Goal: Information Seeking & Learning: Learn about a topic

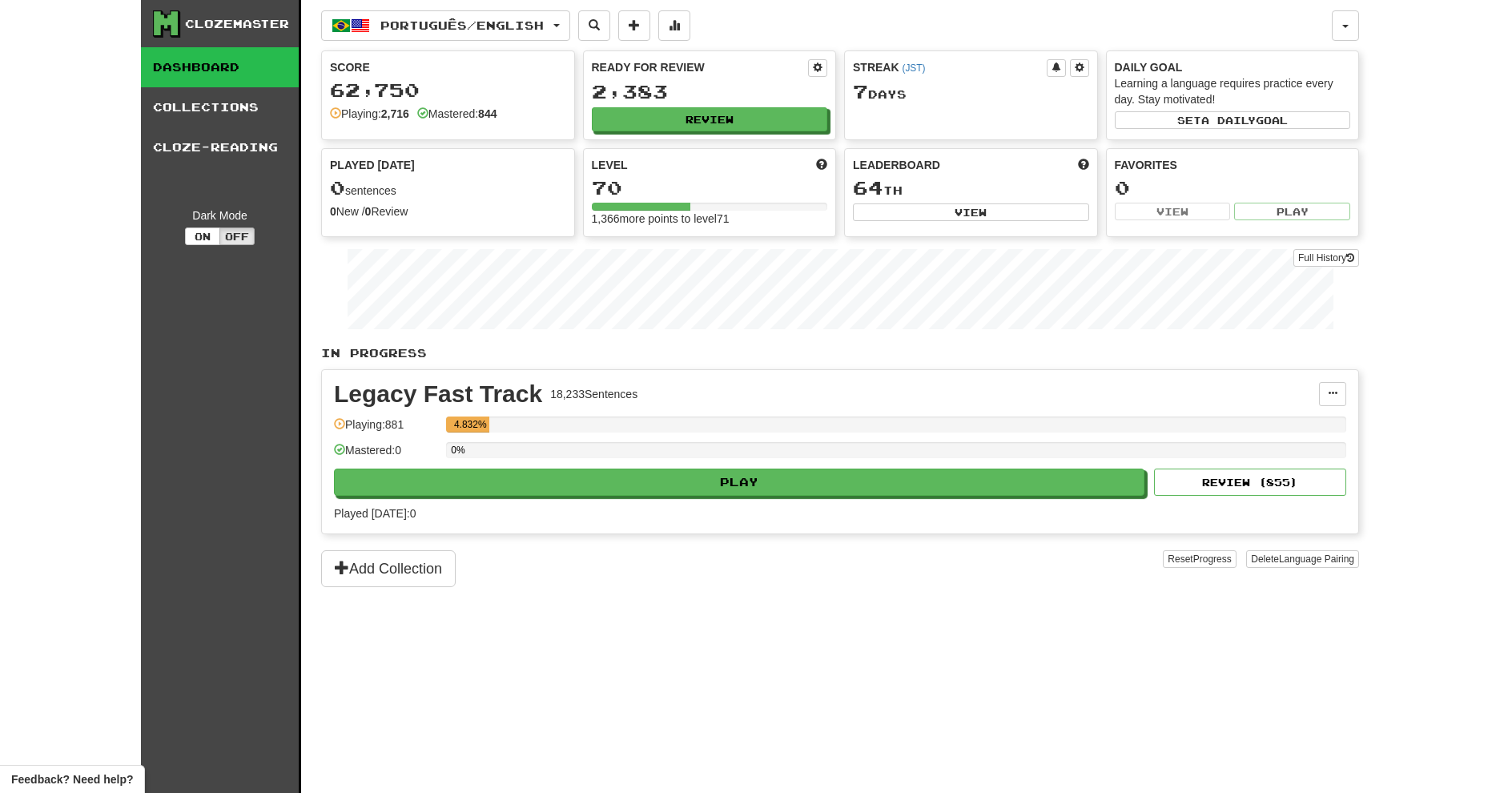
drag, startPoint x: 448, startPoint y: 45, endPoint x: 445, endPoint y: 31, distance: 14.3
click at [445, 32] on div "Português / English Español / English Streak: 7 Review: 31 Points today: 0 Port…" at bounding box center [840, 416] width 1038 height 834
click at [445, 31] on span "Português / English" at bounding box center [462, 25] width 163 height 13
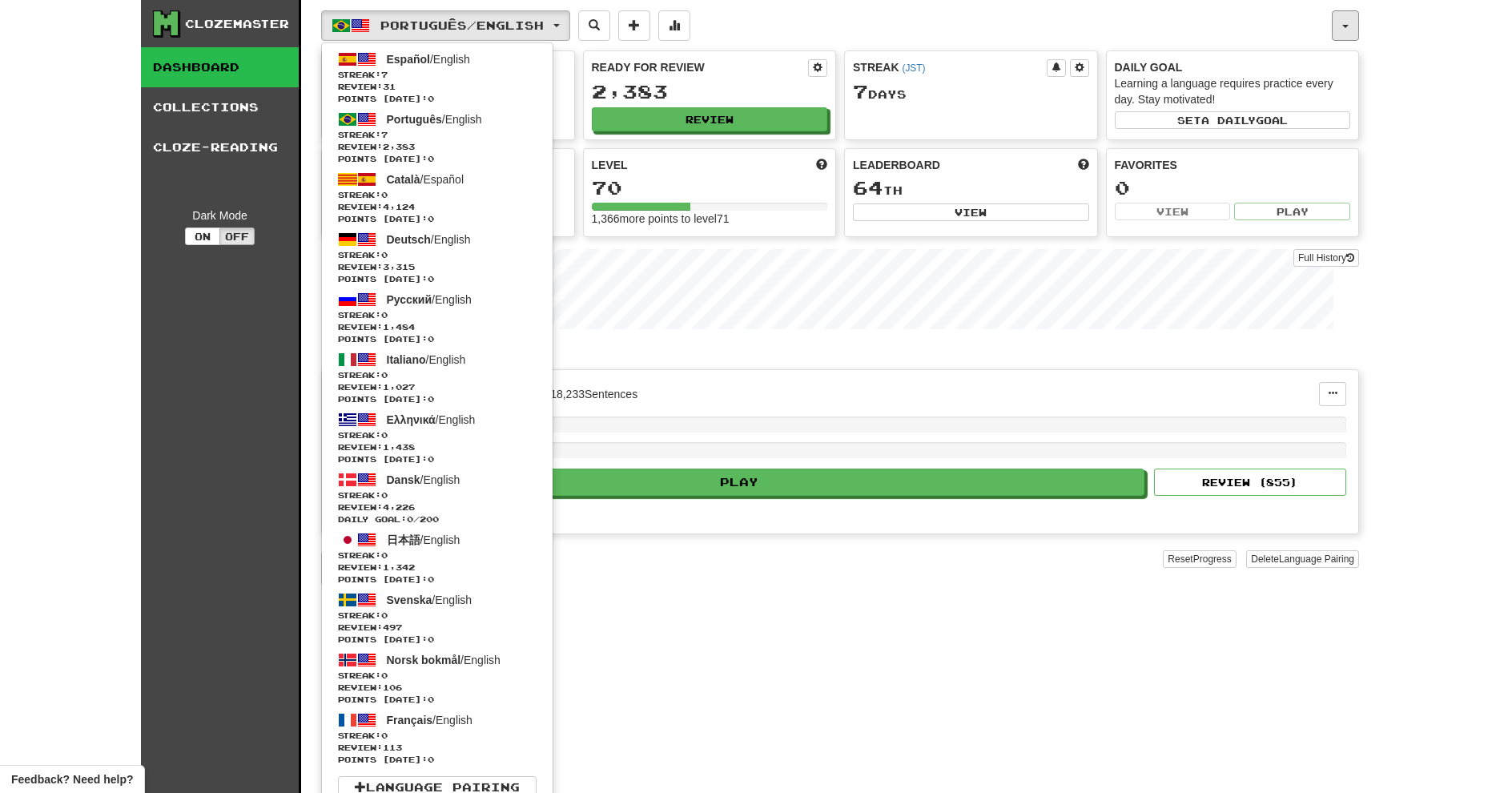
click at [1346, 23] on button "button" at bounding box center [1346, 26] width 27 height 31
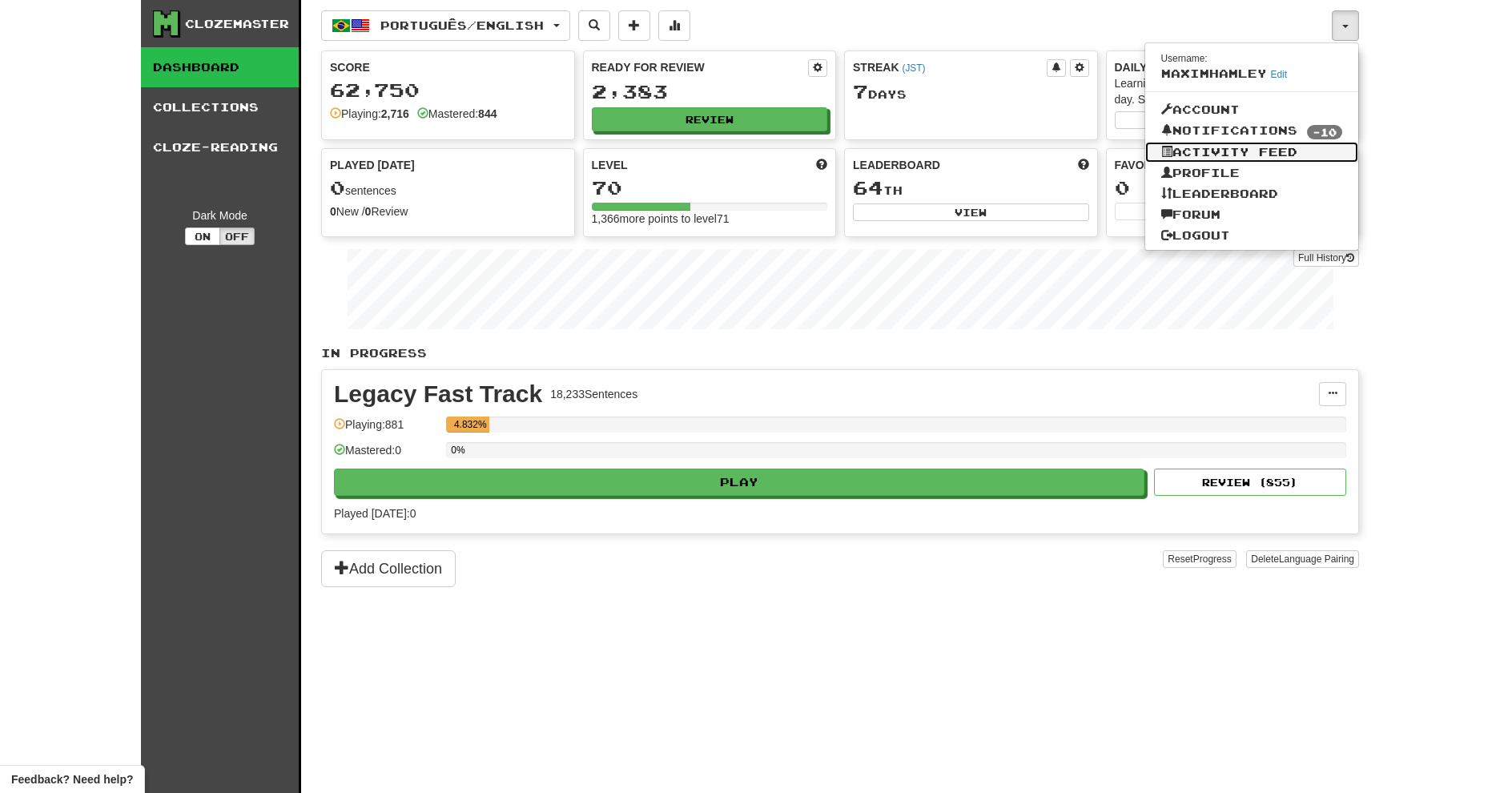
click at [1257, 146] on link "Activity Feed" at bounding box center [1252, 151] width 214 height 21
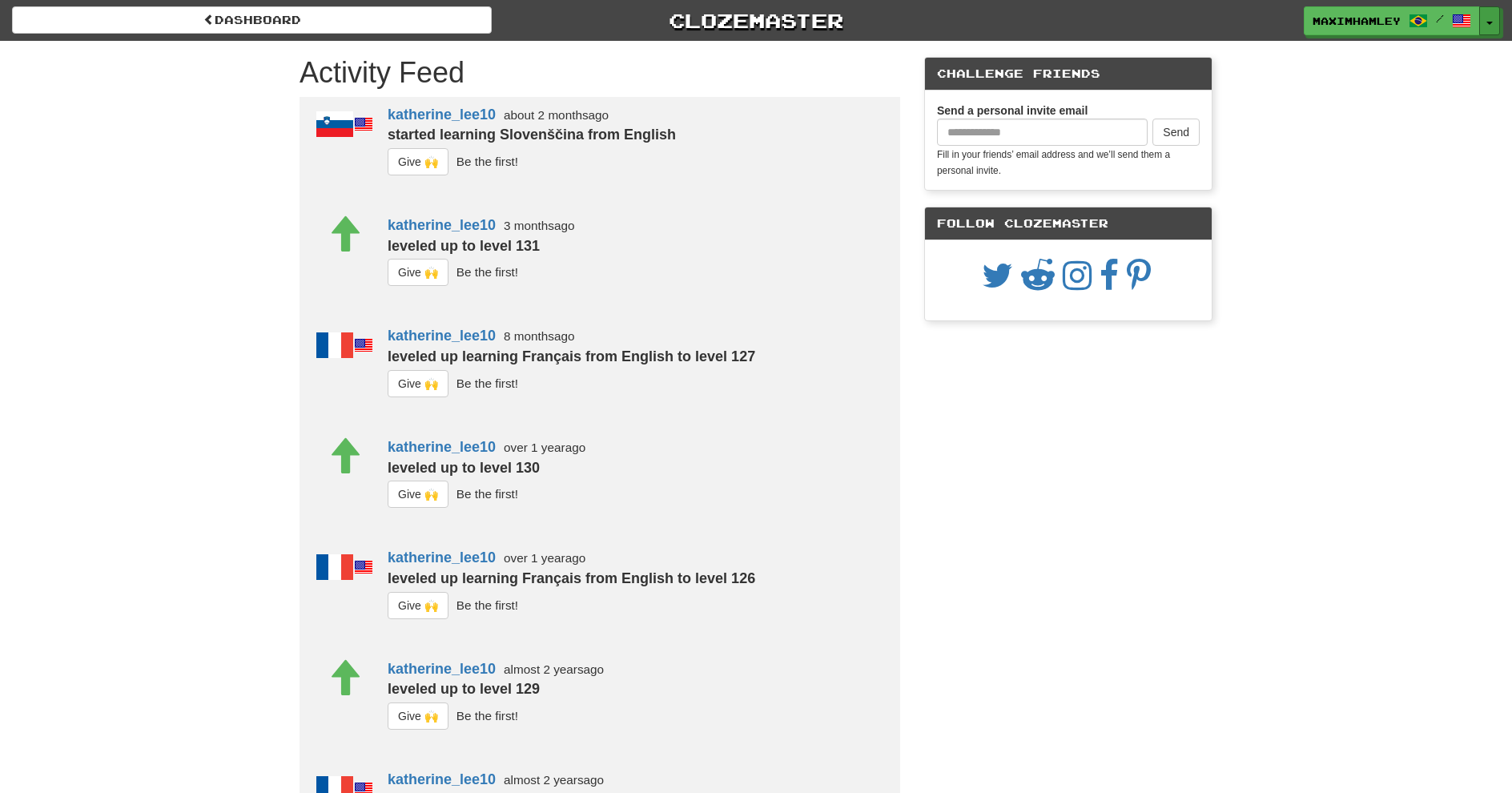
click at [1481, 30] on button "Toggle Dropdown" at bounding box center [1490, 21] width 21 height 29
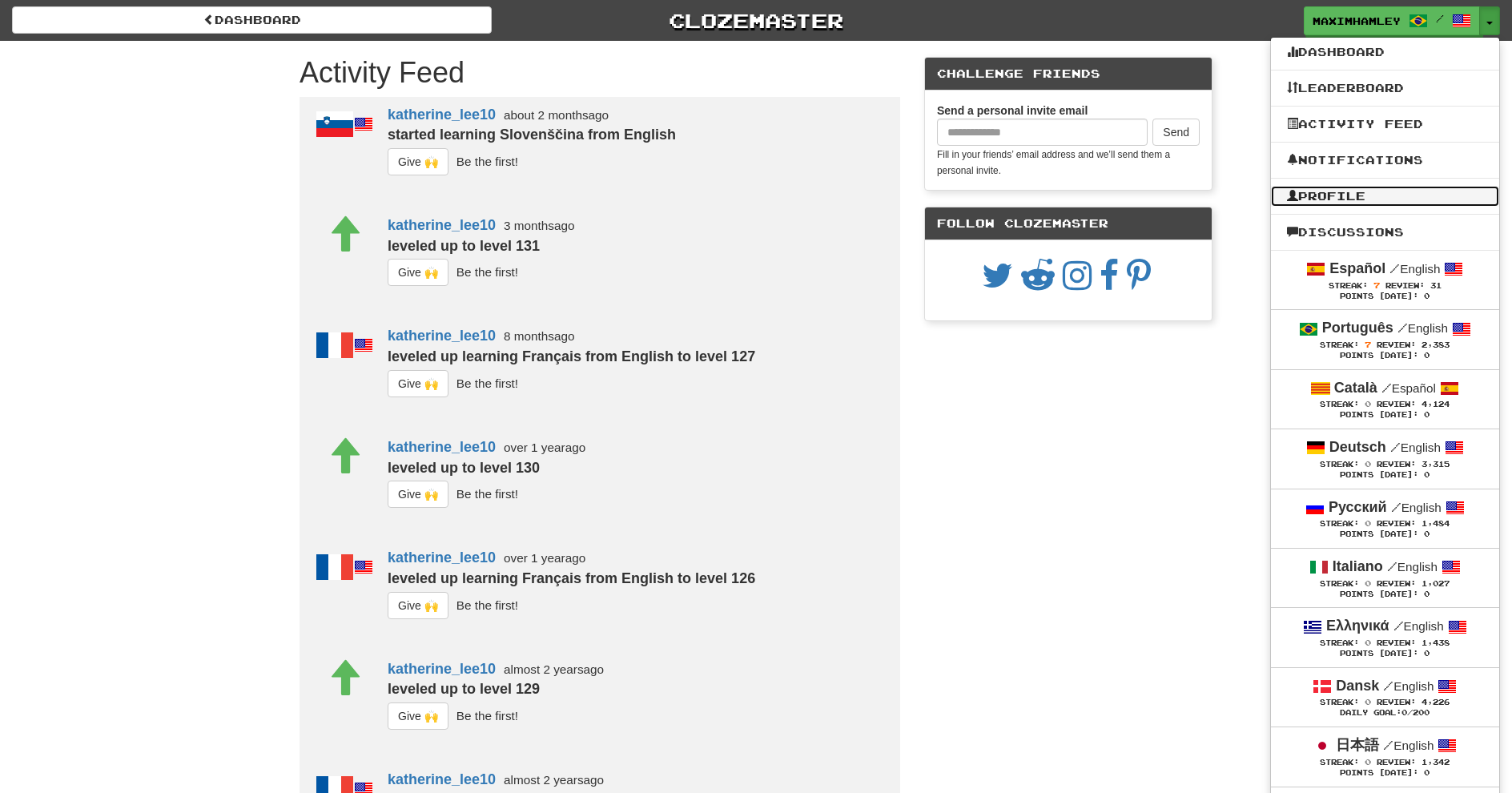
click at [1417, 190] on link "Profile" at bounding box center [1385, 196] width 228 height 21
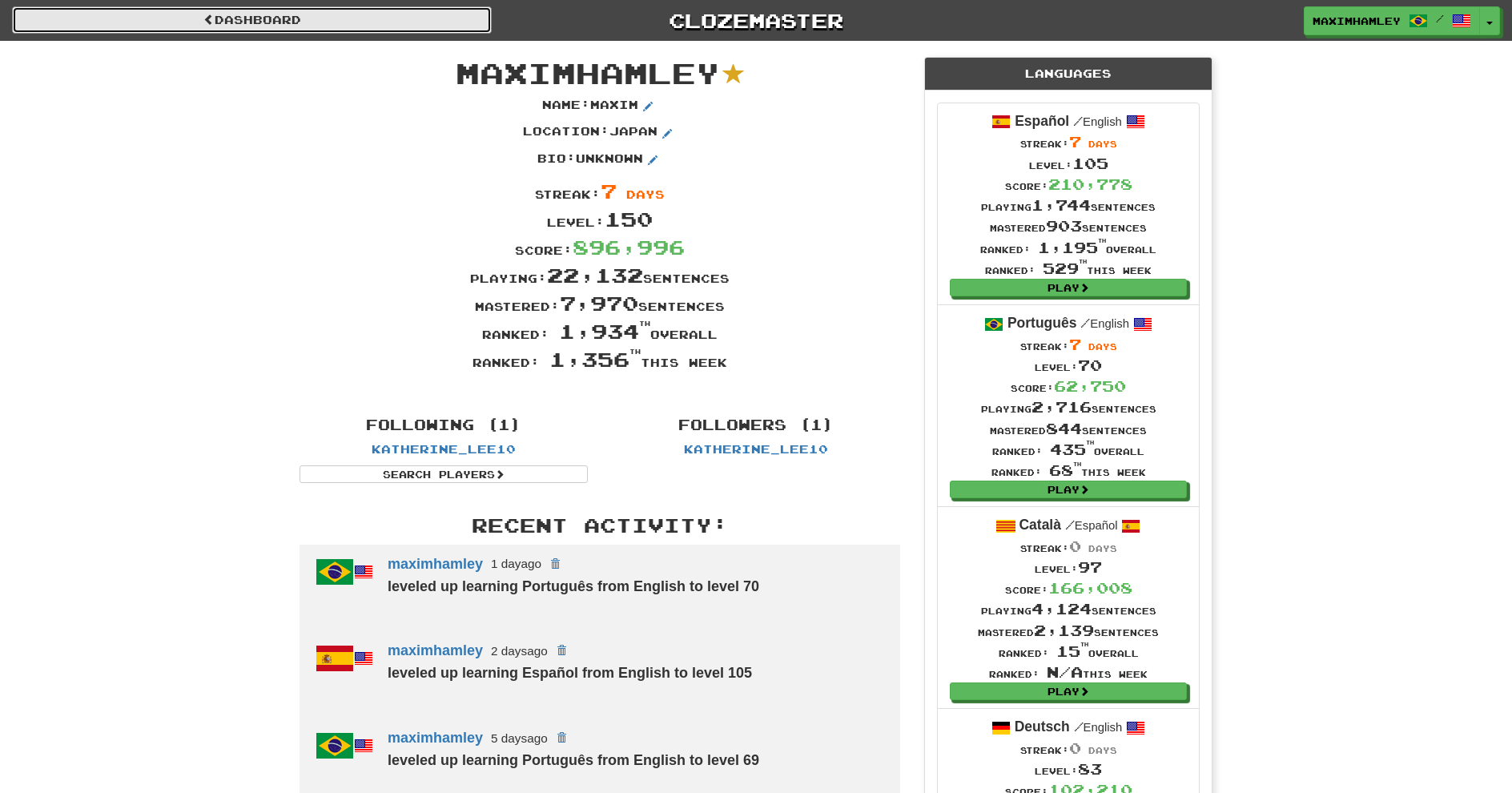
click at [281, 30] on link "Dashboard" at bounding box center [252, 20] width 480 height 27
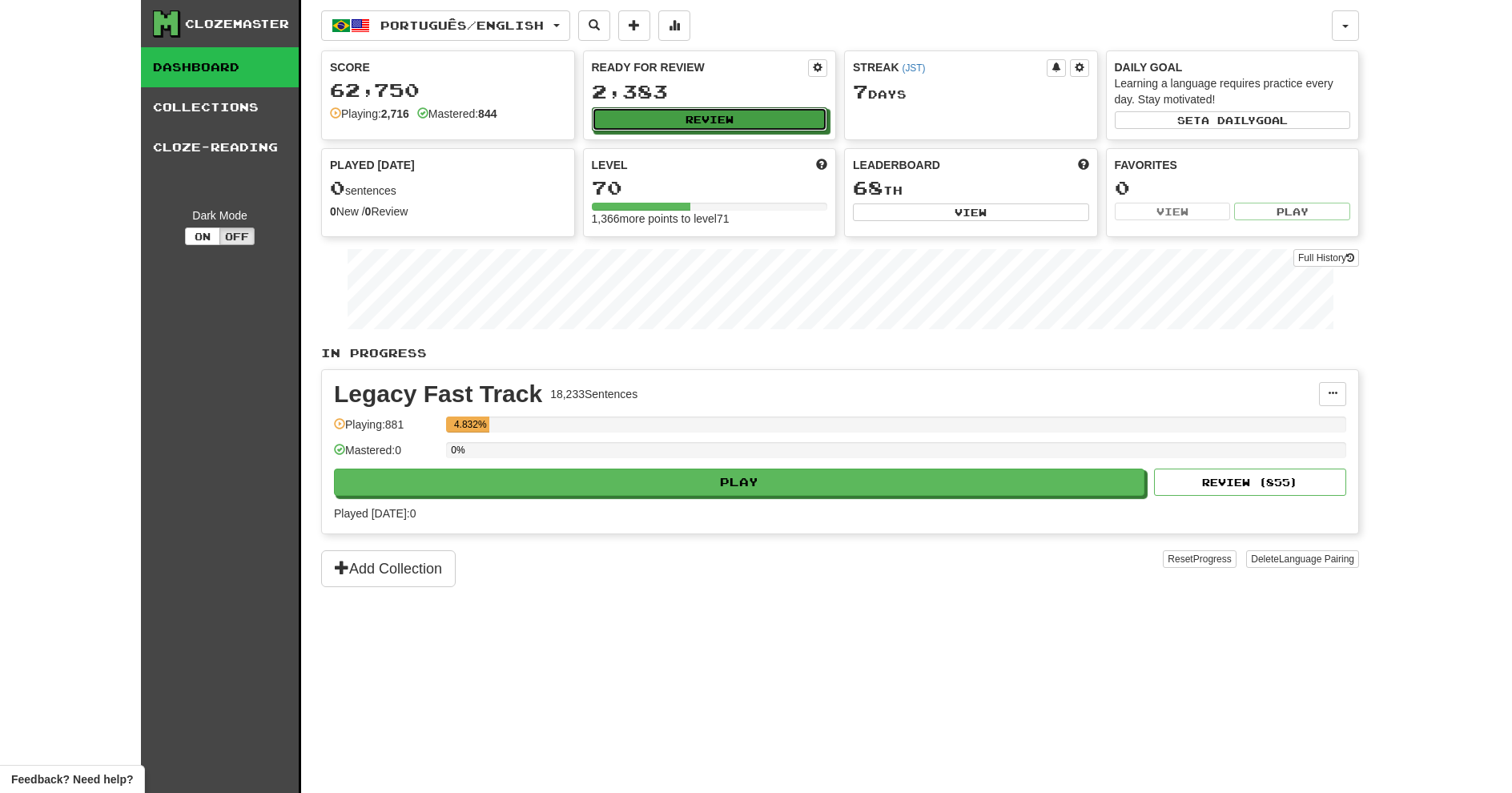
click at [682, 122] on button "Review" at bounding box center [710, 119] width 237 height 24
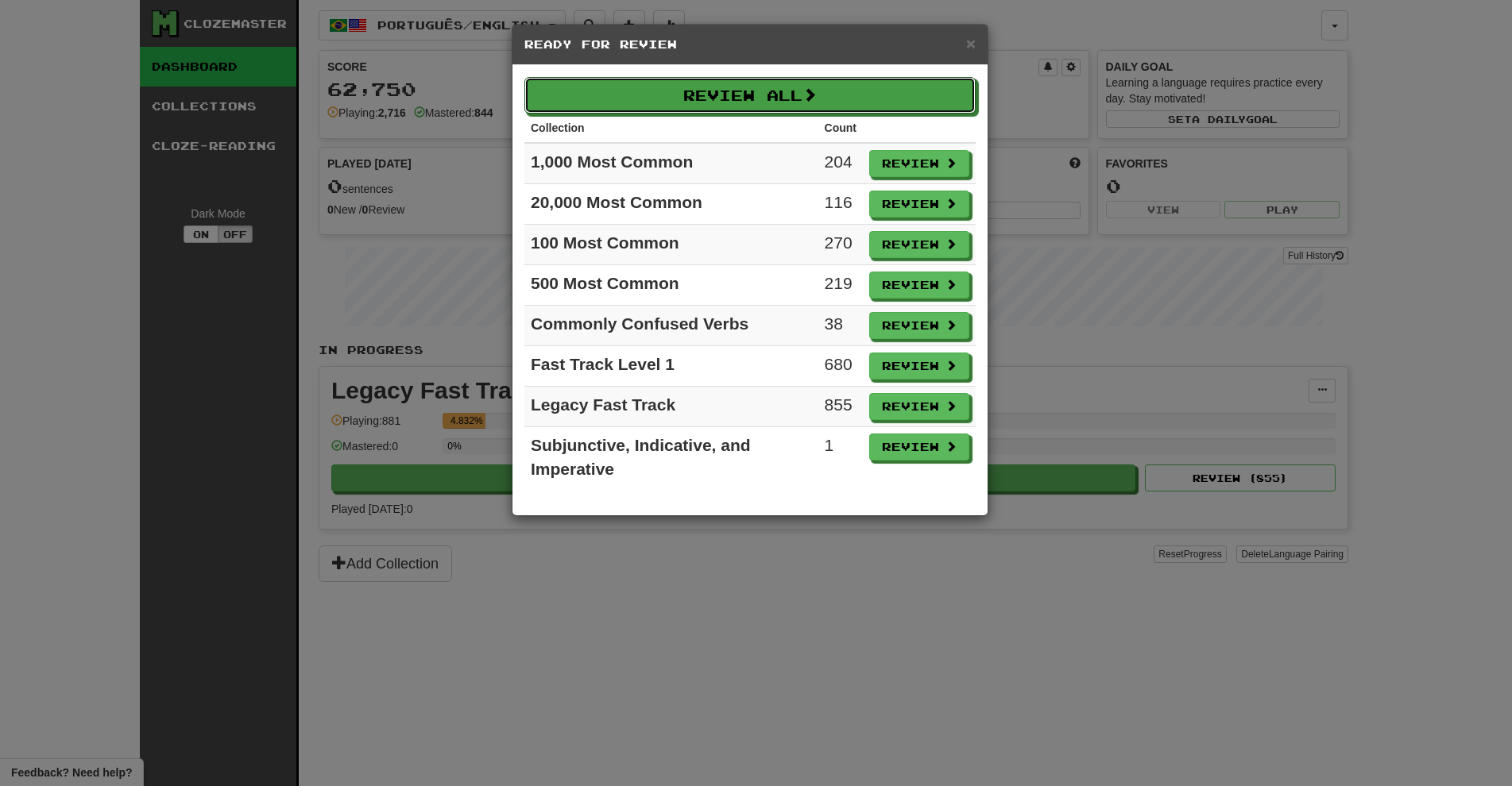
click at [639, 101] on button "Review All" at bounding box center [750, 95] width 451 height 37
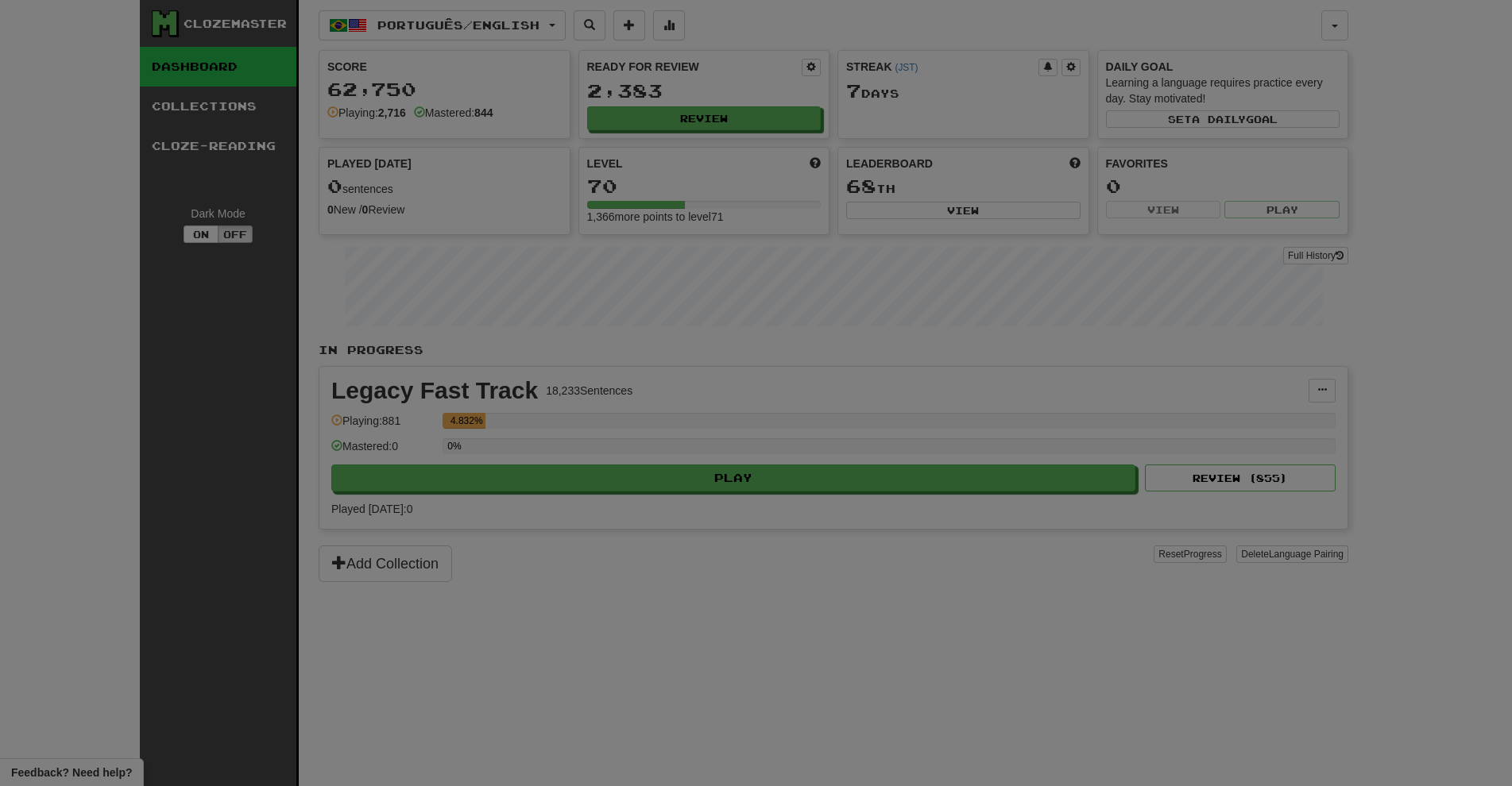
select select "***"
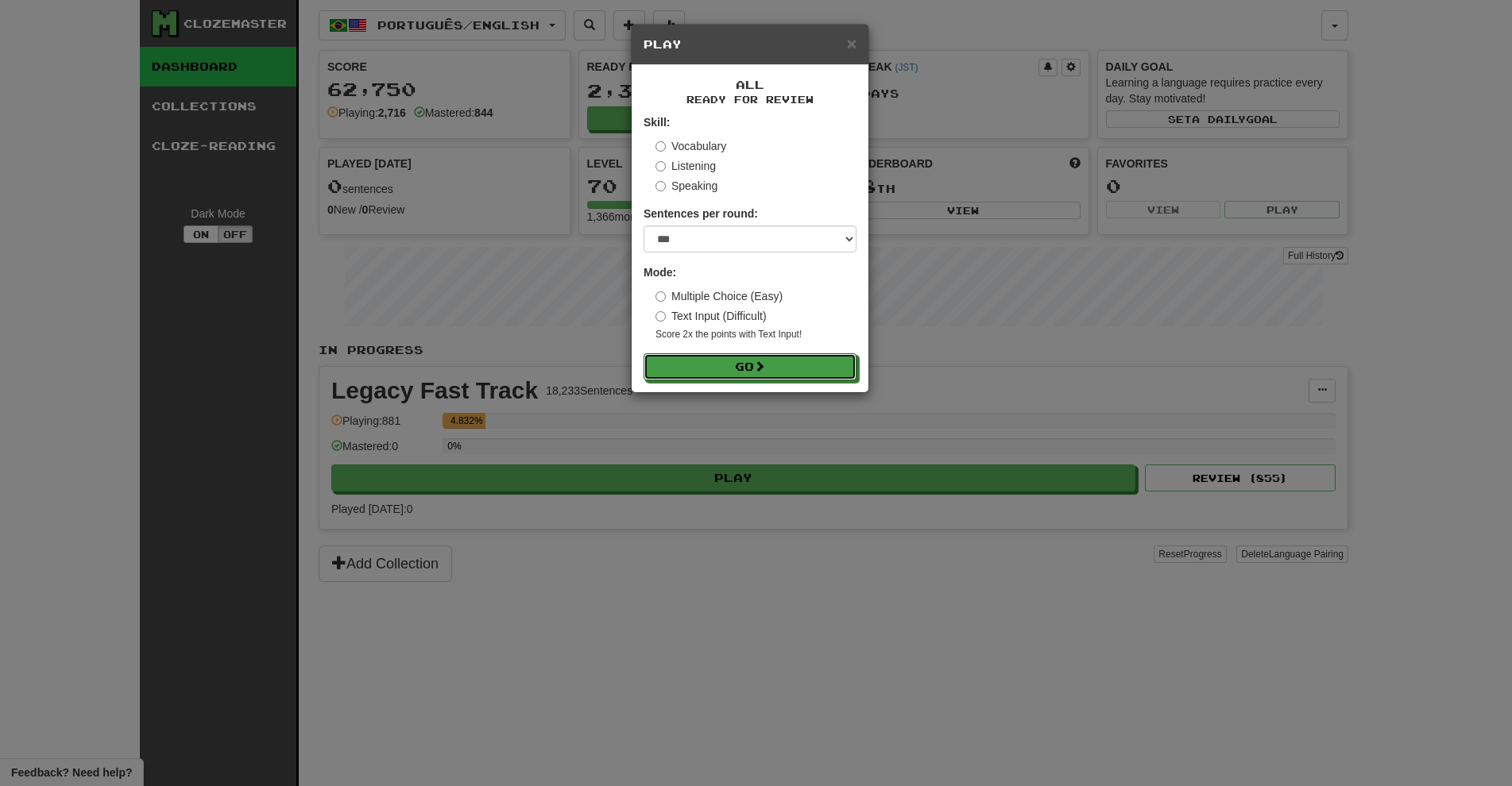
click at [728, 372] on button "Go" at bounding box center [749, 367] width 213 height 27
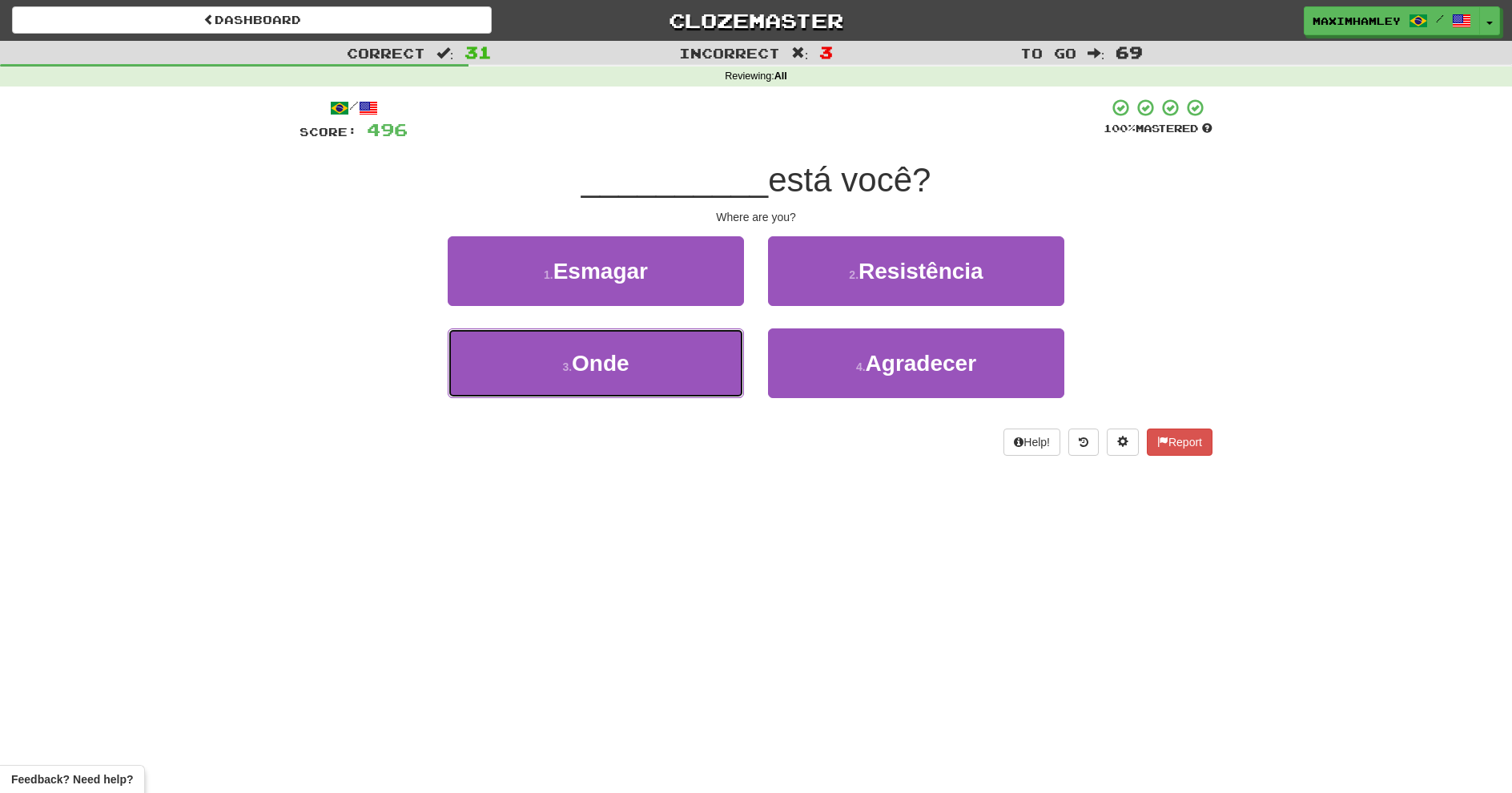
click at [653, 345] on button "3 . Onde" at bounding box center [596, 363] width 296 height 70
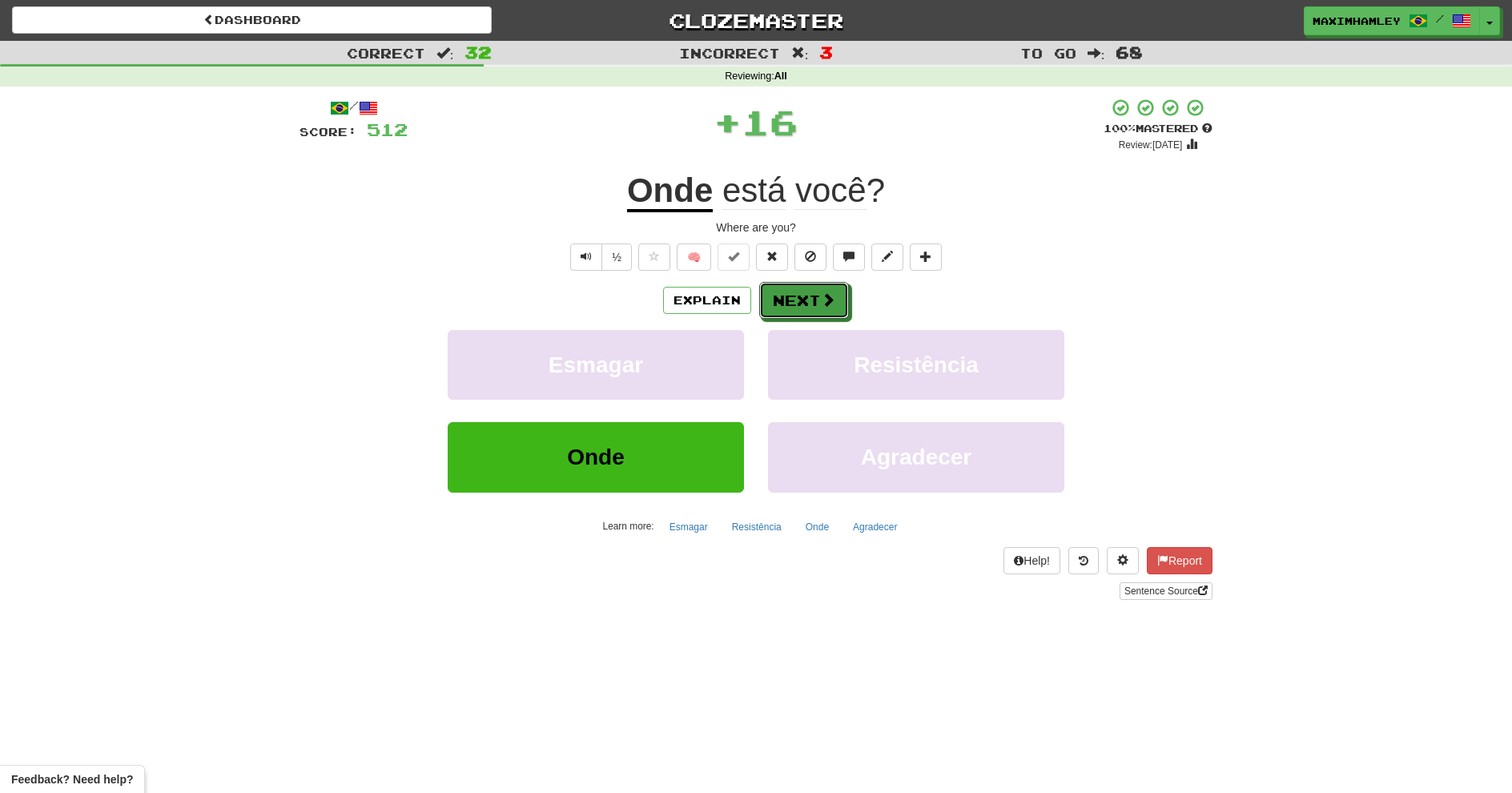
click at [838, 299] on button "Next" at bounding box center [804, 300] width 89 height 37
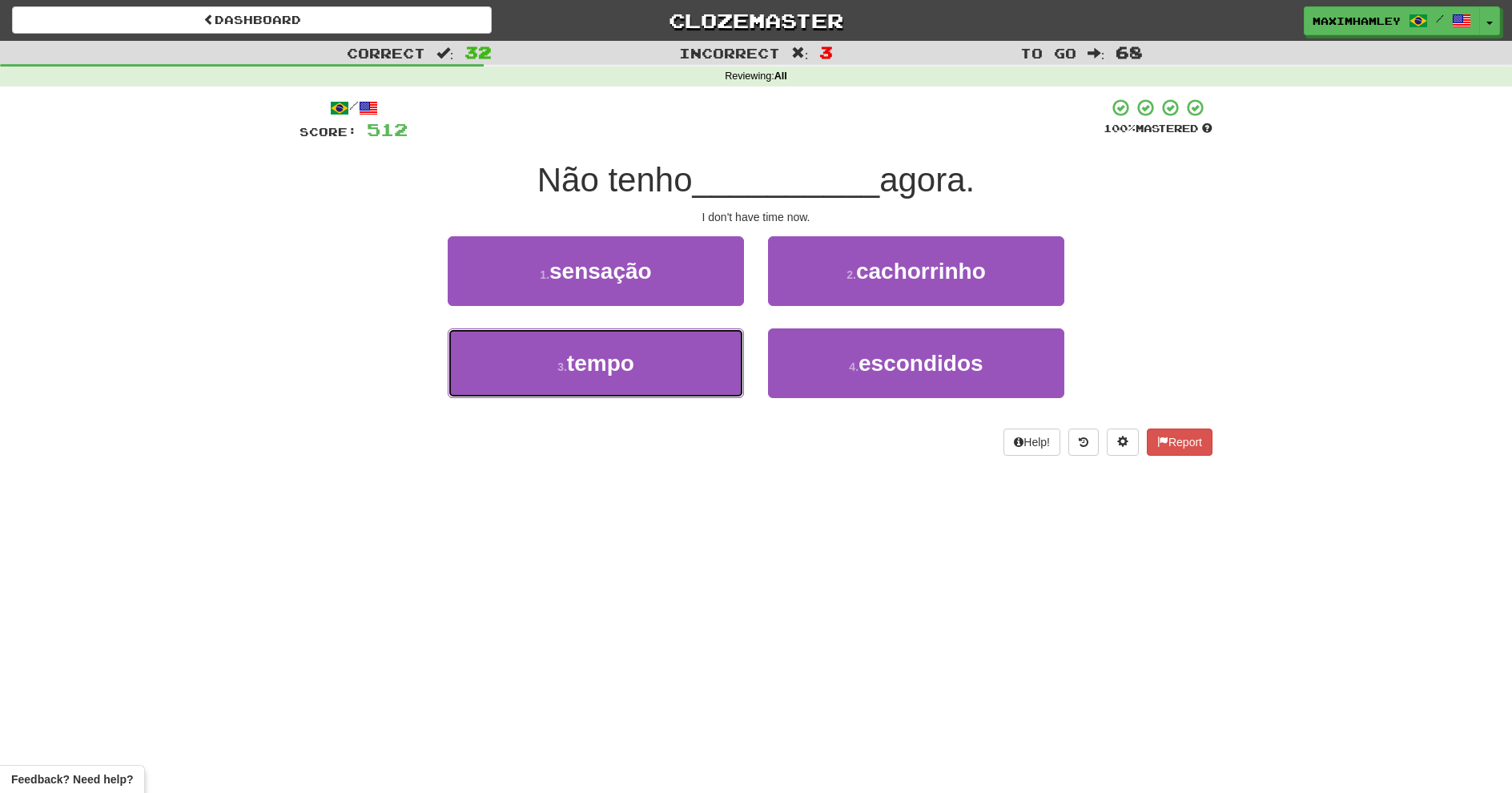
click at [639, 334] on button "3 . tempo" at bounding box center [596, 363] width 296 height 70
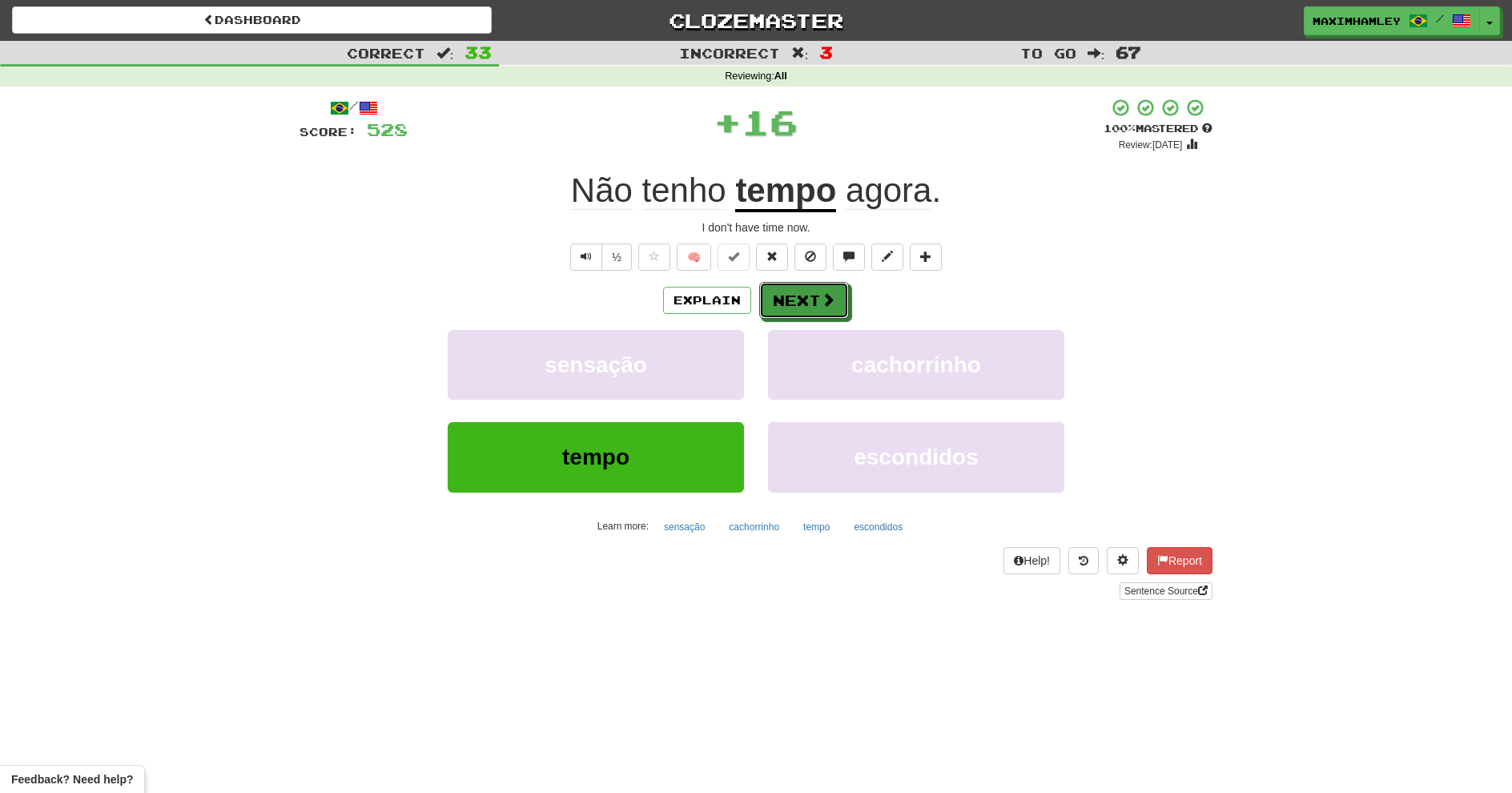
click at [815, 308] on button "Next" at bounding box center [804, 300] width 89 height 37
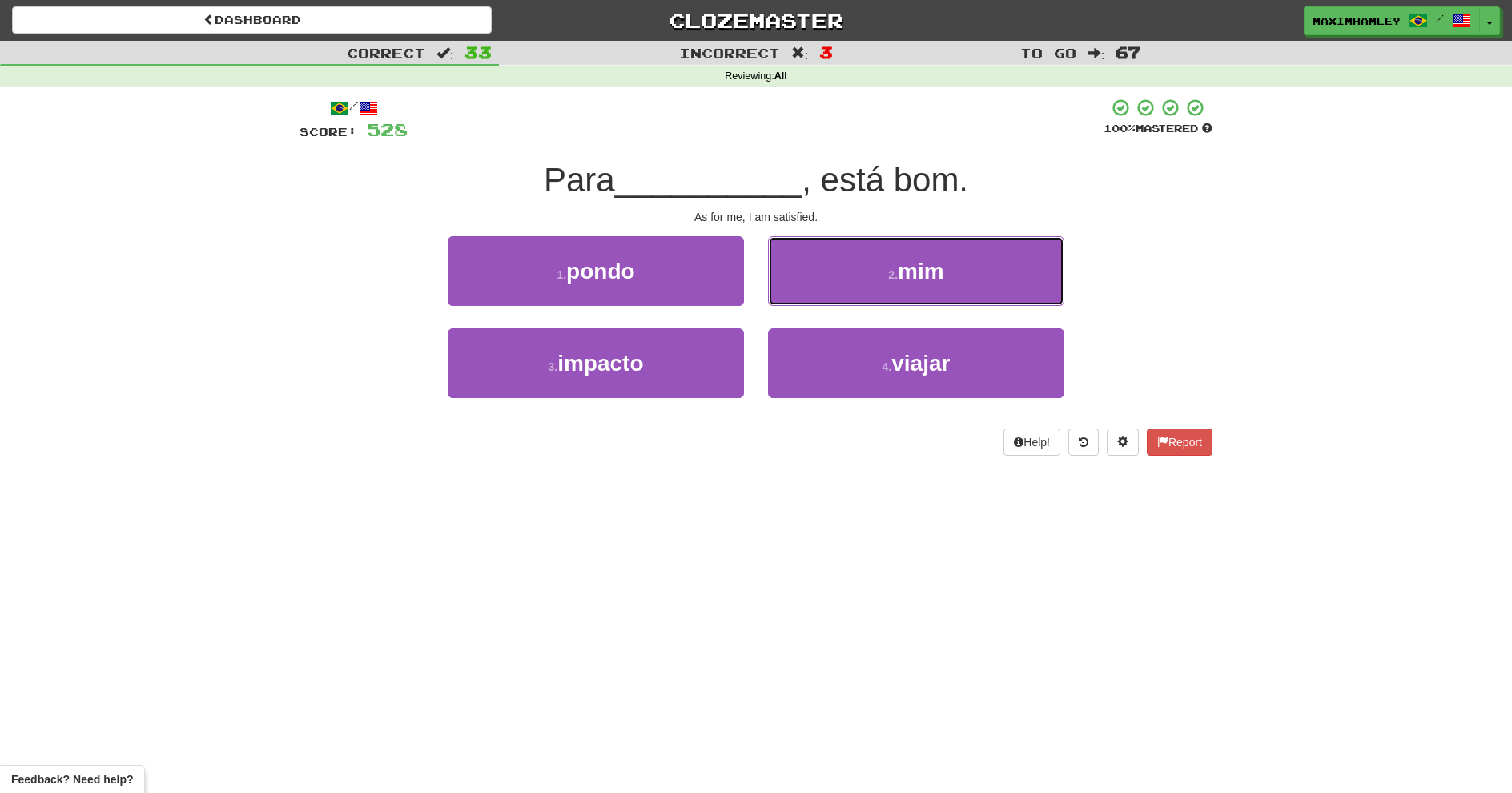
click at [819, 293] on button "2 . mim" at bounding box center [916, 272] width 296 height 70
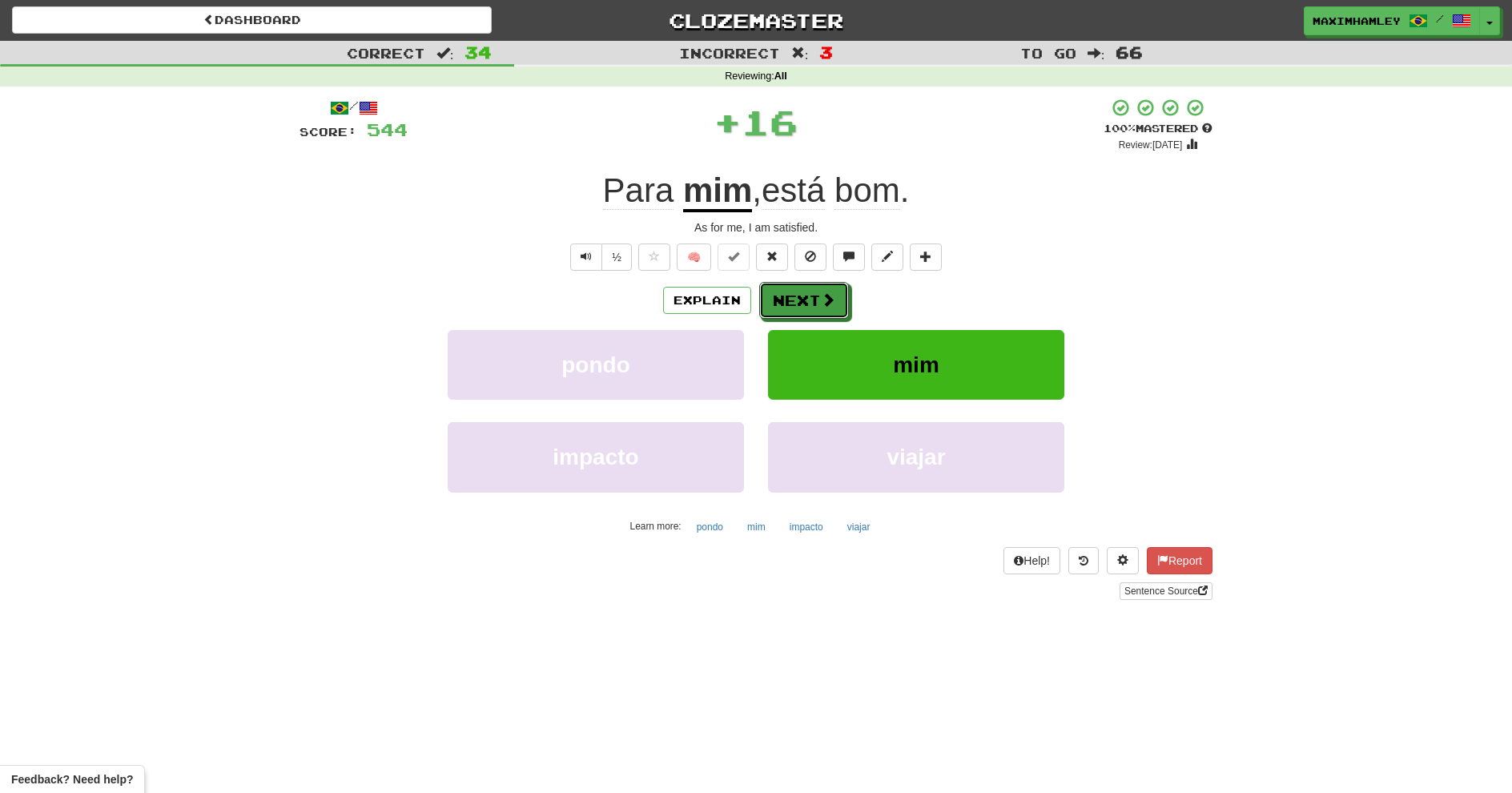
click at [819, 294] on button "Next" at bounding box center [804, 300] width 89 height 37
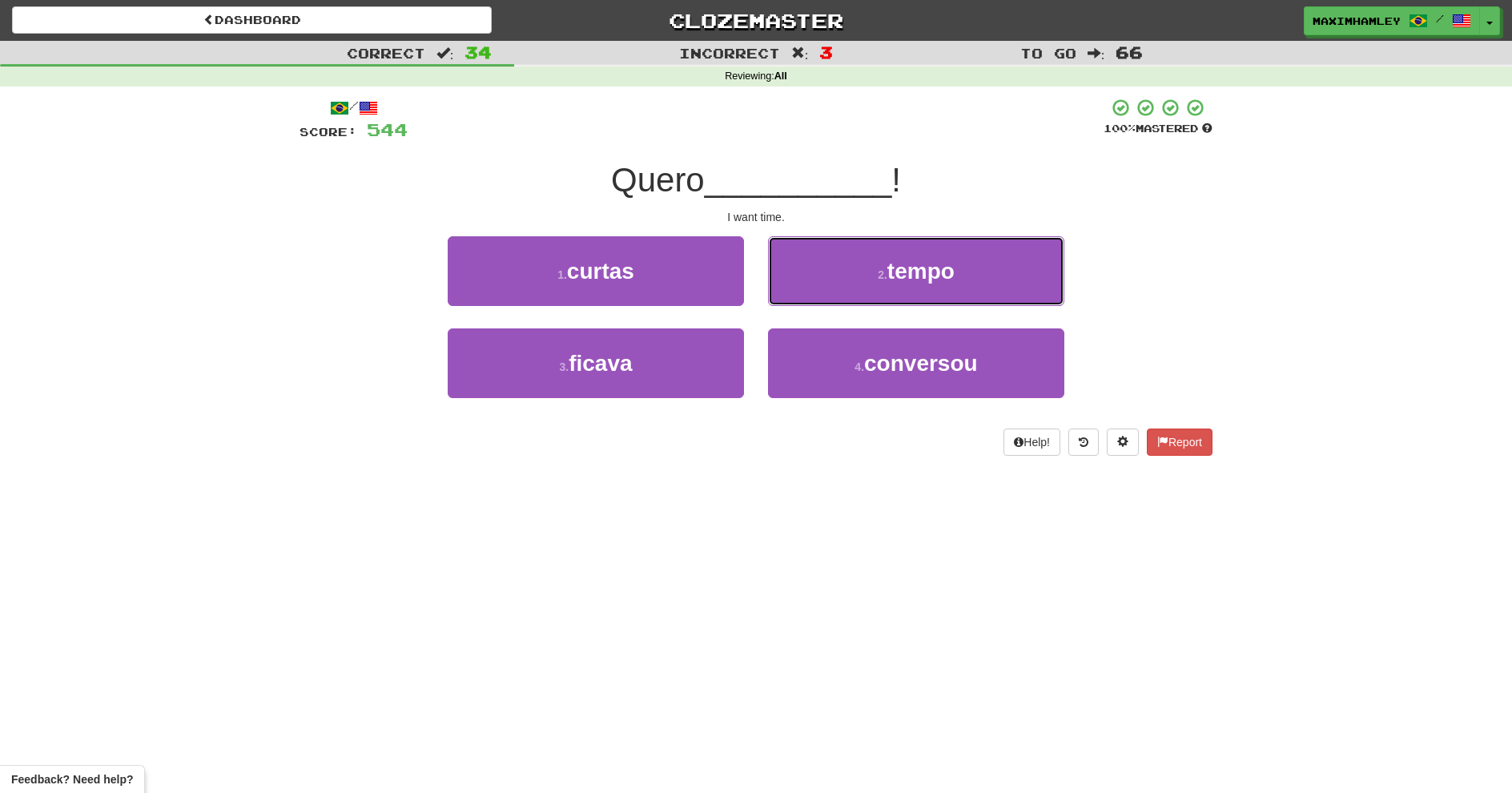
click at [829, 282] on button "2 . tempo" at bounding box center [916, 272] width 296 height 70
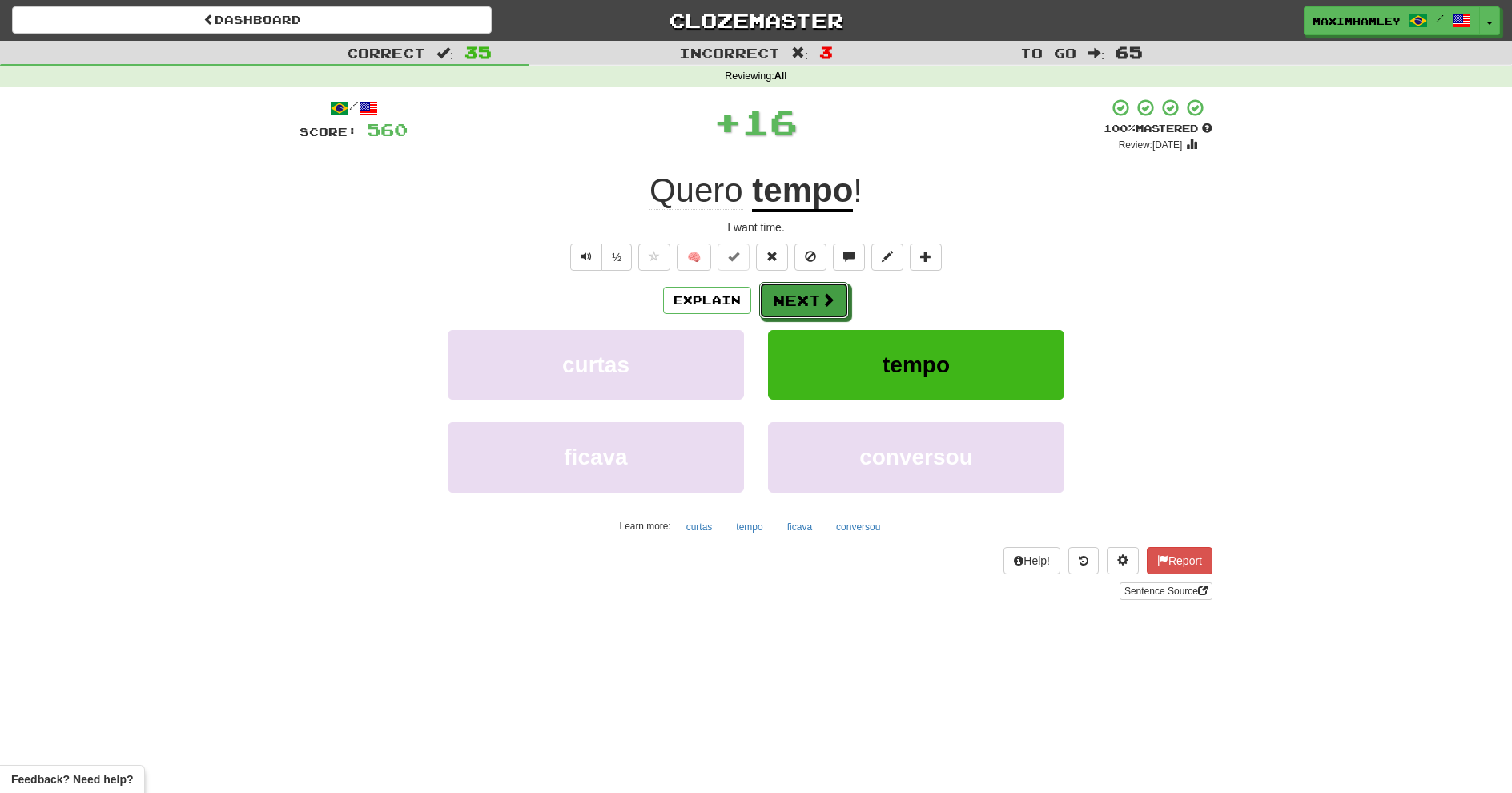
click at [825, 286] on button "Next" at bounding box center [804, 300] width 89 height 37
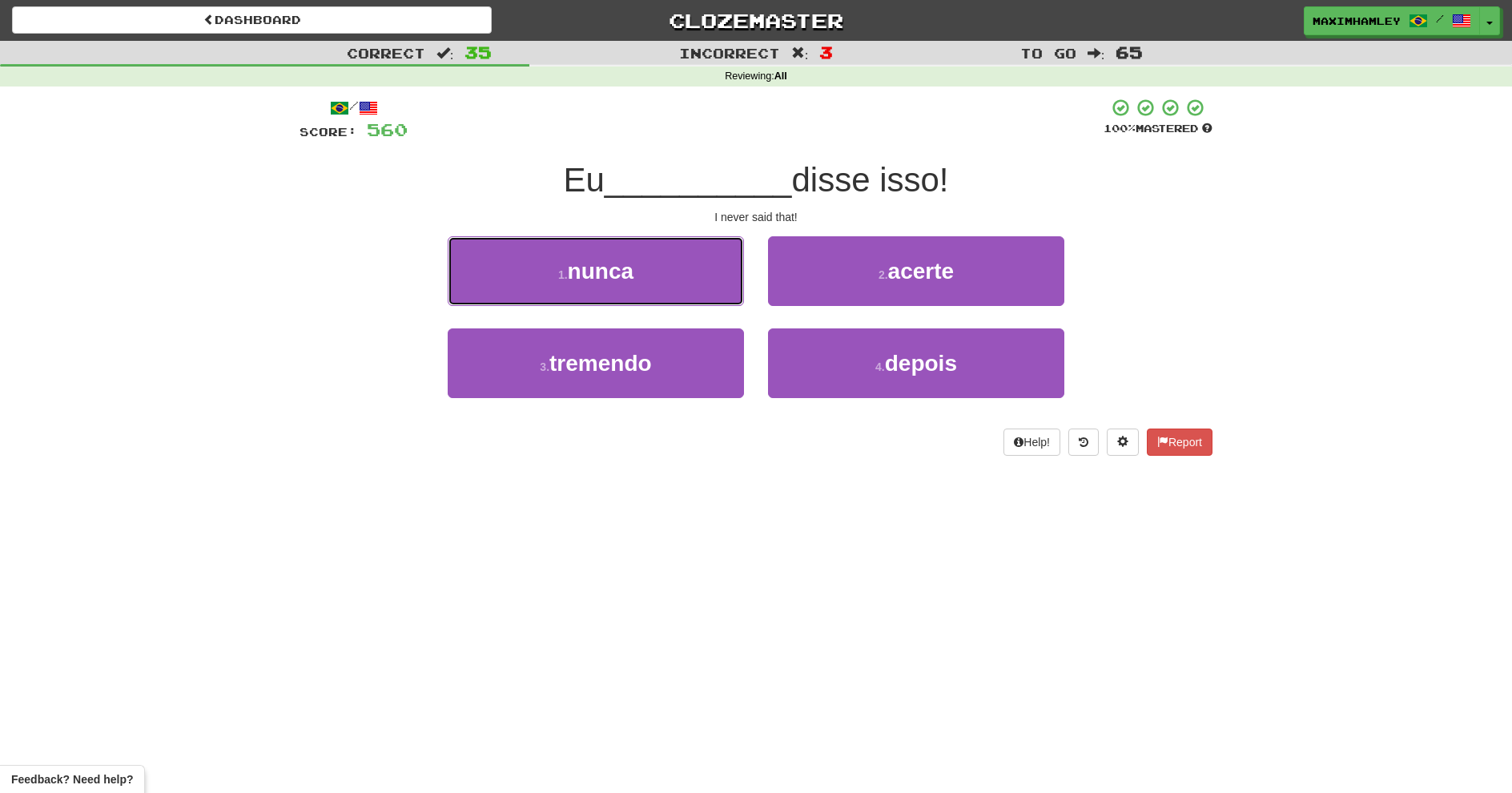
click at [724, 305] on button "1 . nunca" at bounding box center [596, 272] width 296 height 70
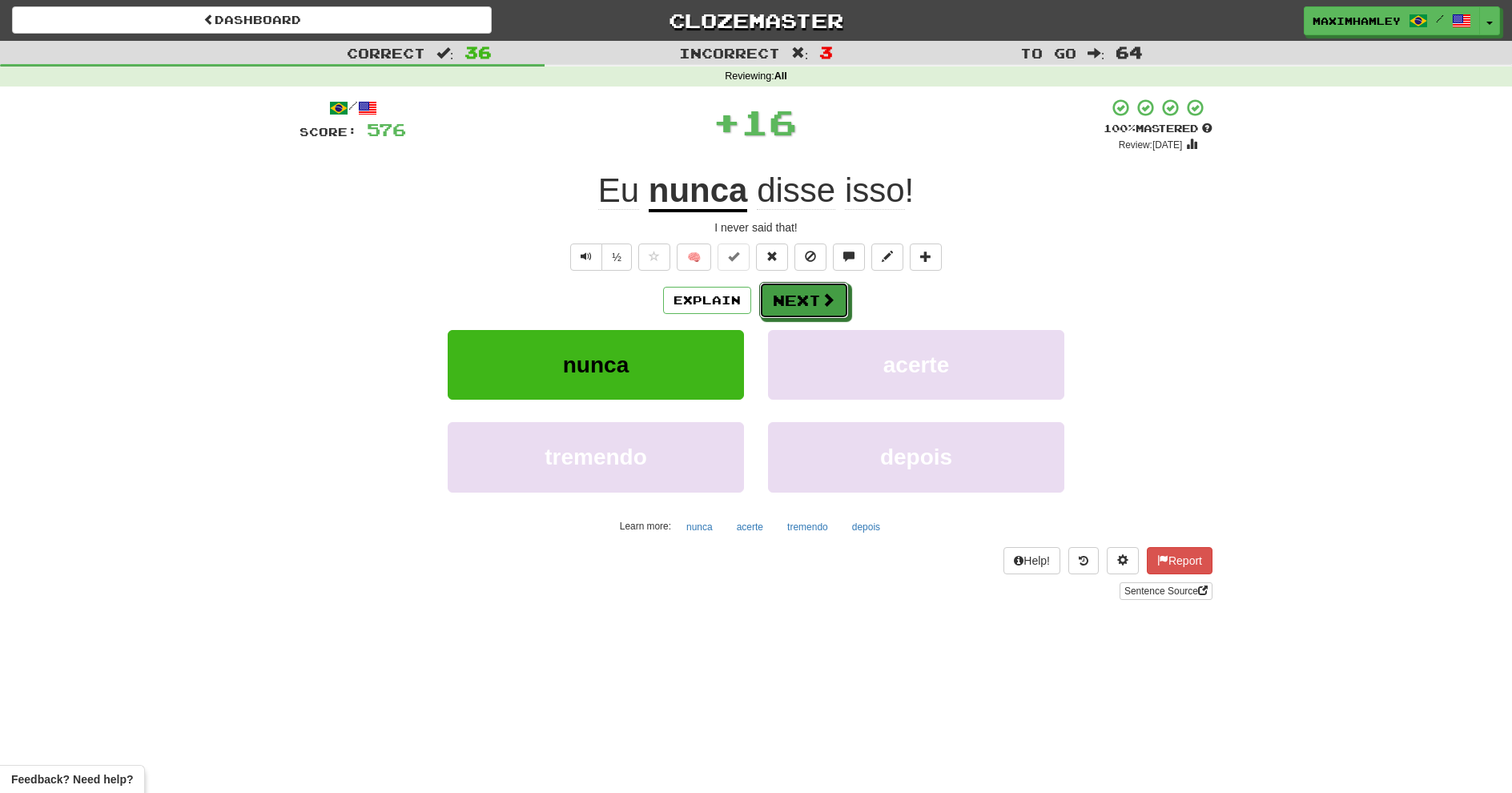
click at [806, 305] on button "Next" at bounding box center [804, 300] width 89 height 37
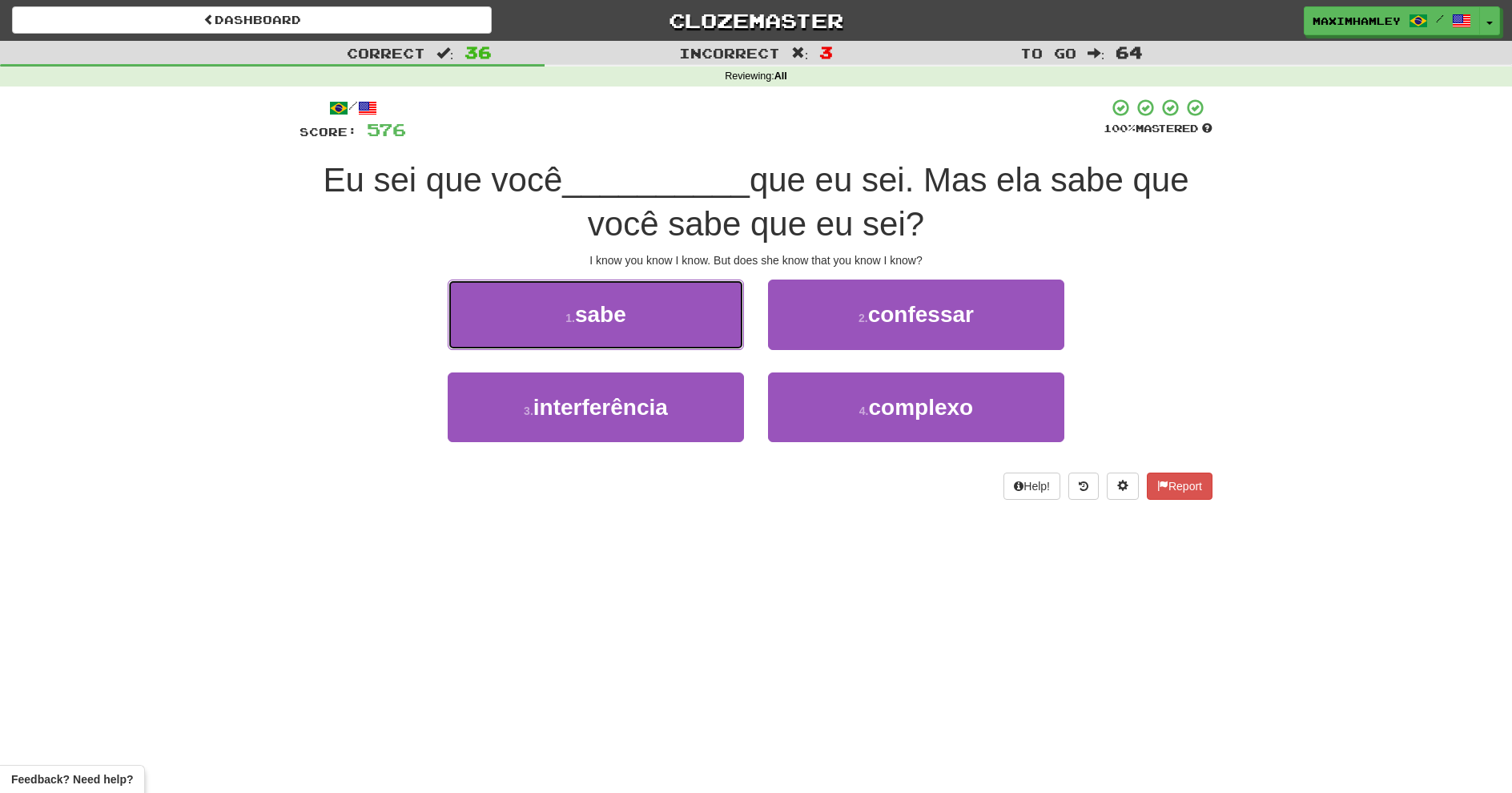
click at [543, 343] on button "1 . sabe" at bounding box center [596, 315] width 296 height 70
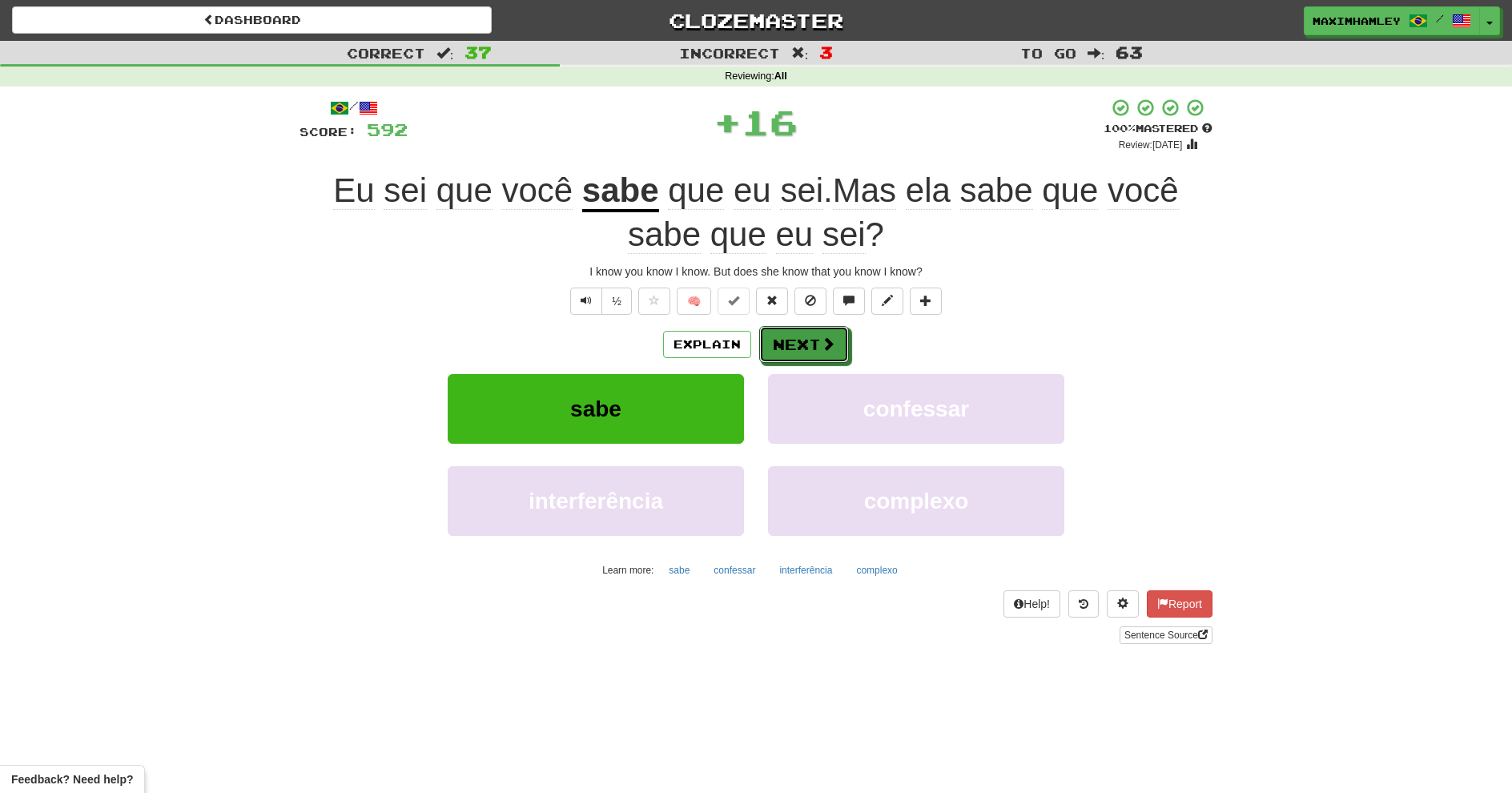
click at [816, 358] on button "Next" at bounding box center [804, 344] width 89 height 37
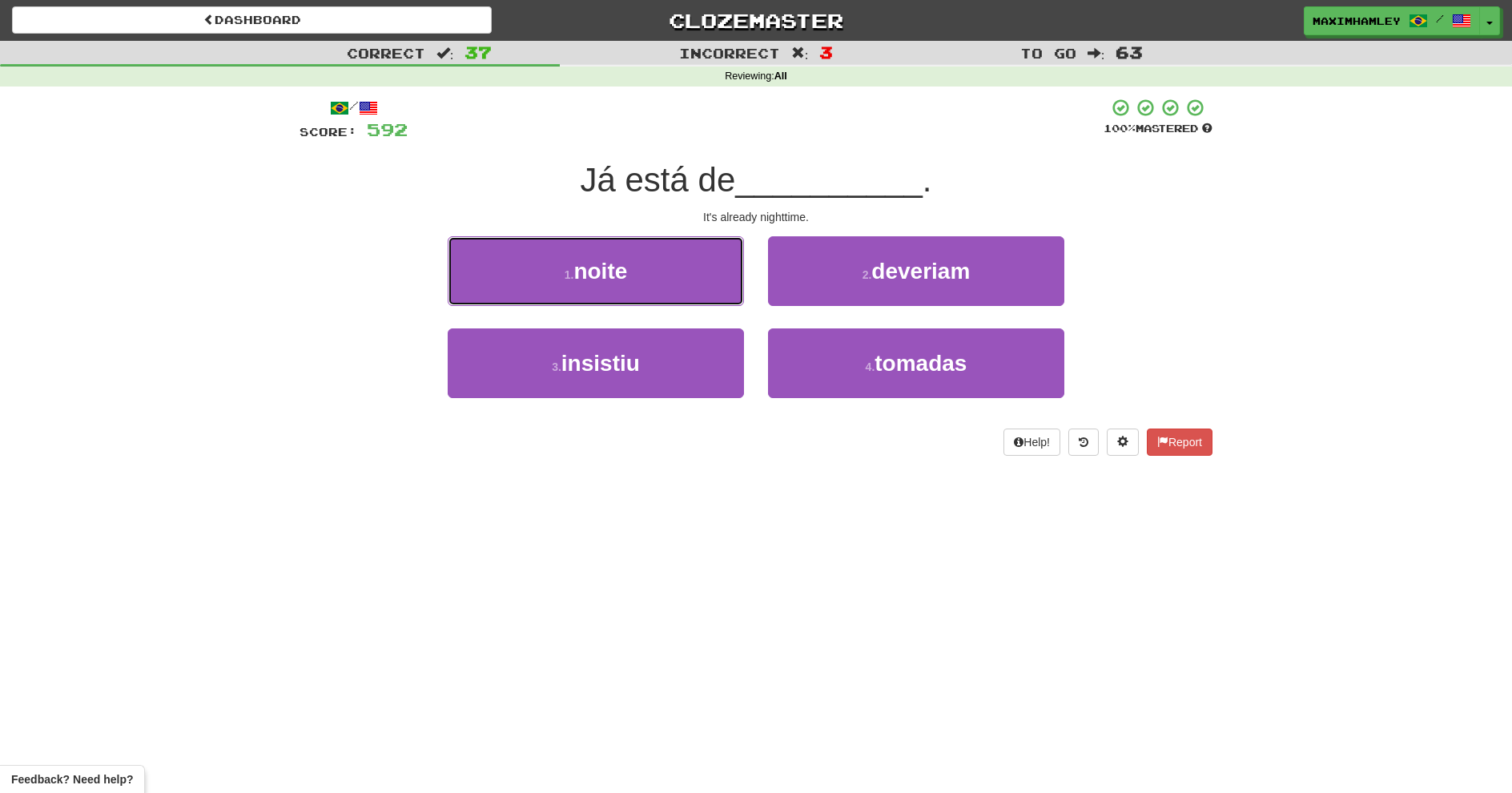
click at [619, 286] on button "1 . noite" at bounding box center [596, 272] width 296 height 70
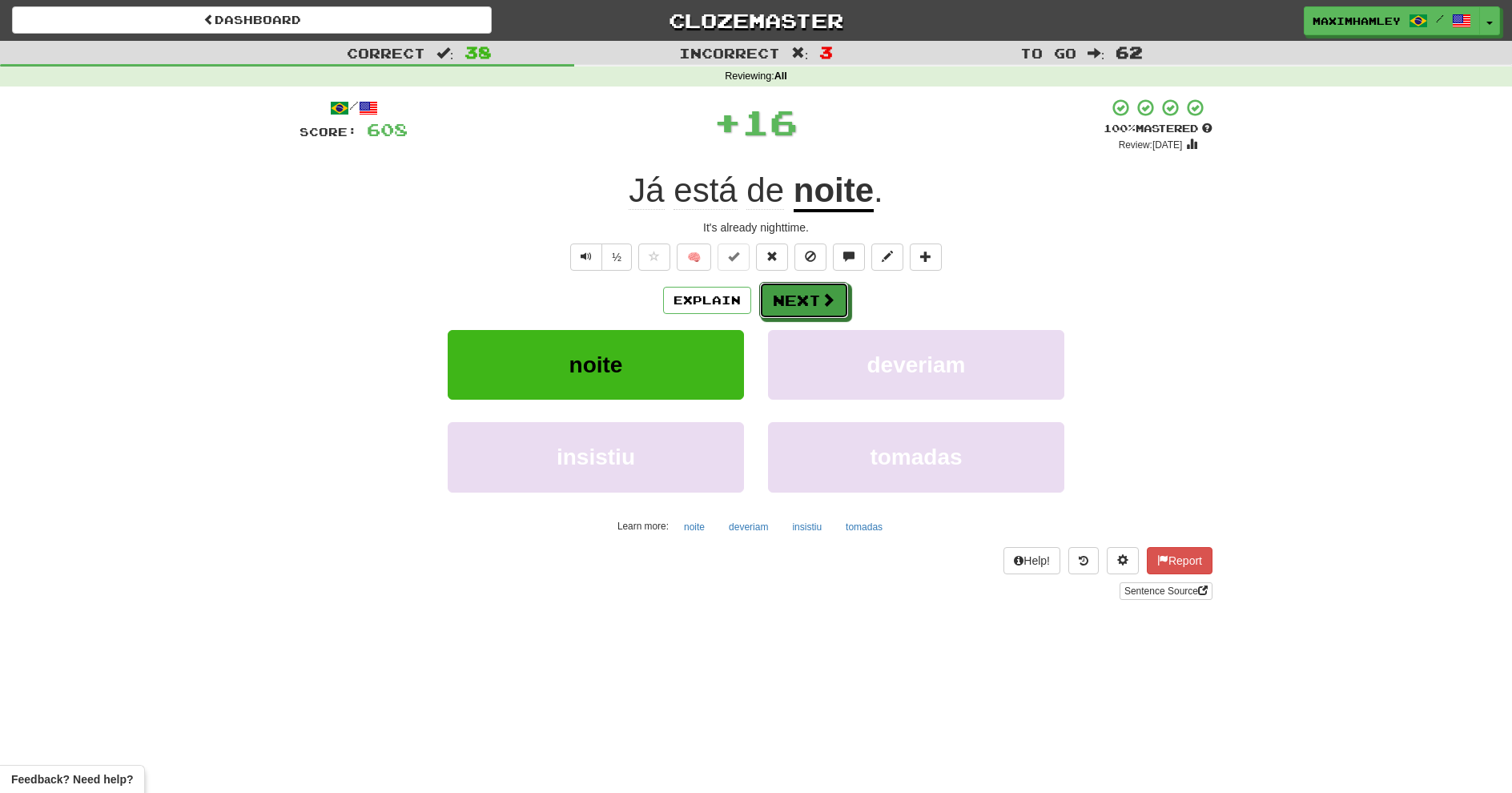
click at [793, 309] on button "Next" at bounding box center [804, 300] width 89 height 37
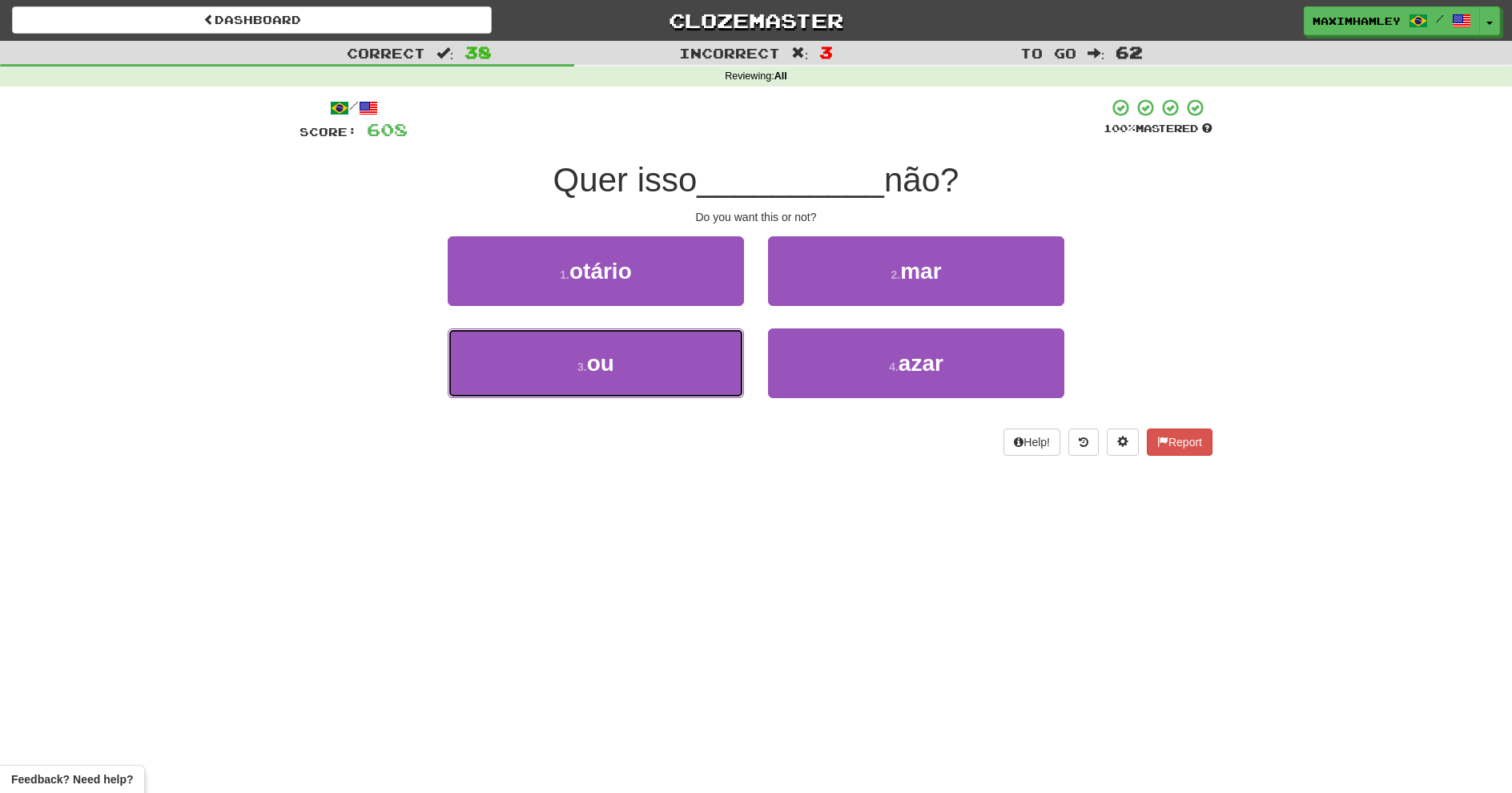
click at [676, 369] on button "3 . ou" at bounding box center [596, 363] width 296 height 70
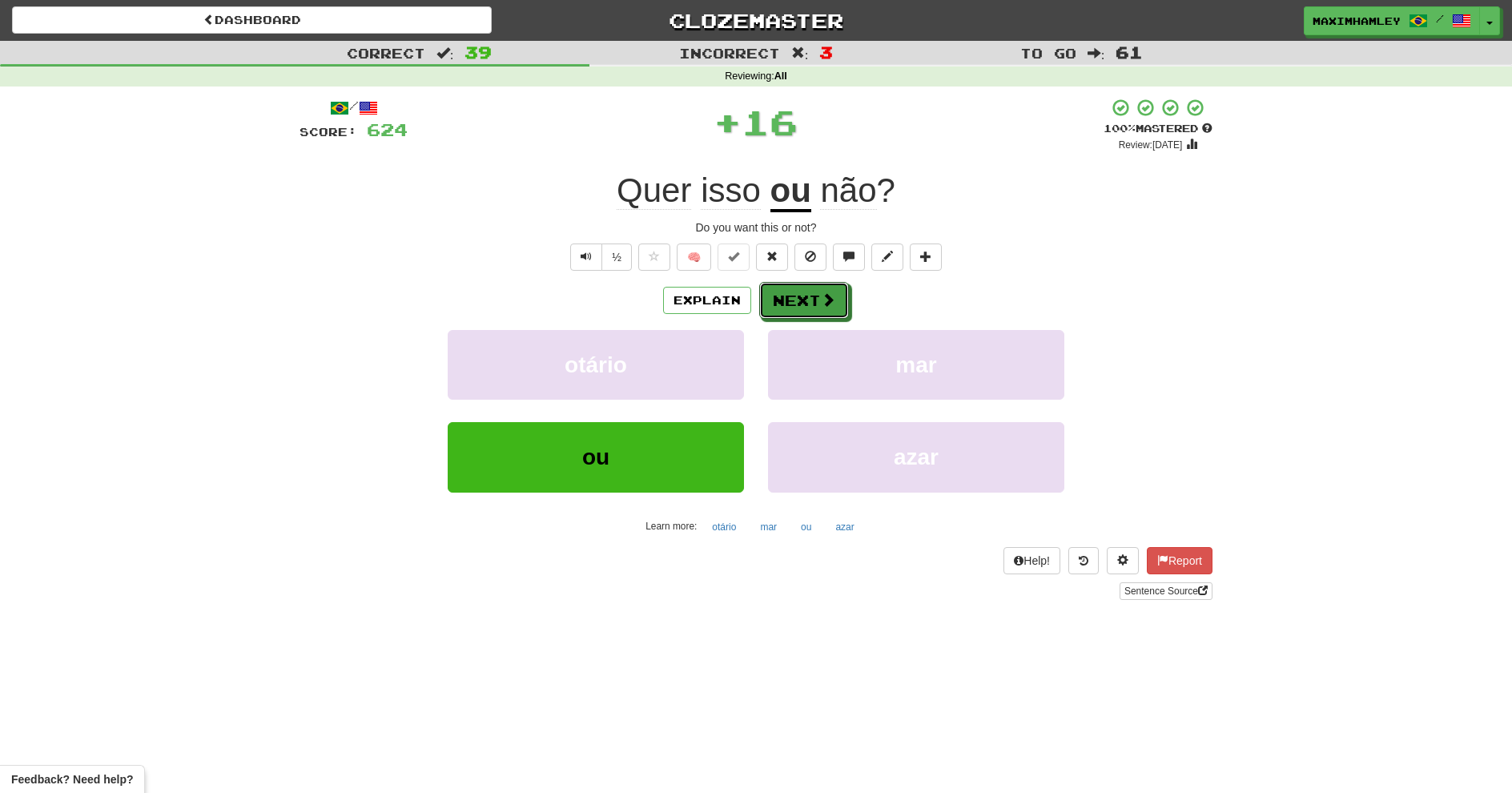
click at [826, 292] on span at bounding box center [828, 299] width 14 height 14
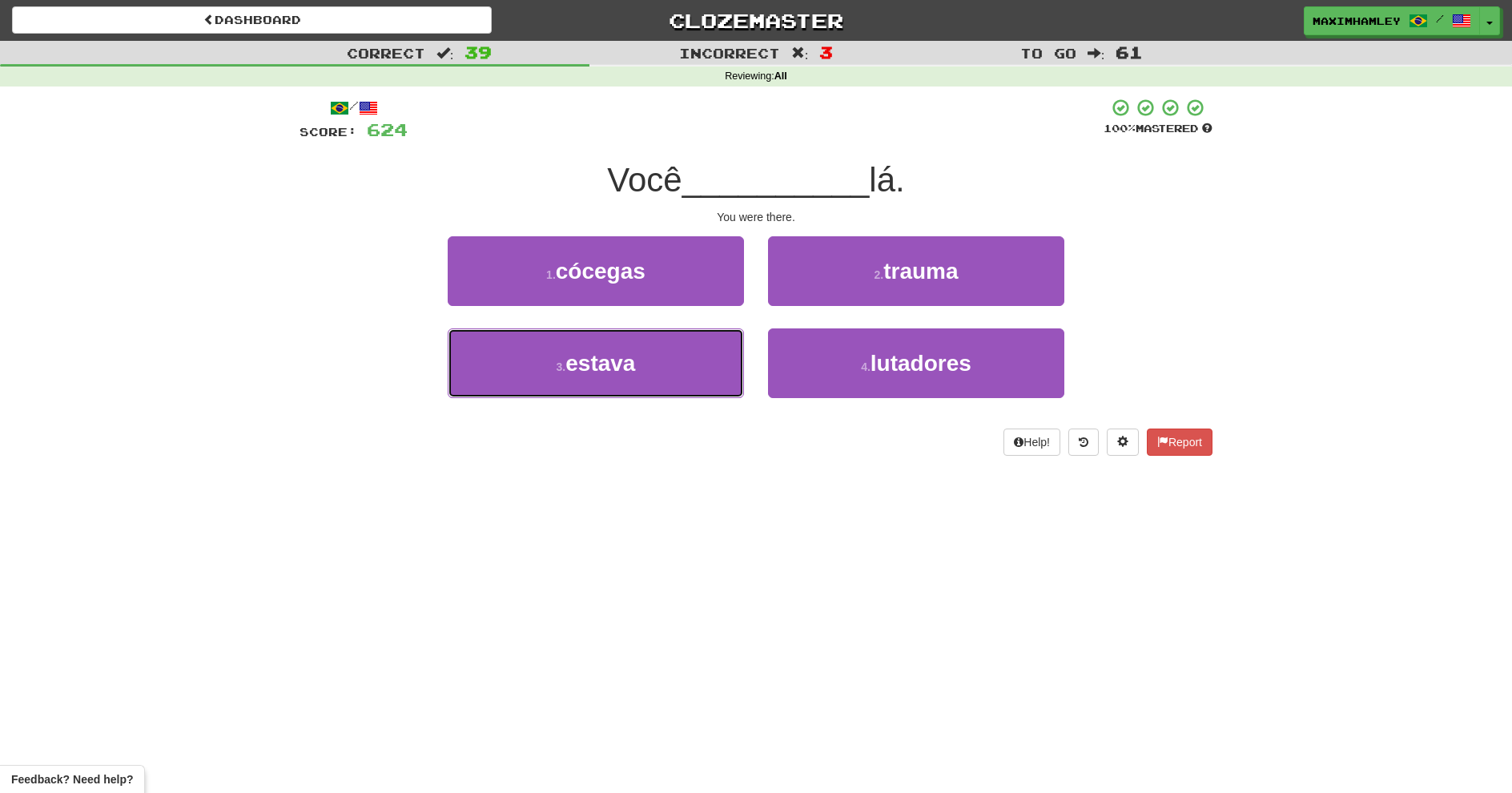
drag, startPoint x: 735, startPoint y: 341, endPoint x: 723, endPoint y: 354, distance: 17.7
click at [723, 354] on button "3 . estava" at bounding box center [596, 363] width 296 height 70
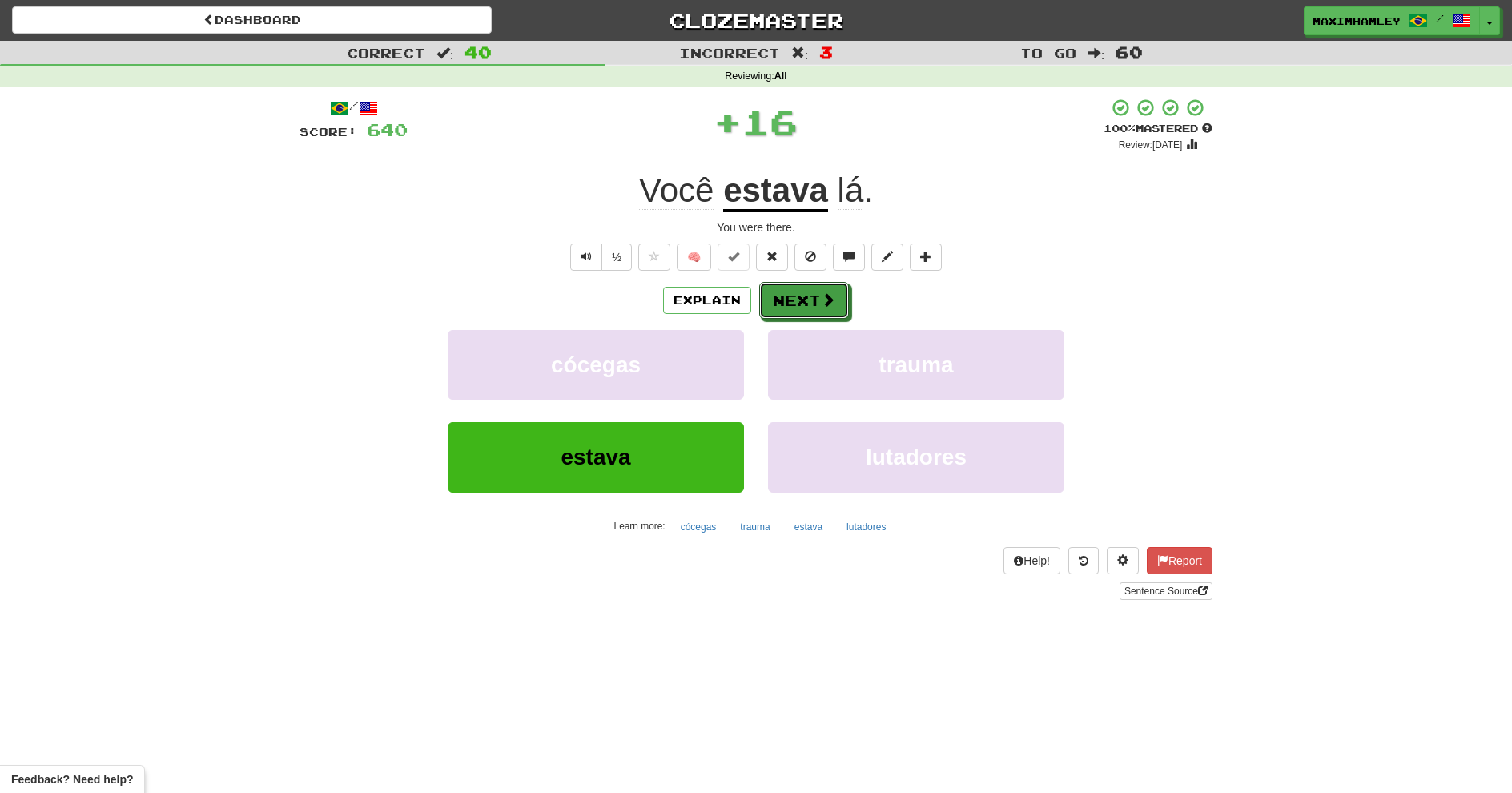
click at [785, 300] on button "Next" at bounding box center [804, 300] width 89 height 37
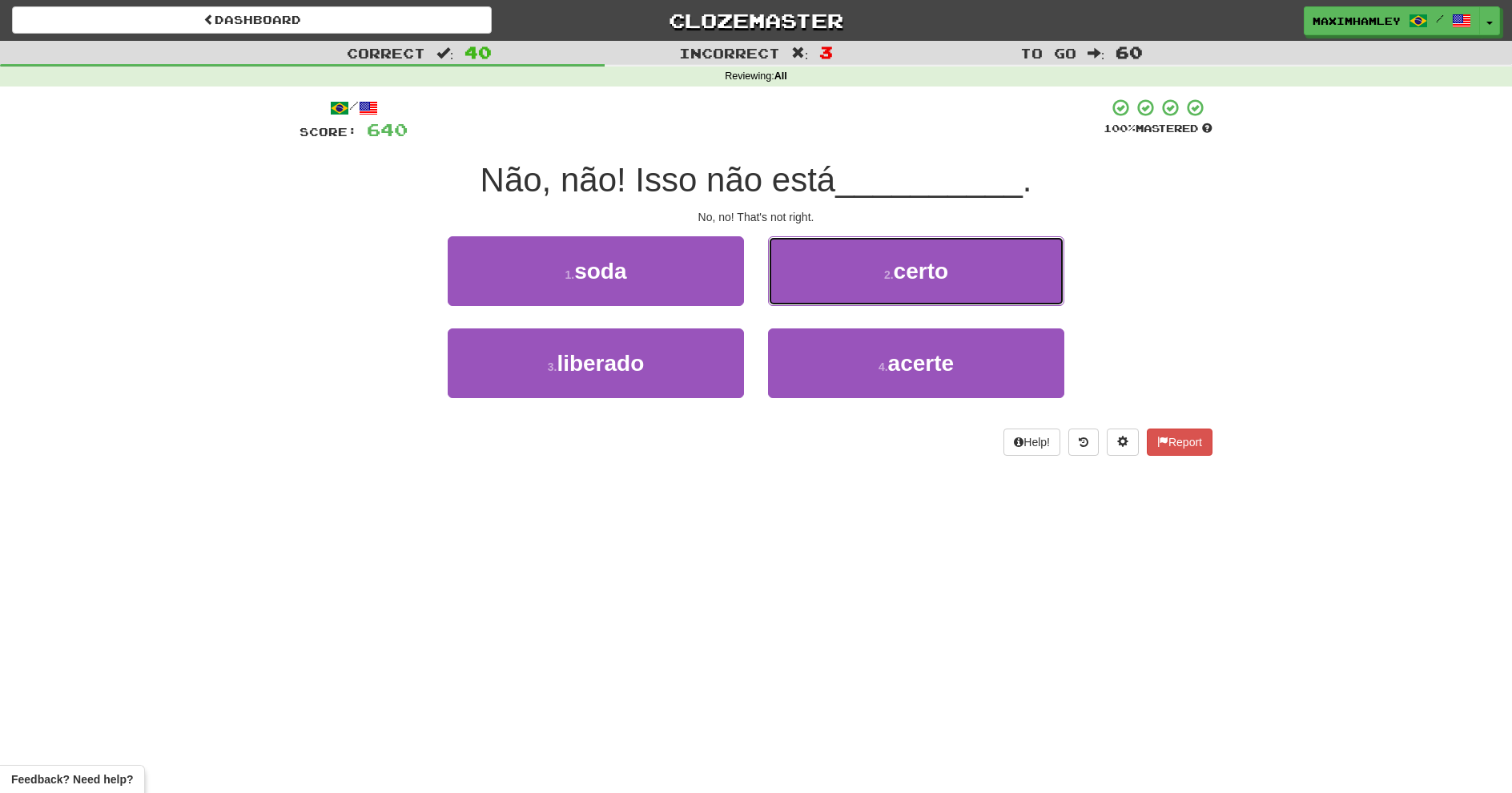
click at [823, 271] on button "2 . certo" at bounding box center [916, 272] width 296 height 70
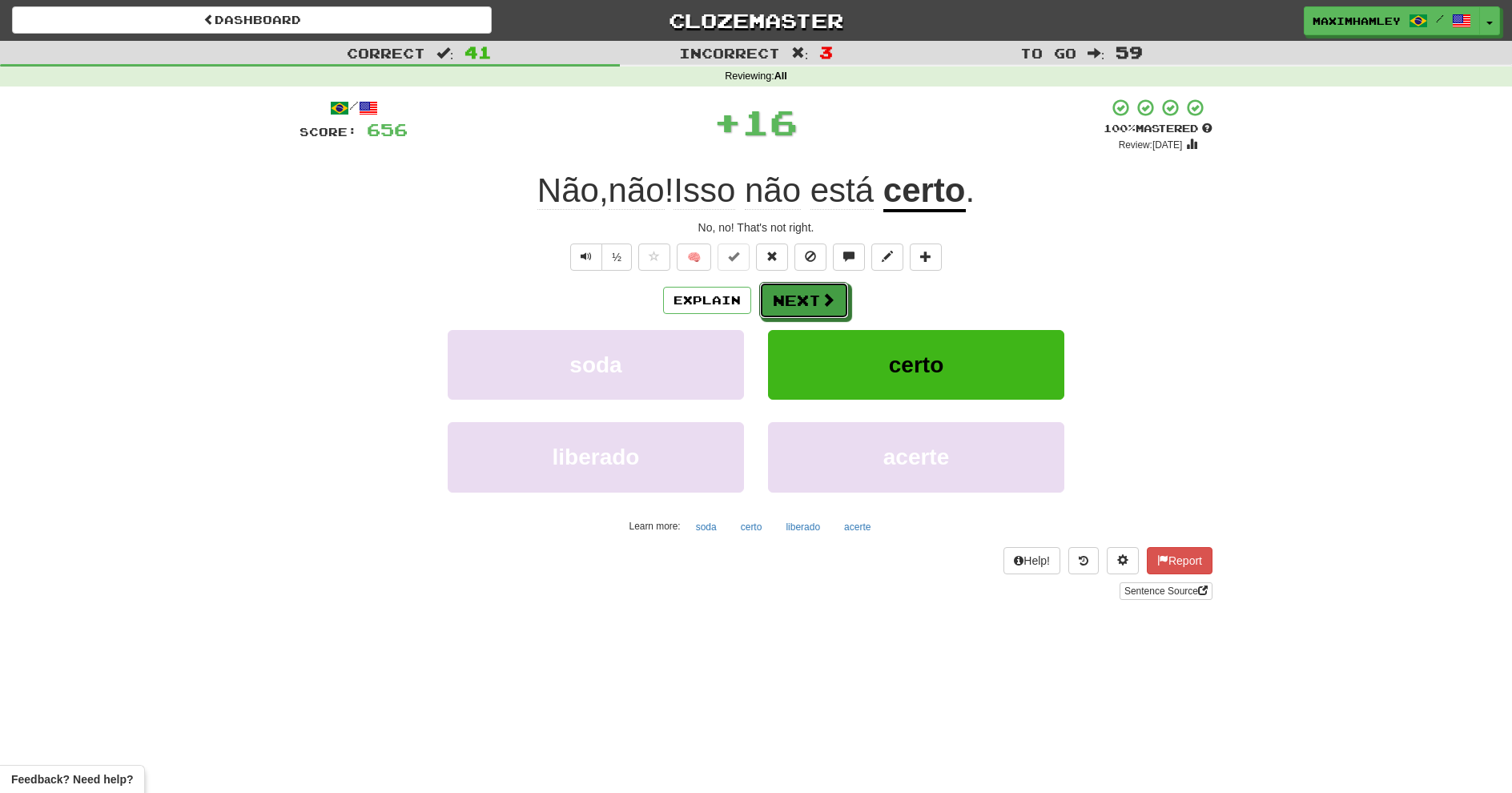
click at [819, 292] on button "Next" at bounding box center [804, 300] width 89 height 37
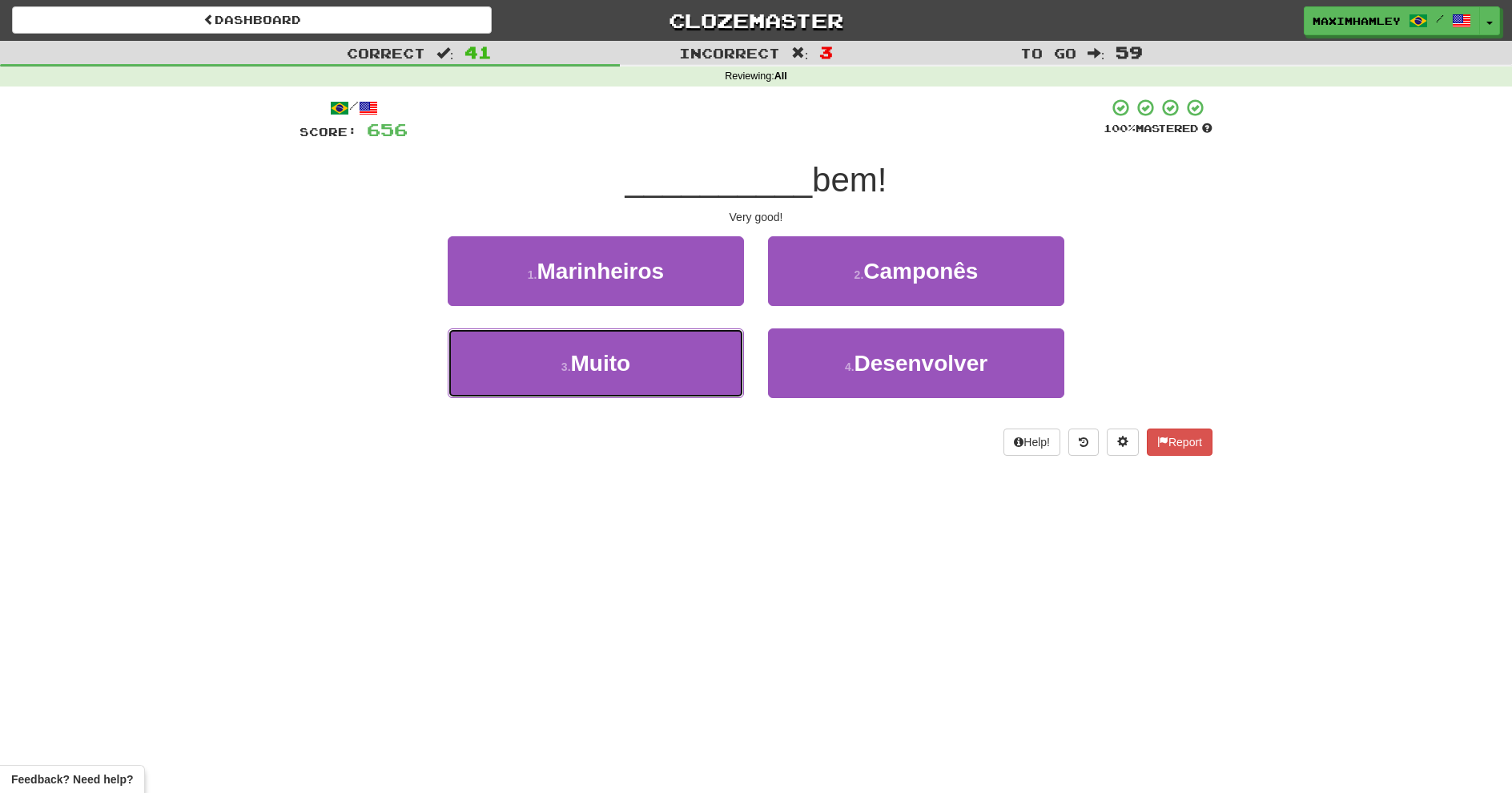
click at [686, 367] on button "3 . Muito" at bounding box center [596, 363] width 296 height 70
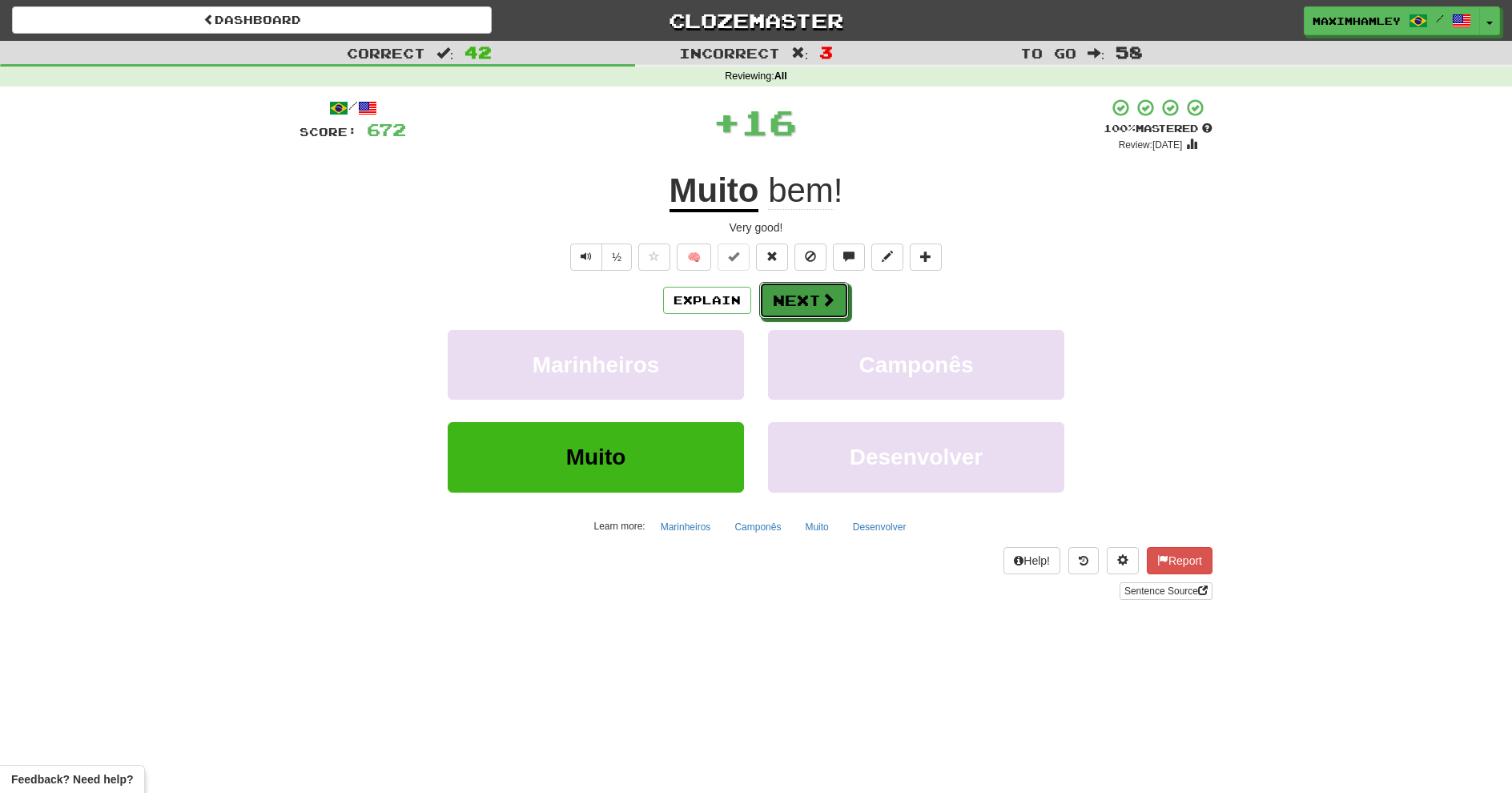
click at [831, 290] on button "Next" at bounding box center [804, 300] width 89 height 37
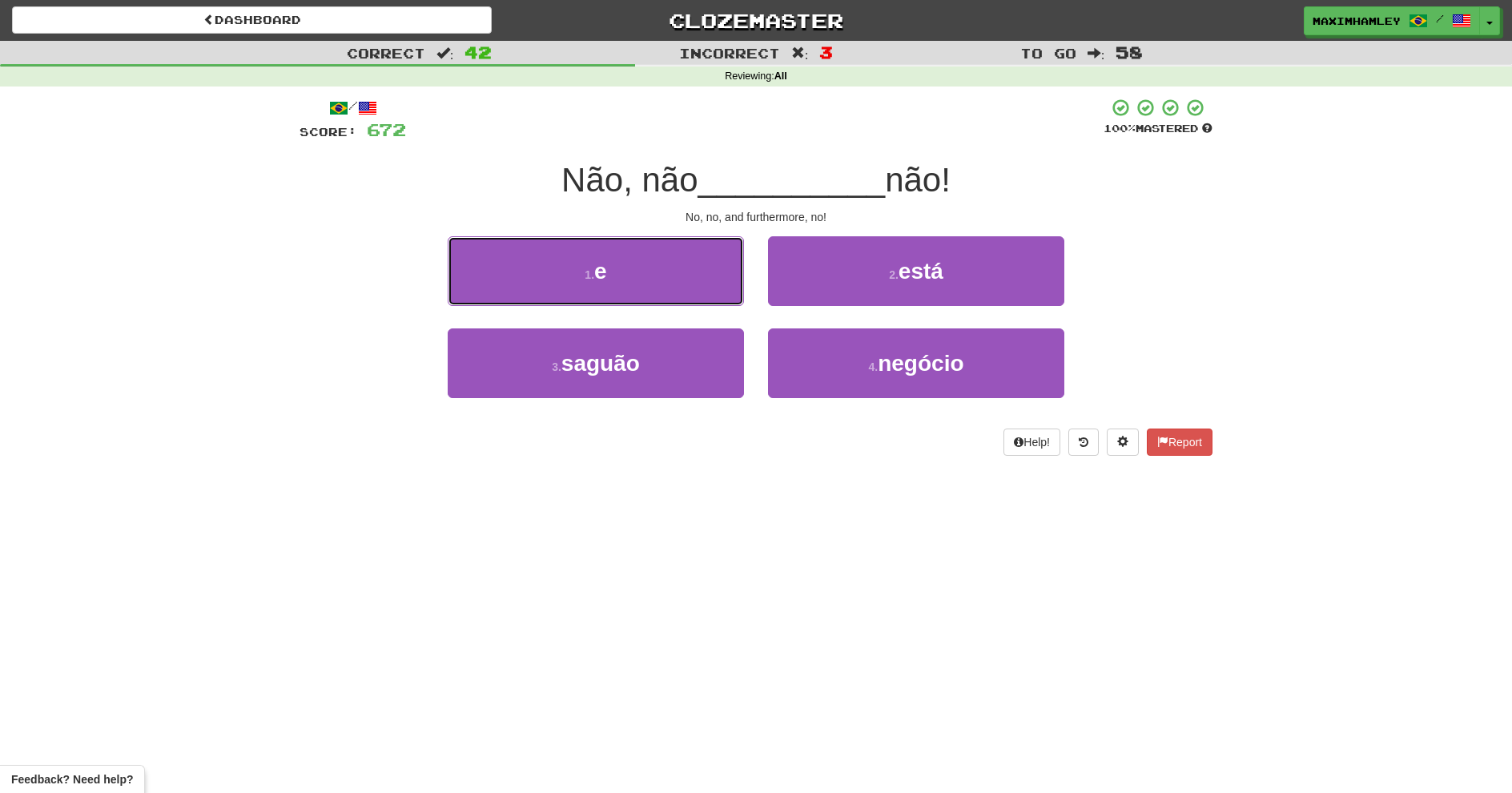
click at [691, 289] on button "1 . e" at bounding box center [596, 272] width 296 height 70
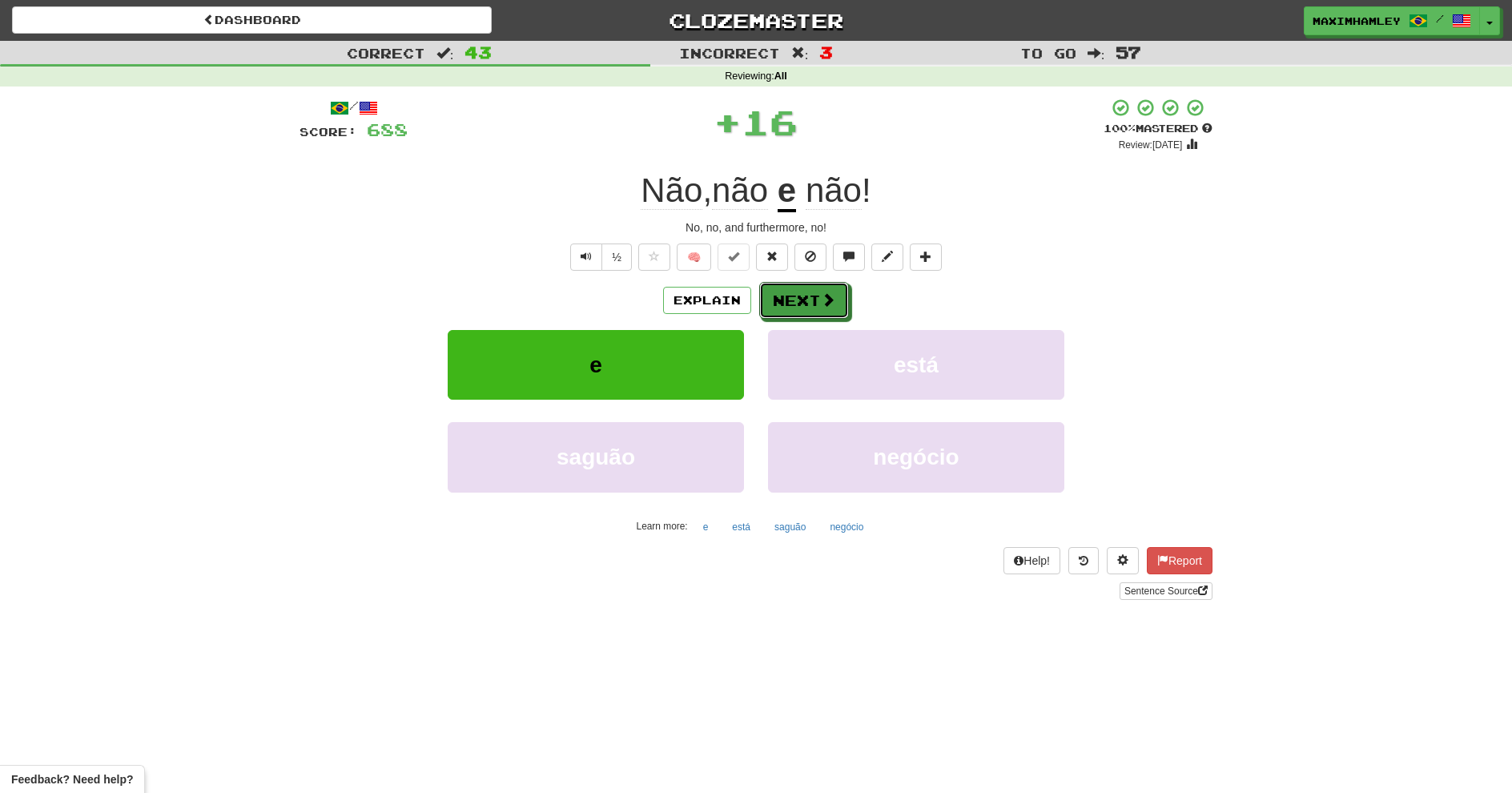
click at [822, 284] on button "Next" at bounding box center [804, 300] width 89 height 37
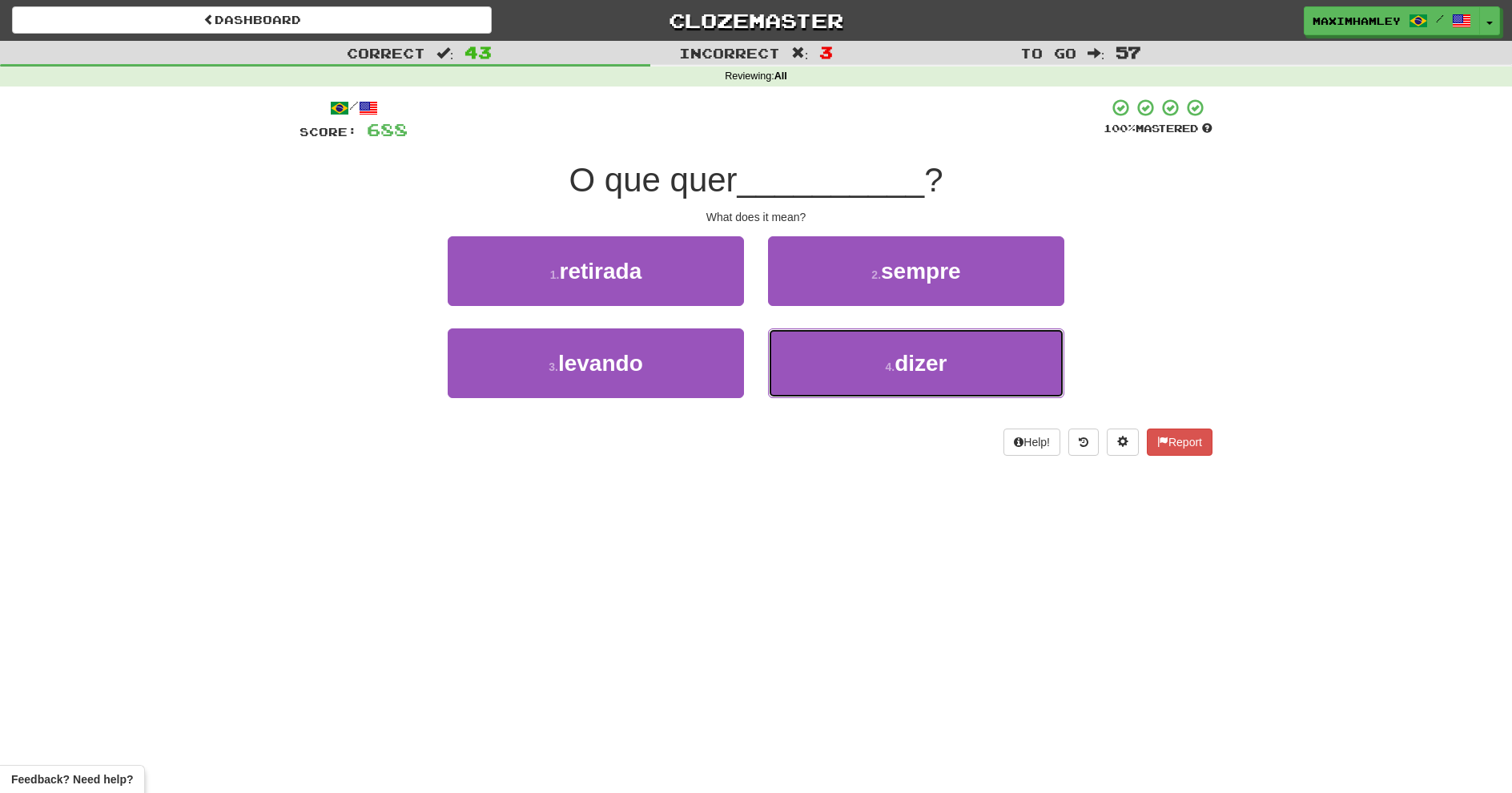
click at [870, 365] on button "4 . dizer" at bounding box center [916, 363] width 296 height 70
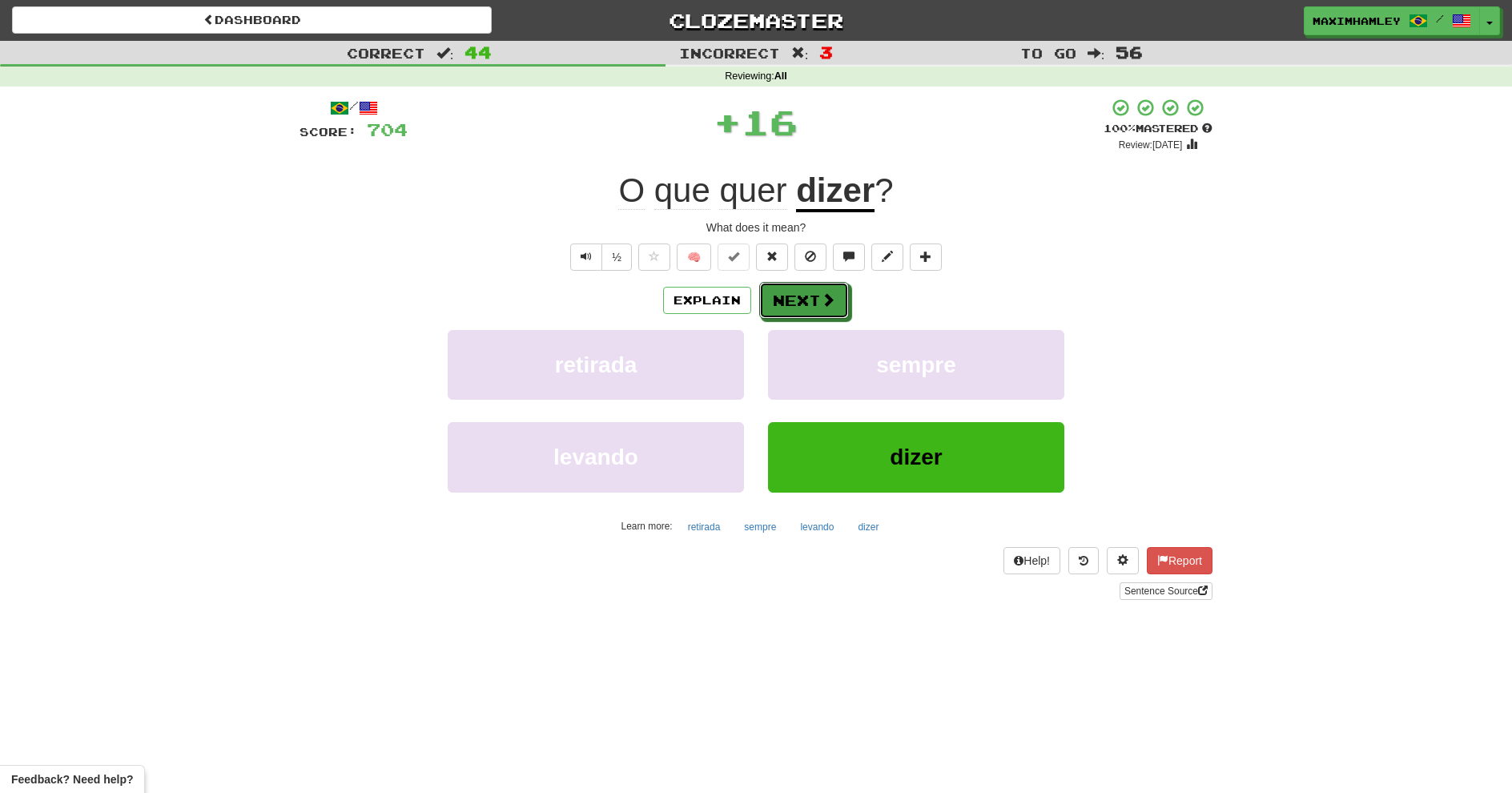
click at [828, 304] on span at bounding box center [828, 299] width 14 height 14
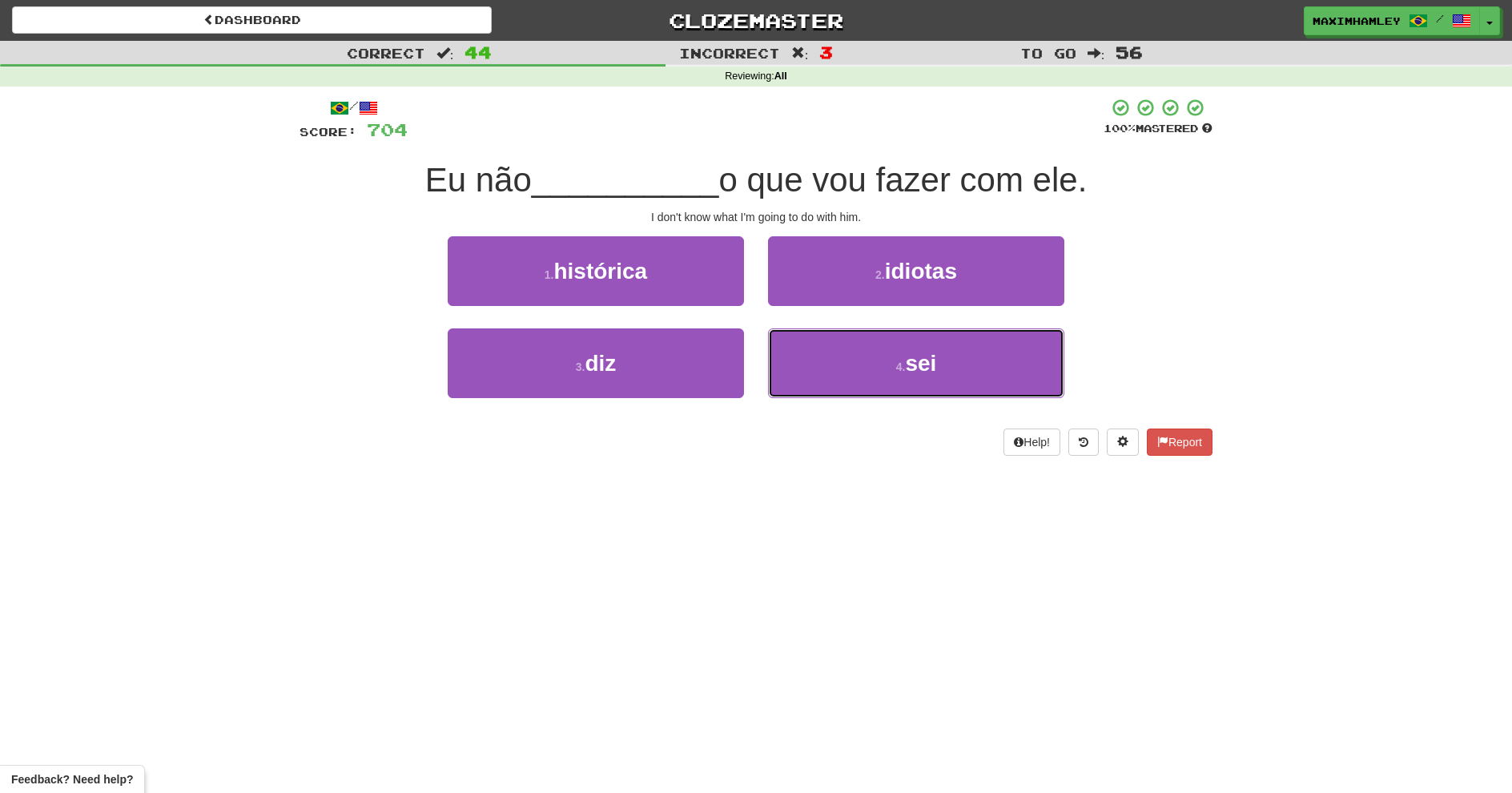
click at [826, 362] on button "4 . sei" at bounding box center [916, 363] width 296 height 70
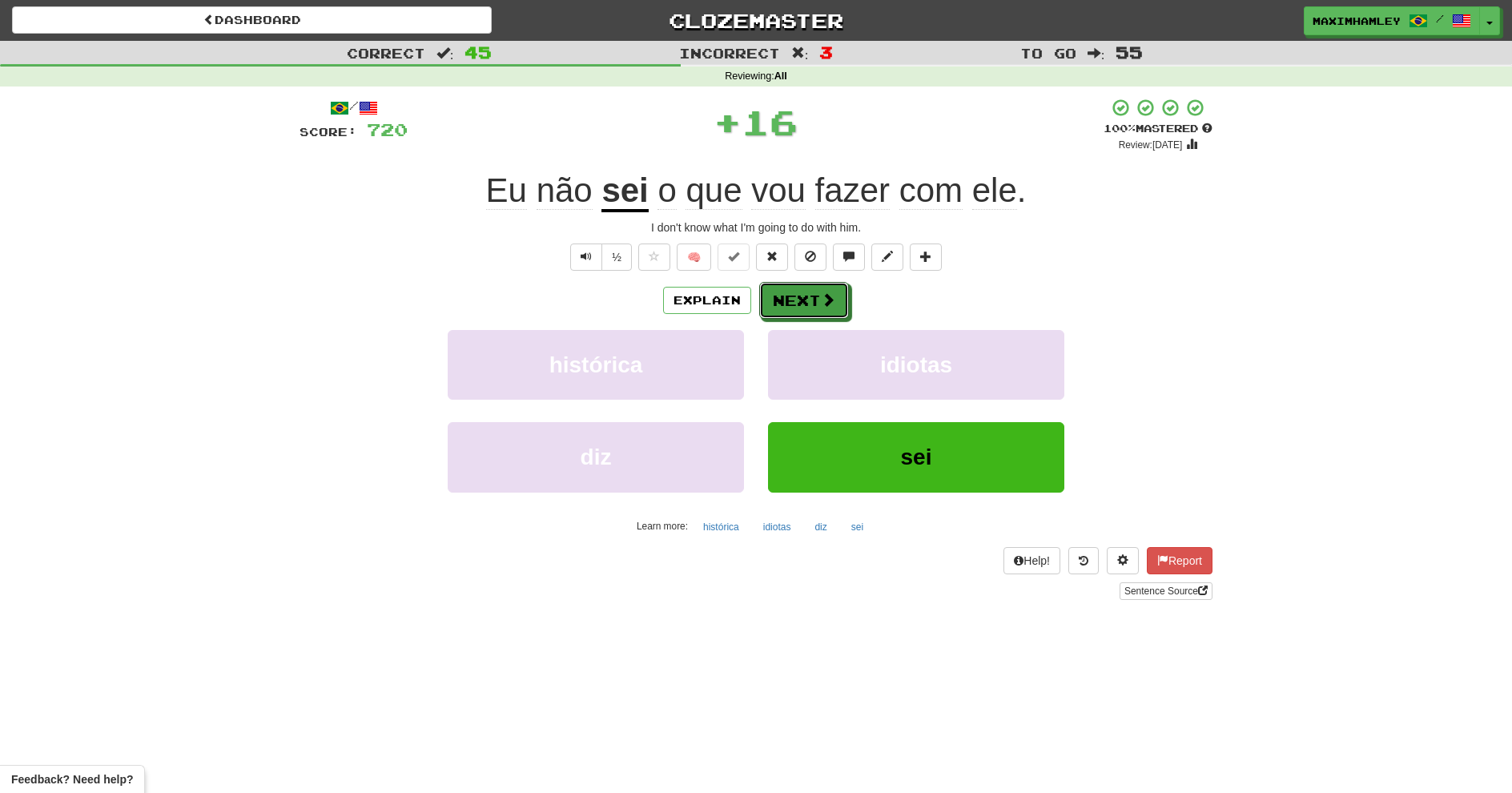
click at [775, 310] on button "Next" at bounding box center [804, 300] width 89 height 37
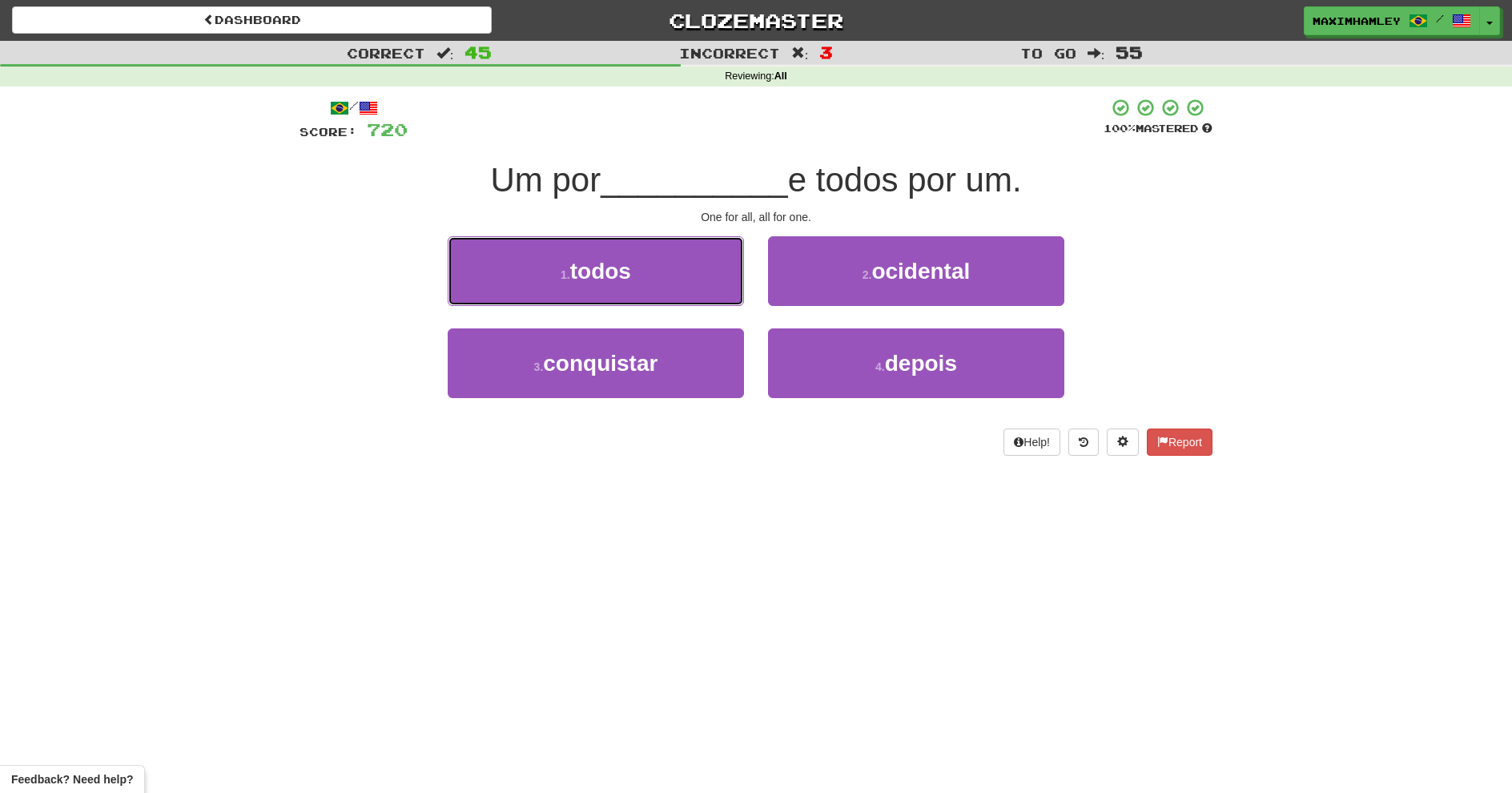
click at [708, 293] on button "1 . todos" at bounding box center [596, 272] width 296 height 70
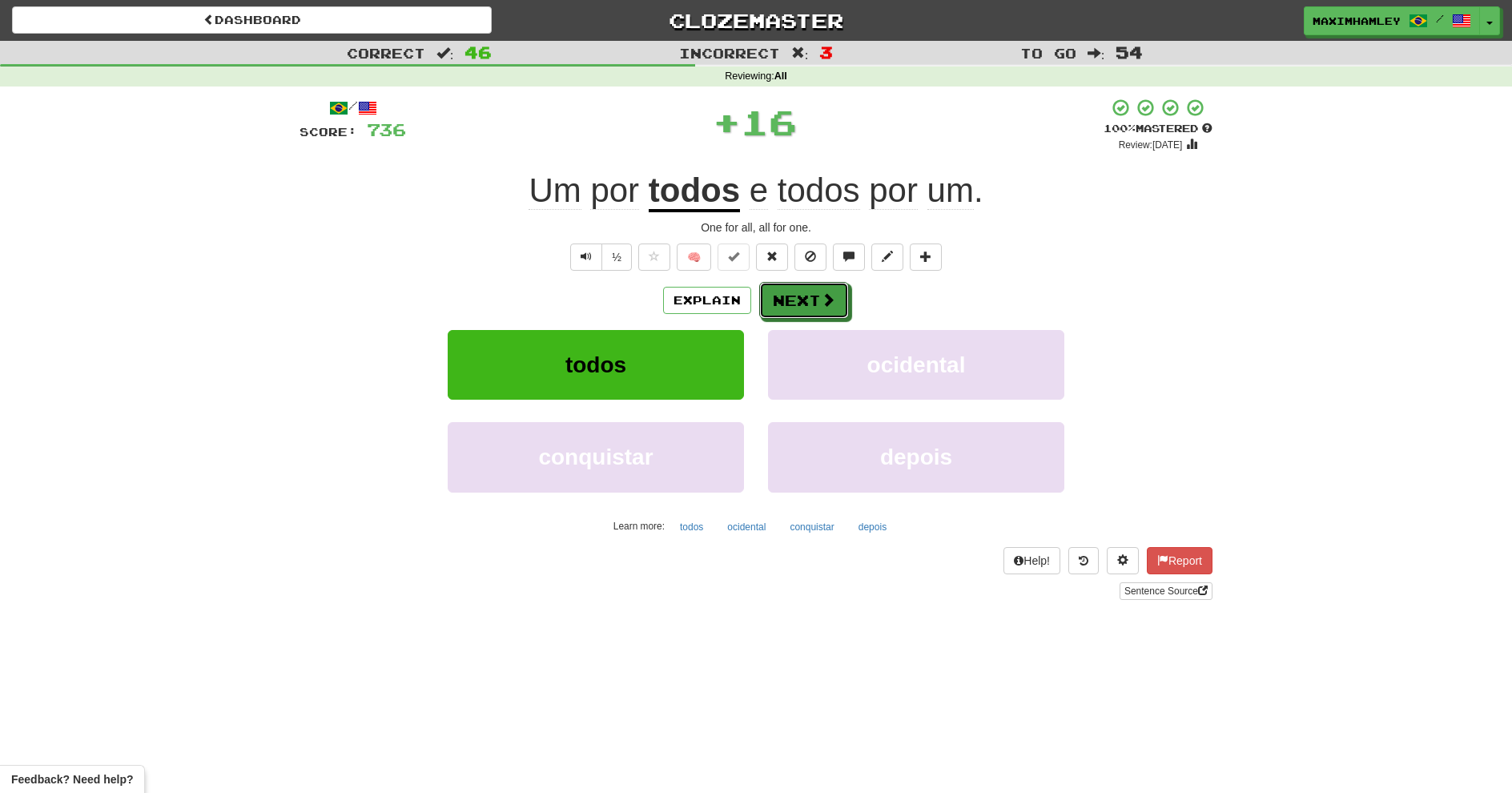
click at [803, 305] on button "Next" at bounding box center [804, 300] width 89 height 37
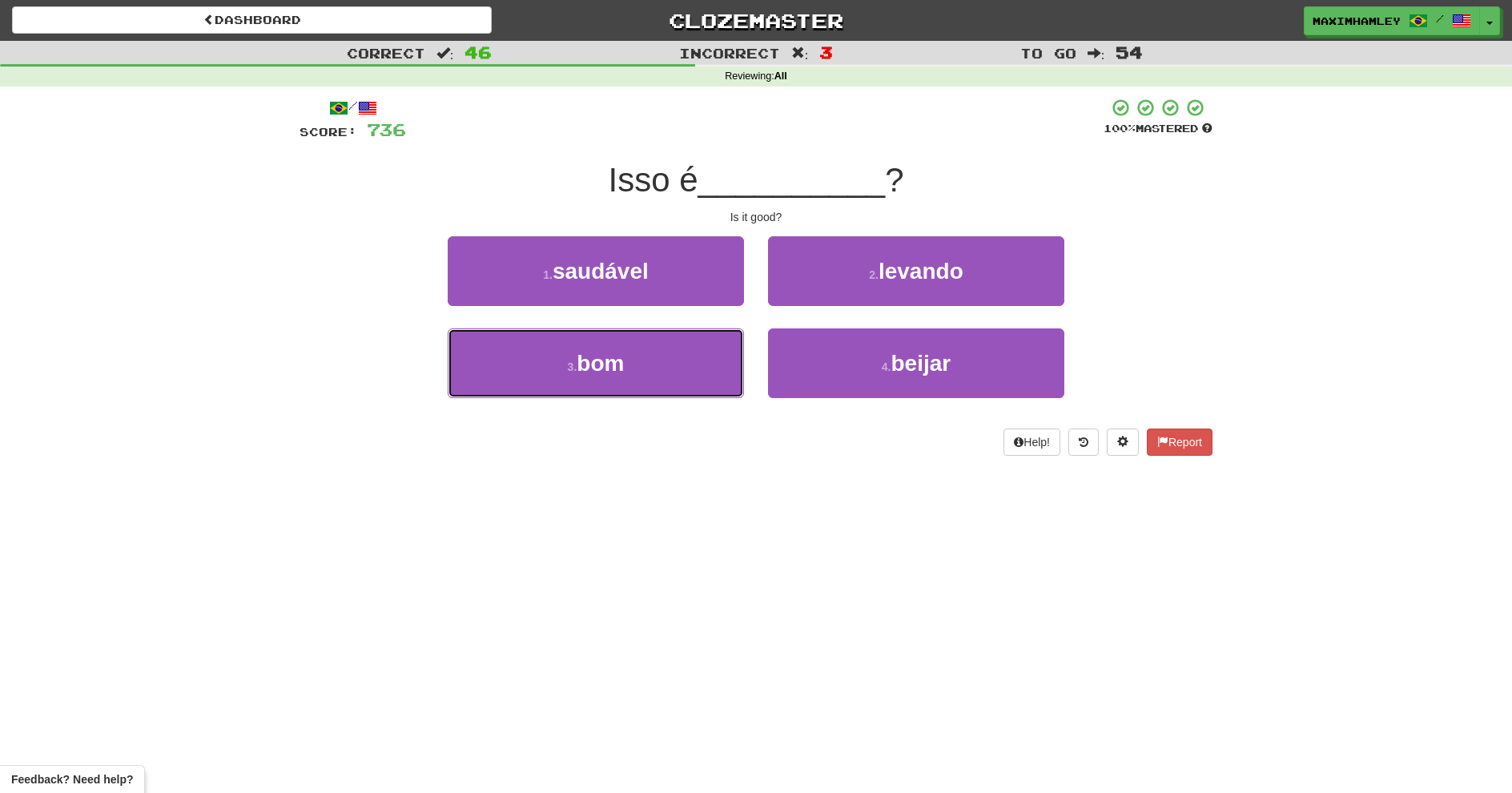
drag, startPoint x: 699, startPoint y: 353, endPoint x: 812, endPoint y: 319, distance: 118.0
click at [700, 353] on button "3 . bom" at bounding box center [596, 363] width 296 height 70
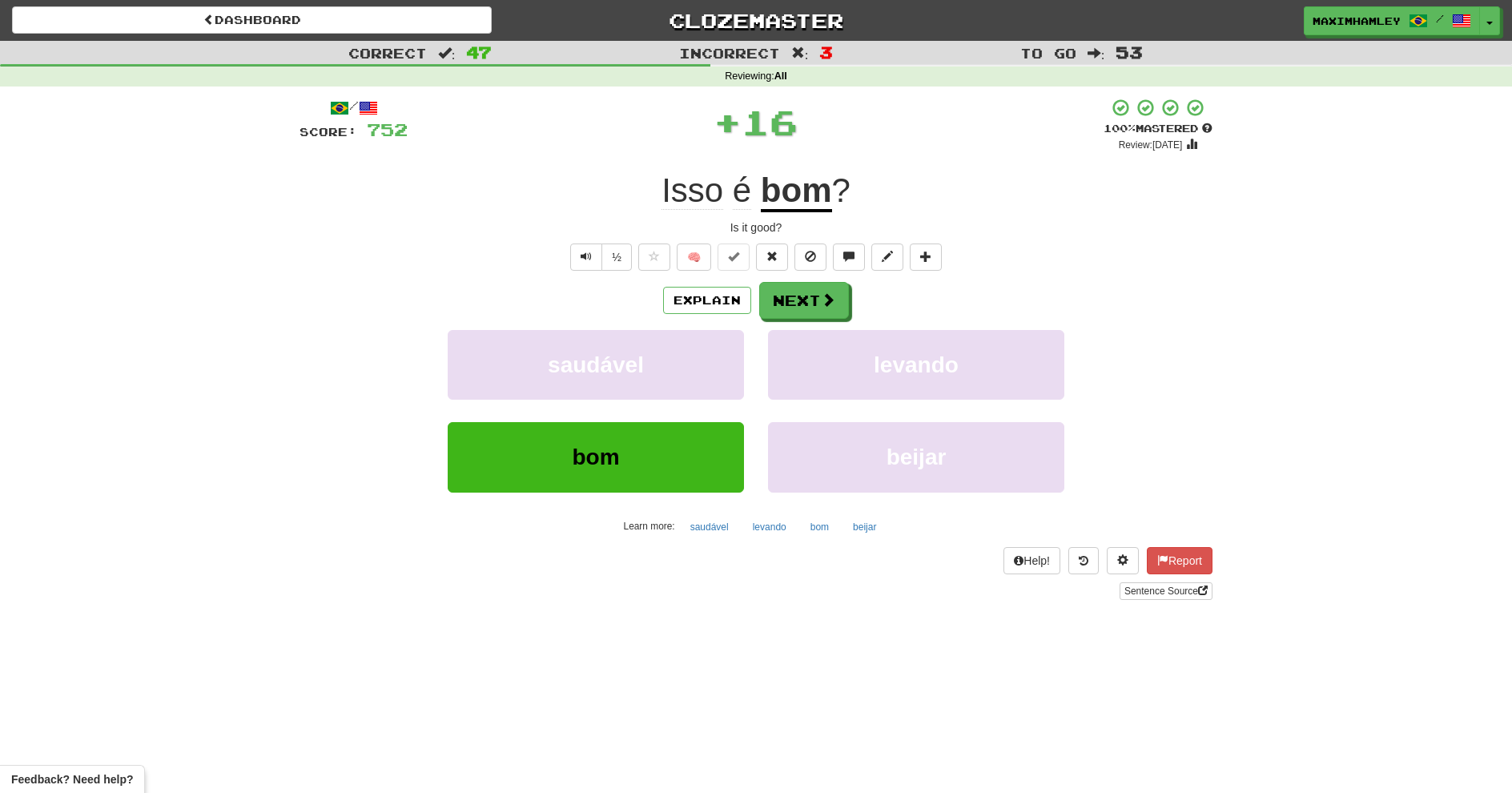
click at [860, 304] on div "Explain Next" at bounding box center [756, 300] width 913 height 37
click at [818, 299] on button "Next" at bounding box center [804, 300] width 89 height 37
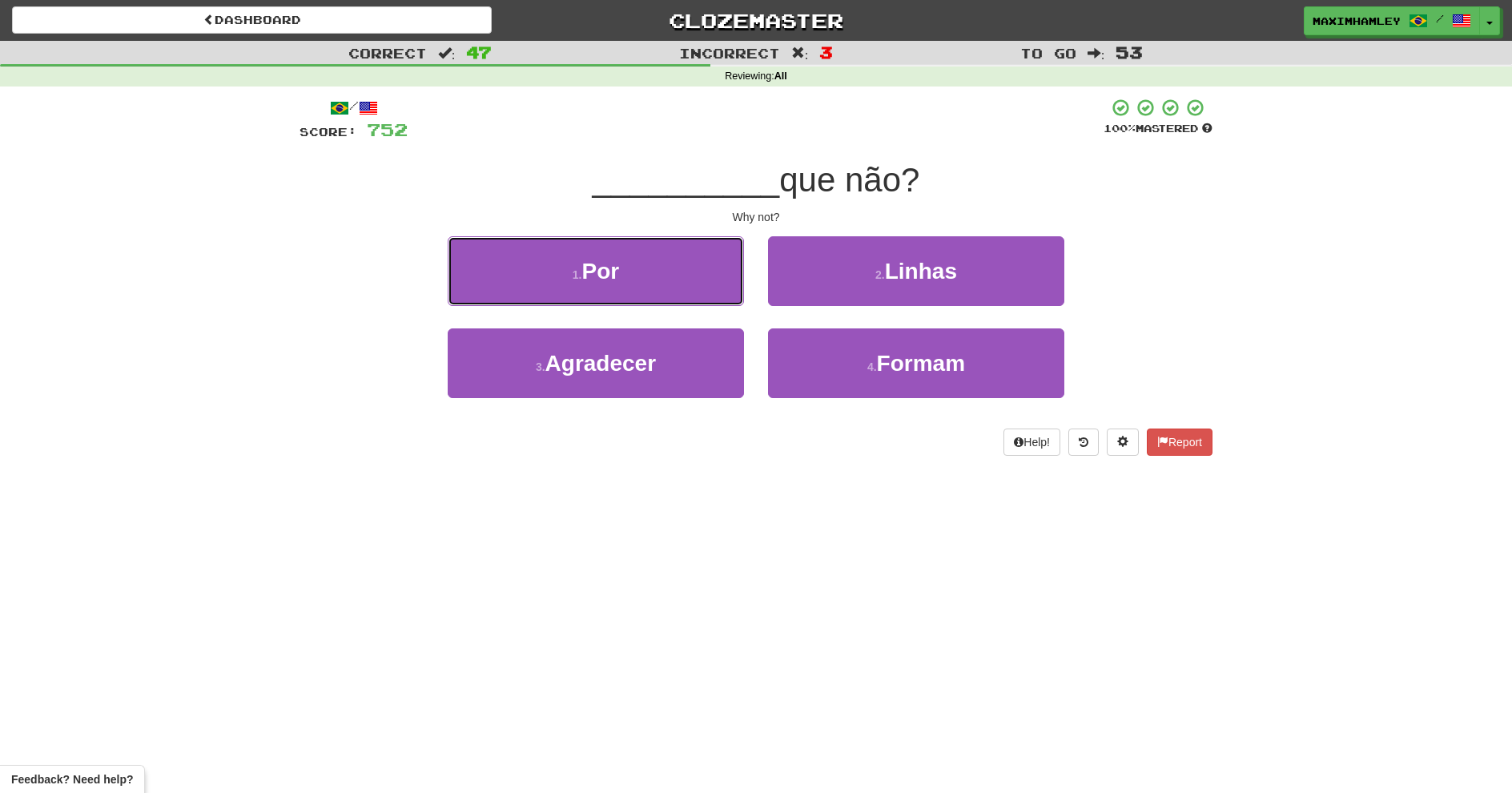
drag, startPoint x: 612, startPoint y: 304, endPoint x: 620, endPoint y: 301, distance: 8.5
click at [620, 301] on button "1 . Por" at bounding box center [596, 272] width 296 height 70
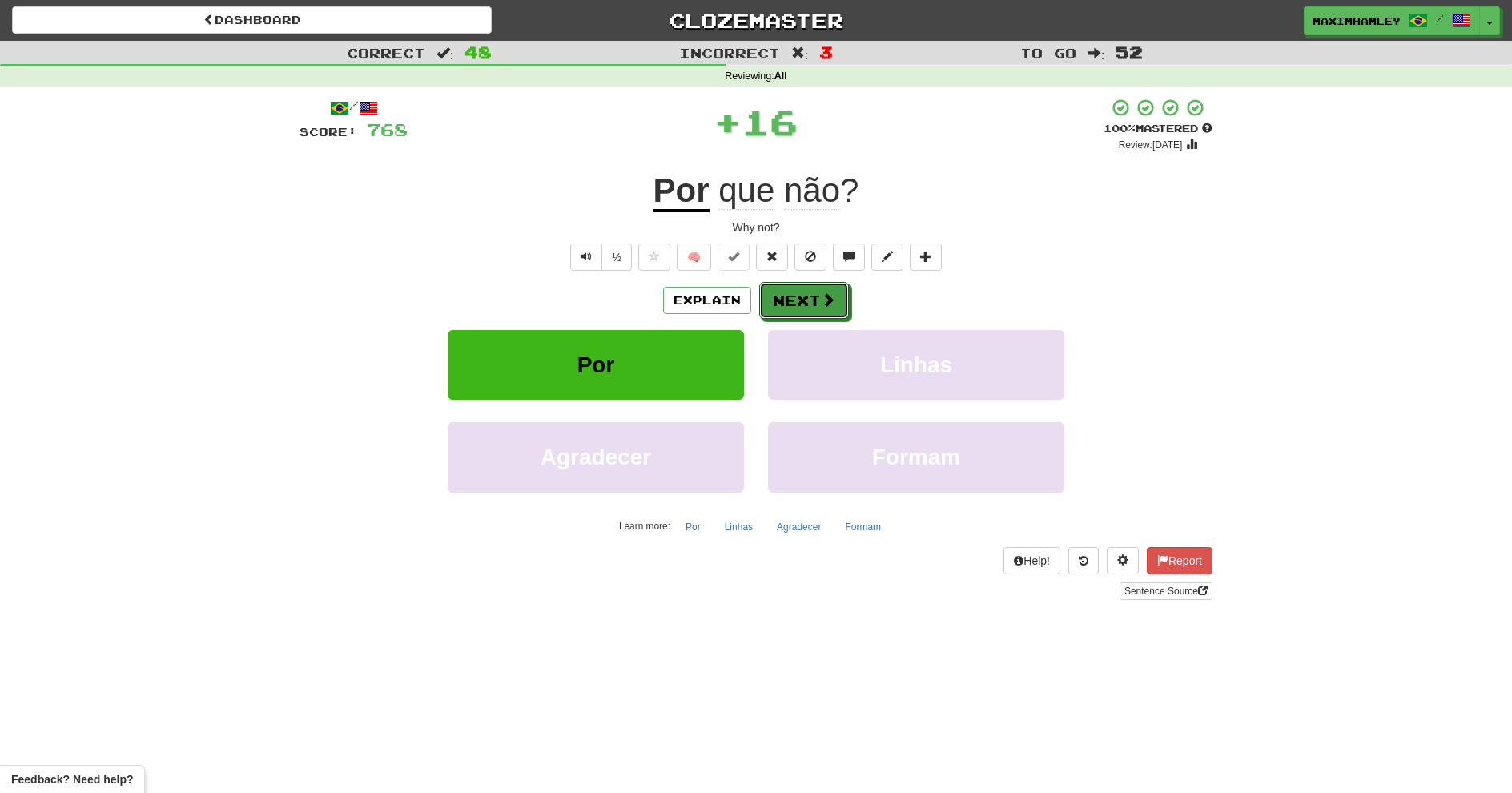
click at [784, 301] on button "Next" at bounding box center [804, 300] width 89 height 37
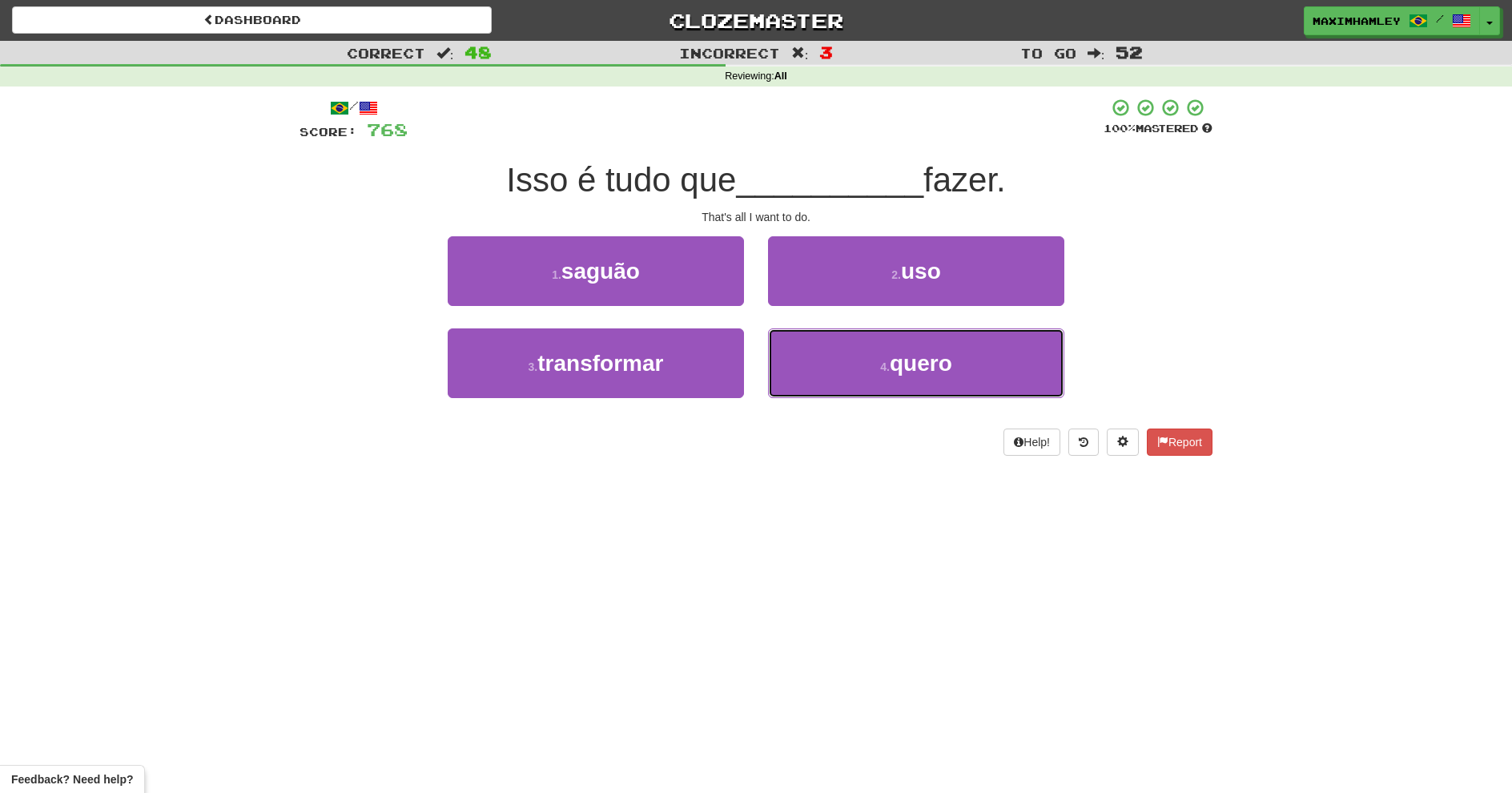
click at [857, 377] on button "4 . quero" at bounding box center [916, 363] width 296 height 70
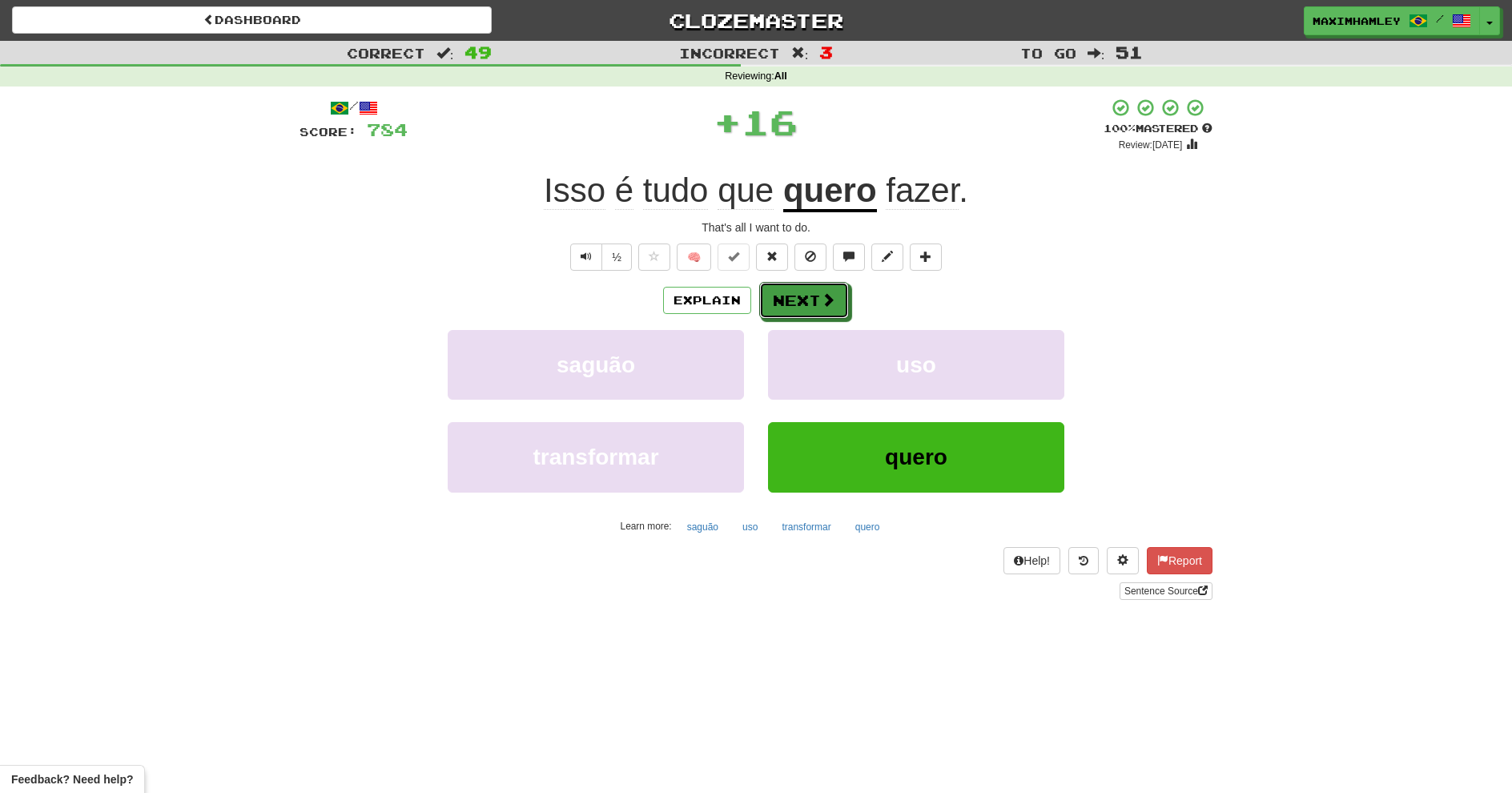
click at [807, 305] on button "Next" at bounding box center [804, 300] width 89 height 37
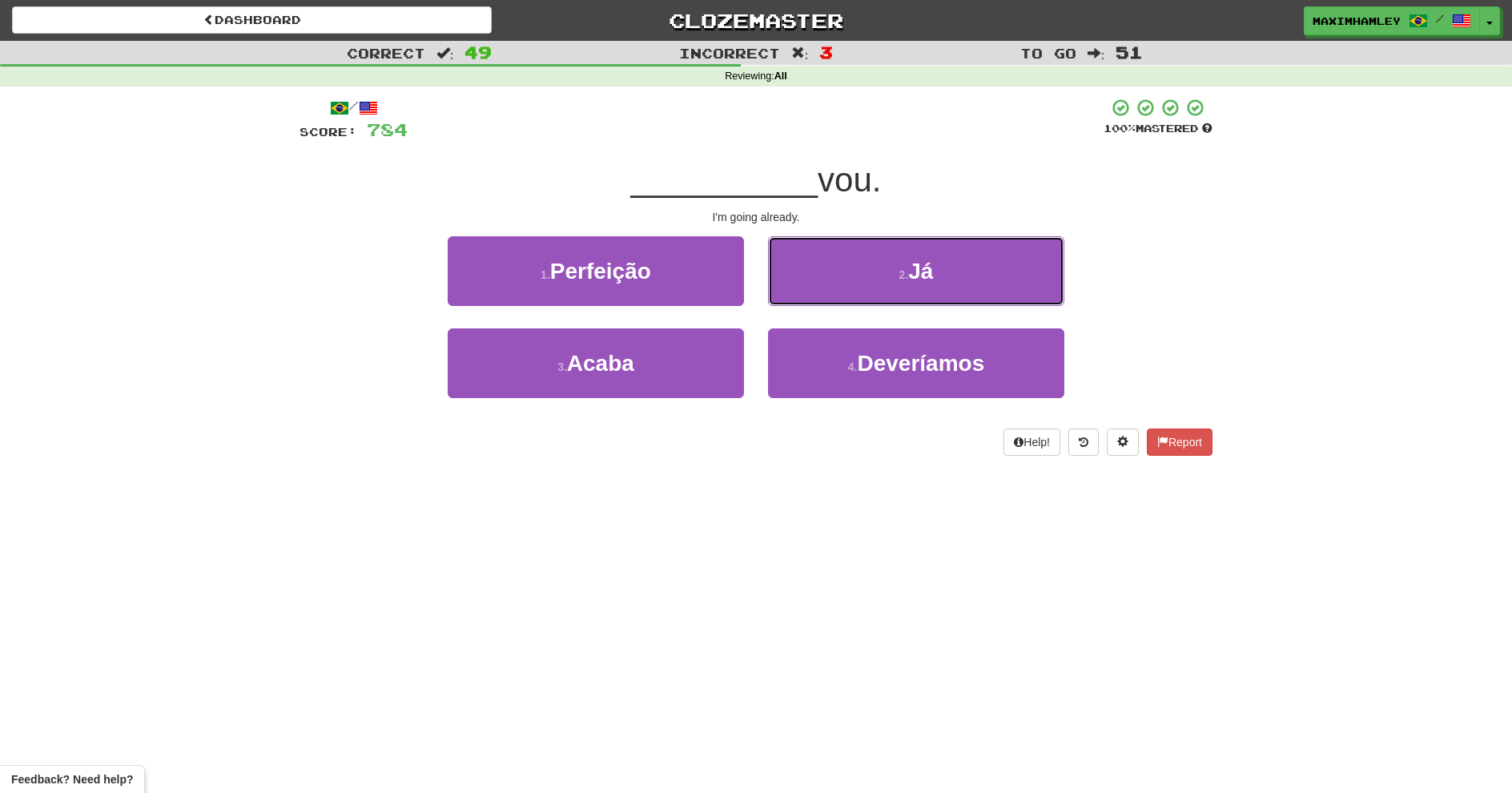
click at [821, 280] on button "2 . Já" at bounding box center [916, 272] width 296 height 70
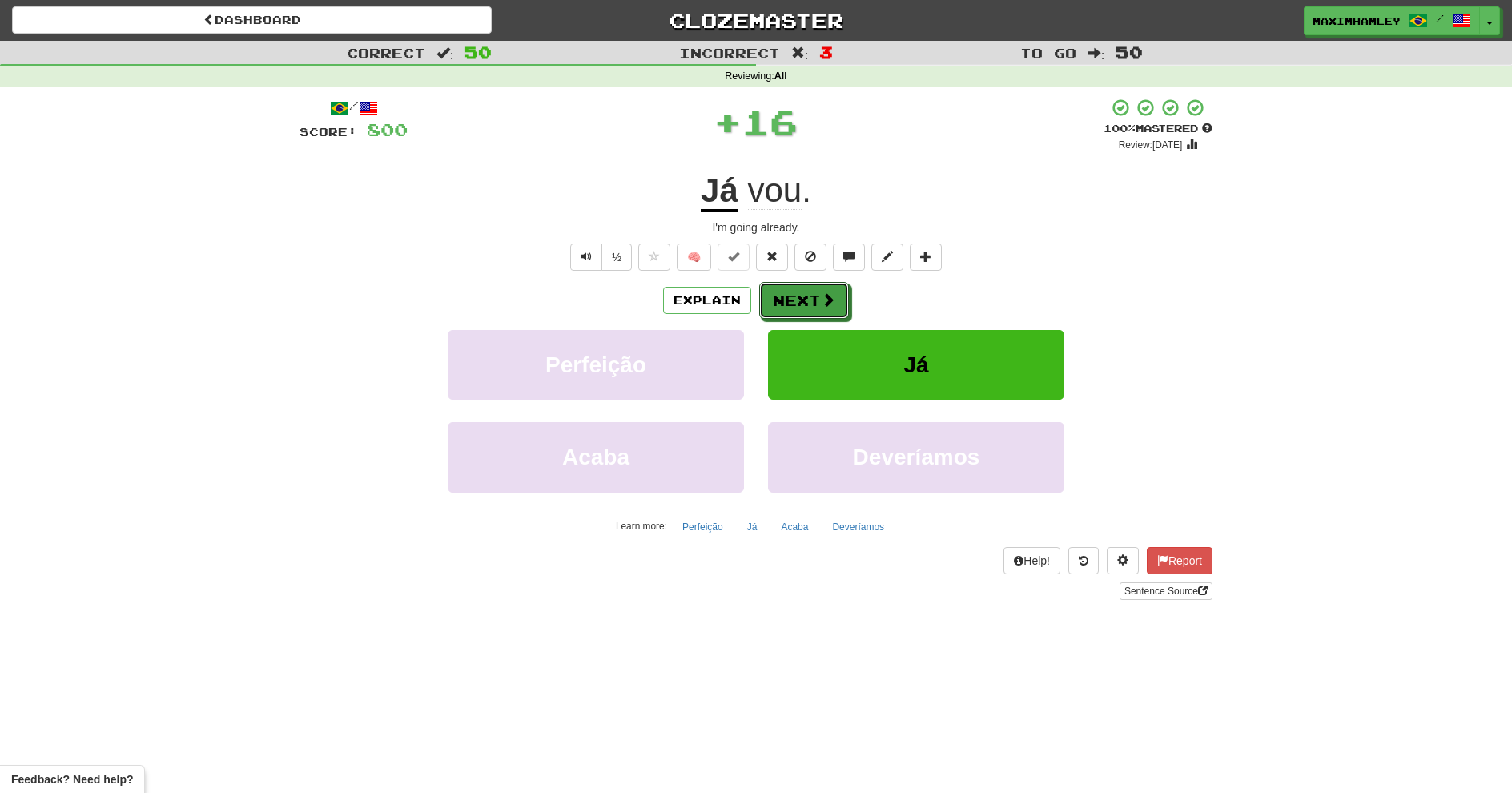
click at [811, 290] on button "Next" at bounding box center [804, 300] width 89 height 37
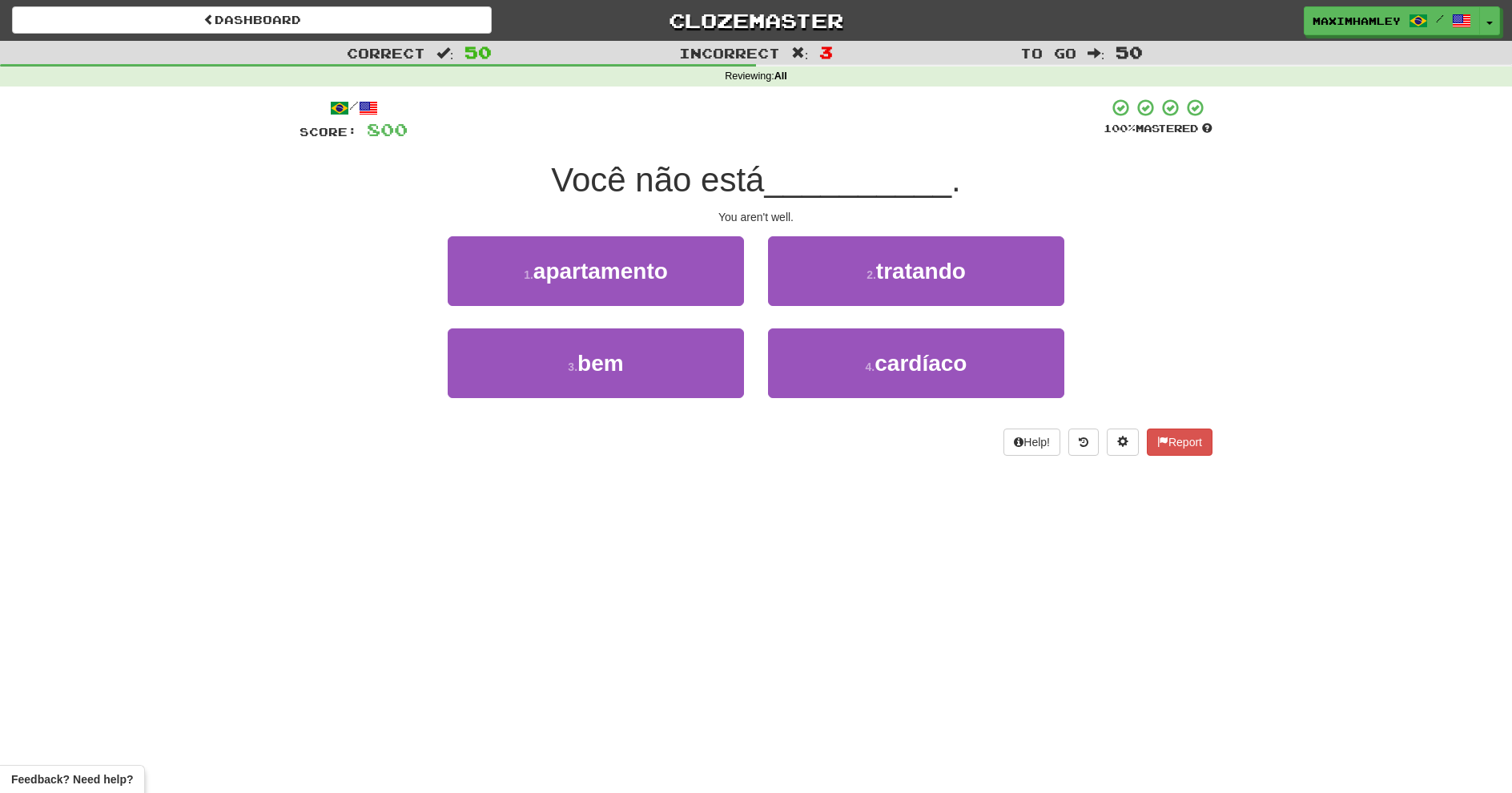
drag, startPoint x: 617, startPoint y: 415, endPoint x: 634, endPoint y: 375, distance: 43.5
click at [615, 406] on div "3 . bem" at bounding box center [596, 374] width 320 height 92
click at [634, 374] on button "3 . bem" at bounding box center [596, 363] width 296 height 70
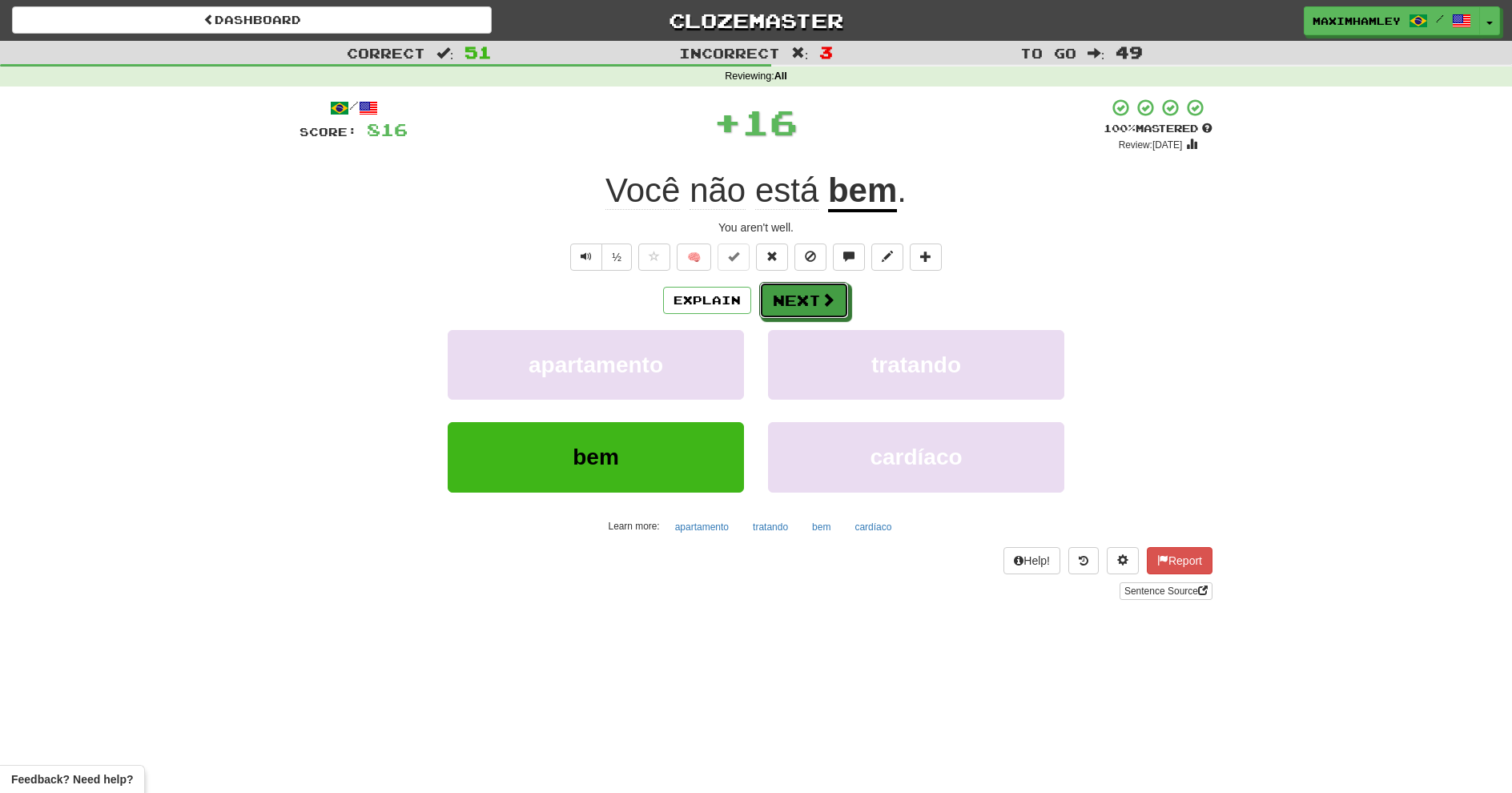
click at [782, 296] on button "Next" at bounding box center [804, 300] width 89 height 37
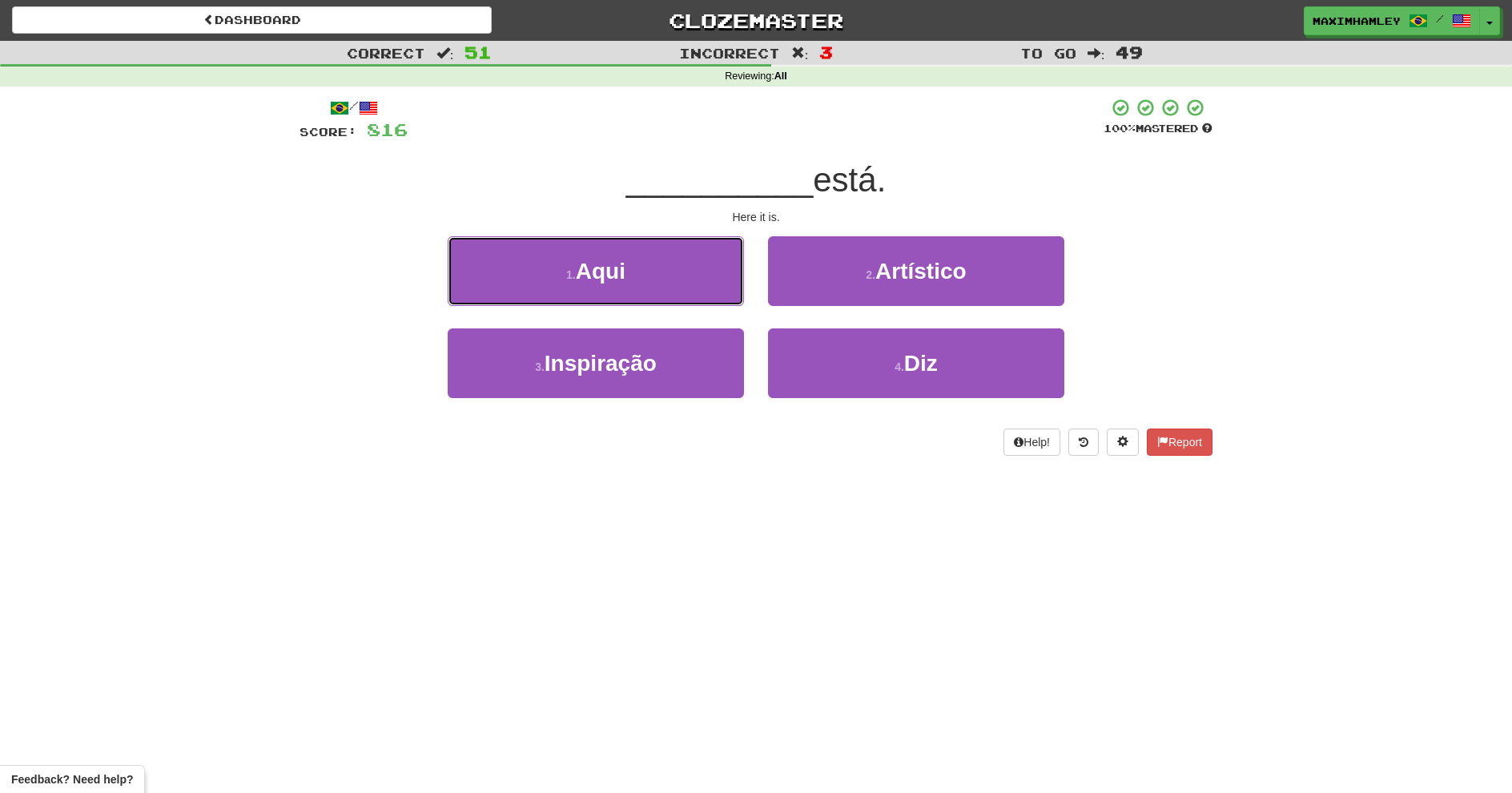
click at [727, 291] on button "1 . Aqui" at bounding box center [596, 272] width 296 height 70
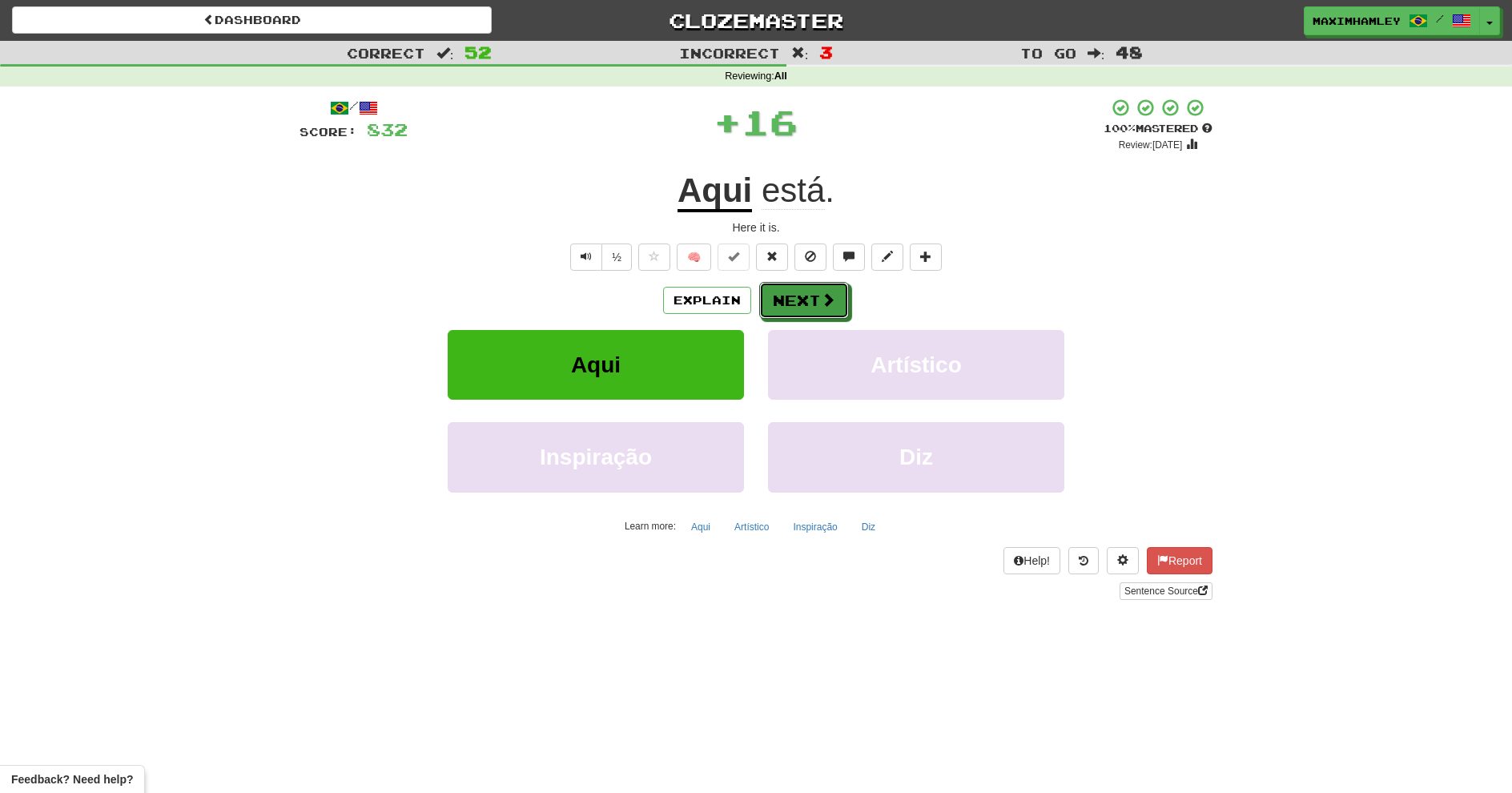
click at [779, 299] on button "Next" at bounding box center [804, 300] width 89 height 37
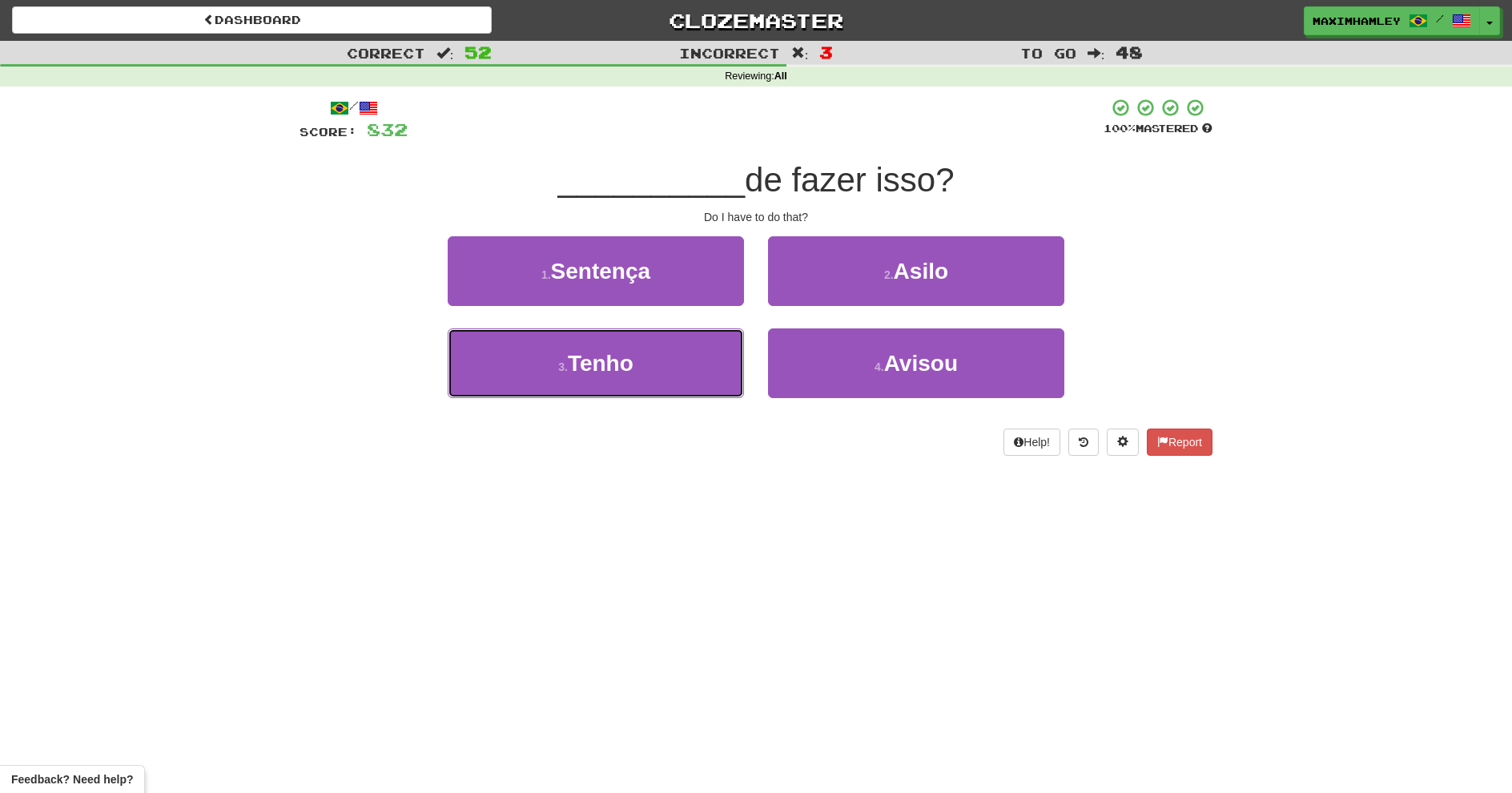
drag, startPoint x: 680, startPoint y: 358, endPoint x: 729, endPoint y: 324, distance: 59.6
click at [679, 358] on button "3 . Tenho" at bounding box center [596, 363] width 296 height 70
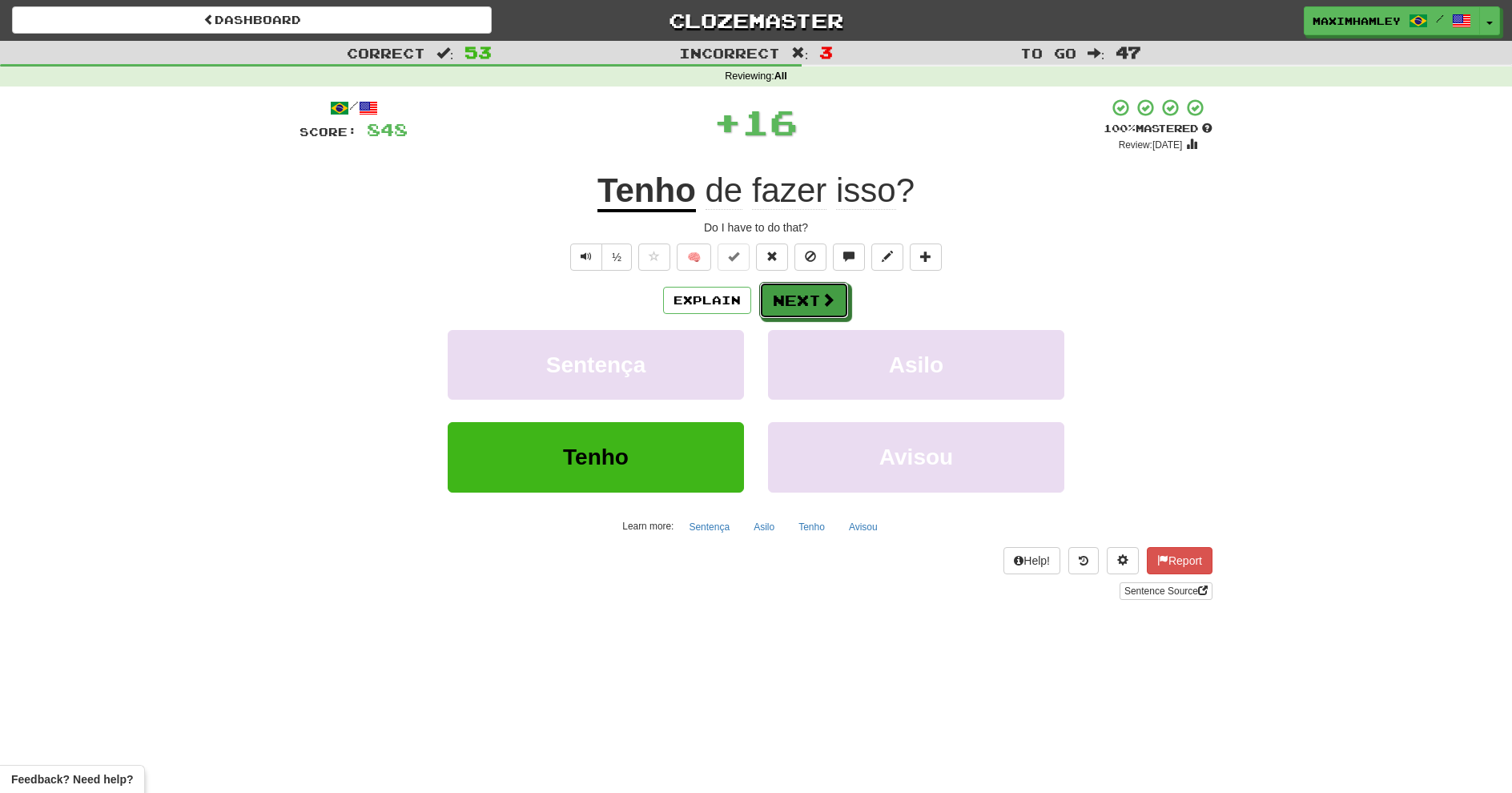
click at [838, 310] on button "Next" at bounding box center [804, 300] width 89 height 37
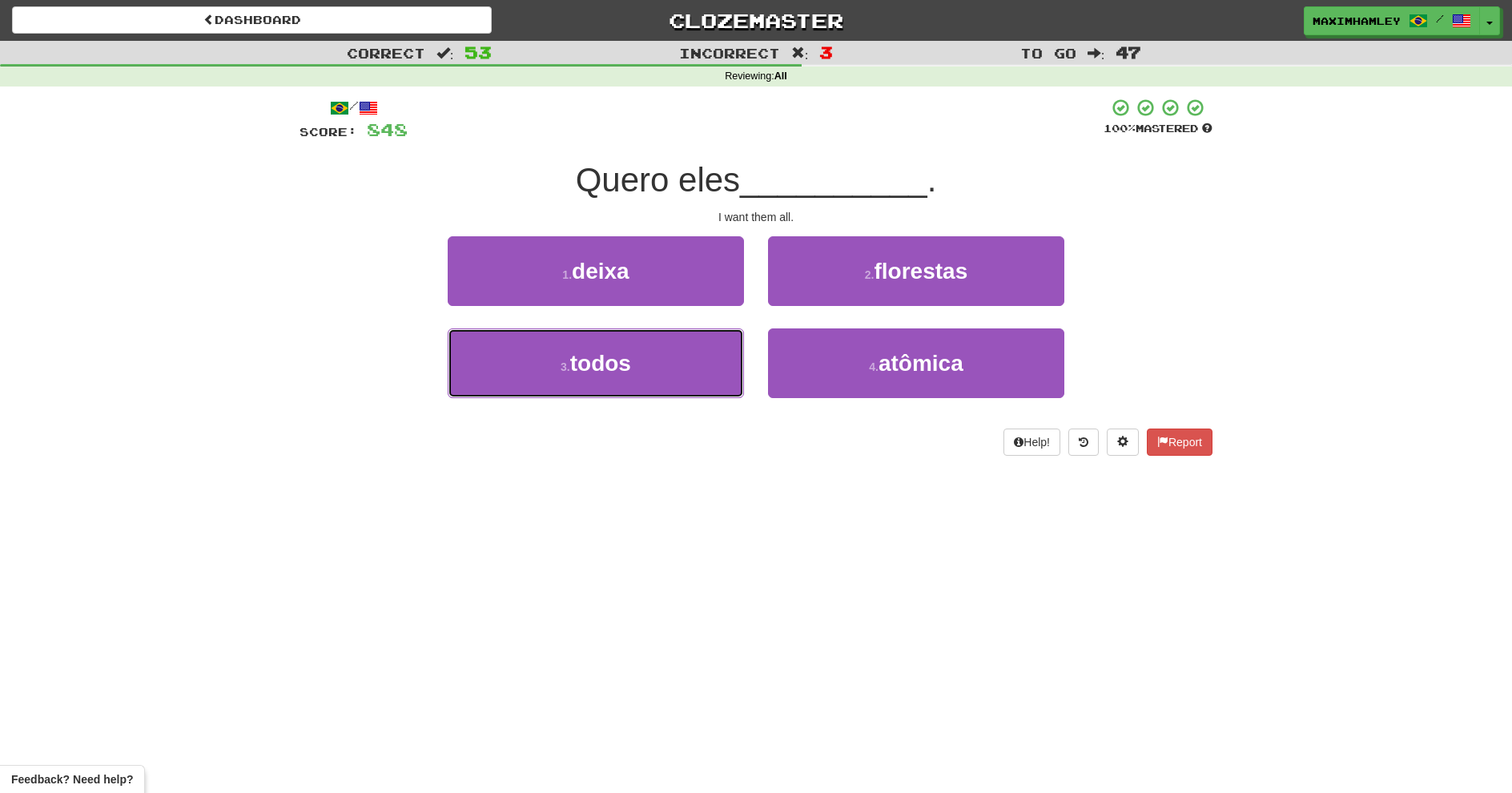
click at [725, 335] on button "3 . todos" at bounding box center [596, 363] width 296 height 70
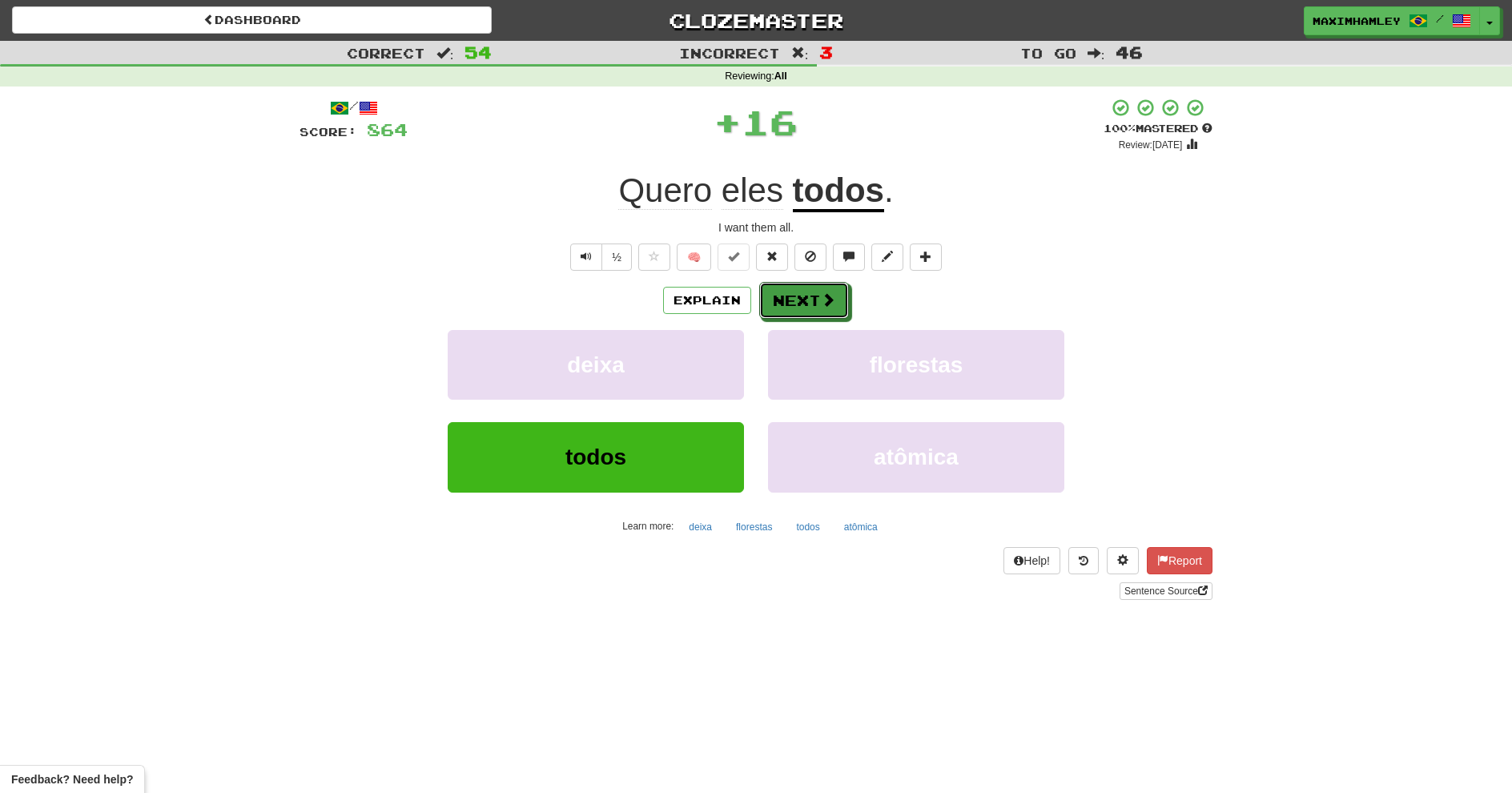
click at [828, 285] on button "Next" at bounding box center [804, 300] width 89 height 37
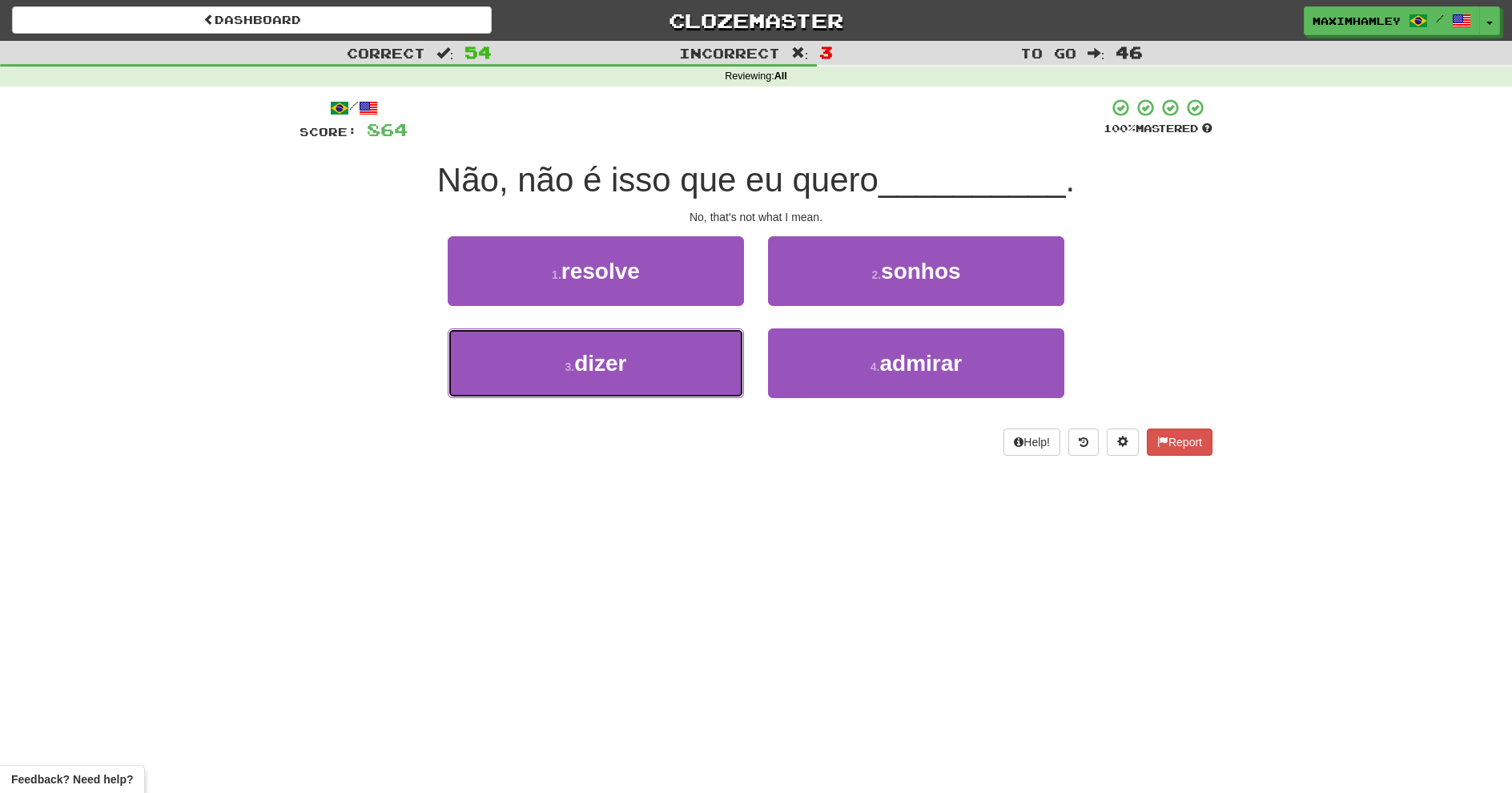
drag, startPoint x: 547, startPoint y: 374, endPoint x: 749, endPoint y: 323, distance: 208.3
click at [566, 370] on button "3 . dizer" at bounding box center [596, 363] width 296 height 70
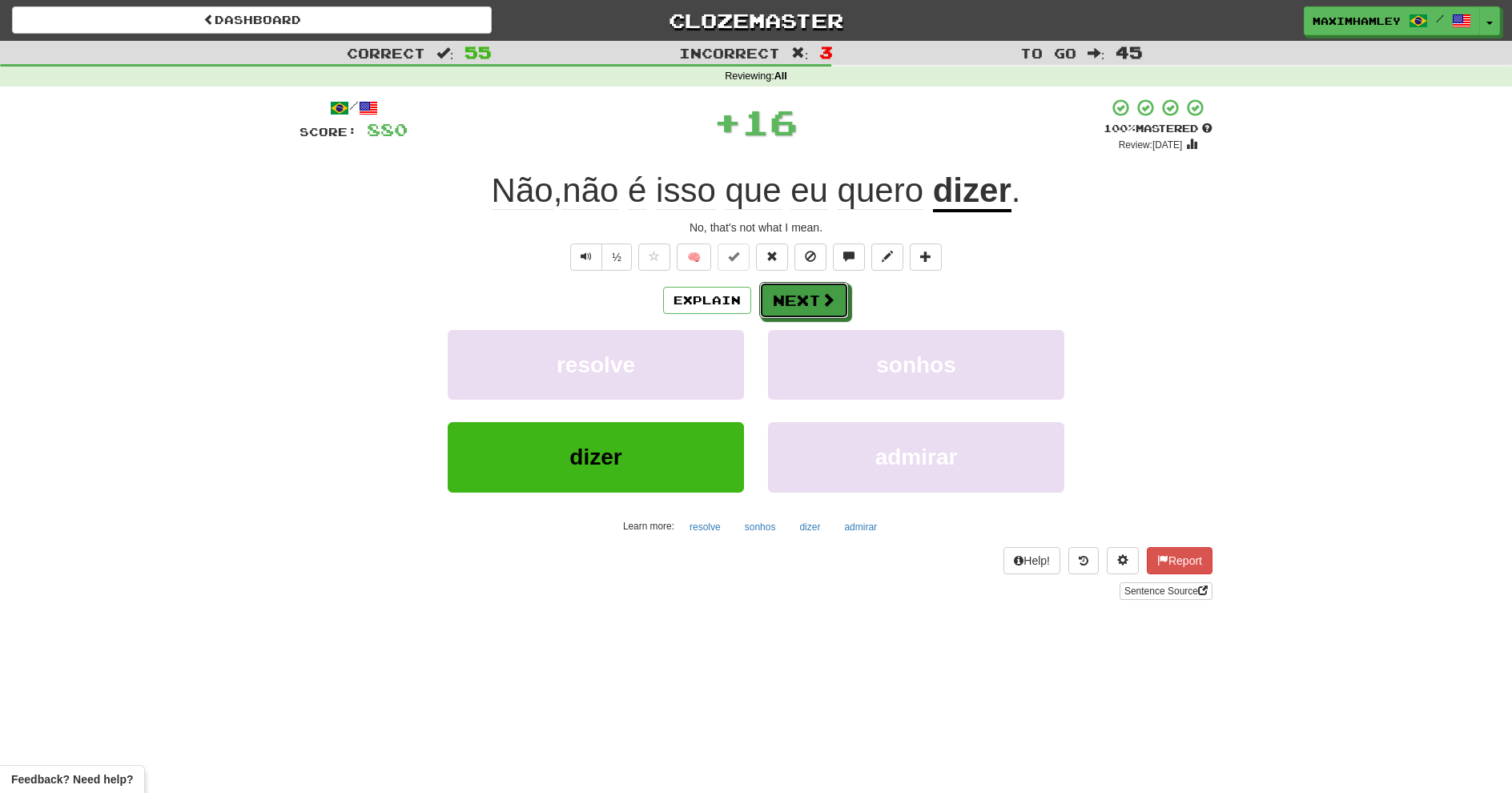
click at [804, 300] on button "Next" at bounding box center [804, 300] width 89 height 37
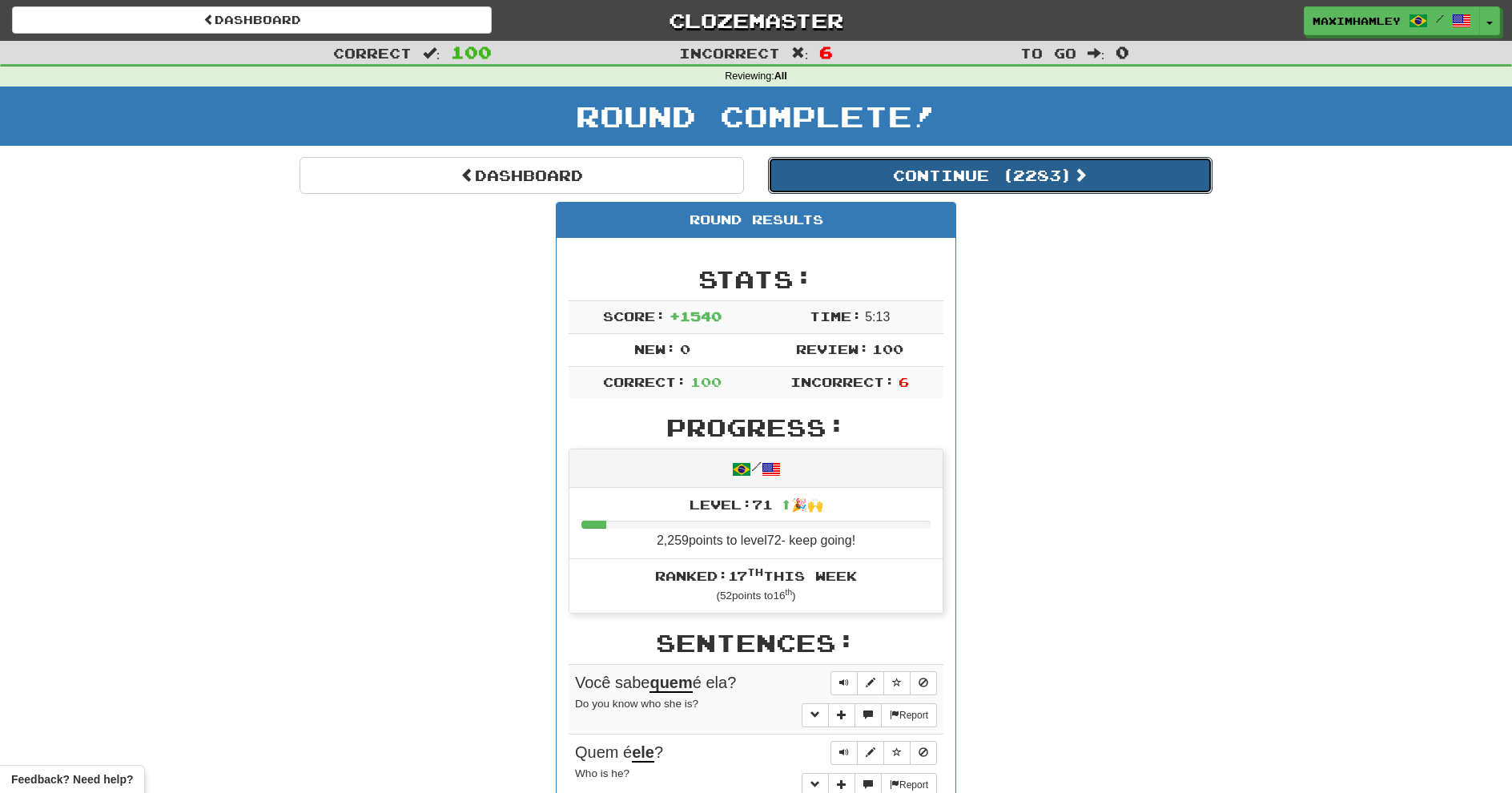
click at [1041, 164] on button "Continue ( 2283 )" at bounding box center [990, 175] width 444 height 37
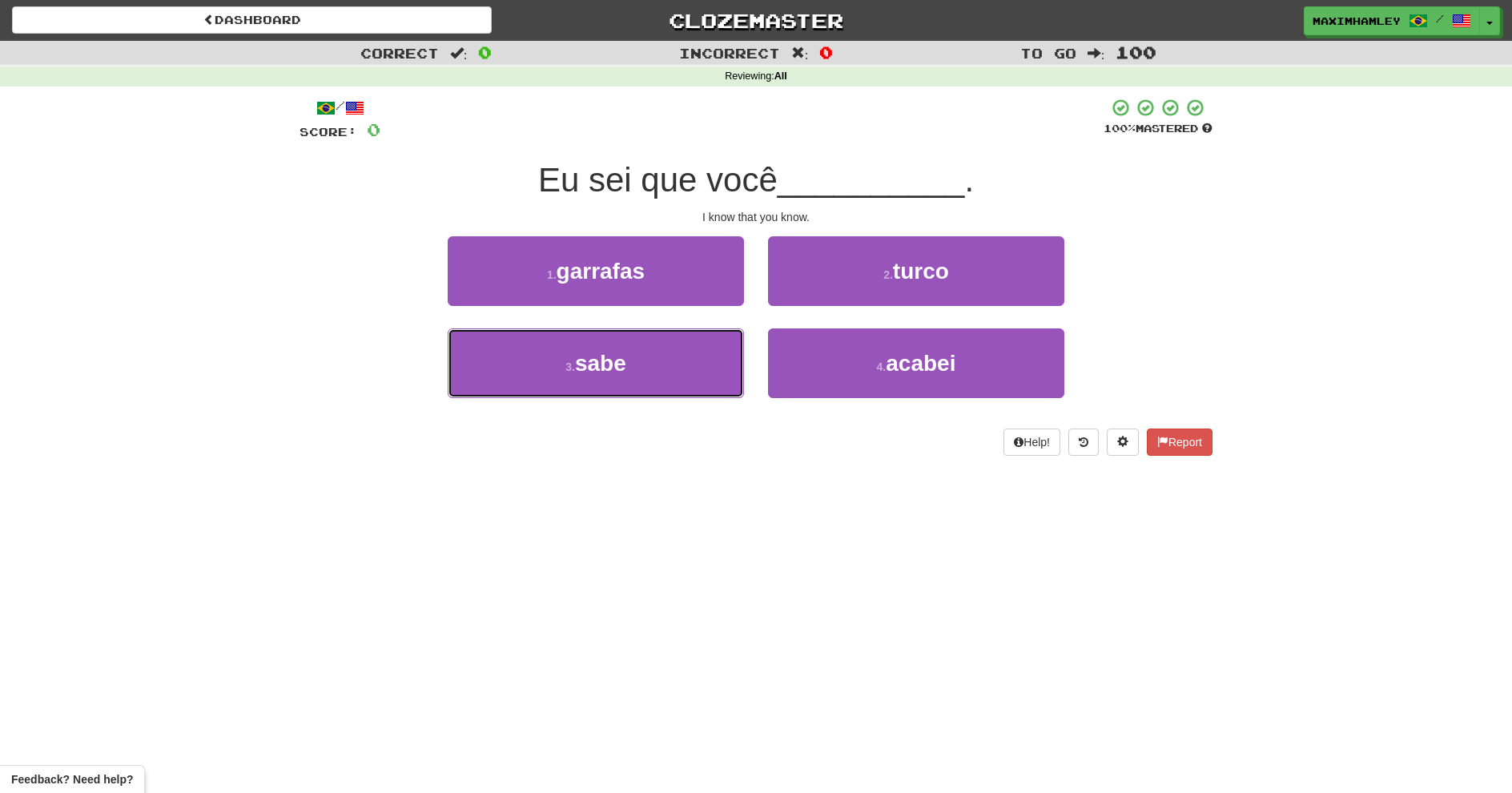
click at [609, 343] on button "3 . sabe" at bounding box center [596, 363] width 296 height 70
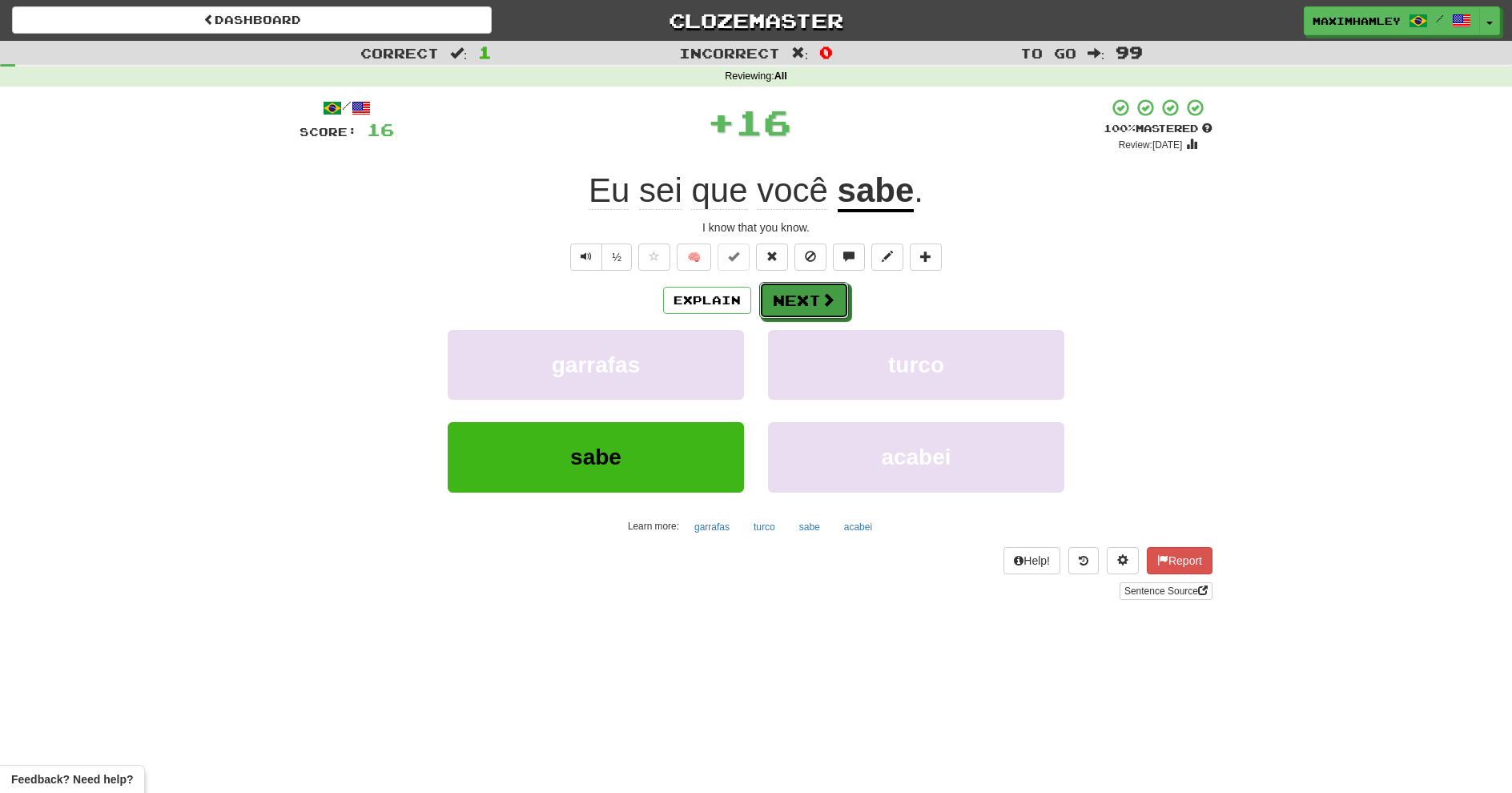
click at [809, 309] on button "Next" at bounding box center [804, 300] width 89 height 37
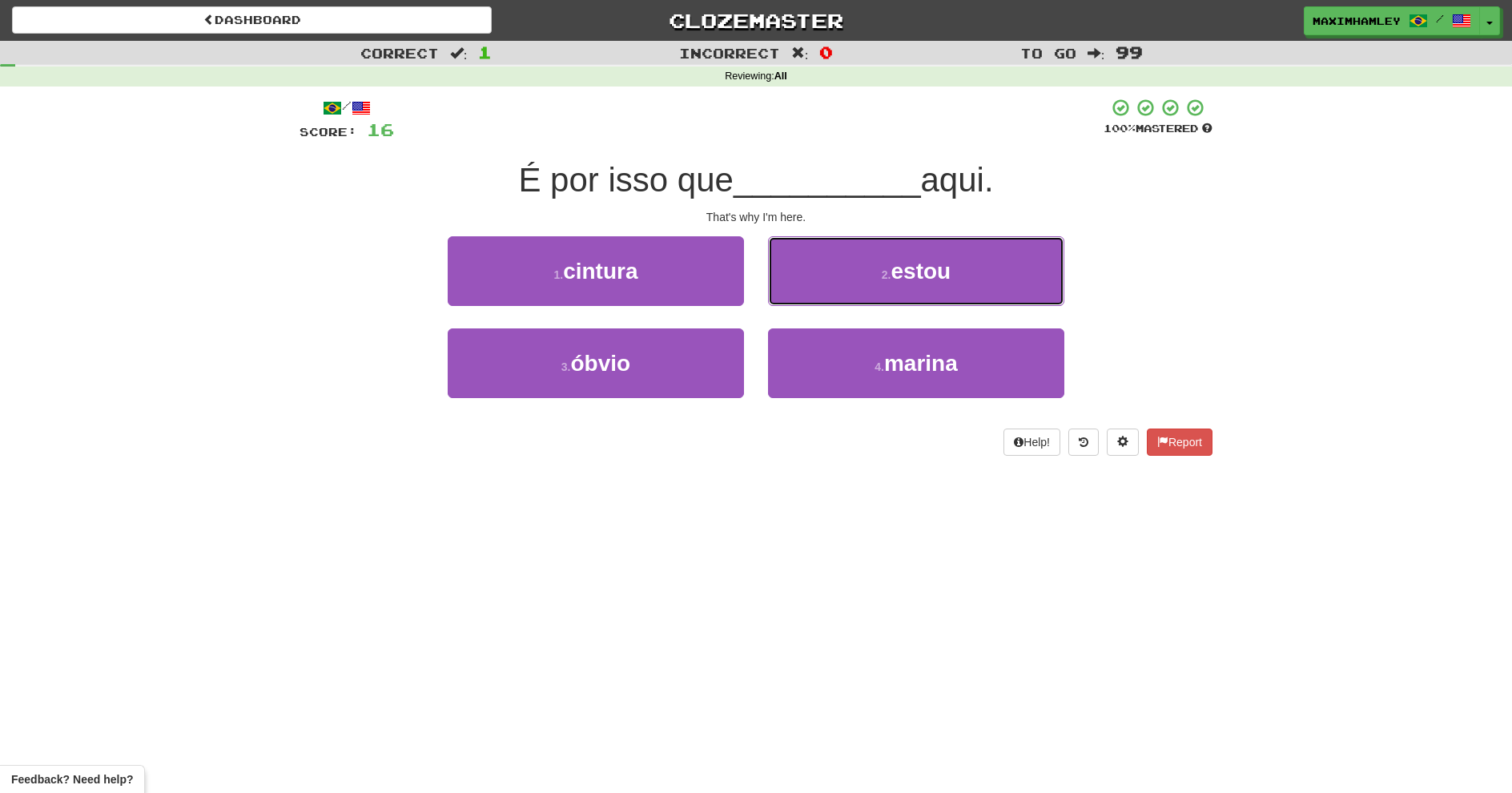
click at [807, 286] on button "2 . estou" at bounding box center [916, 272] width 296 height 70
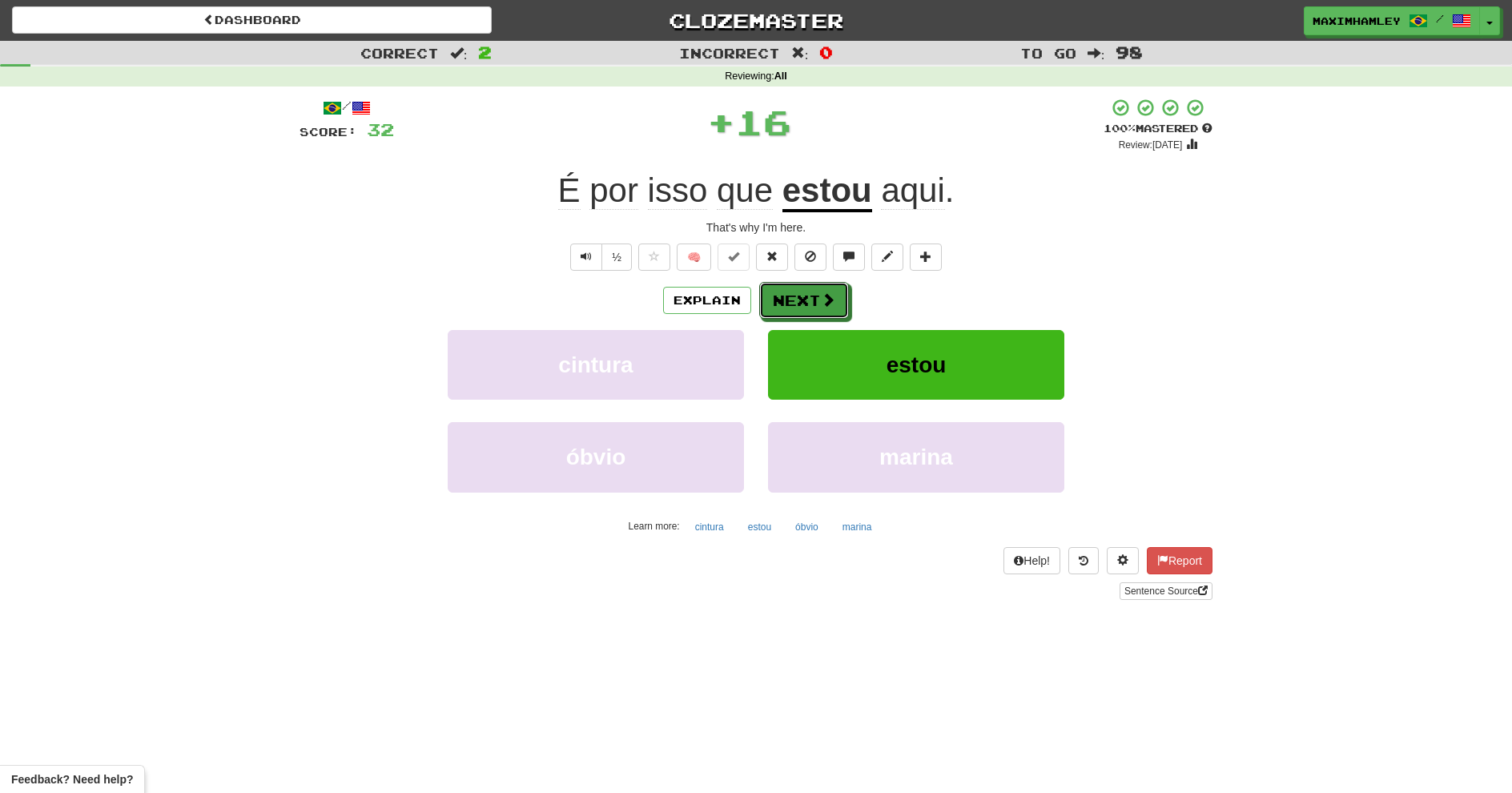
click at [809, 308] on button "Next" at bounding box center [804, 300] width 89 height 37
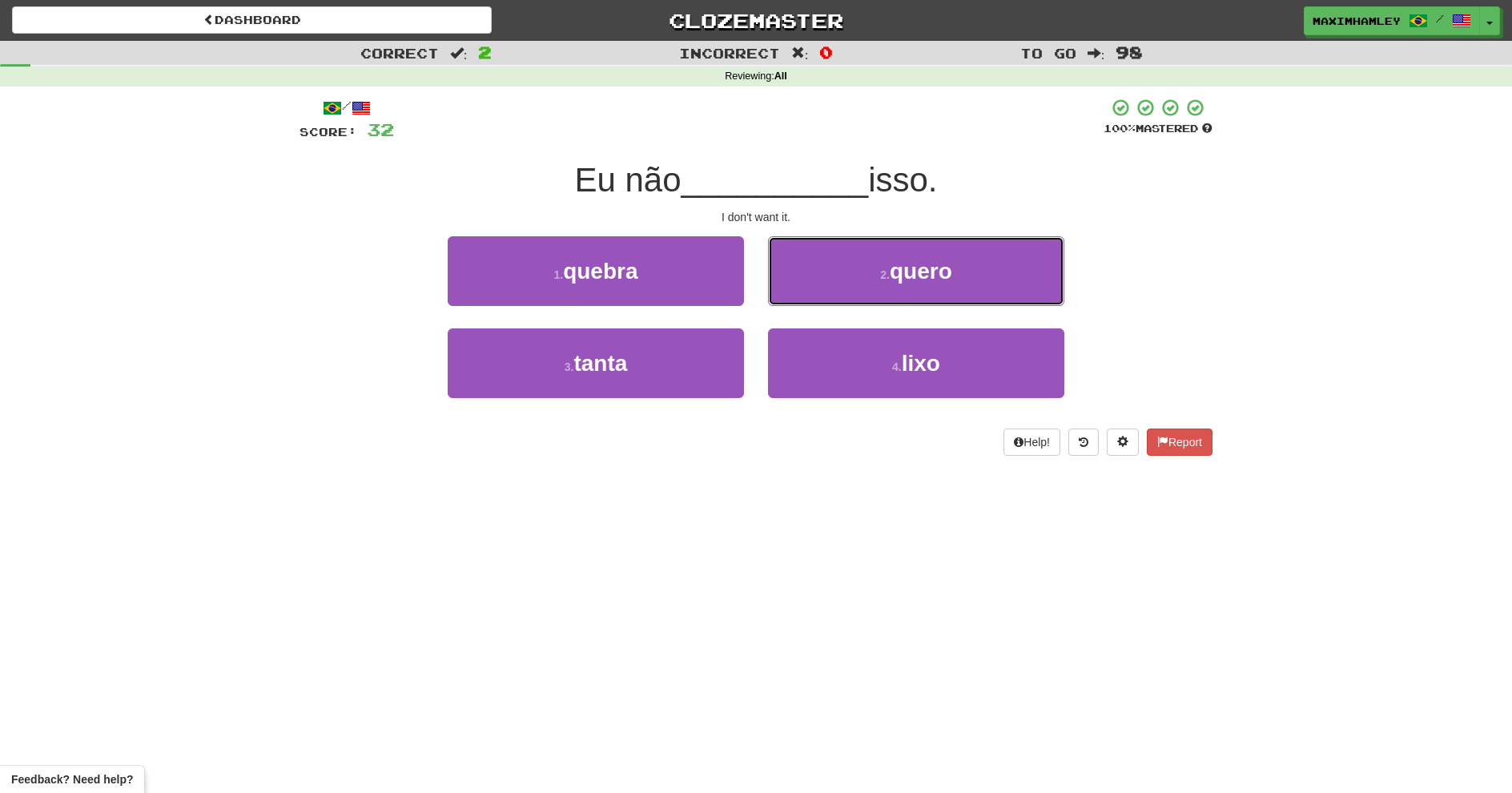
click at [865, 287] on button "2 . quero" at bounding box center [916, 272] width 296 height 70
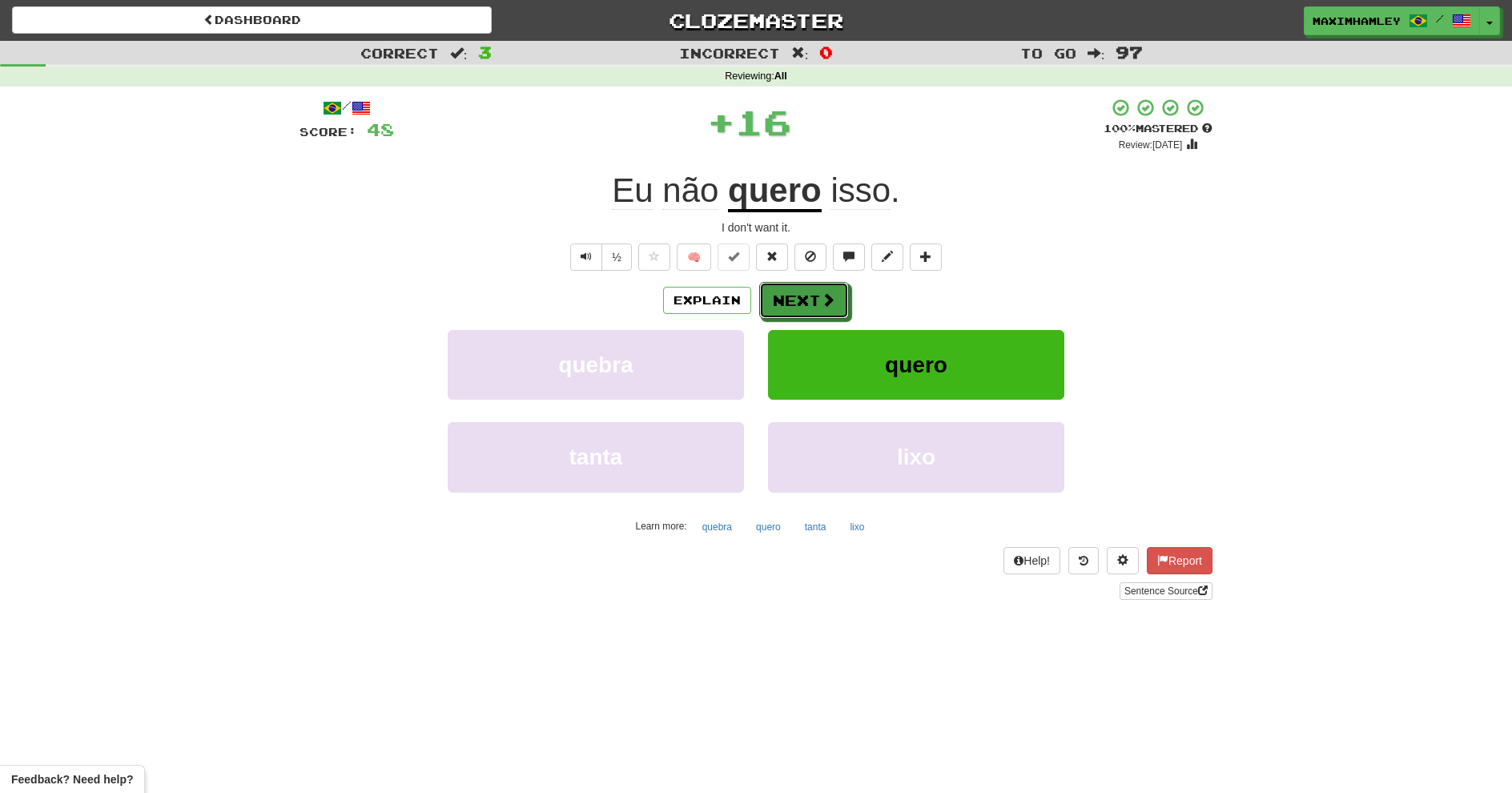
click at [843, 299] on button "Next" at bounding box center [804, 300] width 89 height 37
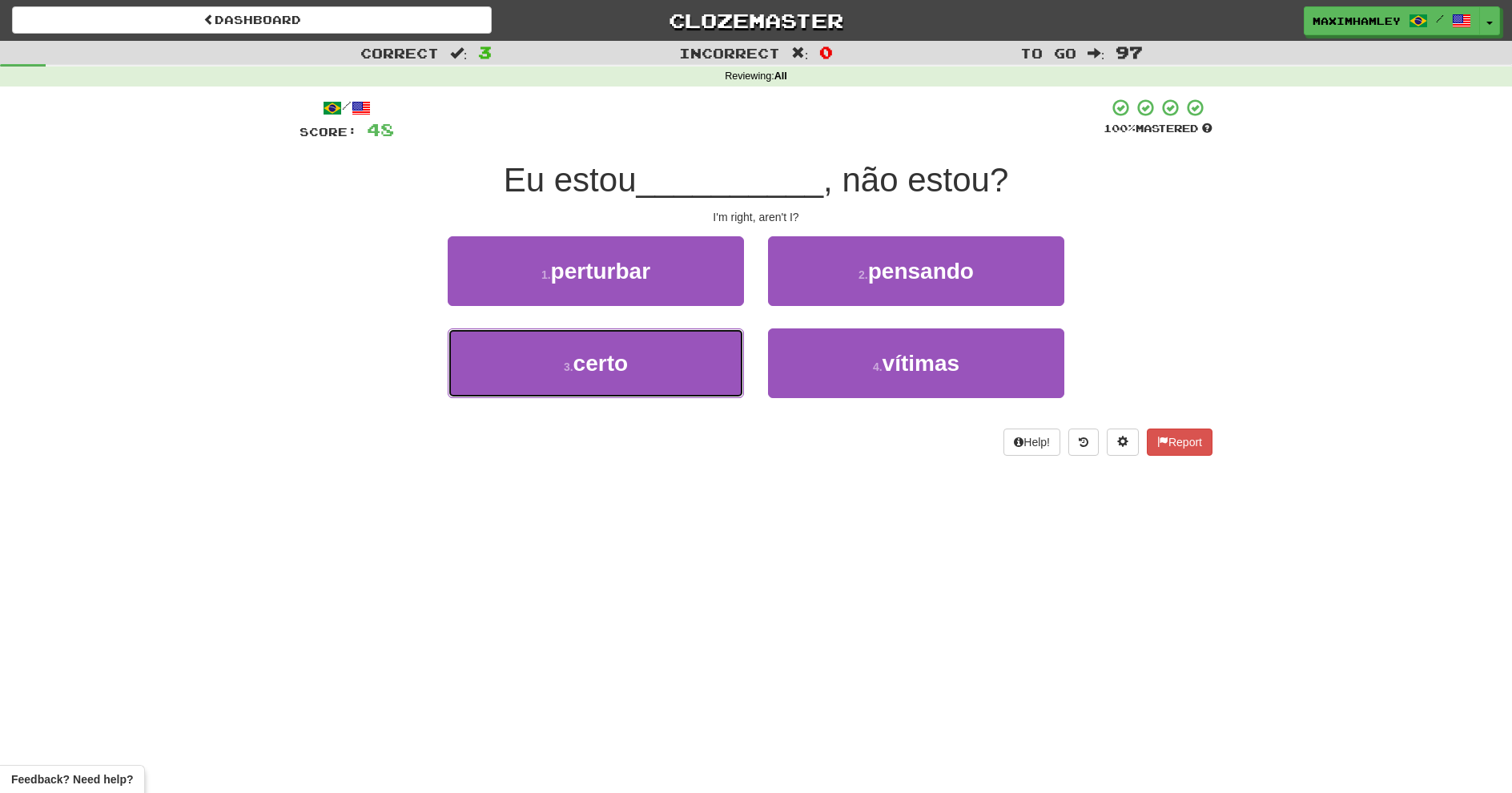
click at [685, 359] on button "3 . certo" at bounding box center [596, 363] width 296 height 70
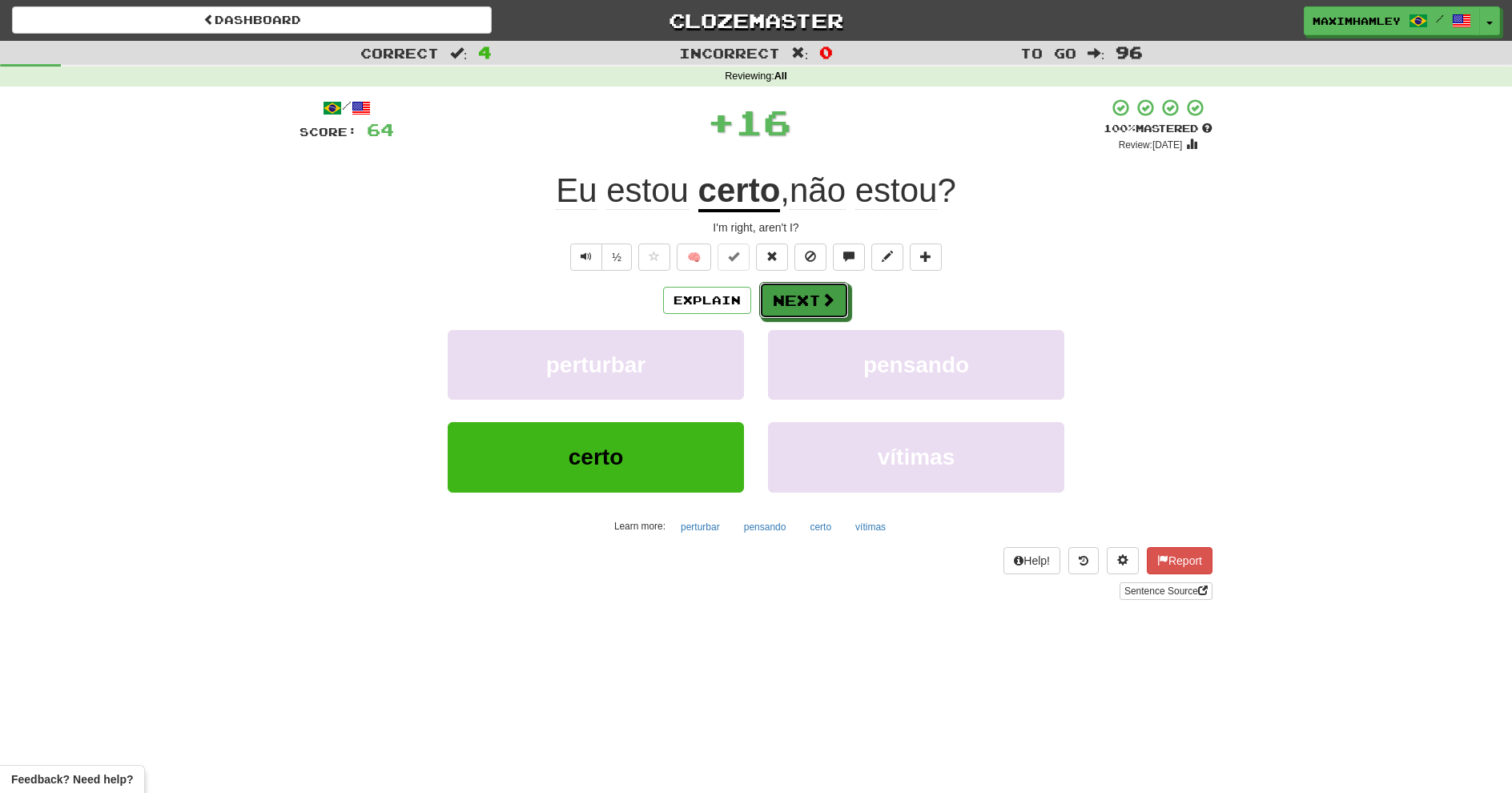
click at [776, 316] on button "Next" at bounding box center [804, 300] width 89 height 37
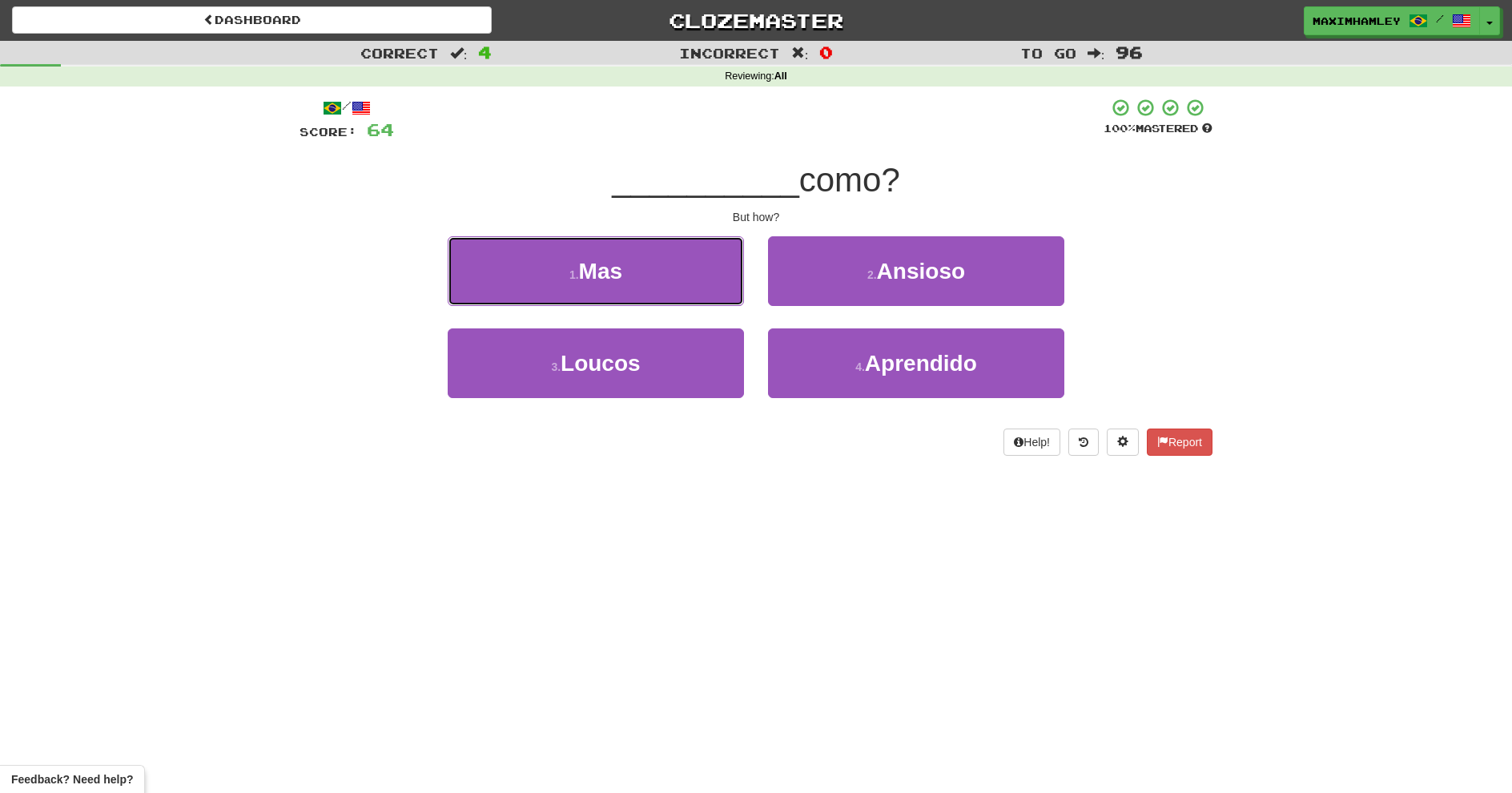
click at [664, 272] on button "1 . Mas" at bounding box center [596, 272] width 296 height 70
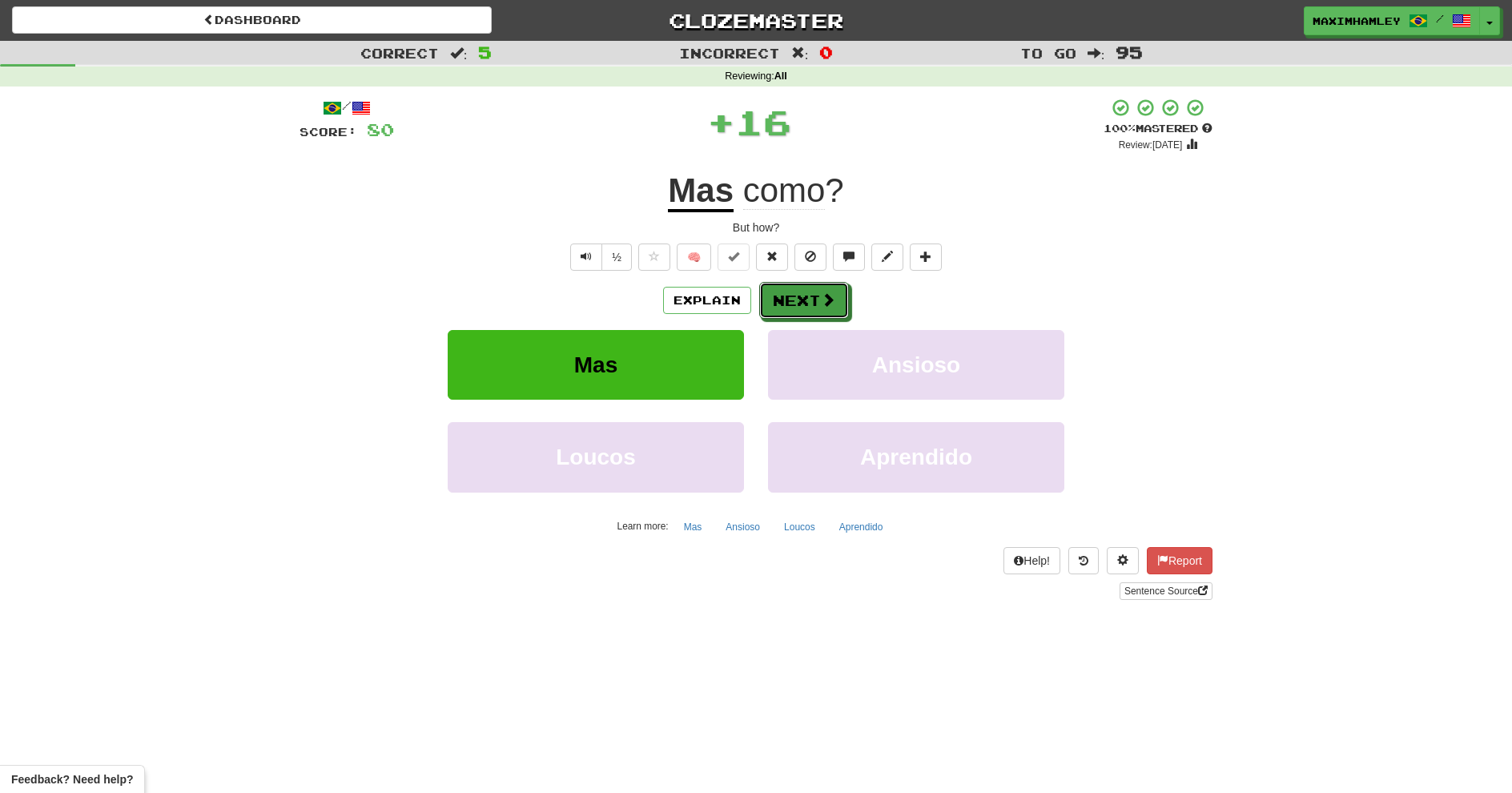
click at [783, 287] on button "Next" at bounding box center [804, 300] width 89 height 37
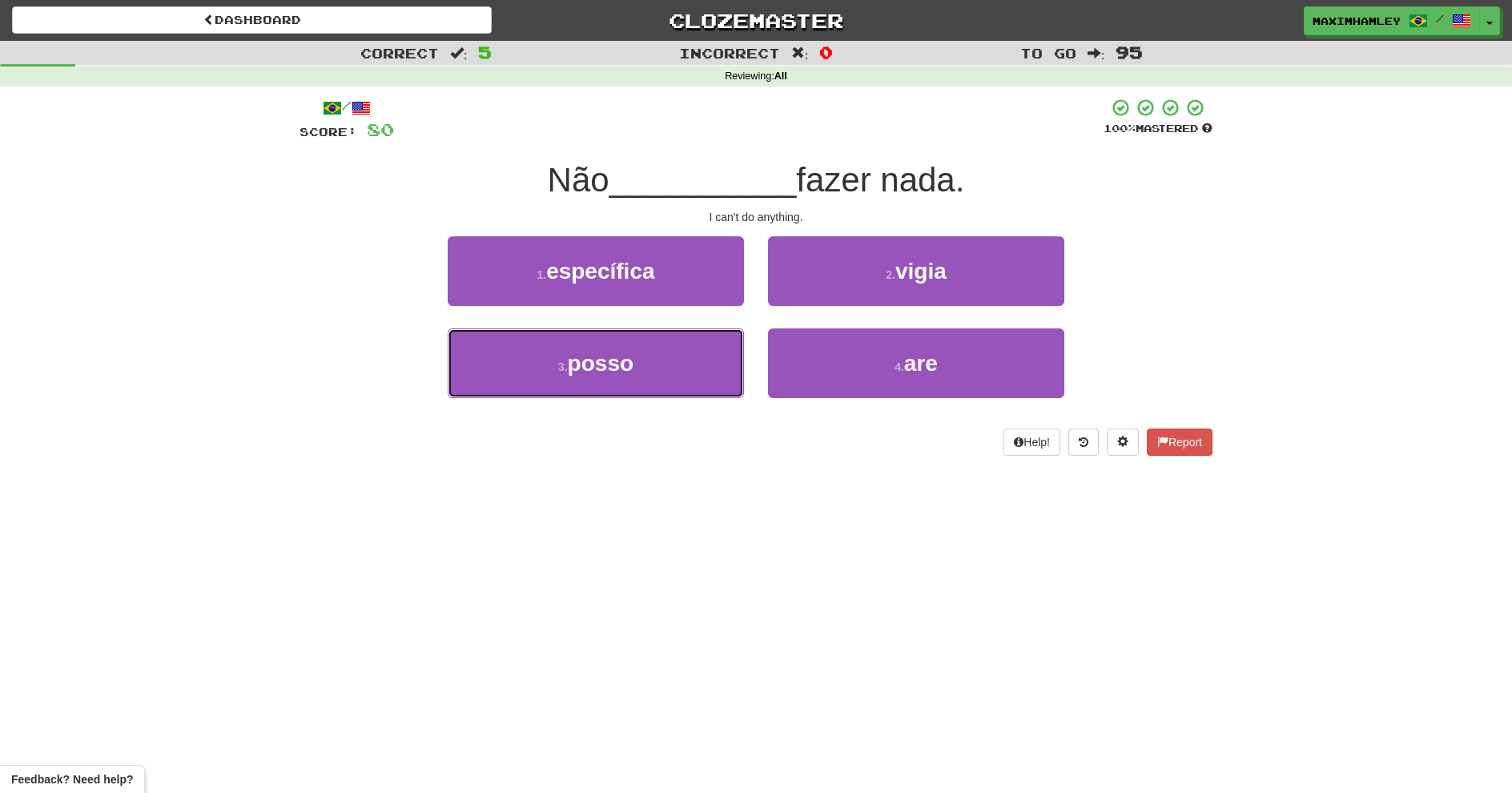
click at [668, 377] on button "3 . posso" at bounding box center [596, 363] width 296 height 70
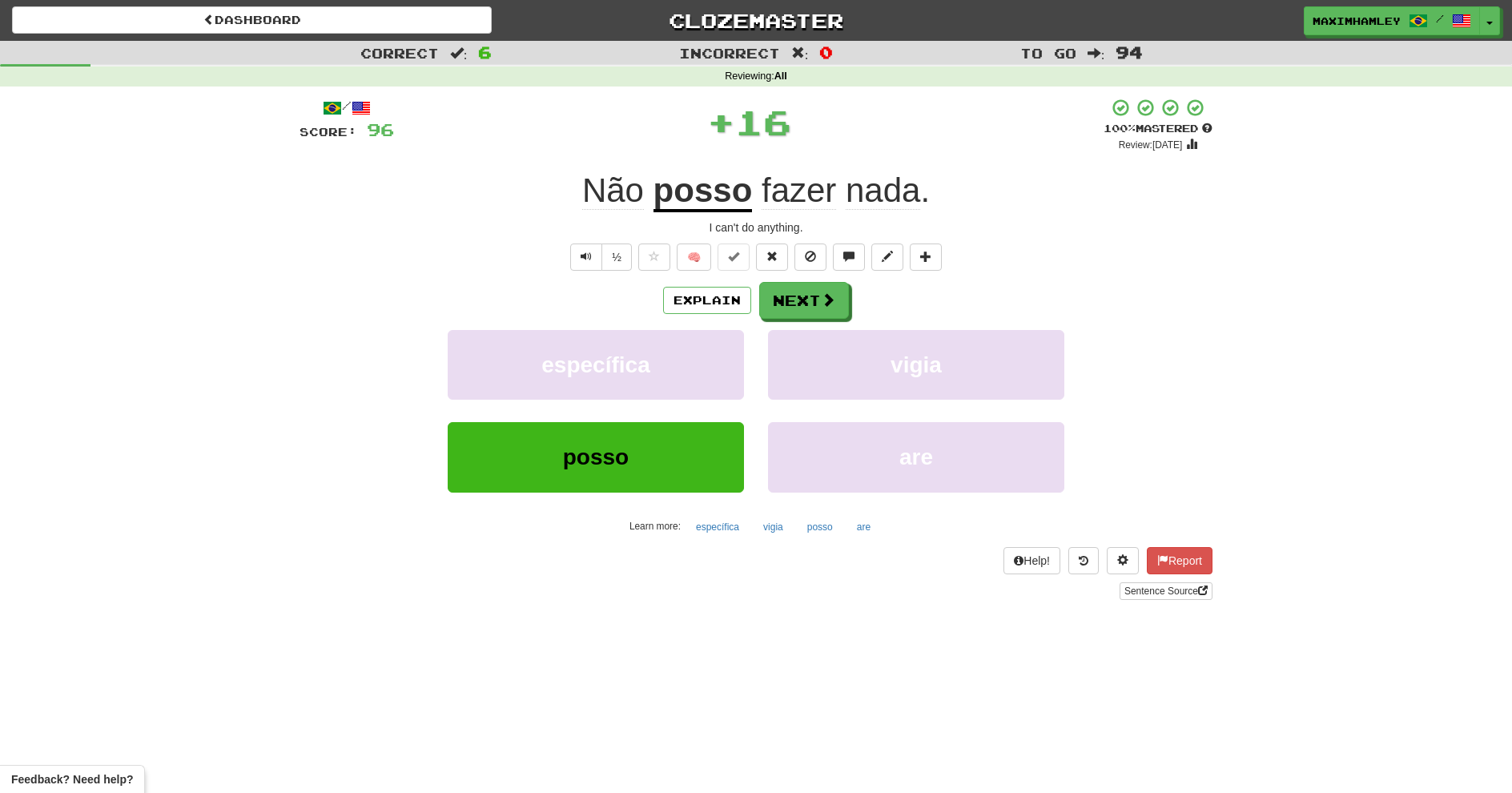
click at [785, 328] on div "Explain Next específica vigia posso are Learn more: específica vigia posso are" at bounding box center [756, 411] width 913 height 257
click at [786, 320] on div "Explain Next específica vigia posso are Learn more: específica vigia posso are" at bounding box center [756, 411] width 913 height 257
click at [786, 309] on button "Next" at bounding box center [804, 300] width 89 height 37
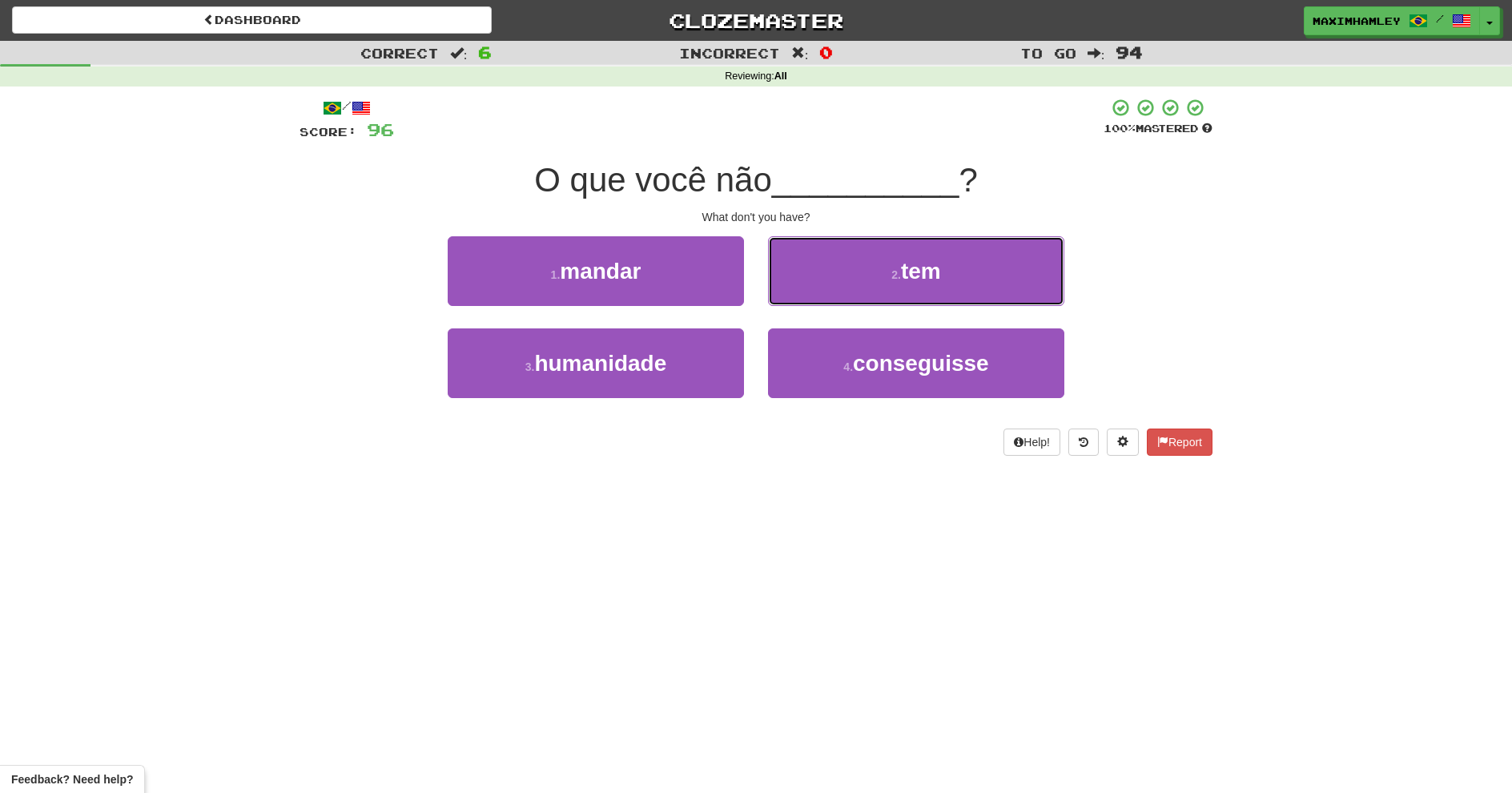
click at [838, 286] on button "2 . tem" at bounding box center [916, 272] width 296 height 70
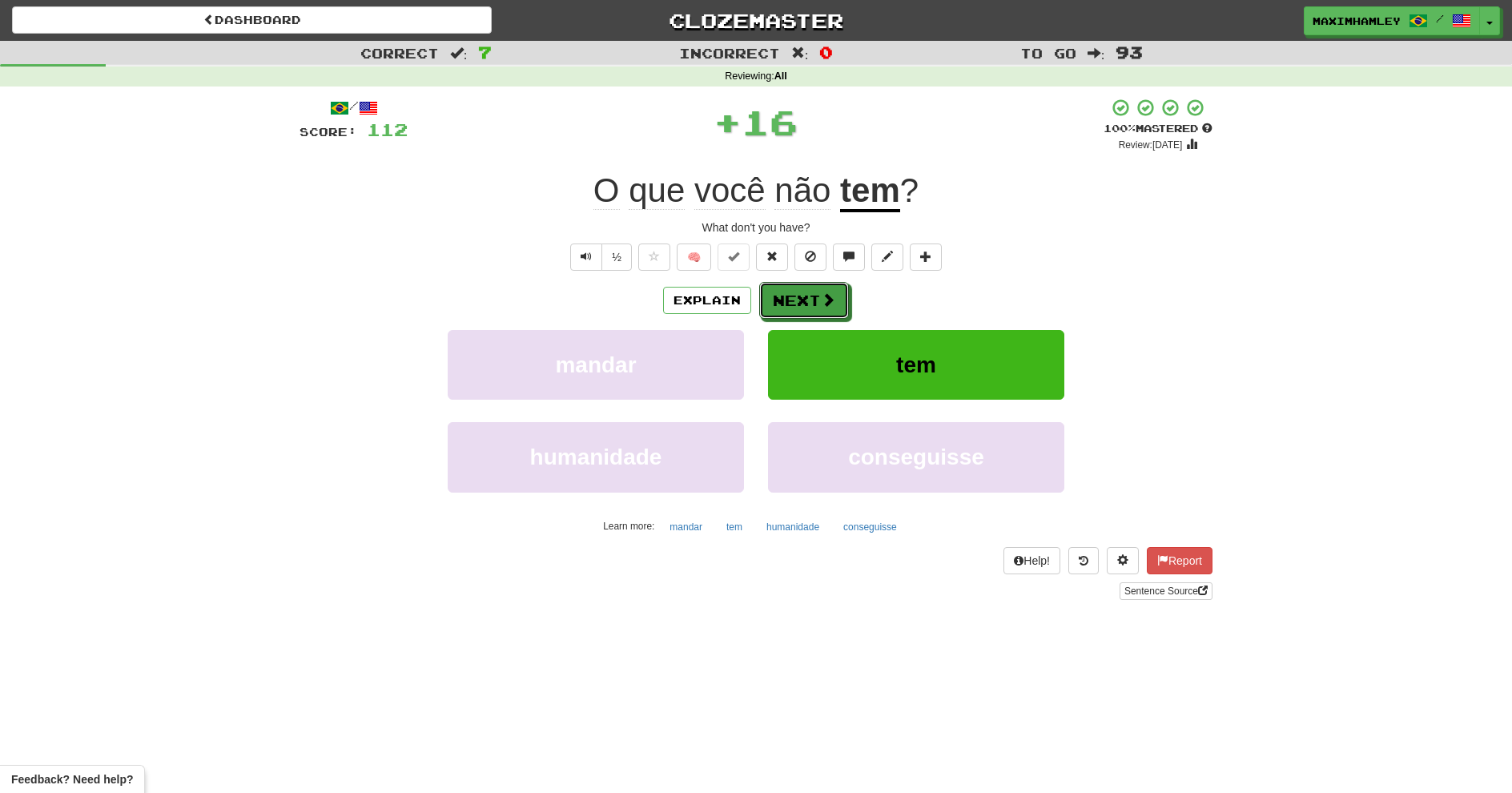
click at [843, 290] on button "Next" at bounding box center [804, 300] width 89 height 37
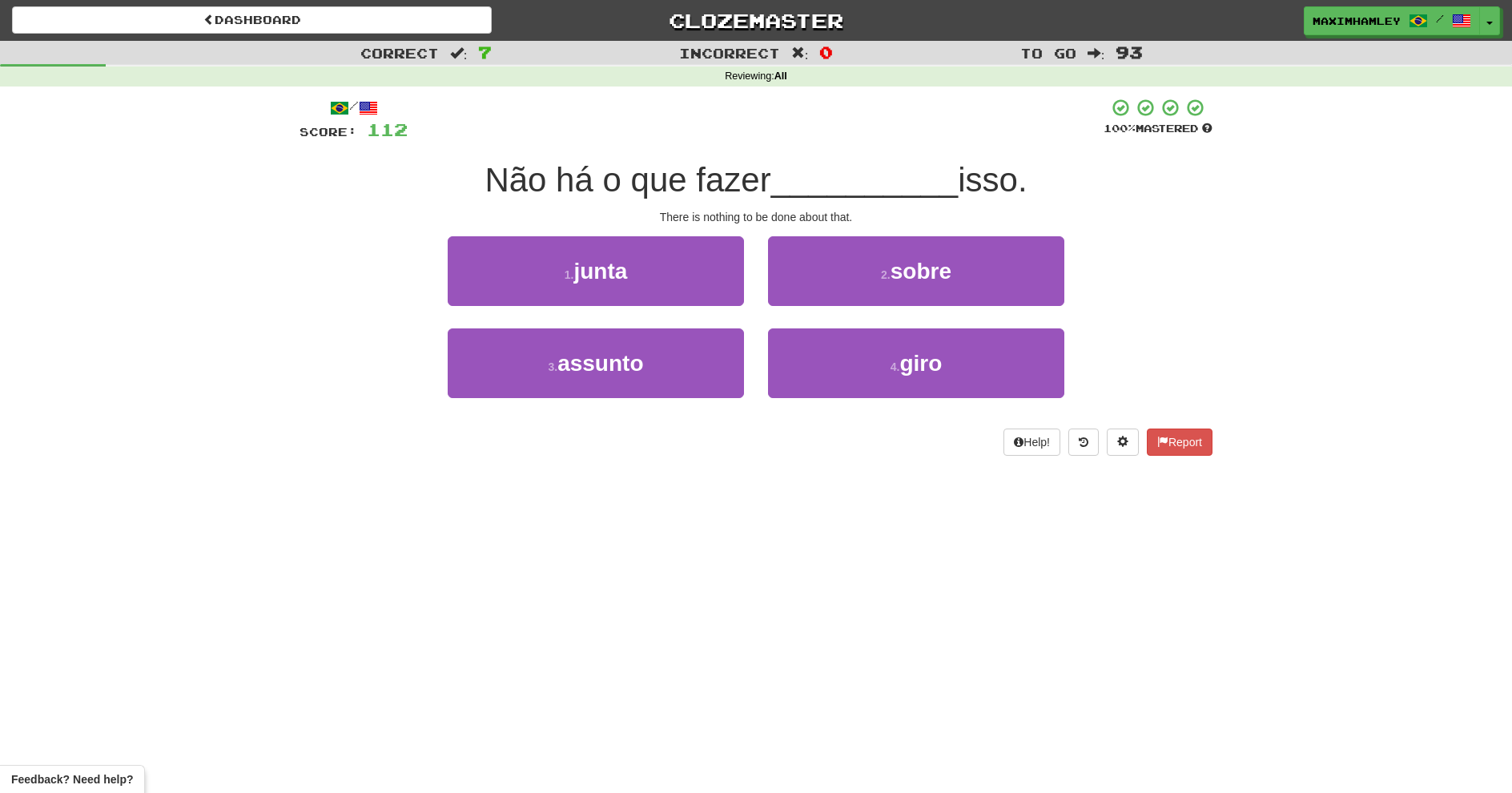
click at [858, 309] on div "2 . sobre" at bounding box center [916, 282] width 320 height 92
click at [852, 296] on button "2 . sobre" at bounding box center [916, 272] width 296 height 70
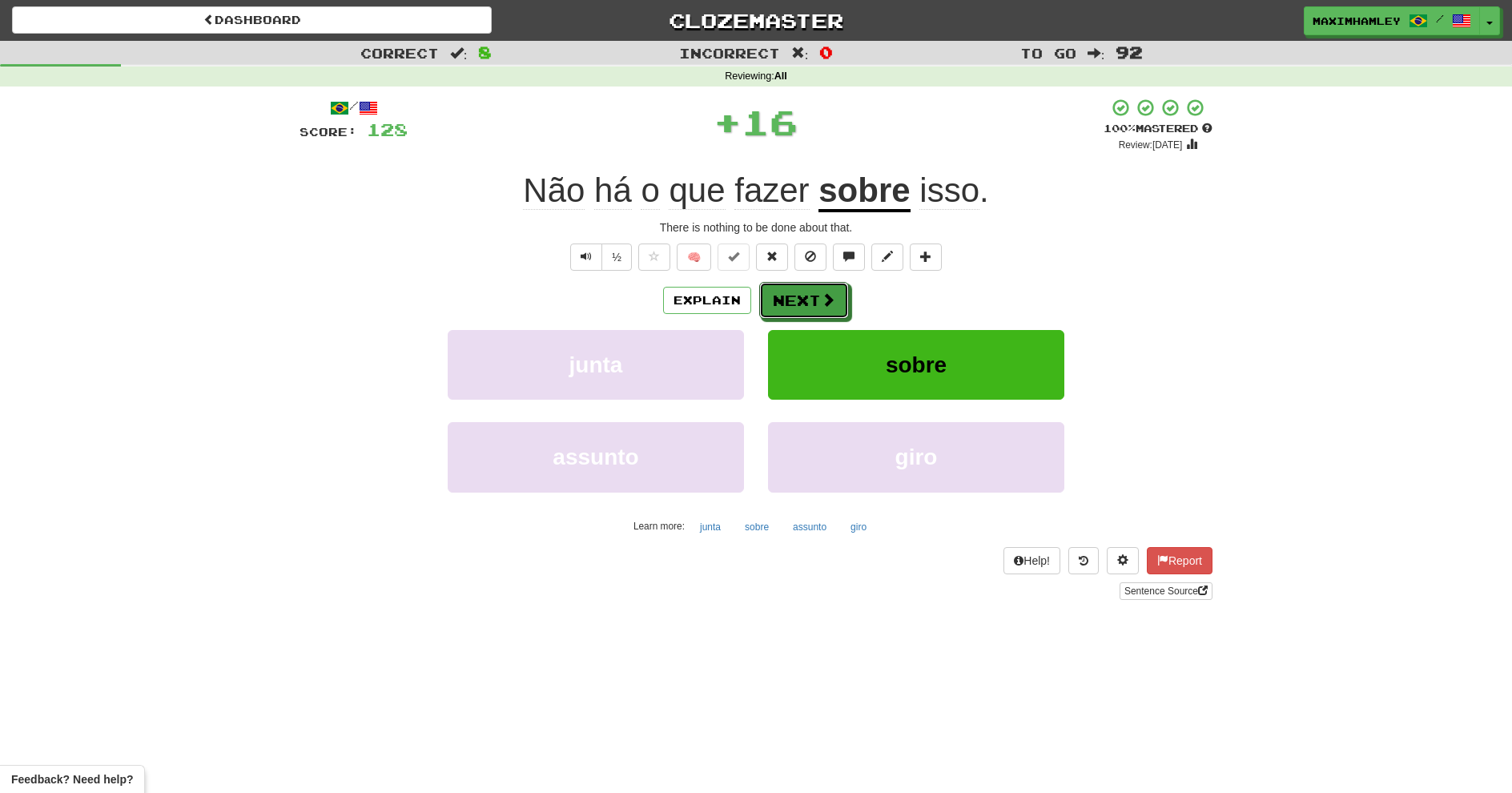
click at [829, 296] on span at bounding box center [828, 299] width 14 height 14
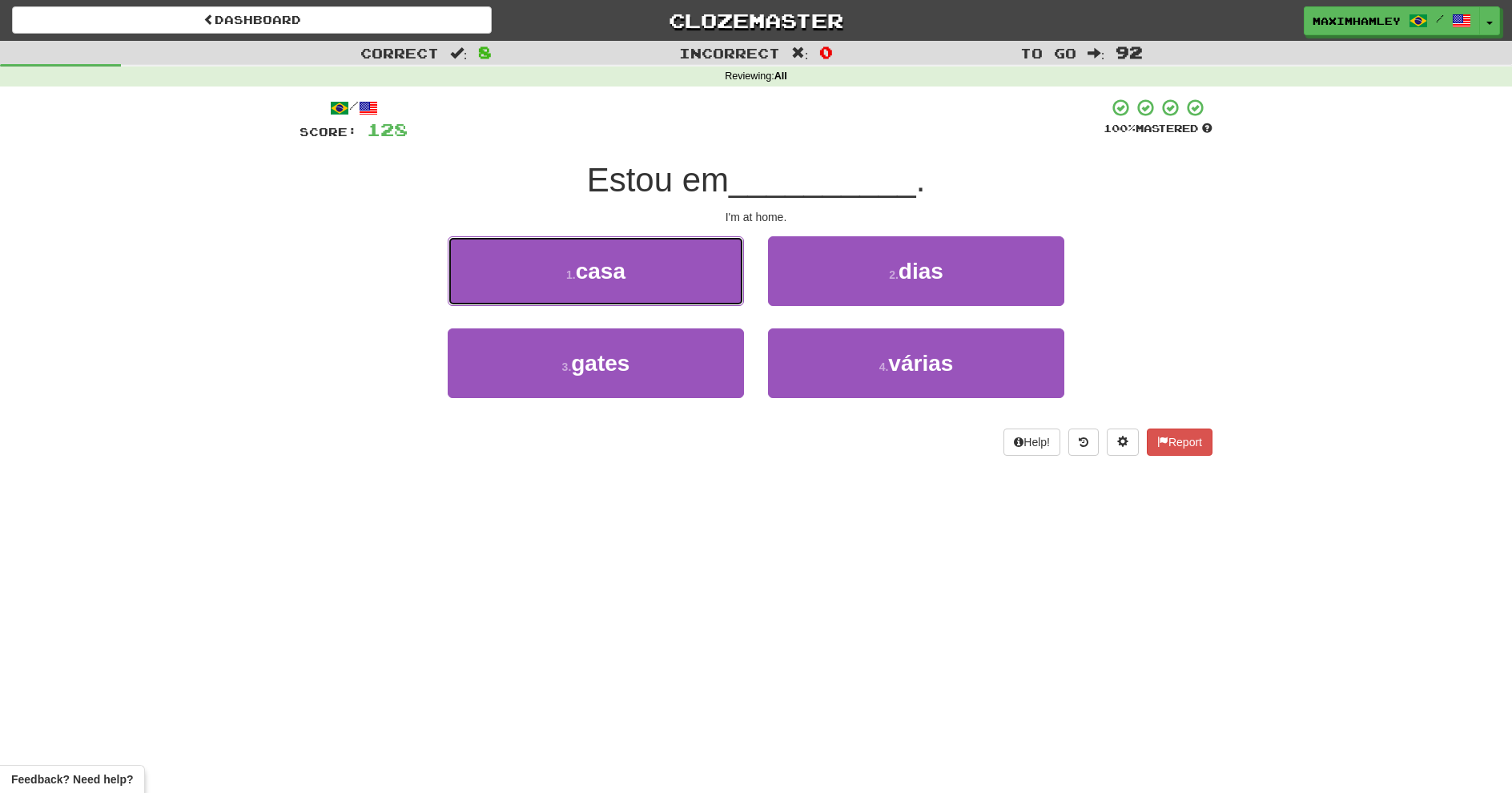
drag, startPoint x: 696, startPoint y: 267, endPoint x: 719, endPoint y: 276, distance: 24.7
click at [700, 270] on button "1 . casa" at bounding box center [596, 272] width 296 height 70
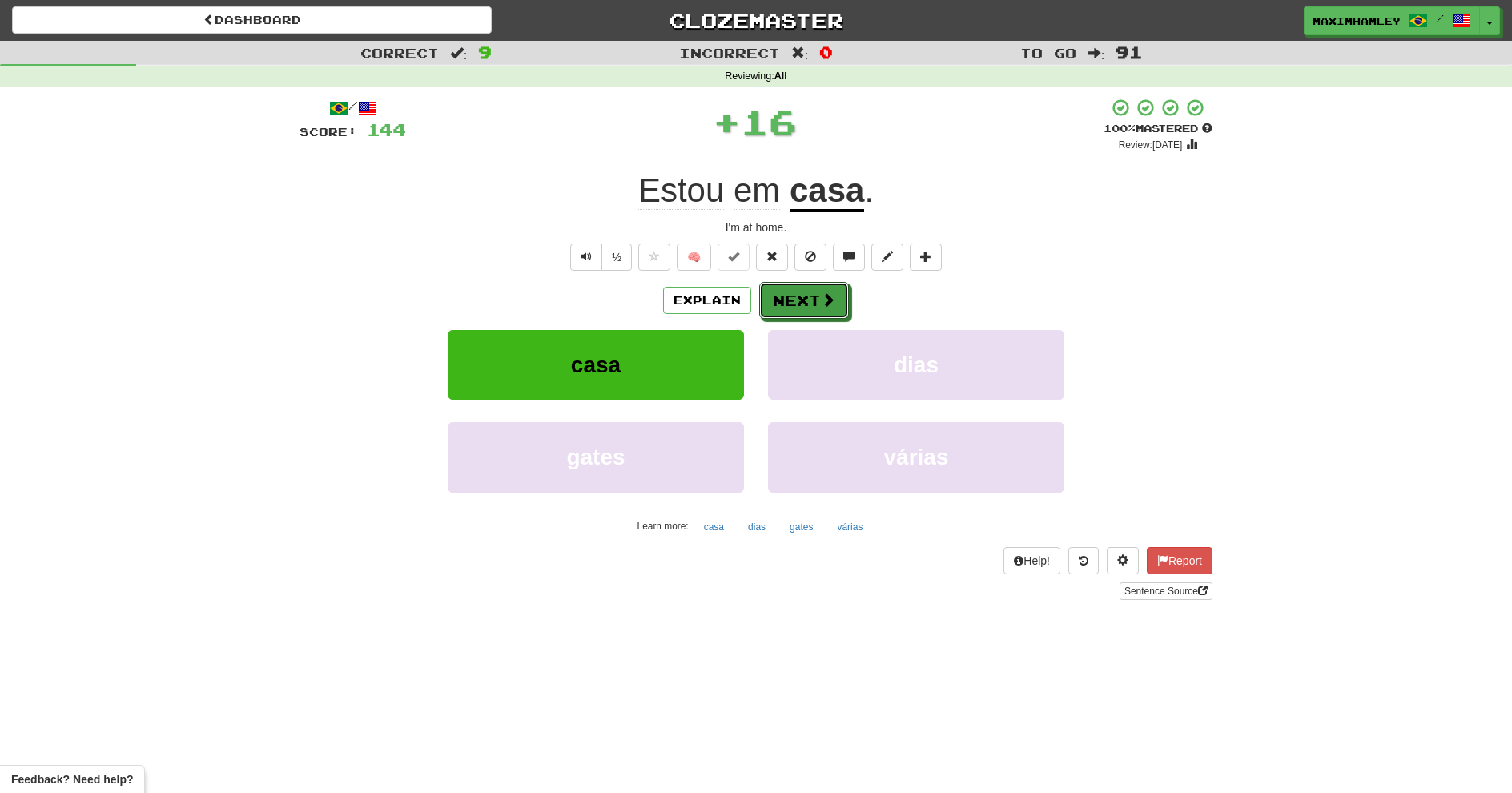
click at [812, 297] on button "Next" at bounding box center [804, 300] width 89 height 37
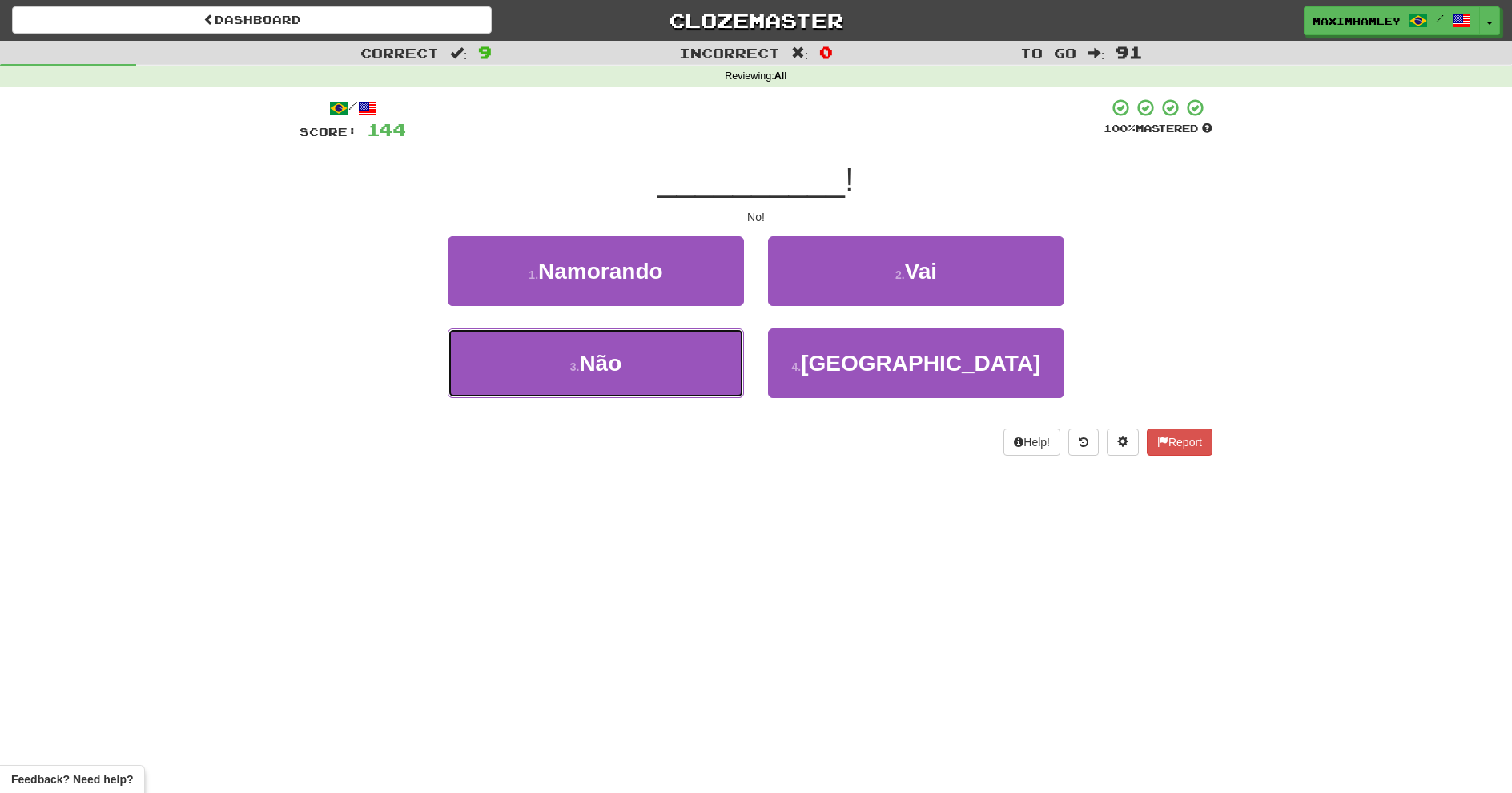
click at [674, 387] on button "3 . Não" at bounding box center [596, 363] width 296 height 70
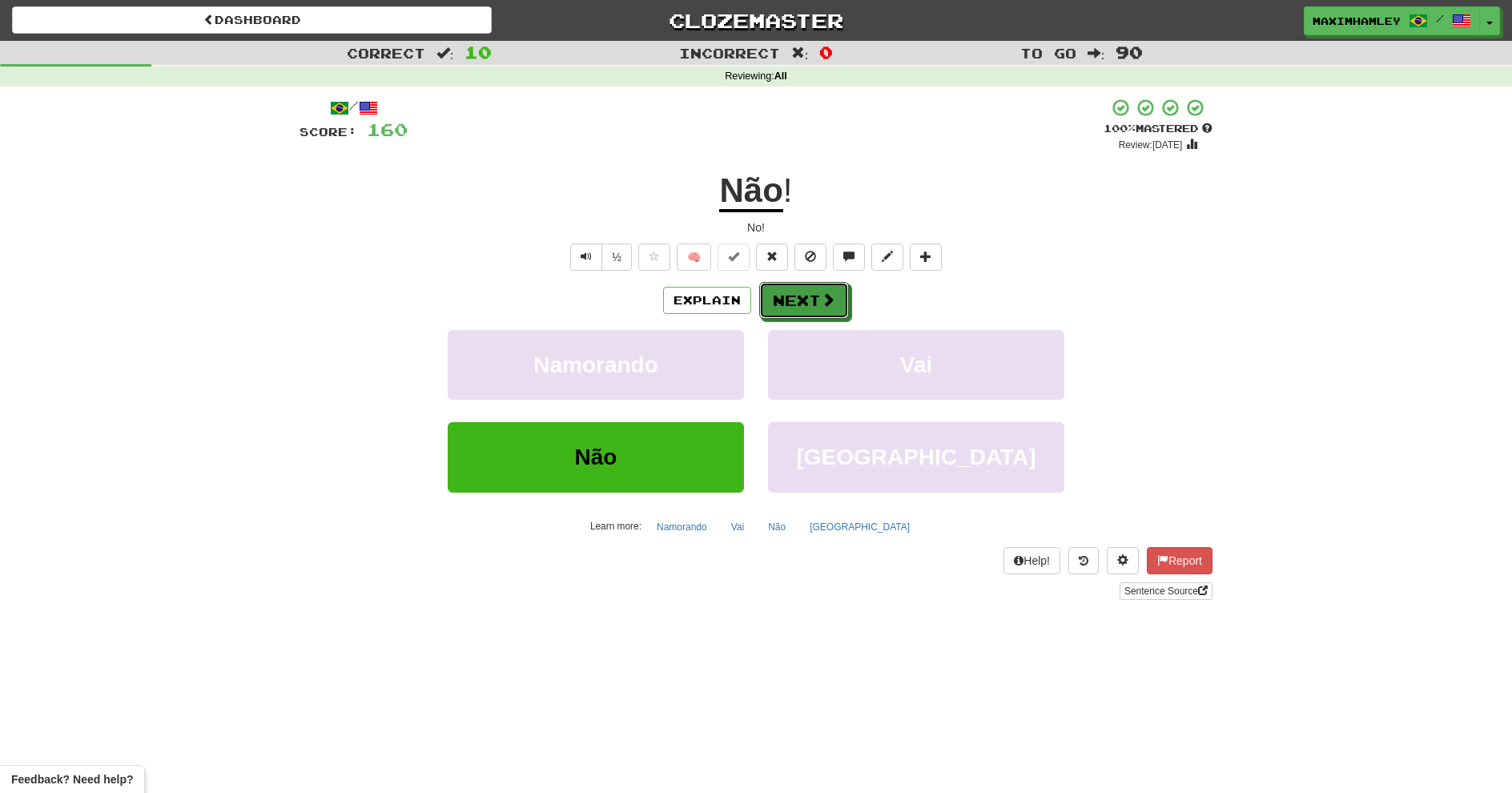
click at [829, 305] on span at bounding box center [828, 299] width 14 height 14
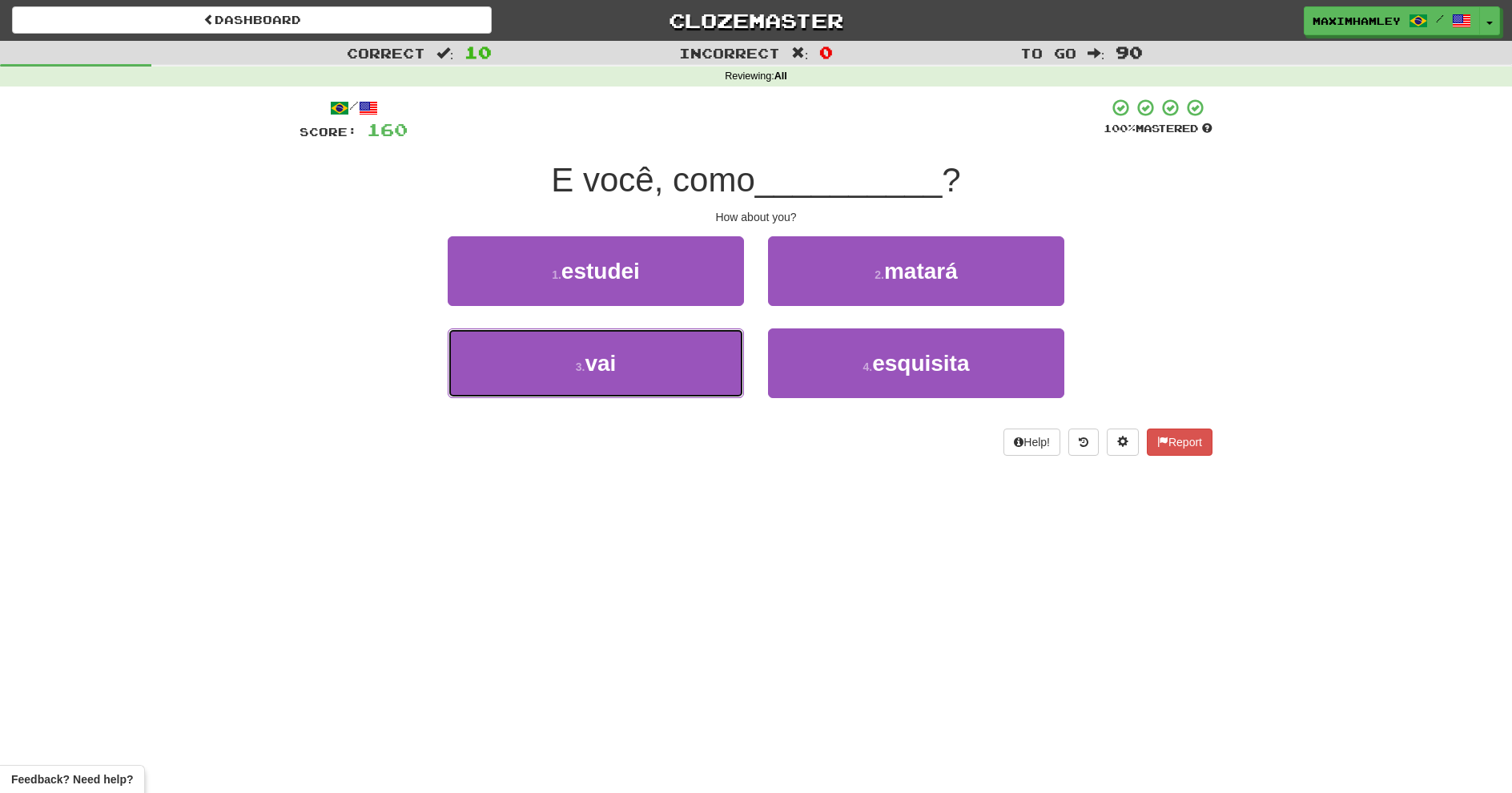
click at [697, 369] on button "3 . vai" at bounding box center [596, 363] width 296 height 70
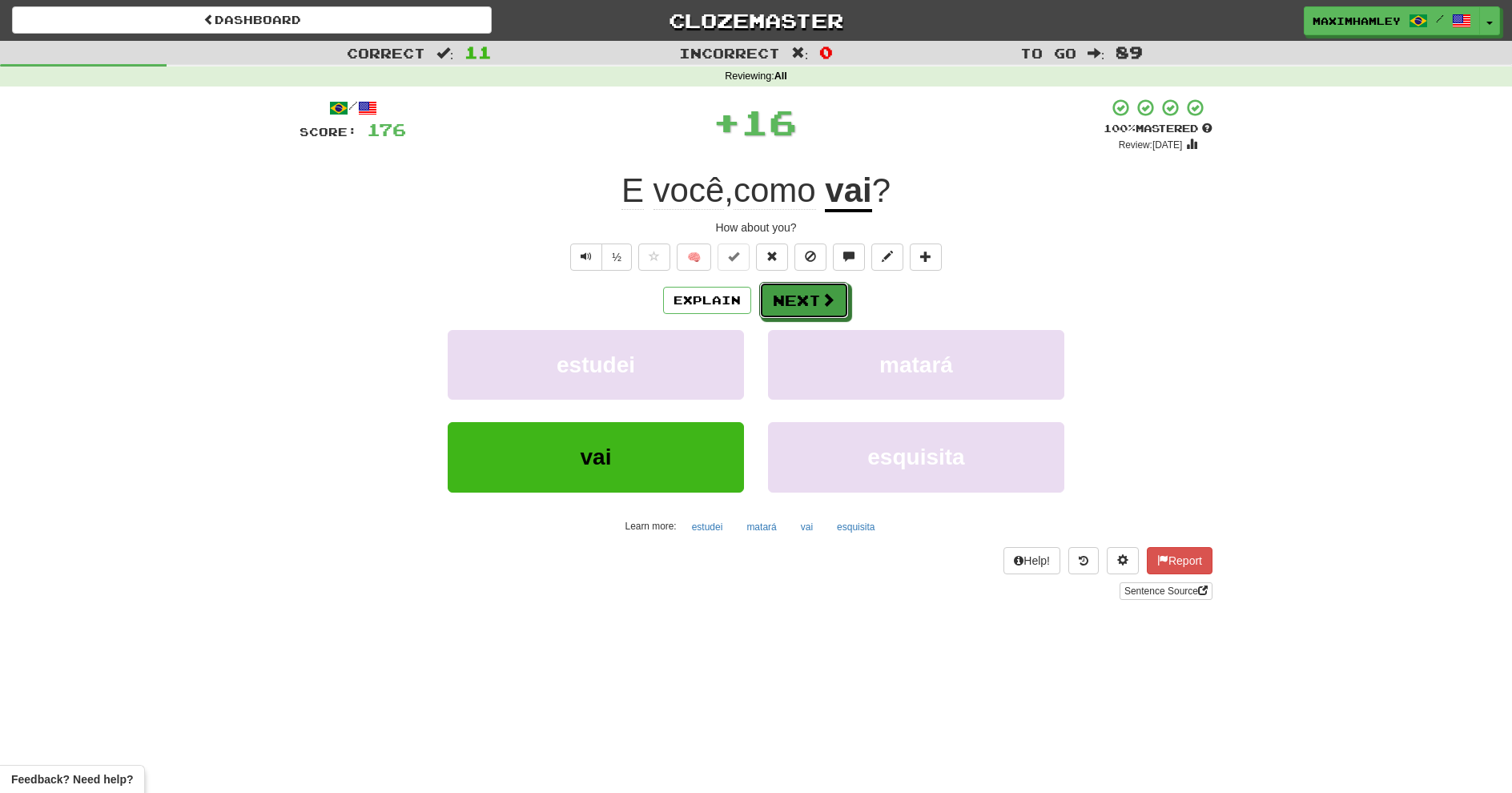
click at [793, 310] on button "Next" at bounding box center [804, 300] width 89 height 37
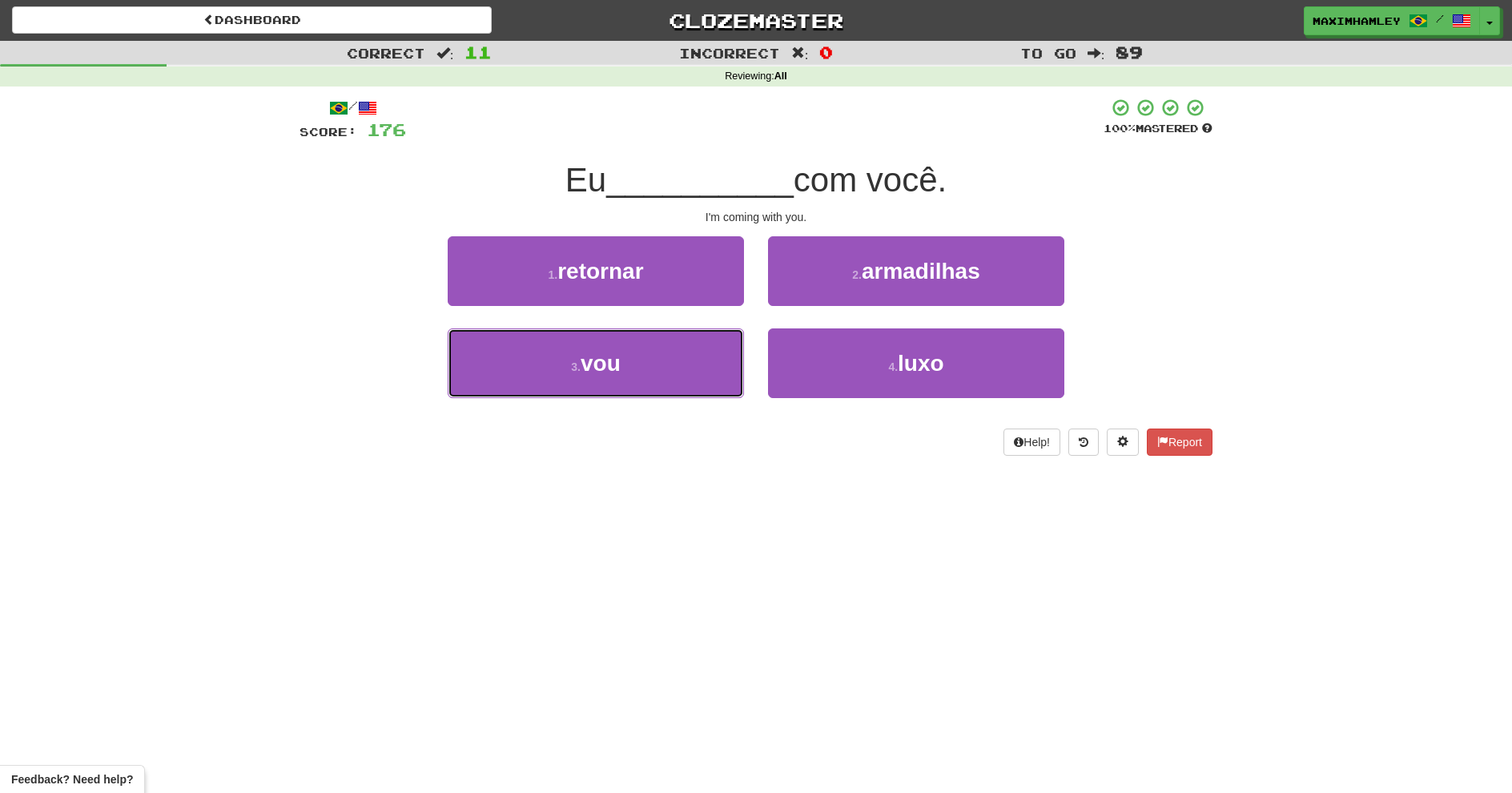
drag, startPoint x: 732, startPoint y: 350, endPoint x: 729, endPoint y: 342, distance: 8.5
click at [729, 350] on button "3 . vou" at bounding box center [596, 363] width 296 height 70
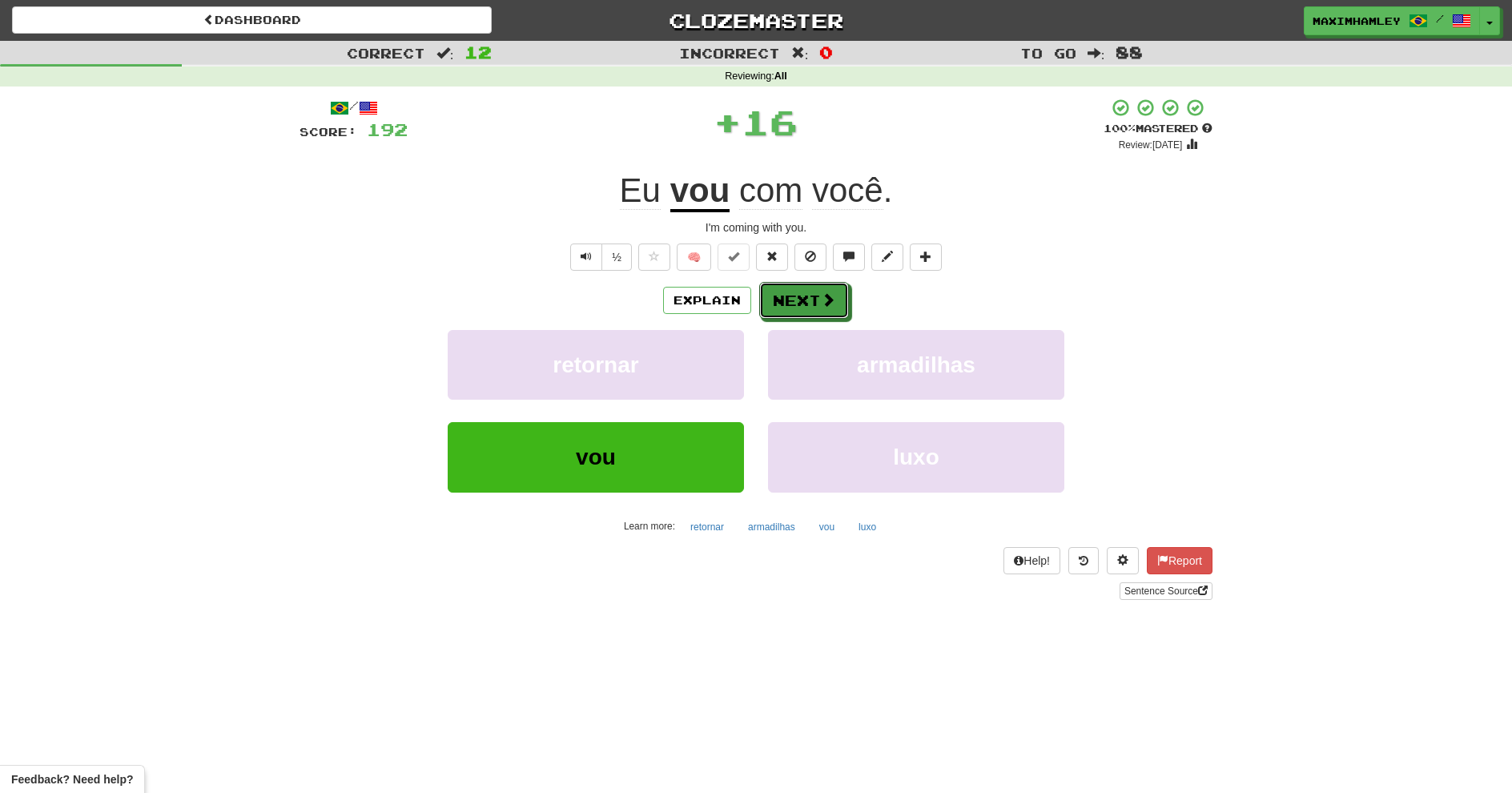
click at [790, 296] on button "Next" at bounding box center [804, 300] width 89 height 37
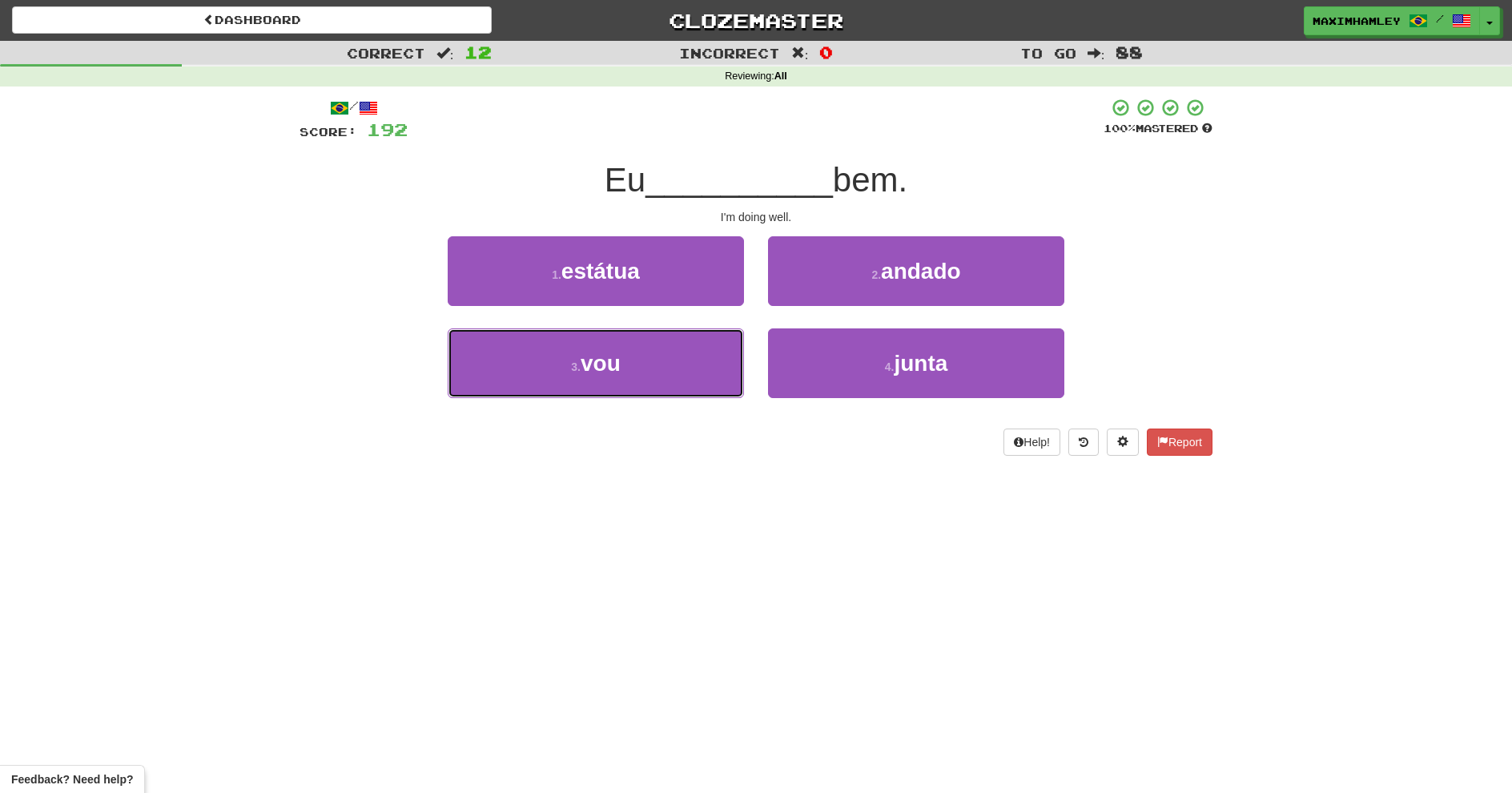
click at [634, 366] on button "3 . vou" at bounding box center [596, 363] width 296 height 70
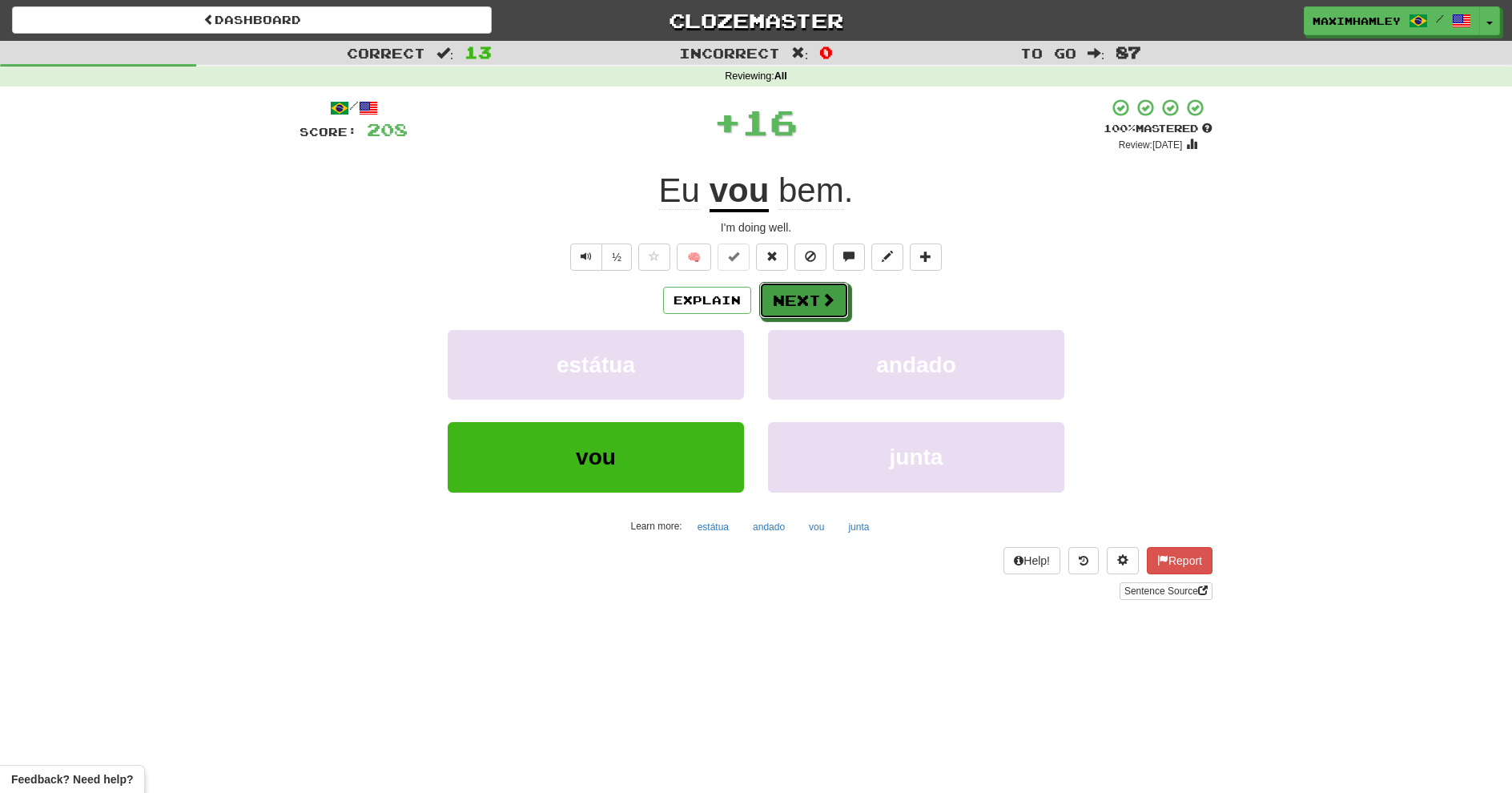
click at [805, 303] on button "Next" at bounding box center [804, 300] width 89 height 37
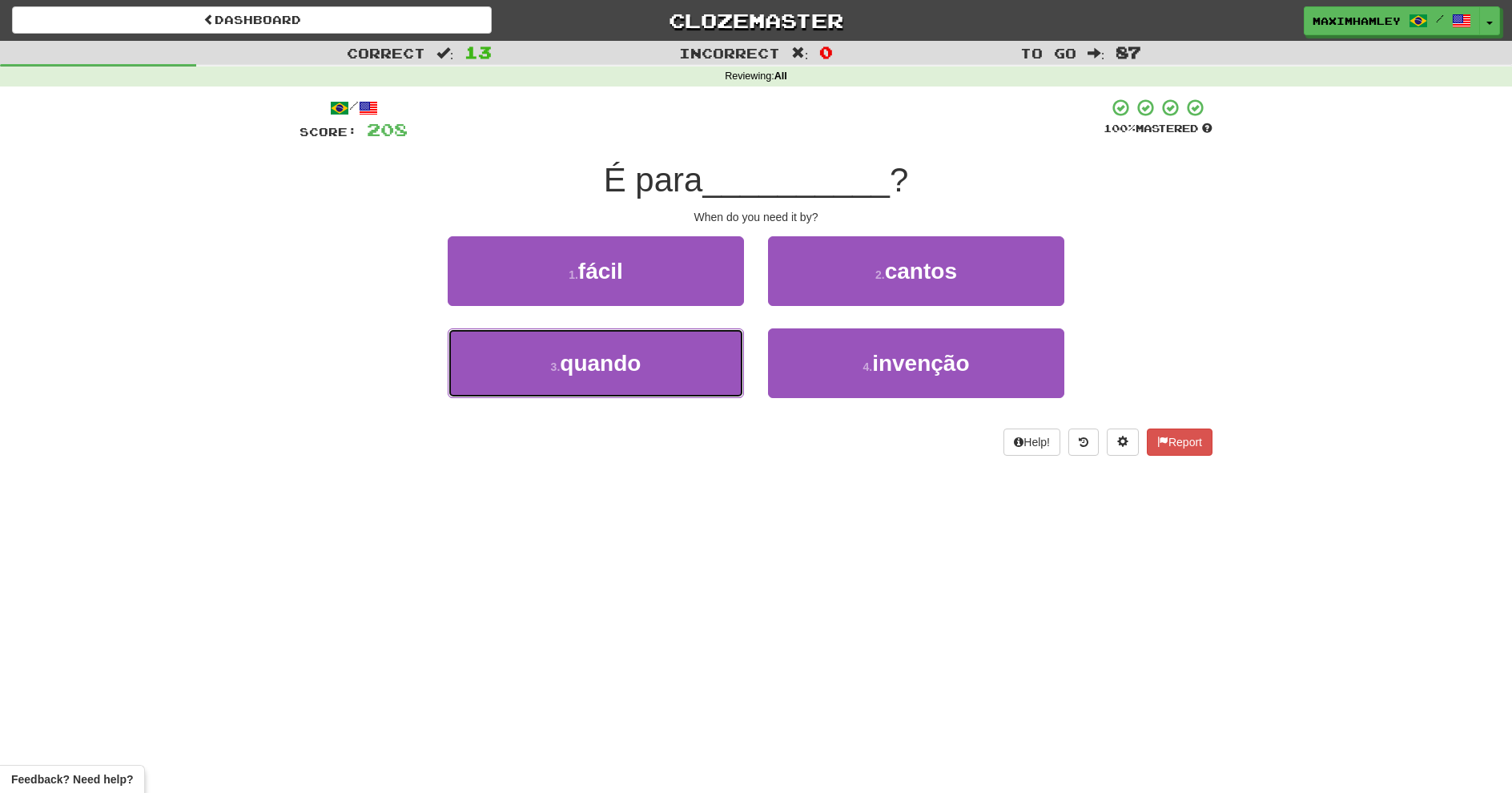
click at [682, 376] on button "3 . quando" at bounding box center [596, 363] width 296 height 70
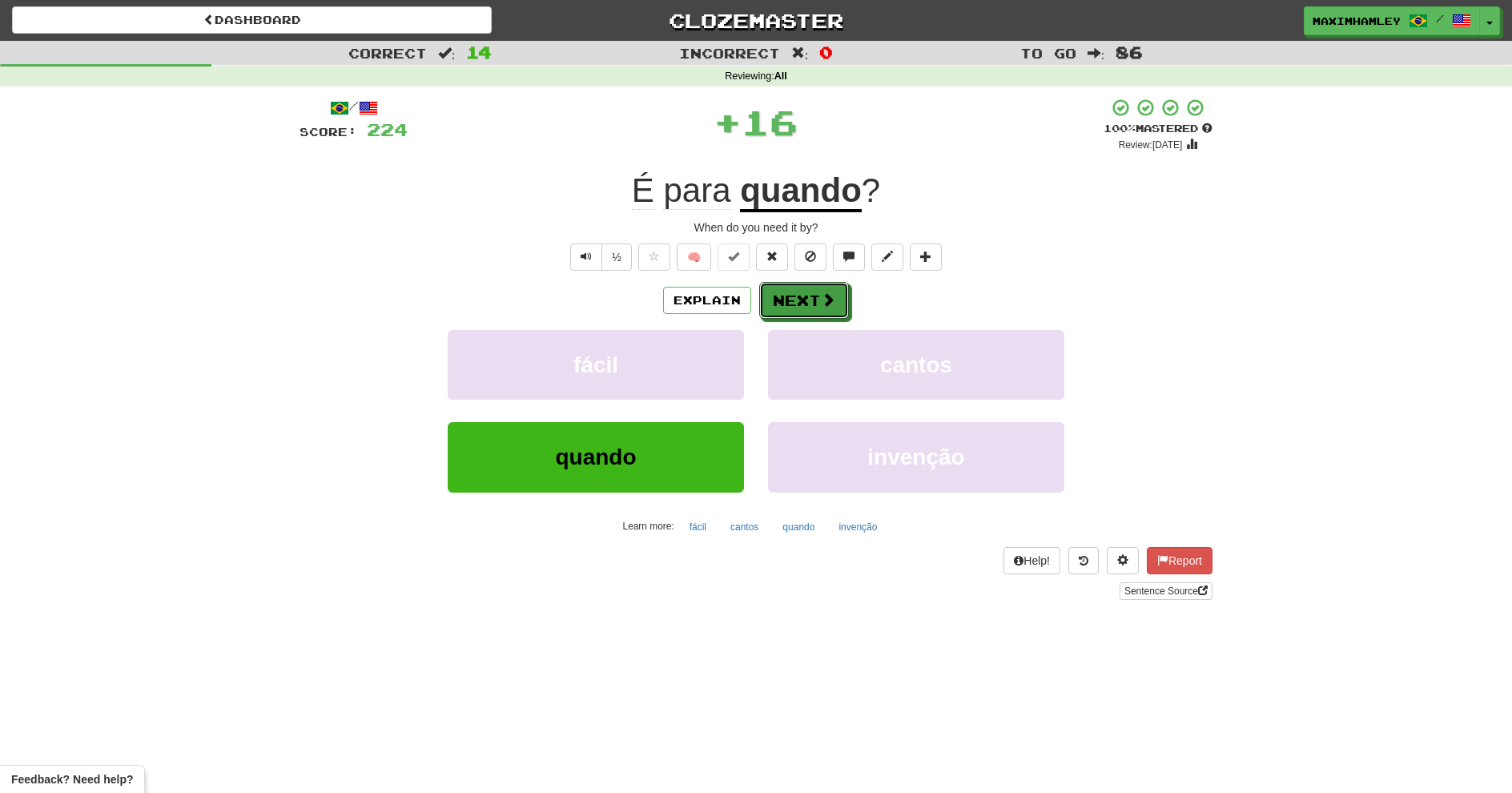
click at [809, 300] on button "Next" at bounding box center [804, 300] width 89 height 37
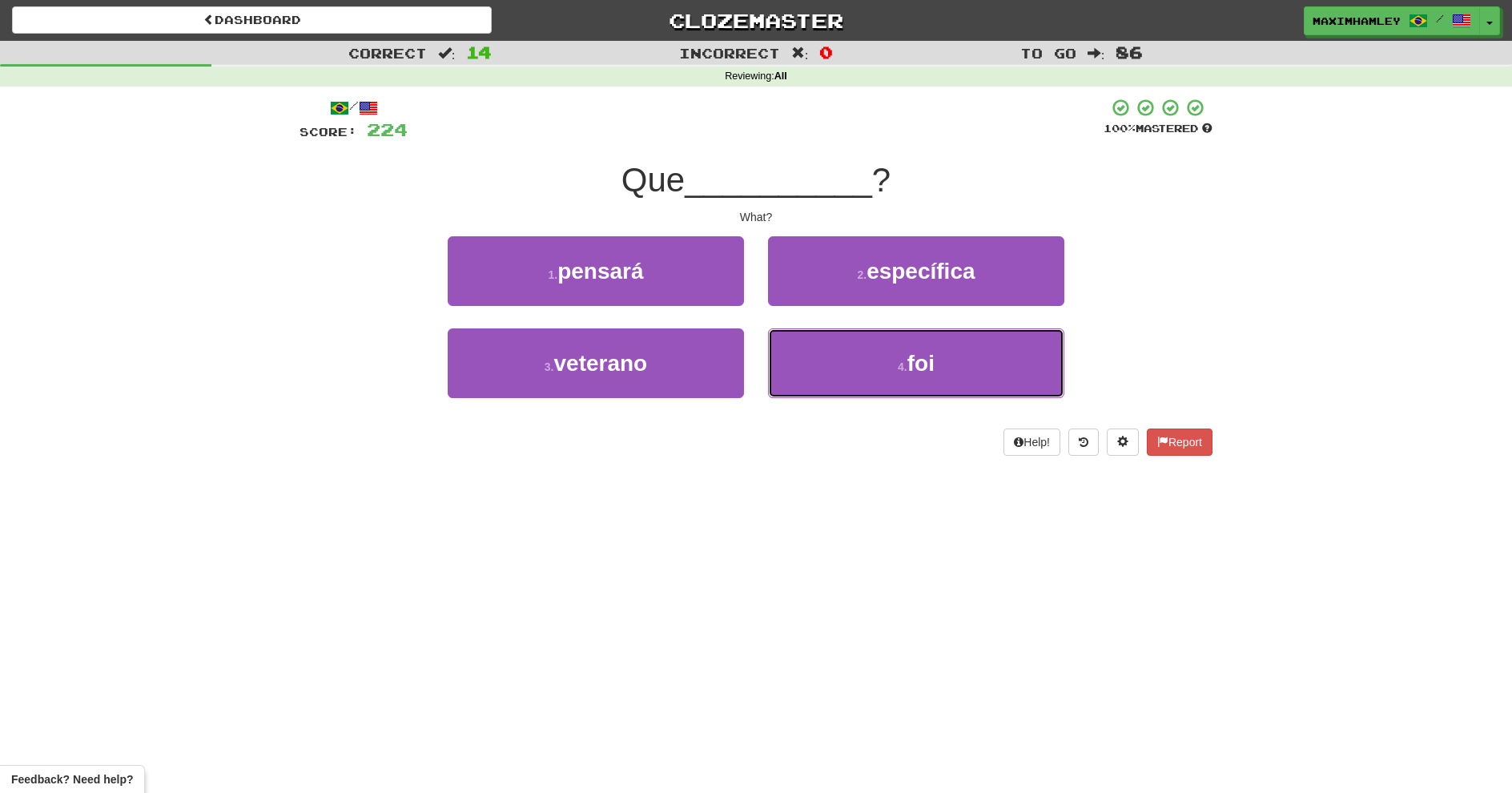
drag, startPoint x: 857, startPoint y: 361, endPoint x: 834, endPoint y: 339, distance: 31.8
click at [856, 359] on button "4 . foi" at bounding box center [916, 363] width 296 height 70
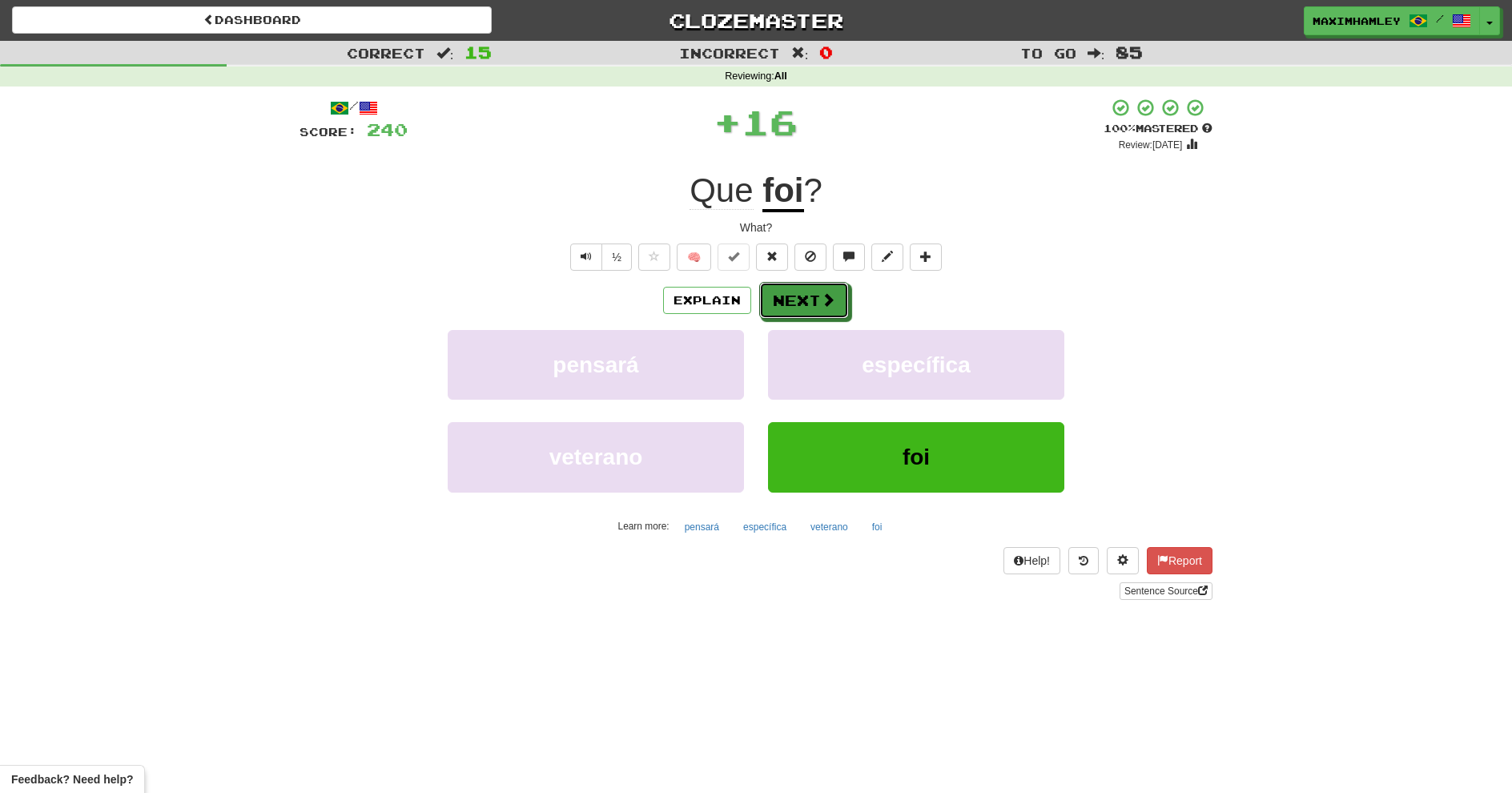
click at [812, 304] on button "Next" at bounding box center [804, 300] width 89 height 37
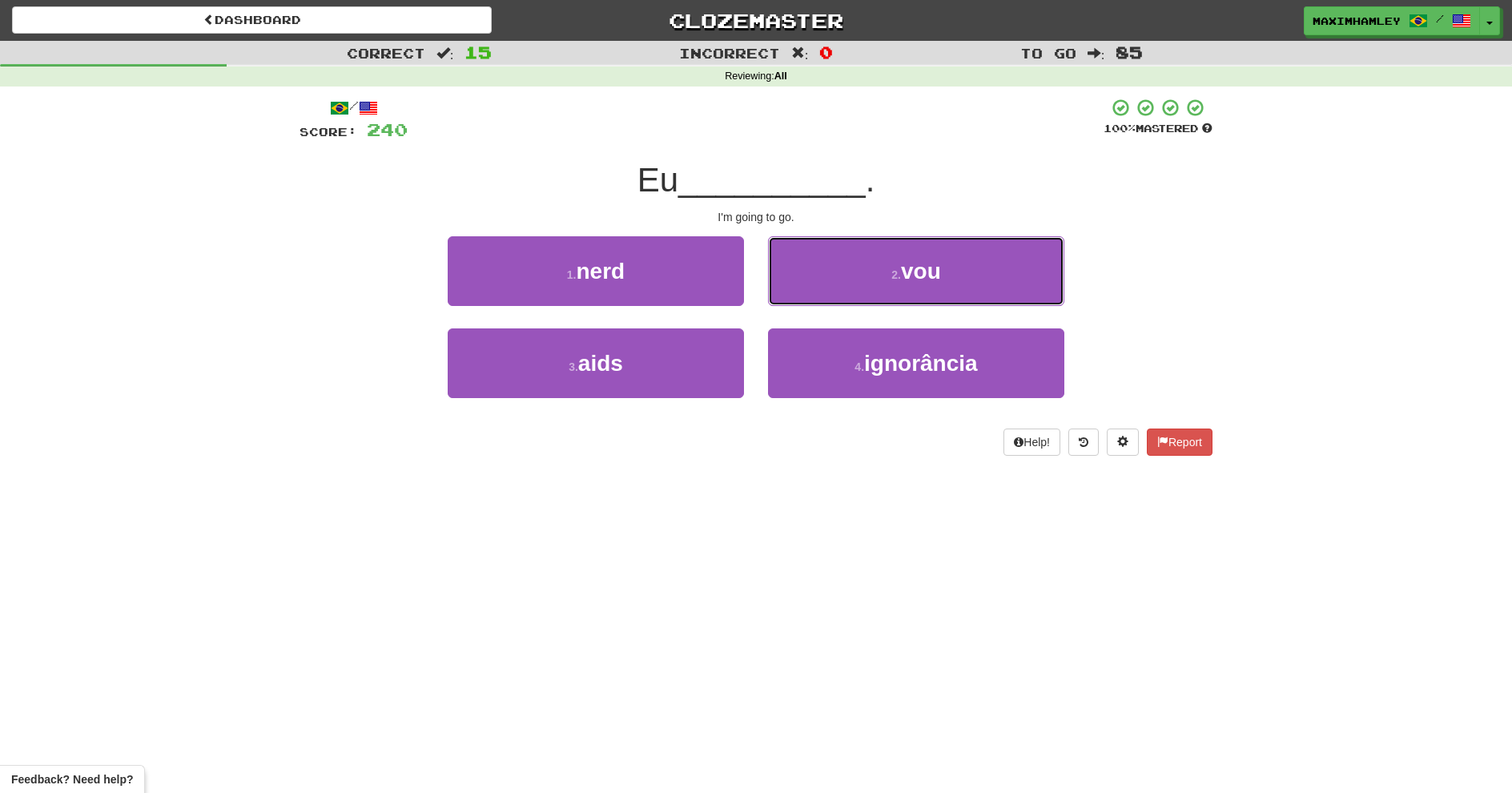
click at [805, 299] on button "2 . vou" at bounding box center [916, 272] width 296 height 70
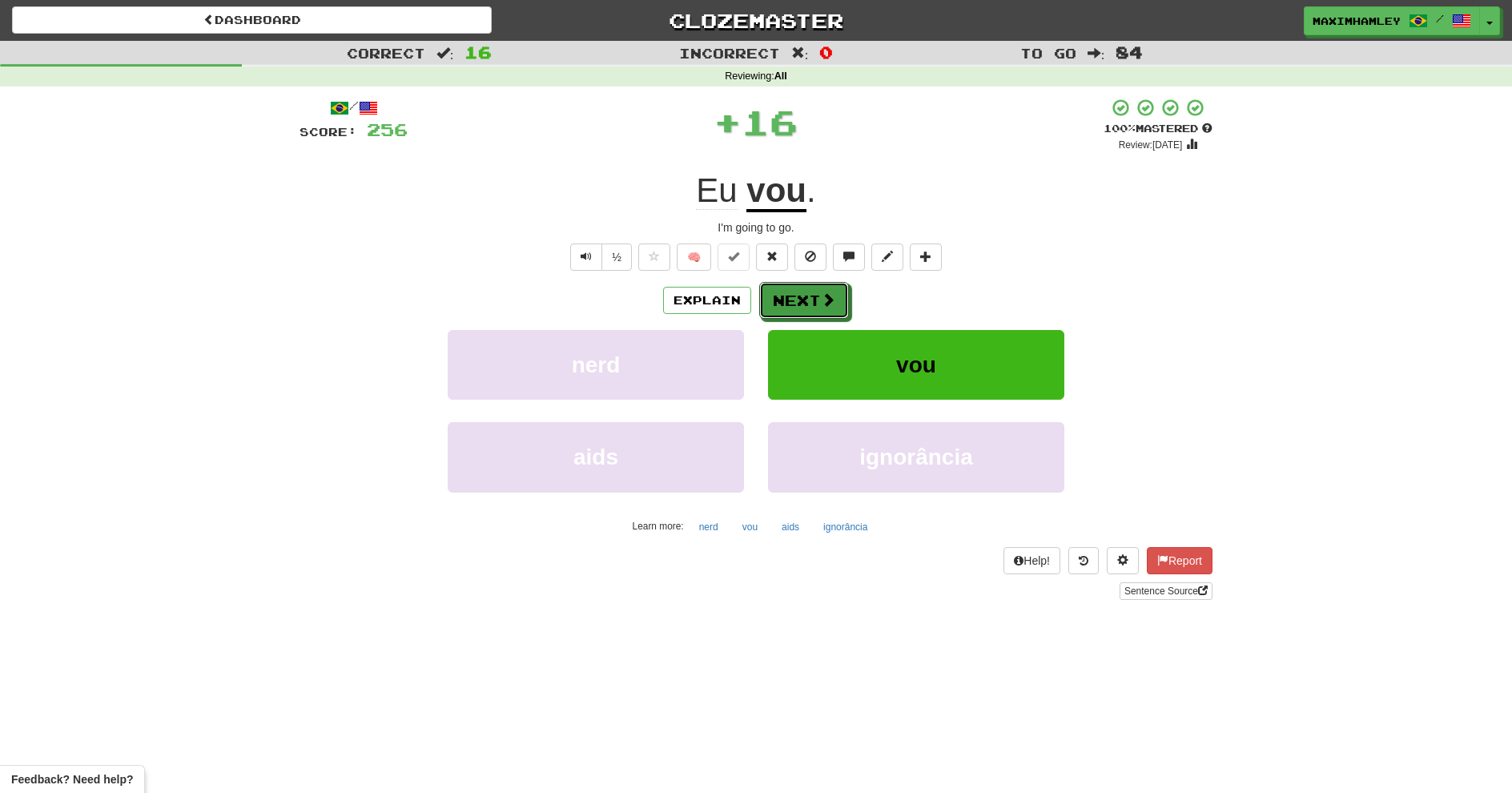
click at [805, 299] on button "Next" at bounding box center [804, 300] width 89 height 37
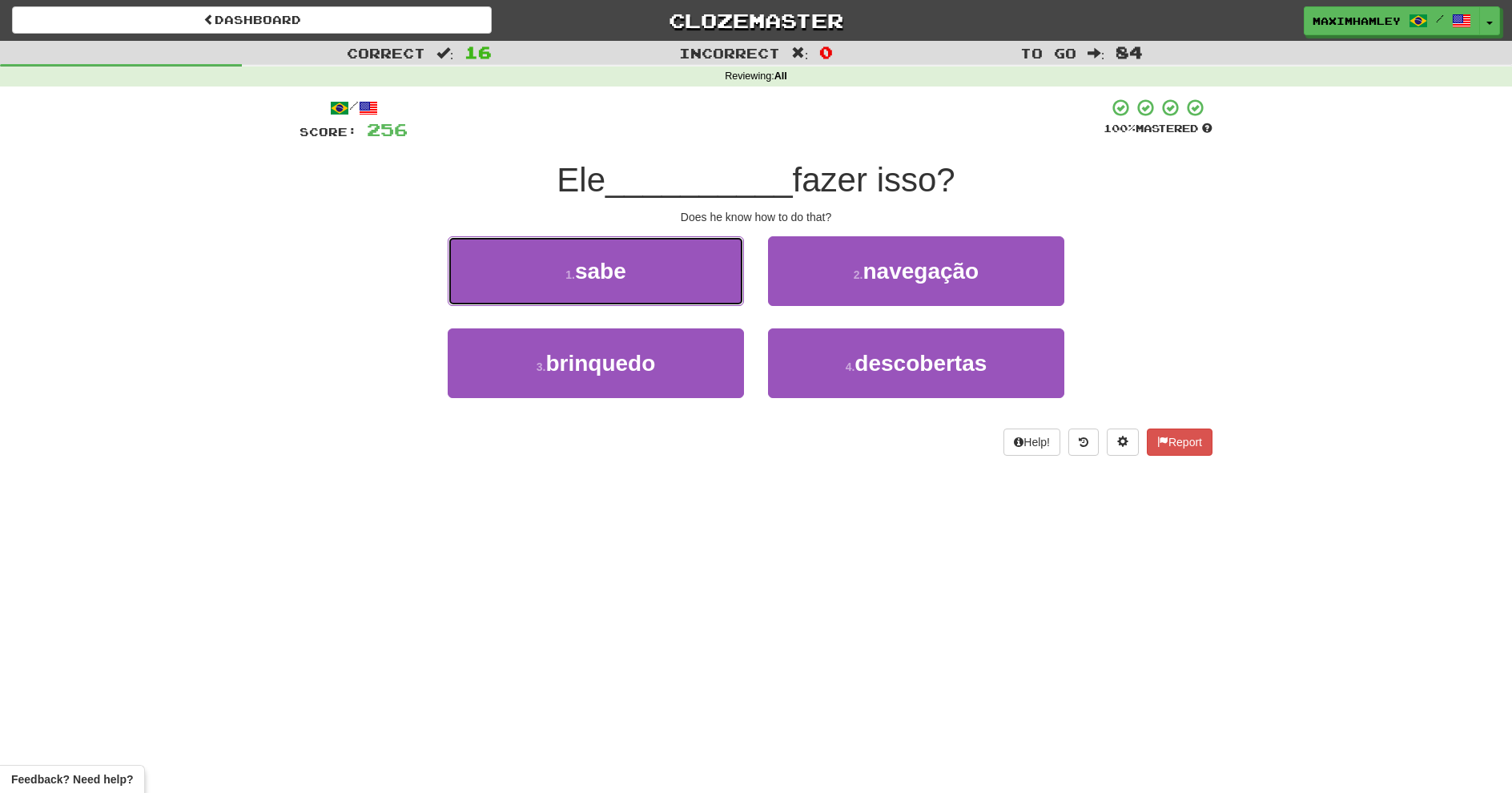
click at [727, 290] on button "1 . sabe" at bounding box center [596, 272] width 296 height 70
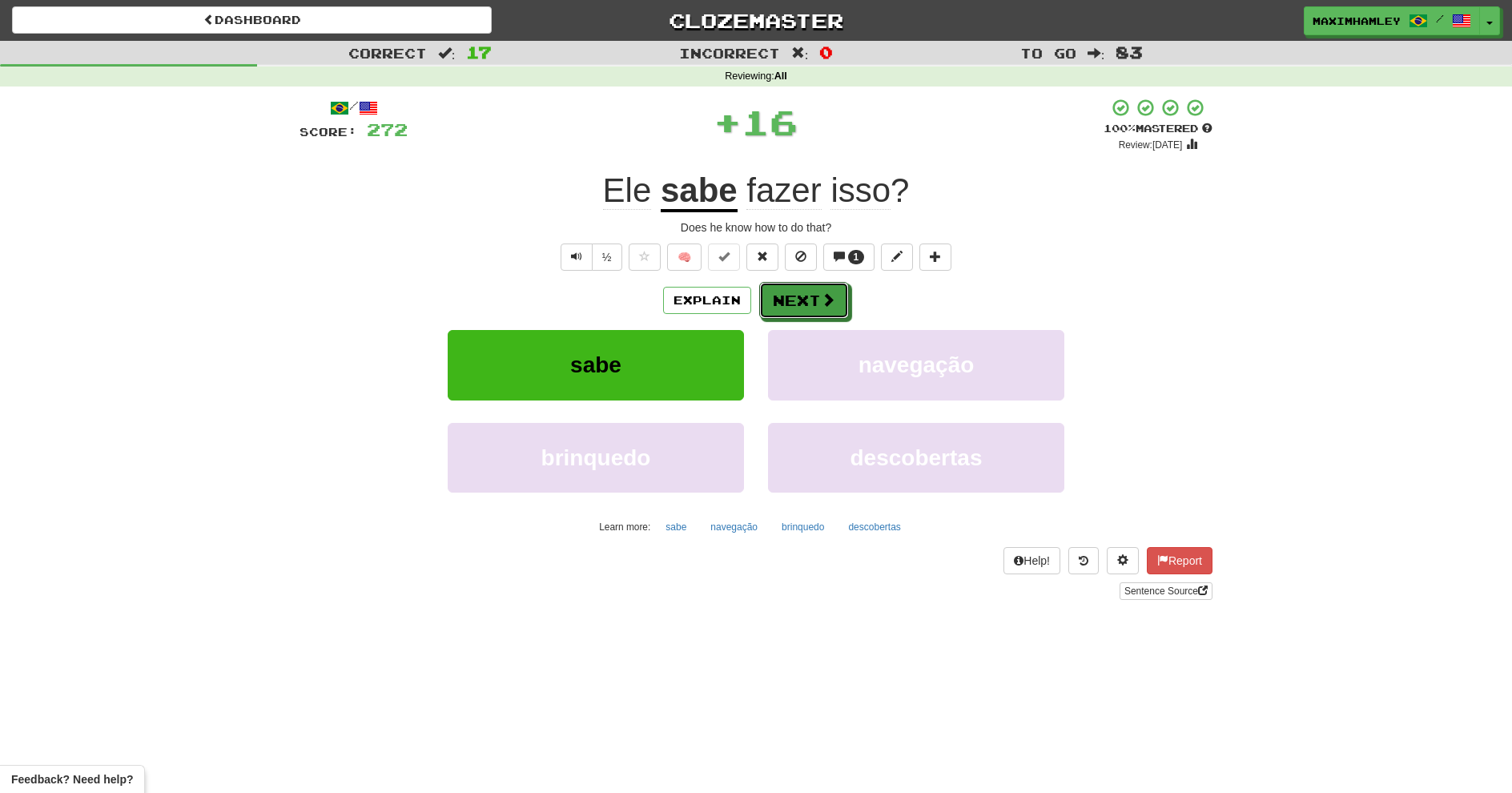
click at [832, 292] on span at bounding box center [828, 299] width 14 height 14
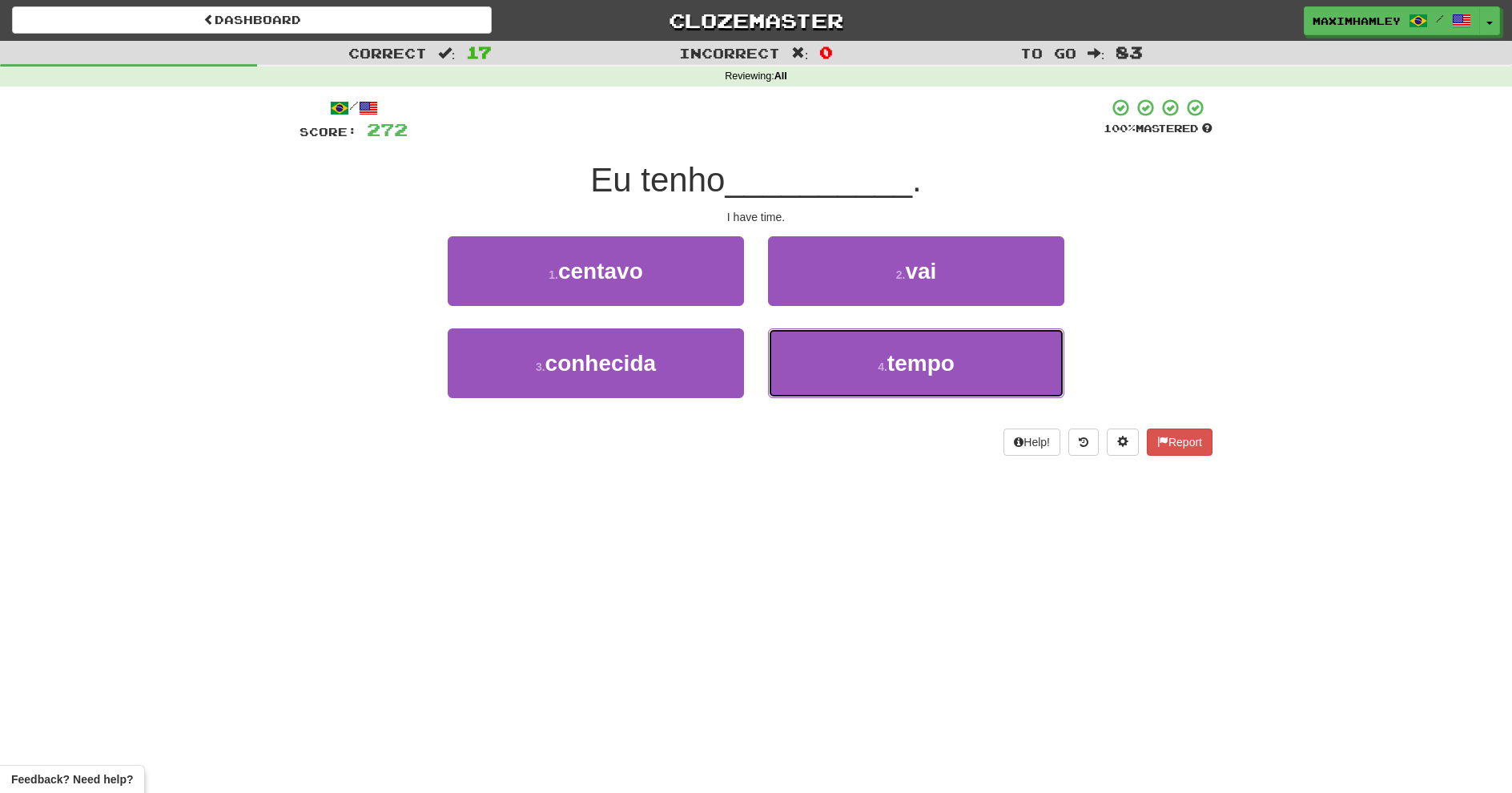
drag, startPoint x: 847, startPoint y: 359, endPoint x: 824, endPoint y: 336, distance: 32.5
click at [847, 359] on button "4 . tempo" at bounding box center [916, 363] width 296 height 70
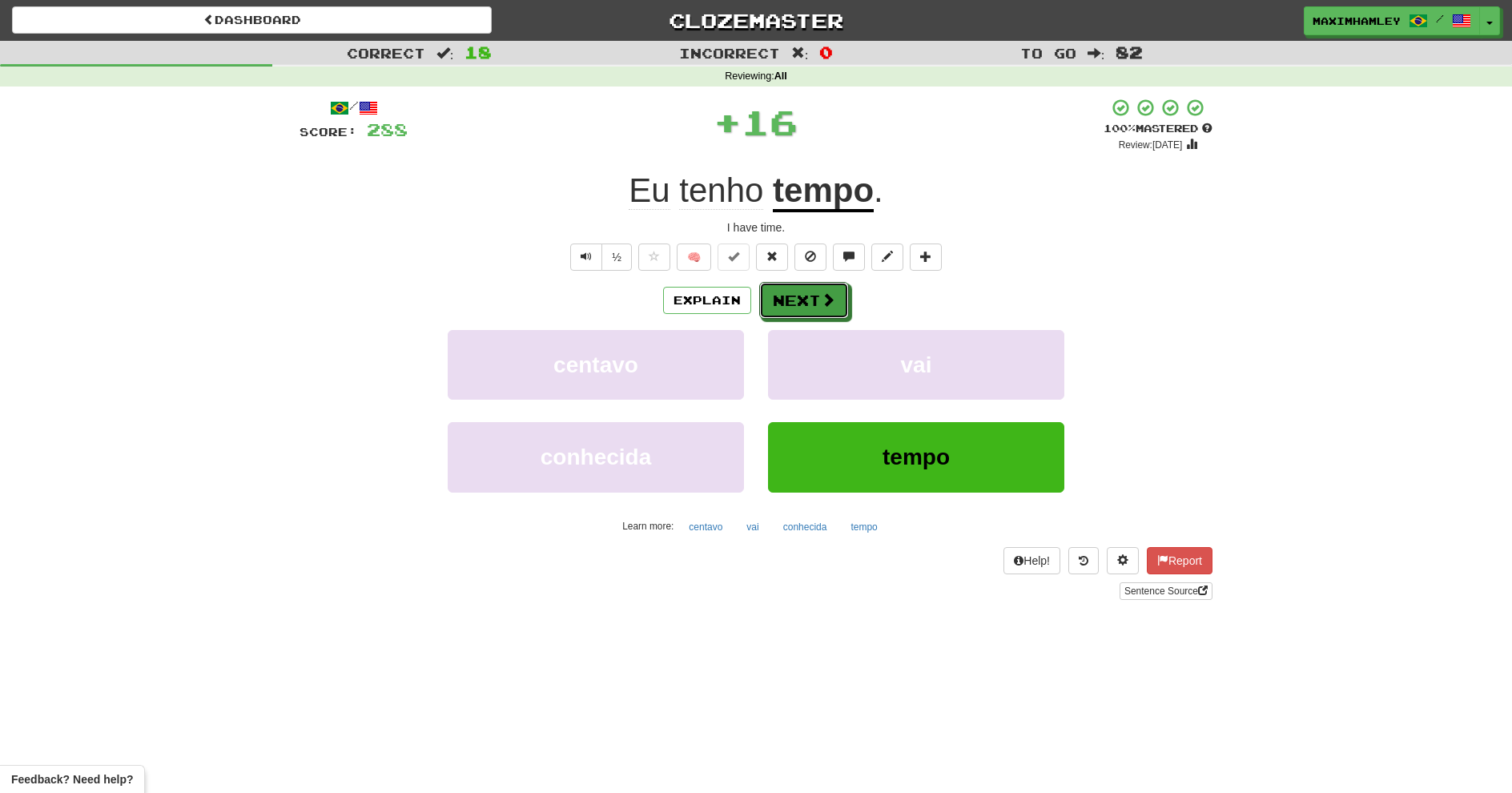
click at [799, 294] on button "Next" at bounding box center [804, 300] width 89 height 37
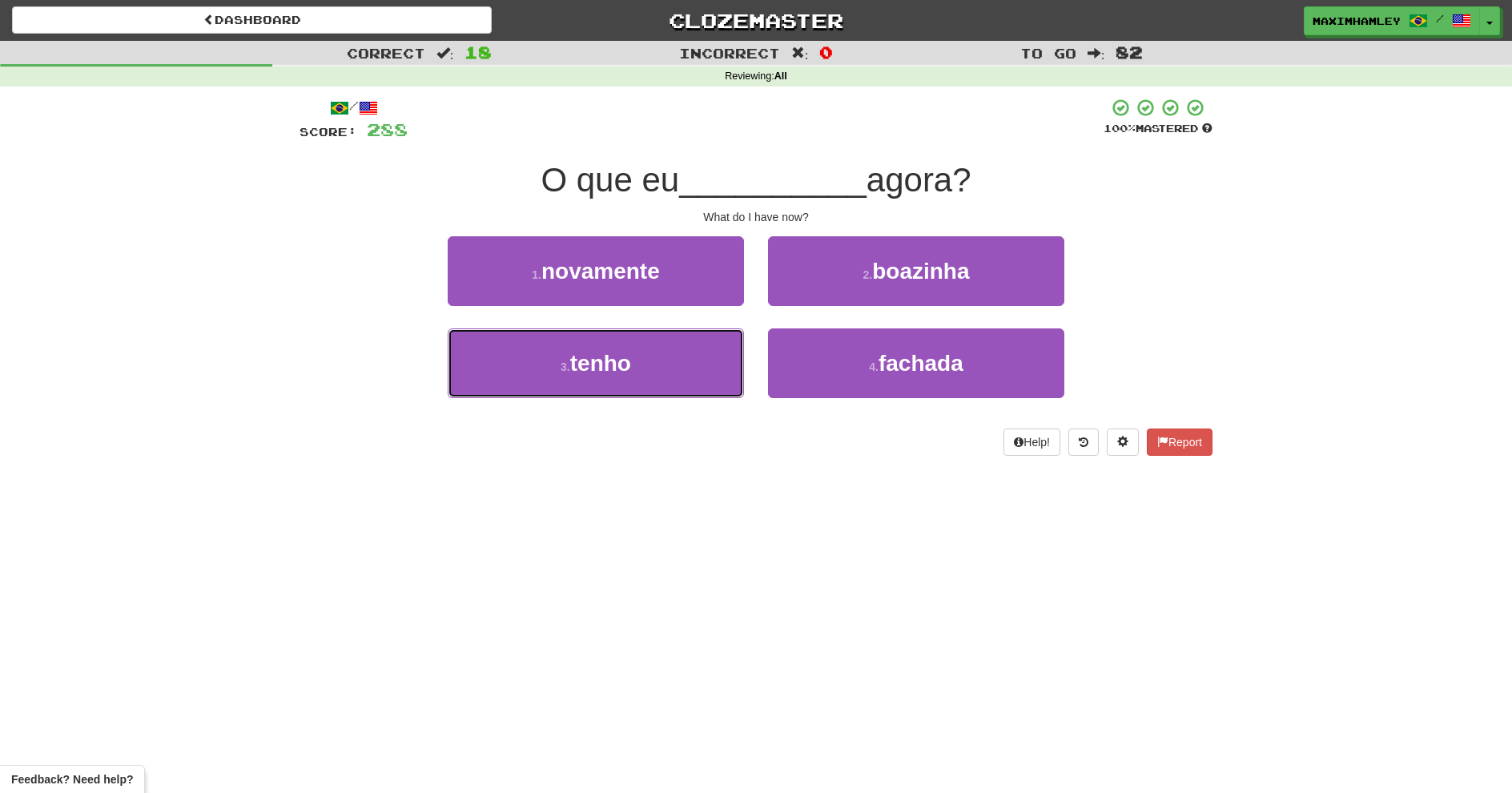
click at [654, 383] on button "3 . tenho" at bounding box center [596, 363] width 296 height 70
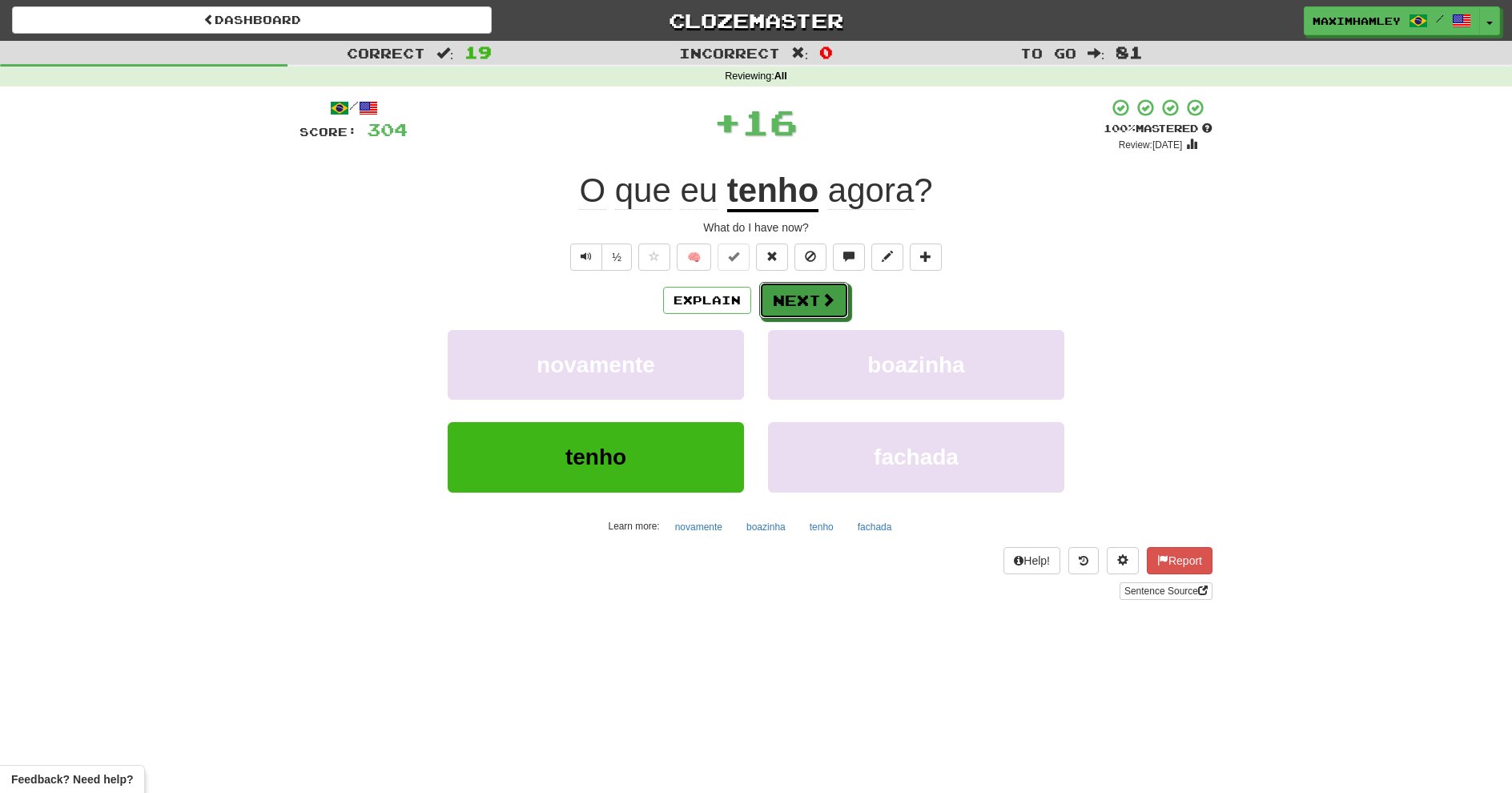
click at [822, 296] on span at bounding box center [828, 299] width 14 height 14
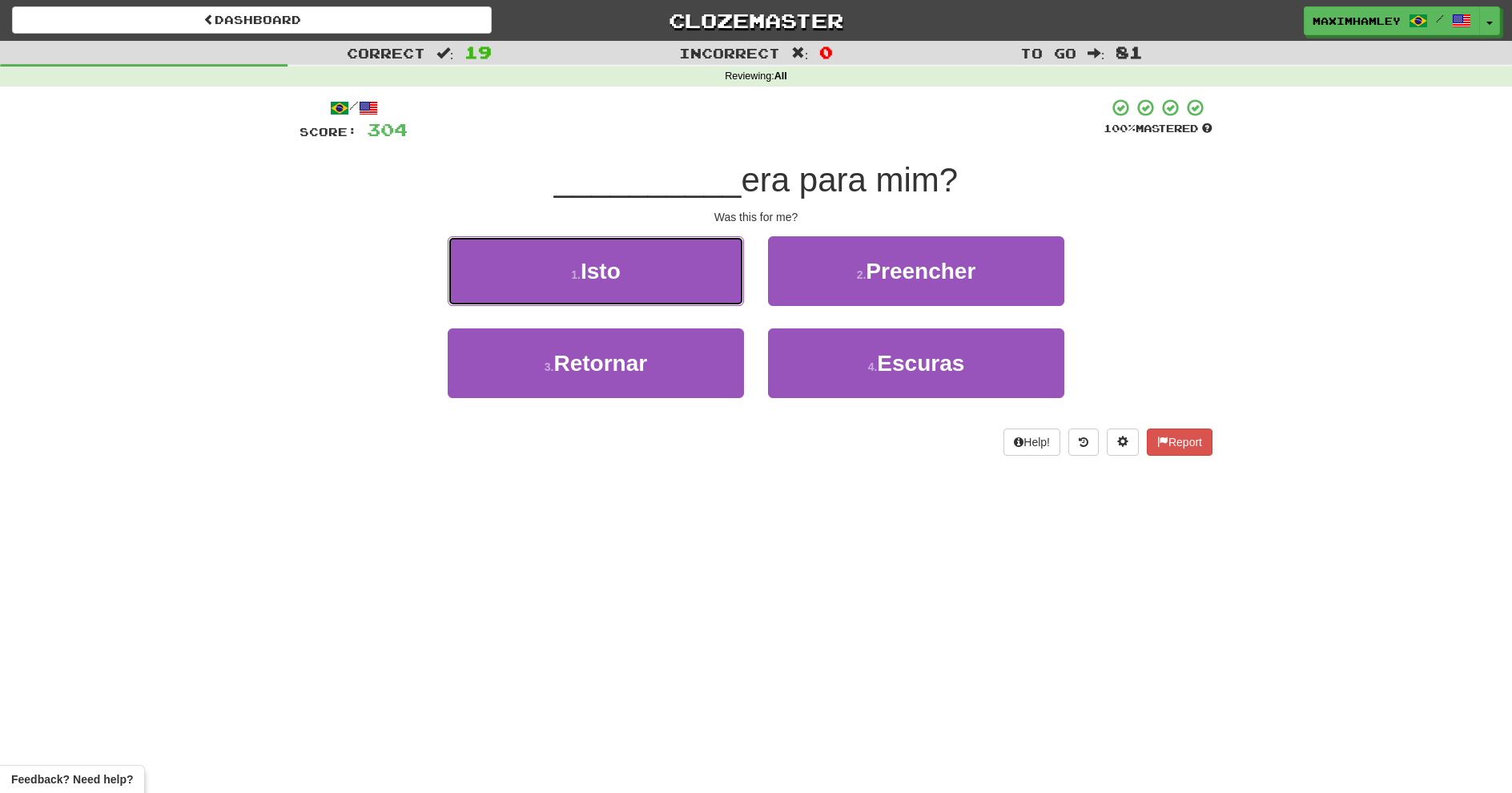
click at [700, 291] on button "1 . Isto" at bounding box center [596, 272] width 296 height 70
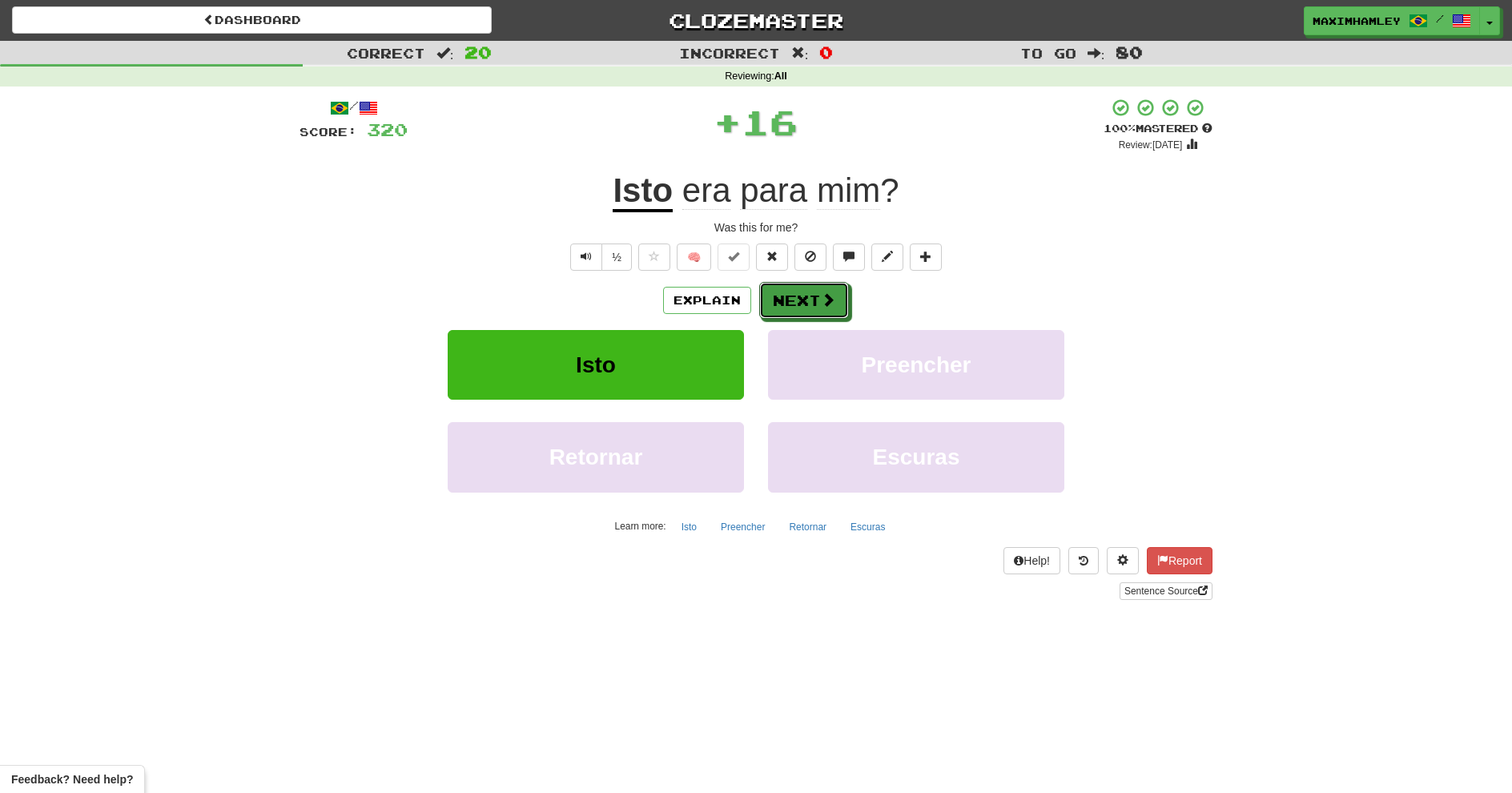
click at [798, 294] on button "Next" at bounding box center [804, 300] width 89 height 37
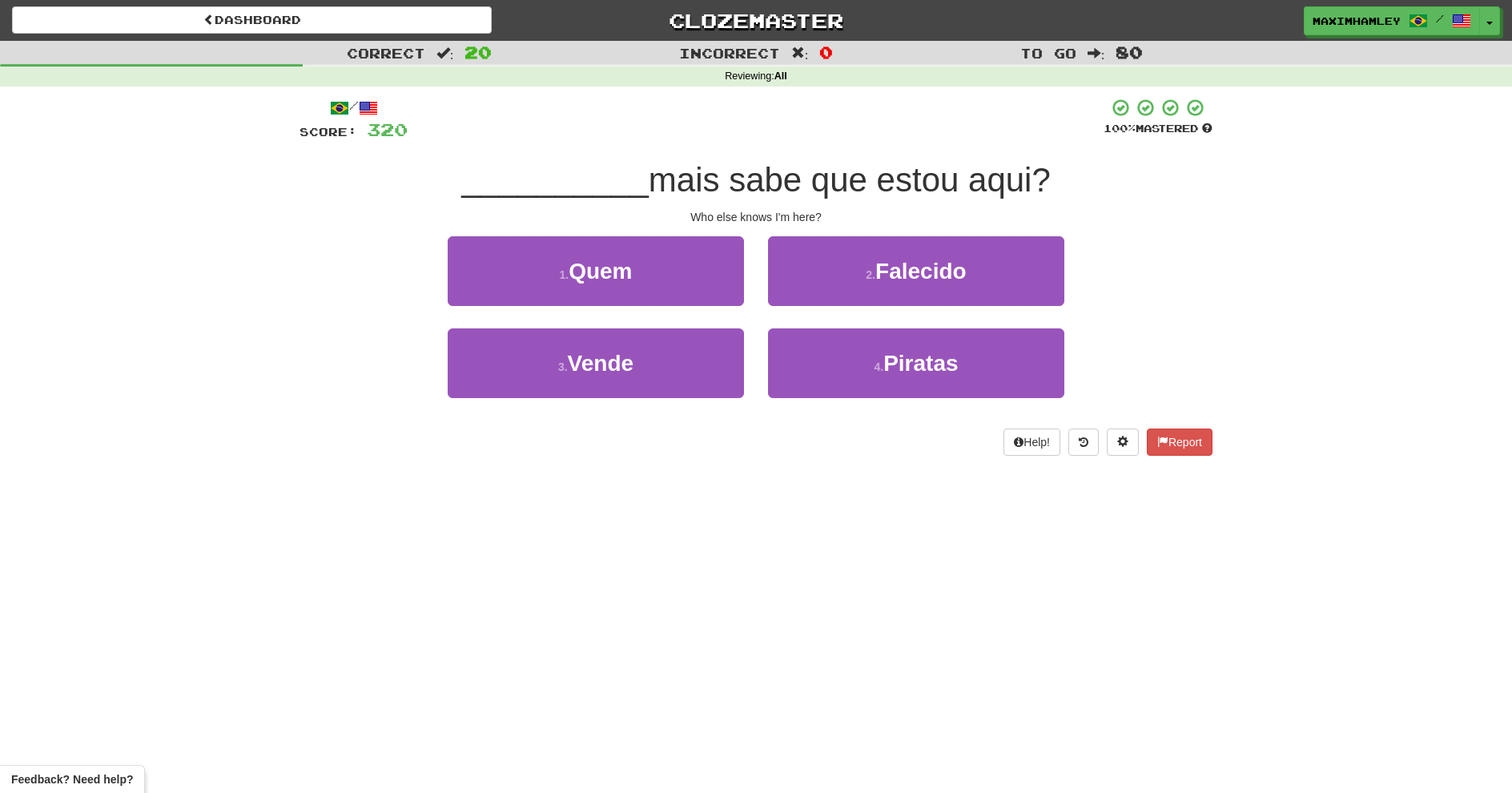
click at [606, 309] on div "1 . Quem" at bounding box center [596, 282] width 320 height 92
click at [609, 300] on button "1 . Quem" at bounding box center [596, 272] width 296 height 70
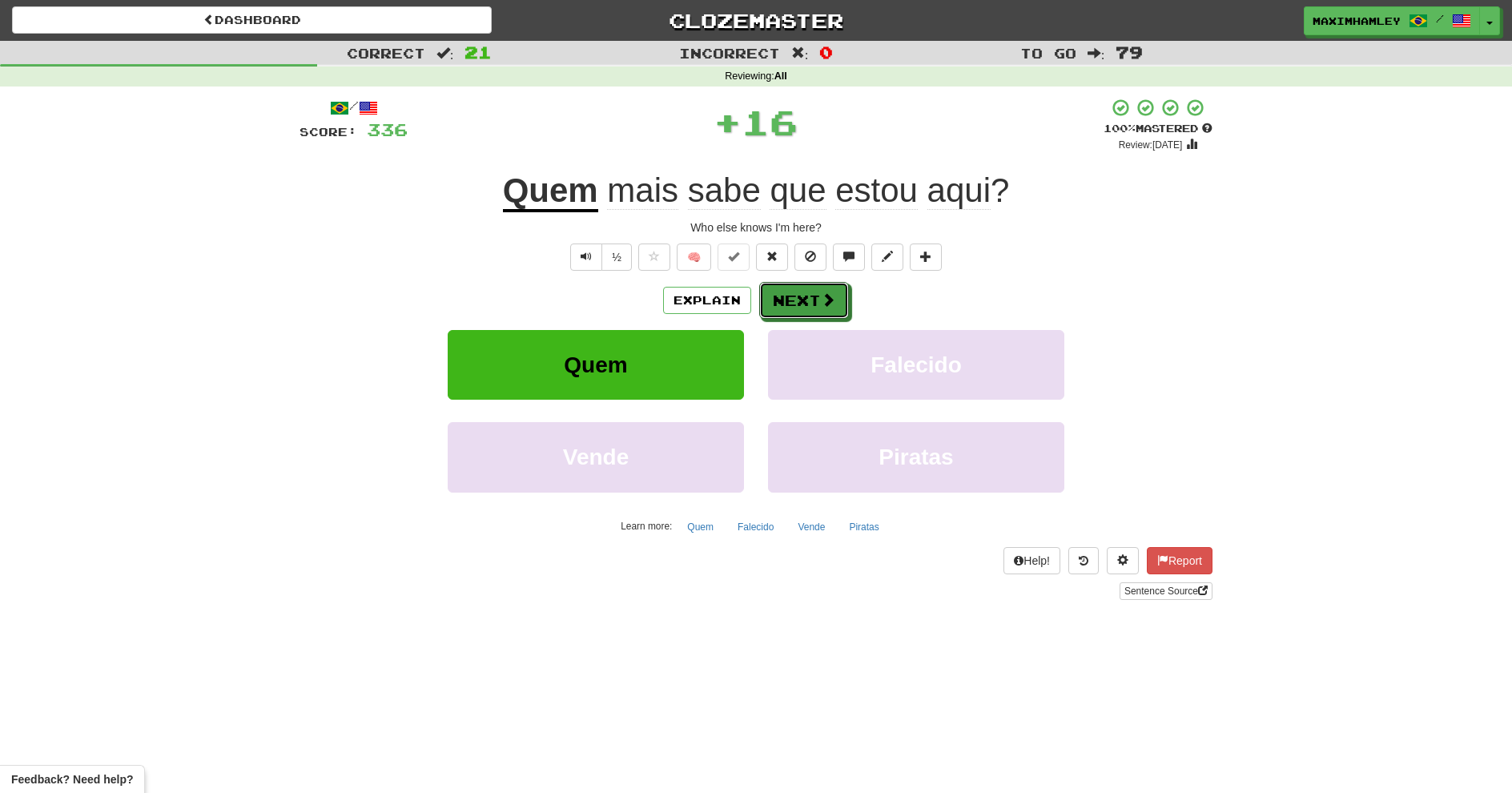
click at [766, 301] on button "Next" at bounding box center [804, 300] width 89 height 37
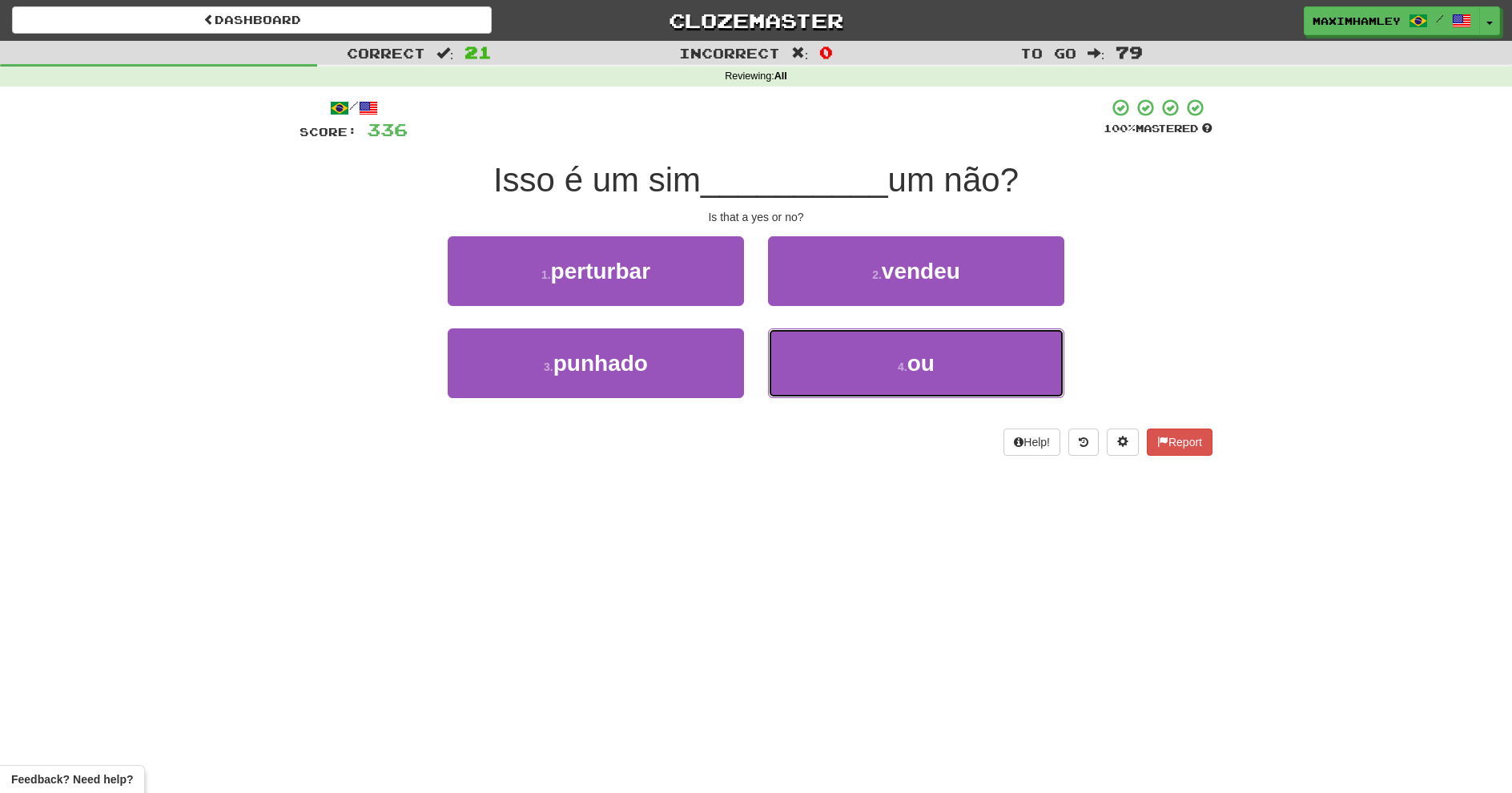
click at [818, 332] on button "4 . ou" at bounding box center [916, 363] width 296 height 70
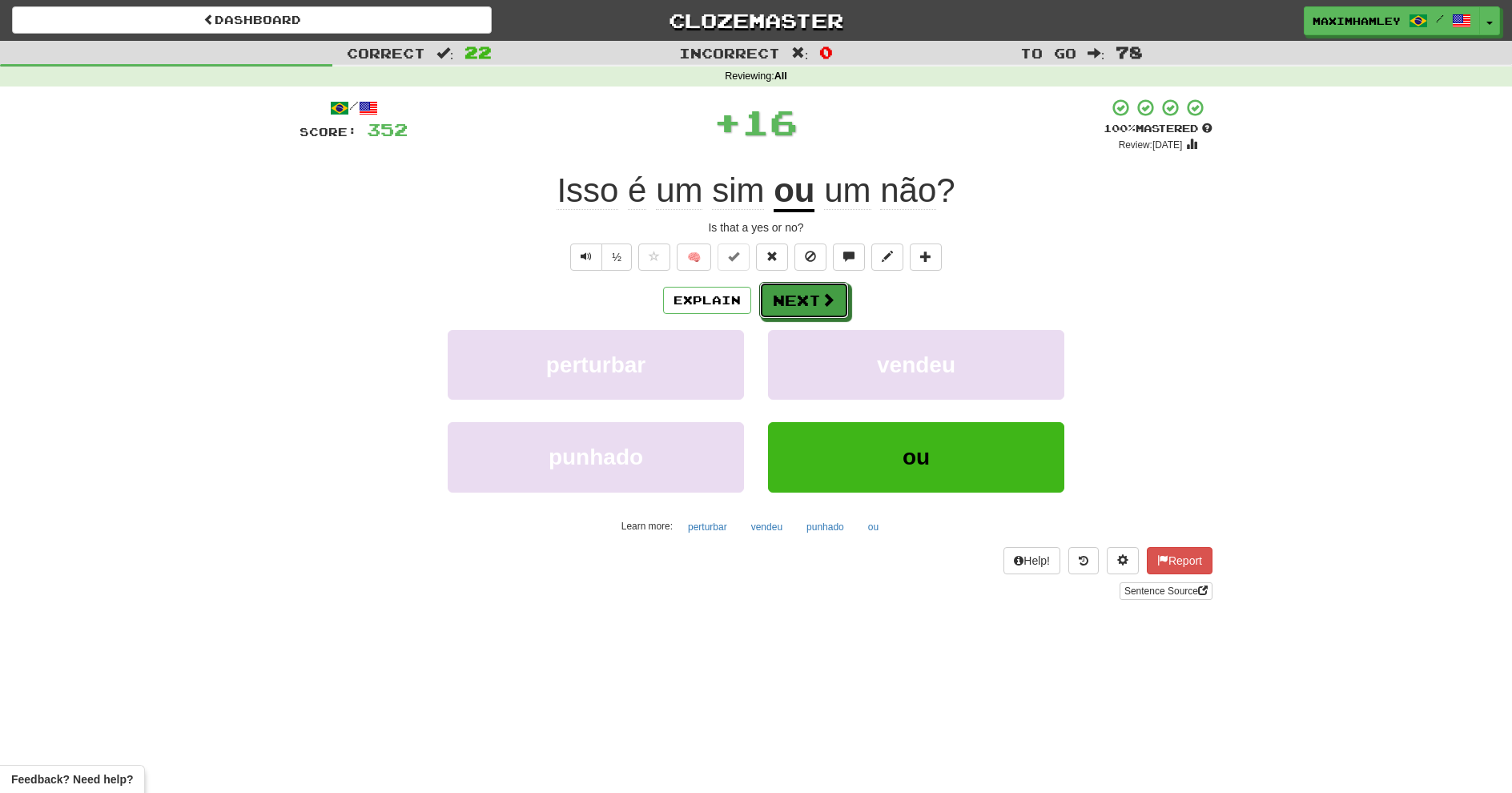
click at [789, 293] on button "Next" at bounding box center [804, 300] width 89 height 37
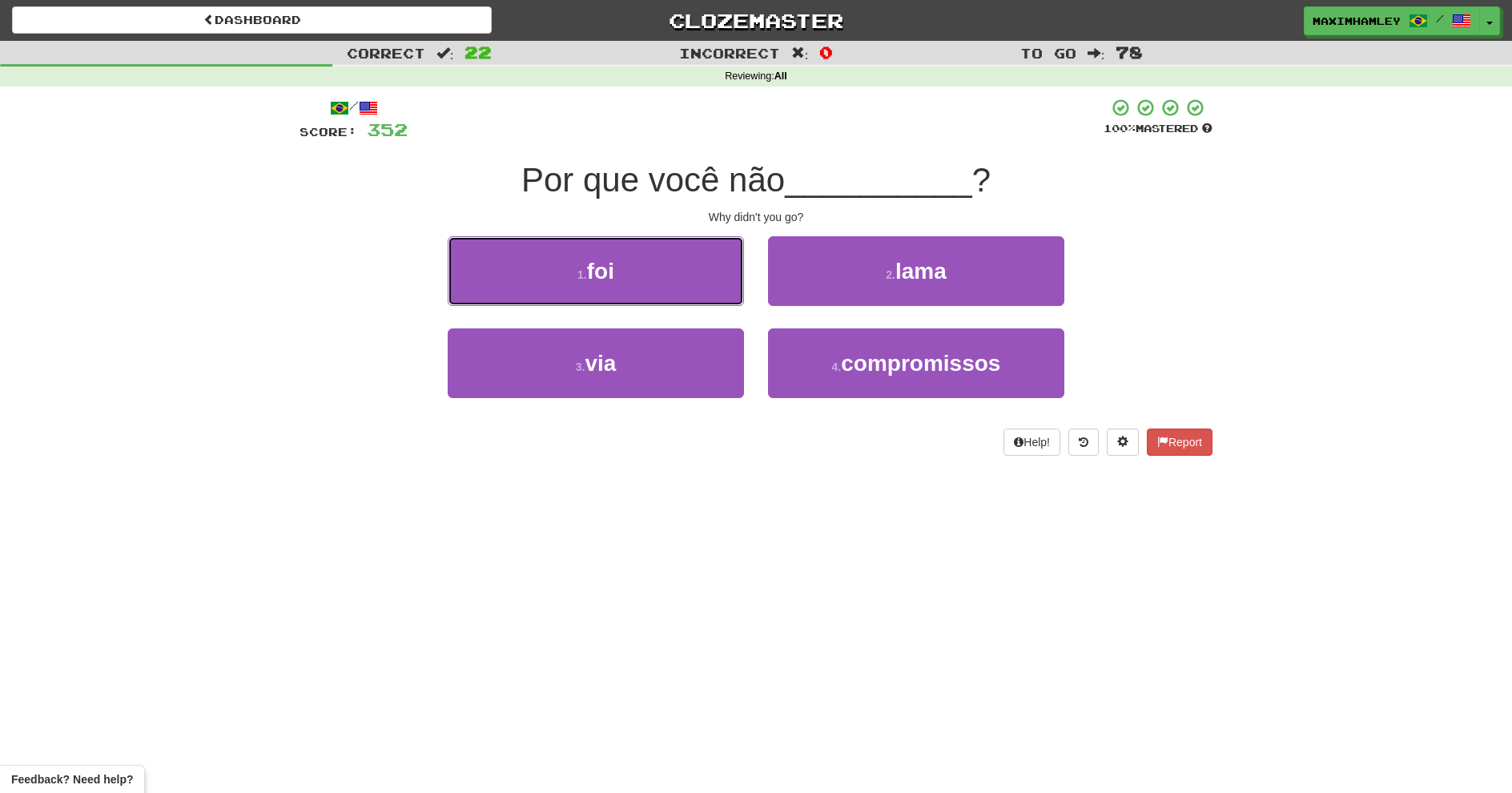
click at [685, 282] on button "1 . foi" at bounding box center [596, 272] width 296 height 70
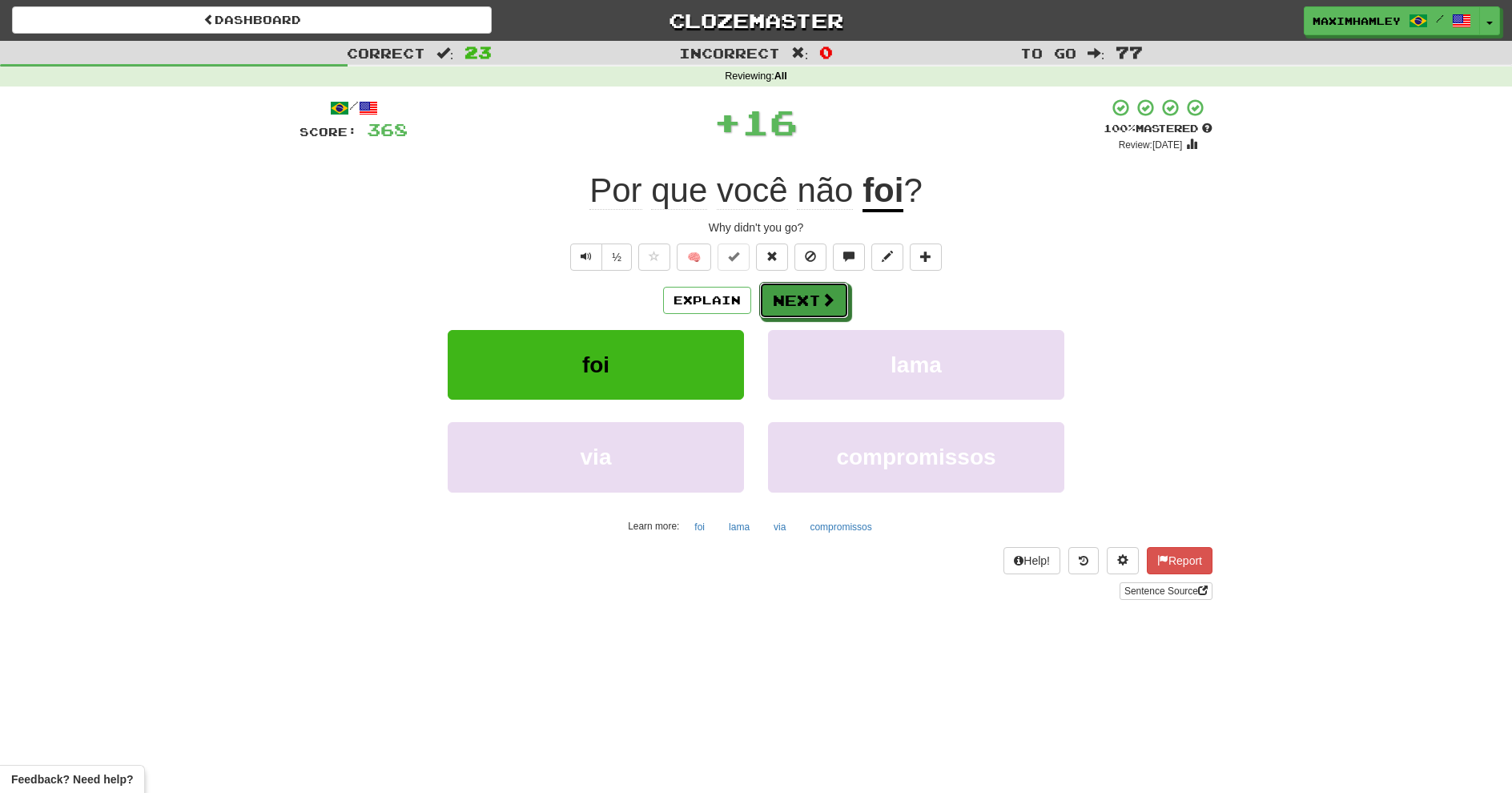
click at [768, 288] on button "Next" at bounding box center [804, 300] width 89 height 37
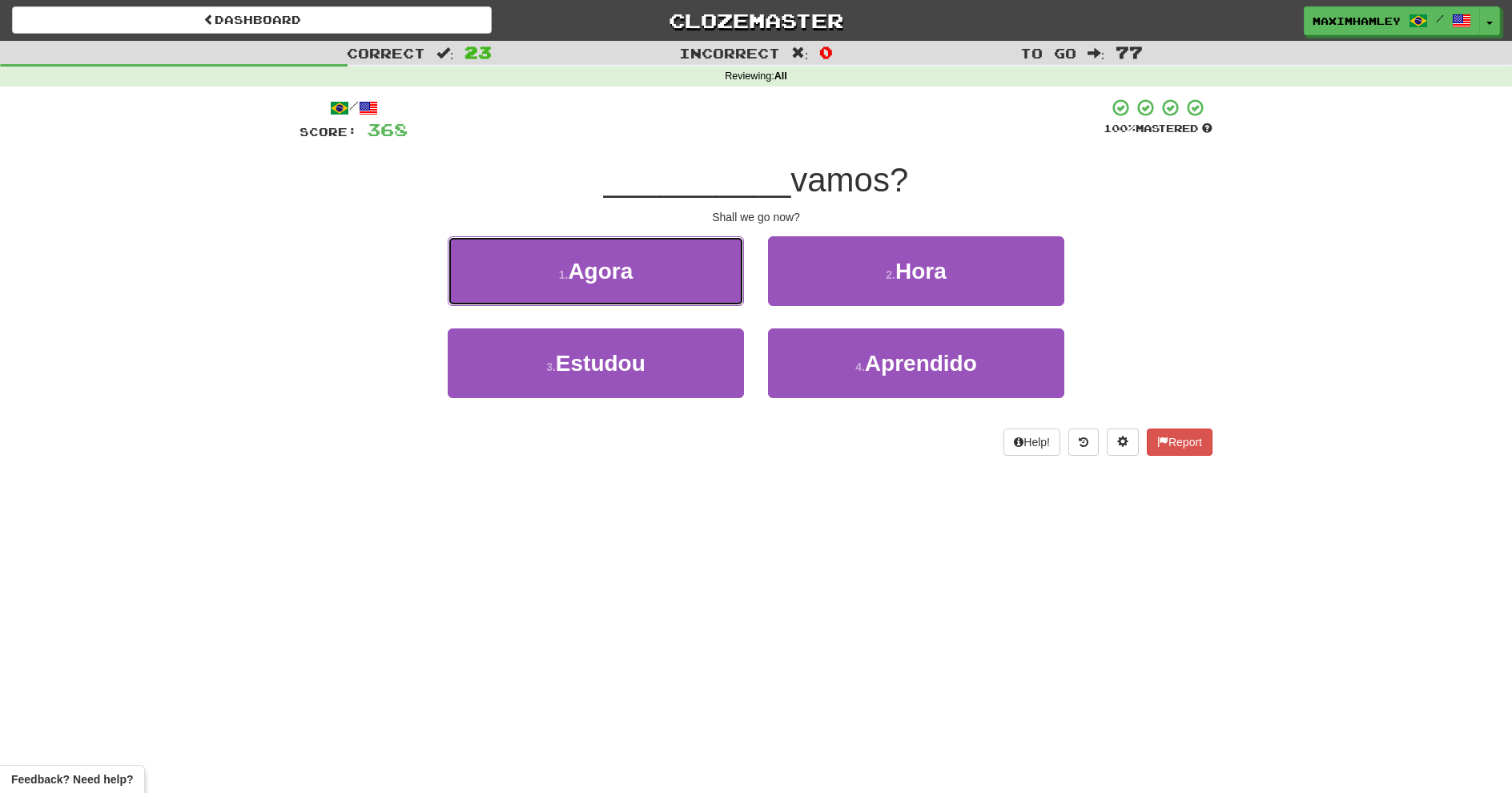
click at [721, 281] on button "1 . Agora" at bounding box center [596, 272] width 296 height 70
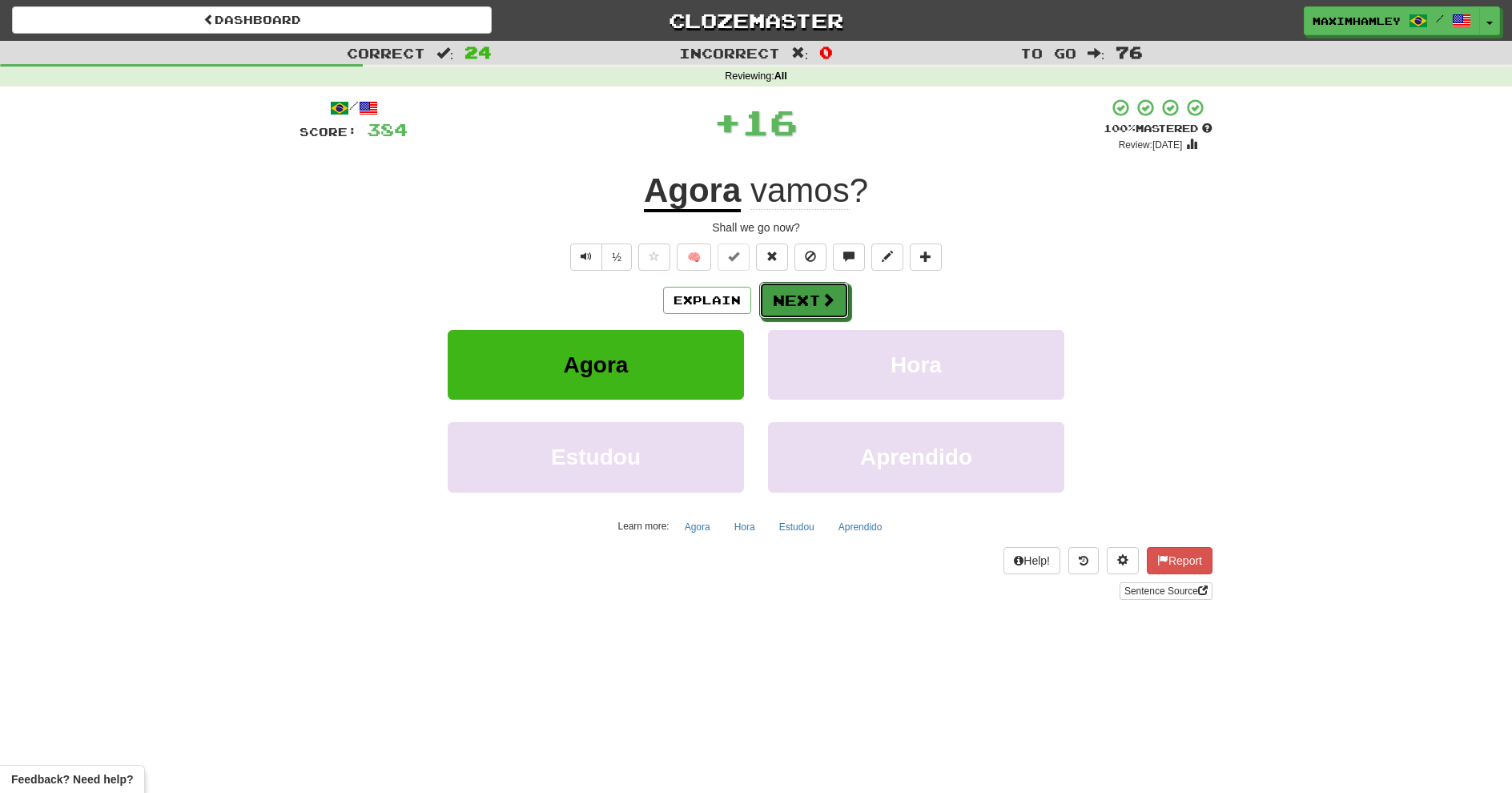
click at [810, 311] on button "Next" at bounding box center [804, 300] width 89 height 37
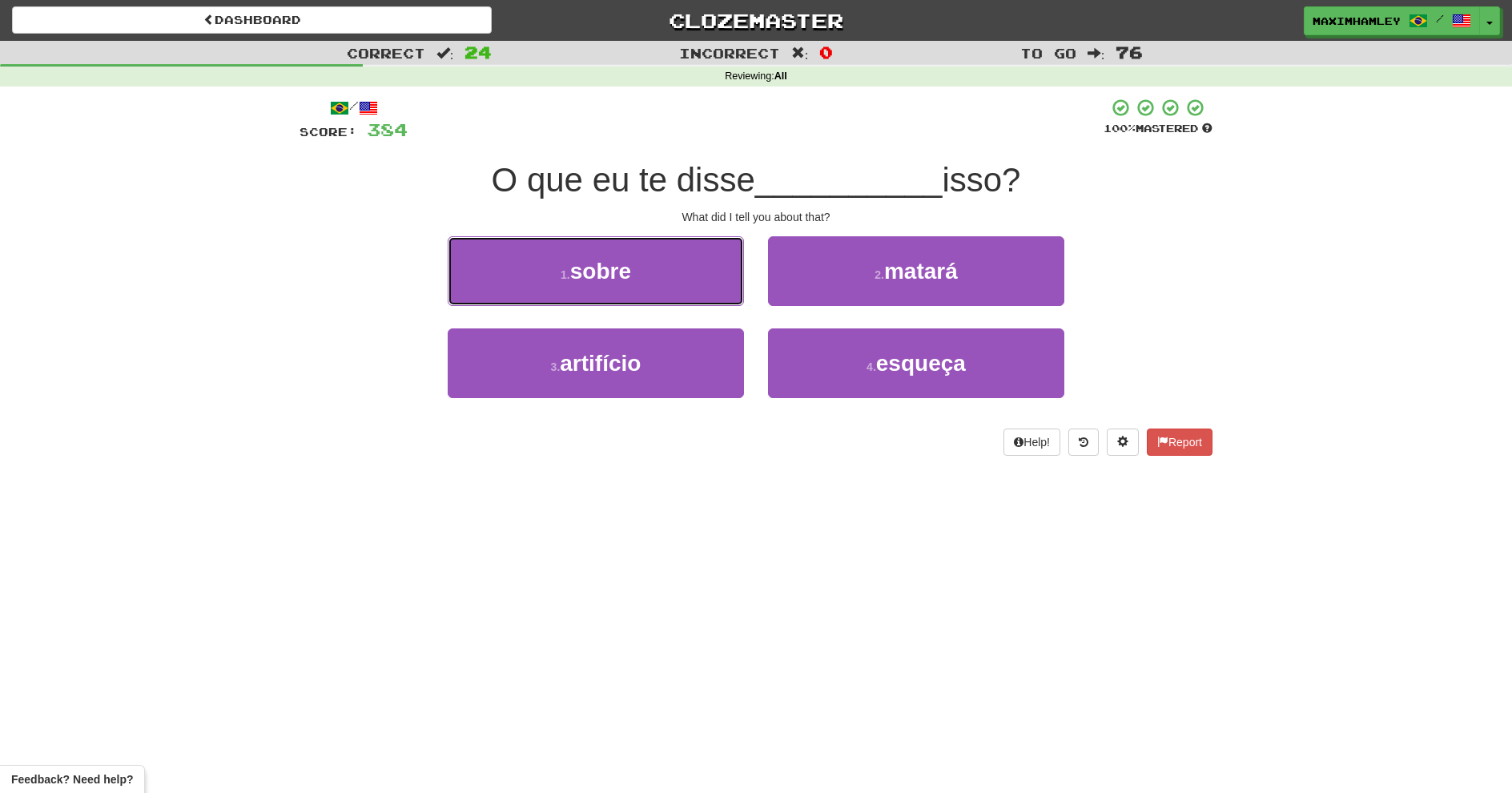
click at [693, 291] on button "1 . sobre" at bounding box center [596, 272] width 296 height 70
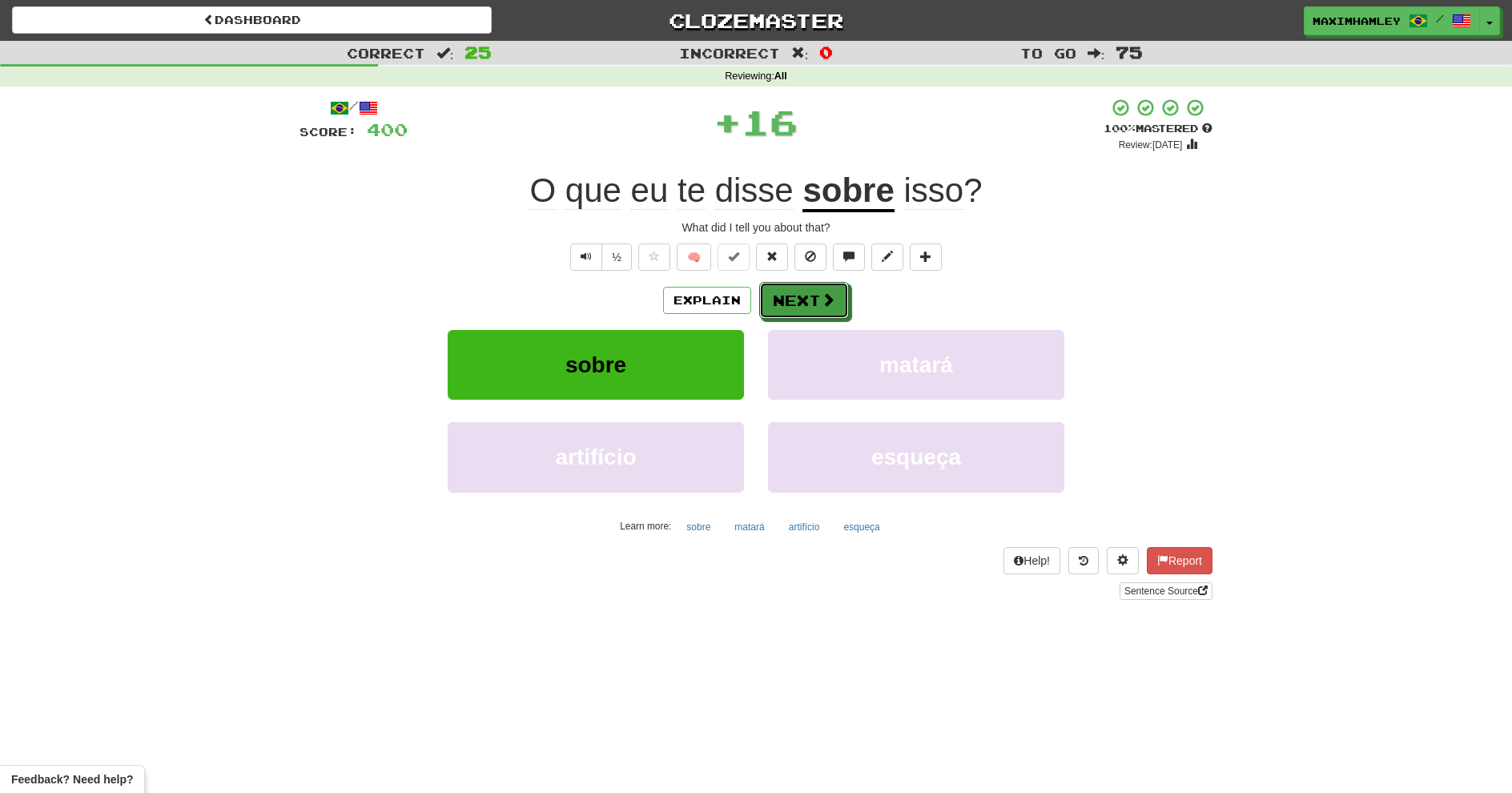
click at [791, 297] on button "Next" at bounding box center [804, 300] width 89 height 37
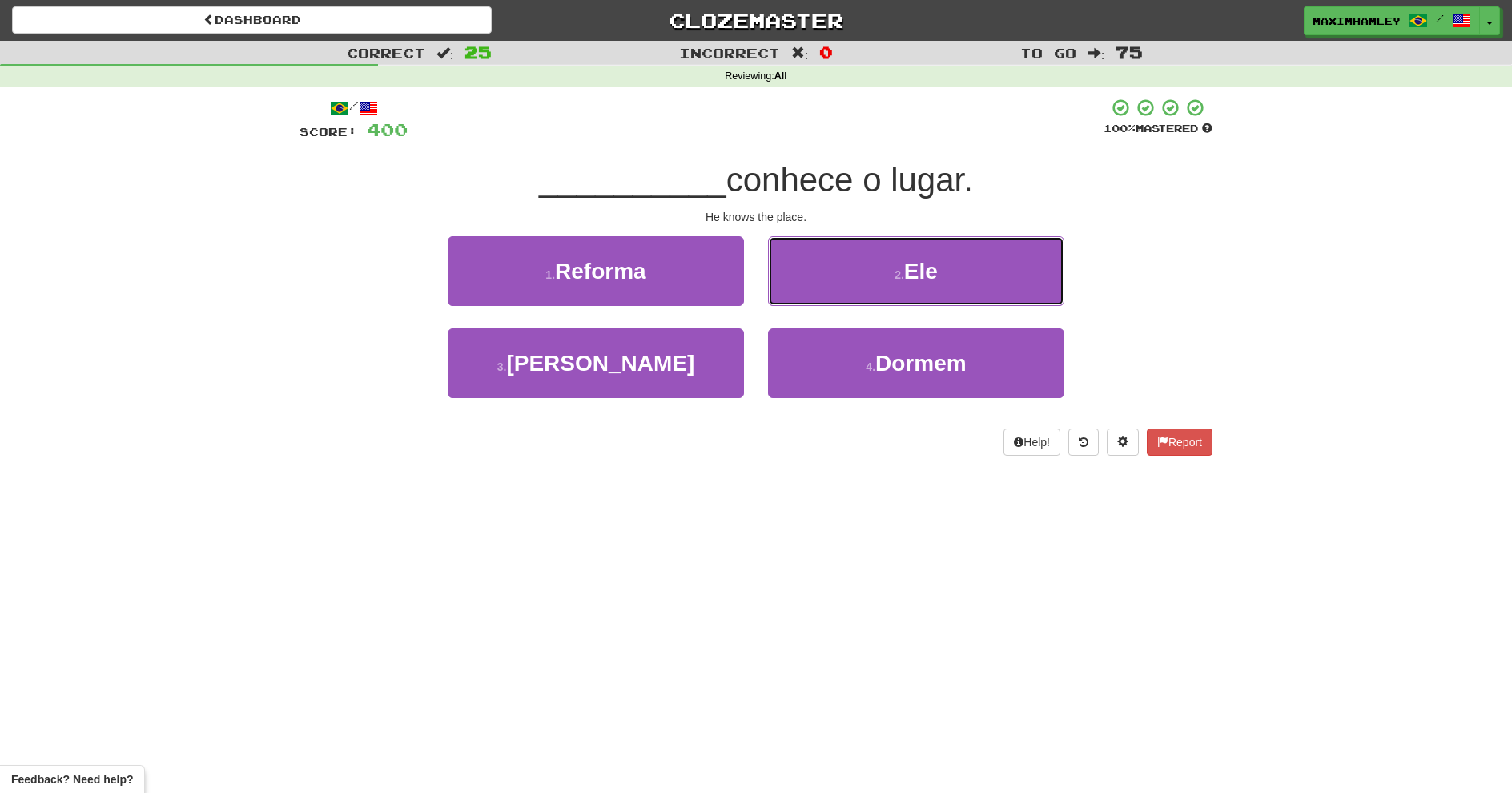
click at [858, 271] on button "2 . Ele" at bounding box center [916, 272] width 296 height 70
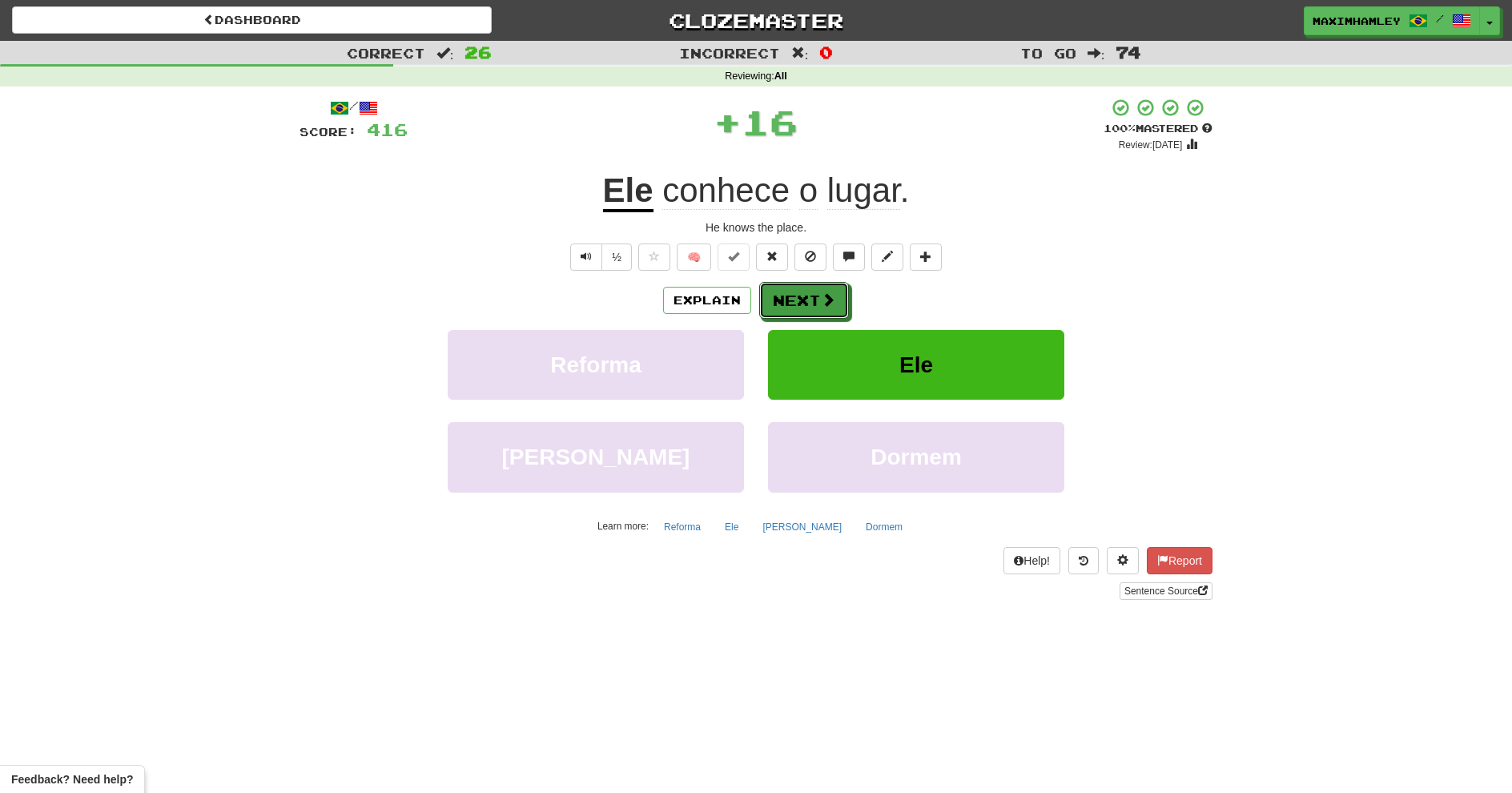
click at [824, 287] on button "Next" at bounding box center [804, 300] width 89 height 37
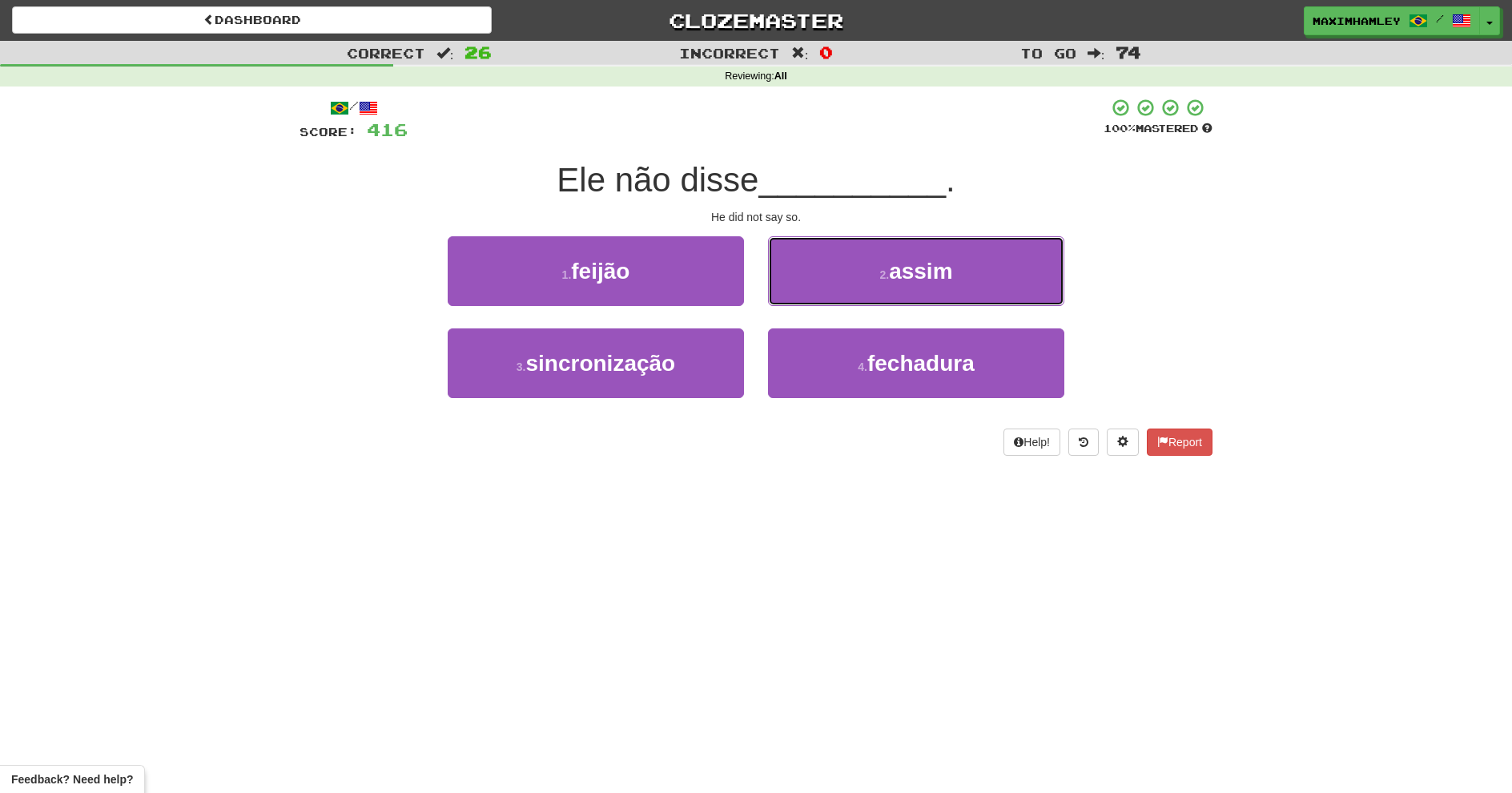
click at [796, 273] on button "2 . assim" at bounding box center [916, 272] width 296 height 70
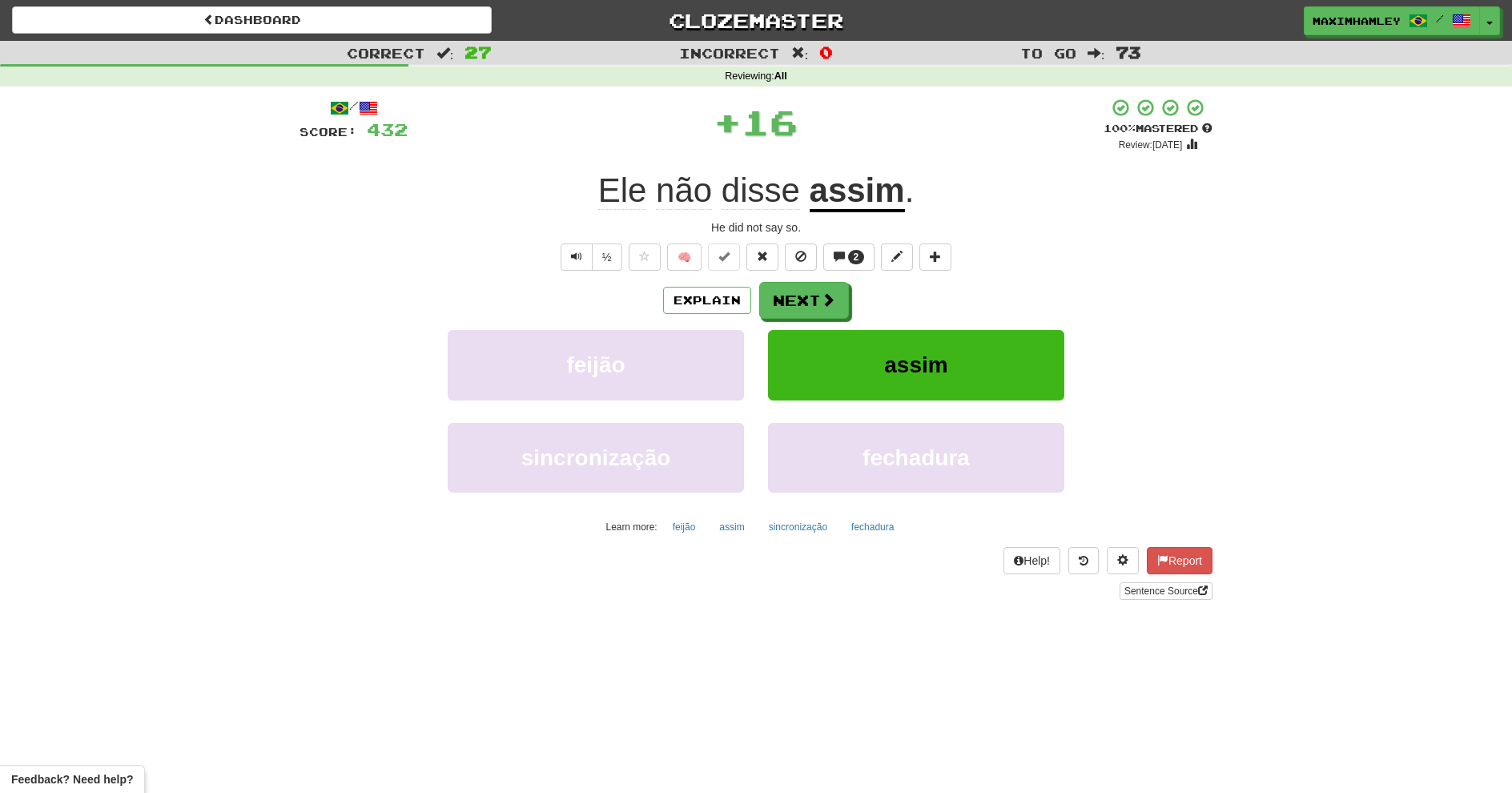
drag, startPoint x: 795, startPoint y: 273, endPoint x: 804, endPoint y: 280, distance: 11.4
click at [799, 276] on div "/ Score: 432 + 16 100 % Mastered Review: 2026-02-15 Ele não disse assim . He di…" at bounding box center [756, 348] width 913 height 502
click at [810, 292] on button "Next" at bounding box center [804, 300] width 89 height 37
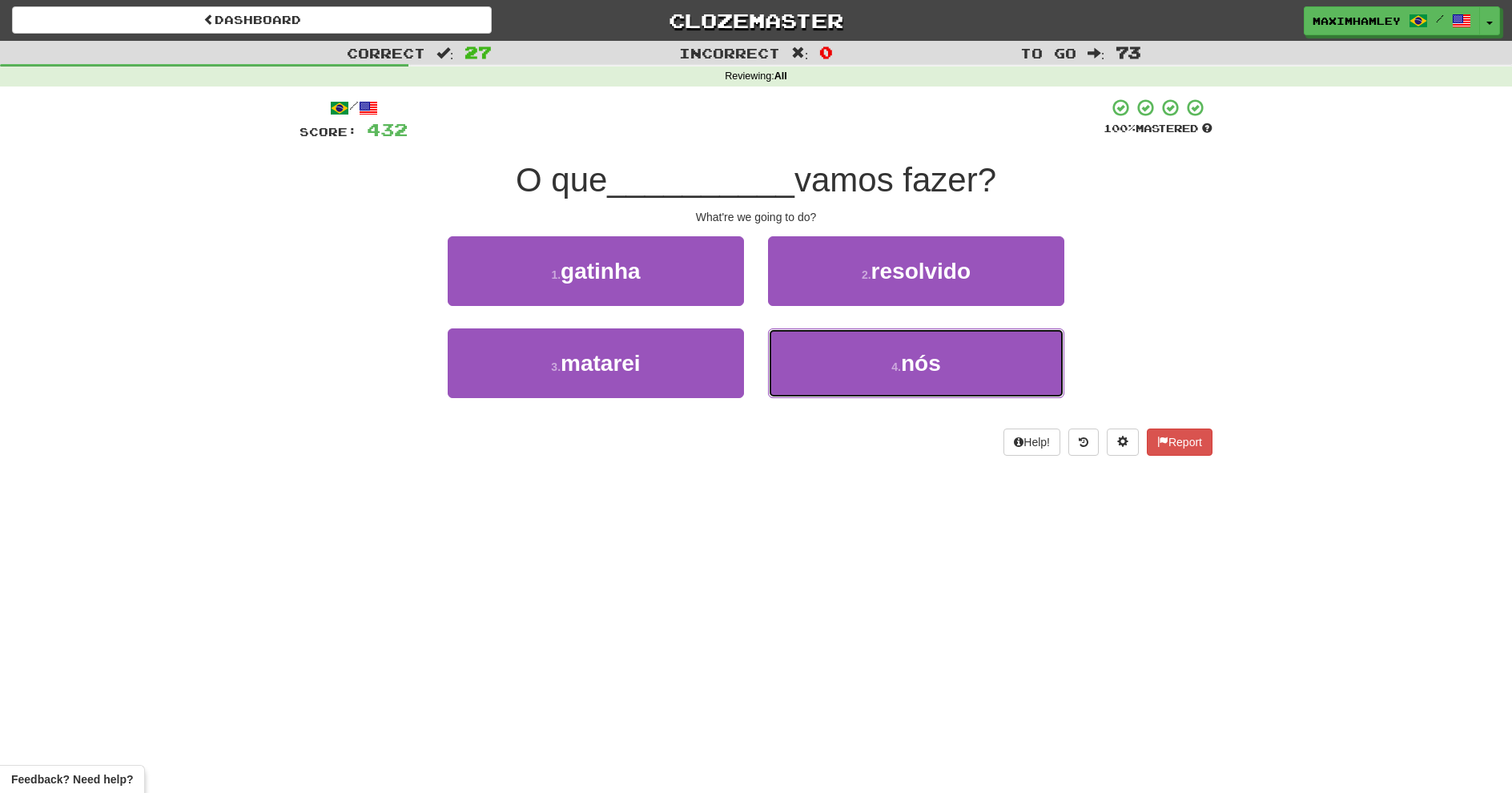
click at [857, 366] on button "4 . nós" at bounding box center [916, 363] width 296 height 70
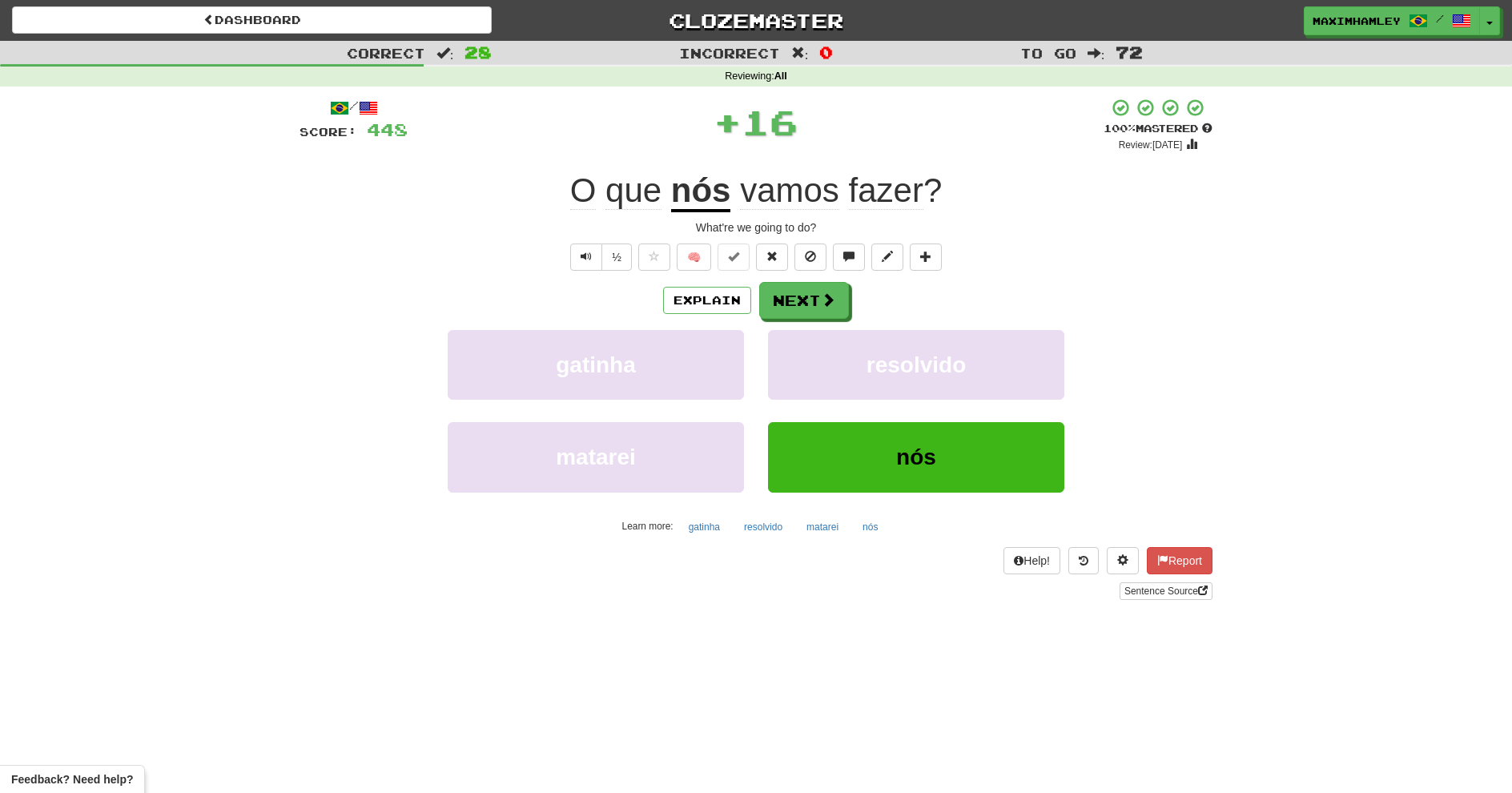
click at [804, 319] on div "Explain Next gatinha resolvido matarei nós Learn more: gatinha resolvido matare…" at bounding box center [756, 411] width 913 height 257
click at [796, 307] on button "Next" at bounding box center [804, 300] width 89 height 37
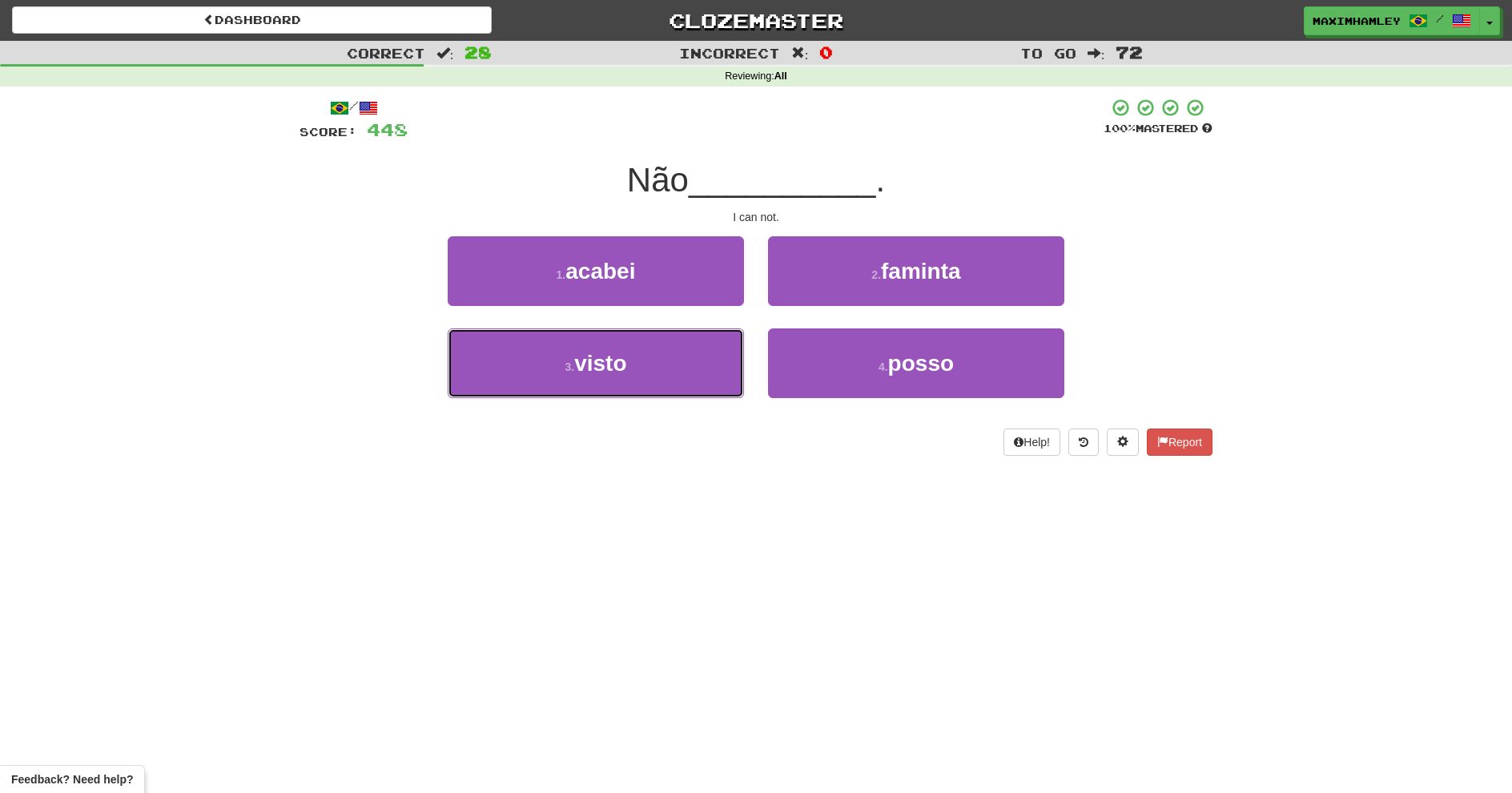
click at [581, 358] on span "visto" at bounding box center [600, 363] width 52 height 25
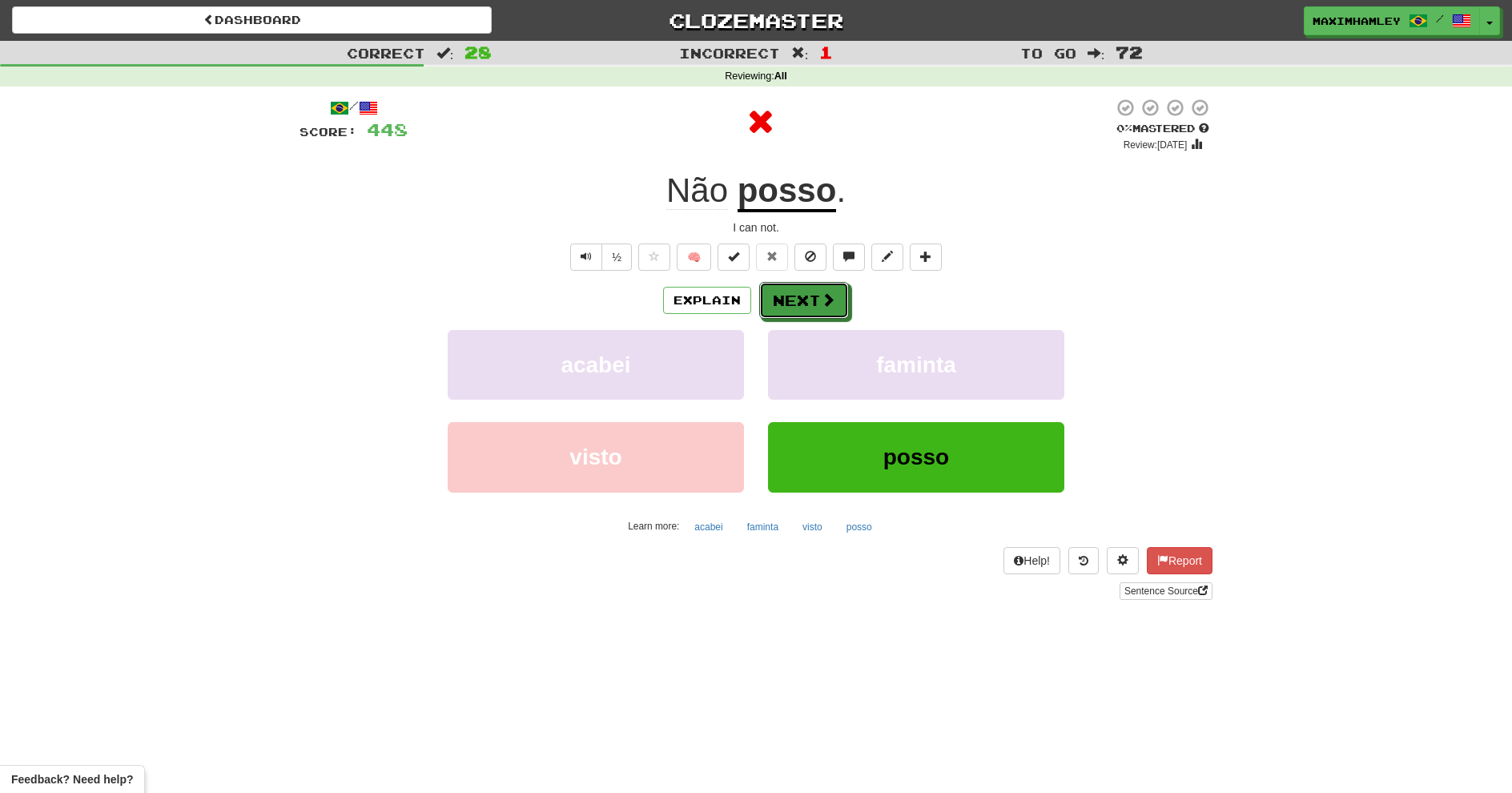
click at [823, 300] on span at bounding box center [828, 299] width 14 height 14
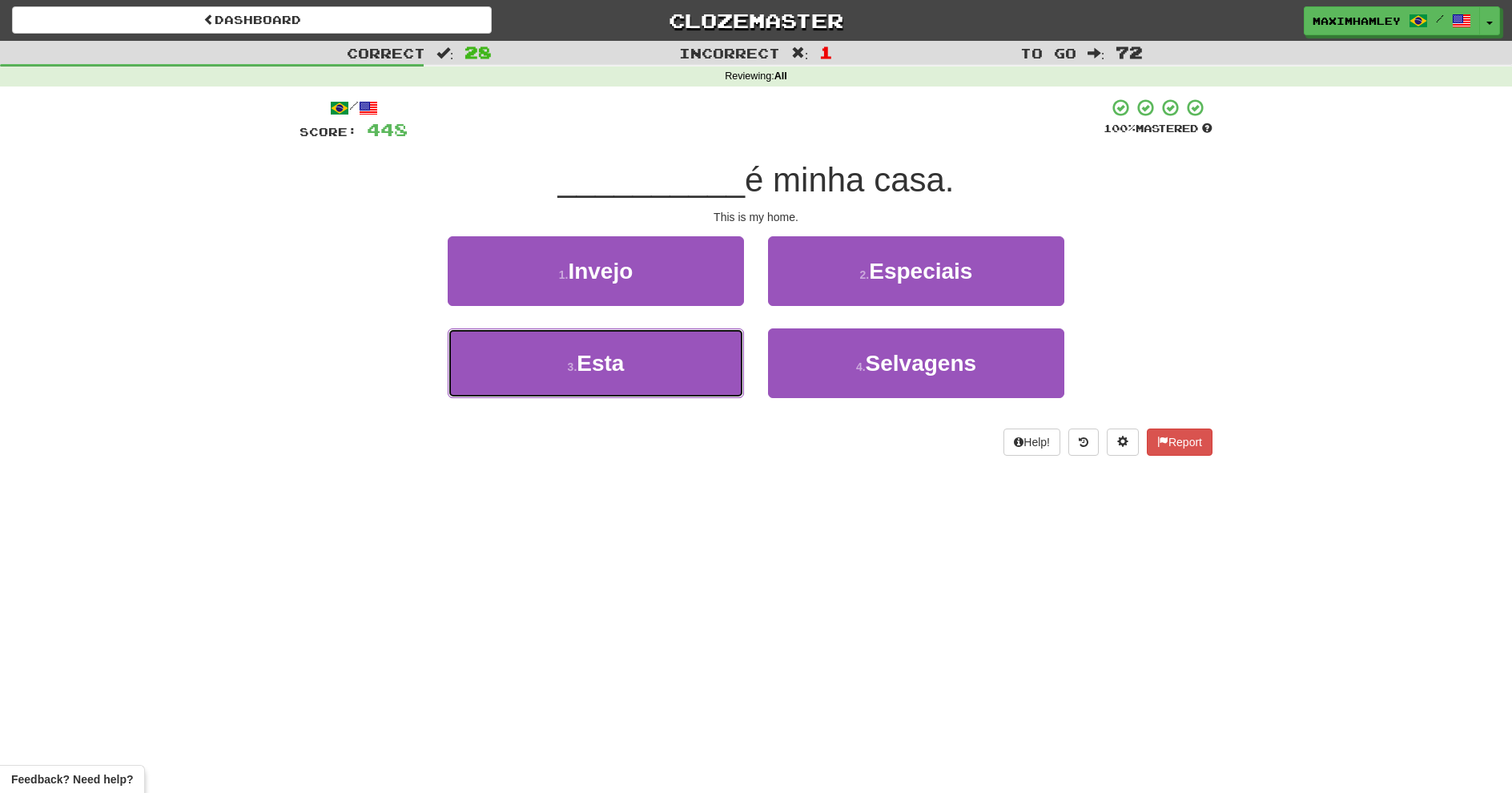
click at [672, 363] on button "3 . Esta" at bounding box center [596, 363] width 296 height 70
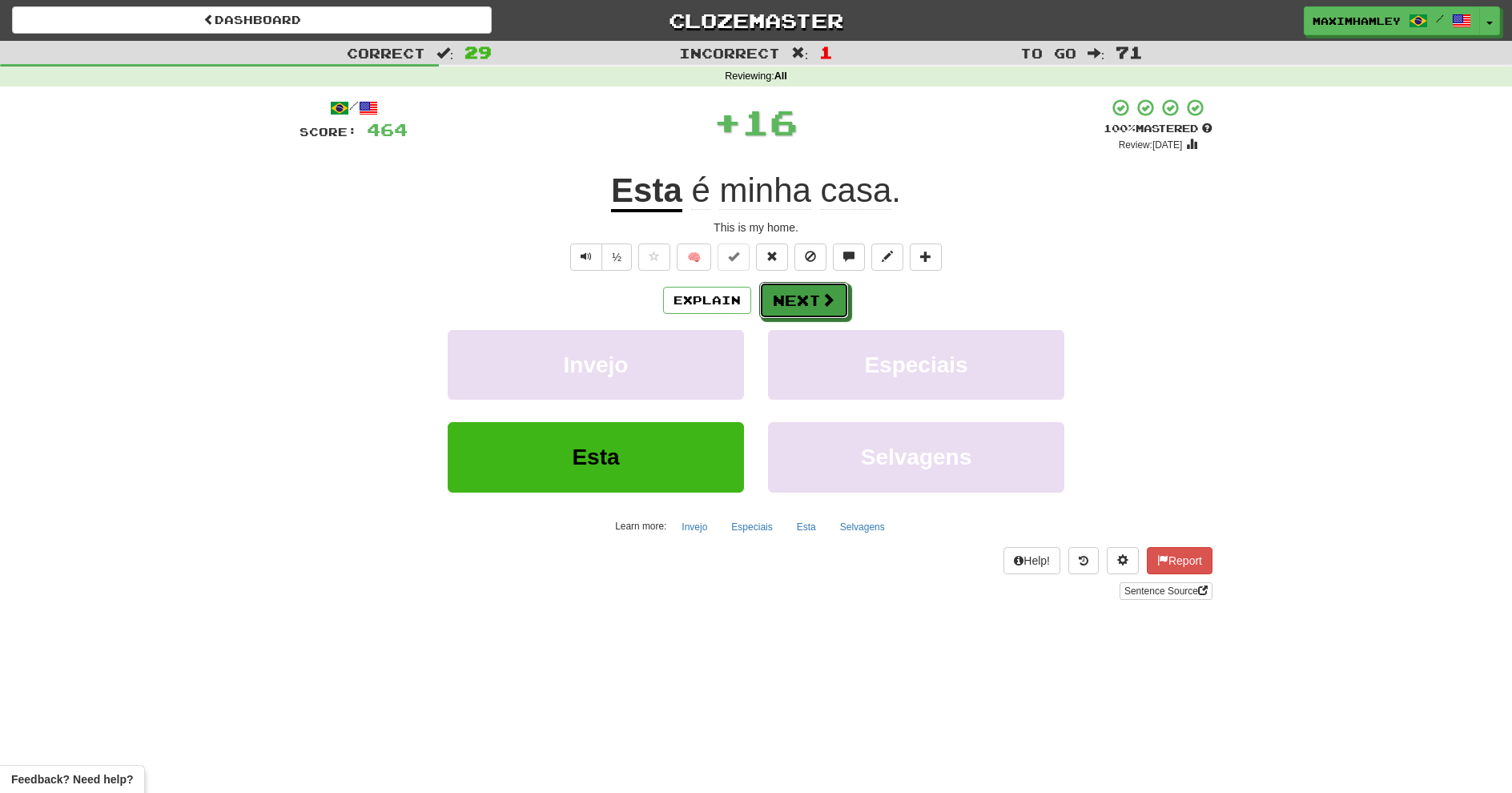
click at [810, 296] on button "Next" at bounding box center [804, 300] width 89 height 37
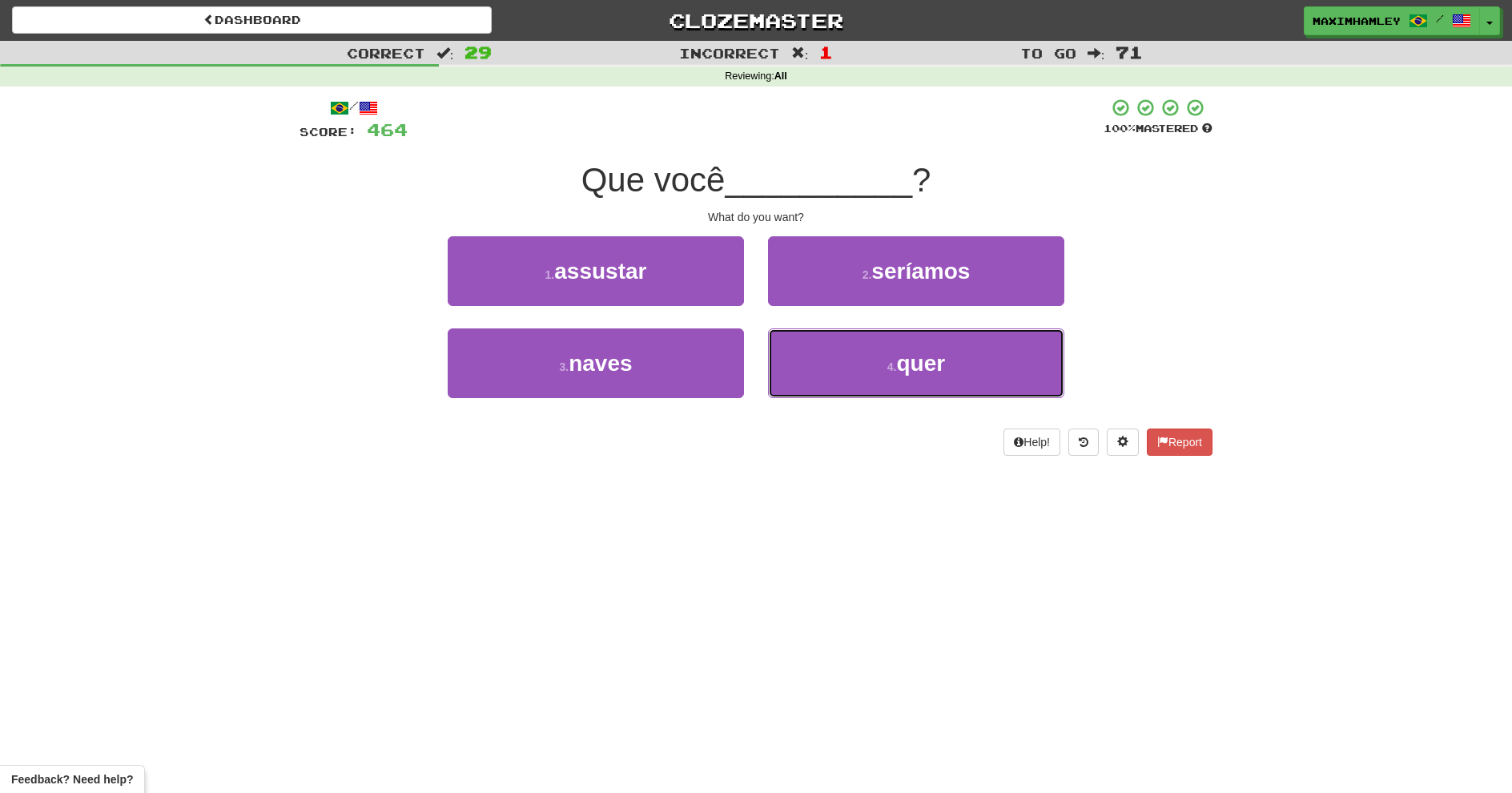
click at [809, 386] on button "4 . quer" at bounding box center [916, 363] width 296 height 70
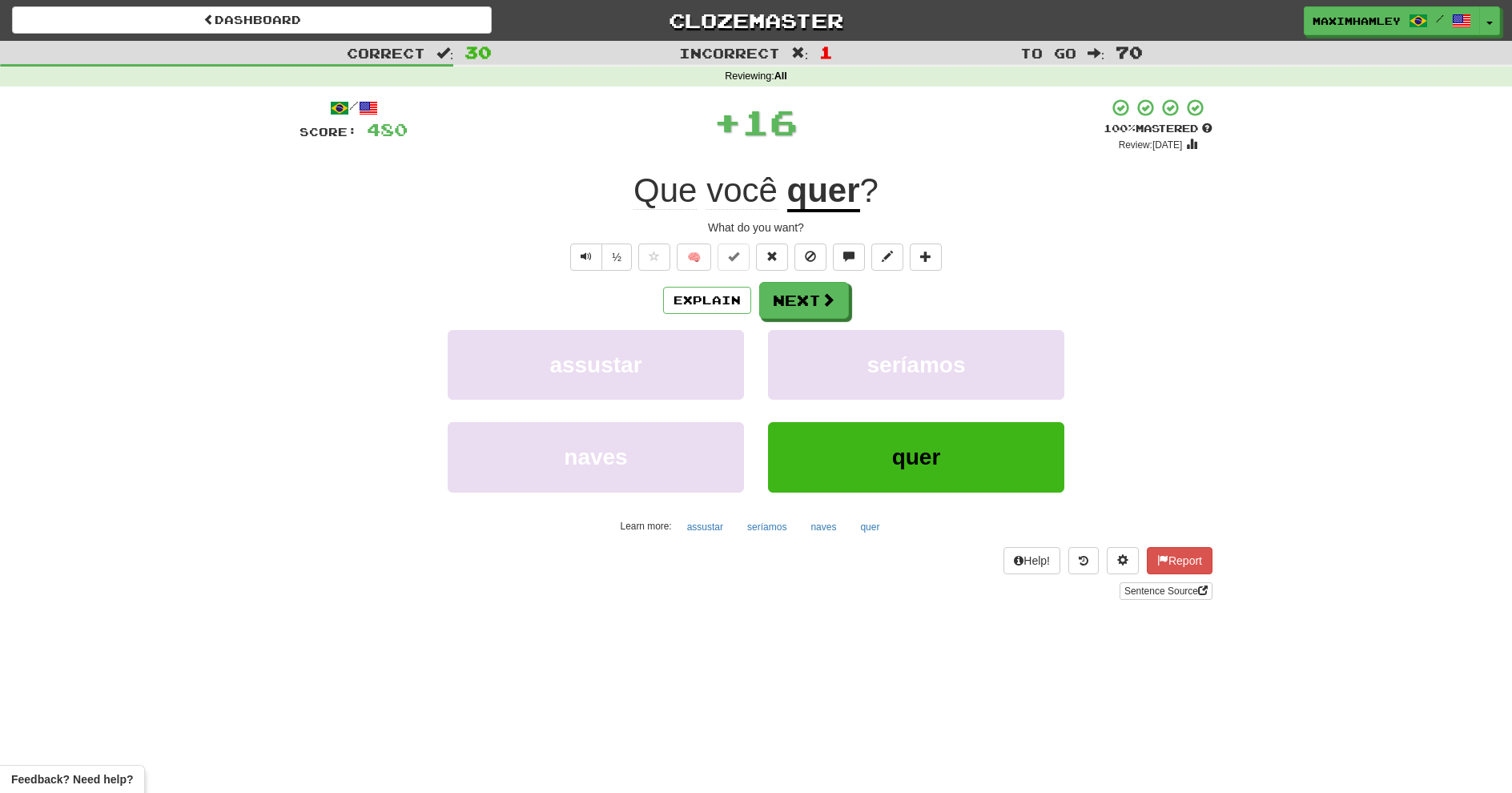
click at [796, 324] on div "Explain Next assustar seríamos naves quer Learn more: assustar seríamos naves q…" at bounding box center [756, 411] width 913 height 257
click at [785, 306] on button "Next" at bounding box center [804, 300] width 89 height 37
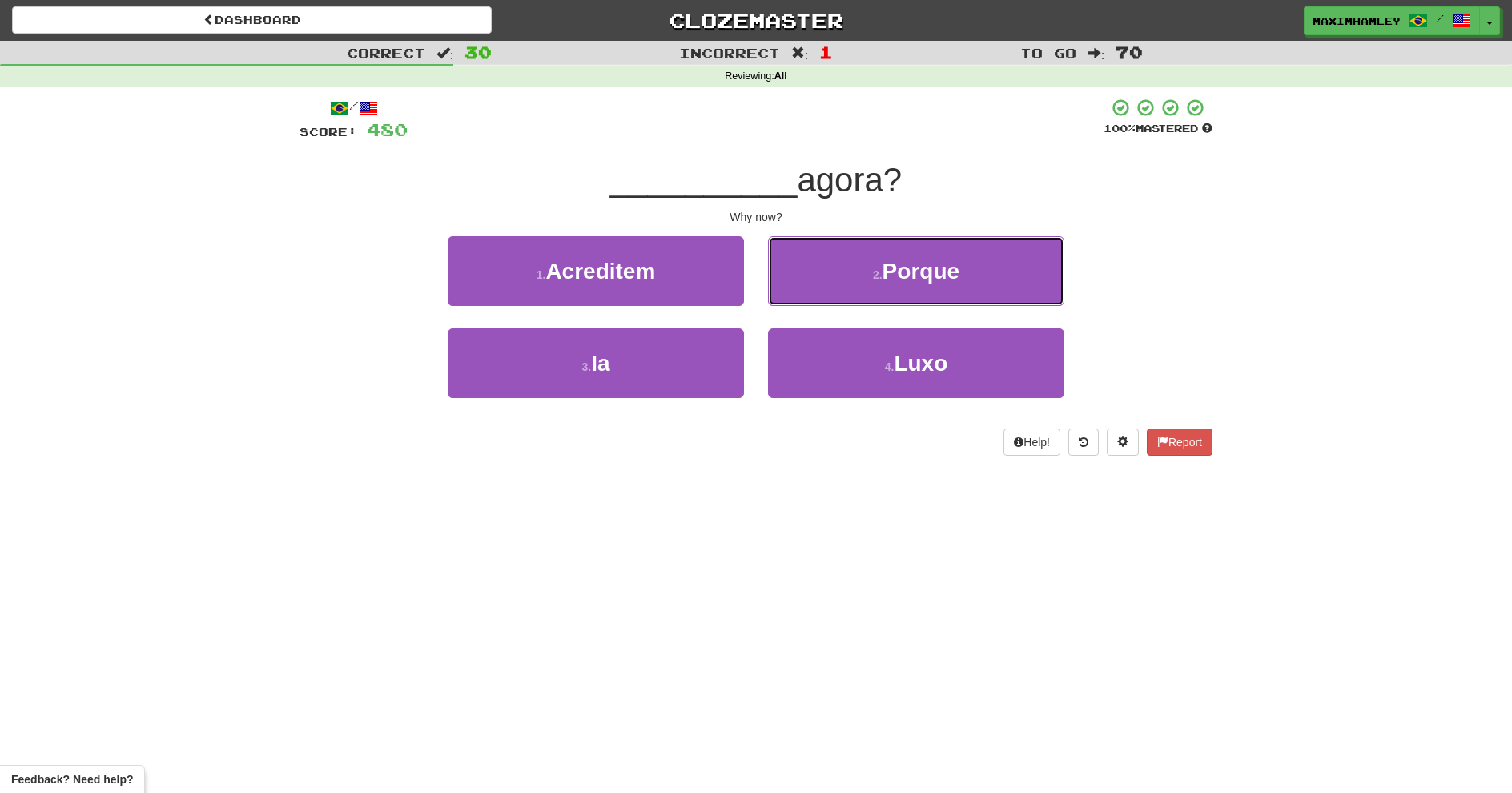
click at [851, 274] on button "2 . Porque" at bounding box center [916, 272] width 296 height 70
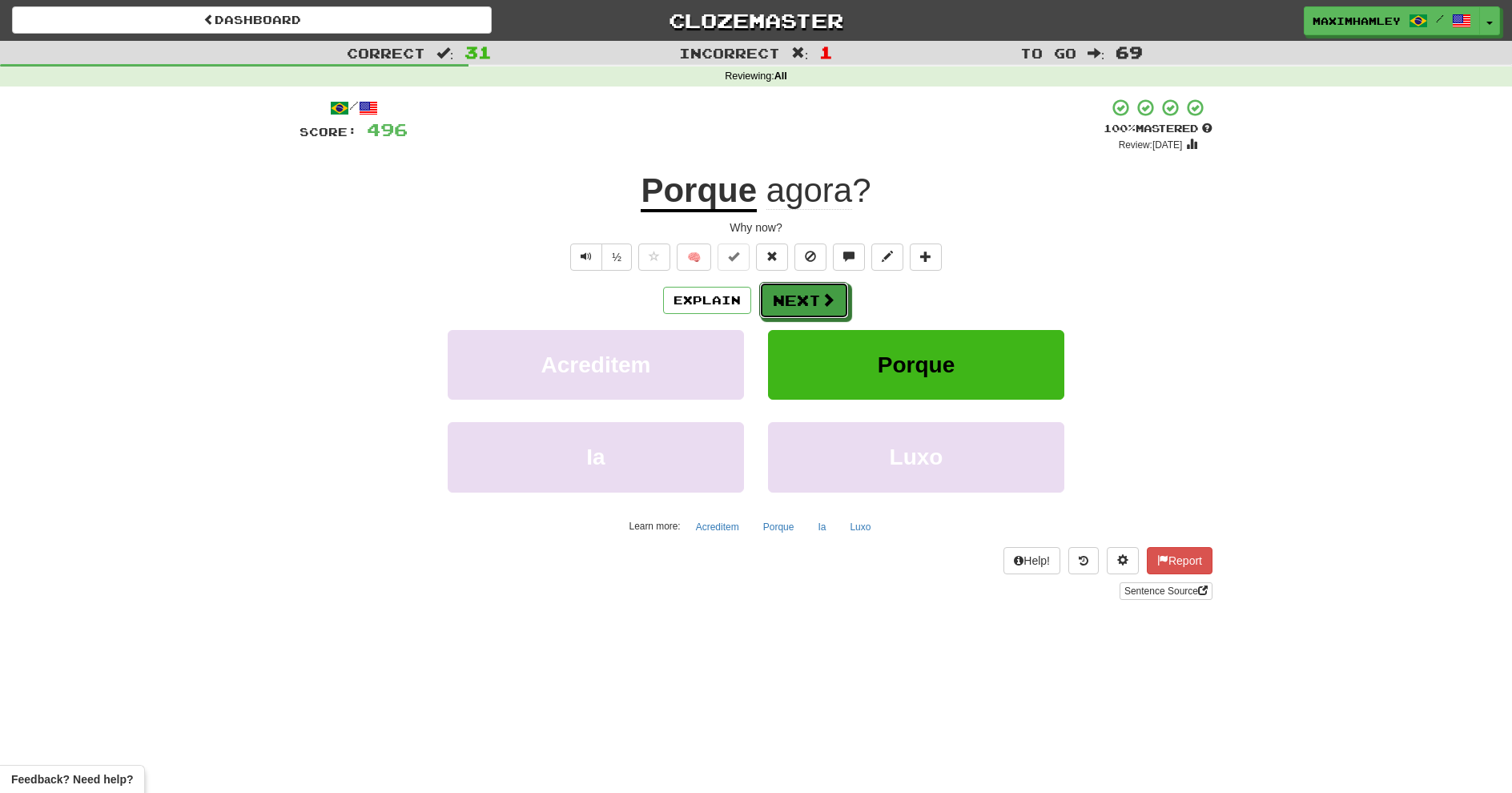
click at [834, 296] on span at bounding box center [828, 299] width 14 height 14
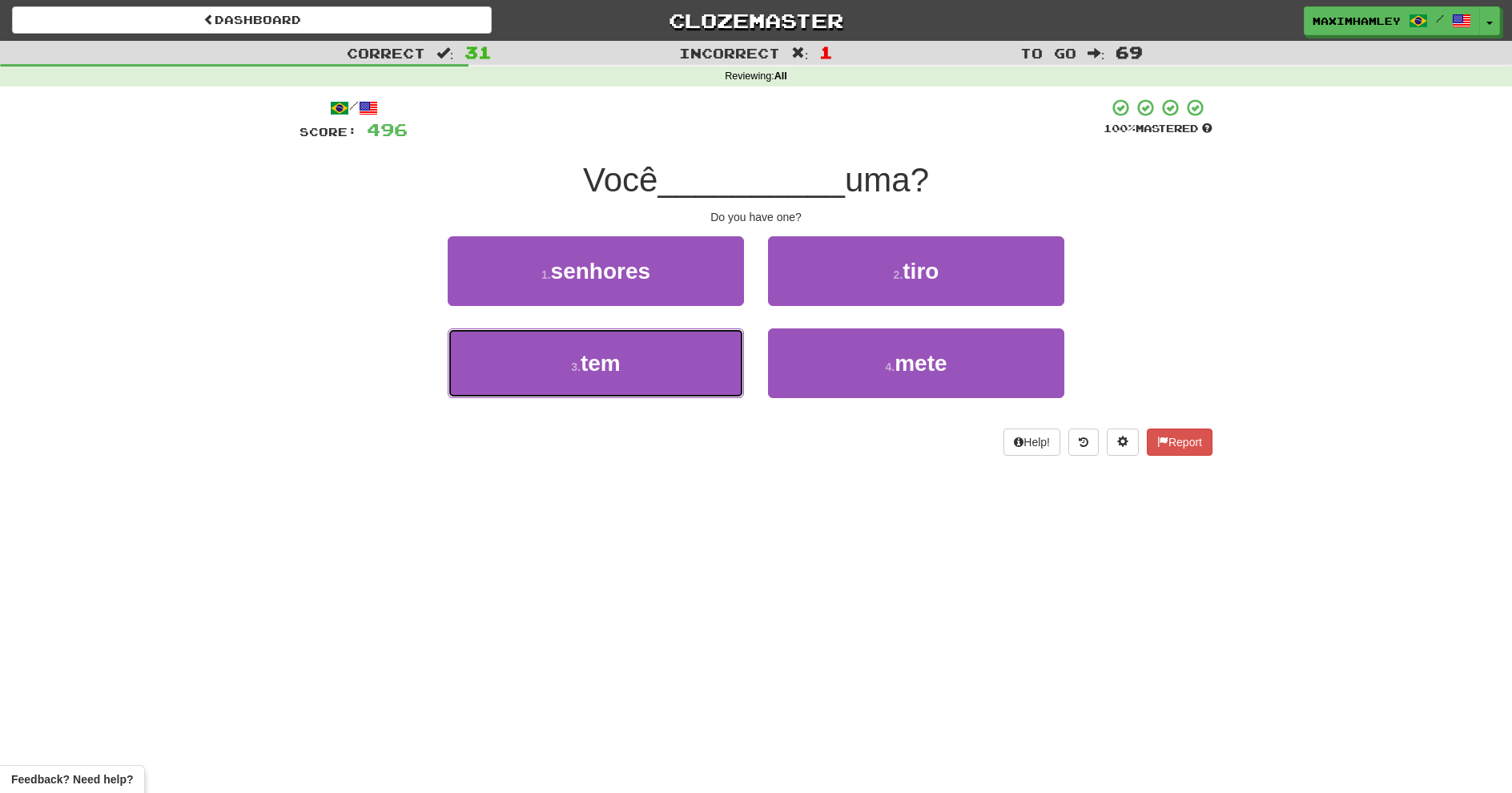
click at [713, 381] on button "3 . tem" at bounding box center [596, 363] width 296 height 70
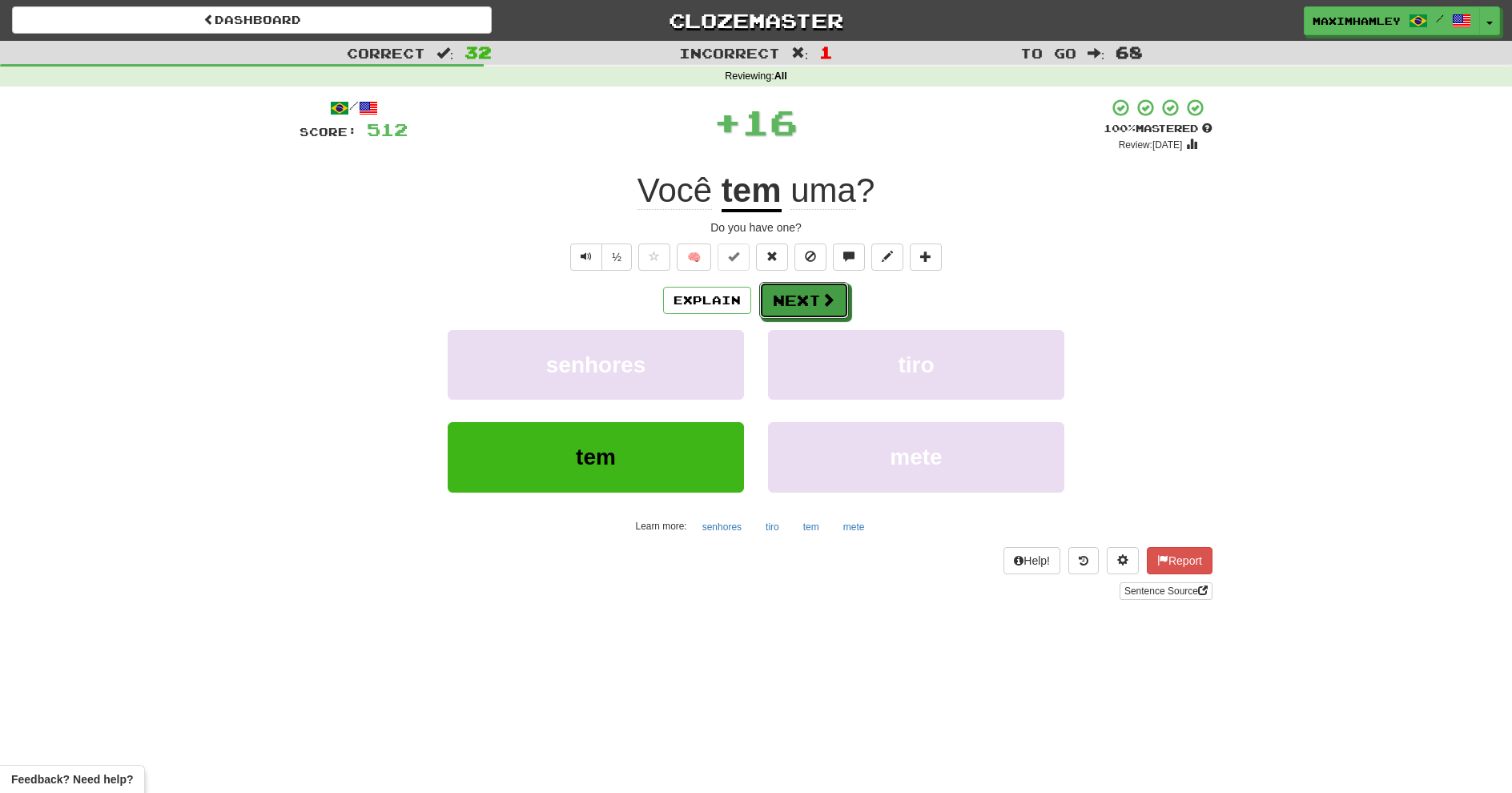
click at [783, 313] on button "Next" at bounding box center [804, 300] width 89 height 37
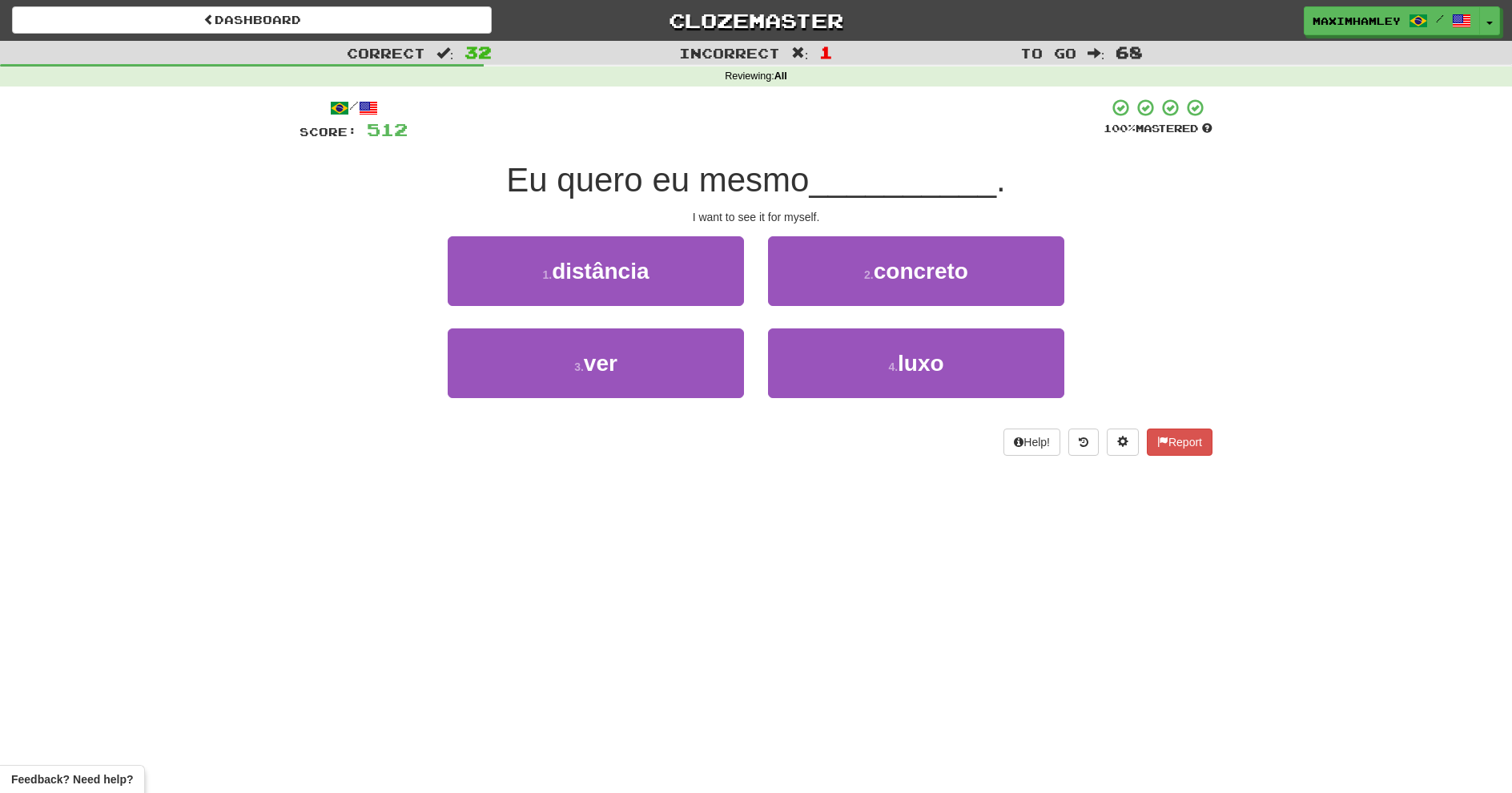
click at [569, 401] on div "3 . ver" at bounding box center [596, 374] width 320 height 92
click at [652, 373] on button "3 . ver" at bounding box center [596, 363] width 296 height 70
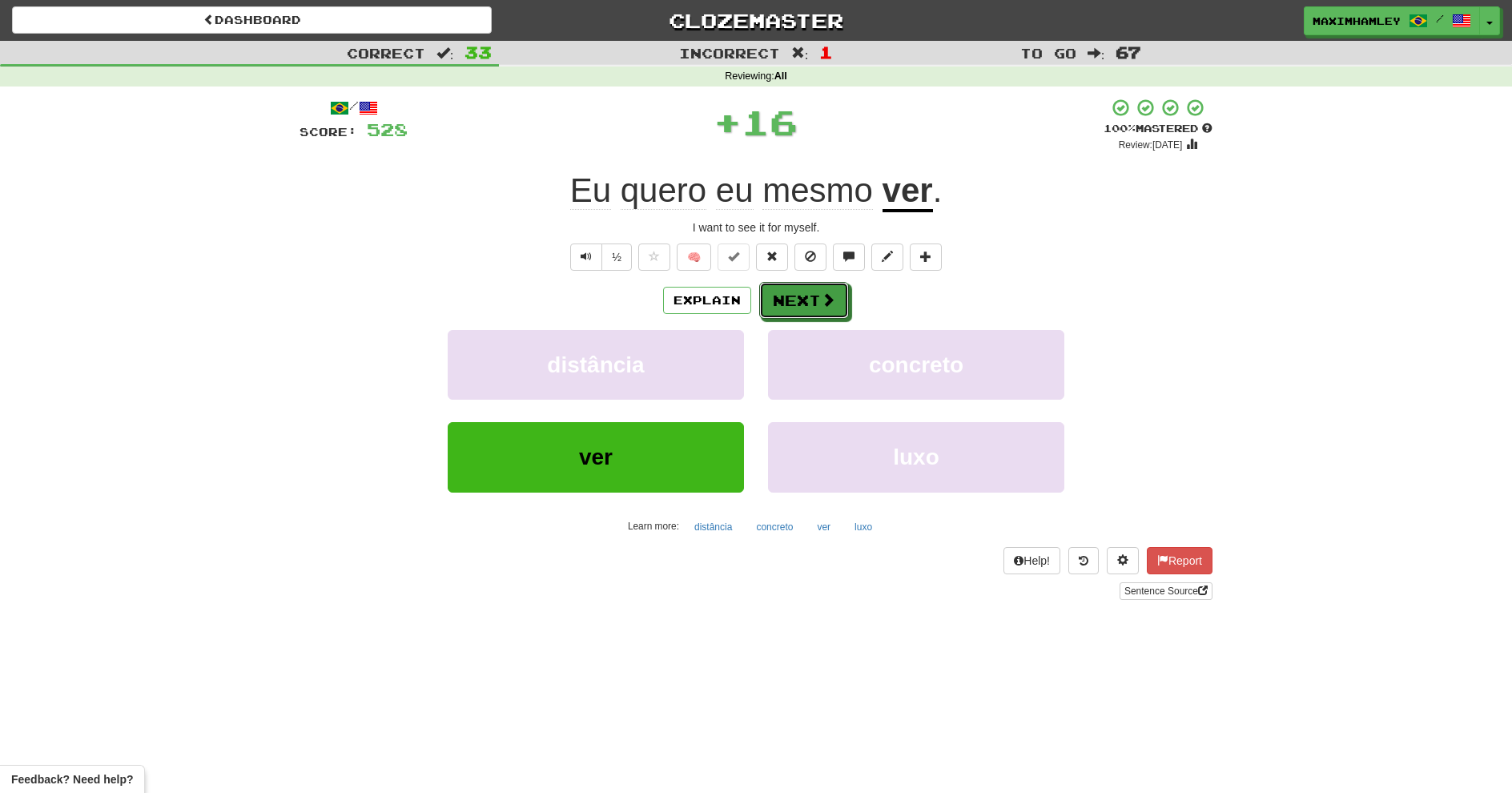
click at [785, 297] on button "Next" at bounding box center [804, 300] width 89 height 37
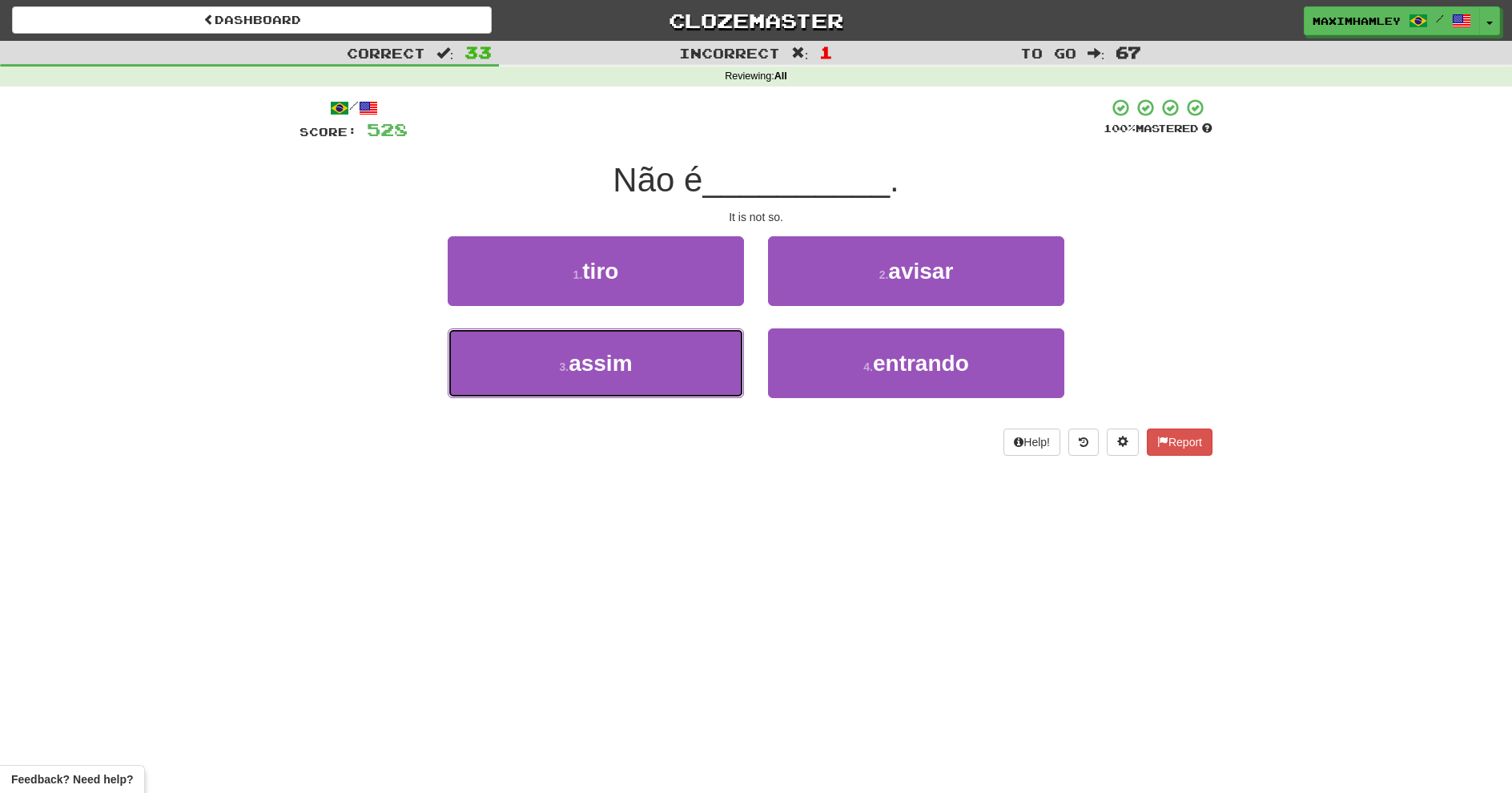
click at [627, 362] on span "assim" at bounding box center [600, 363] width 63 height 25
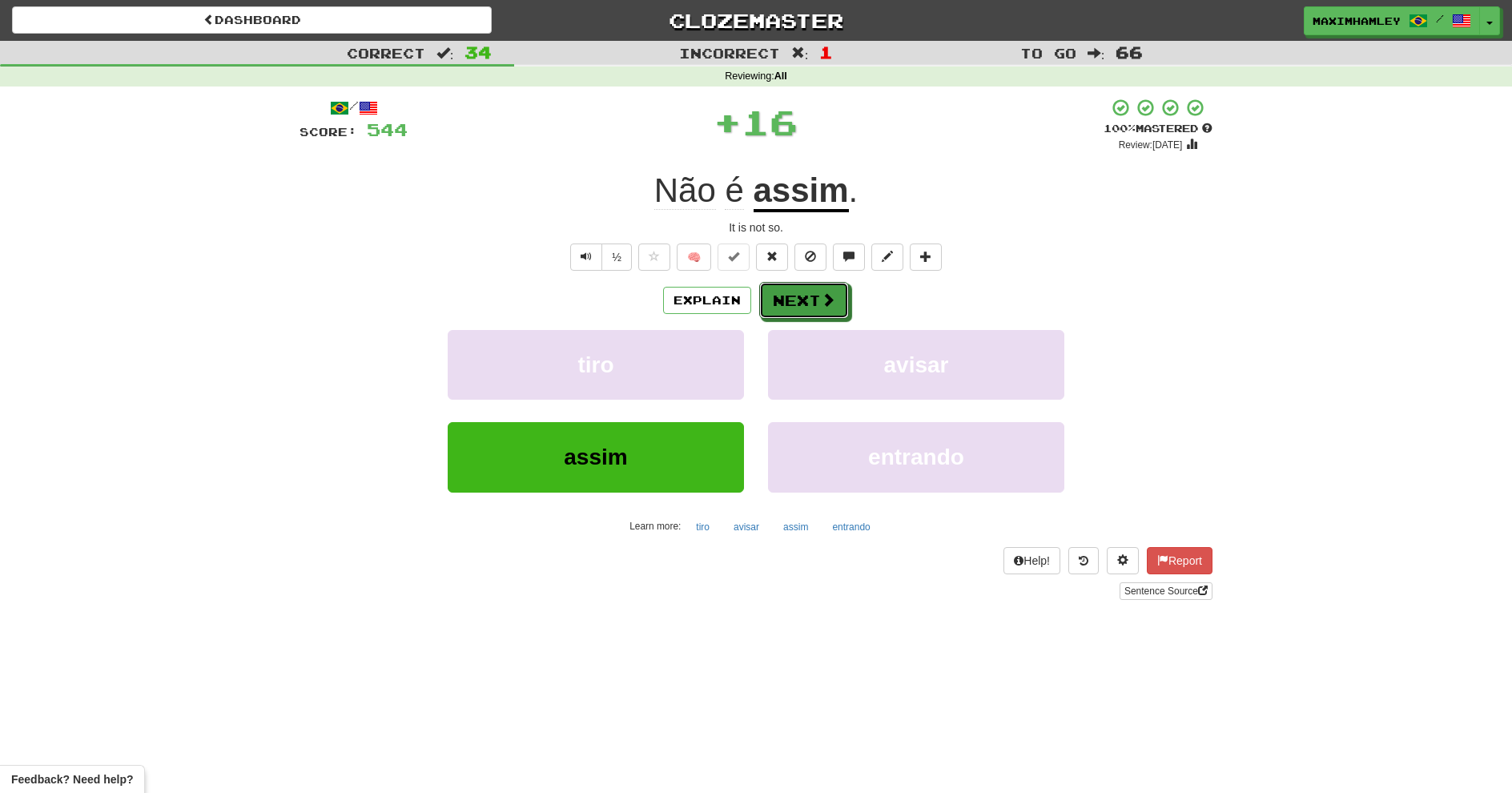
click at [785, 296] on button "Next" at bounding box center [804, 300] width 89 height 37
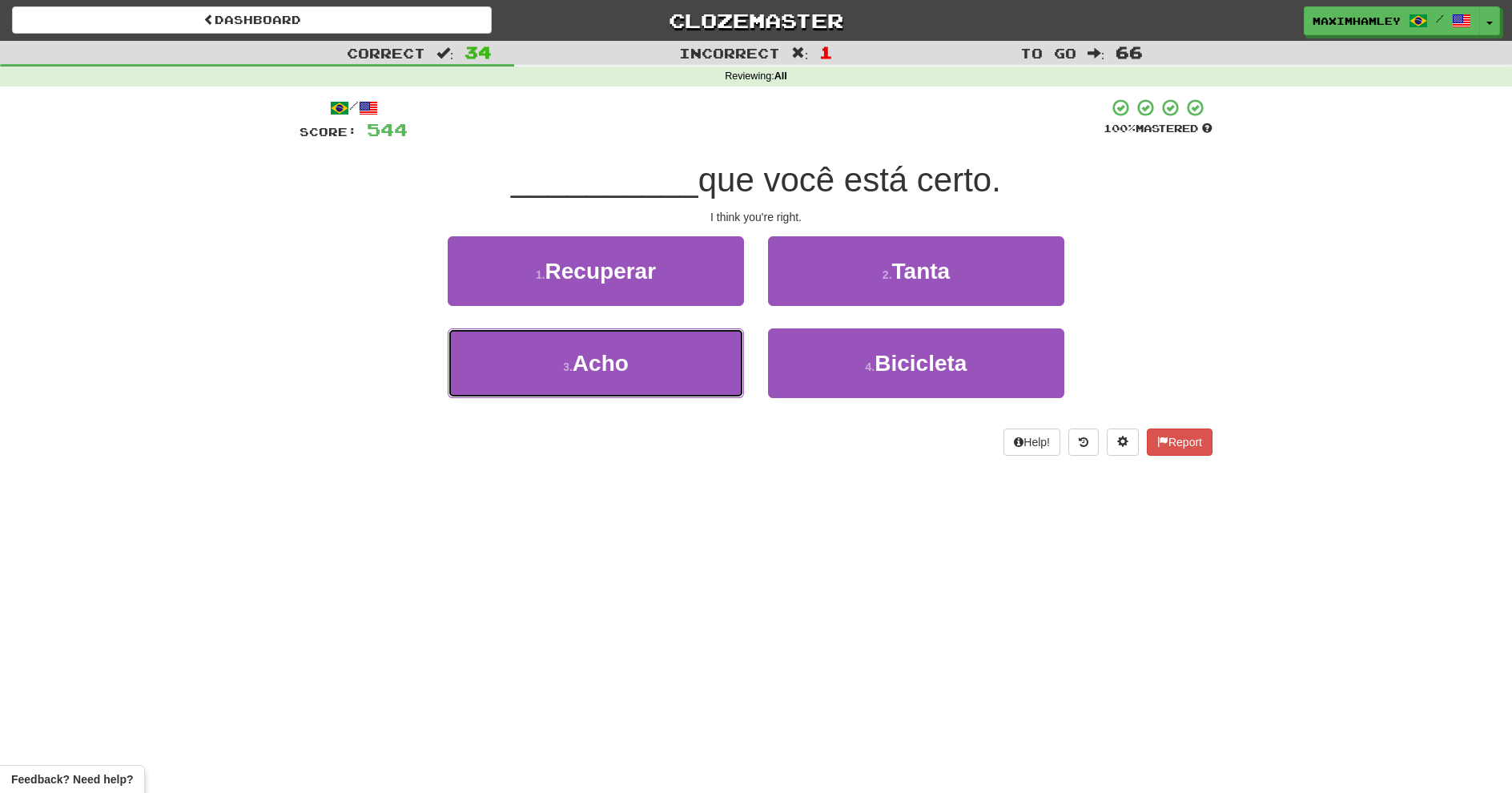
click at [694, 339] on button "3 . Acho" at bounding box center [596, 363] width 296 height 70
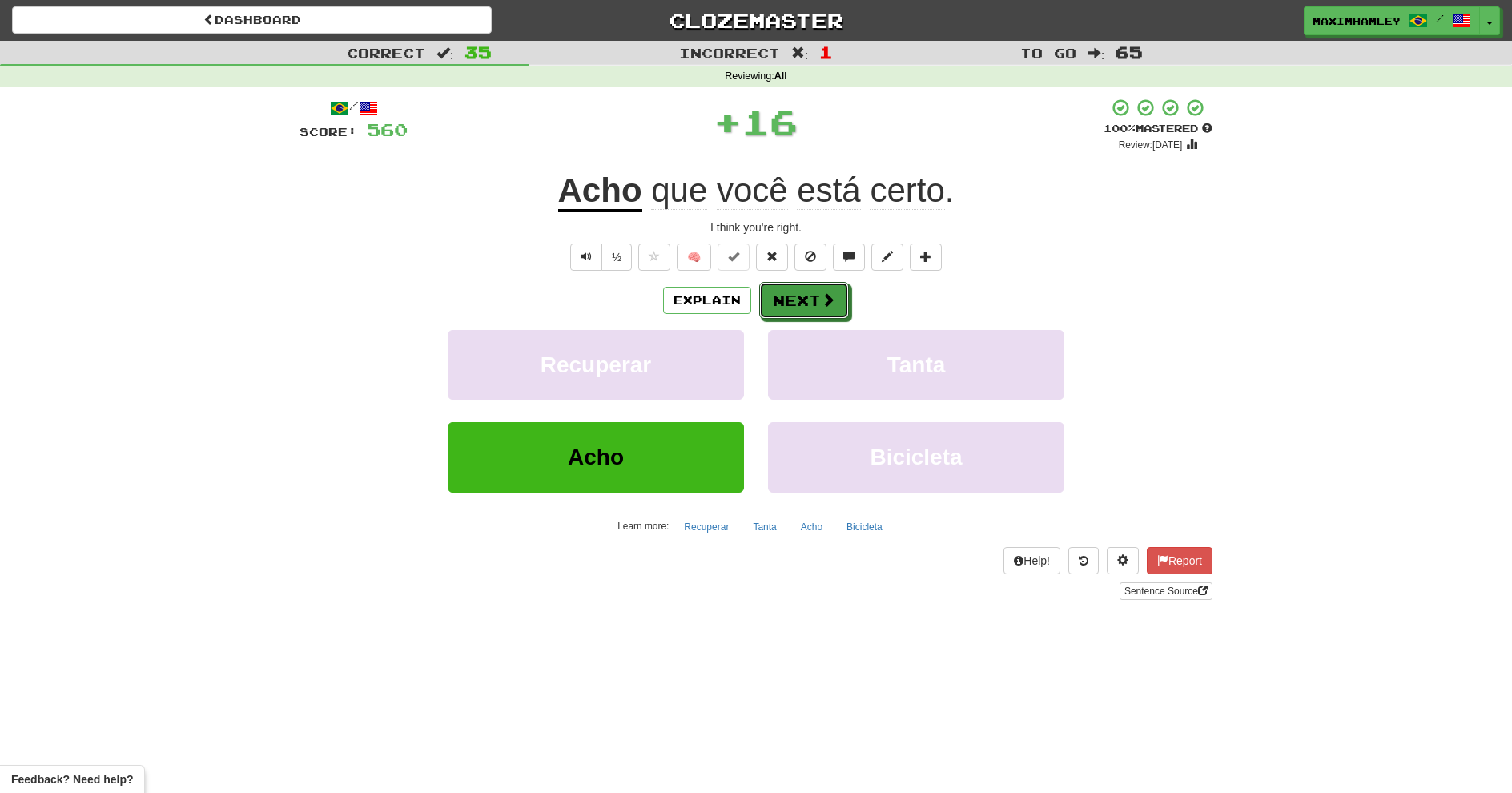
click at [804, 283] on button "Next" at bounding box center [804, 300] width 89 height 37
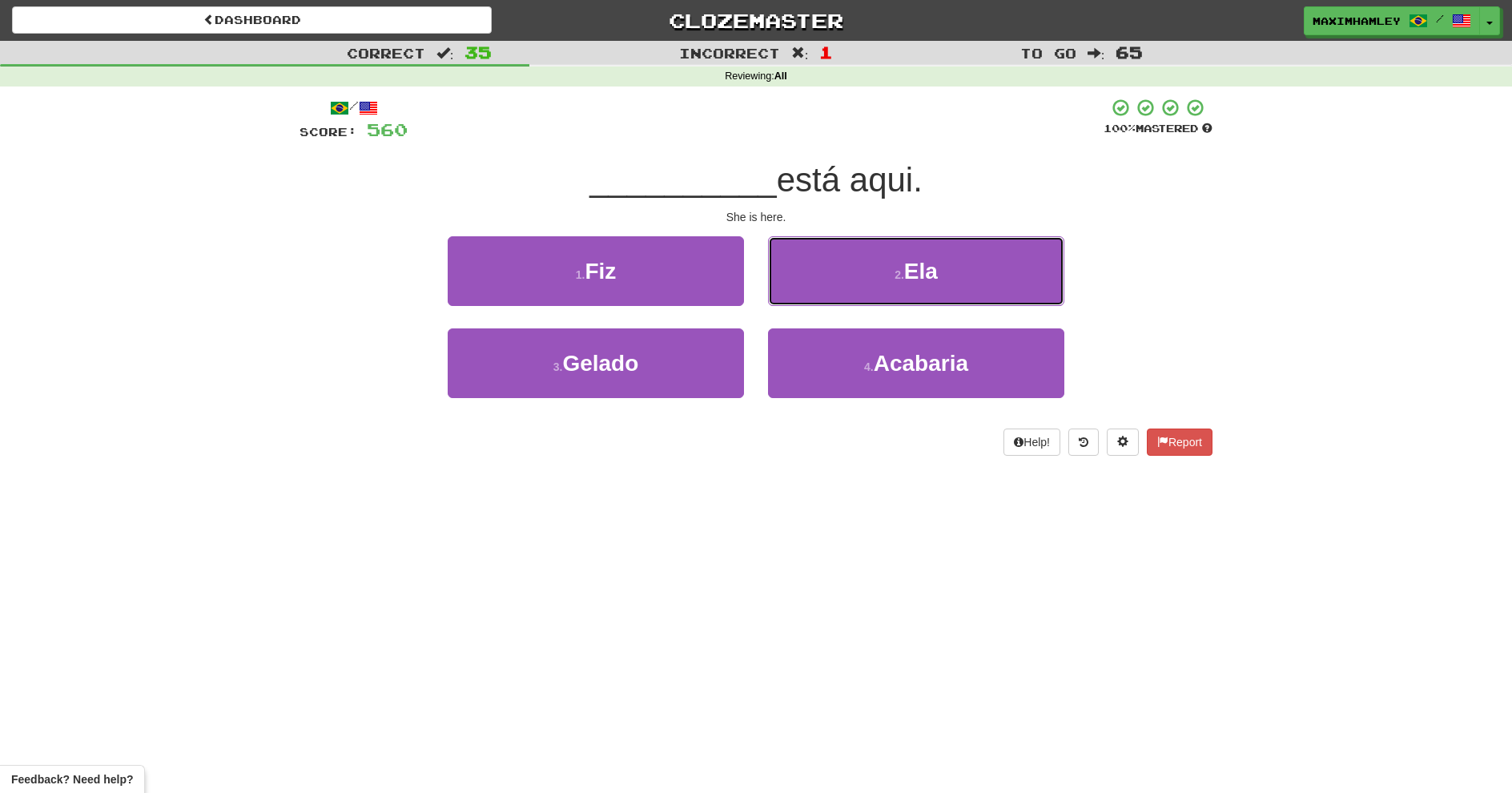
click at [842, 272] on button "2 . Ela" at bounding box center [916, 272] width 296 height 70
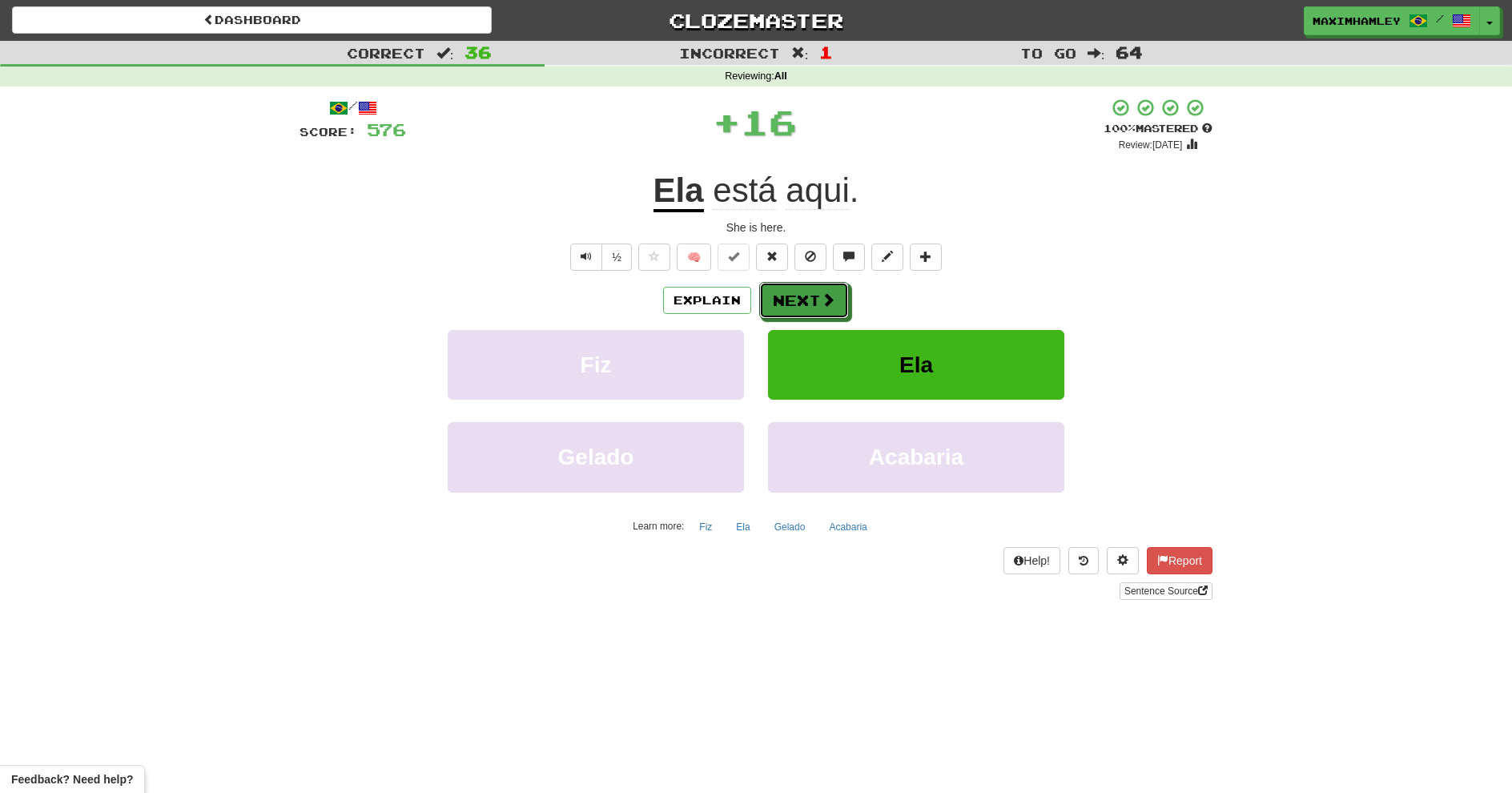
click at [842, 299] on button "Next" at bounding box center [804, 300] width 89 height 37
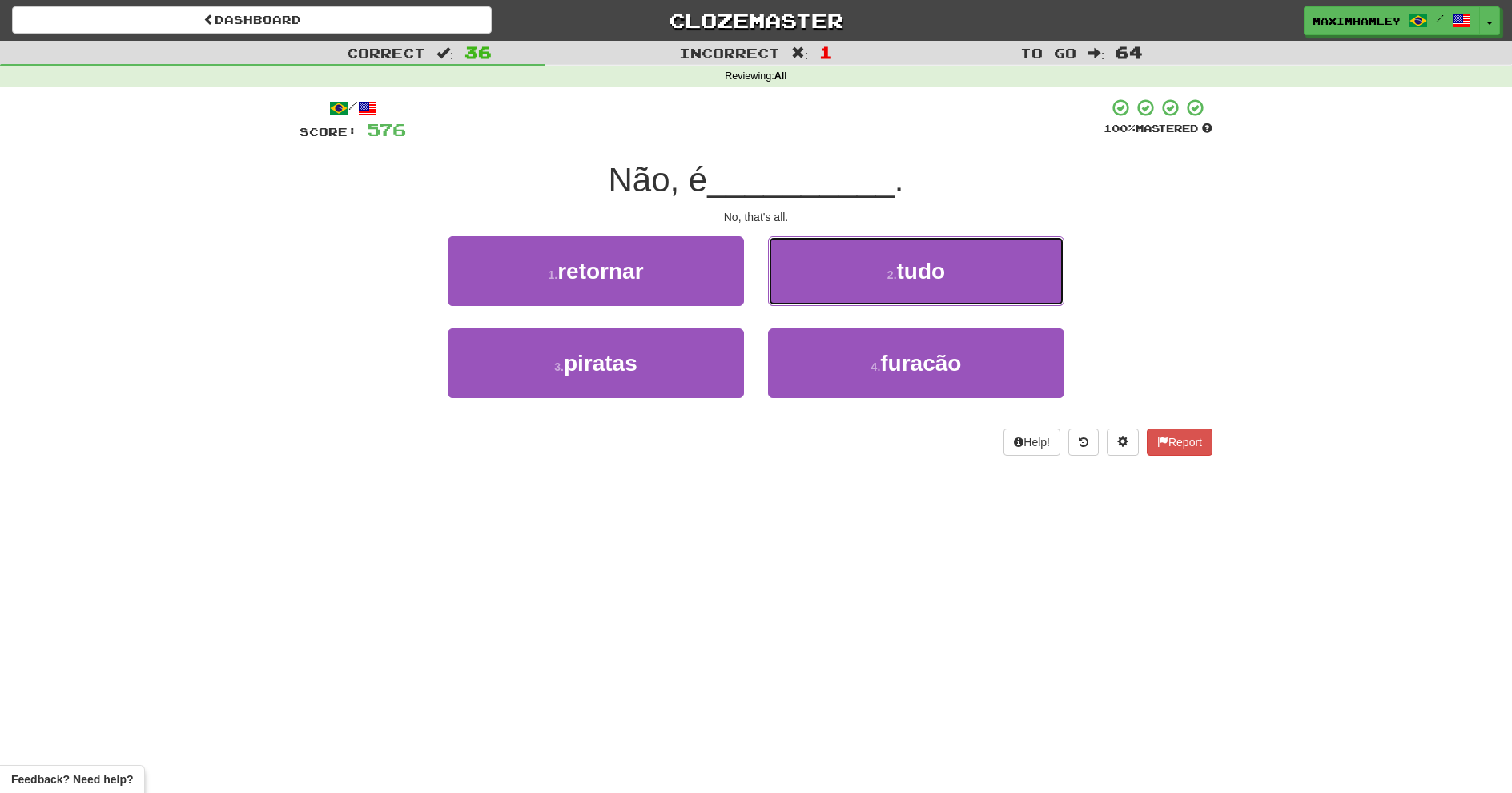
click at [809, 295] on button "2 . tudo" at bounding box center [916, 272] width 296 height 70
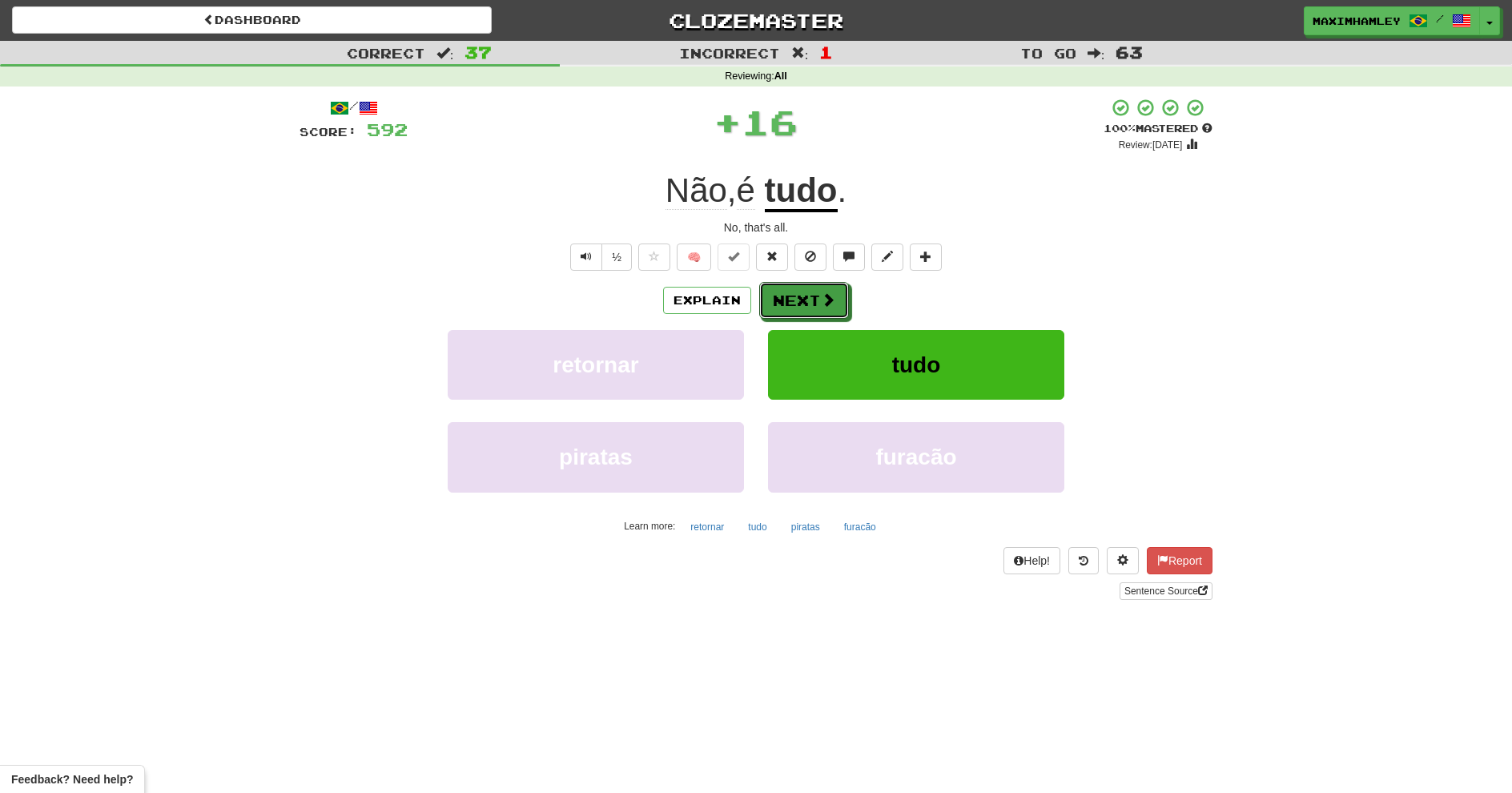
click at [817, 305] on button "Next" at bounding box center [804, 300] width 89 height 37
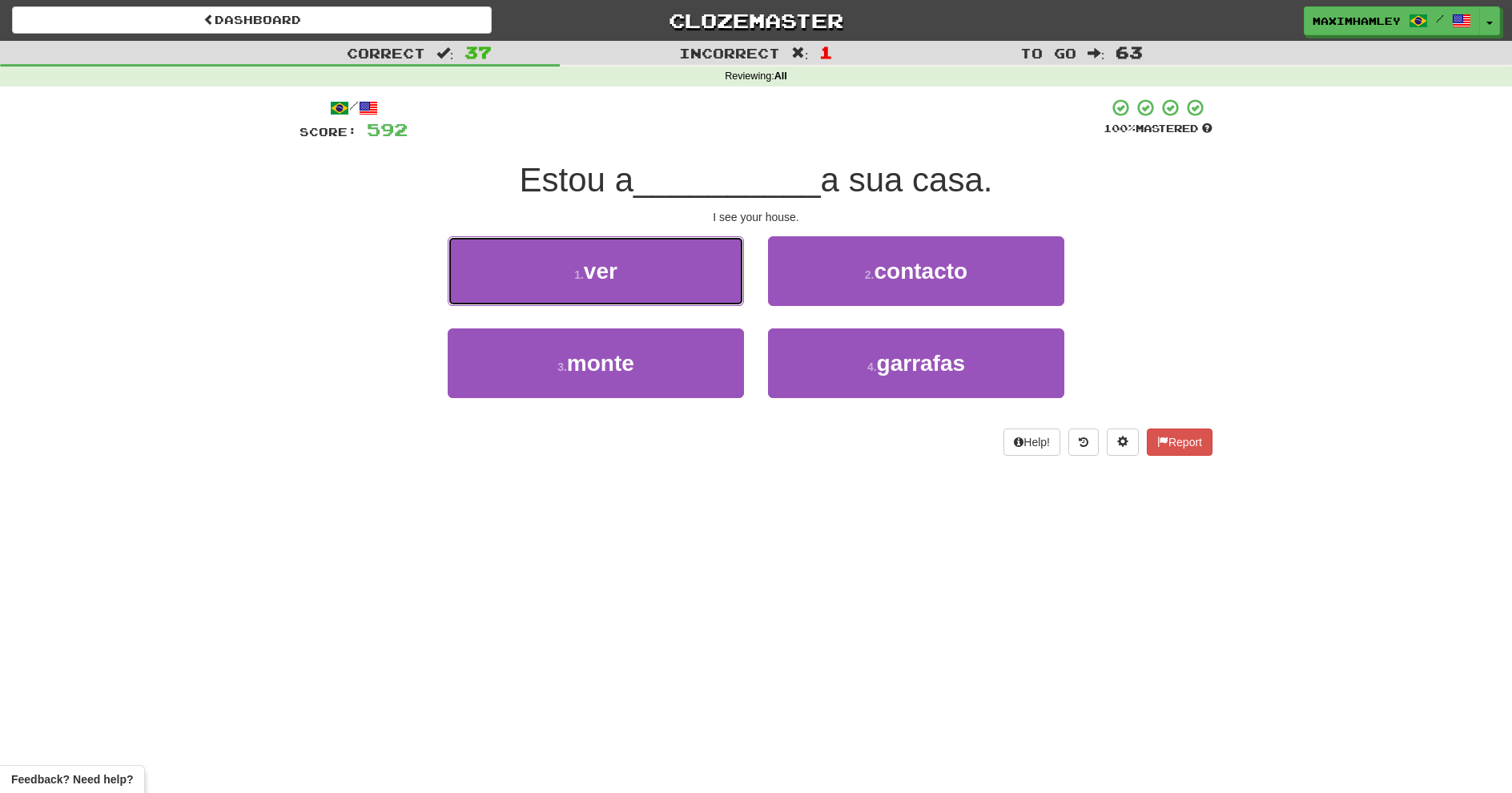
click at [619, 305] on button "1 . ver" at bounding box center [596, 272] width 296 height 70
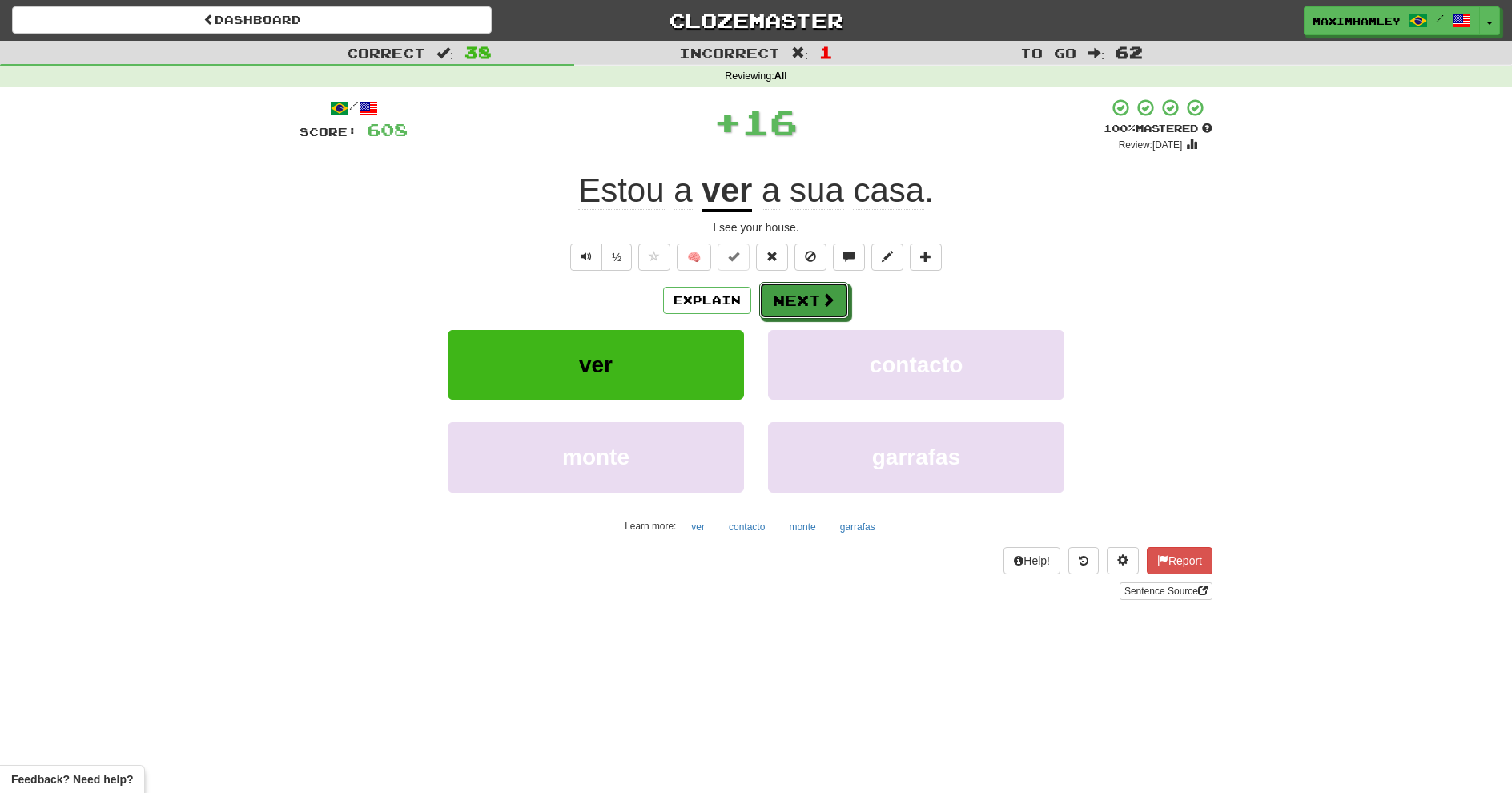
click at [807, 297] on button "Next" at bounding box center [804, 300] width 89 height 37
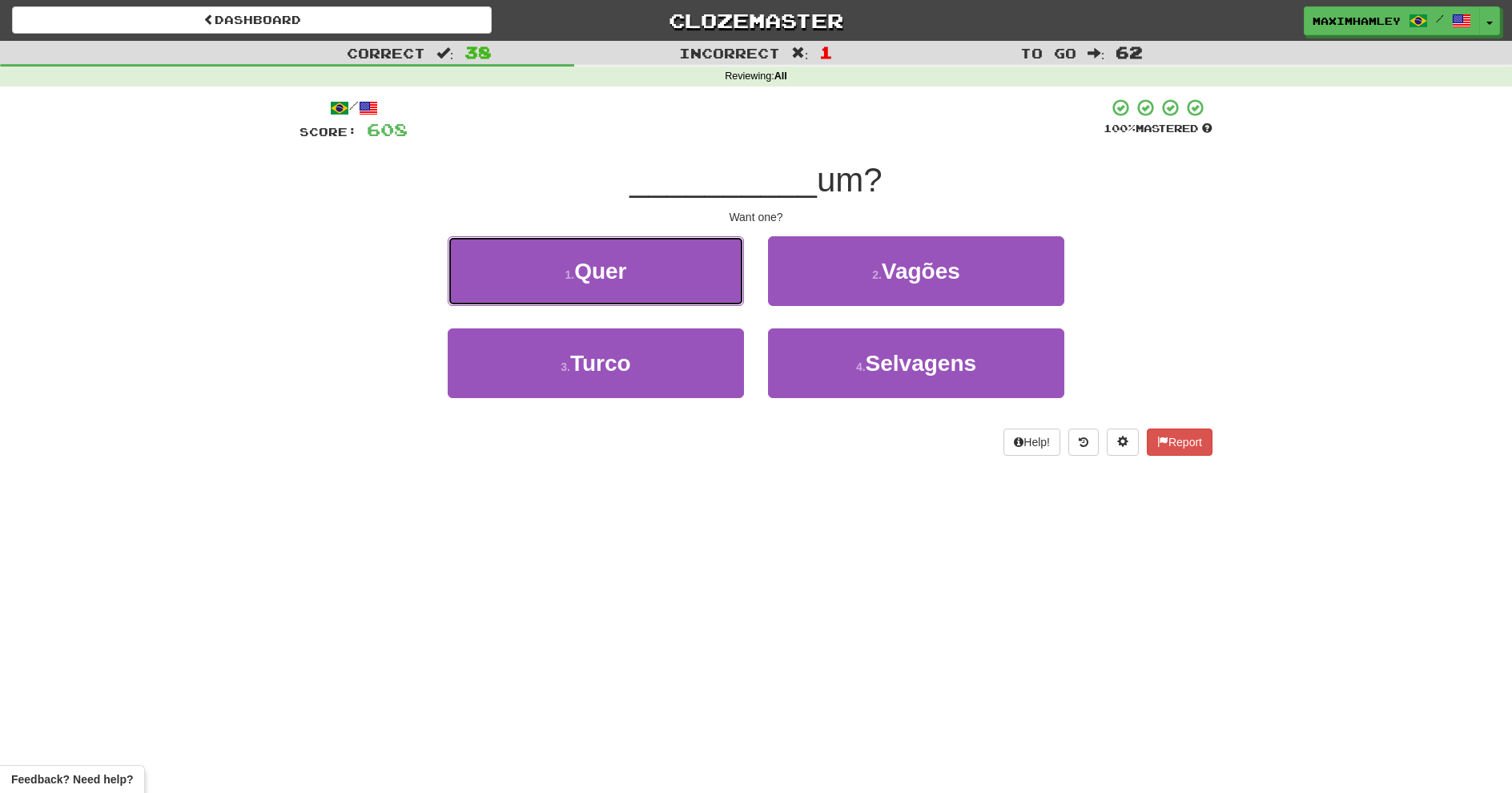
click at [661, 285] on button "1 . Quer" at bounding box center [596, 272] width 296 height 70
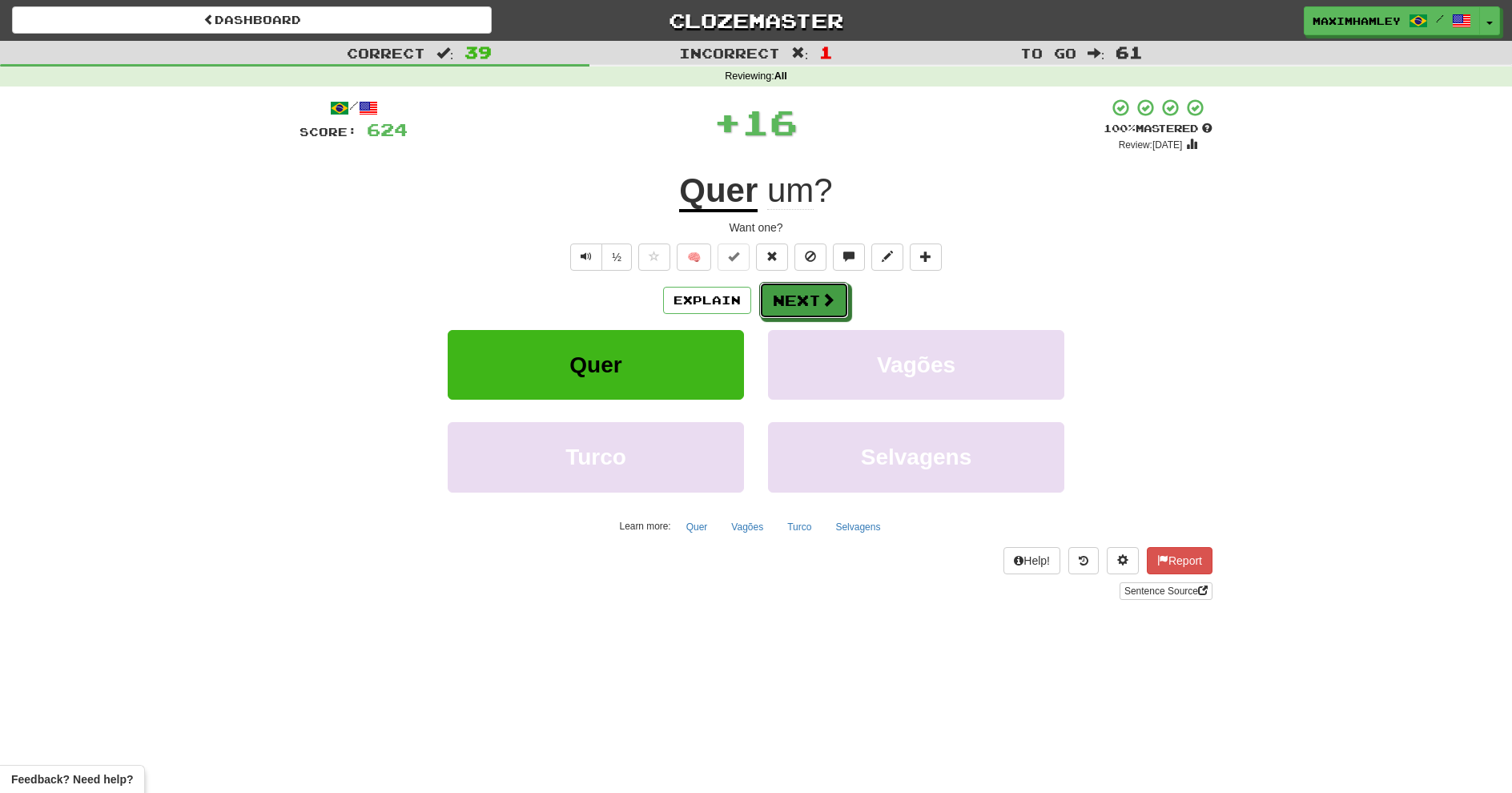
click at [779, 292] on button "Next" at bounding box center [804, 300] width 89 height 37
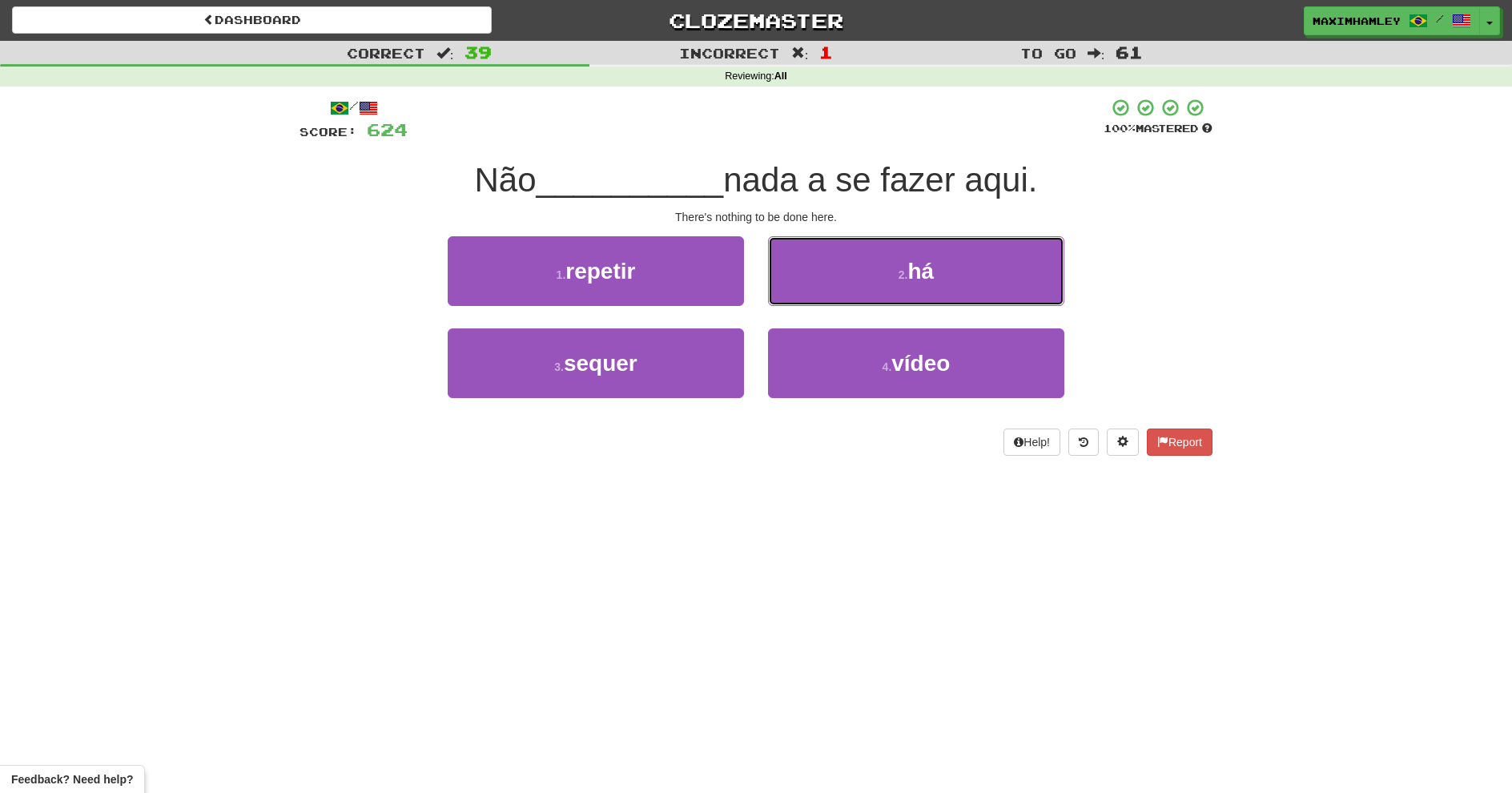
click at [819, 277] on button "2 . há" at bounding box center [916, 272] width 296 height 70
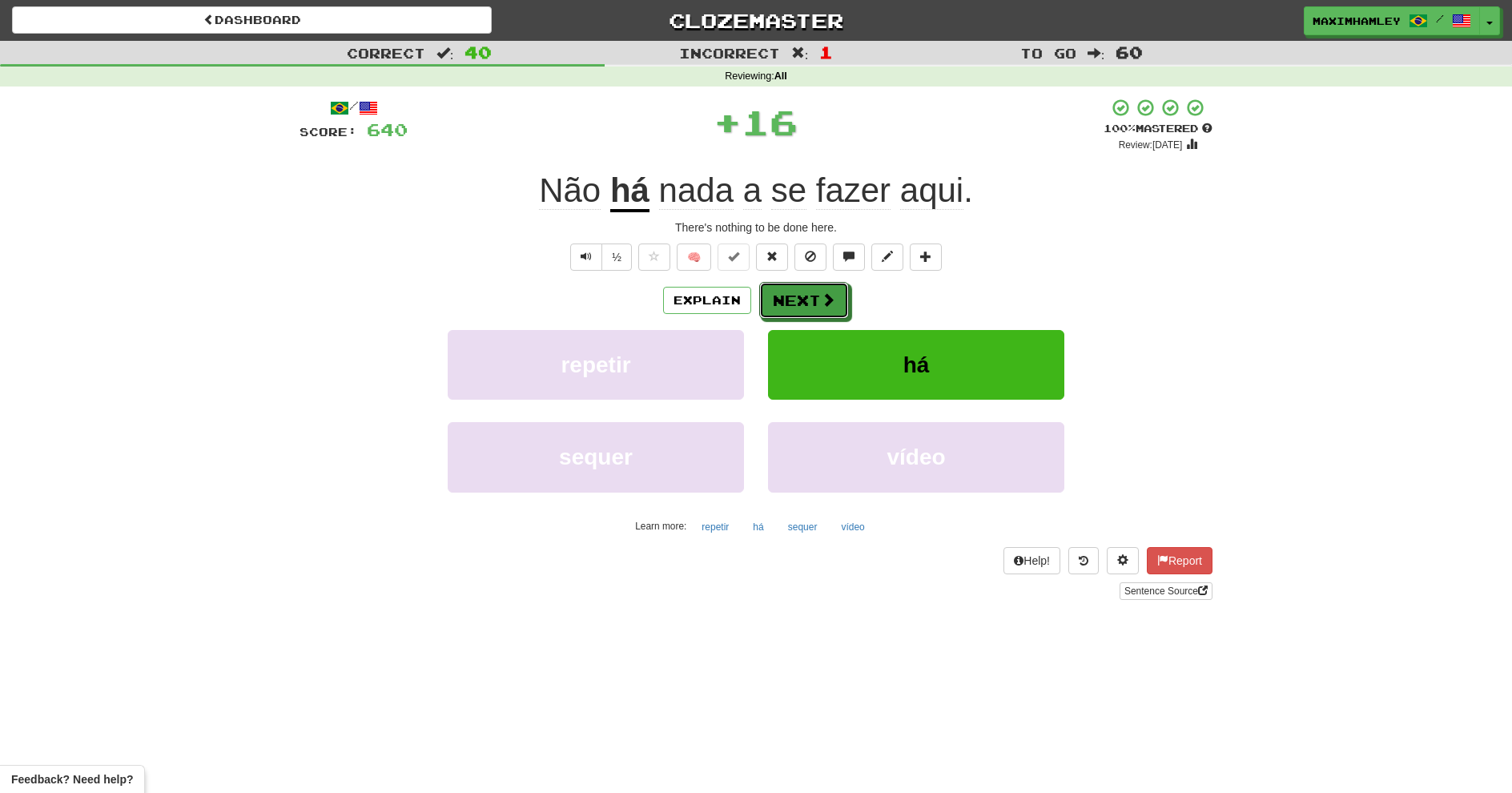
click at [813, 286] on button "Next" at bounding box center [804, 300] width 89 height 37
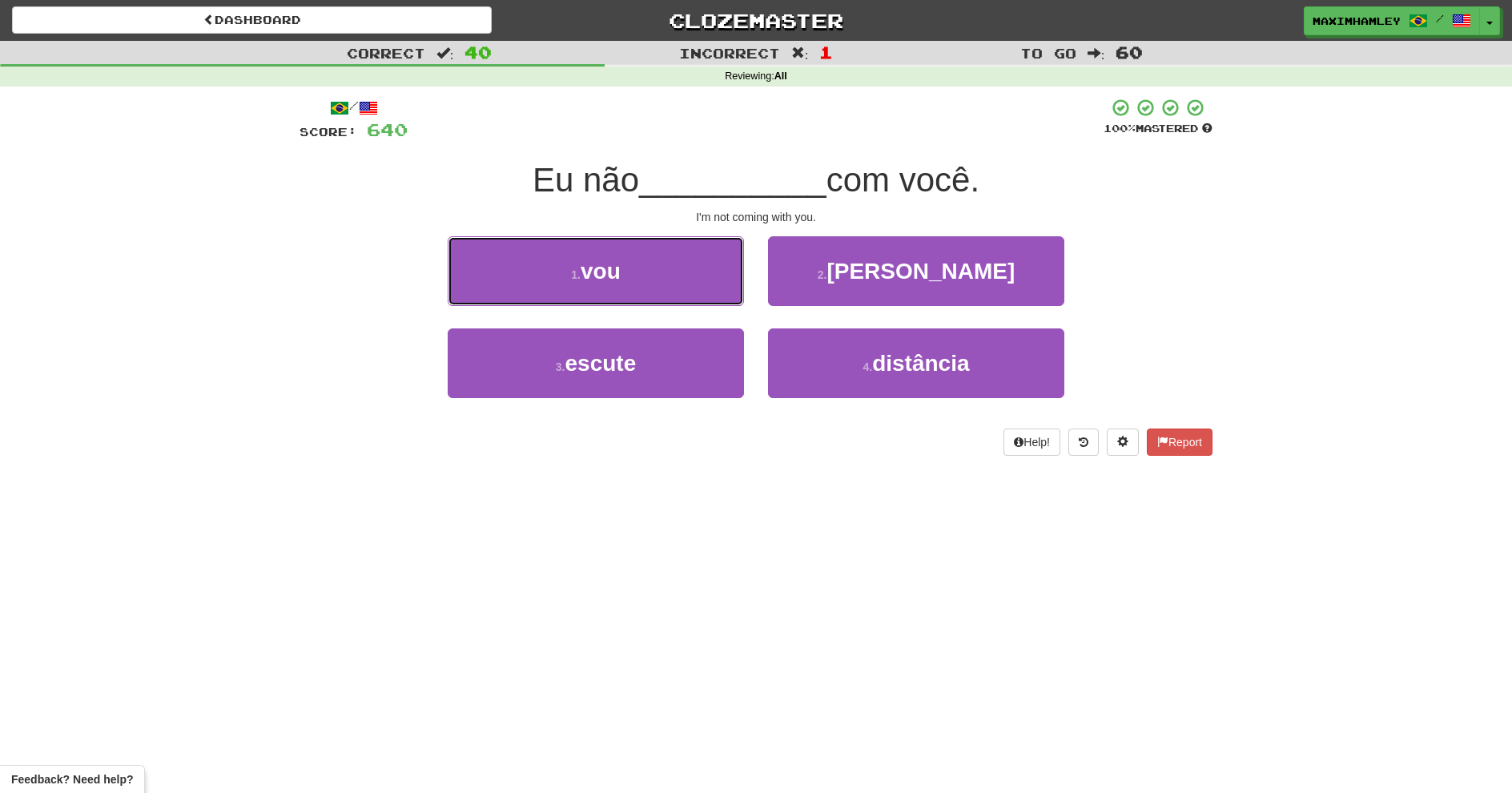
click at [670, 285] on button "1 . vou" at bounding box center [596, 272] width 296 height 70
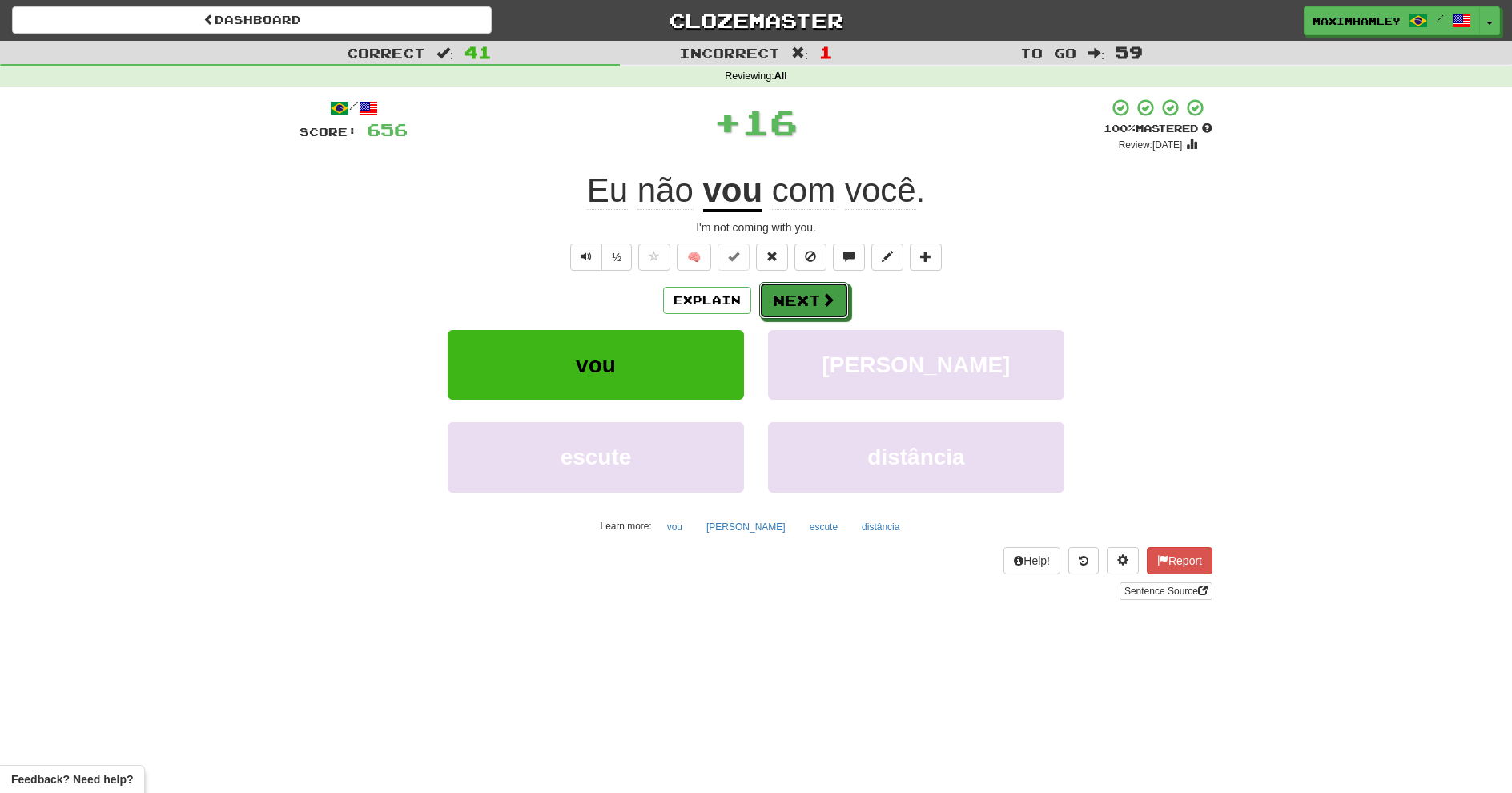
click at [804, 308] on button "Next" at bounding box center [804, 300] width 89 height 37
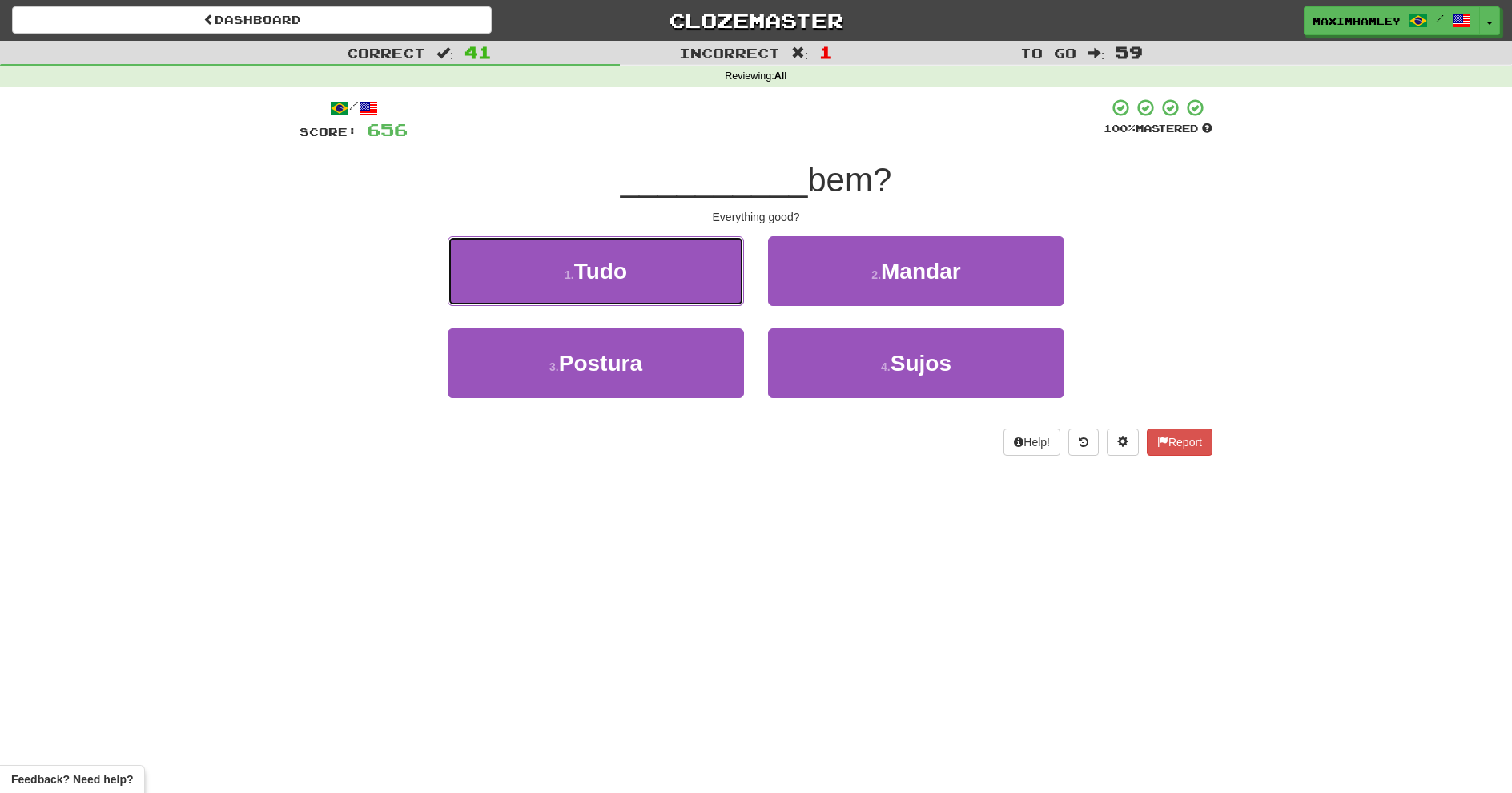
click at [723, 289] on button "1 . Tudo" at bounding box center [596, 272] width 296 height 70
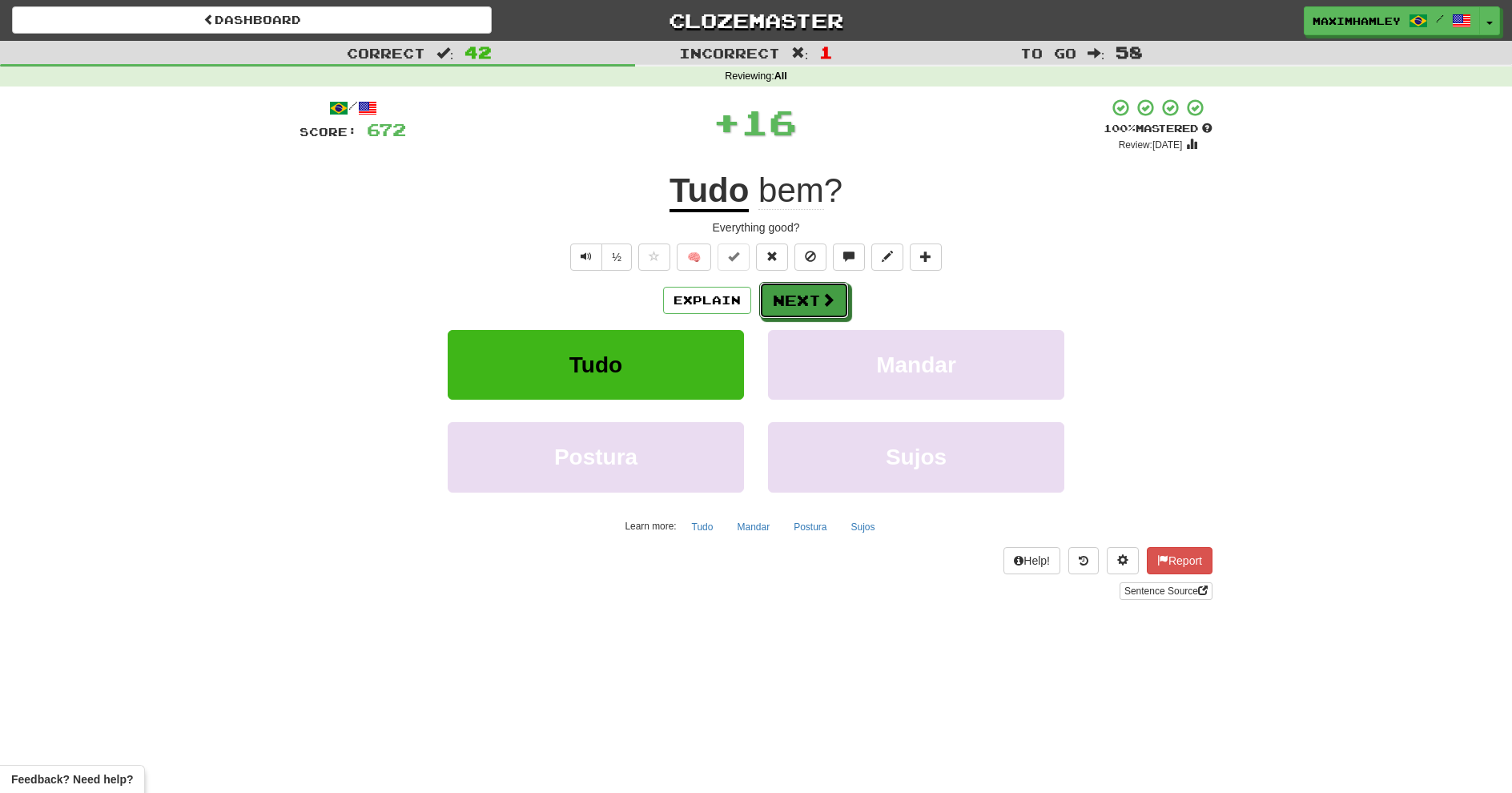
click at [835, 292] on span at bounding box center [828, 299] width 14 height 14
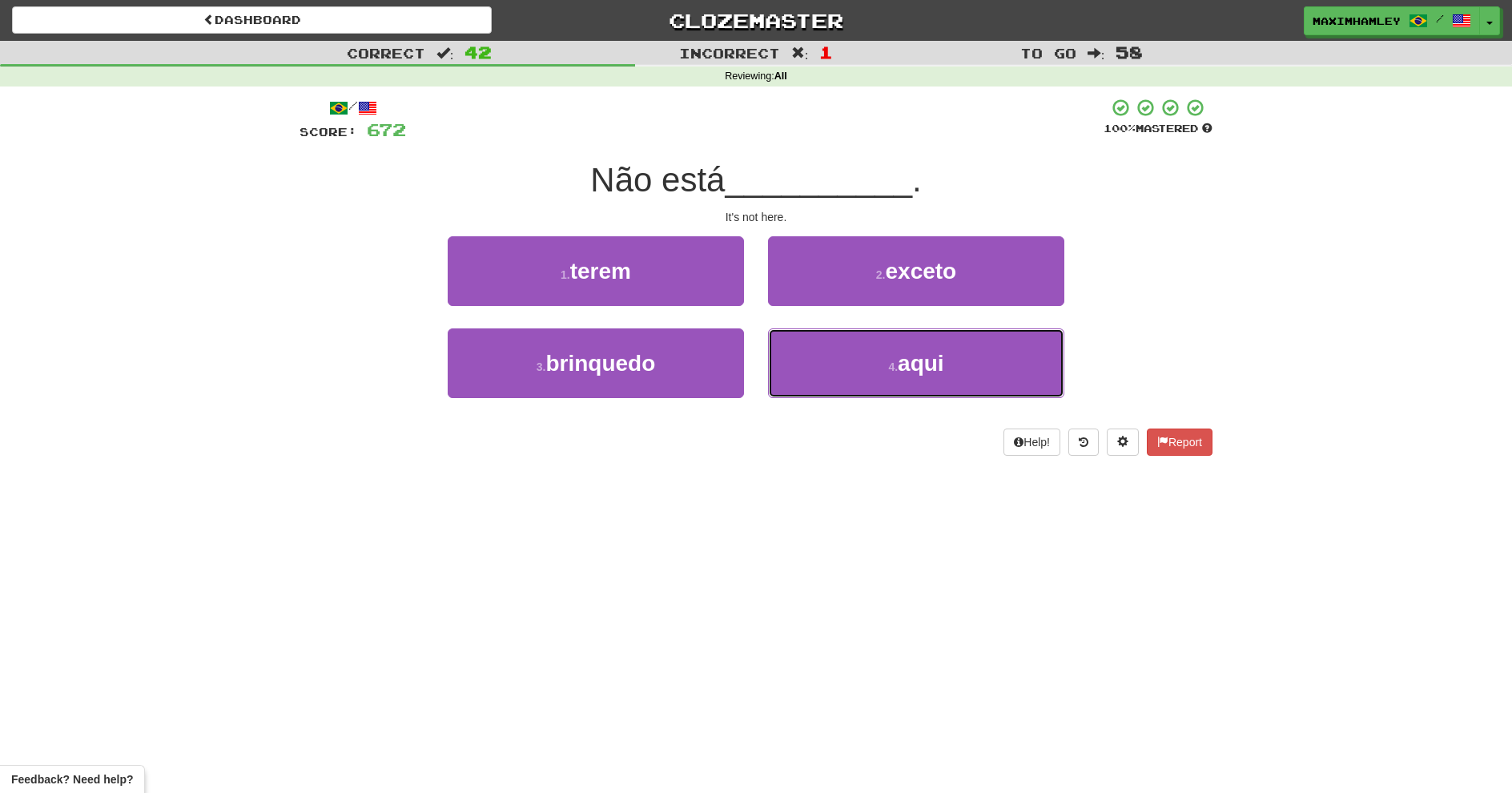
click at [821, 350] on button "4 . aqui" at bounding box center [916, 363] width 296 height 70
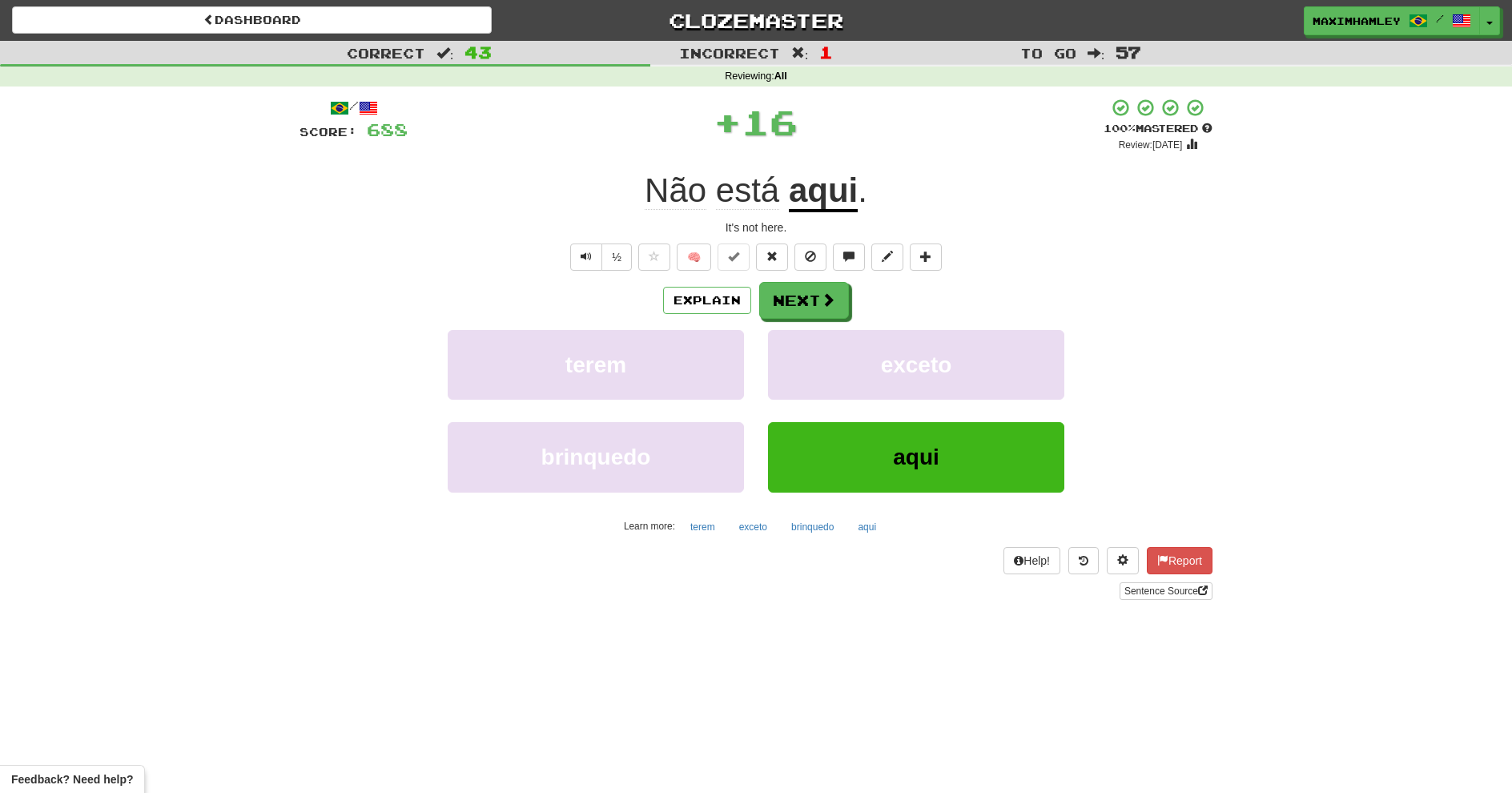
click at [810, 320] on div "Explain Next terem exceto brinquedo aqui Learn more: terem exceto brinquedo aqui" at bounding box center [756, 411] width 913 height 257
click at [818, 302] on button "Next" at bounding box center [804, 300] width 89 height 37
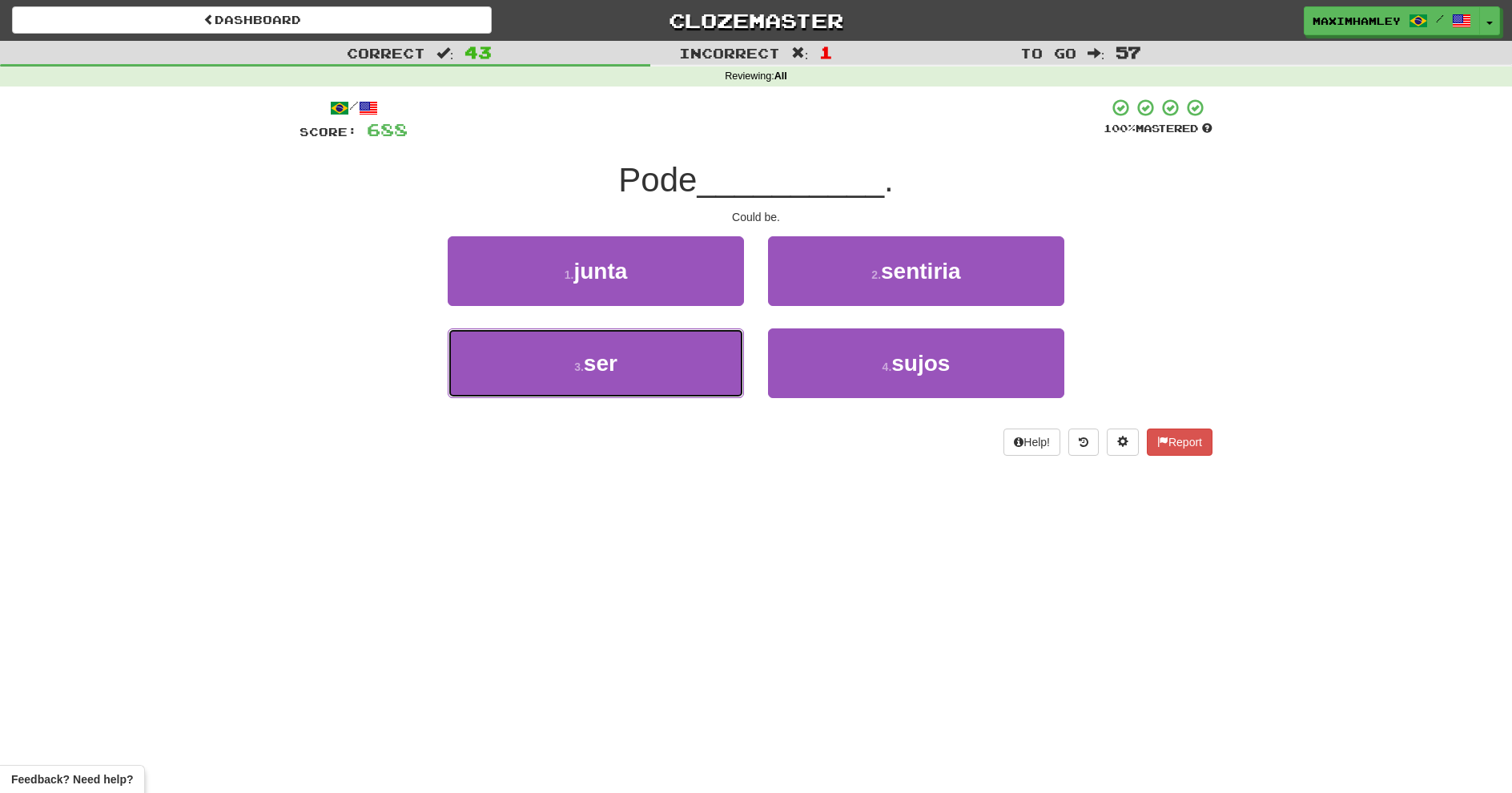
click at [662, 358] on button "3 . ser" at bounding box center [596, 363] width 296 height 70
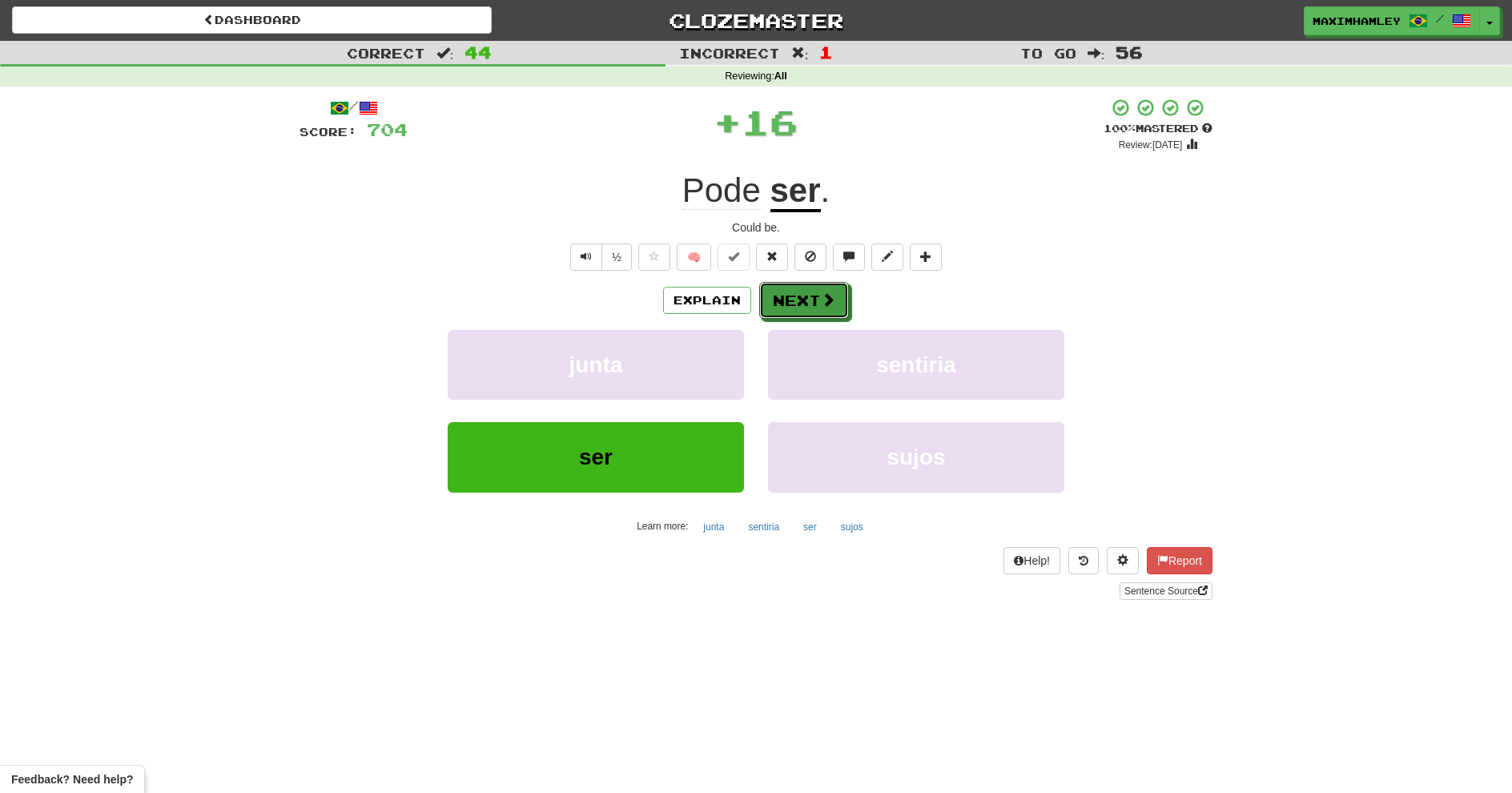
click at [835, 283] on button "Next" at bounding box center [804, 300] width 89 height 37
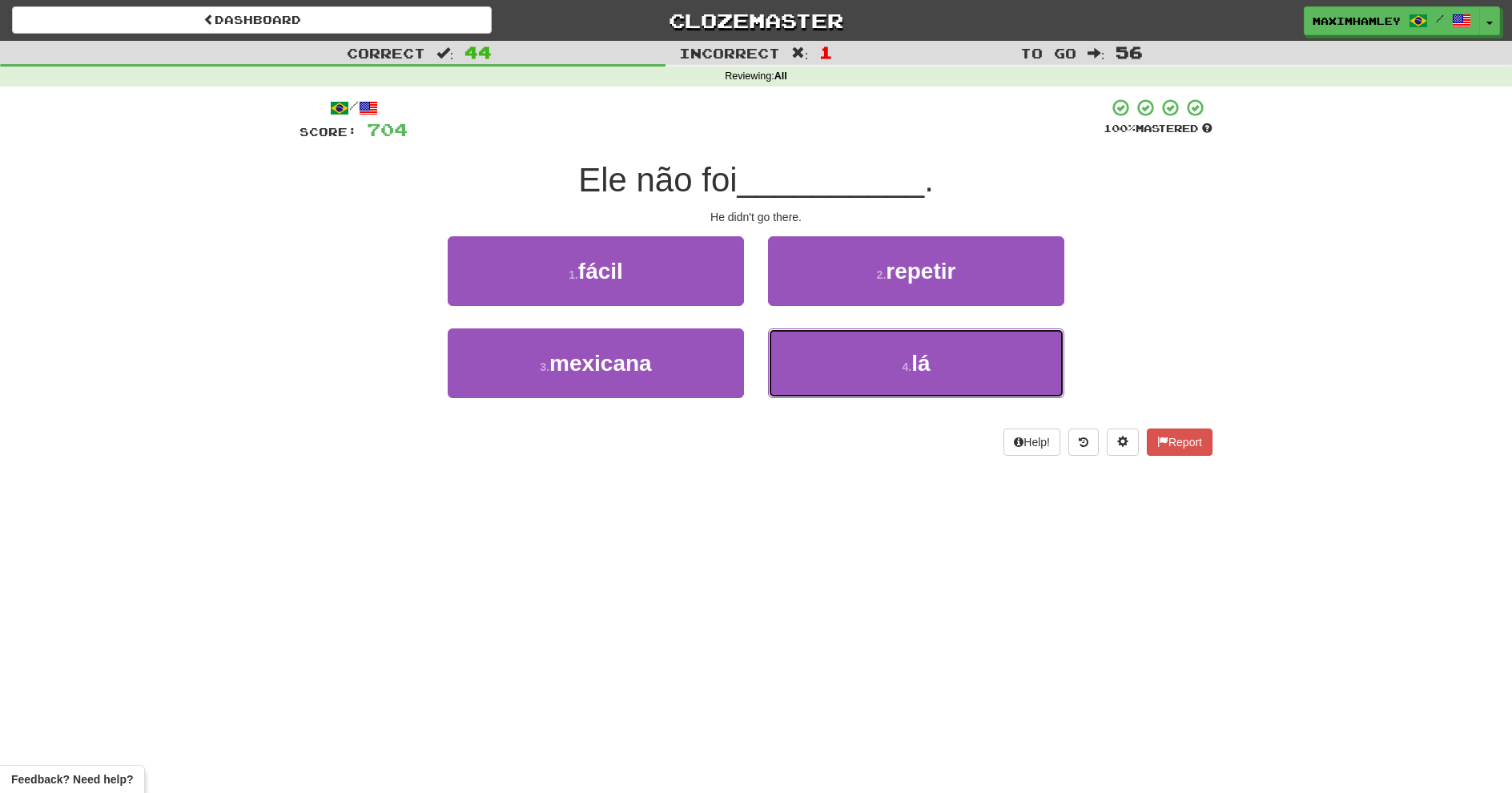
click at [771, 388] on button "4 . lá" at bounding box center [916, 363] width 296 height 70
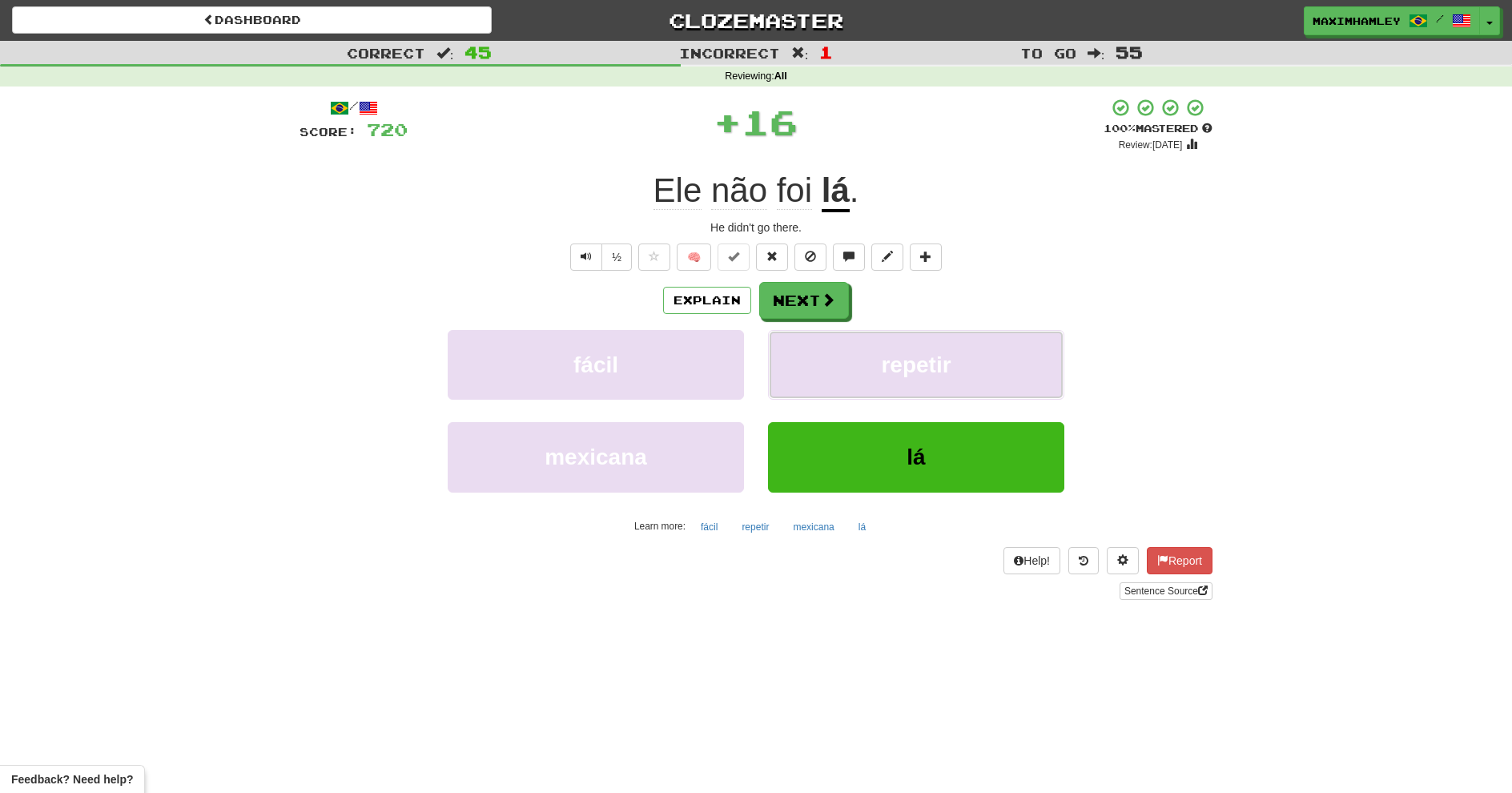
click at [797, 379] on button "repetir" at bounding box center [916, 365] width 296 height 70
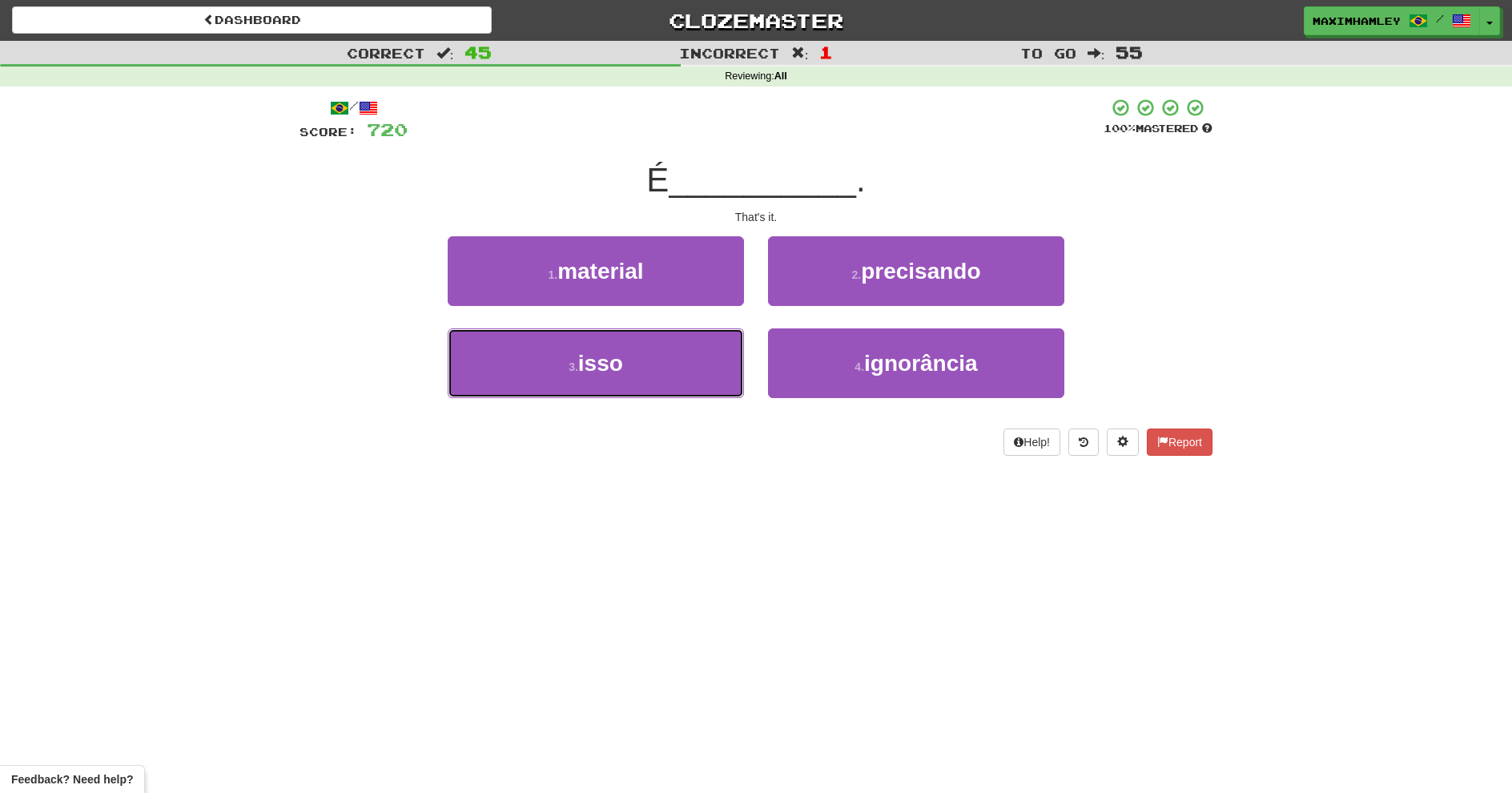
click at [681, 335] on button "3 . isso" at bounding box center [596, 363] width 296 height 70
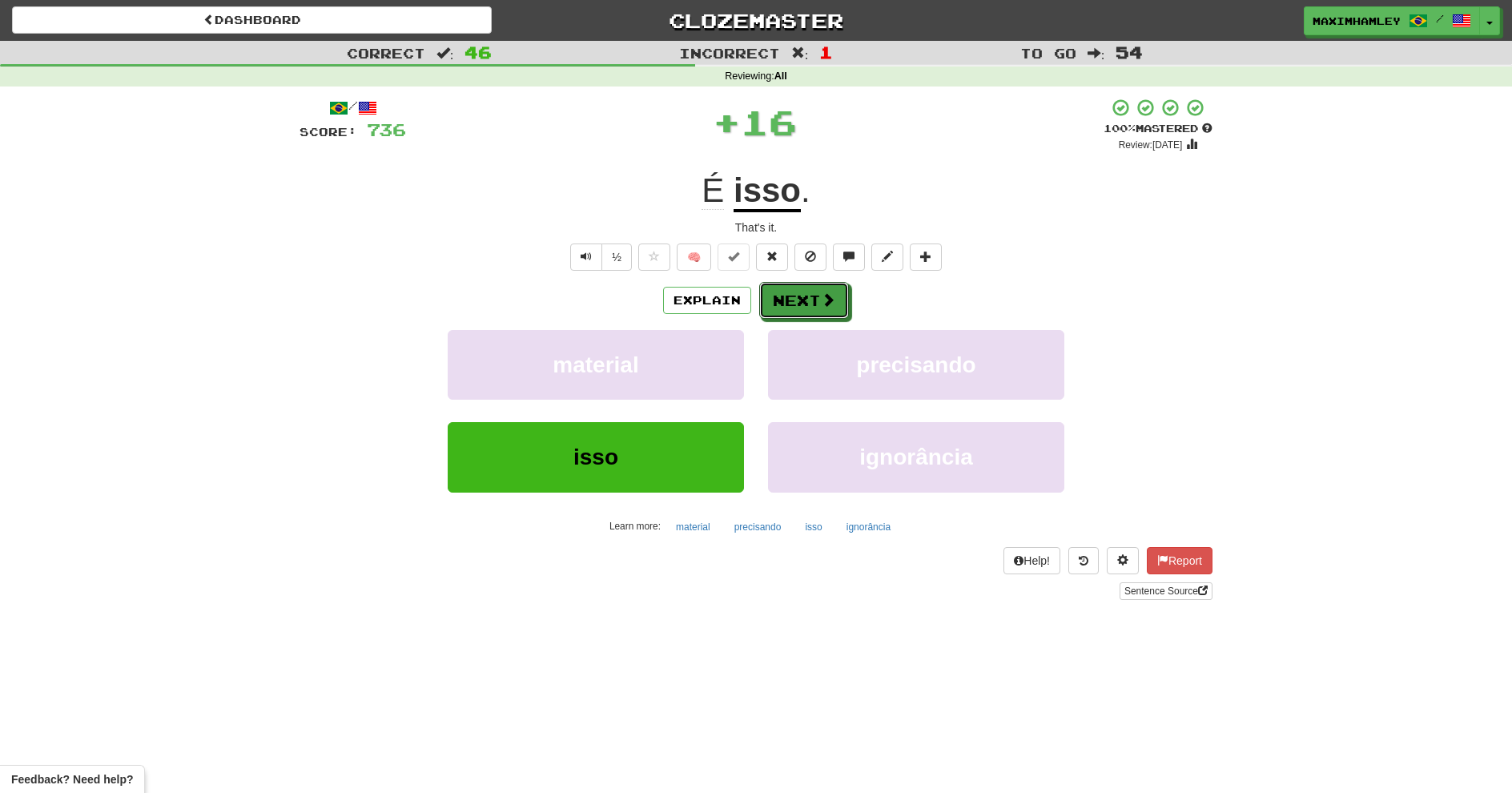
click at [813, 311] on button "Next" at bounding box center [804, 300] width 89 height 37
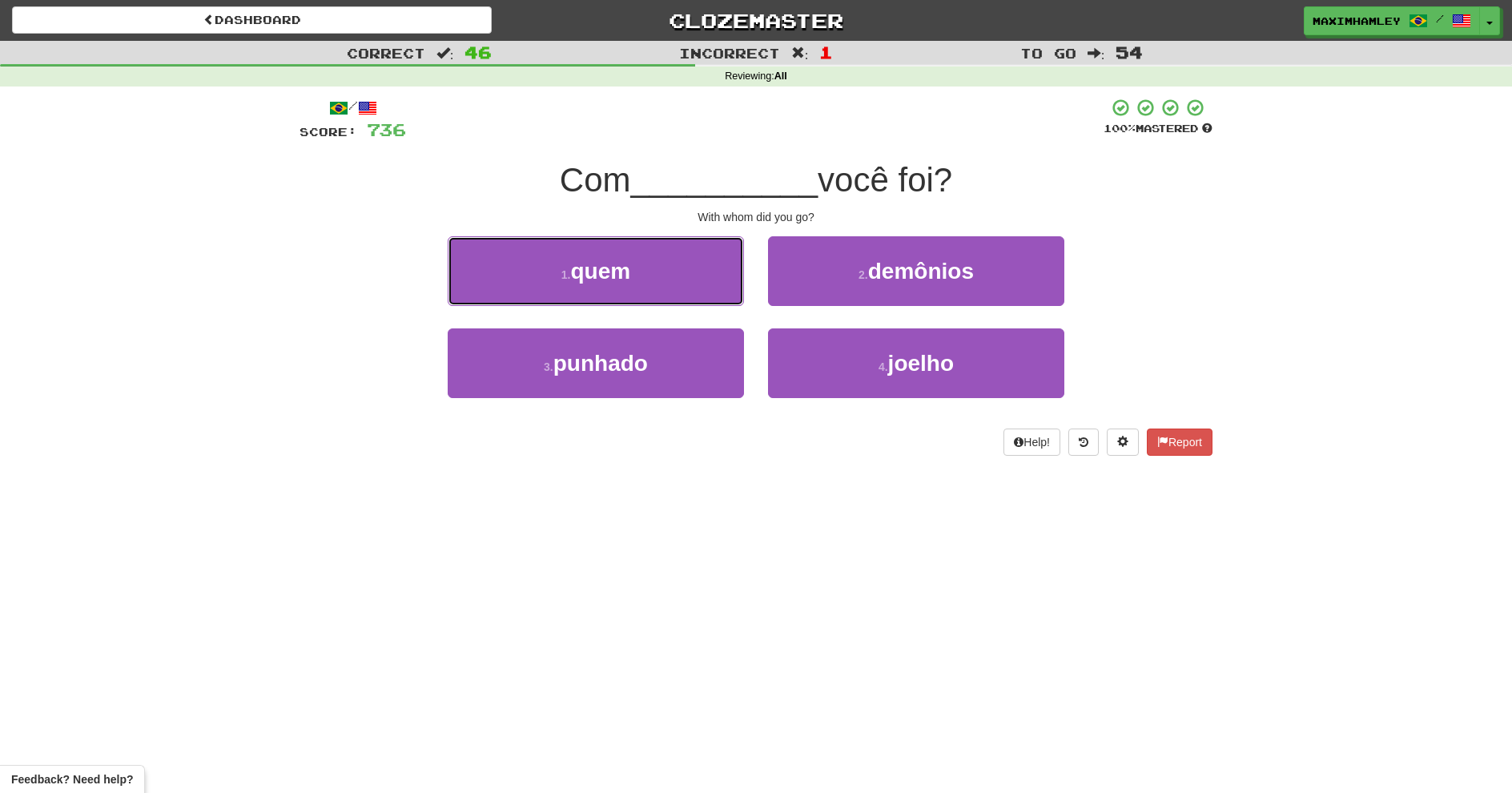
click at [684, 291] on button "1 . quem" at bounding box center [596, 272] width 296 height 70
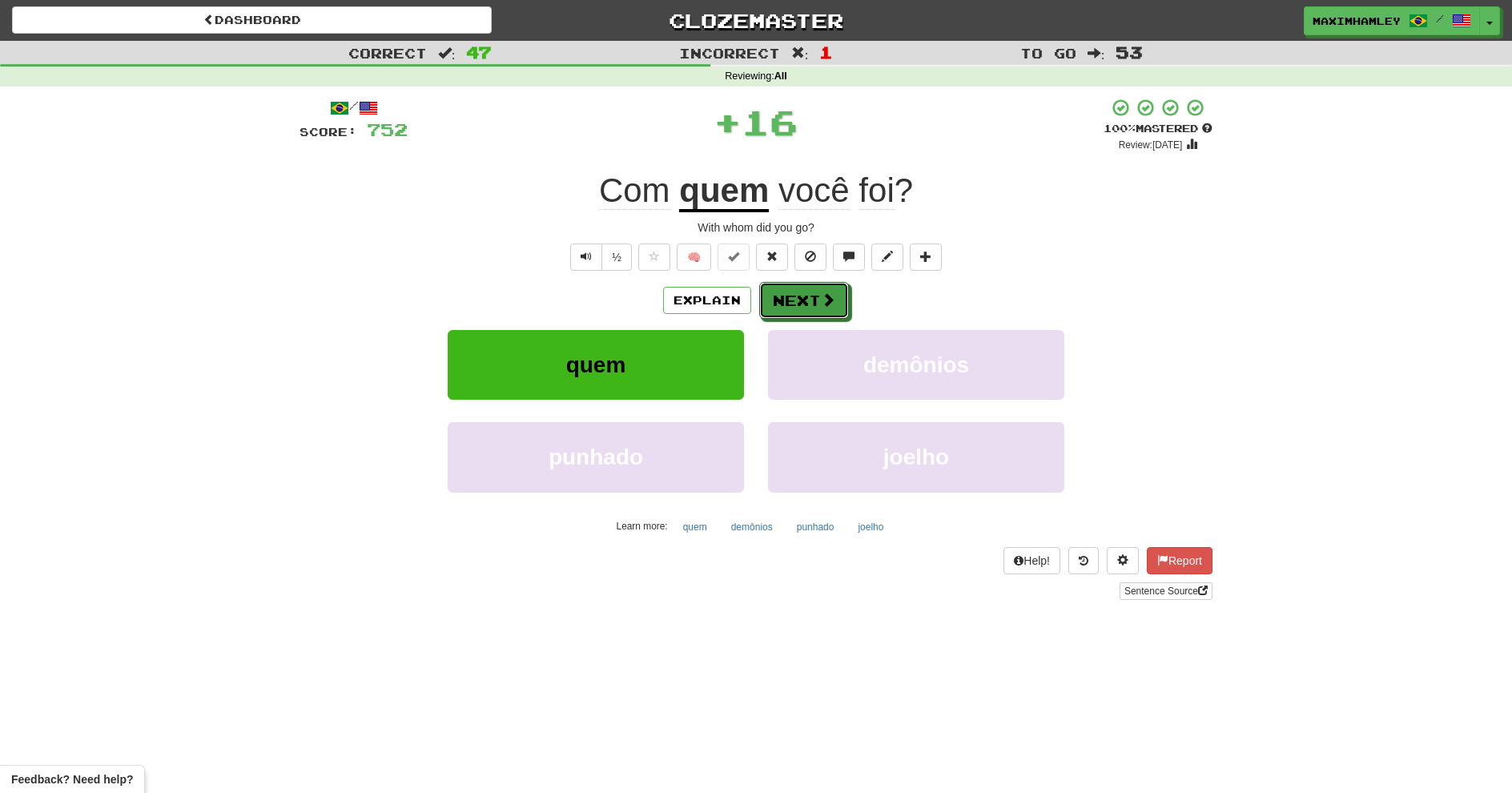
click at [836, 311] on button "Next" at bounding box center [804, 300] width 89 height 37
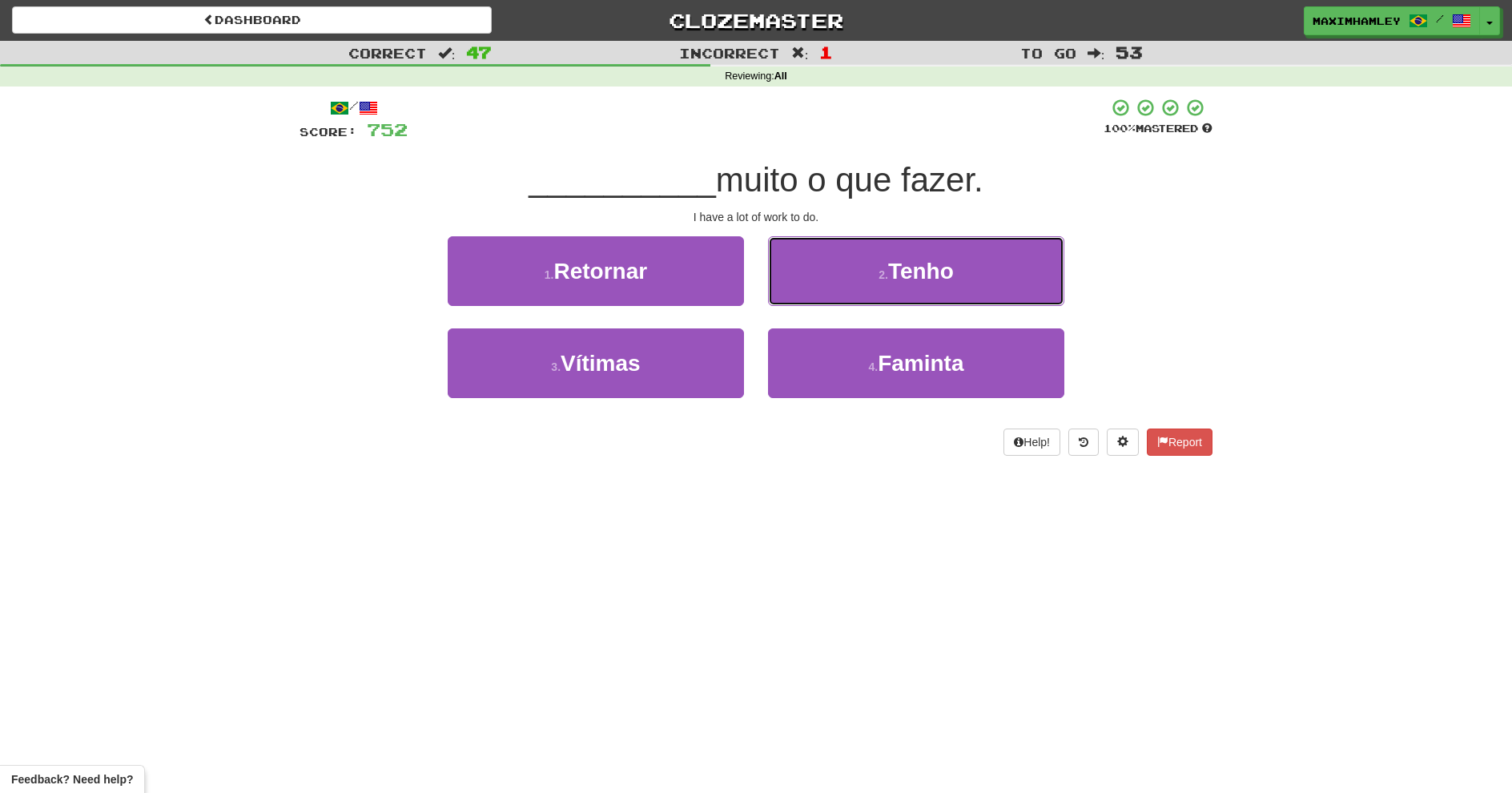
click at [824, 275] on button "2 . Tenho" at bounding box center [916, 272] width 296 height 70
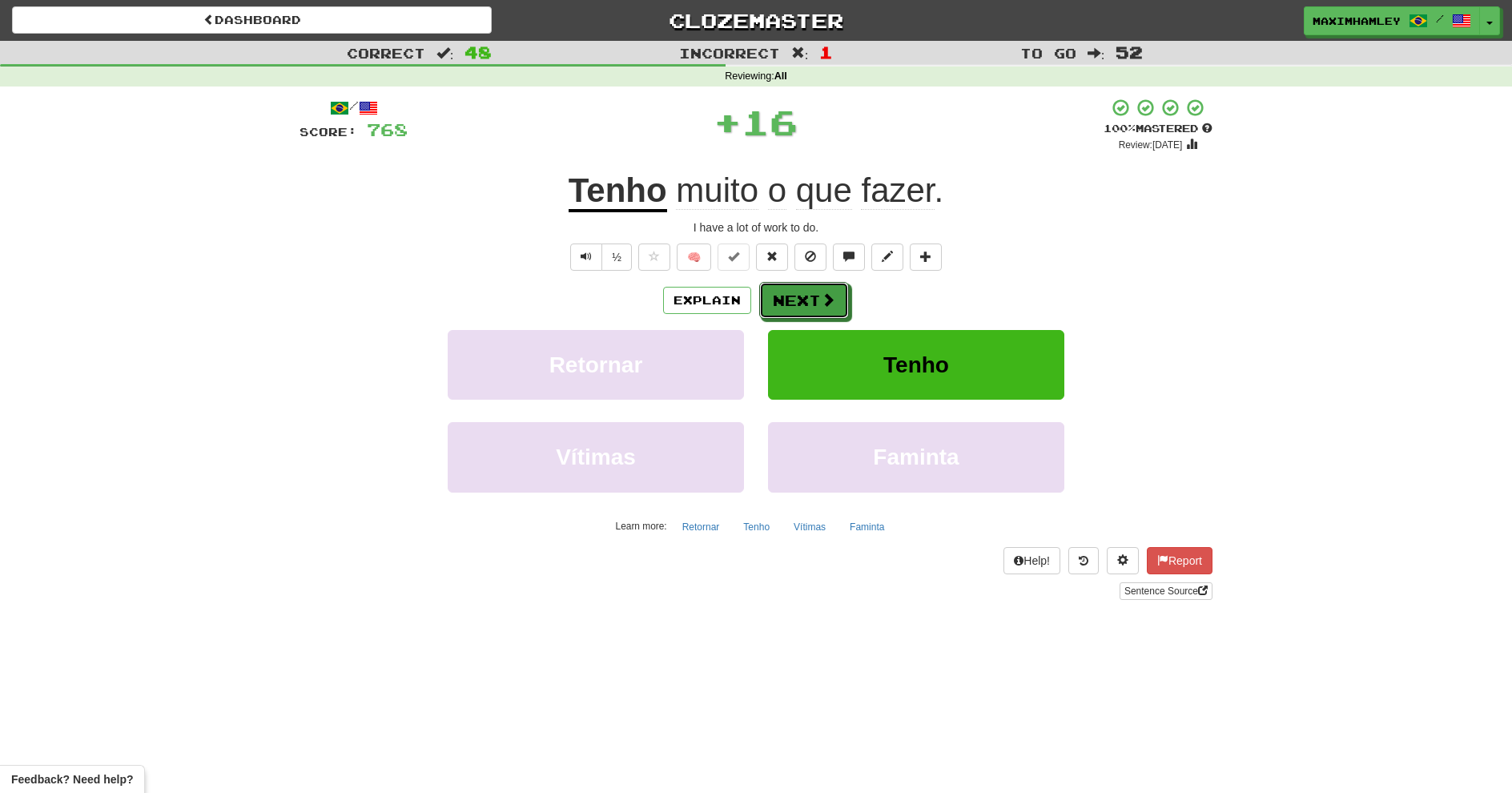
click at [825, 298] on span at bounding box center [828, 299] width 14 height 14
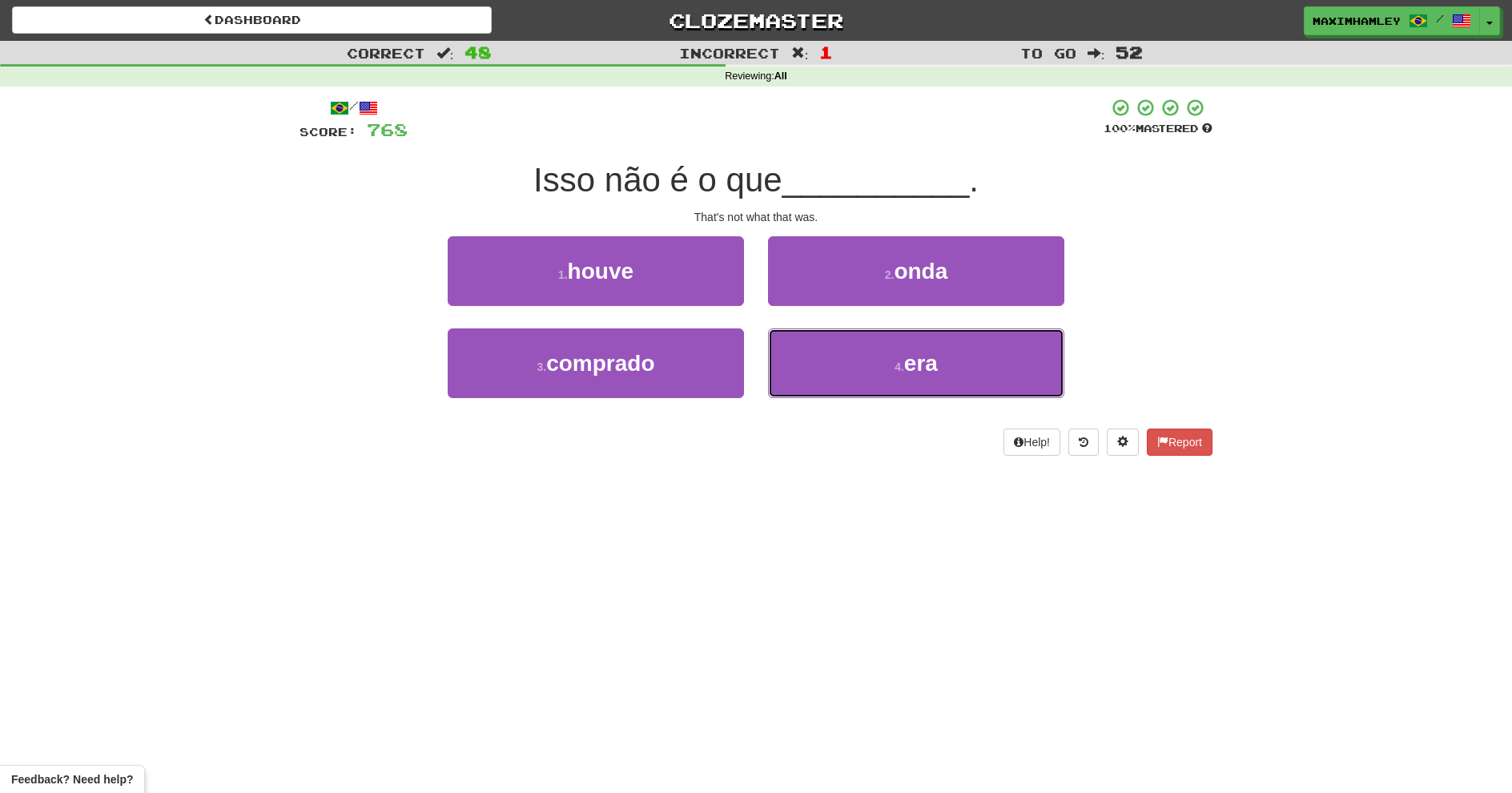
click at [845, 361] on button "4 . era" at bounding box center [916, 363] width 296 height 70
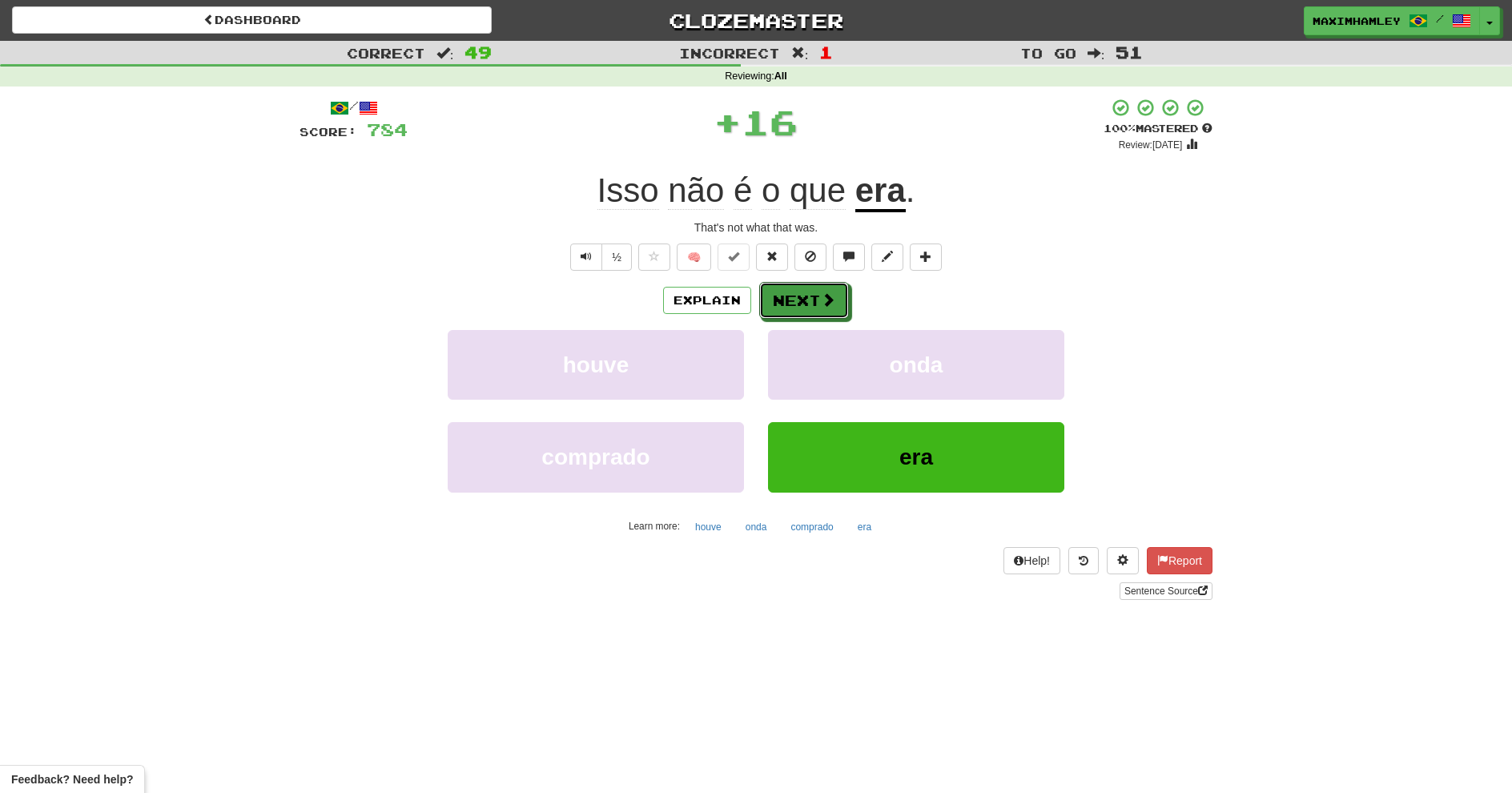
click at [832, 302] on span at bounding box center [828, 299] width 14 height 14
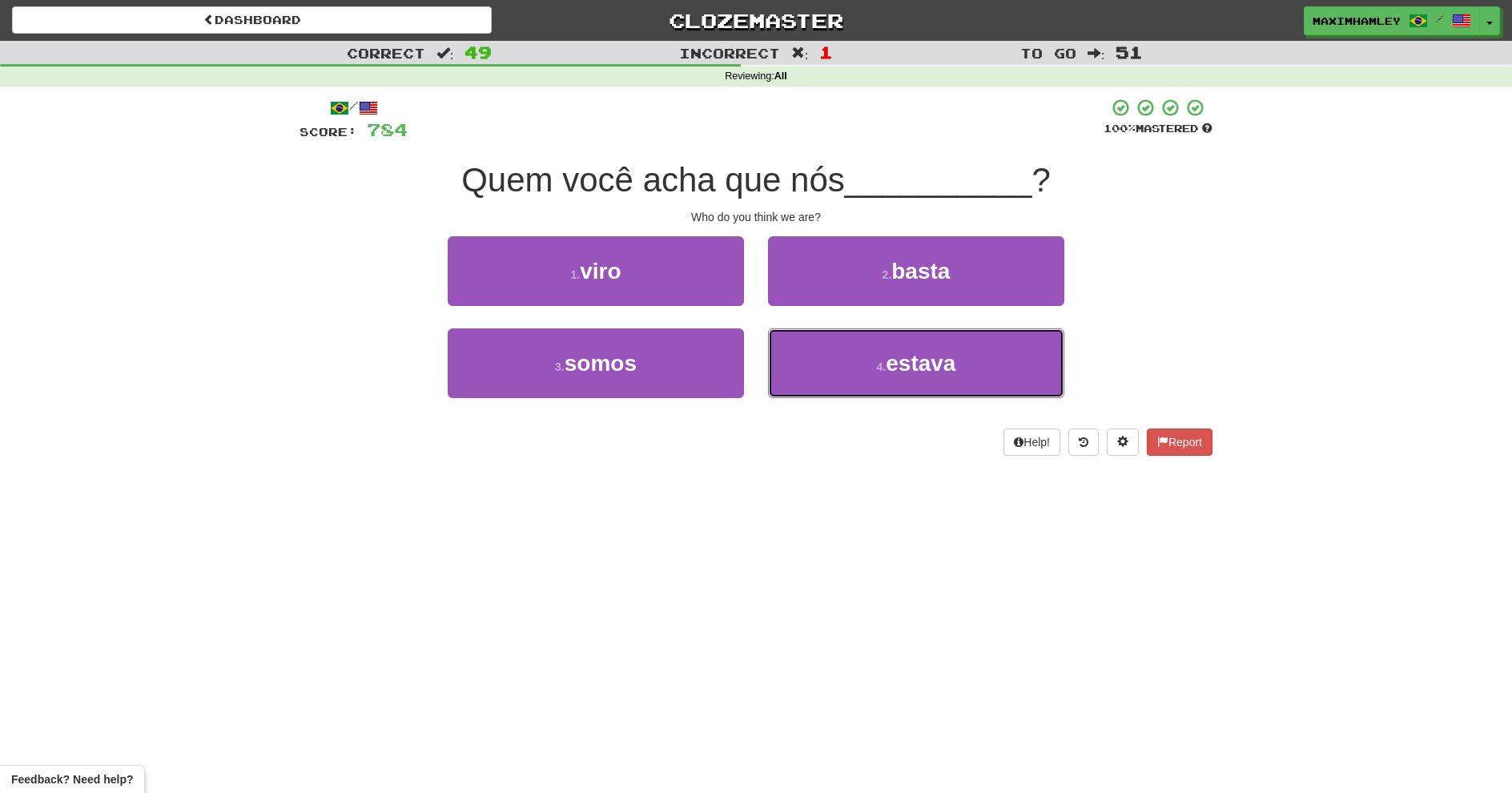
click at [814, 359] on button "4 . estava" at bounding box center [916, 363] width 296 height 70
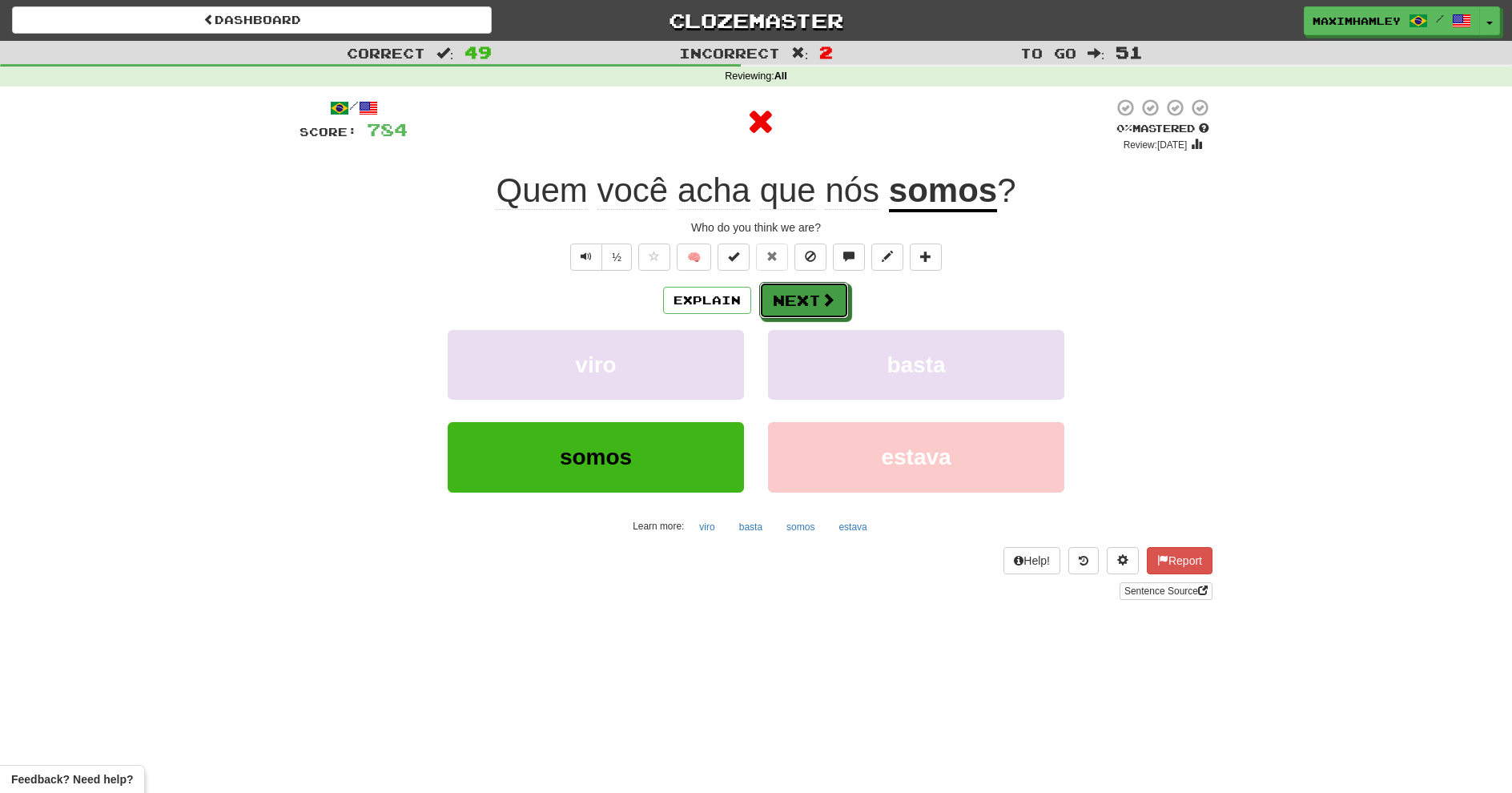
click at [778, 311] on button "Next" at bounding box center [804, 300] width 89 height 37
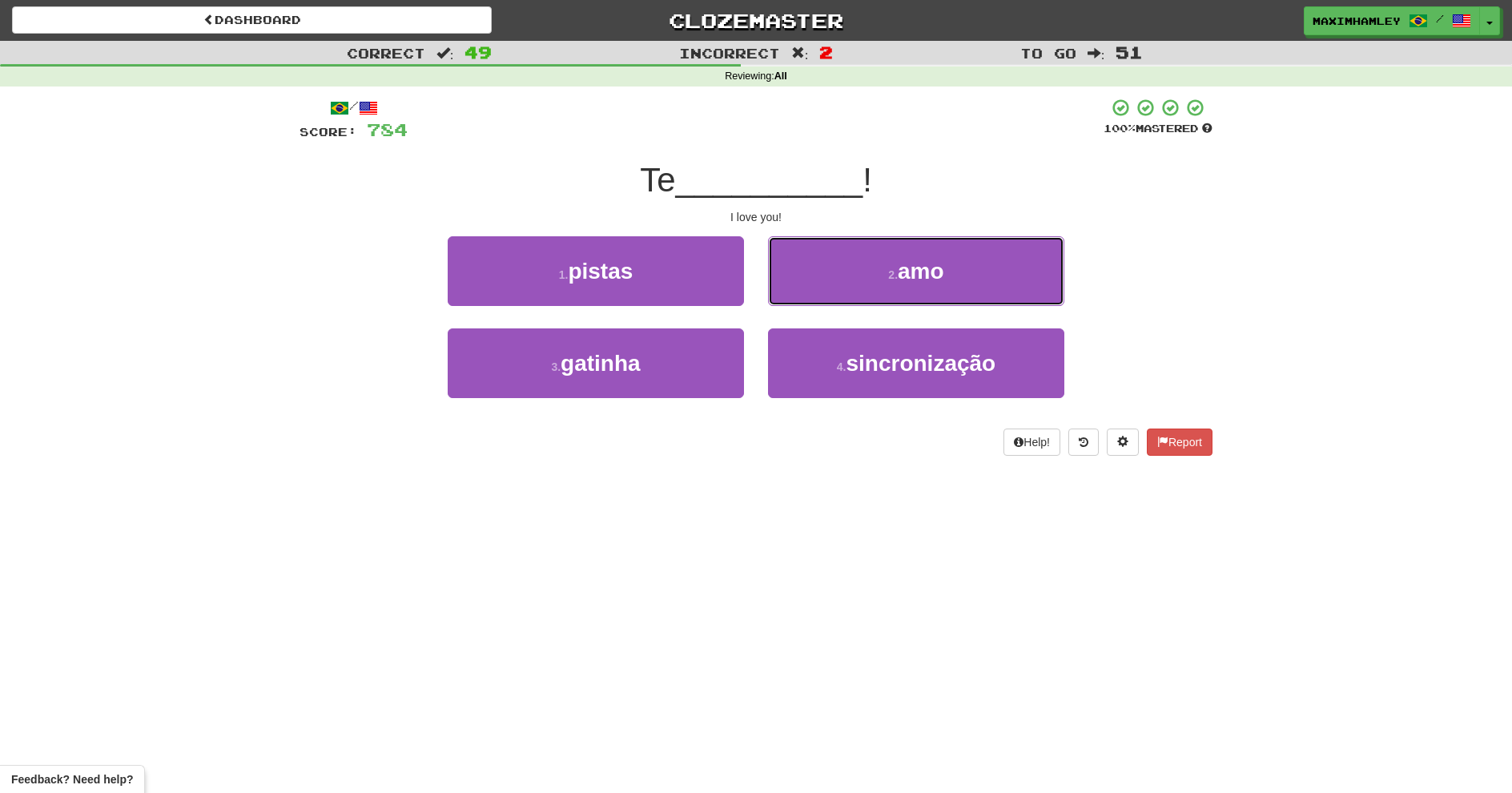
click at [828, 275] on button "2 . amo" at bounding box center [916, 272] width 296 height 70
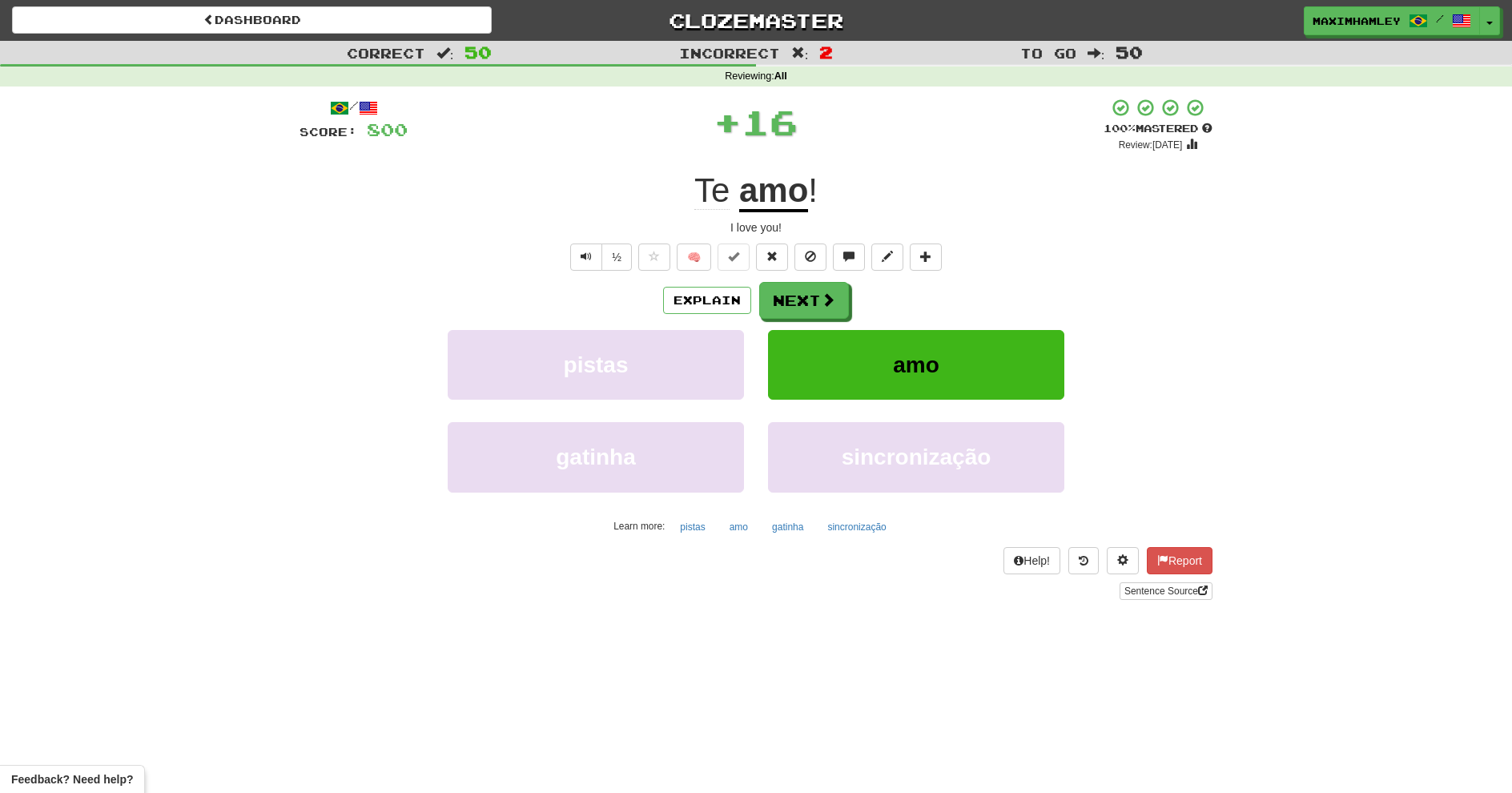
click at [804, 320] on div "Explain Next pistas amo gatinha sincronização Learn more: pistas amo gatinha si…" at bounding box center [756, 411] width 913 height 257
click at [794, 310] on button "Next" at bounding box center [804, 300] width 89 height 37
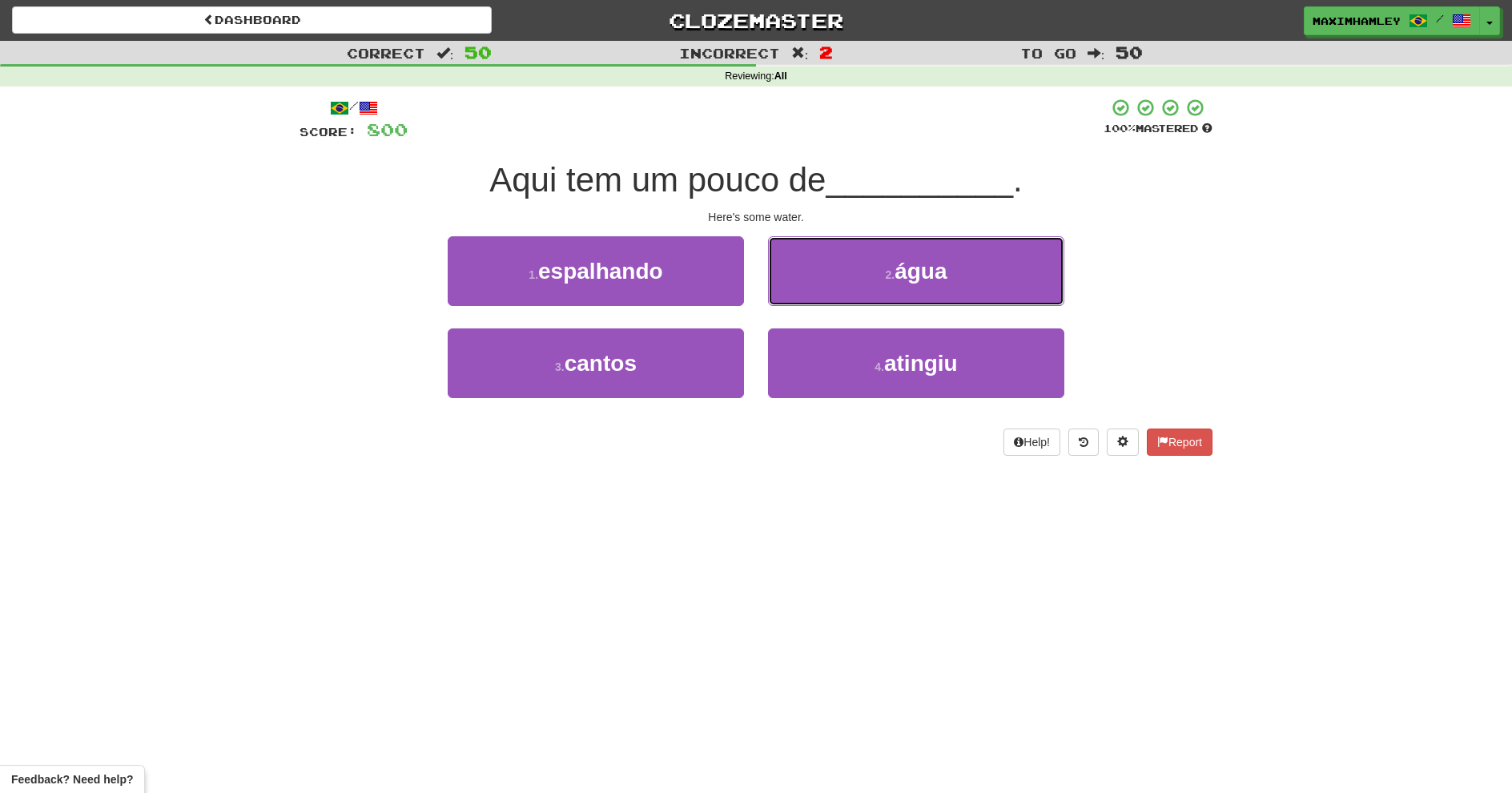
click at [819, 277] on button "2 . água" at bounding box center [916, 272] width 296 height 70
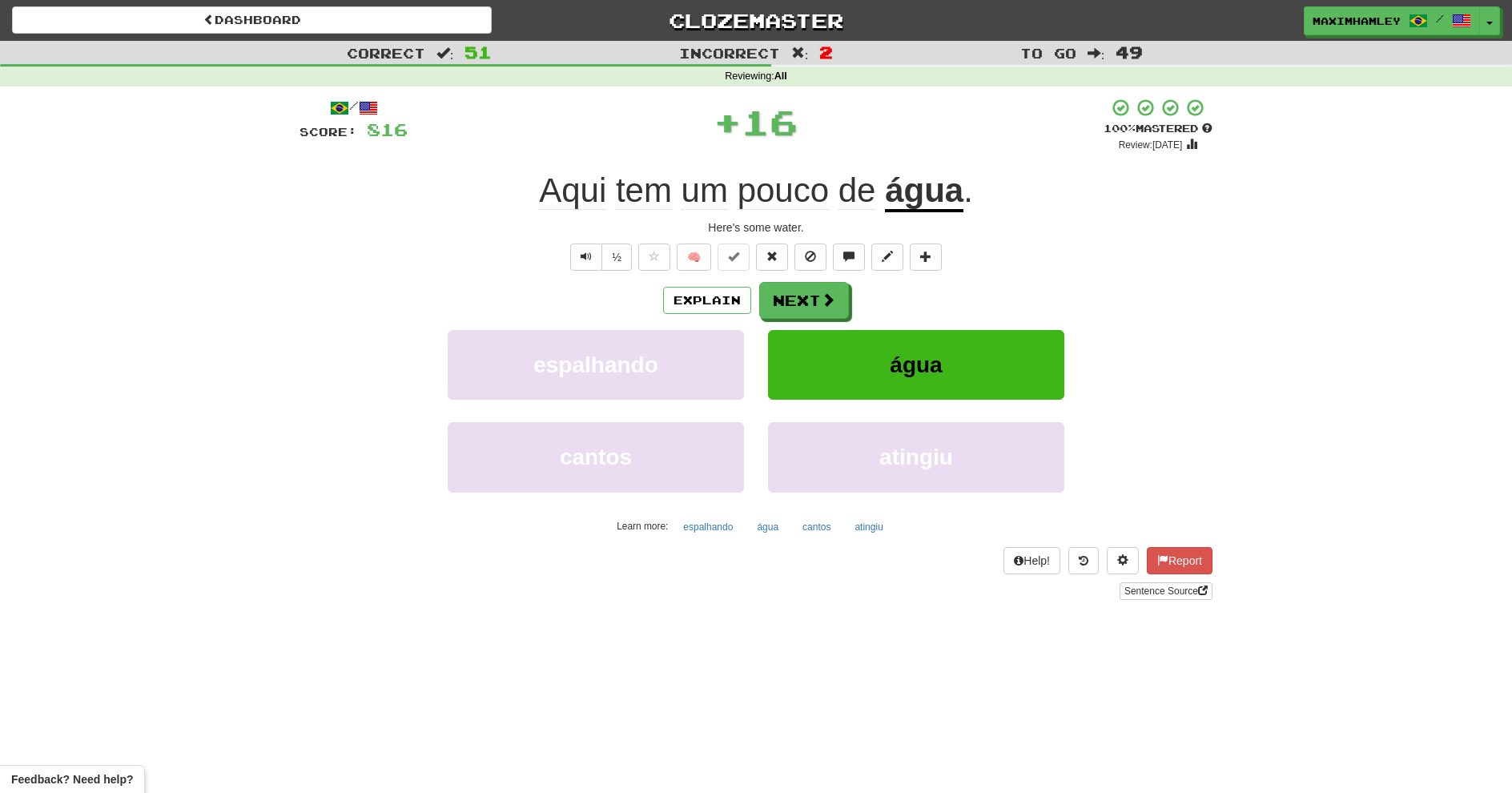
click at [822, 280] on div "/ Score: 816 + 16 100 % Mastered Review: 2026-02-15 Aqui tem um pouco de água .…" at bounding box center [756, 348] width 913 height 502
click at [826, 292] on span at bounding box center [828, 299] width 14 height 14
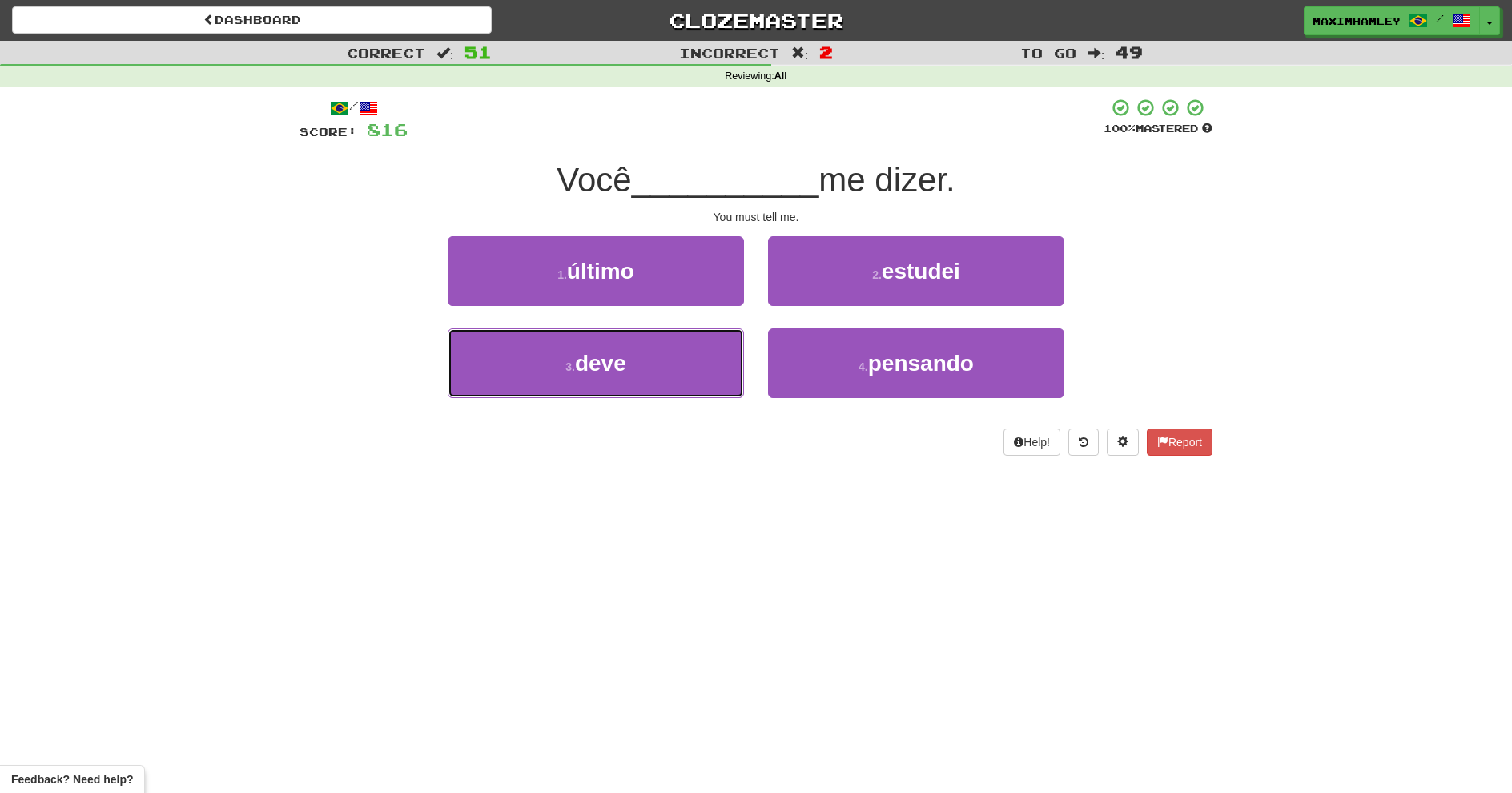
click at [694, 345] on button "3 . deve" at bounding box center [596, 363] width 296 height 70
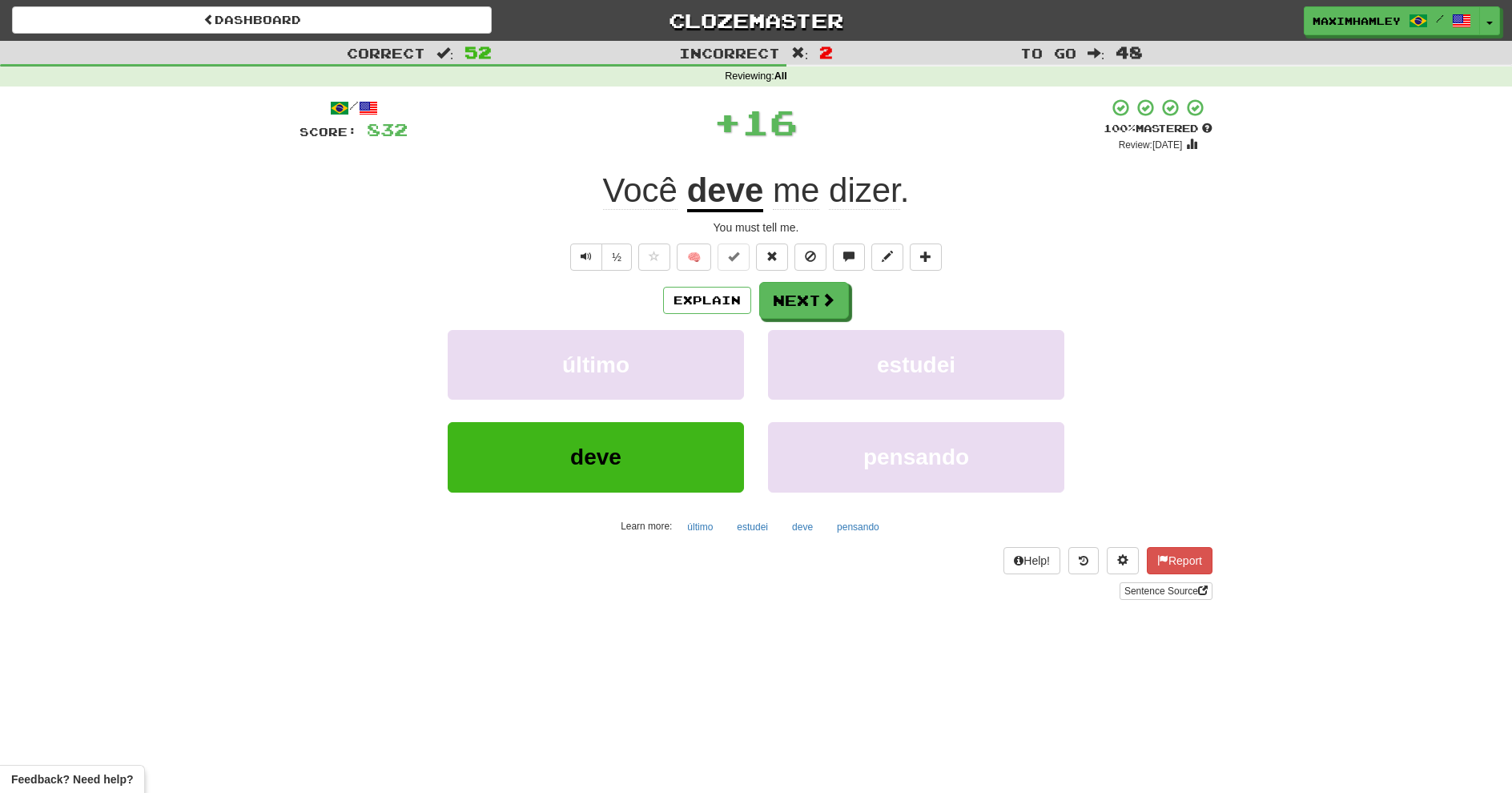
click at [842, 281] on div "/ Score: 832 + 16 100 % Mastered Review: 2026-02-15 Você deve me dizer . You mu…" at bounding box center [756, 348] width 913 height 502
click at [837, 289] on button "Next" at bounding box center [804, 300] width 89 height 37
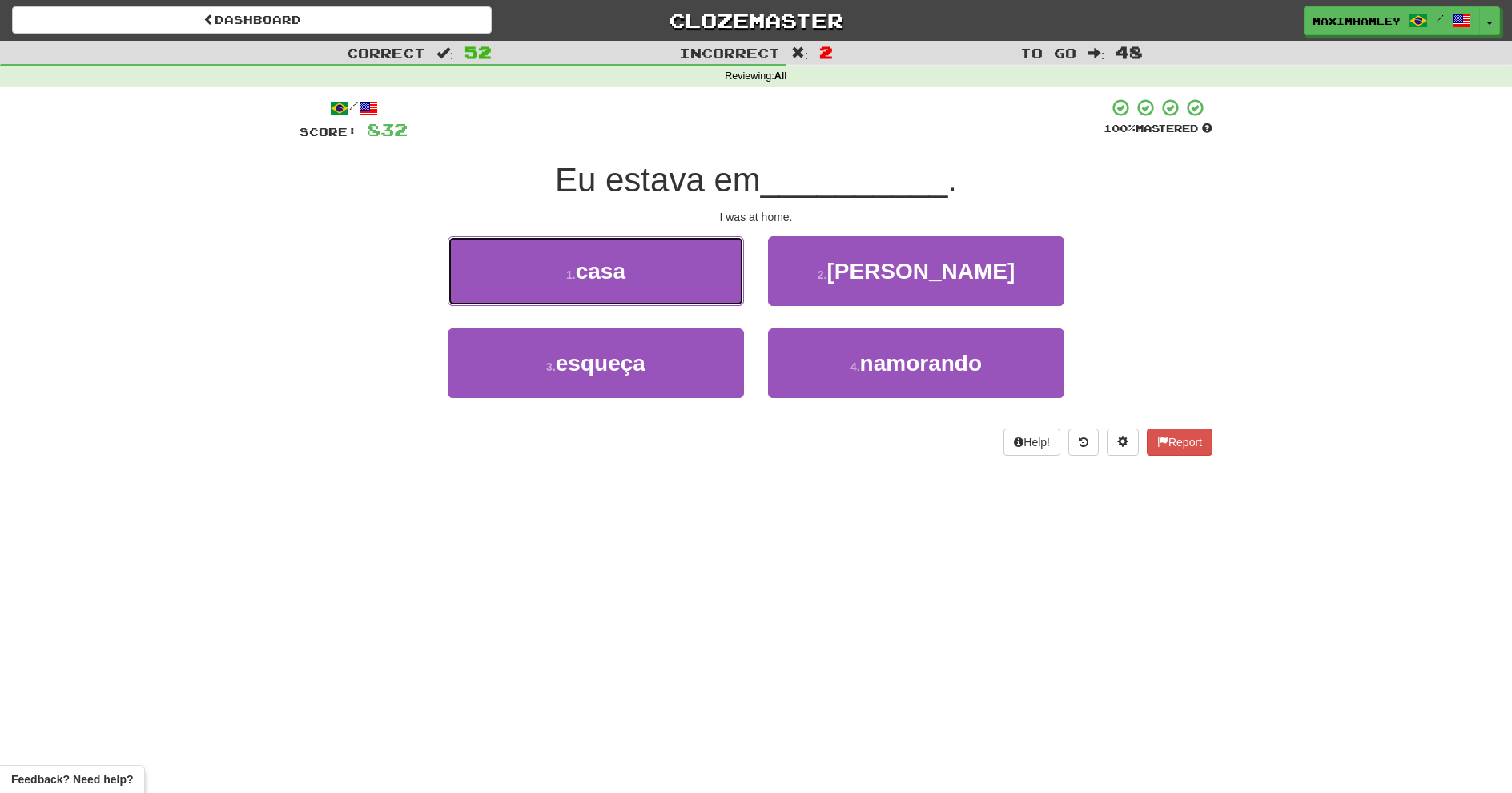
click at [736, 289] on button "1 . casa" at bounding box center [596, 272] width 296 height 70
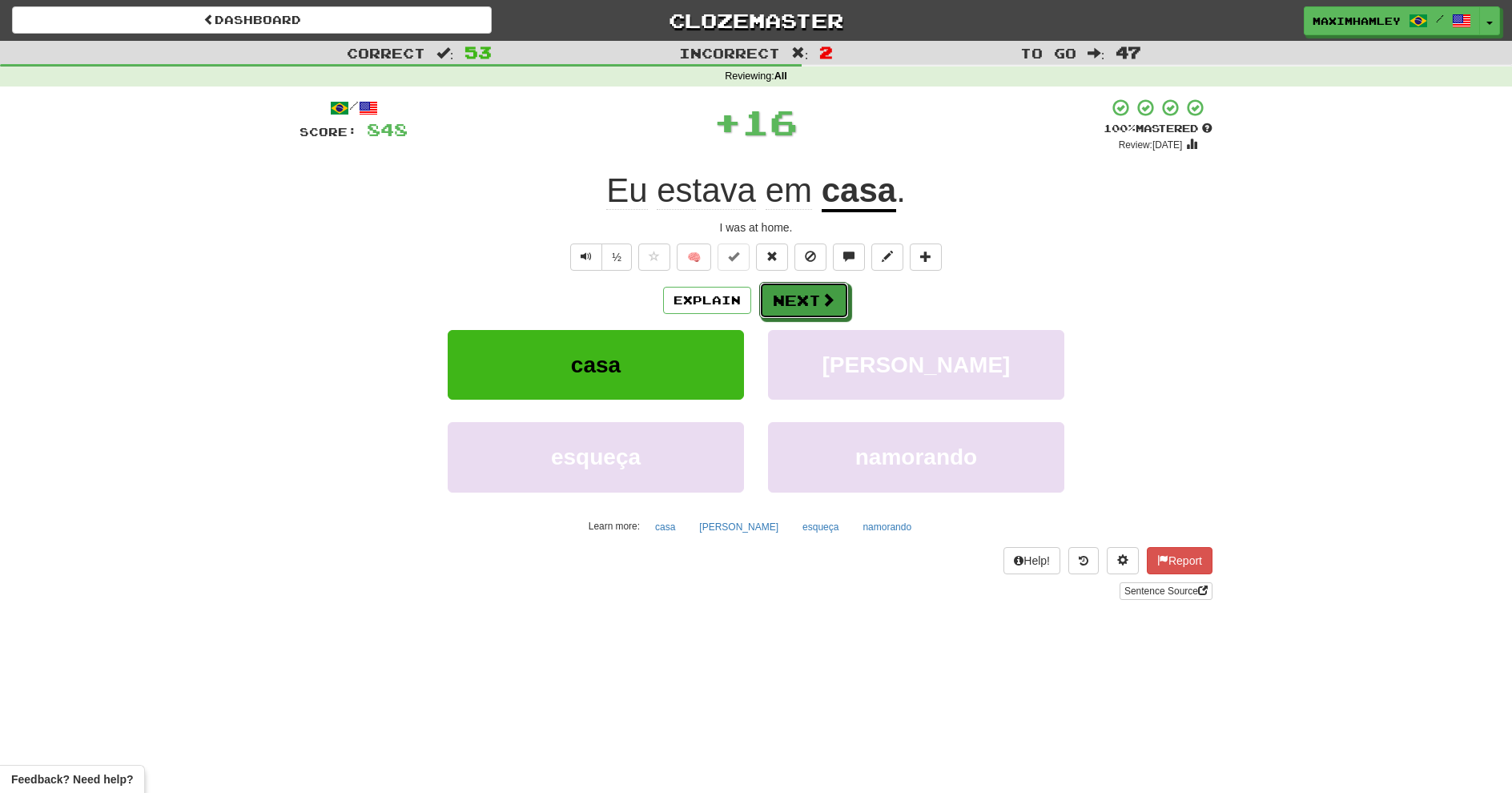
click at [797, 305] on button "Next" at bounding box center [804, 300] width 89 height 37
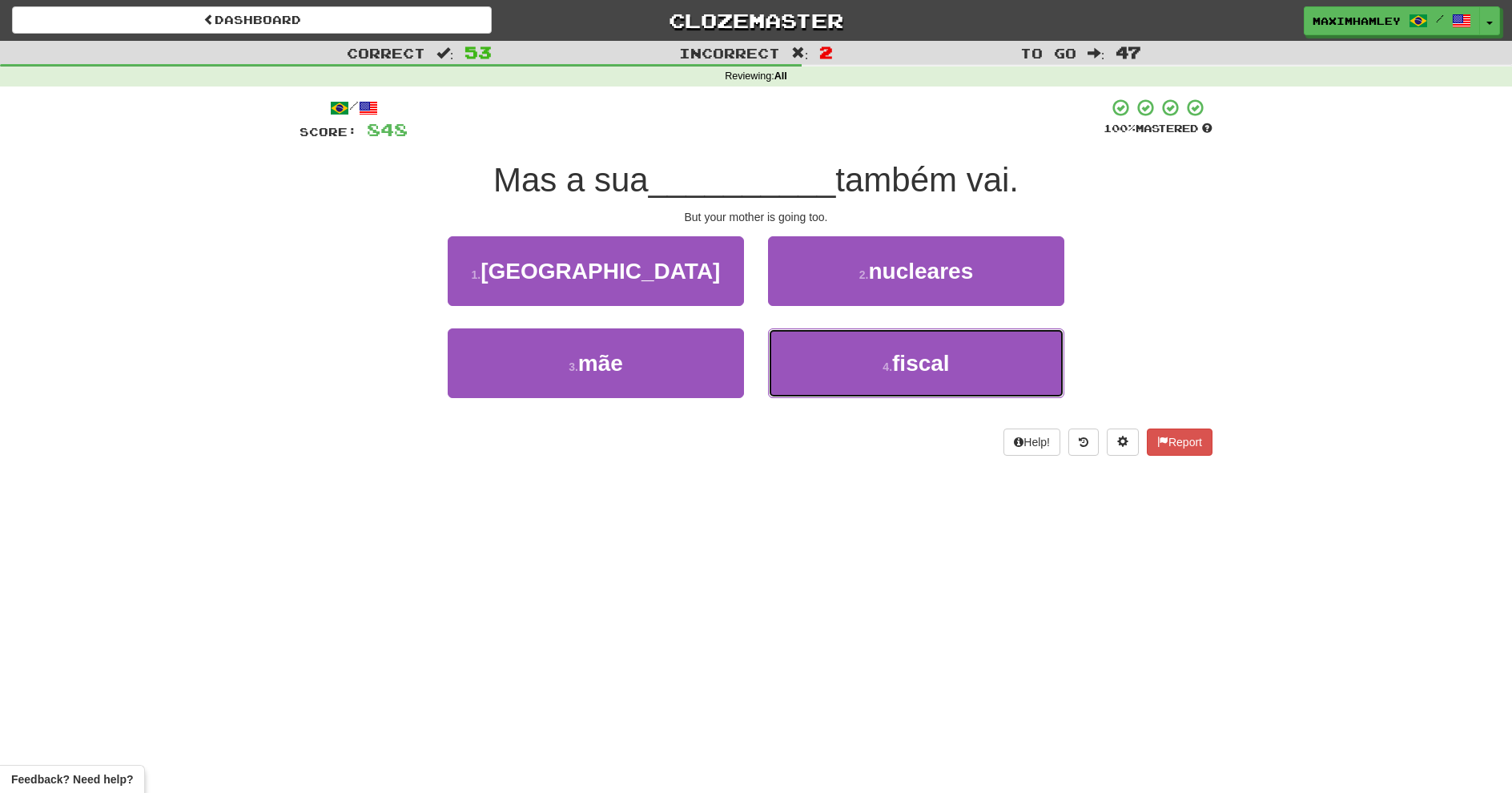
click at [860, 345] on button "4 . fiscal" at bounding box center [916, 363] width 296 height 70
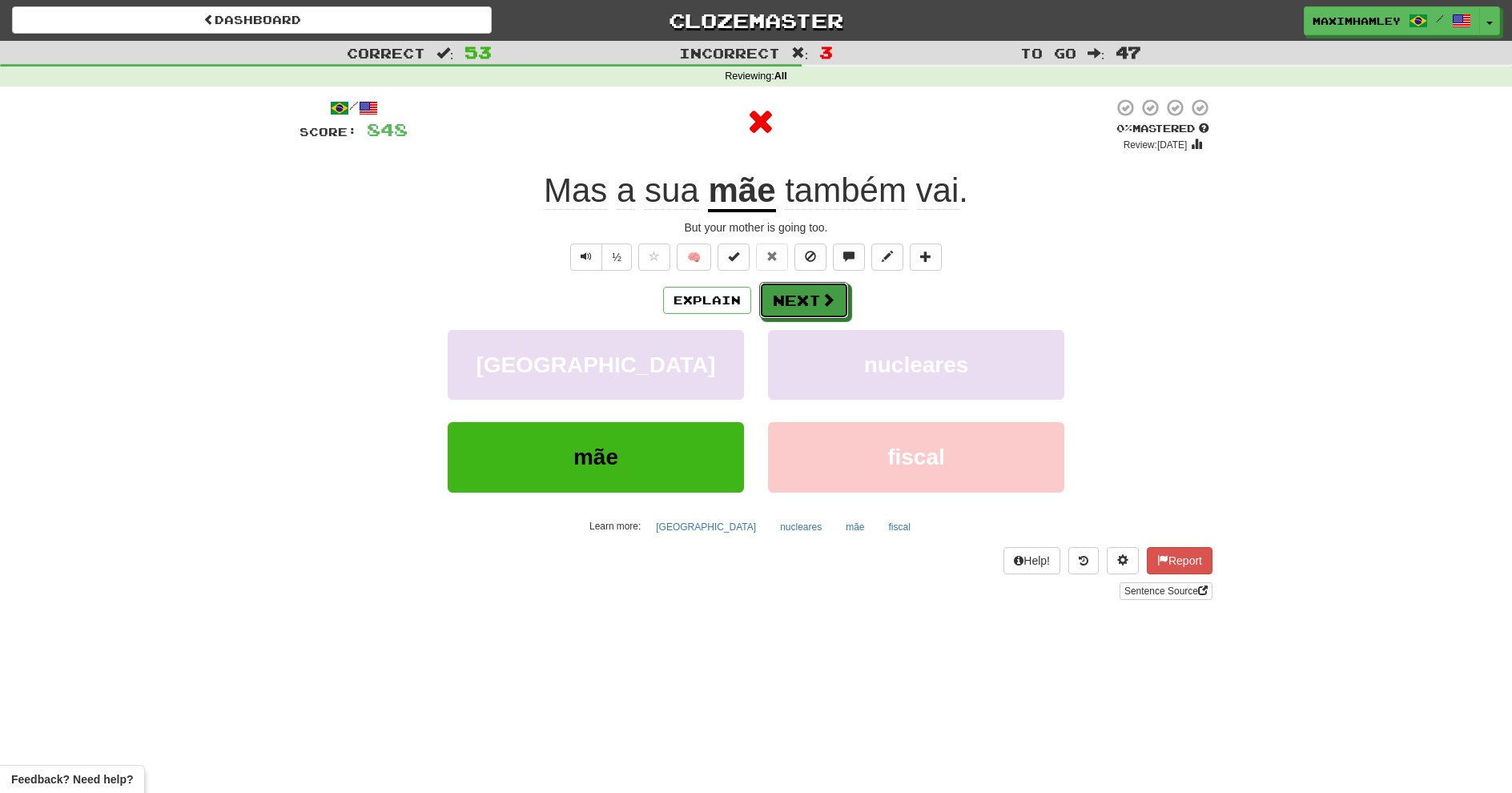
click at [791, 293] on button "Next" at bounding box center [804, 300] width 89 height 37
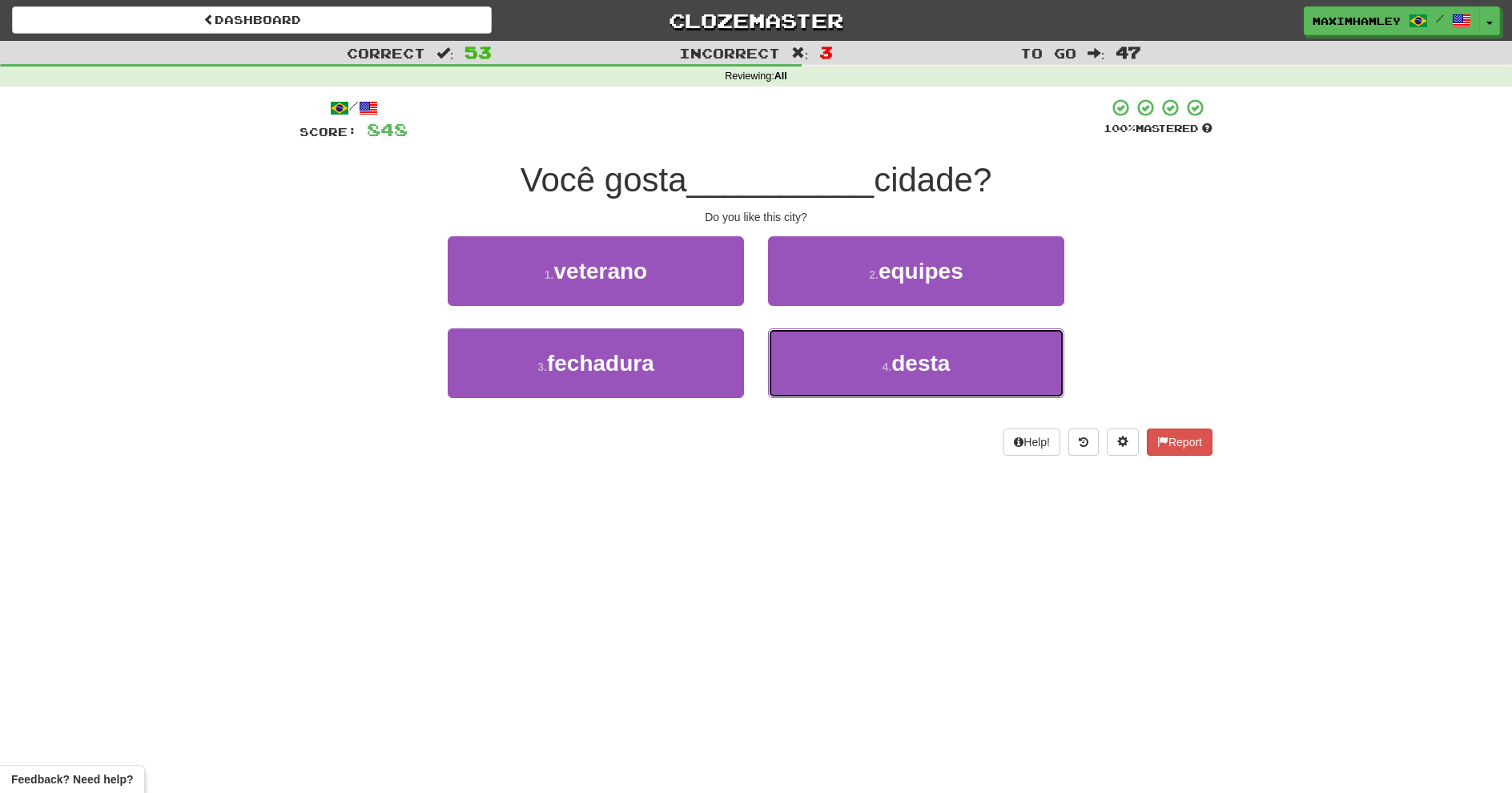
click at [818, 363] on button "4 . desta" at bounding box center [916, 363] width 296 height 70
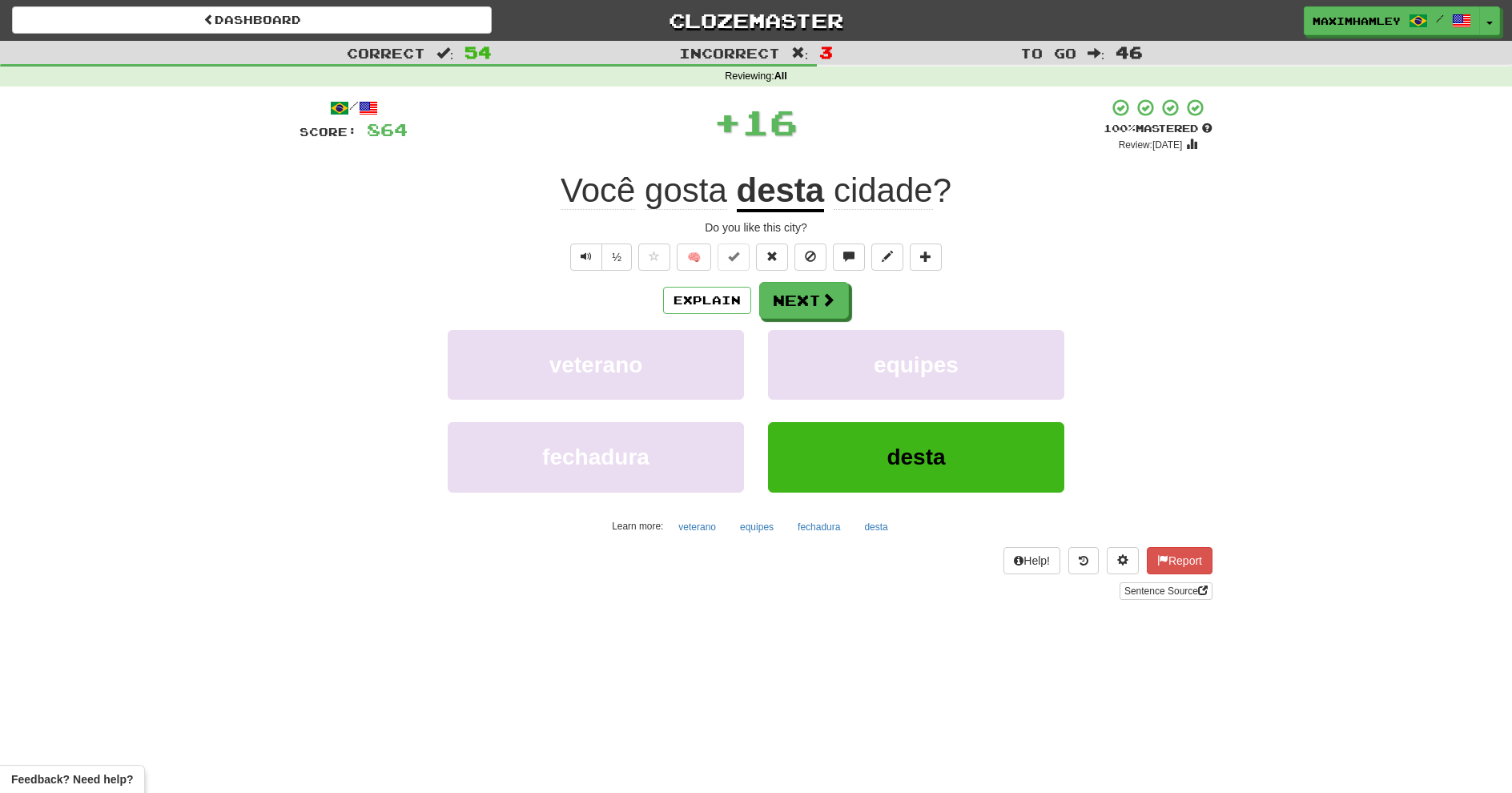
click at [783, 324] on div "Explain Next veterano equipes fechadura desta Learn more: veterano equipes fech…" at bounding box center [756, 411] width 913 height 257
click at [784, 311] on button "Next" at bounding box center [804, 300] width 89 height 37
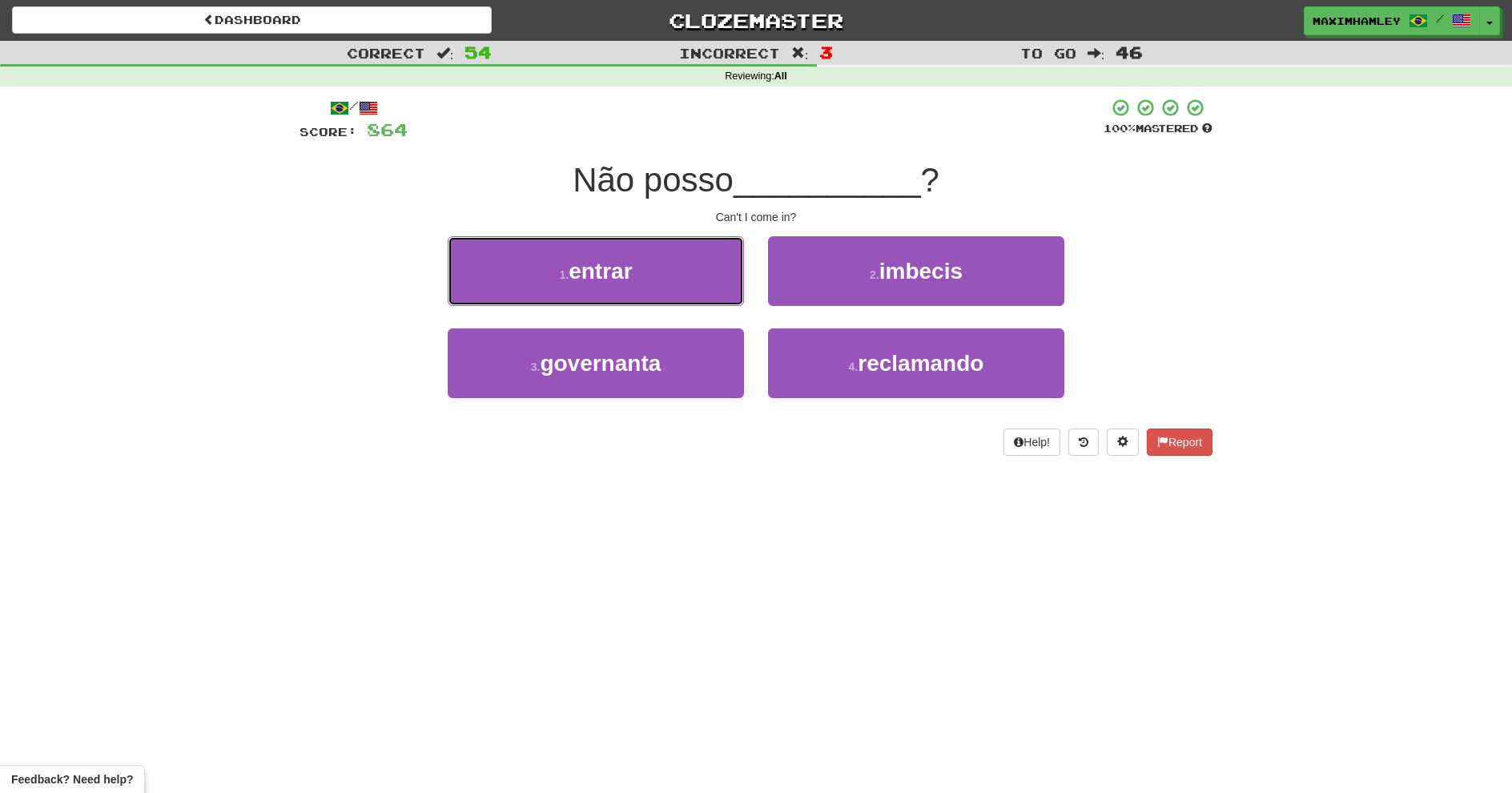
click at [677, 281] on button "1 . entrar" at bounding box center [596, 272] width 296 height 70
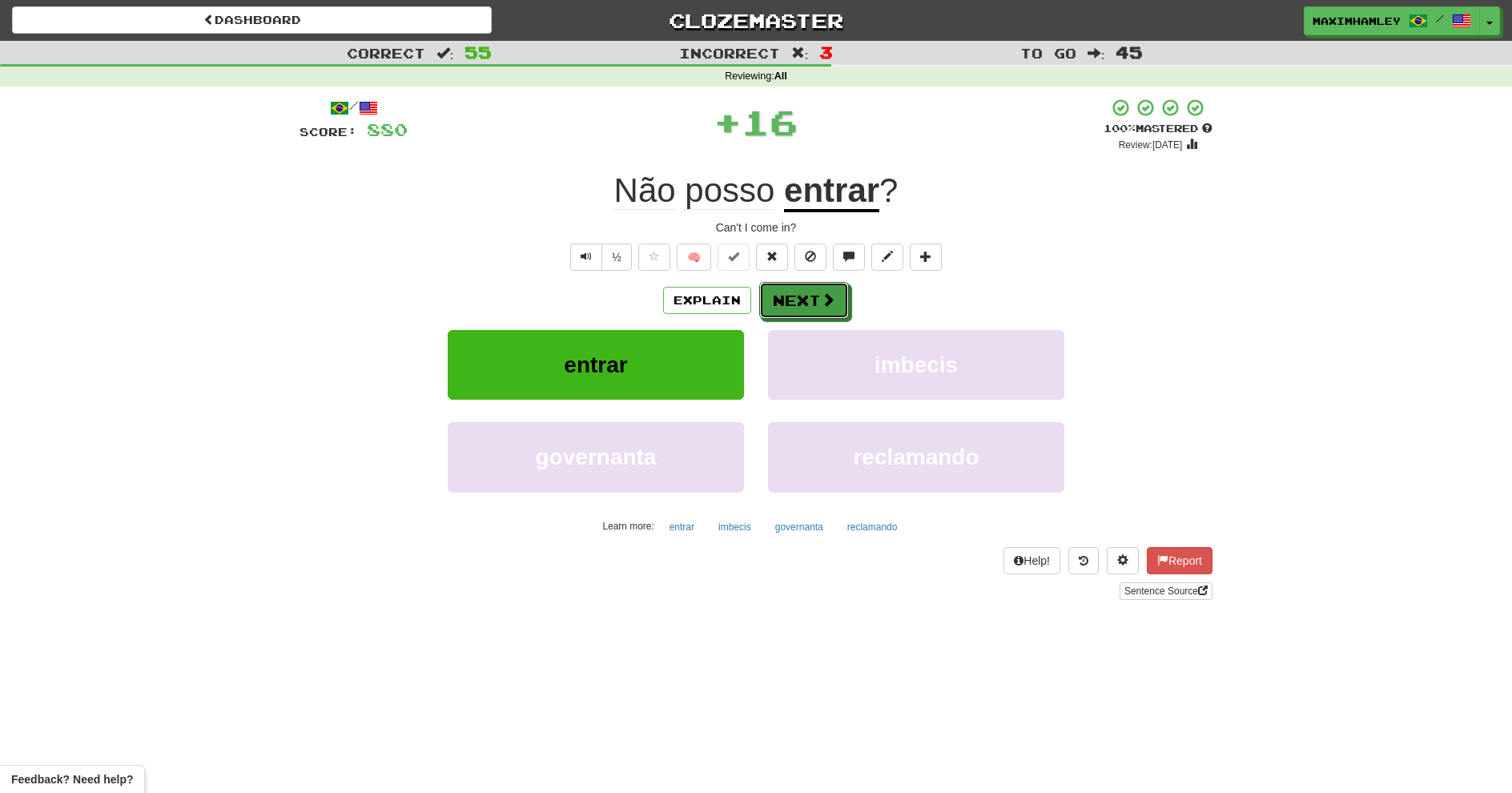
click at [793, 302] on button "Next" at bounding box center [804, 300] width 89 height 37
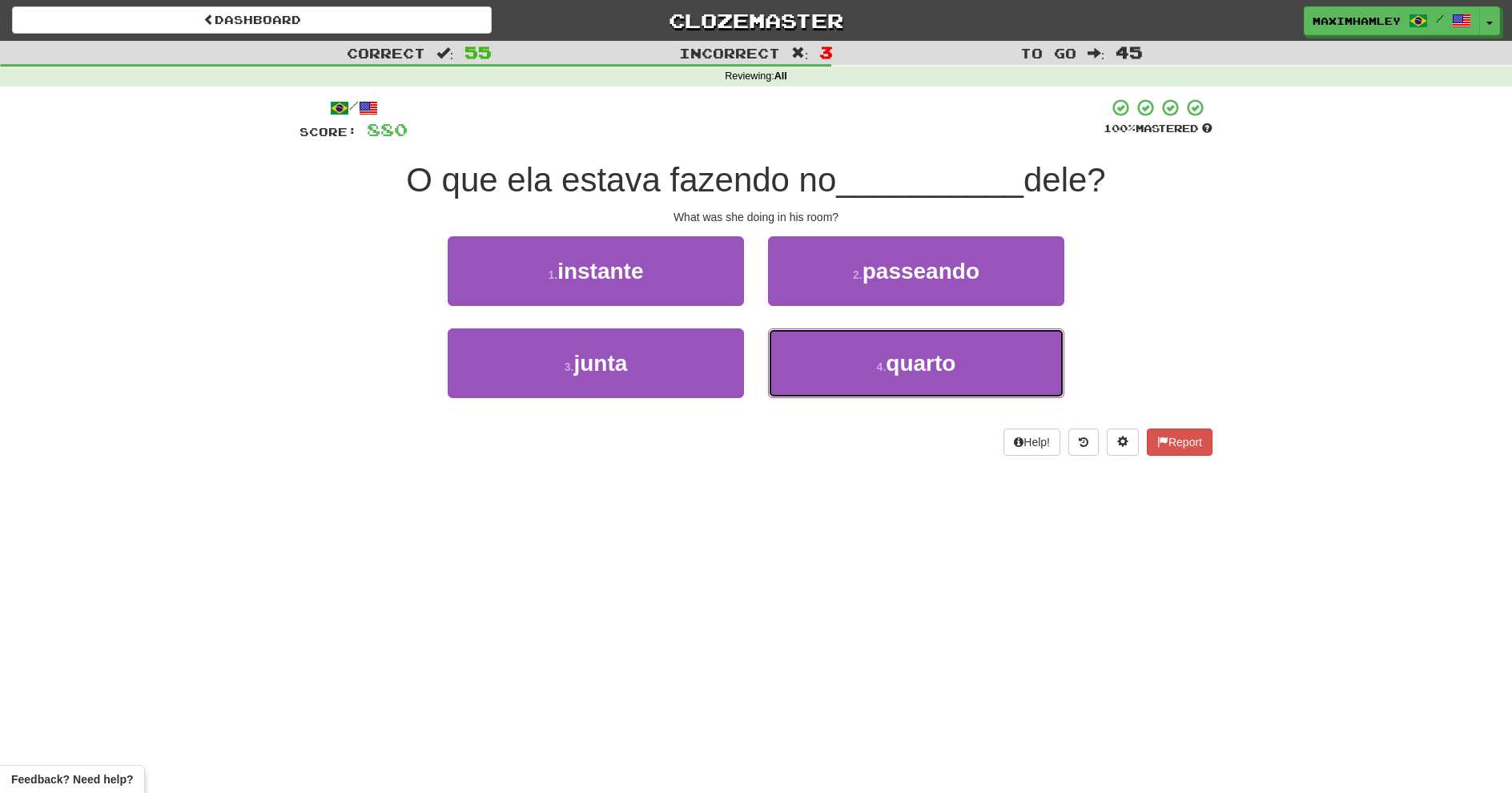
click at [799, 346] on button "4 . quarto" at bounding box center [916, 363] width 296 height 70
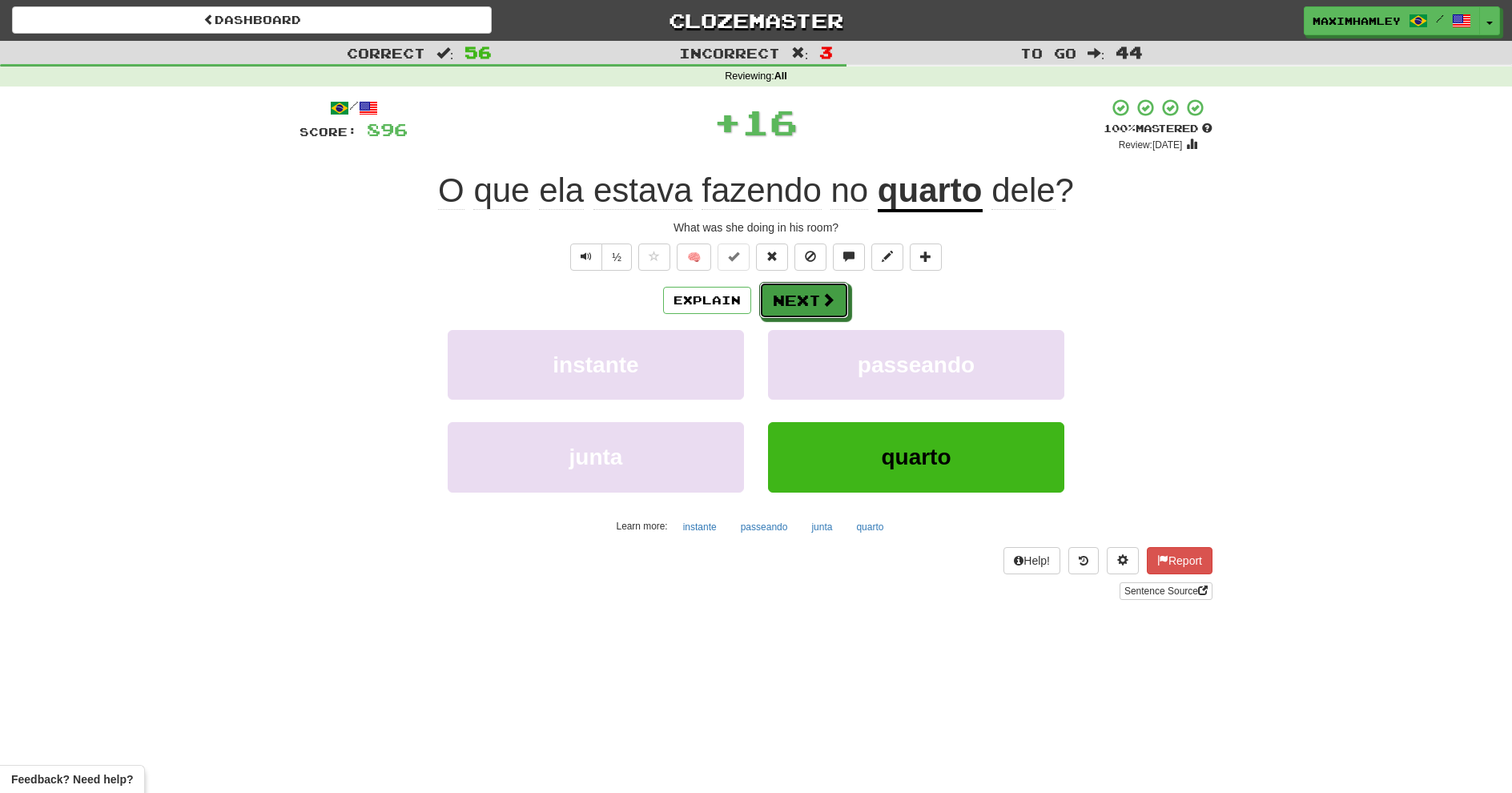
click at [785, 299] on button "Next" at bounding box center [804, 300] width 89 height 37
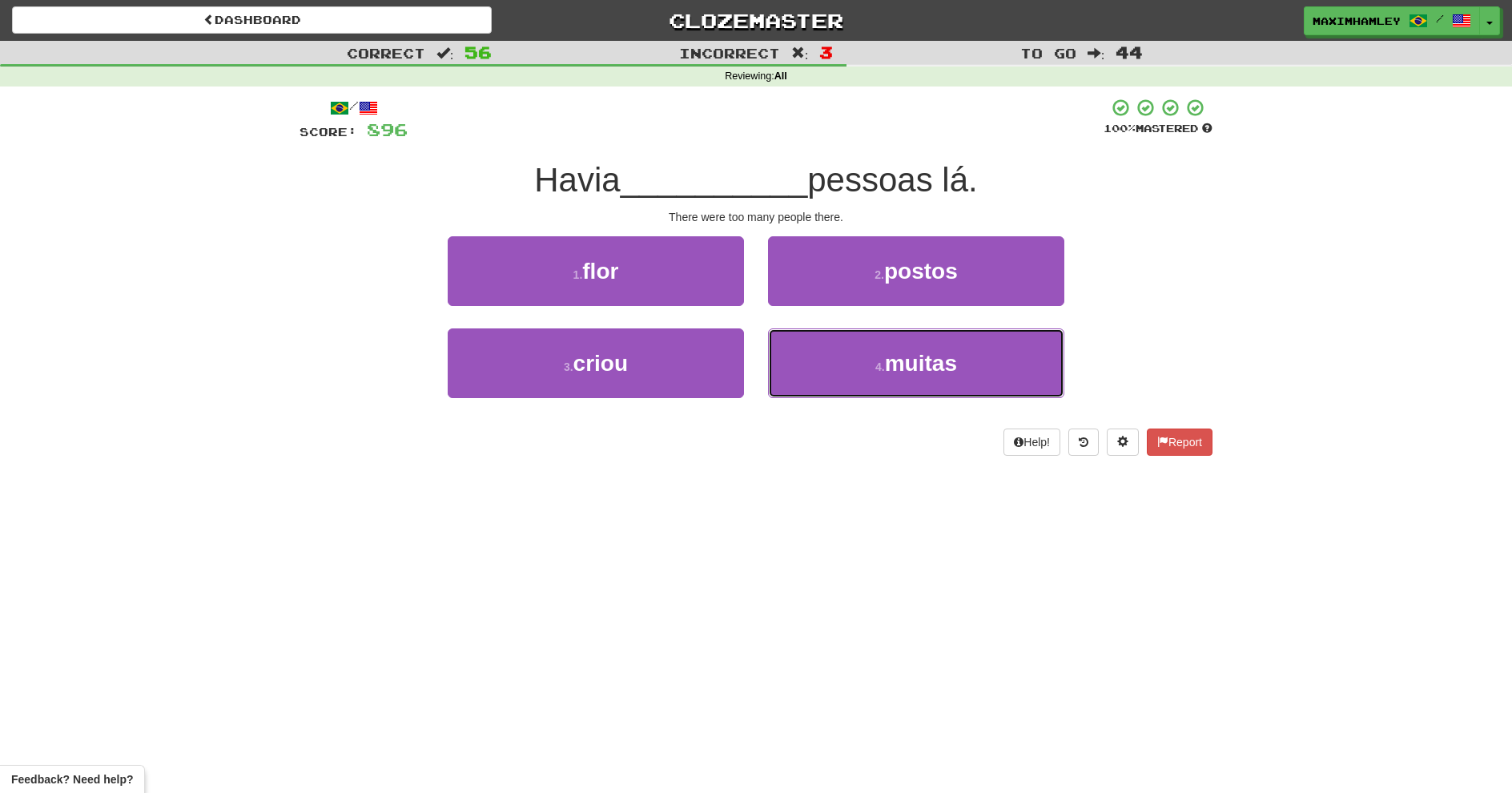
click at [825, 347] on button "4 . muitas" at bounding box center [916, 363] width 296 height 70
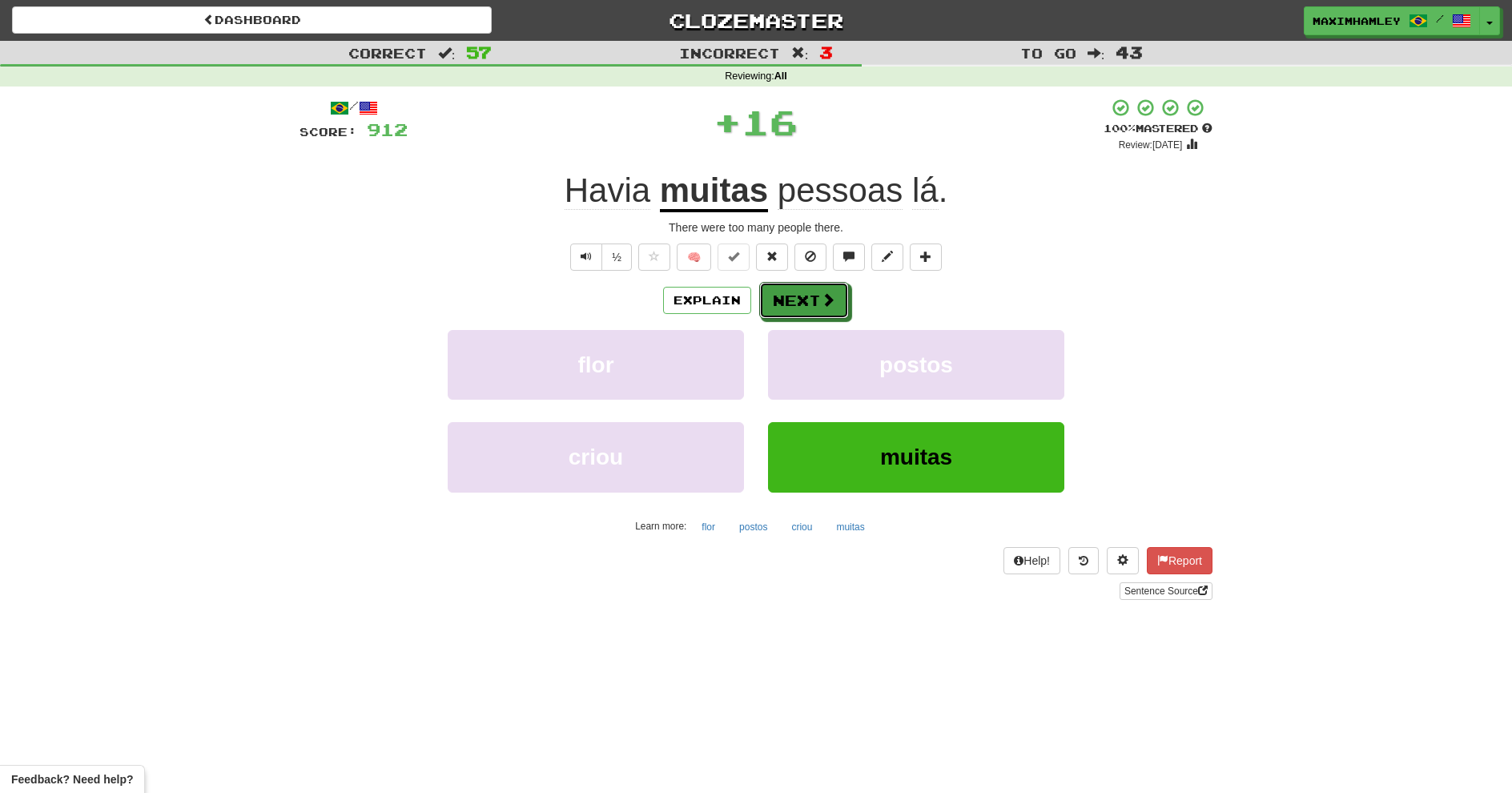
click at [792, 297] on button "Next" at bounding box center [804, 300] width 89 height 37
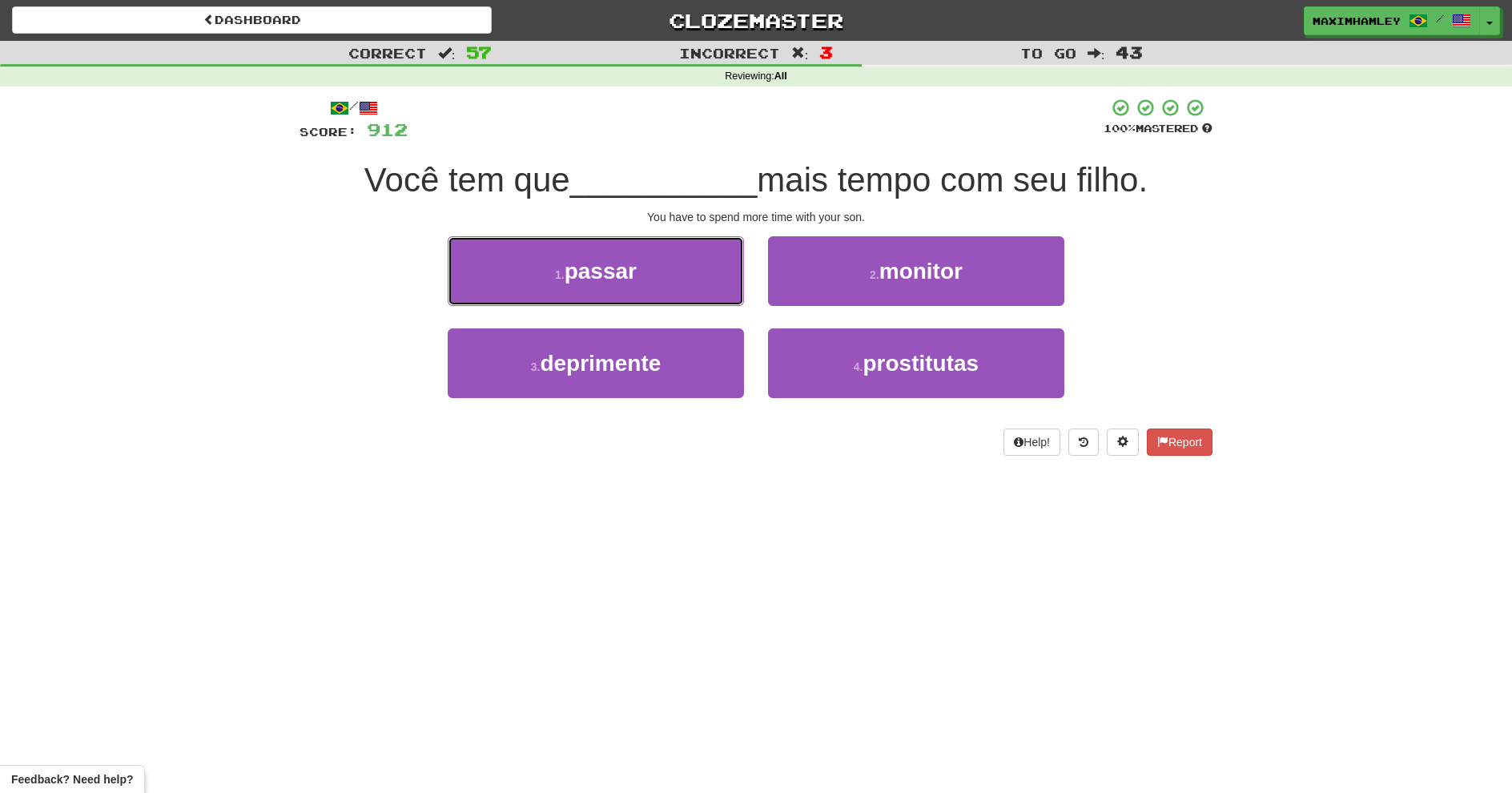
click at [679, 282] on button "1 . passar" at bounding box center [596, 272] width 296 height 70
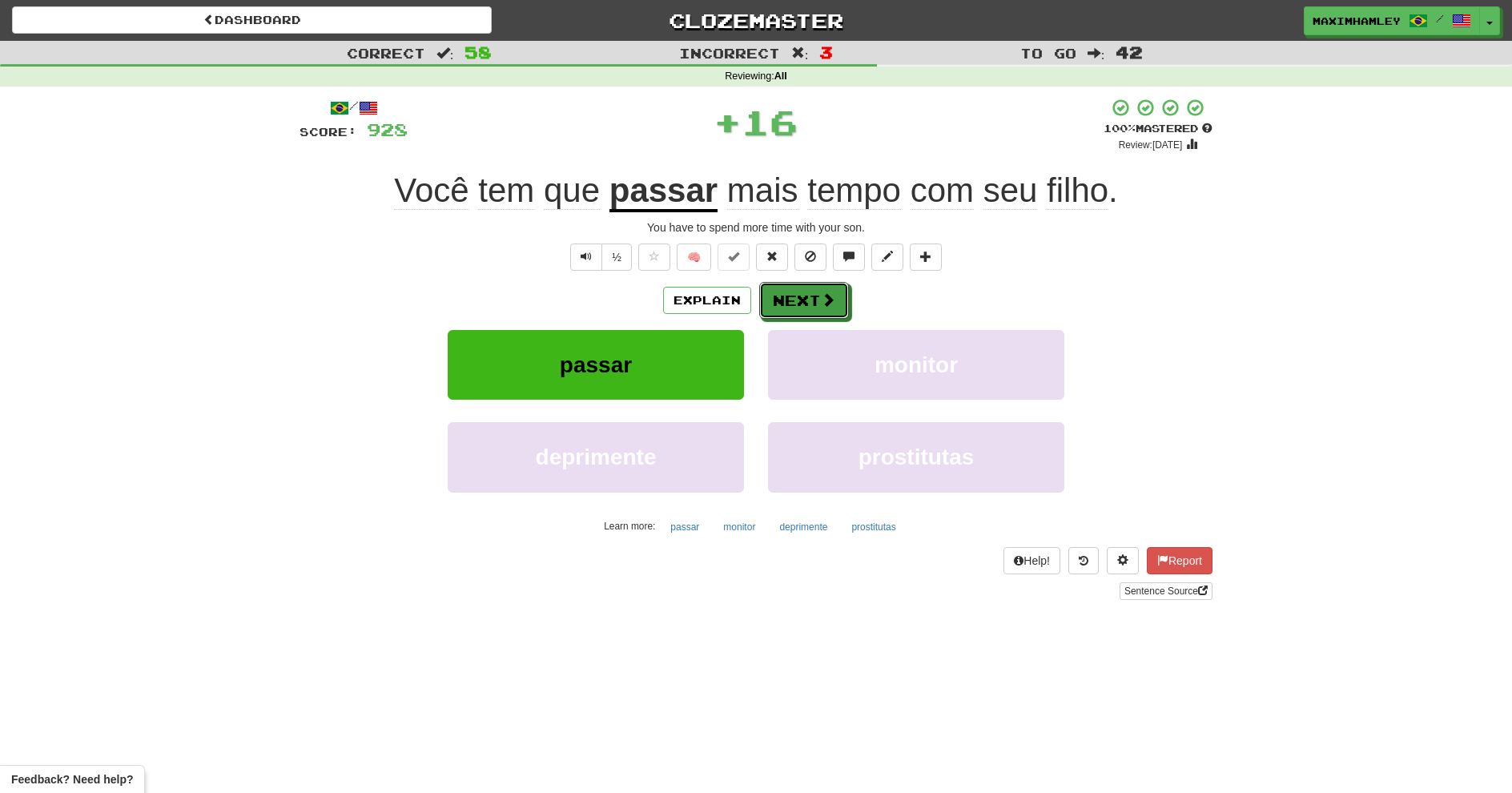
click at [809, 310] on button "Next" at bounding box center [804, 300] width 89 height 37
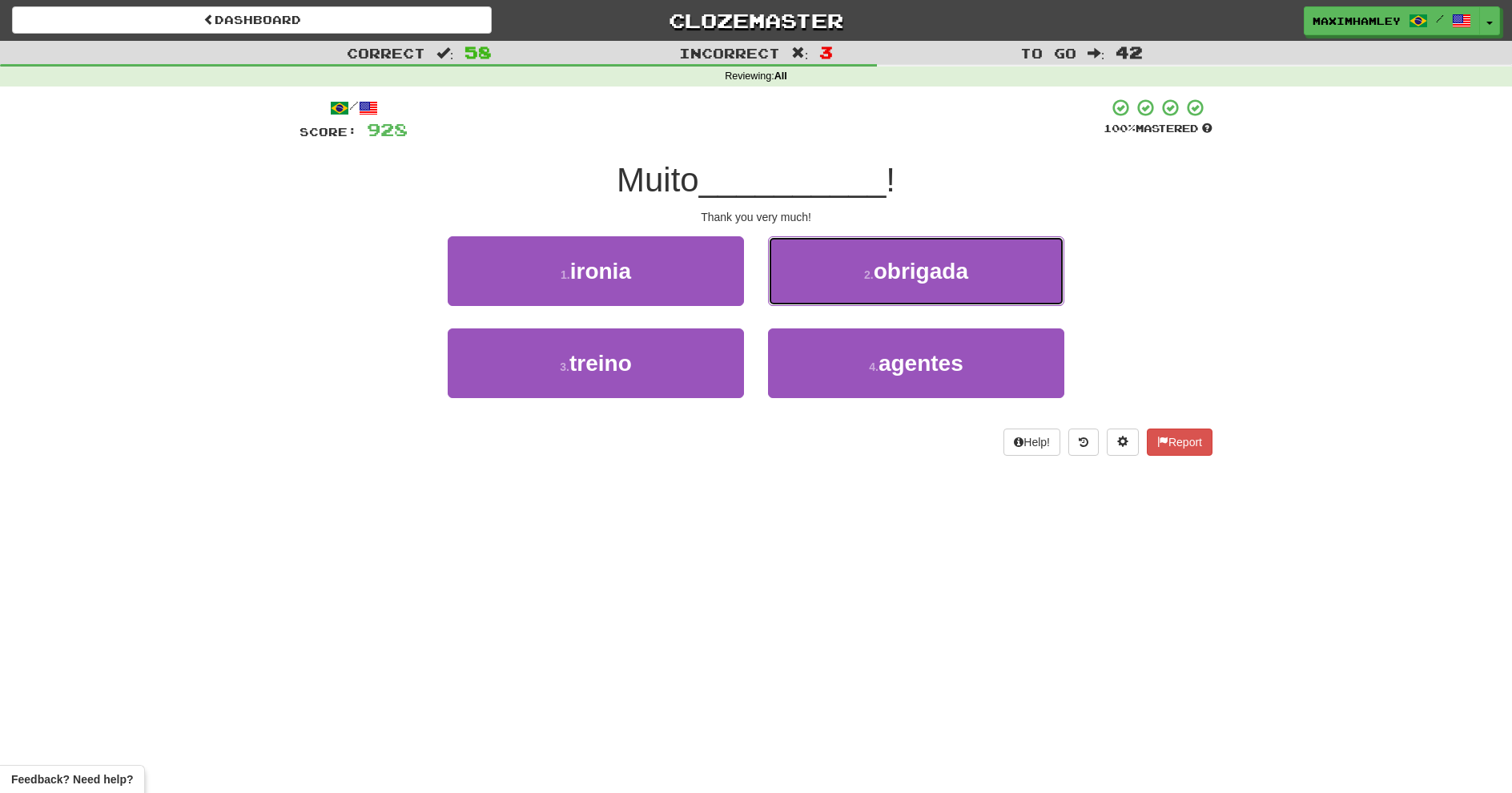
click at [865, 286] on button "2 . obrigada" at bounding box center [916, 272] width 296 height 70
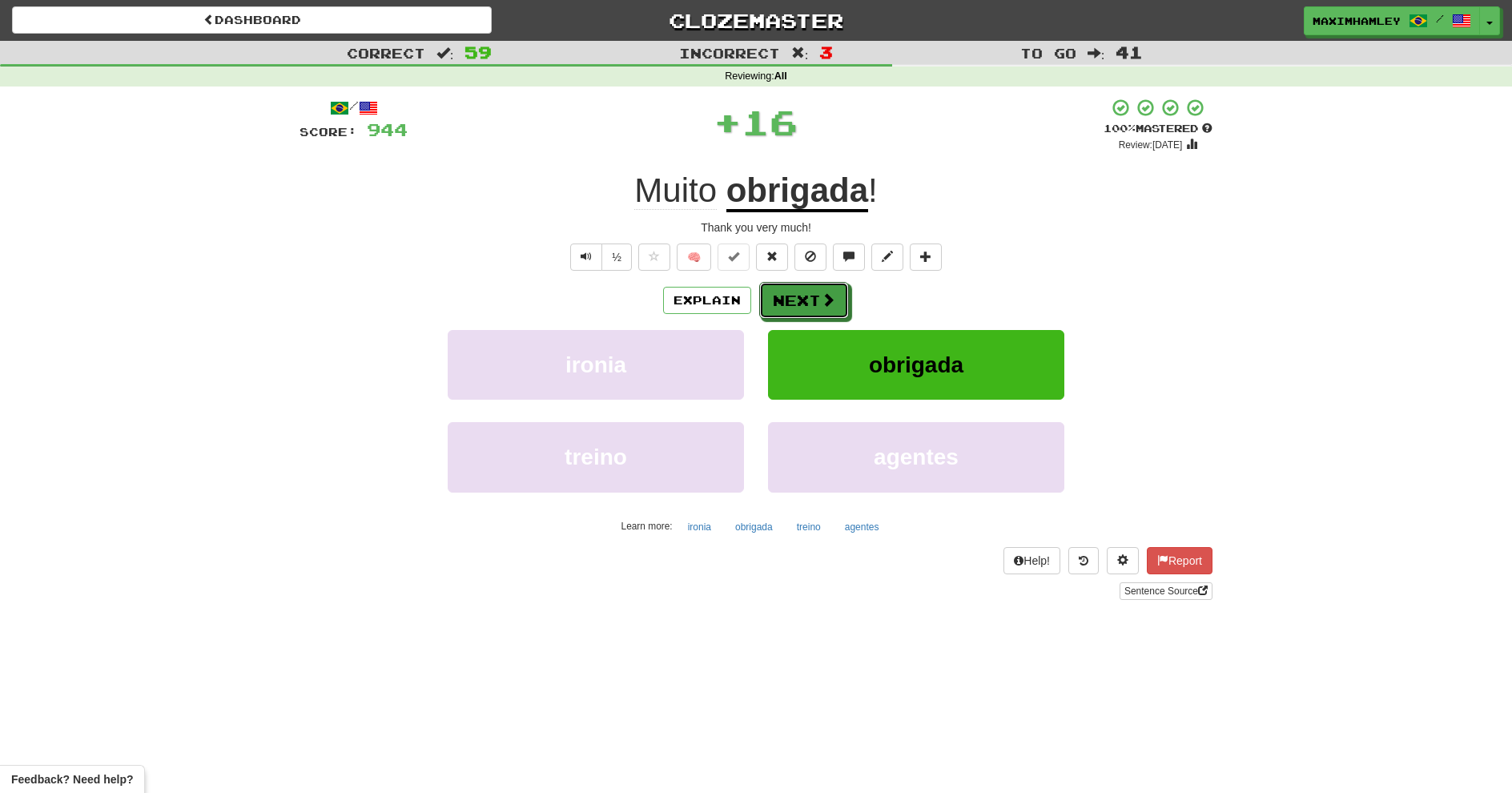
click at [831, 303] on span at bounding box center [828, 299] width 14 height 14
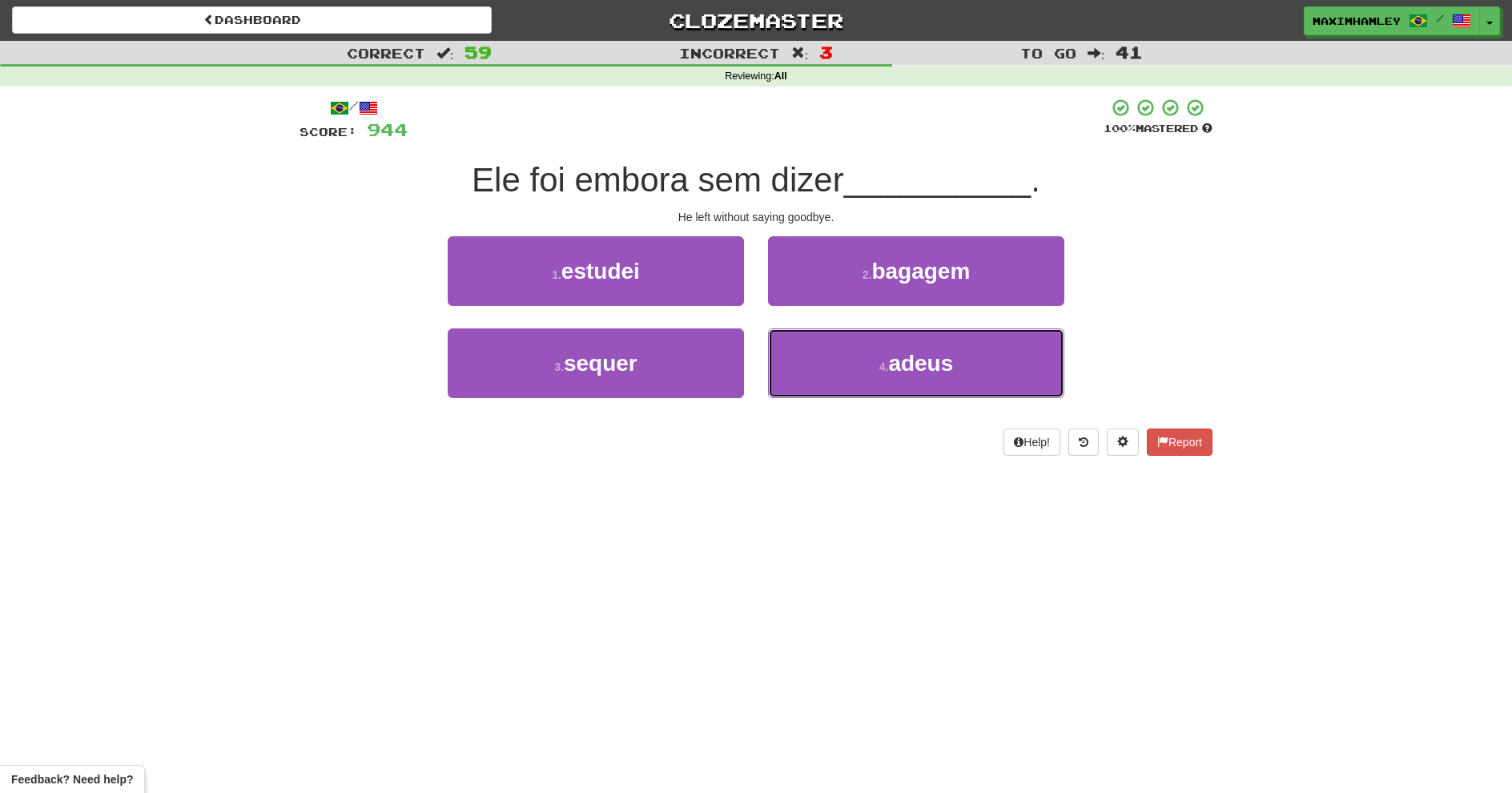
click at [875, 368] on button "4 . adeus" at bounding box center [916, 363] width 296 height 70
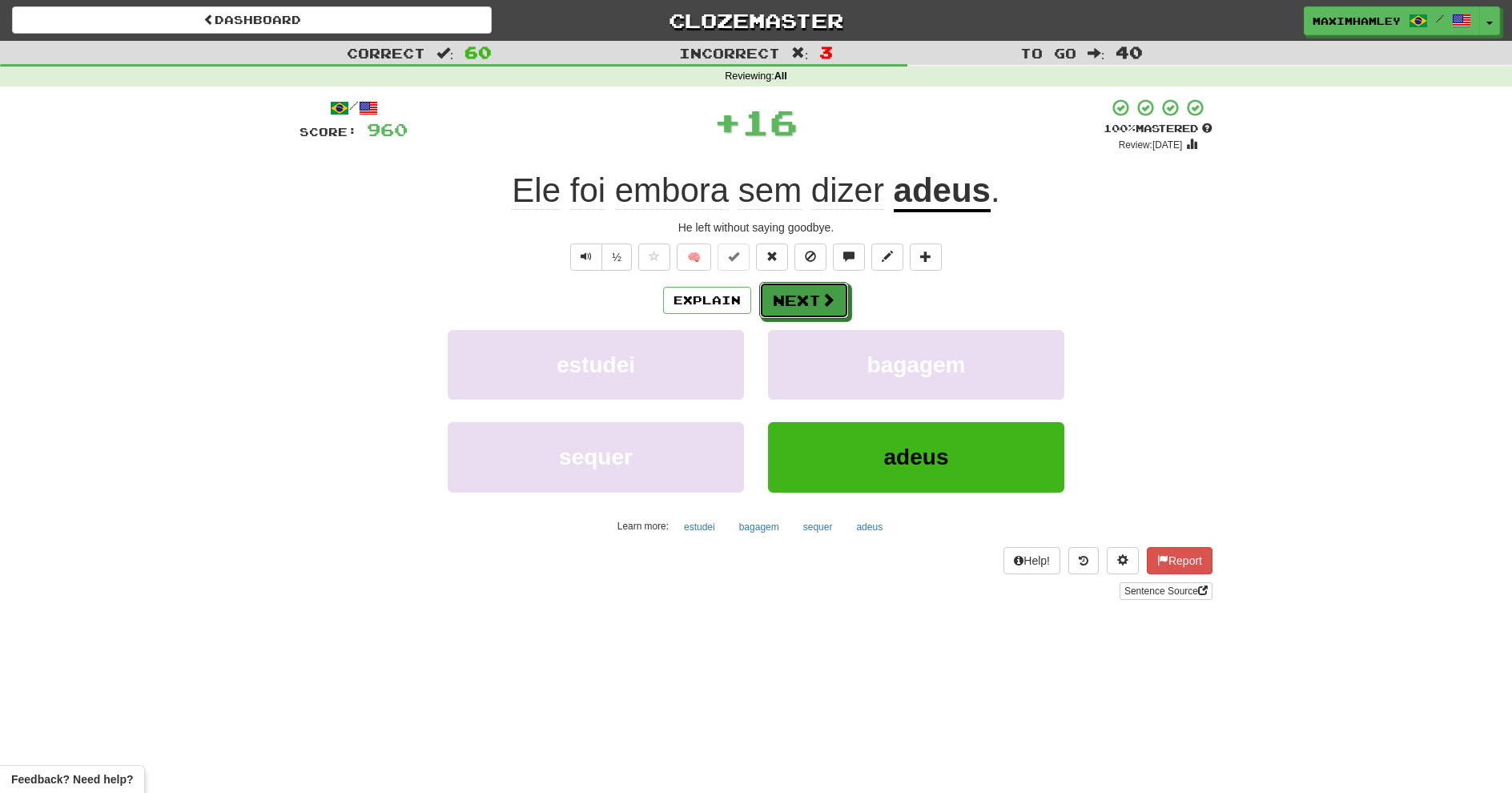
click at [838, 306] on button "Next" at bounding box center [804, 300] width 89 height 37
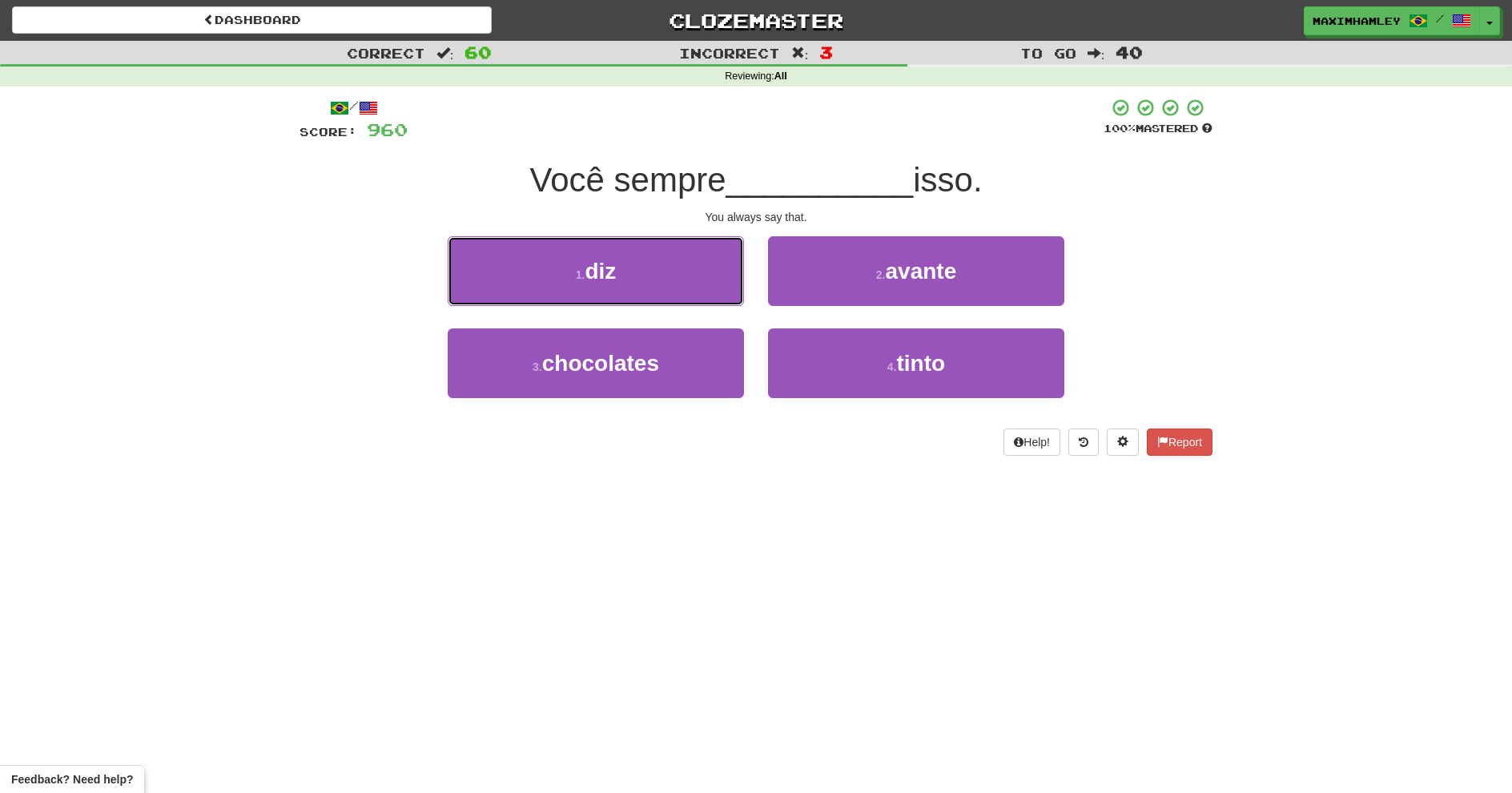
drag, startPoint x: 673, startPoint y: 272, endPoint x: 710, endPoint y: 272, distance: 37.0
click at [674, 271] on button "1 . diz" at bounding box center [596, 272] width 296 height 70
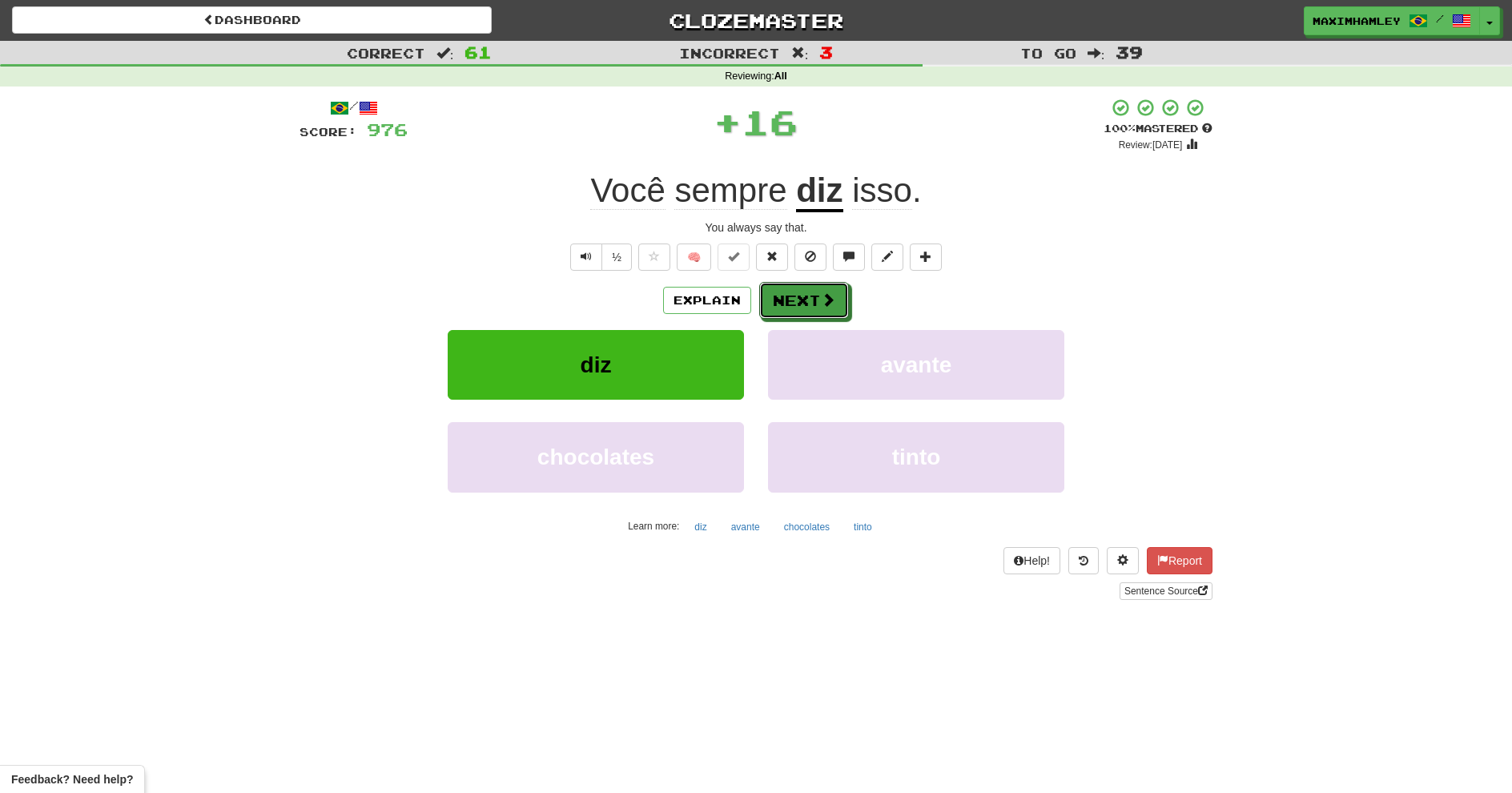
click at [827, 291] on button "Next" at bounding box center [804, 300] width 89 height 37
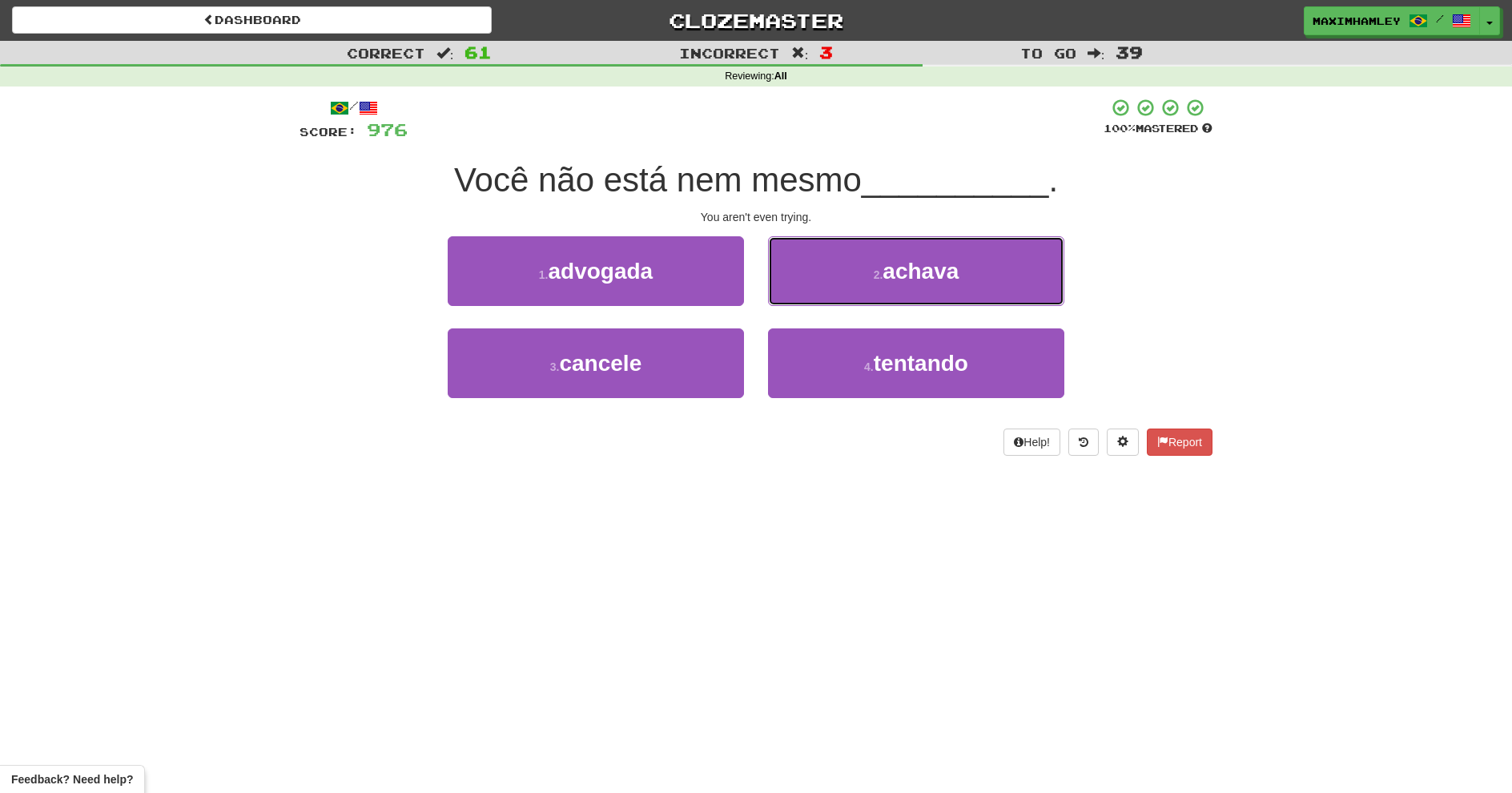
click at [905, 269] on span "achava" at bounding box center [921, 272] width 76 height 25
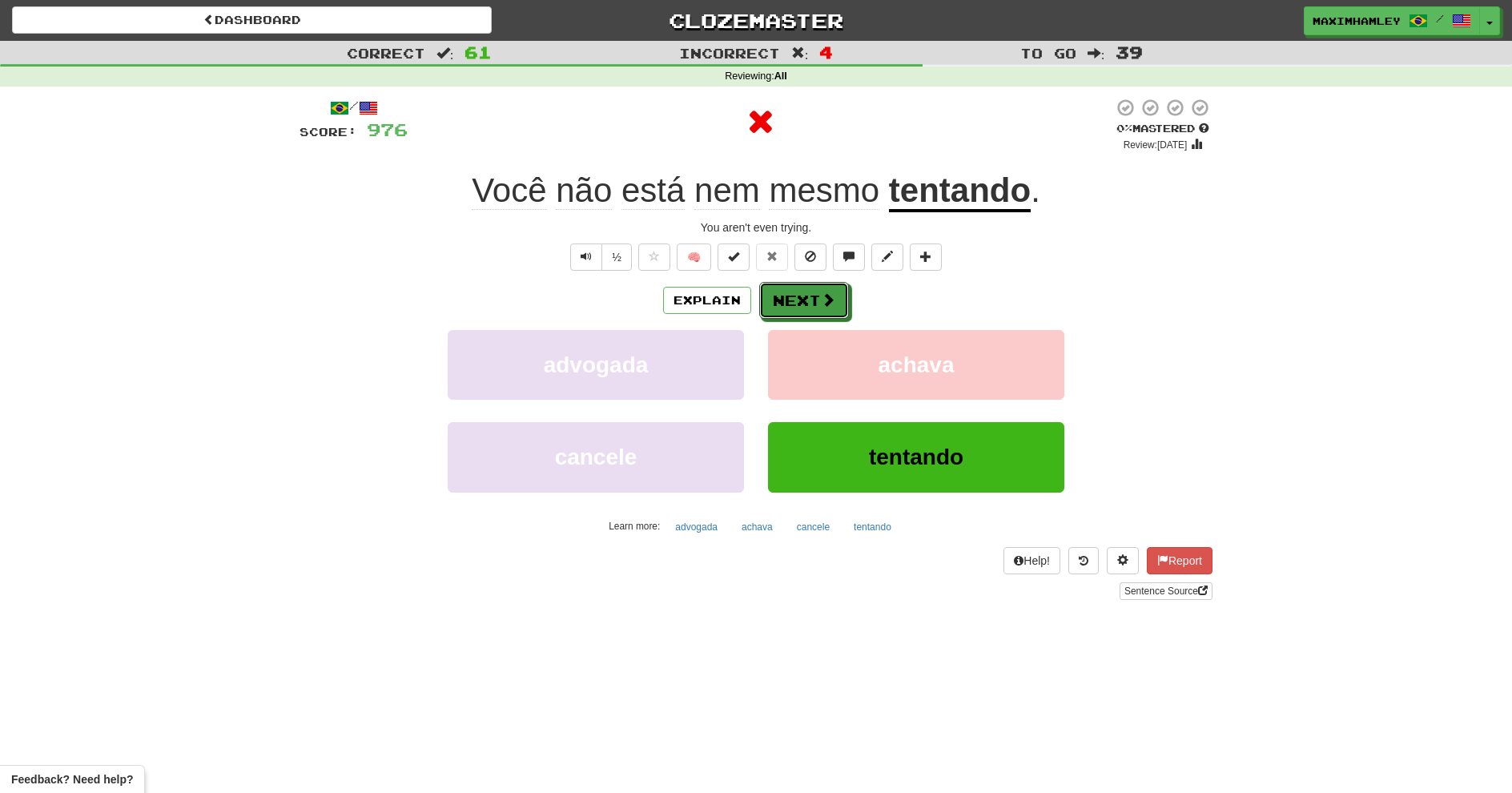
click at [800, 300] on button "Next" at bounding box center [804, 300] width 89 height 37
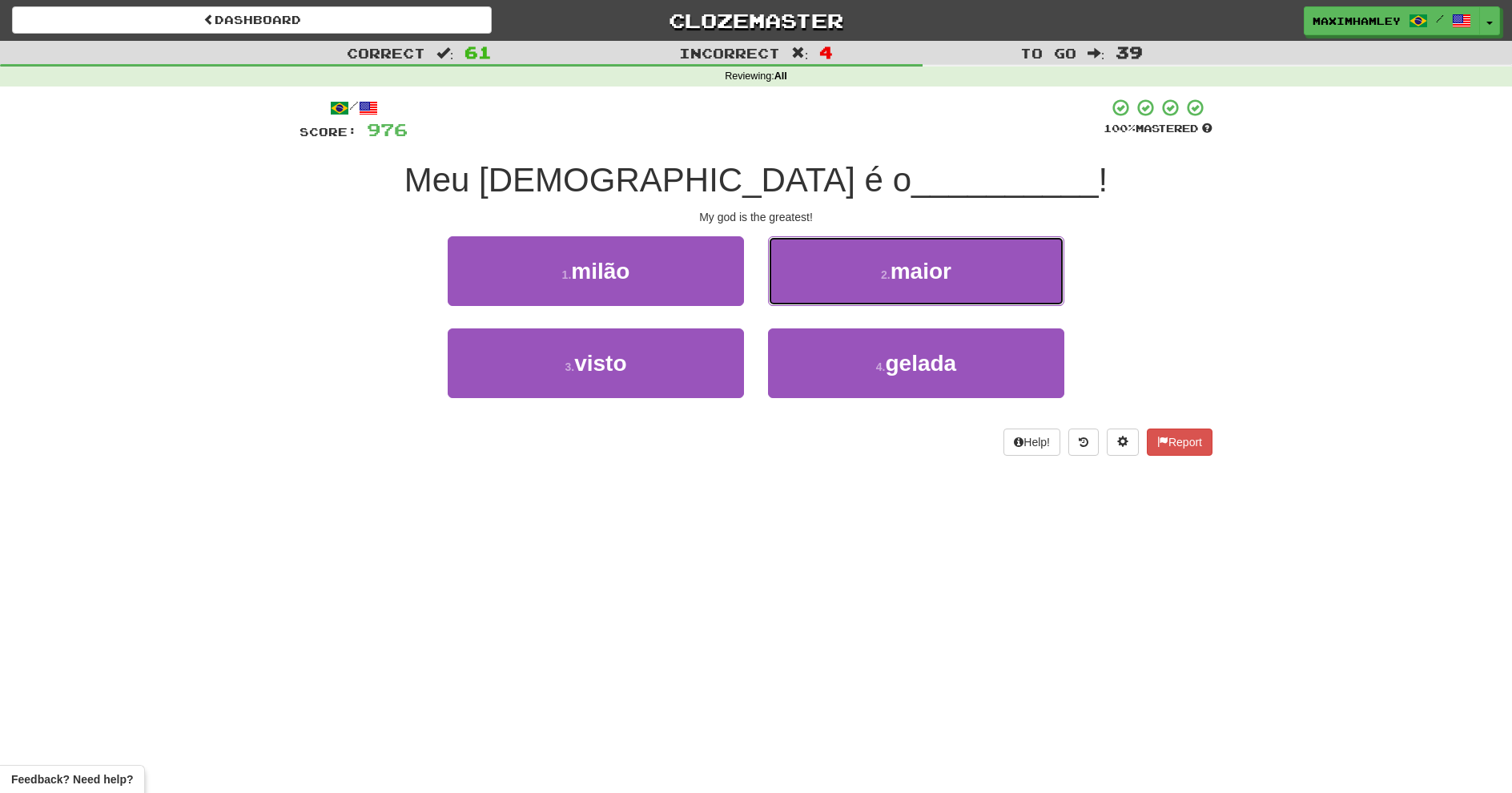
click at [853, 293] on button "2 . maior" at bounding box center [916, 272] width 296 height 70
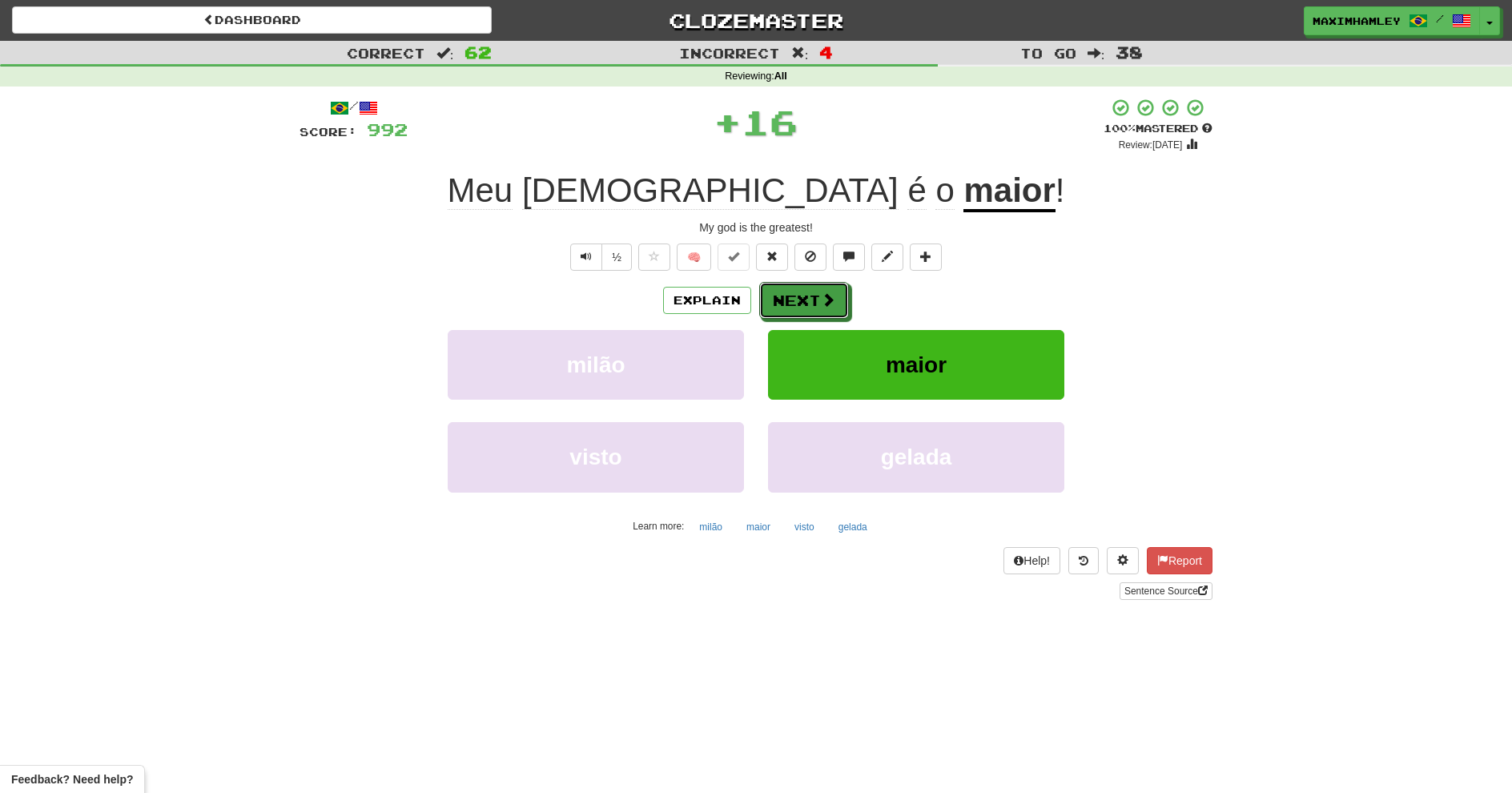
click at [840, 291] on button "Next" at bounding box center [804, 300] width 89 height 37
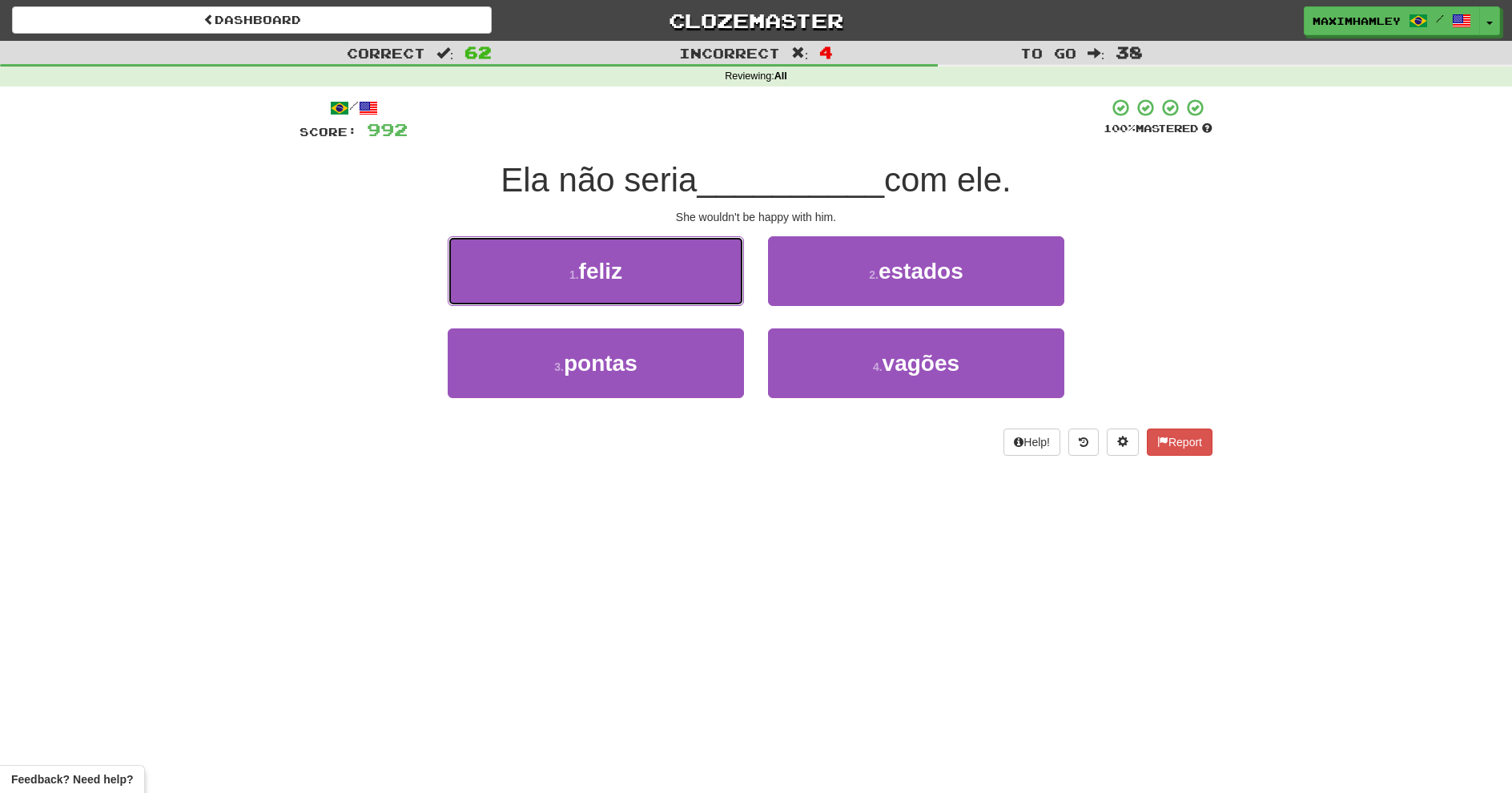
click at [653, 290] on button "1 . feliz" at bounding box center [596, 272] width 296 height 70
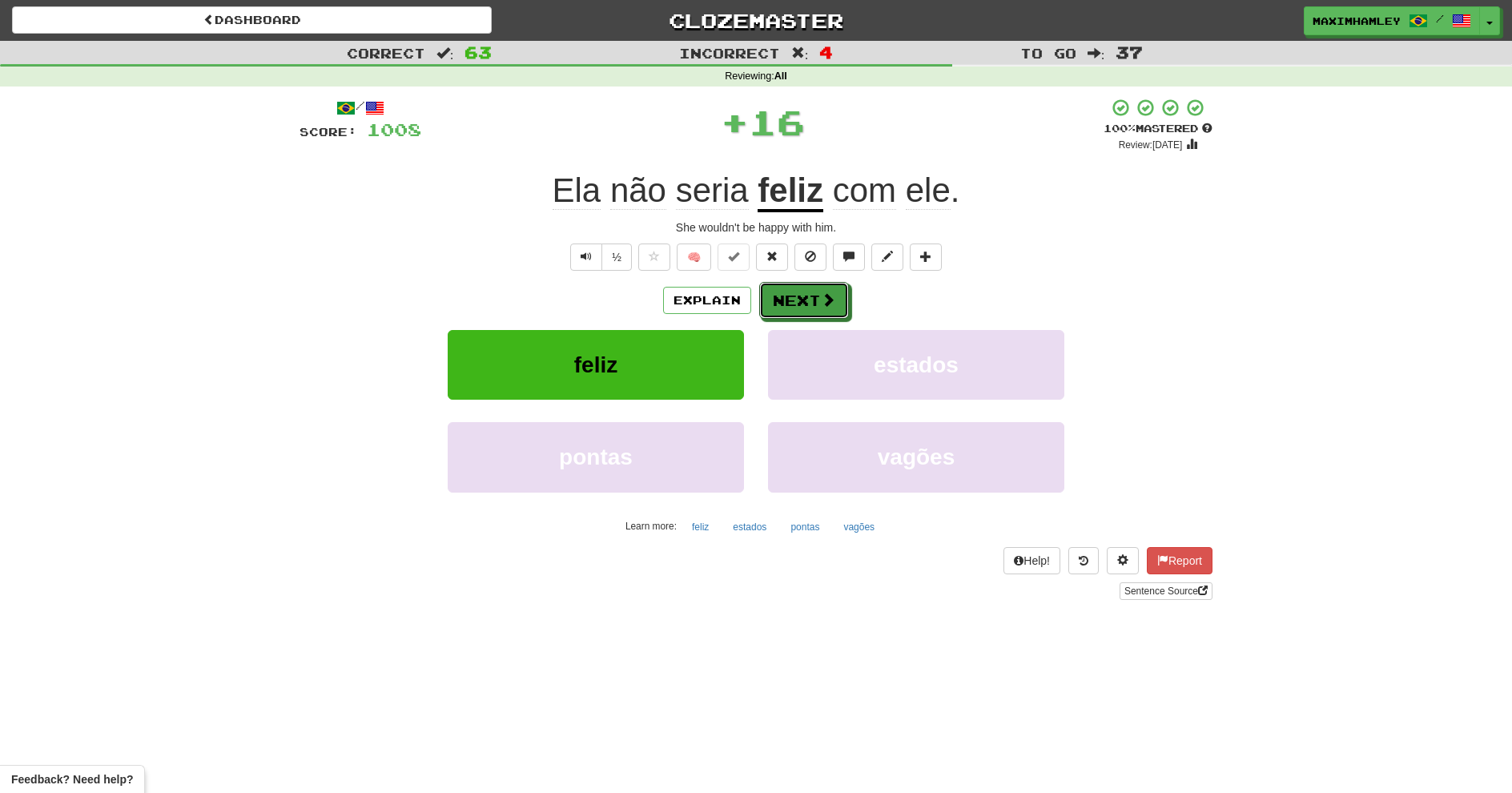
click at [815, 306] on button "Next" at bounding box center [804, 300] width 89 height 37
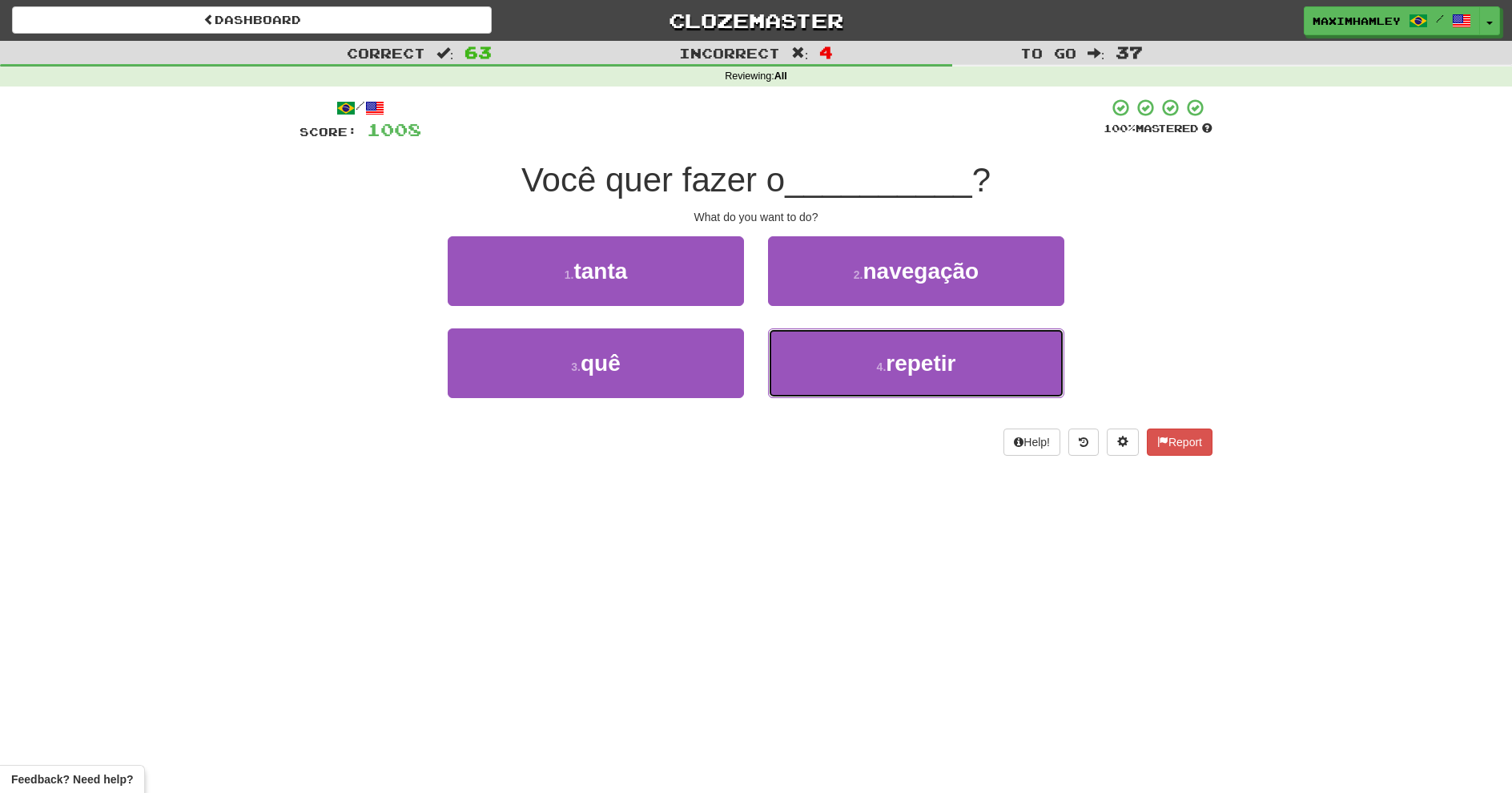
click at [919, 358] on span "repetir" at bounding box center [920, 363] width 70 height 25
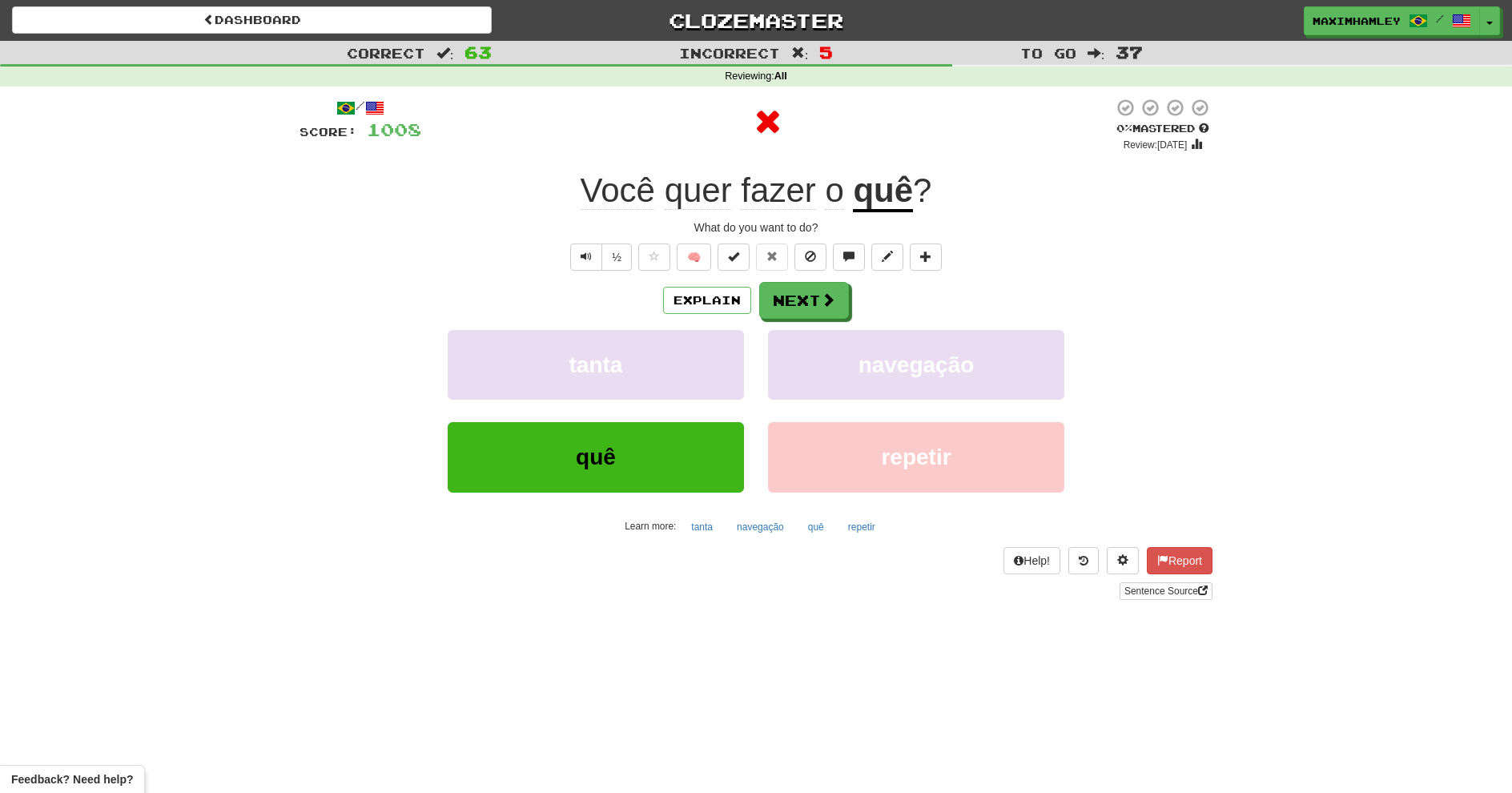
drag, startPoint x: 849, startPoint y: 291, endPoint x: 839, endPoint y: 295, distance: 10.8
click at [843, 291] on div "Explain Next" at bounding box center [756, 300] width 913 height 37
click at [839, 296] on button "Next" at bounding box center [804, 300] width 89 height 37
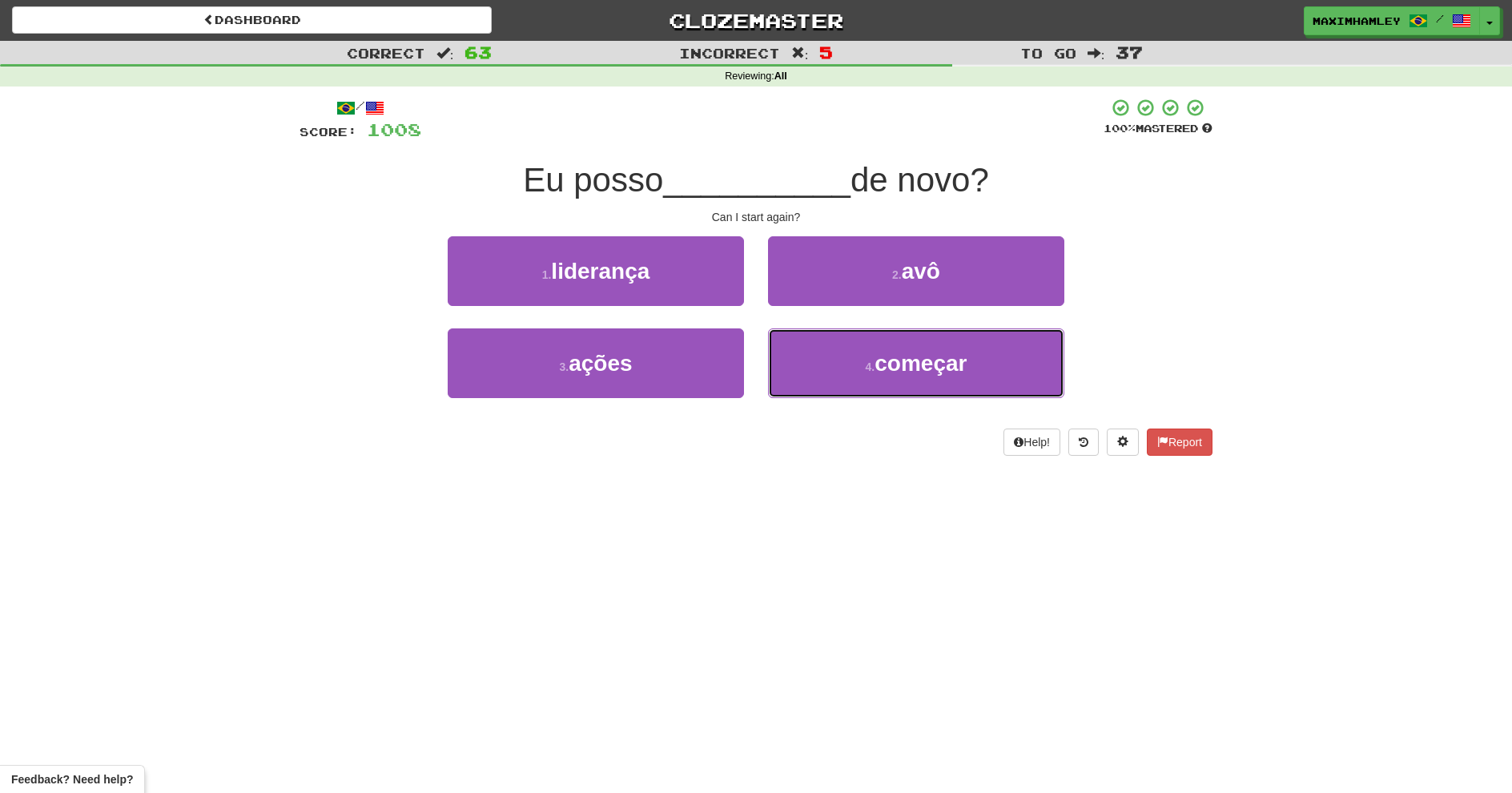
click at [842, 380] on button "4 . começar" at bounding box center [916, 363] width 296 height 70
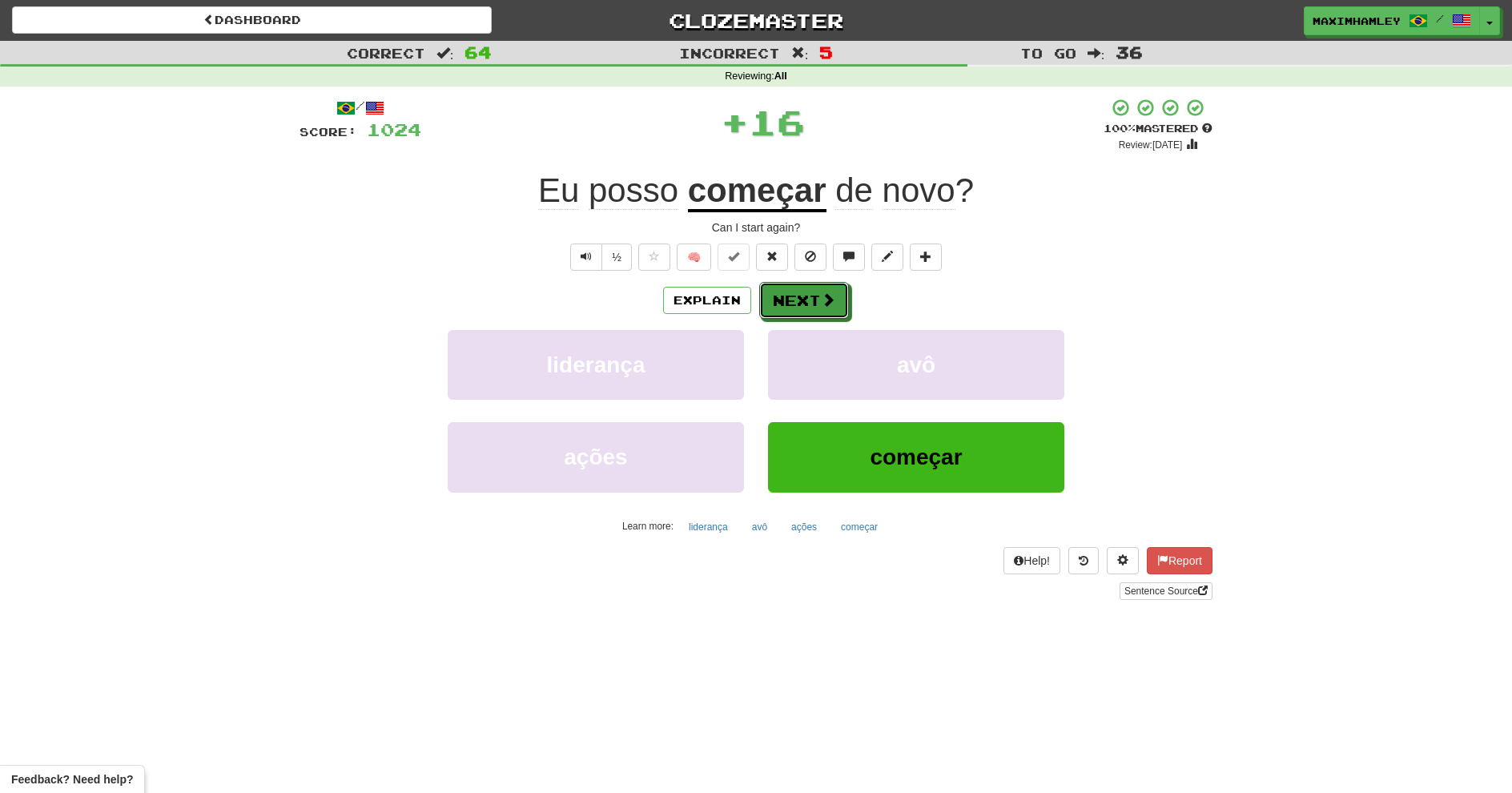
click at [800, 298] on button "Next" at bounding box center [804, 300] width 89 height 37
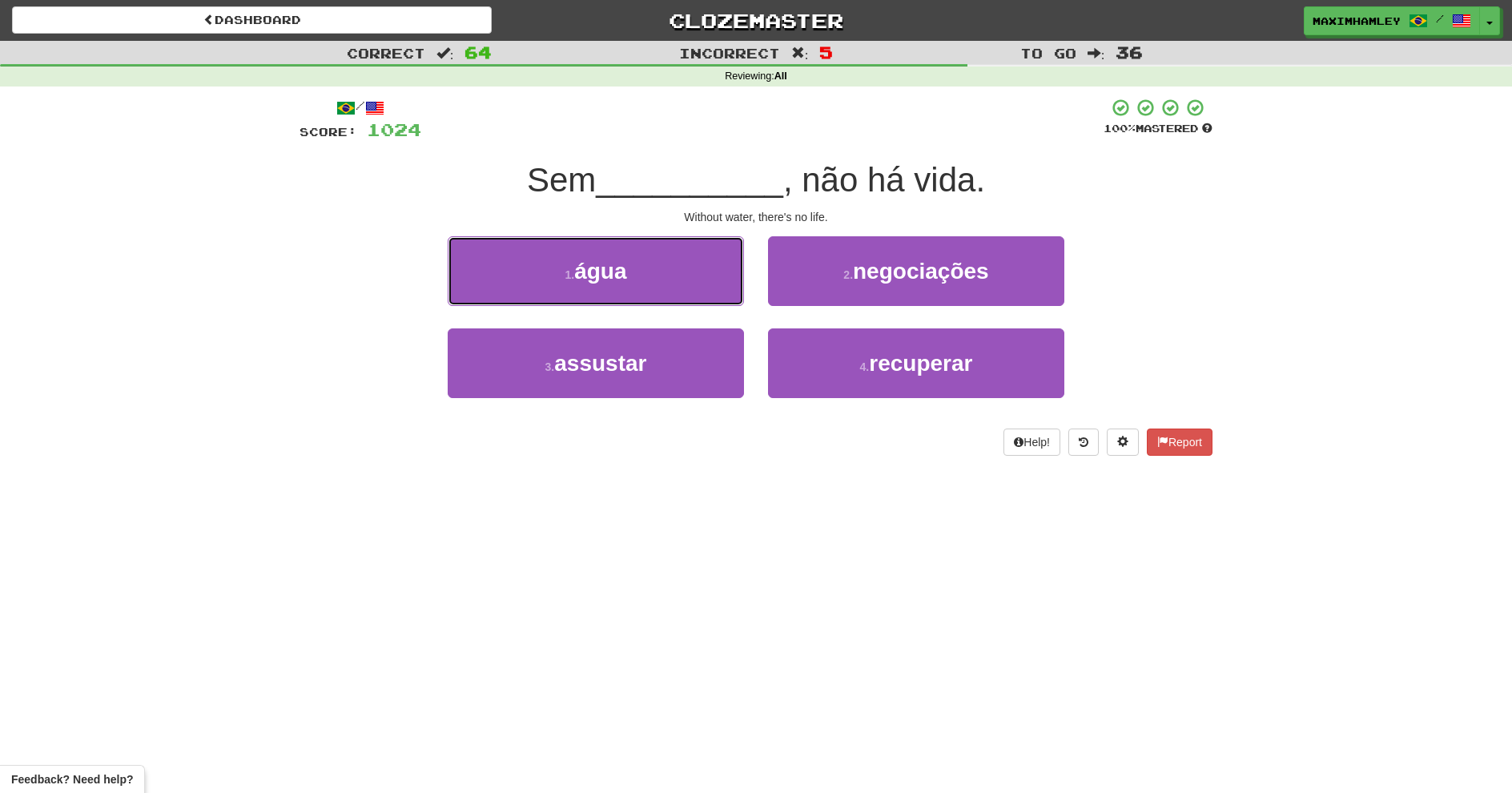
click at [683, 291] on button "1 . água" at bounding box center [596, 272] width 296 height 70
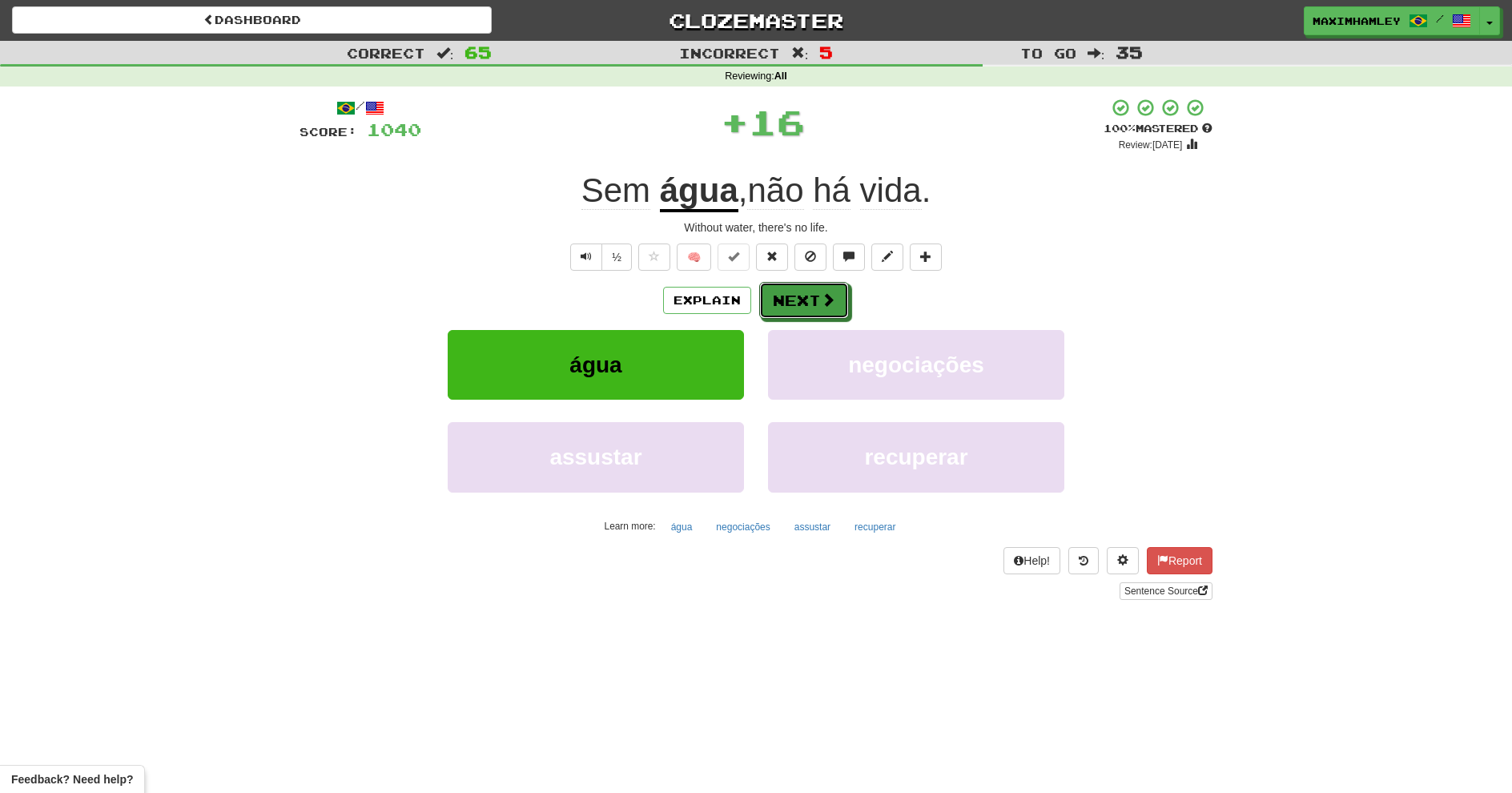
click at [814, 310] on button "Next" at bounding box center [804, 300] width 89 height 37
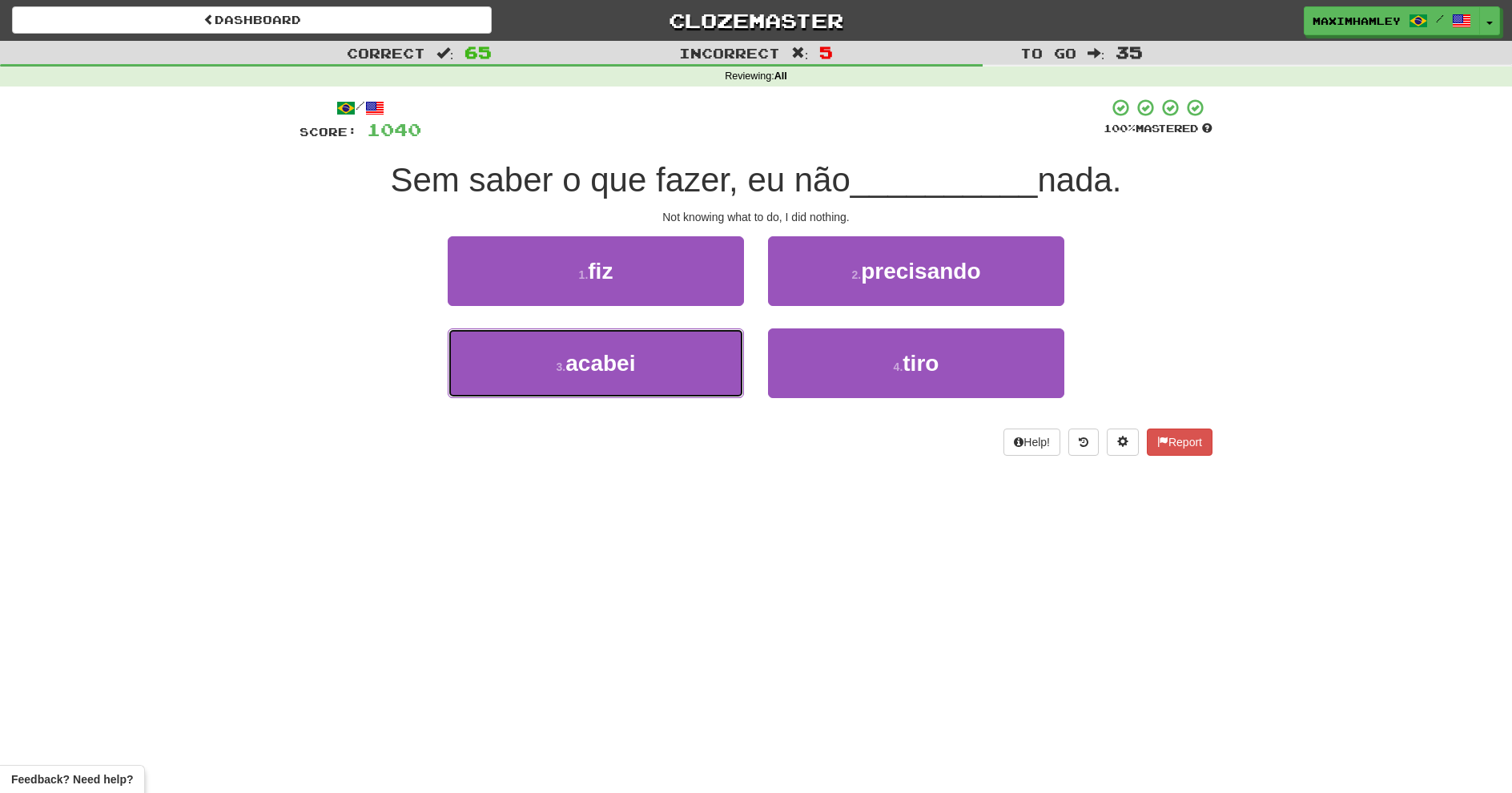
click at [619, 378] on button "3 . acabei" at bounding box center [596, 363] width 296 height 70
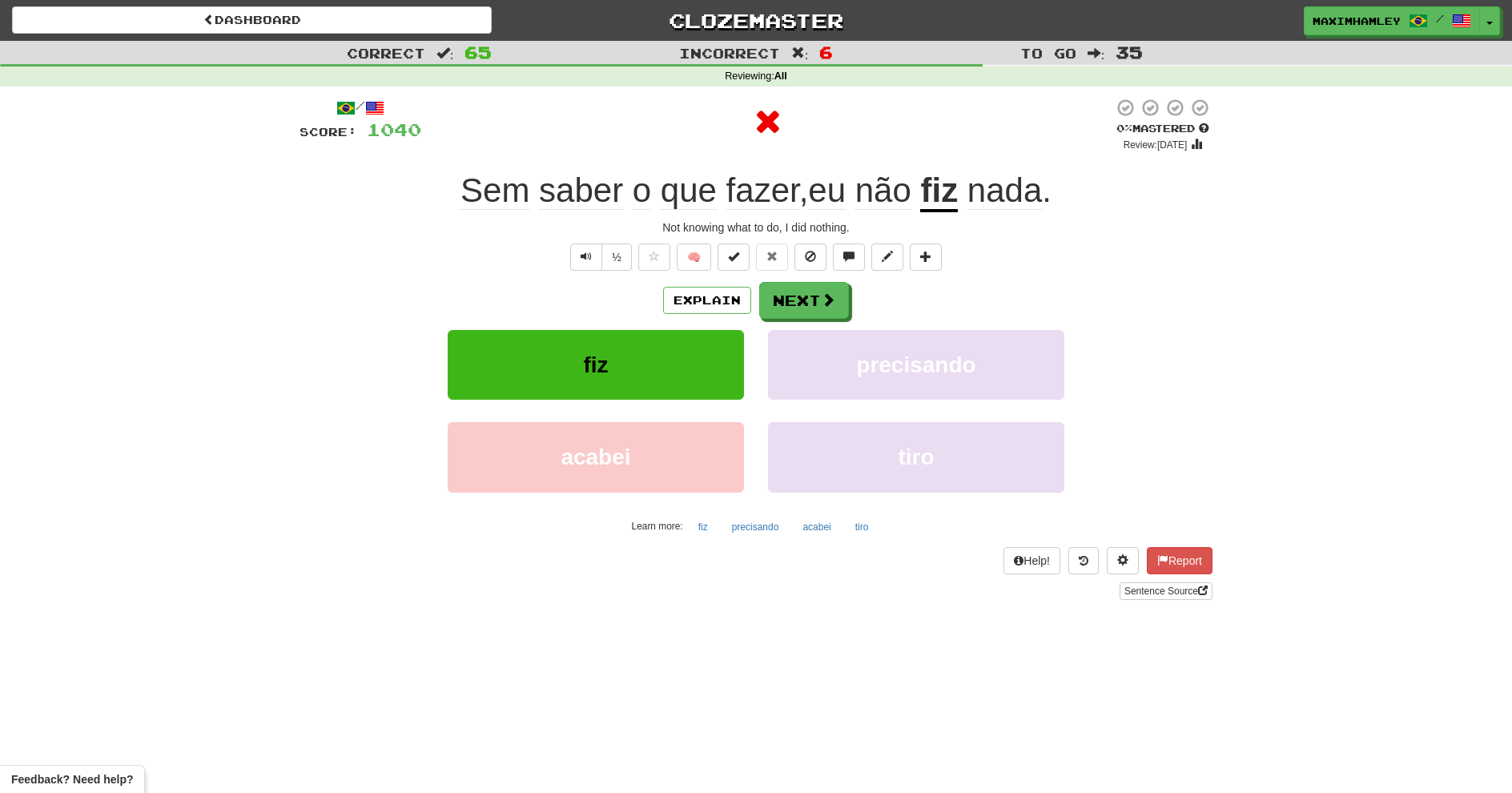
drag, startPoint x: 793, startPoint y: 329, endPoint x: 785, endPoint y: 310, distance: 20.6
click at [789, 320] on div "Explain Next fiz precisando acabei tiro Learn more: fiz precisando acabei tiro" at bounding box center [756, 411] width 913 height 257
click at [785, 310] on button "Next" at bounding box center [804, 300] width 89 height 37
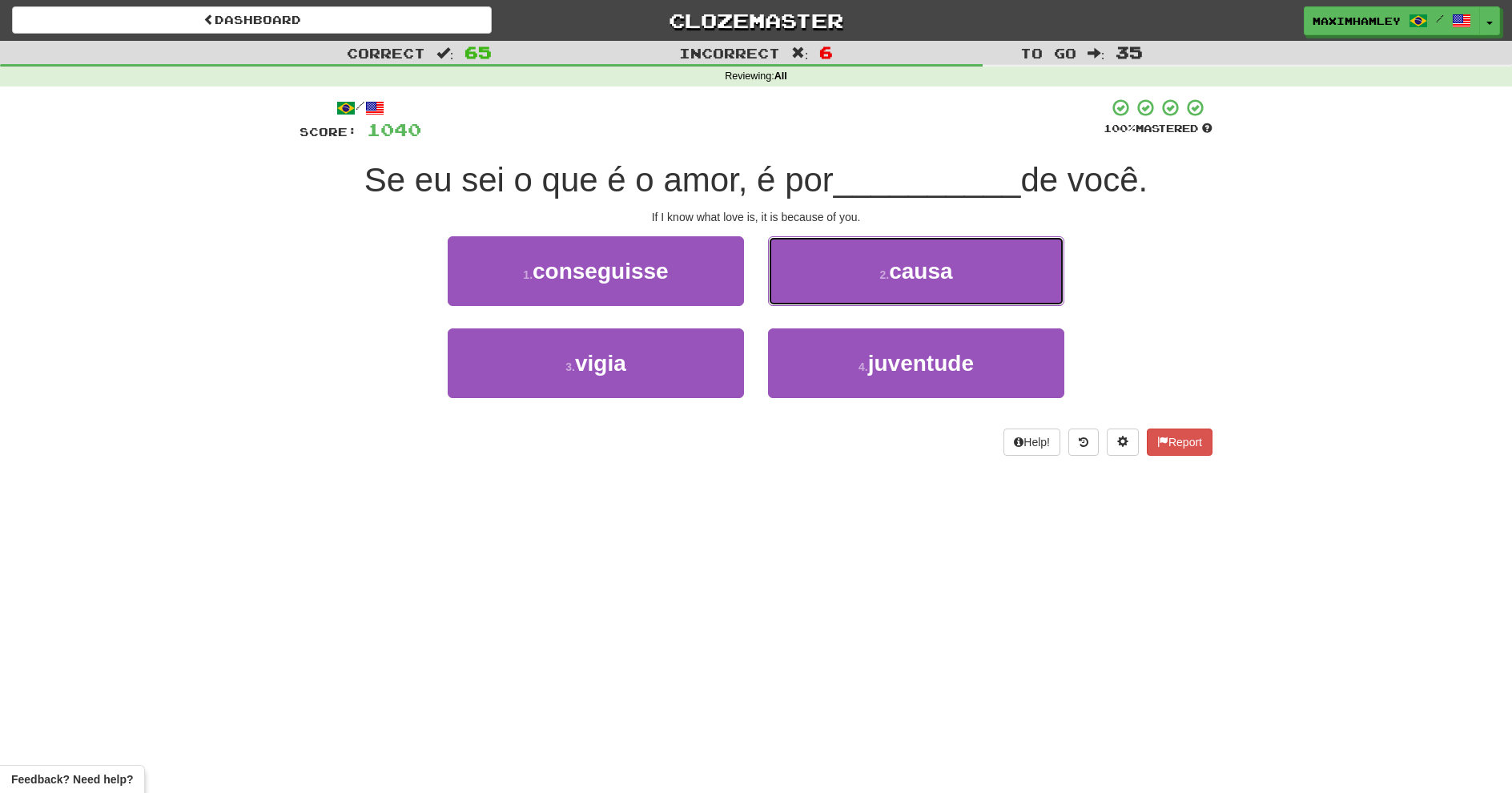
click at [834, 301] on button "2 . causa" at bounding box center [916, 272] width 296 height 70
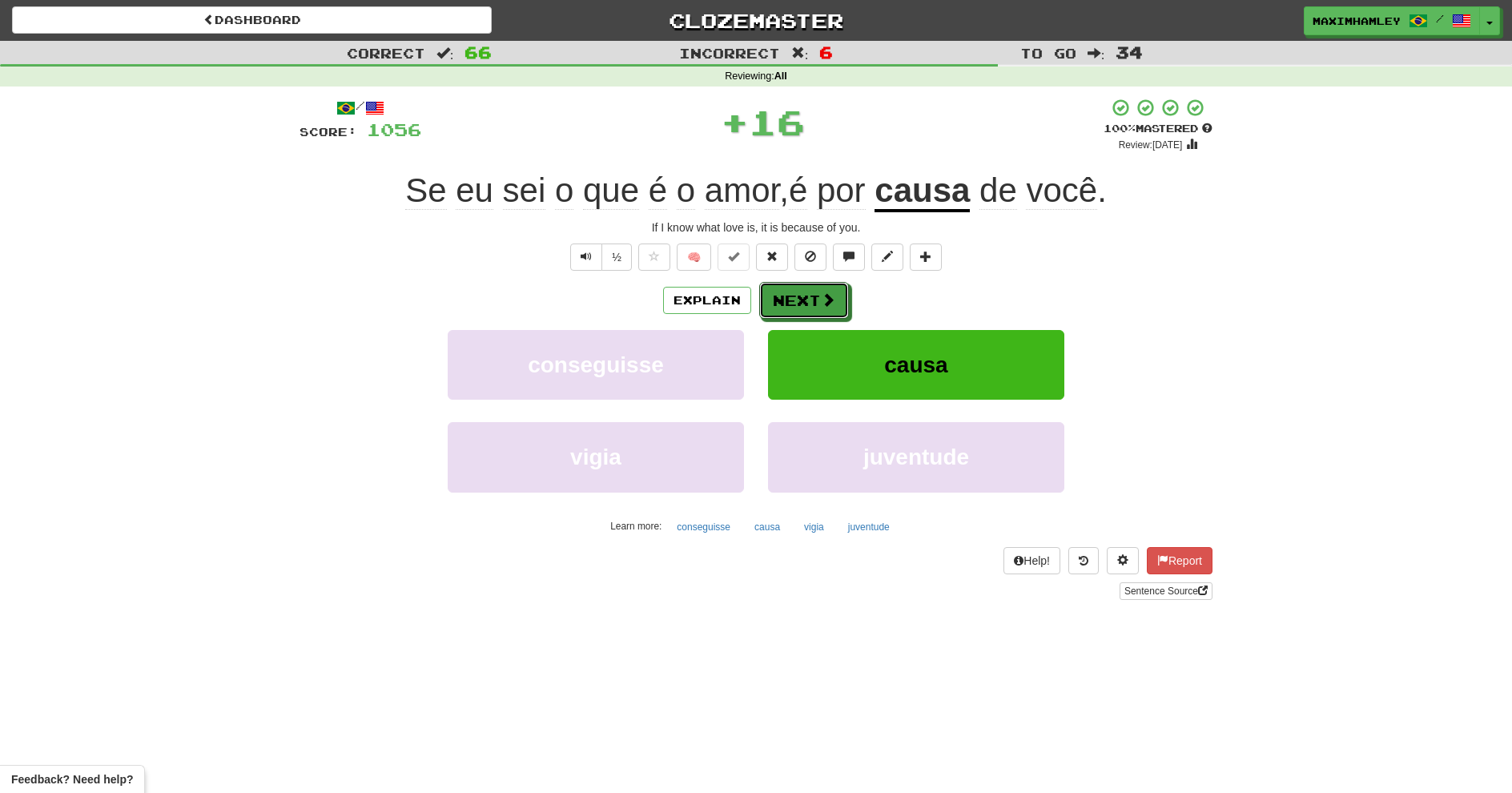
click at [833, 300] on span at bounding box center [828, 299] width 14 height 14
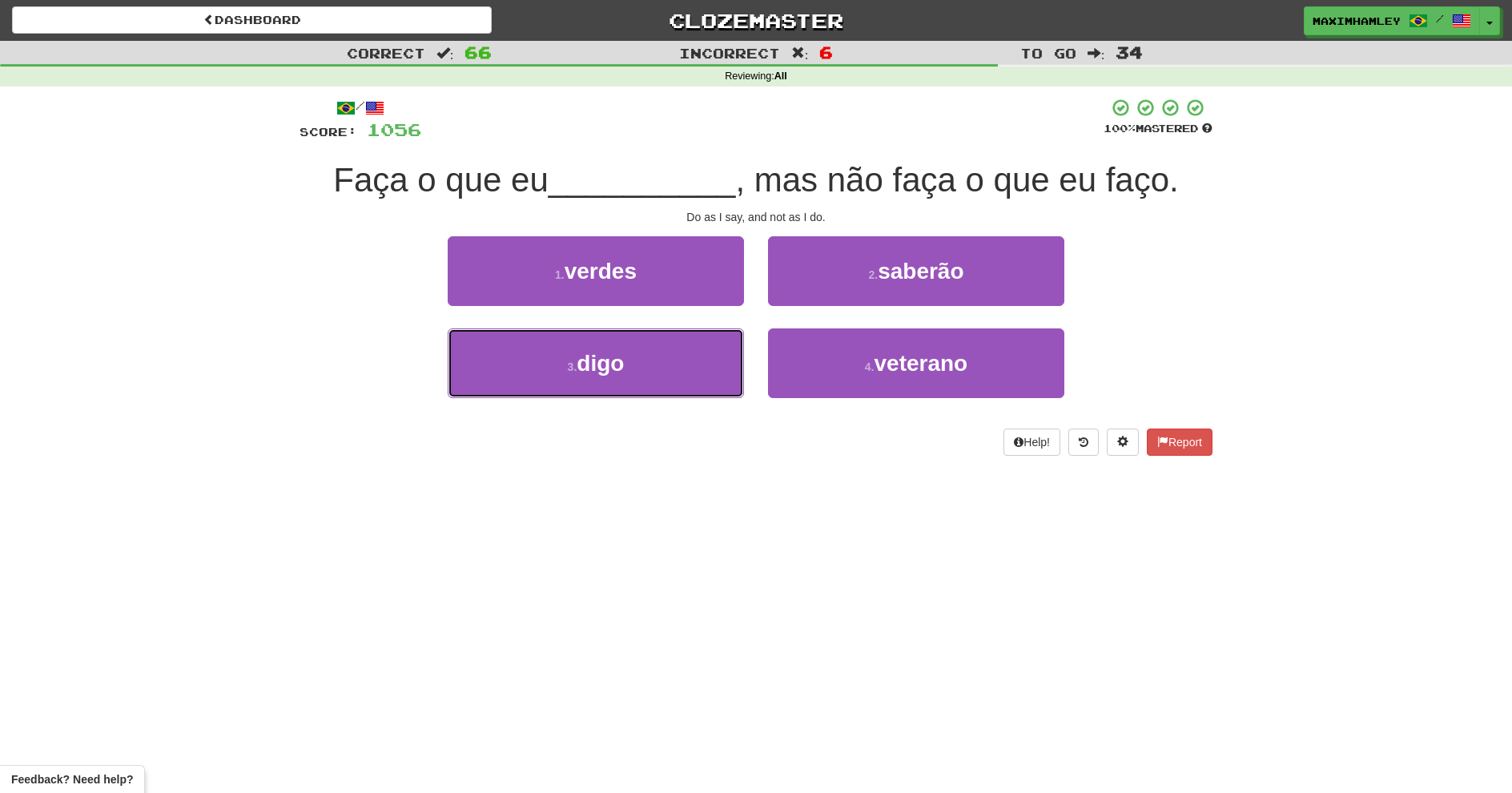
click at [663, 372] on button "3 . digo" at bounding box center [596, 363] width 296 height 70
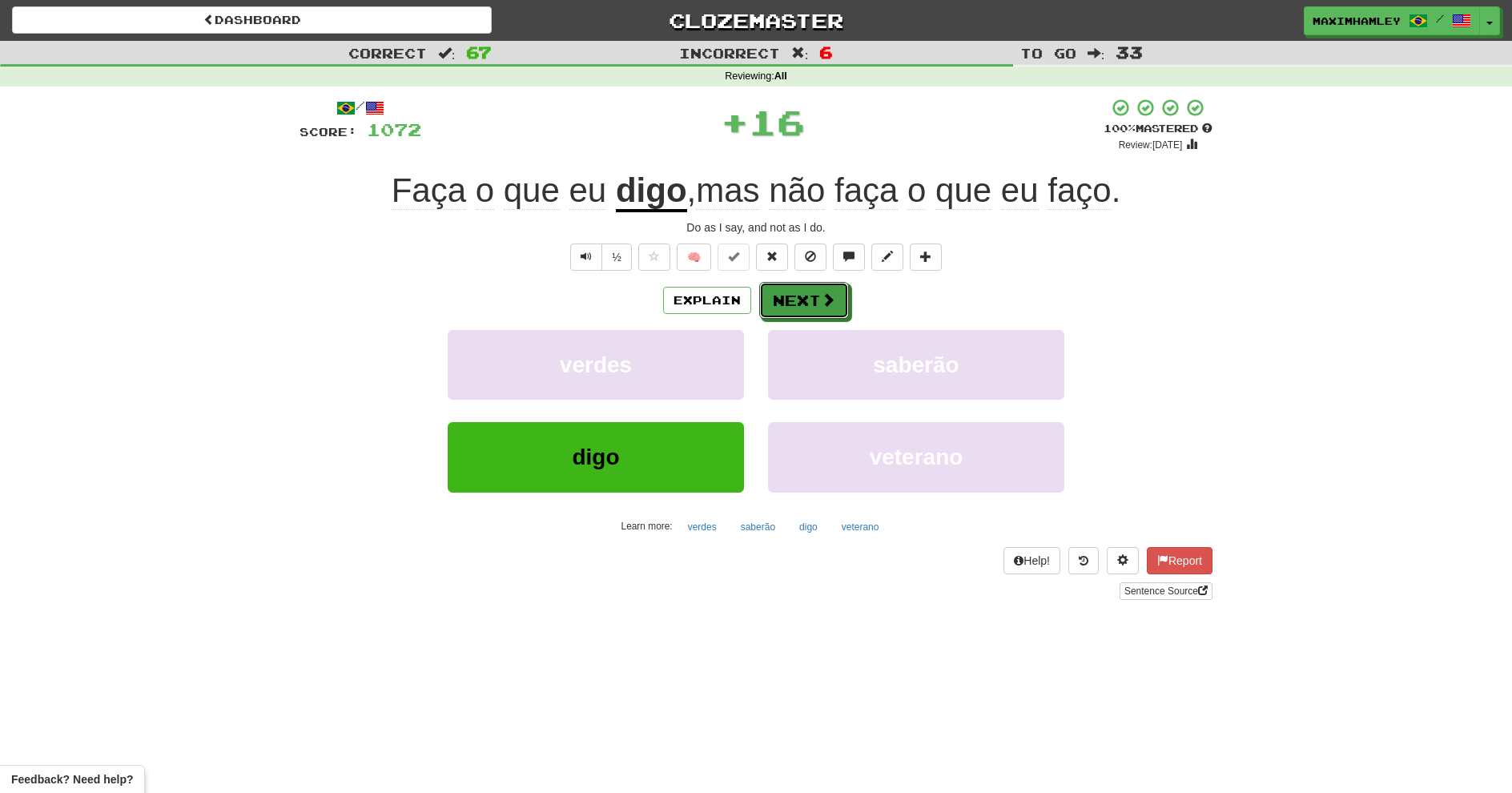
click at [818, 291] on button "Next" at bounding box center [804, 300] width 89 height 37
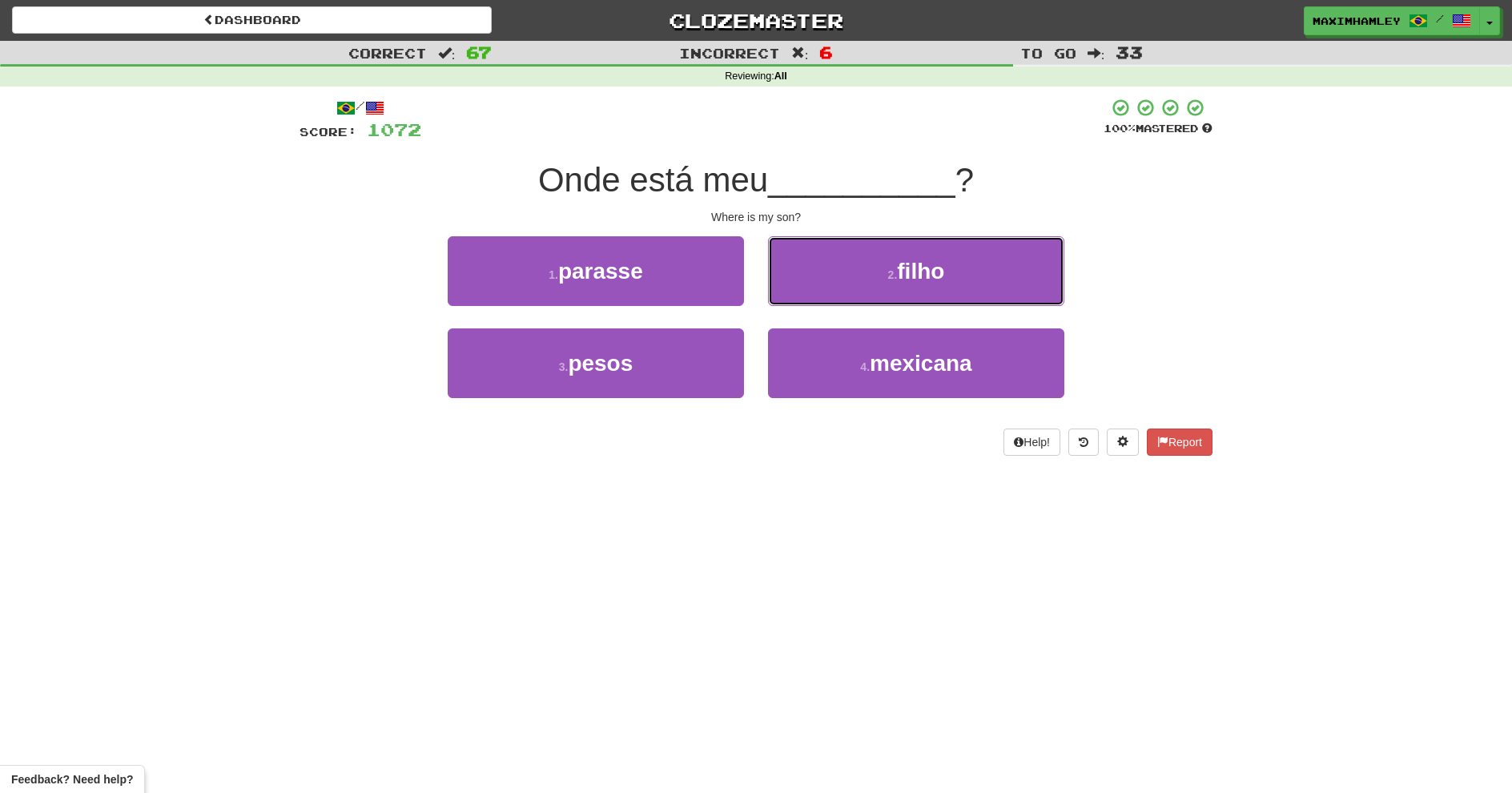
click at [824, 301] on button "2 . filho" at bounding box center [916, 272] width 296 height 70
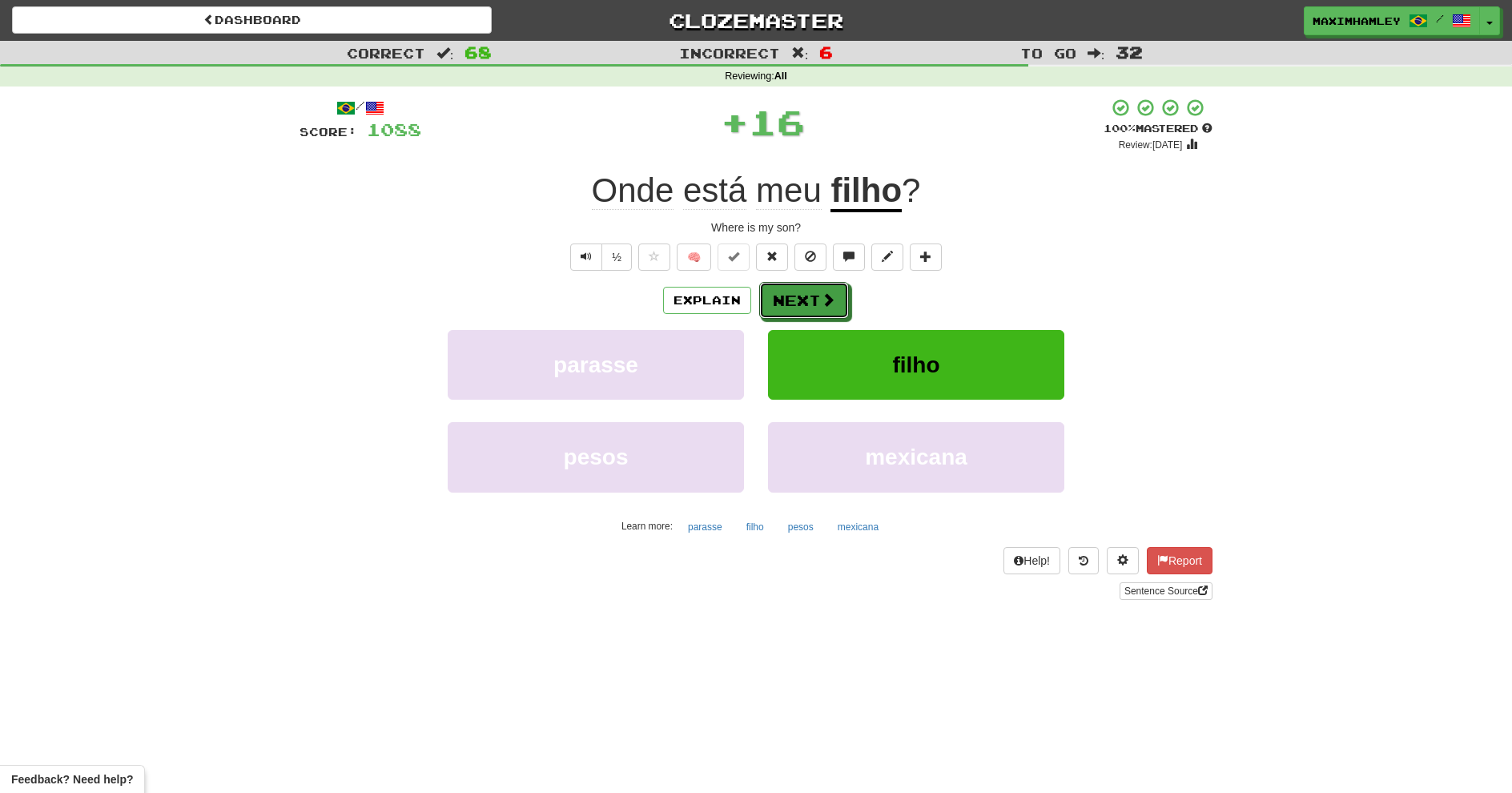
click at [824, 301] on span at bounding box center [828, 299] width 14 height 14
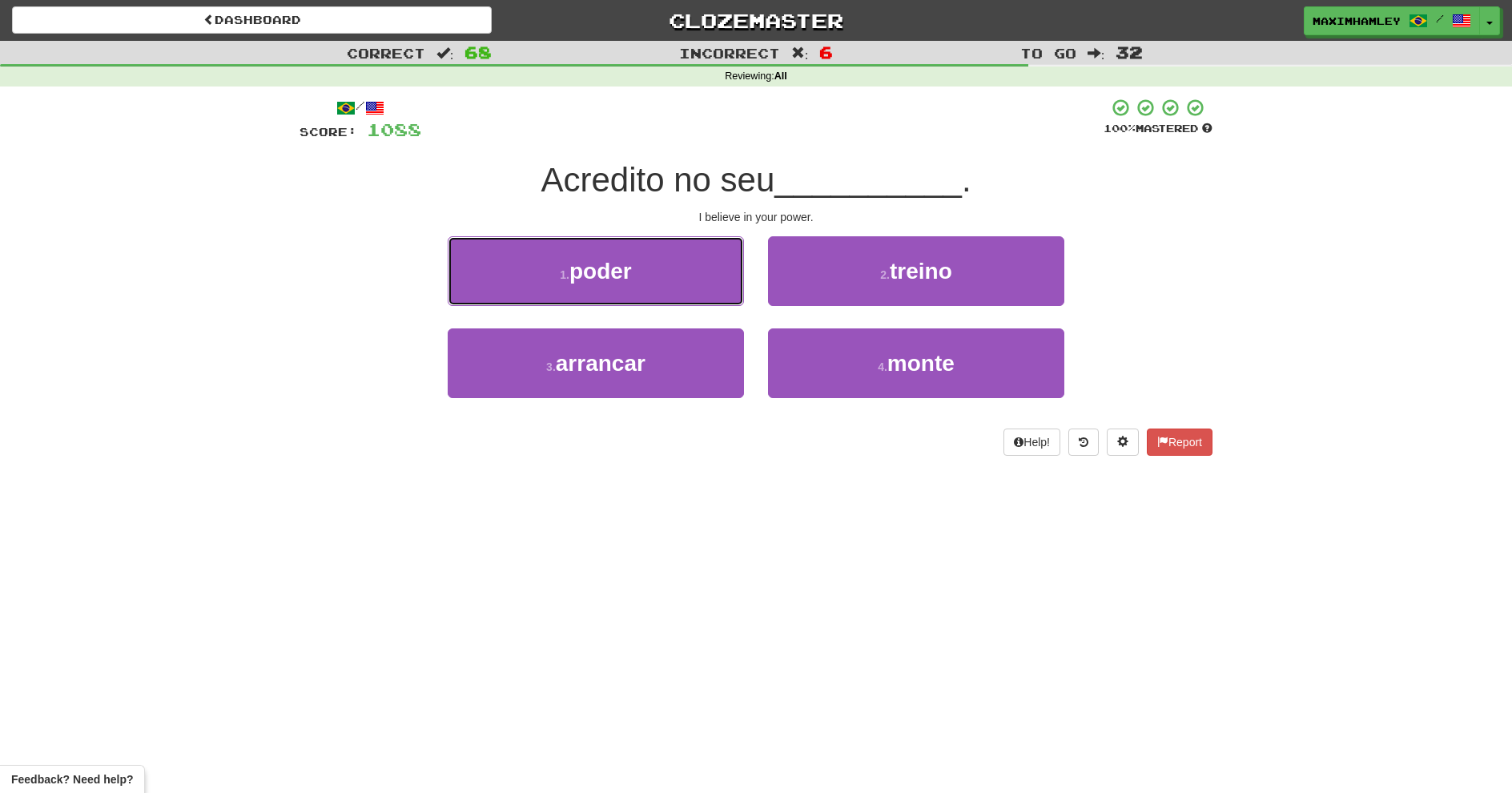
click at [740, 290] on button "1 . poder" at bounding box center [596, 272] width 296 height 70
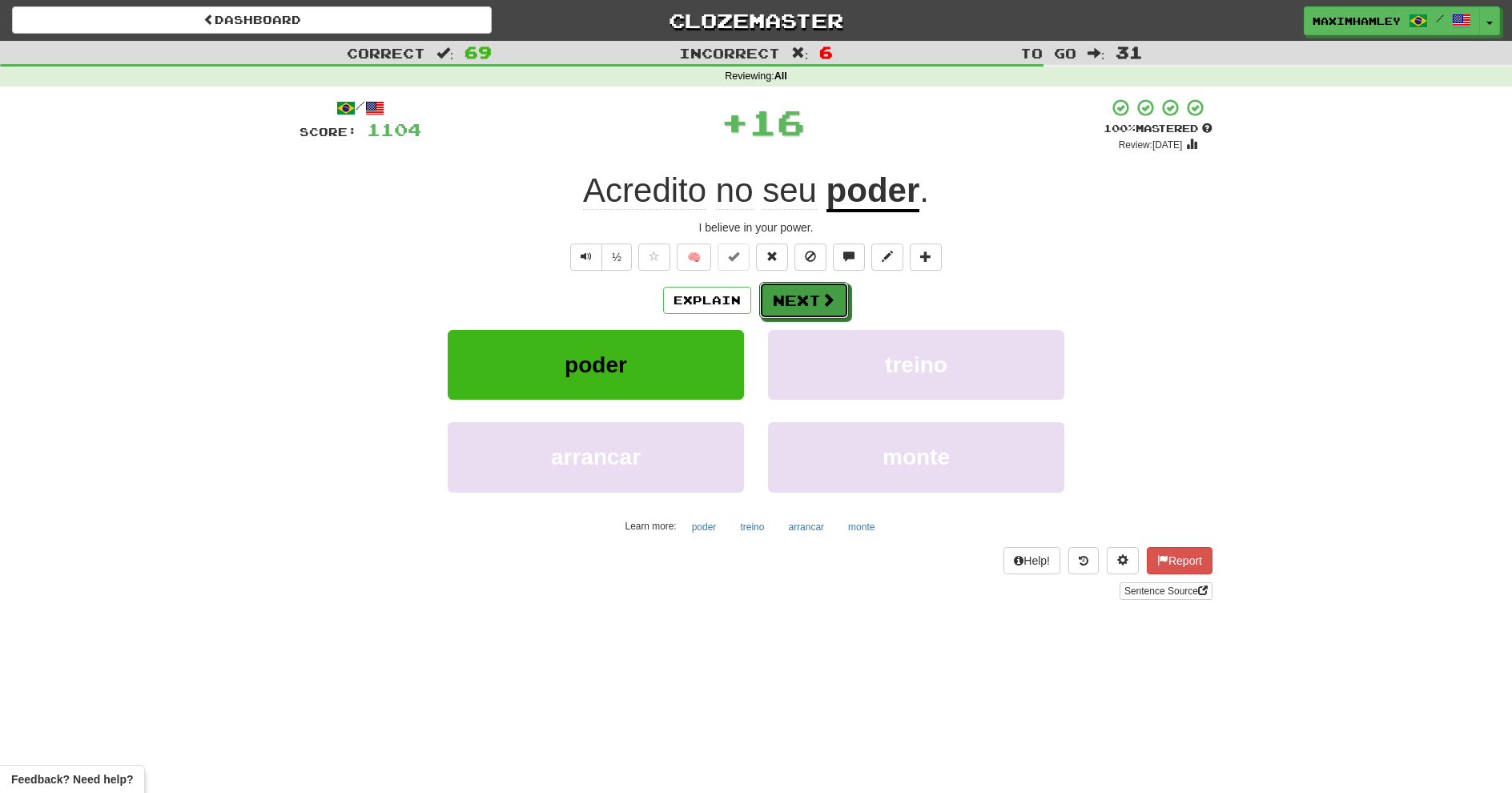
click at [773, 308] on button "Next" at bounding box center [804, 300] width 89 height 37
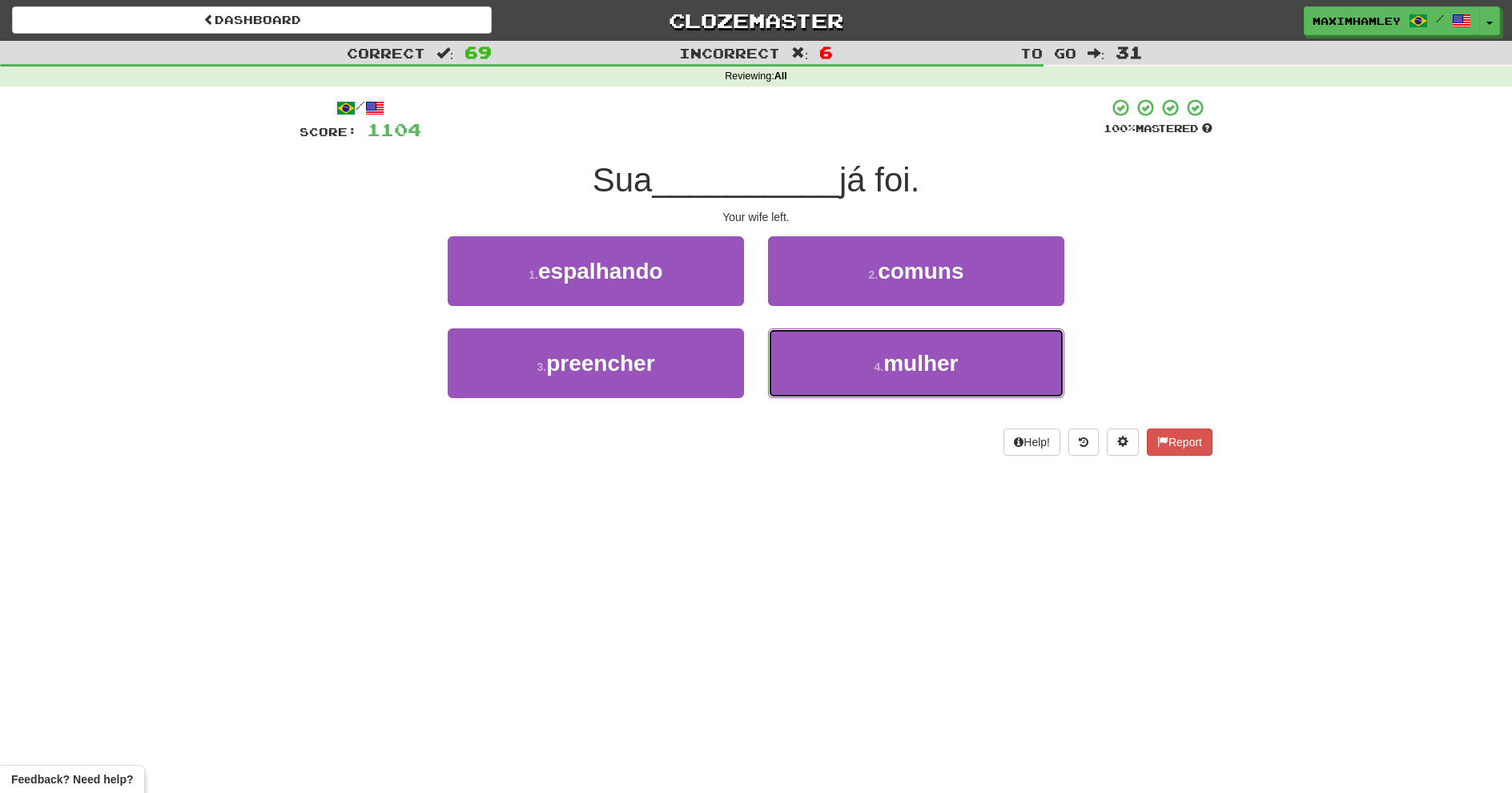
click at [832, 360] on button "4 . mulher" at bounding box center [916, 363] width 296 height 70
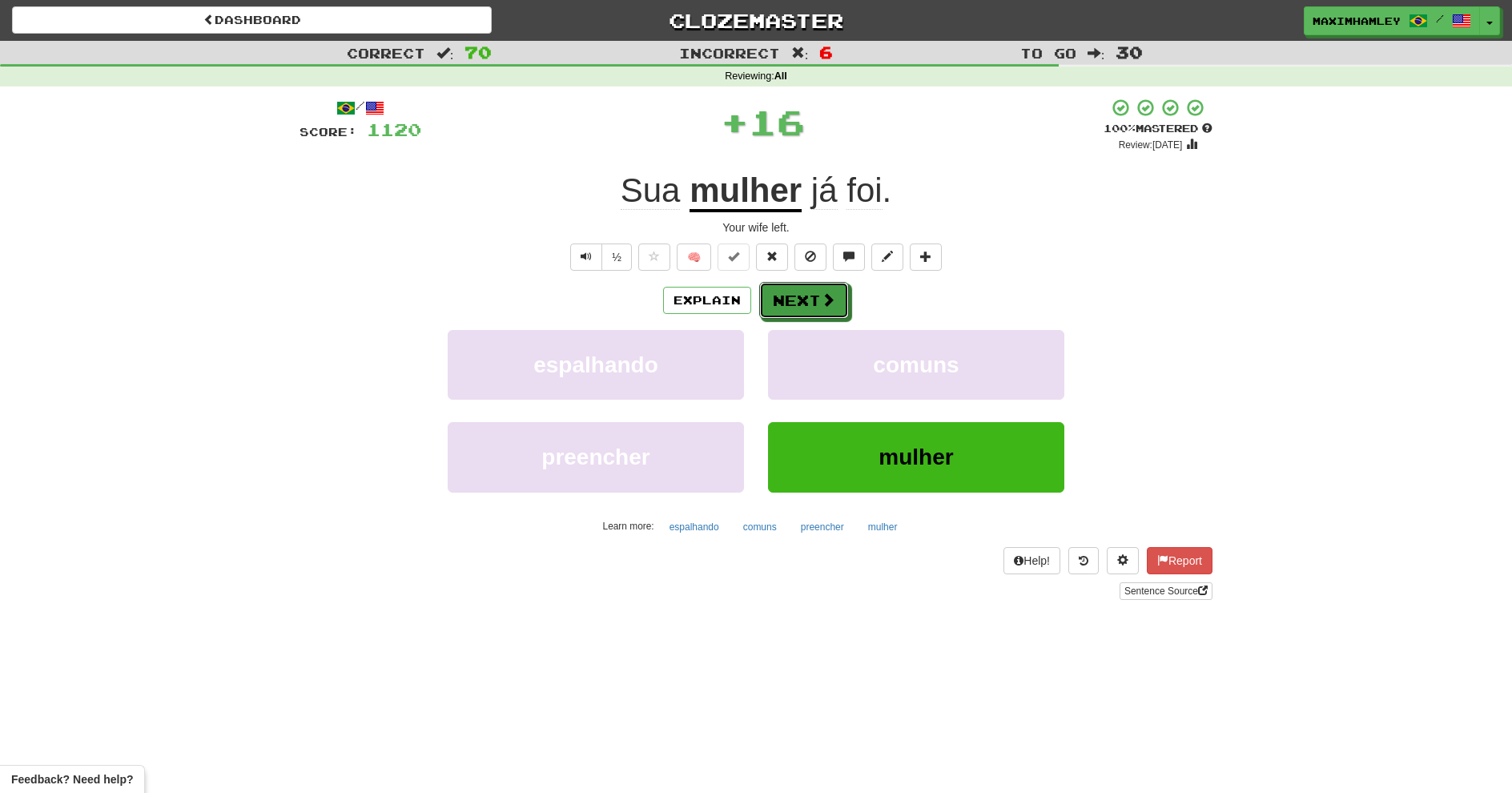
click at [771, 296] on button "Next" at bounding box center [804, 300] width 89 height 37
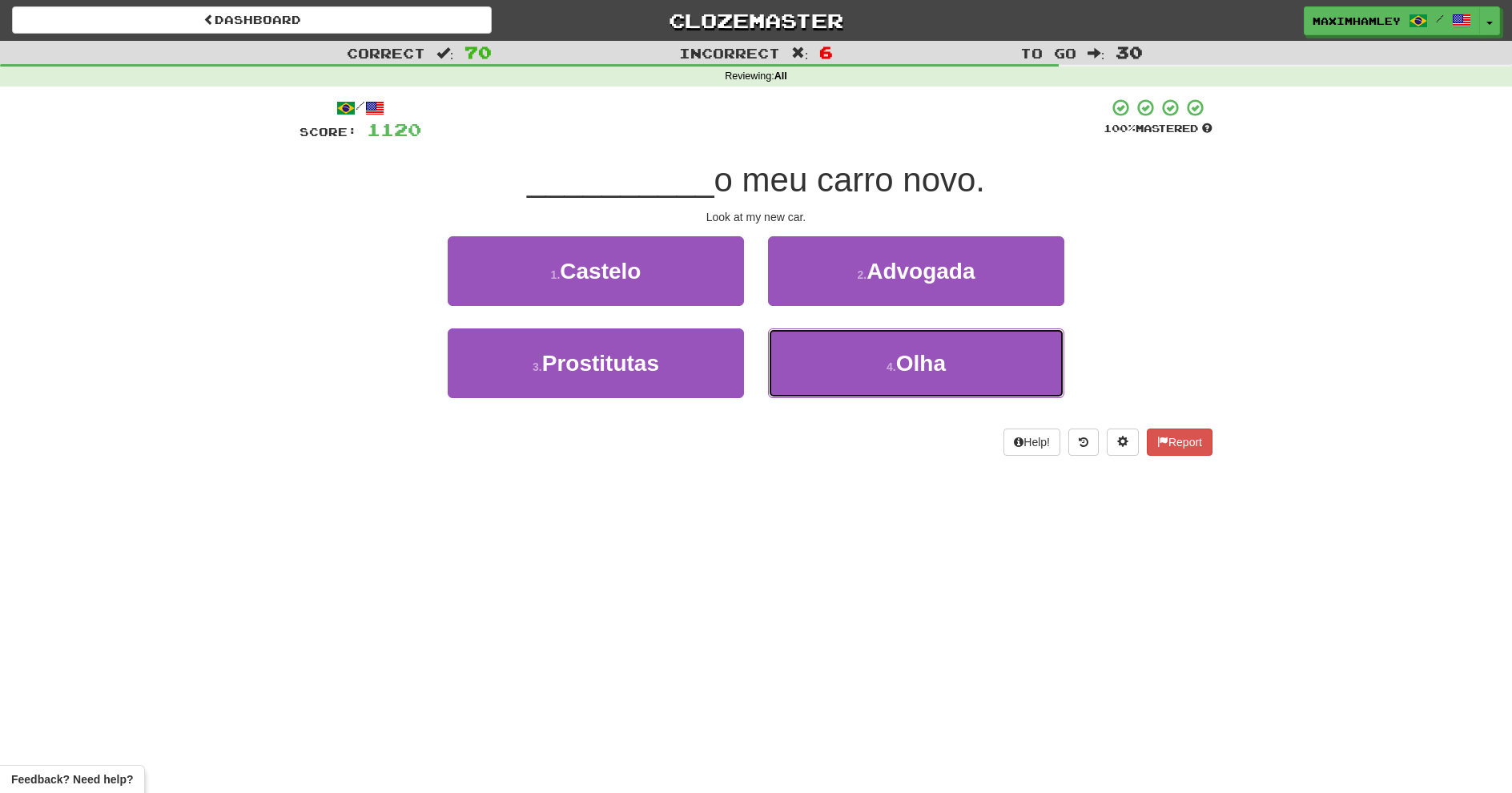
click at [828, 351] on button "4 . Olha" at bounding box center [916, 363] width 296 height 70
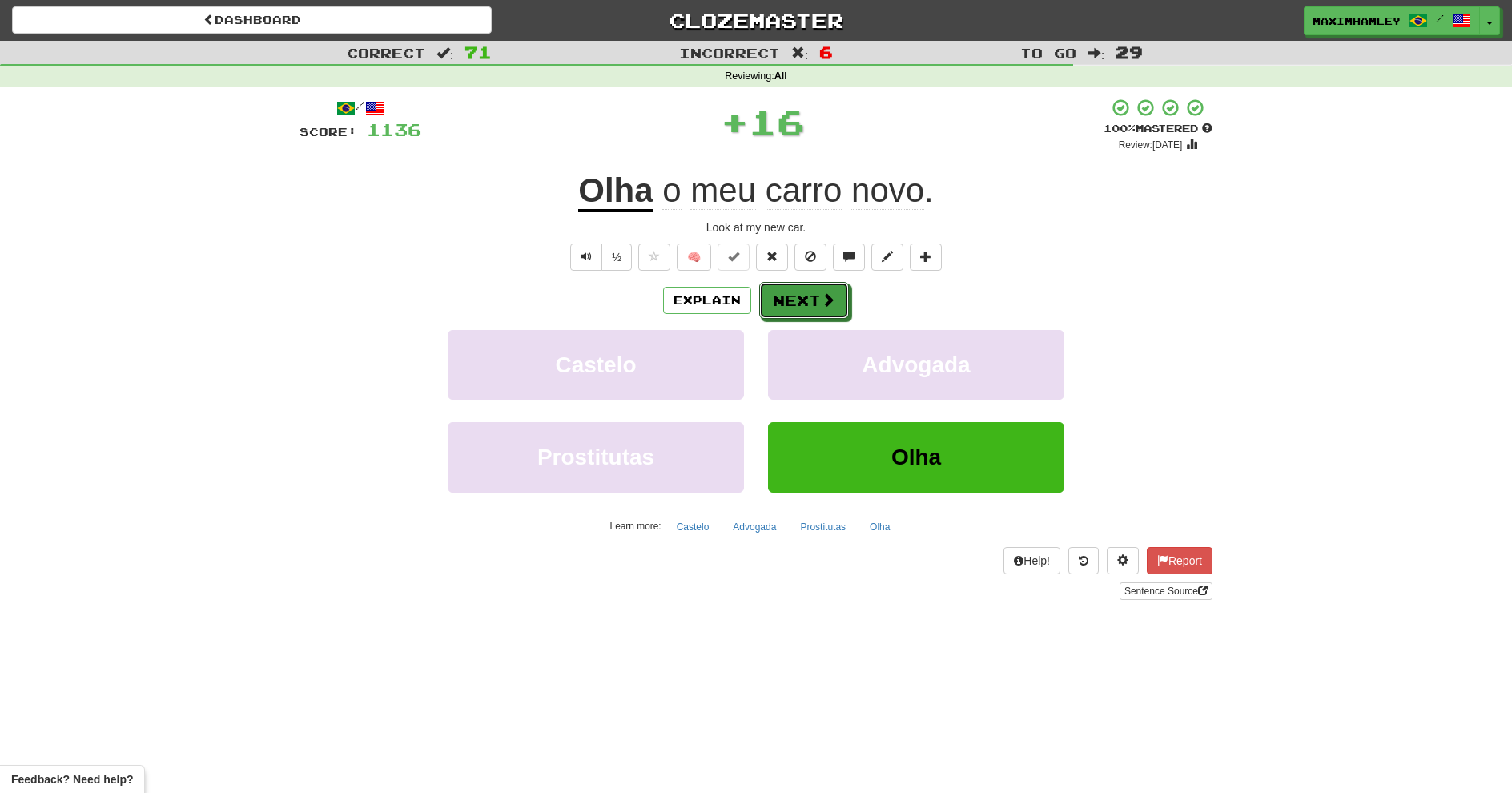
click at [799, 313] on button "Next" at bounding box center [804, 300] width 89 height 37
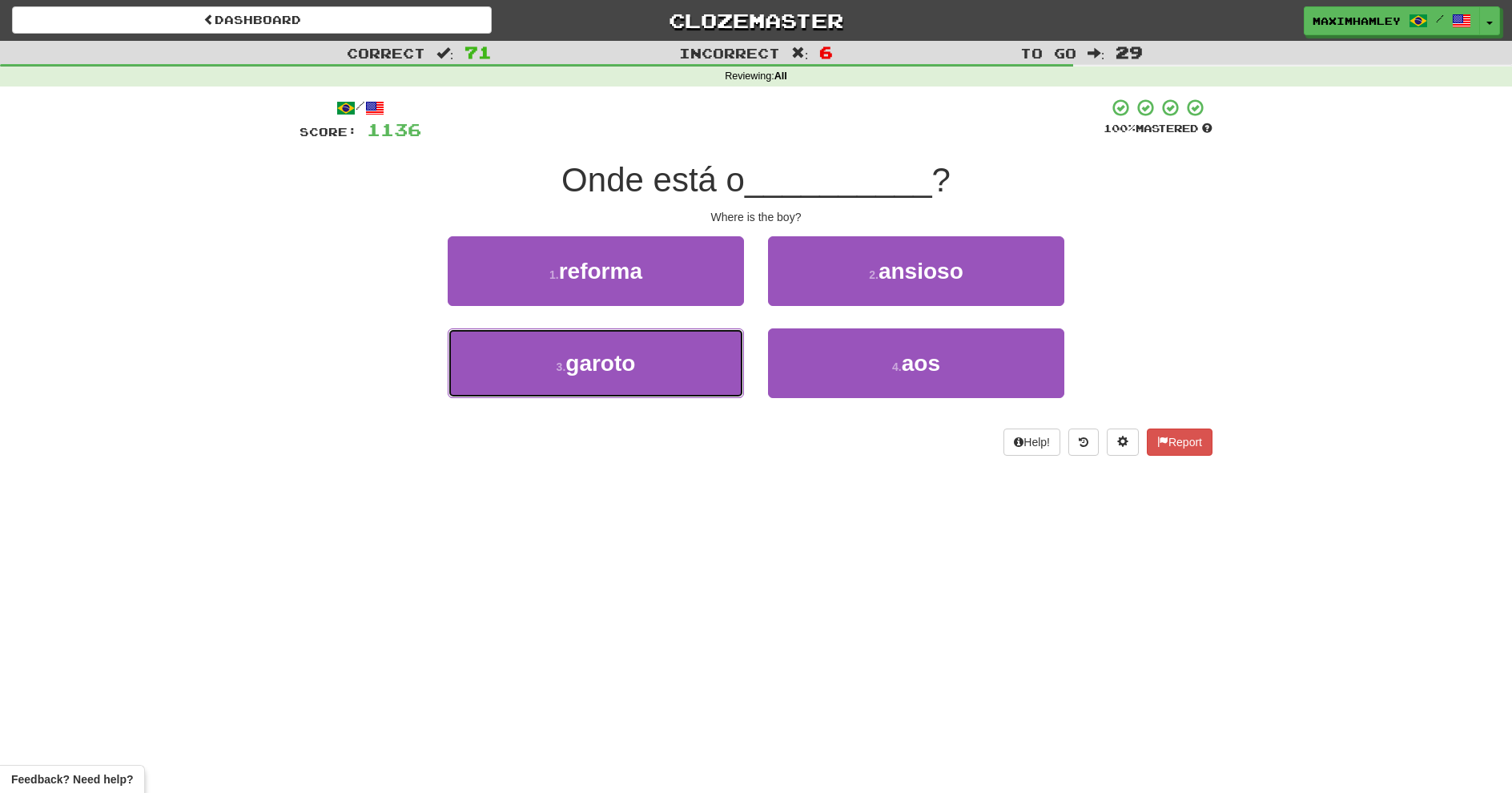
click at [737, 343] on button "3 . garoto" at bounding box center [596, 363] width 296 height 70
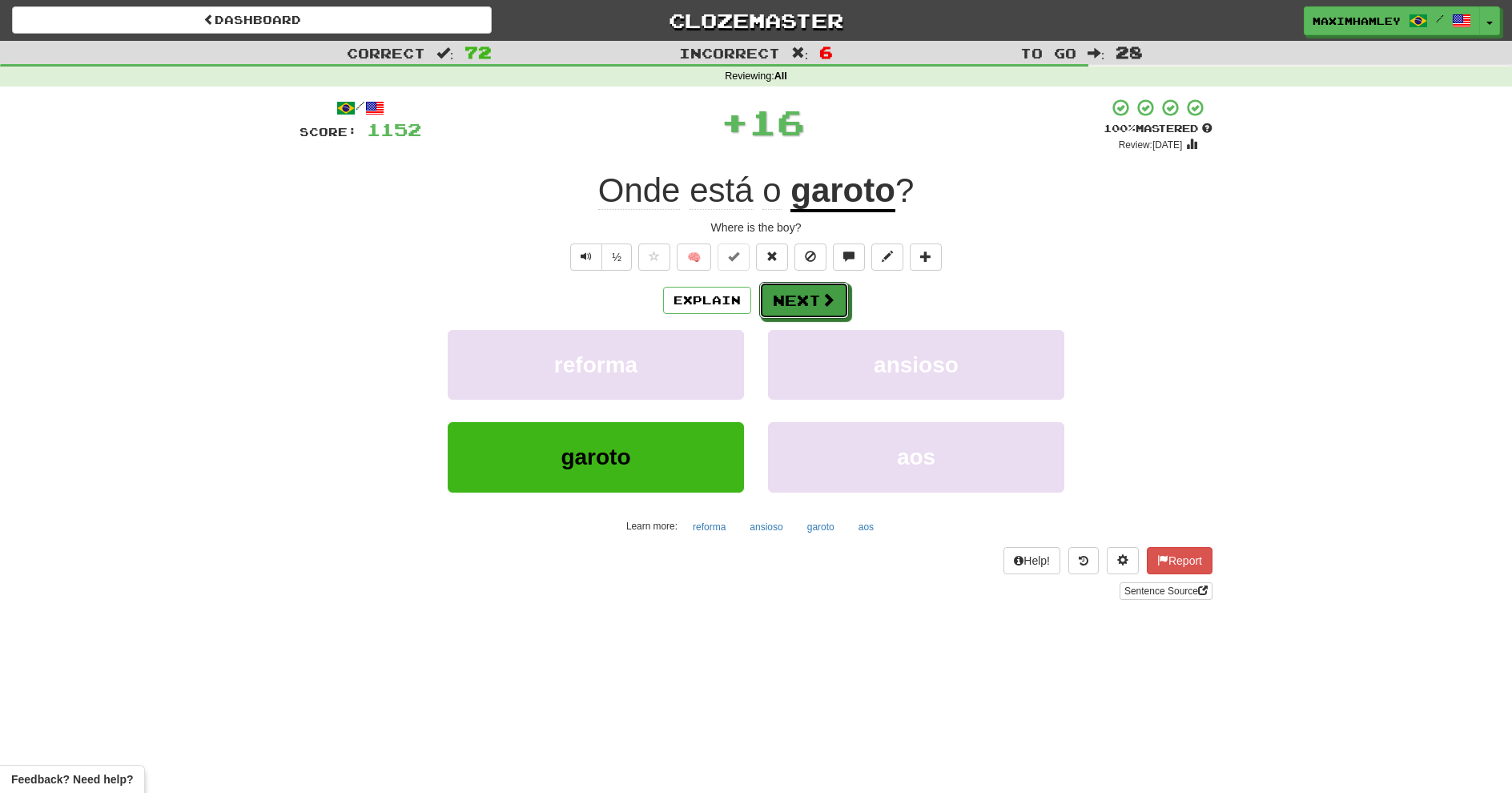
click at [794, 303] on button "Next" at bounding box center [804, 300] width 89 height 37
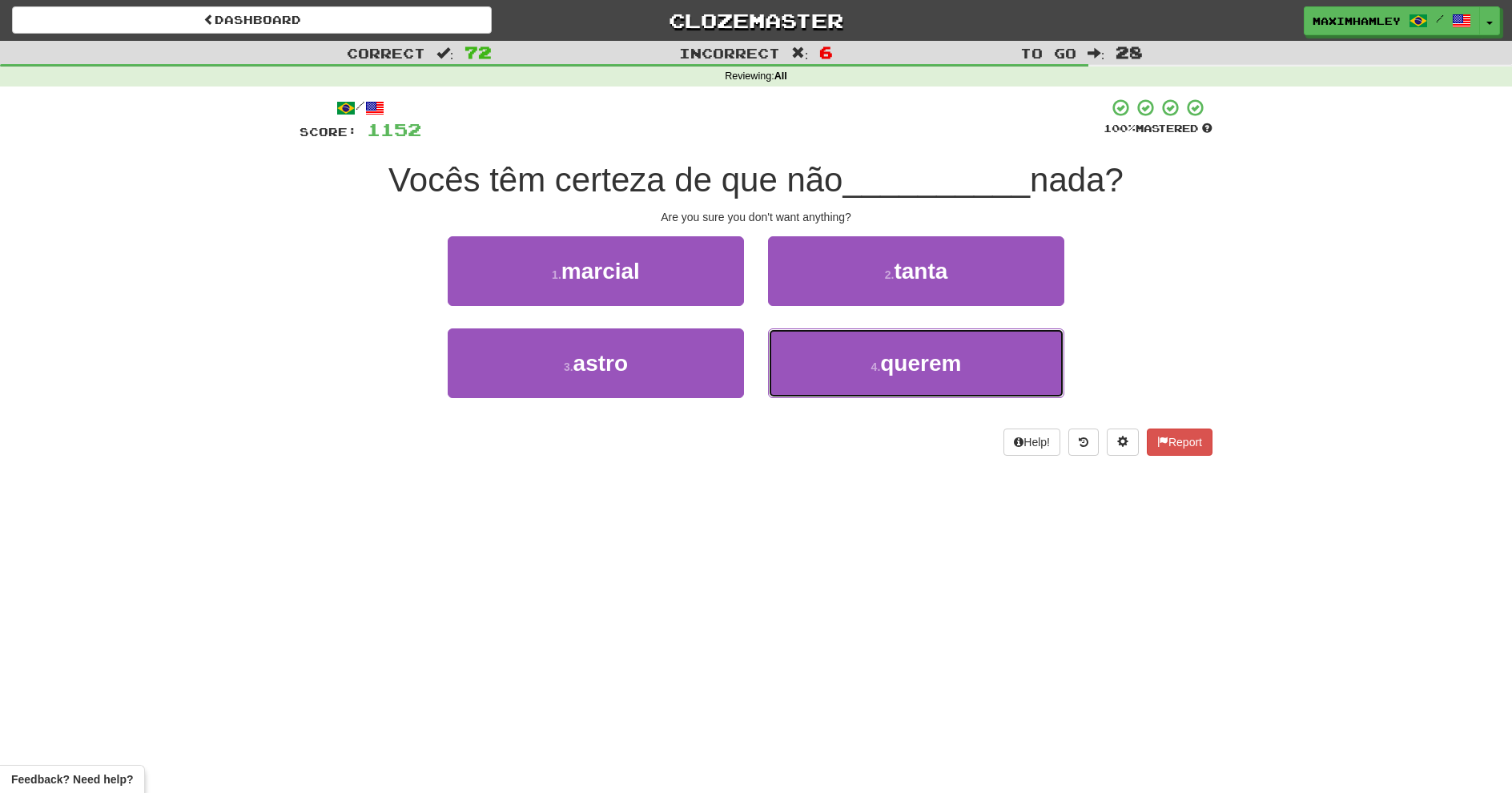
click at [920, 364] on span "querem" at bounding box center [921, 363] width 81 height 25
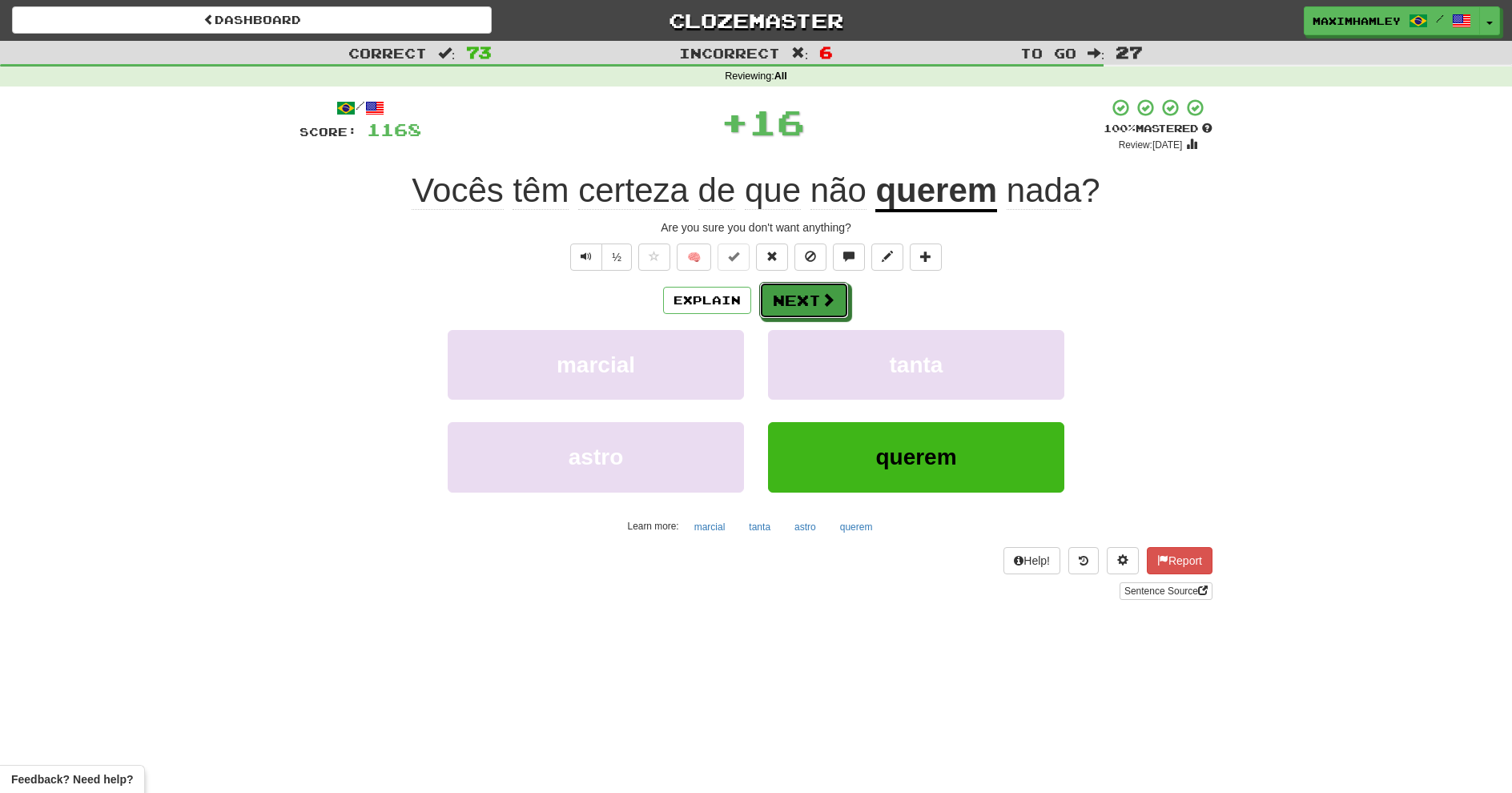
click at [814, 291] on button "Next" at bounding box center [804, 300] width 89 height 37
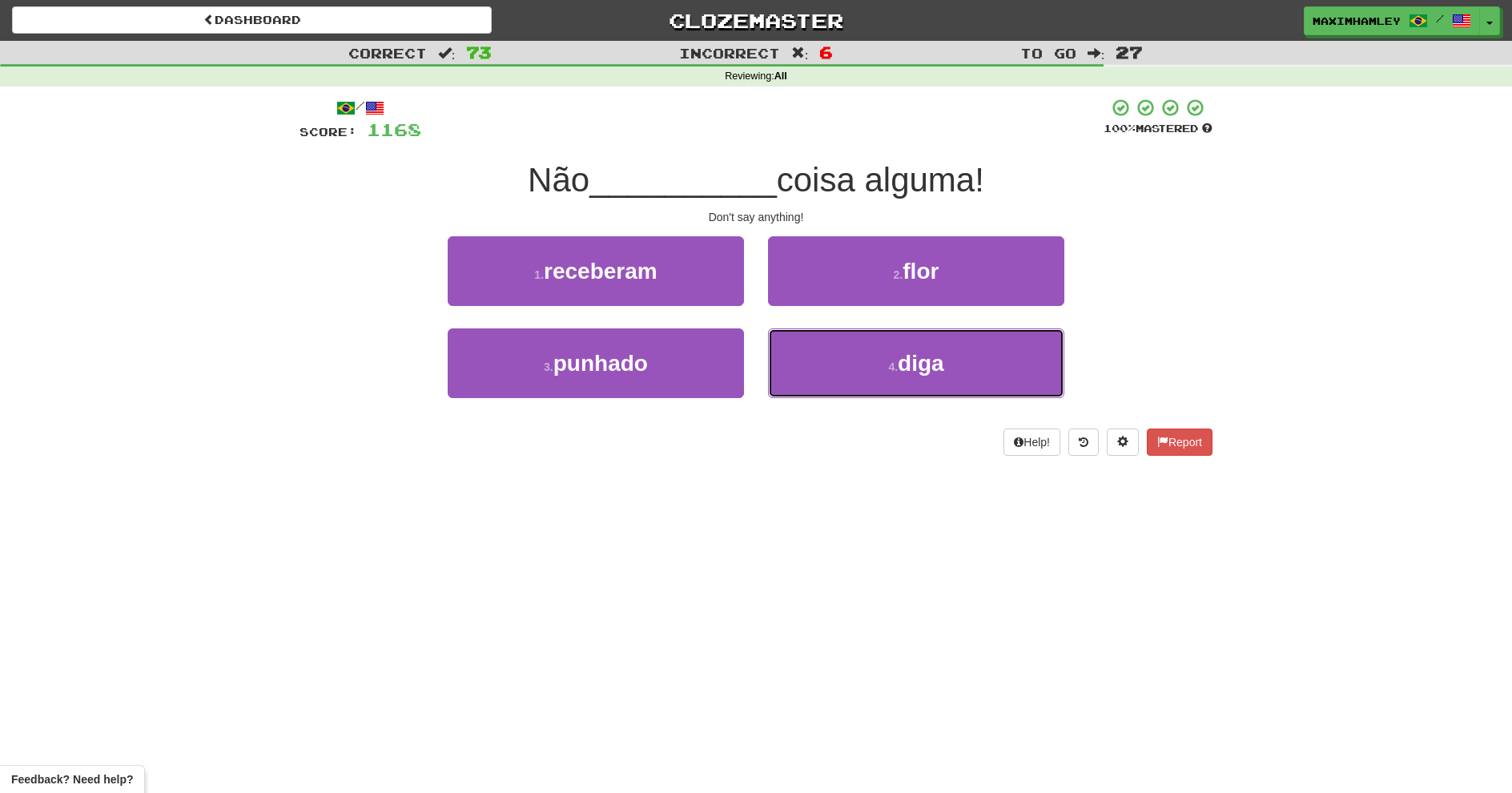
click at [859, 372] on button "4 . diga" at bounding box center [916, 363] width 296 height 70
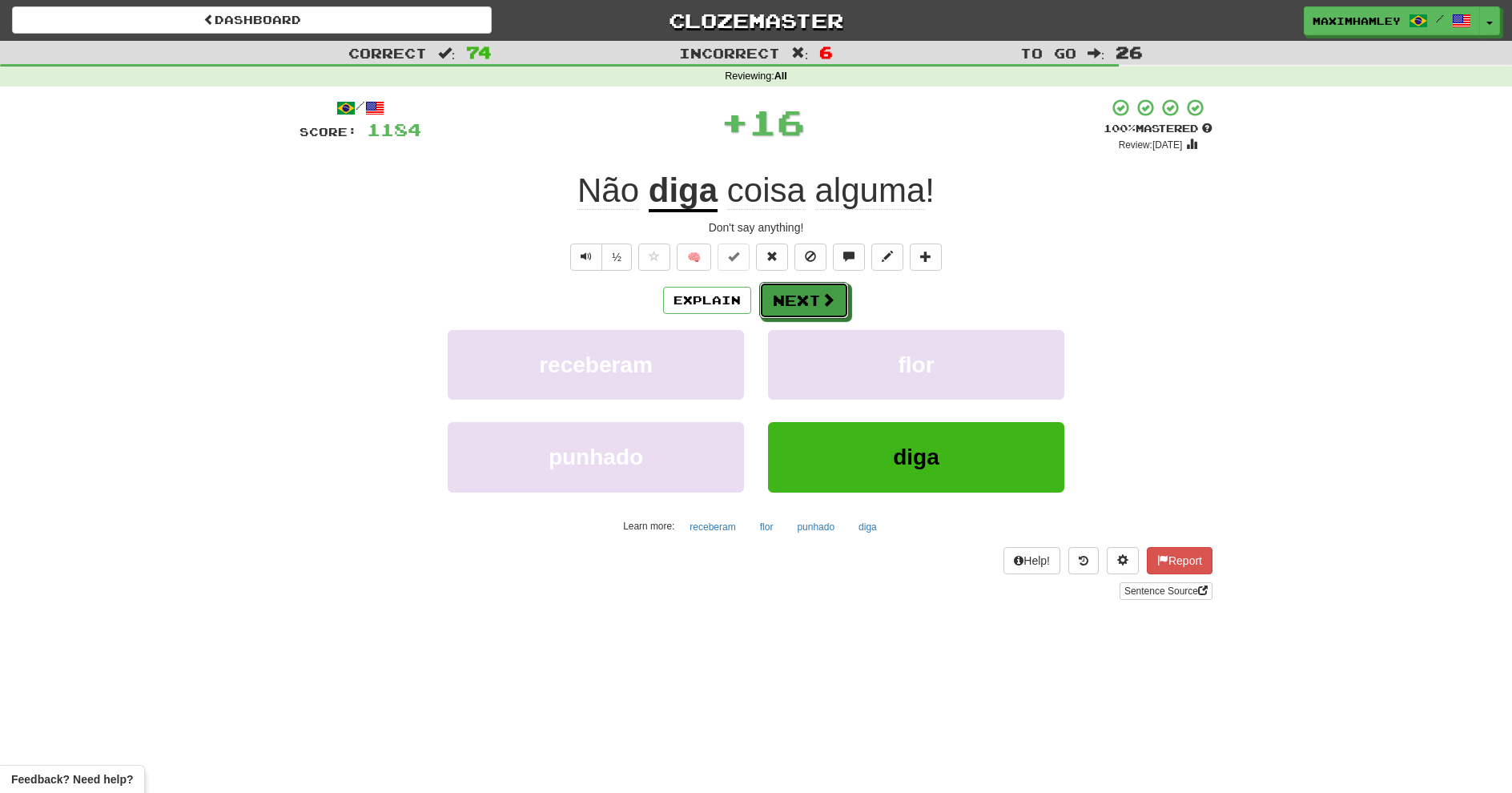
click at [766, 310] on button "Next" at bounding box center [804, 300] width 89 height 37
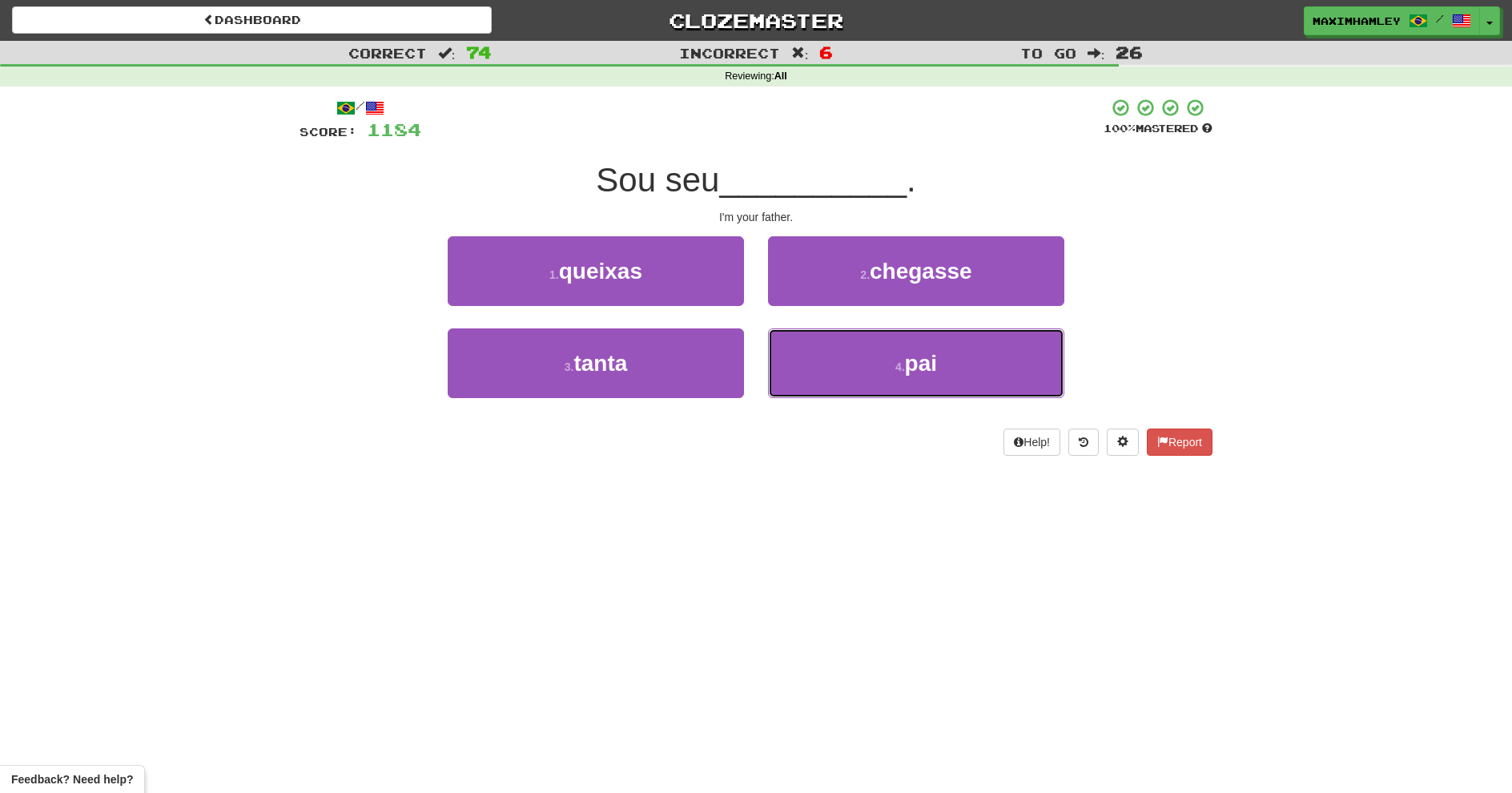
click at [833, 365] on button "4 . pai" at bounding box center [916, 363] width 296 height 70
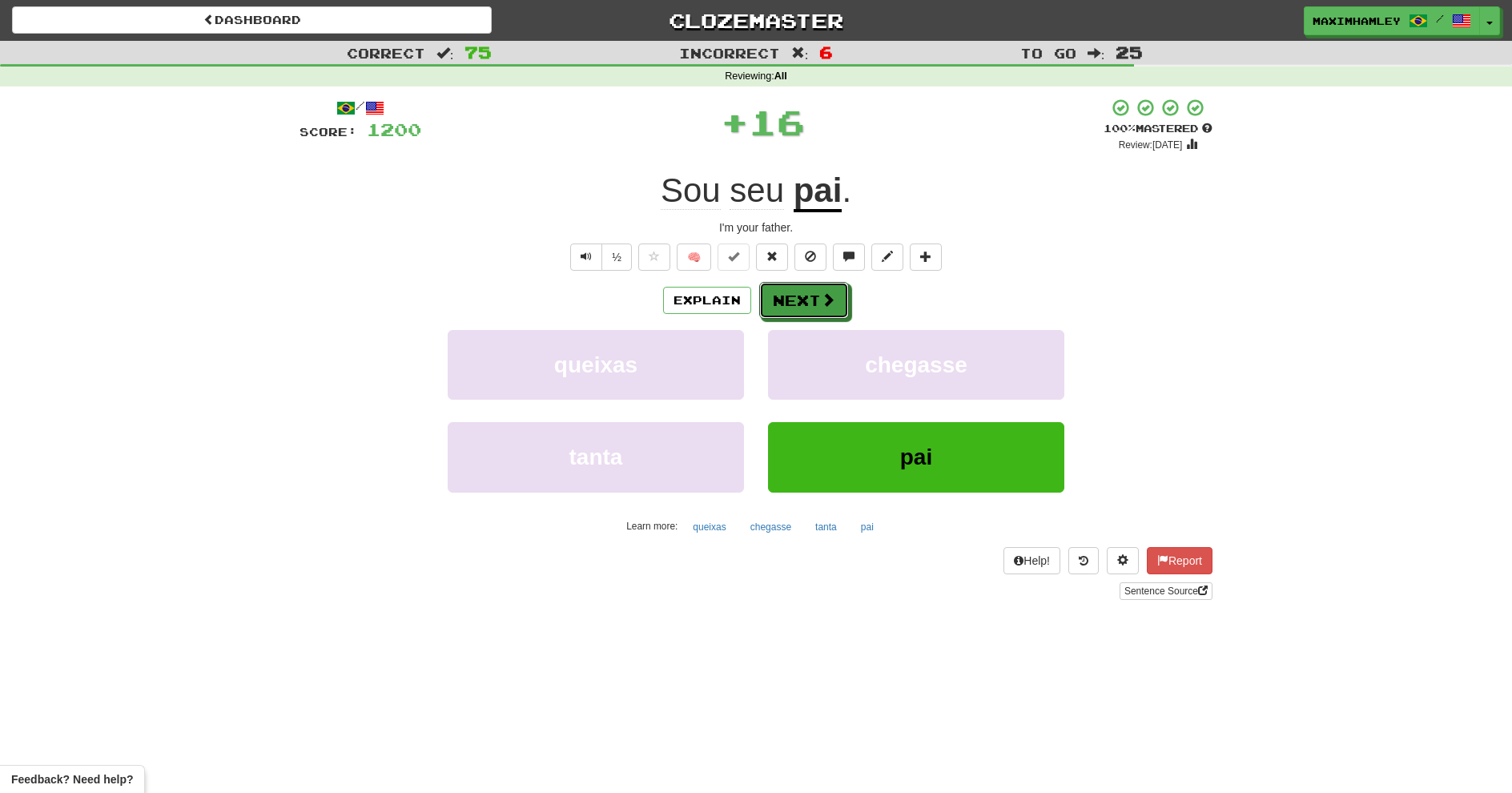
click at [806, 292] on button "Next" at bounding box center [804, 300] width 89 height 37
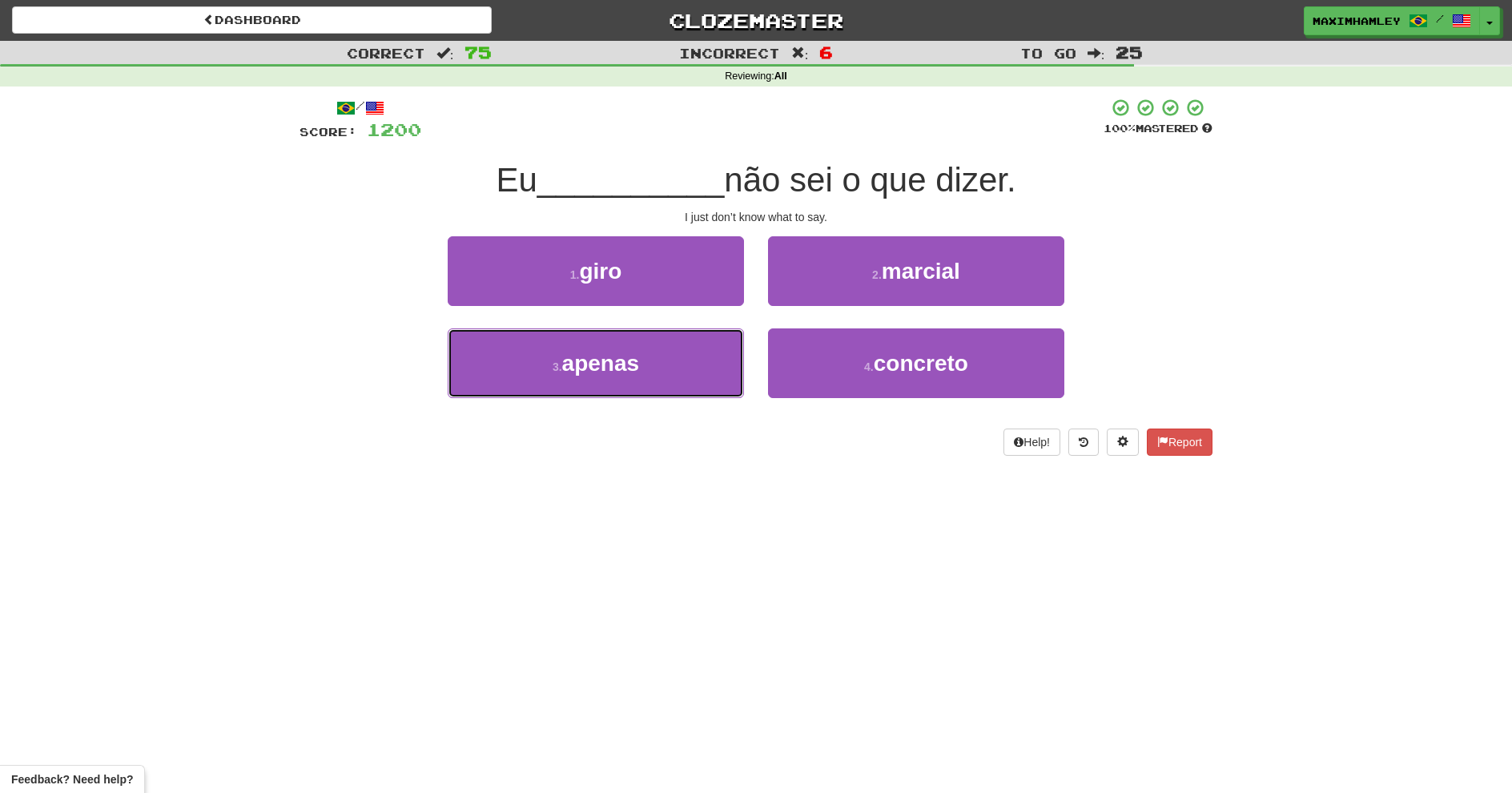
click at [682, 352] on button "3 . apenas" at bounding box center [596, 363] width 296 height 70
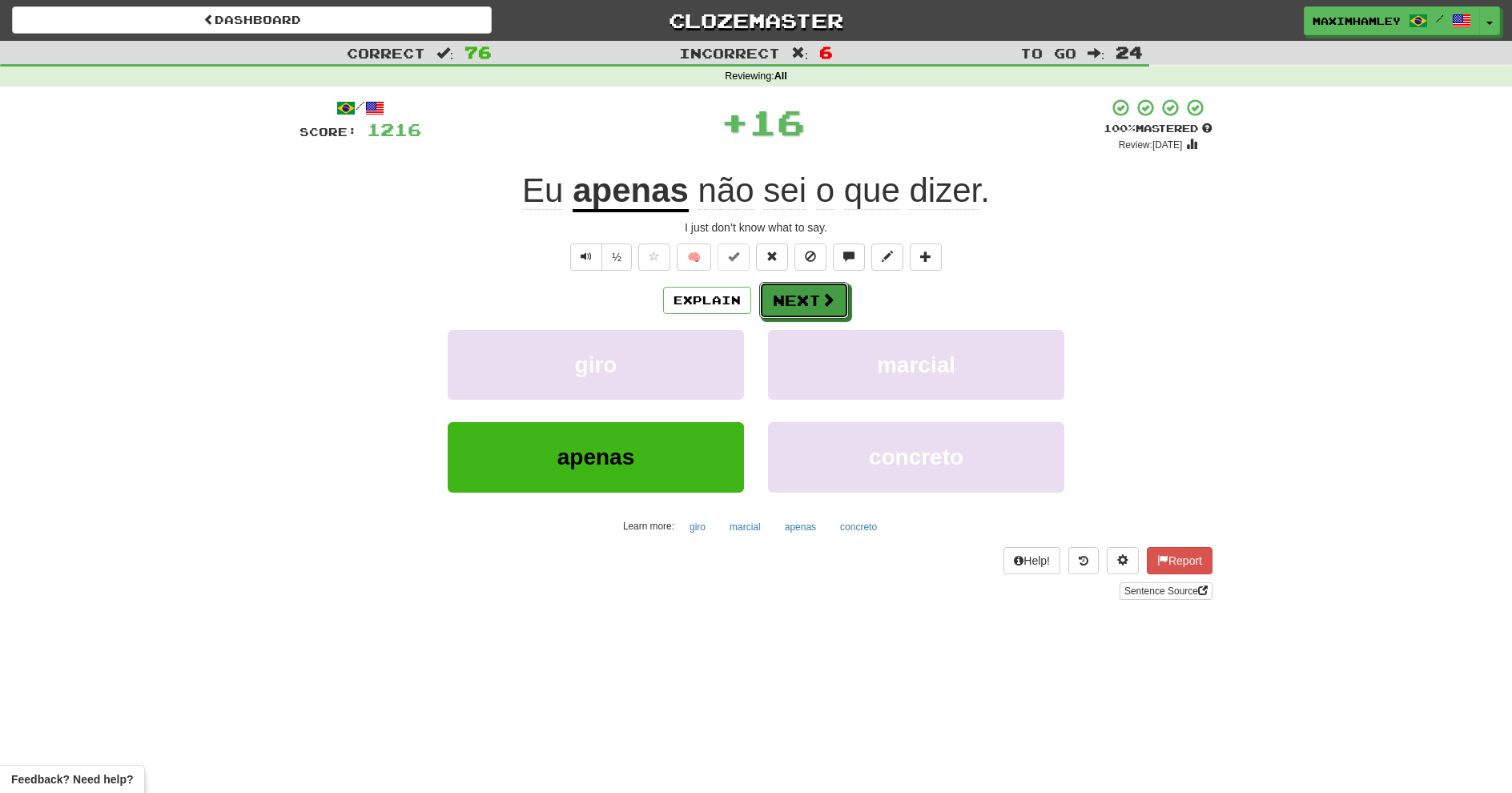
click at [772, 307] on button "Next" at bounding box center [804, 300] width 89 height 37
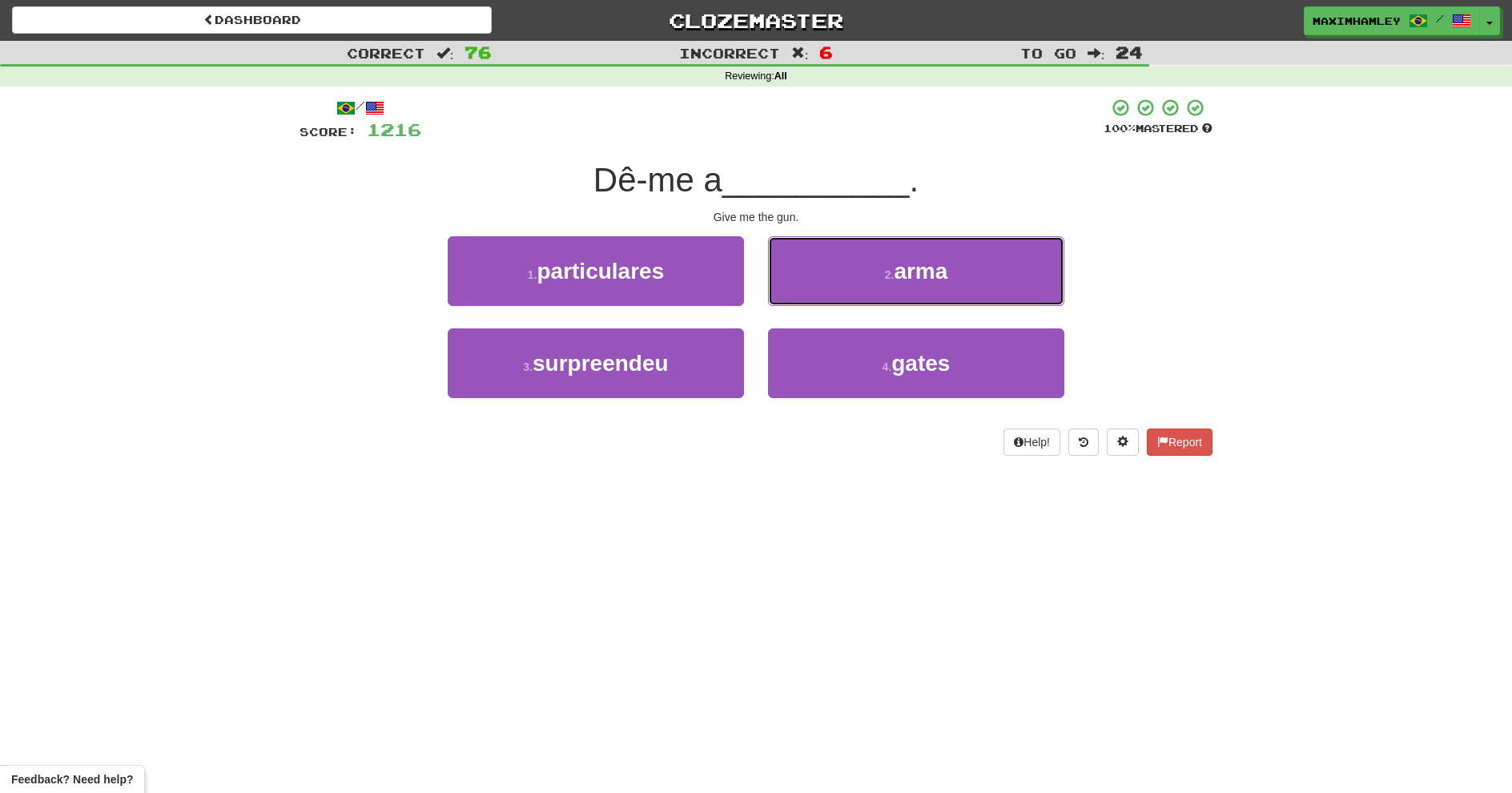
click at [786, 277] on button "2 . arma" at bounding box center [916, 272] width 296 height 70
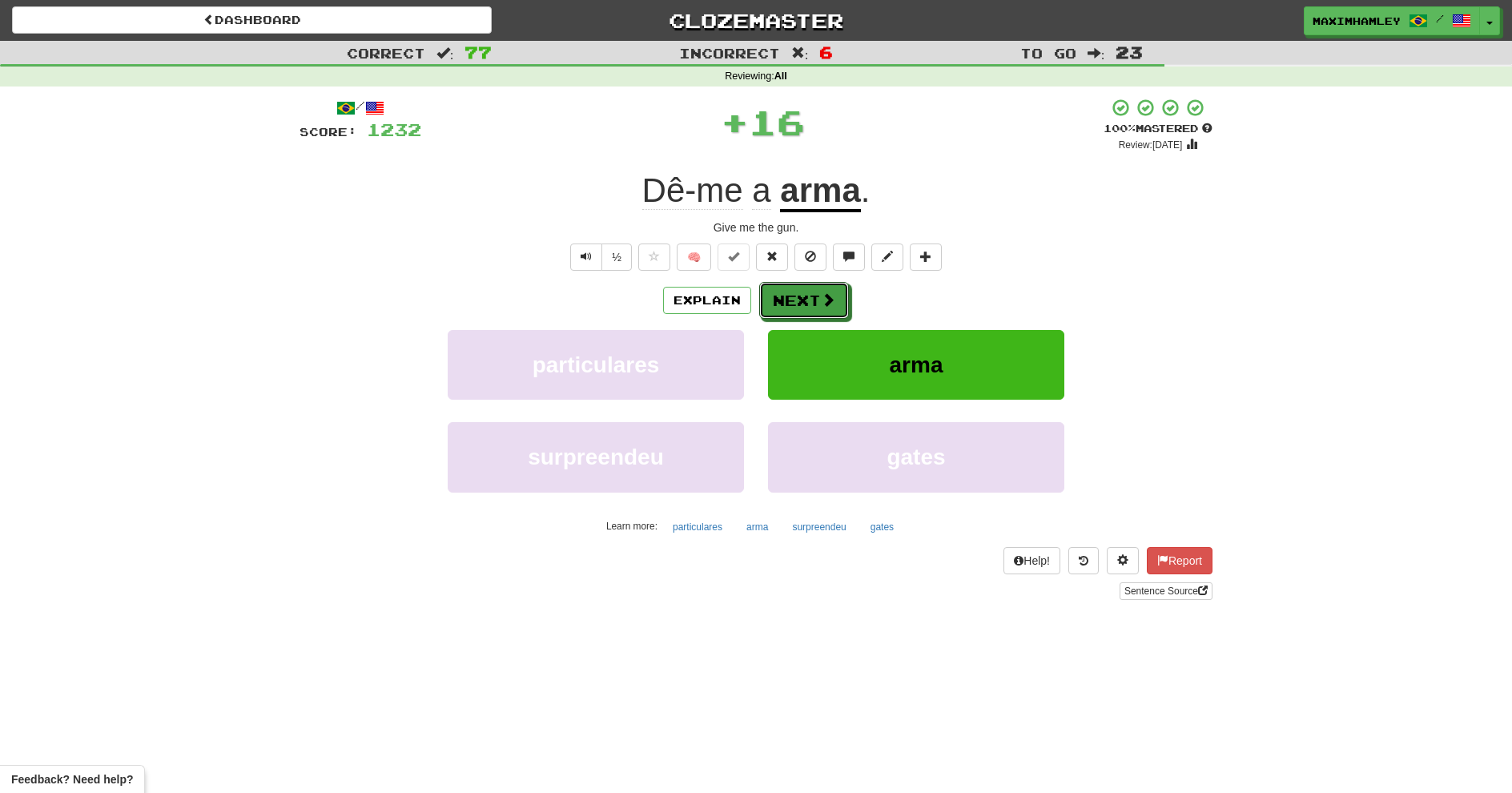
click at [785, 292] on button "Next" at bounding box center [804, 300] width 89 height 37
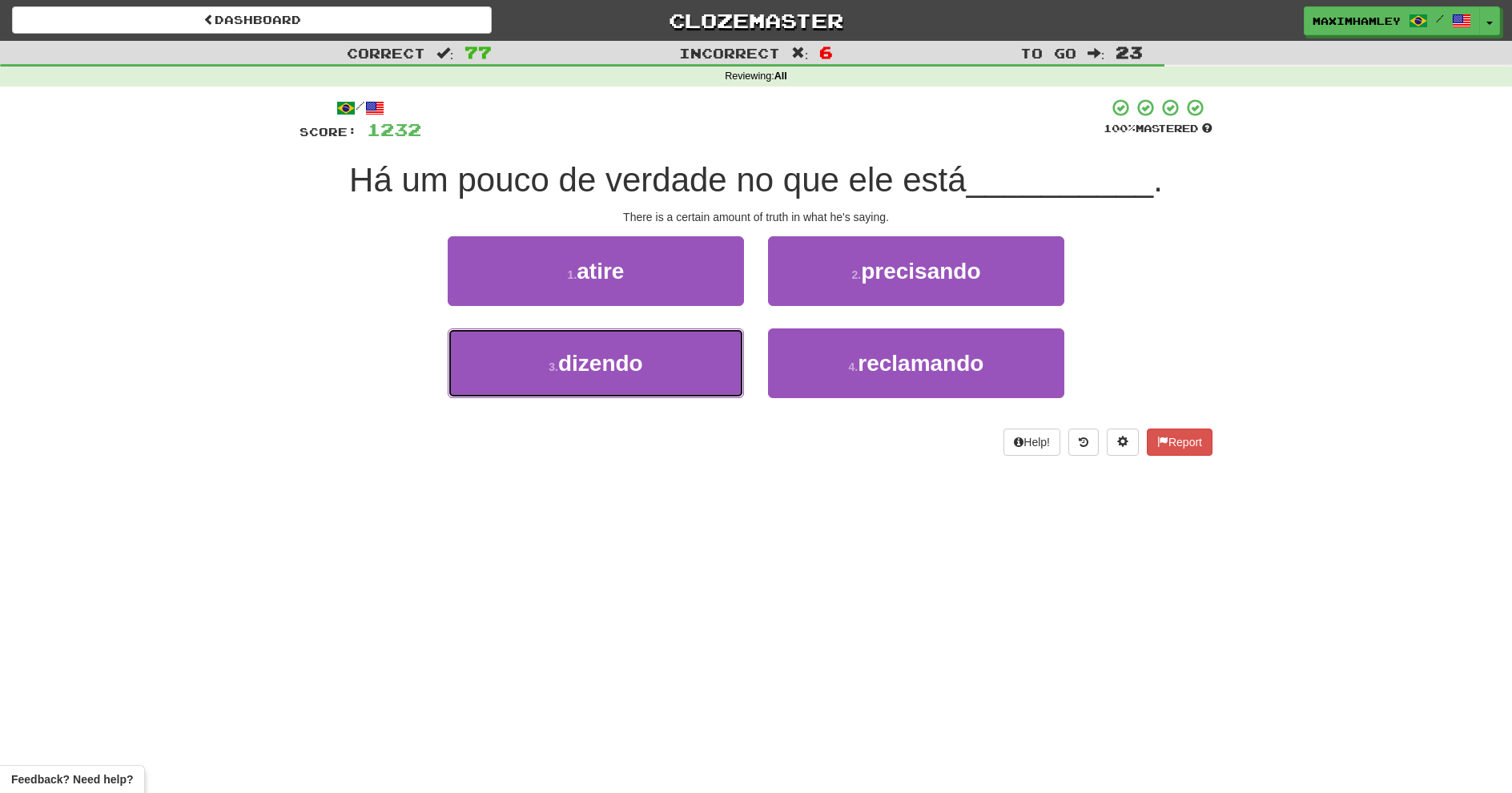
click at [682, 385] on button "3 . dizendo" at bounding box center [596, 363] width 296 height 70
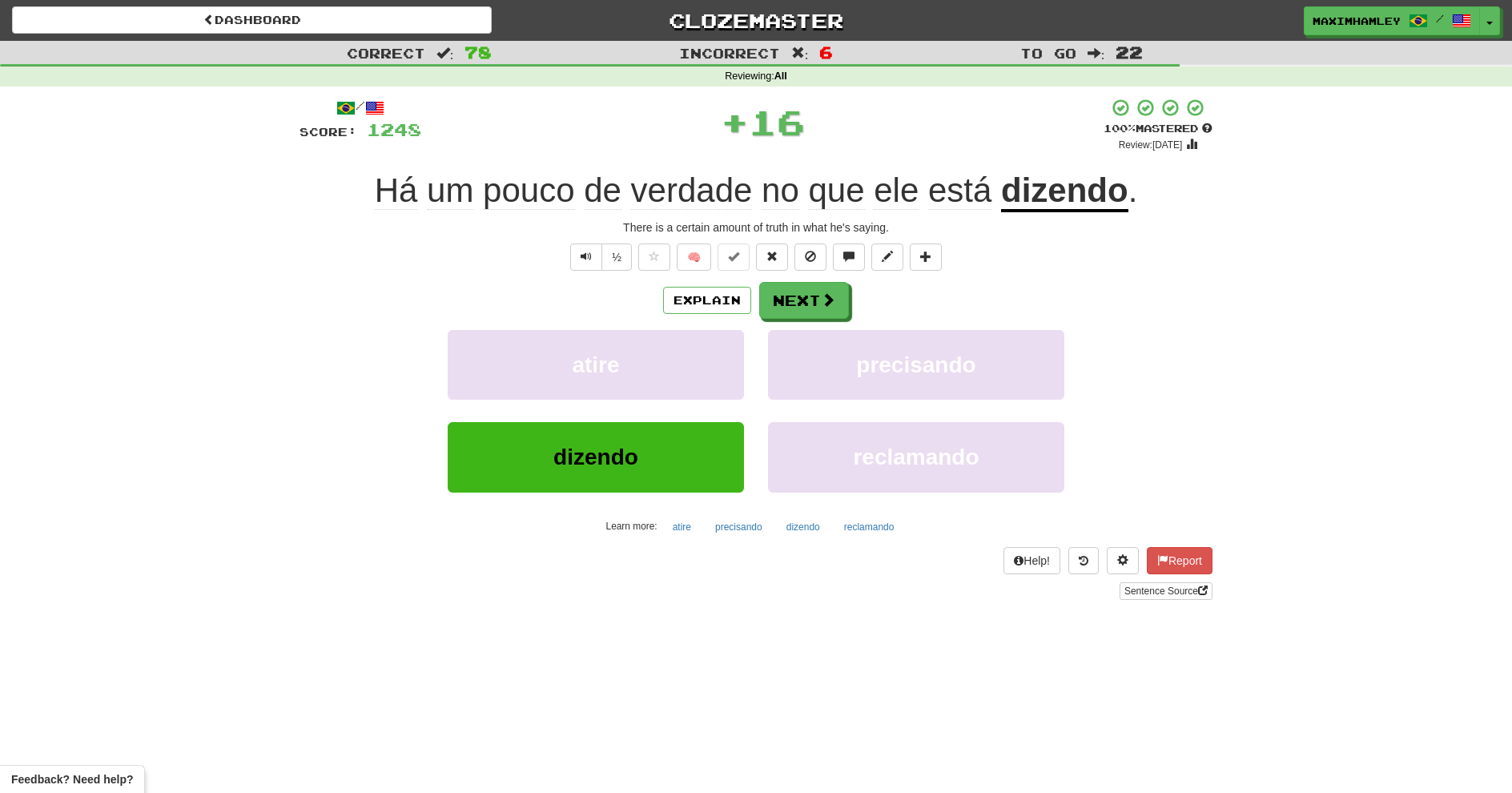
click at [785, 321] on div "Explain Next atire precisando dizendo reclamando Learn more: atire precisando d…" at bounding box center [756, 411] width 913 height 257
click at [783, 309] on button "Next" at bounding box center [804, 300] width 89 height 37
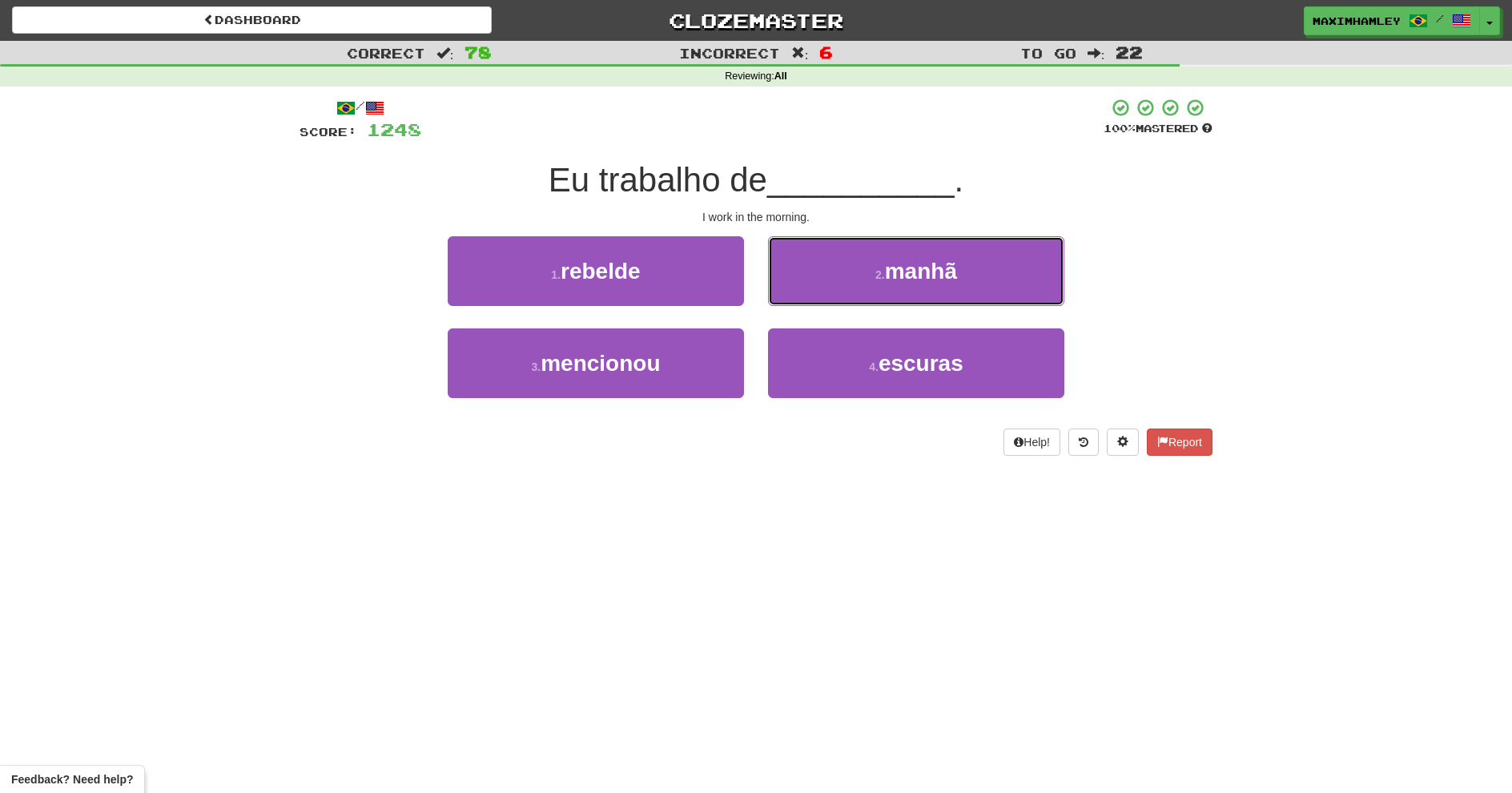
click at [793, 291] on button "2 . manhã" at bounding box center [916, 272] width 296 height 70
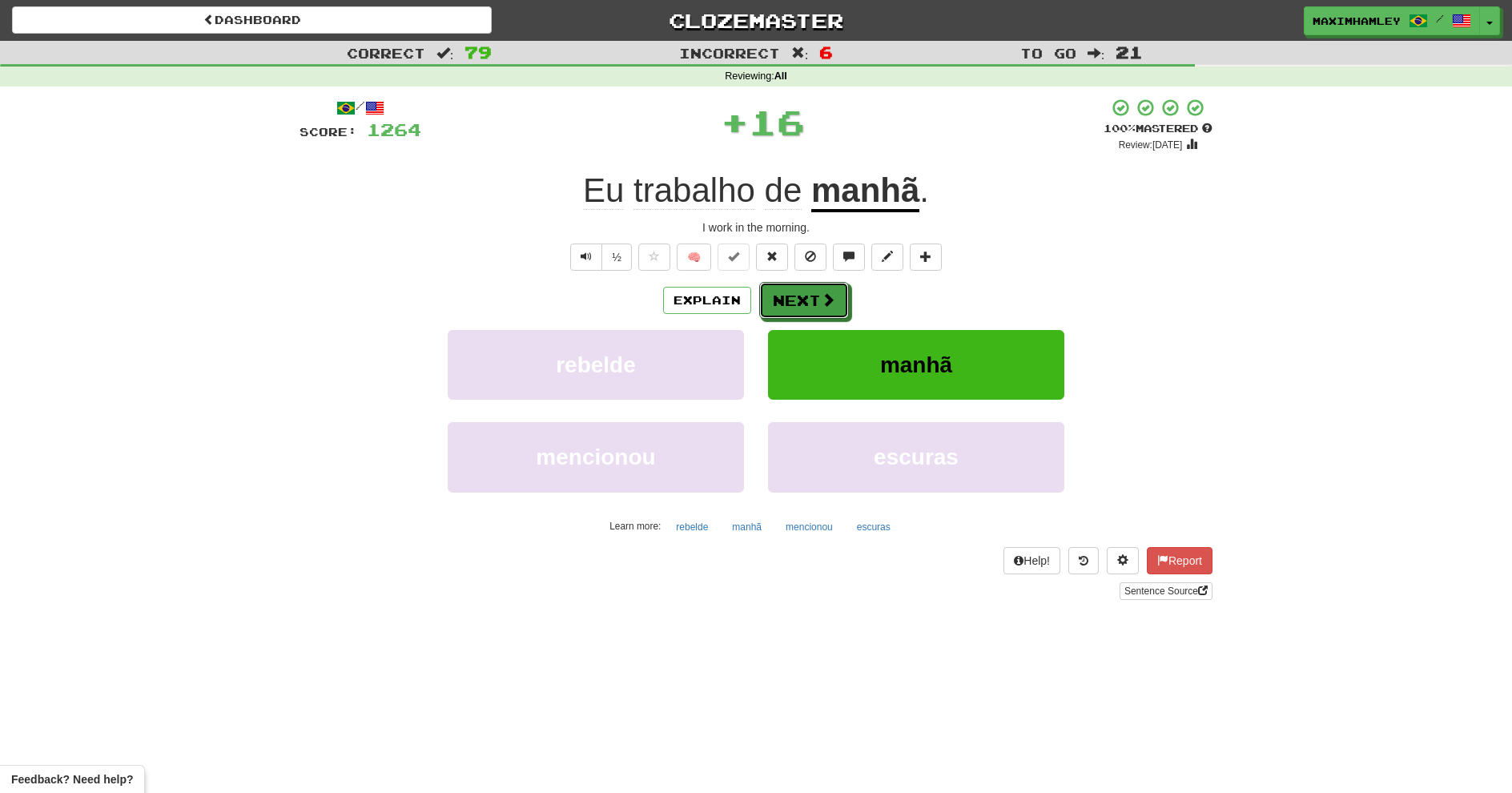
click at [791, 304] on button "Next" at bounding box center [804, 300] width 89 height 37
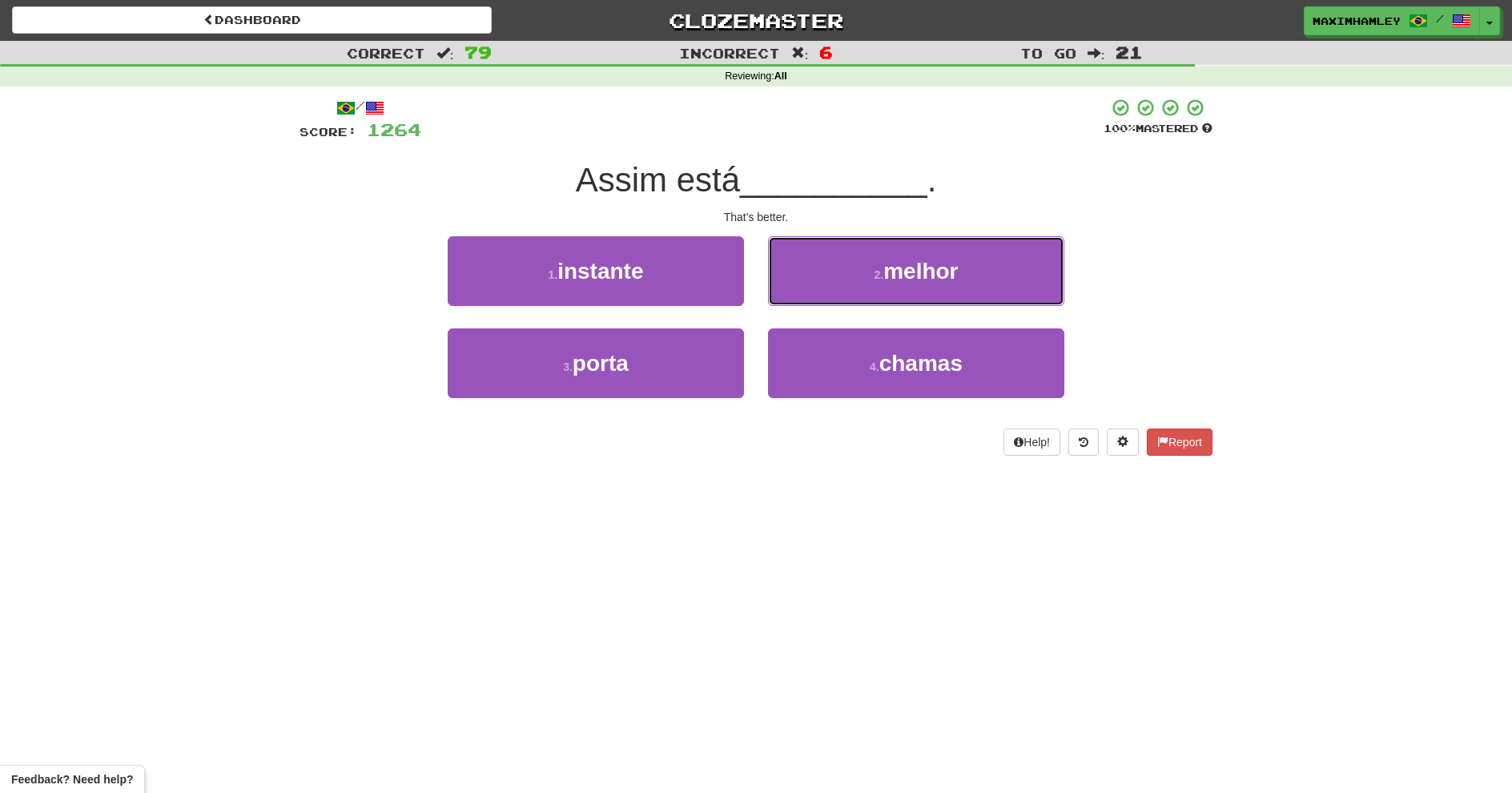
click at [791, 304] on button "2 . melhor" at bounding box center [916, 272] width 296 height 70
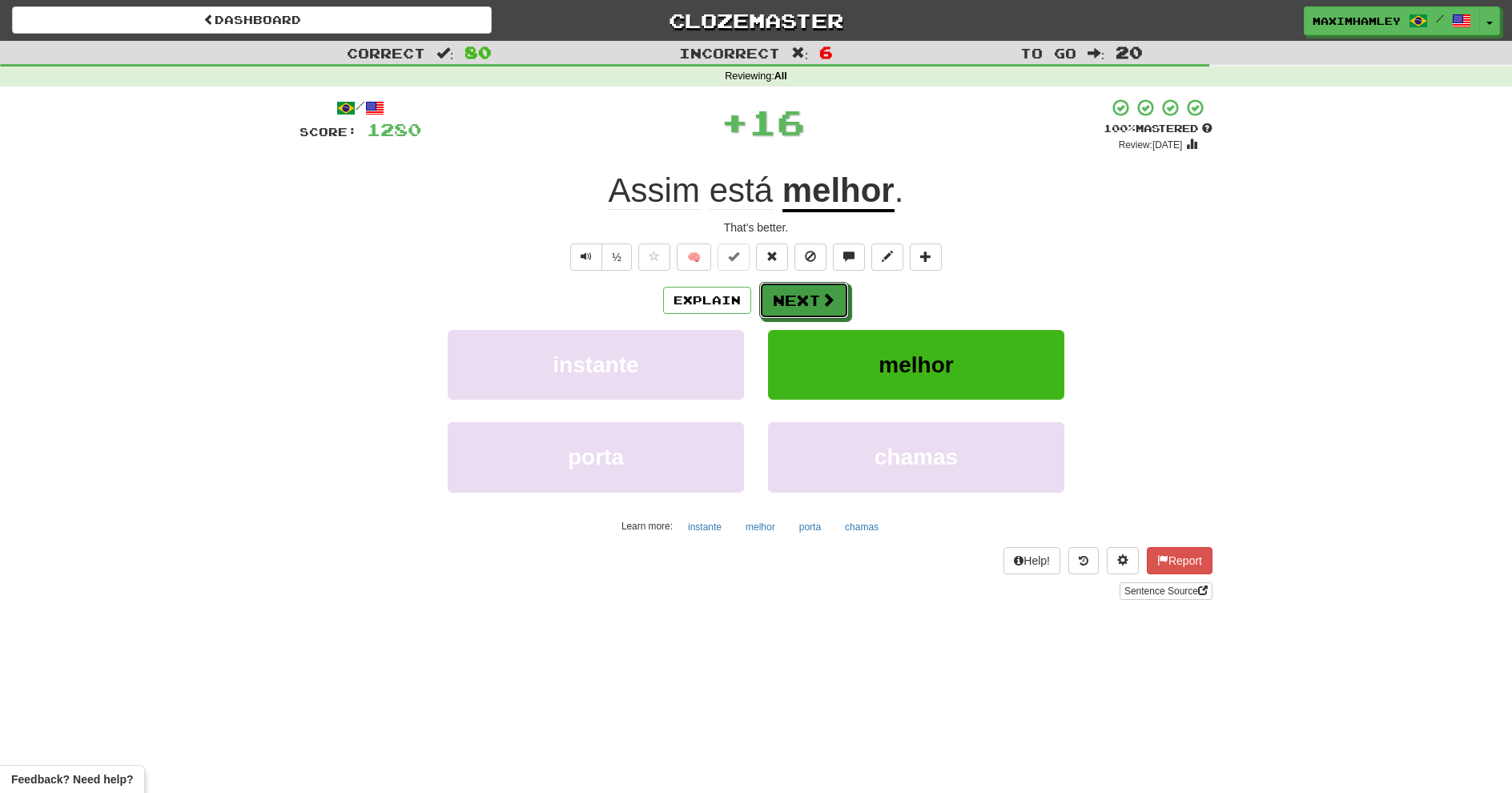
click at [791, 304] on button "Next" at bounding box center [804, 300] width 89 height 37
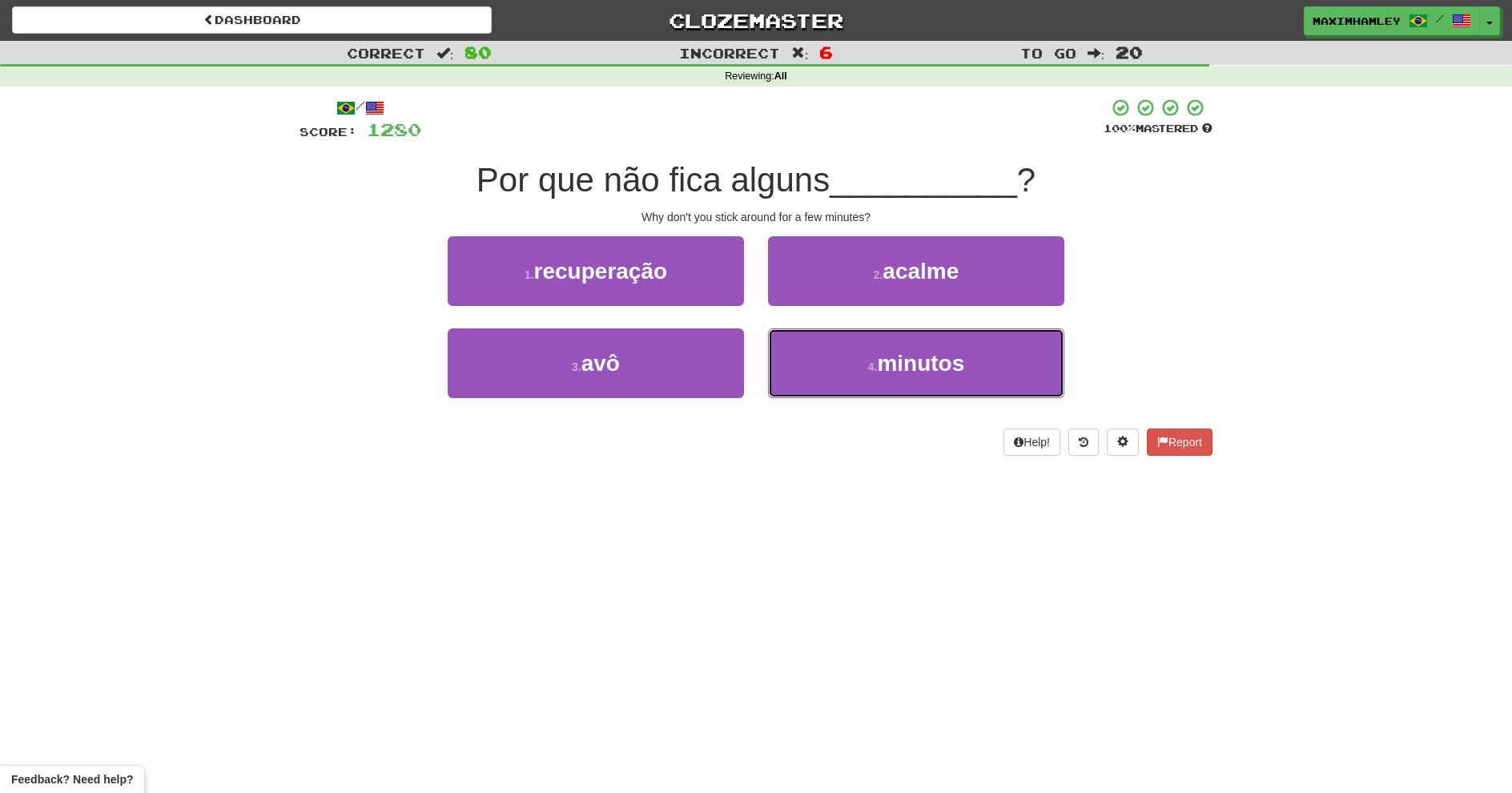
drag, startPoint x: 796, startPoint y: 384, endPoint x: 785, endPoint y: 350, distance: 35.7
click at [794, 382] on button "4 . minutos" at bounding box center [916, 363] width 296 height 70
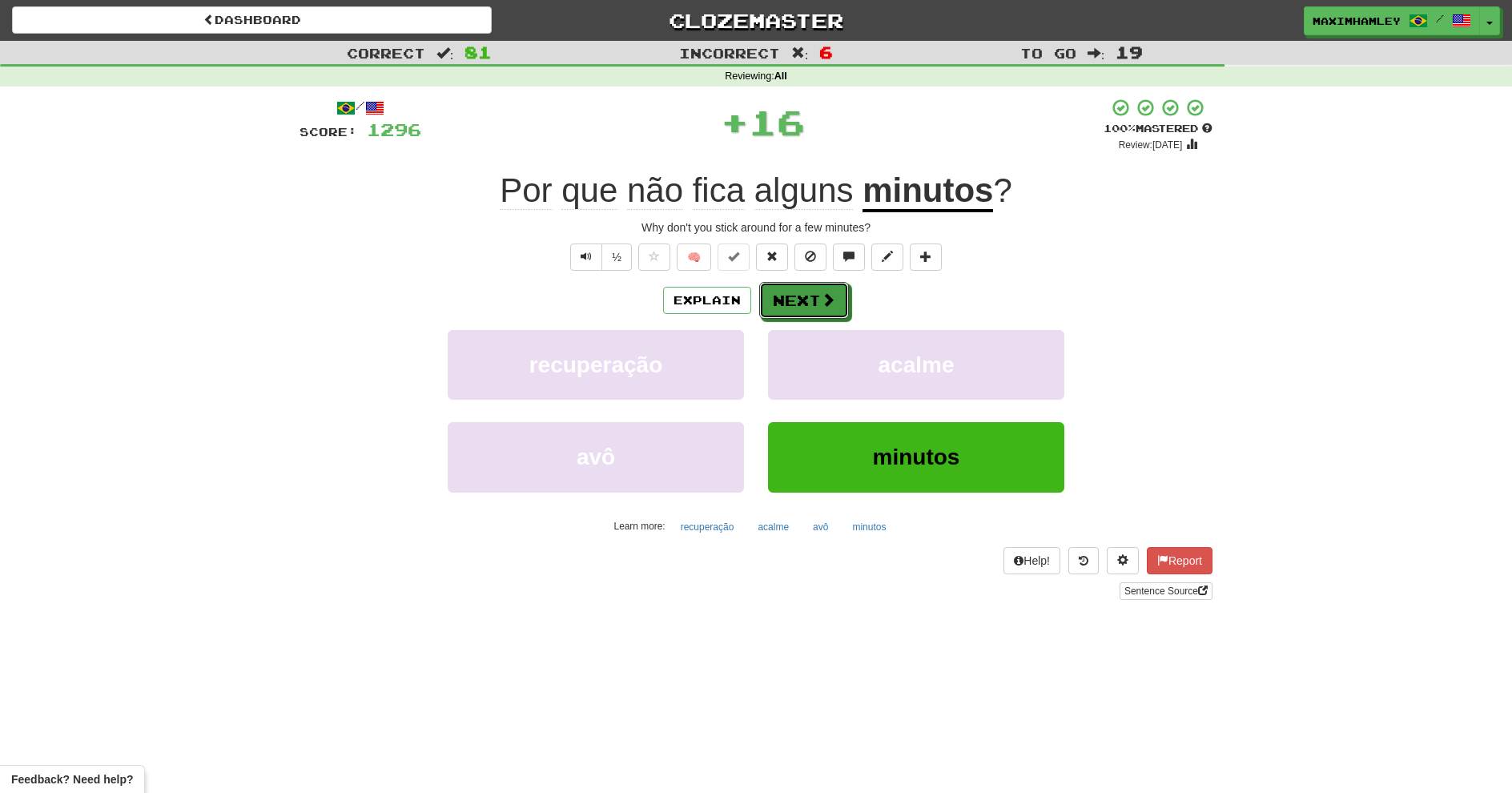
click at [793, 306] on button "Next" at bounding box center [804, 300] width 89 height 37
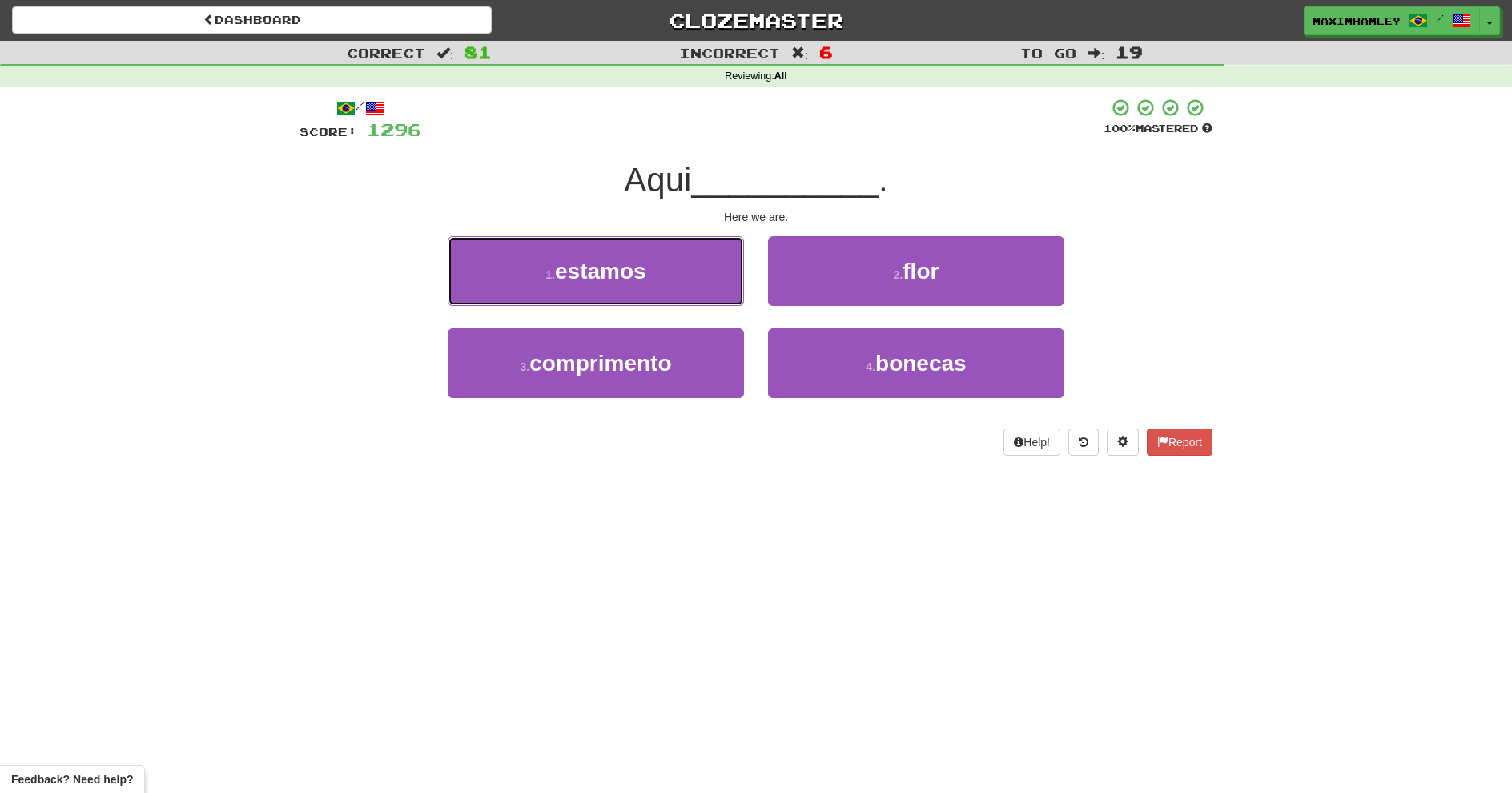
click at [693, 262] on button "1 . estamos" at bounding box center [596, 272] width 296 height 70
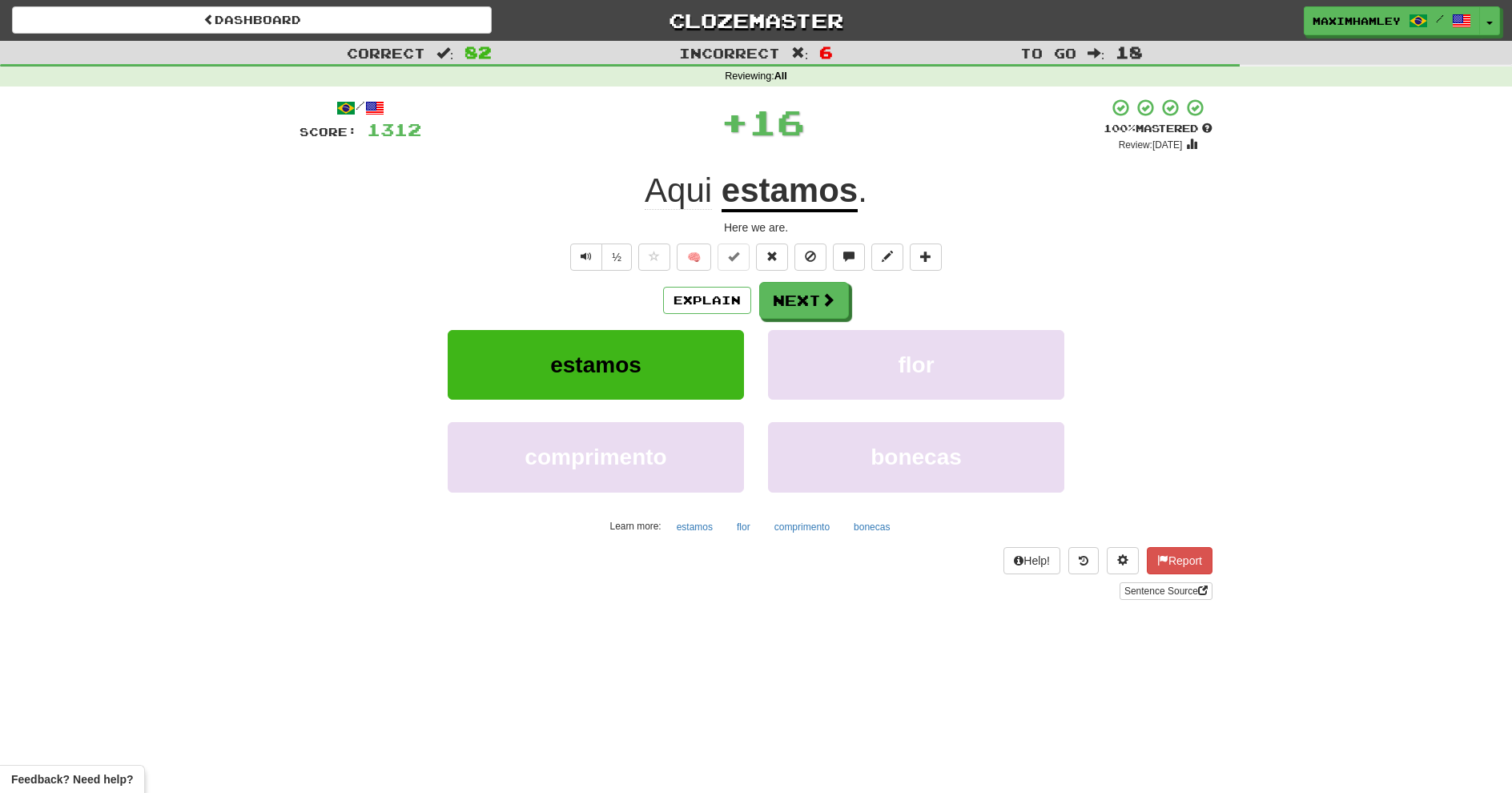
click at [790, 320] on div "Explain Next estamos flor comprimento bonecas Learn more: estamos flor comprime…" at bounding box center [756, 411] width 913 height 257
click at [781, 298] on button "Next" at bounding box center [804, 300] width 89 height 37
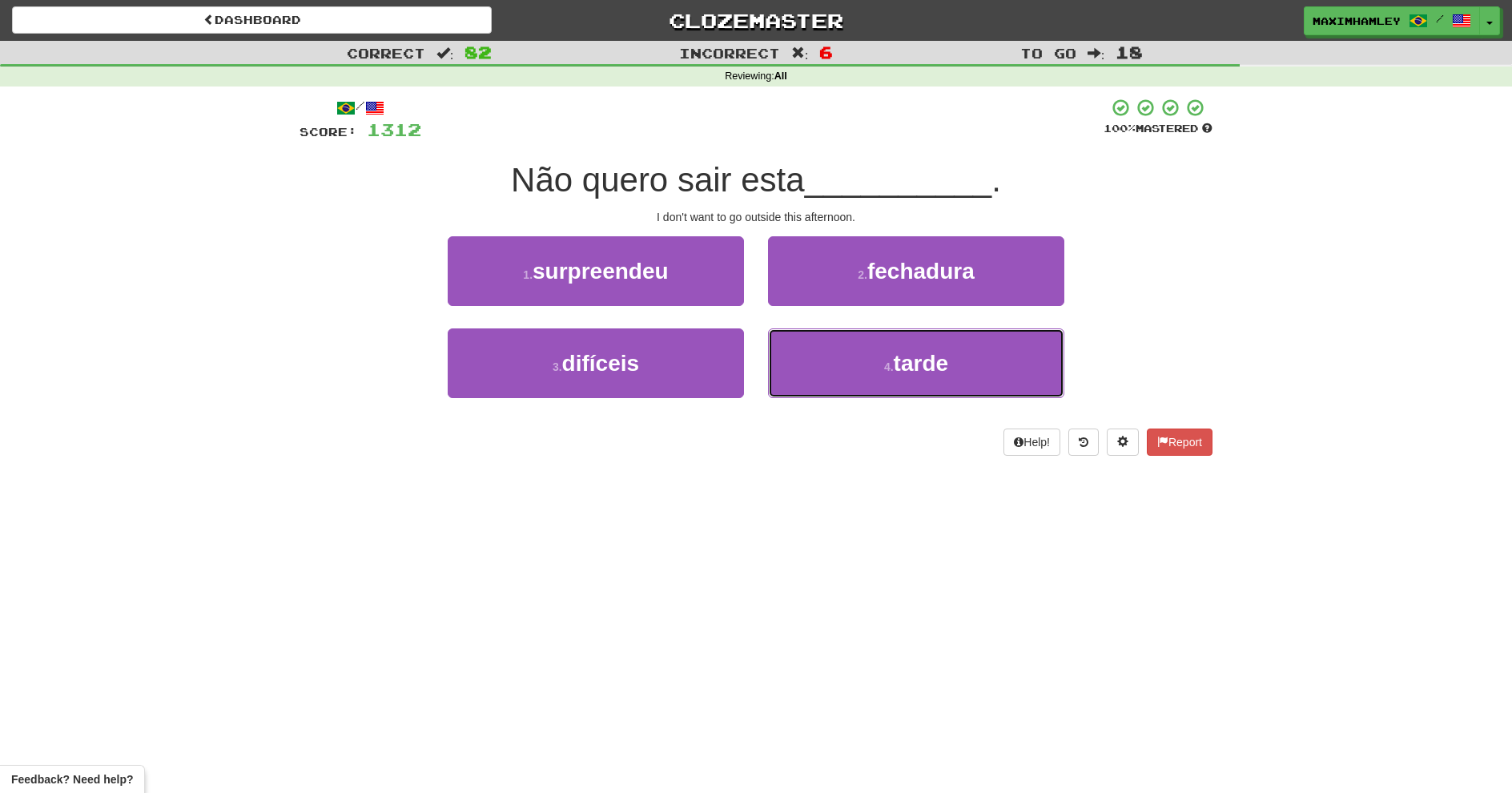
click at [790, 361] on button "4 . tarde" at bounding box center [916, 363] width 296 height 70
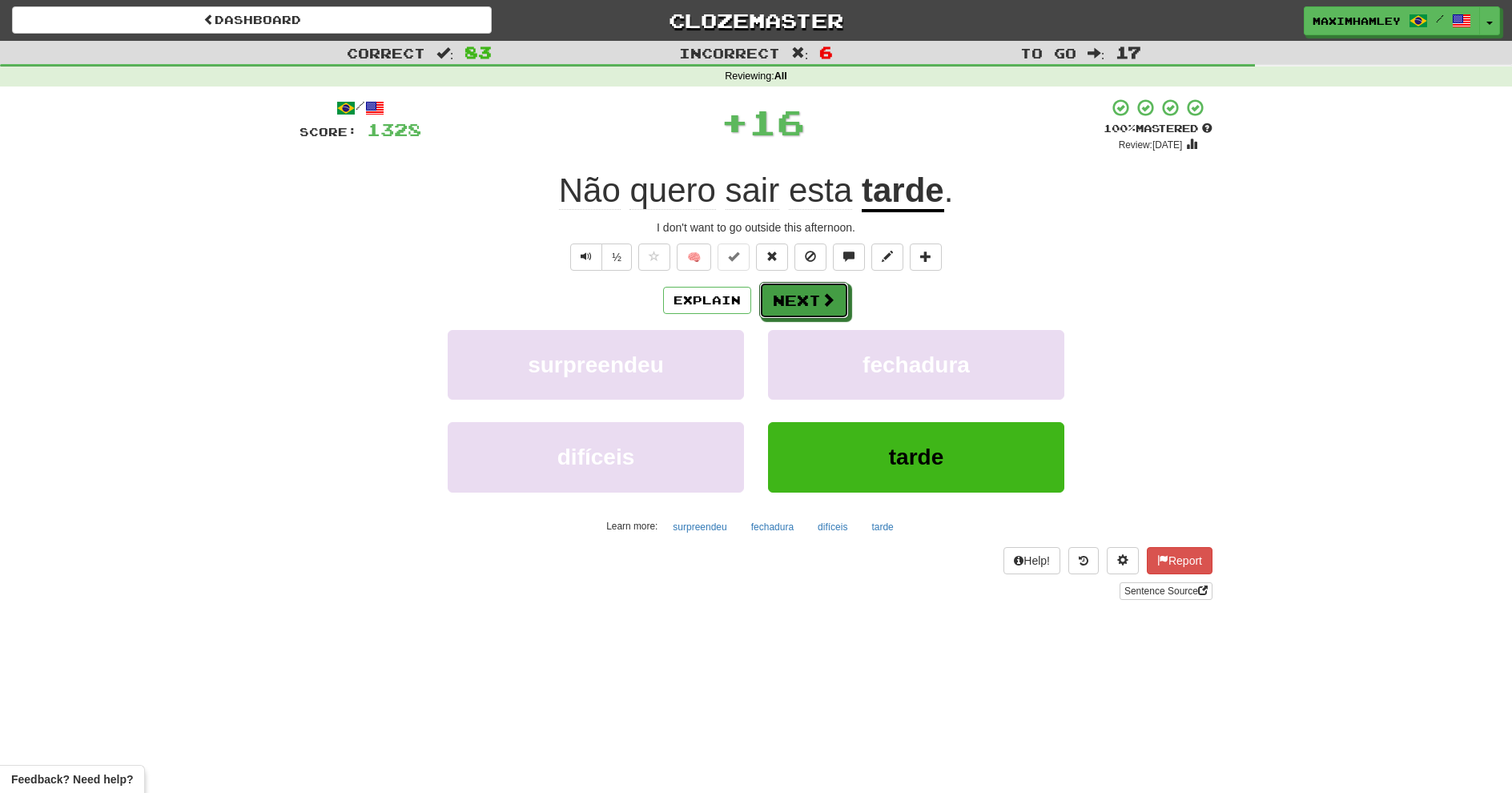
click at [760, 286] on button "Next" at bounding box center [804, 300] width 89 height 37
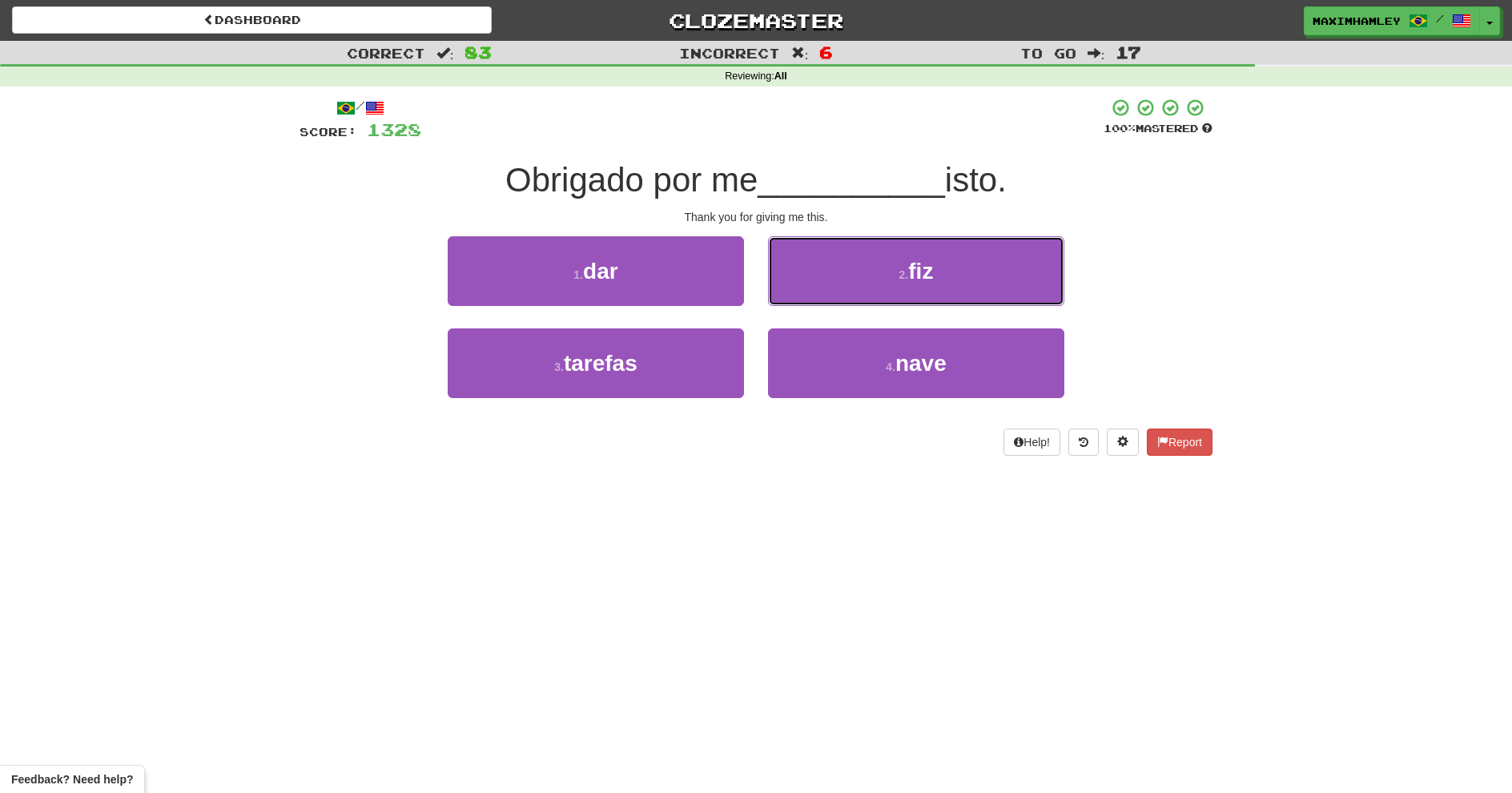
click at [810, 276] on button "2 . fiz" at bounding box center [916, 272] width 296 height 70
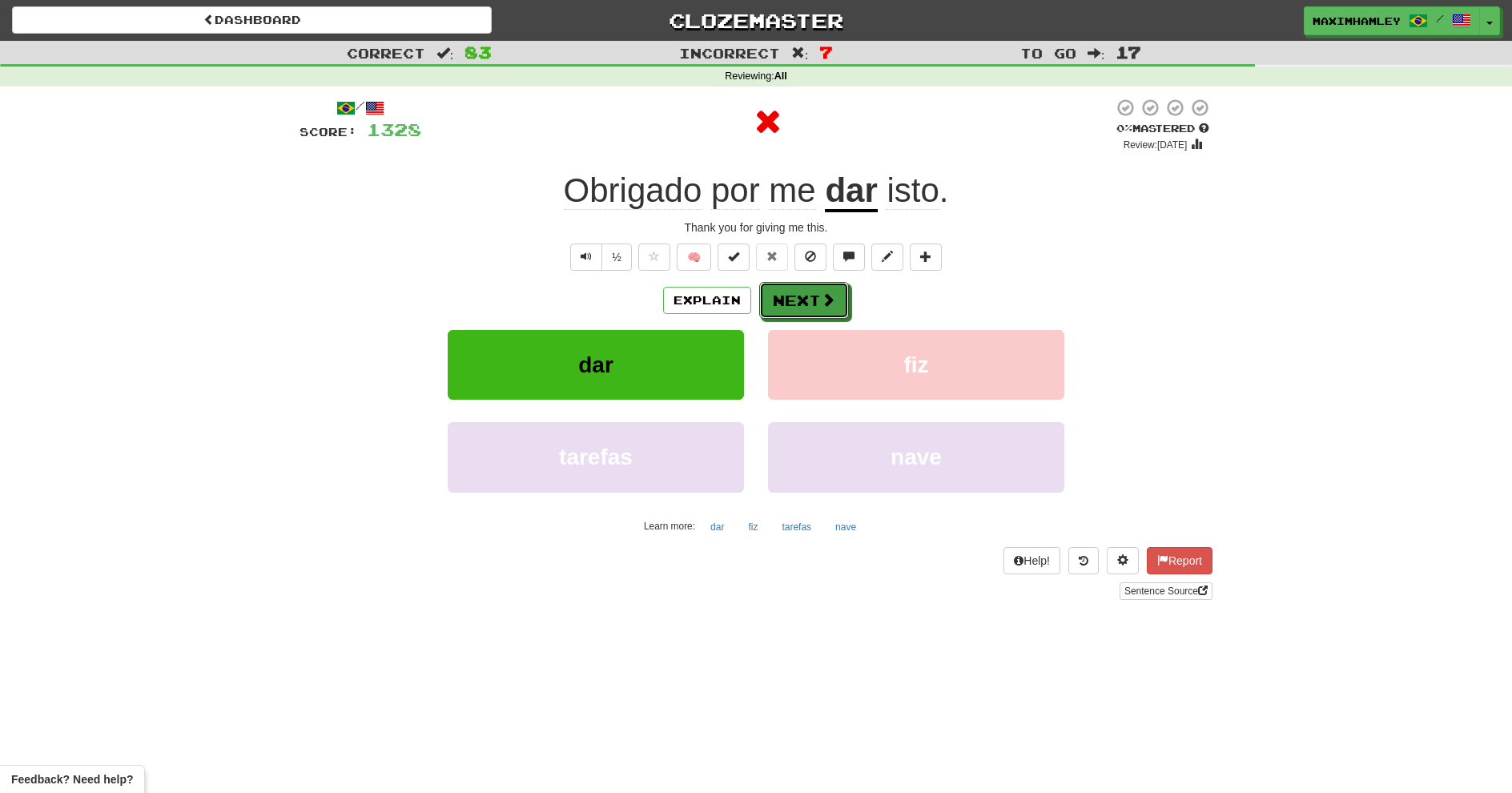
click at [816, 304] on button "Next" at bounding box center [804, 300] width 89 height 37
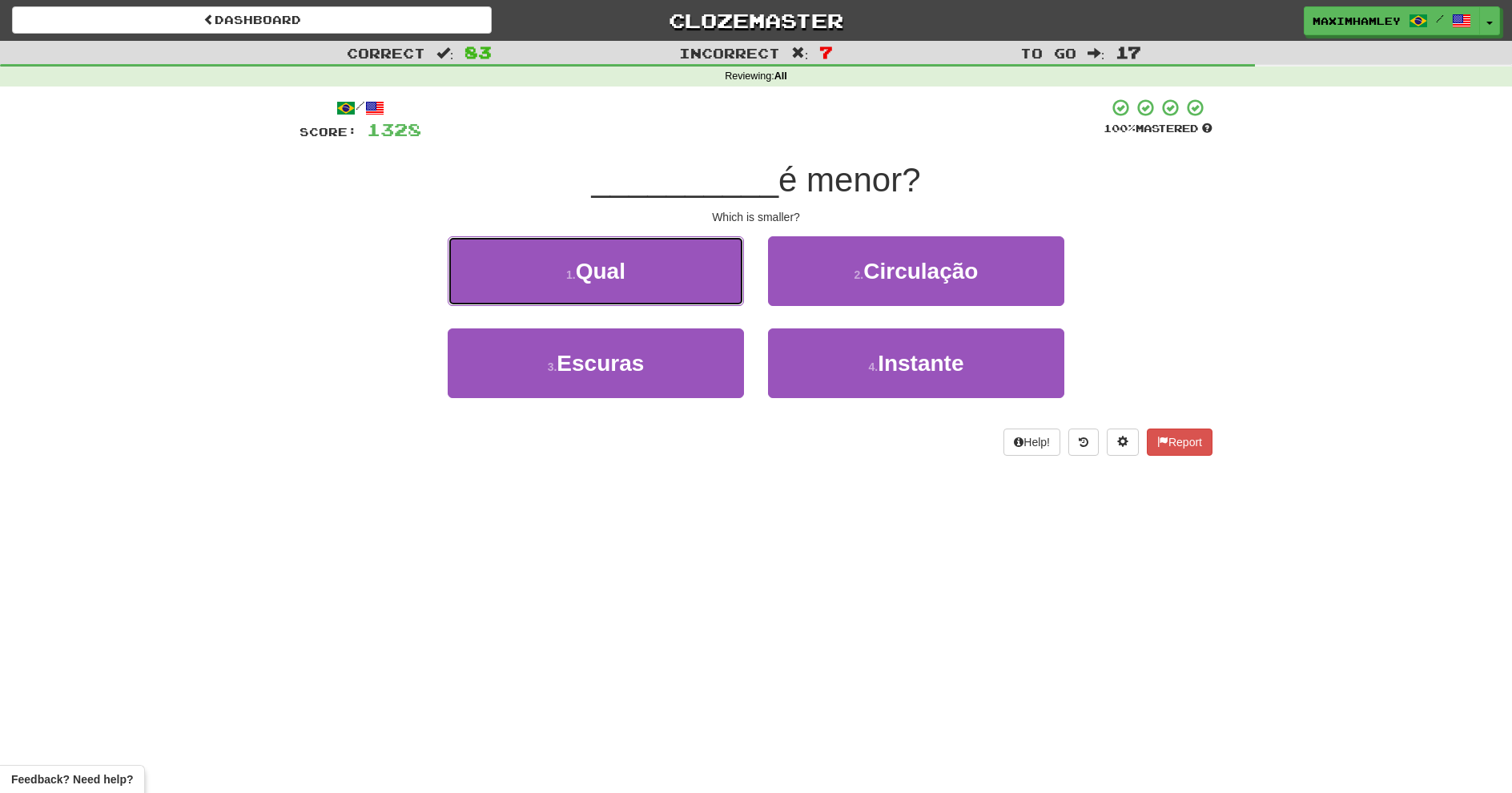
click at [684, 255] on button "1 . Qual" at bounding box center [596, 272] width 296 height 70
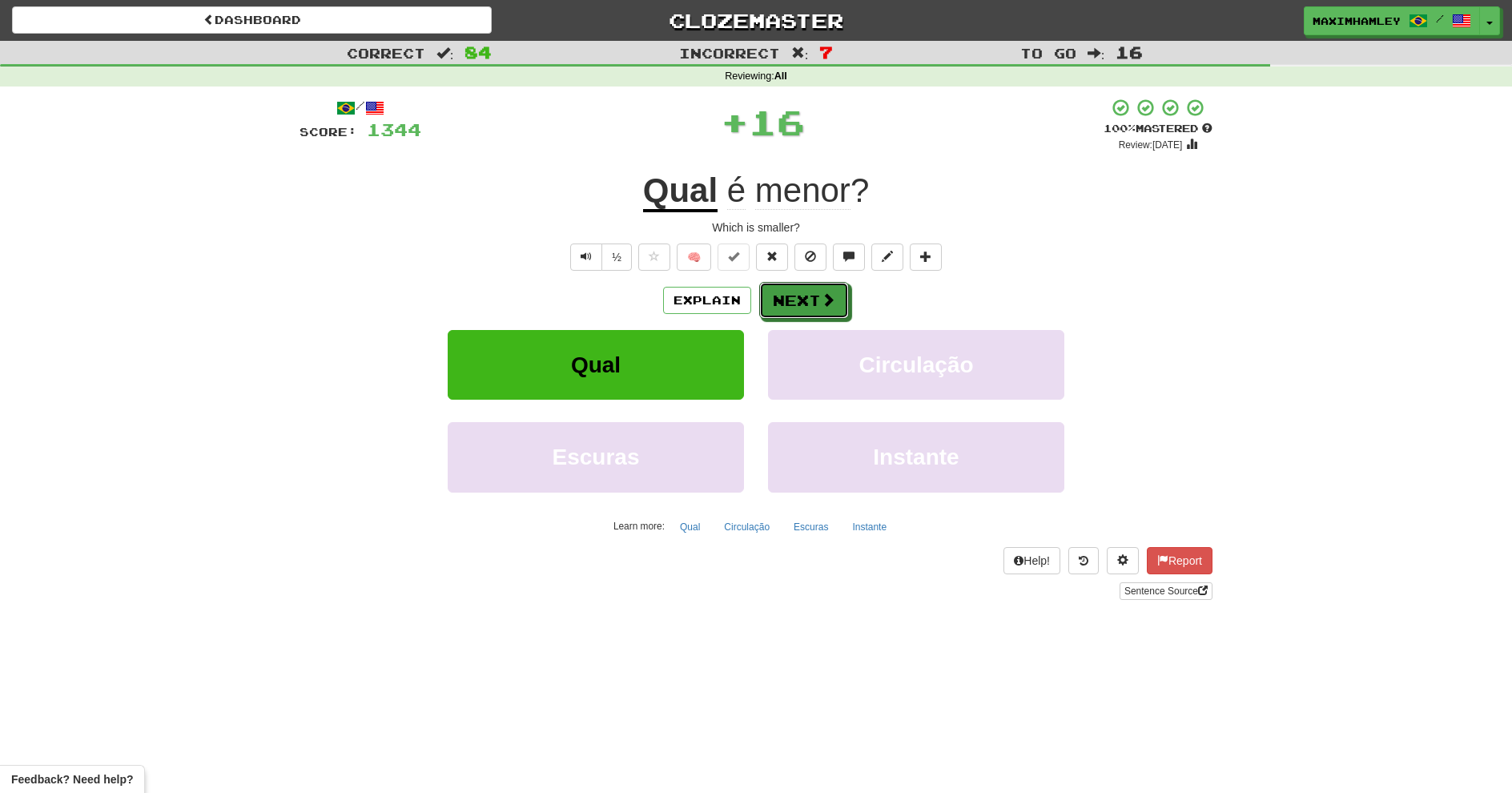
click at [818, 306] on button "Next" at bounding box center [804, 300] width 89 height 37
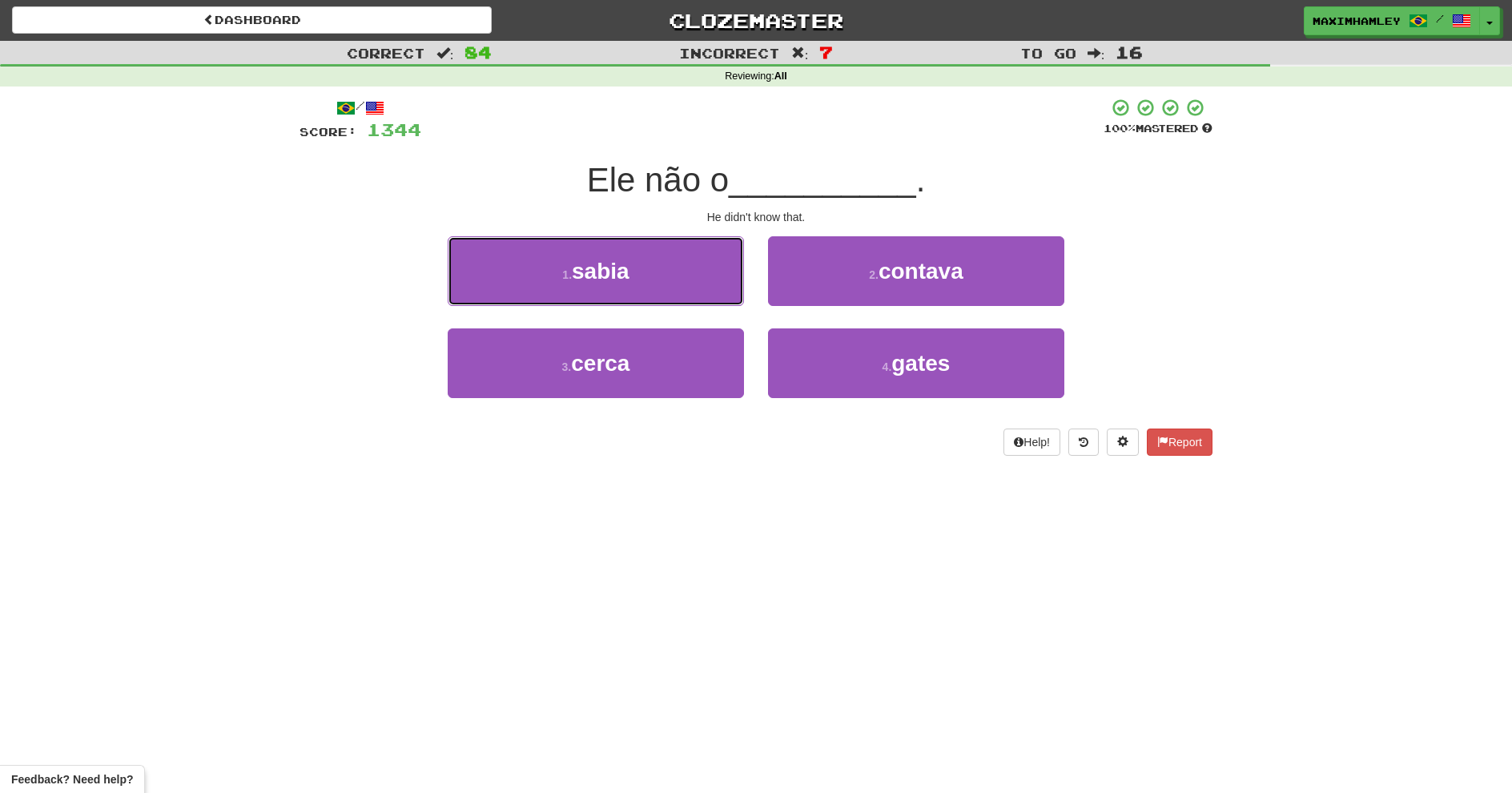
click at [729, 266] on button "1 . sabia" at bounding box center [596, 272] width 296 height 70
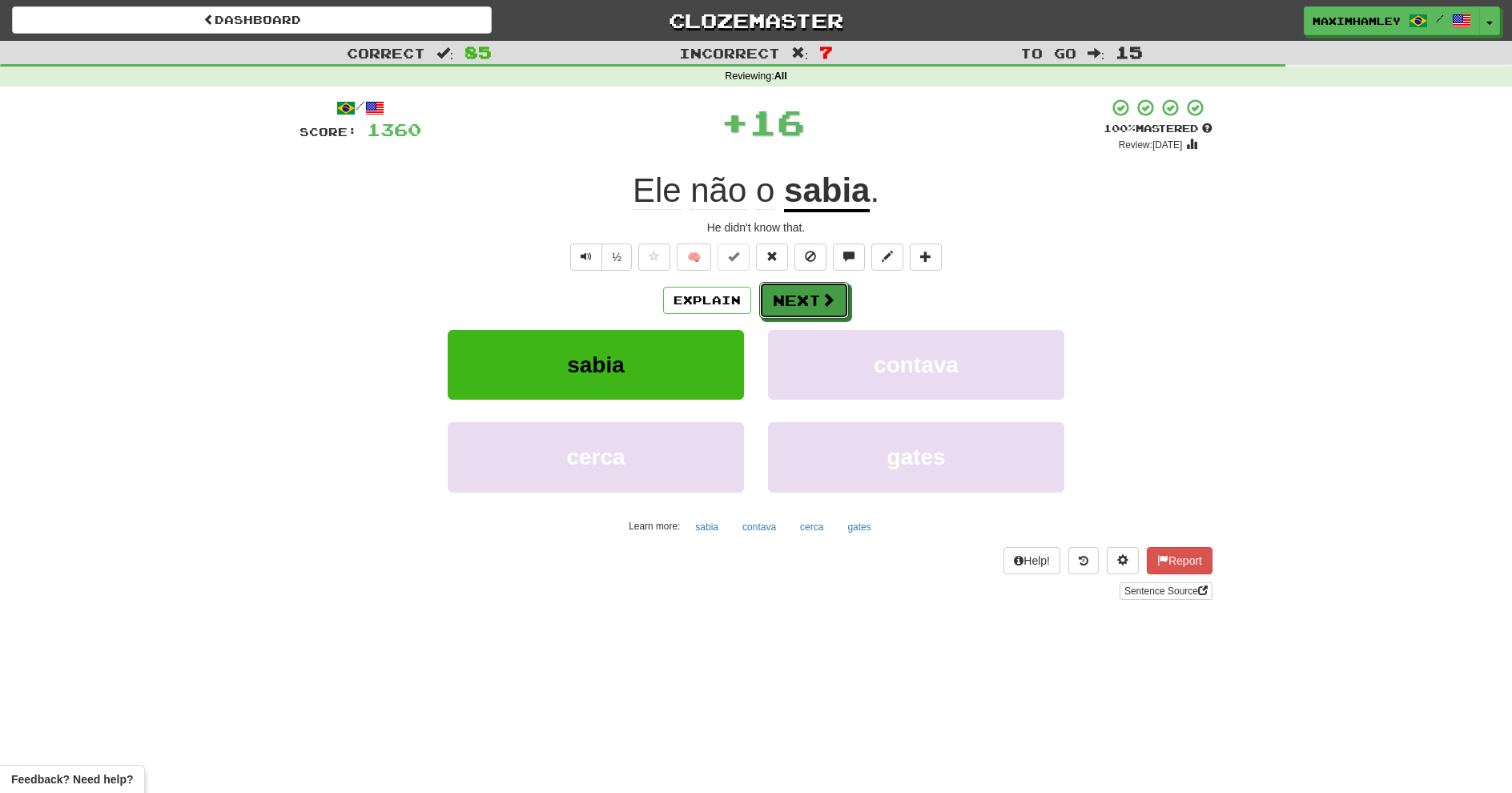
click at [761, 295] on button "Next" at bounding box center [804, 300] width 89 height 37
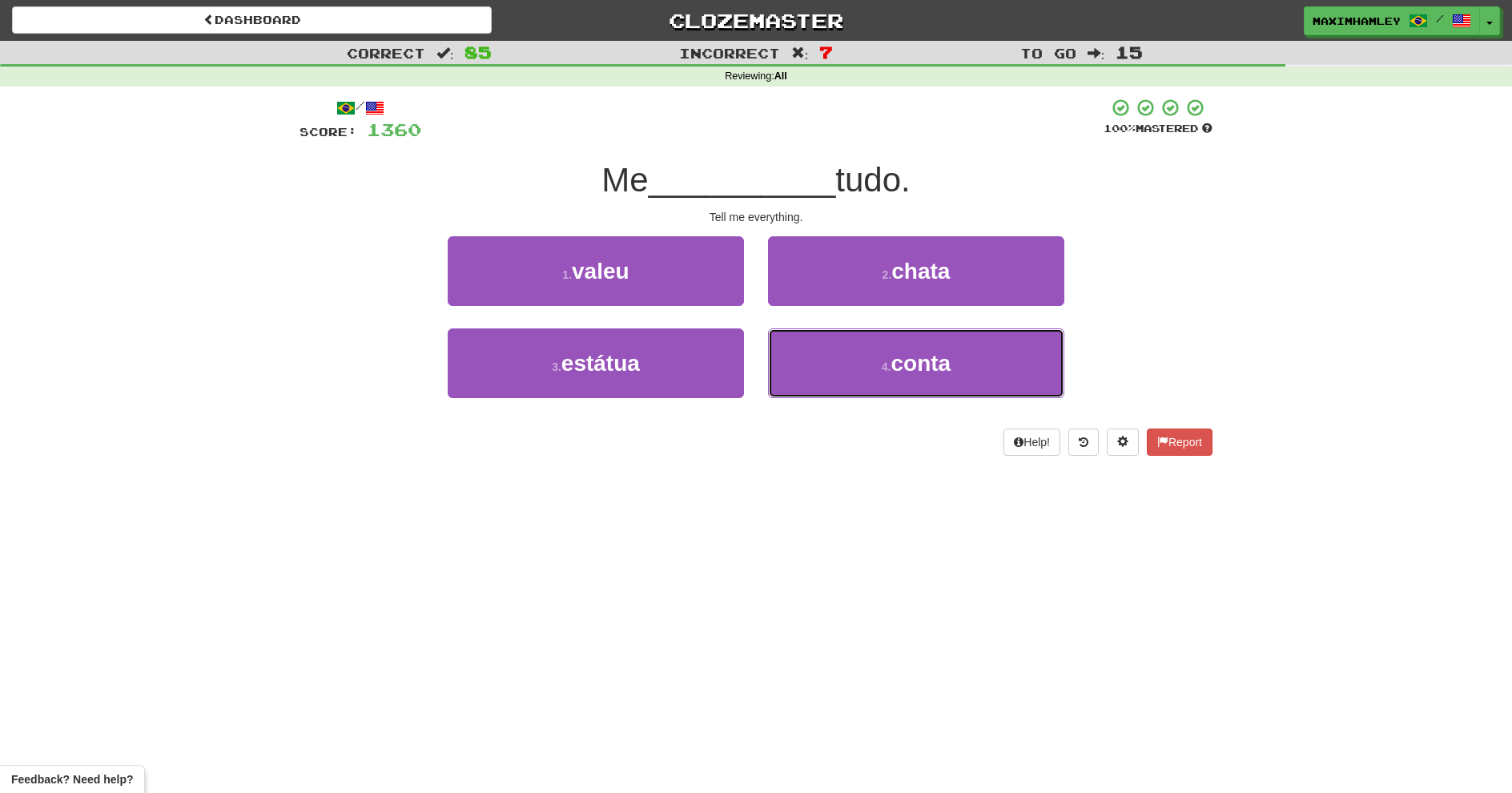
click at [806, 372] on button "4 . conta" at bounding box center [916, 363] width 296 height 70
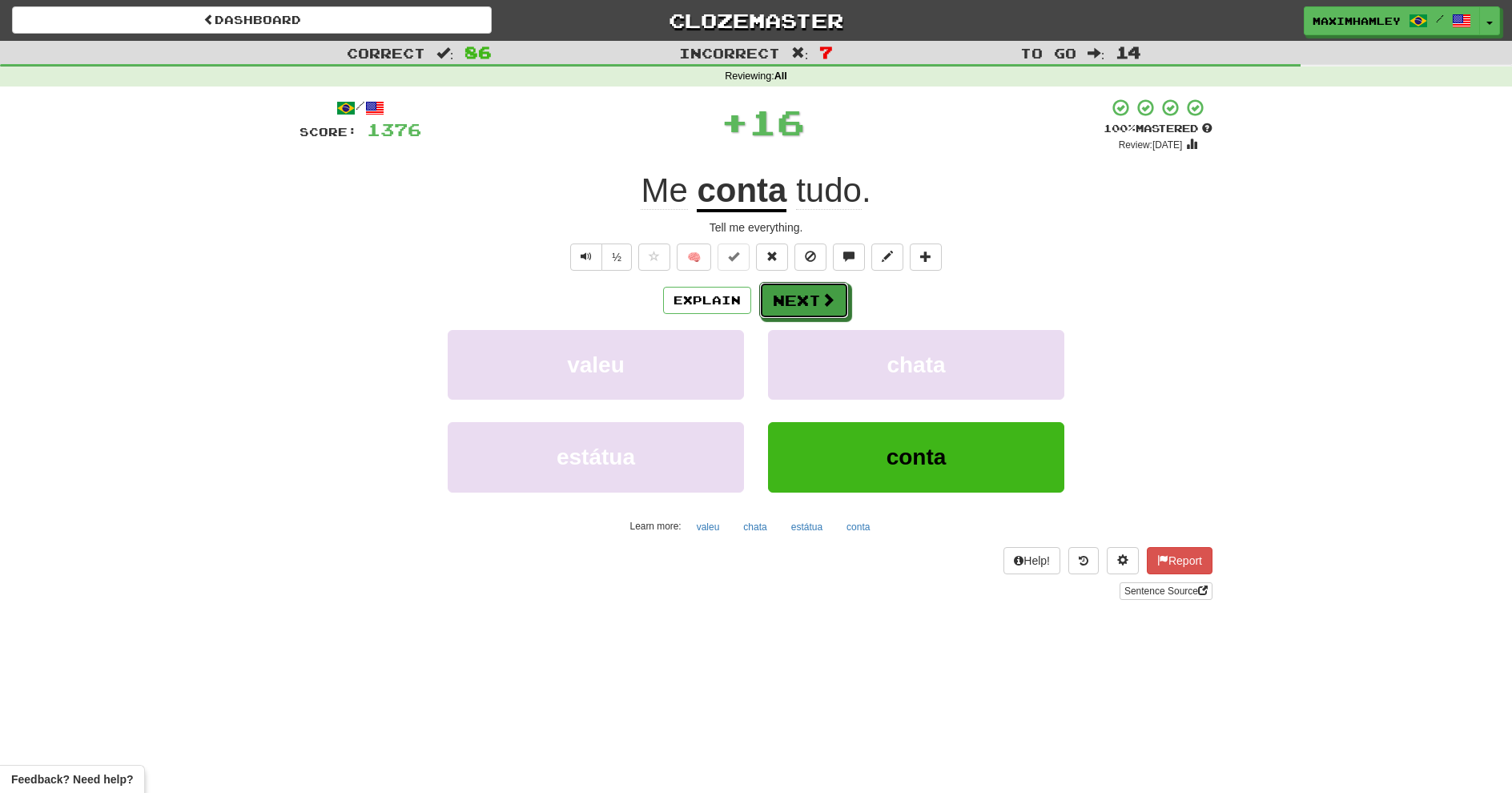
click at [794, 300] on button "Next" at bounding box center [804, 300] width 89 height 37
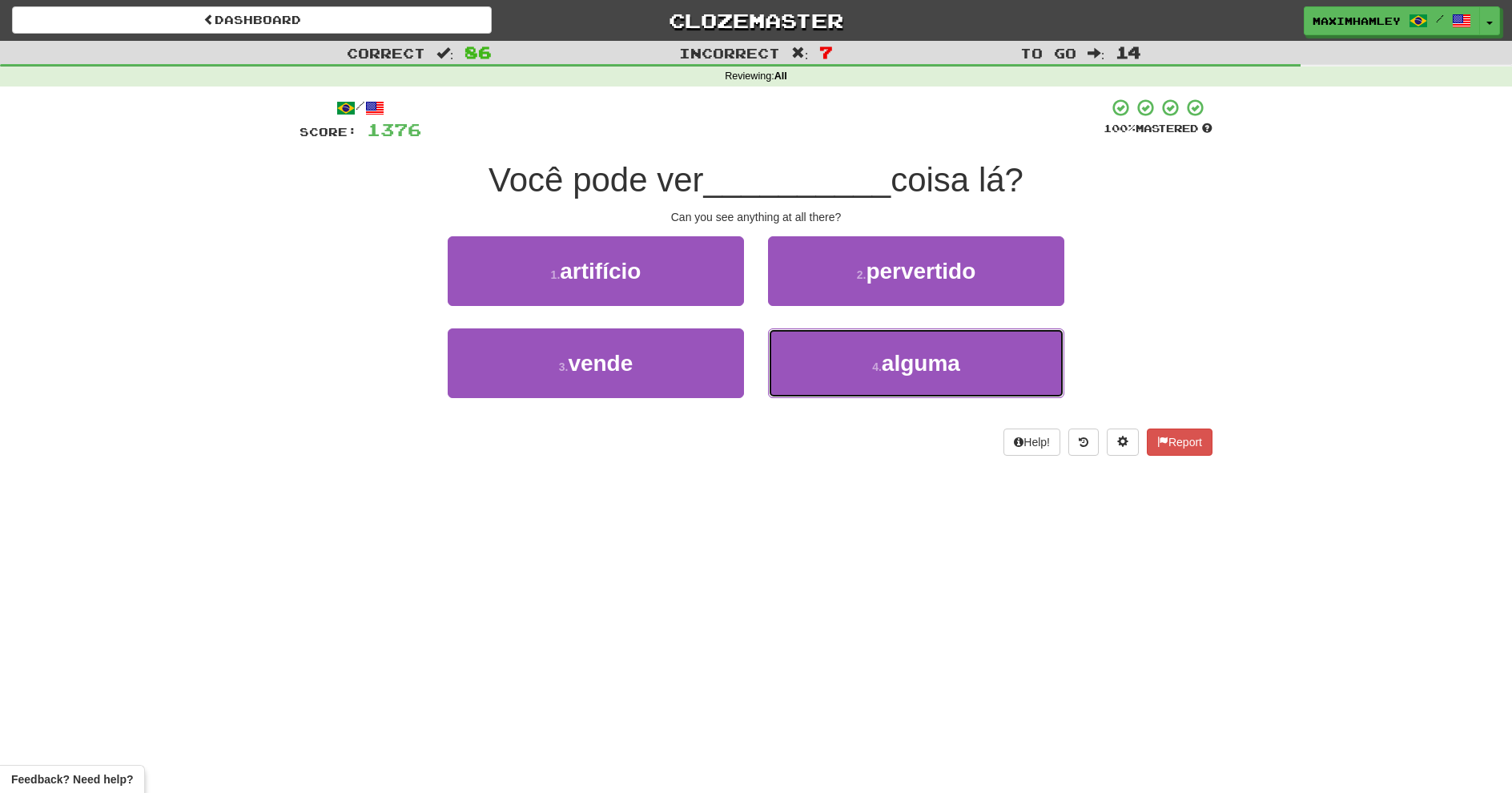
click at [828, 362] on button "4 . alguma" at bounding box center [916, 363] width 296 height 70
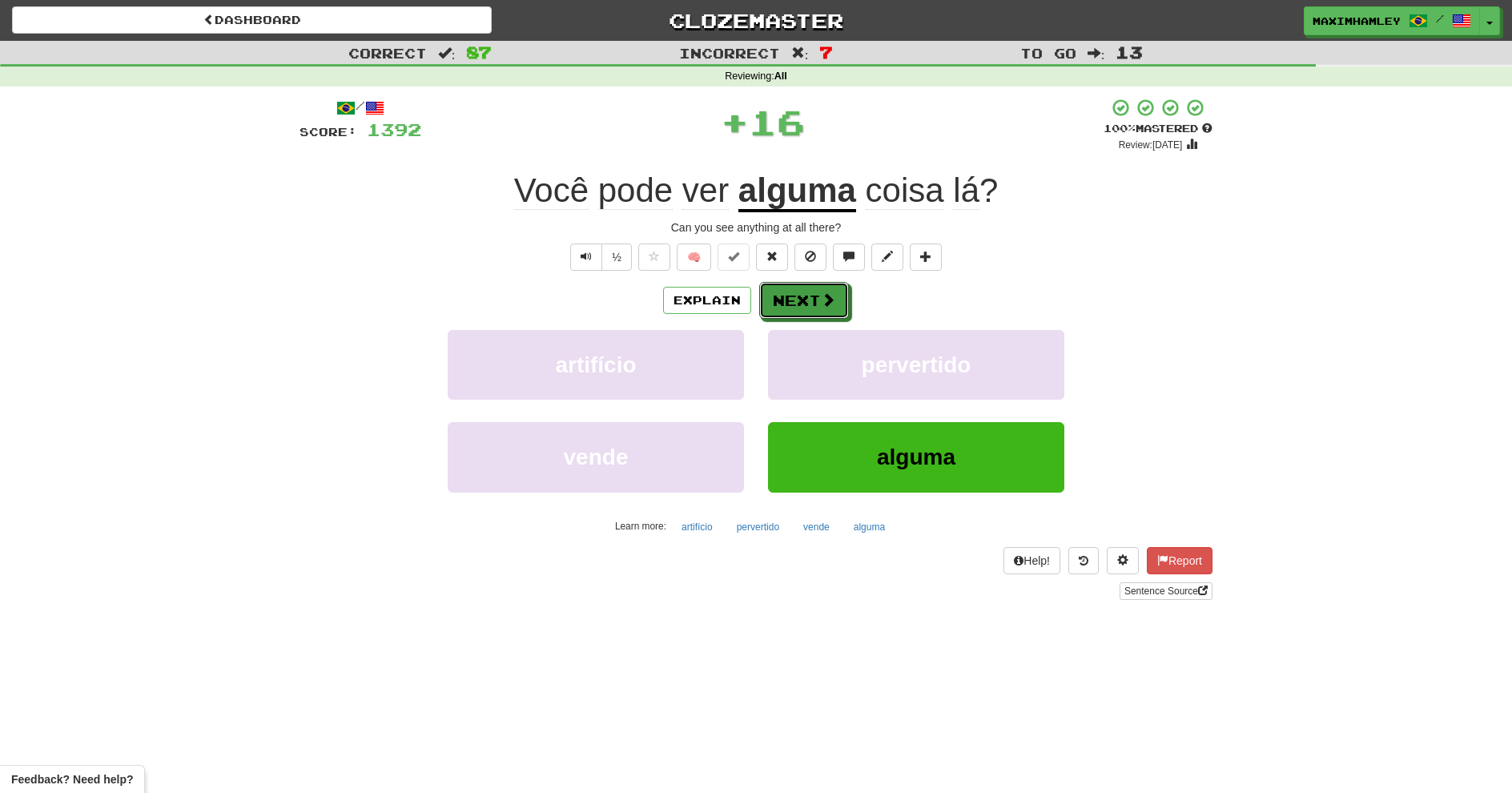
click at [804, 291] on button "Next" at bounding box center [804, 300] width 89 height 37
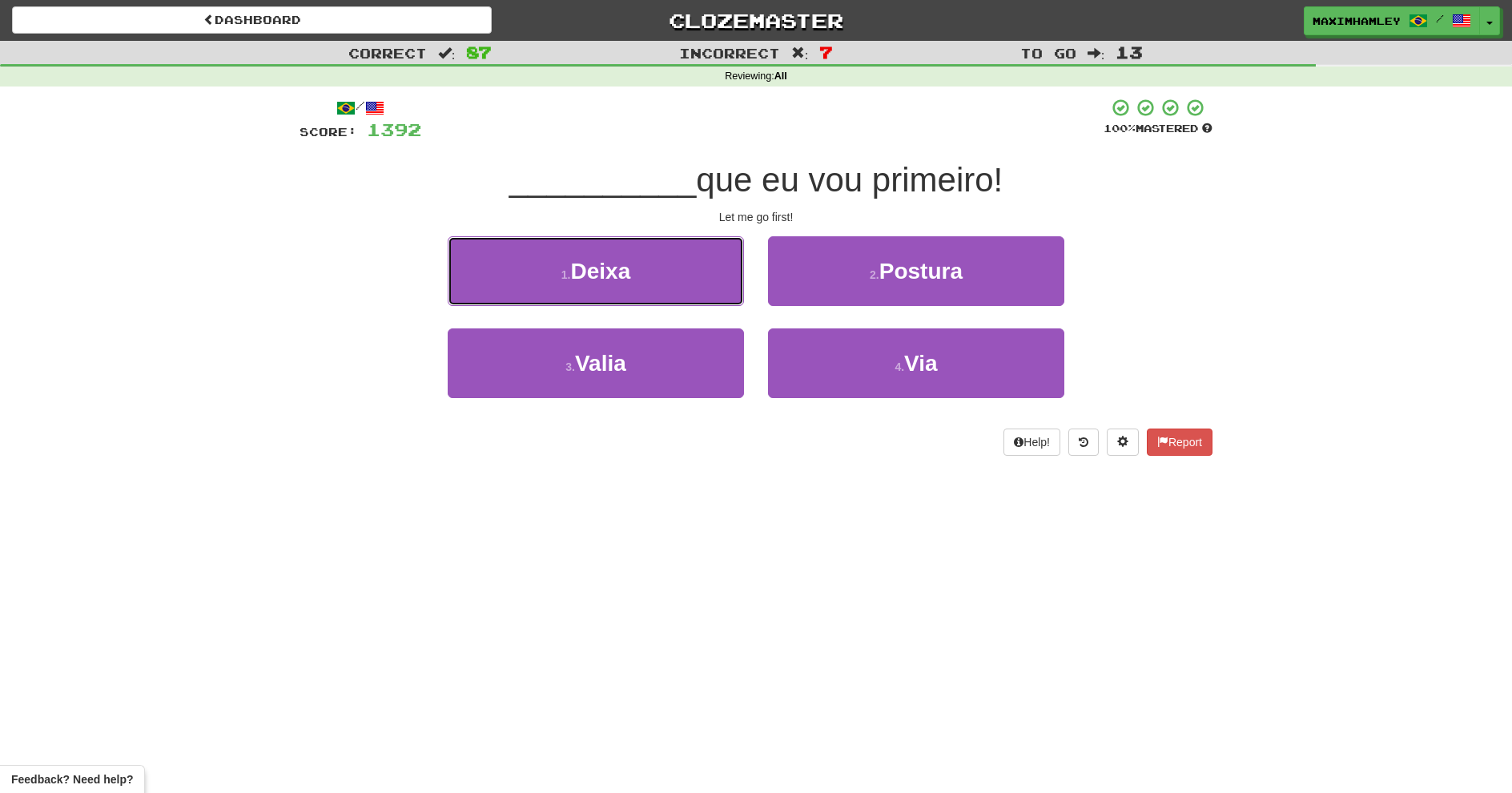
click at [646, 281] on button "1 . Deixa" at bounding box center [596, 272] width 296 height 70
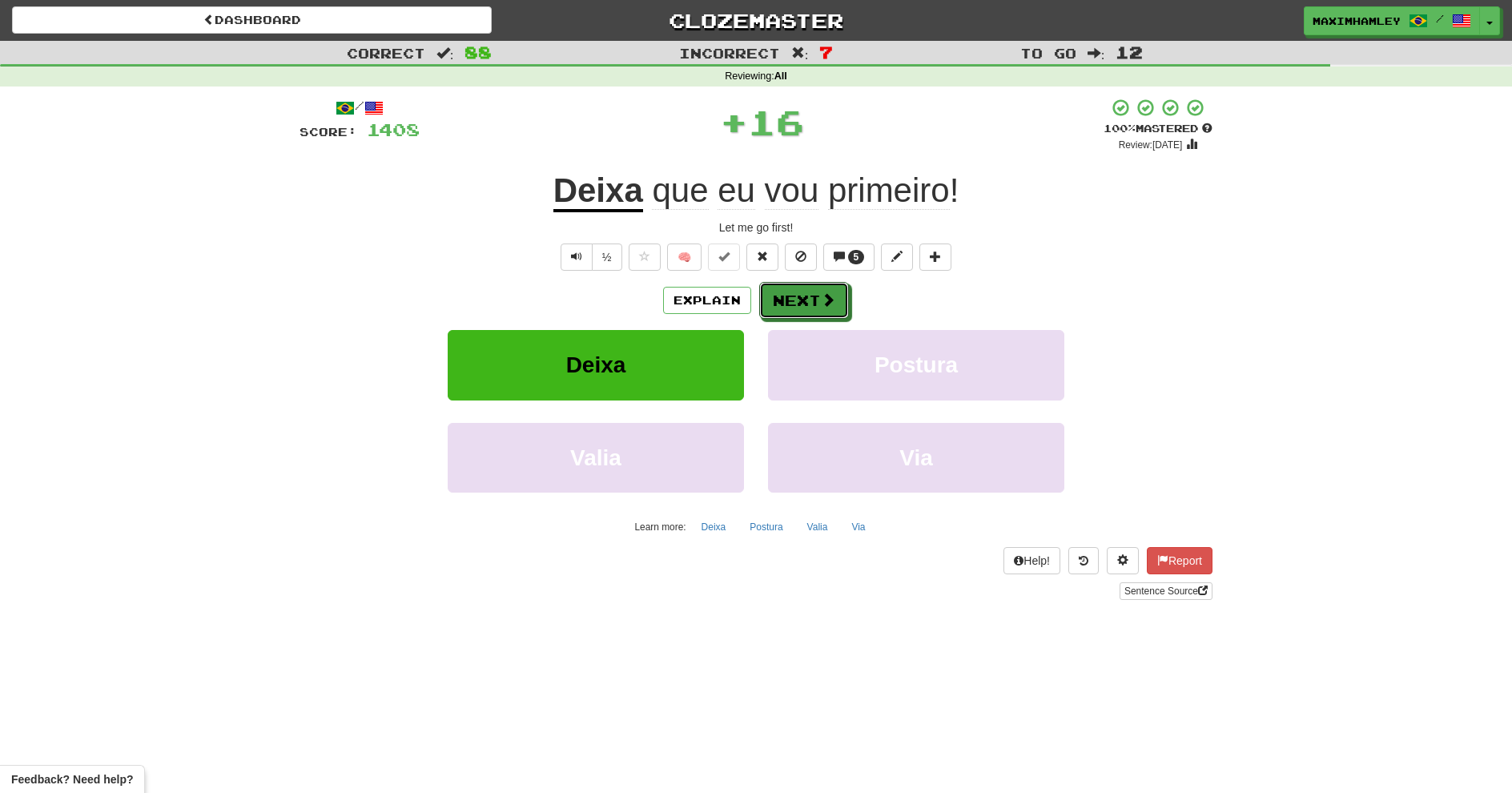
click at [794, 297] on button "Next" at bounding box center [804, 300] width 89 height 37
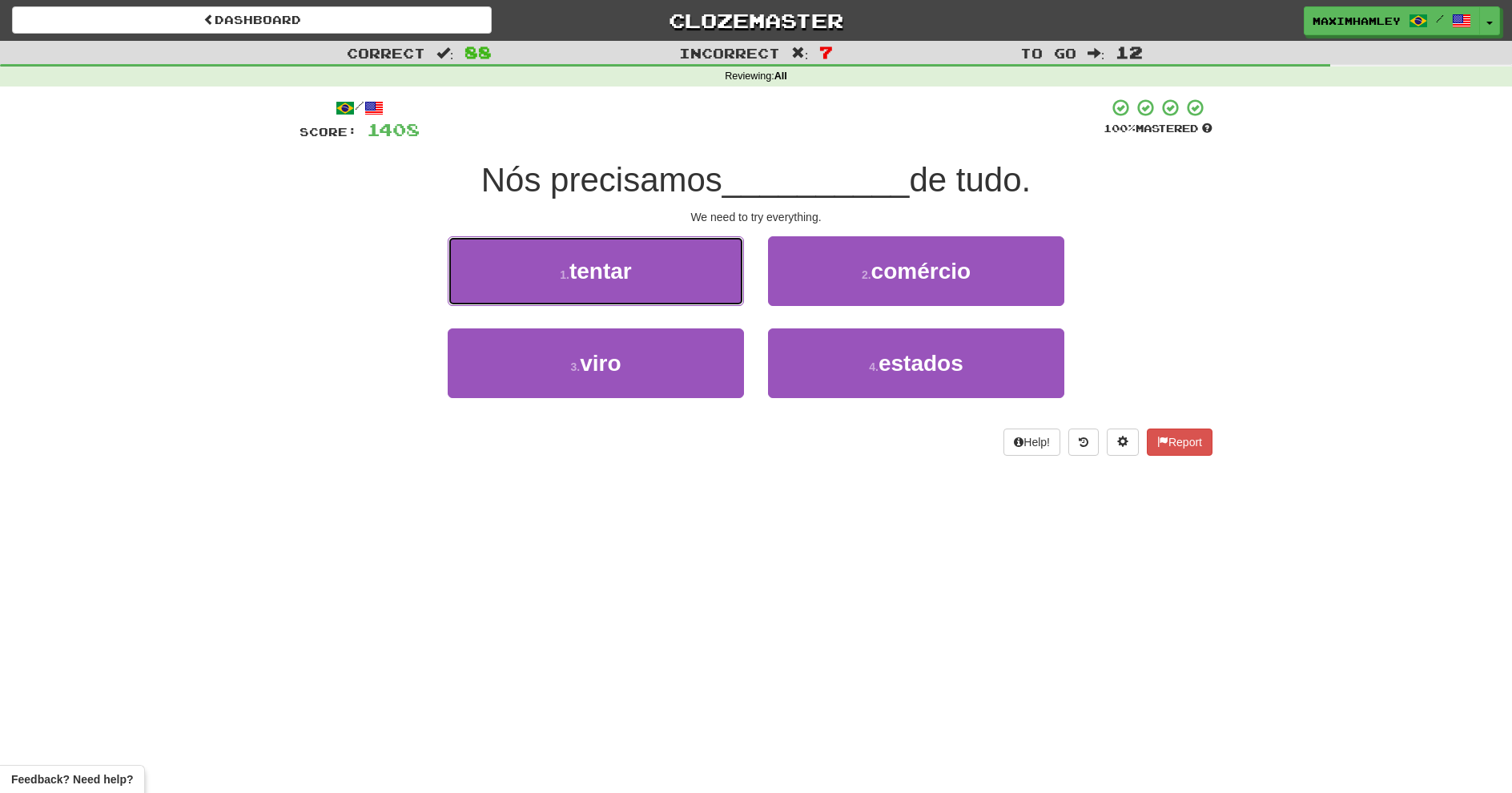
click at [654, 295] on button "1 . tentar" at bounding box center [596, 272] width 296 height 70
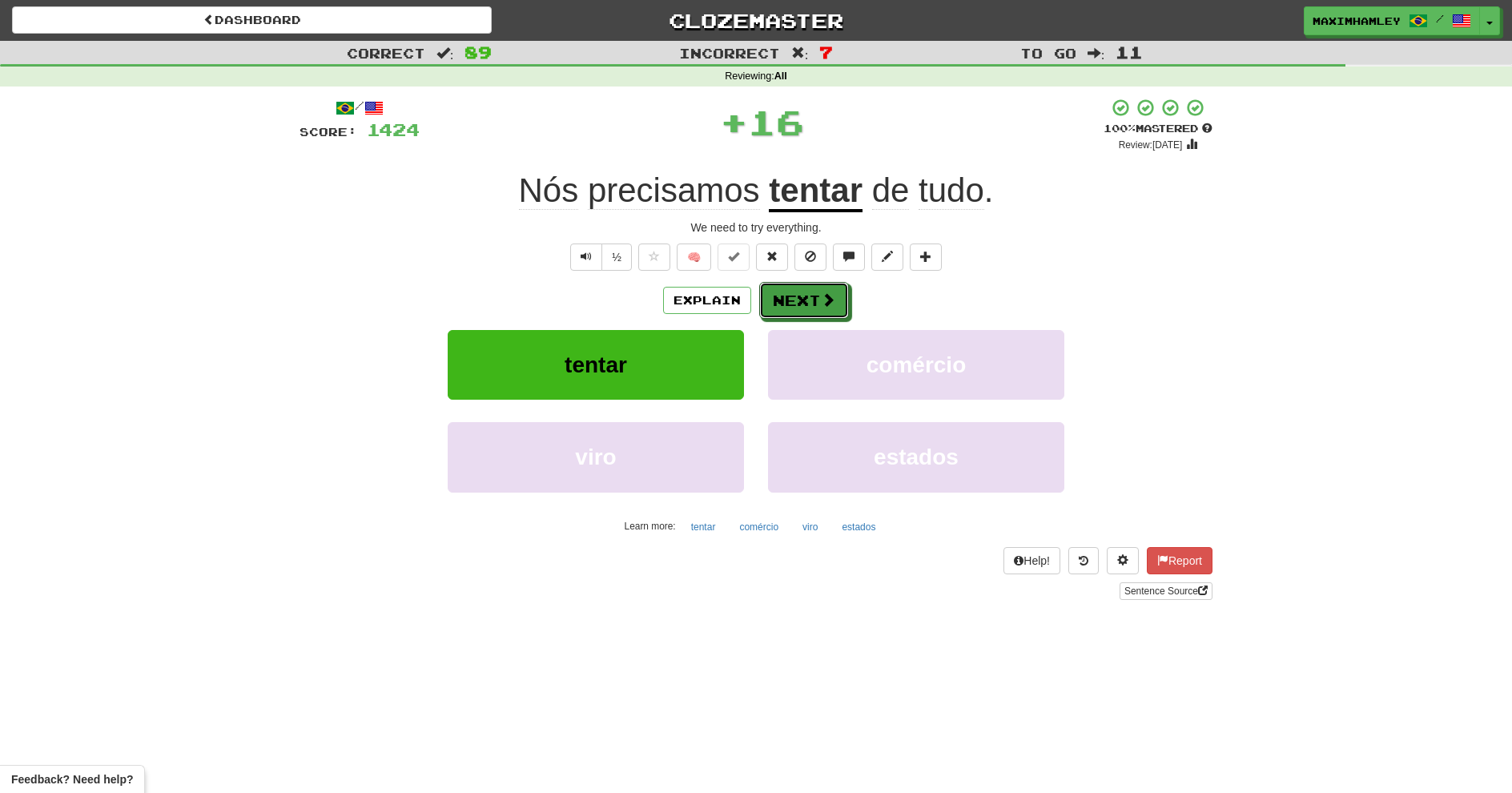
click at [813, 299] on button "Next" at bounding box center [804, 300] width 89 height 37
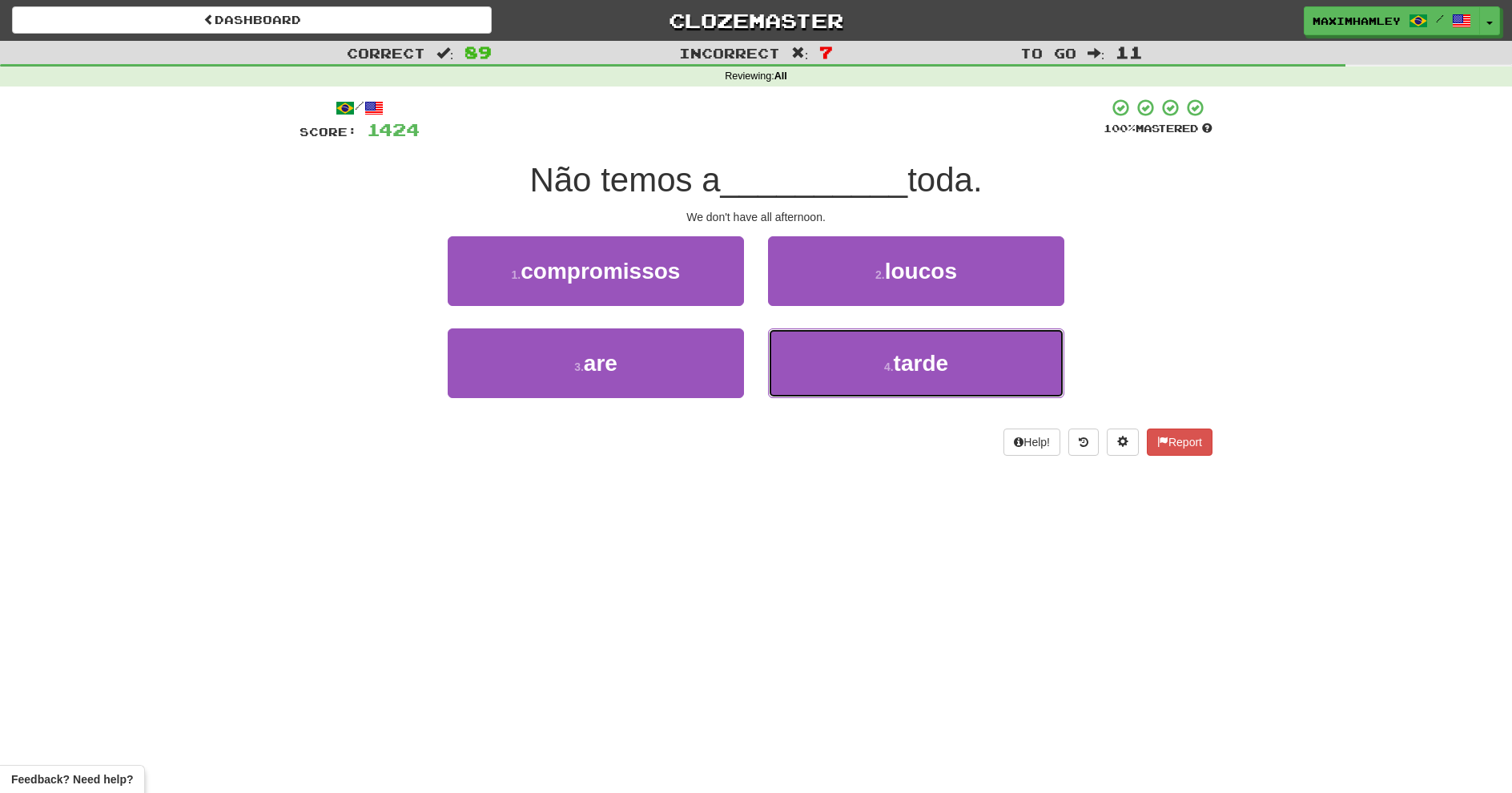
click at [830, 363] on button "4 . tarde" at bounding box center [916, 363] width 296 height 70
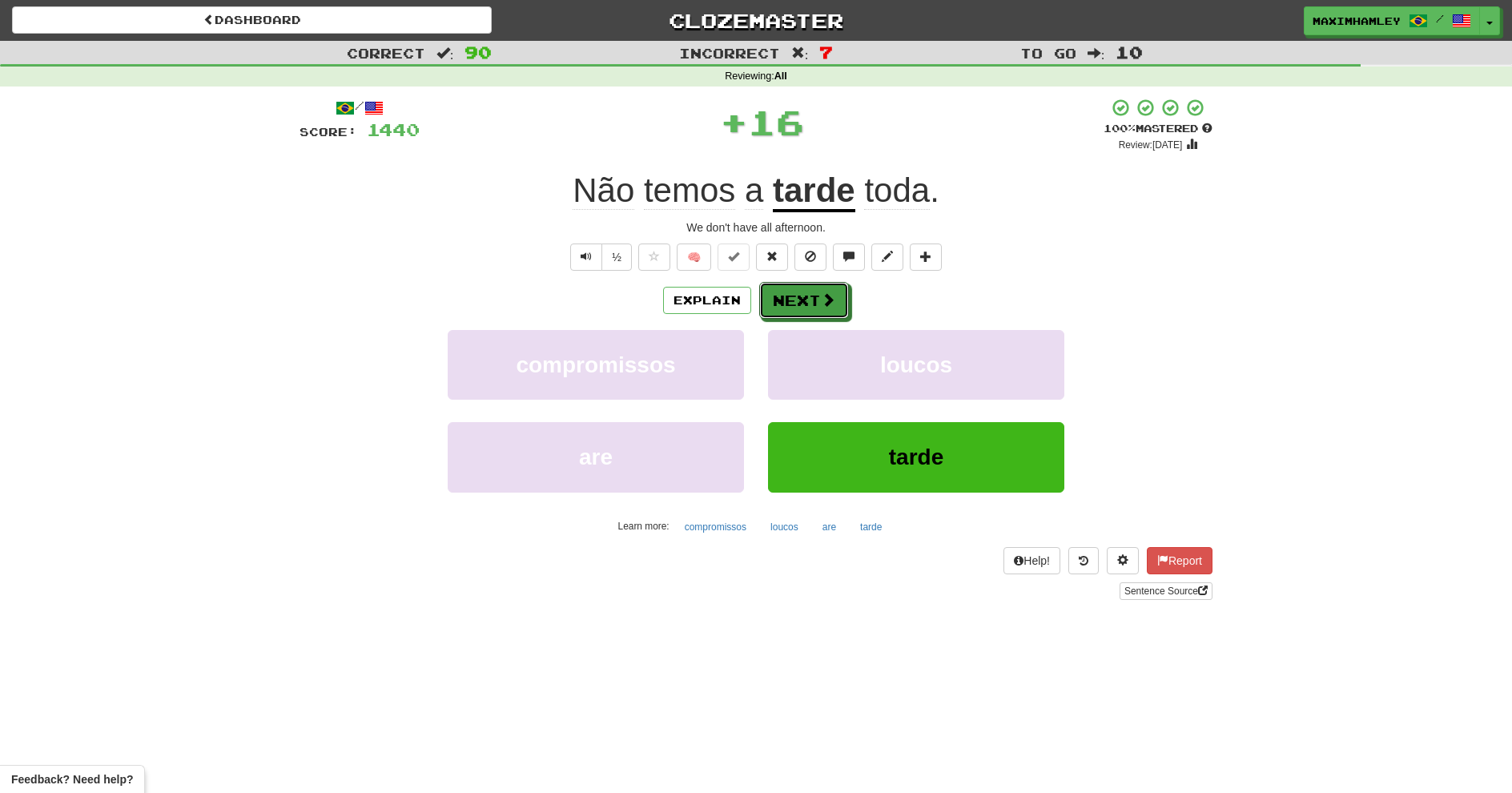
click at [804, 302] on button "Next" at bounding box center [804, 300] width 89 height 37
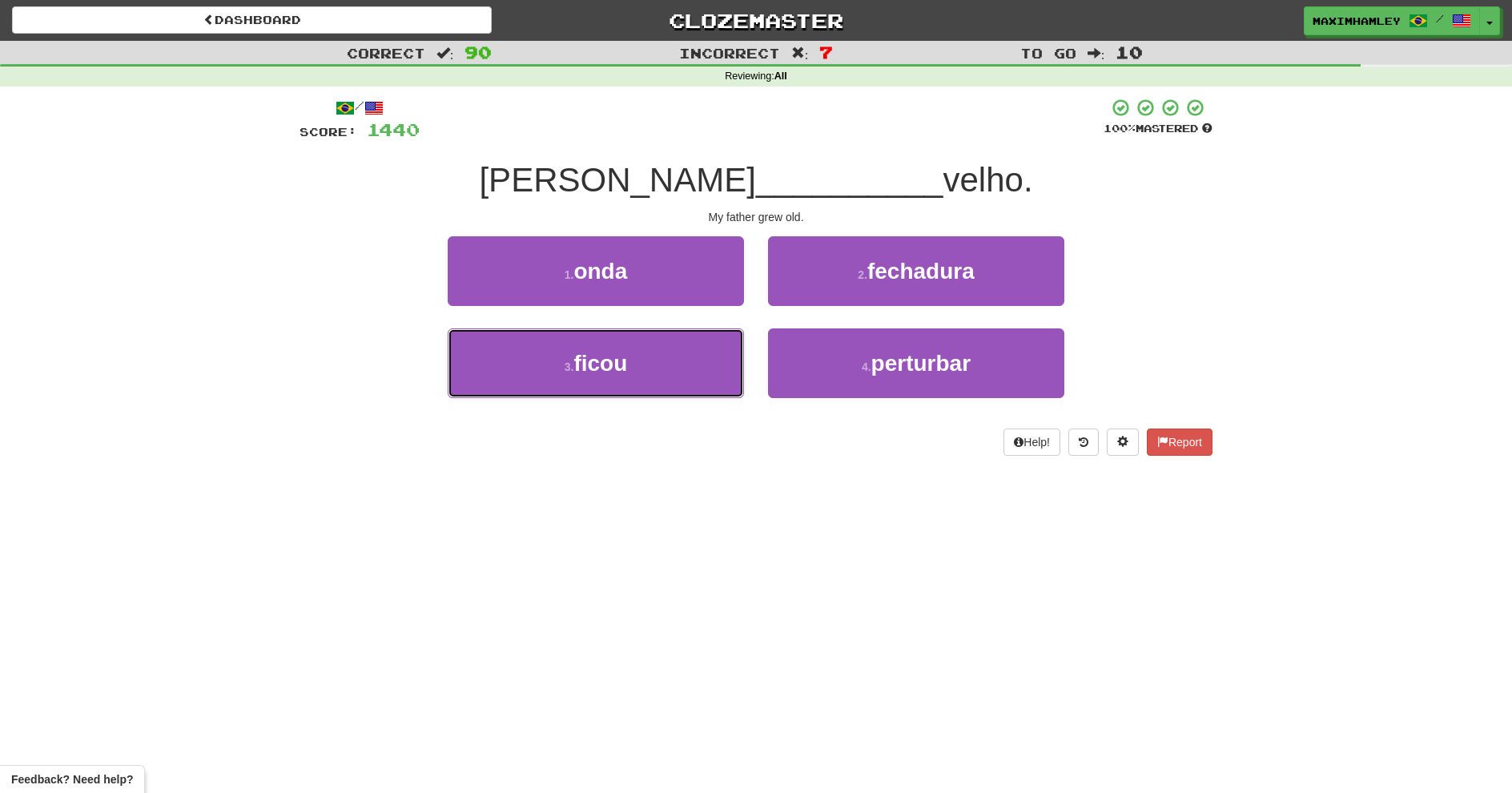
click at [673, 348] on button "3 . ficou" at bounding box center [596, 363] width 296 height 70
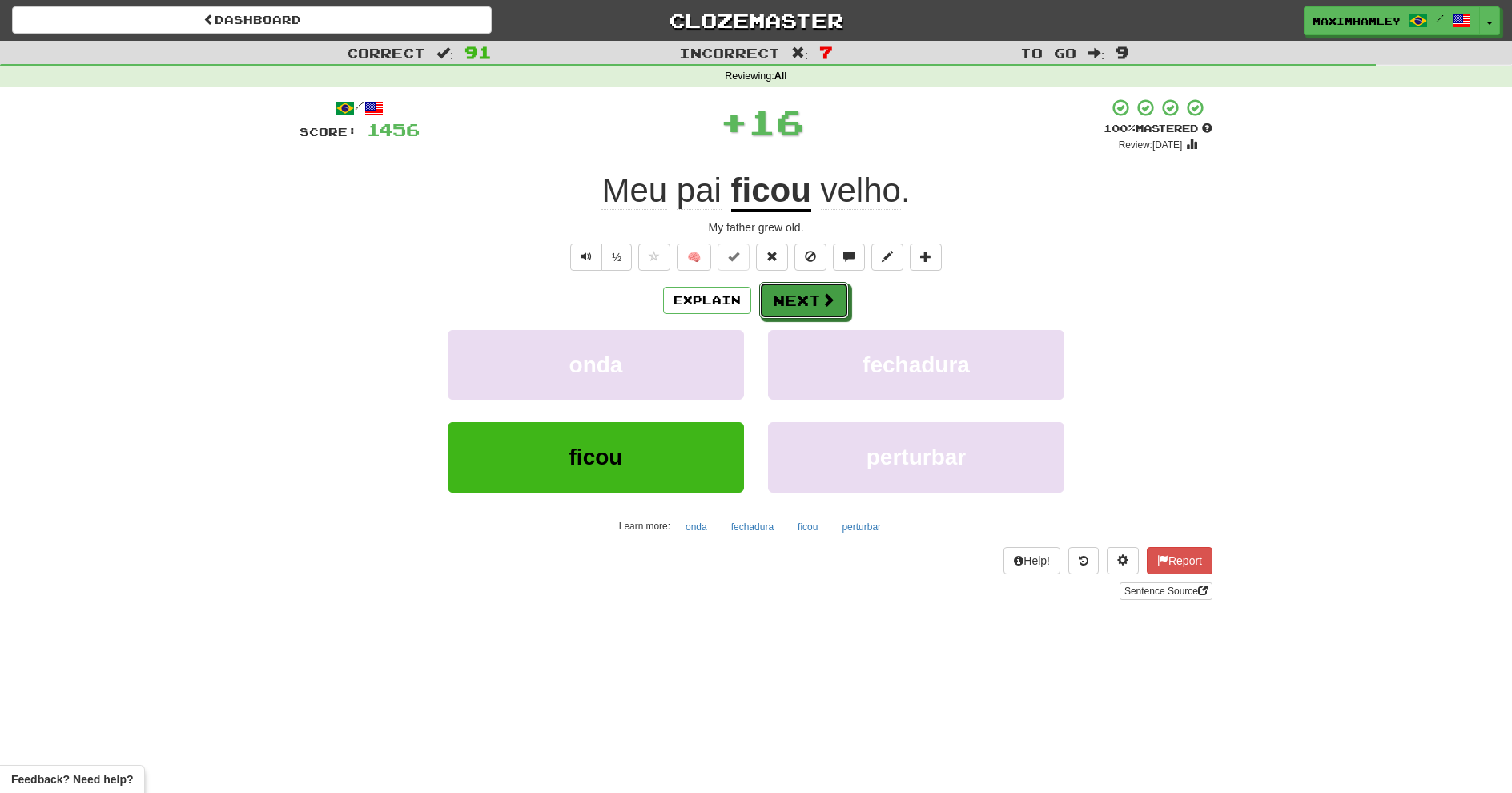
click at [790, 297] on button "Next" at bounding box center [804, 300] width 89 height 37
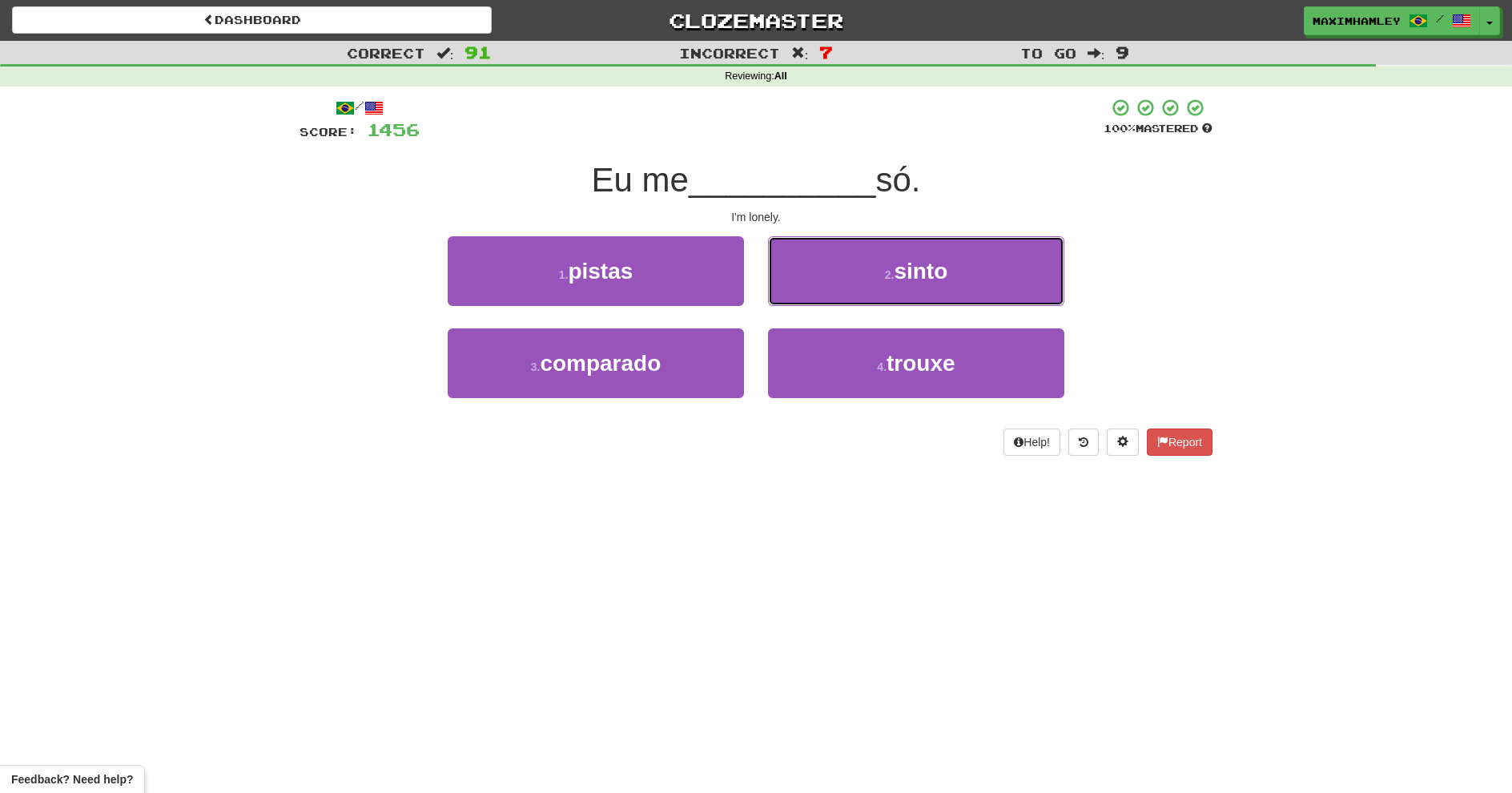
click at [866, 284] on button "2 . sinto" at bounding box center [916, 272] width 296 height 70
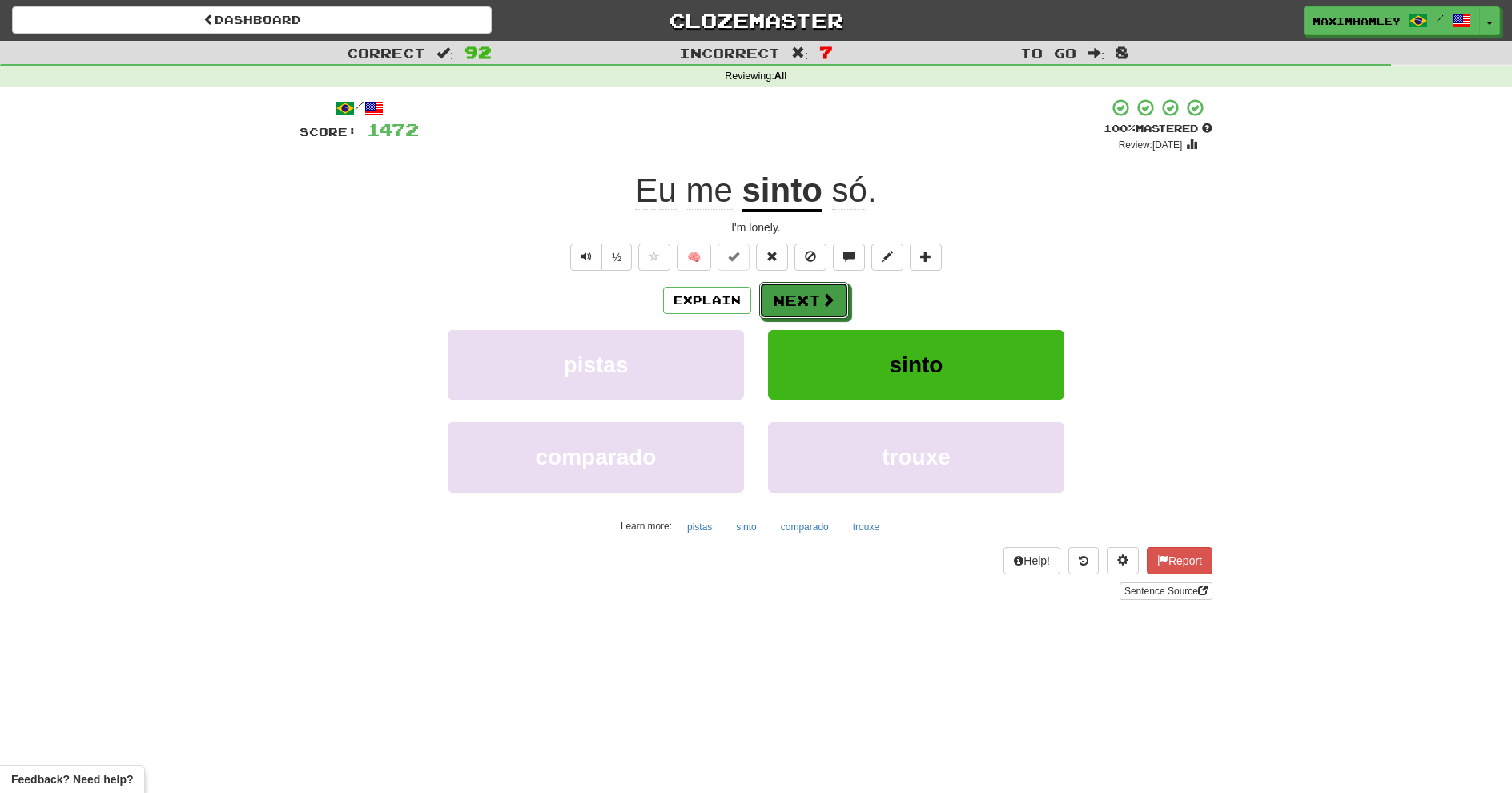
click at [841, 303] on button "Next" at bounding box center [804, 300] width 89 height 37
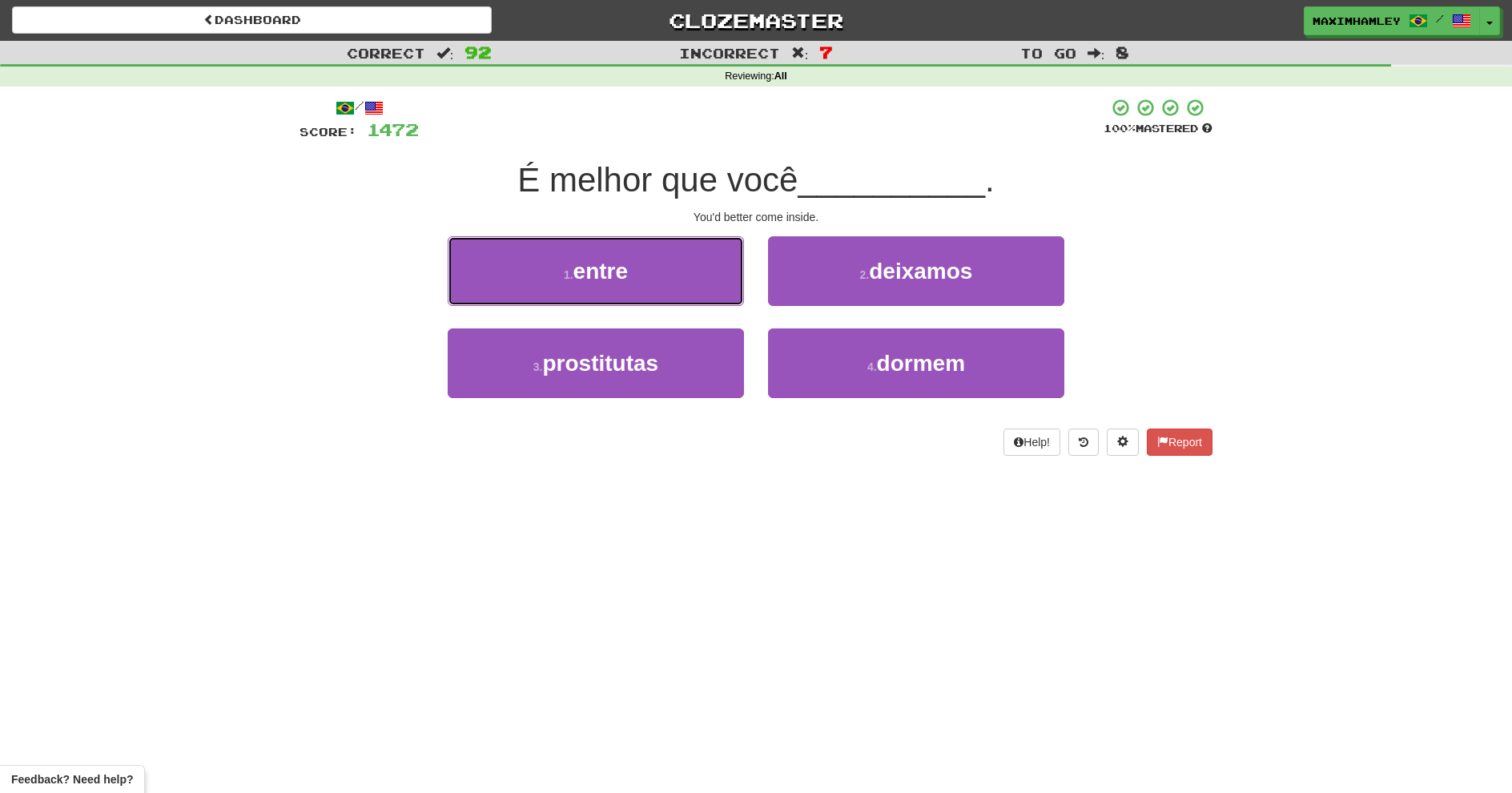
click at [685, 286] on button "1 . entre" at bounding box center [596, 272] width 296 height 70
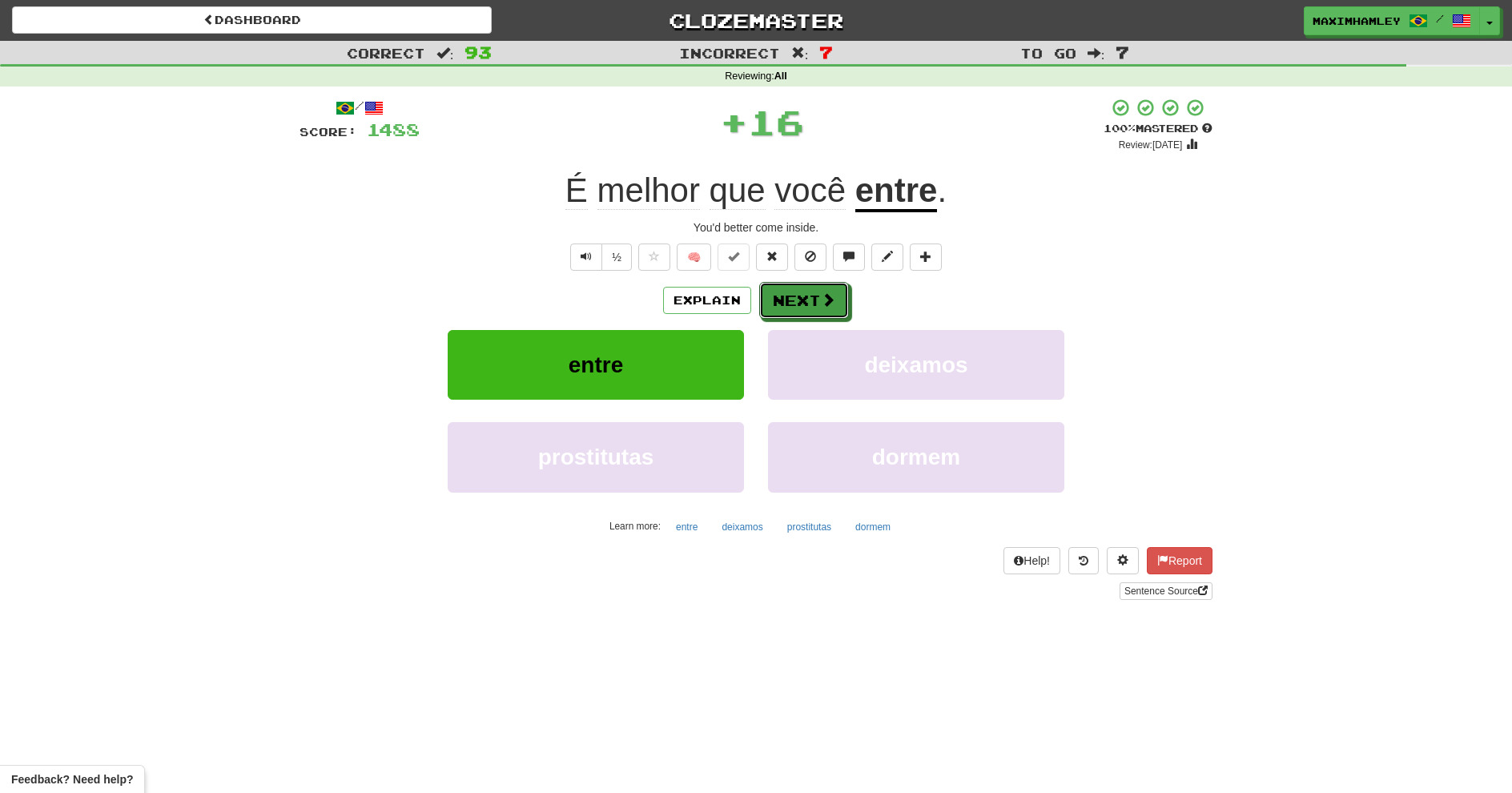
click at [824, 307] on span at bounding box center [828, 299] width 14 height 14
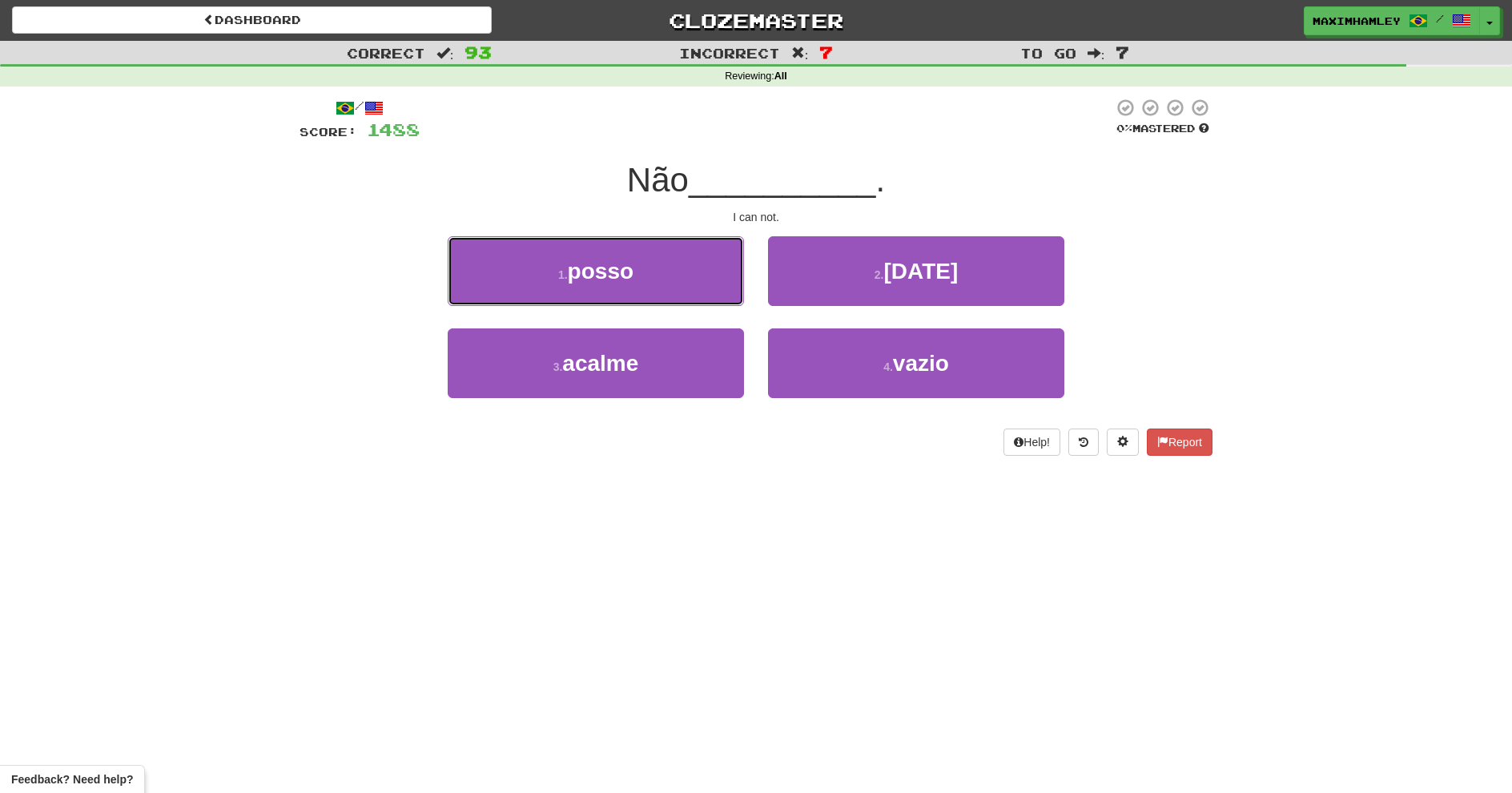
click at [674, 290] on button "1 . posso" at bounding box center [596, 272] width 296 height 70
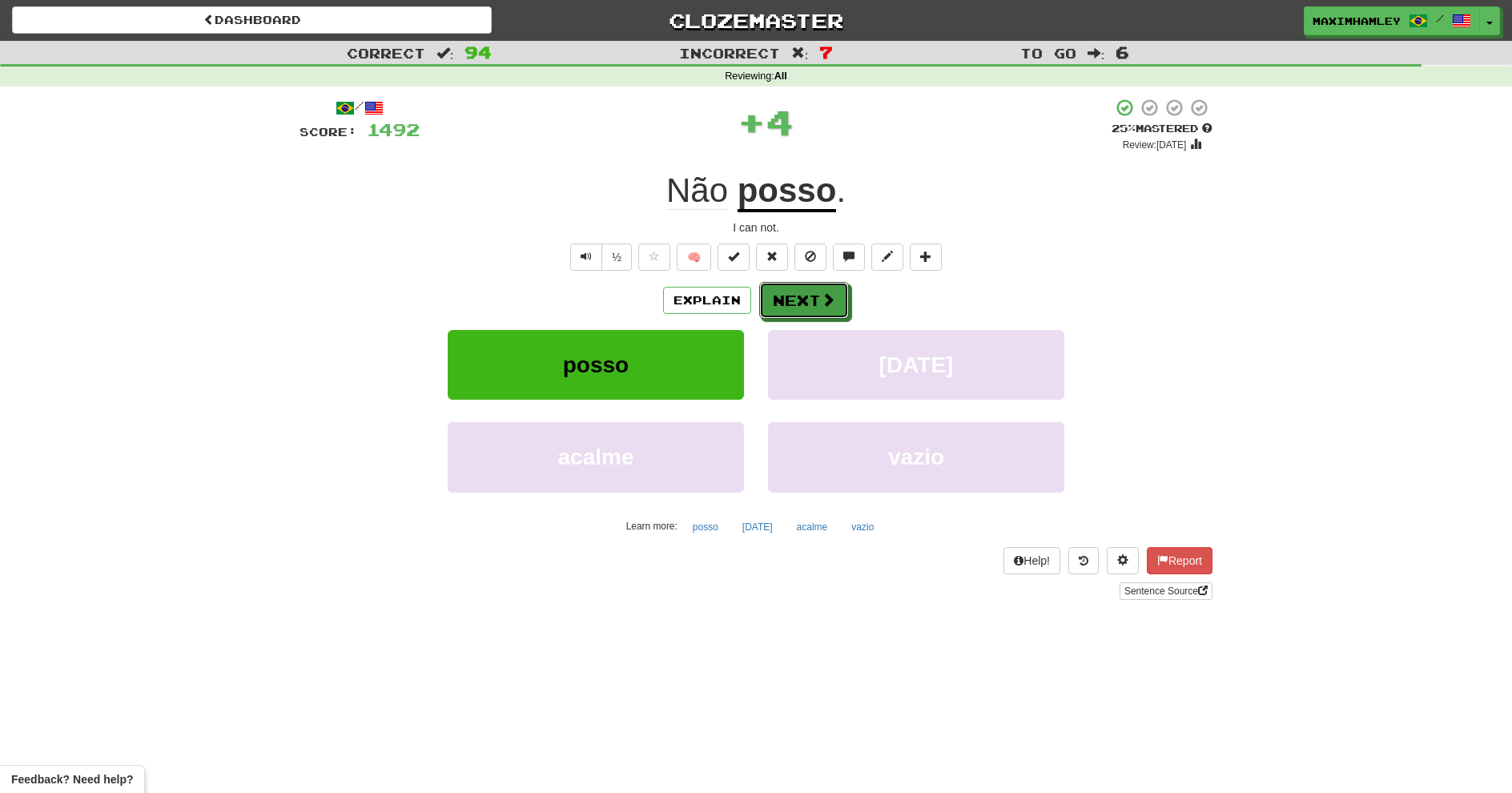
click at [762, 303] on button "Next" at bounding box center [804, 300] width 89 height 37
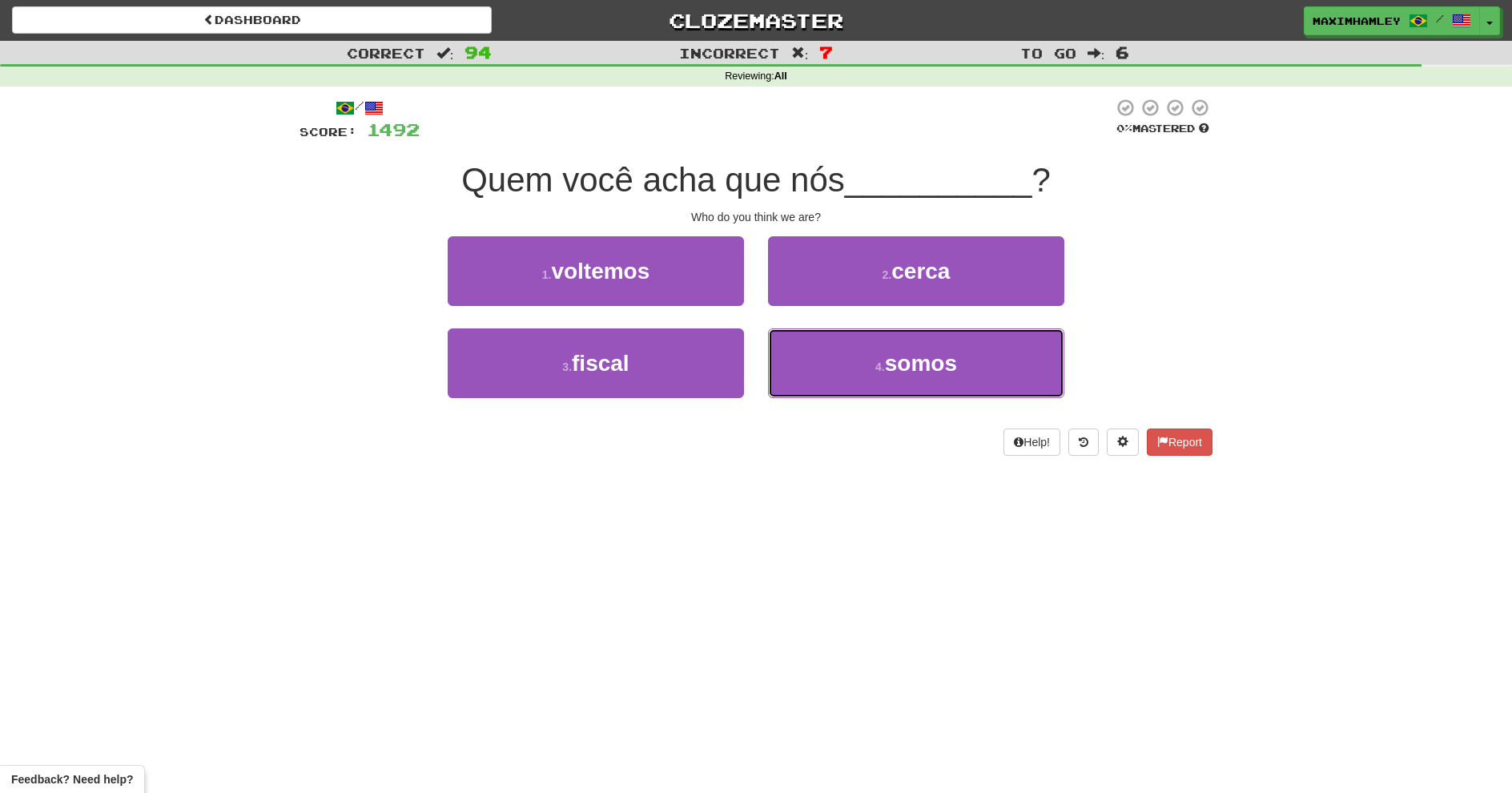
click at [823, 350] on button "4 . somos" at bounding box center [916, 363] width 296 height 70
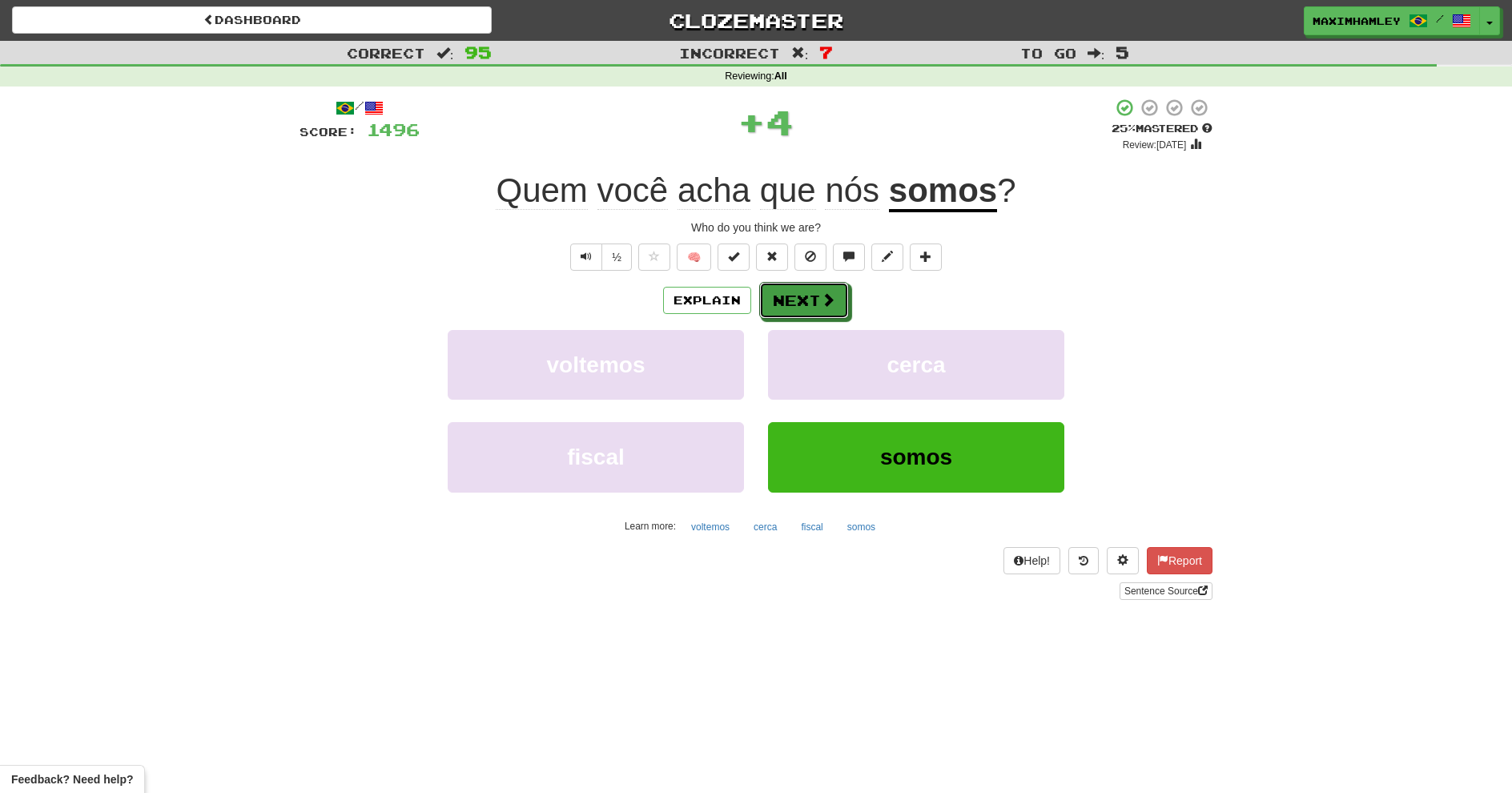
click at [828, 296] on span at bounding box center [828, 299] width 14 height 14
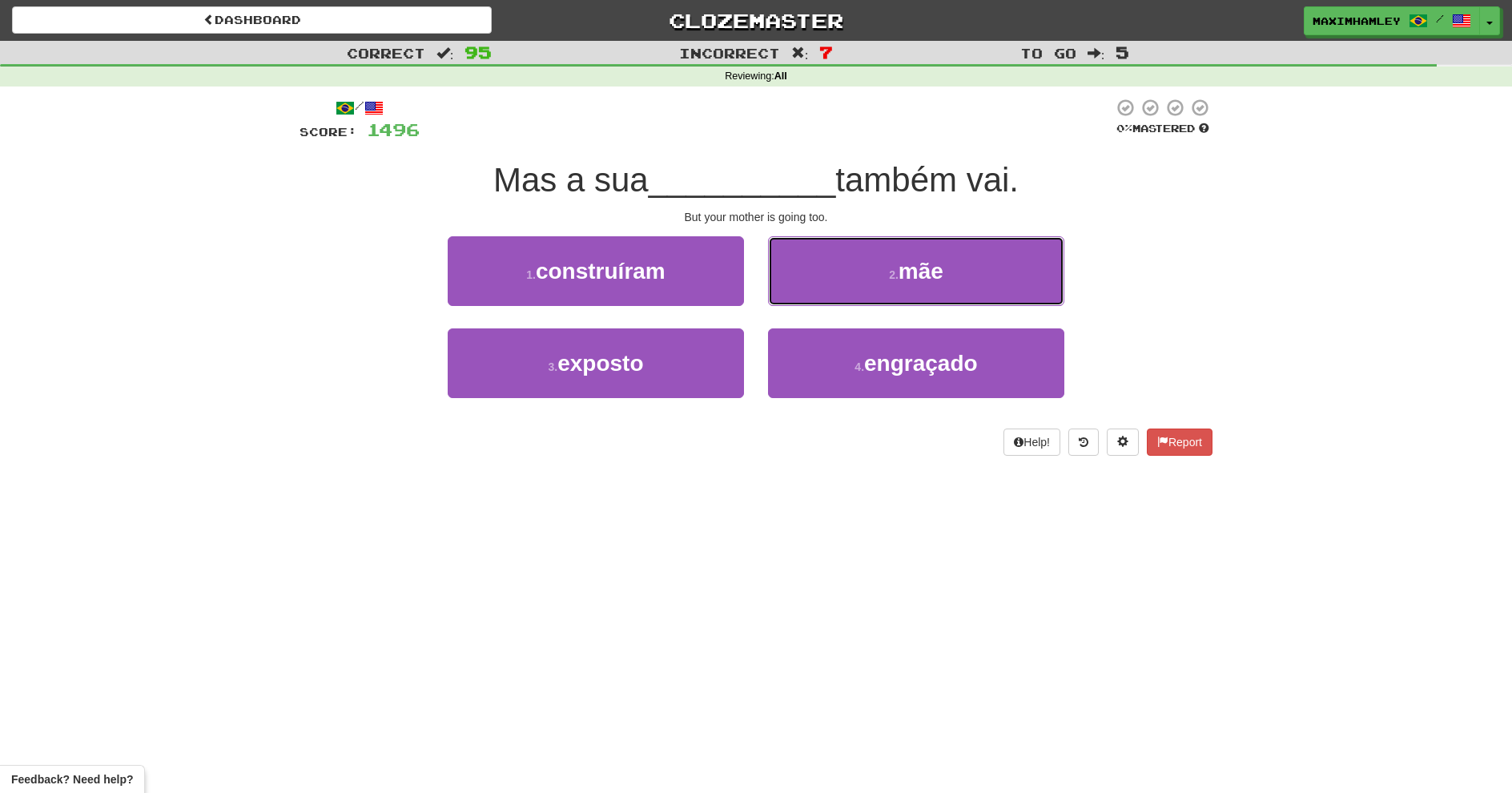
click at [824, 291] on button "2 . mãe" at bounding box center [916, 272] width 296 height 70
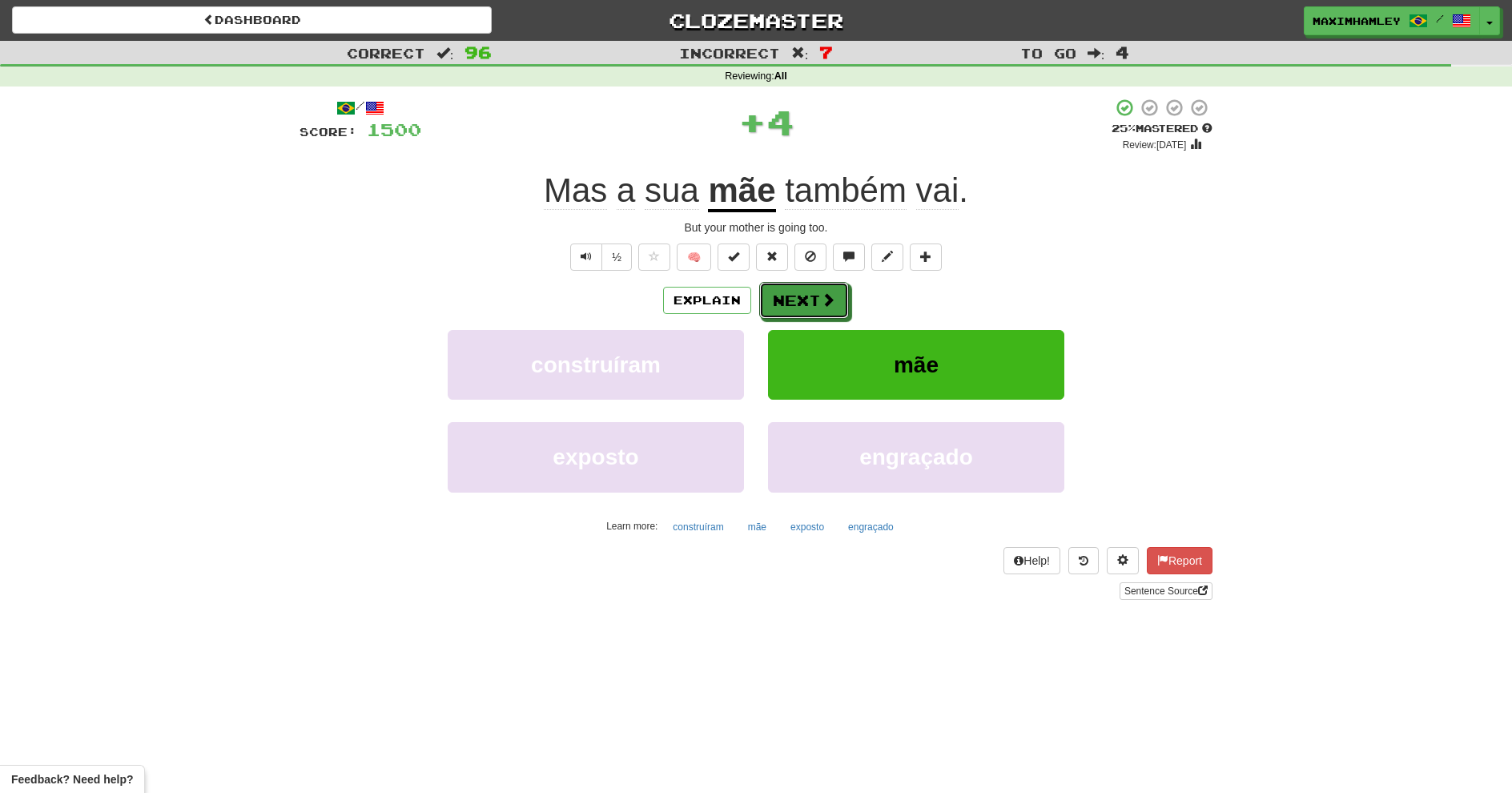
click at [823, 292] on span at bounding box center [828, 299] width 14 height 14
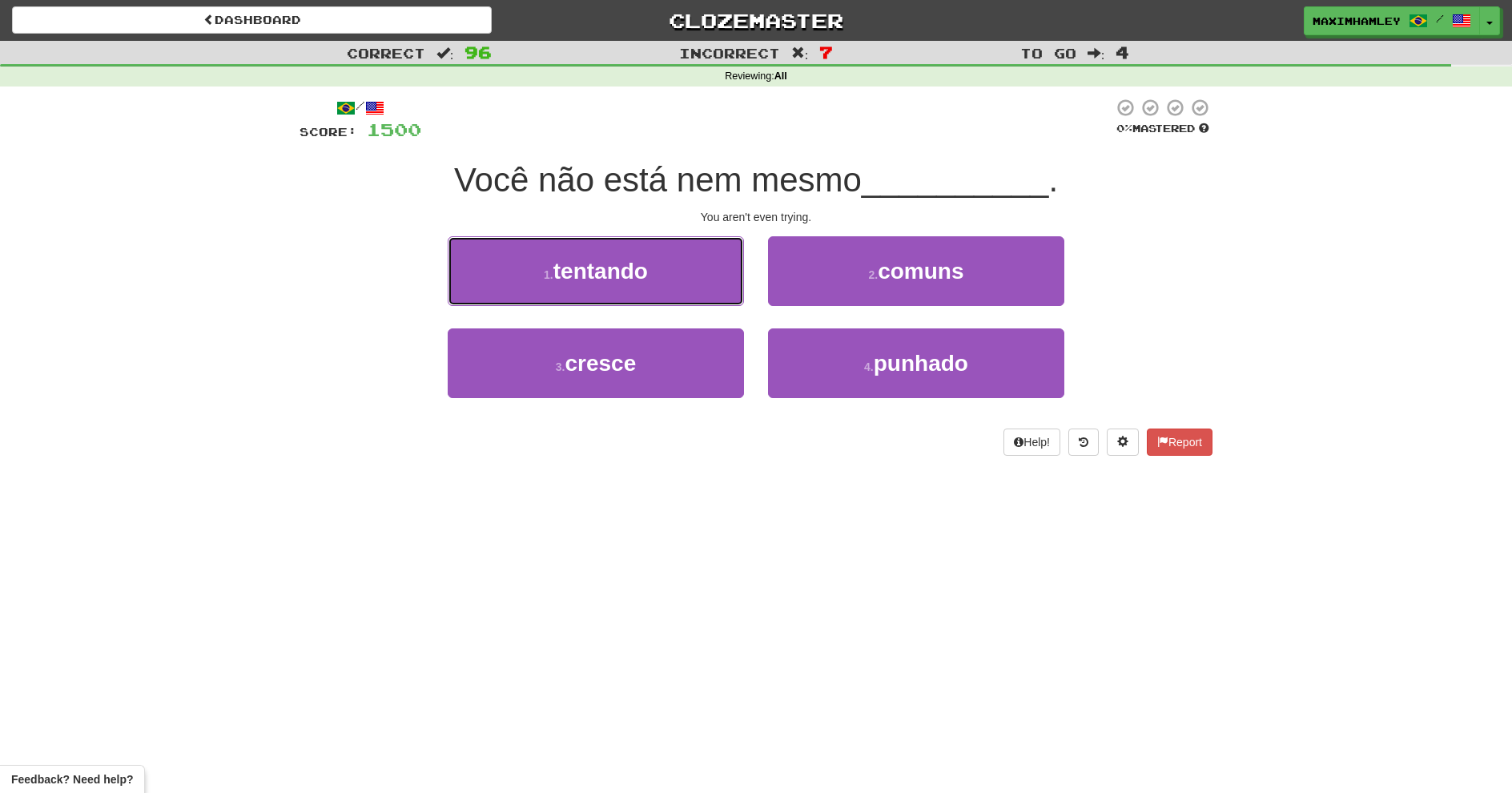
click at [684, 296] on button "1 . tentando" at bounding box center [596, 272] width 296 height 70
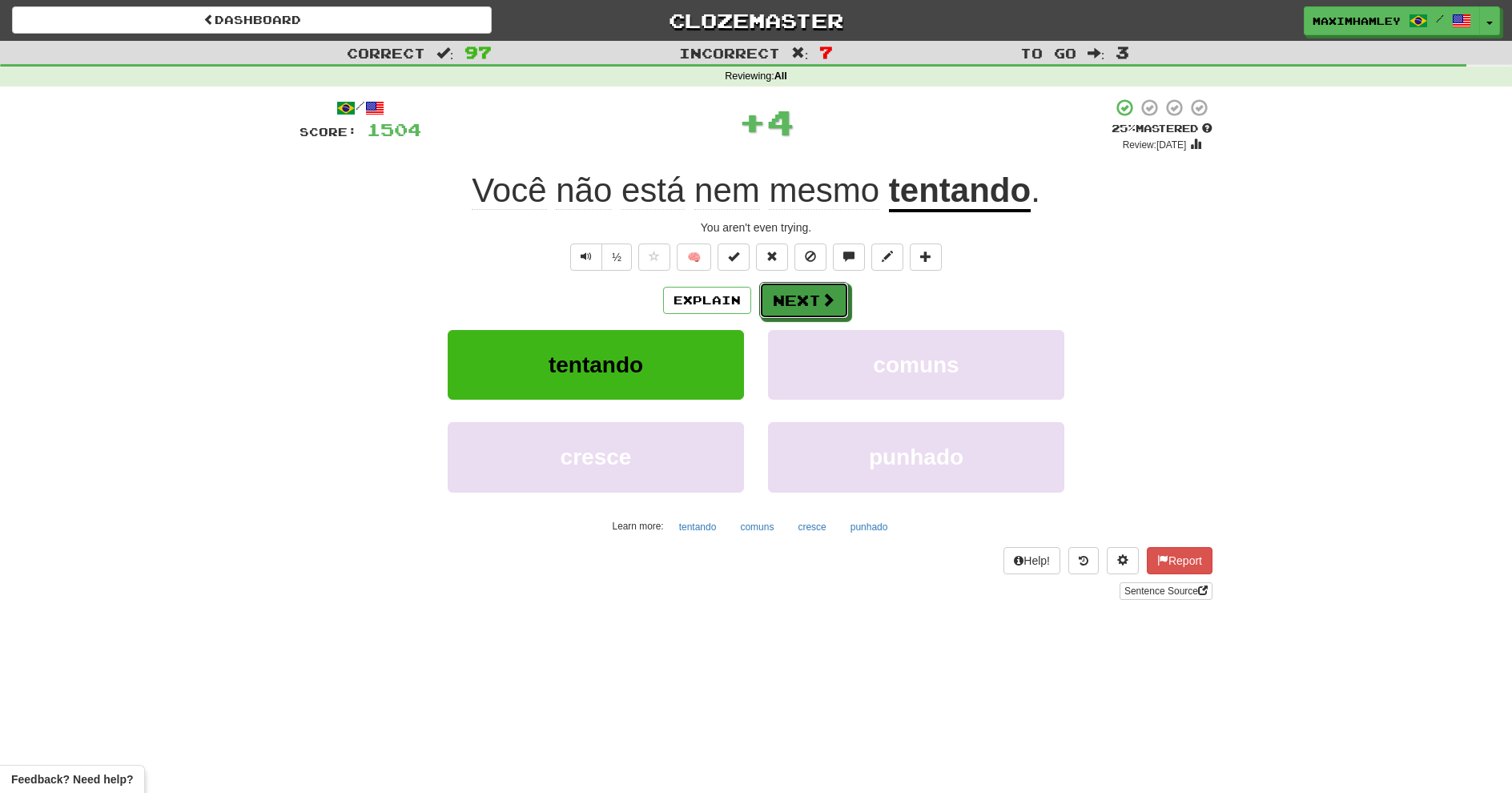
click at [784, 305] on button "Next" at bounding box center [804, 300] width 89 height 37
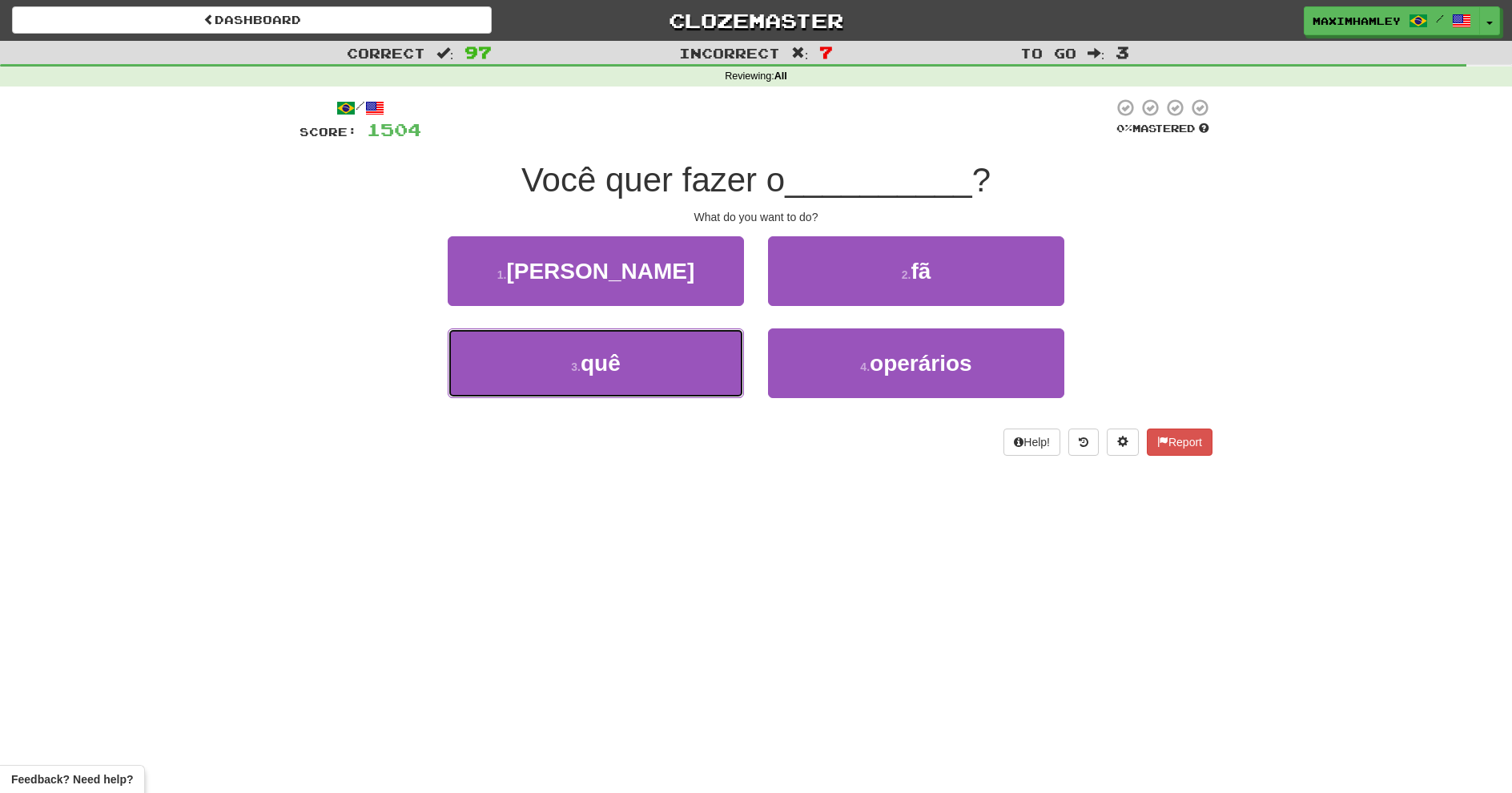
click at [672, 396] on button "3 . quê" at bounding box center [596, 363] width 296 height 70
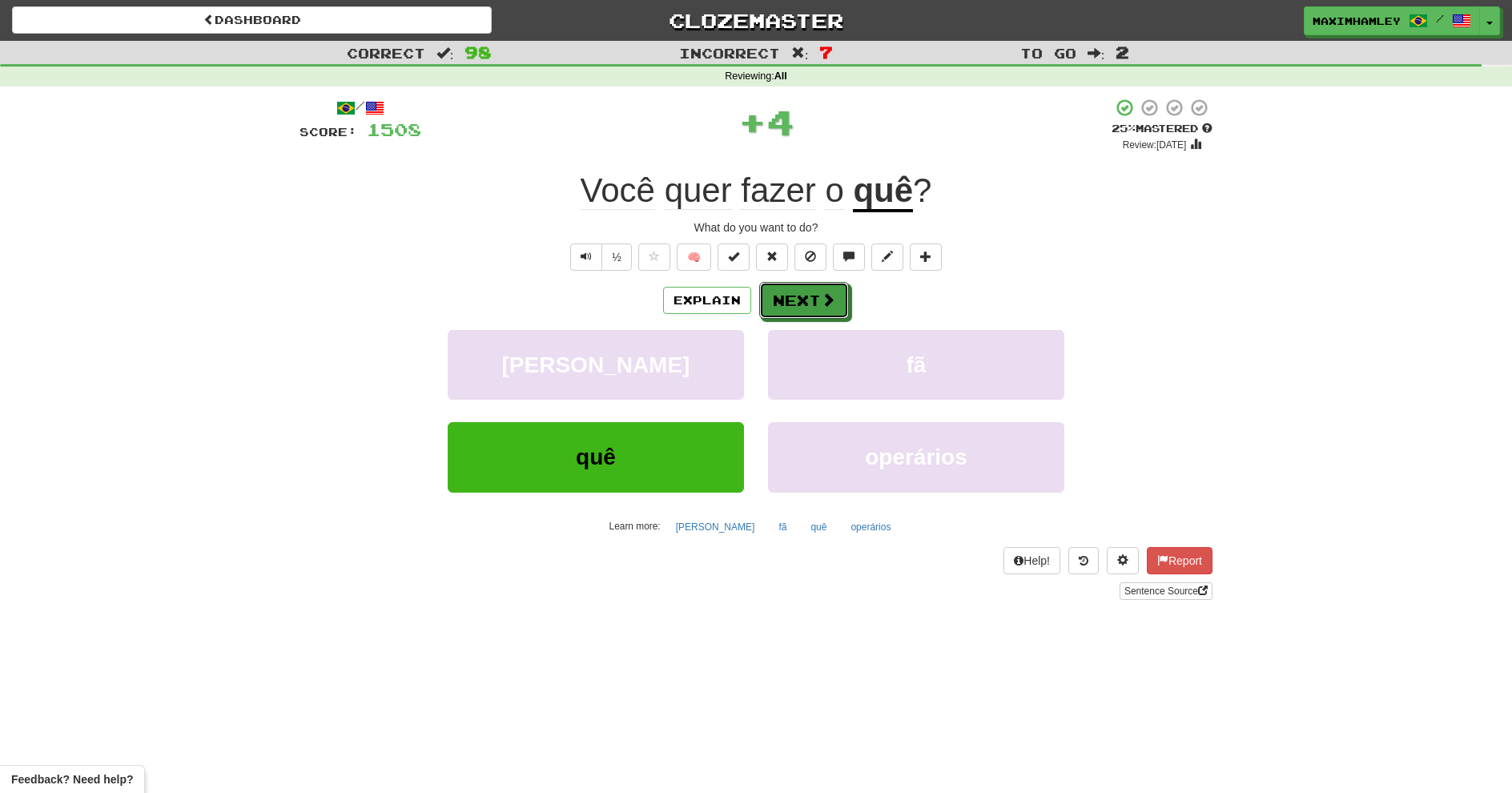
click at [787, 300] on button "Next" at bounding box center [804, 300] width 89 height 37
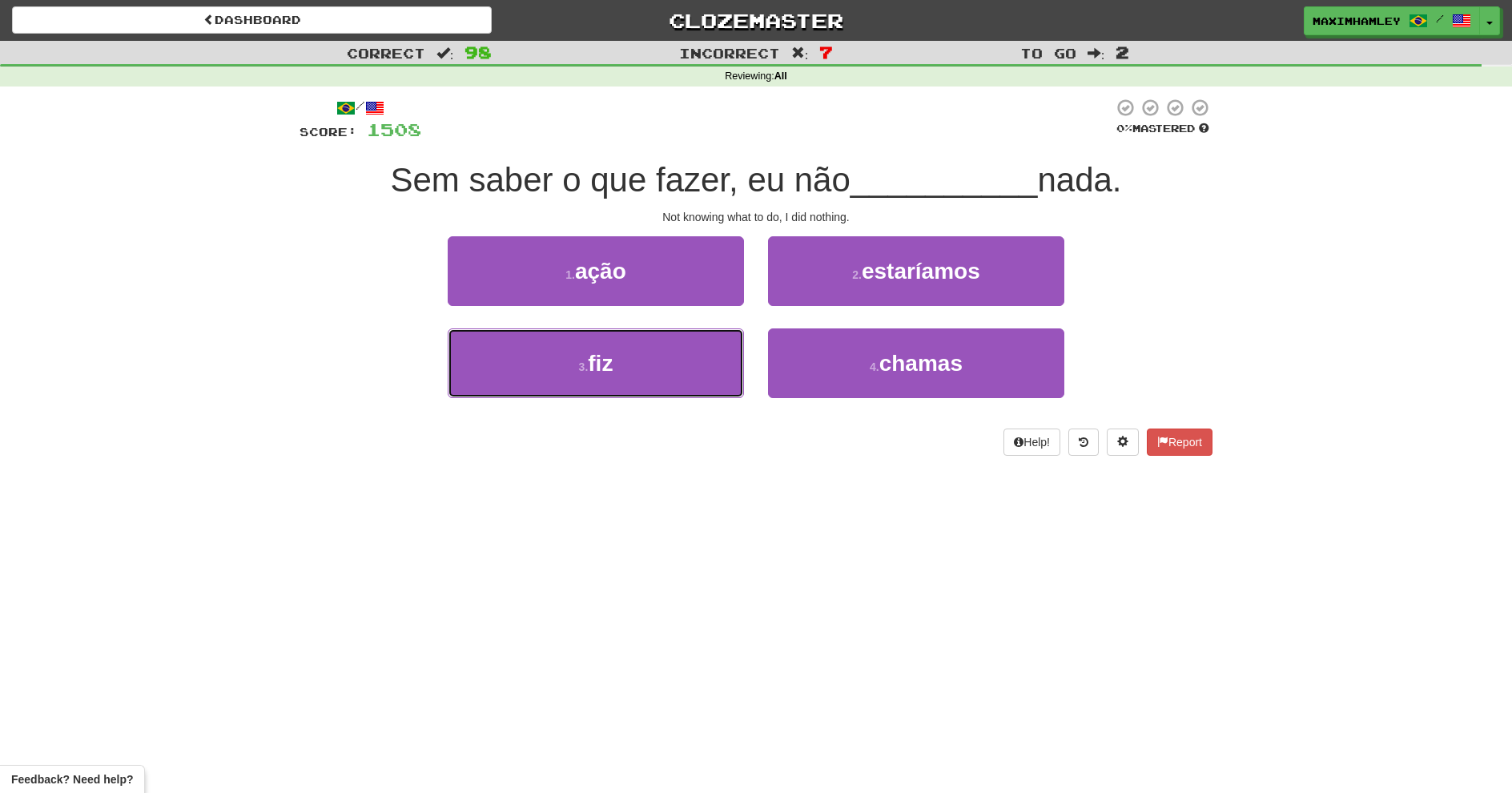
click at [685, 378] on button "3 . fiz" at bounding box center [596, 363] width 296 height 70
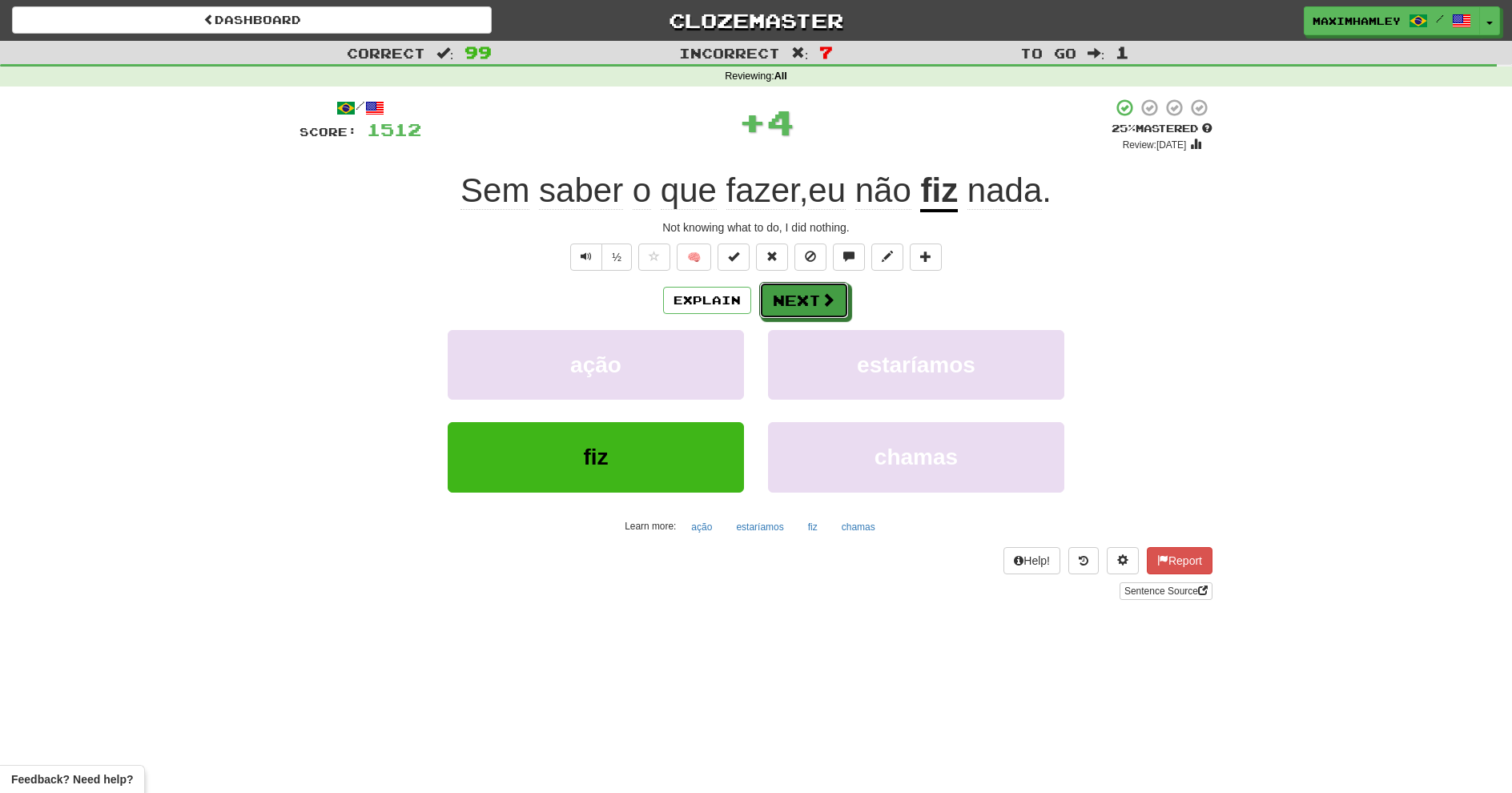
click at [787, 301] on button "Next" at bounding box center [804, 300] width 89 height 37
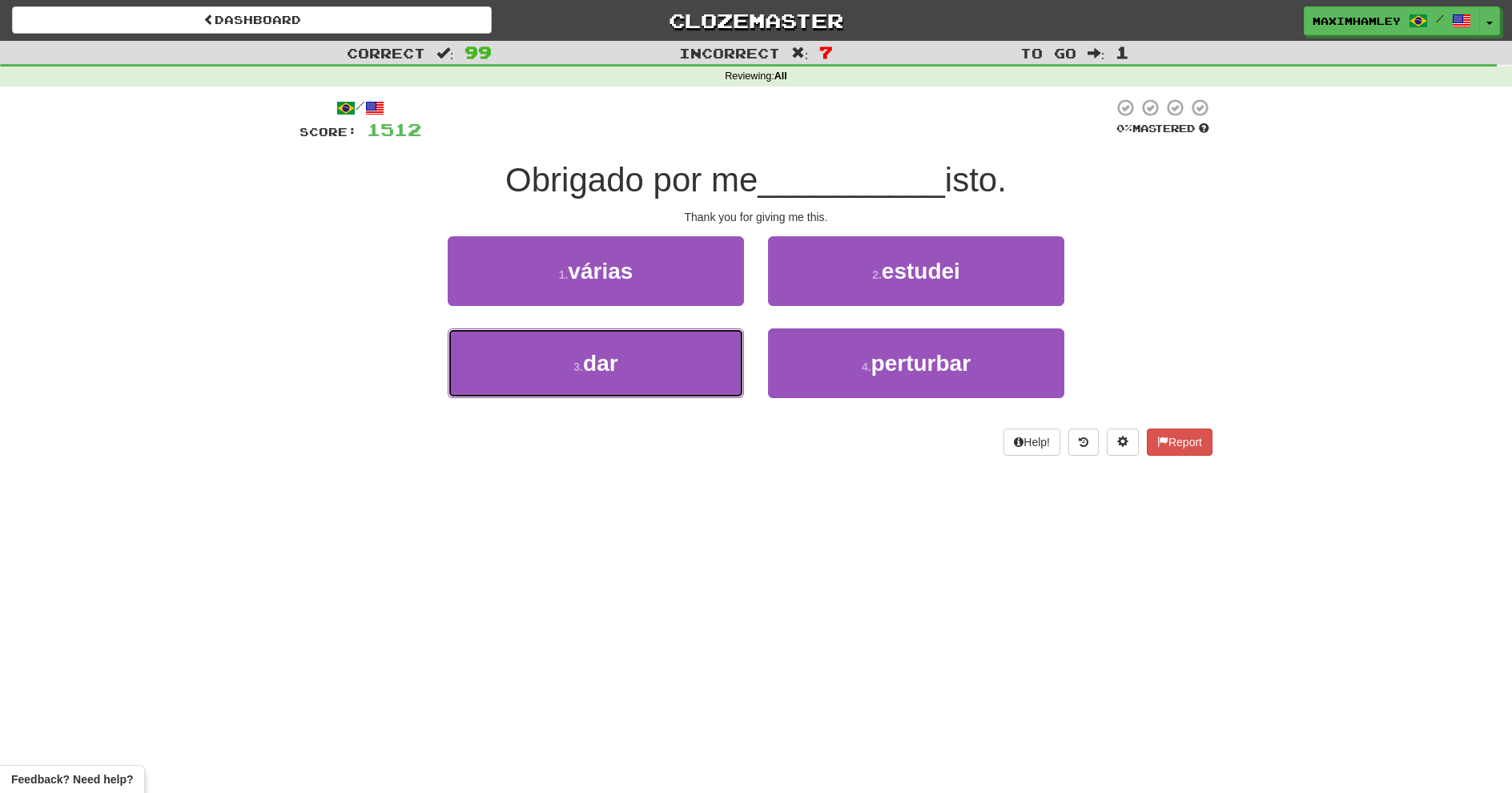
click at [598, 358] on span "dar" at bounding box center [601, 363] width 36 height 25
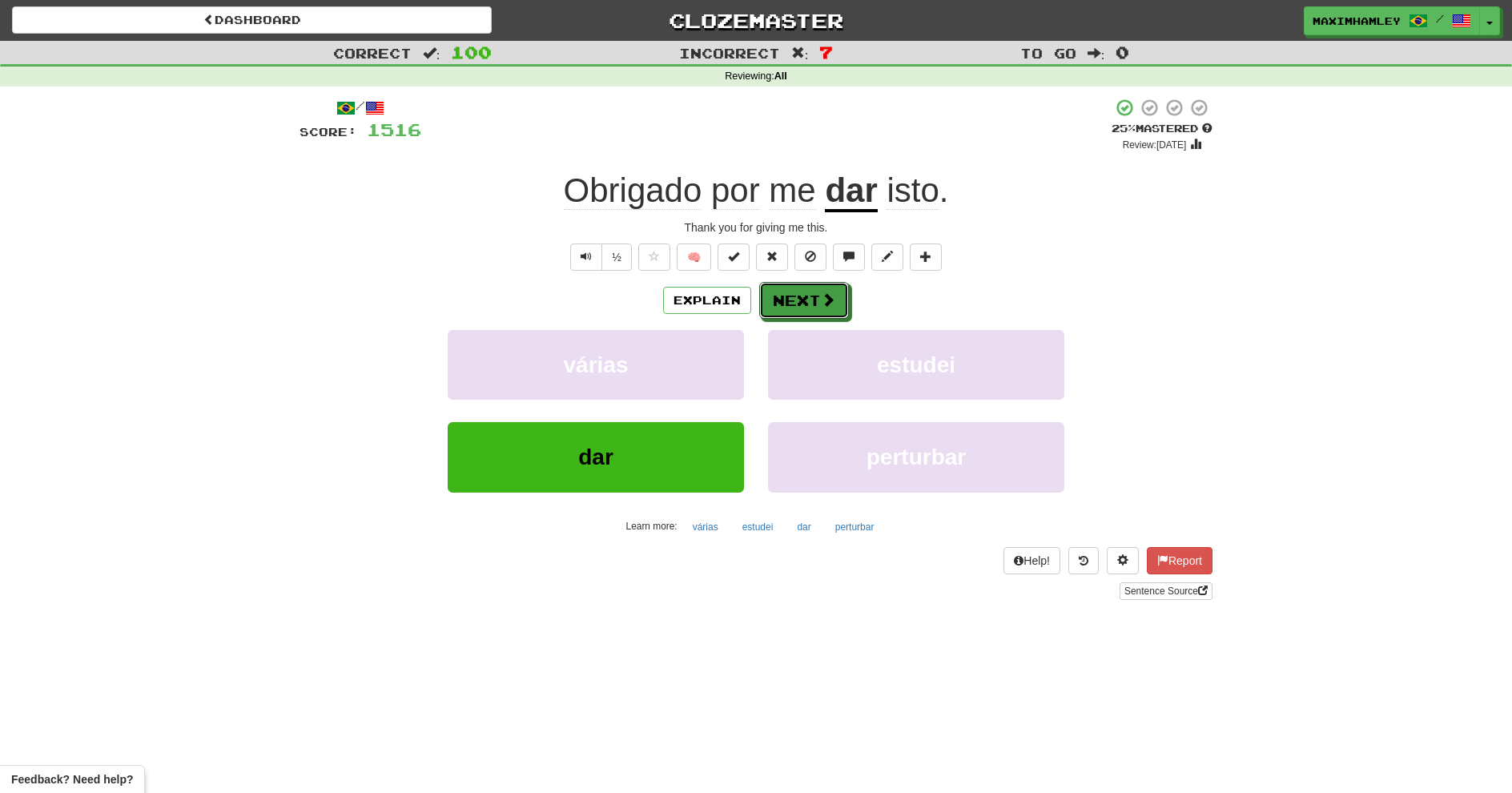
click at [799, 300] on button "Next" at bounding box center [804, 300] width 89 height 37
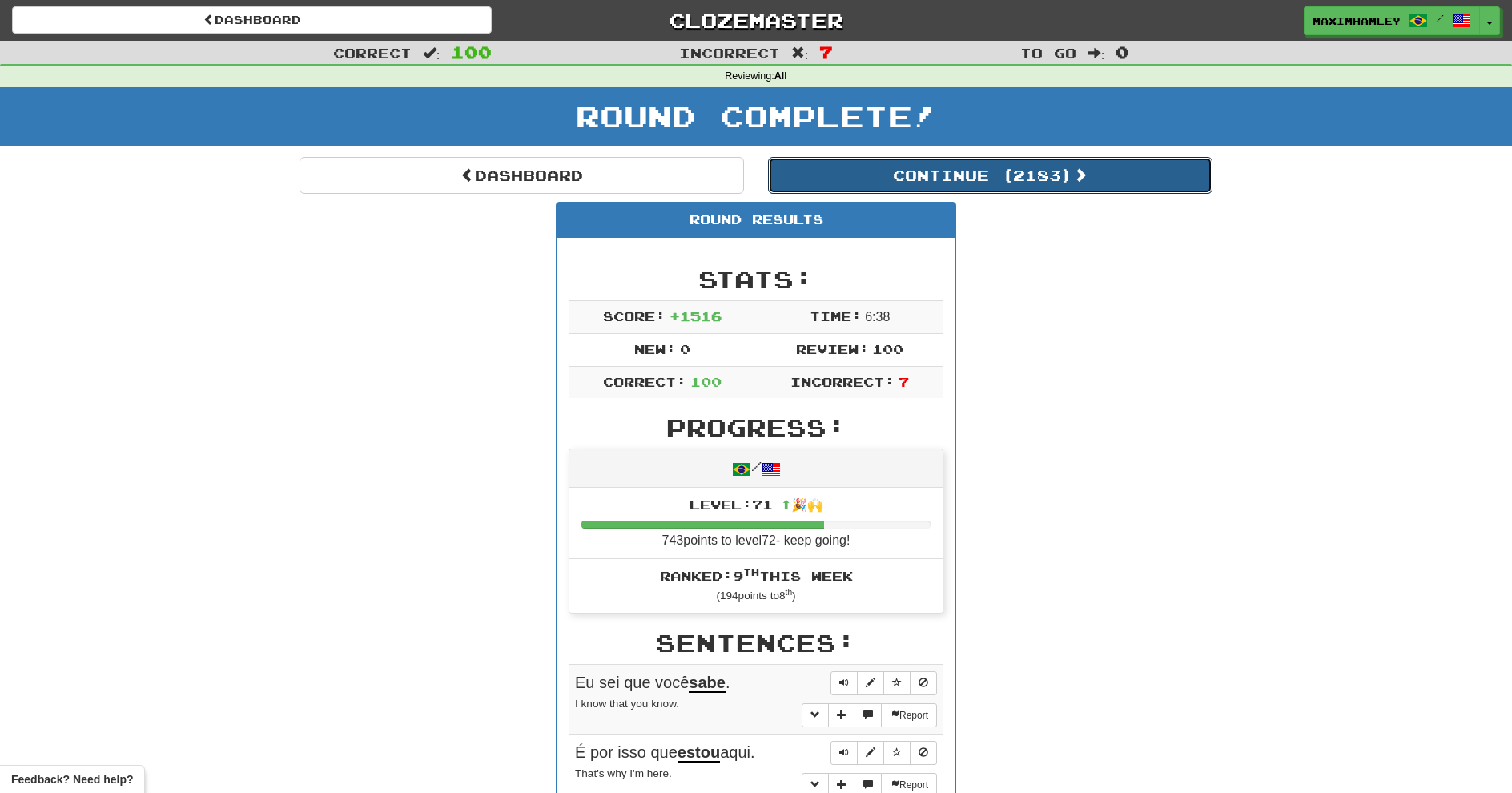
click at [979, 164] on button "Continue ( 2183 )" at bounding box center [990, 175] width 444 height 37
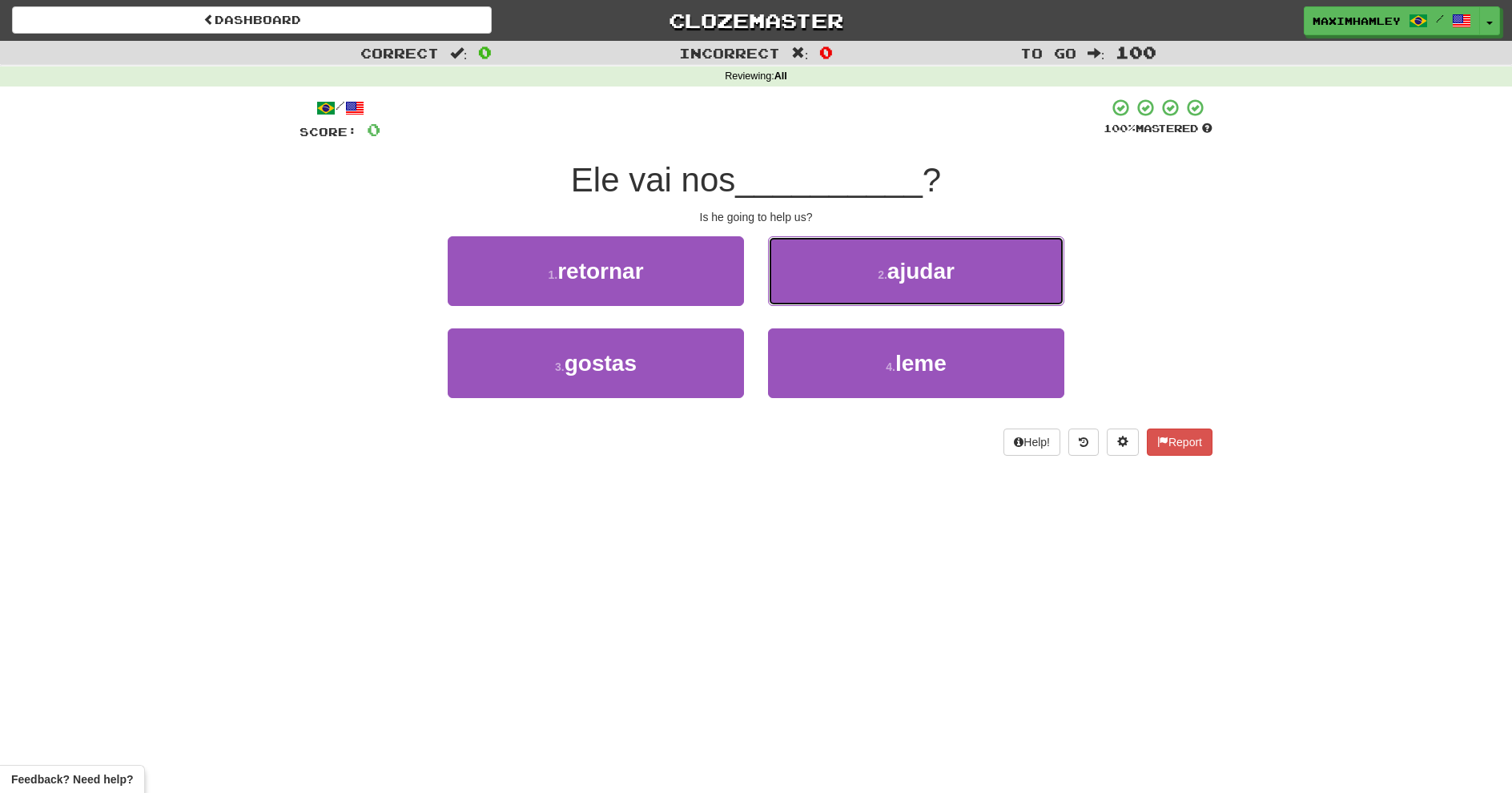
click at [868, 296] on button "2 . ajudar" at bounding box center [916, 272] width 296 height 70
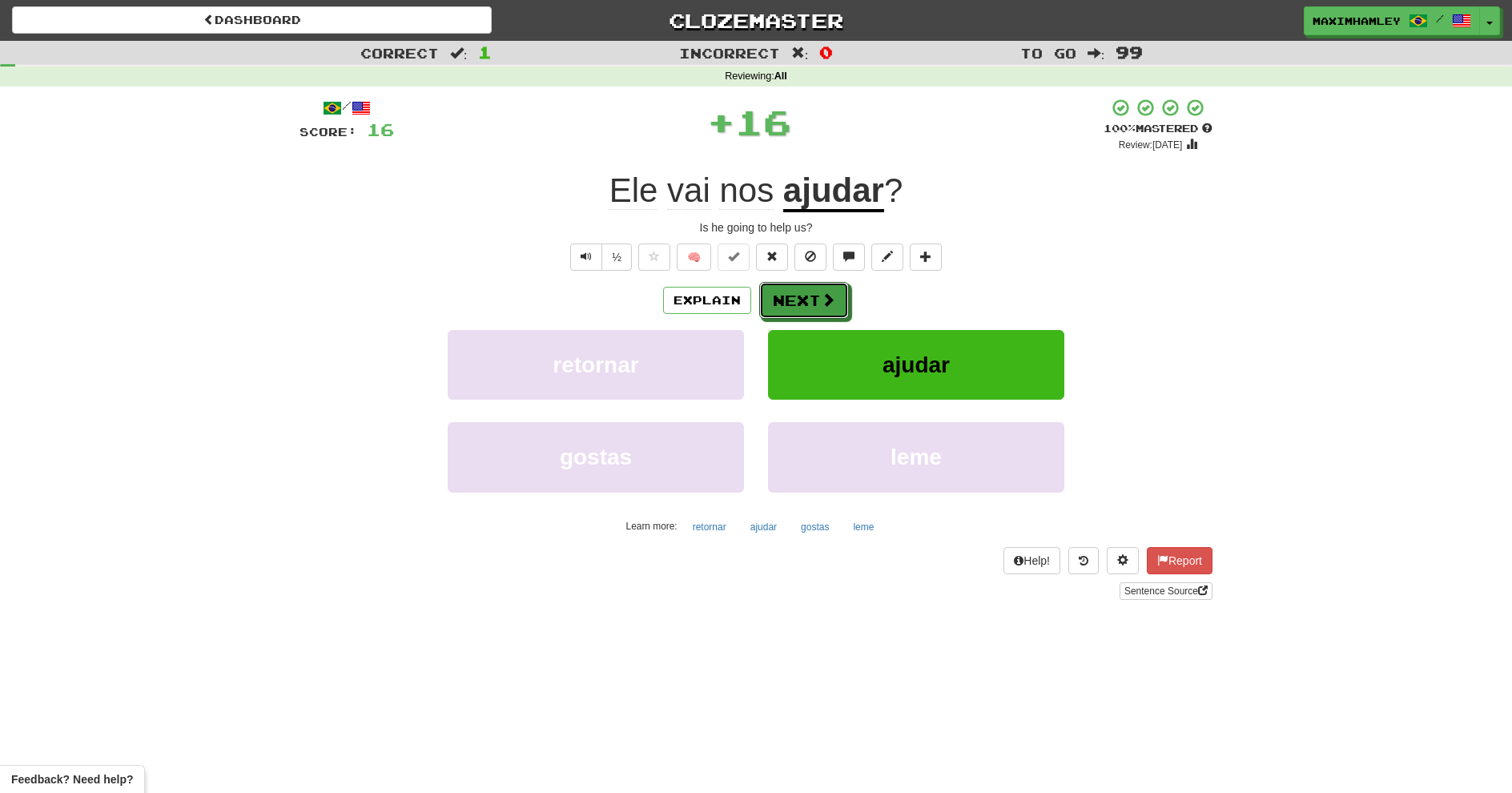
click at [802, 291] on button "Next" at bounding box center [804, 300] width 89 height 37
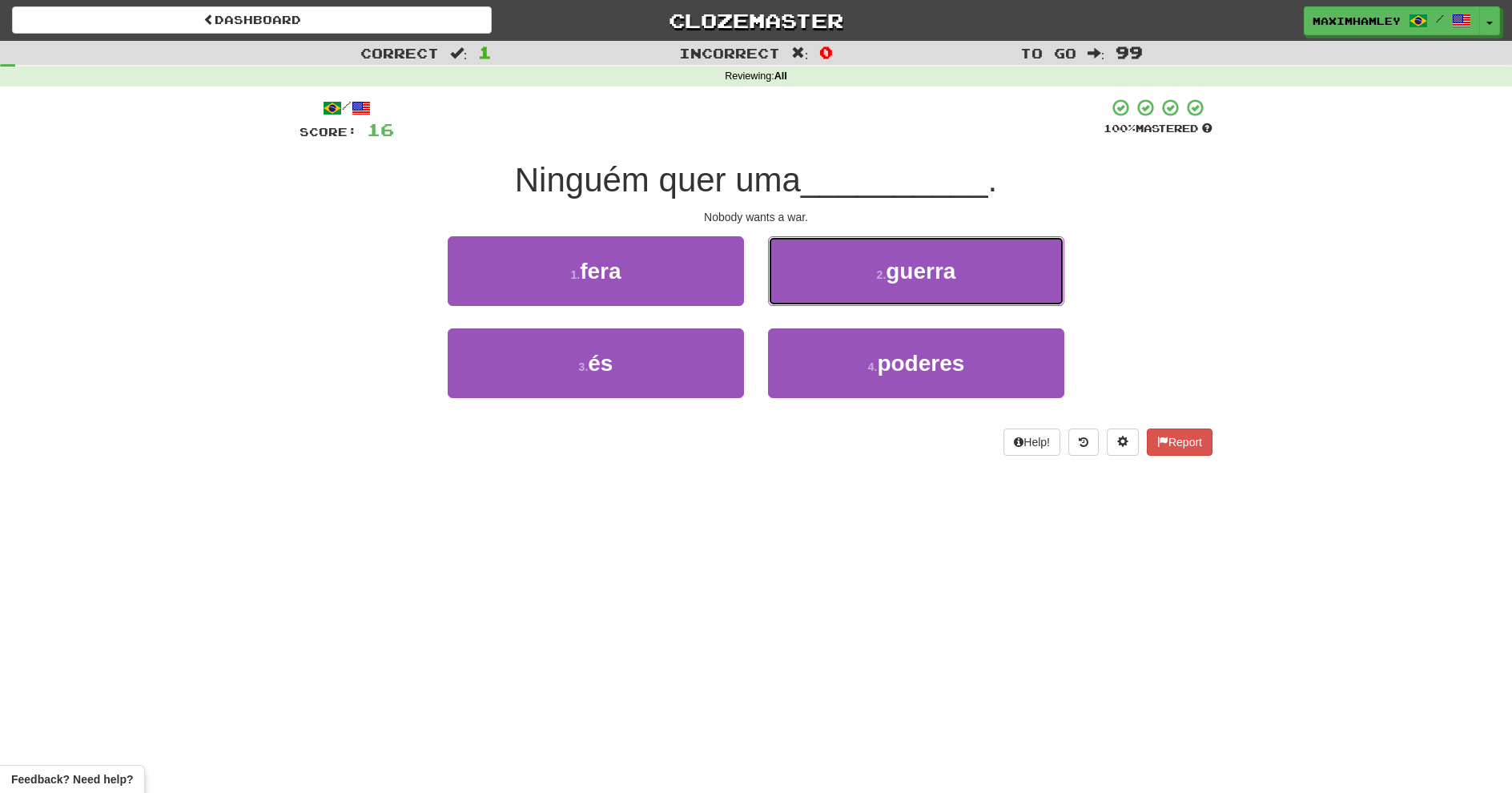
click at [806, 285] on button "2 . guerra" at bounding box center [916, 272] width 296 height 70
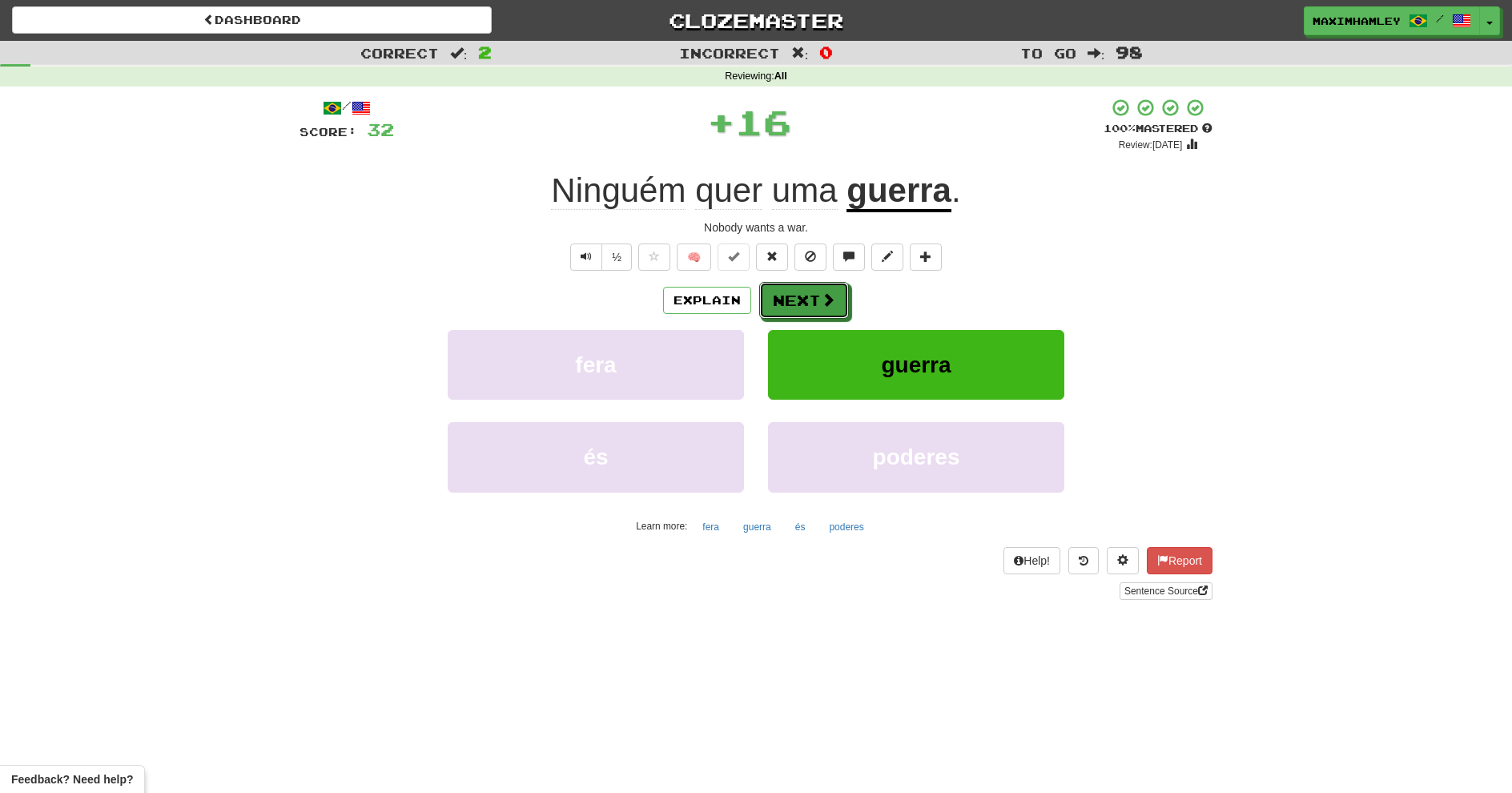
click at [806, 289] on button "Next" at bounding box center [804, 300] width 89 height 37
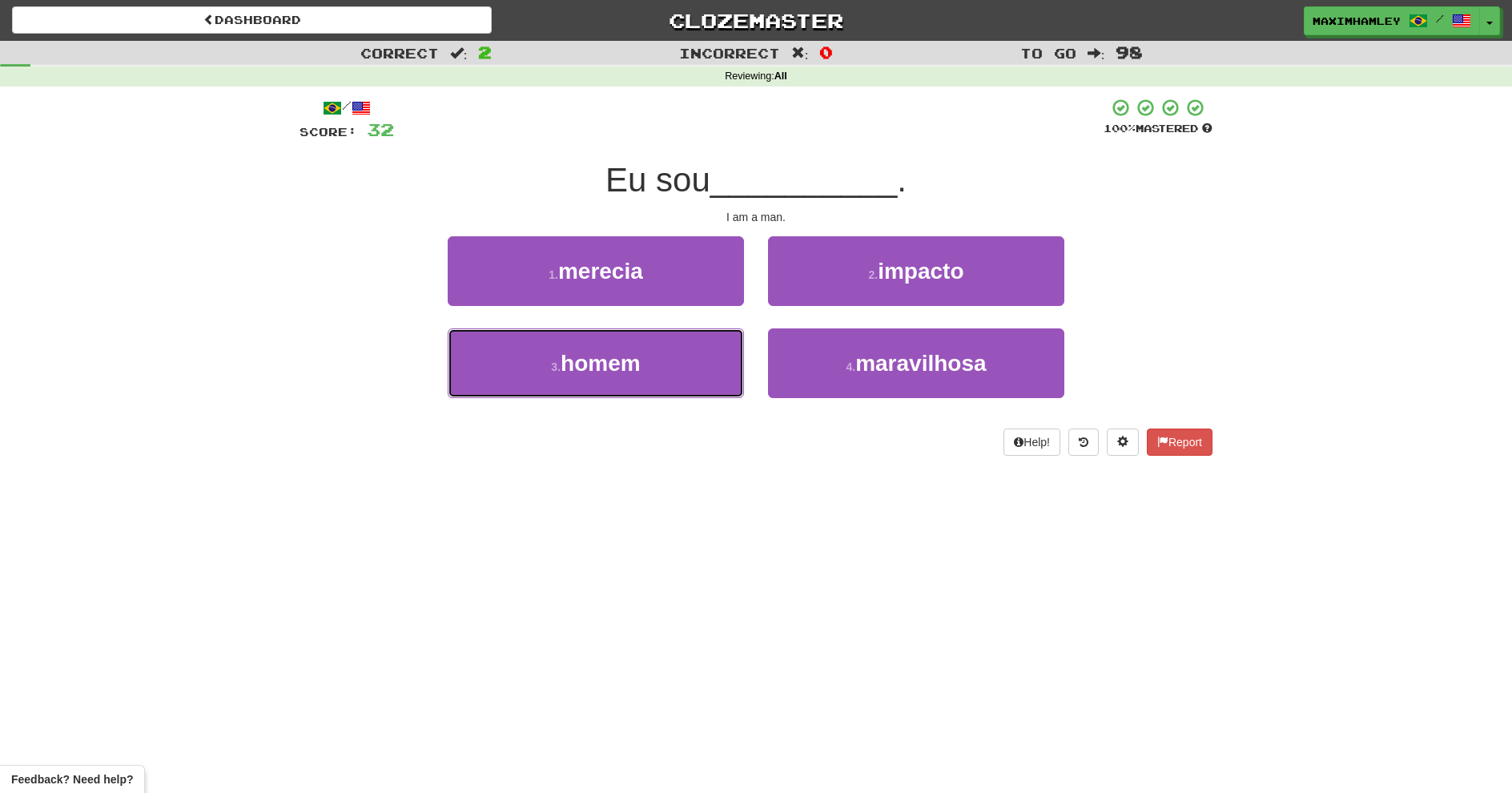
click at [668, 363] on button "3 . homem" at bounding box center [596, 363] width 296 height 70
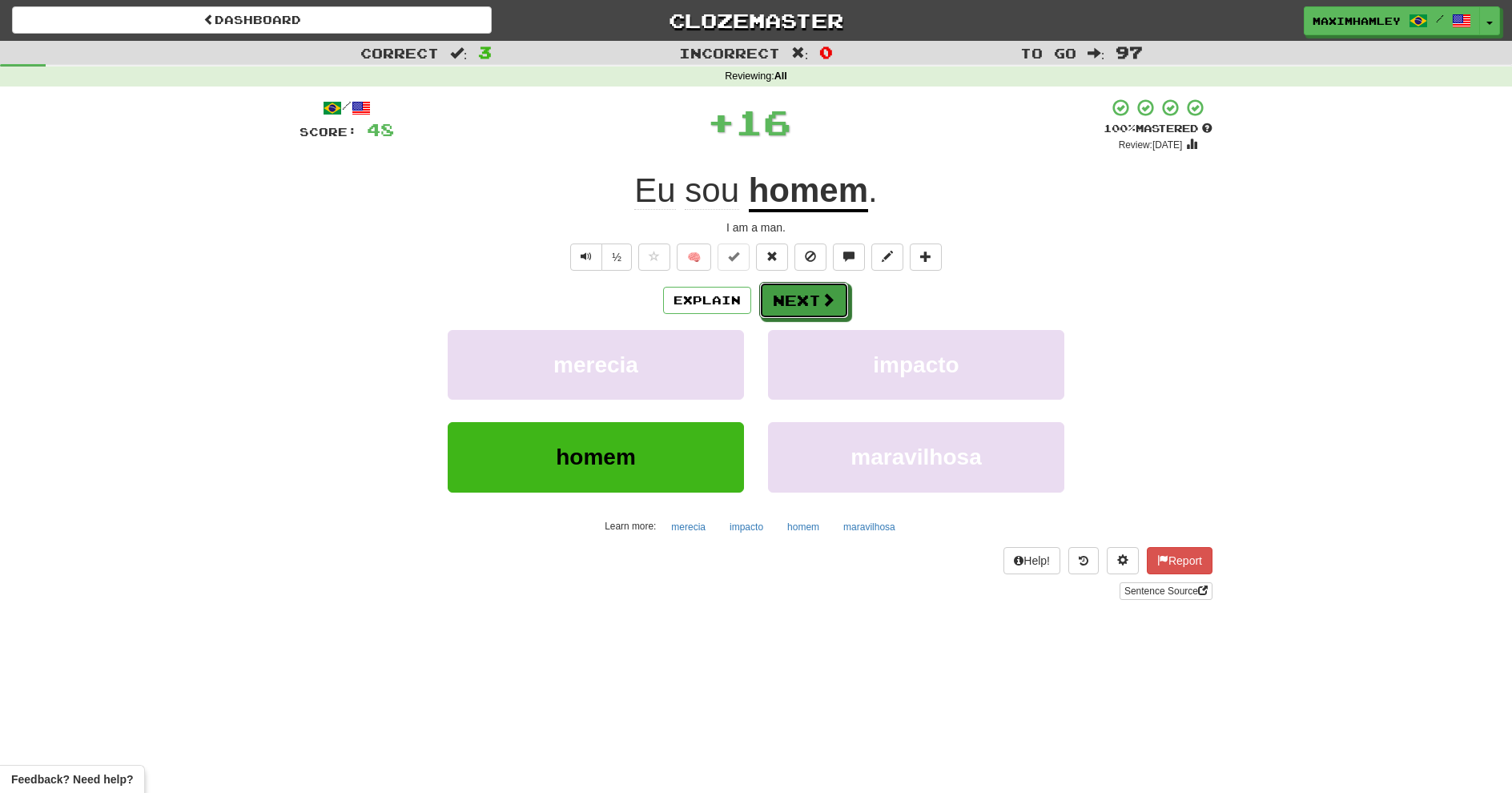
click at [785, 311] on button "Next" at bounding box center [804, 300] width 89 height 37
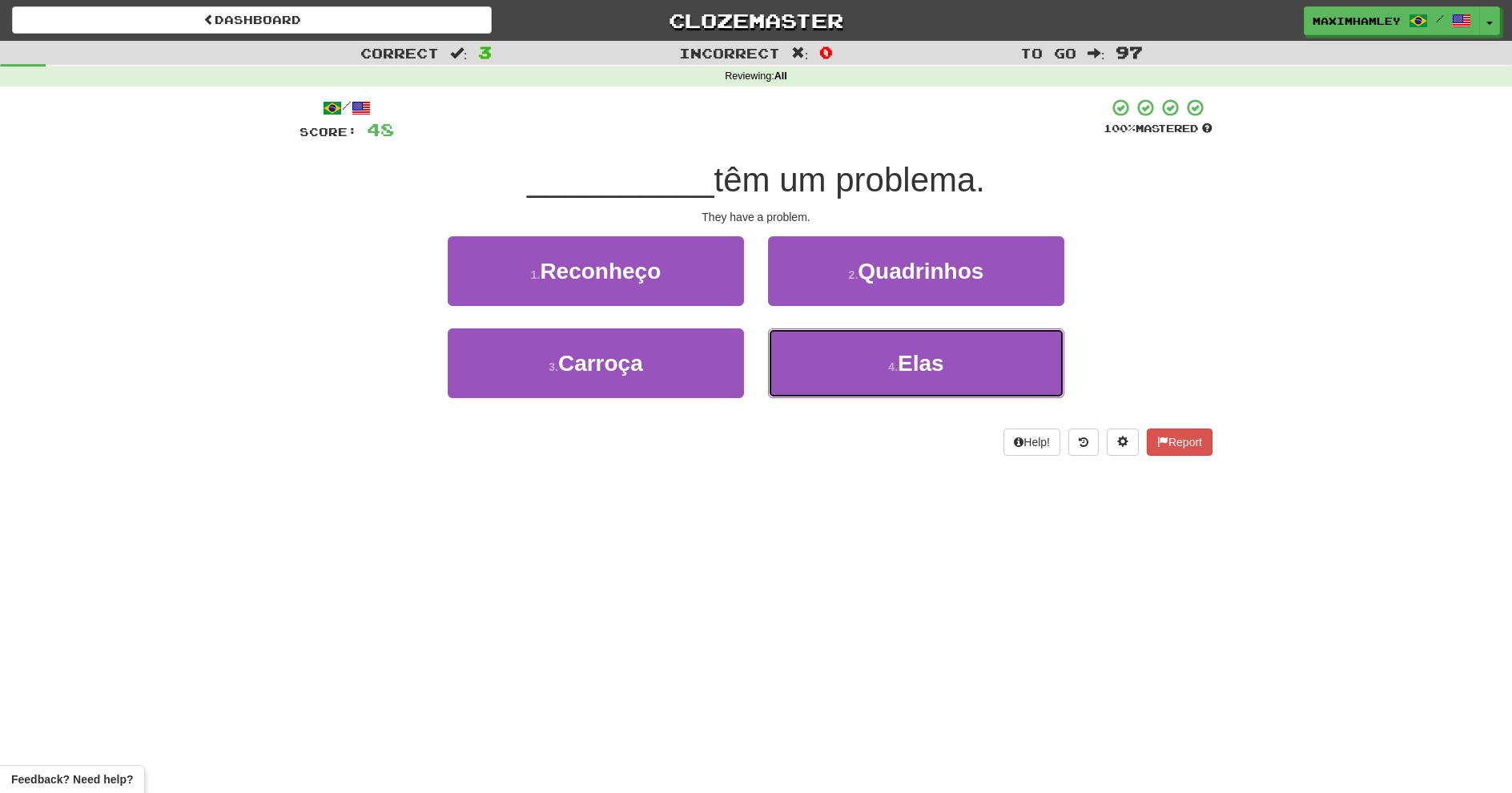
click at [835, 366] on button "4 . Elas" at bounding box center [916, 363] width 296 height 70
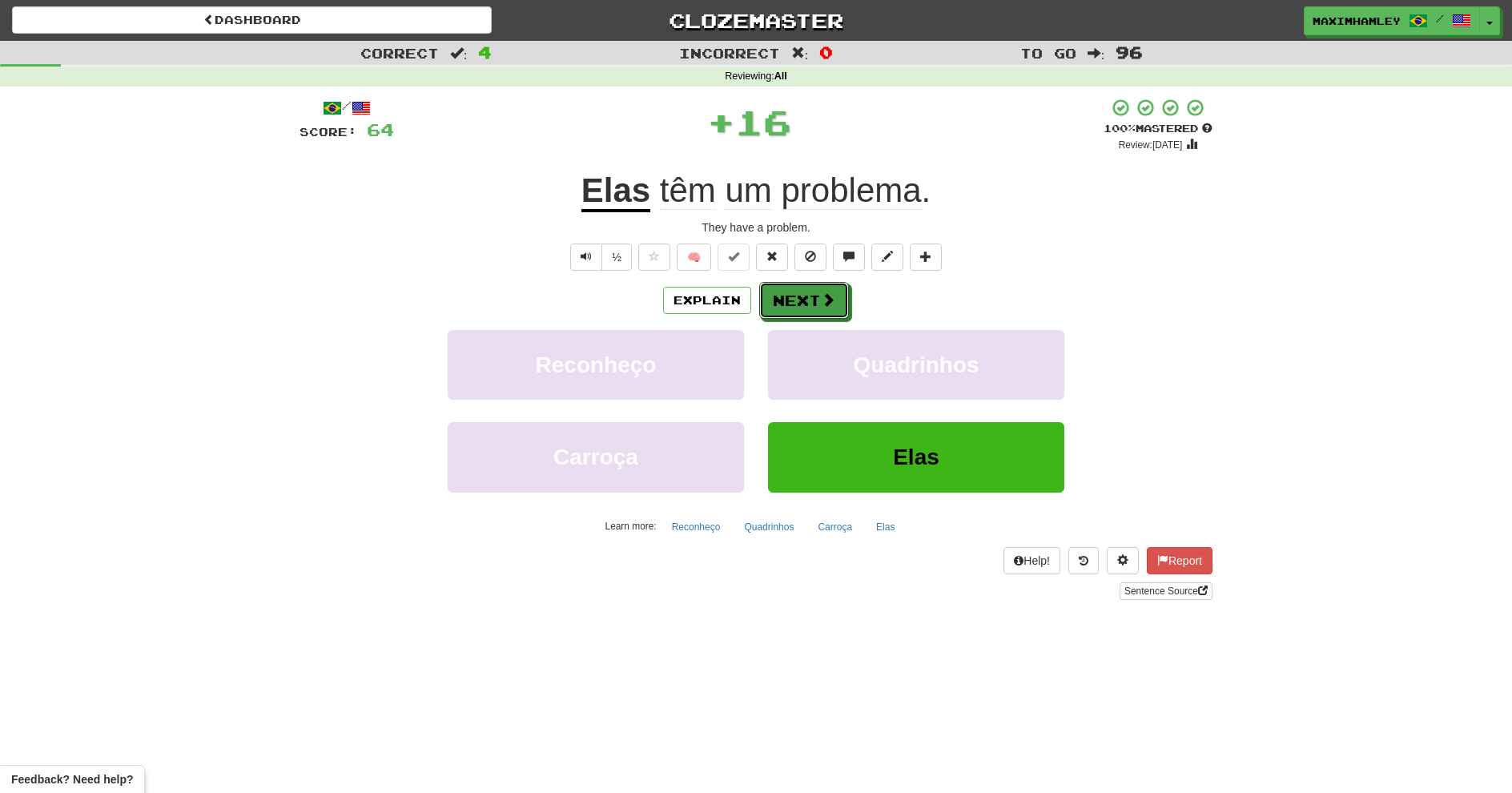
click at [802, 297] on button "Next" at bounding box center [804, 300] width 89 height 37
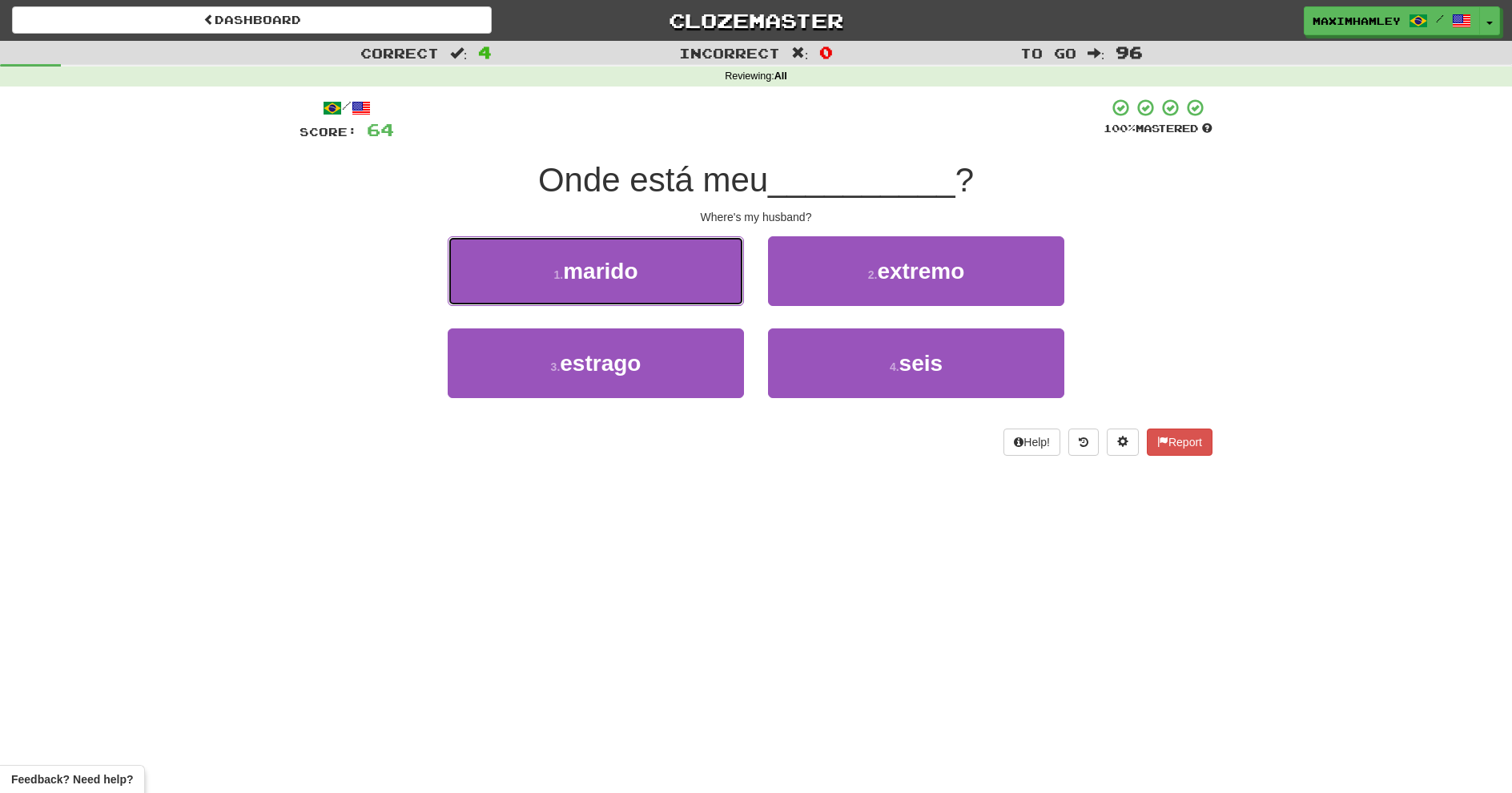
click at [660, 300] on button "1 . marido" at bounding box center [596, 272] width 296 height 70
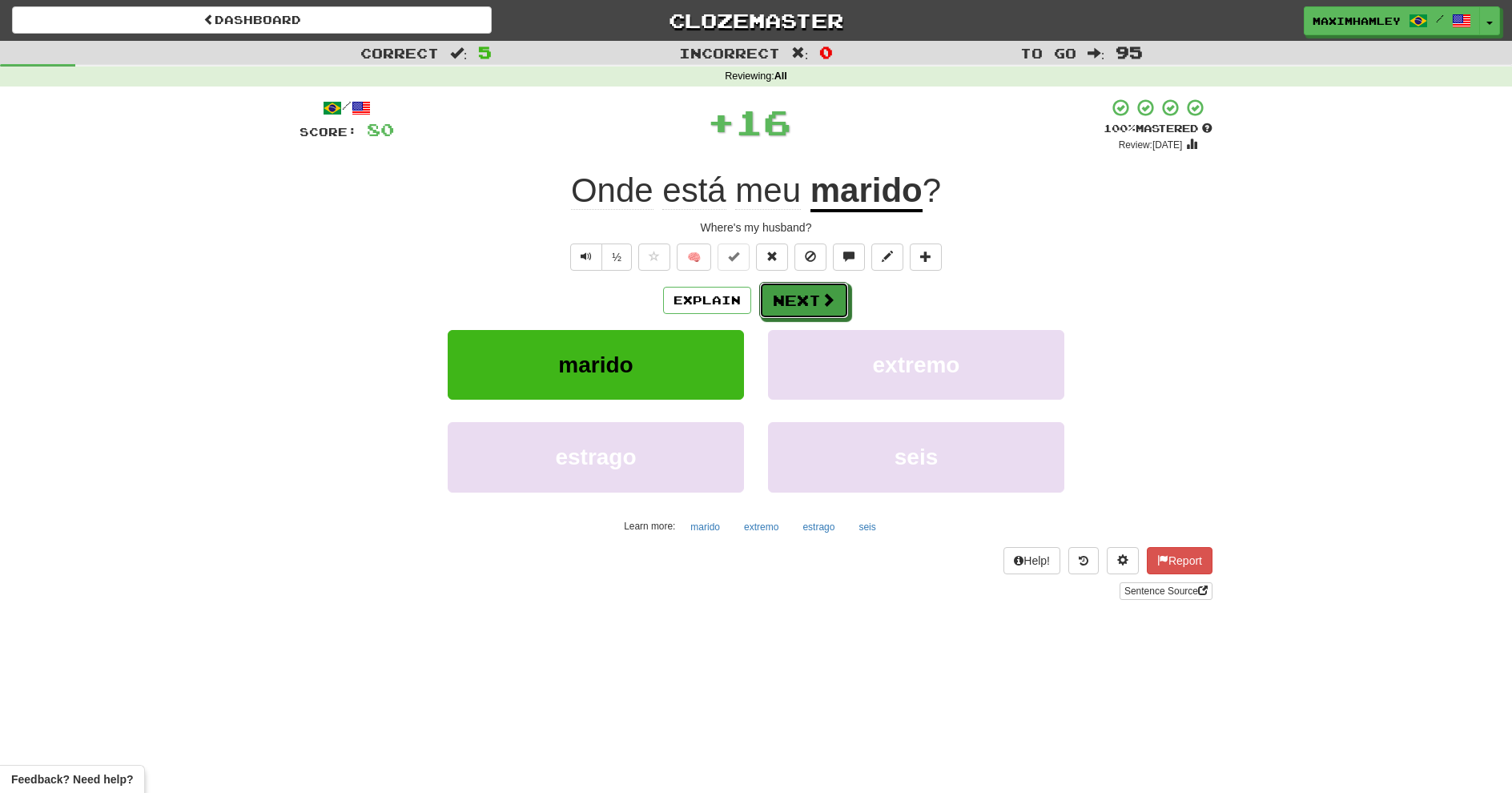
click at [780, 312] on button "Next" at bounding box center [804, 300] width 89 height 37
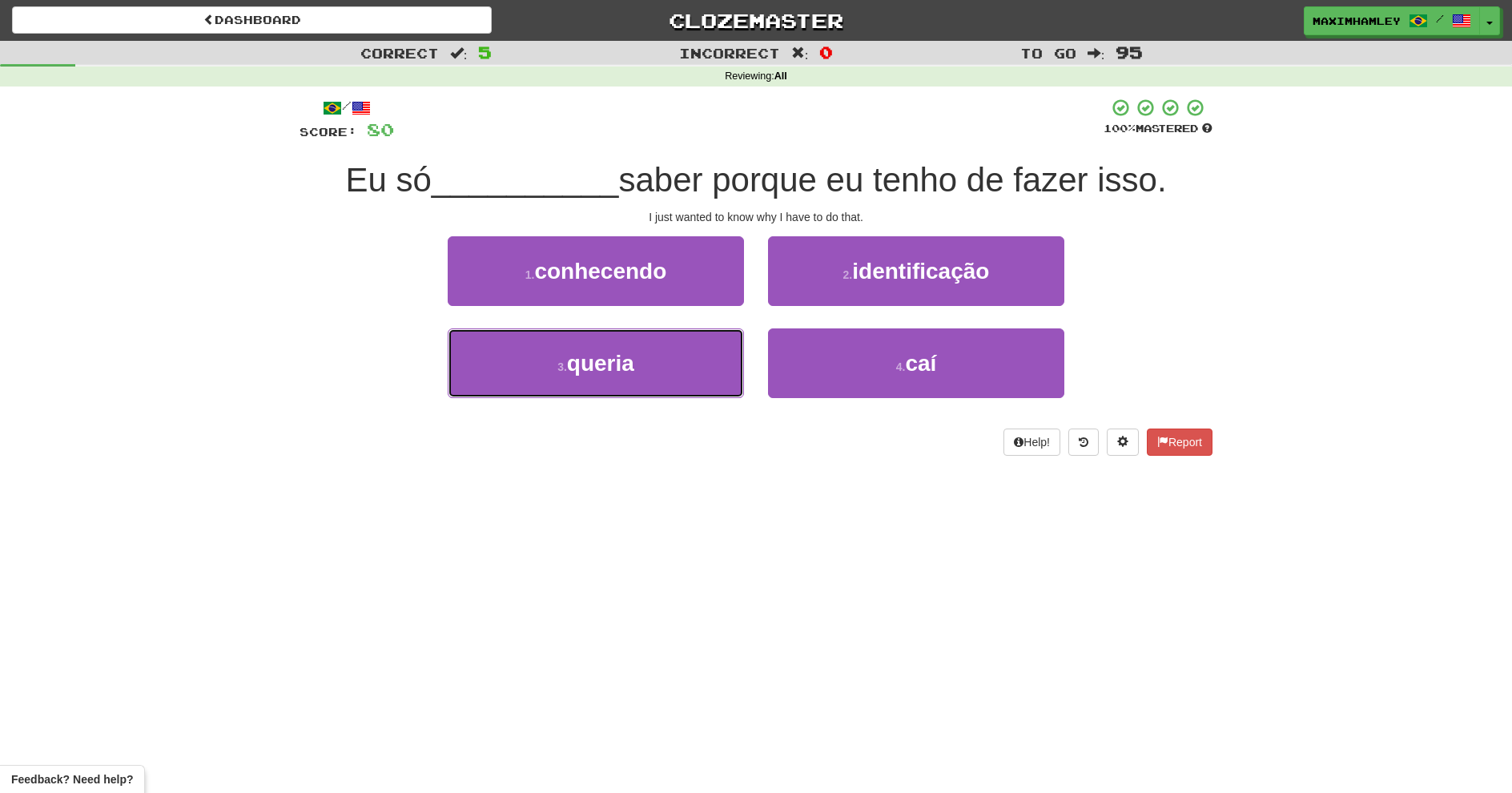
click at [675, 364] on button "3 . queria" at bounding box center [596, 363] width 296 height 70
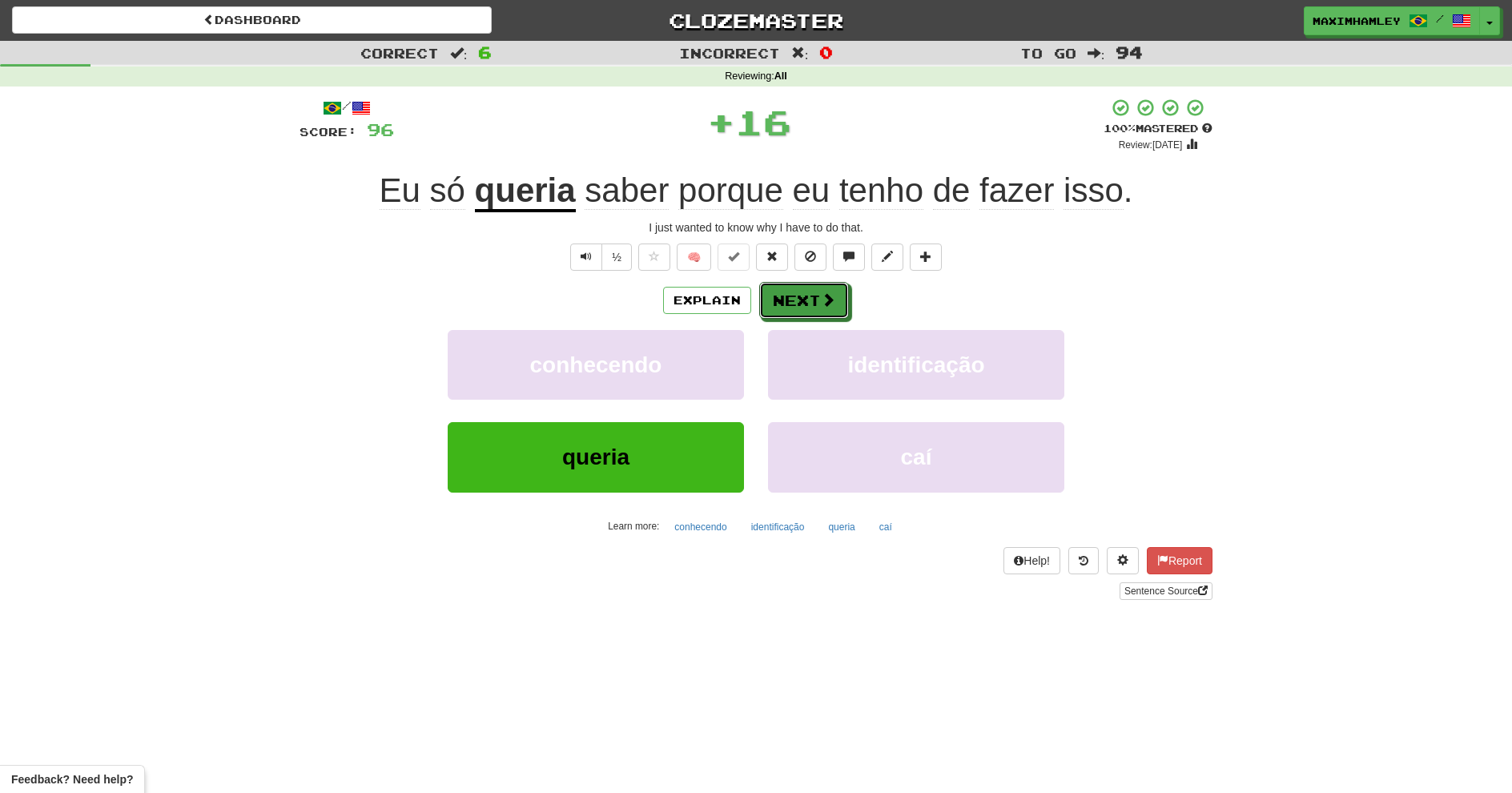
click at [810, 310] on button "Next" at bounding box center [804, 300] width 89 height 37
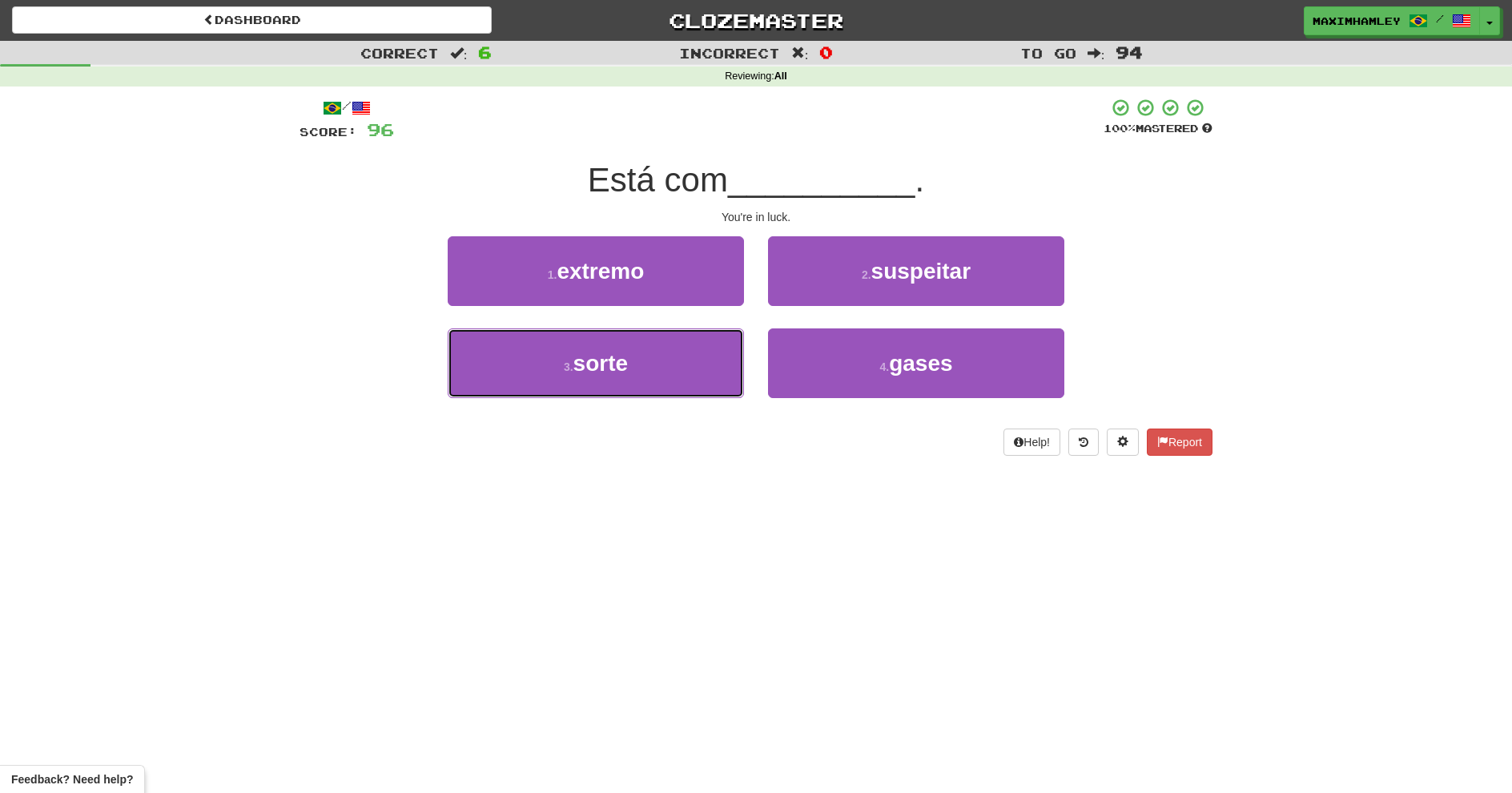
click at [670, 366] on button "3 . sorte" at bounding box center [596, 363] width 296 height 70
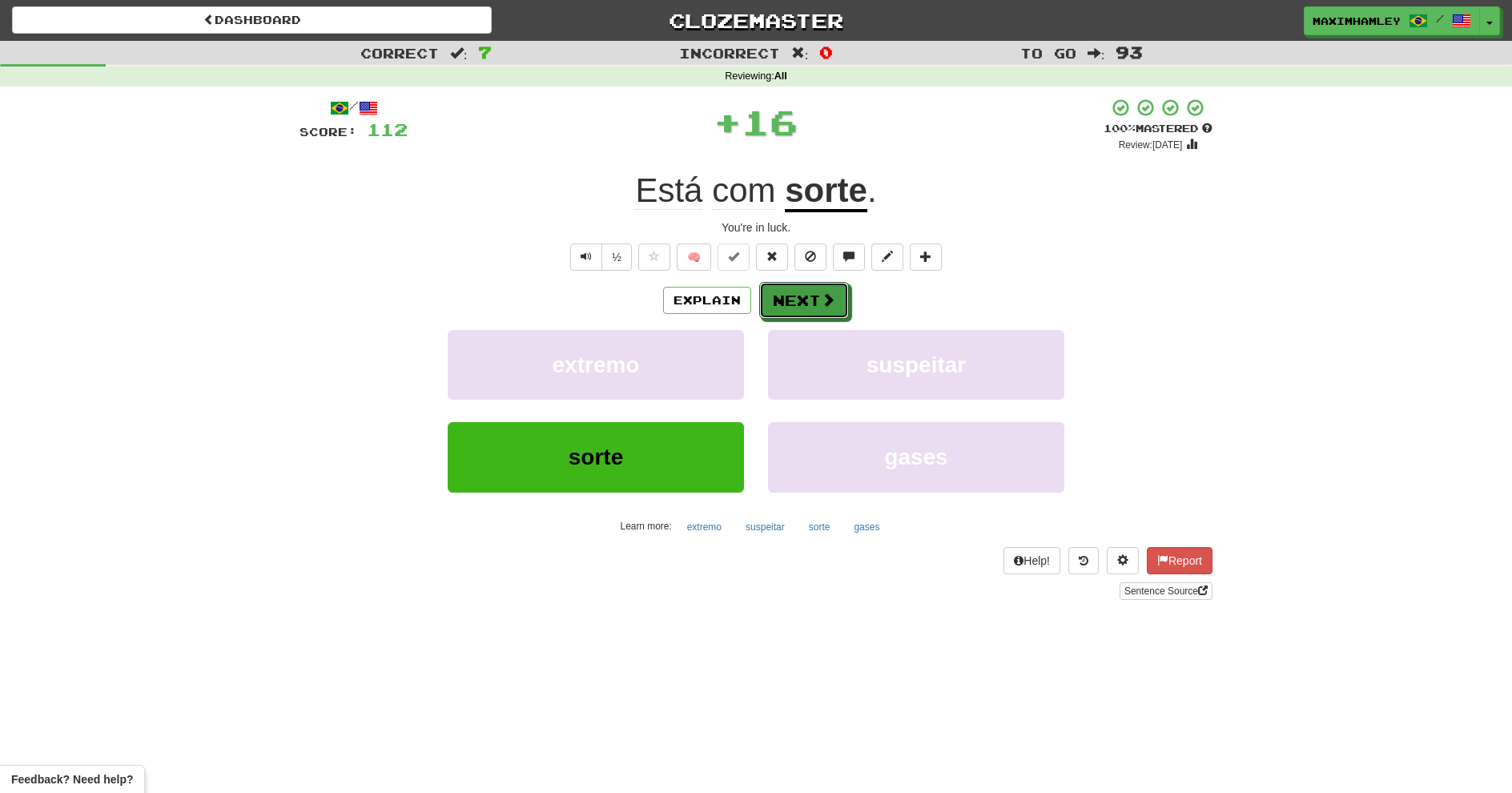
click at [836, 310] on button "Next" at bounding box center [804, 300] width 89 height 37
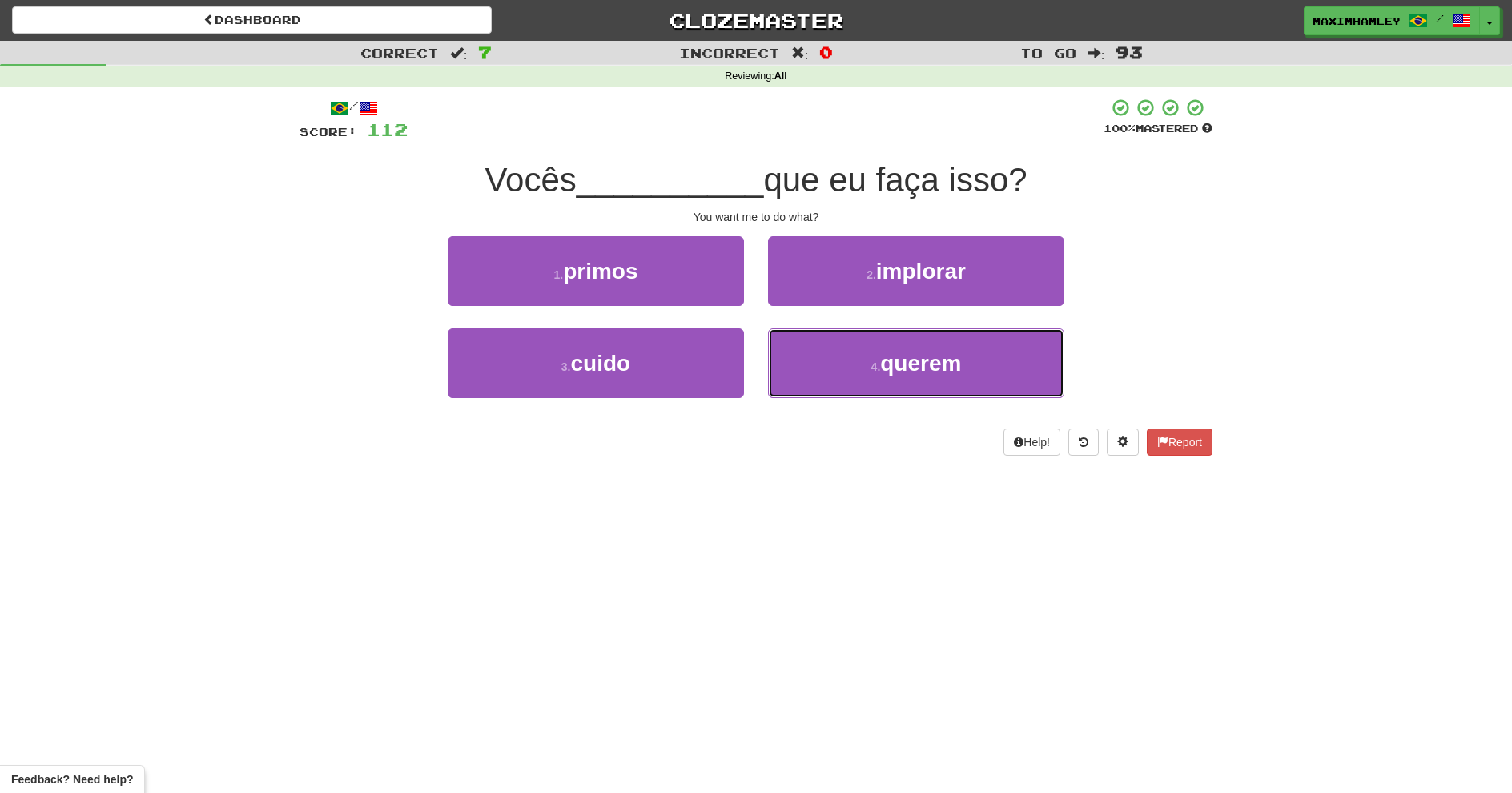
click at [801, 371] on button "4 . querem" at bounding box center [916, 363] width 296 height 70
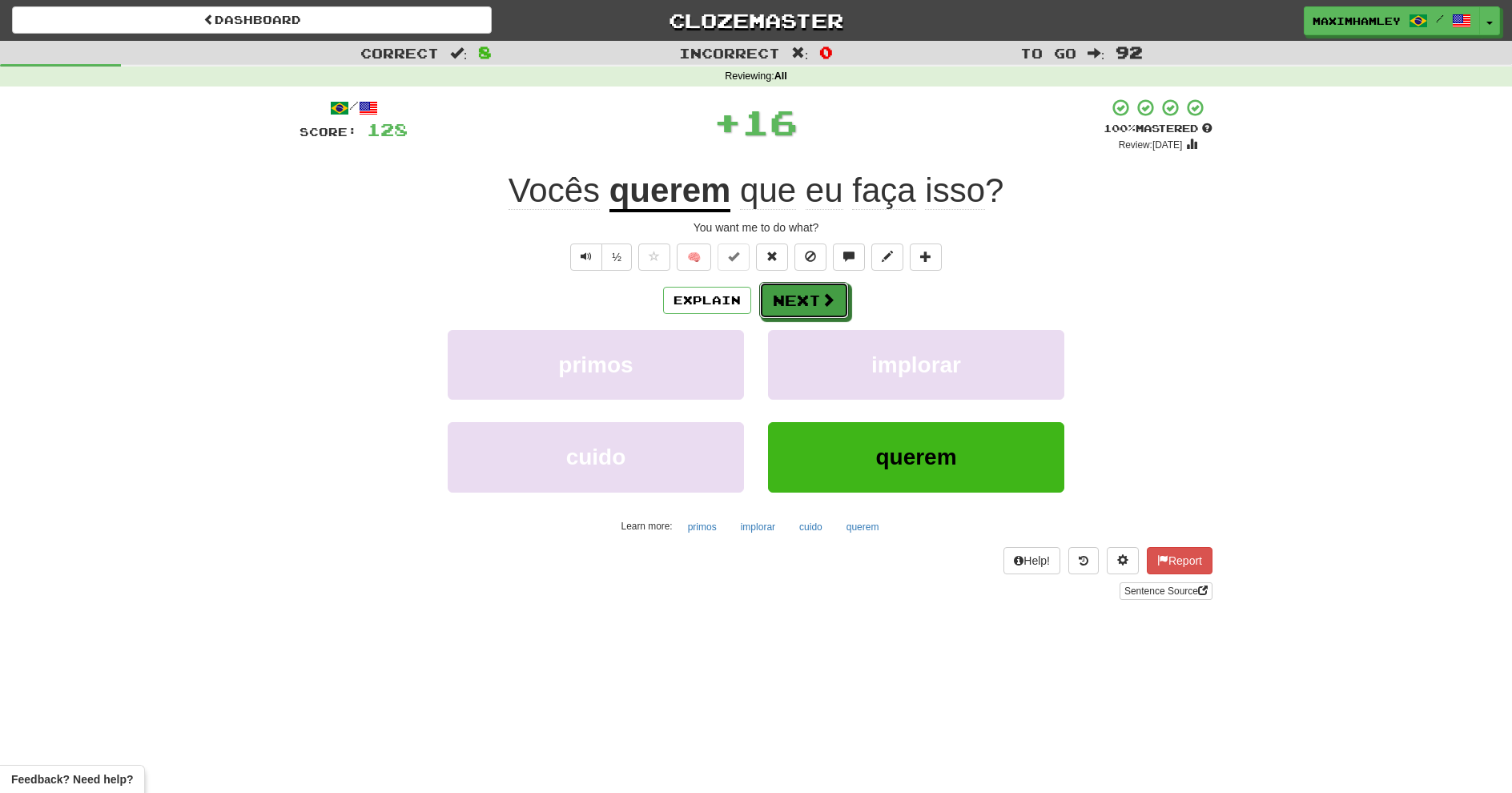
click at [790, 311] on button "Next" at bounding box center [804, 300] width 89 height 37
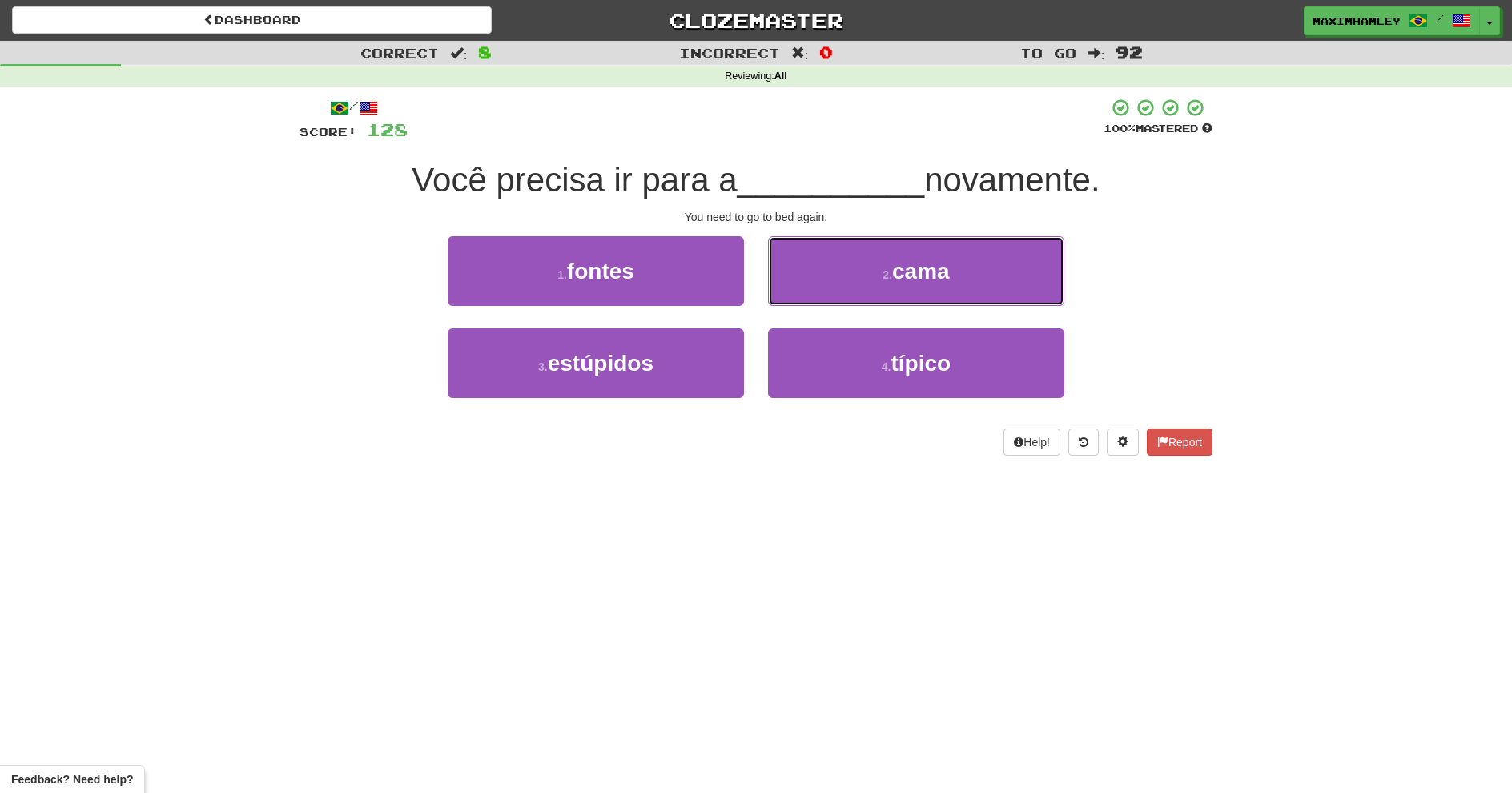
click at [780, 286] on button "2 . cama" at bounding box center [916, 272] width 296 height 70
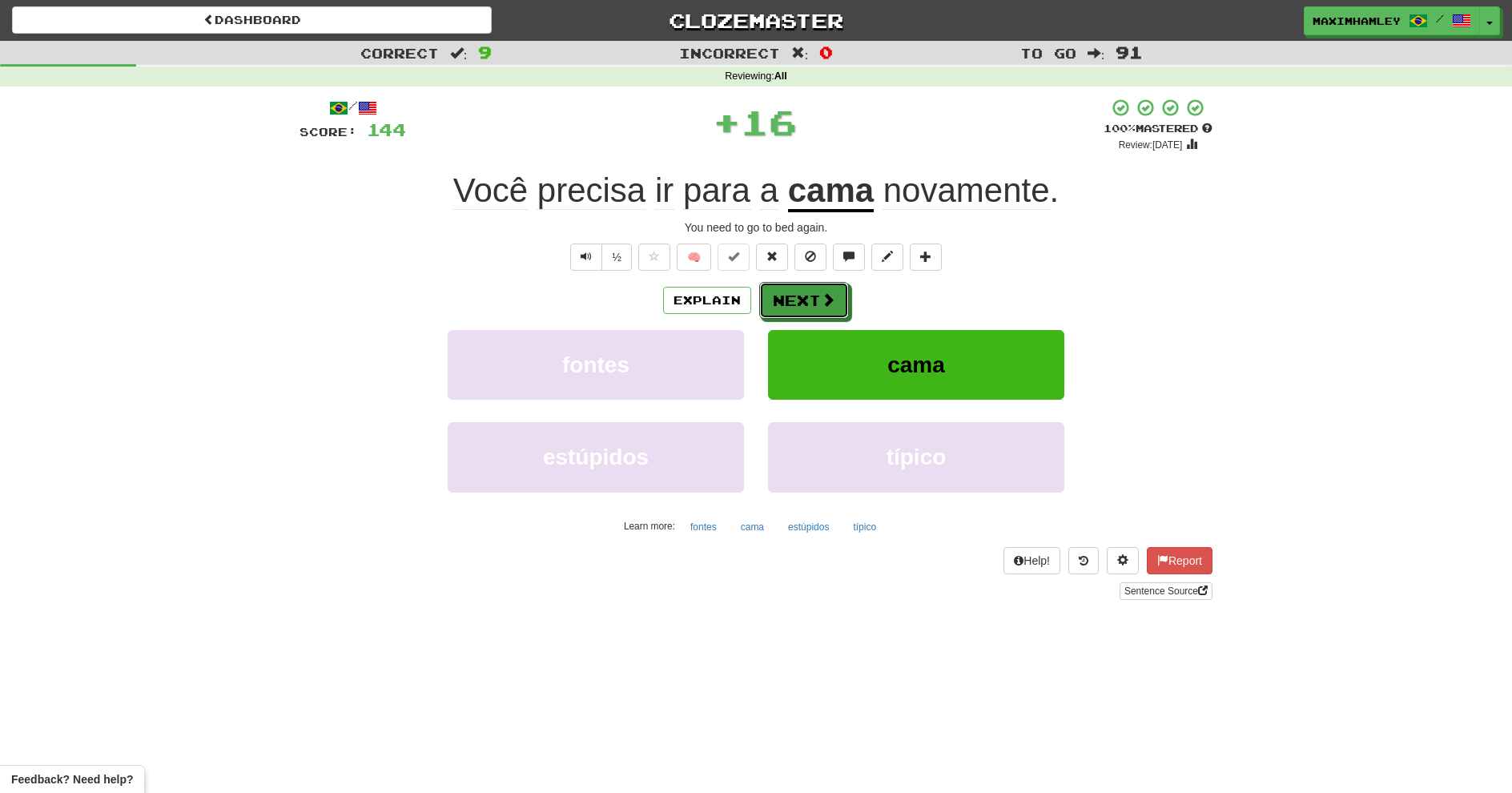
click at [804, 313] on button "Next" at bounding box center [804, 300] width 89 height 37
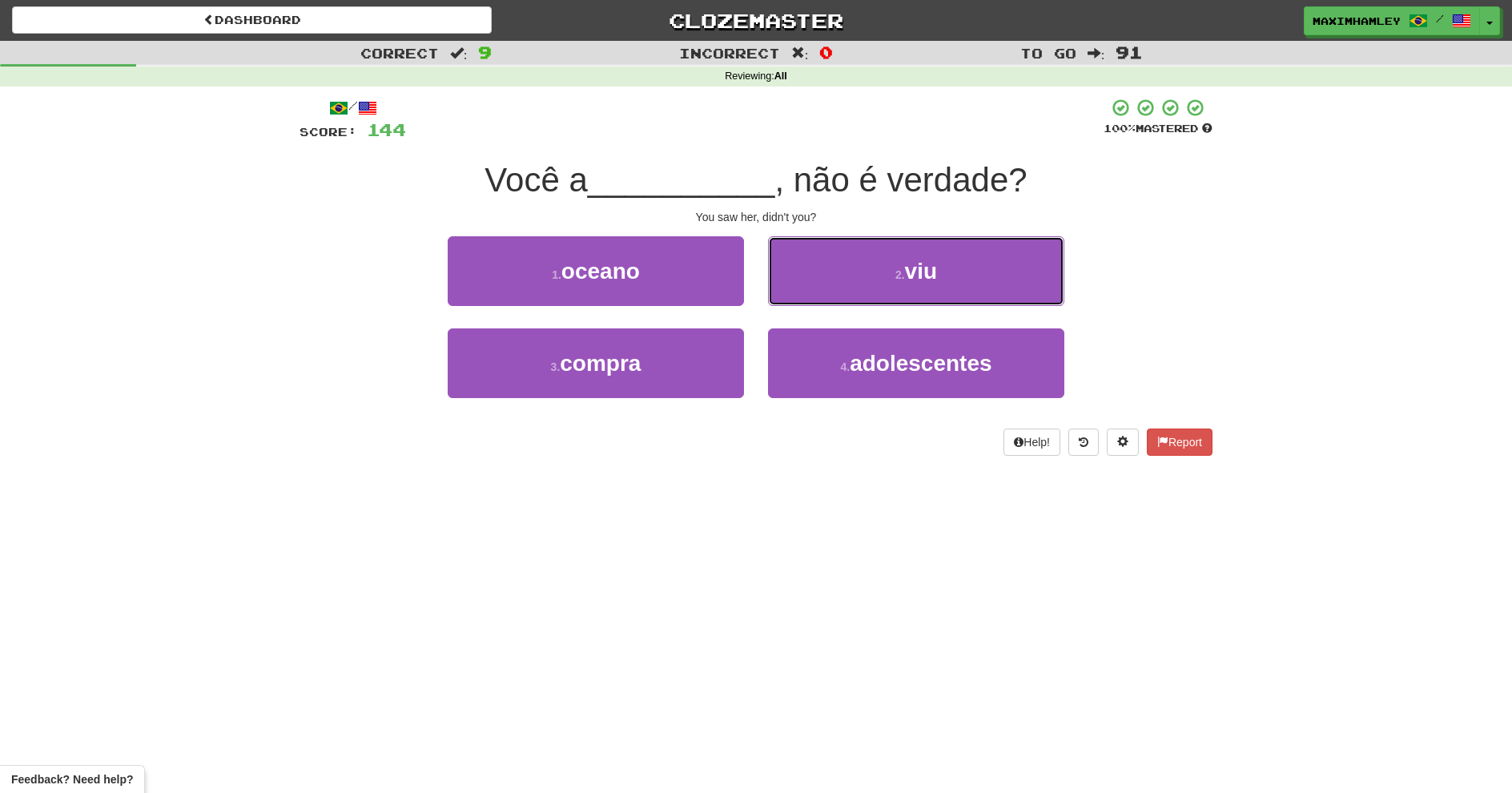
click at [796, 295] on button "2 . viu" at bounding box center [916, 272] width 296 height 70
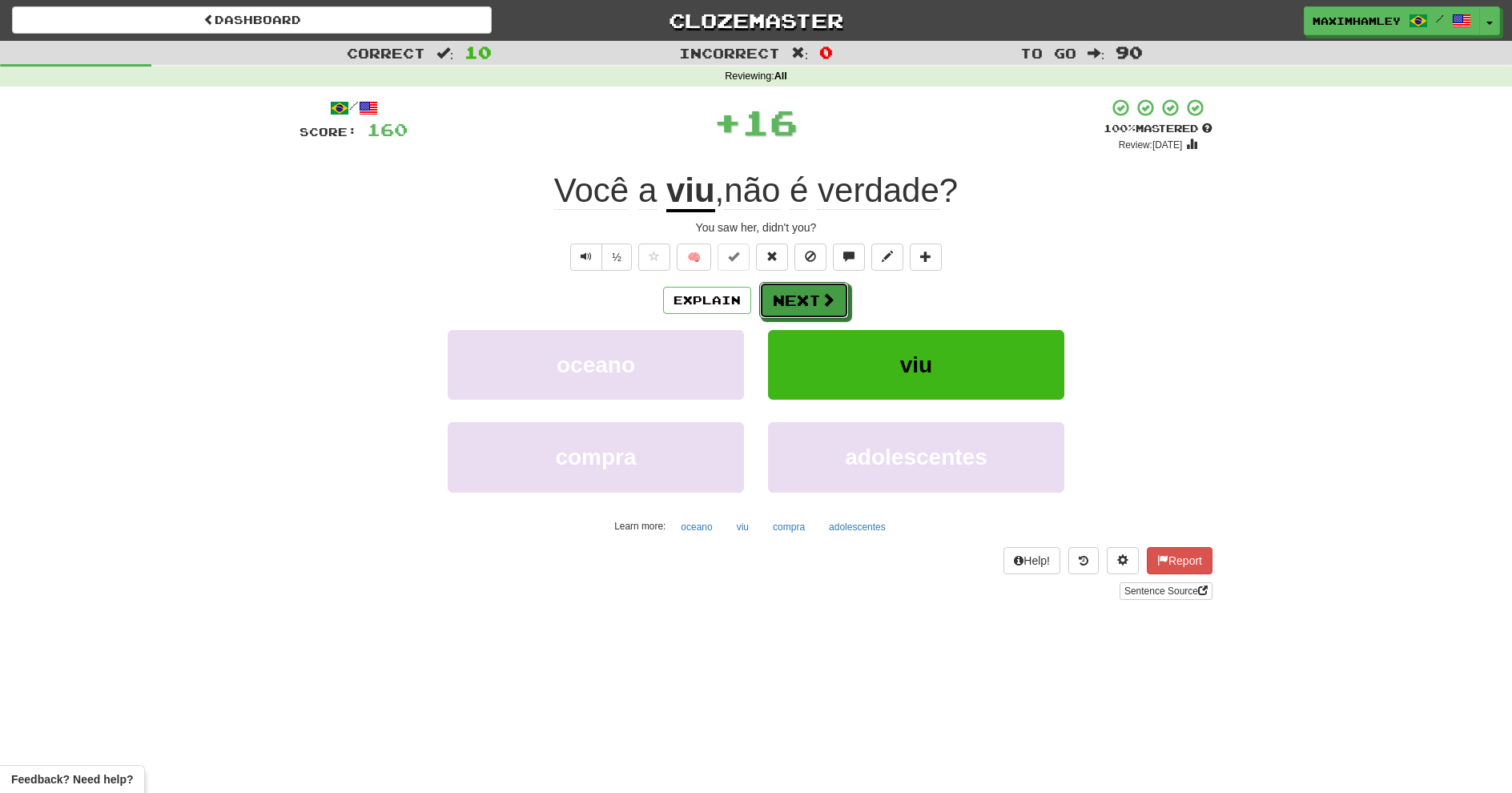
click at [796, 295] on button "Next" at bounding box center [804, 300] width 89 height 37
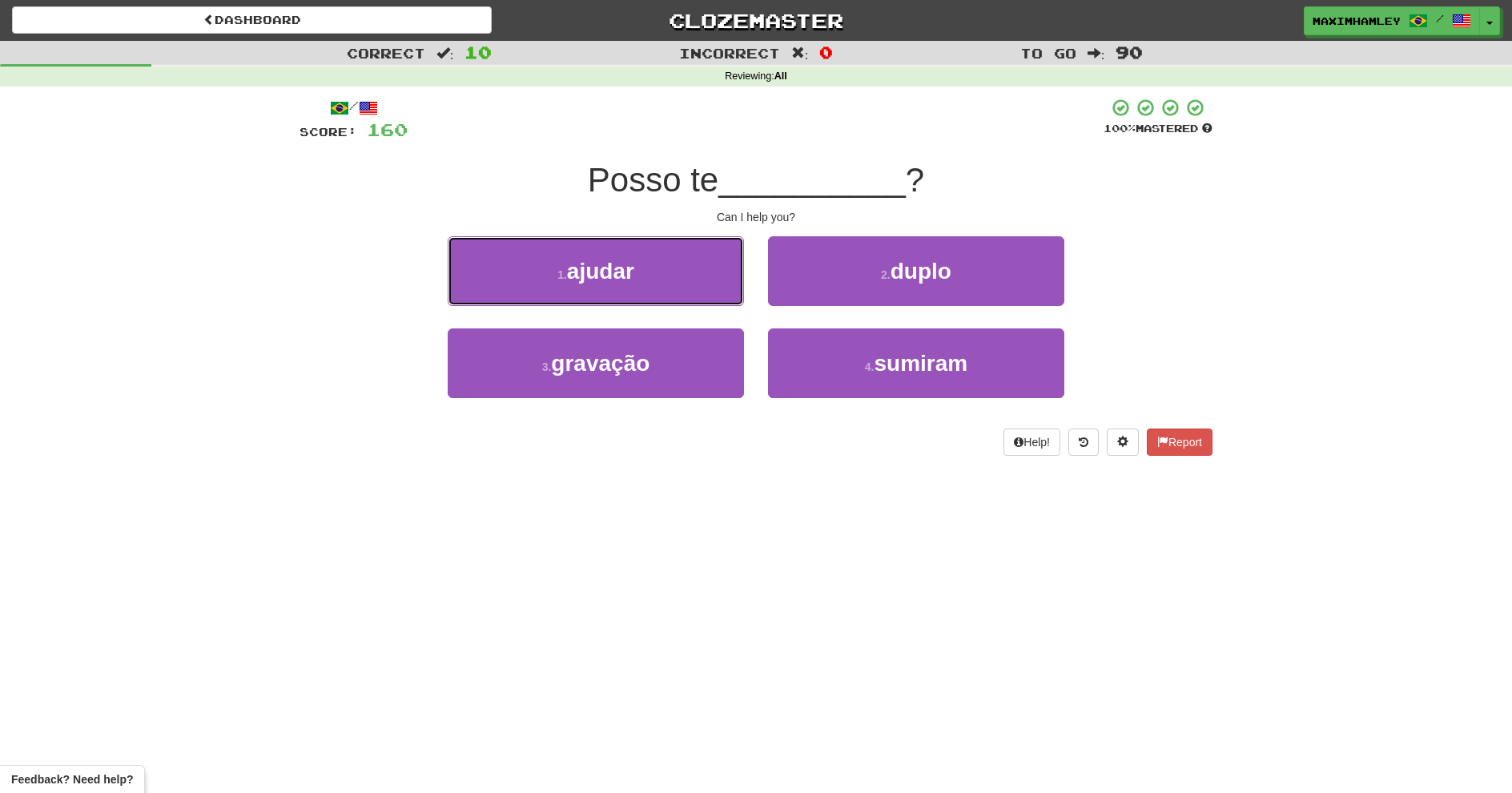
click at [628, 299] on button "1 . ajudar" at bounding box center [596, 272] width 296 height 70
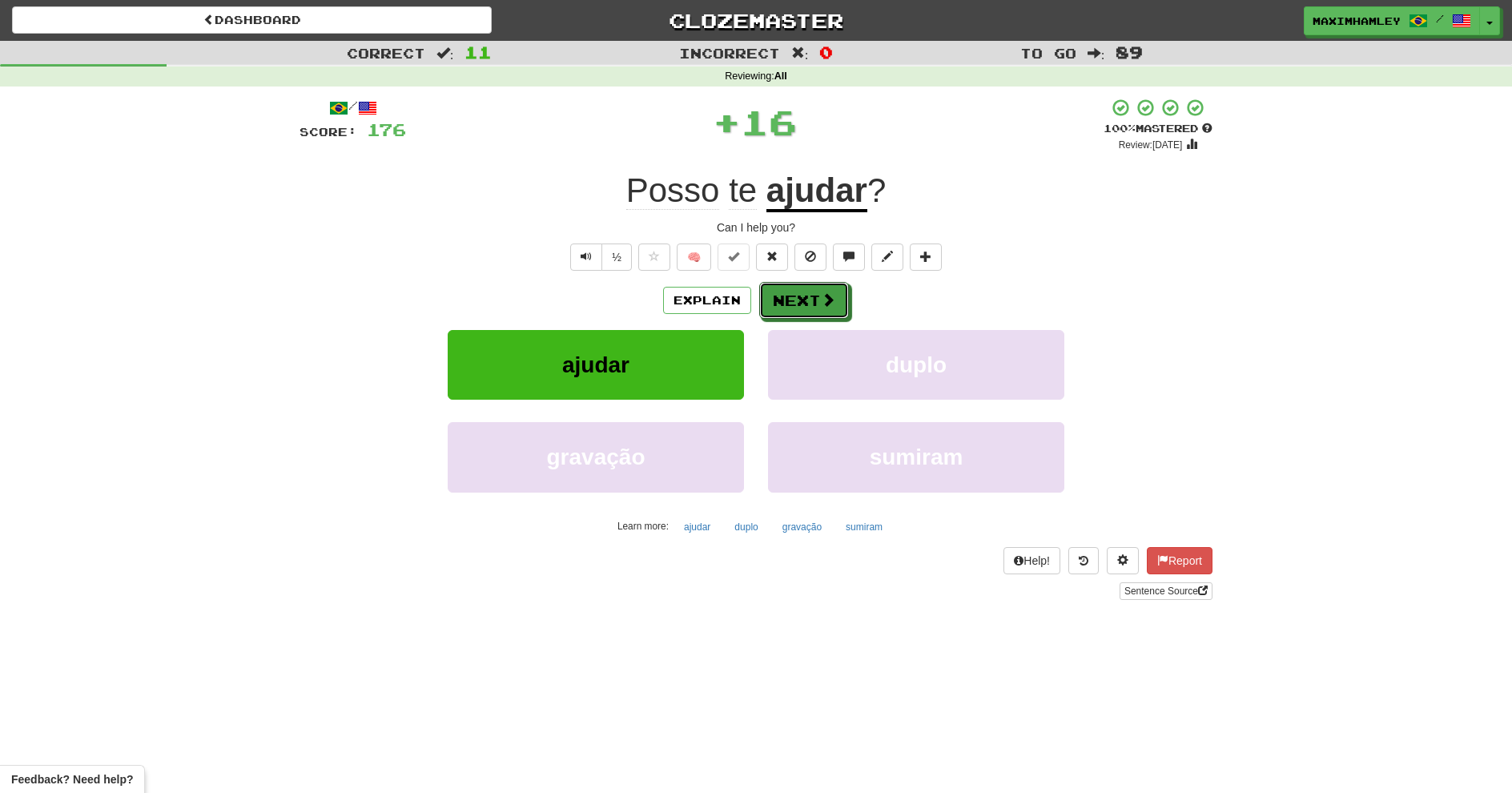
click at [793, 318] on button "Next" at bounding box center [804, 300] width 89 height 37
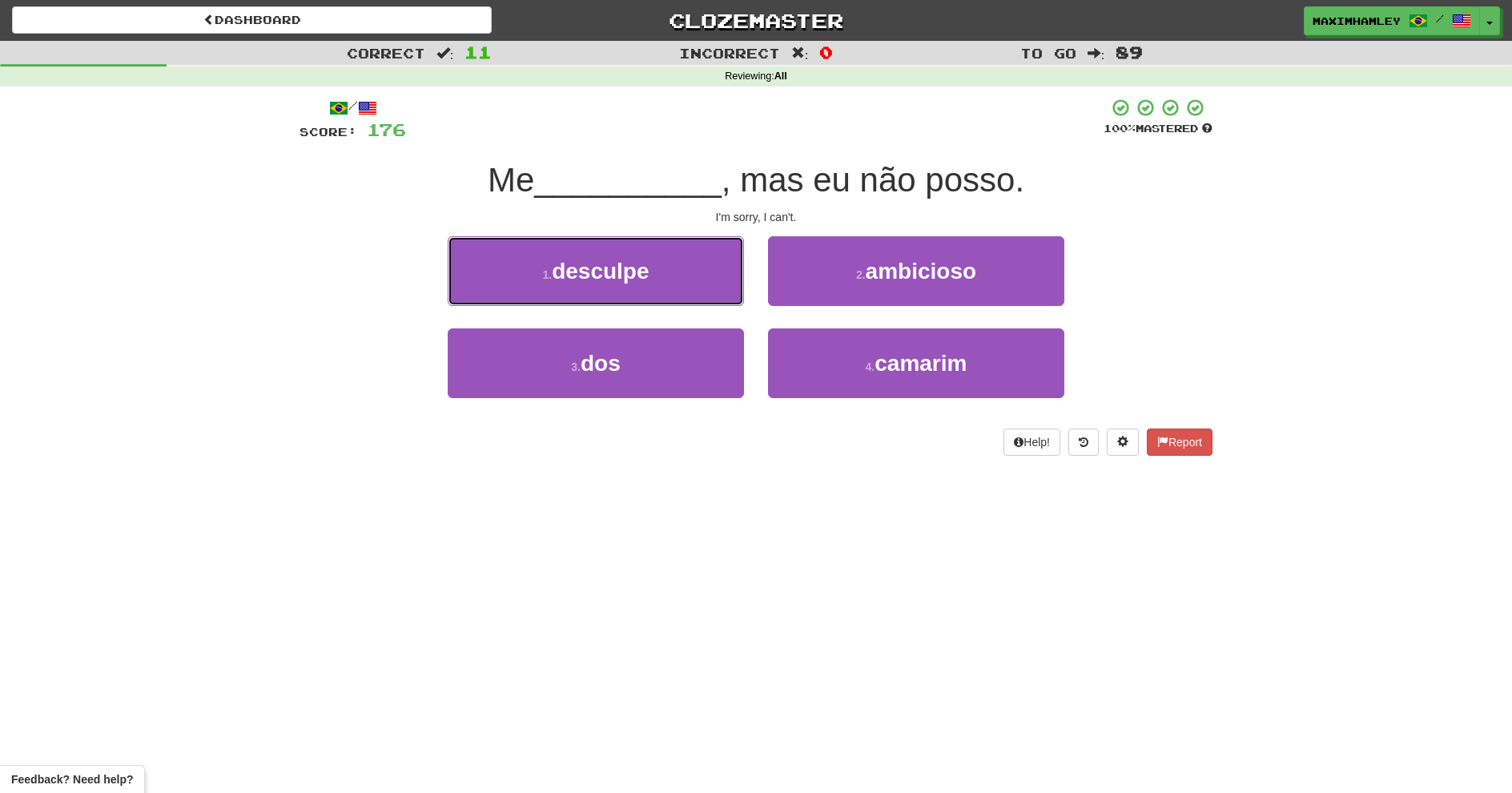
click at [712, 298] on button "1 . desculpe" at bounding box center [596, 272] width 296 height 70
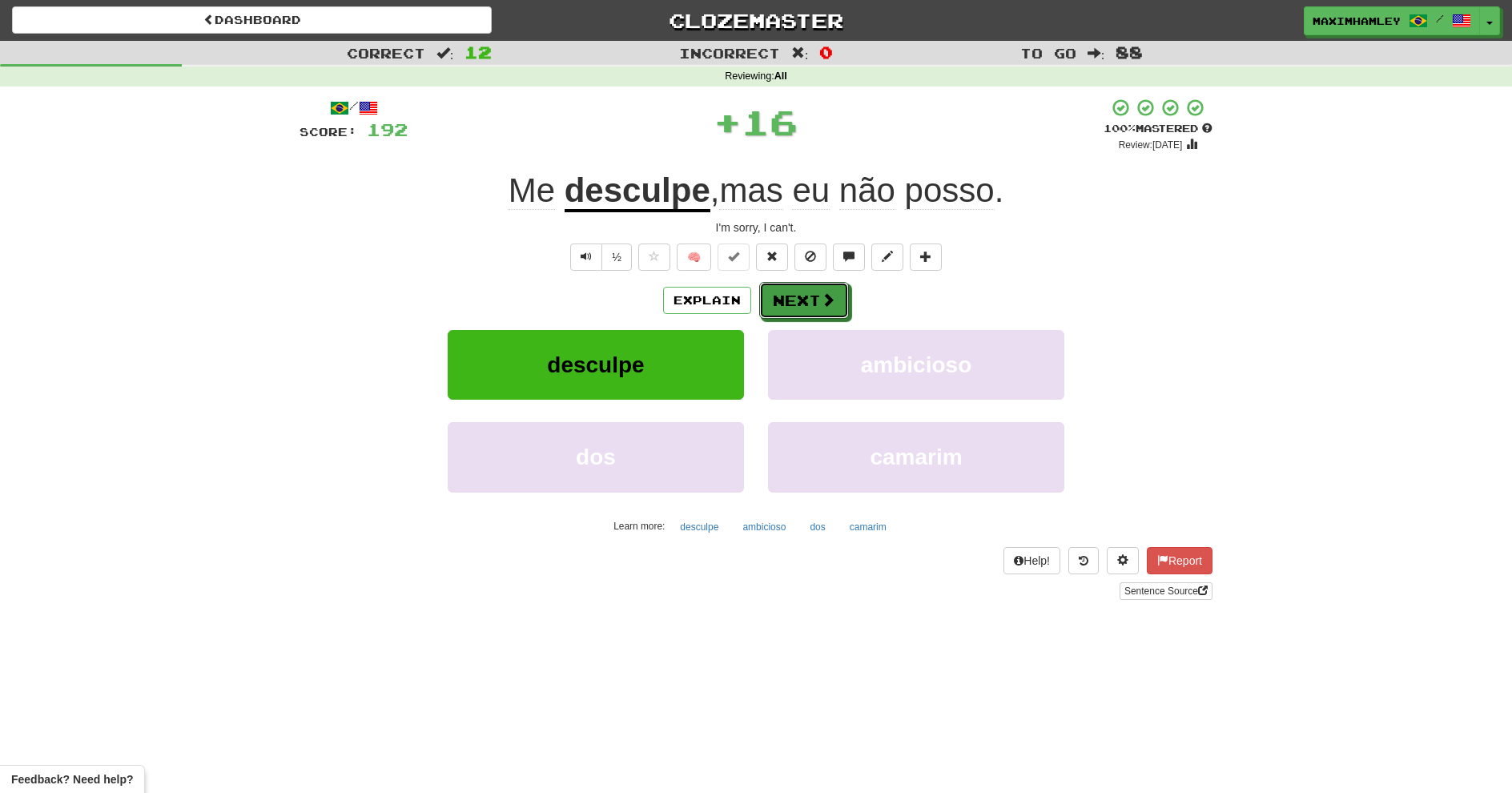
click at [810, 299] on button "Next" at bounding box center [804, 300] width 89 height 37
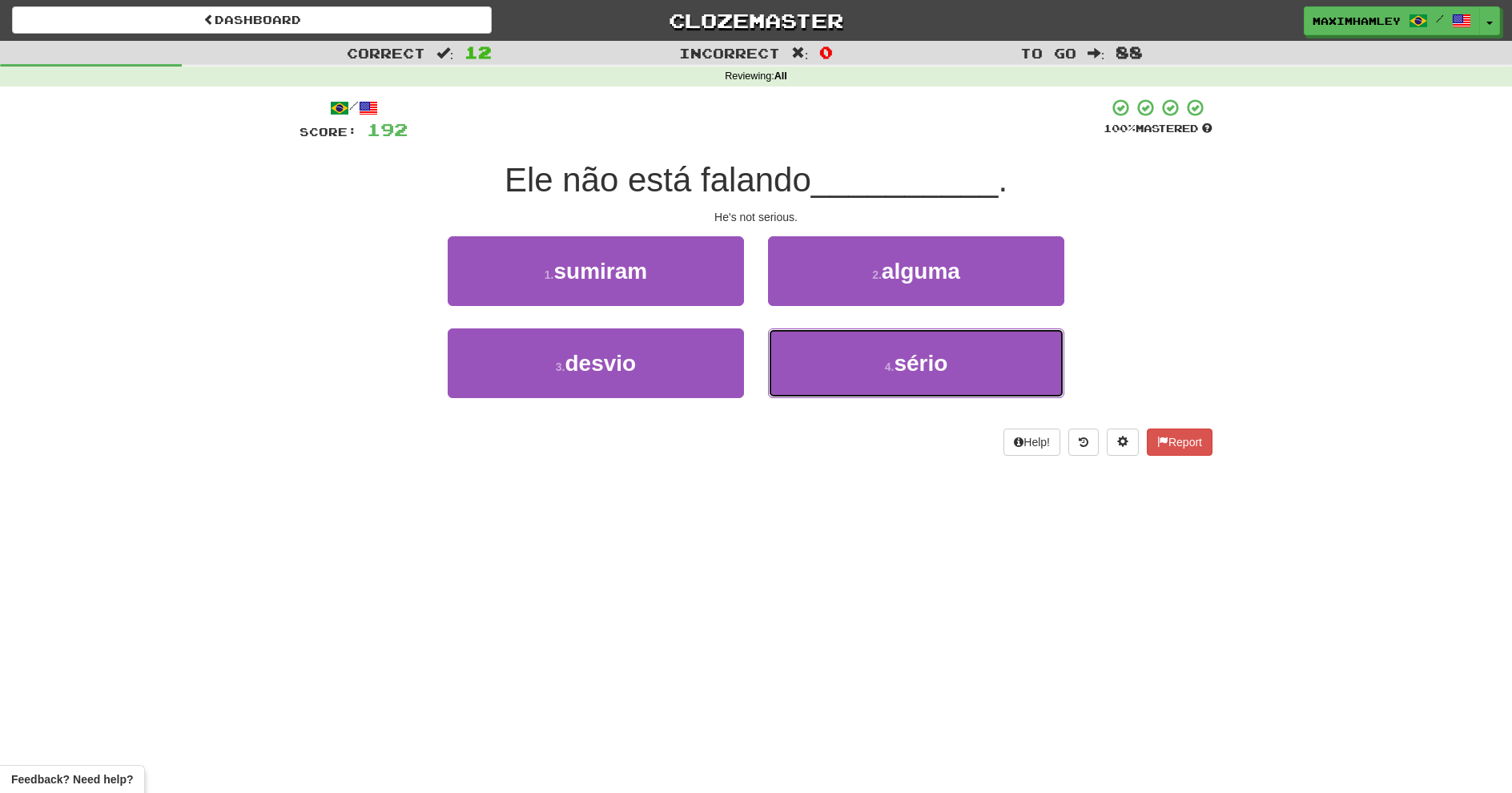
click at [862, 375] on button "4 . sério" at bounding box center [916, 363] width 296 height 70
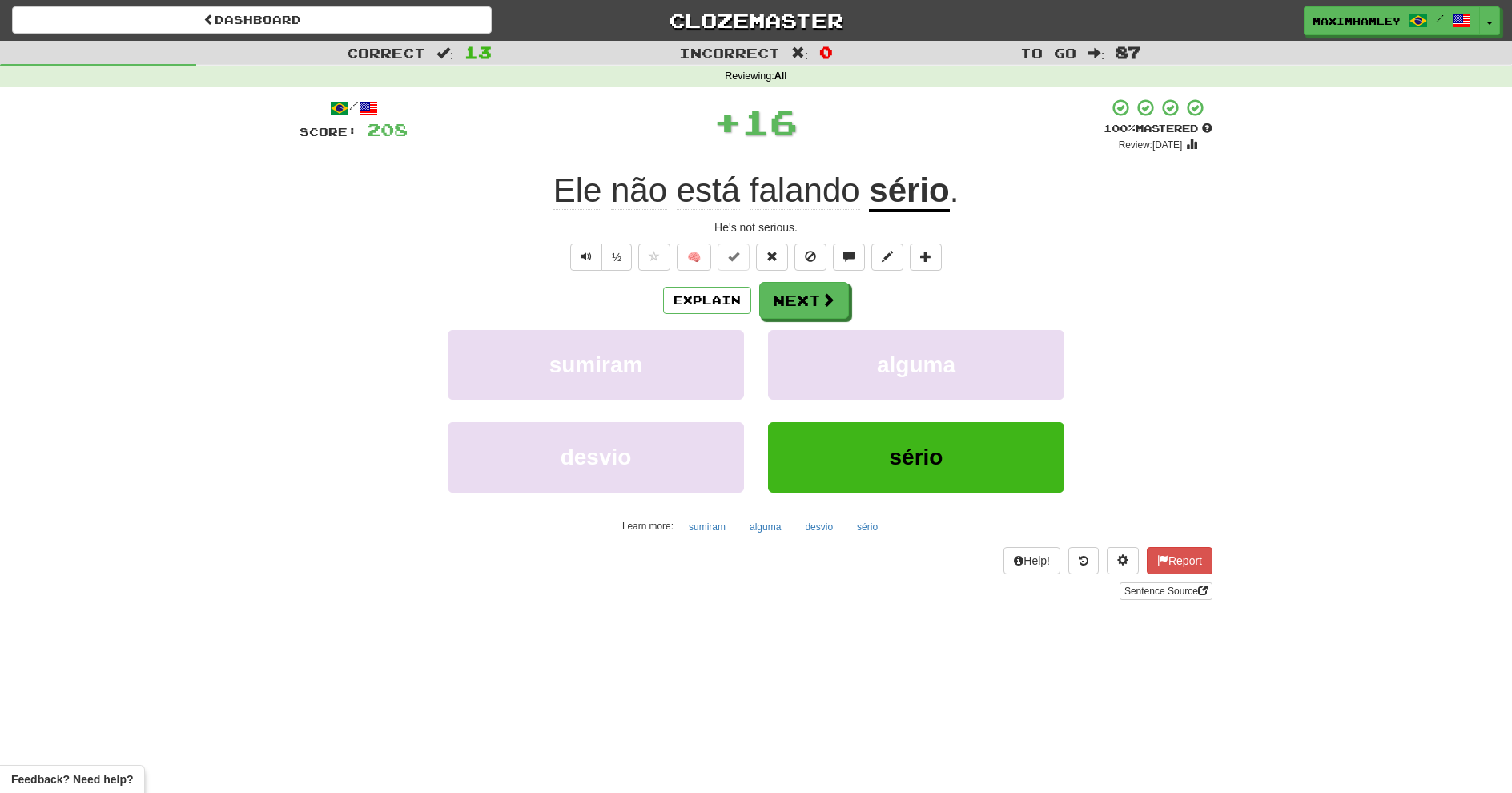
click at [815, 318] on div "Explain Next sumiram alguma desvio sério Learn more: sumiram alguma desvio sério" at bounding box center [756, 411] width 913 height 257
click at [795, 305] on button "Next" at bounding box center [804, 300] width 89 height 37
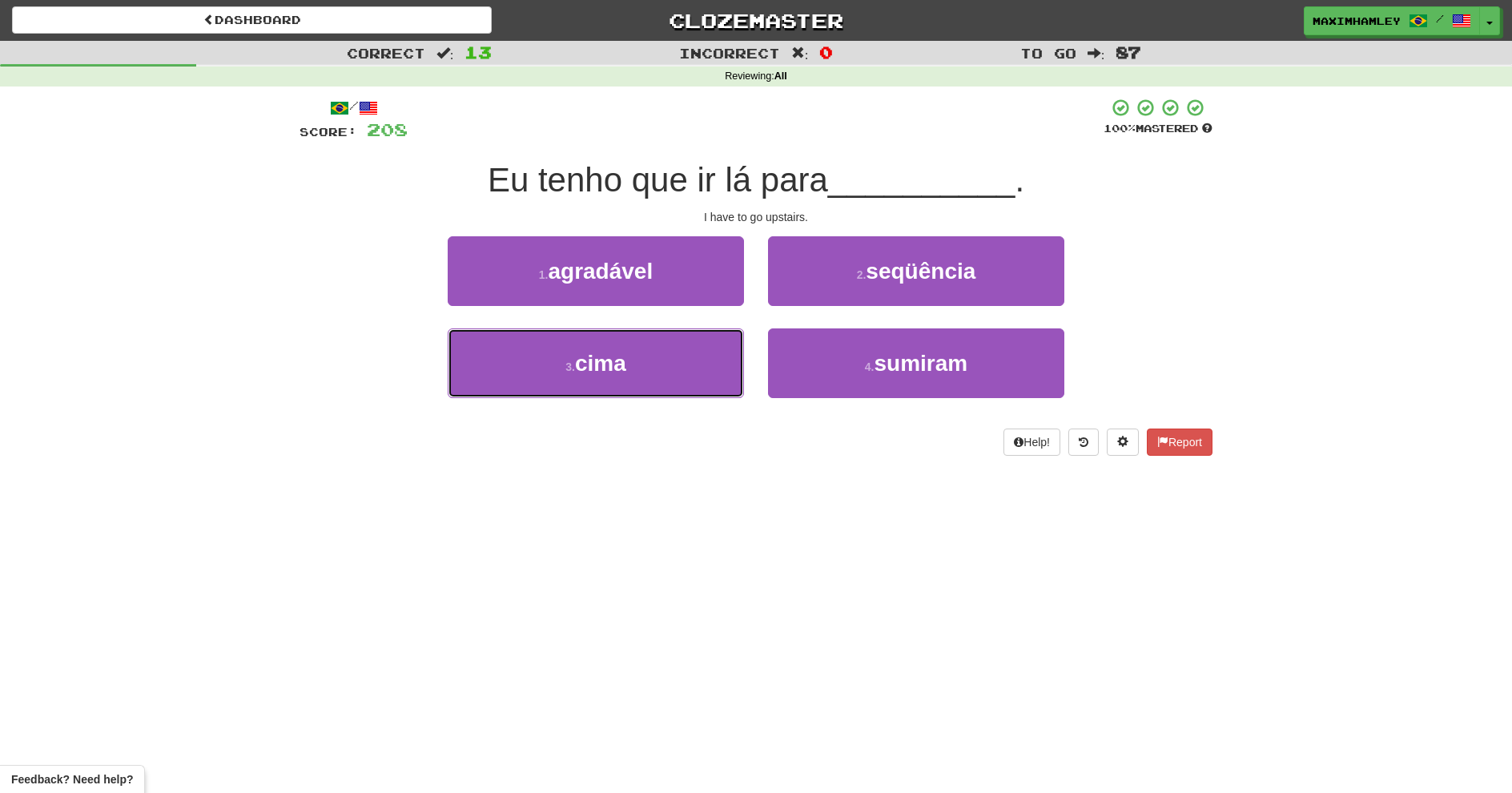
click at [700, 373] on button "3 . cima" at bounding box center [596, 363] width 296 height 70
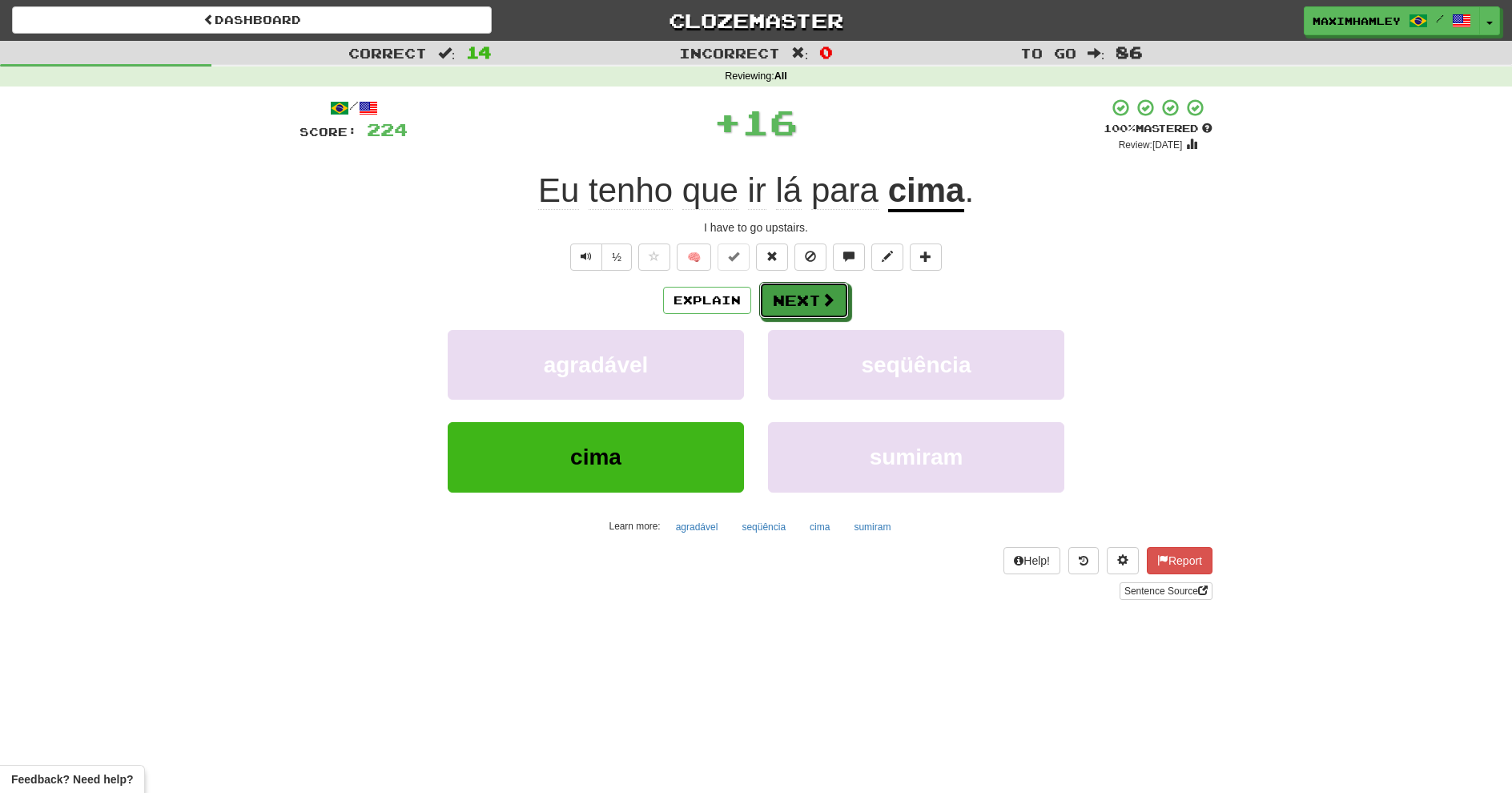
click at [787, 303] on button "Next" at bounding box center [804, 300] width 89 height 37
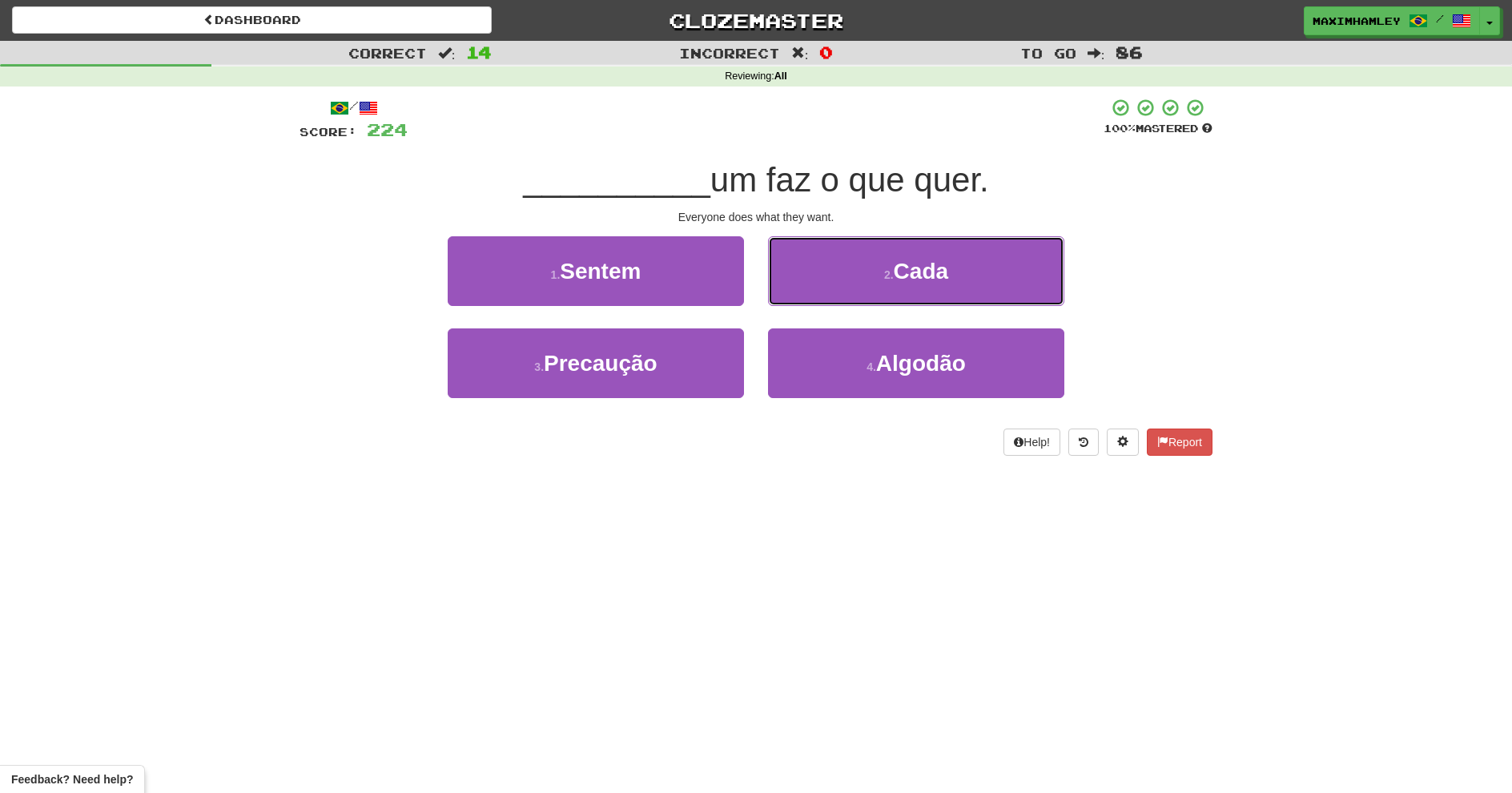
click at [830, 292] on button "2 . Cada" at bounding box center [916, 272] width 296 height 70
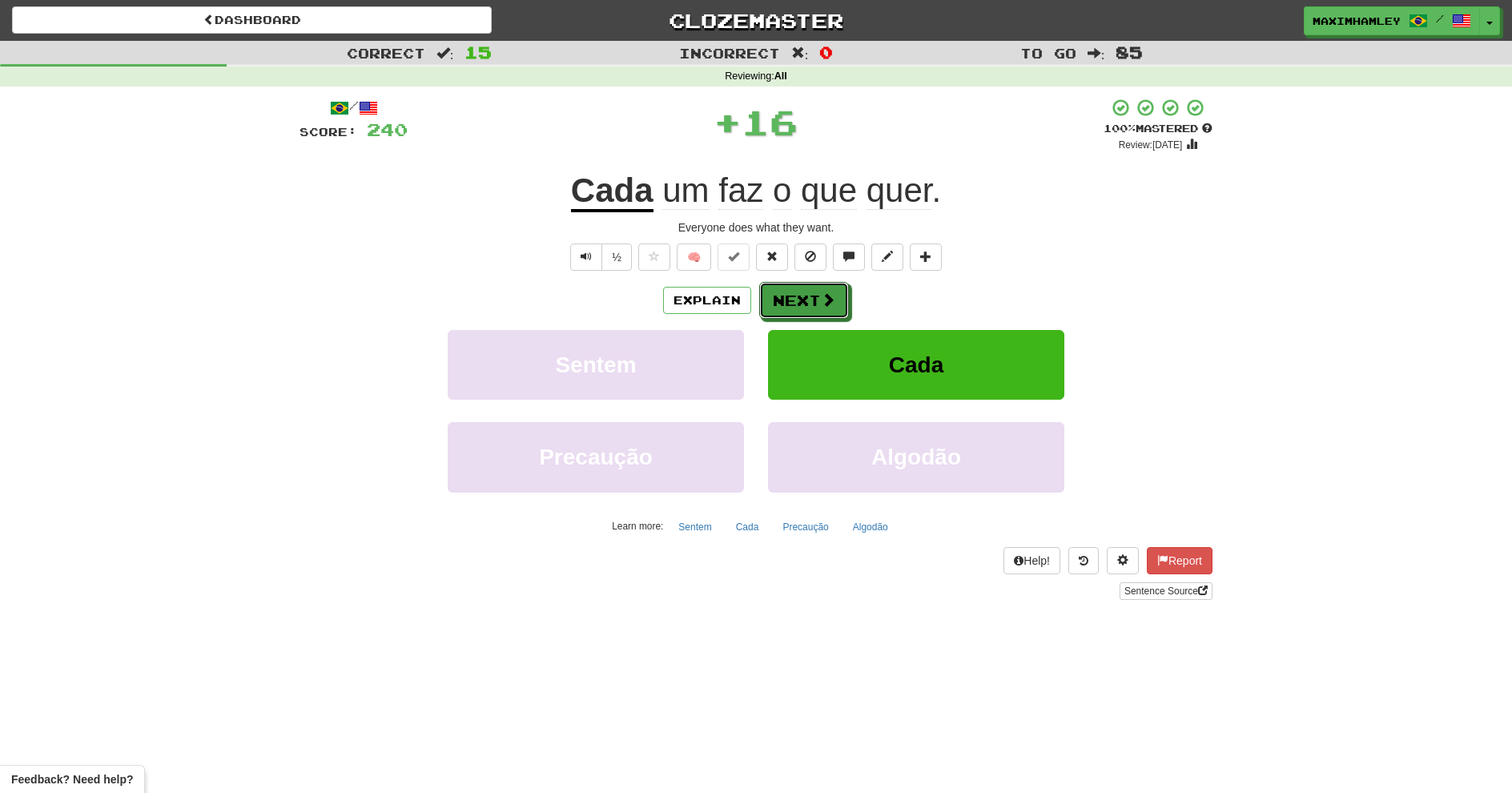
click at [844, 306] on button "Next" at bounding box center [804, 300] width 89 height 37
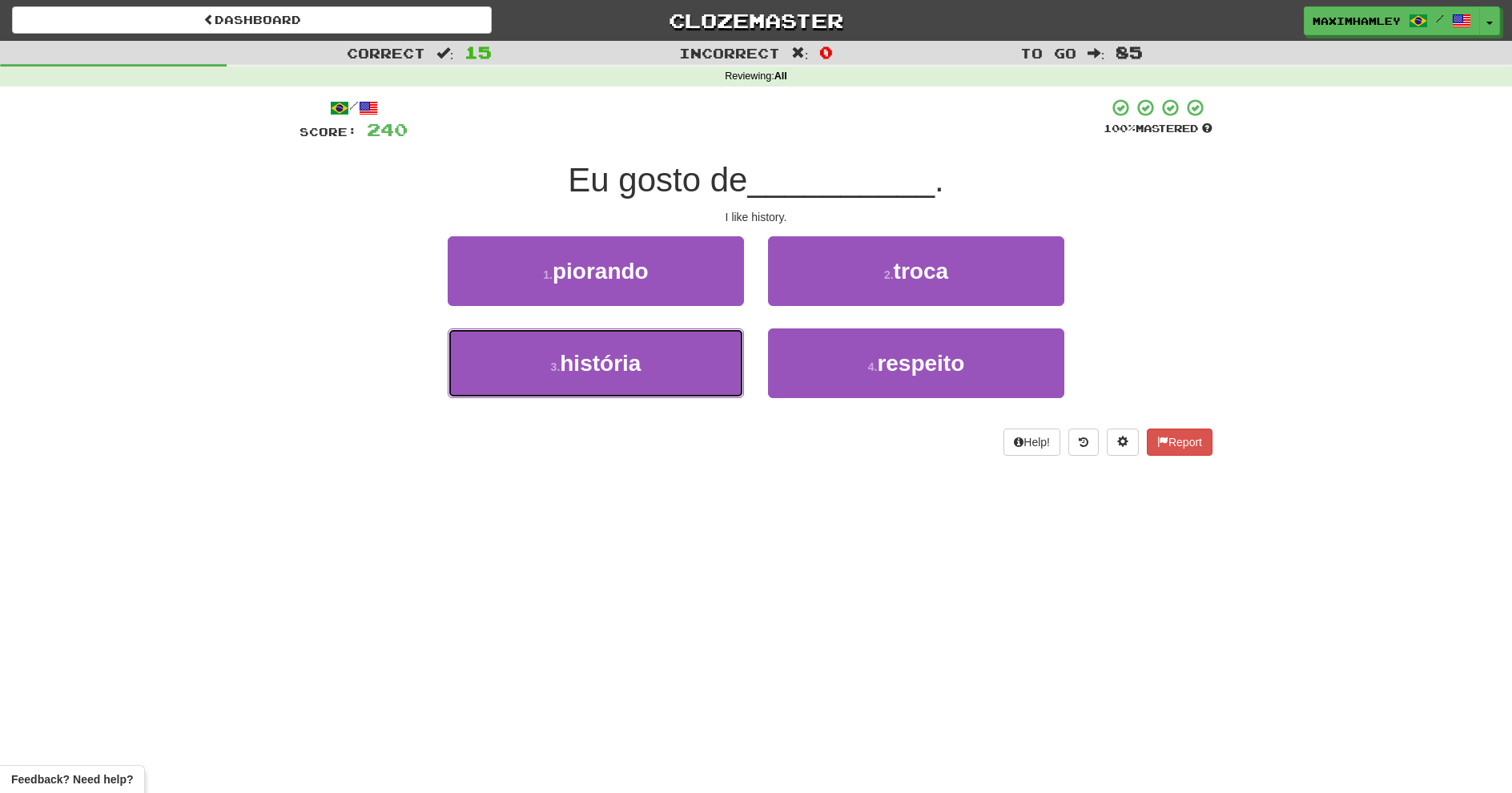
click at [719, 357] on button "3 . história" at bounding box center [596, 363] width 296 height 70
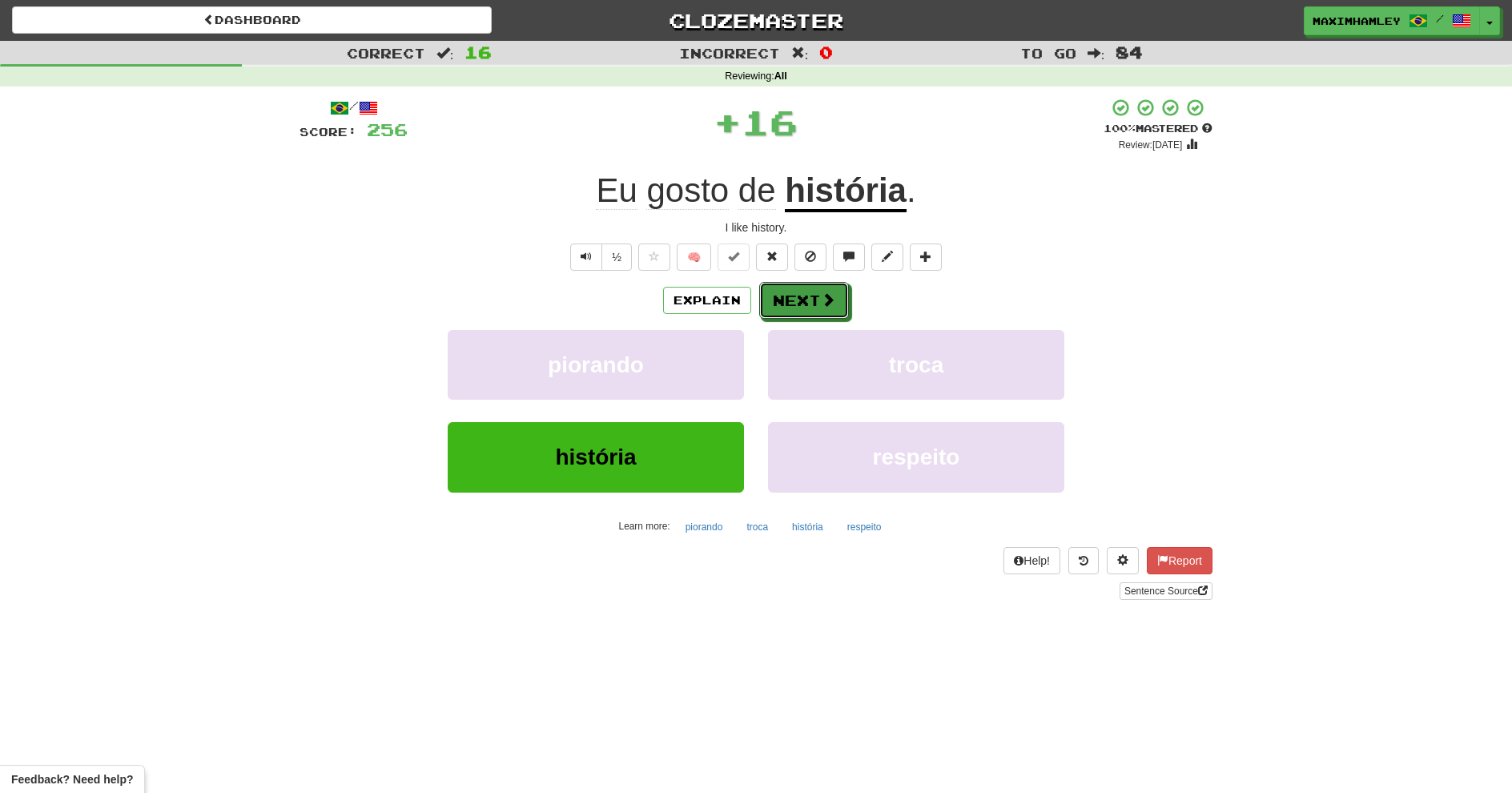
click at [785, 294] on button "Next" at bounding box center [804, 300] width 89 height 37
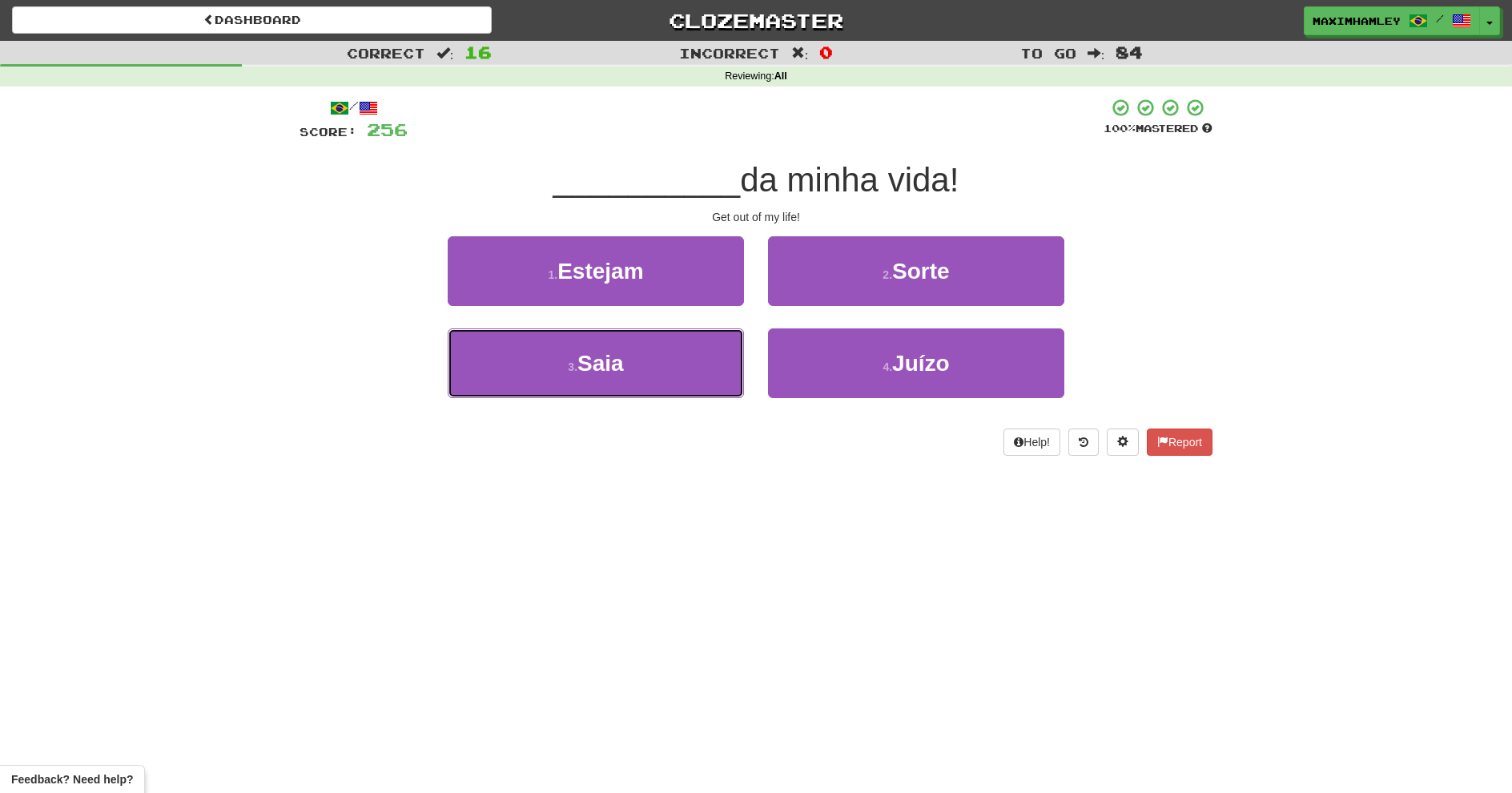
click at [578, 376] on button "3 . Saia" at bounding box center [596, 363] width 296 height 70
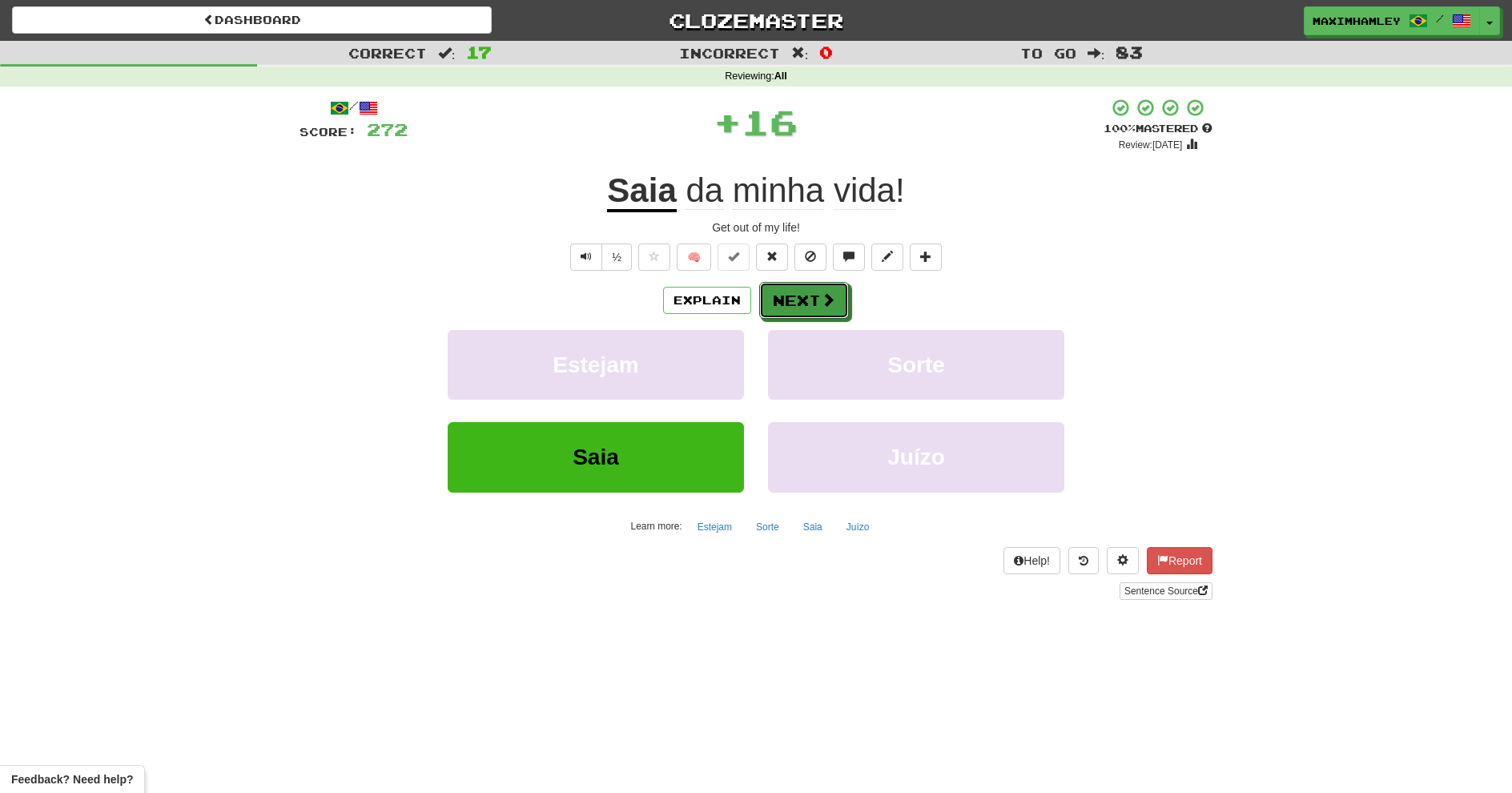
click at [817, 290] on button "Next" at bounding box center [804, 300] width 89 height 37
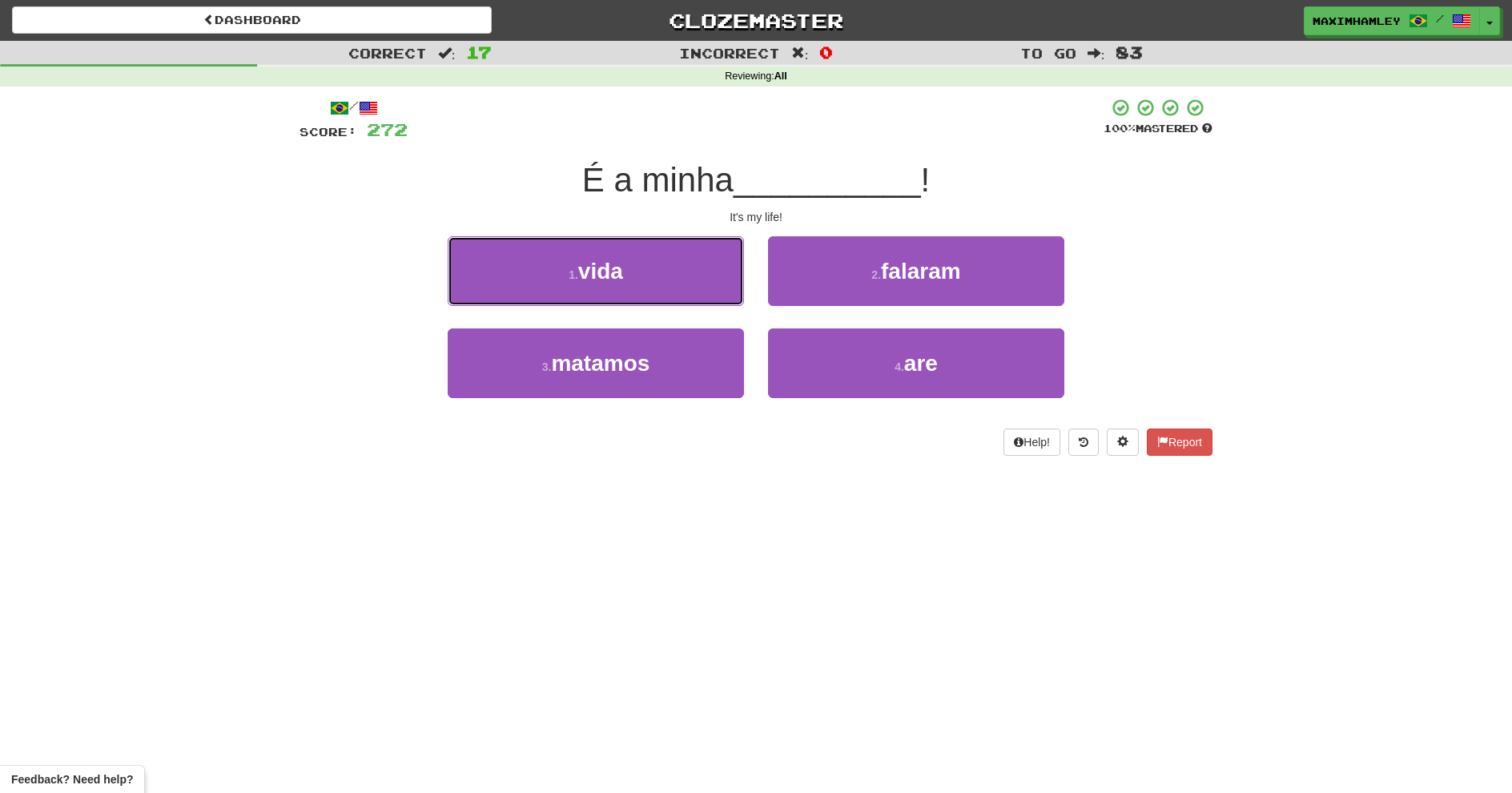
click at [704, 282] on button "1 . vida" at bounding box center [596, 272] width 296 height 70
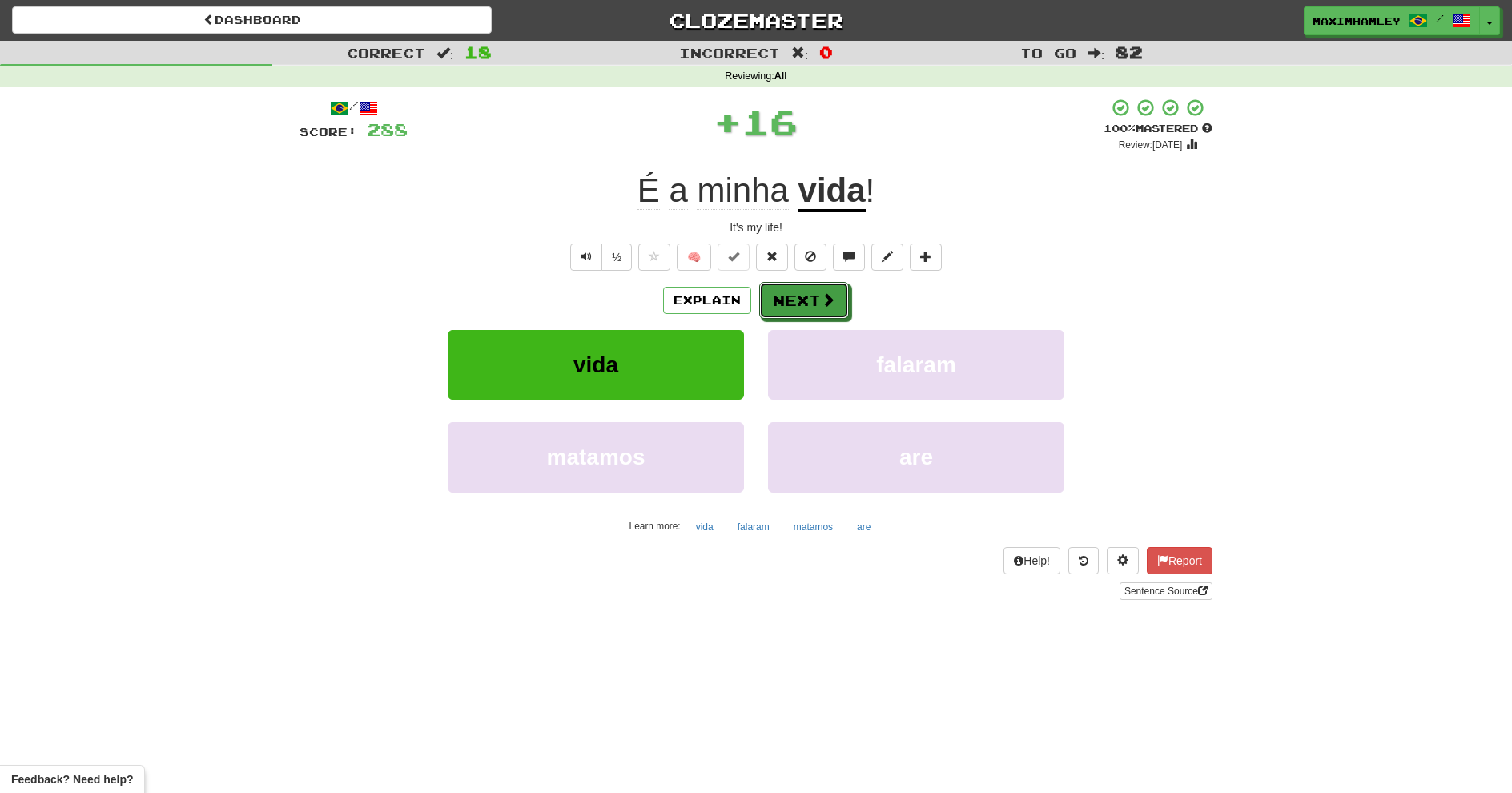
click at [839, 297] on button "Next" at bounding box center [804, 300] width 89 height 37
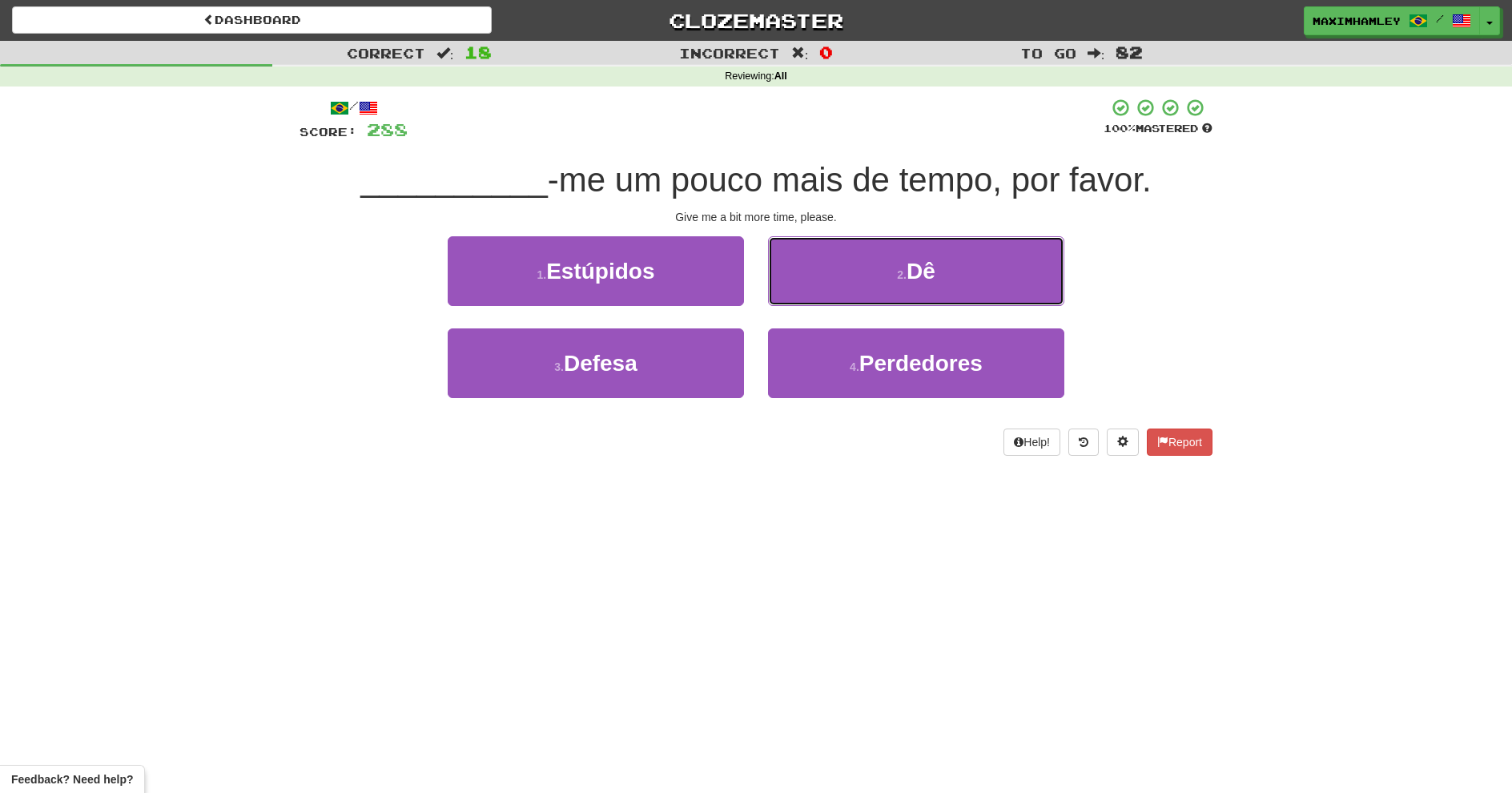
click at [839, 297] on button "2 . Dê" at bounding box center [916, 272] width 296 height 70
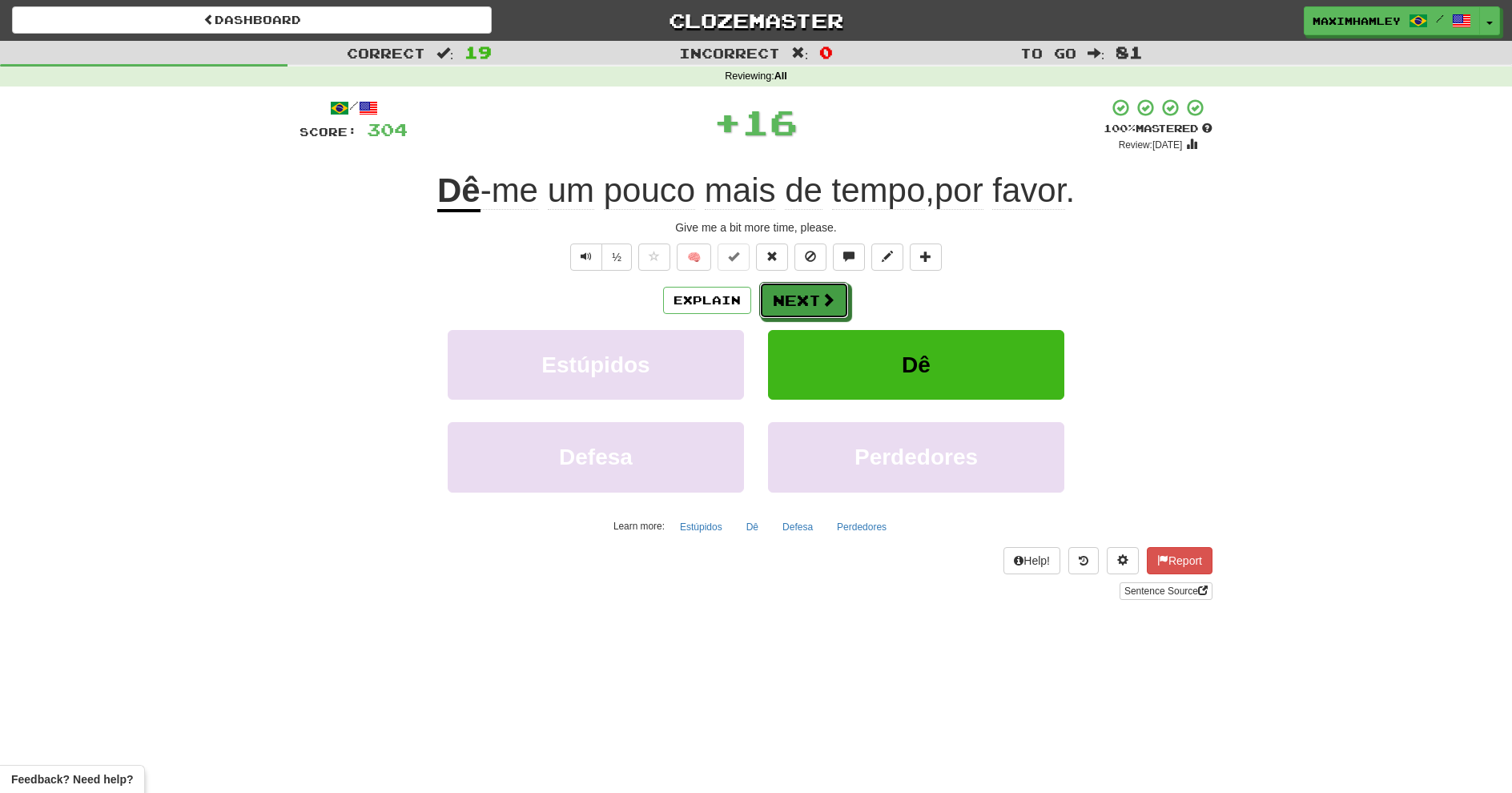
click at [826, 292] on span at bounding box center [828, 299] width 14 height 14
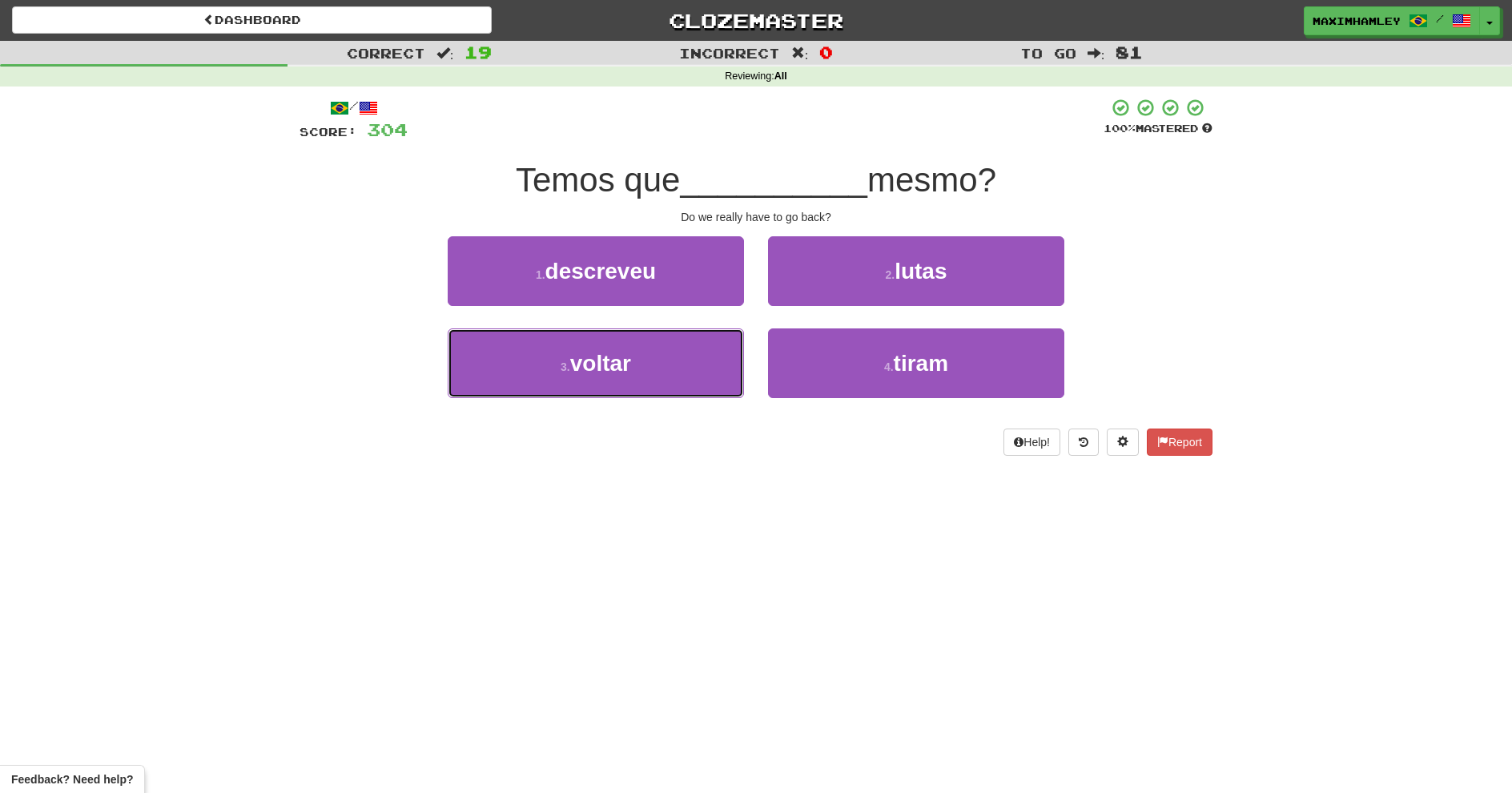
click at [675, 364] on button "3 . voltar" at bounding box center [596, 363] width 296 height 70
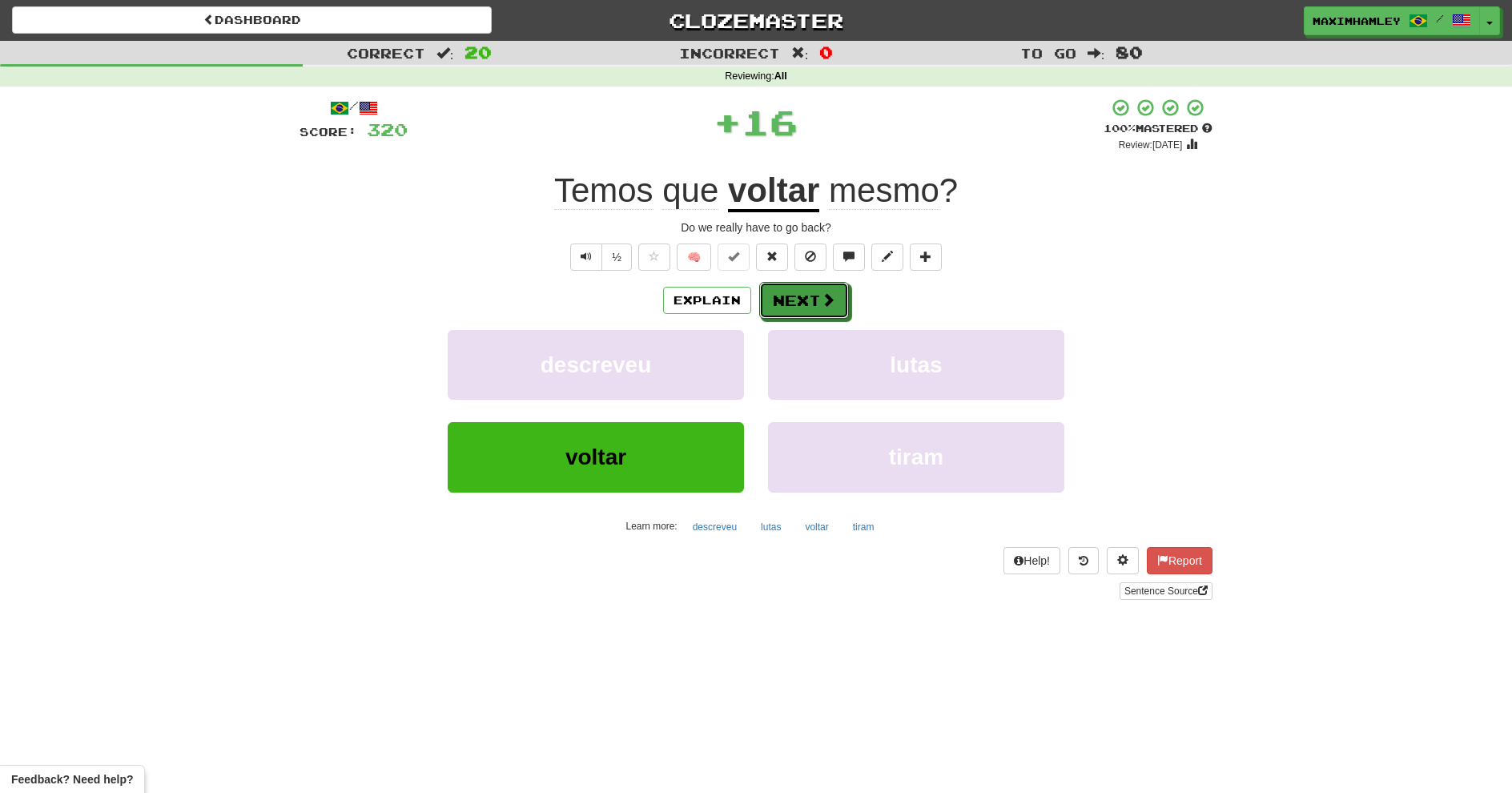
click at [838, 310] on button "Next" at bounding box center [804, 300] width 89 height 37
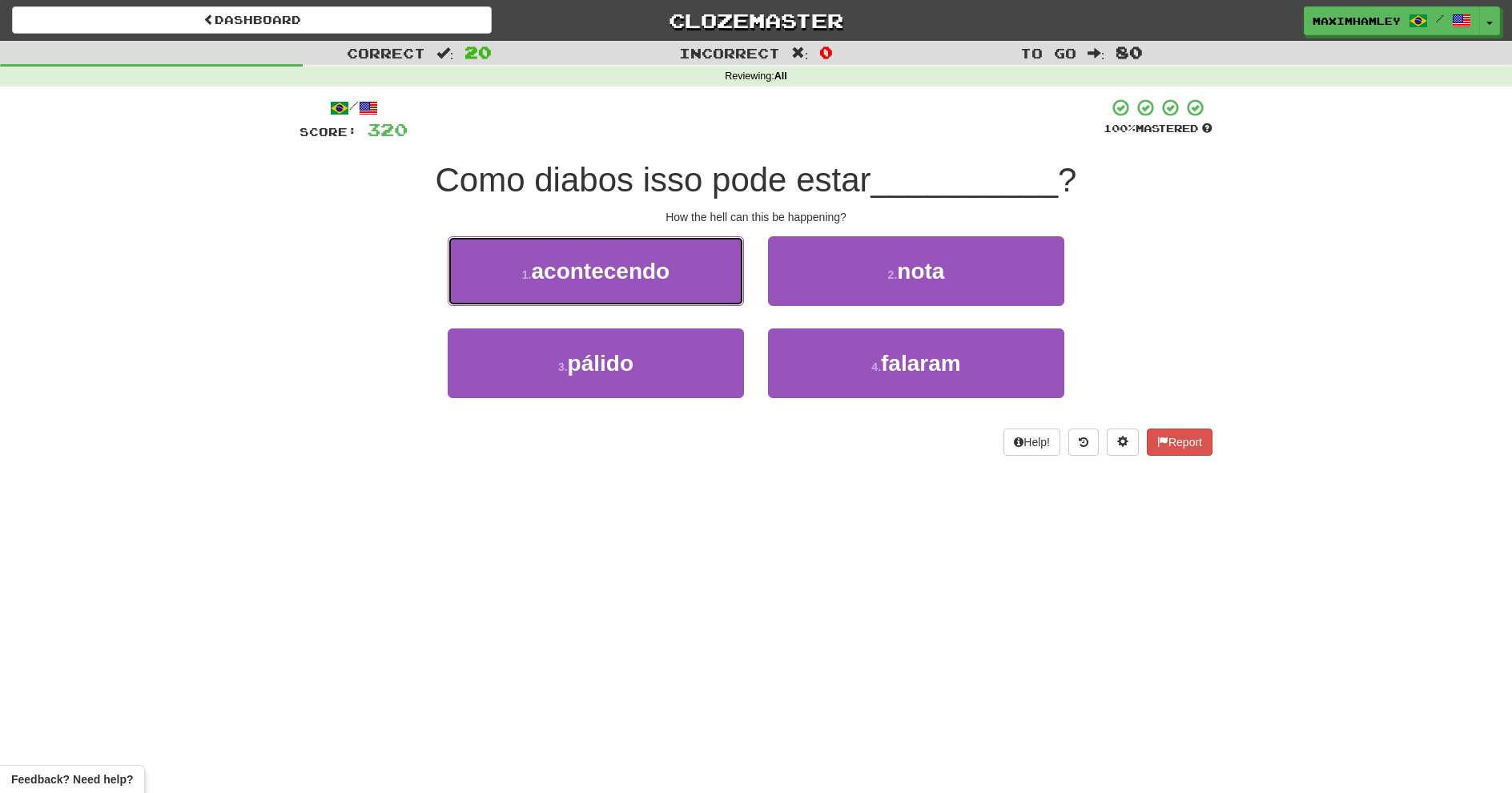
click at [521, 274] on button "1 . acontecendo" at bounding box center [596, 272] width 296 height 70
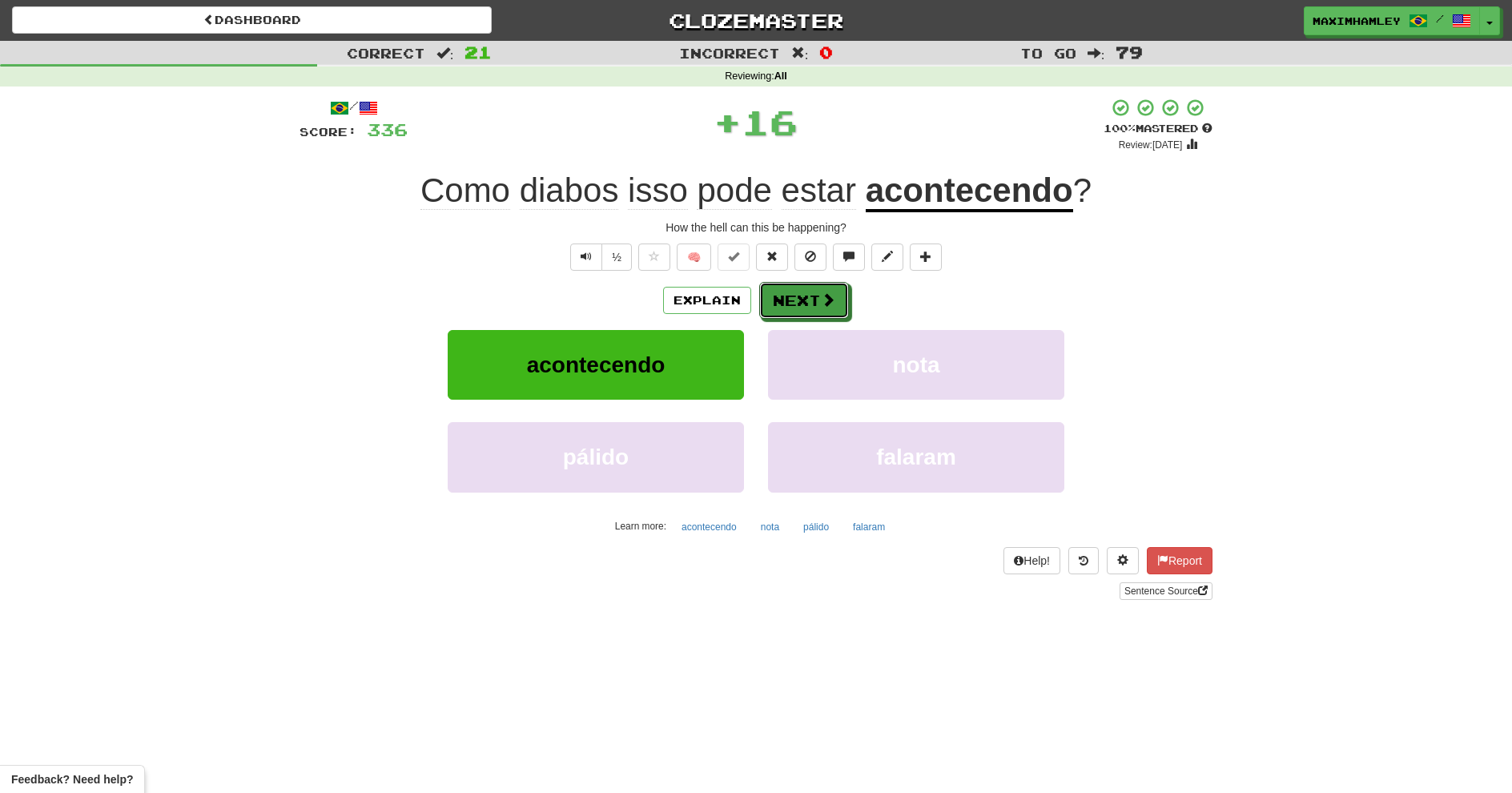
click at [793, 299] on button "Next" at bounding box center [804, 300] width 89 height 37
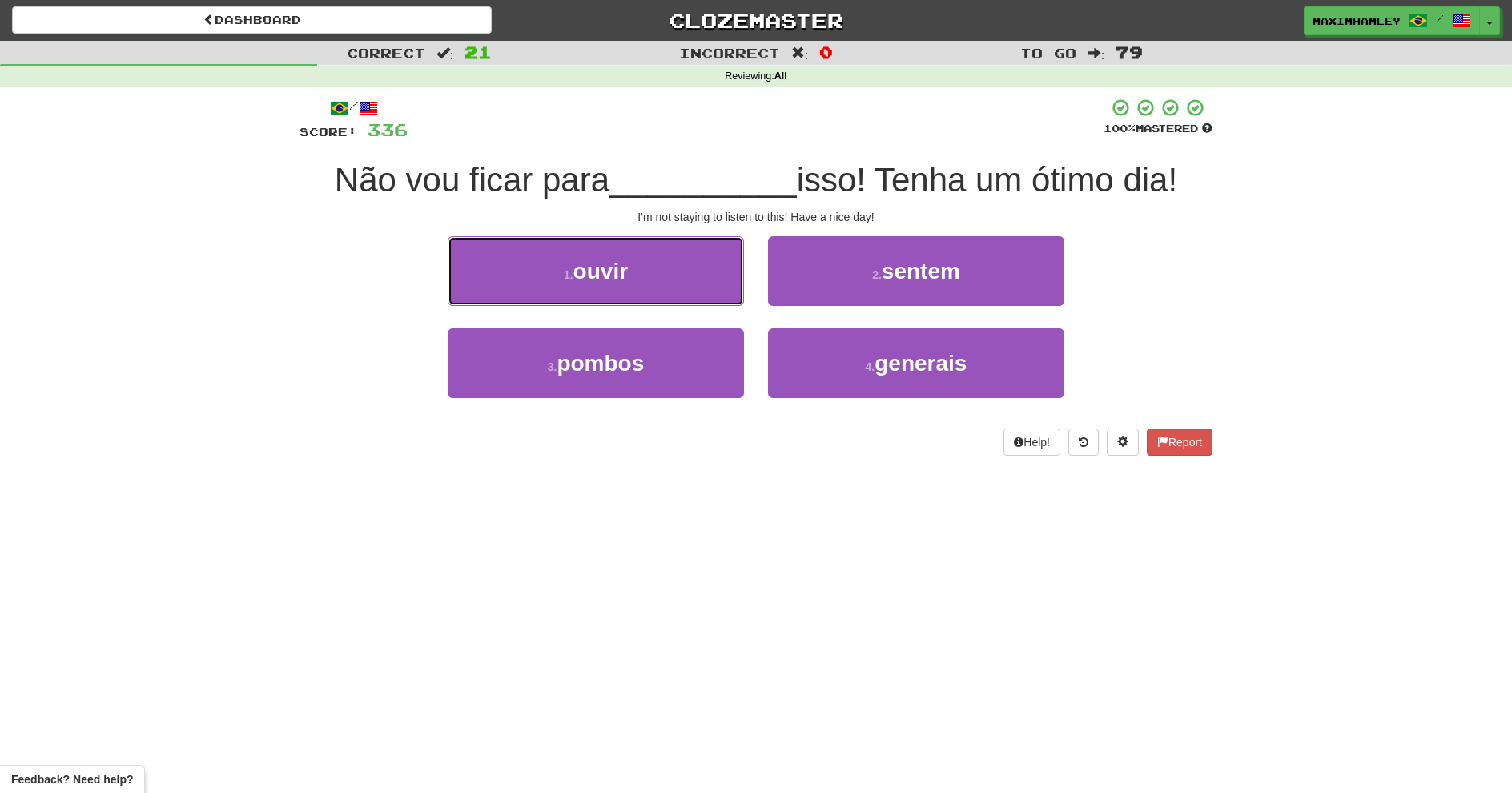
click at [647, 249] on button "1 . ouvir" at bounding box center [596, 272] width 296 height 70
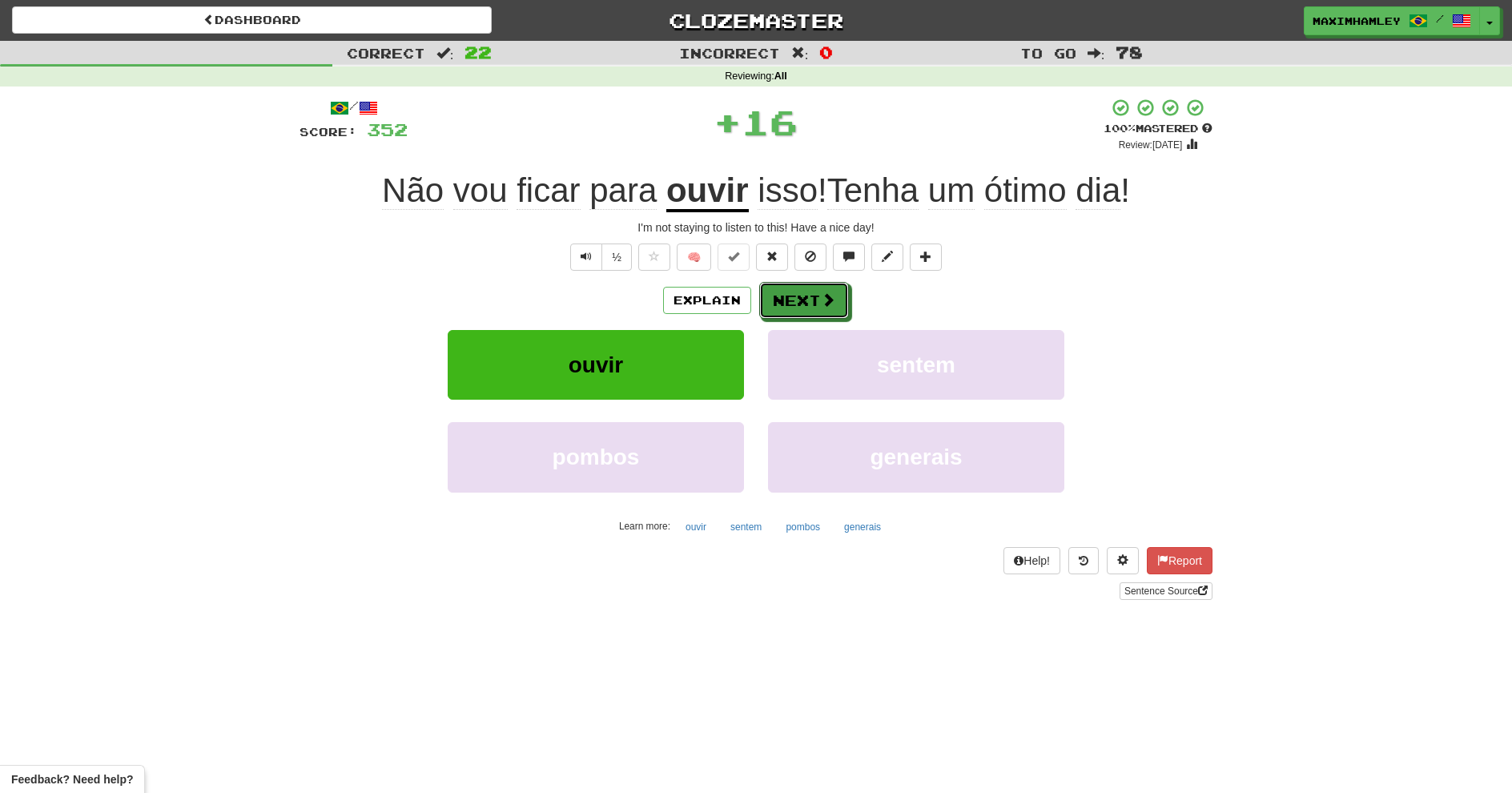
click at [814, 301] on button "Next" at bounding box center [804, 300] width 89 height 37
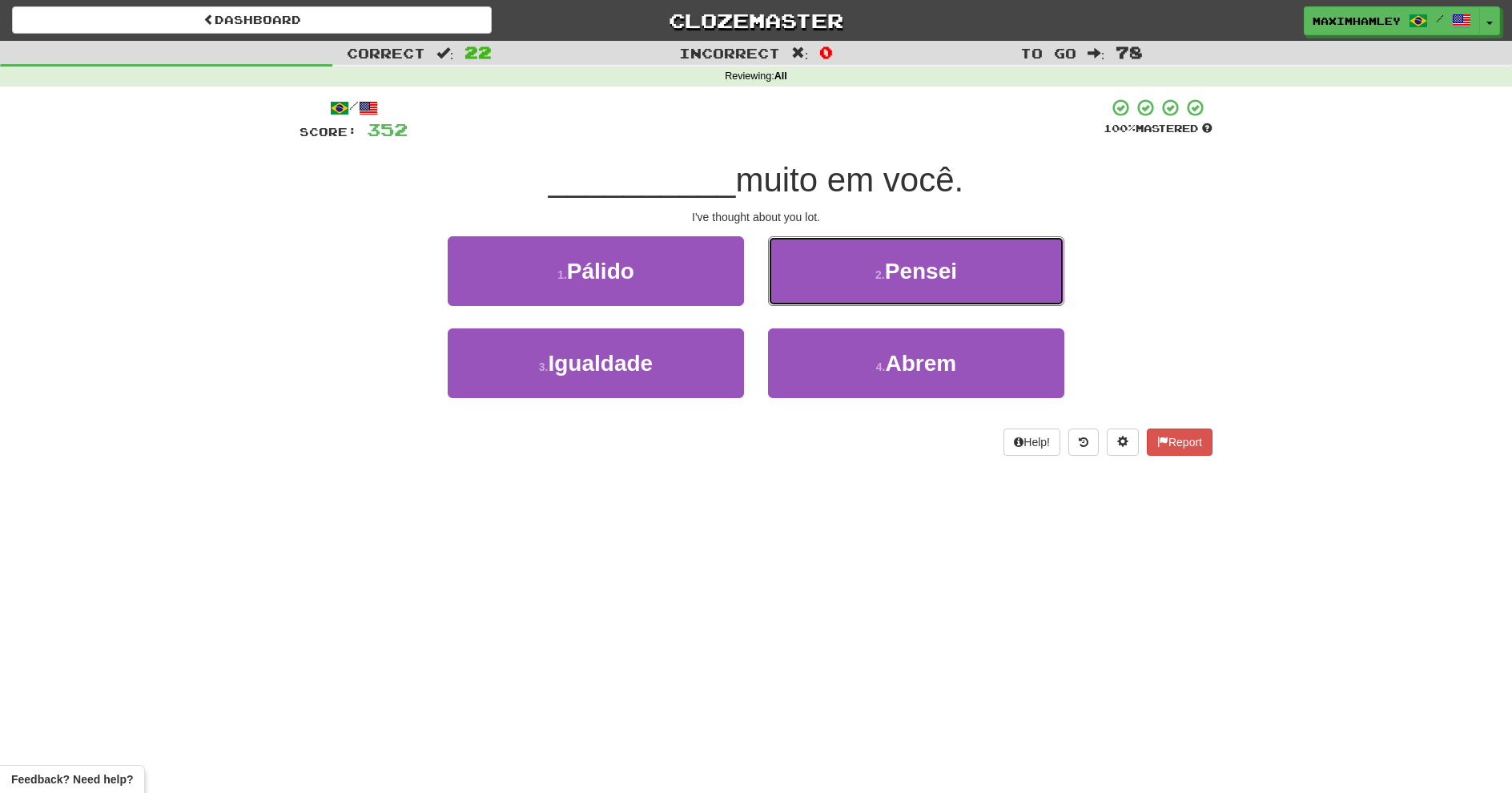
click at [777, 296] on button "2 . Pensei" at bounding box center [916, 272] width 296 height 70
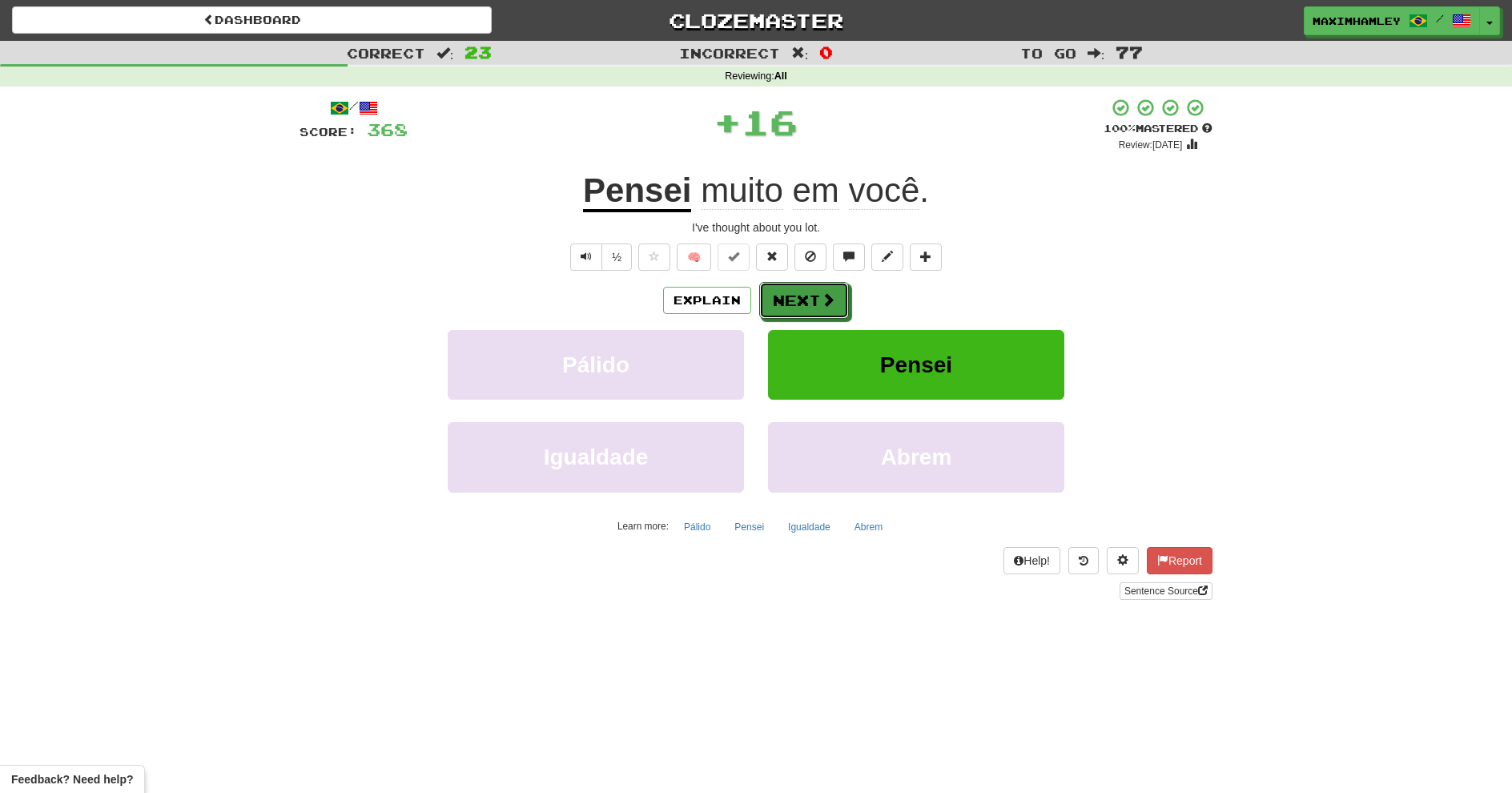
click at [786, 302] on button "Next" at bounding box center [804, 300] width 89 height 37
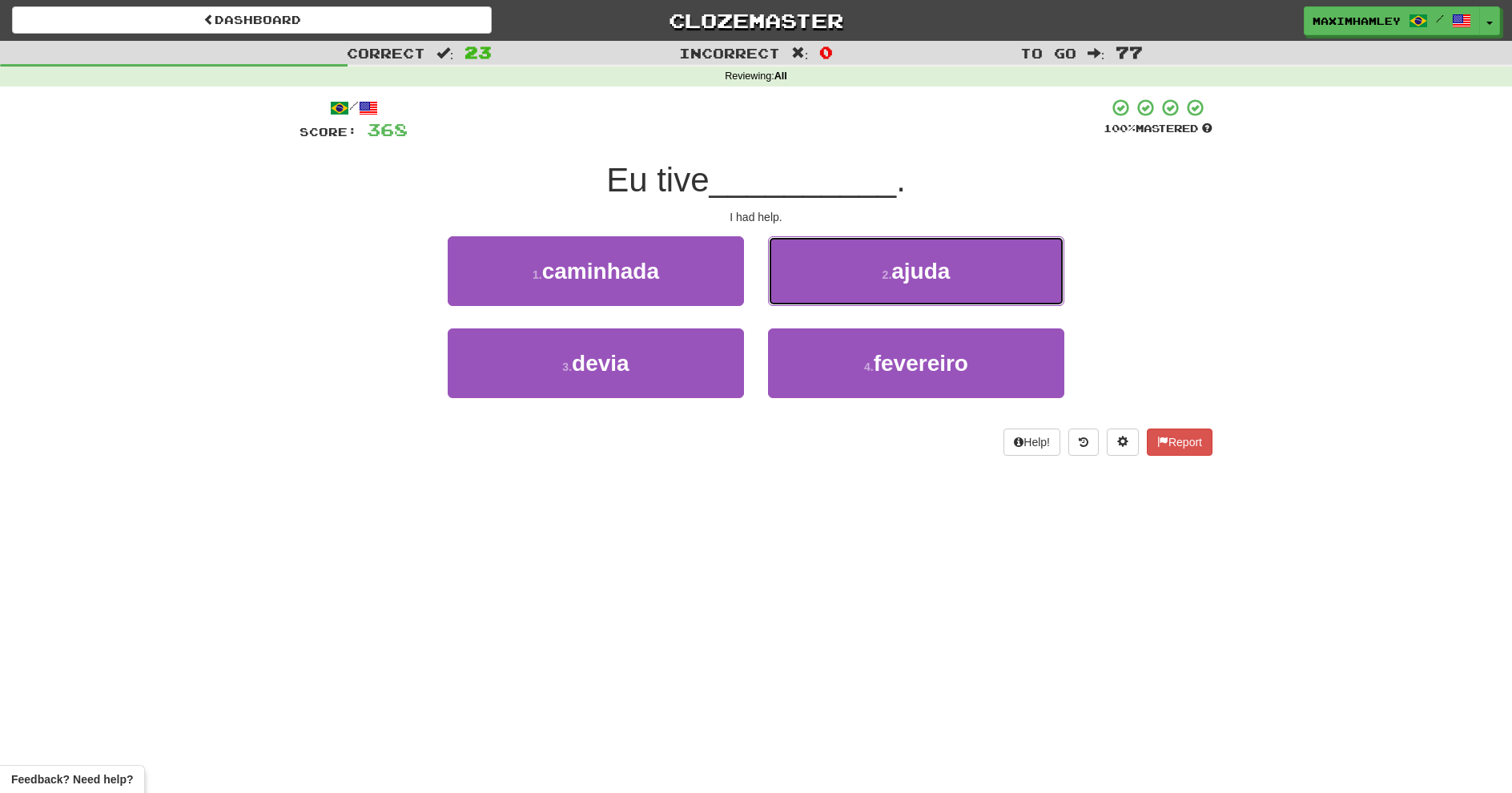
click at [787, 302] on button "2 . ajuda" at bounding box center [916, 272] width 296 height 70
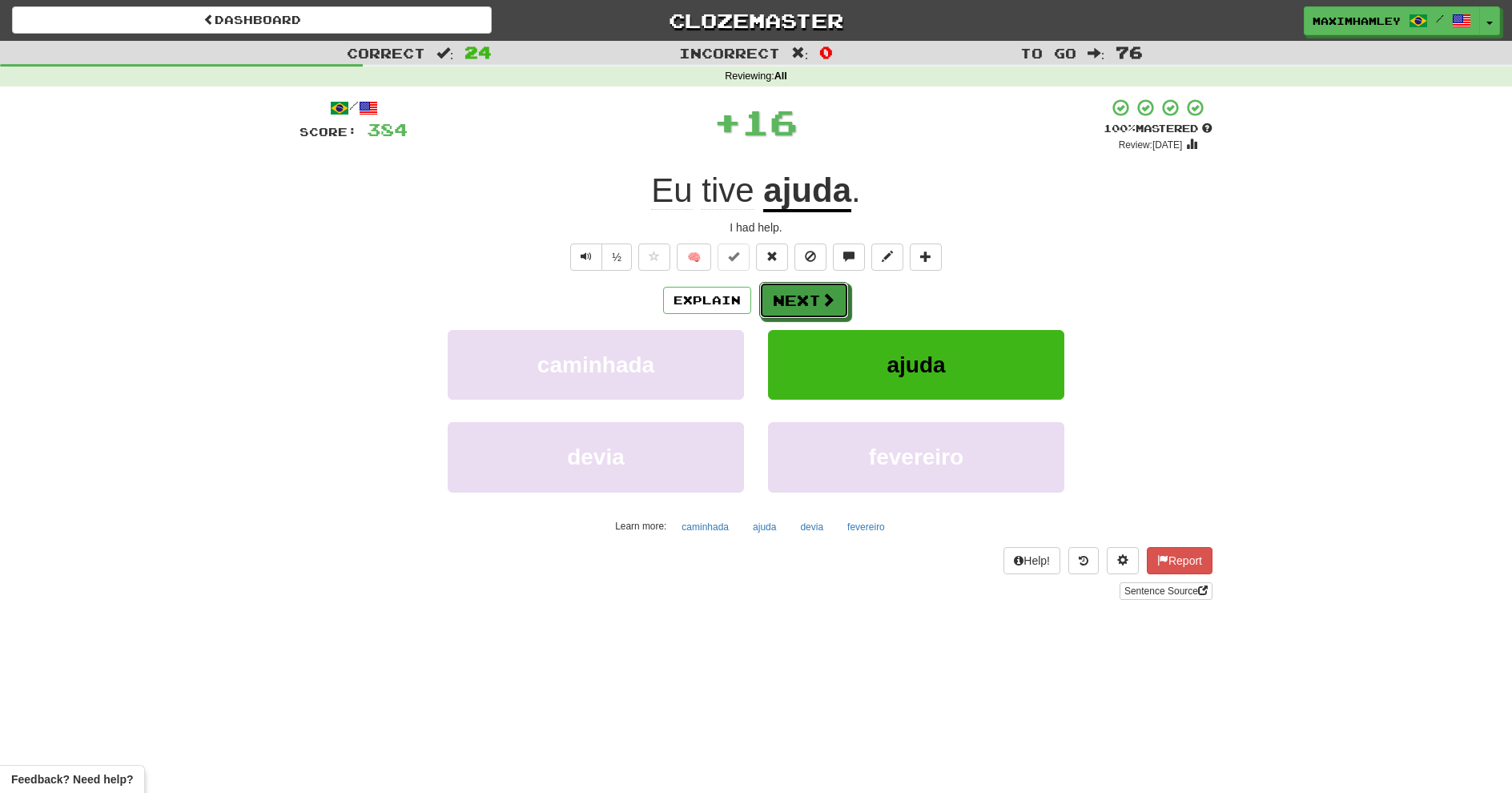
click at [787, 302] on button "Next" at bounding box center [804, 300] width 89 height 37
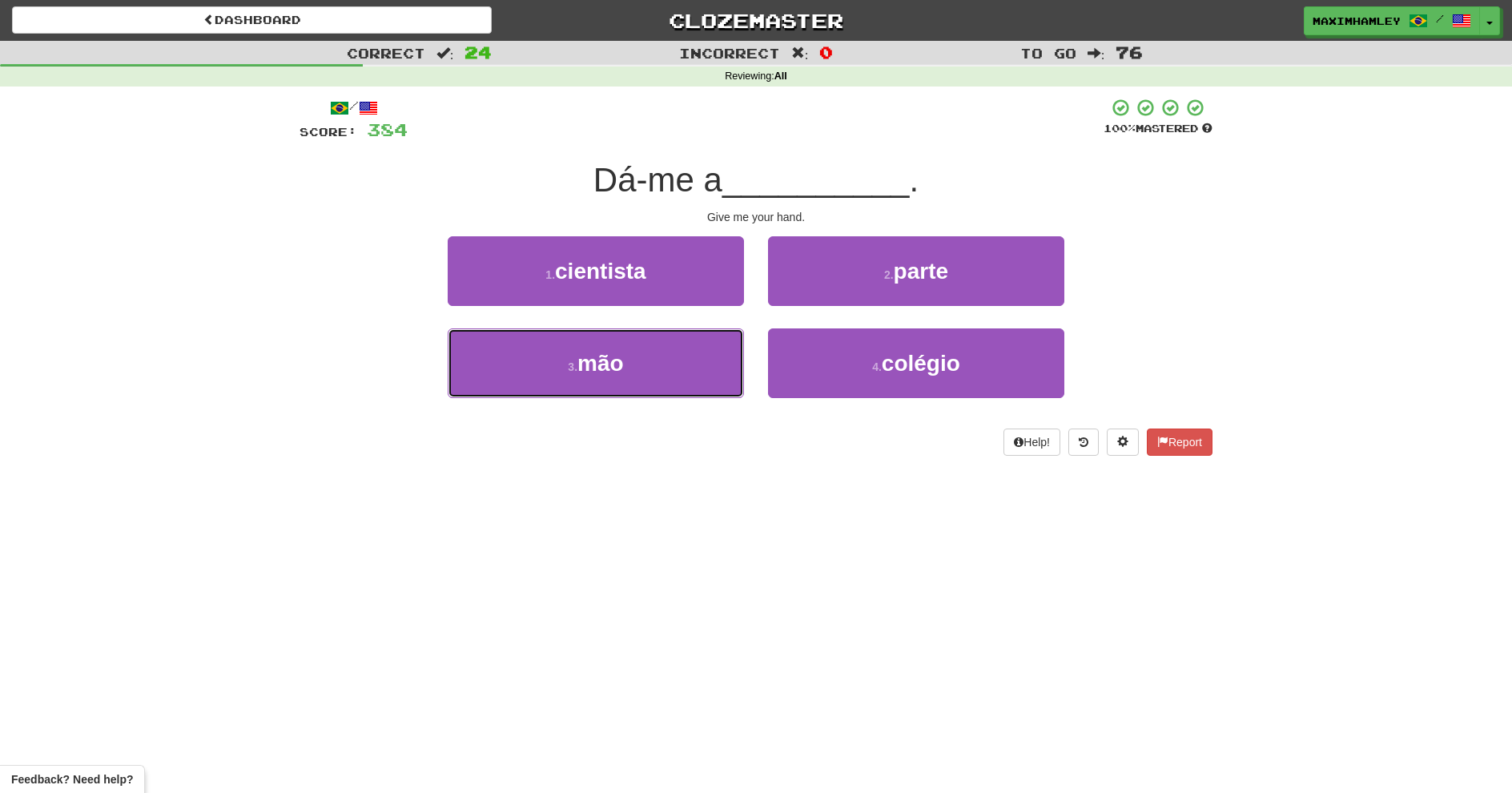
click at [689, 361] on button "3 . mão" at bounding box center [596, 363] width 296 height 70
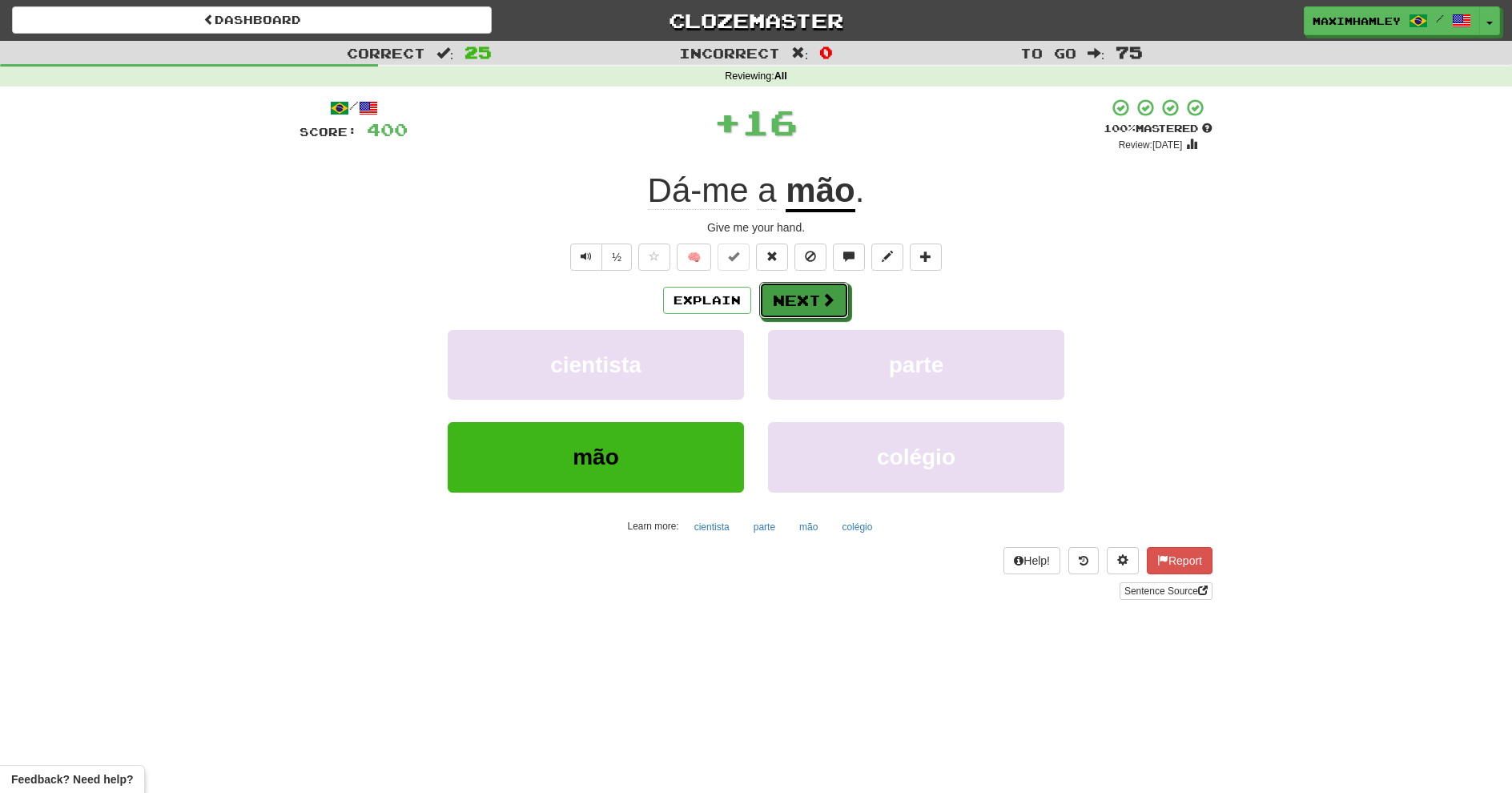
click at [778, 305] on button "Next" at bounding box center [804, 300] width 89 height 37
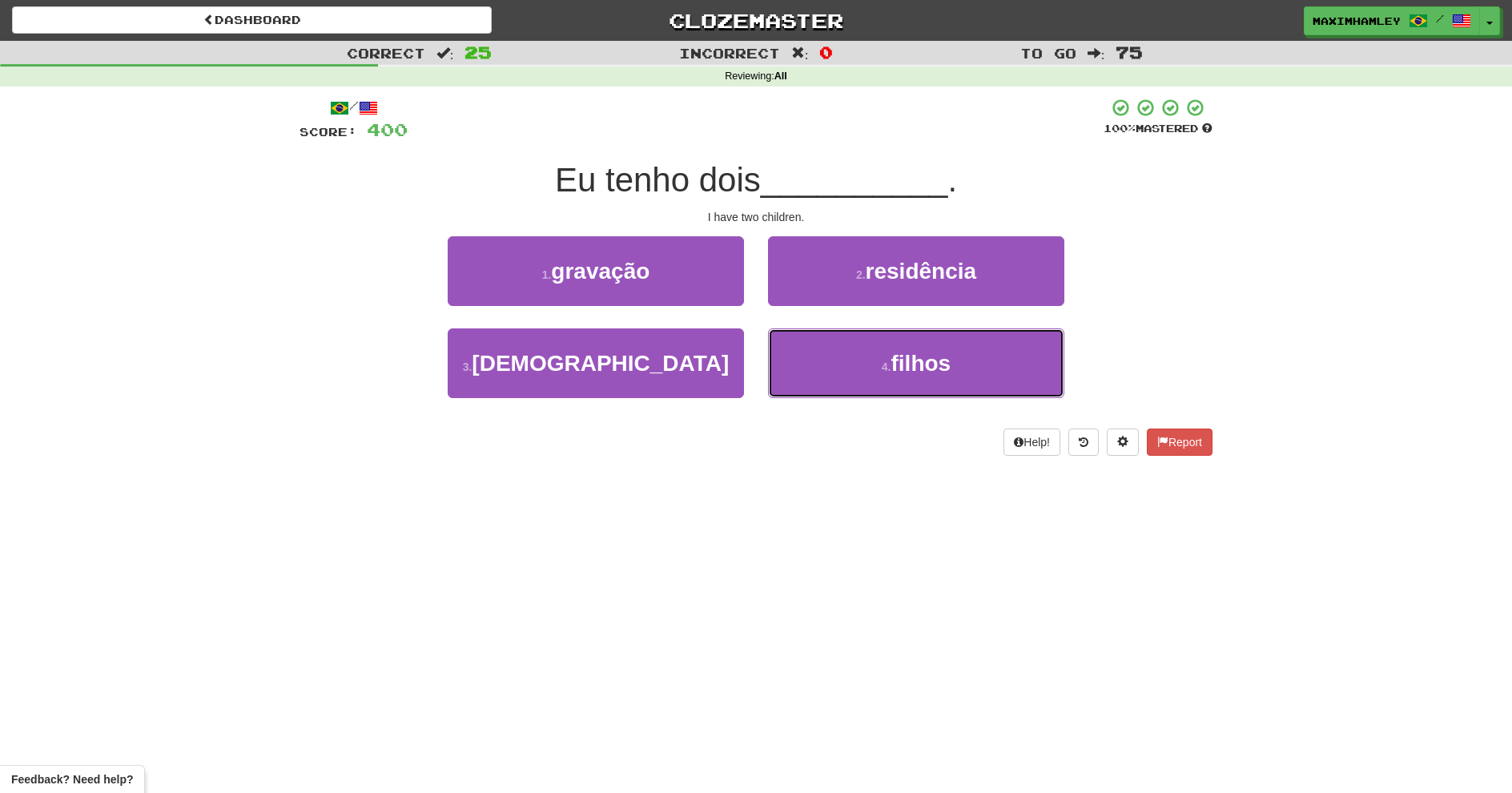
click at [781, 353] on button "4 . filhos" at bounding box center [916, 363] width 296 height 70
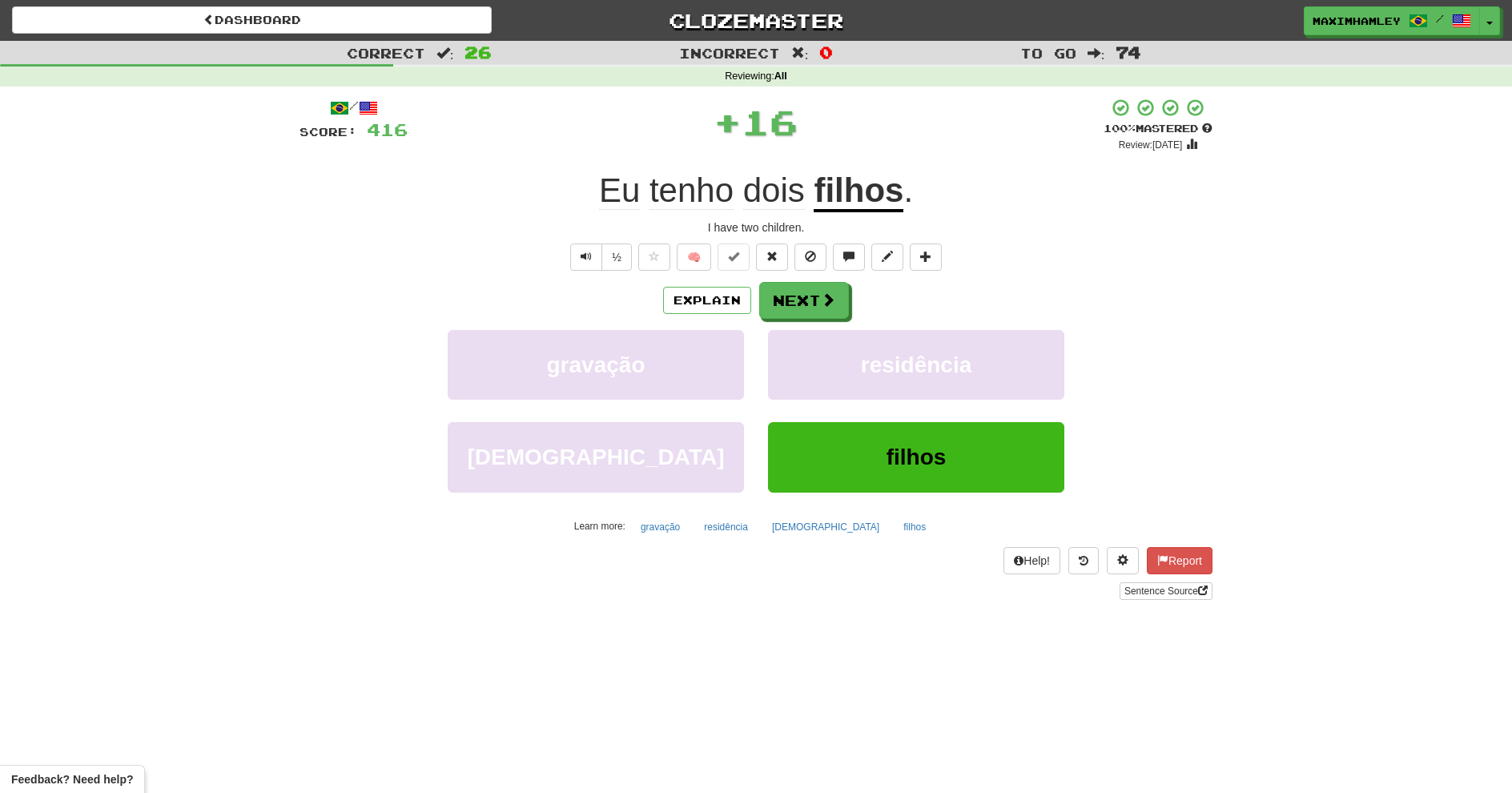
click at [785, 326] on div "Explain Next gravação residência russos filhos Learn more: gravação residência …" at bounding box center [756, 411] width 913 height 257
click at [790, 277] on div "/ Score: 416 + 16 100 % Mastered Review: 2026-02-15 Eu tenho dois filhos . I ha…" at bounding box center [756, 348] width 913 height 502
click at [796, 299] on button "Next" at bounding box center [804, 300] width 89 height 37
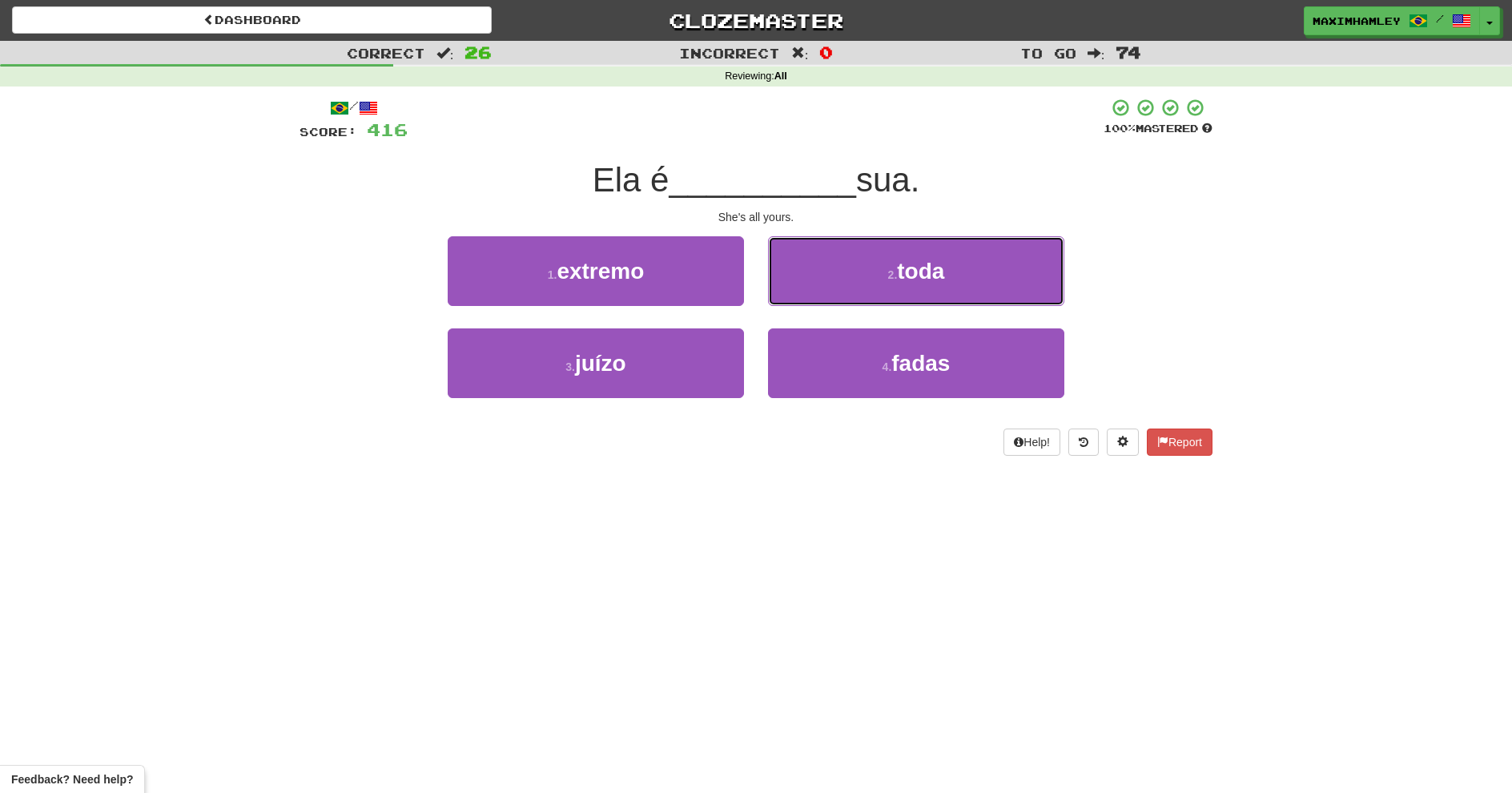
click at [793, 267] on button "2 . toda" at bounding box center [916, 272] width 296 height 70
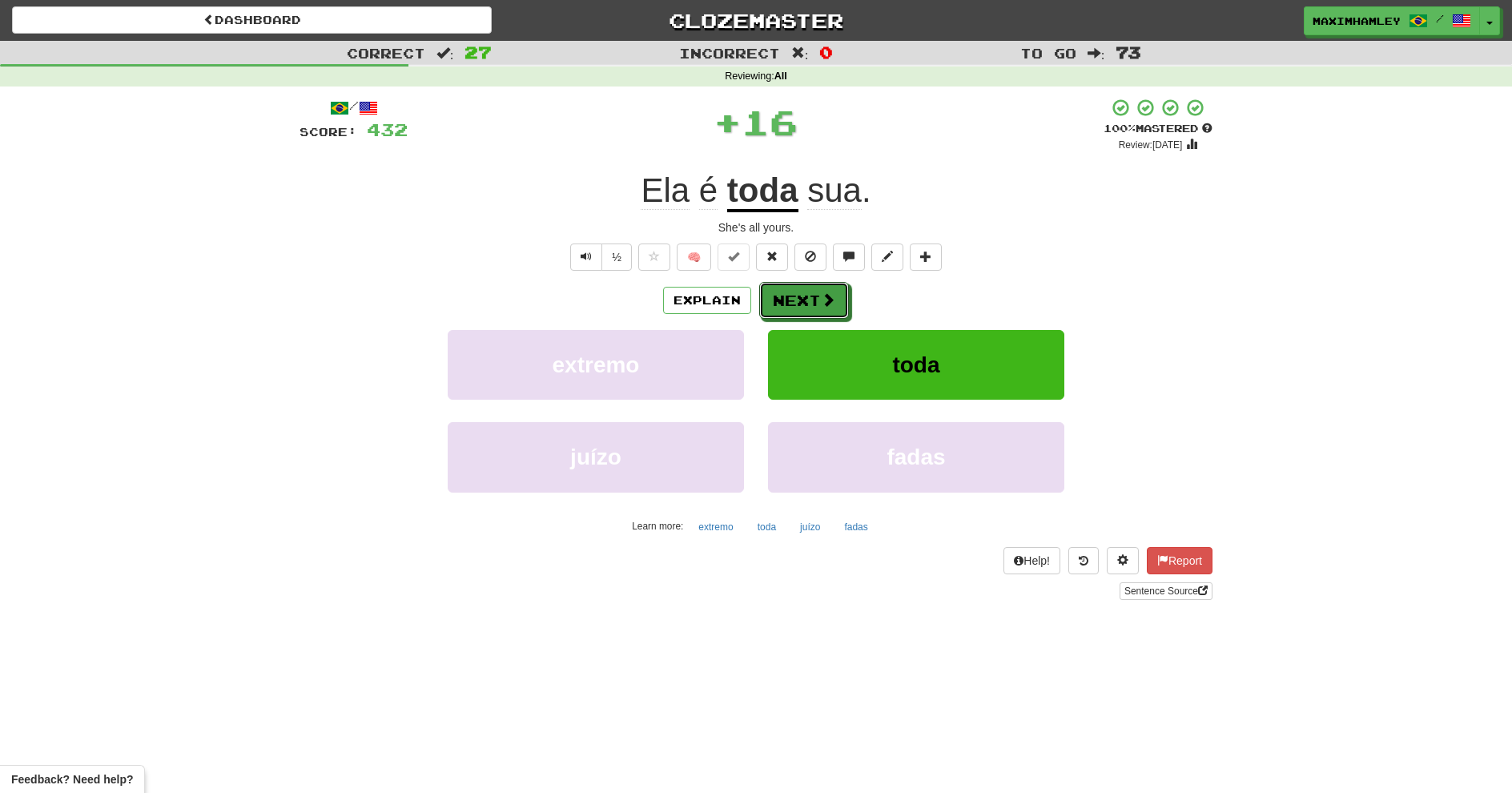
click at [816, 299] on button "Next" at bounding box center [804, 300] width 89 height 37
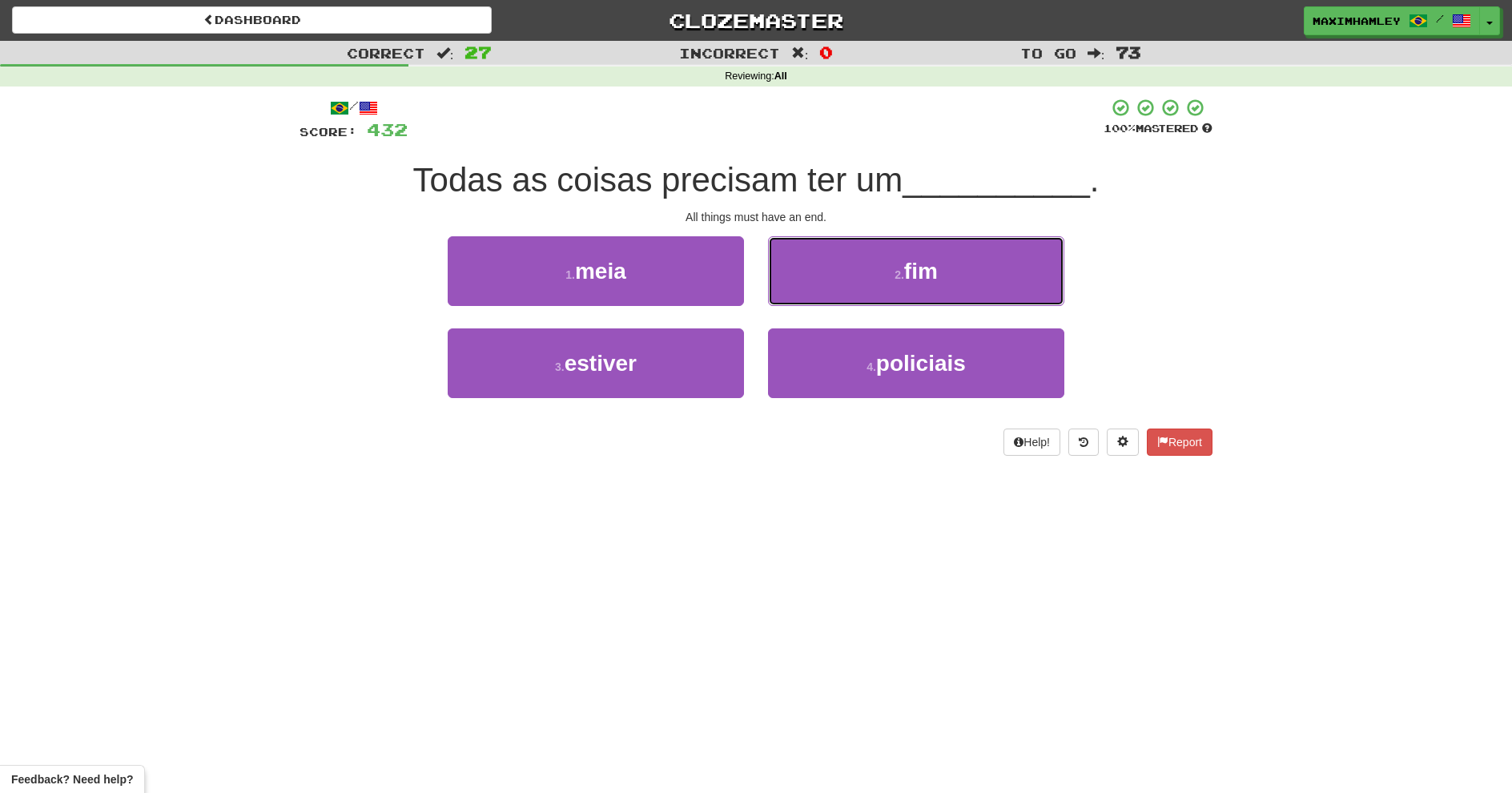
click at [797, 299] on button "2 . fim" at bounding box center [916, 272] width 296 height 70
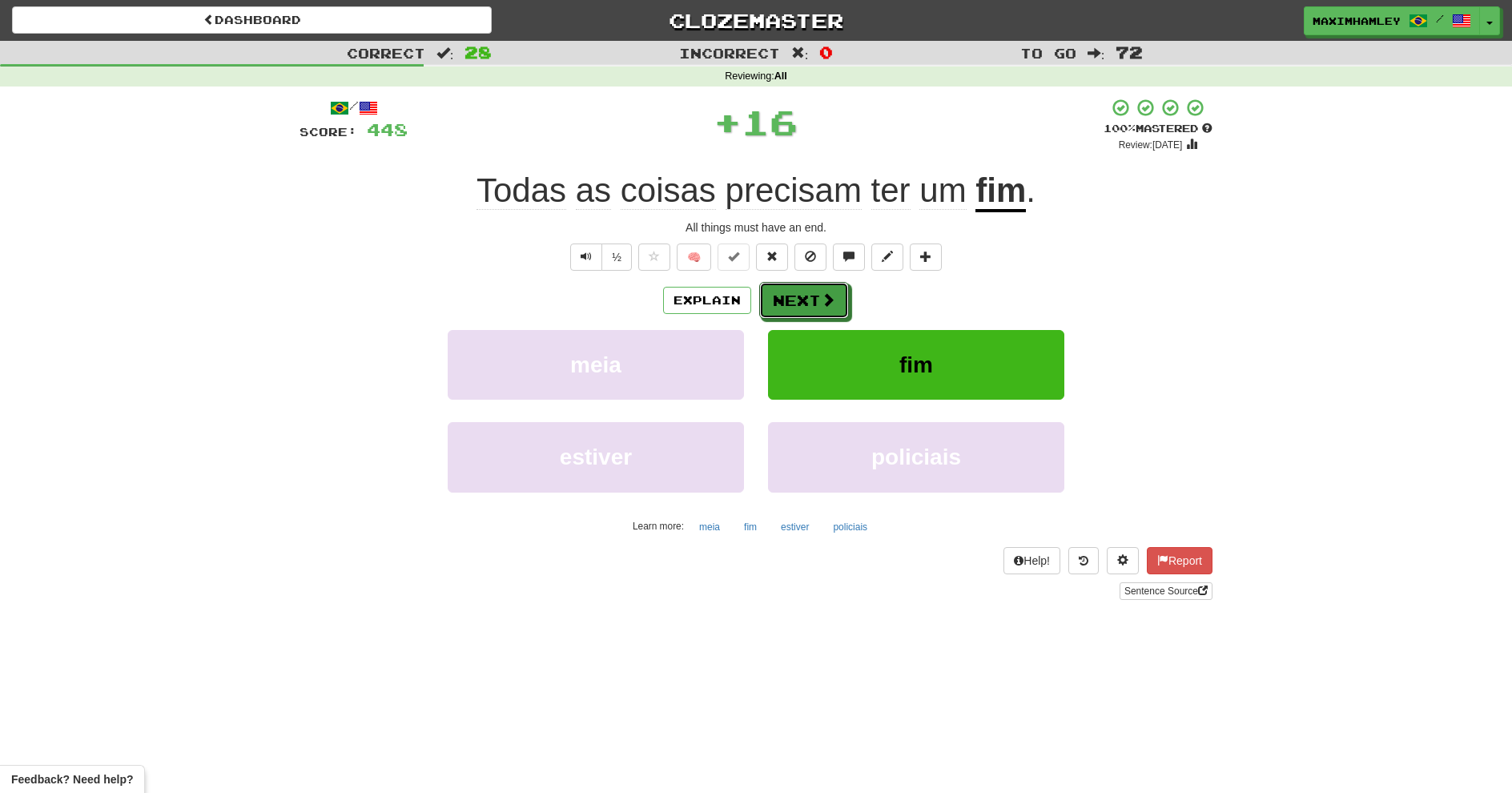
click at [797, 299] on button "Next" at bounding box center [804, 300] width 89 height 37
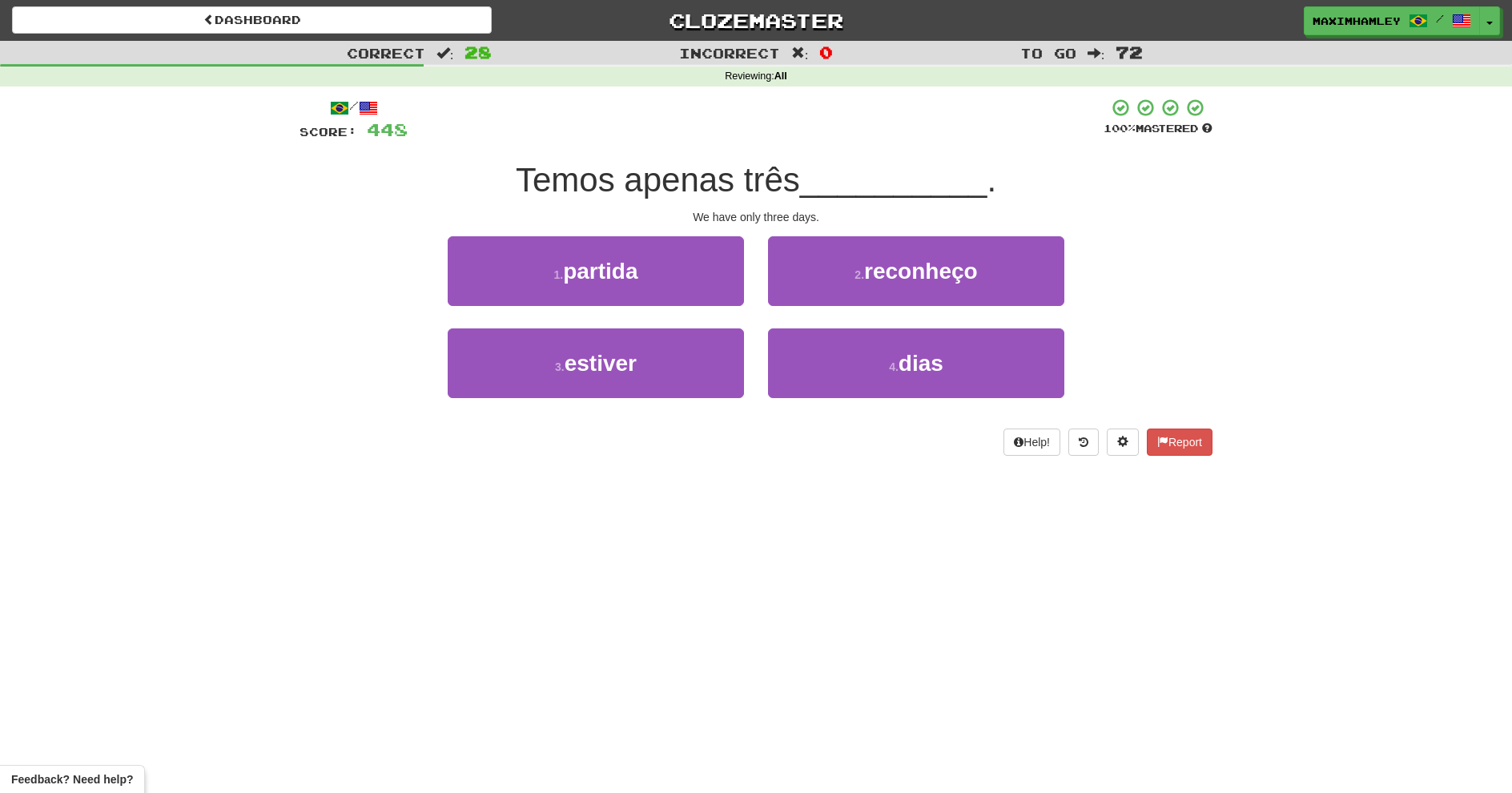
click at [932, 410] on div "4 . dias" at bounding box center [916, 374] width 320 height 92
click at [909, 373] on span "dias" at bounding box center [921, 363] width 45 height 25
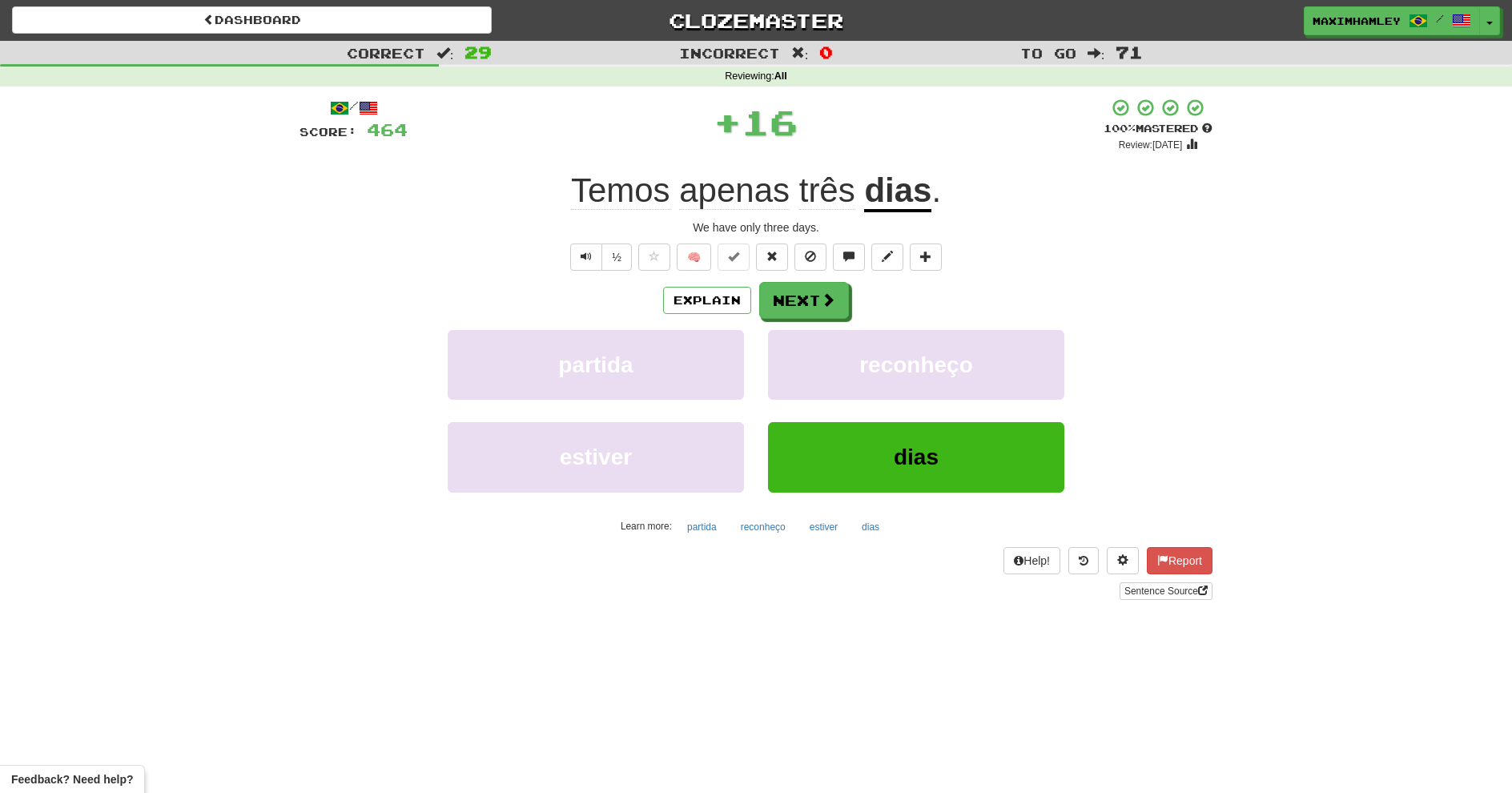
drag, startPoint x: 855, startPoint y: 313, endPoint x: 845, endPoint y: 307, distance: 11.7
click at [847, 308] on div "Explain Next" at bounding box center [756, 300] width 913 height 37
click at [831, 296] on span at bounding box center [828, 299] width 14 height 14
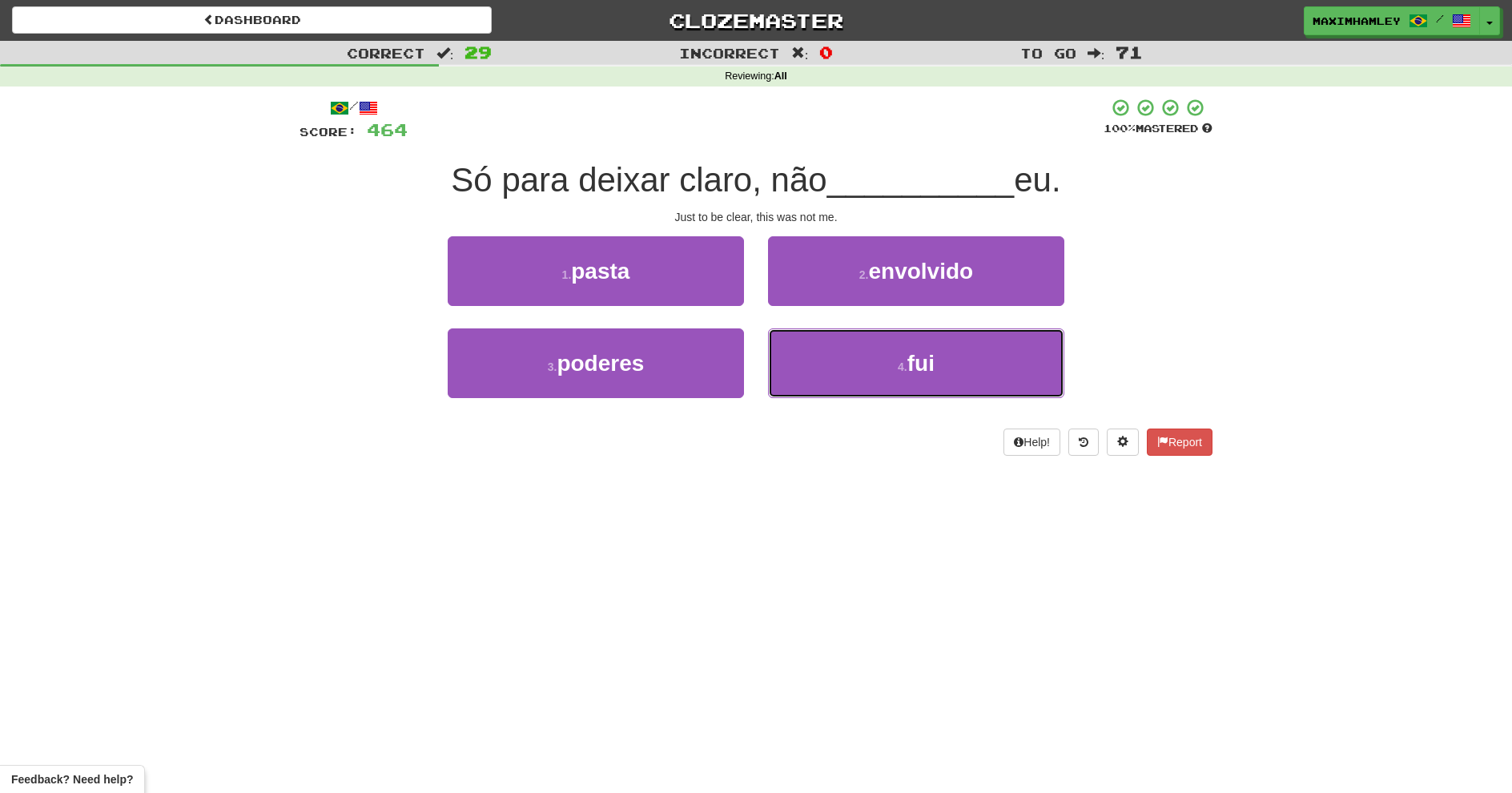
click at [855, 394] on button "4 . fui" at bounding box center [916, 363] width 296 height 70
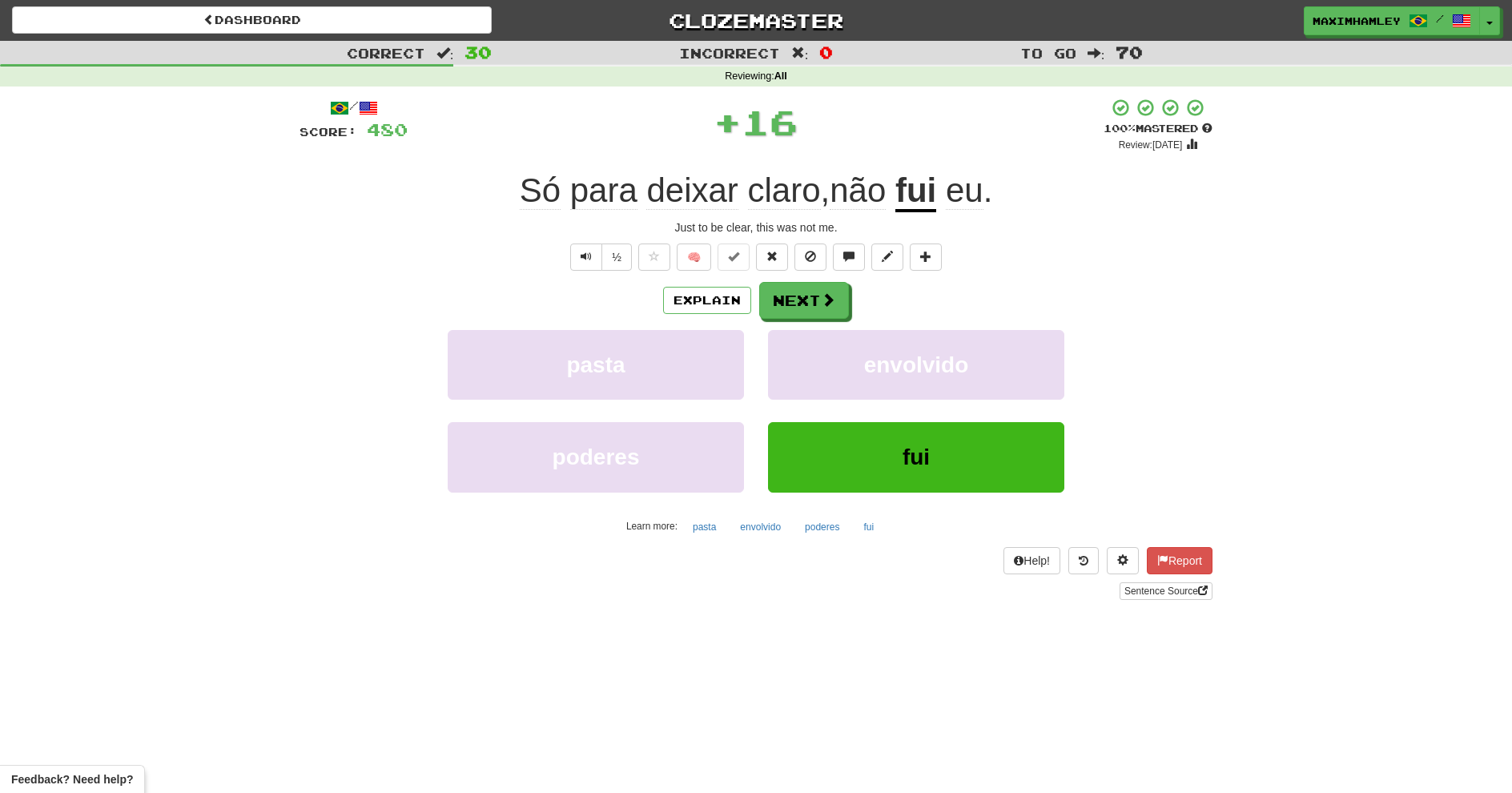
click at [809, 323] on div "Explain Next pasta envolvido poderes fui Learn more: pasta envolvido poderes fui" at bounding box center [756, 411] width 913 height 257
click at [801, 311] on button "Next" at bounding box center [804, 300] width 89 height 37
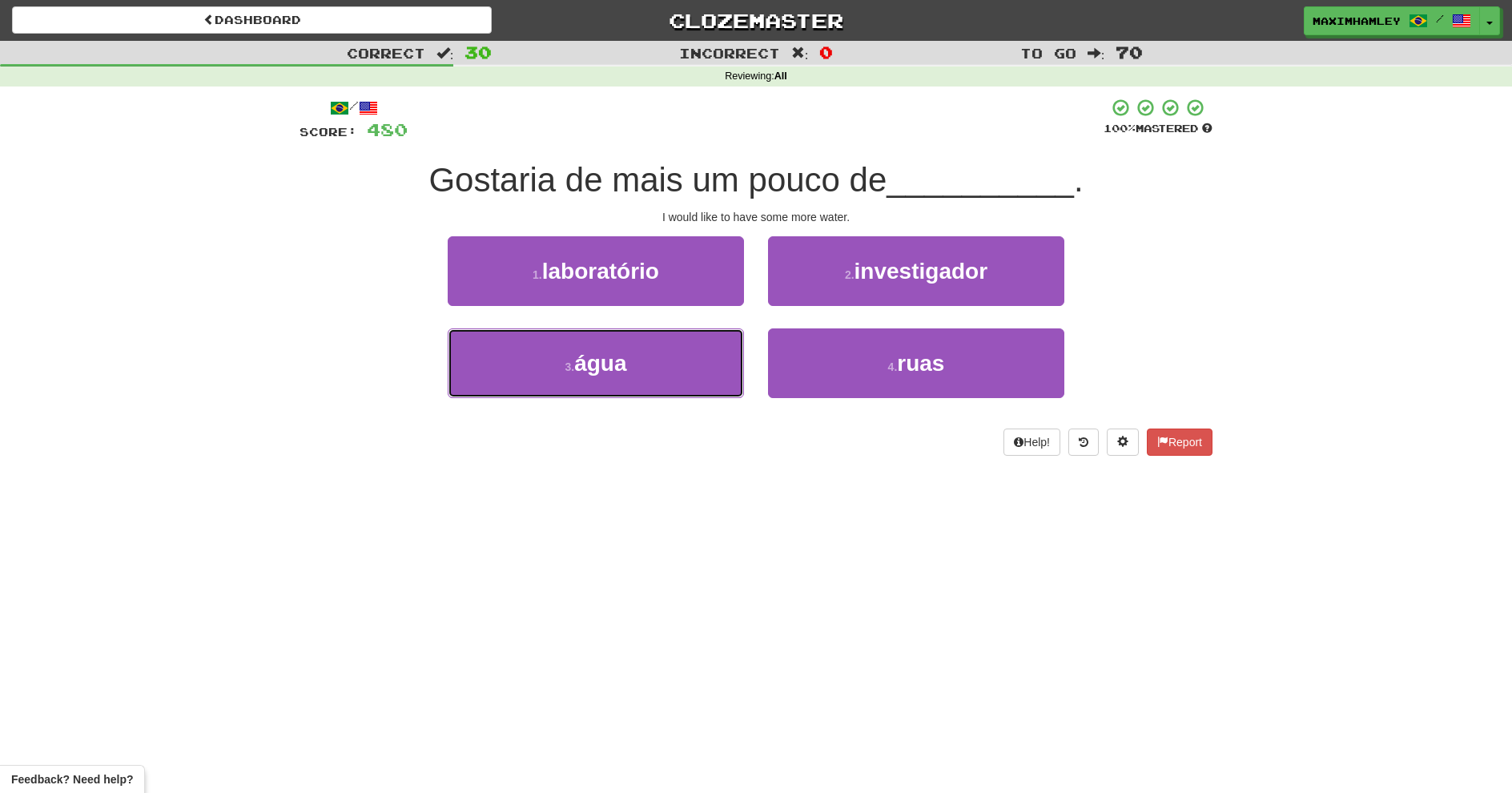
drag, startPoint x: 710, startPoint y: 368, endPoint x: 760, endPoint y: 336, distance: 59.4
click at [709, 368] on button "3 . água" at bounding box center [596, 363] width 296 height 70
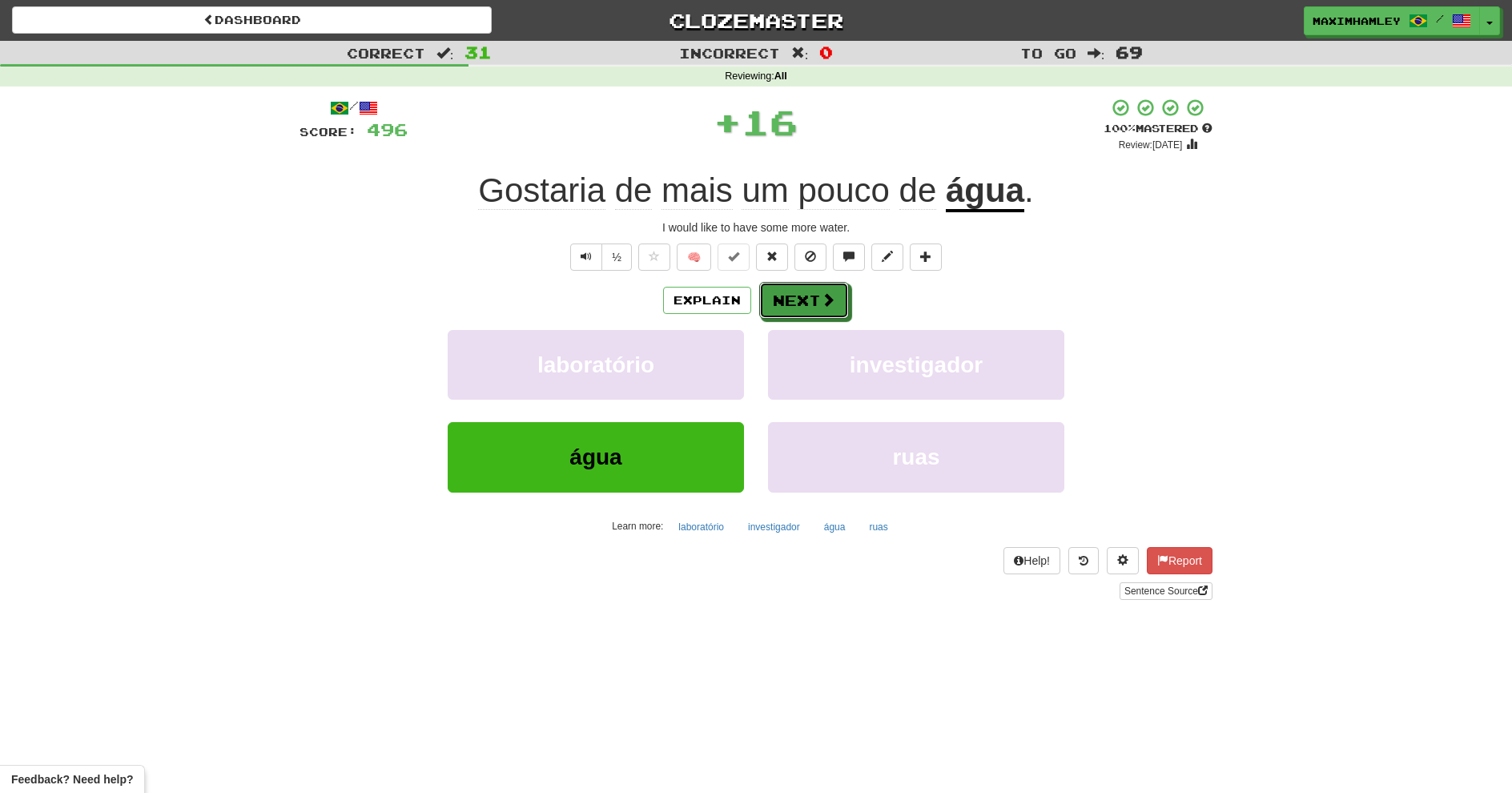
click at [799, 296] on button "Next" at bounding box center [804, 300] width 89 height 37
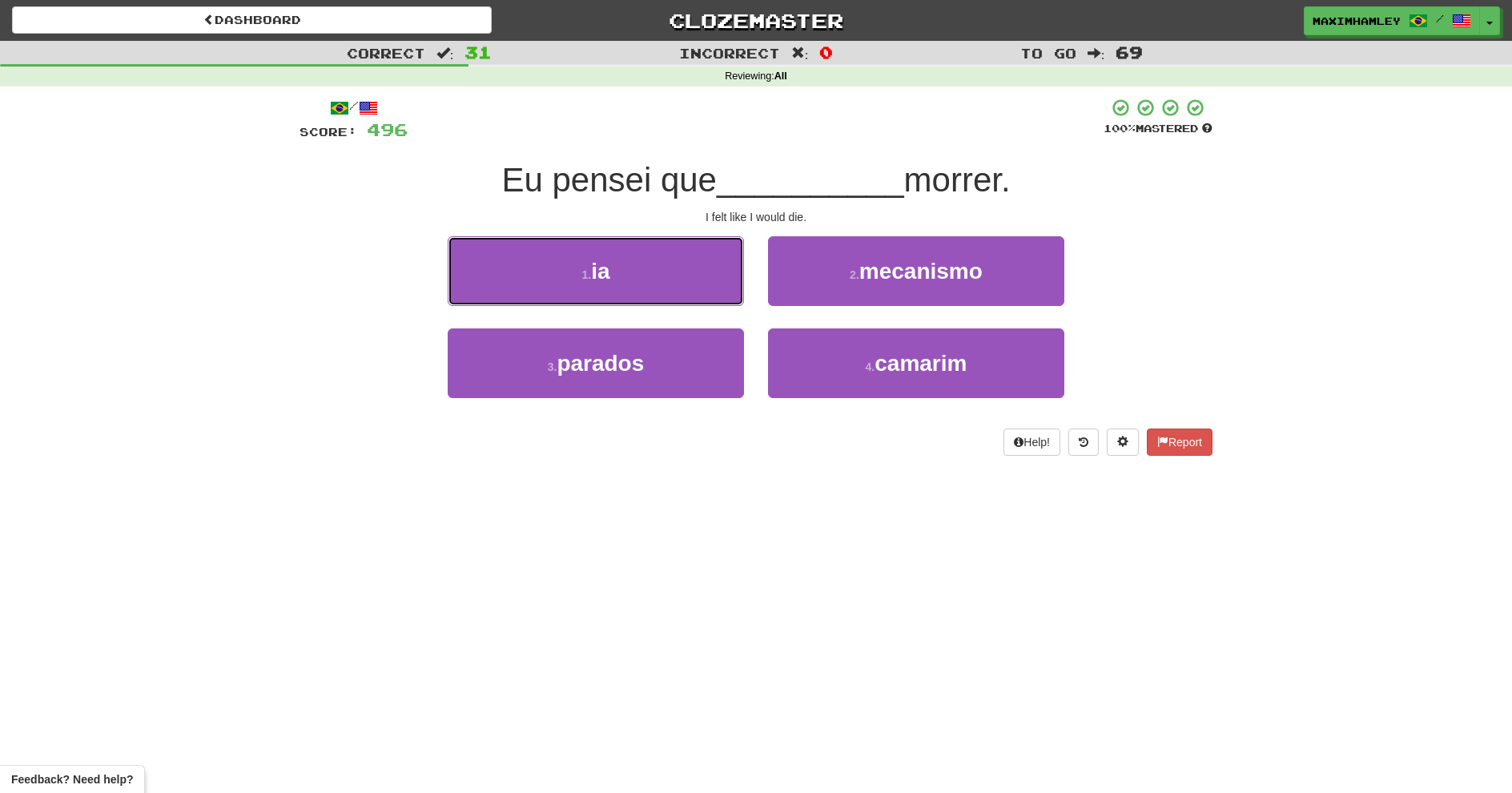
click at [718, 277] on button "1 . ia" at bounding box center [596, 272] width 296 height 70
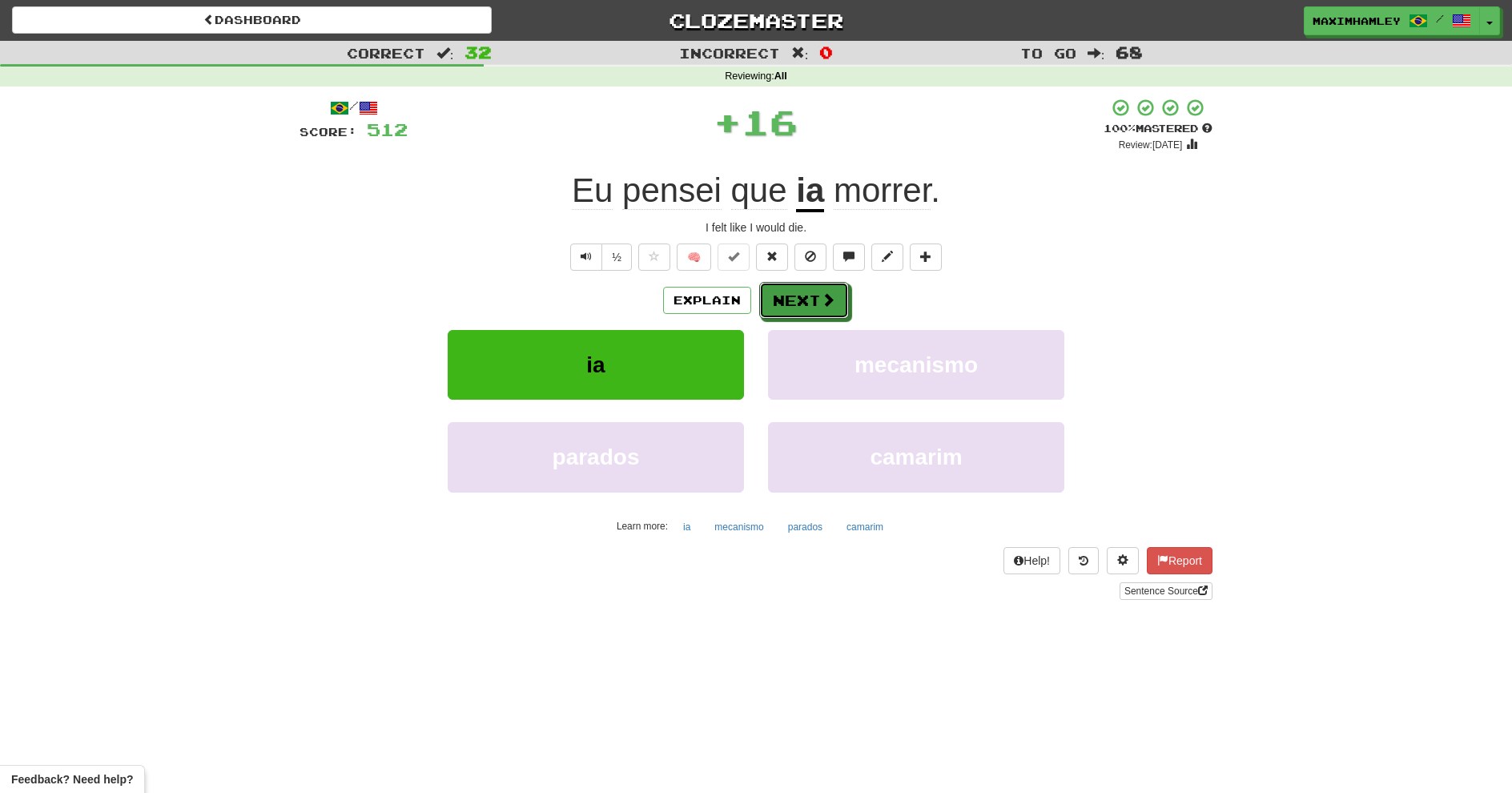
click at [785, 305] on button "Next" at bounding box center [804, 300] width 89 height 37
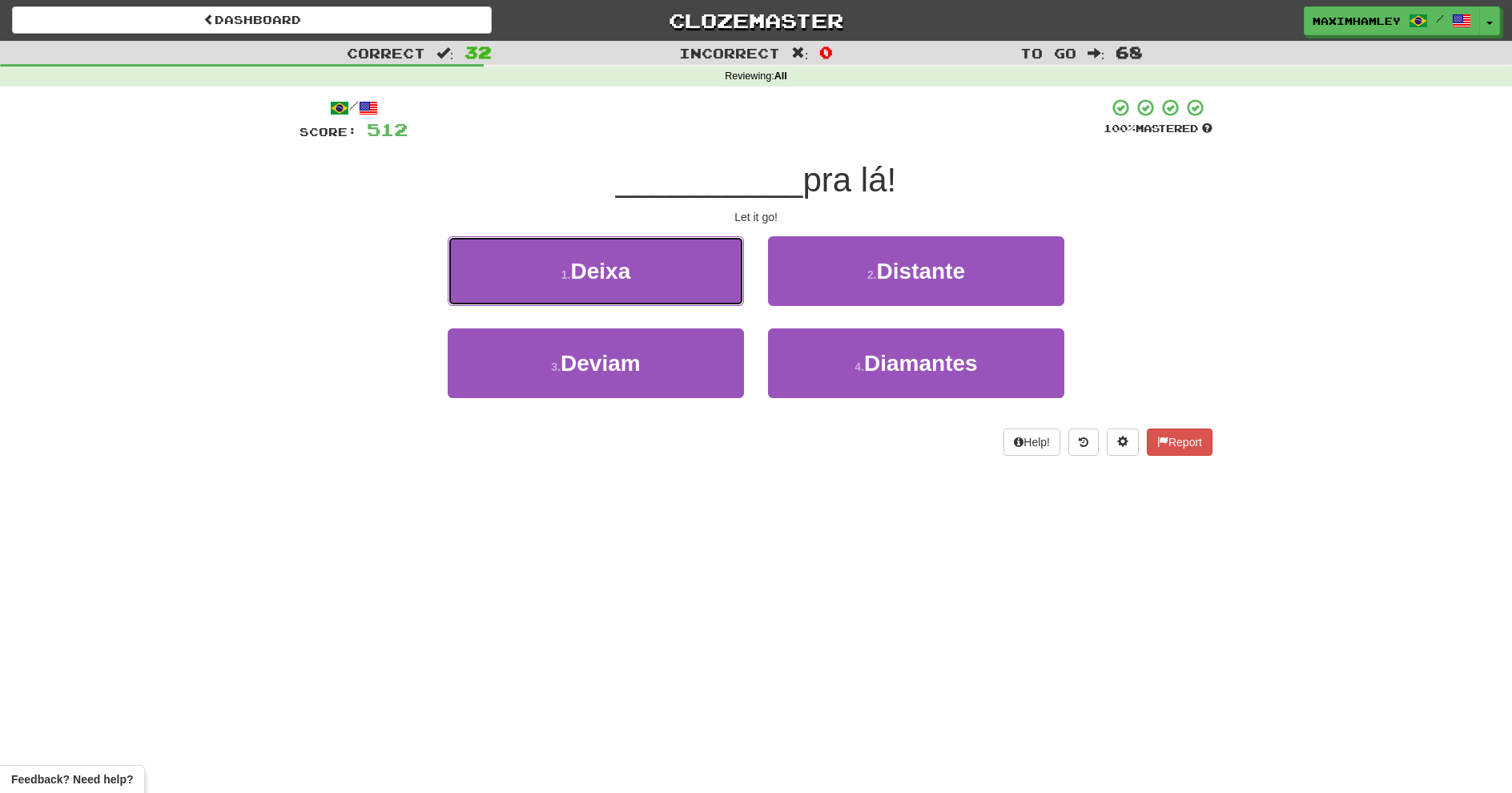
click at [713, 272] on button "1 . Deixa" at bounding box center [596, 272] width 296 height 70
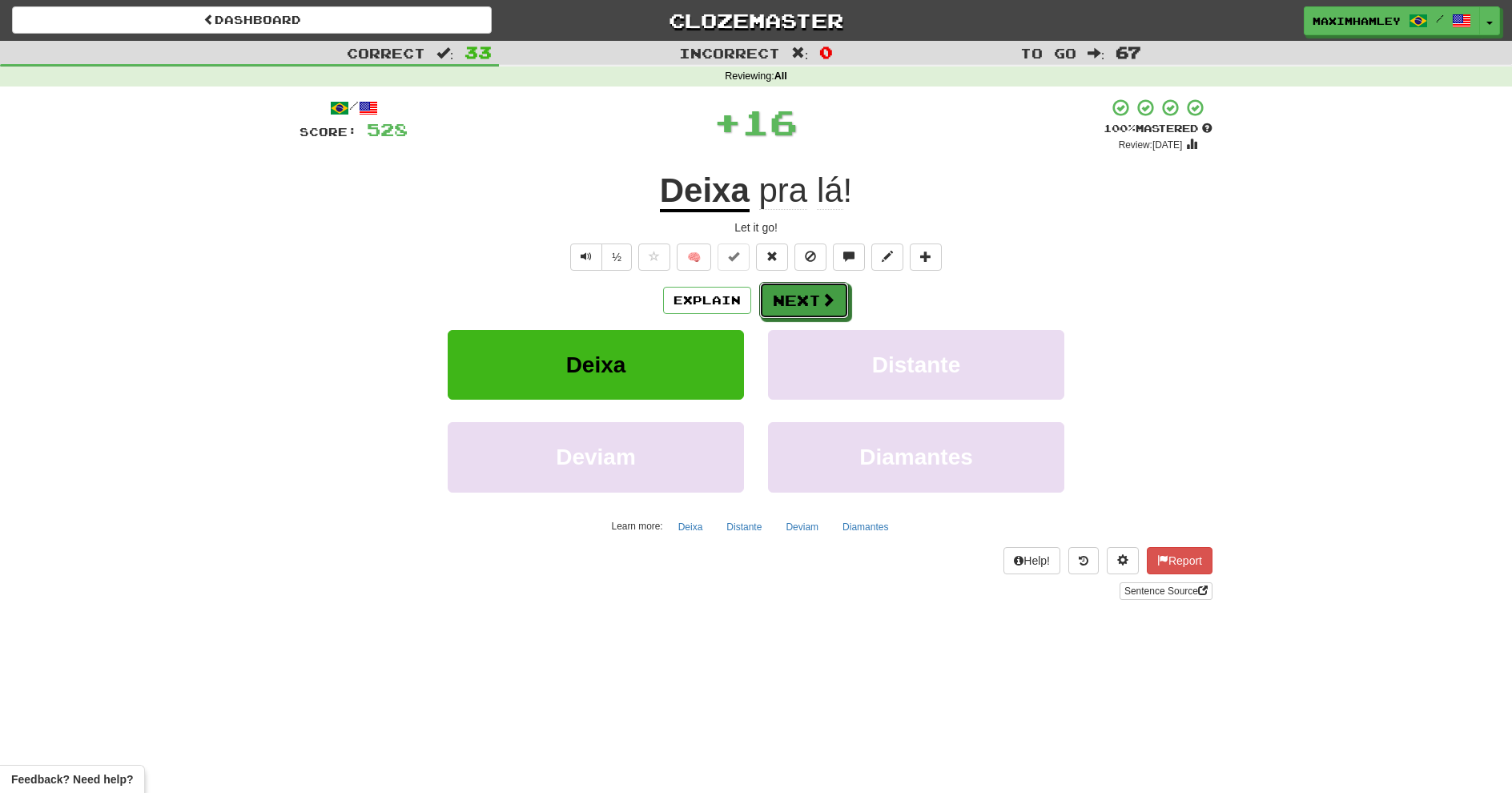
click at [780, 288] on button "Next" at bounding box center [804, 300] width 89 height 37
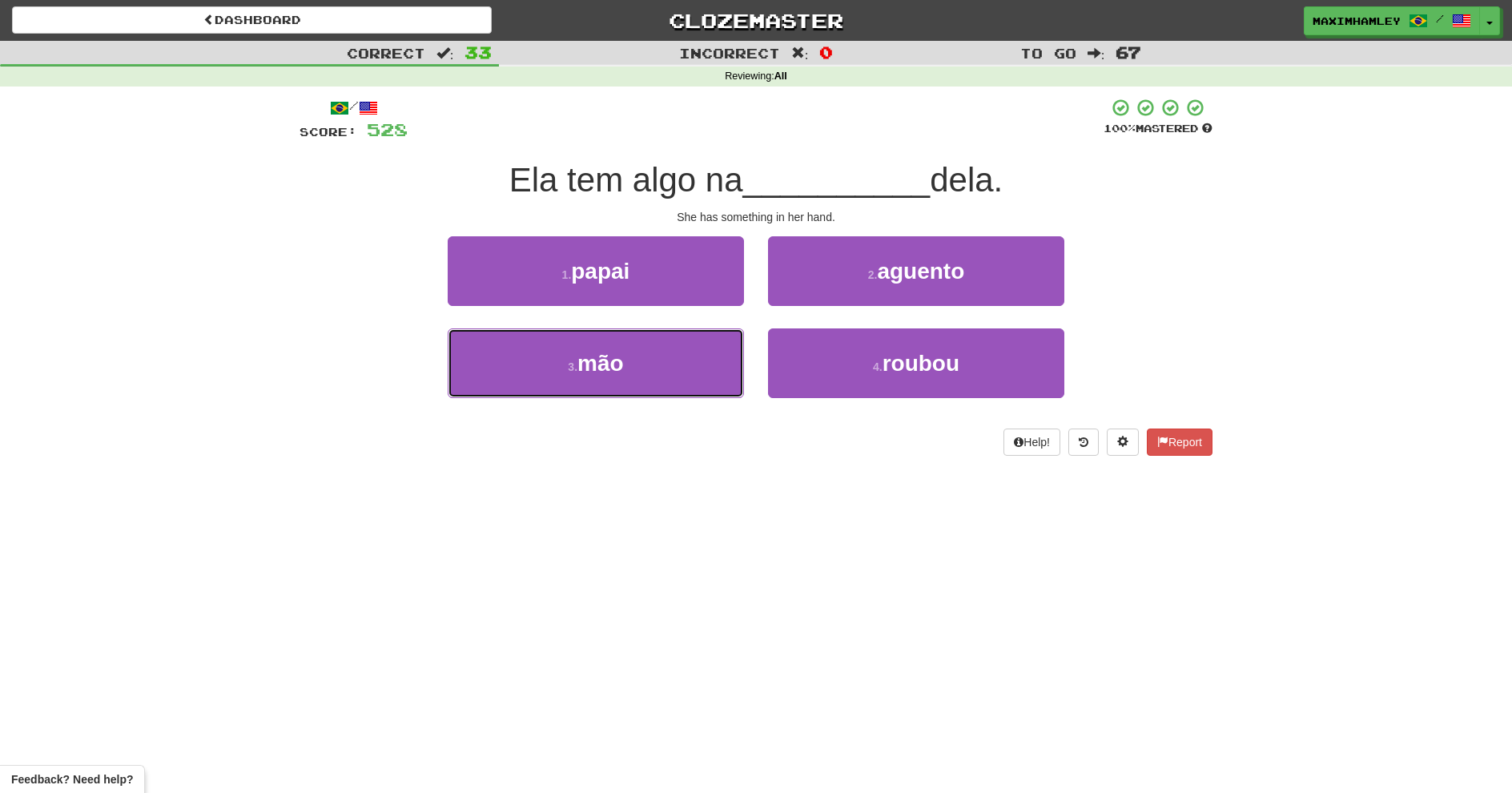
click at [715, 362] on button "3 . mão" at bounding box center [596, 363] width 296 height 70
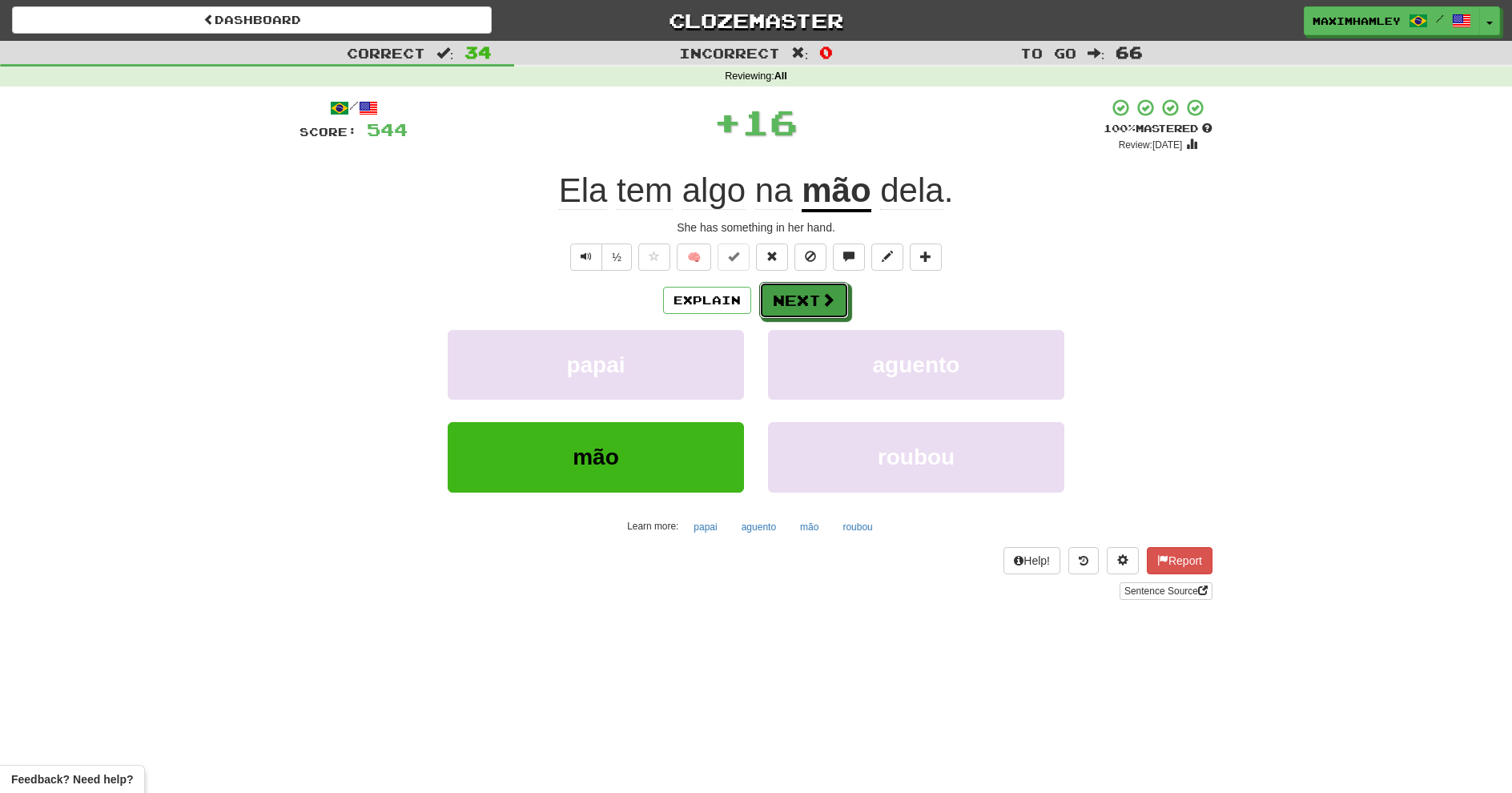
click at [824, 301] on span at bounding box center [828, 299] width 14 height 14
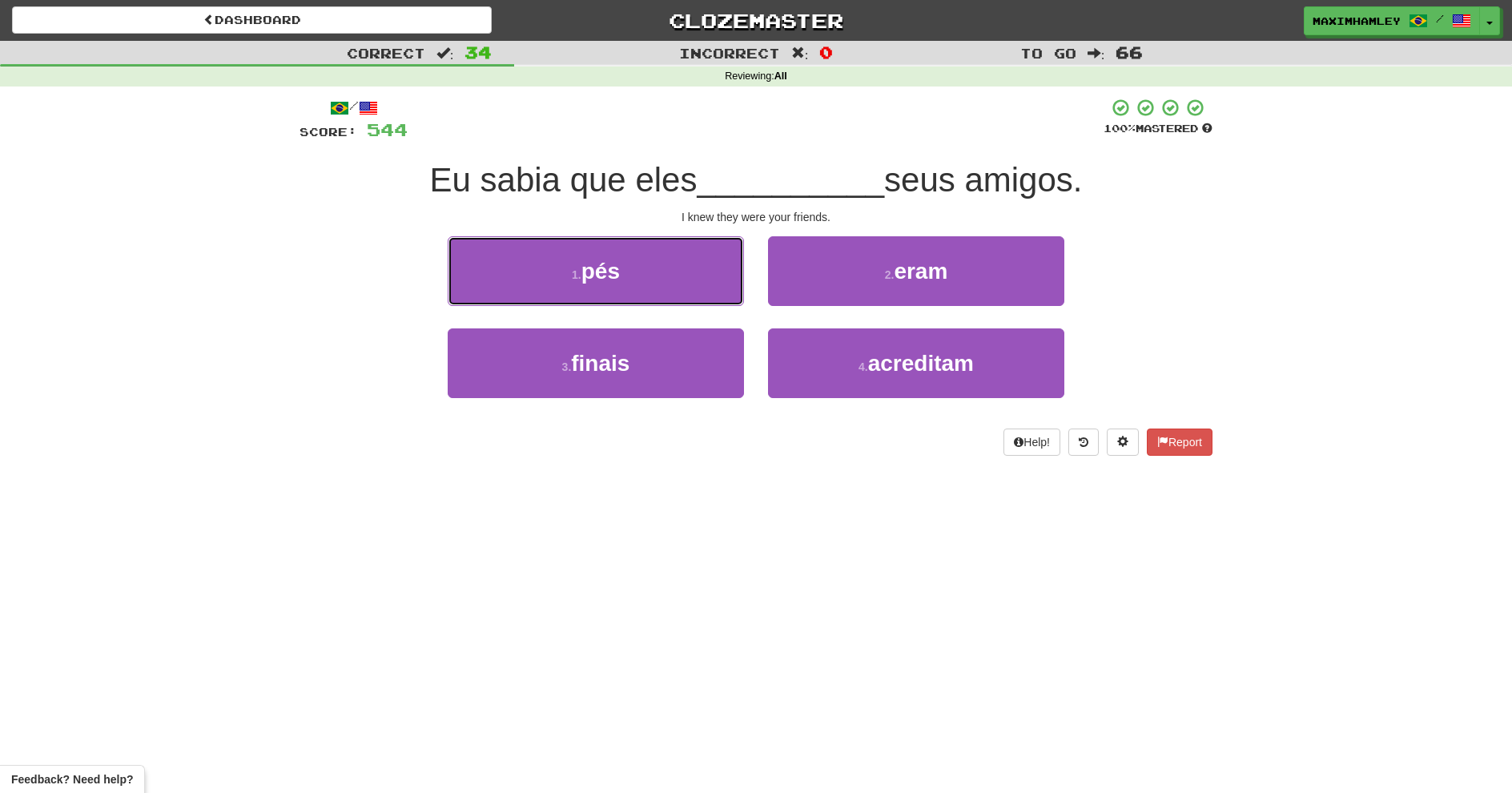
click at [664, 291] on button "1 . pés" at bounding box center [596, 272] width 296 height 70
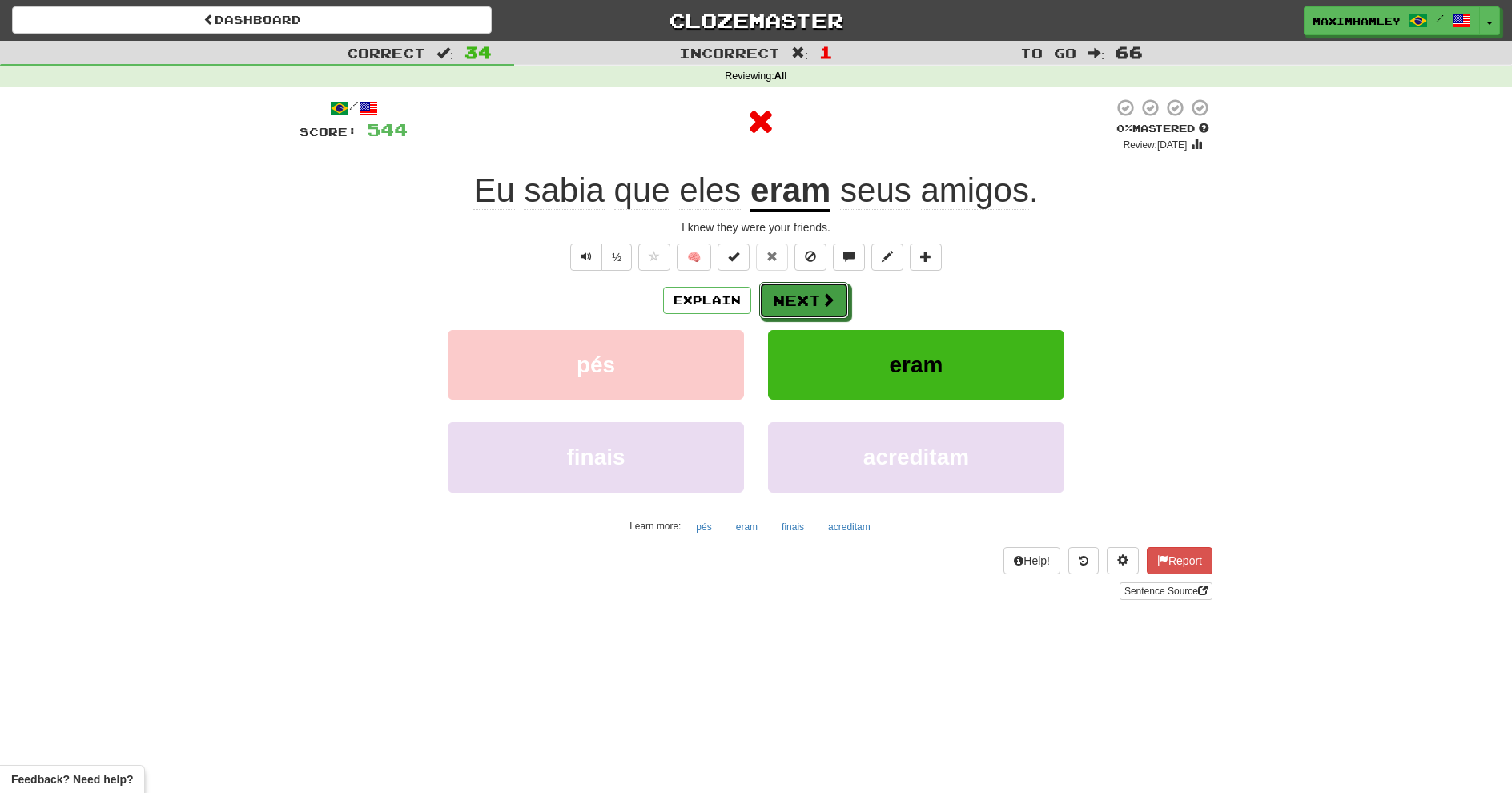
click at [773, 302] on button "Next" at bounding box center [804, 300] width 89 height 37
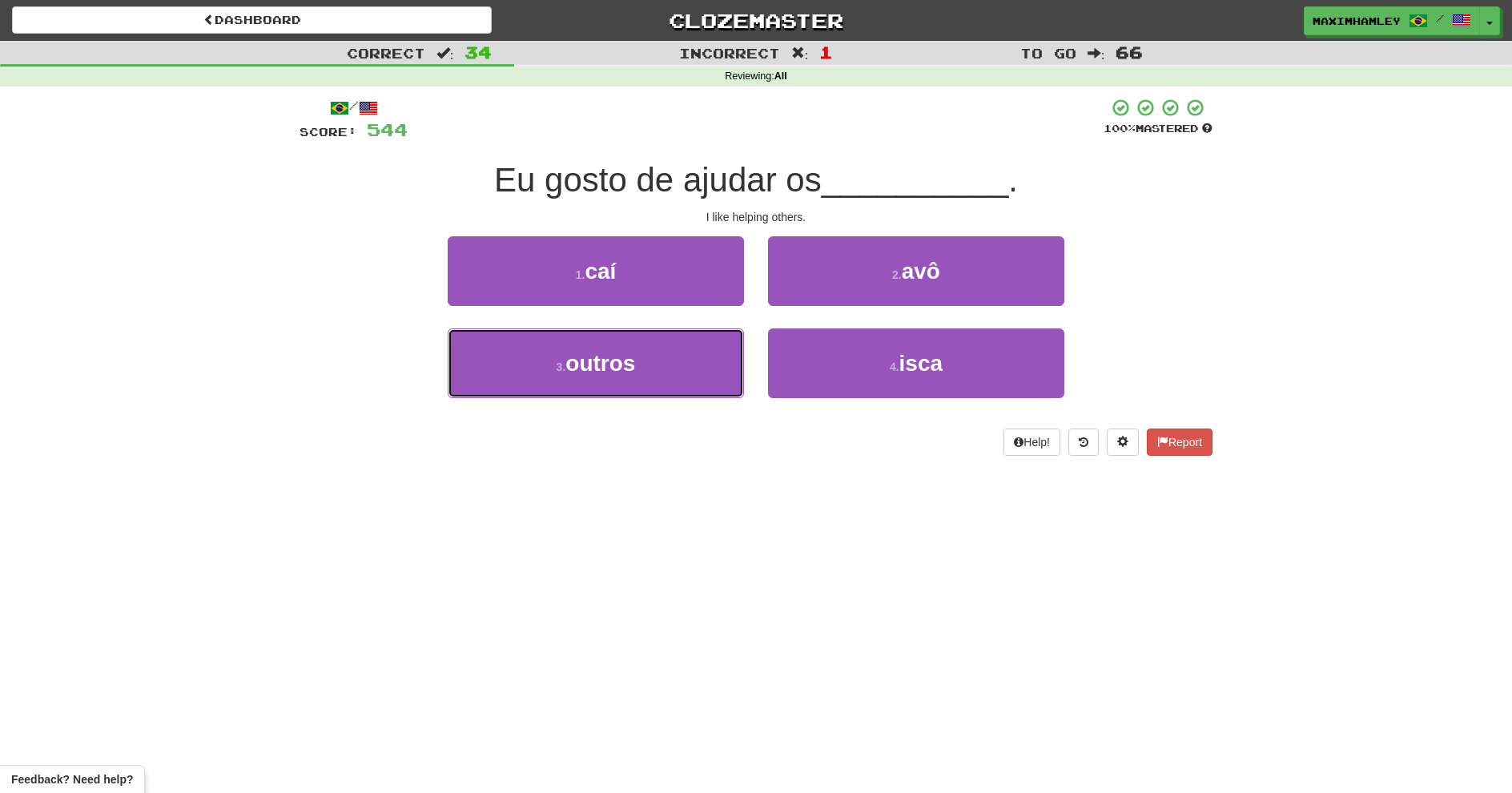
click at [688, 368] on button "3 . outros" at bounding box center [596, 363] width 296 height 70
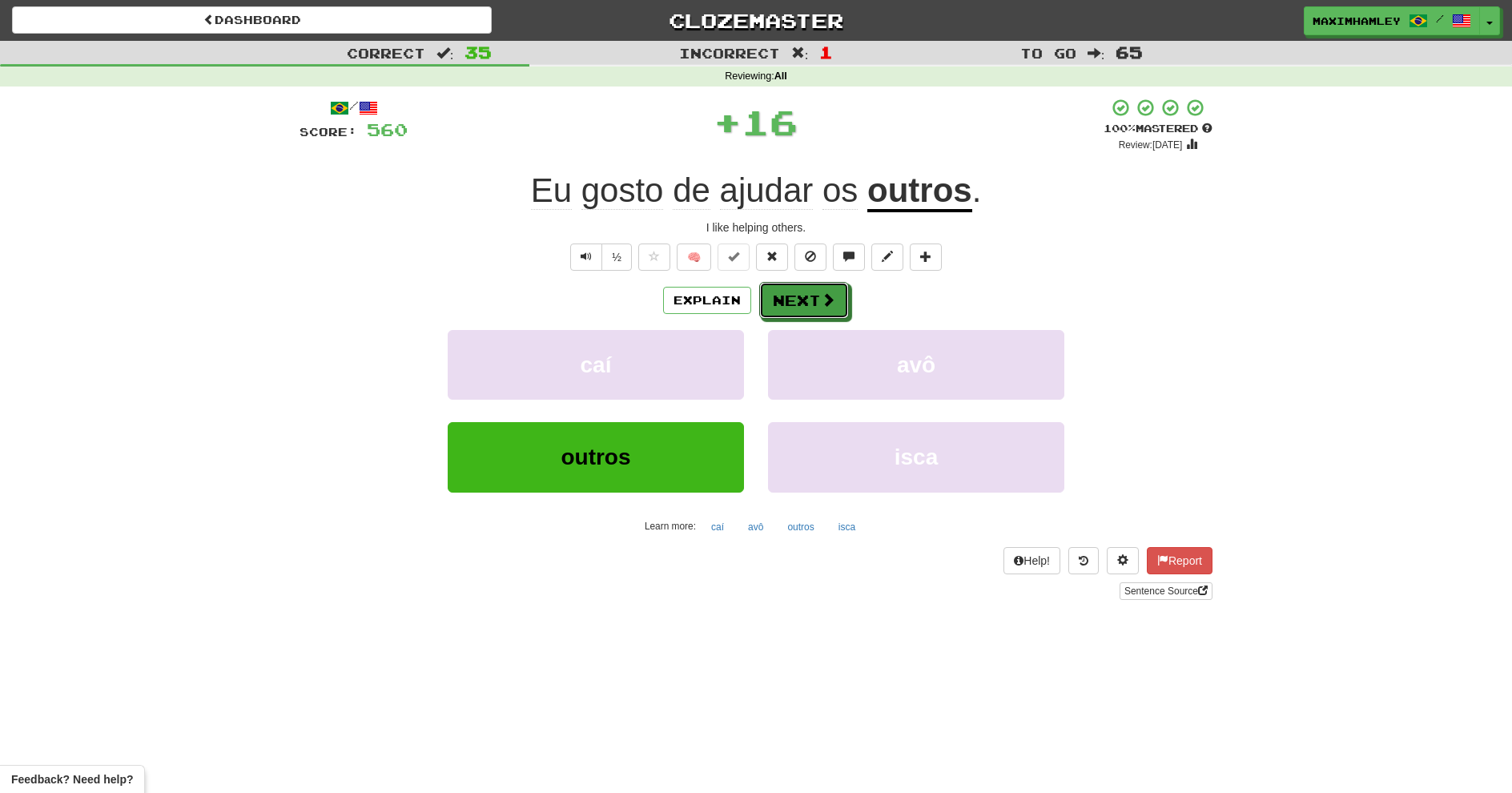
click at [776, 317] on button "Next" at bounding box center [804, 300] width 89 height 37
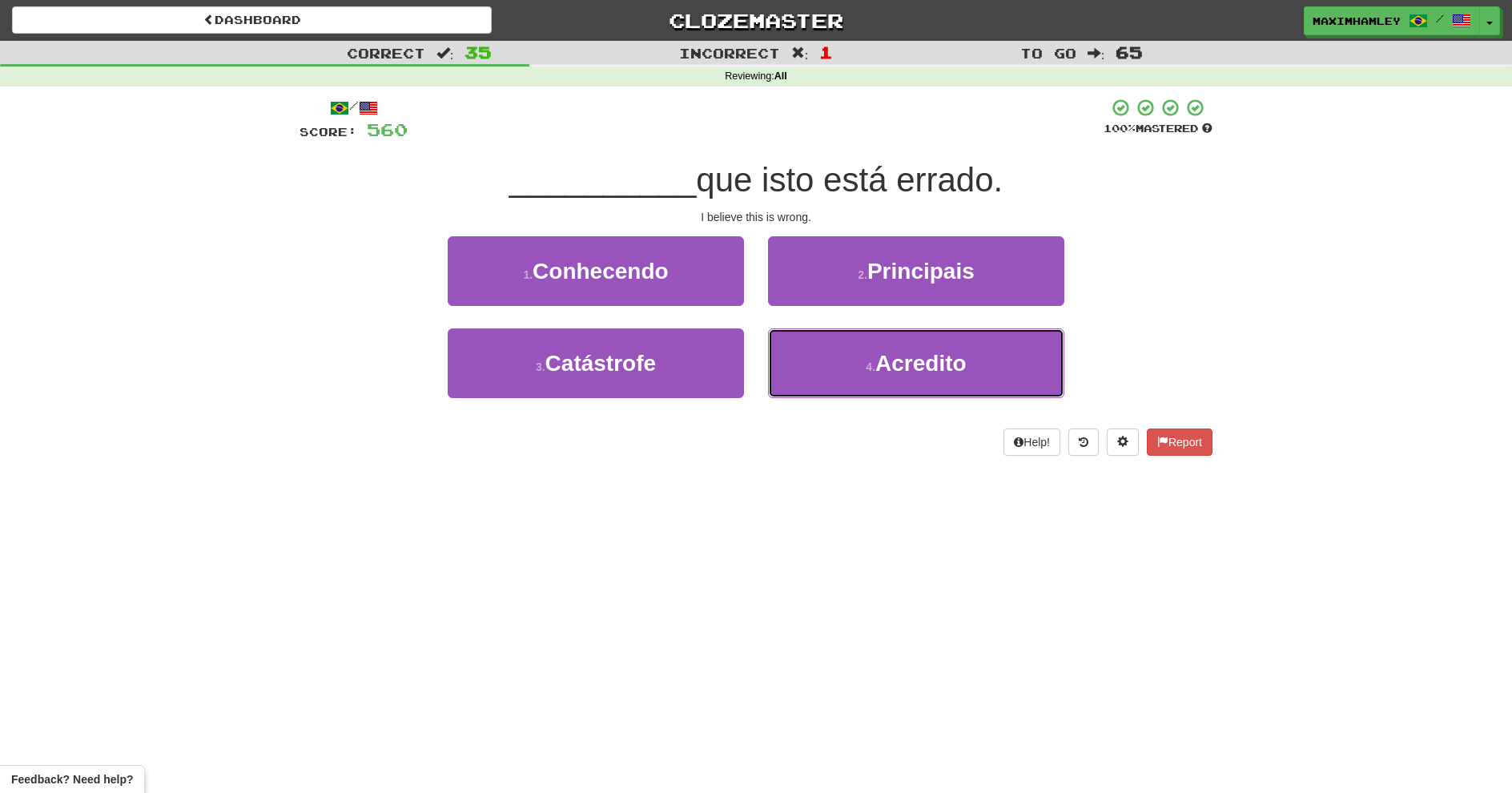
click at [821, 357] on button "4 . Acredito" at bounding box center [916, 363] width 296 height 70
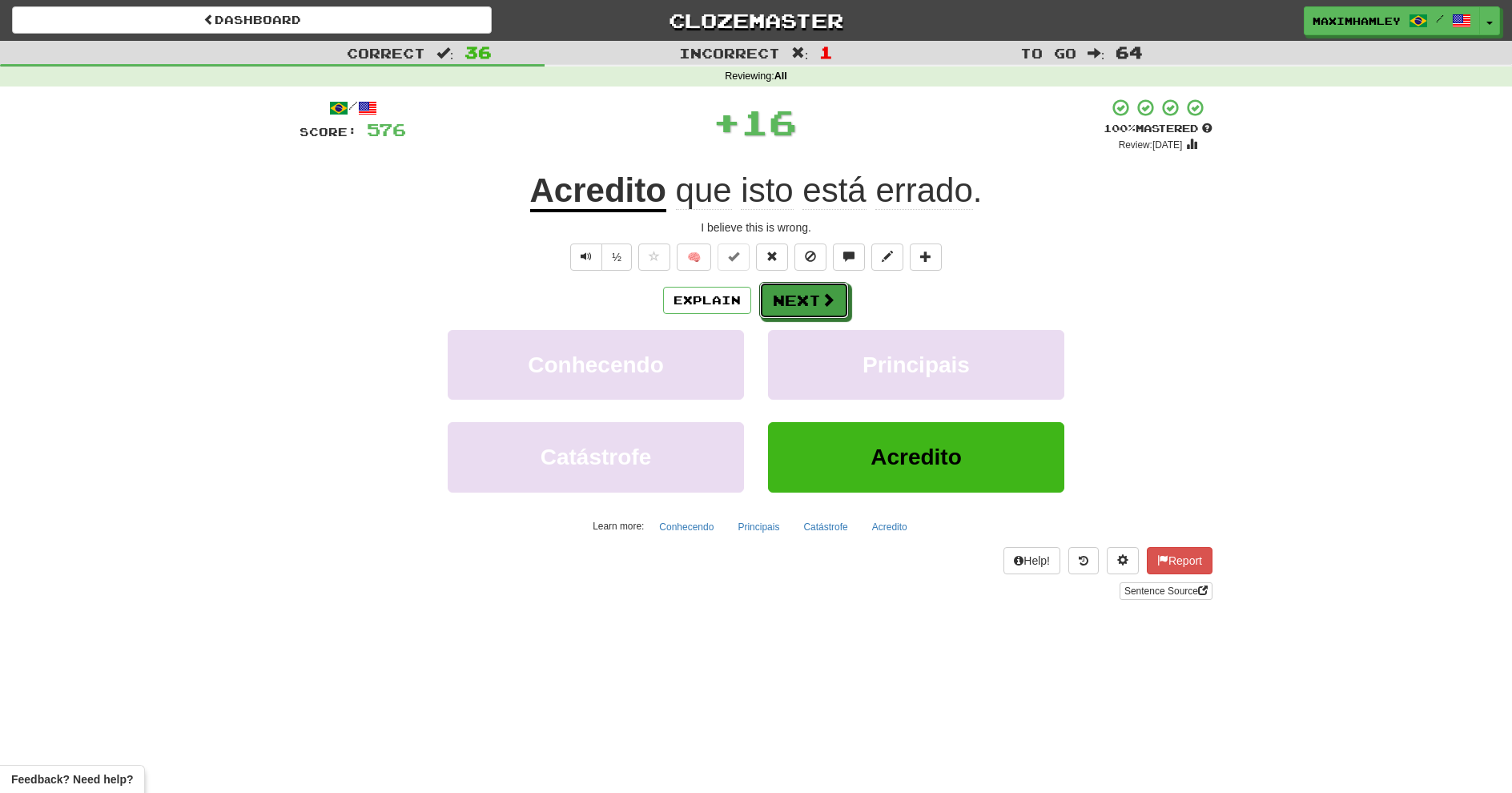
click at [782, 307] on button "Next" at bounding box center [804, 300] width 89 height 37
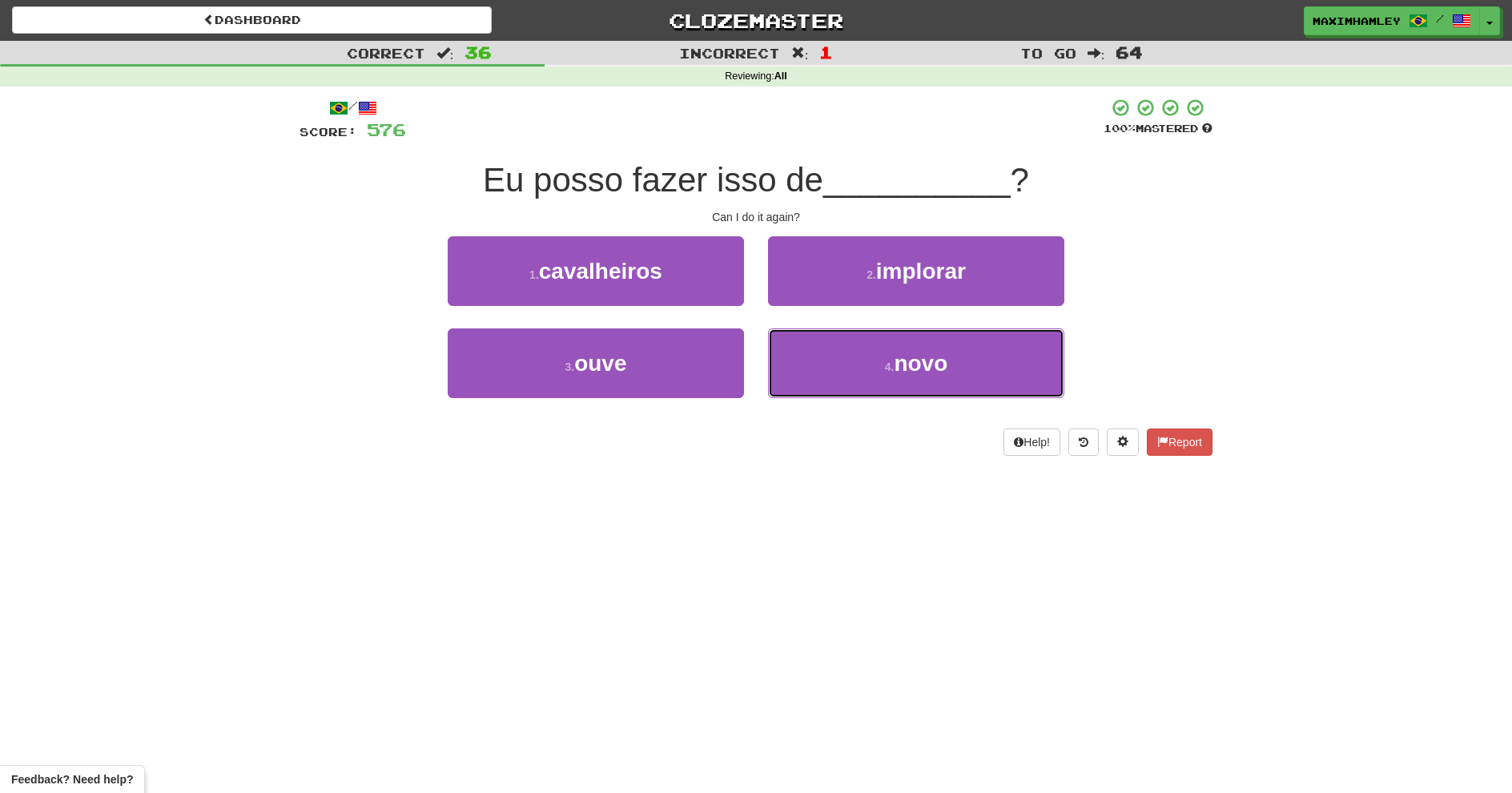
click at [904, 352] on span "novo" at bounding box center [920, 363] width 54 height 25
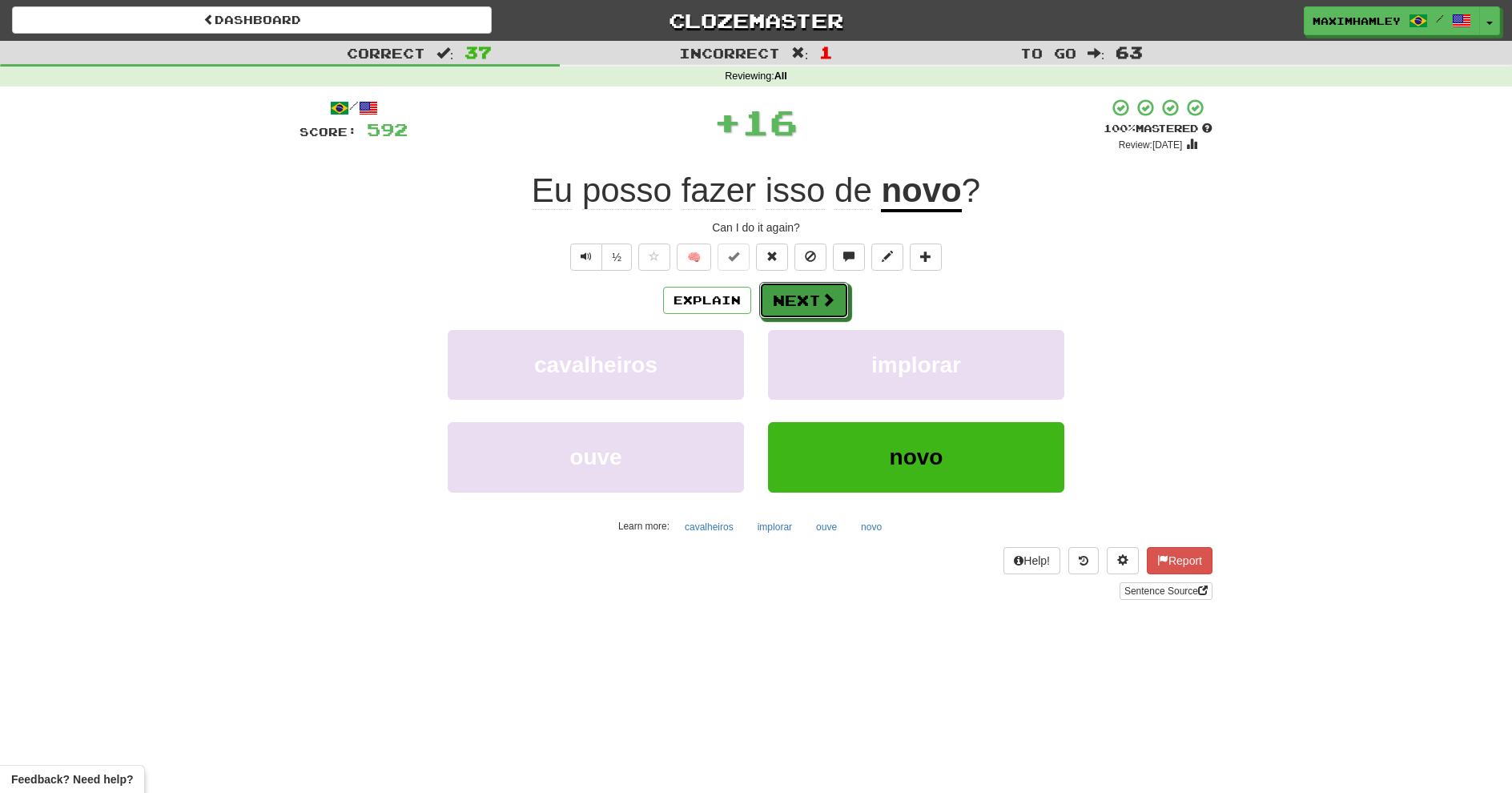
click at [800, 285] on button "Next" at bounding box center [804, 300] width 89 height 37
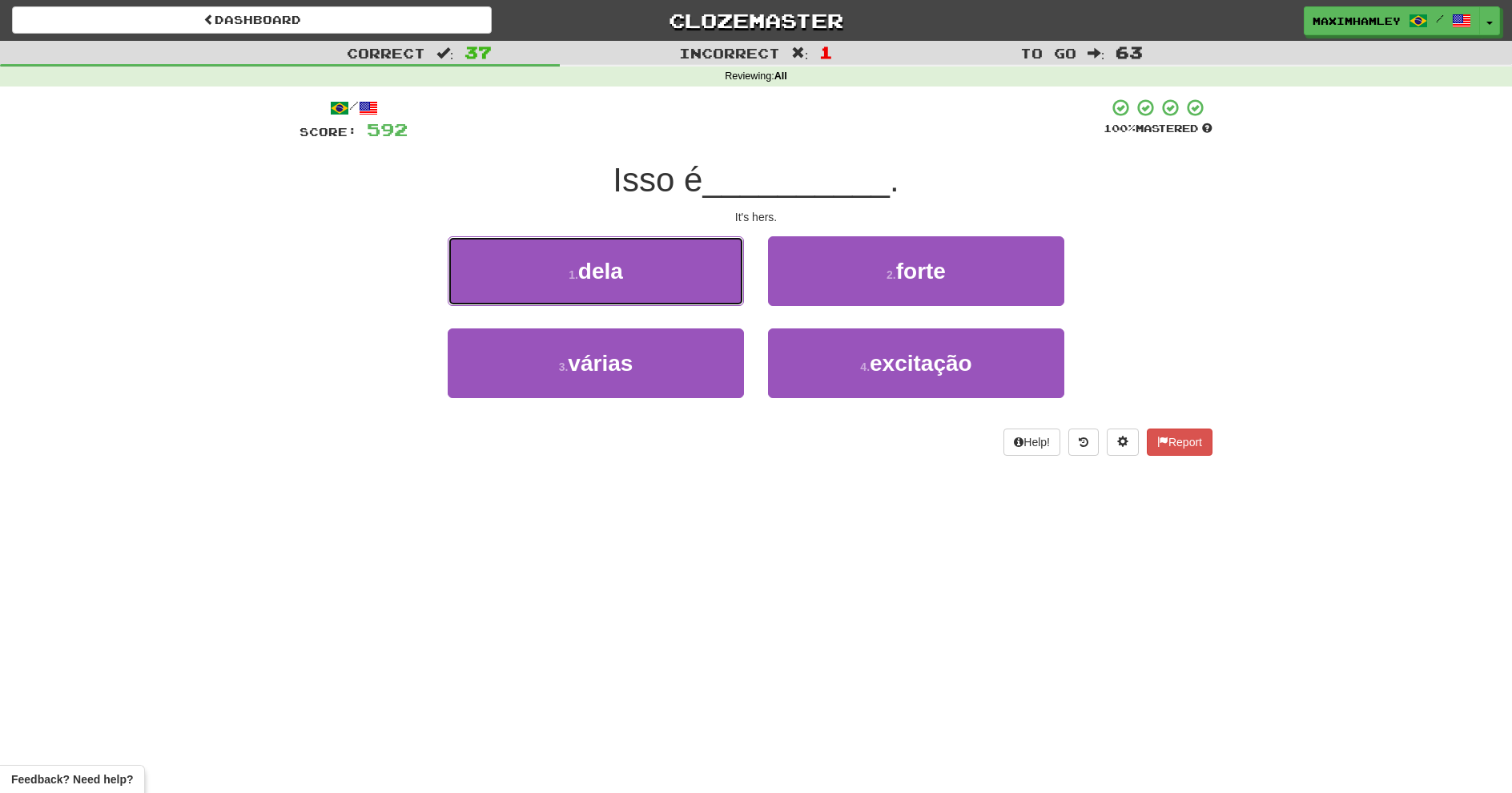
click at [682, 282] on button "1 . dela" at bounding box center [596, 272] width 296 height 70
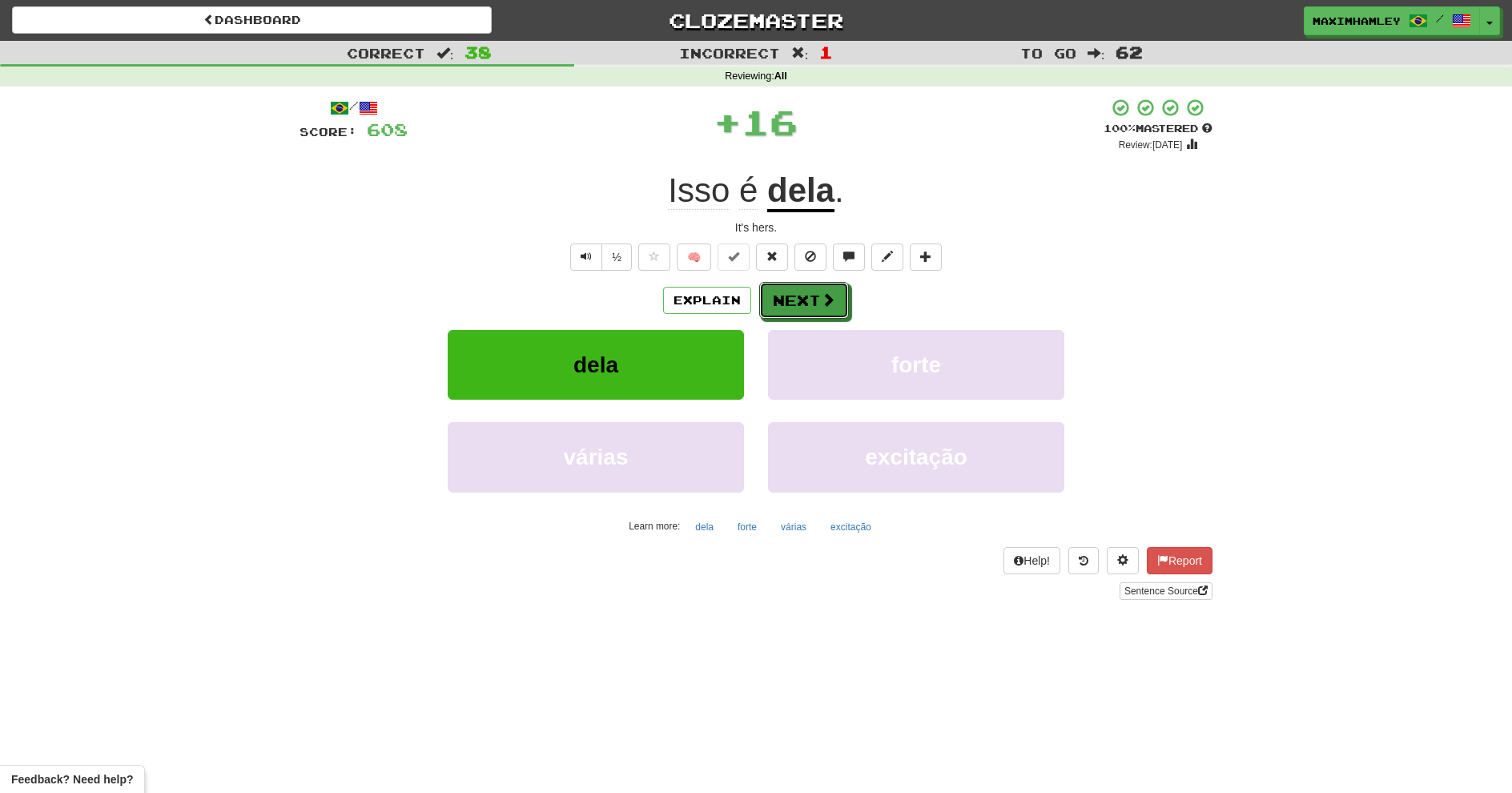
click at [771, 305] on button "Next" at bounding box center [804, 300] width 89 height 37
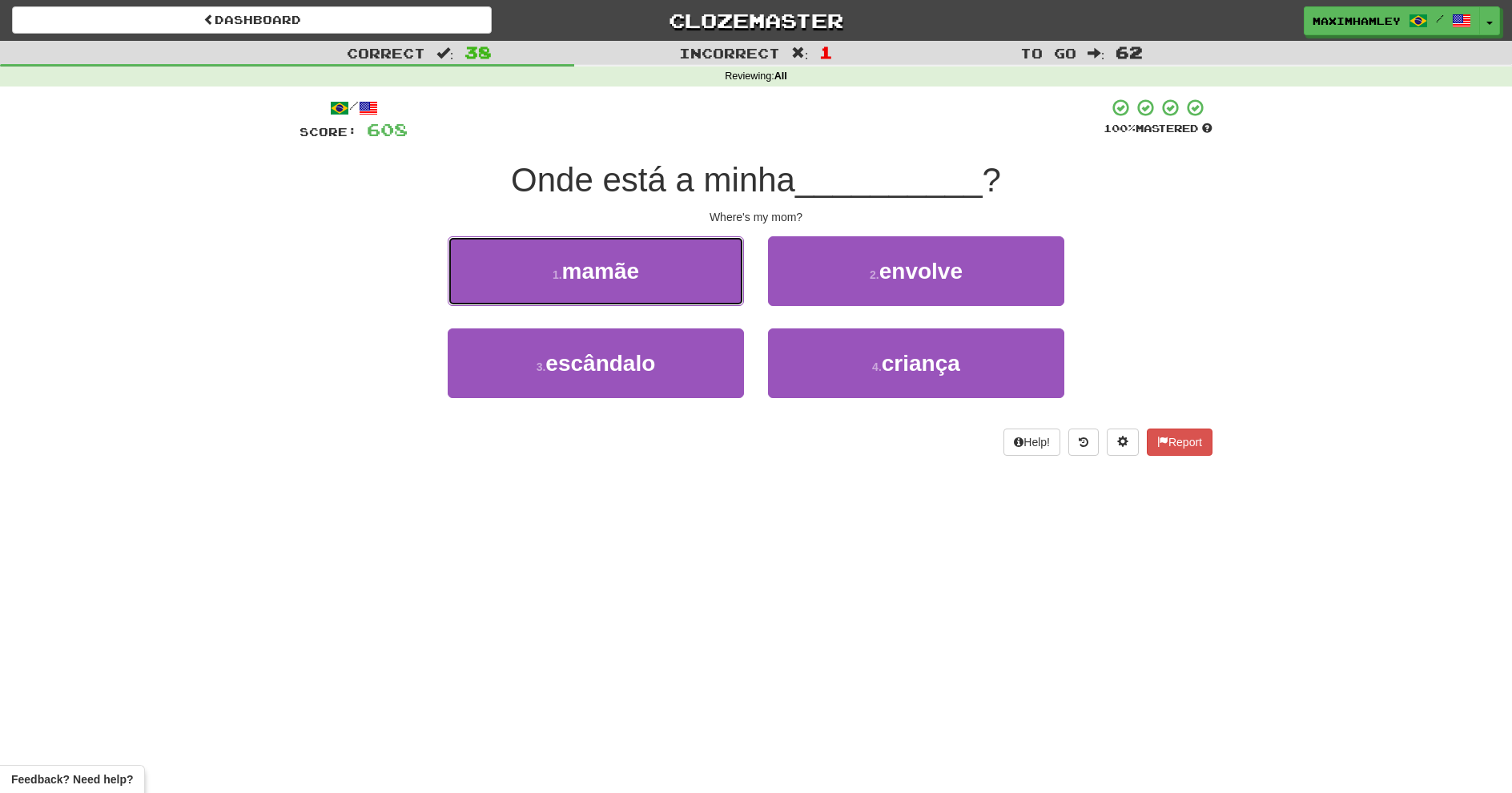
click at [674, 282] on button "1 . mamãe" at bounding box center [596, 272] width 296 height 70
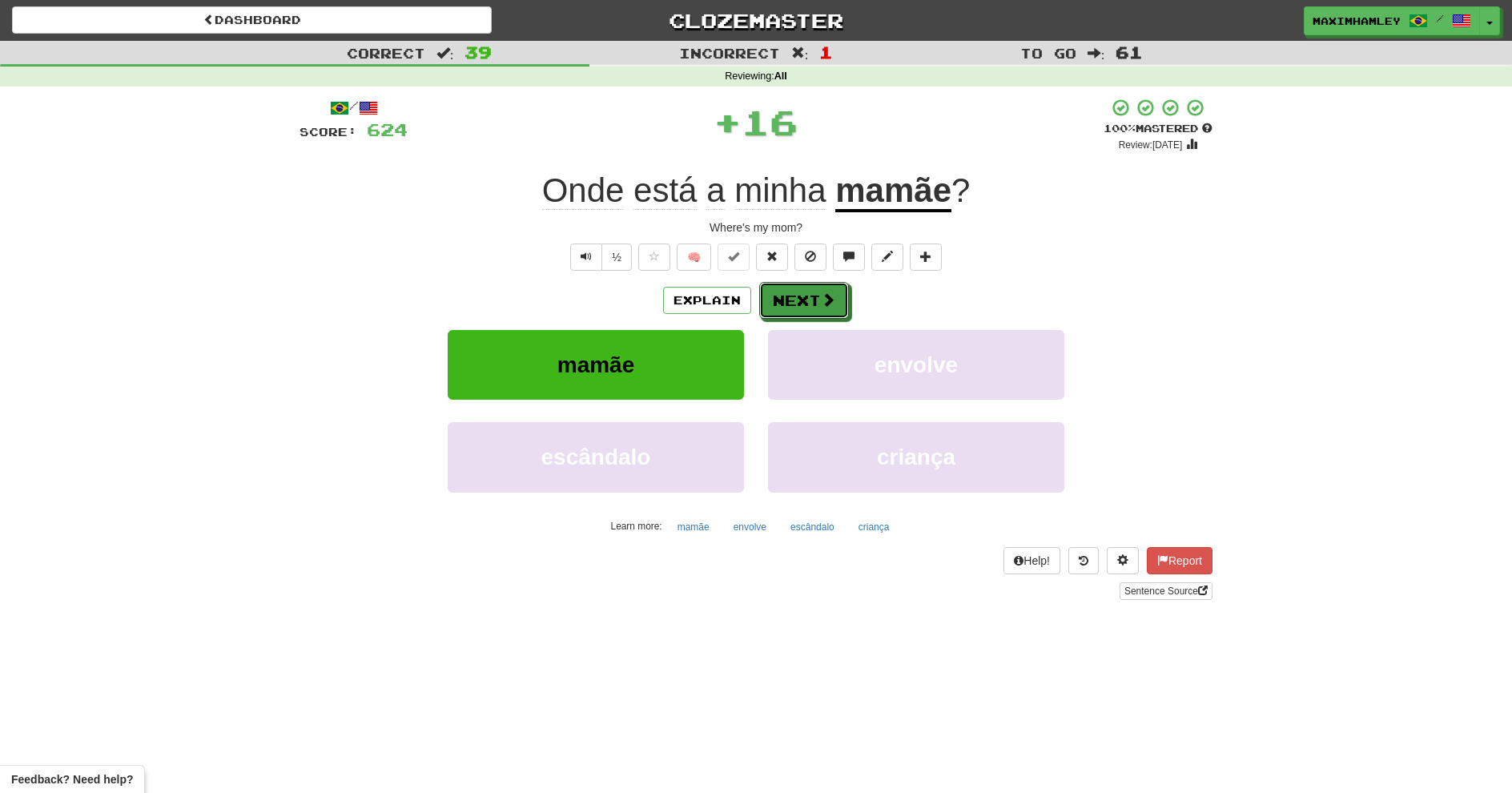
click at [769, 308] on button "Next" at bounding box center [804, 300] width 89 height 37
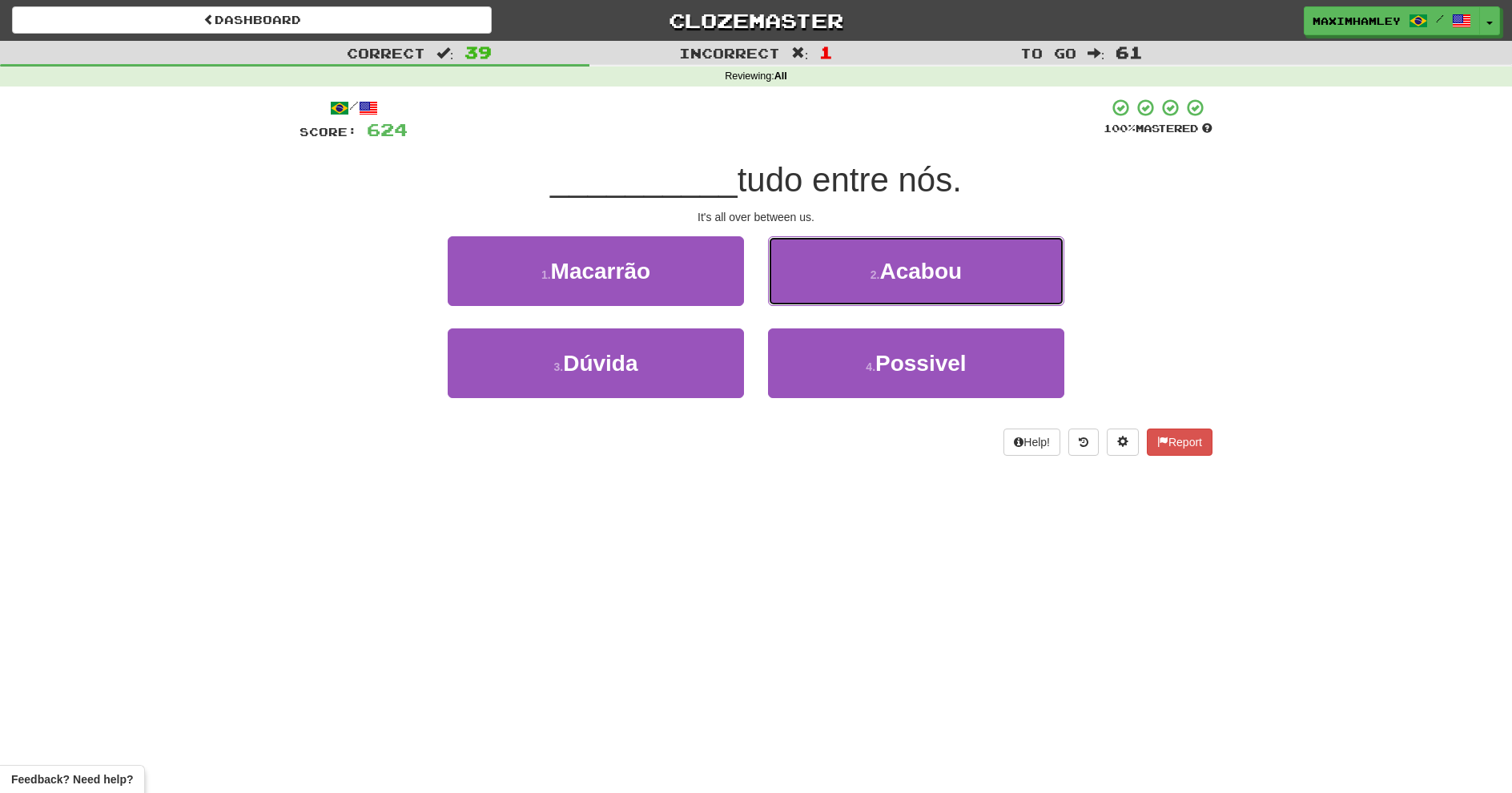
click at [833, 279] on button "2 . Acabou" at bounding box center [916, 272] width 296 height 70
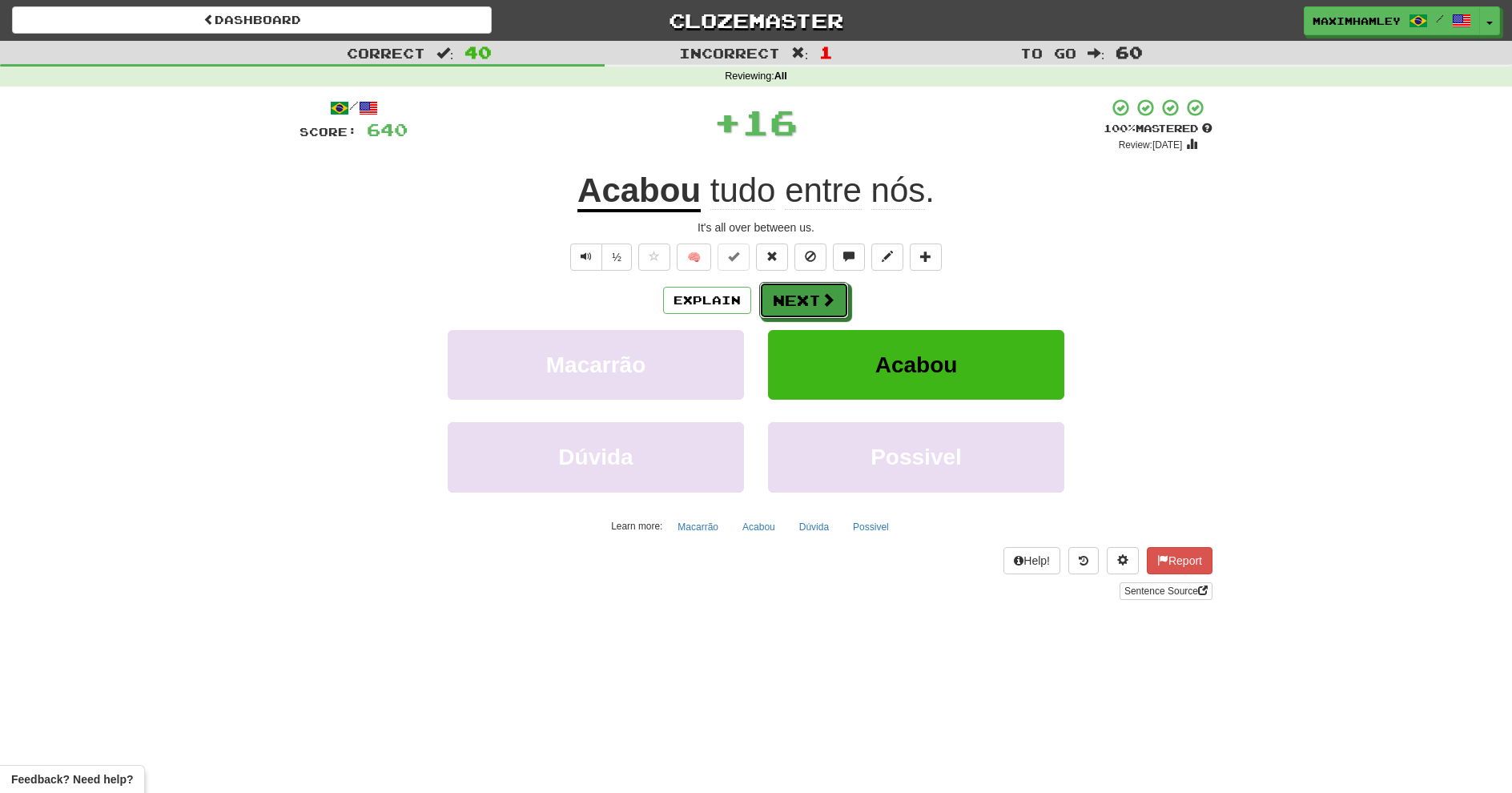
click at [780, 305] on button "Next" at bounding box center [804, 300] width 89 height 37
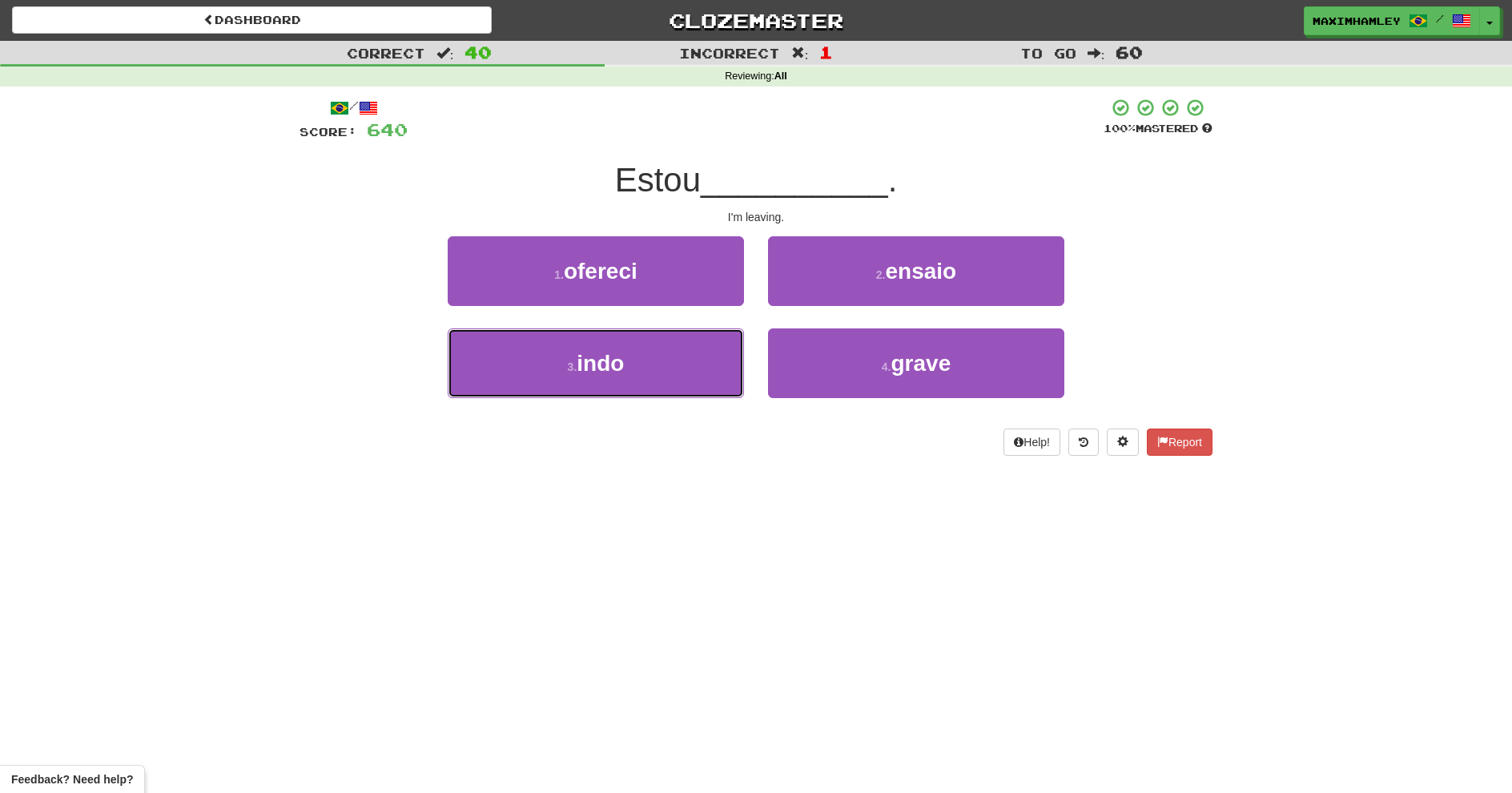
click at [641, 368] on button "3 . indo" at bounding box center [596, 363] width 296 height 70
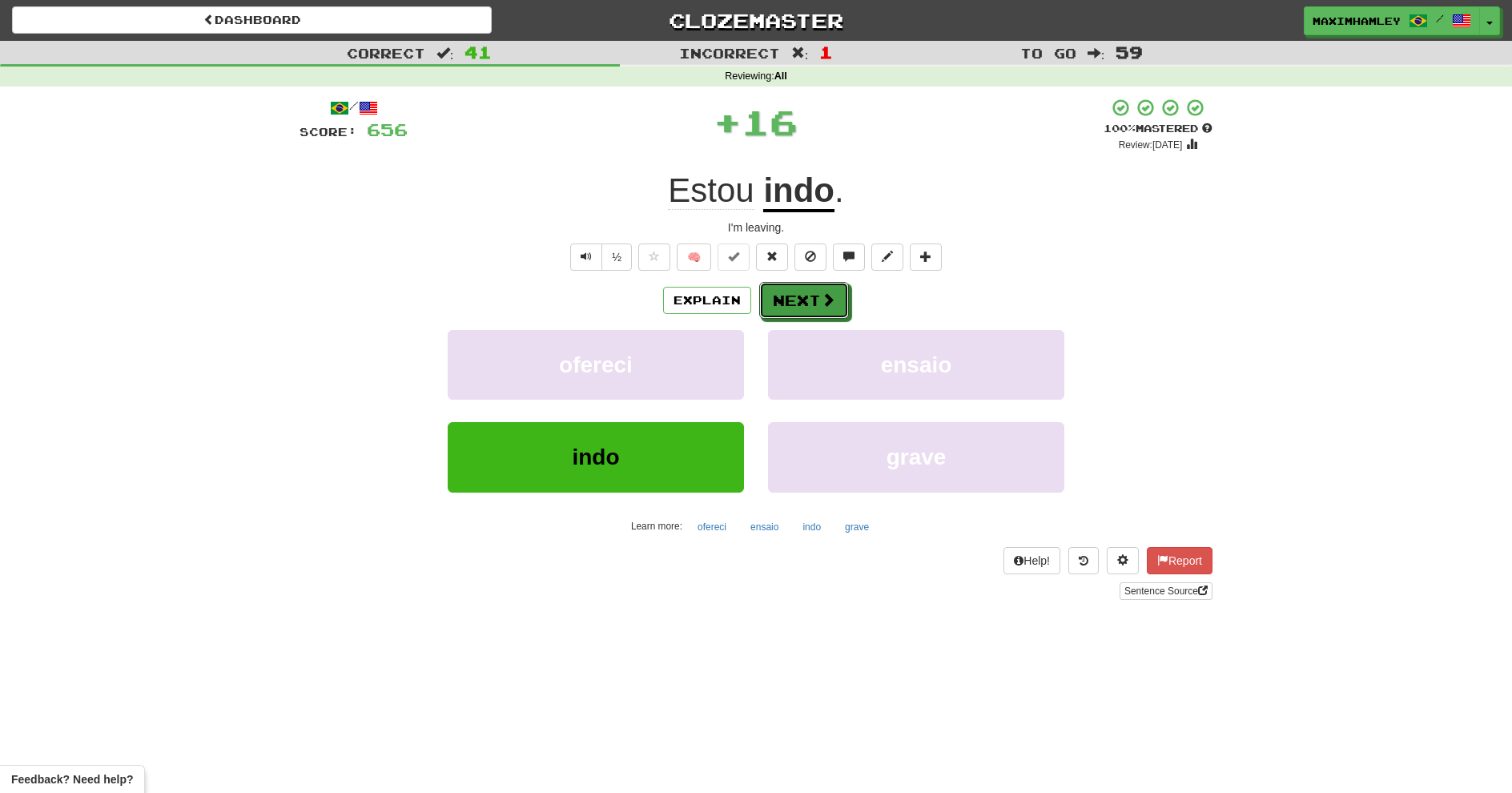
click at [808, 291] on button "Next" at bounding box center [804, 300] width 89 height 37
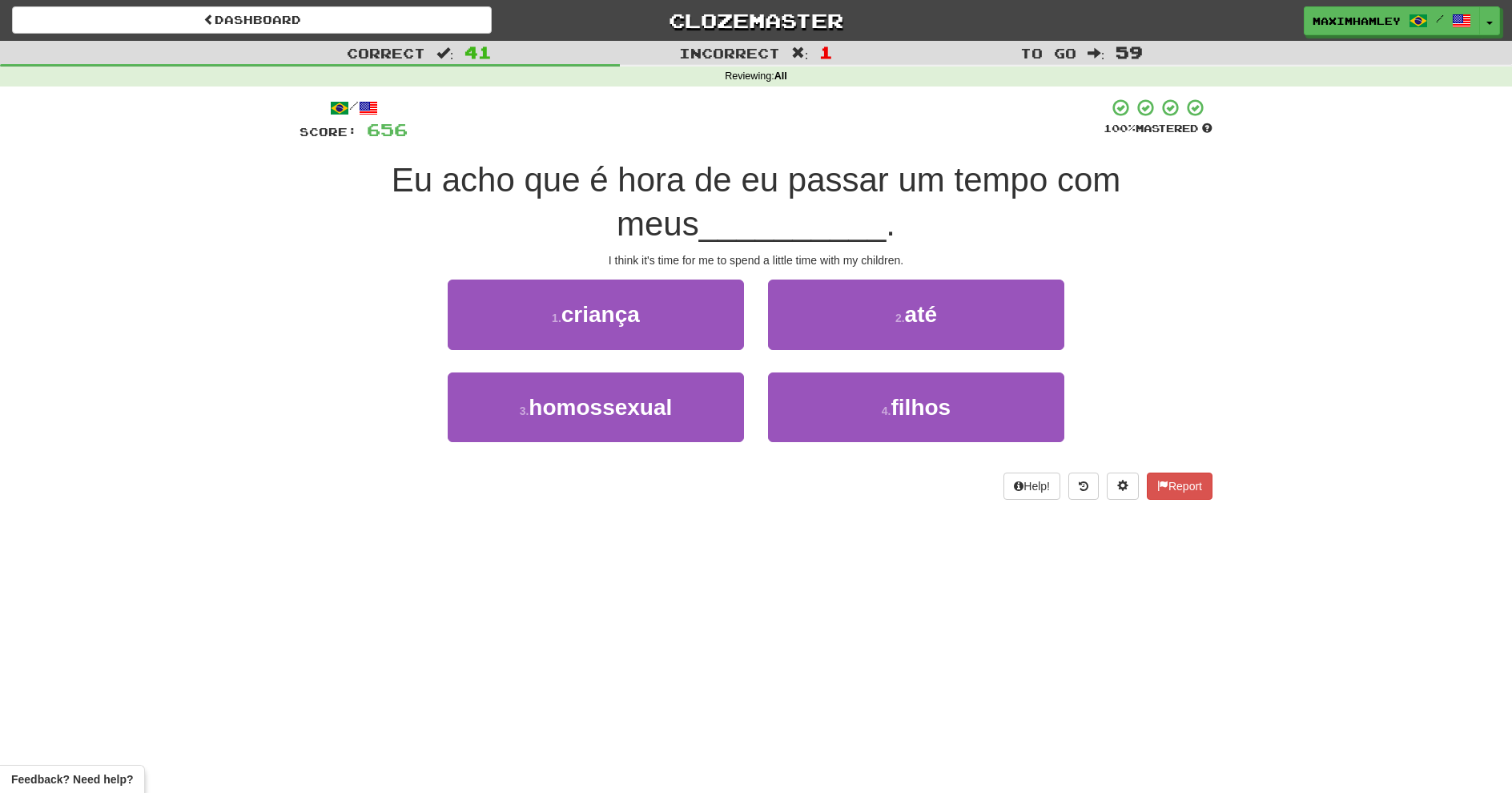
drag, startPoint x: 746, startPoint y: 310, endPoint x: 731, endPoint y: 310, distance: 15.0
click at [735, 310] on div "1 . criança" at bounding box center [596, 325] width 320 height 92
click at [725, 310] on button "1 . criança" at bounding box center [596, 315] width 296 height 70
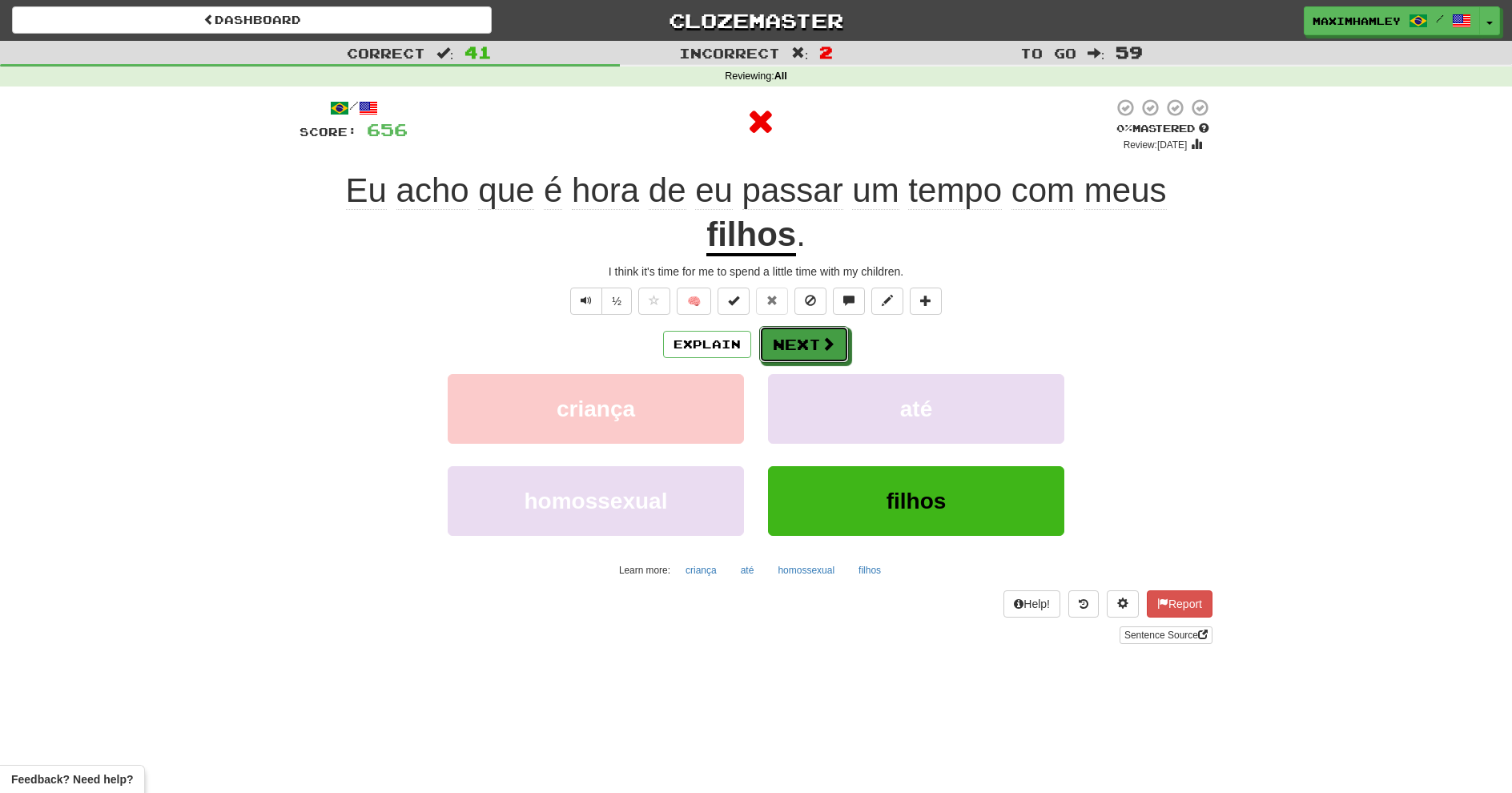
click at [796, 337] on button "Next" at bounding box center [804, 344] width 89 height 37
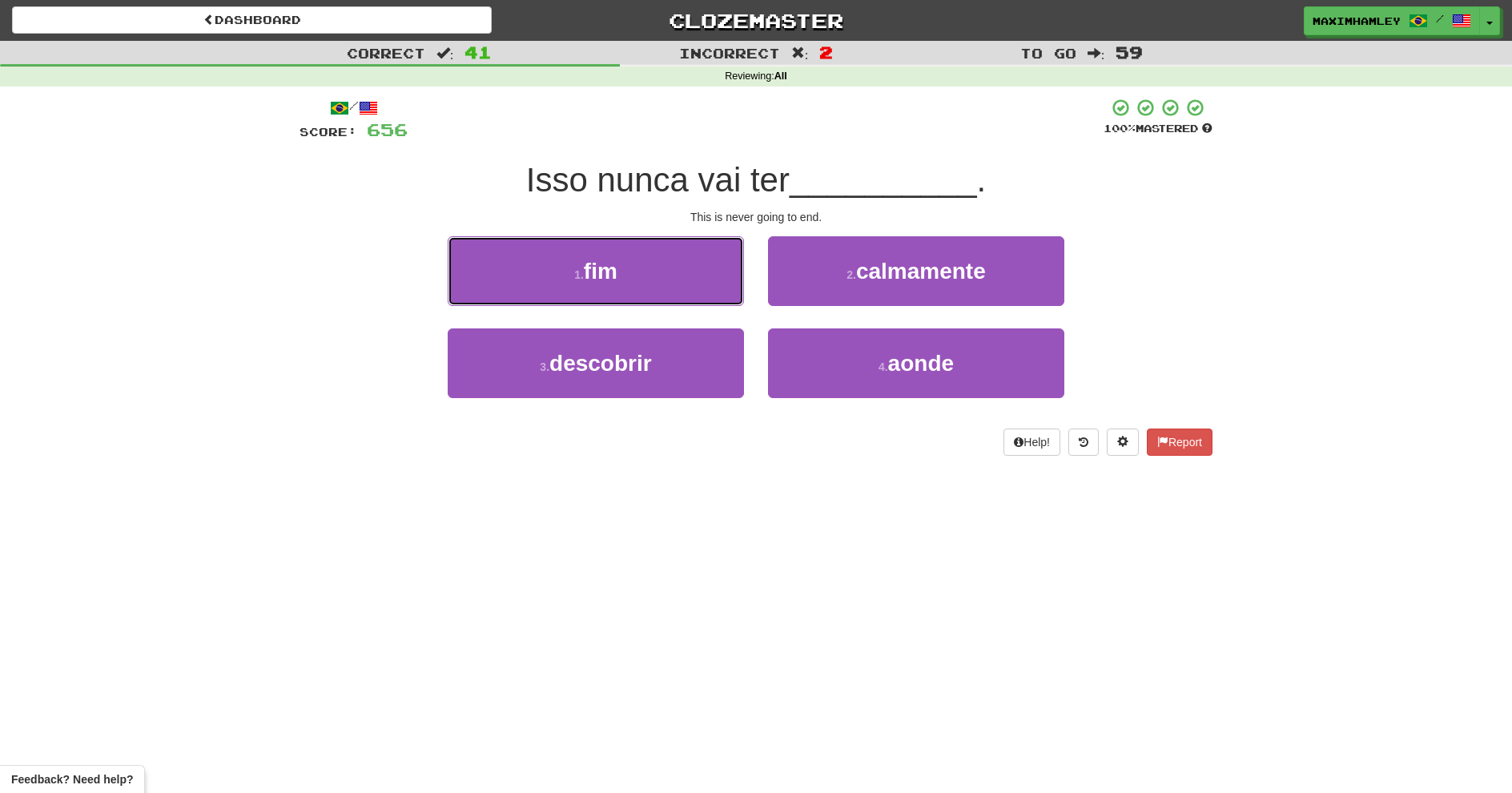
click at [675, 286] on button "1 . fim" at bounding box center [596, 272] width 296 height 70
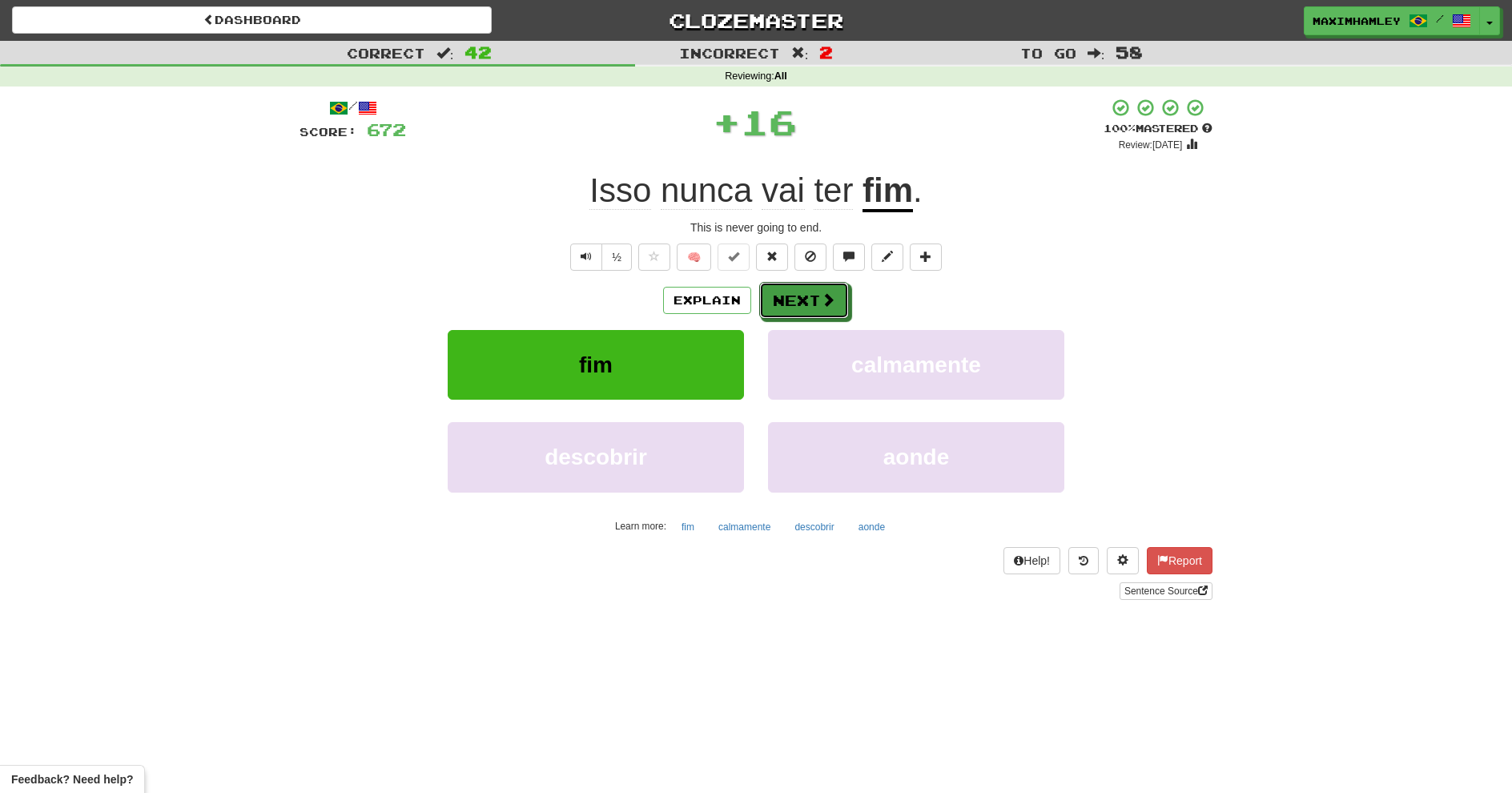
click at [766, 311] on button "Next" at bounding box center [804, 300] width 89 height 37
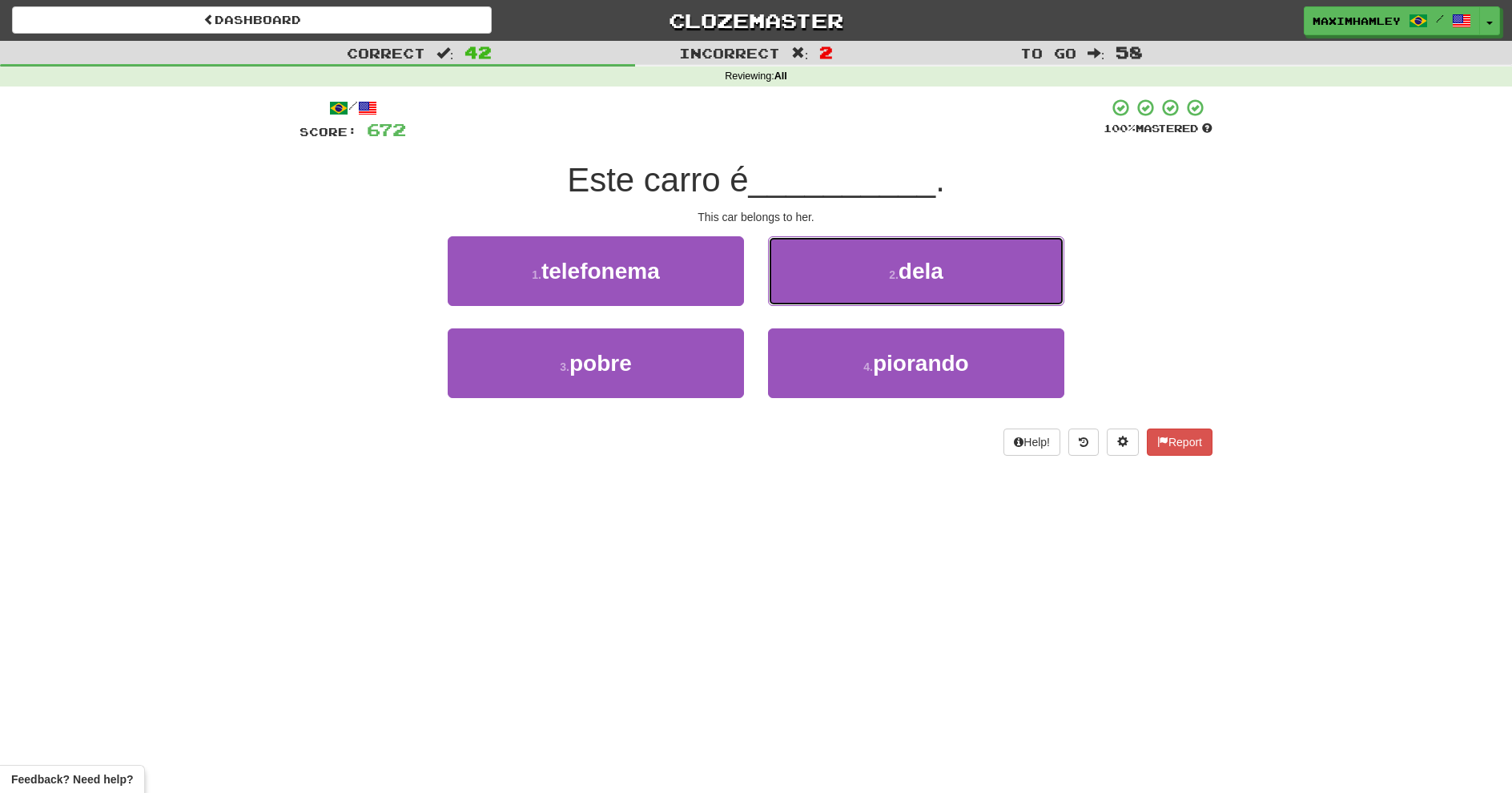
click at [819, 266] on button "2 . dela" at bounding box center [916, 272] width 296 height 70
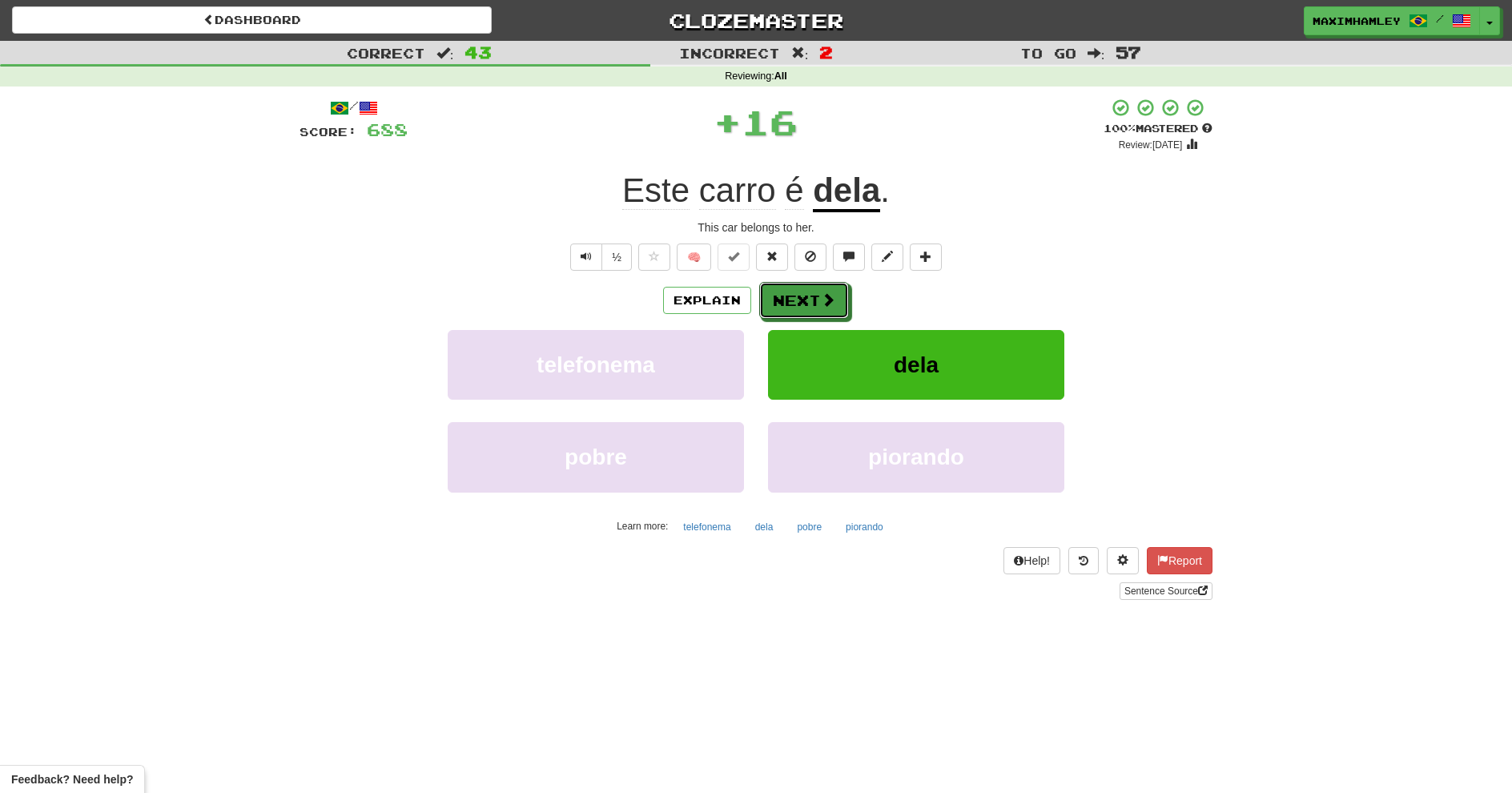
click at [794, 315] on button "Next" at bounding box center [804, 300] width 89 height 37
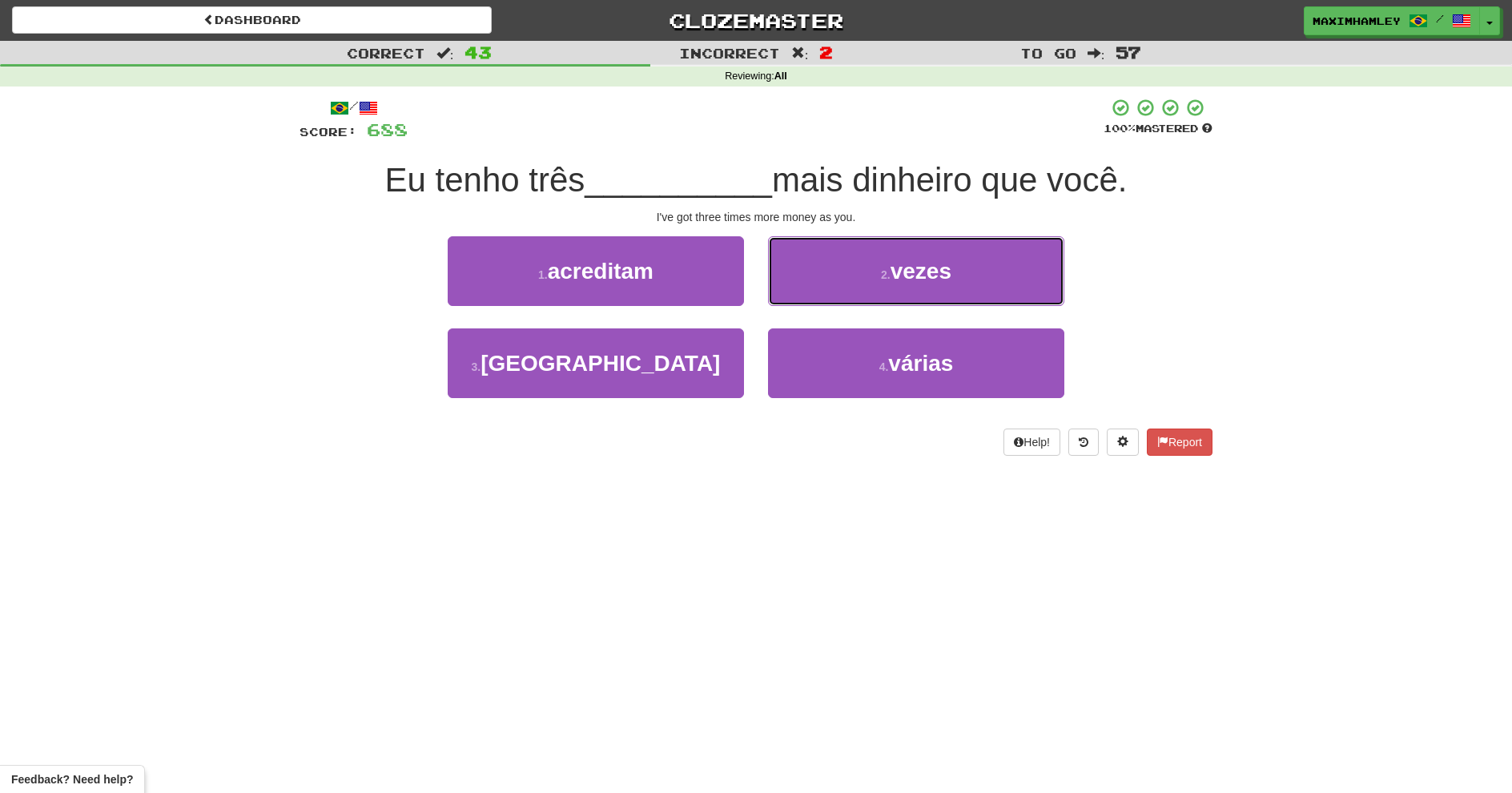
click at [826, 268] on button "2 . vezes" at bounding box center [916, 272] width 296 height 70
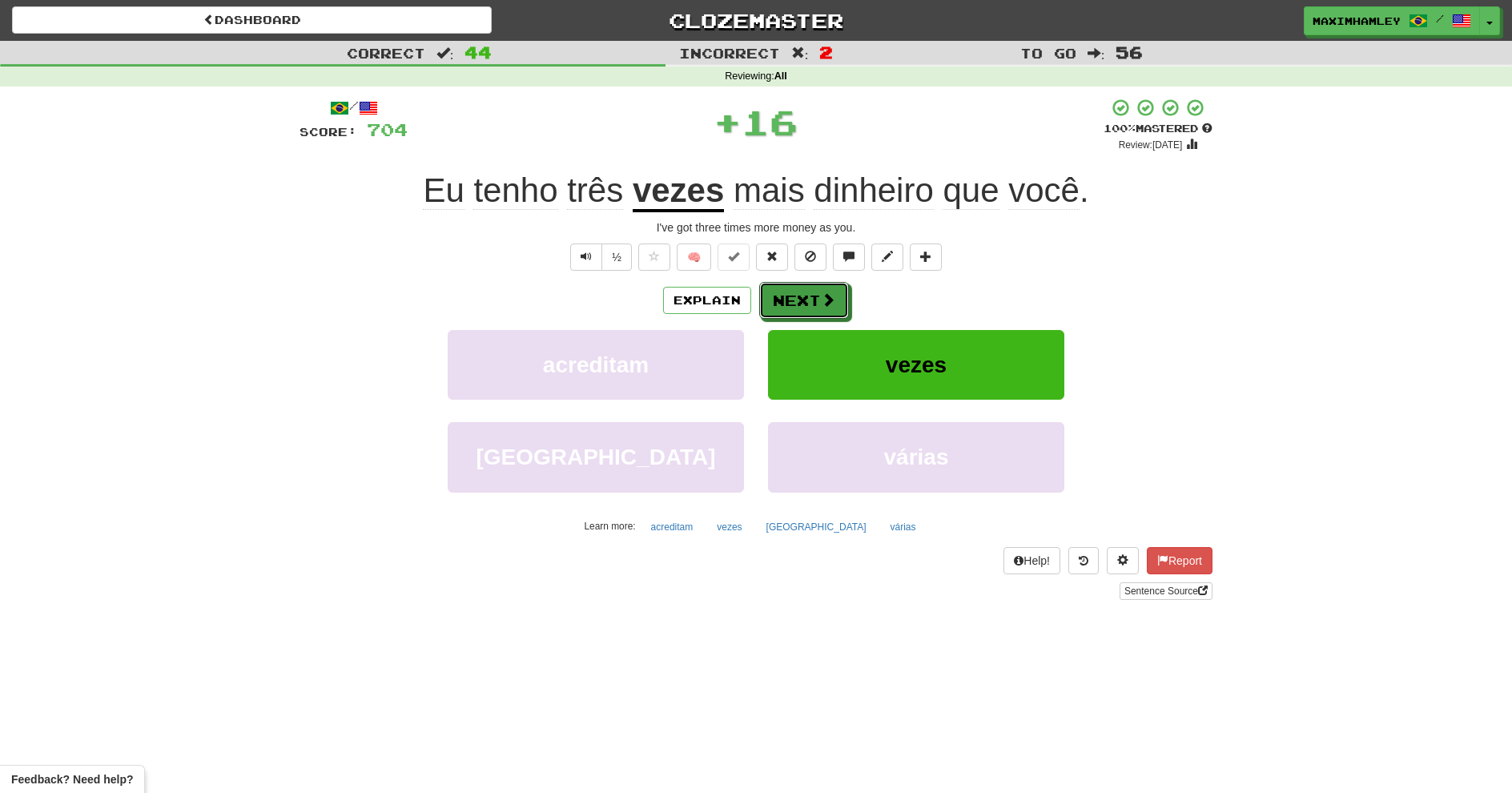
click at [779, 306] on button "Next" at bounding box center [804, 300] width 89 height 37
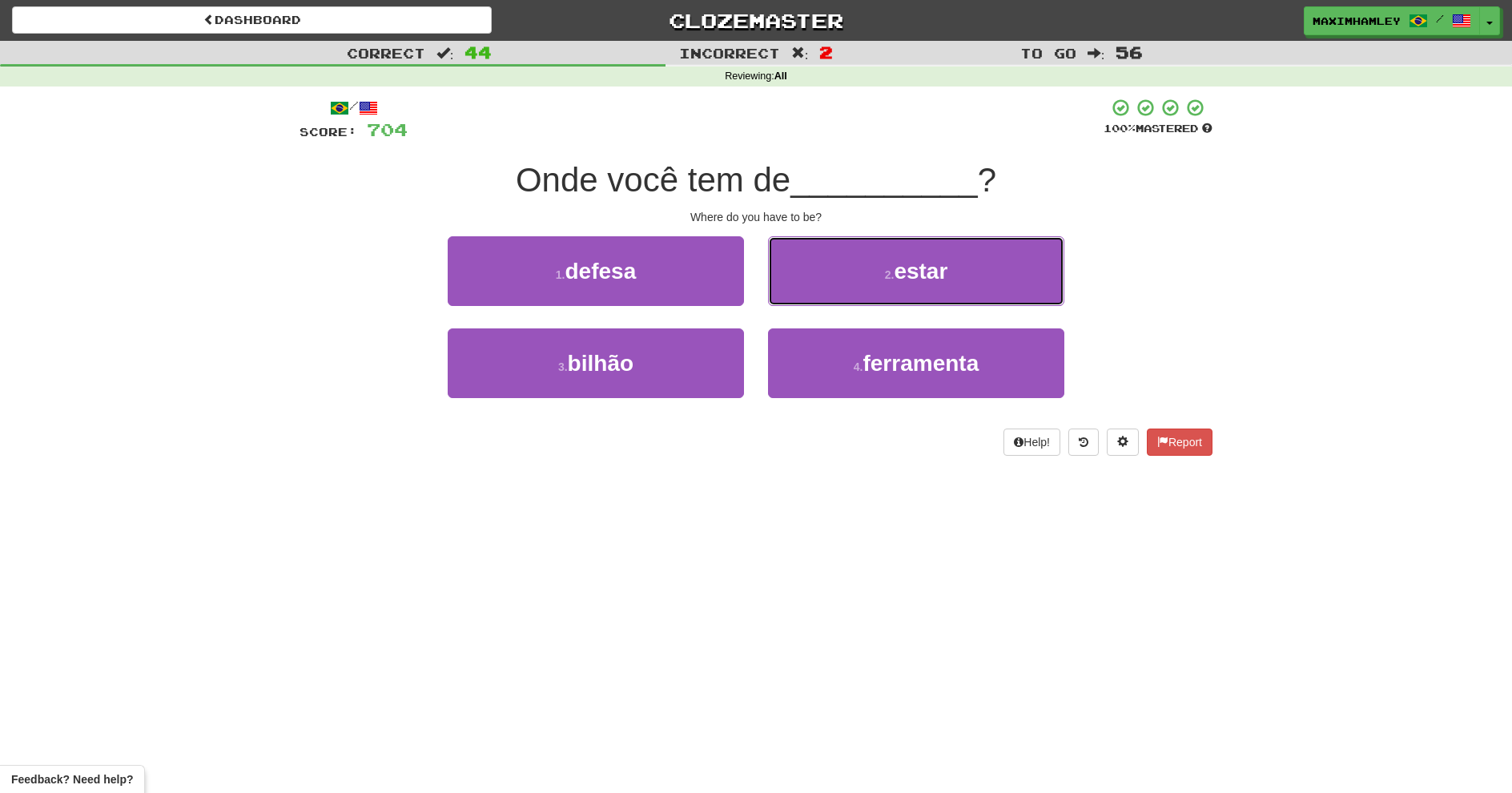
click at [784, 281] on button "2 . estar" at bounding box center [916, 272] width 296 height 70
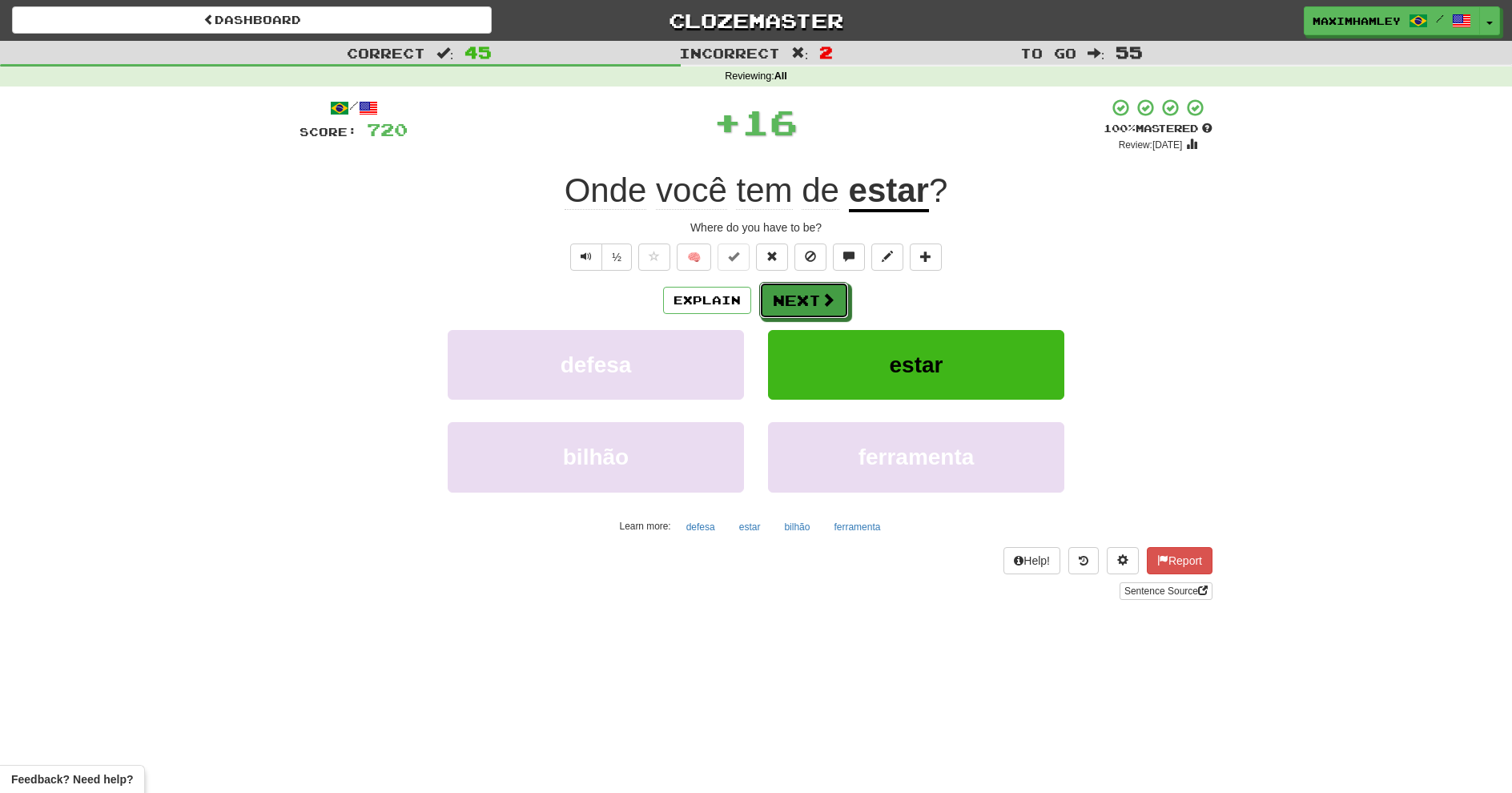
click at [812, 304] on button "Next" at bounding box center [804, 300] width 89 height 37
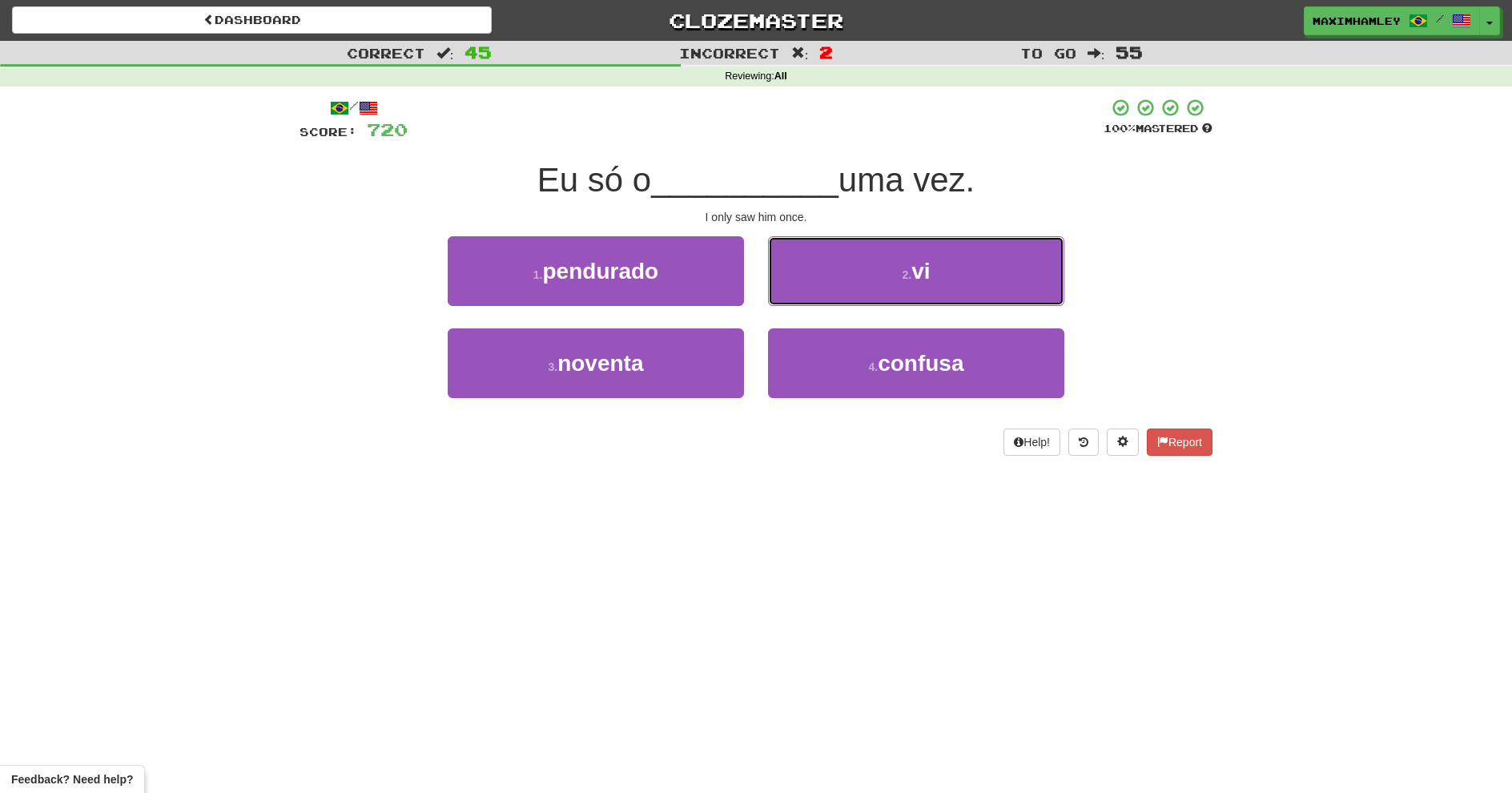
click at [804, 288] on button "2 . vi" at bounding box center [916, 272] width 296 height 70
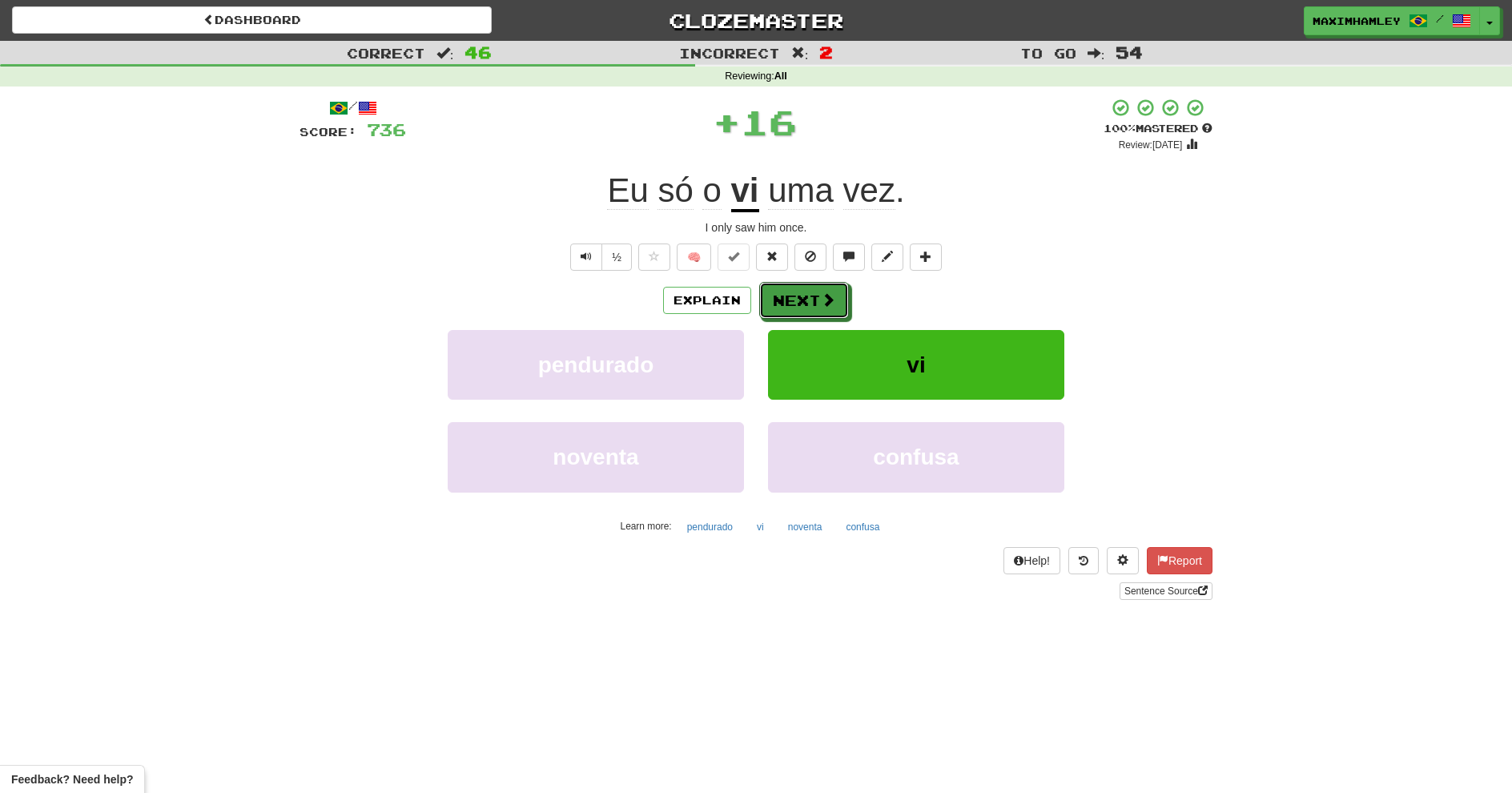
click at [804, 288] on button "Next" at bounding box center [804, 300] width 89 height 37
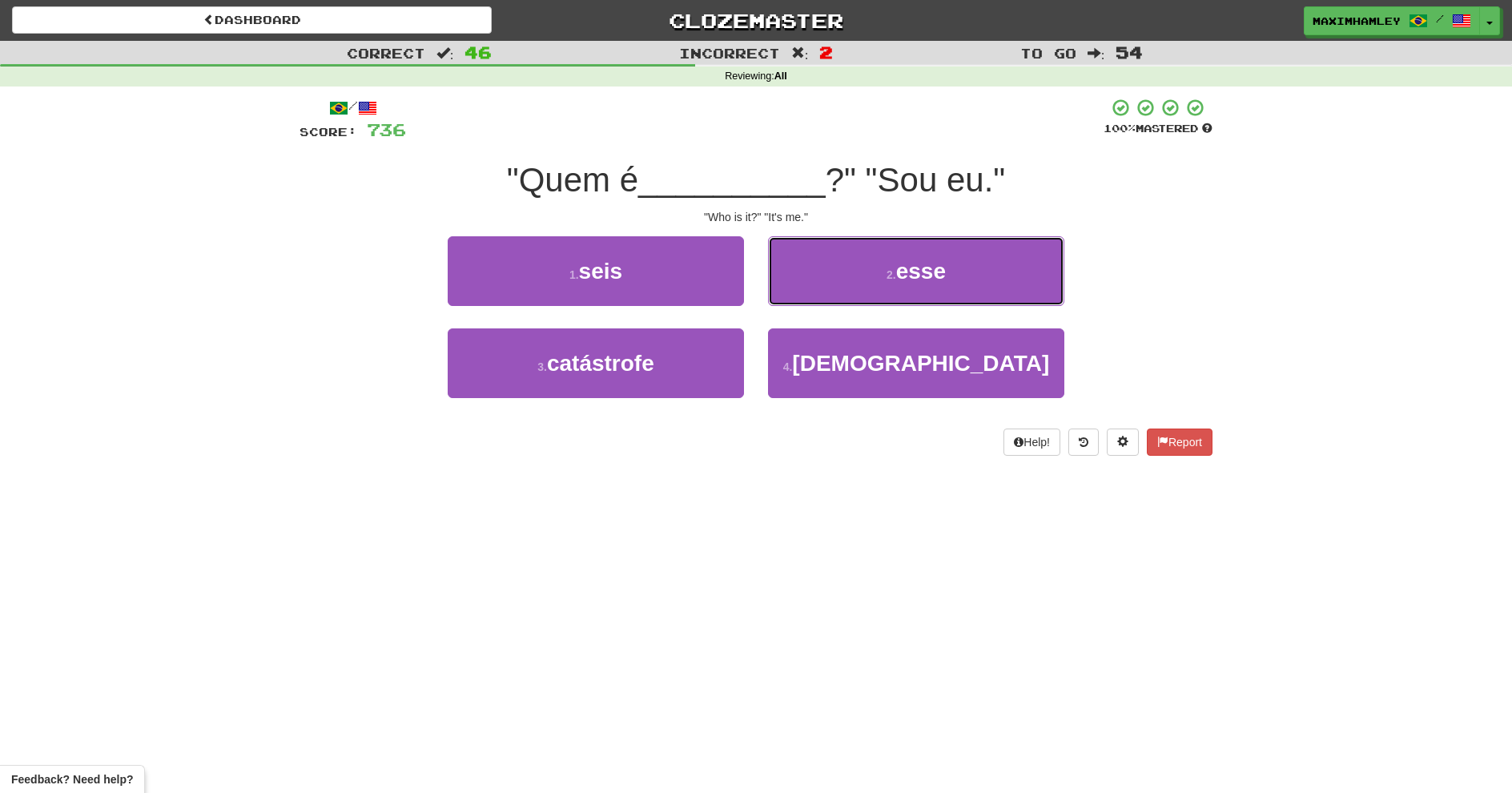
click at [802, 286] on button "2 . esse" at bounding box center [916, 272] width 296 height 70
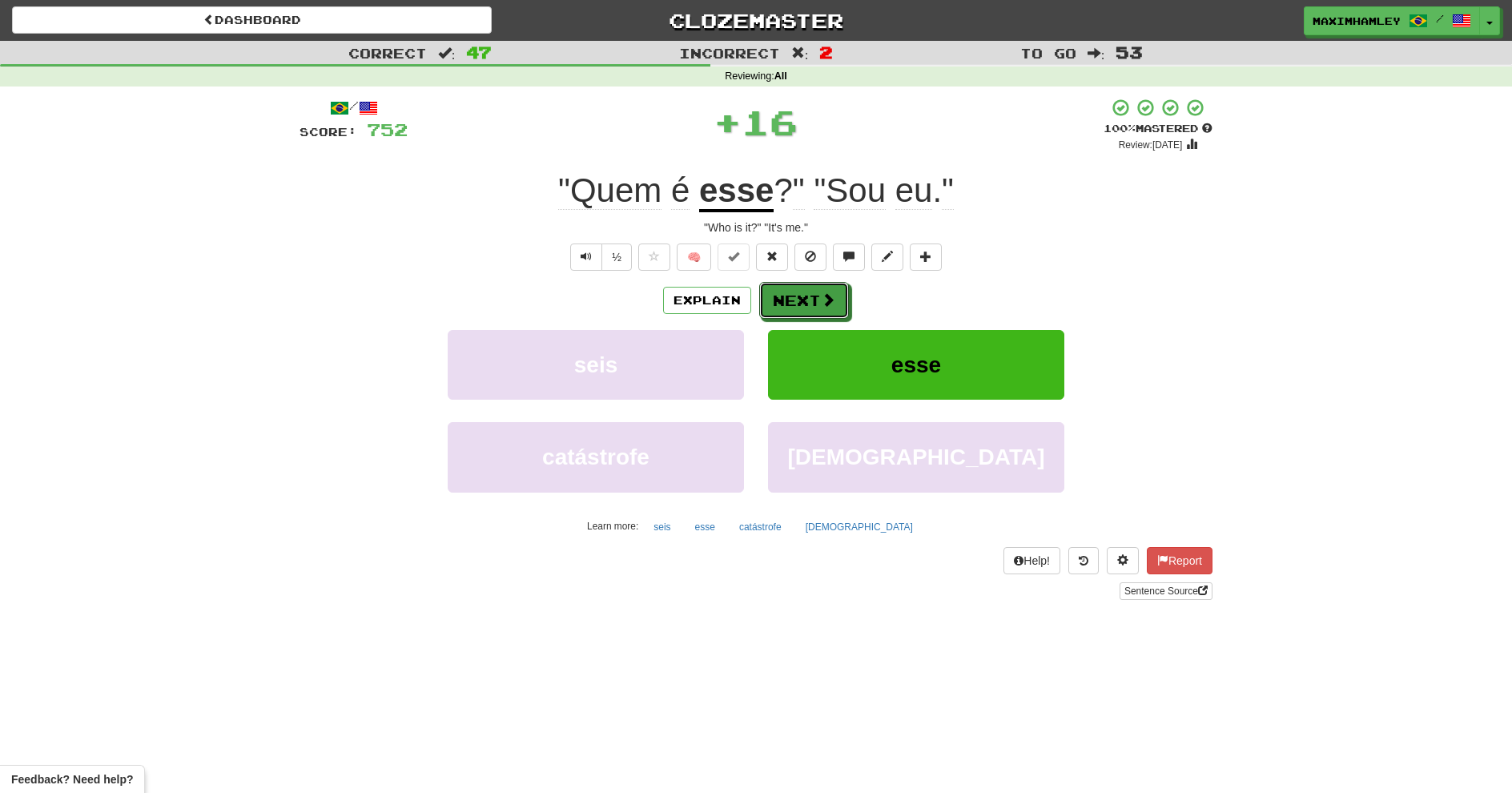
click at [811, 301] on body "Dashboard Clozemaster maximhamley / Toggle Dropdown Dashboard Leaderboard Activ…" at bounding box center [756, 680] width 1512 height 1362
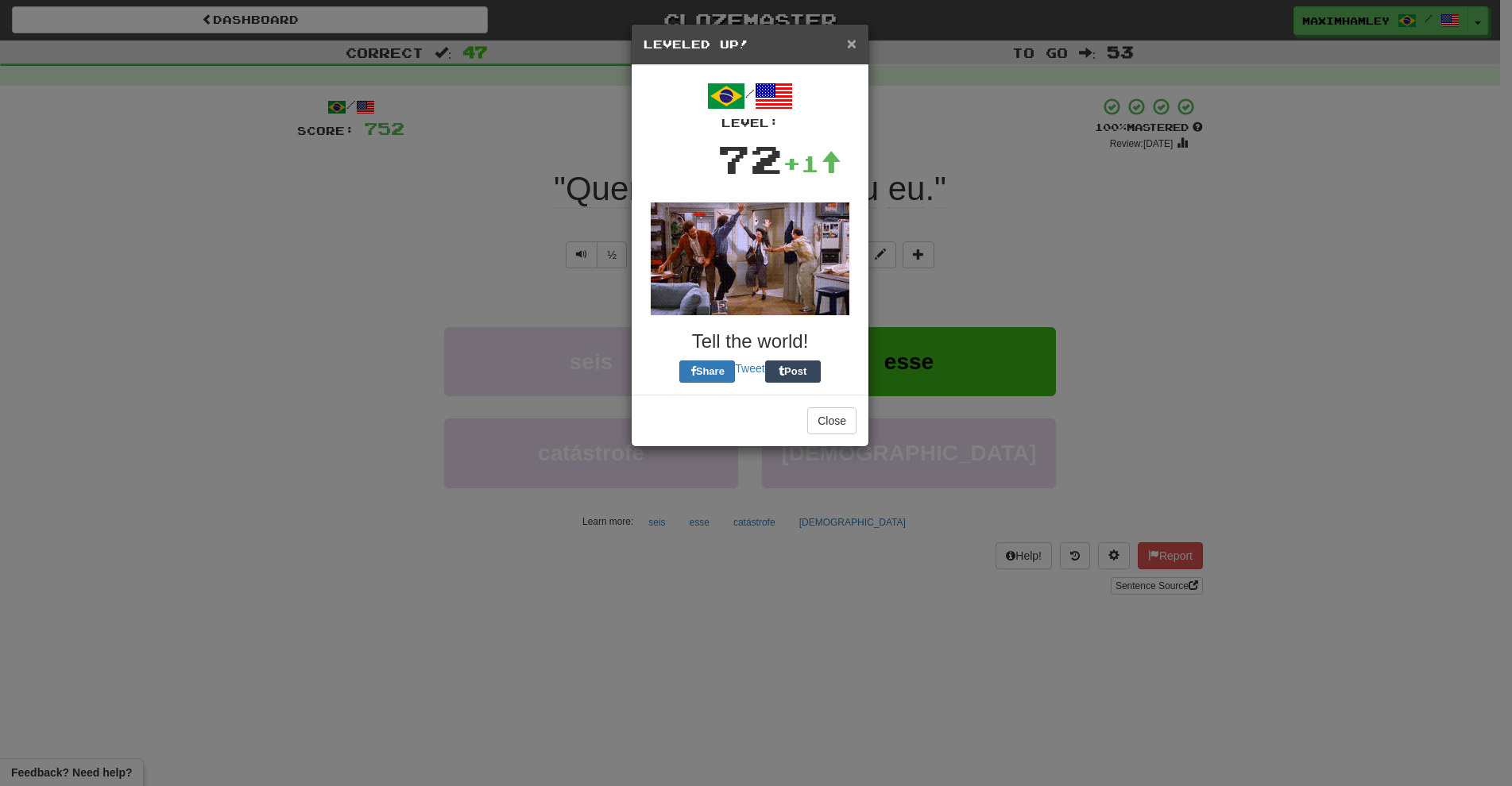
click at [851, 44] on span "×" at bounding box center [852, 43] width 10 height 18
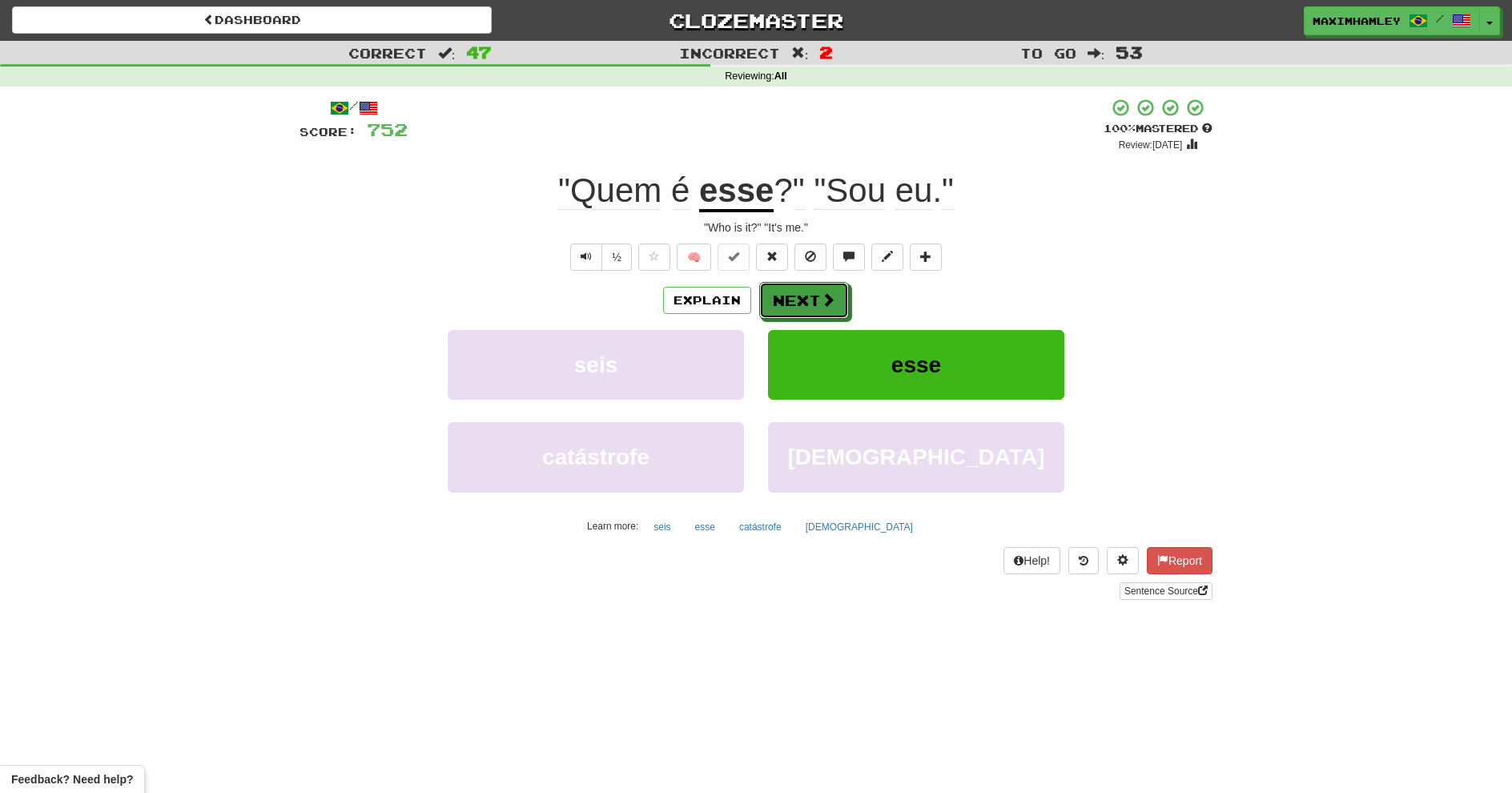
click at [774, 309] on button "Next" at bounding box center [804, 300] width 89 height 37
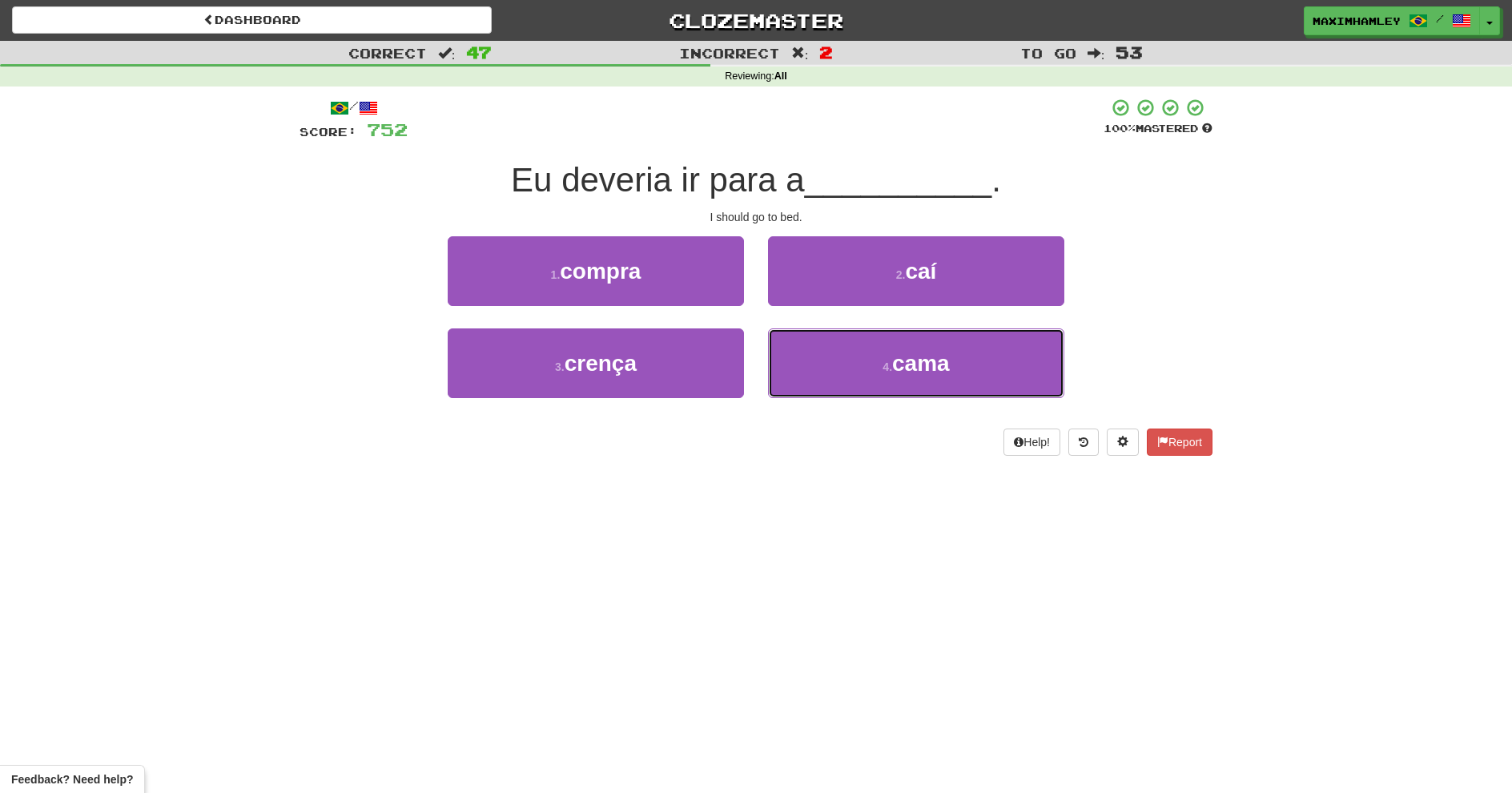
click at [814, 368] on button "4 . cama" at bounding box center [916, 363] width 296 height 70
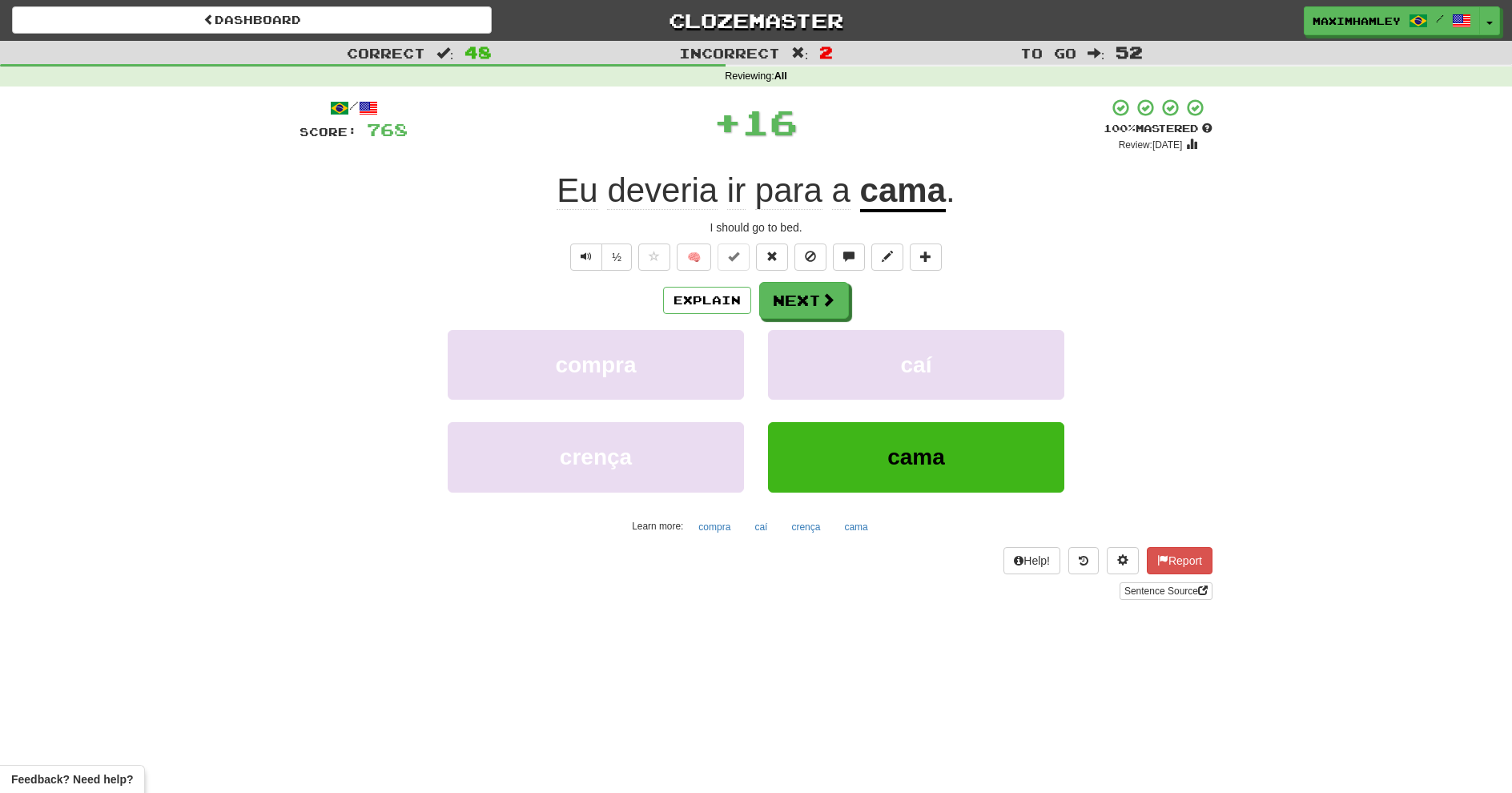
drag, startPoint x: 806, startPoint y: 279, endPoint x: 813, endPoint y: 286, distance: 9.9
click at [807, 279] on div "/ Score: 768 + 16 100 % Mastered Review: 2026-02-15 Eu deveria ir para a cama .…" at bounding box center [756, 348] width 913 height 502
click at [817, 291] on button "Next" at bounding box center [804, 300] width 89 height 37
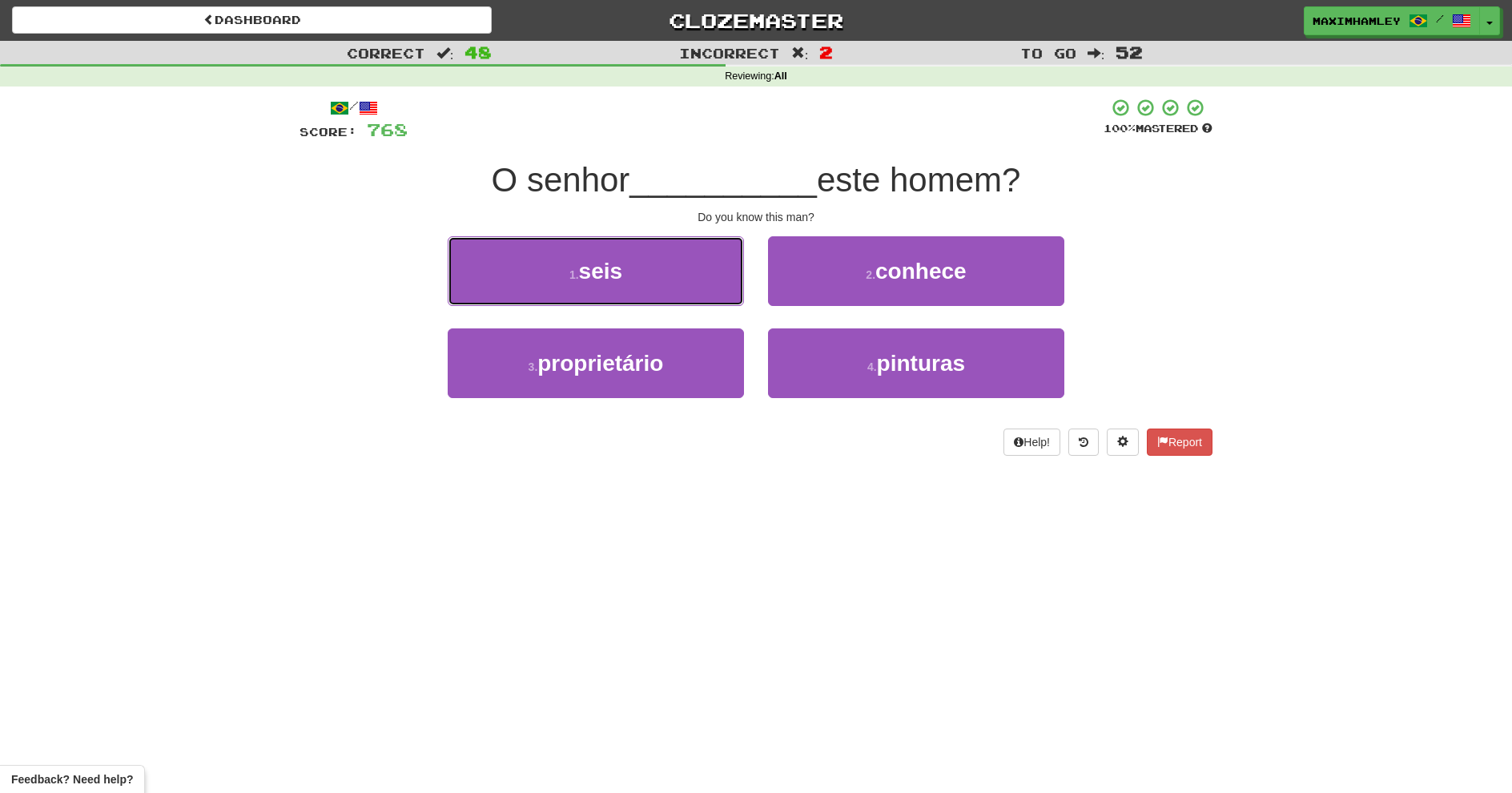
click at [686, 296] on button "1 . seis" at bounding box center [596, 272] width 296 height 70
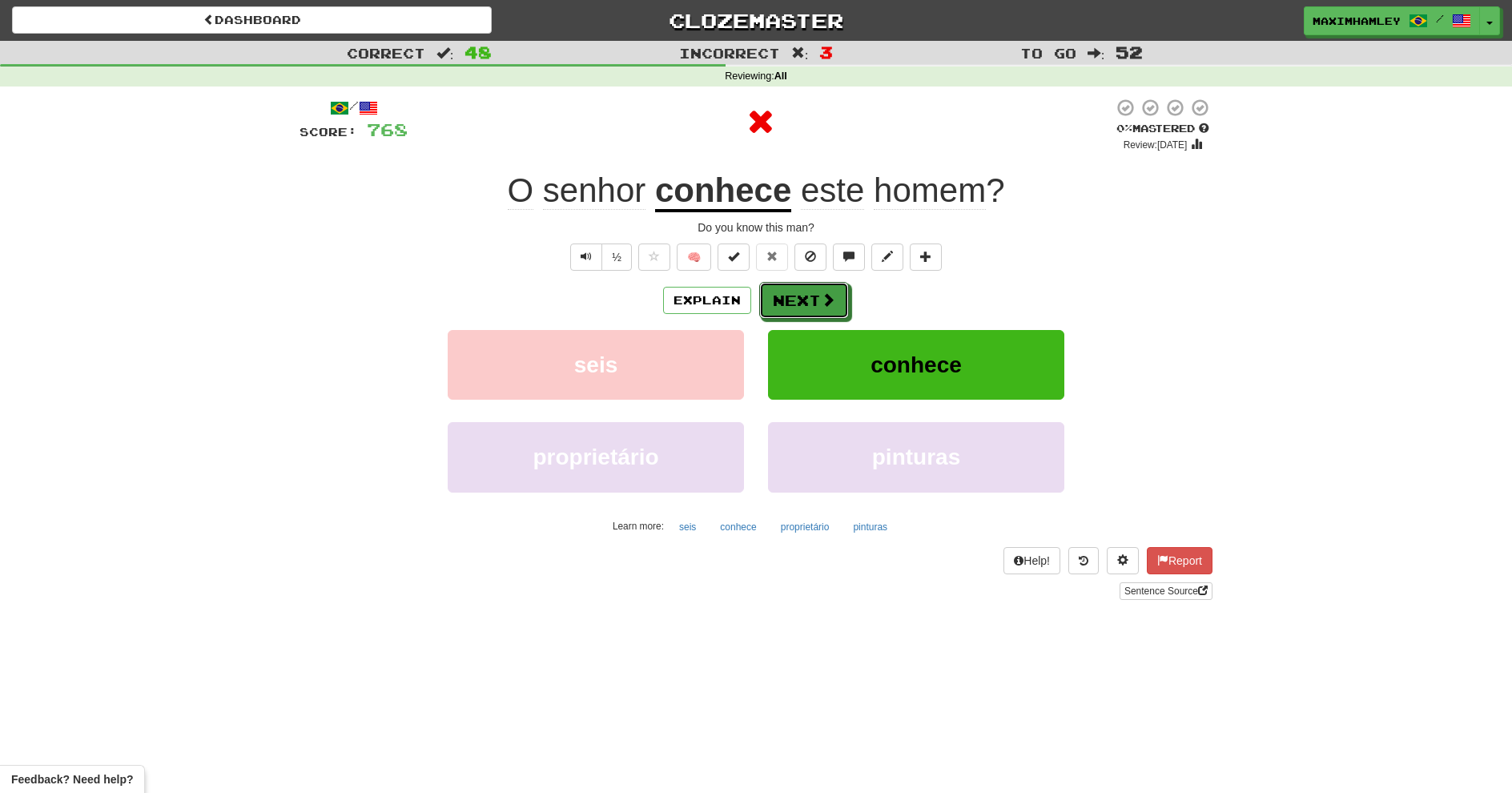
click at [828, 297] on span at bounding box center [828, 299] width 14 height 14
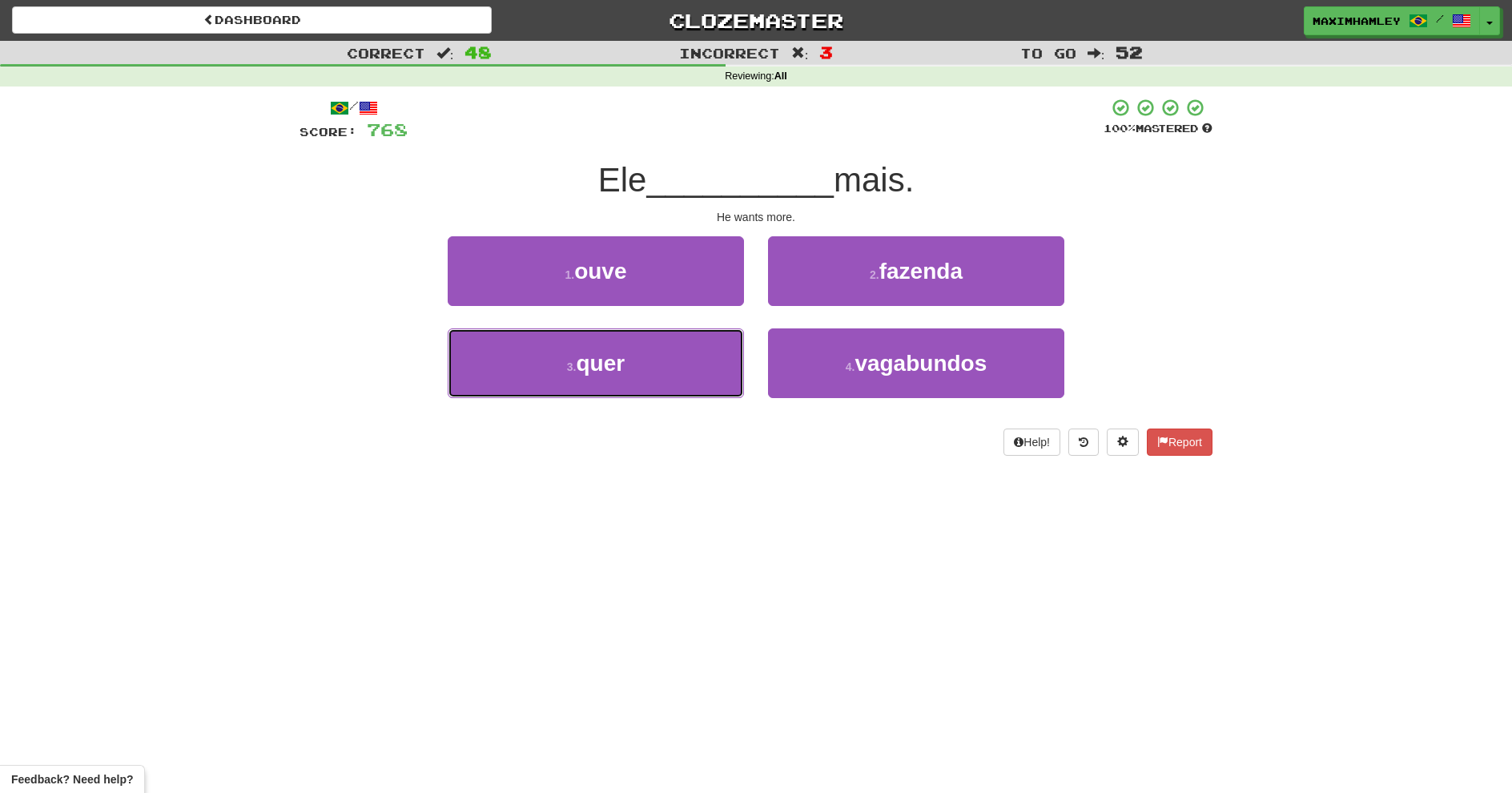
click at [698, 369] on button "3 . quer" at bounding box center [596, 363] width 296 height 70
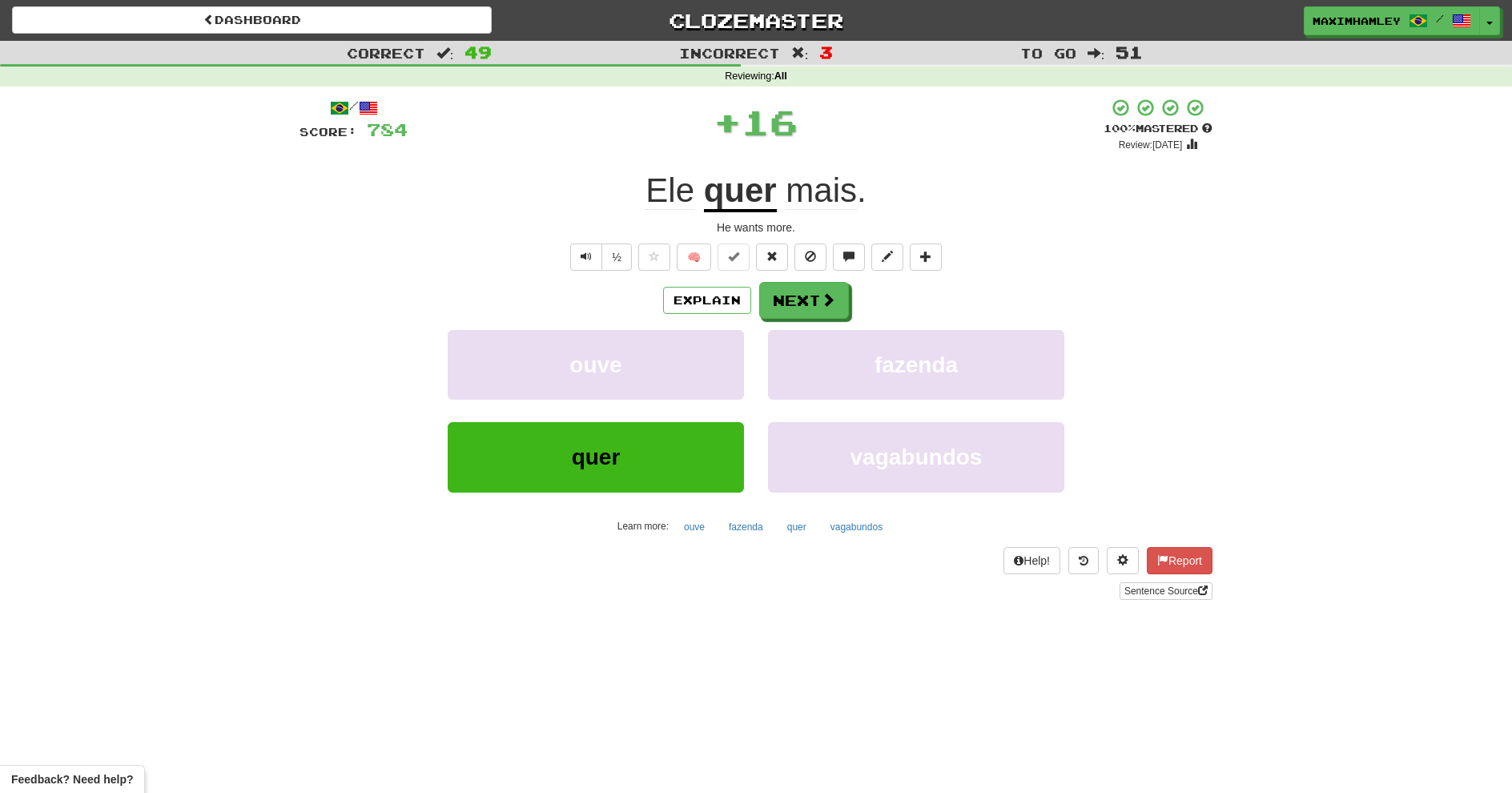
click at [810, 286] on div "/ Score: 784 + 16 100 % Mastered Review: 2026-02-15 Ele quer mais . He wants mo…" at bounding box center [756, 348] width 913 height 502
click at [816, 294] on button "Next" at bounding box center [804, 300] width 89 height 37
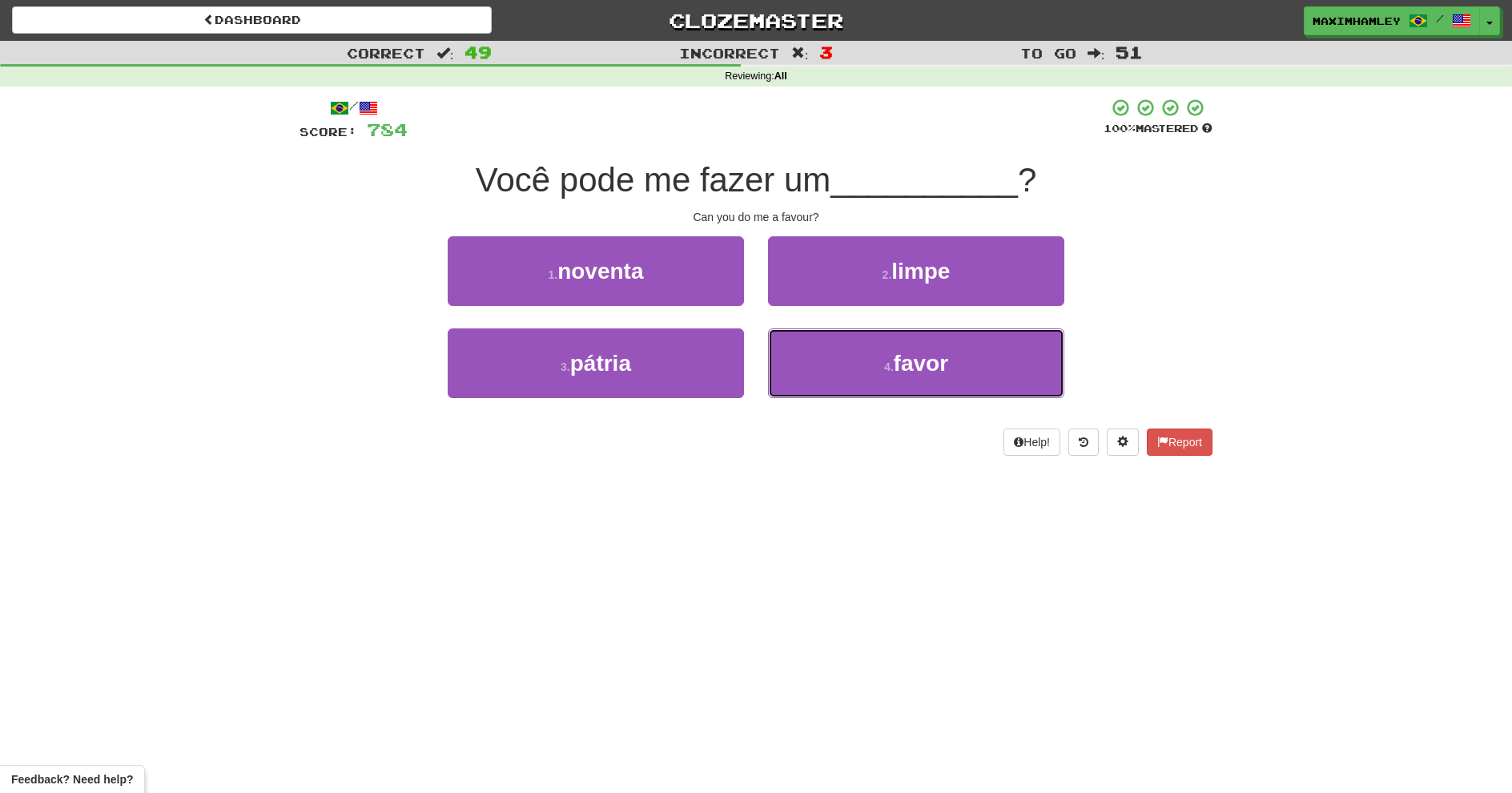
click at [810, 377] on button "4 . favor" at bounding box center [916, 363] width 296 height 70
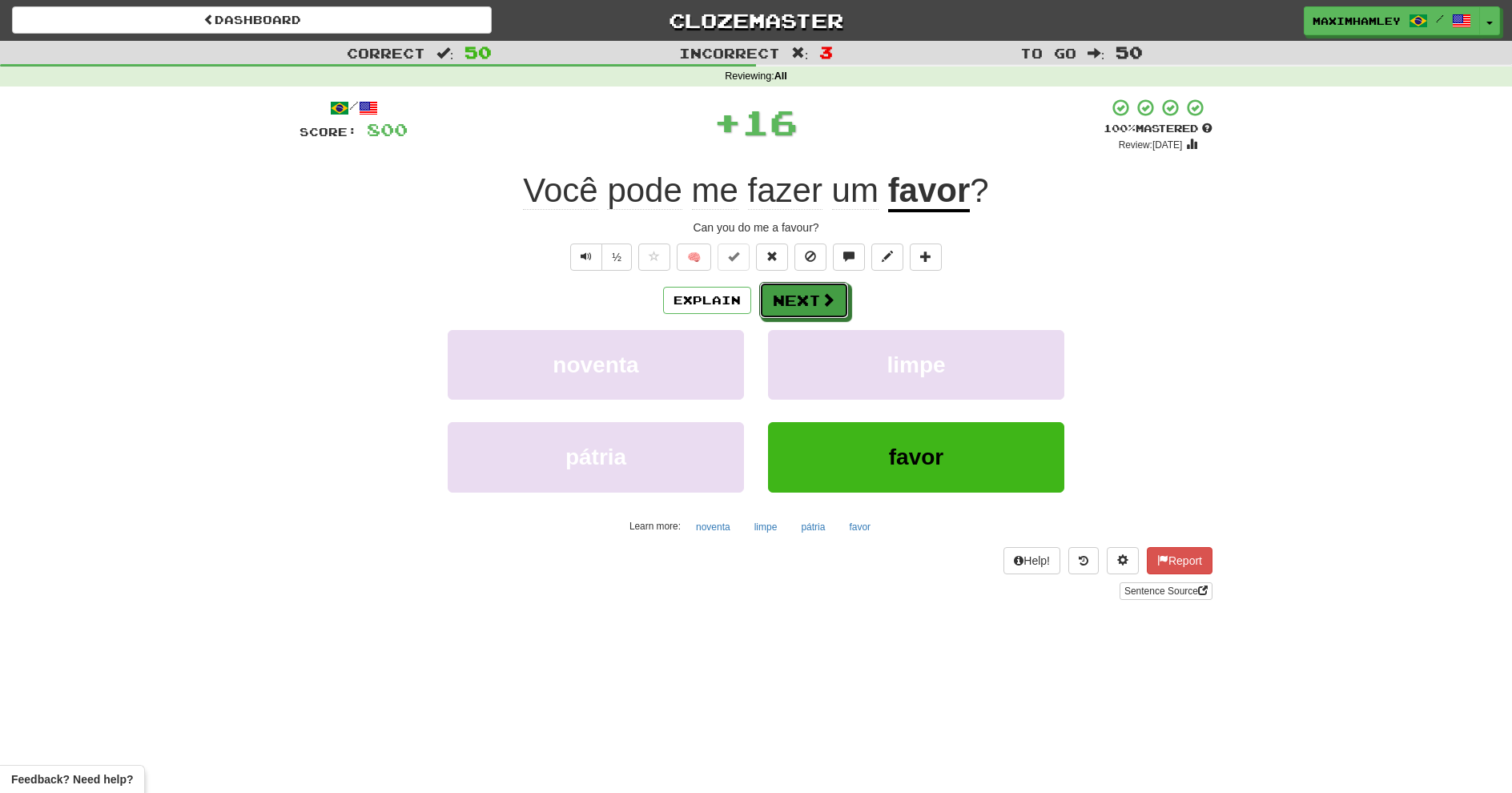
click at [790, 298] on button "Next" at bounding box center [804, 300] width 89 height 37
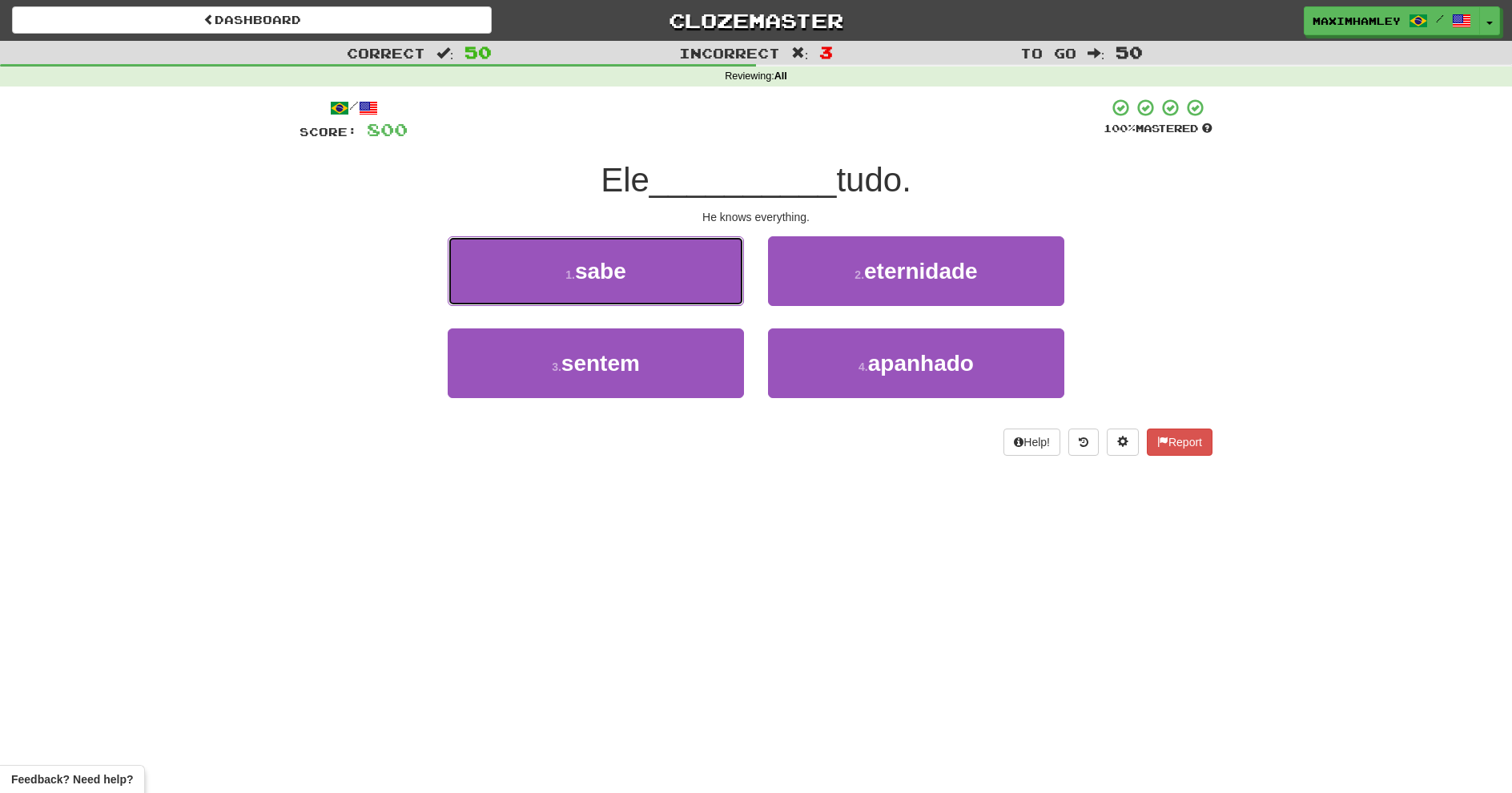
click at [678, 289] on button "1 . sabe" at bounding box center [596, 272] width 296 height 70
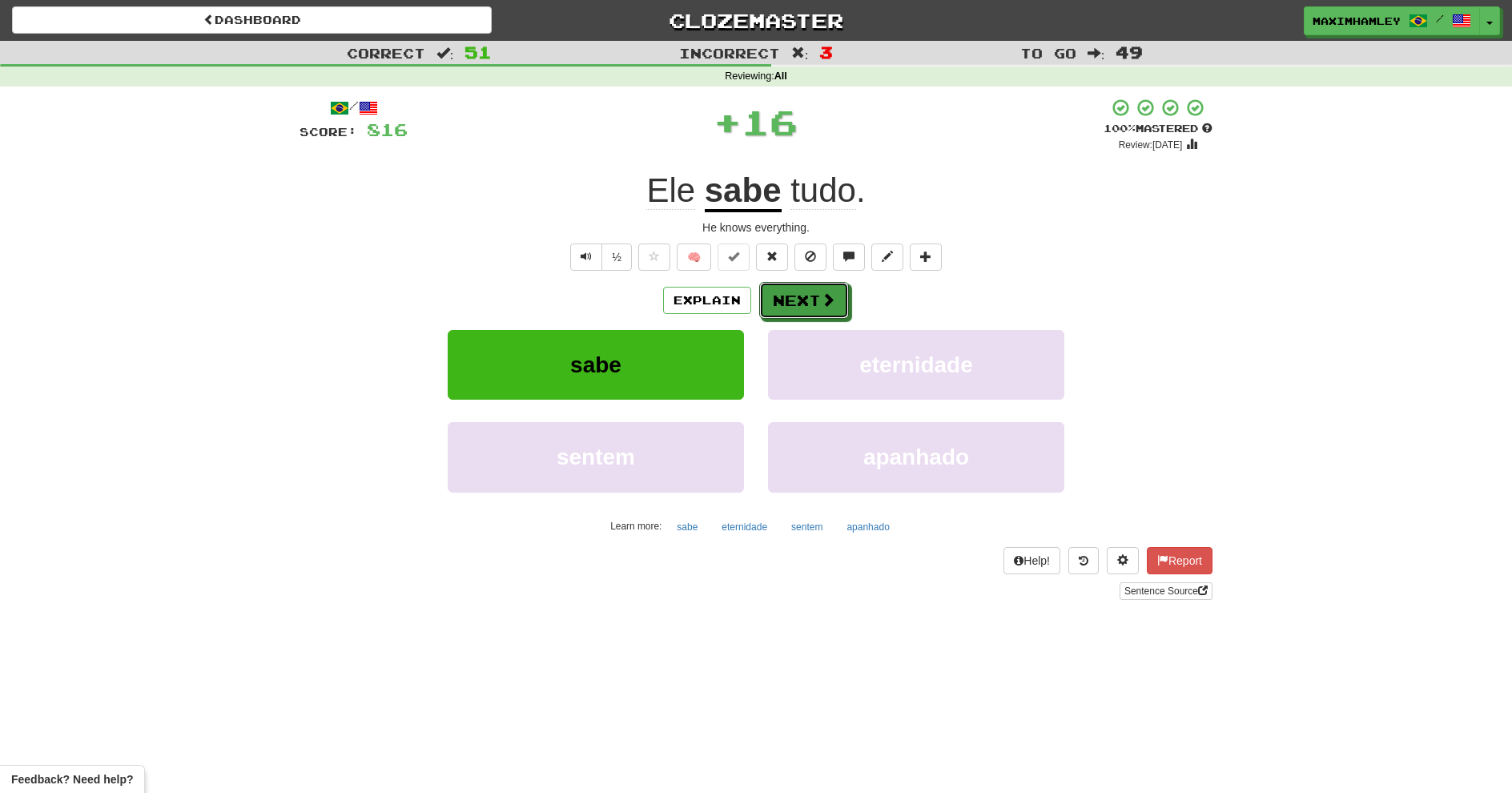
click at [780, 295] on button "Next" at bounding box center [804, 300] width 89 height 37
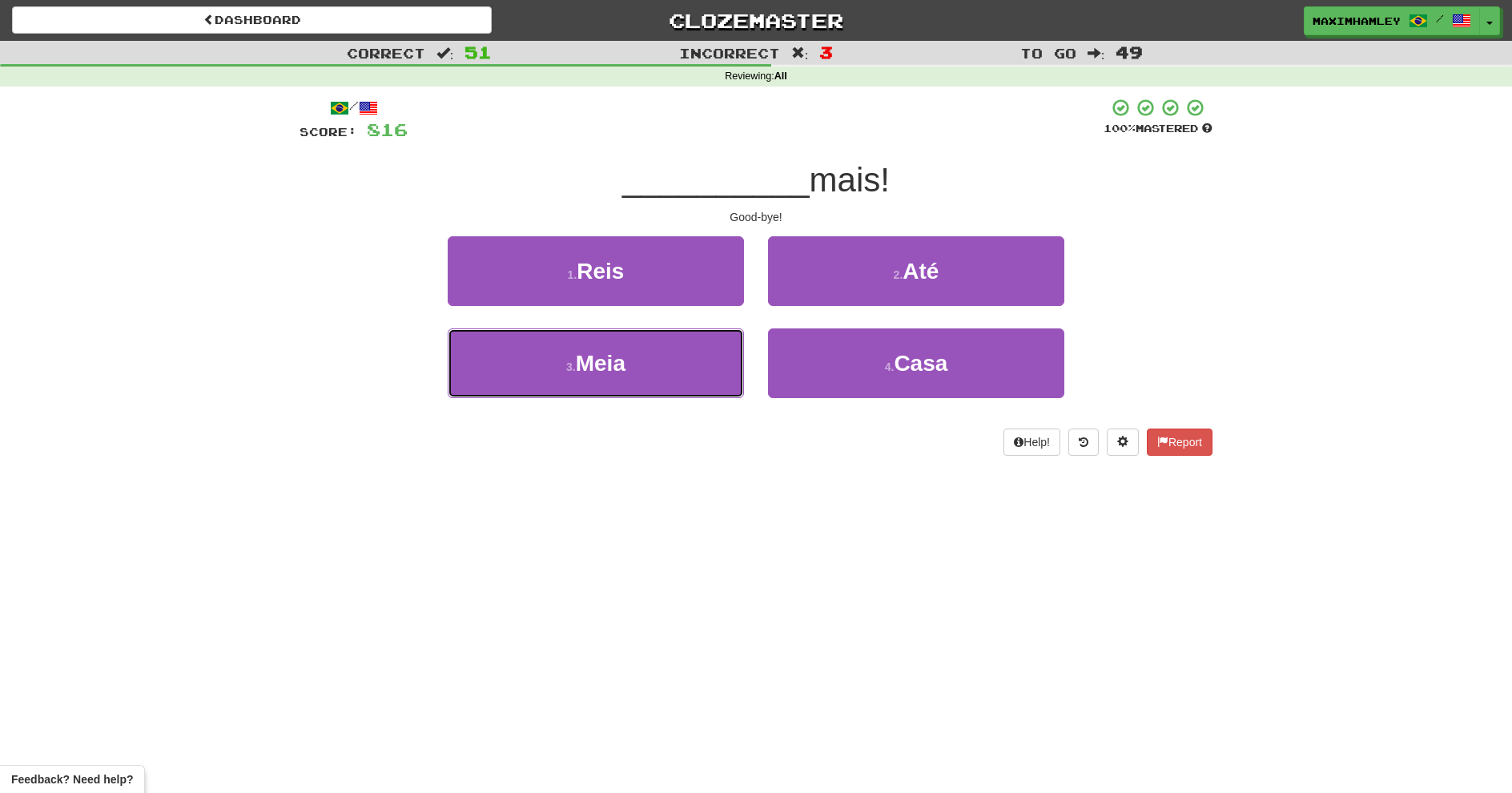
click at [678, 364] on button "3 . Meia" at bounding box center [596, 363] width 296 height 70
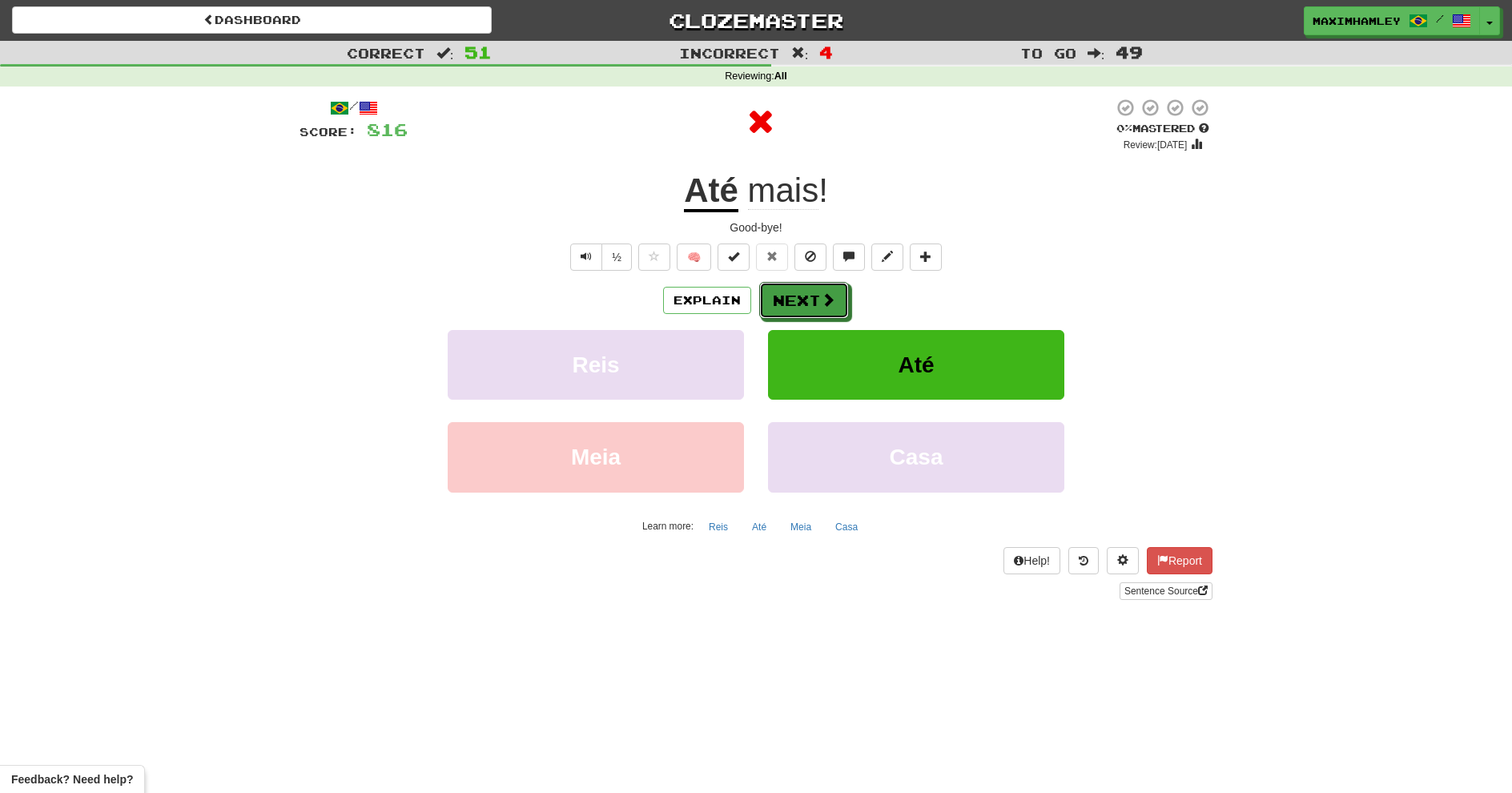
click at [779, 308] on button "Next" at bounding box center [804, 300] width 89 height 37
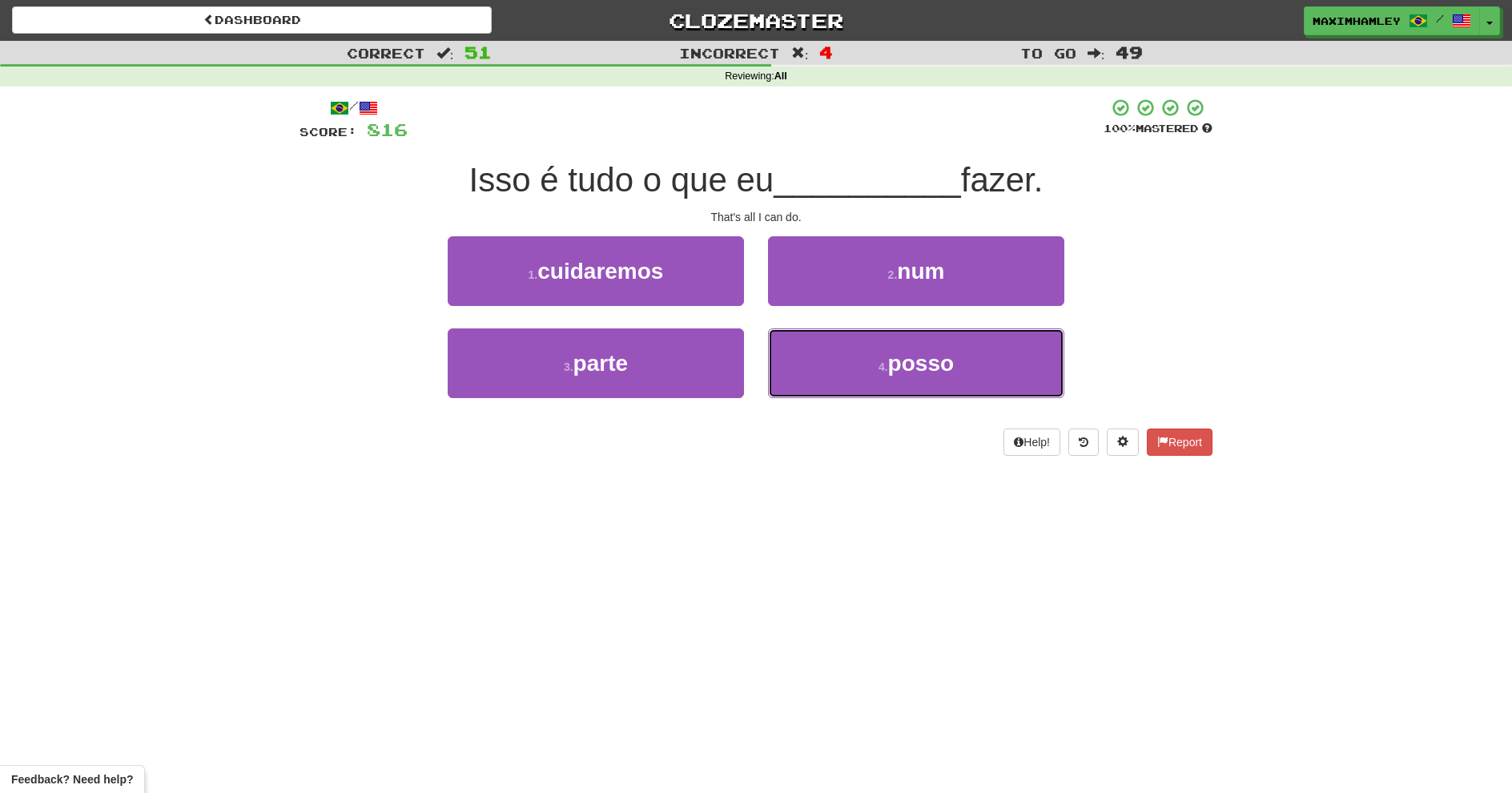
drag, startPoint x: 814, startPoint y: 396, endPoint x: 808, endPoint y: 372, distance: 24.7
click at [810, 382] on button "4 . posso" at bounding box center [916, 363] width 296 height 70
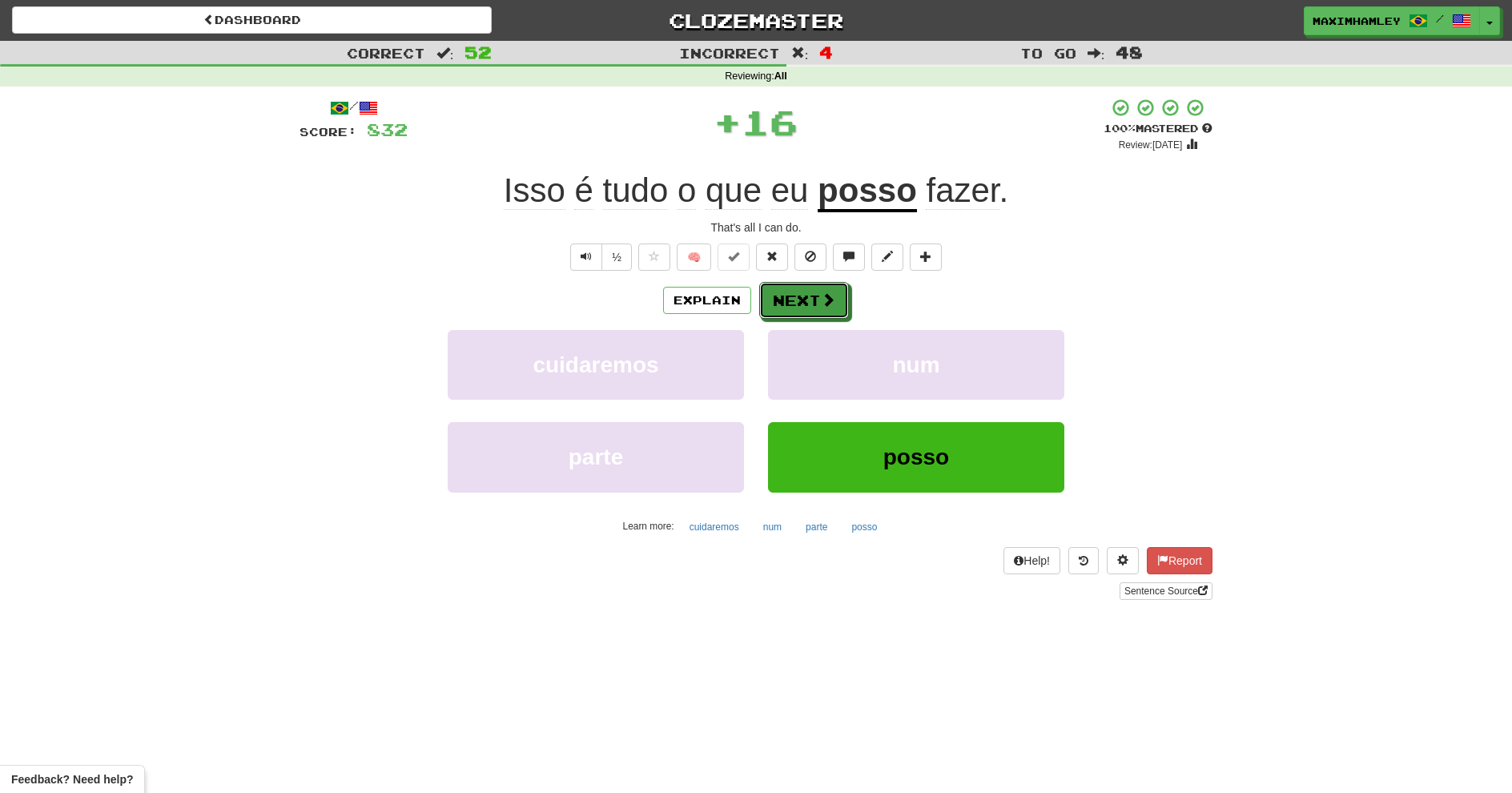
click at [787, 303] on button "Next" at bounding box center [804, 300] width 89 height 37
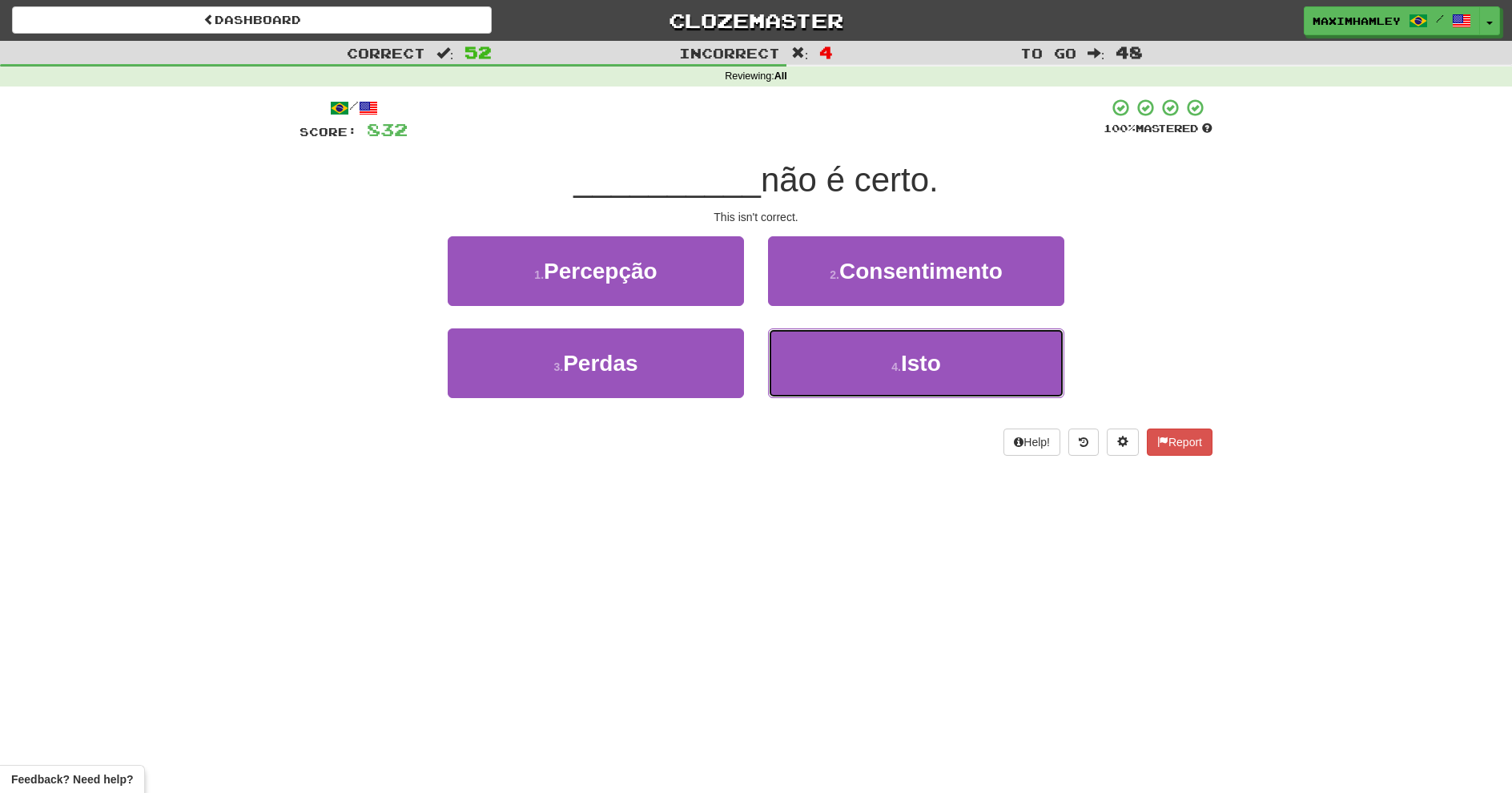
click at [804, 362] on button "4 . Isto" at bounding box center [916, 363] width 296 height 70
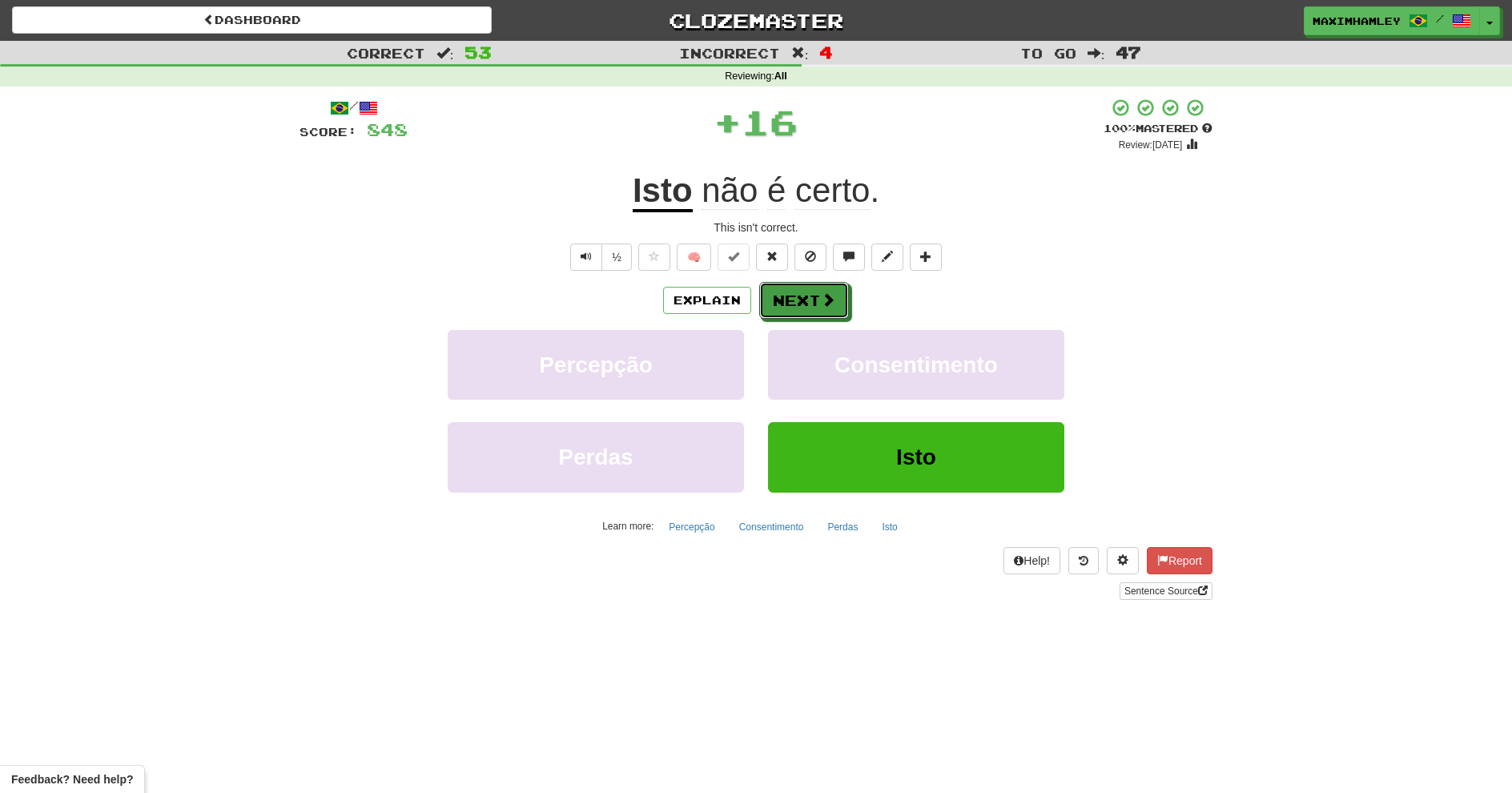
click at [775, 303] on button "Next" at bounding box center [804, 300] width 89 height 37
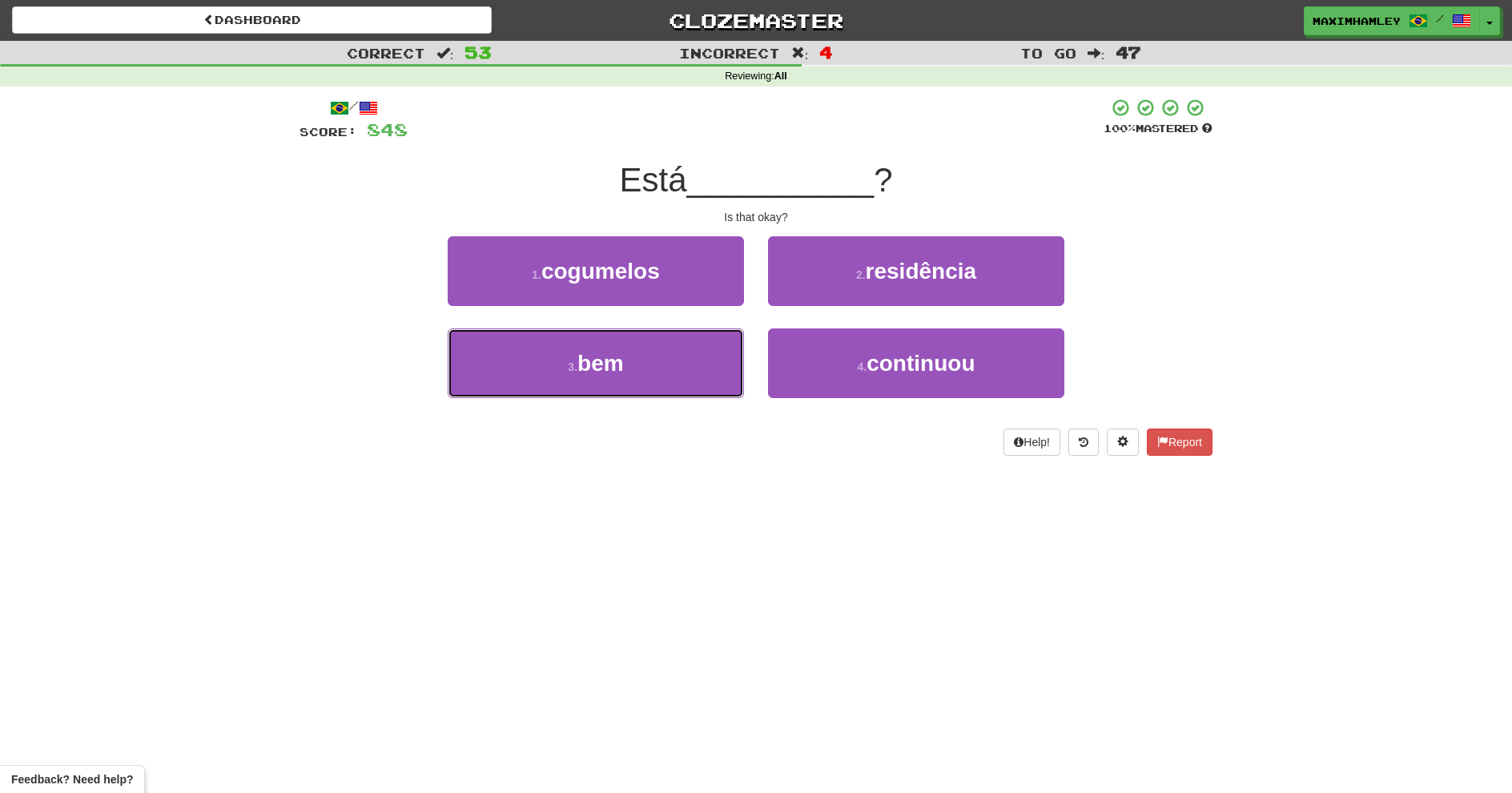
click at [690, 353] on button "3 . bem" at bounding box center [596, 363] width 296 height 70
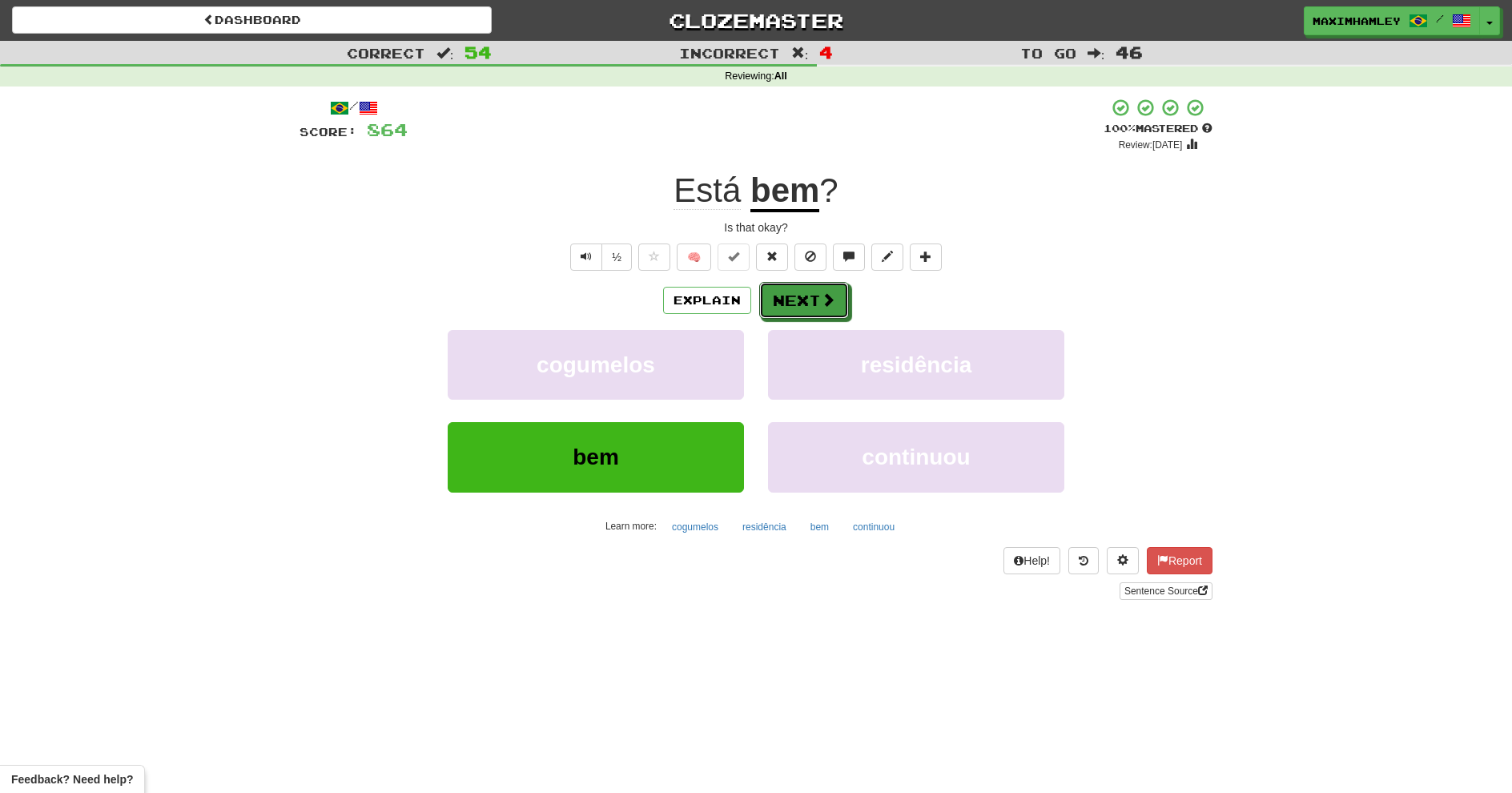
click at [785, 298] on button "Next" at bounding box center [804, 300] width 89 height 37
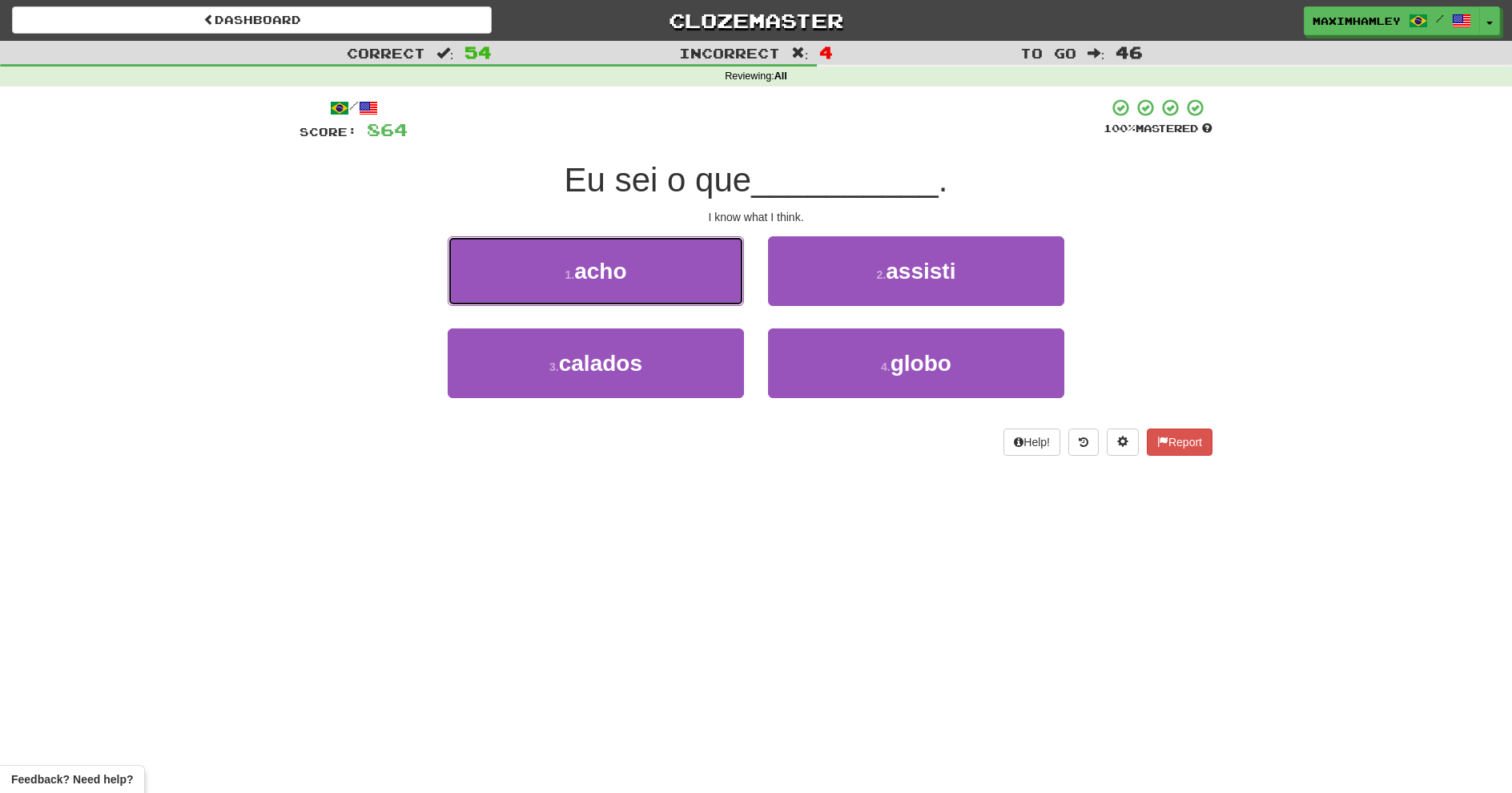
click at [711, 267] on button "1 . acho" at bounding box center [596, 272] width 296 height 70
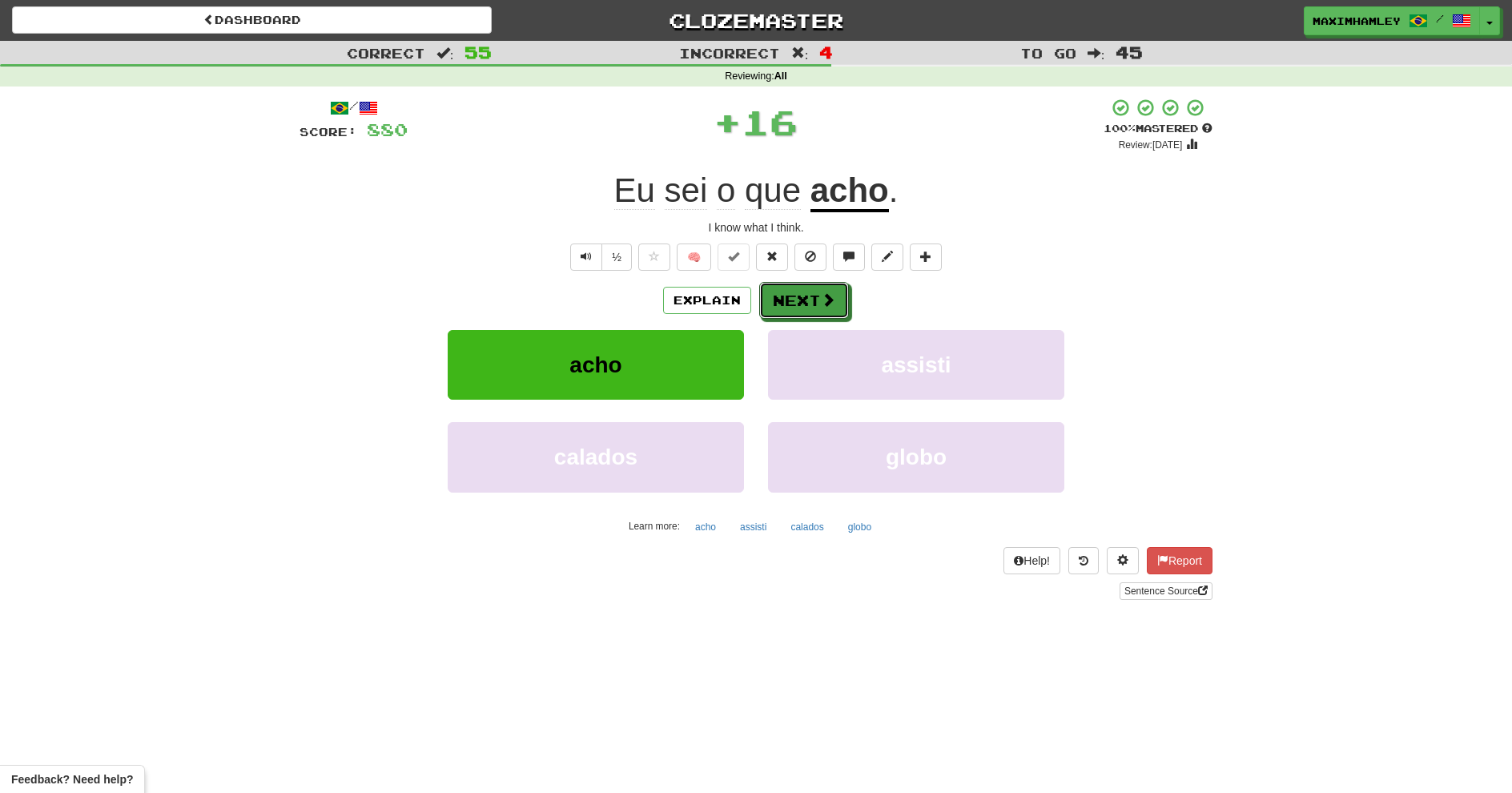
click at [795, 299] on button "Next" at bounding box center [804, 300] width 89 height 37
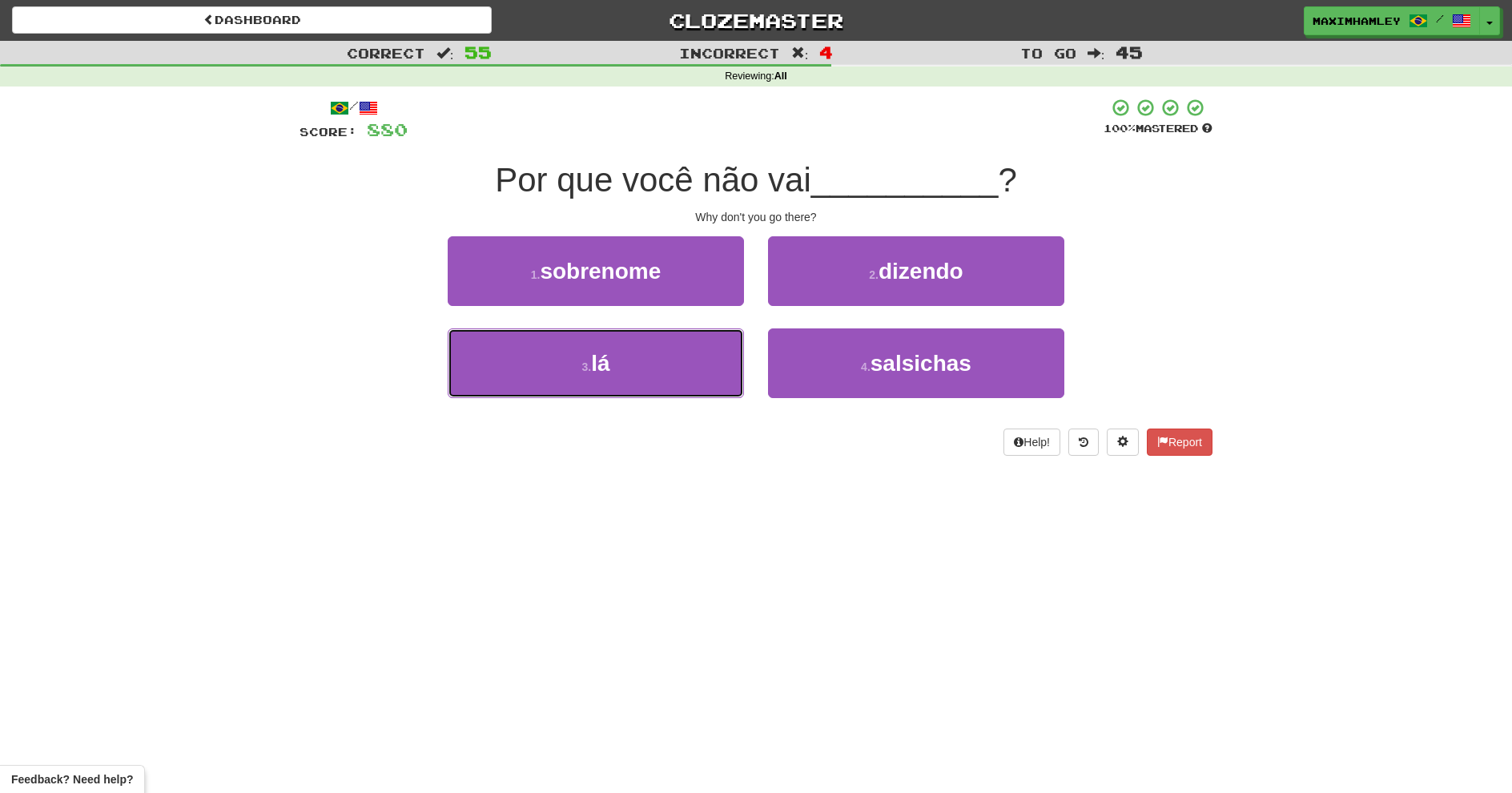
click at [669, 354] on button "3 . lá" at bounding box center [596, 363] width 296 height 70
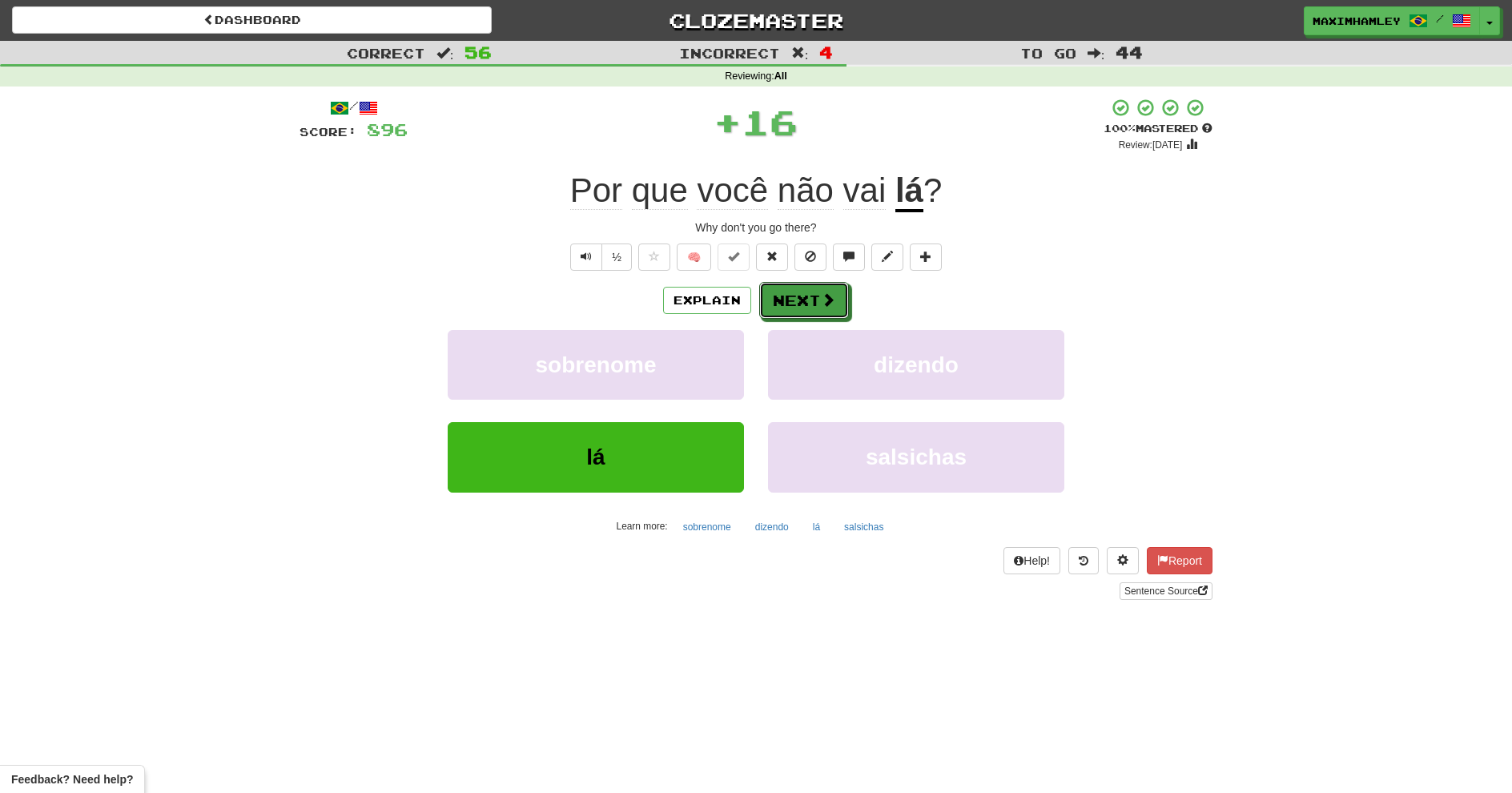
click at [780, 307] on button "Next" at bounding box center [804, 300] width 89 height 37
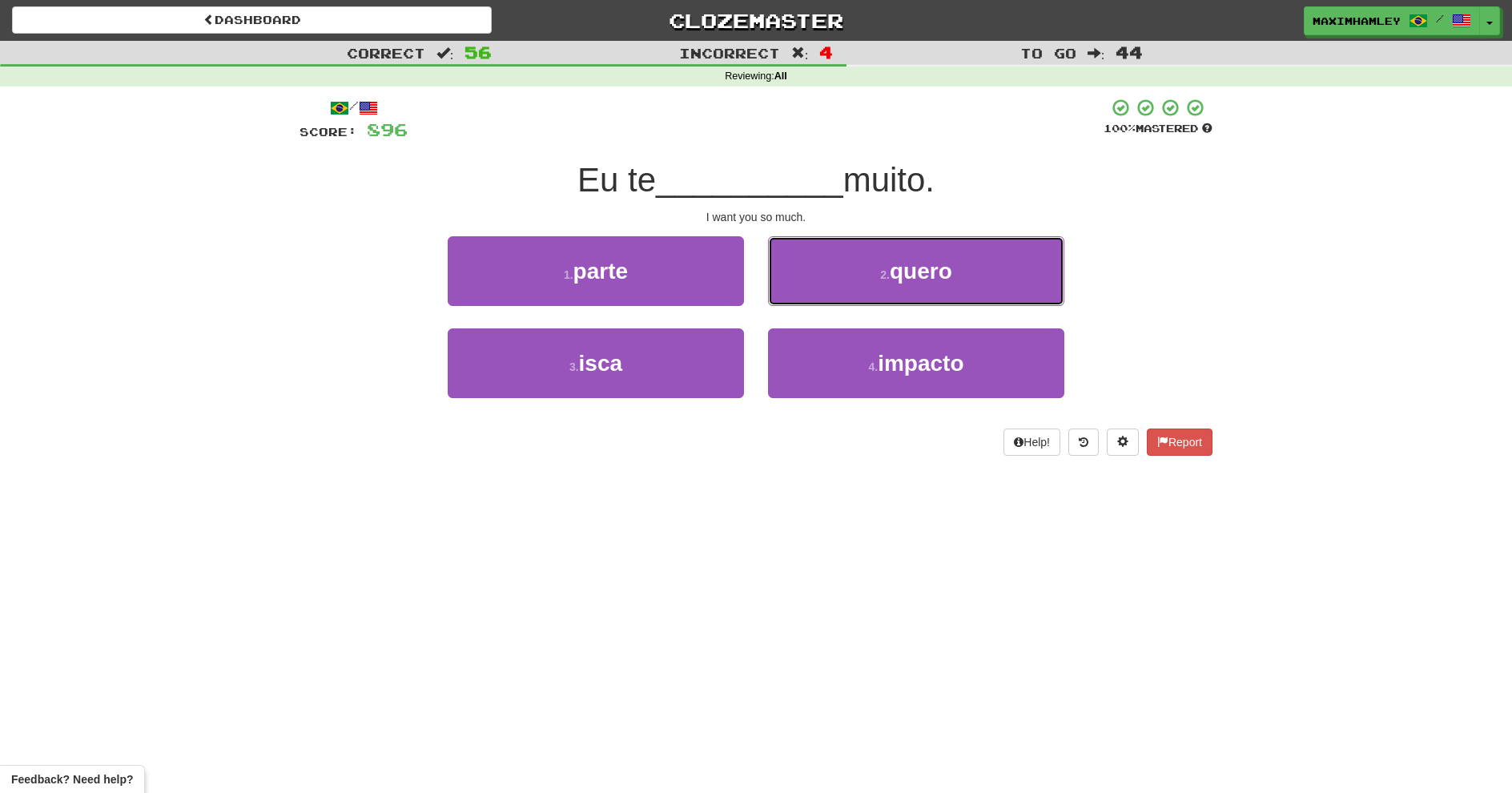
click at [795, 280] on button "2 . quero" at bounding box center [916, 272] width 296 height 70
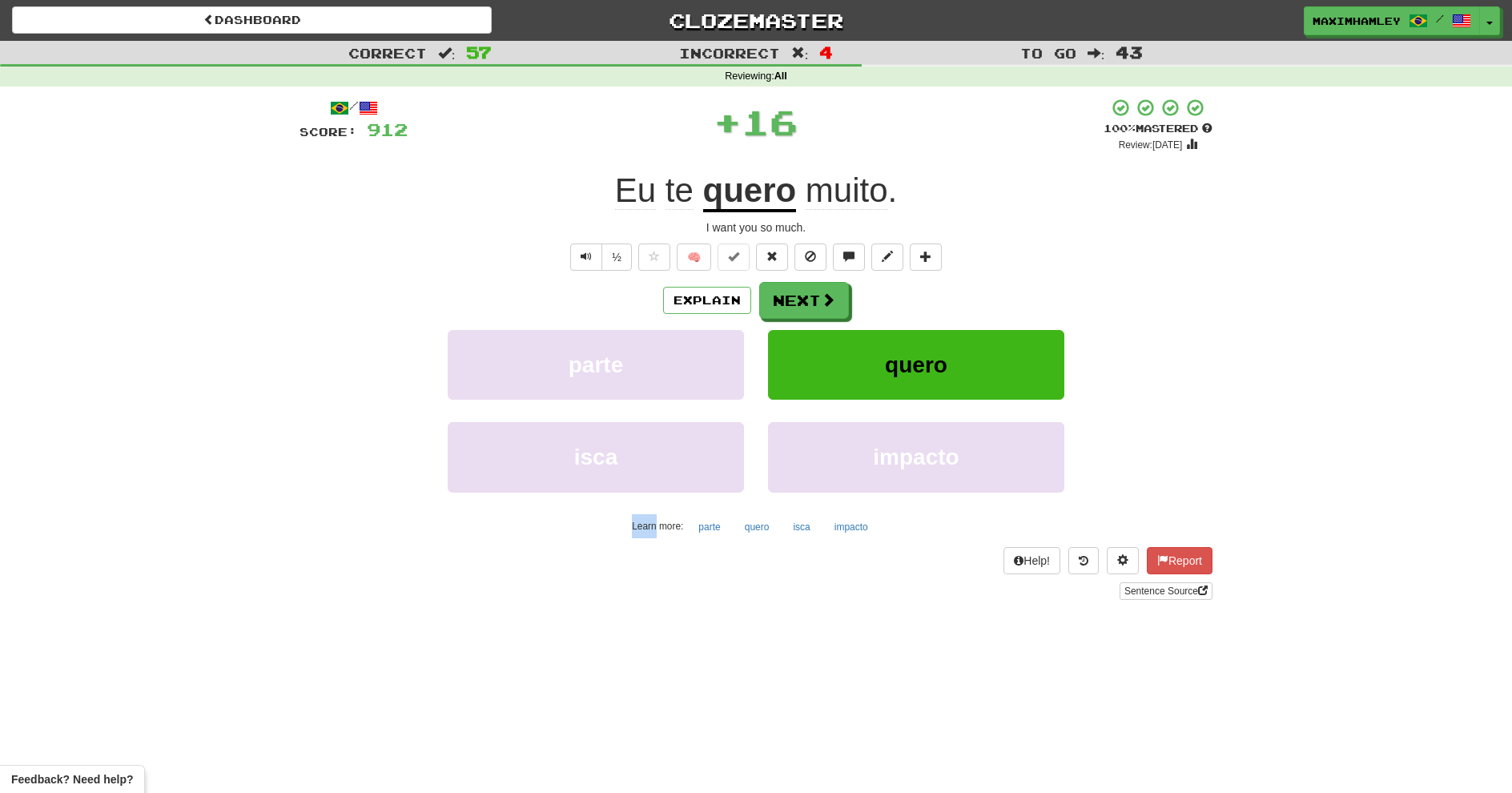
click at [795, 280] on div "/ Score: 912 + 16 100 % Mastered Review: 2026-02-15 Eu te quero muito . I want …" at bounding box center [756, 348] width 913 height 502
drag, startPoint x: 1059, startPoint y: 237, endPoint x: 1031, endPoint y: 247, distance: 29.7
click at [1045, 242] on div "/ Score: 912 + 16 100 % Mastered Review: 2026-02-15 Eu te quero muito . I want …" at bounding box center [756, 348] width 913 height 502
click at [839, 286] on button "Next" at bounding box center [804, 300] width 89 height 37
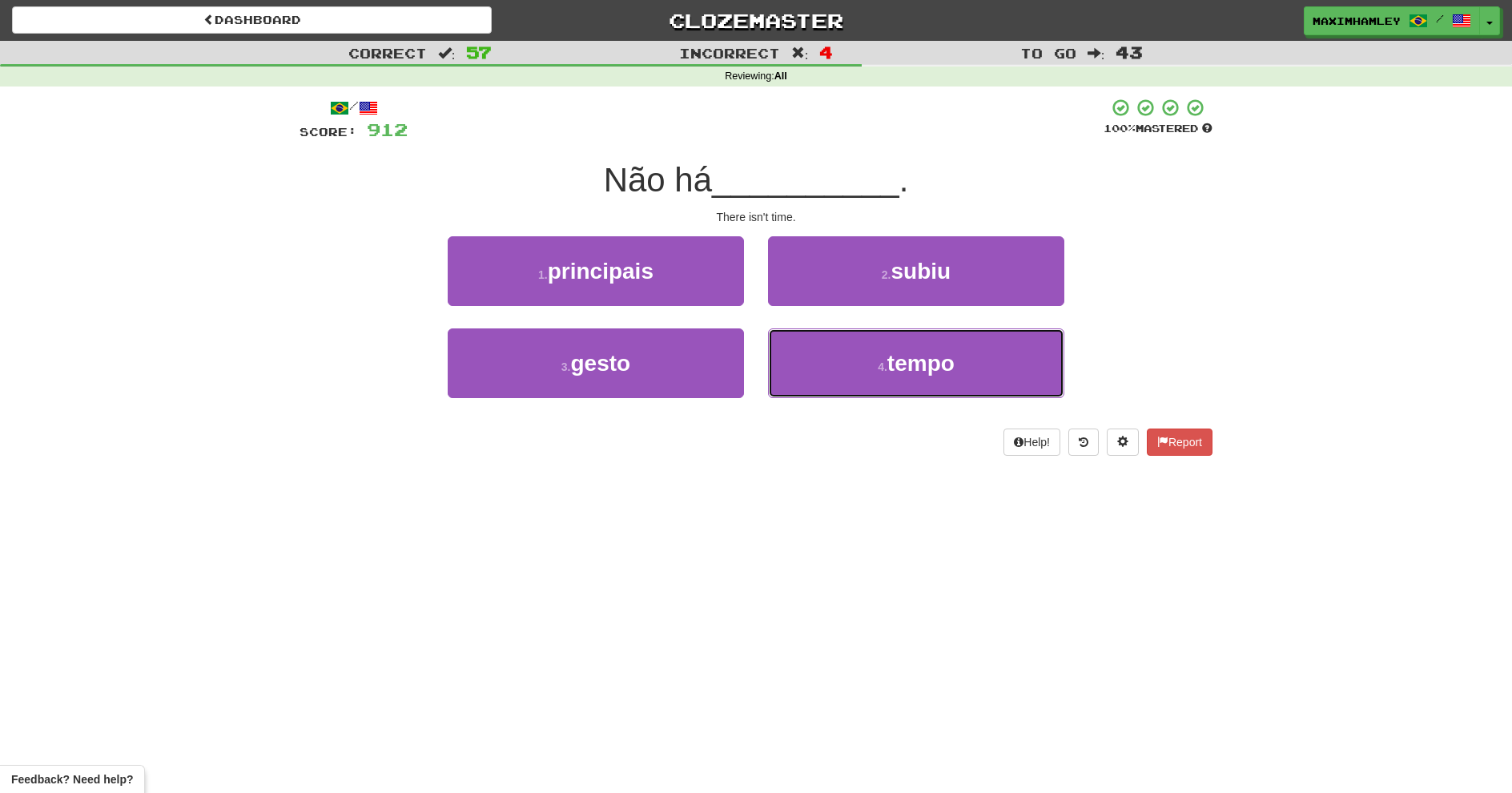
click at [800, 362] on button "4 . tempo" at bounding box center [916, 363] width 296 height 70
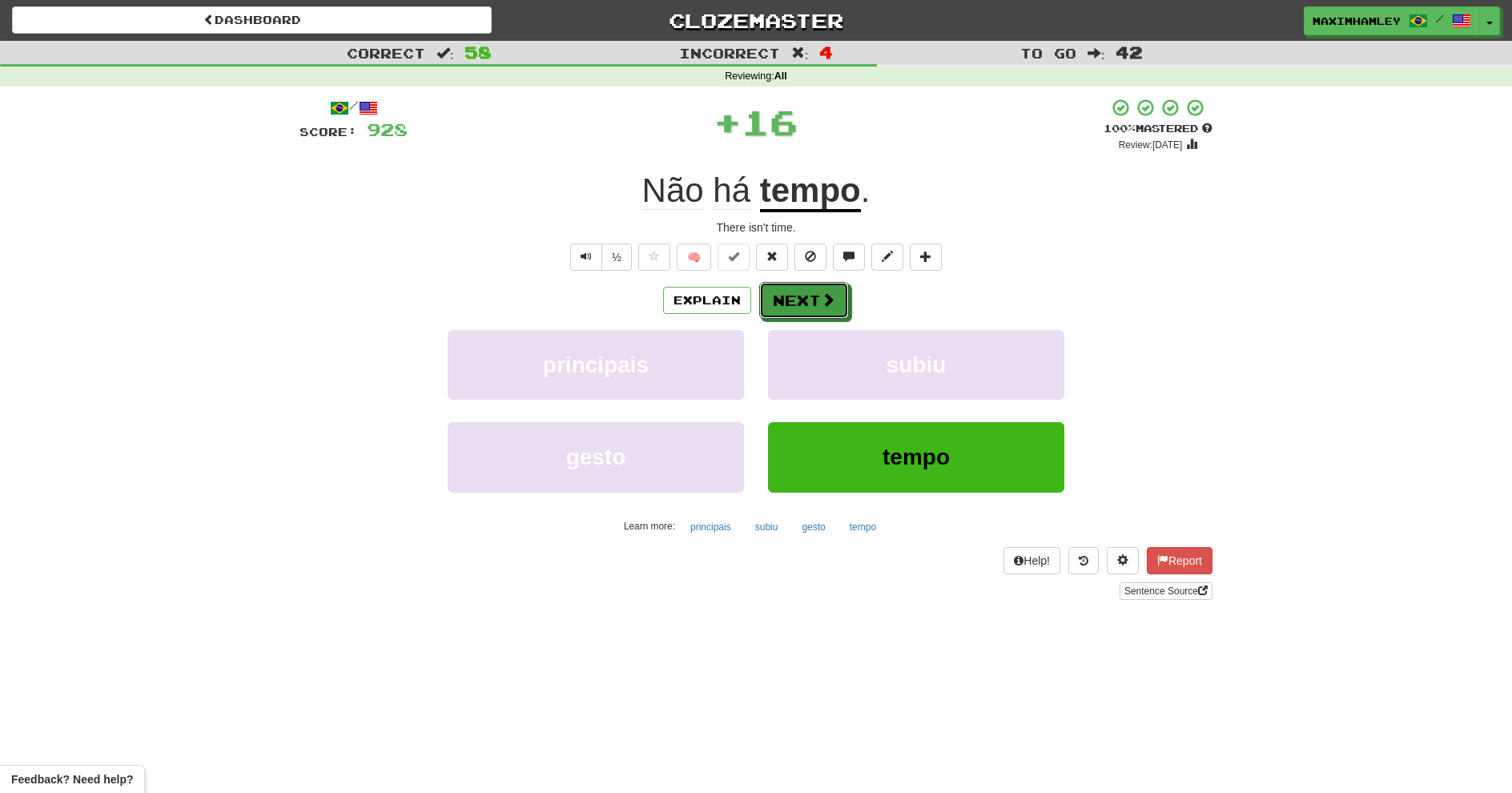
click at [821, 296] on span at bounding box center [828, 299] width 14 height 14
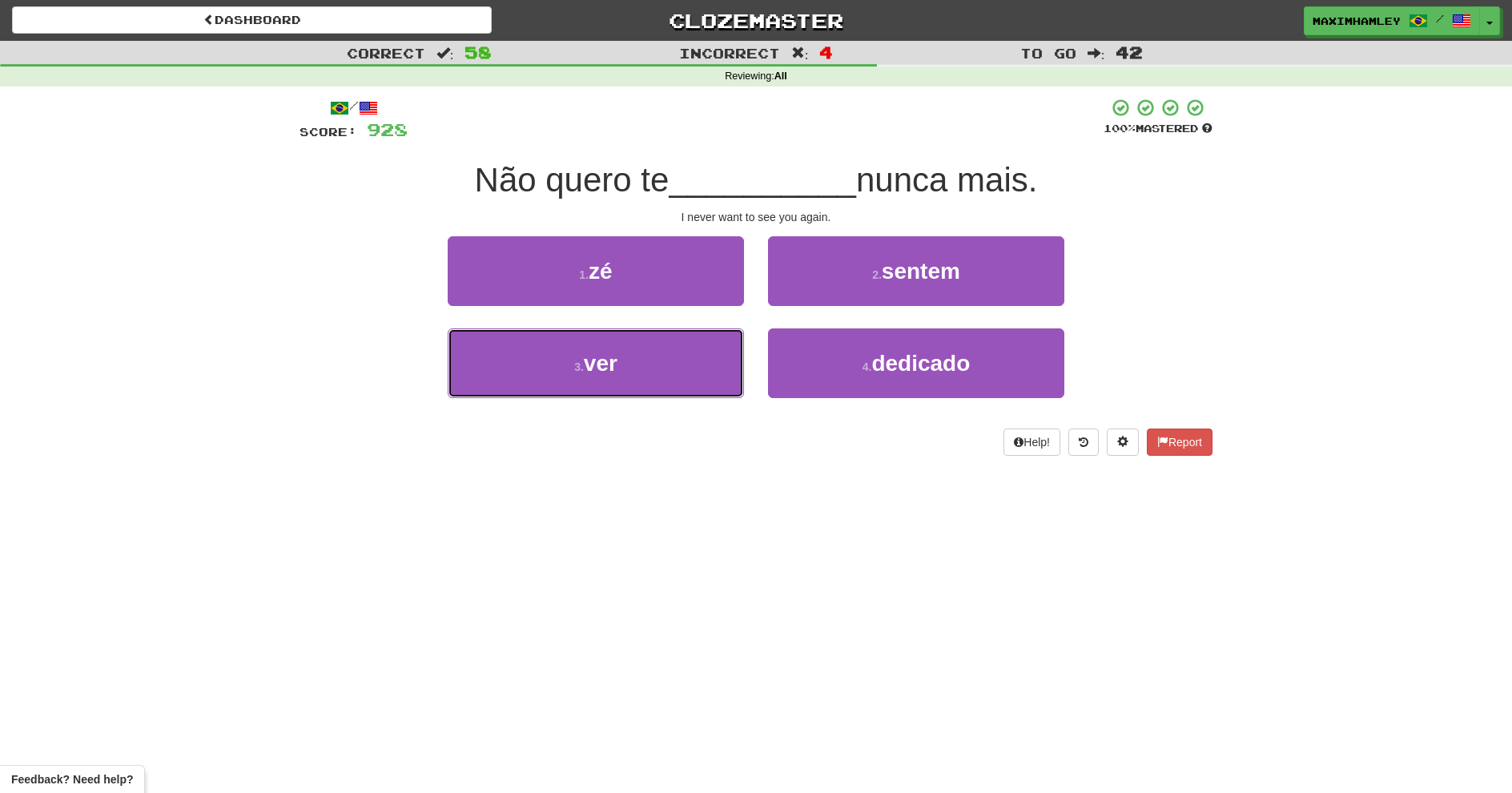
click at [633, 376] on button "3 . ver" at bounding box center [596, 363] width 296 height 70
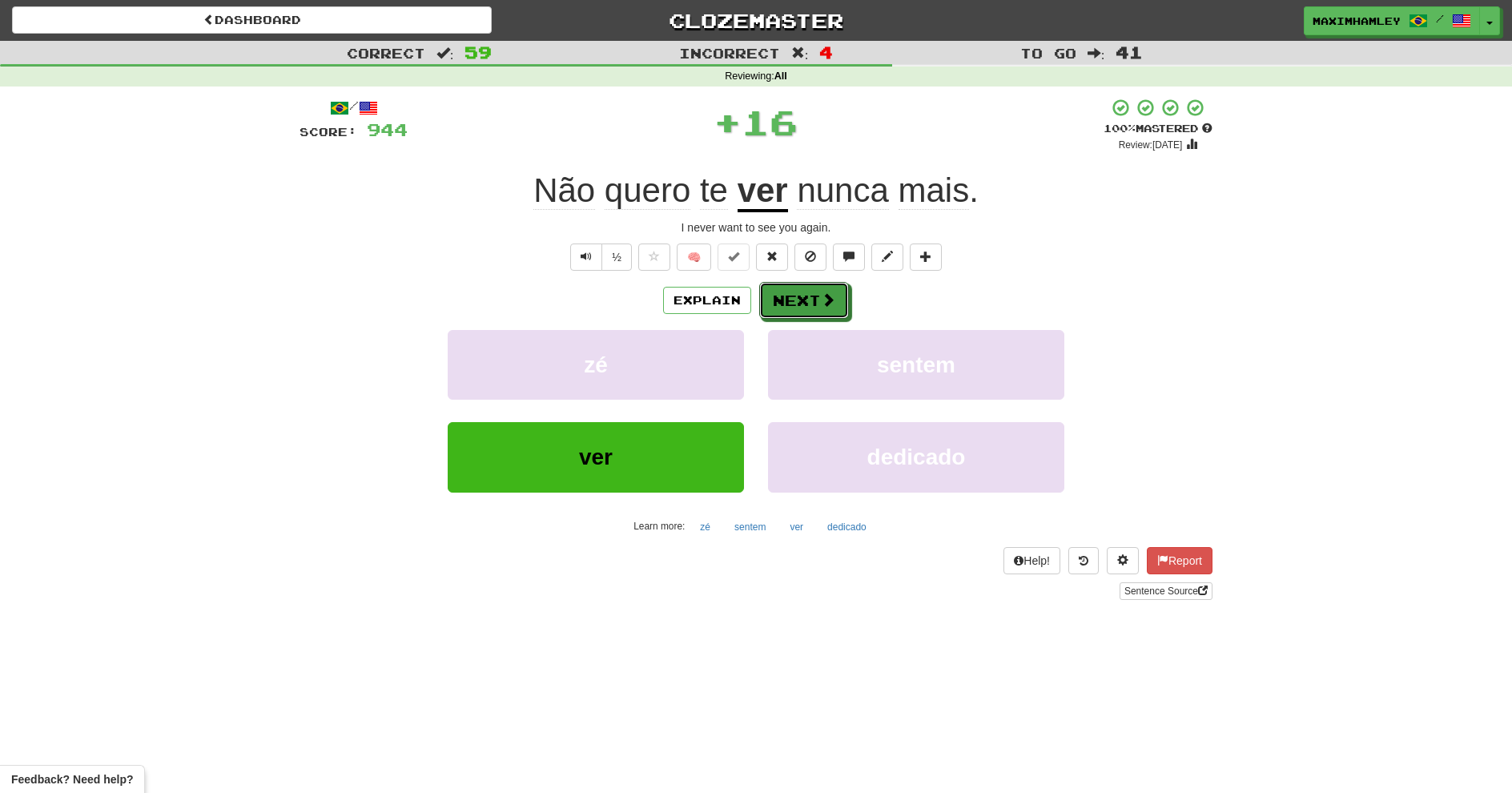
click at [762, 311] on button "Next" at bounding box center [804, 300] width 89 height 37
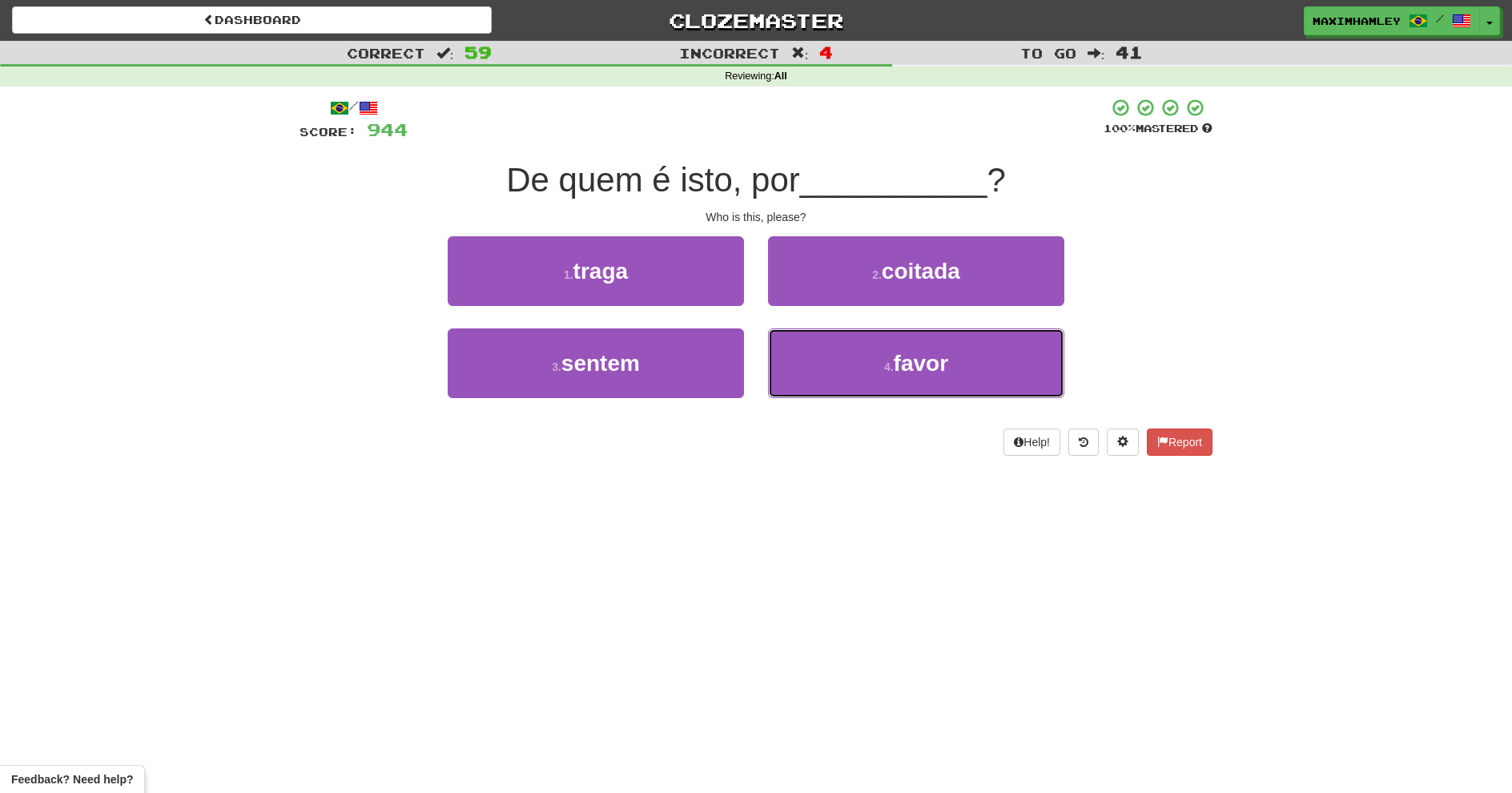
click at [828, 355] on button "4 . favor" at bounding box center [916, 363] width 296 height 70
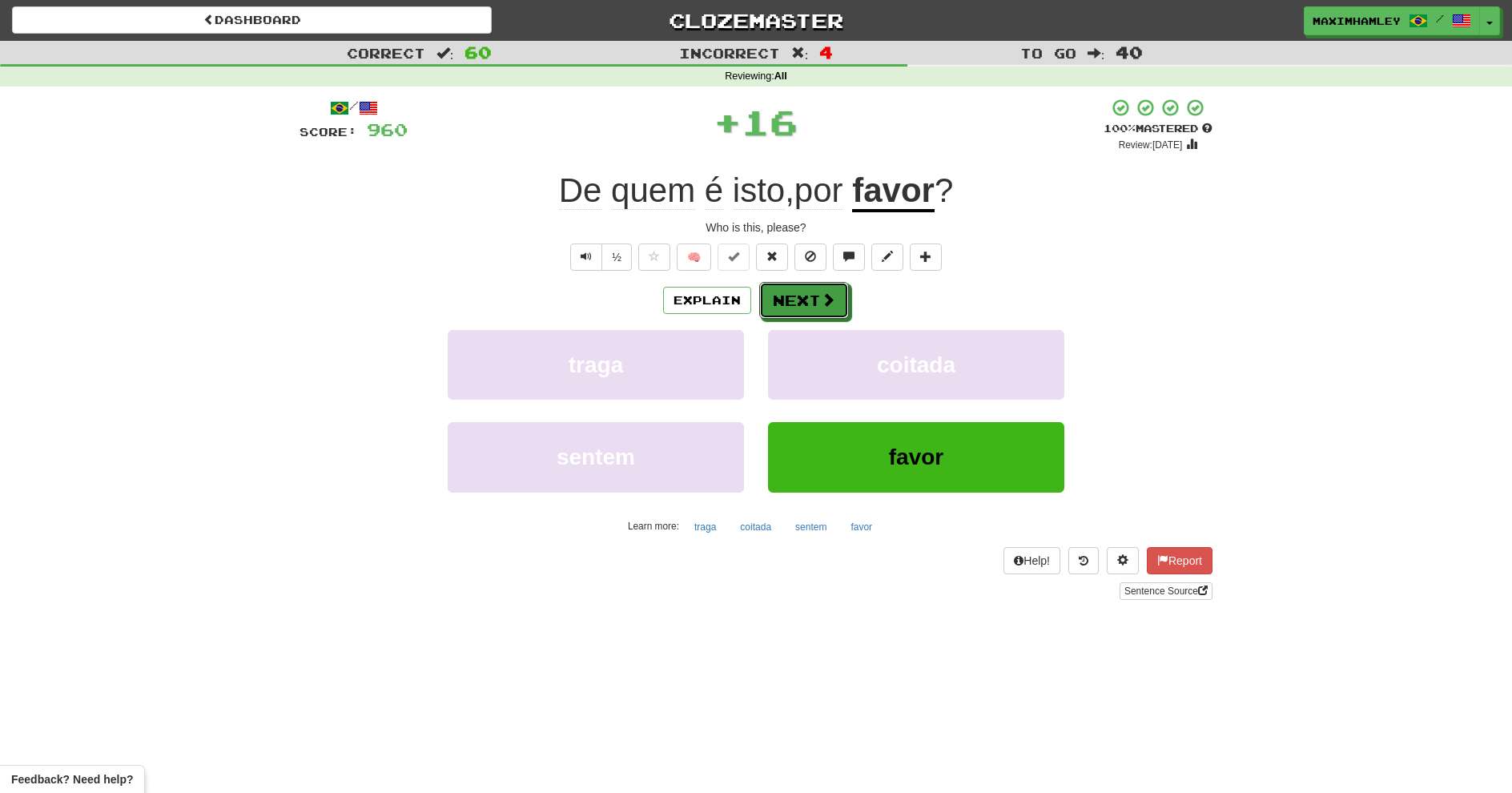
click at [794, 308] on button "Next" at bounding box center [804, 300] width 89 height 37
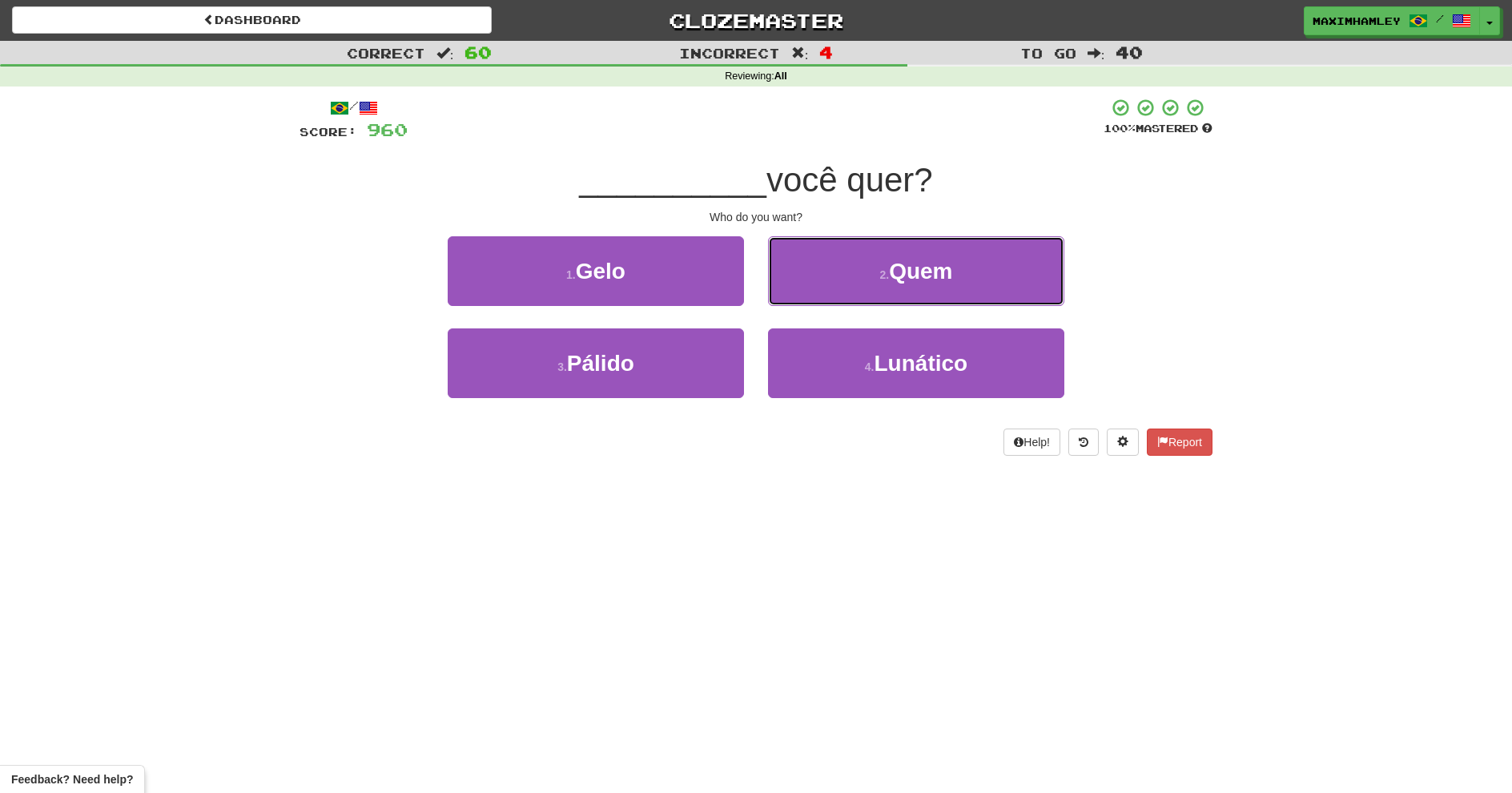
click at [790, 284] on button "2 . Quem" at bounding box center [916, 272] width 296 height 70
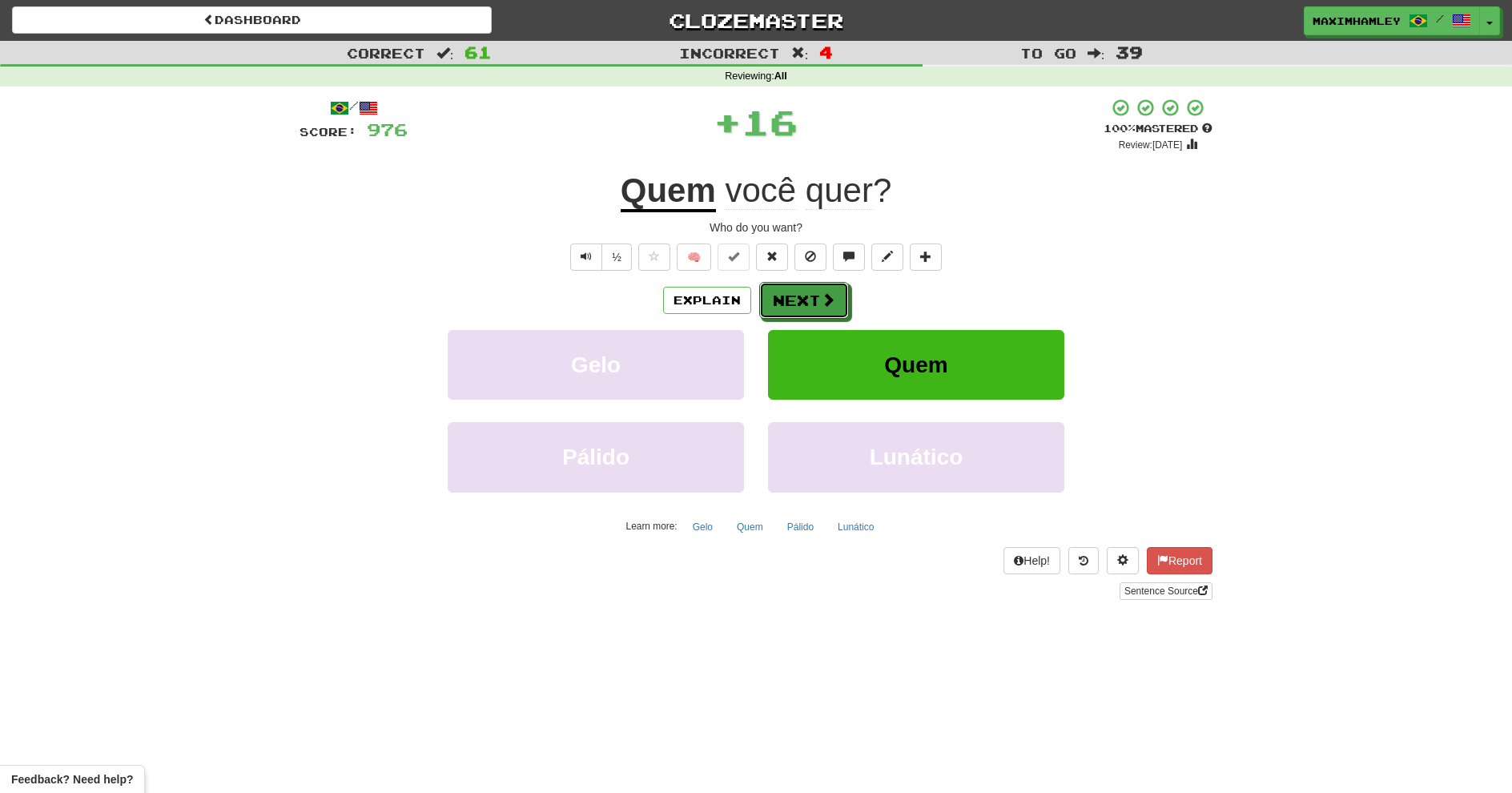
click at [790, 284] on button "Next" at bounding box center [804, 300] width 89 height 37
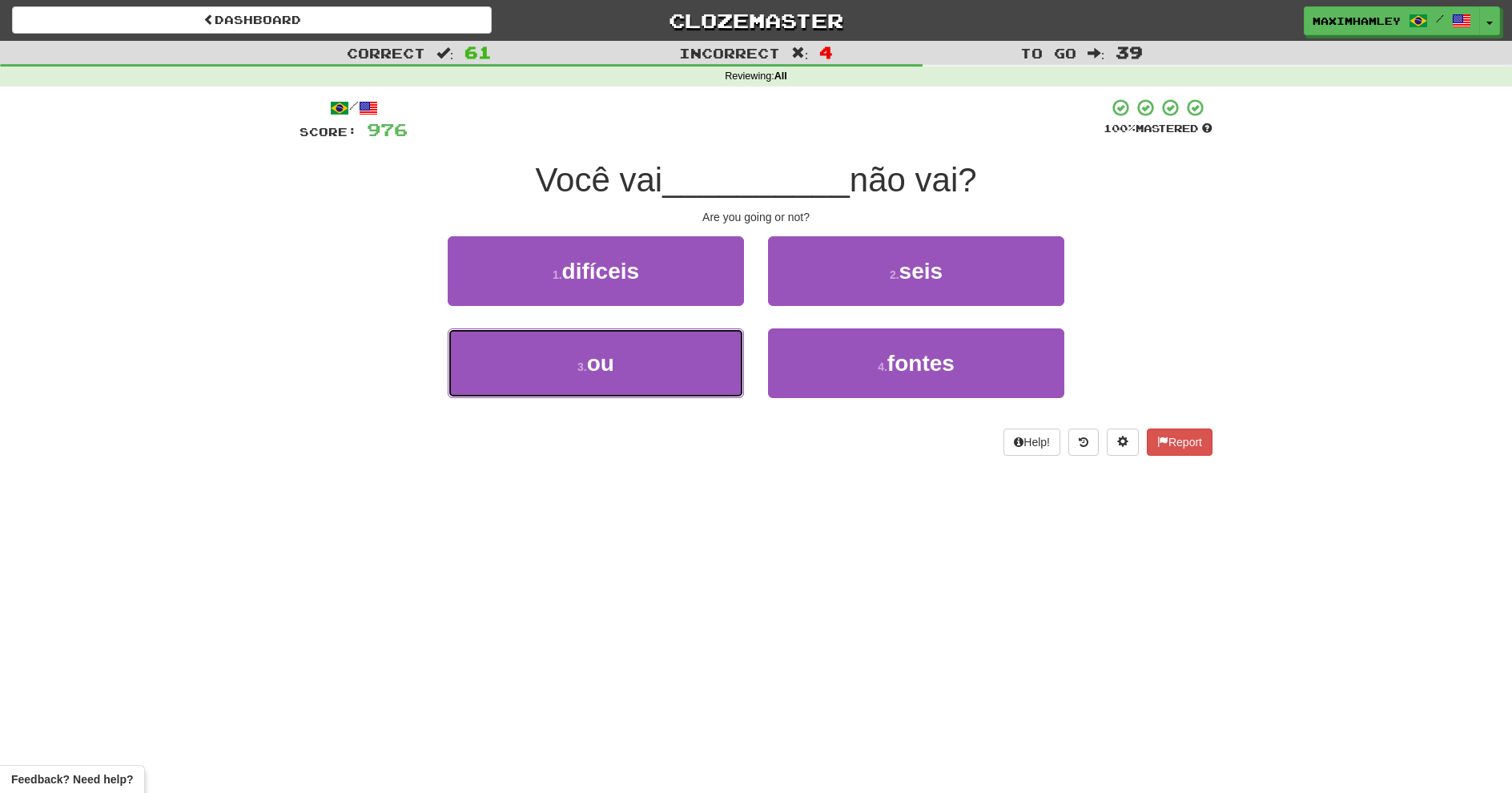
click at [720, 352] on button "3 . ou" at bounding box center [596, 363] width 296 height 70
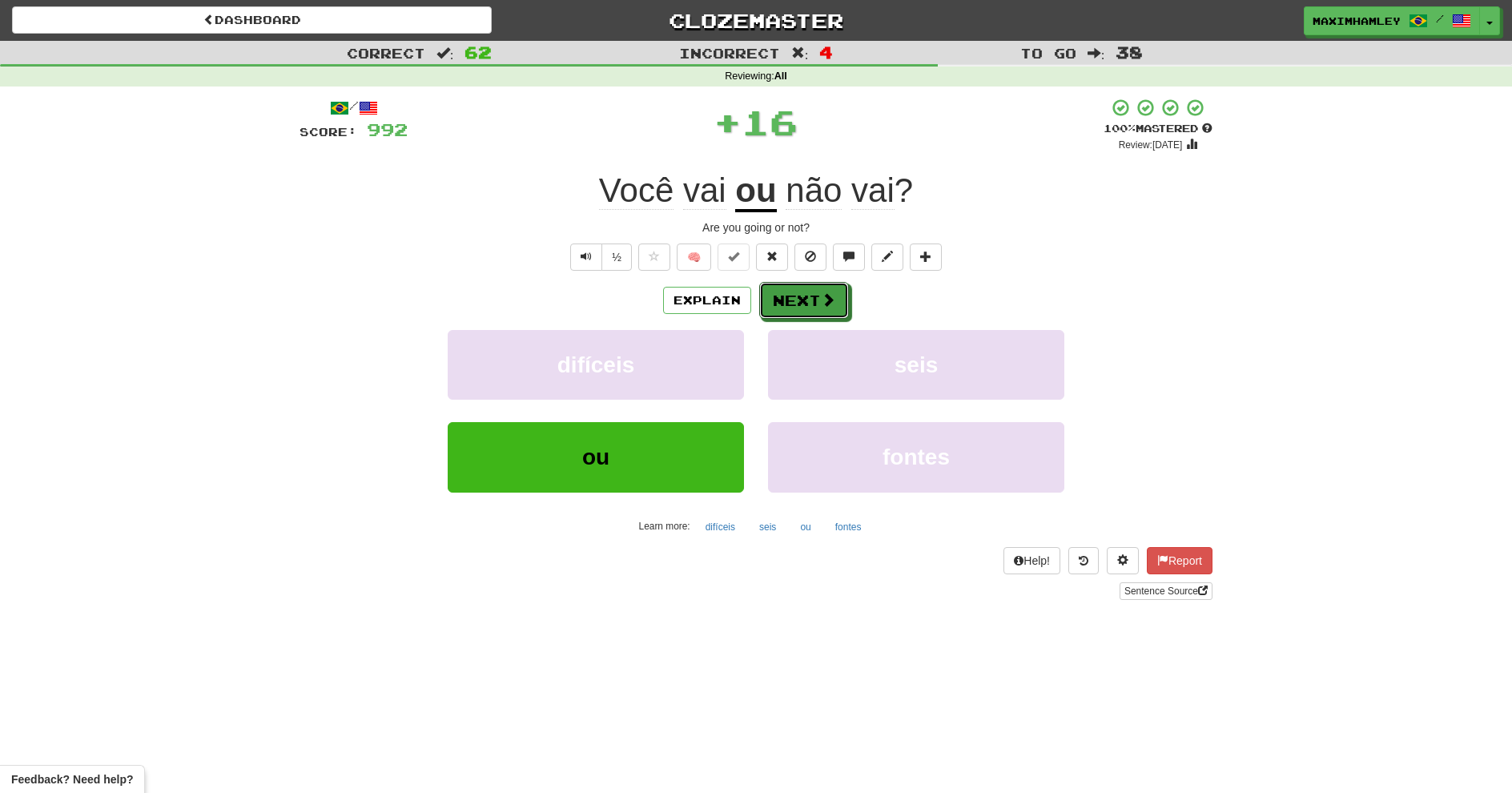
click at [764, 302] on button "Next" at bounding box center [804, 300] width 89 height 37
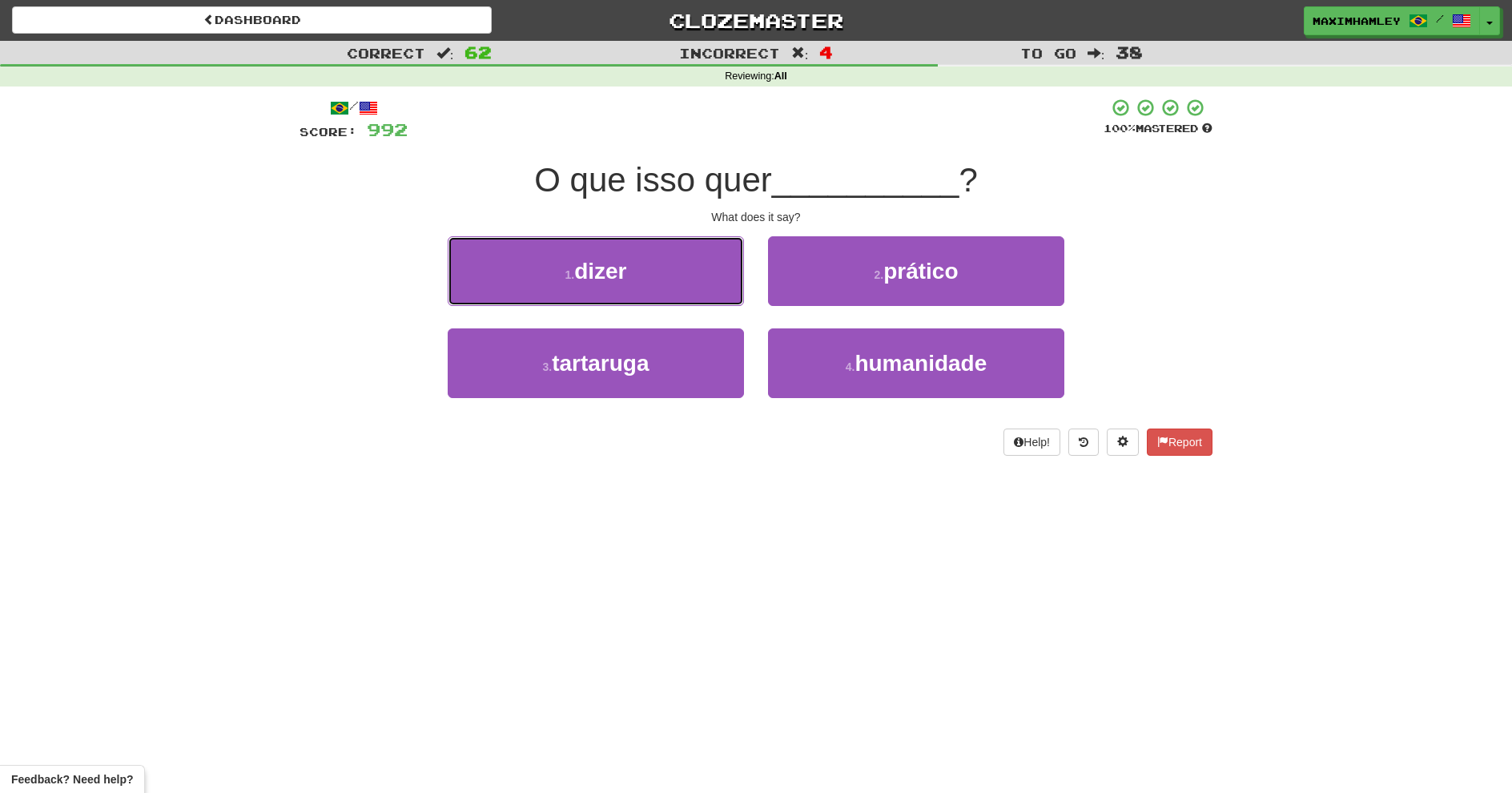
click at [690, 275] on button "1 . dizer" at bounding box center [596, 272] width 296 height 70
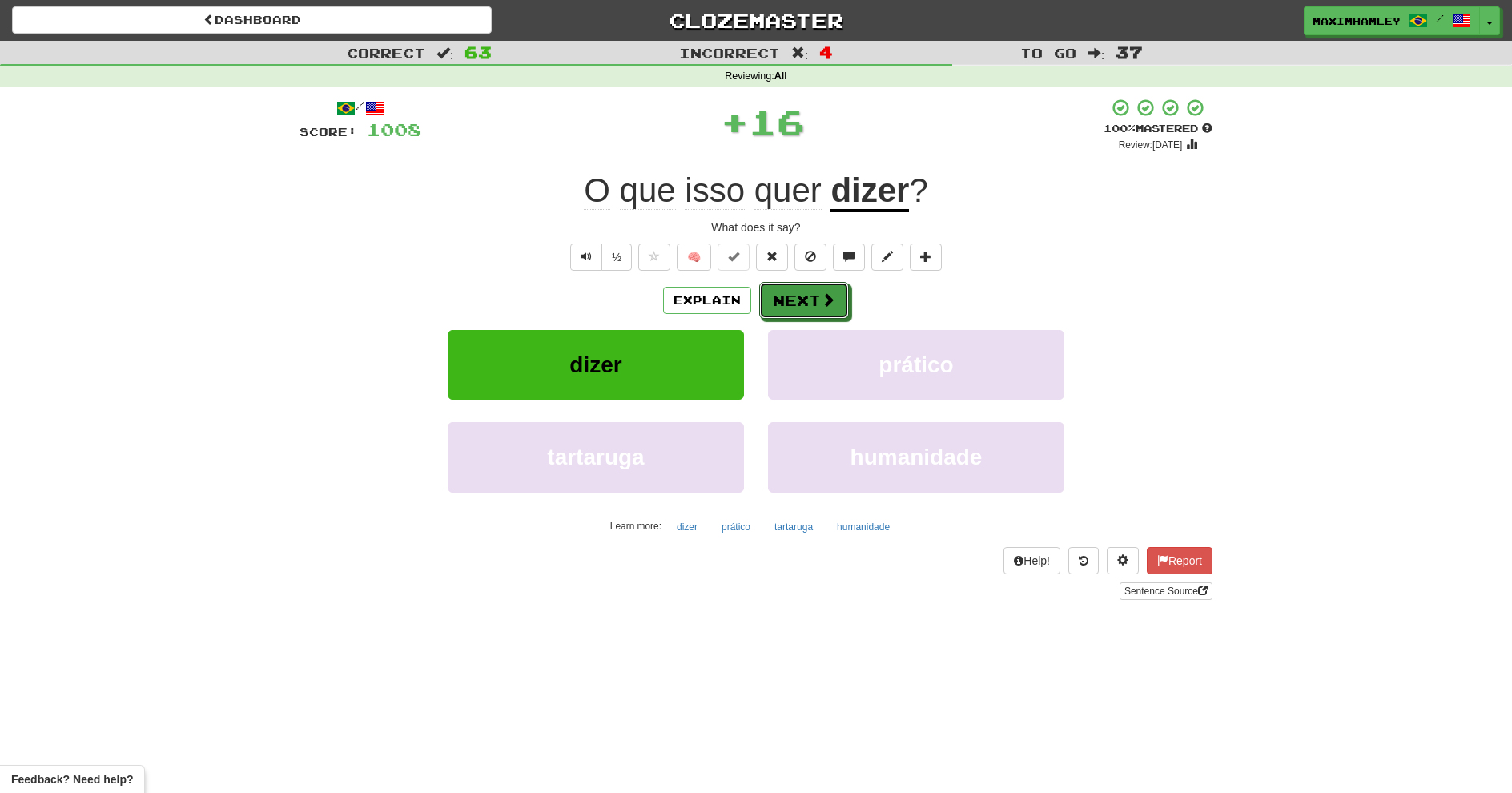
click at [775, 310] on button "Next" at bounding box center [804, 300] width 89 height 37
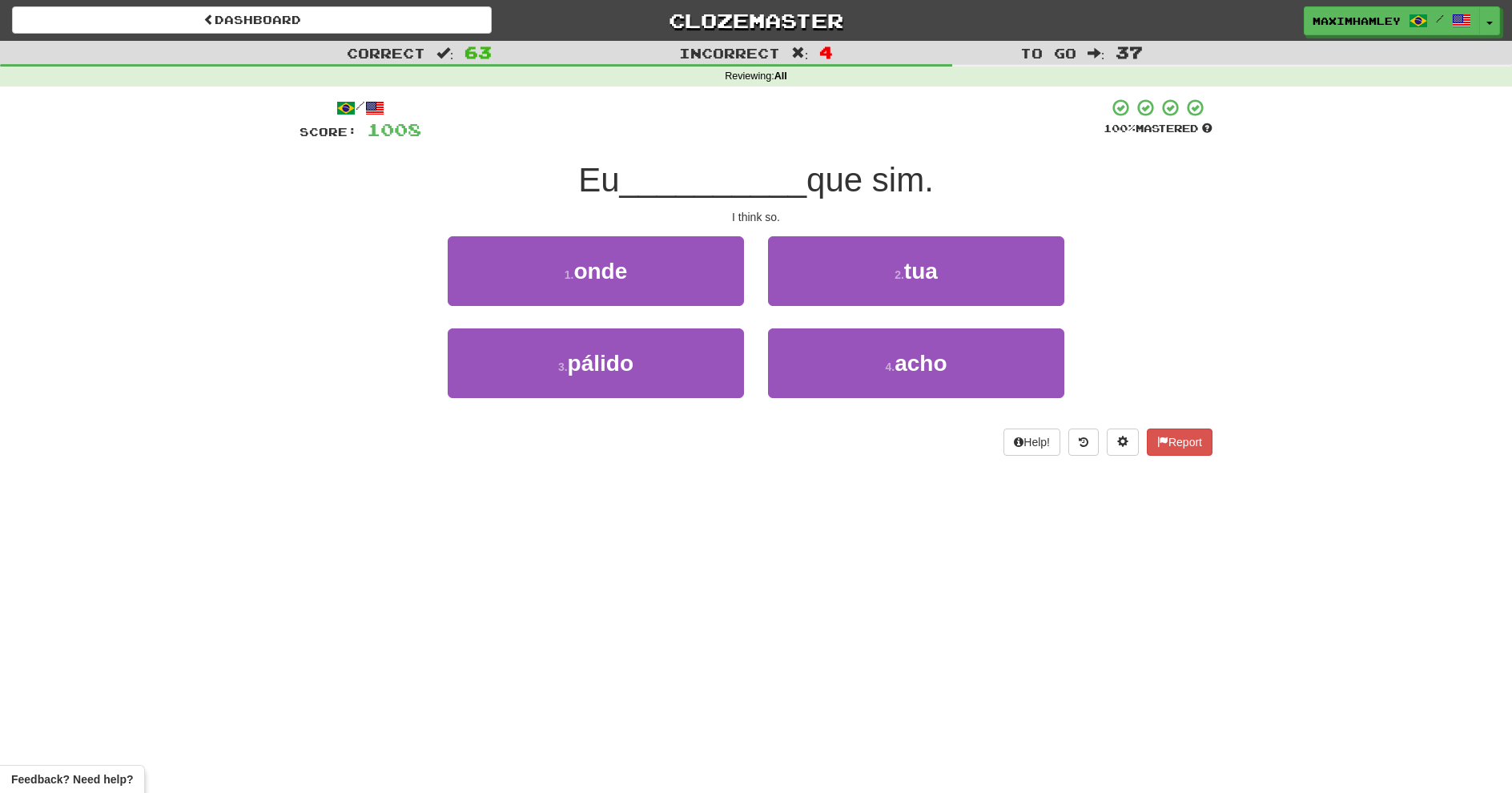
click at [755, 357] on div "3 . pálido" at bounding box center [596, 374] width 320 height 92
click at [810, 358] on button "4 . acho" at bounding box center [916, 363] width 296 height 70
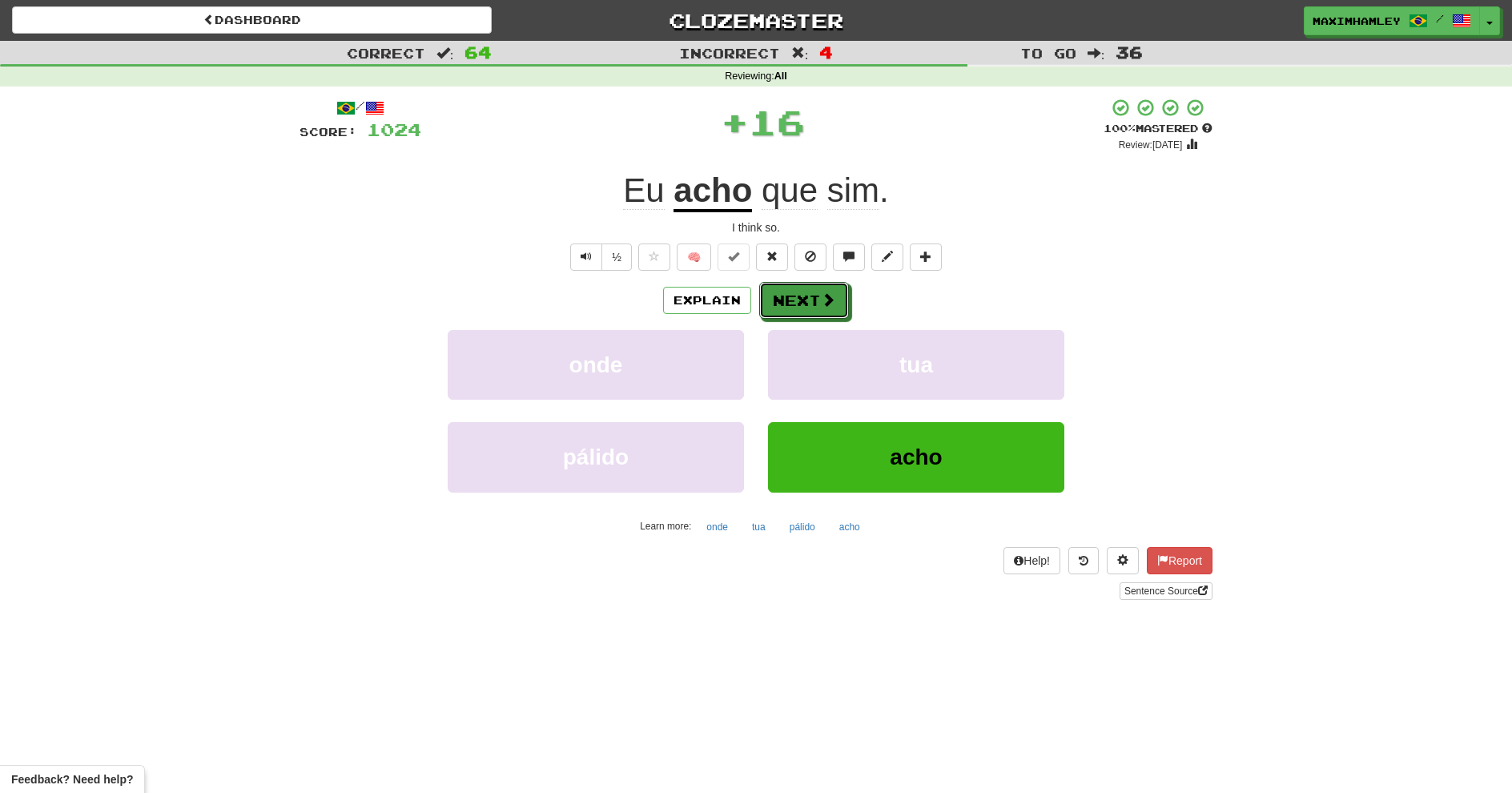
click at [790, 311] on button "Next" at bounding box center [804, 300] width 89 height 37
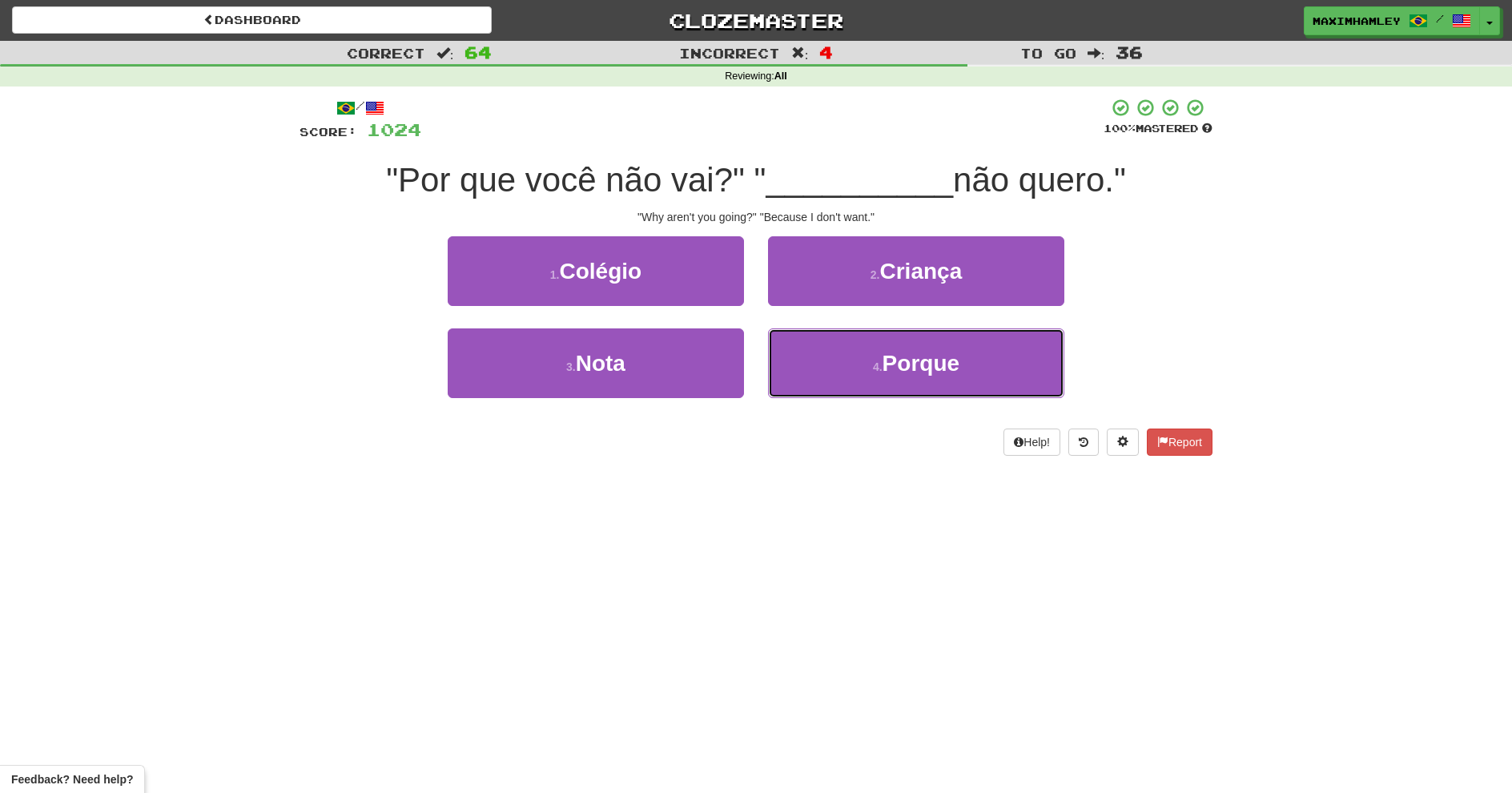
click at [793, 352] on button "4 . Porque" at bounding box center [916, 363] width 296 height 70
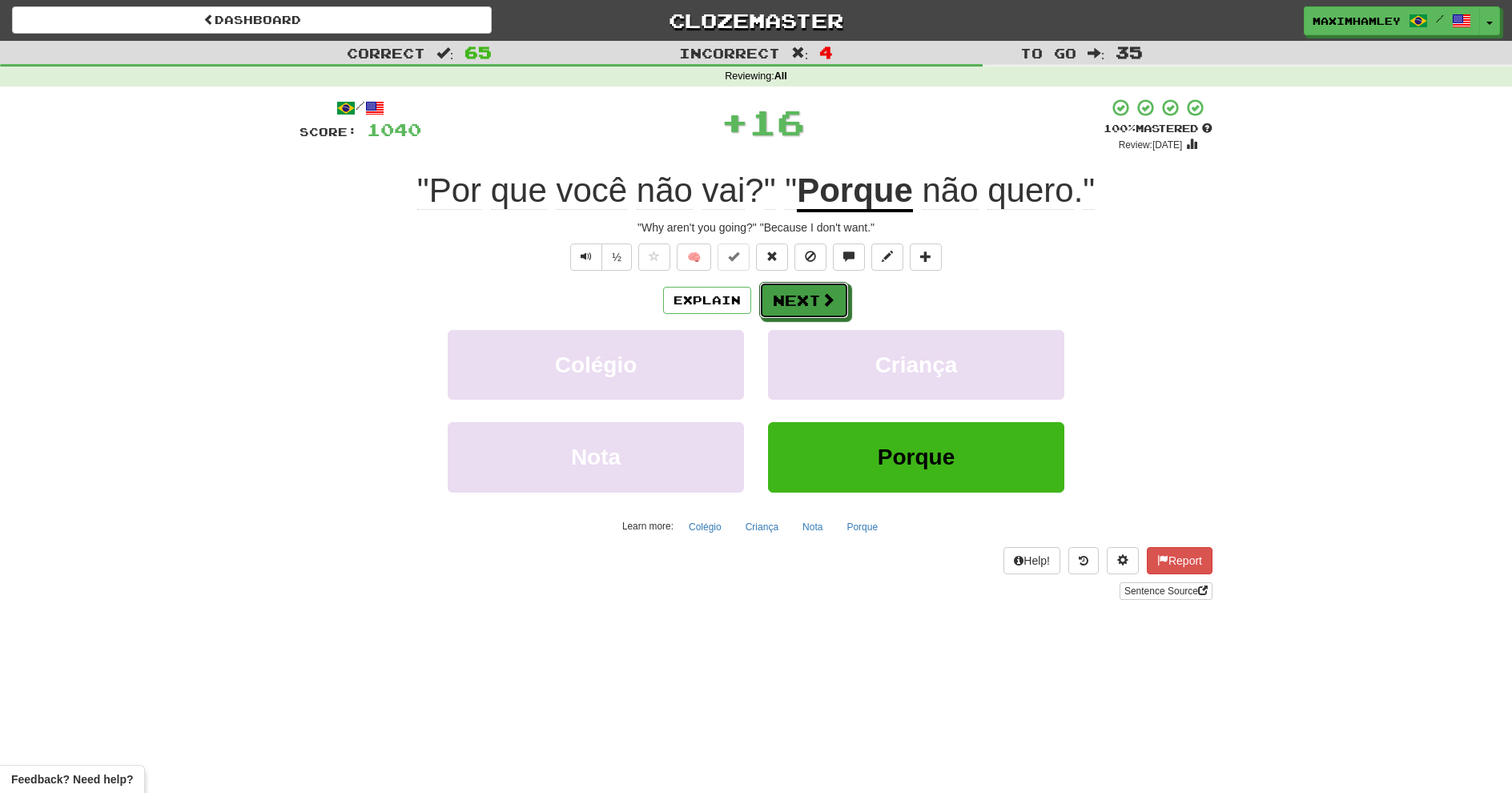
click at [788, 314] on button "Next" at bounding box center [804, 300] width 89 height 37
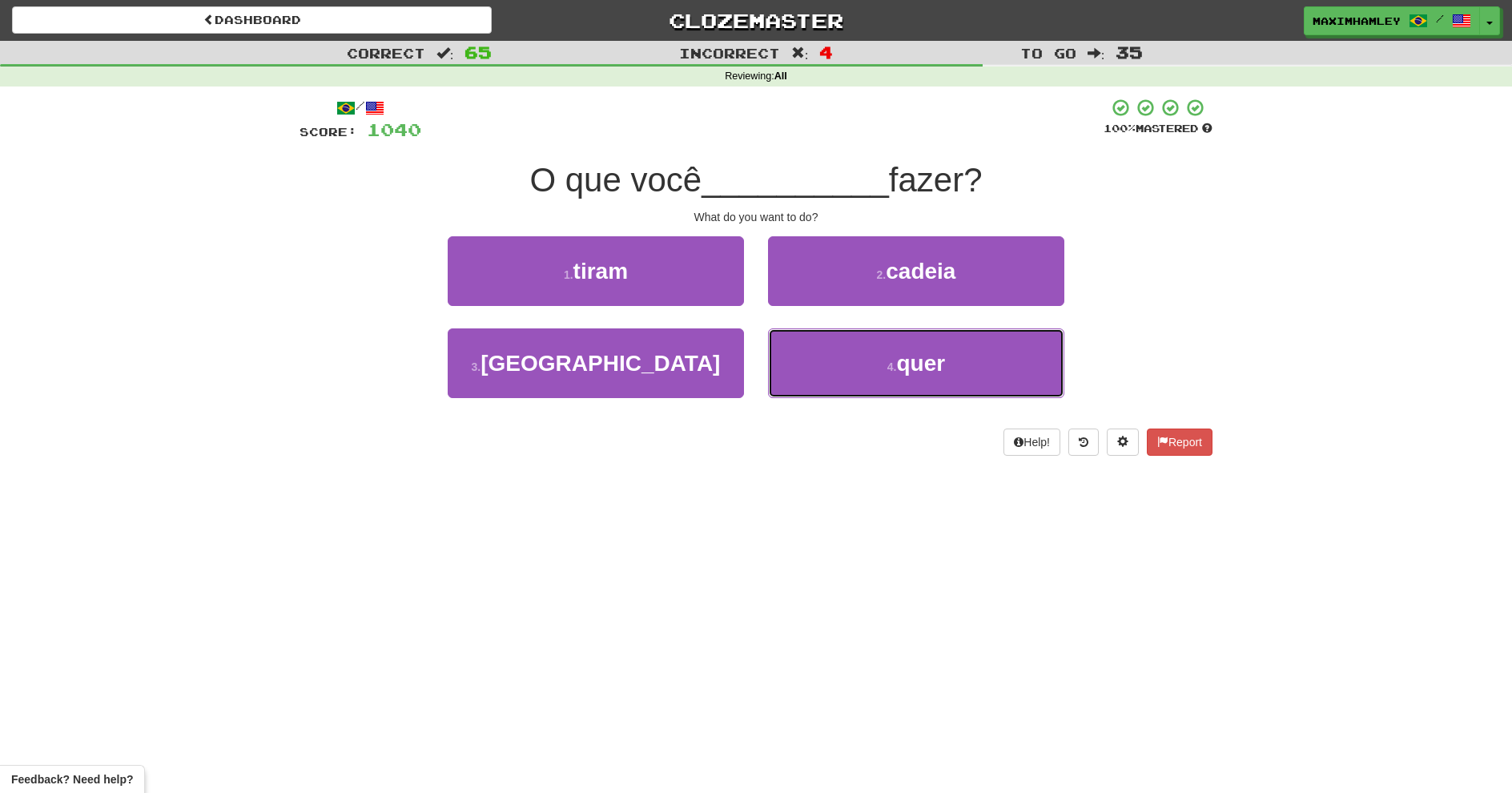
click at [810, 351] on button "4 . quer" at bounding box center [916, 363] width 296 height 70
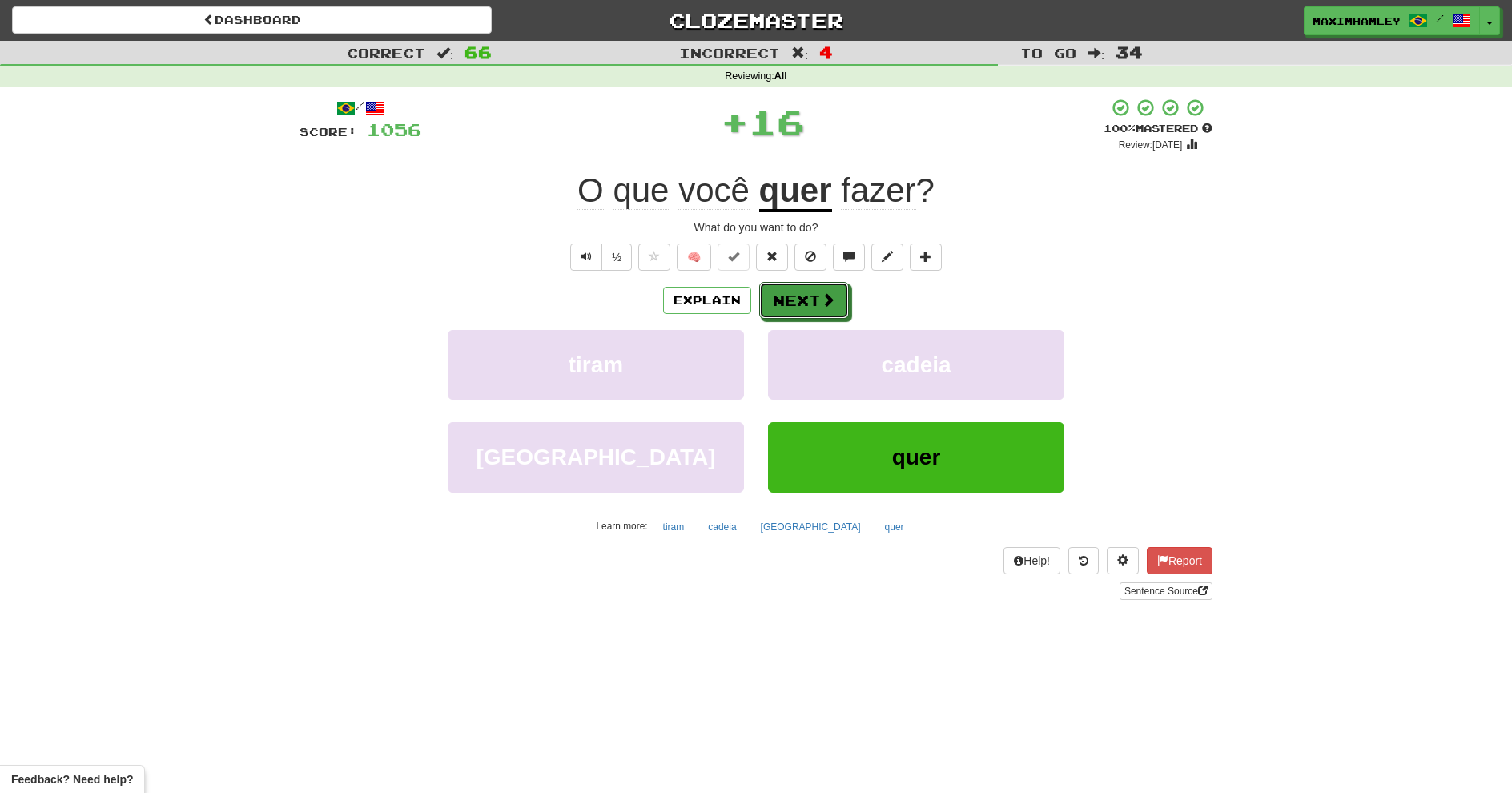
click at [801, 308] on button "Next" at bounding box center [804, 300] width 89 height 37
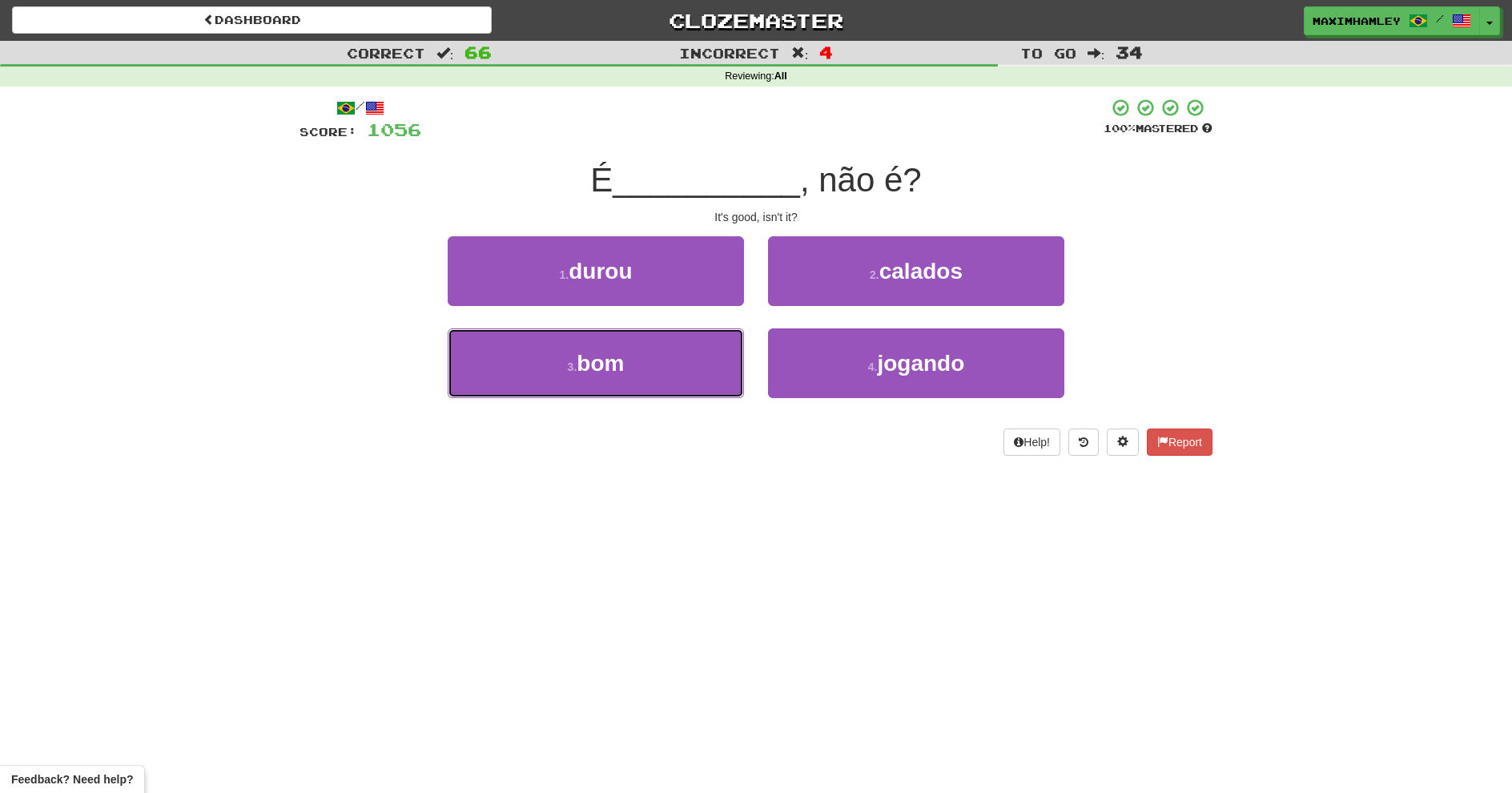
click at [655, 390] on button "3 . bom" at bounding box center [596, 363] width 296 height 70
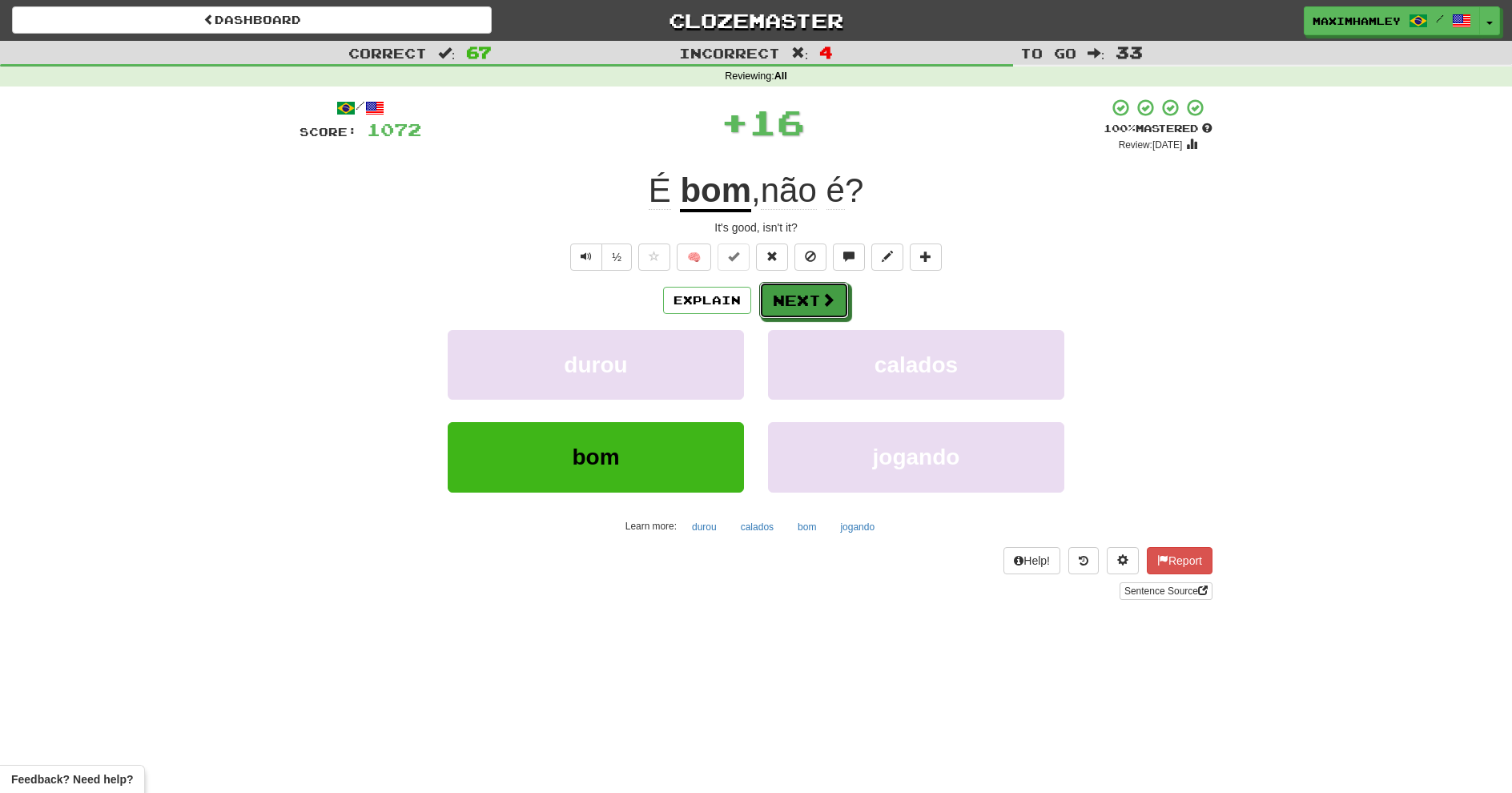
click at [807, 309] on button "Next" at bounding box center [804, 300] width 89 height 37
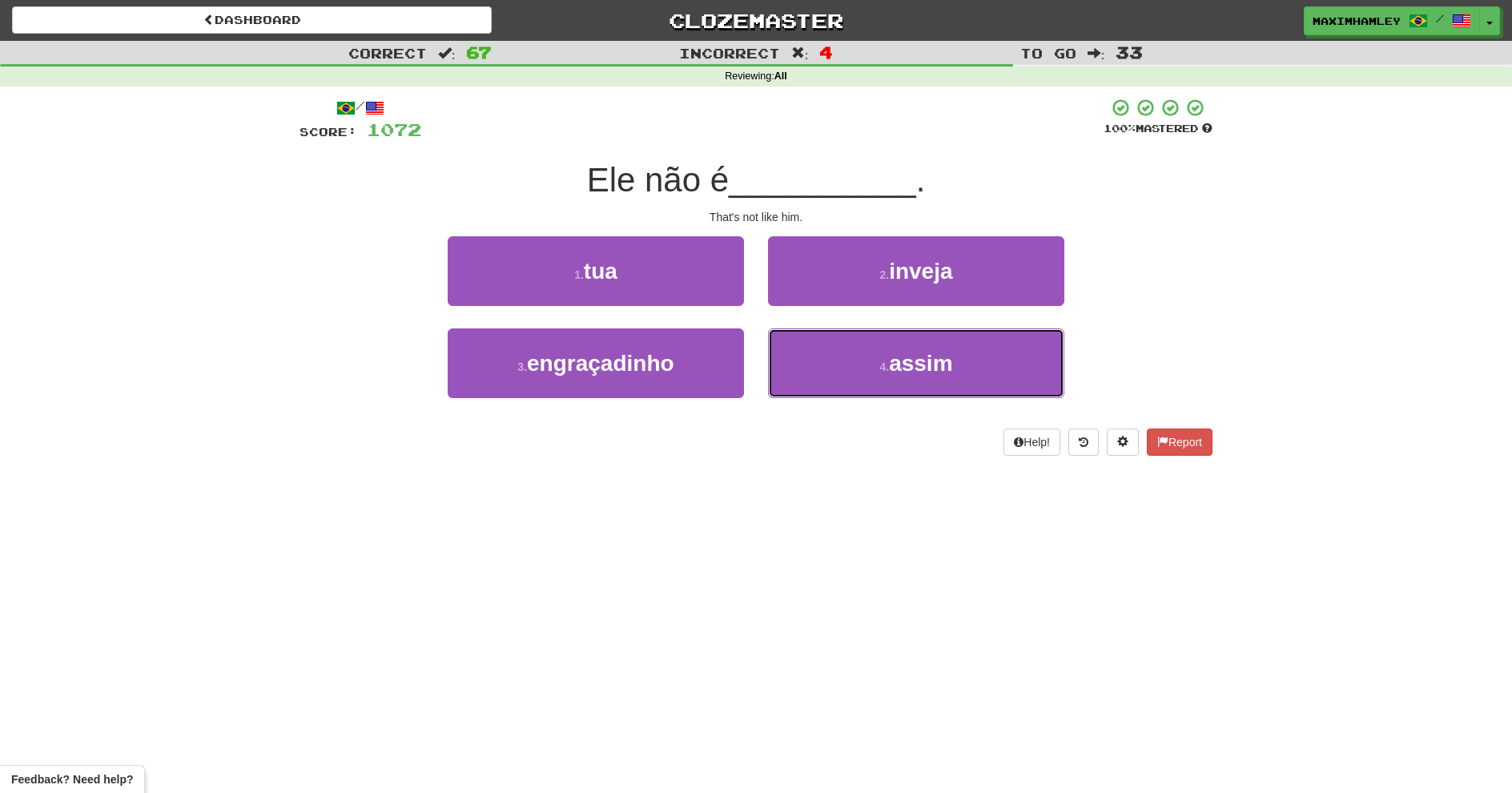
click at [793, 359] on button "4 . assim" at bounding box center [916, 363] width 296 height 70
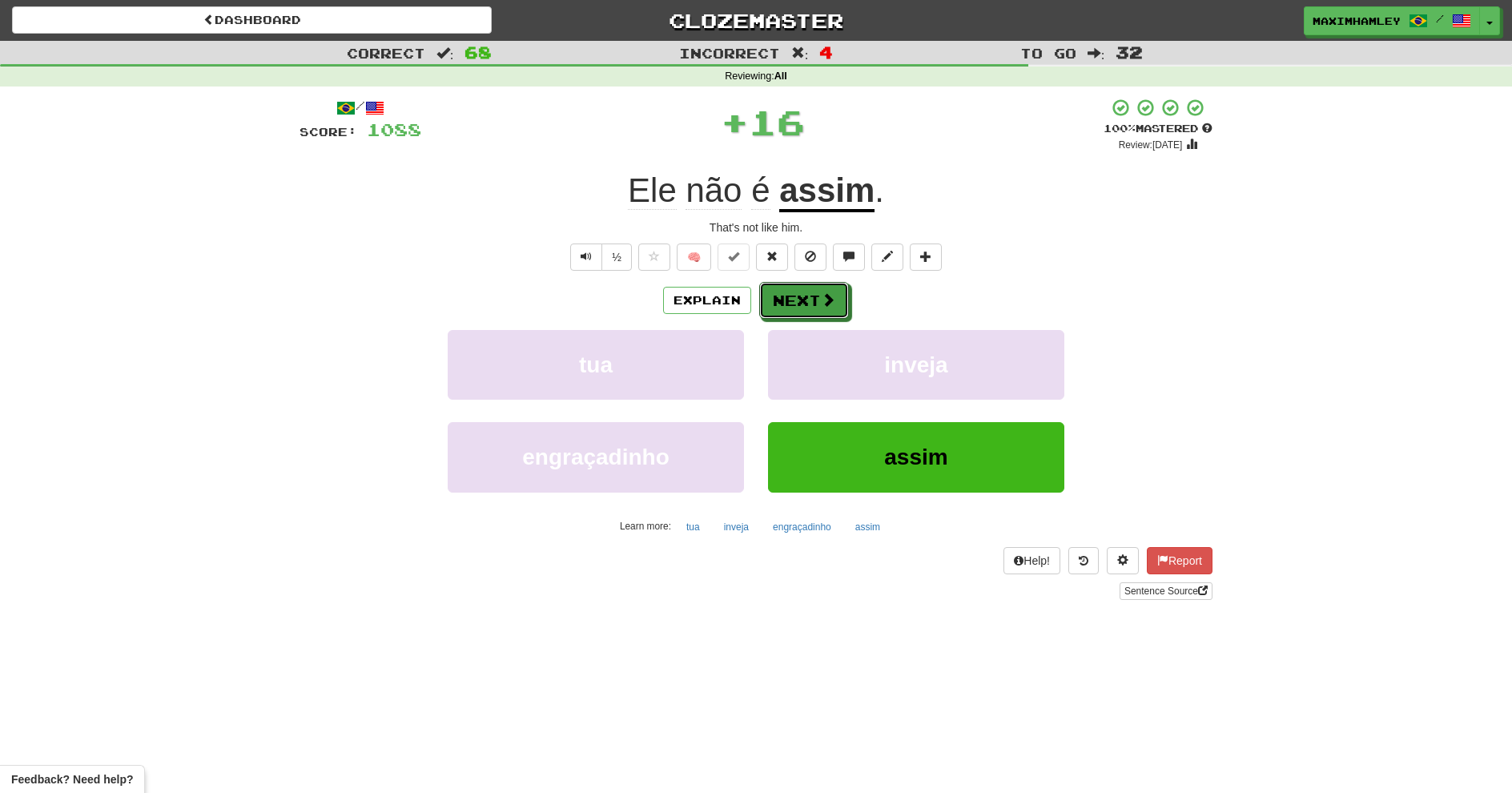
click at [771, 308] on button "Next" at bounding box center [804, 300] width 89 height 37
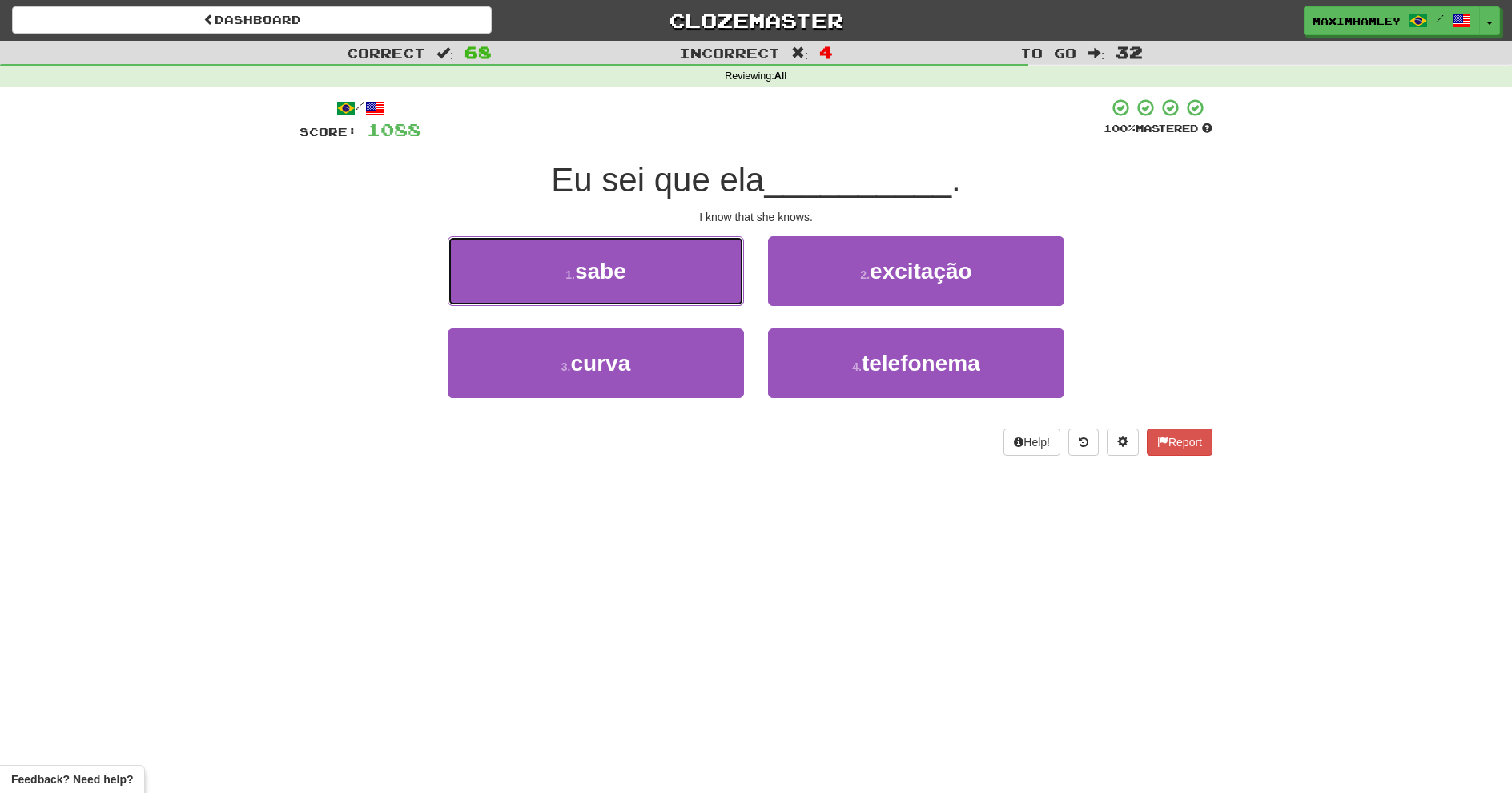
click at [640, 252] on button "1 . sabe" at bounding box center [596, 272] width 296 height 70
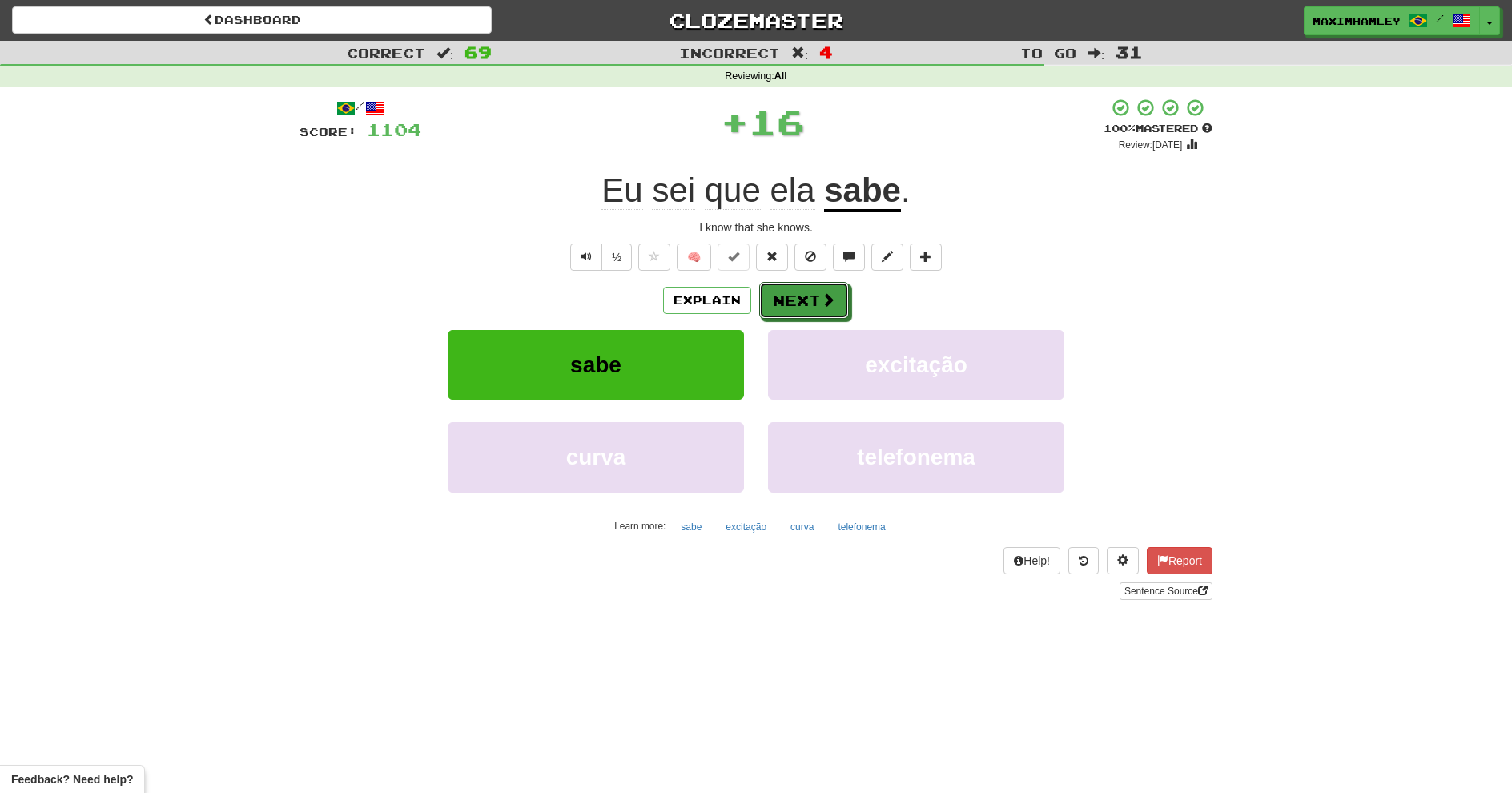
click at [780, 315] on button "Next" at bounding box center [804, 300] width 89 height 37
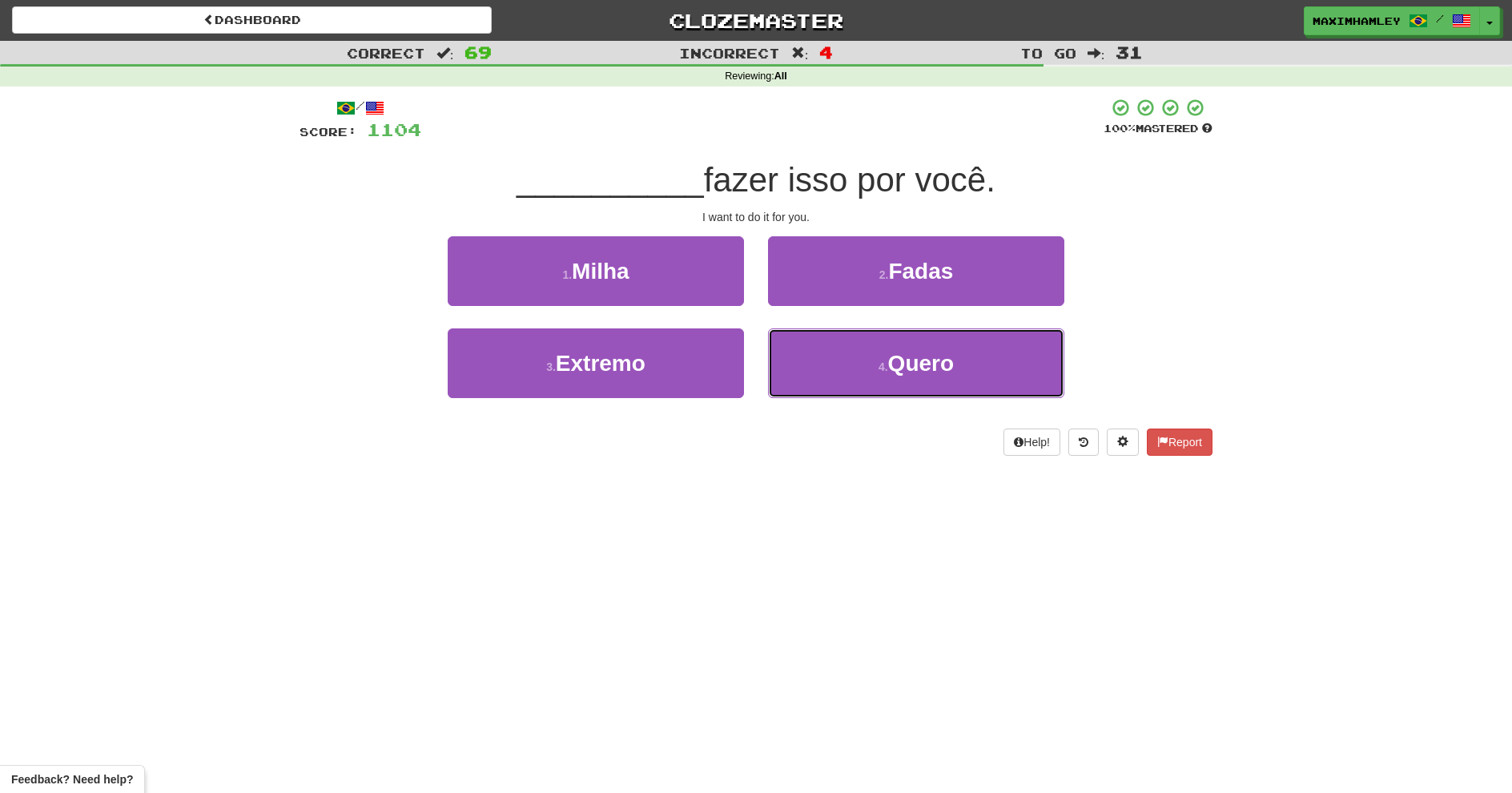
click at [798, 355] on button "4 . Quero" at bounding box center [916, 363] width 296 height 70
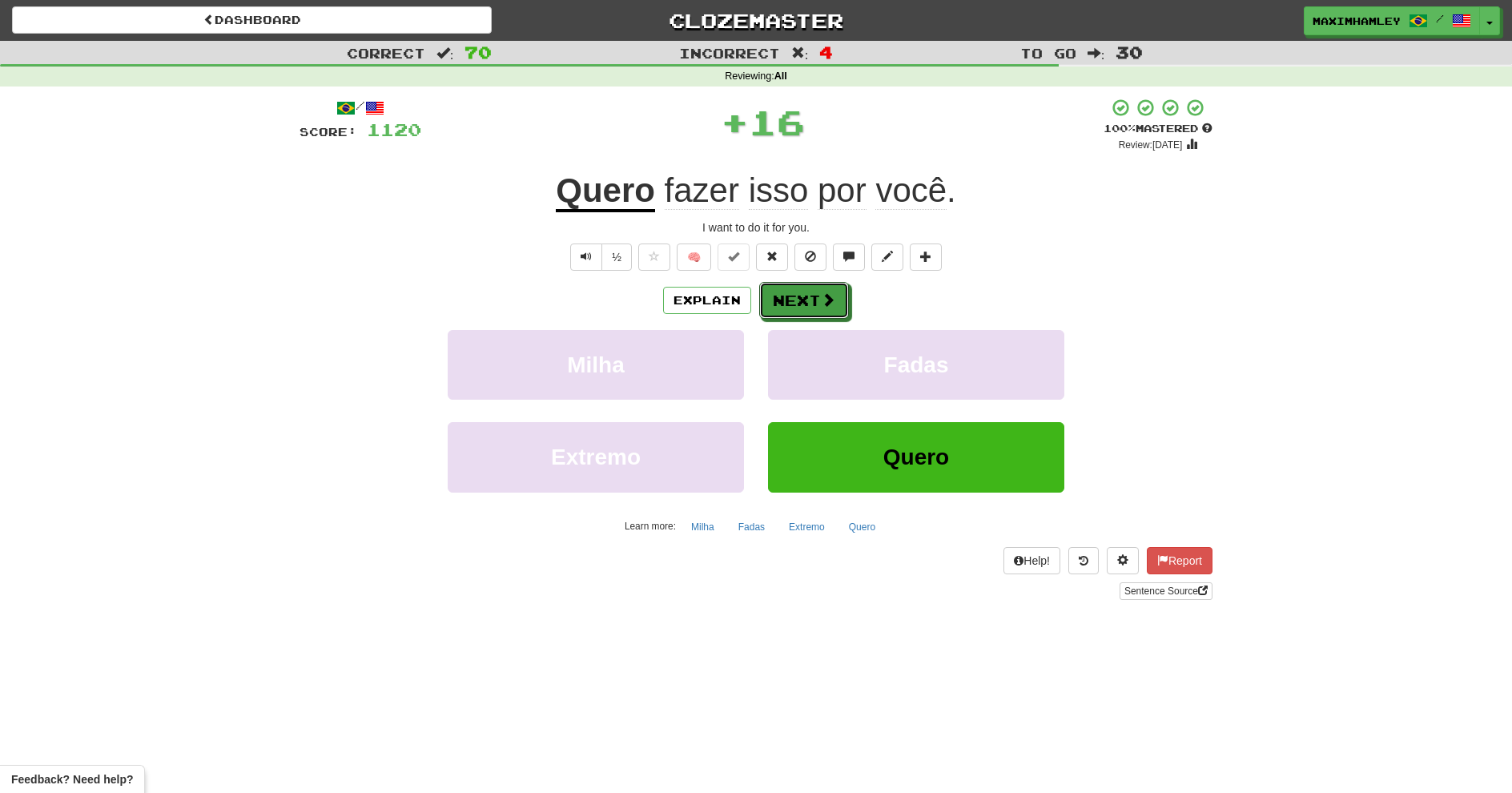
click at [780, 299] on button "Next" at bounding box center [804, 300] width 89 height 37
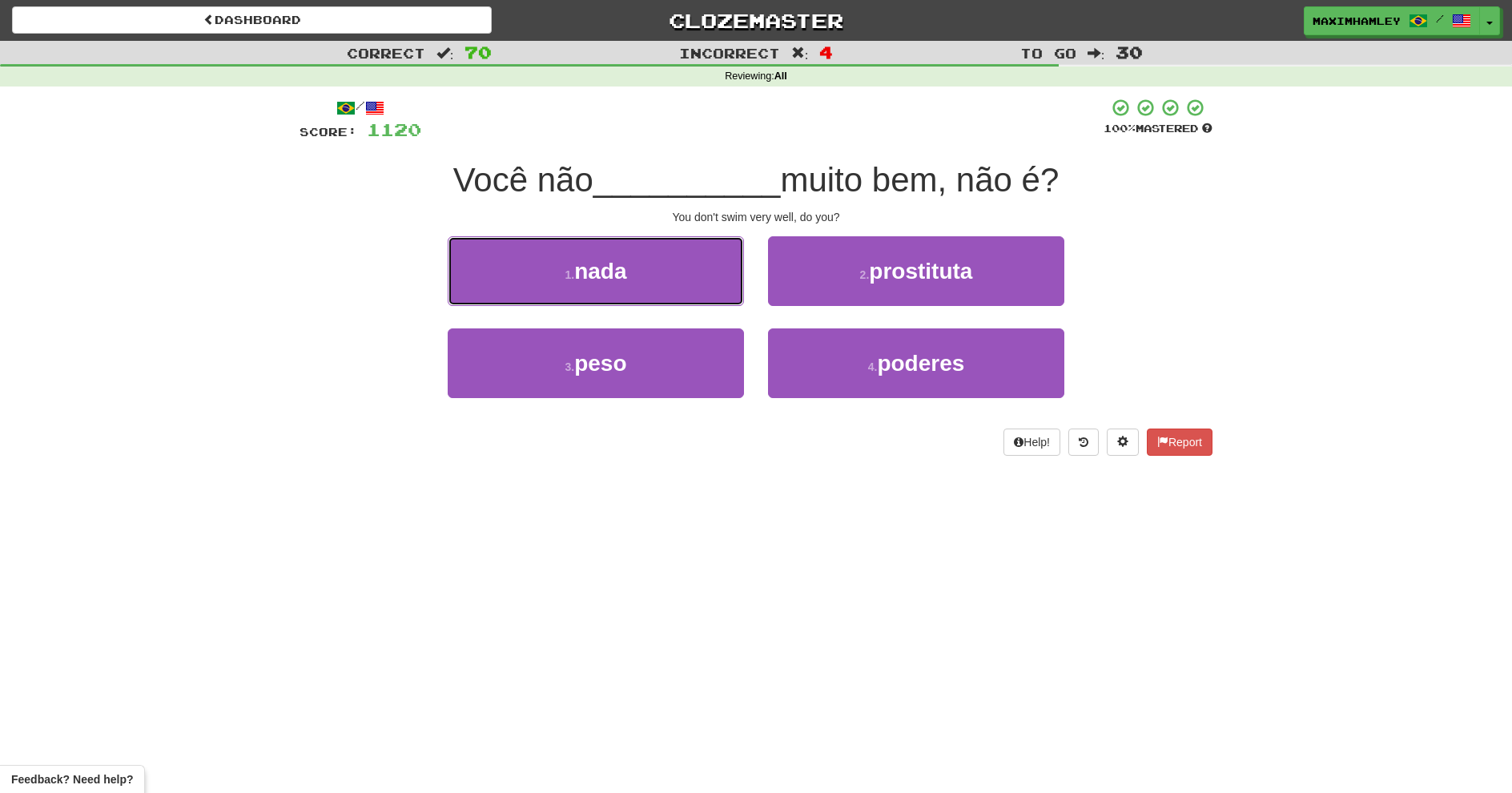
click at [650, 298] on button "1 . nada" at bounding box center [596, 272] width 296 height 70
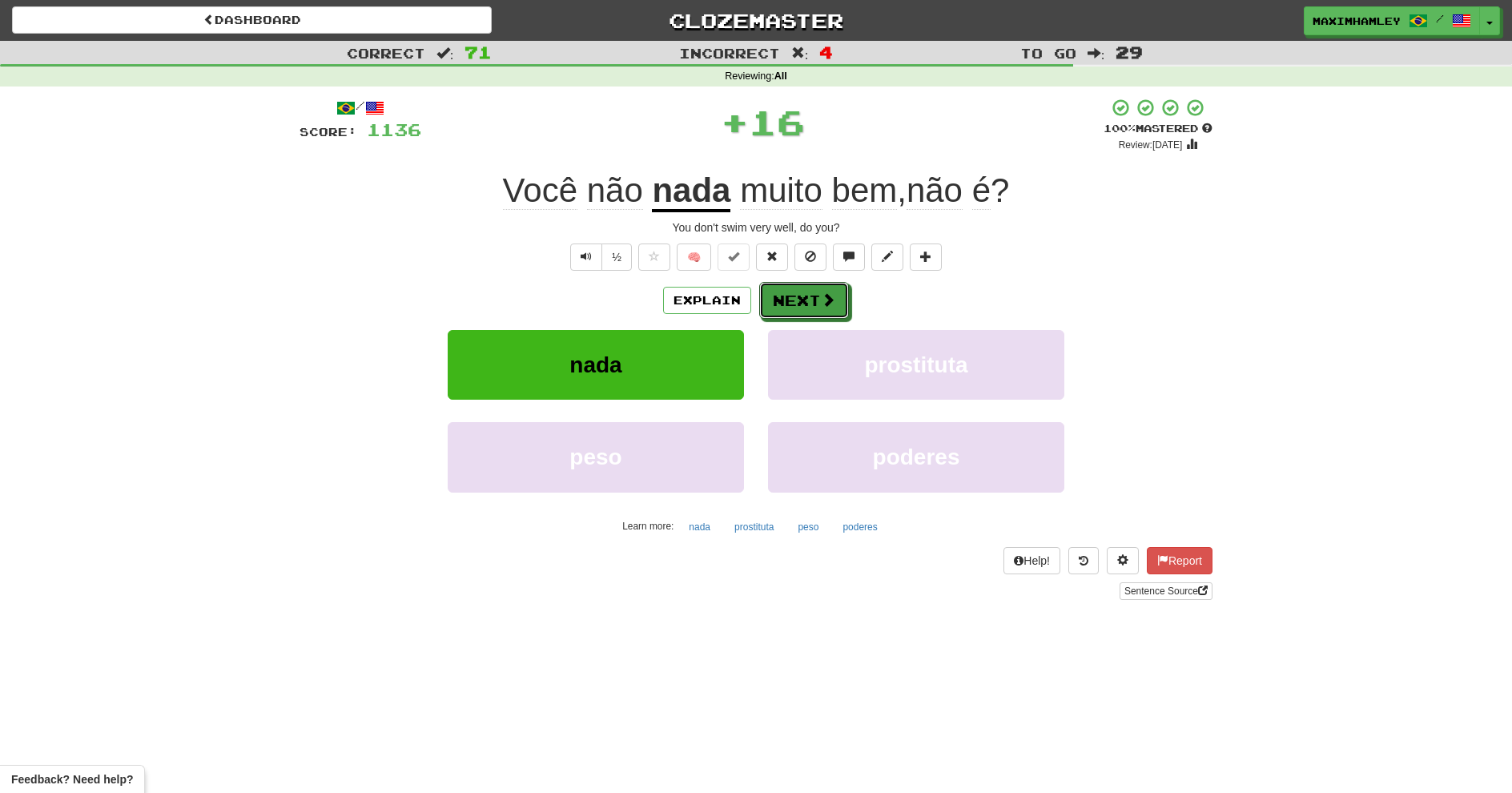
click at [768, 310] on button "Next" at bounding box center [804, 300] width 89 height 37
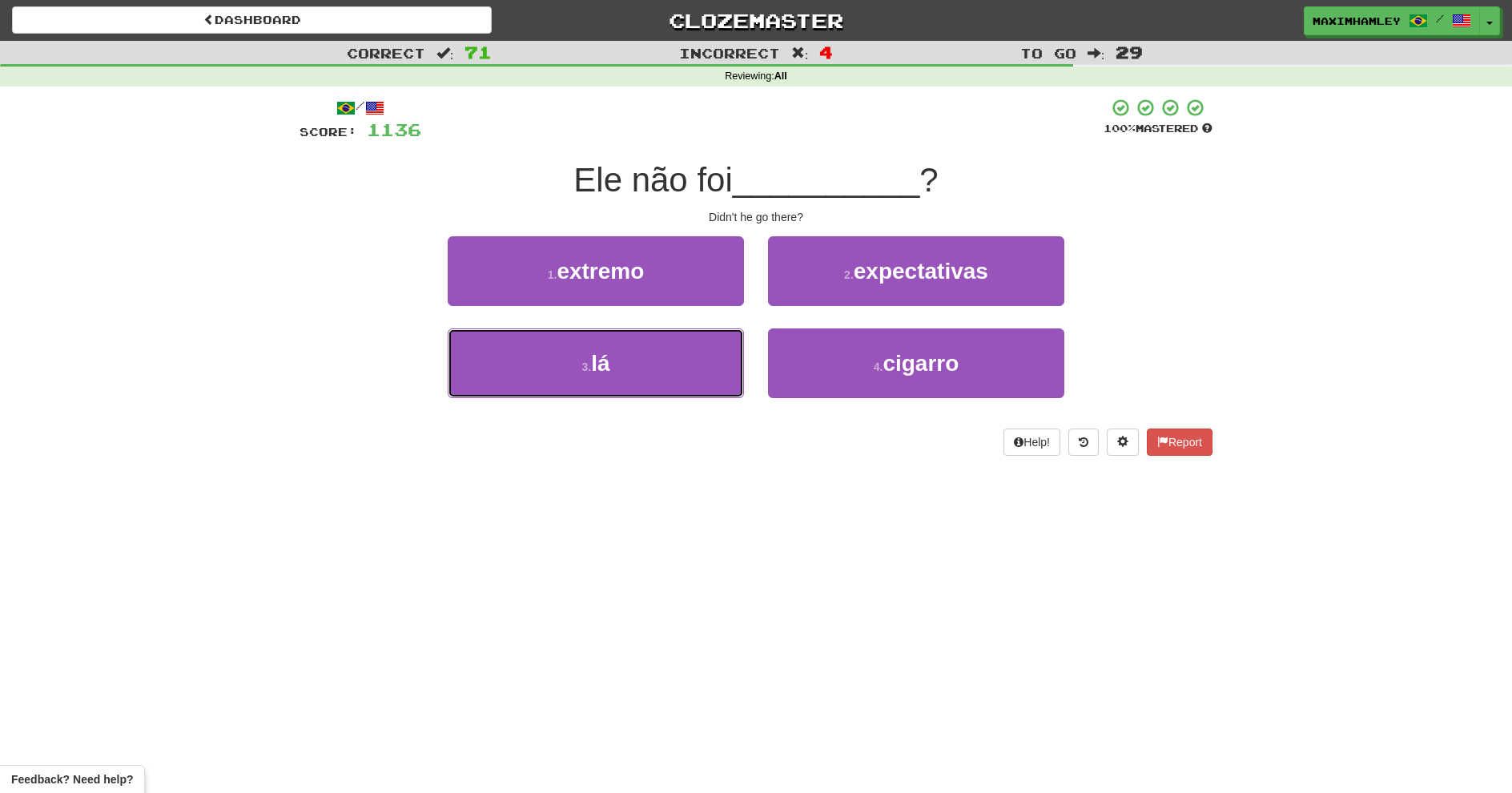
click at [720, 332] on button "3 . lá" at bounding box center [596, 363] width 296 height 70
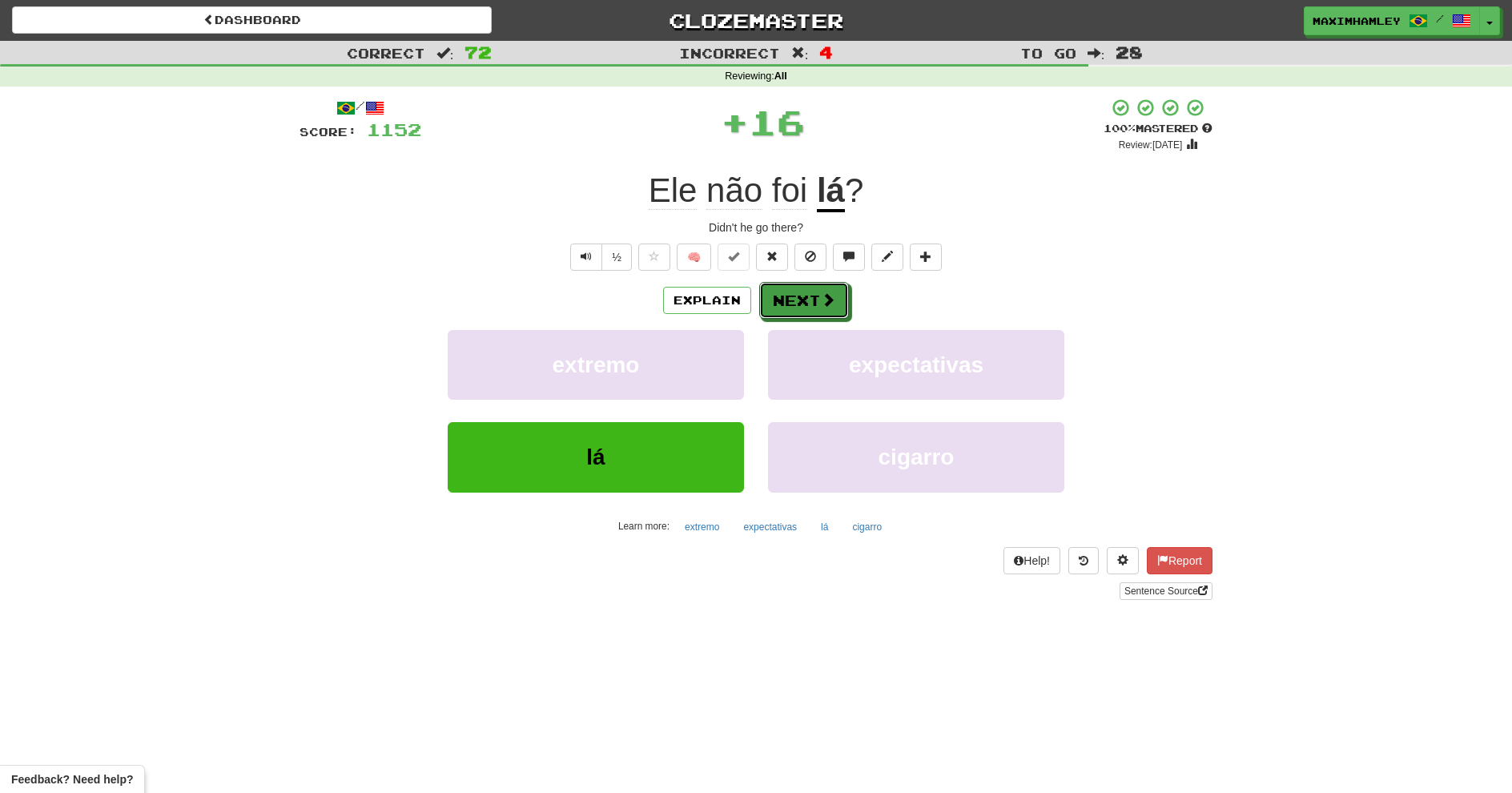
click at [778, 302] on button "Next" at bounding box center [804, 300] width 89 height 37
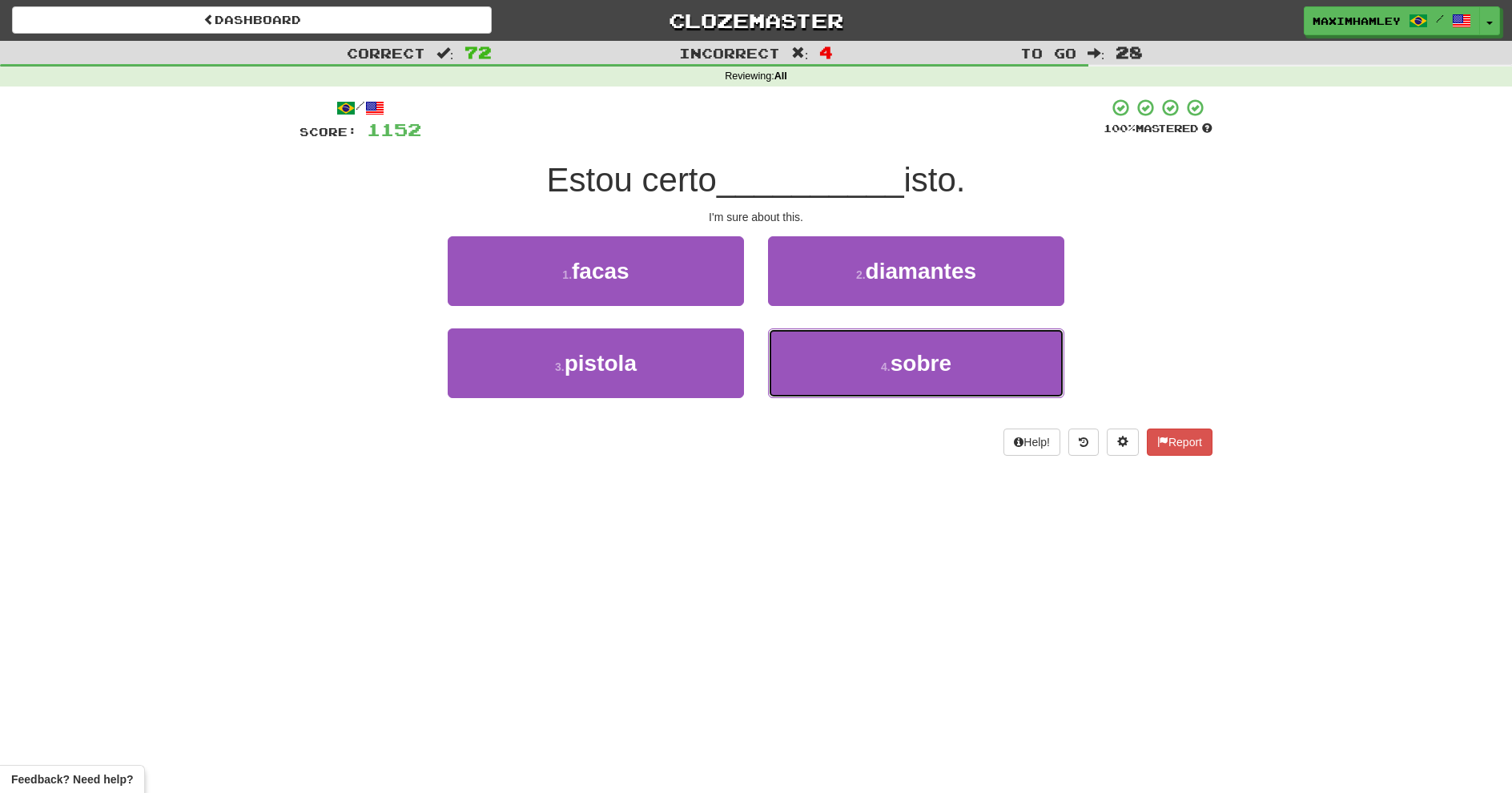
click at [832, 363] on button "4 . sobre" at bounding box center [916, 363] width 296 height 70
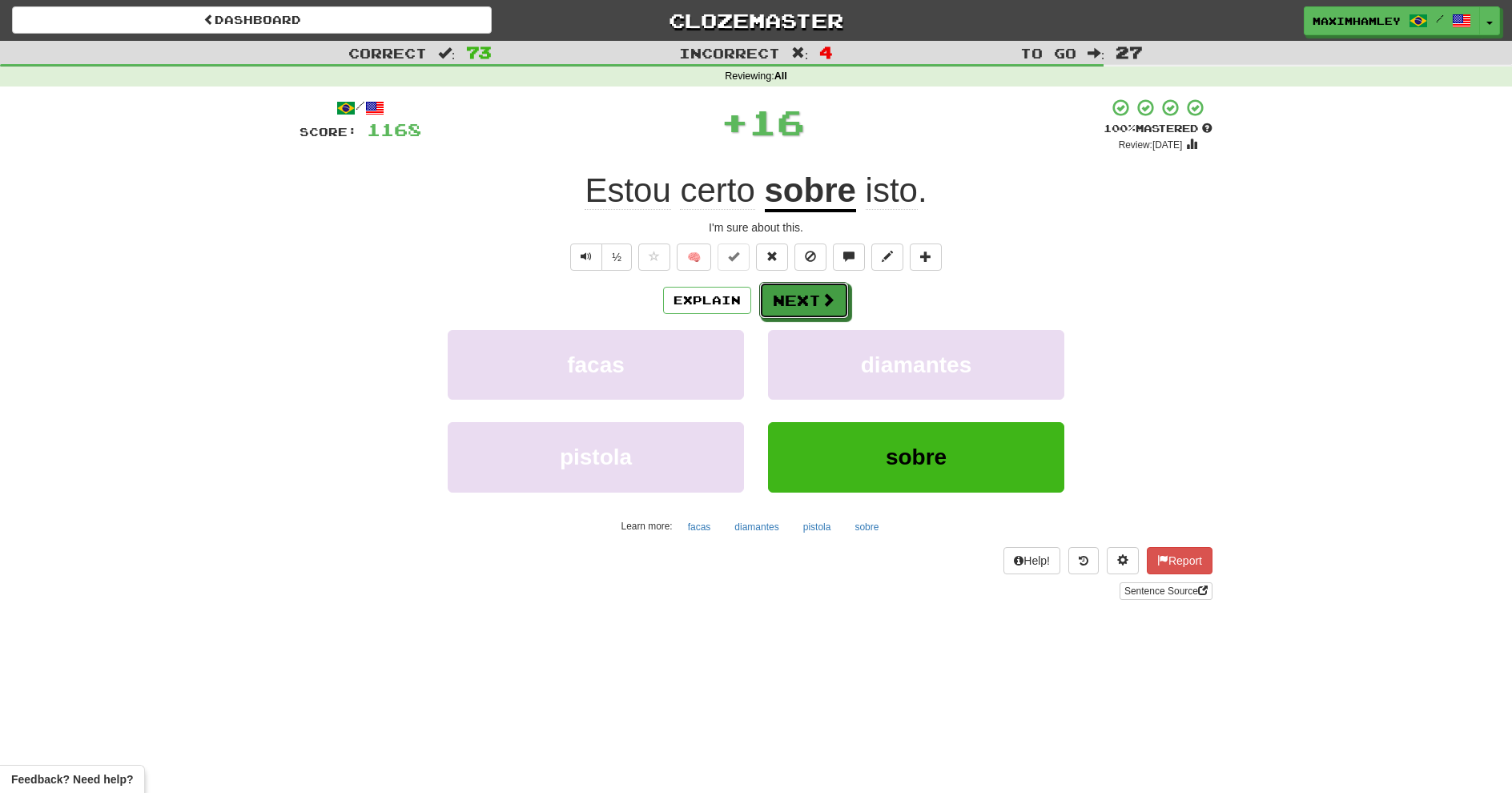
click at [786, 307] on button "Next" at bounding box center [804, 300] width 89 height 37
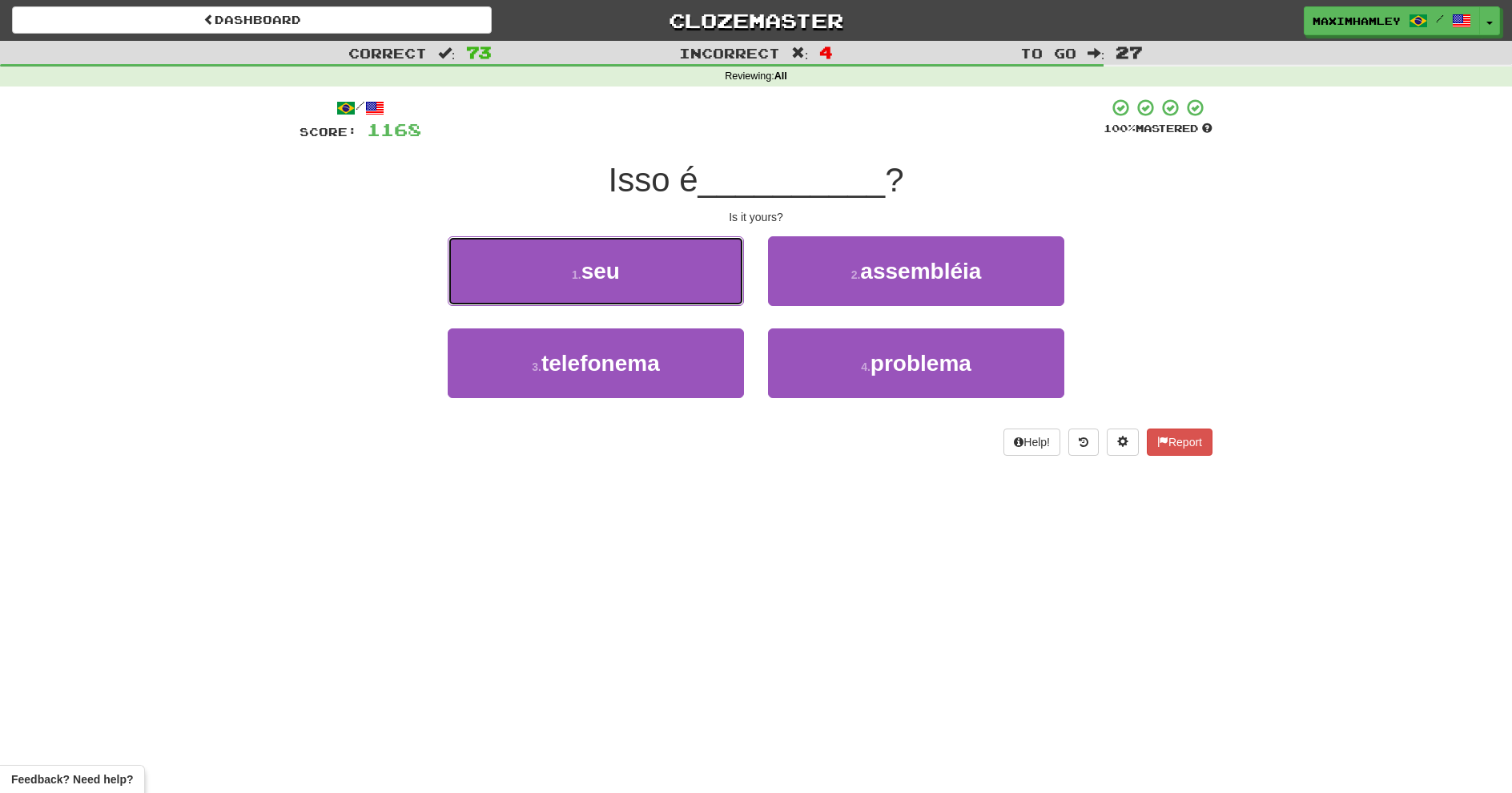
drag, startPoint x: 575, startPoint y: 279, endPoint x: 609, endPoint y: 281, distance: 34.1
click at [575, 278] on small "1 ." at bounding box center [577, 274] width 10 height 12
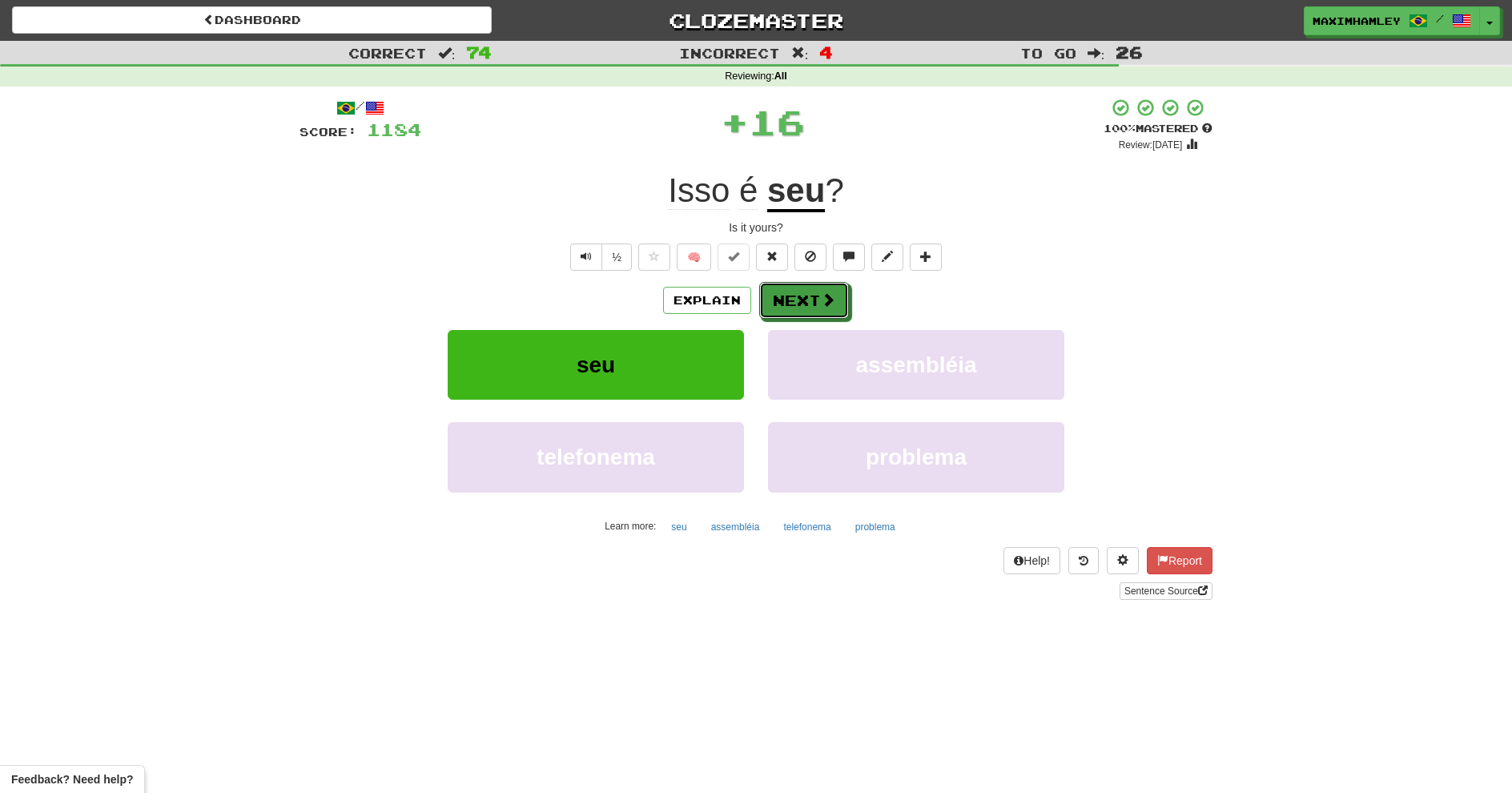
click at [819, 310] on button "Next" at bounding box center [804, 300] width 89 height 37
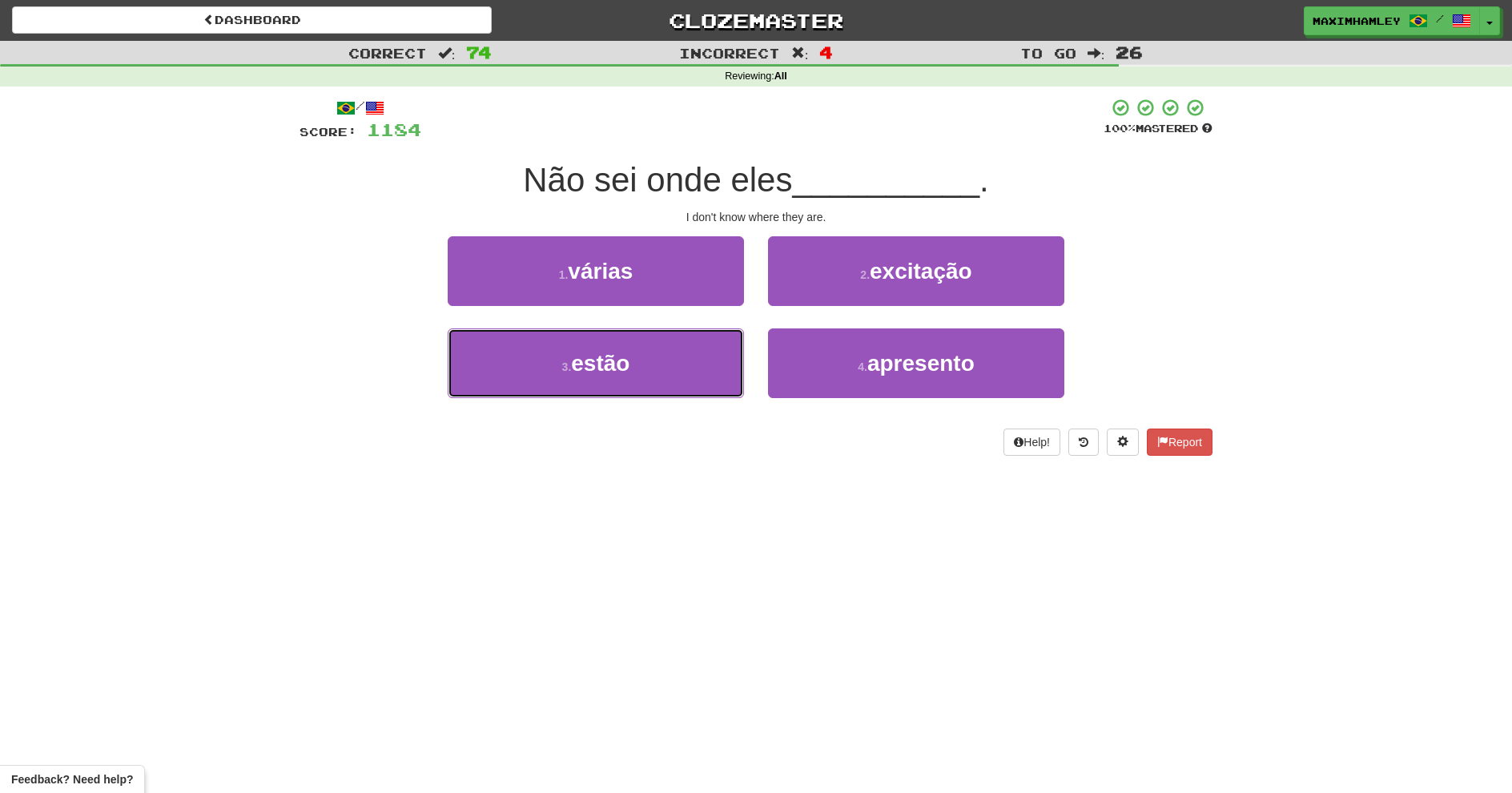
click at [674, 346] on button "3 . estão" at bounding box center [596, 363] width 296 height 70
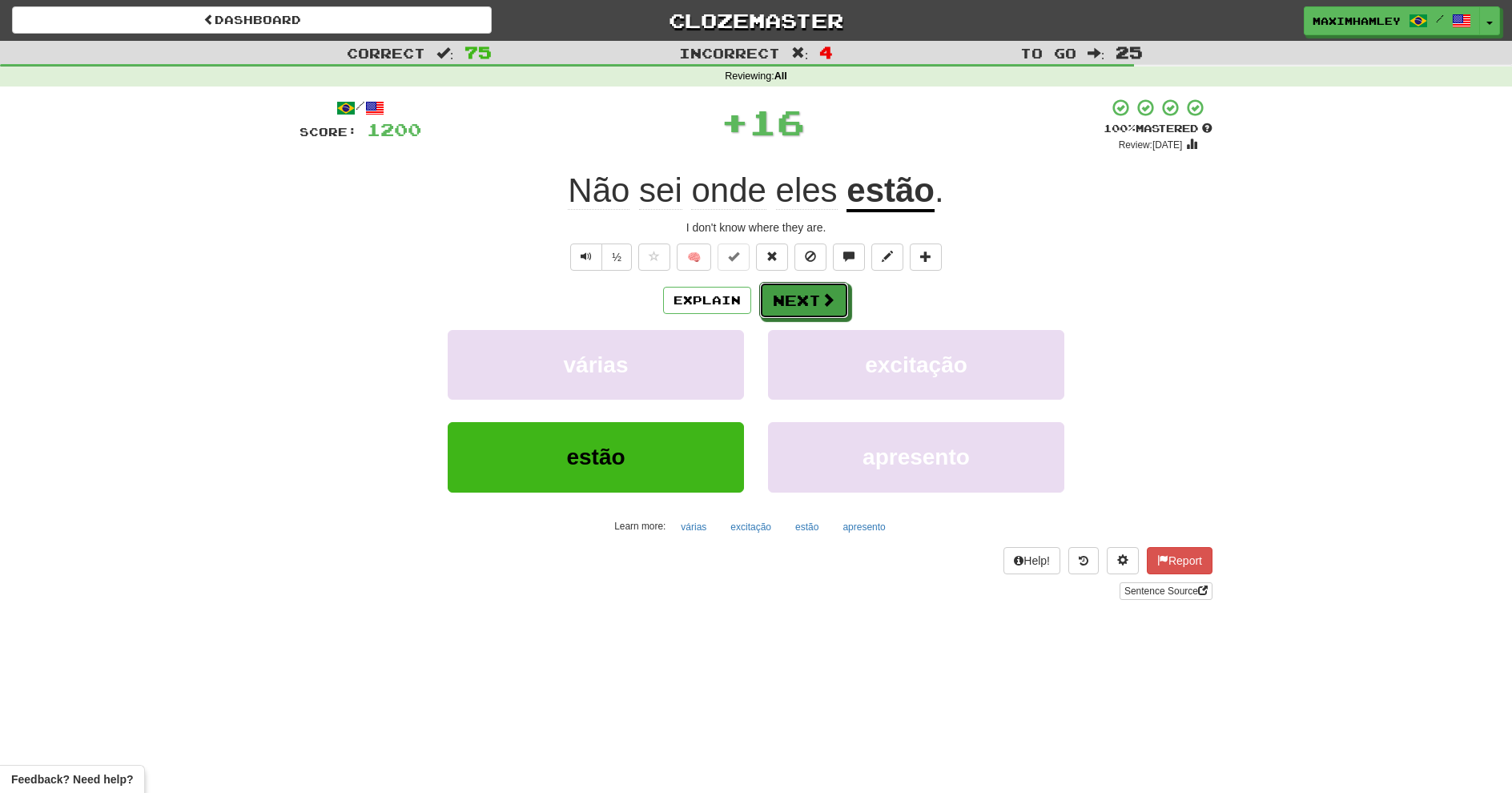
click at [827, 302] on span at bounding box center [828, 299] width 14 height 14
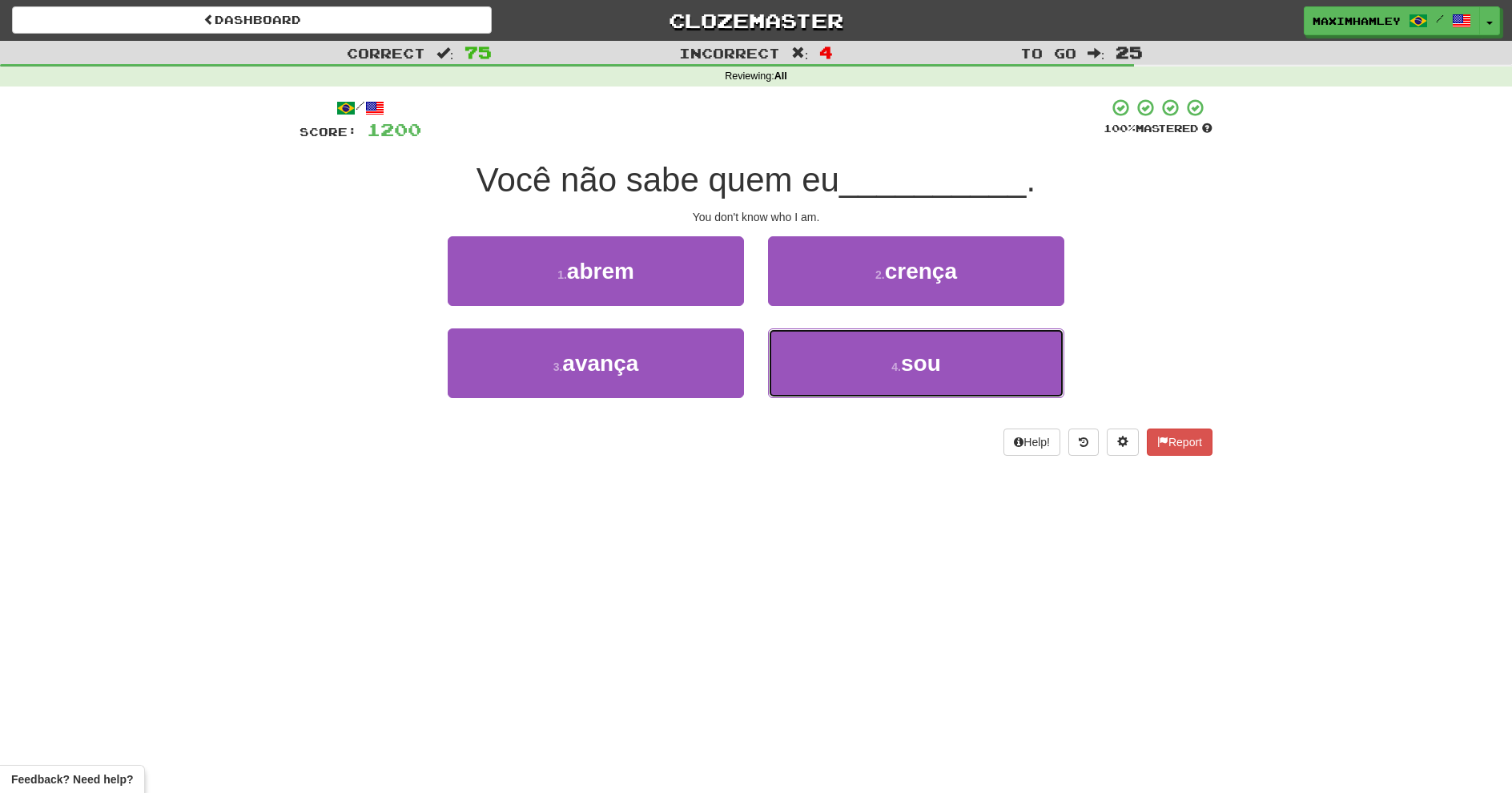
click at [850, 360] on button "4 . sou" at bounding box center [916, 363] width 296 height 70
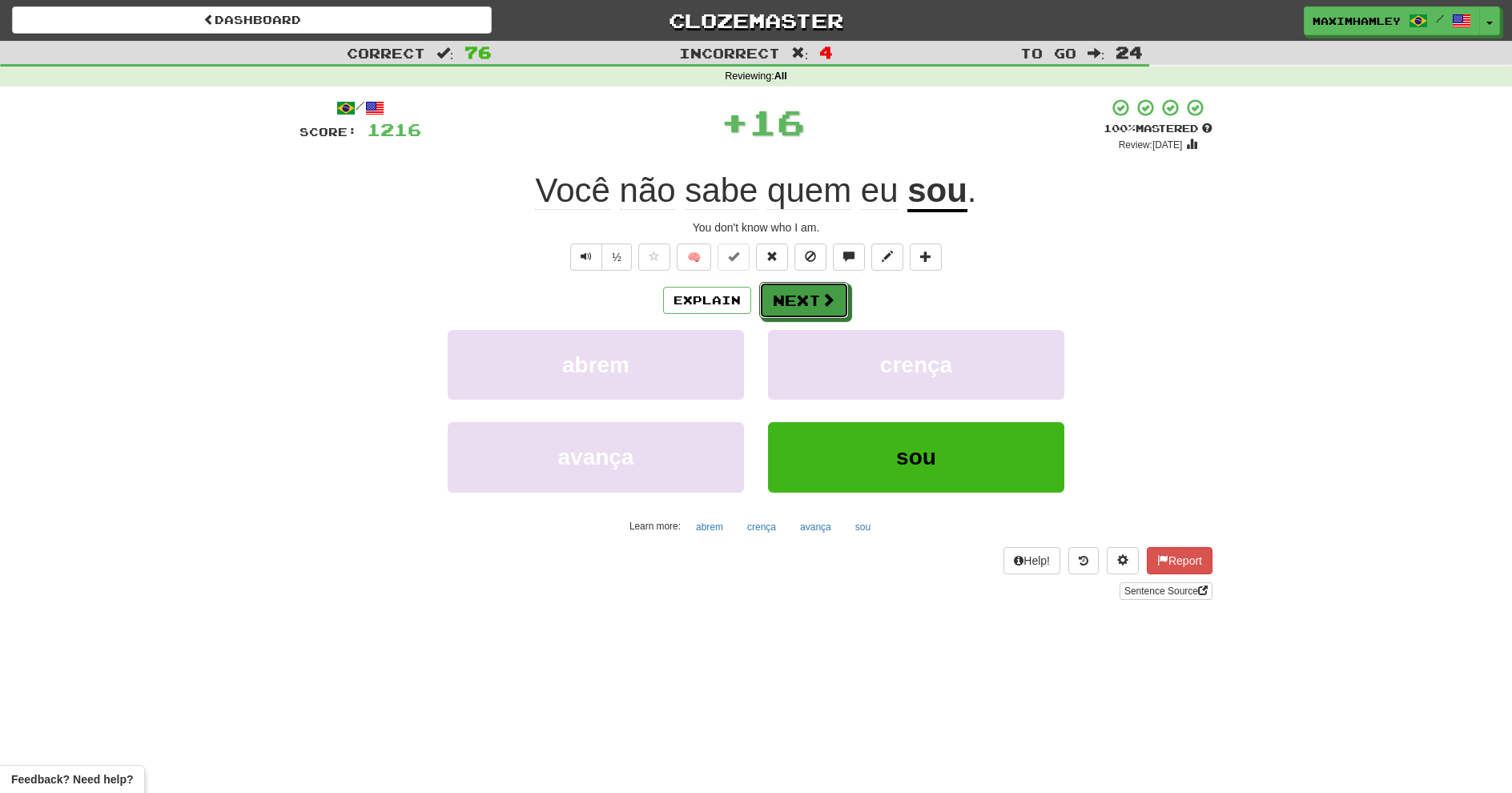
click at [826, 292] on span at bounding box center [828, 299] width 14 height 14
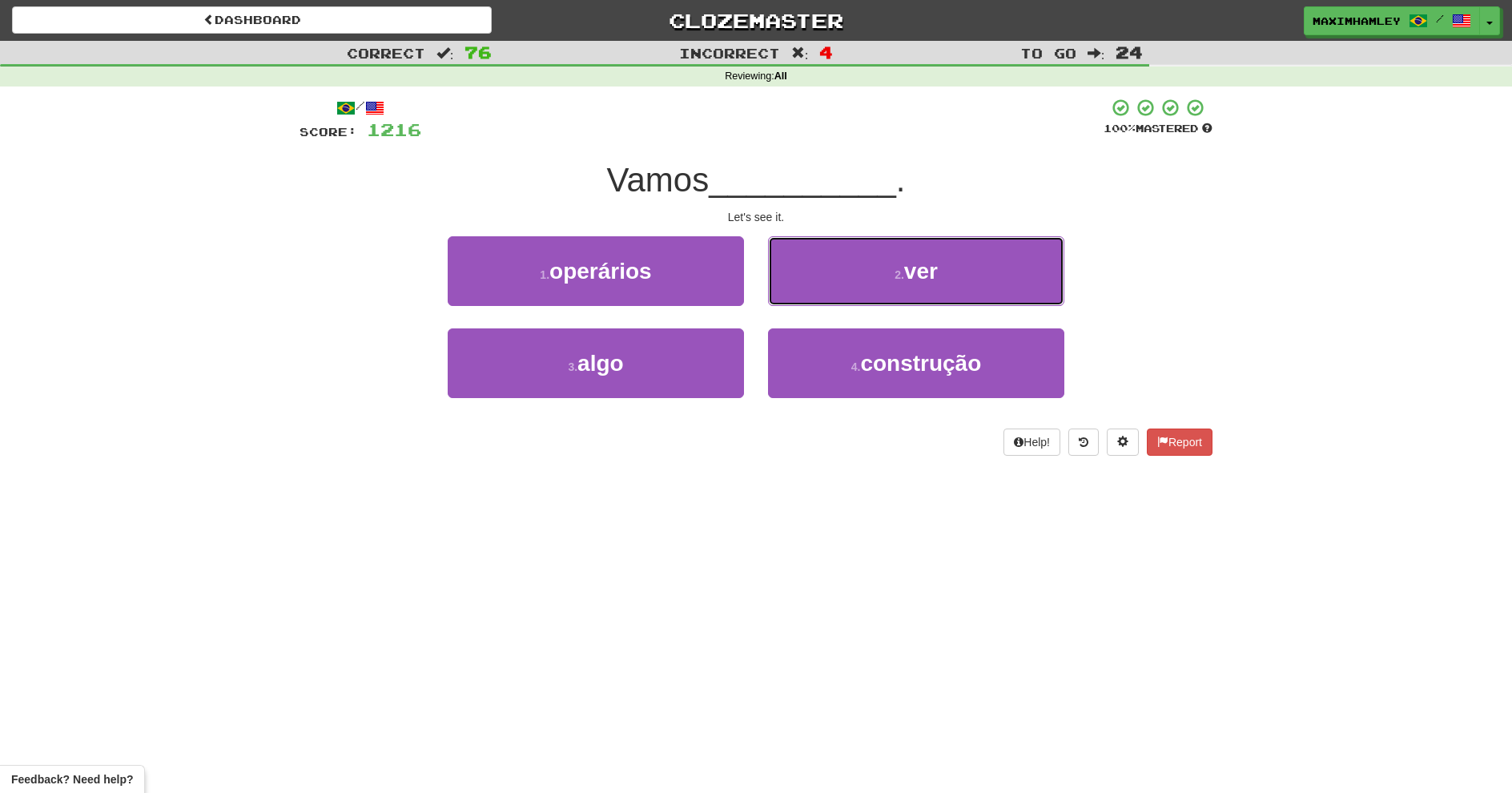
click at [914, 272] on span "ver" at bounding box center [921, 272] width 34 height 25
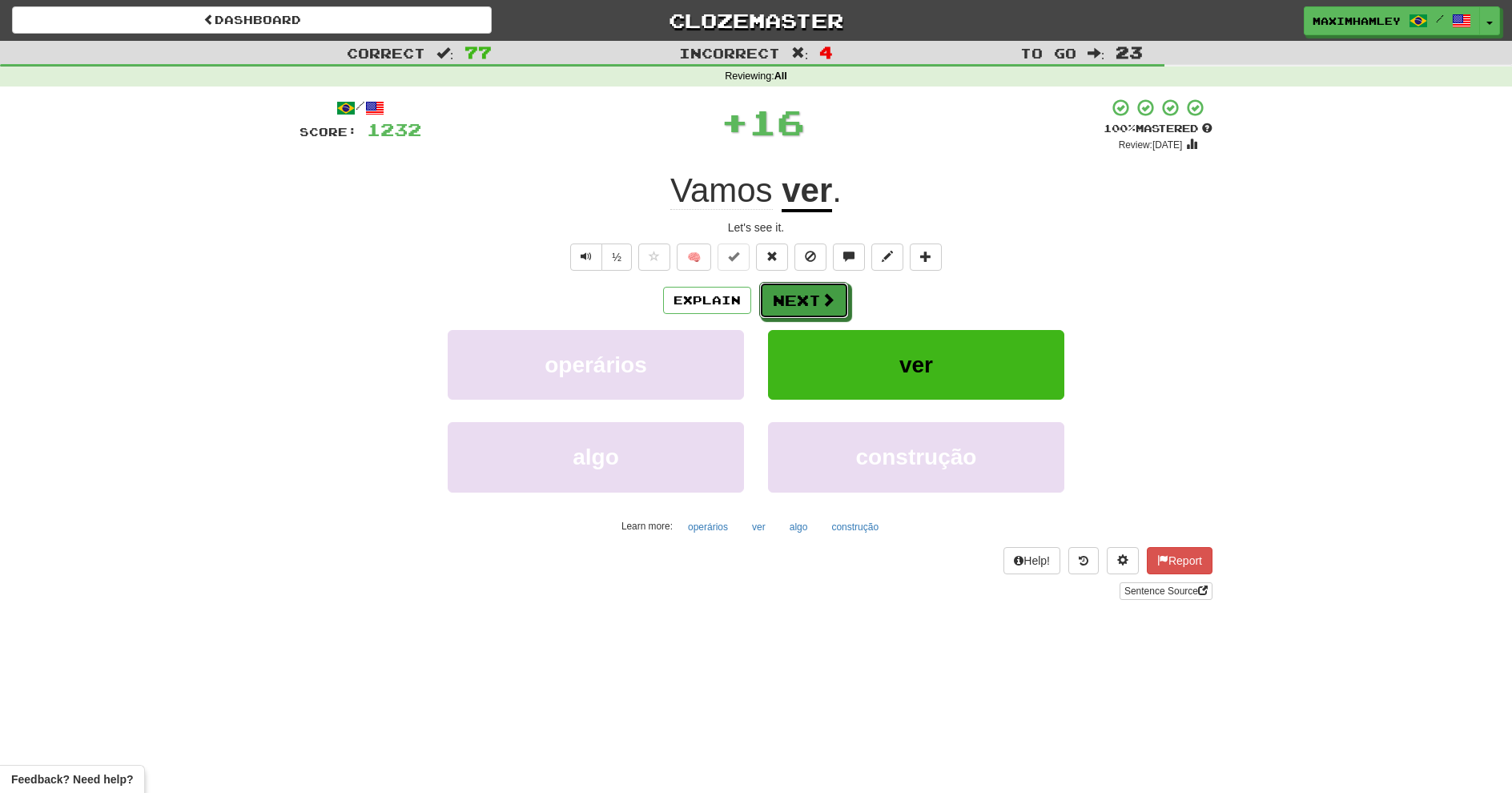
click at [821, 296] on span at bounding box center [828, 299] width 14 height 14
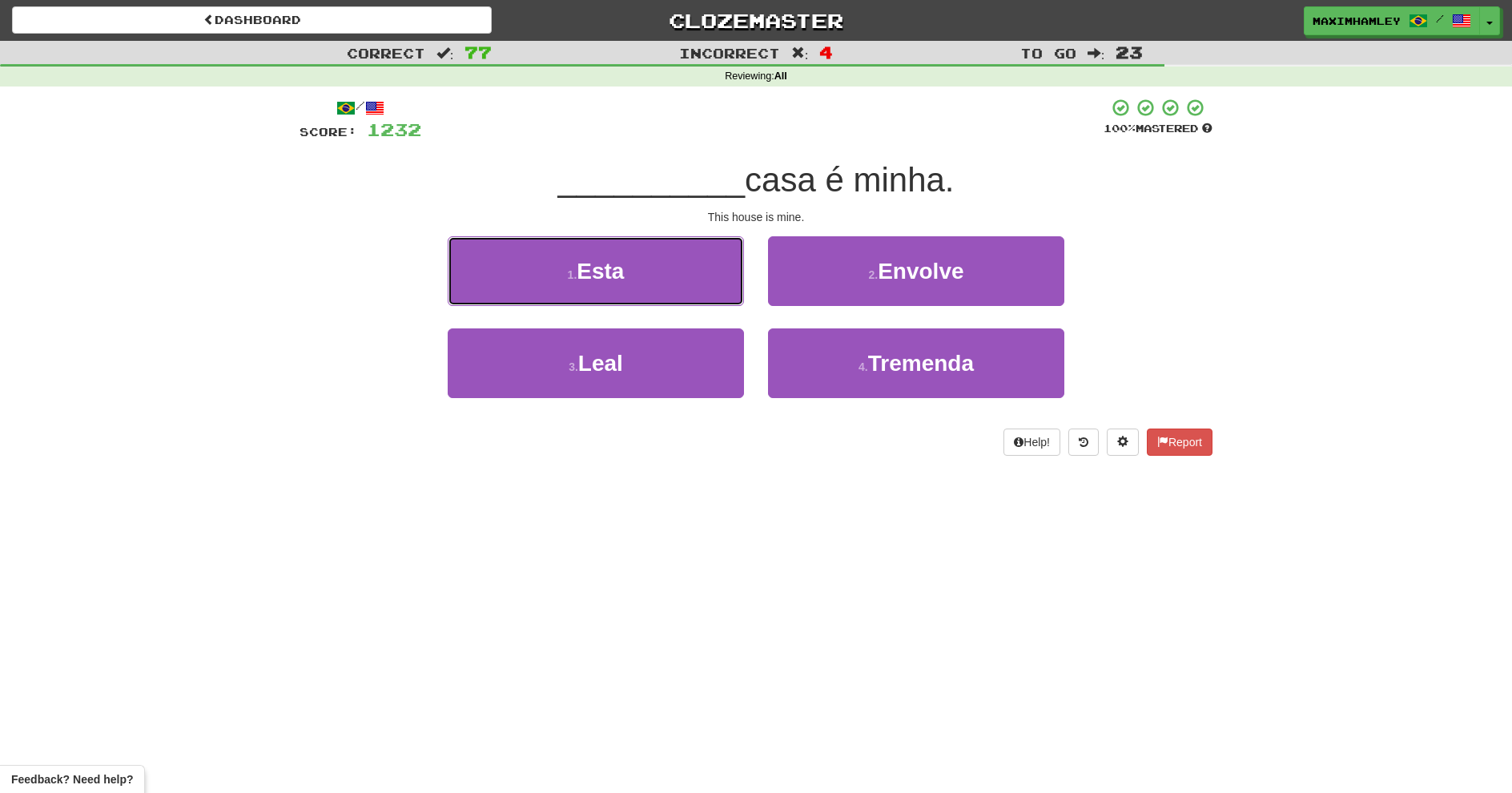
click at [665, 295] on button "1 . Esta" at bounding box center [596, 272] width 296 height 70
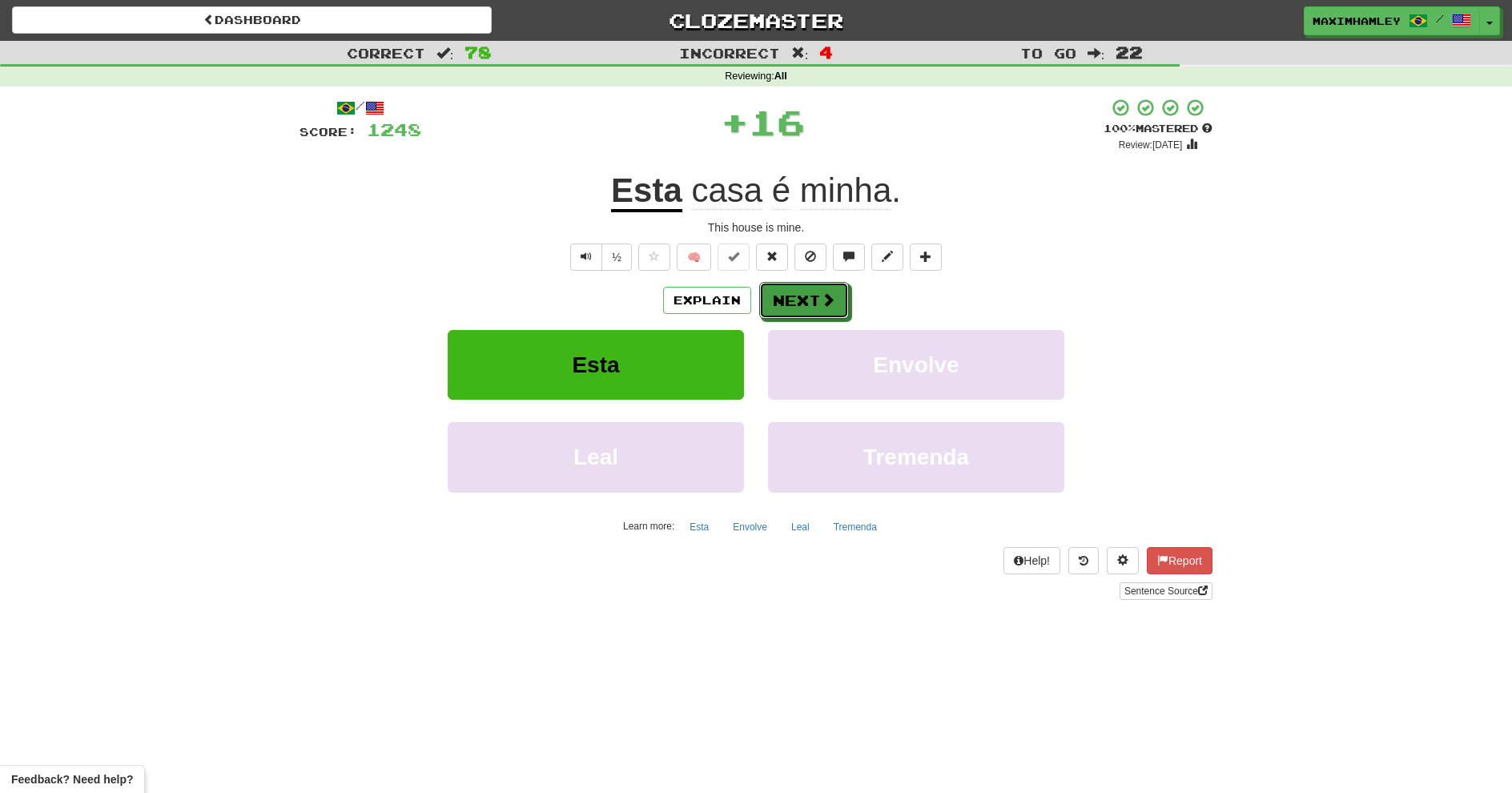
click at [784, 302] on button "Next" at bounding box center [804, 300] width 89 height 37
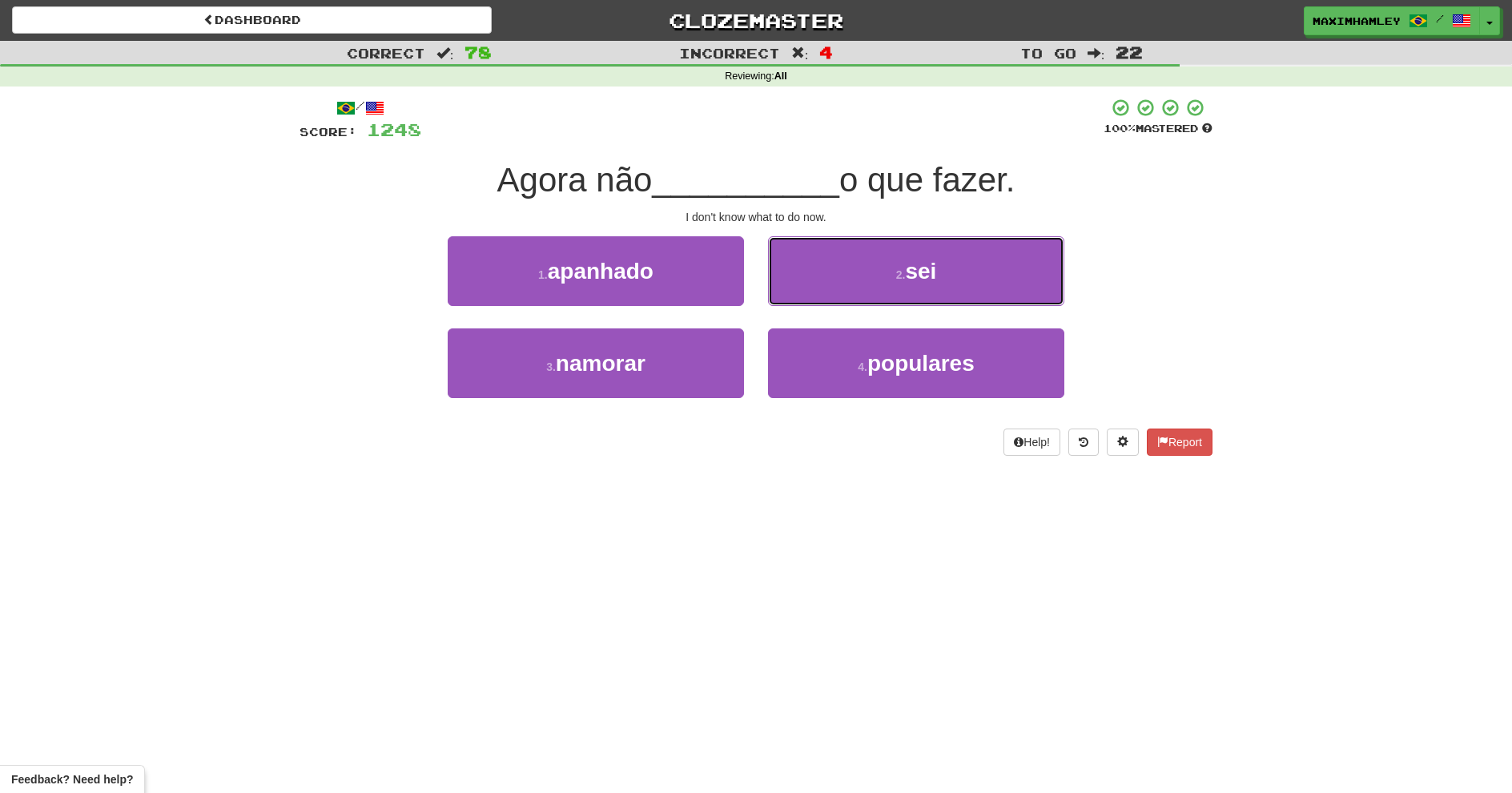
click at [798, 296] on button "2 . sei" at bounding box center [916, 272] width 296 height 70
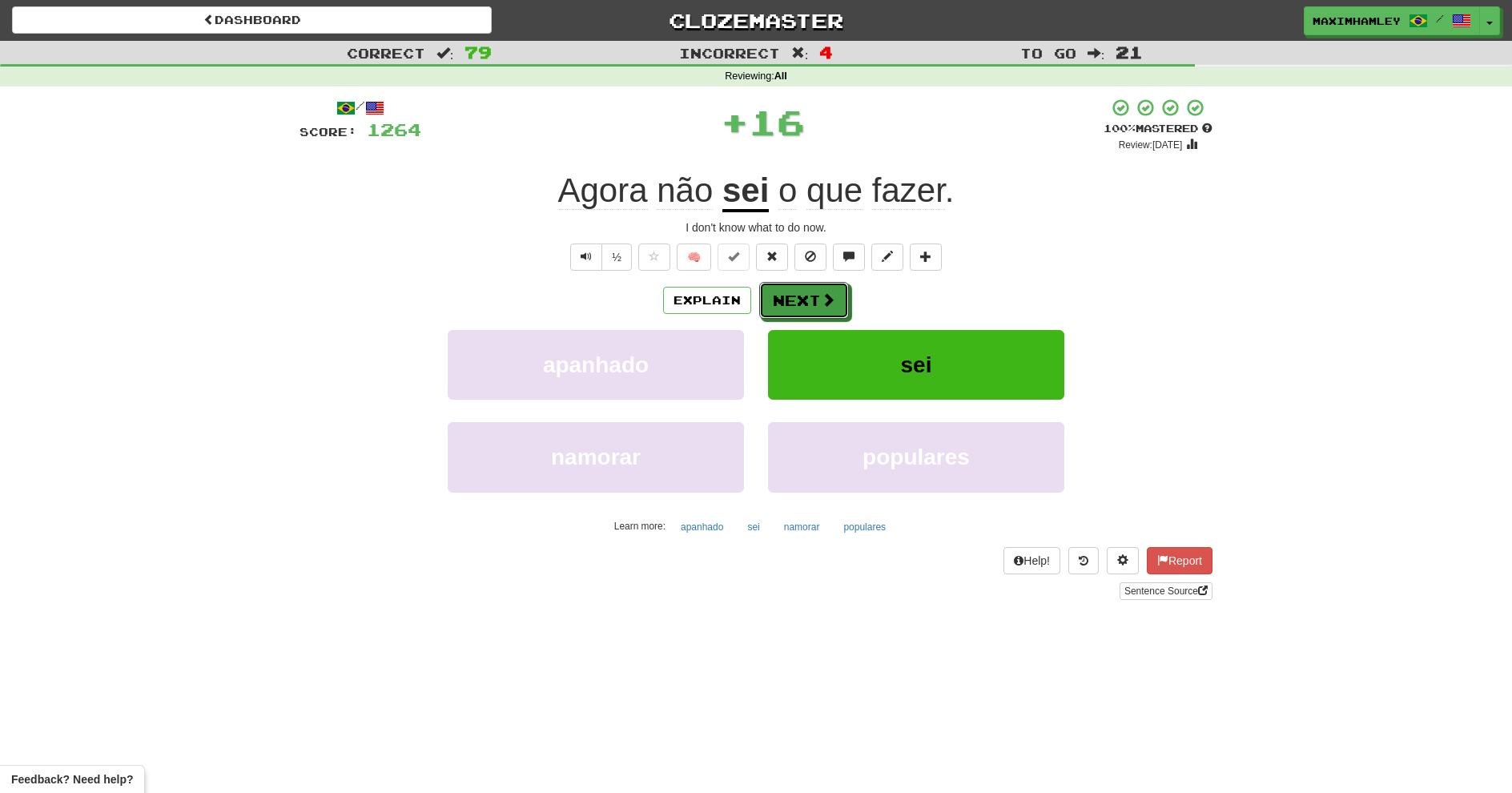
click at [798, 296] on button "Next" at bounding box center [804, 300] width 89 height 37
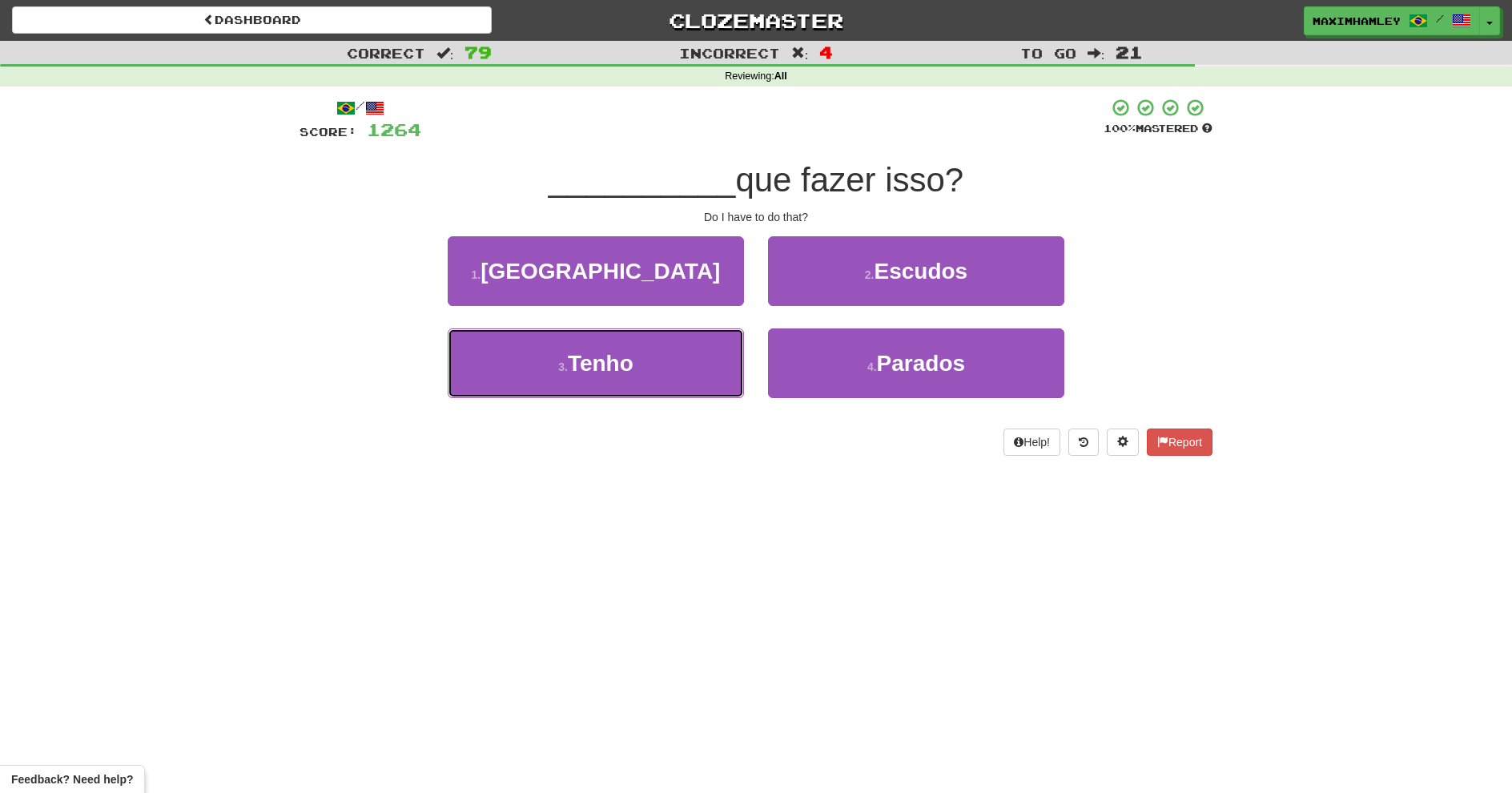
click at [673, 362] on button "3 . Tenho" at bounding box center [596, 363] width 296 height 70
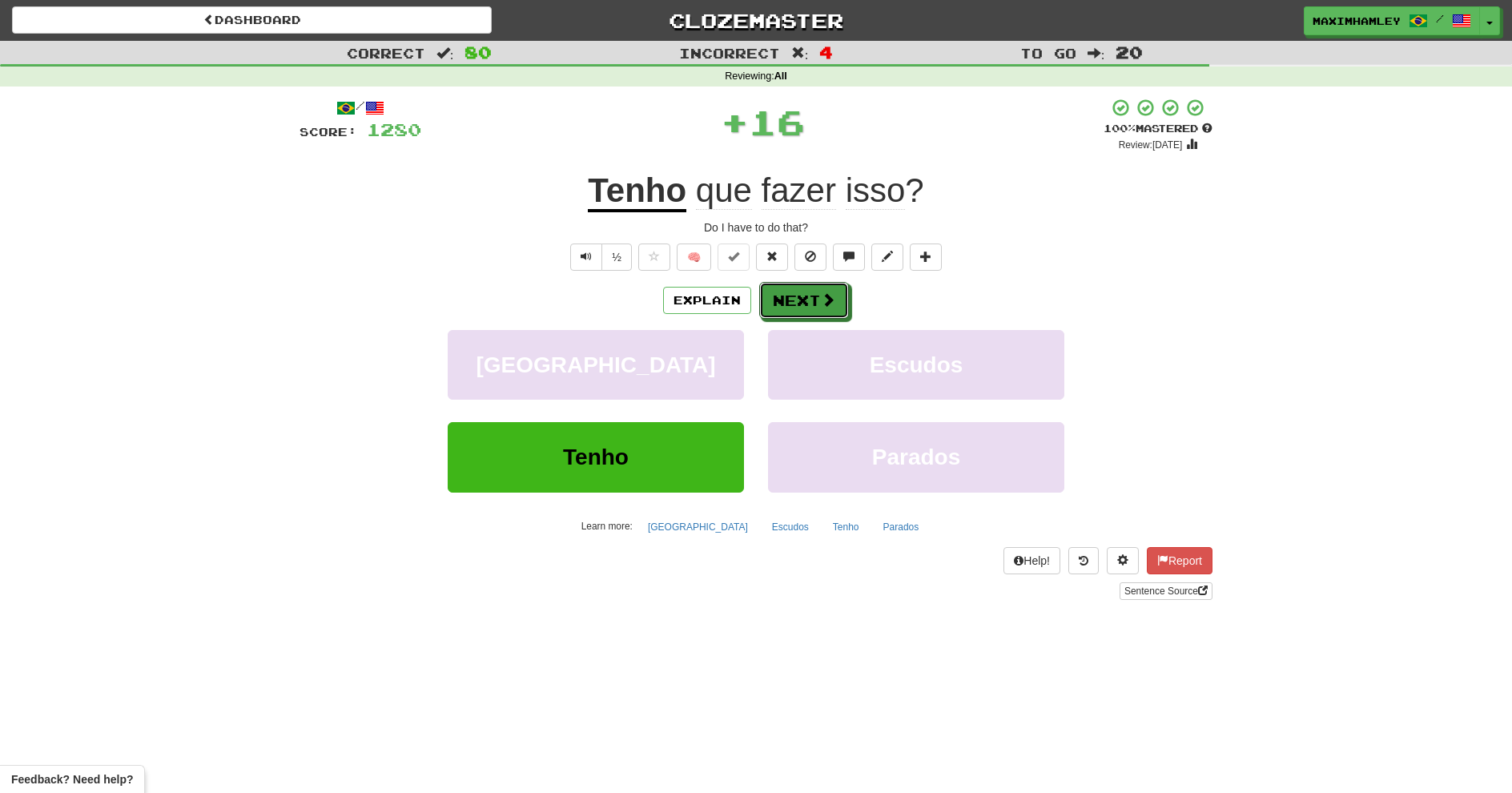
click at [786, 314] on button "Next" at bounding box center [804, 300] width 89 height 37
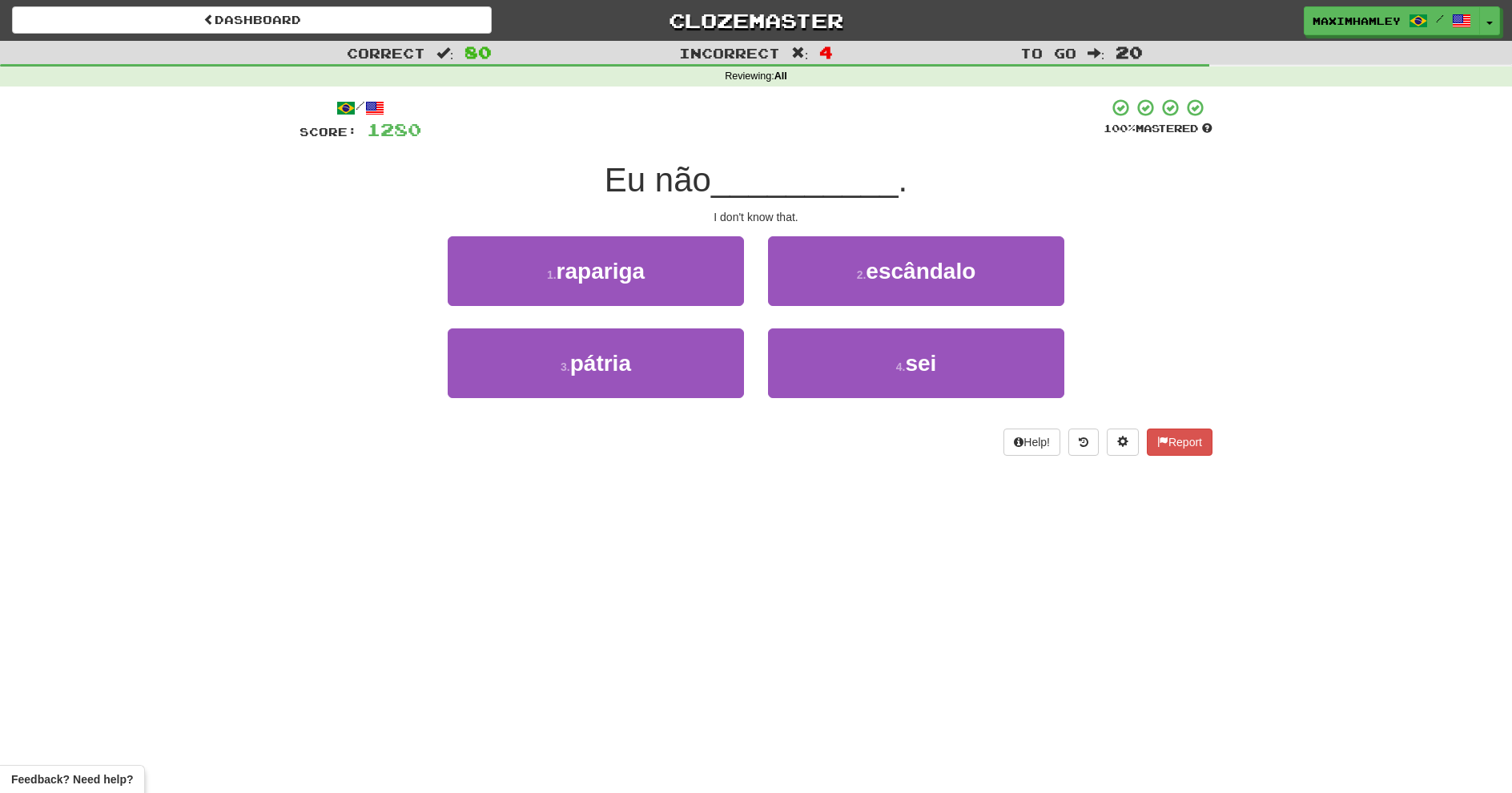
drag, startPoint x: 866, startPoint y: 411, endPoint x: 850, endPoint y: 387, distance: 28.8
click at [862, 408] on div "4 . sei" at bounding box center [916, 374] width 320 height 92
click at [848, 385] on button "4 . sei" at bounding box center [916, 363] width 296 height 70
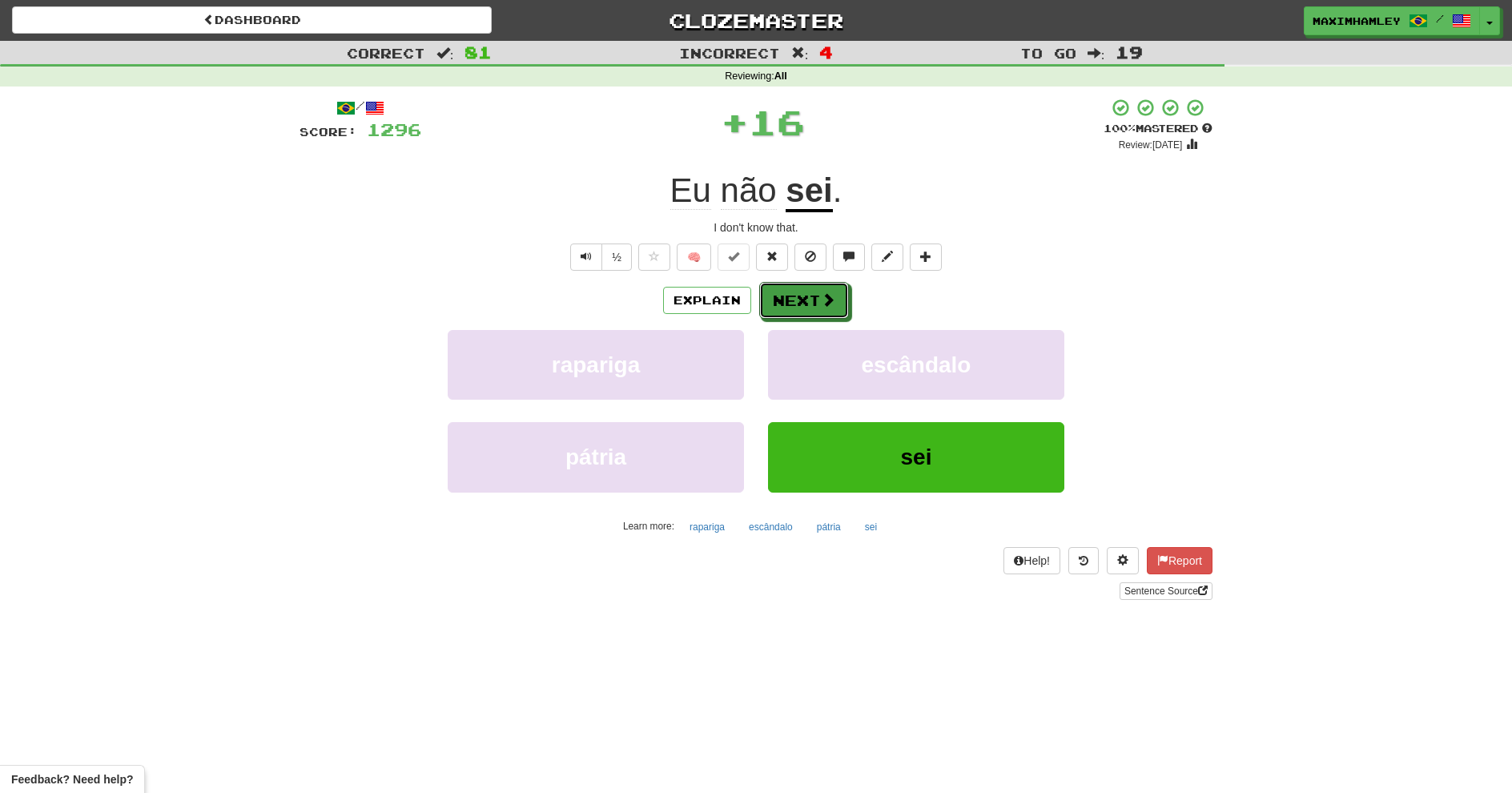
click at [818, 290] on button "Next" at bounding box center [804, 300] width 89 height 37
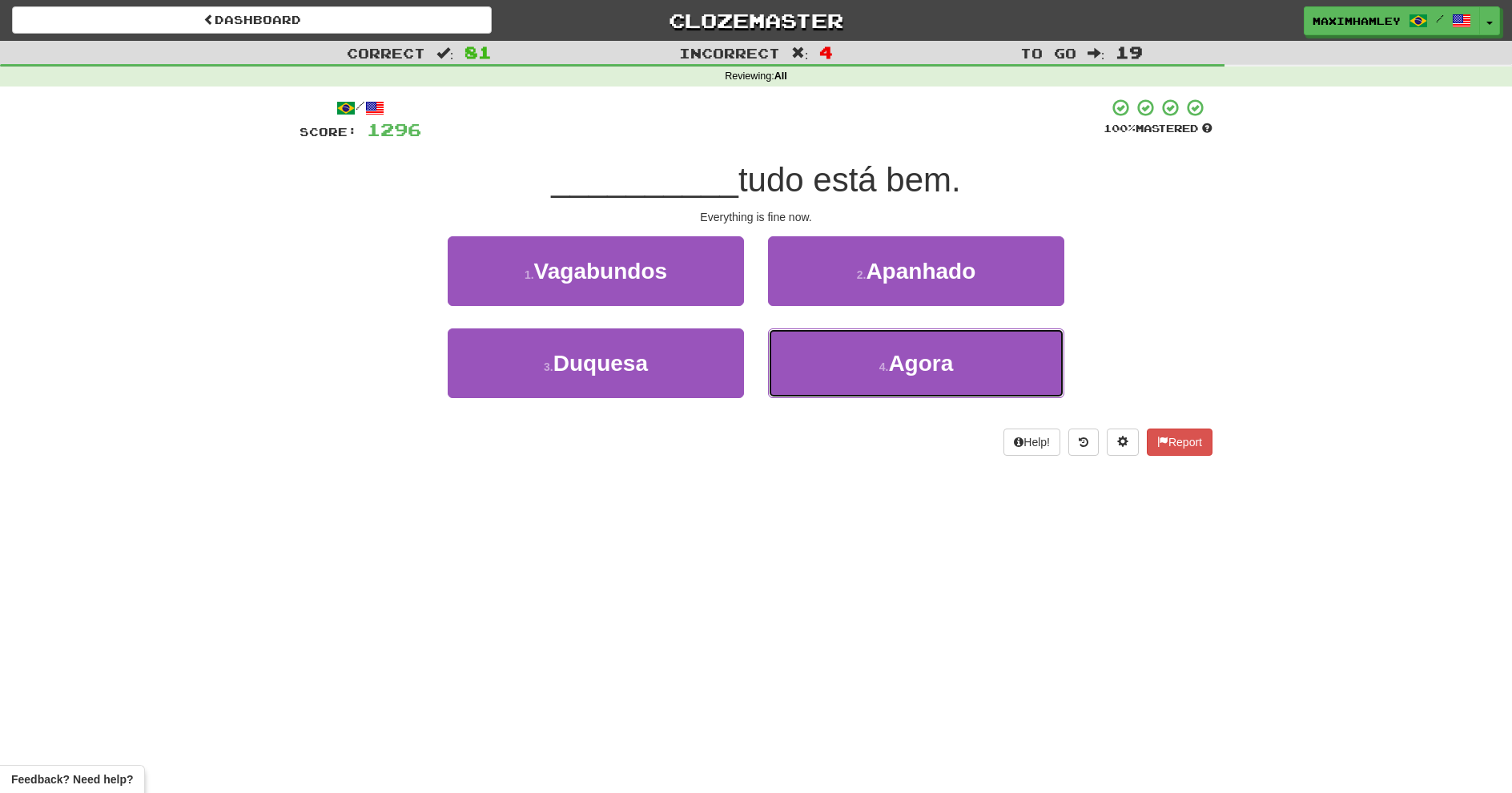
click at [785, 386] on button "4 . Agora" at bounding box center [916, 363] width 296 height 70
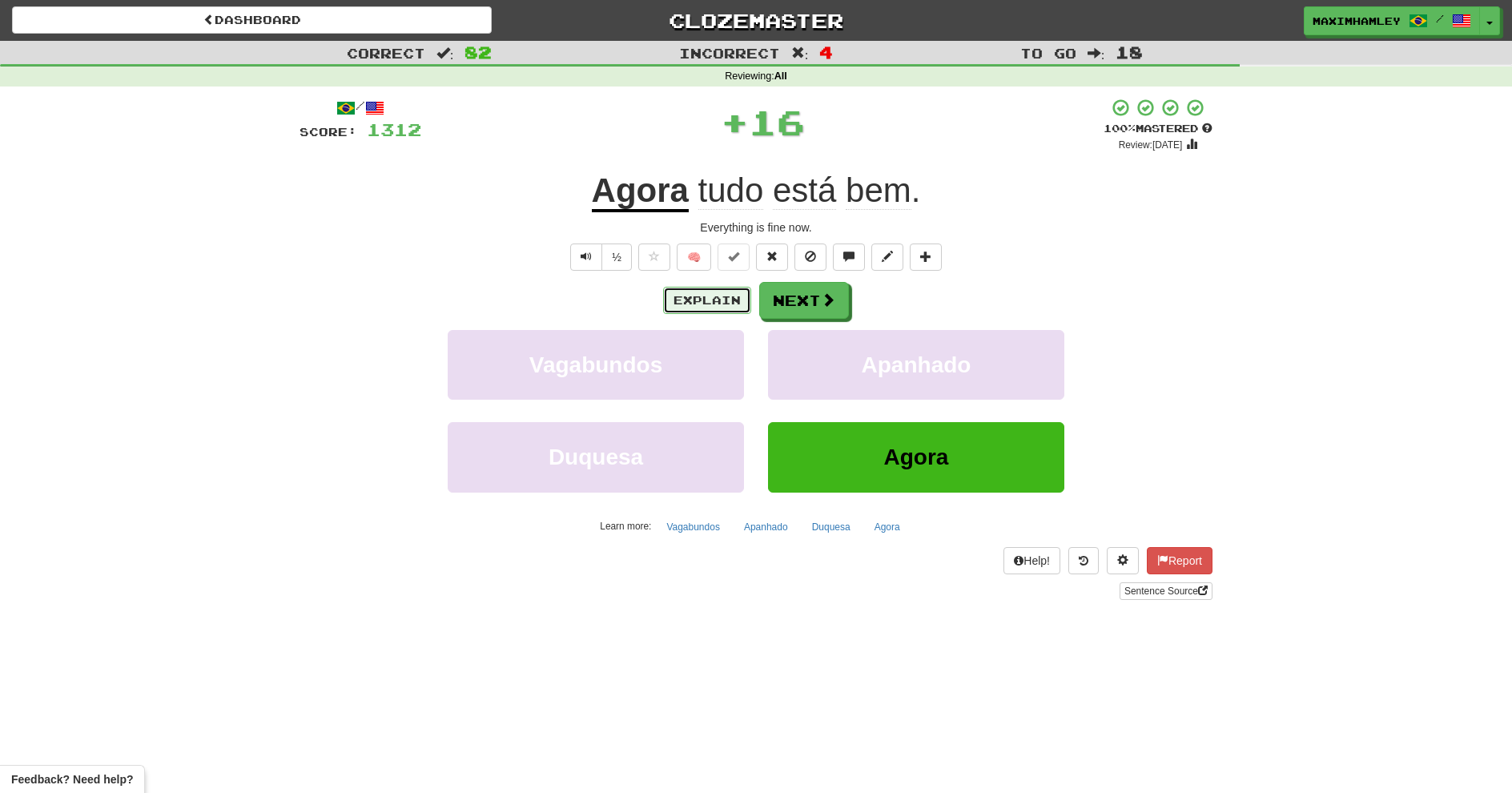
click at [748, 308] on button "Explain" at bounding box center [707, 300] width 88 height 27
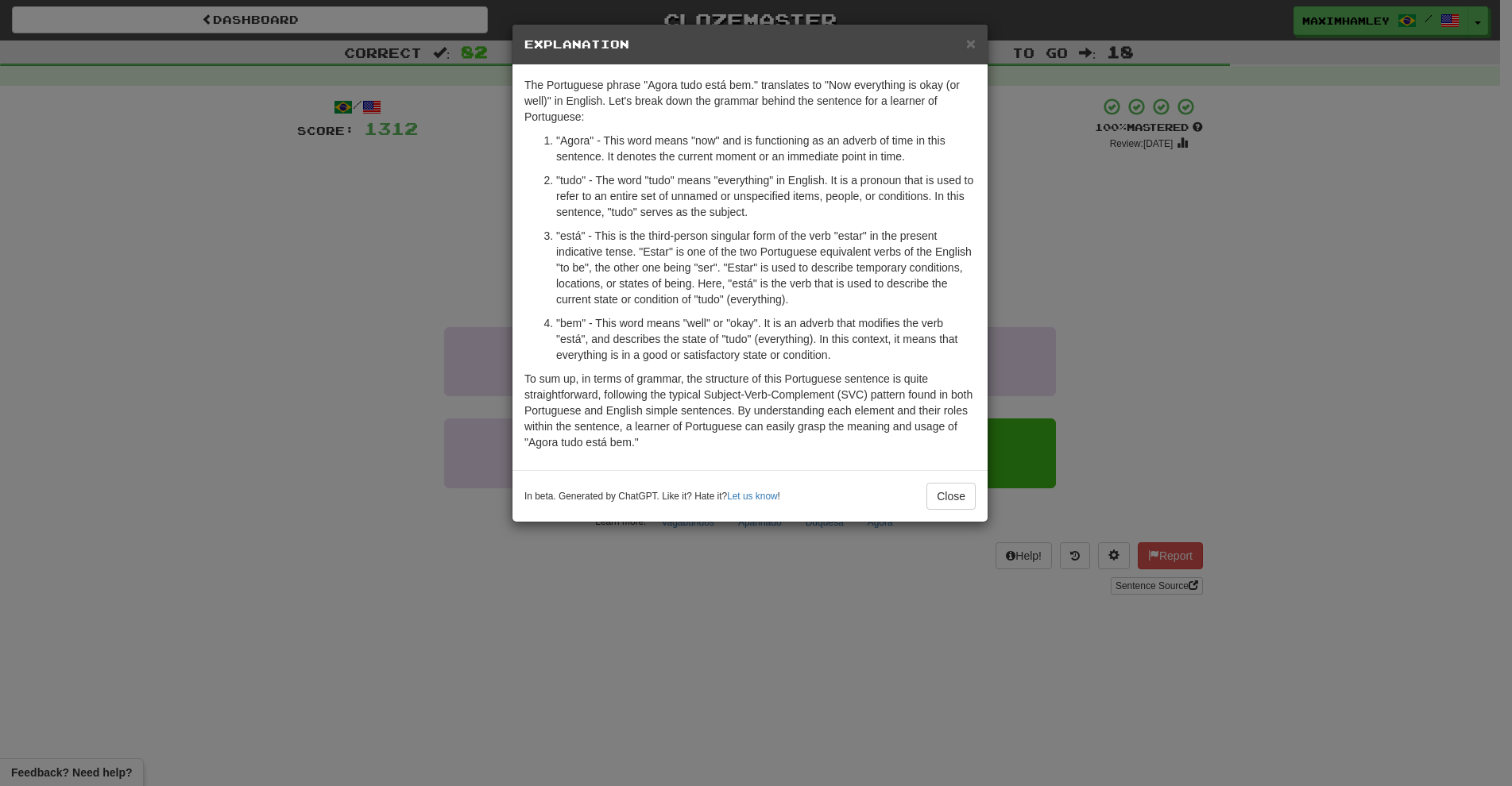
click at [766, 305] on div "The Portuguese phrase "Agora tudo está bem." translates to "Now everything is o…" at bounding box center [749, 267] width 475 height 405
click at [1018, 177] on div "× Explanation The Portuguese phrase "Agora tudo está bem." translates to "Now e…" at bounding box center [756, 393] width 1512 height 786
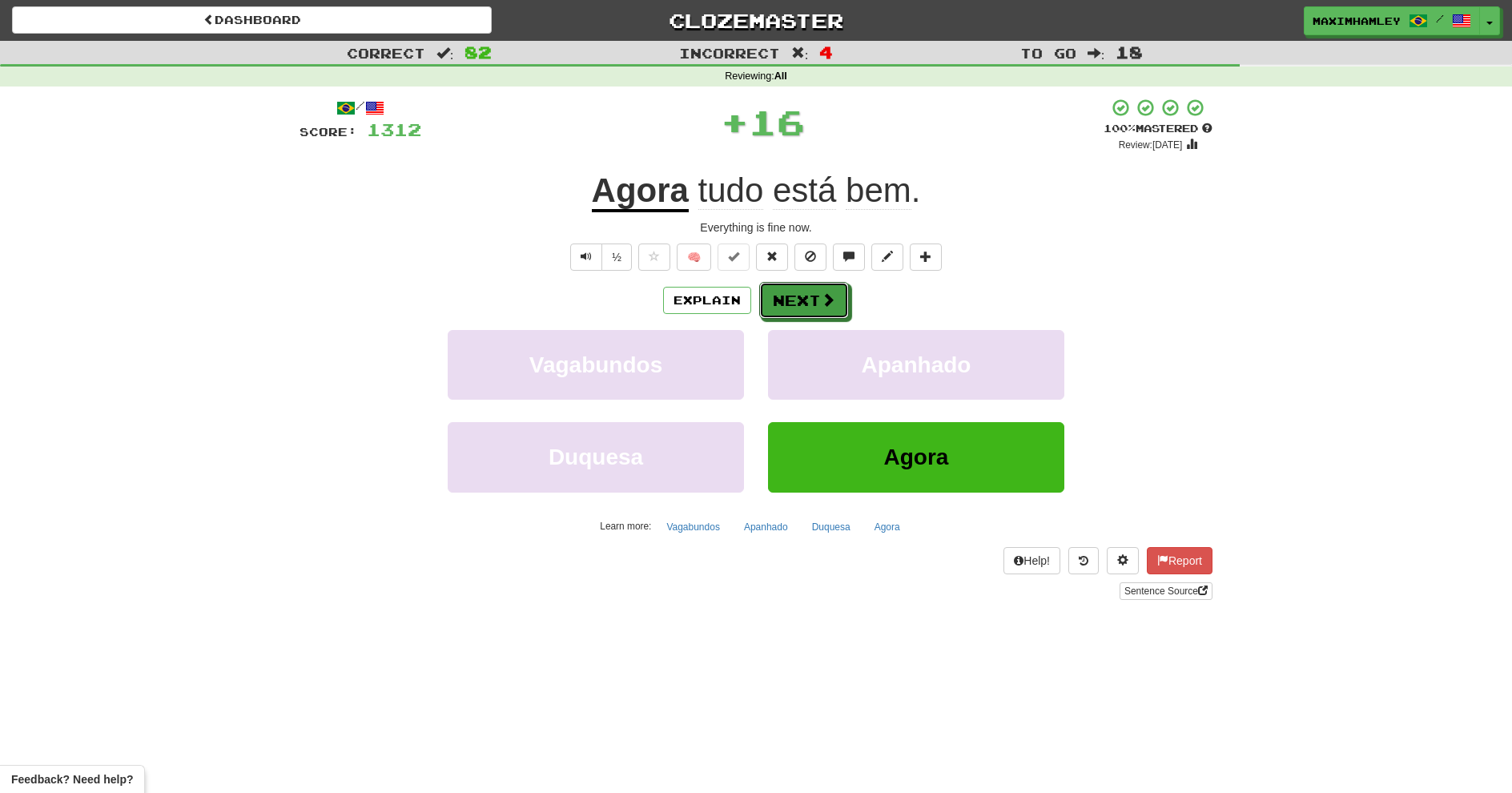
click at [813, 310] on button "Next" at bounding box center [804, 300] width 89 height 37
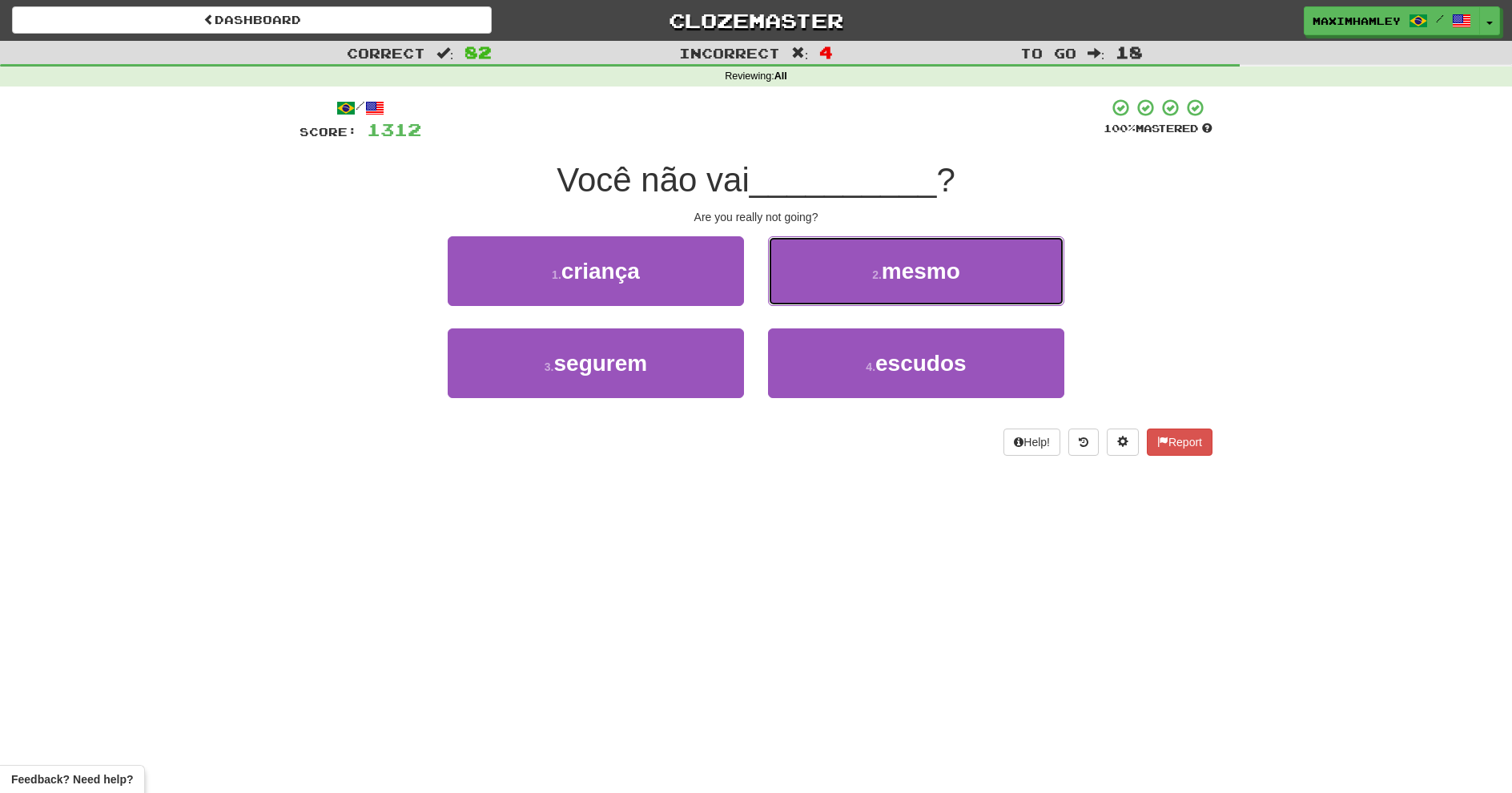
click at [845, 276] on button "2 . mesmo" at bounding box center [916, 272] width 296 height 70
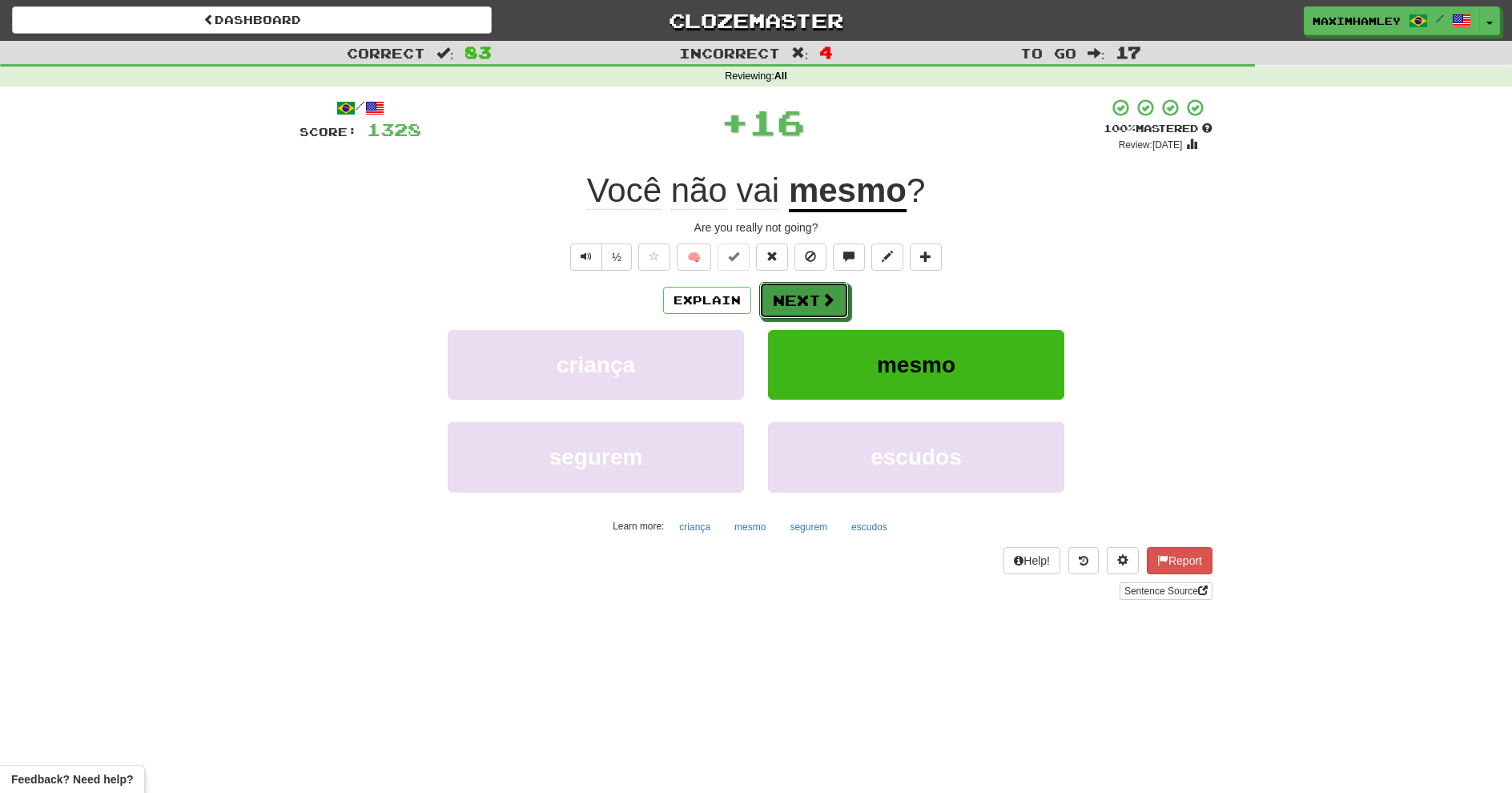
click at [823, 290] on button "Next" at bounding box center [804, 300] width 89 height 37
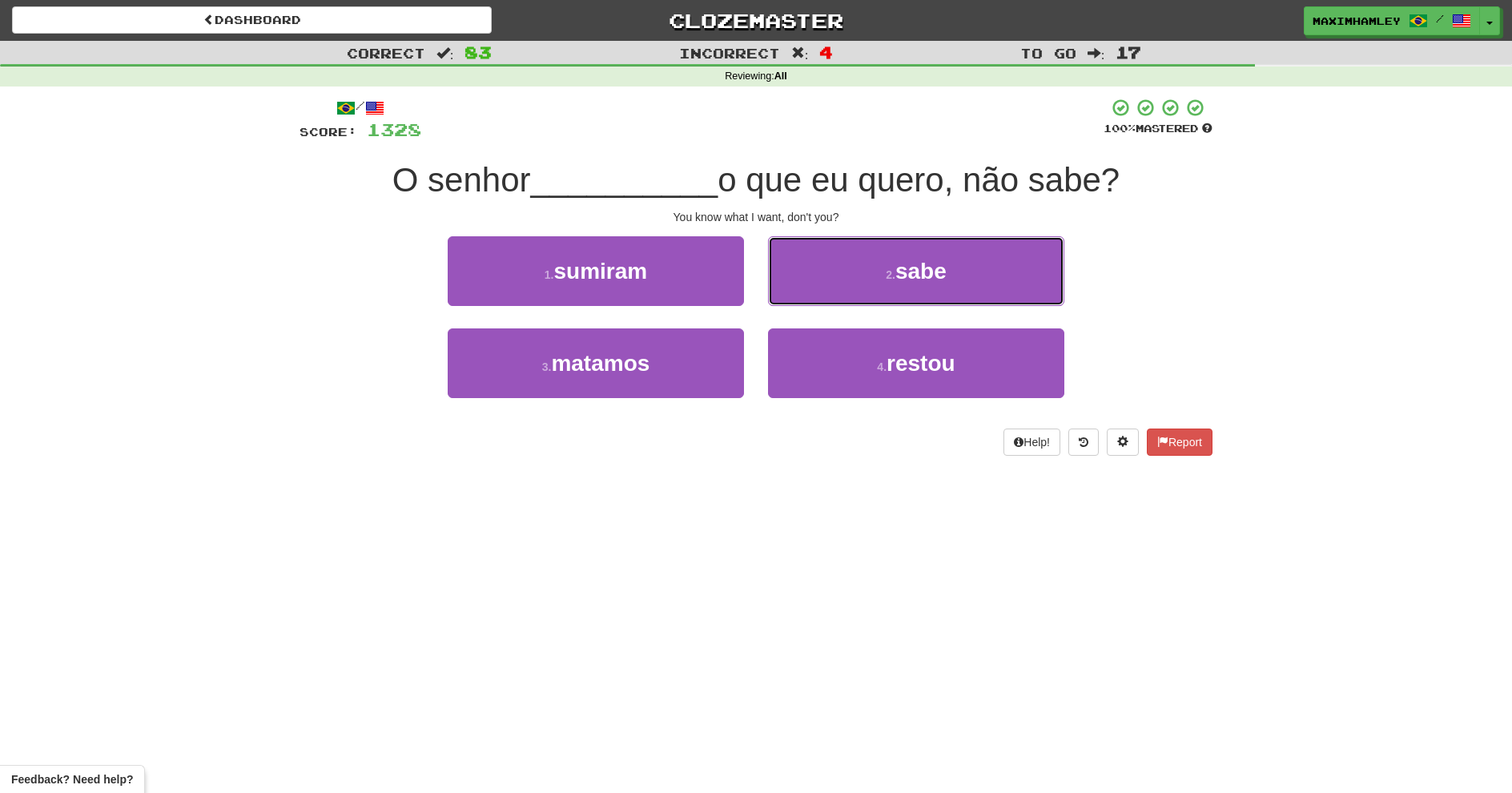
click at [821, 294] on button "2 . sabe" at bounding box center [916, 272] width 296 height 70
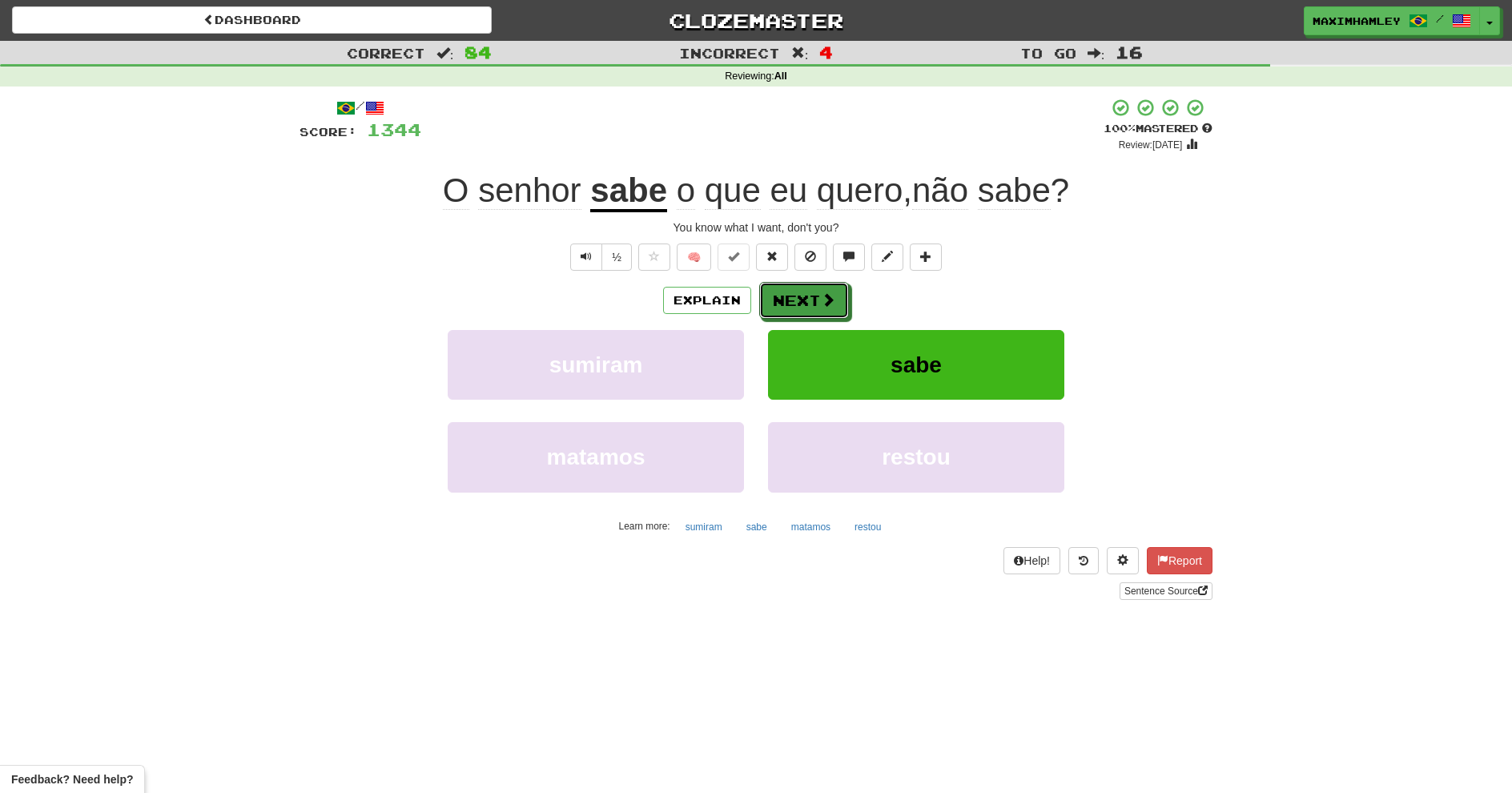
click at [814, 312] on button "Next" at bounding box center [804, 300] width 89 height 37
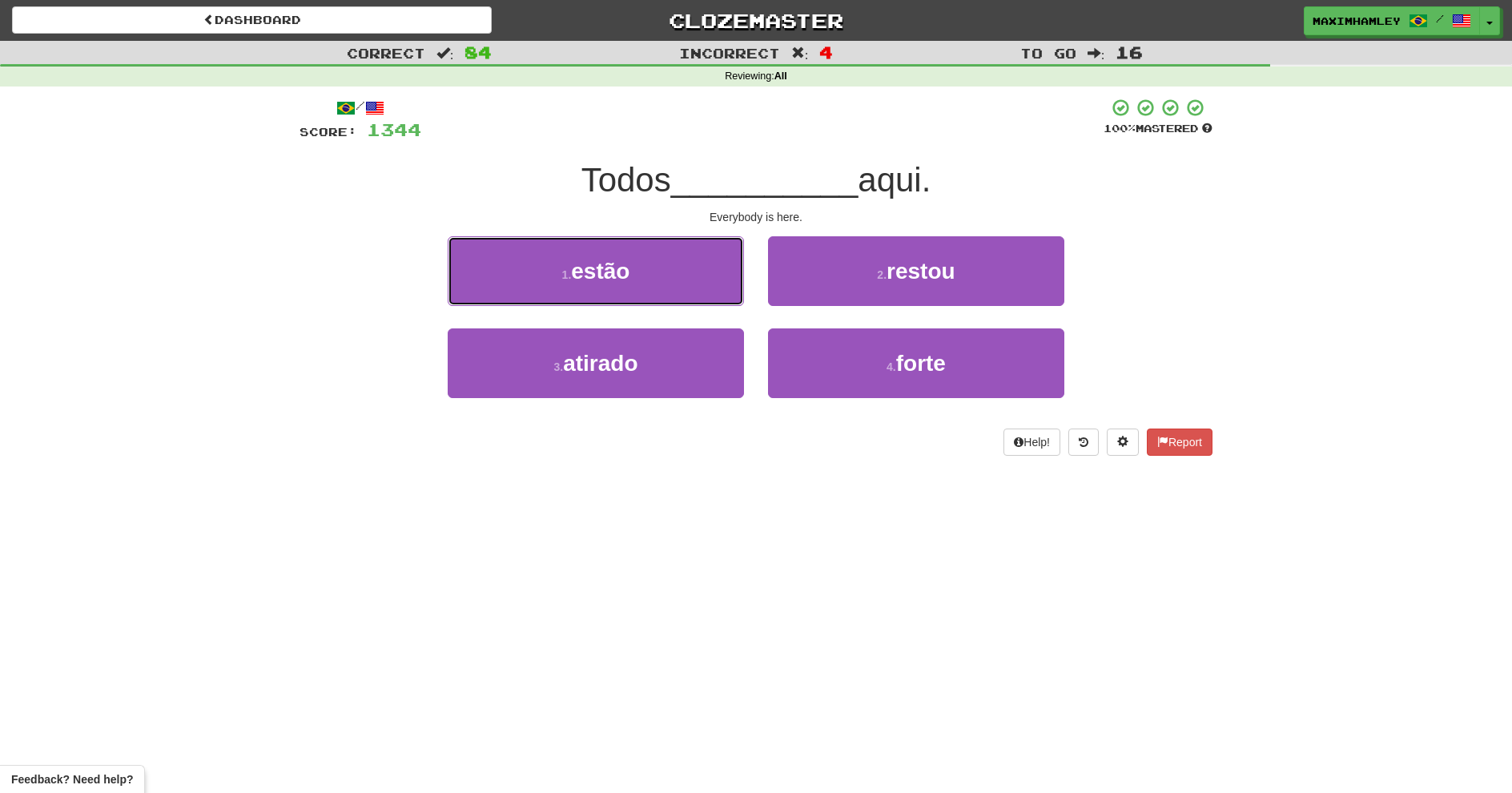
click at [725, 265] on button "1 . estão" at bounding box center [596, 272] width 296 height 70
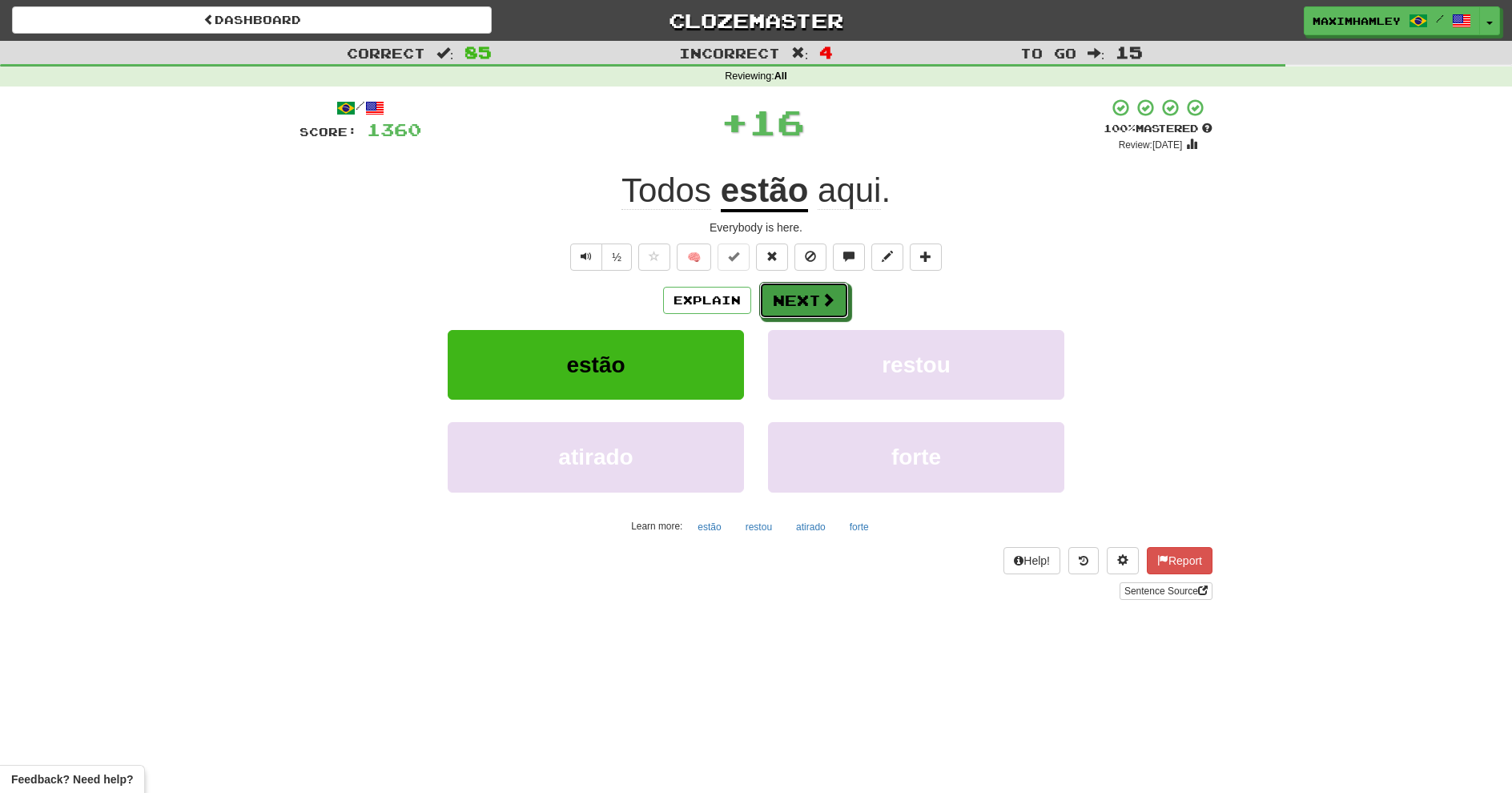
click at [780, 310] on button "Next" at bounding box center [804, 300] width 89 height 37
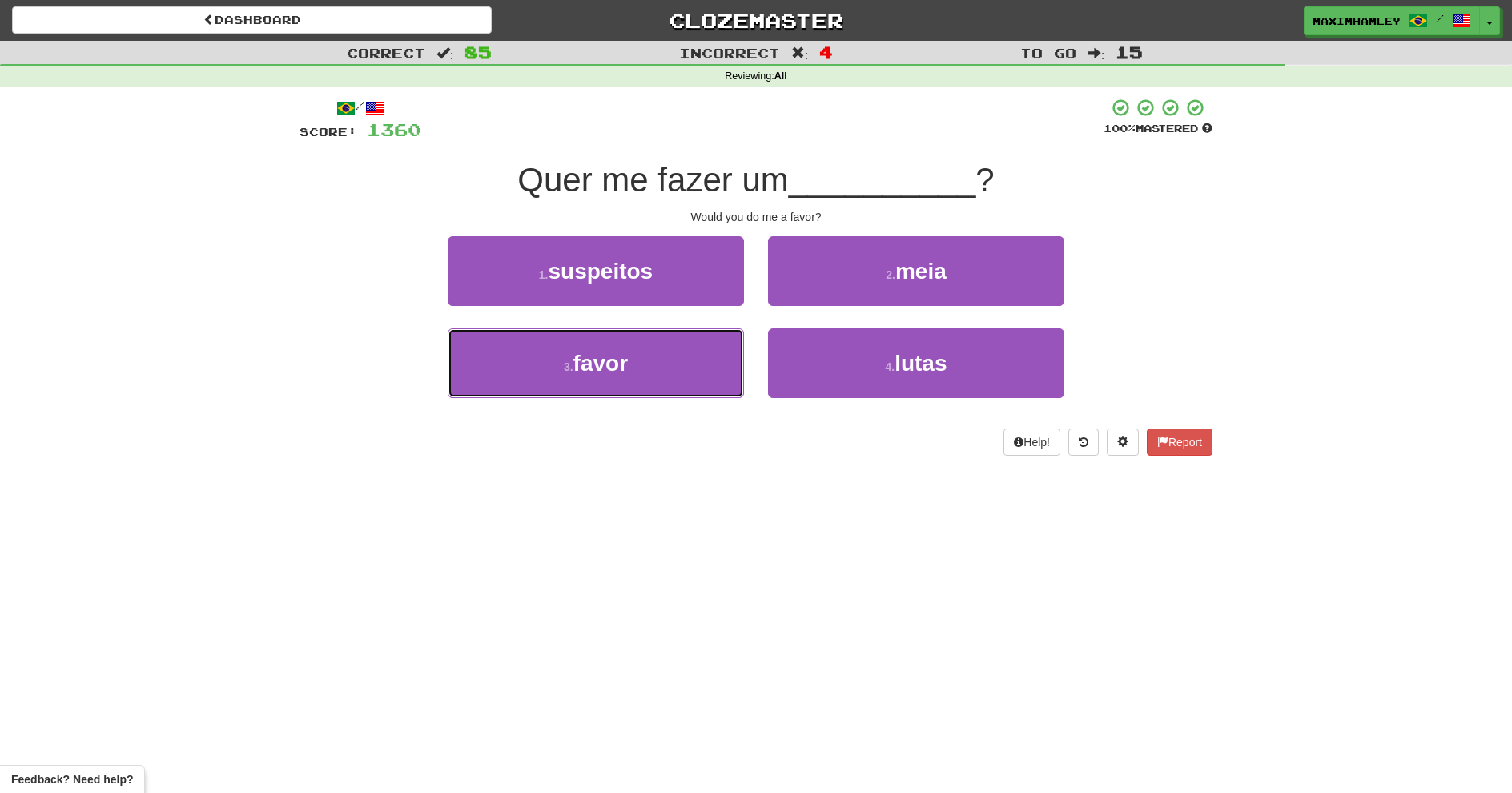
drag, startPoint x: 593, startPoint y: 368, endPoint x: 804, endPoint y: 331, distance: 214.2
click at [594, 367] on span "favor" at bounding box center [601, 363] width 55 height 25
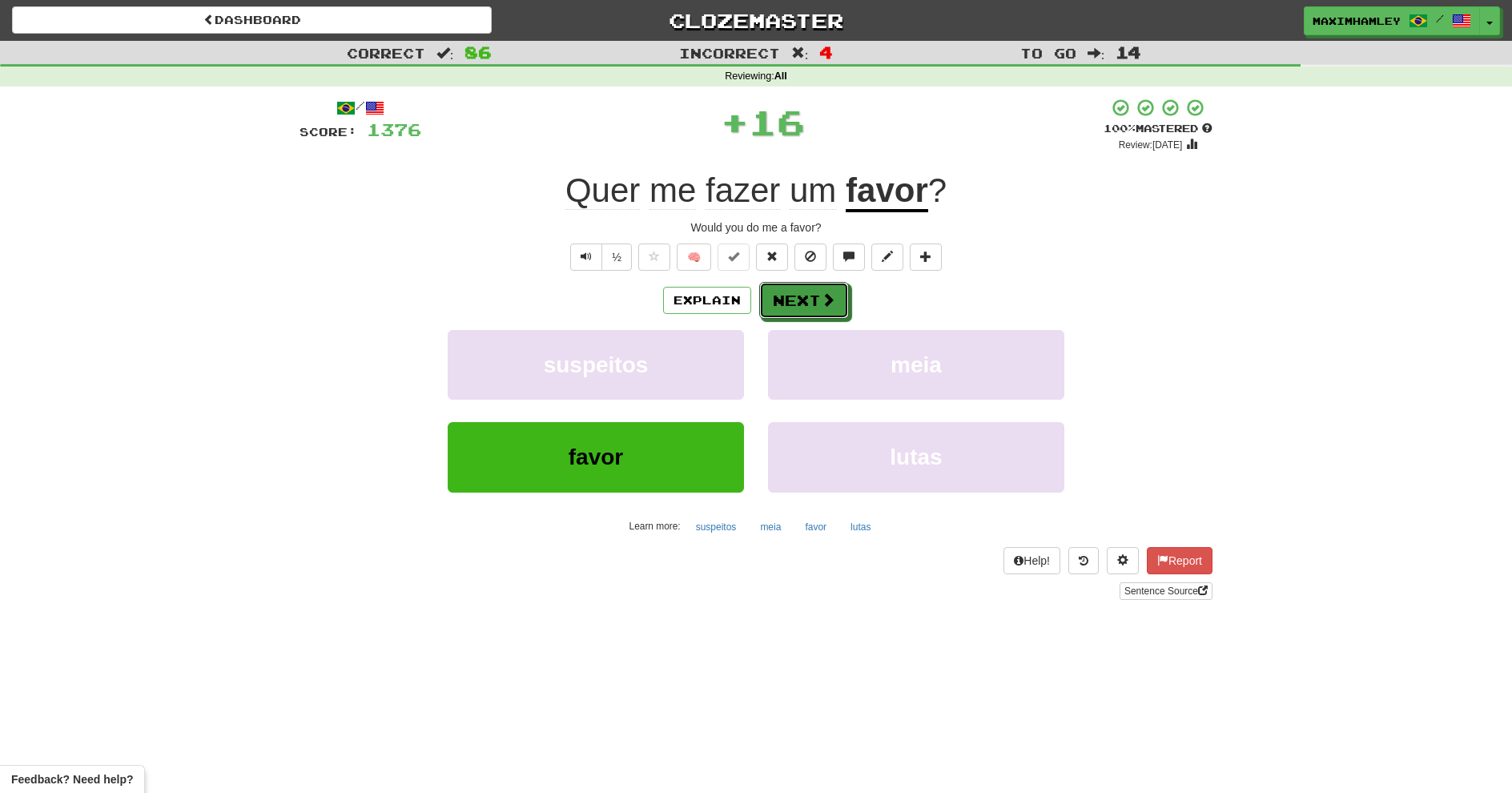
click at [801, 305] on button "Next" at bounding box center [804, 300] width 89 height 37
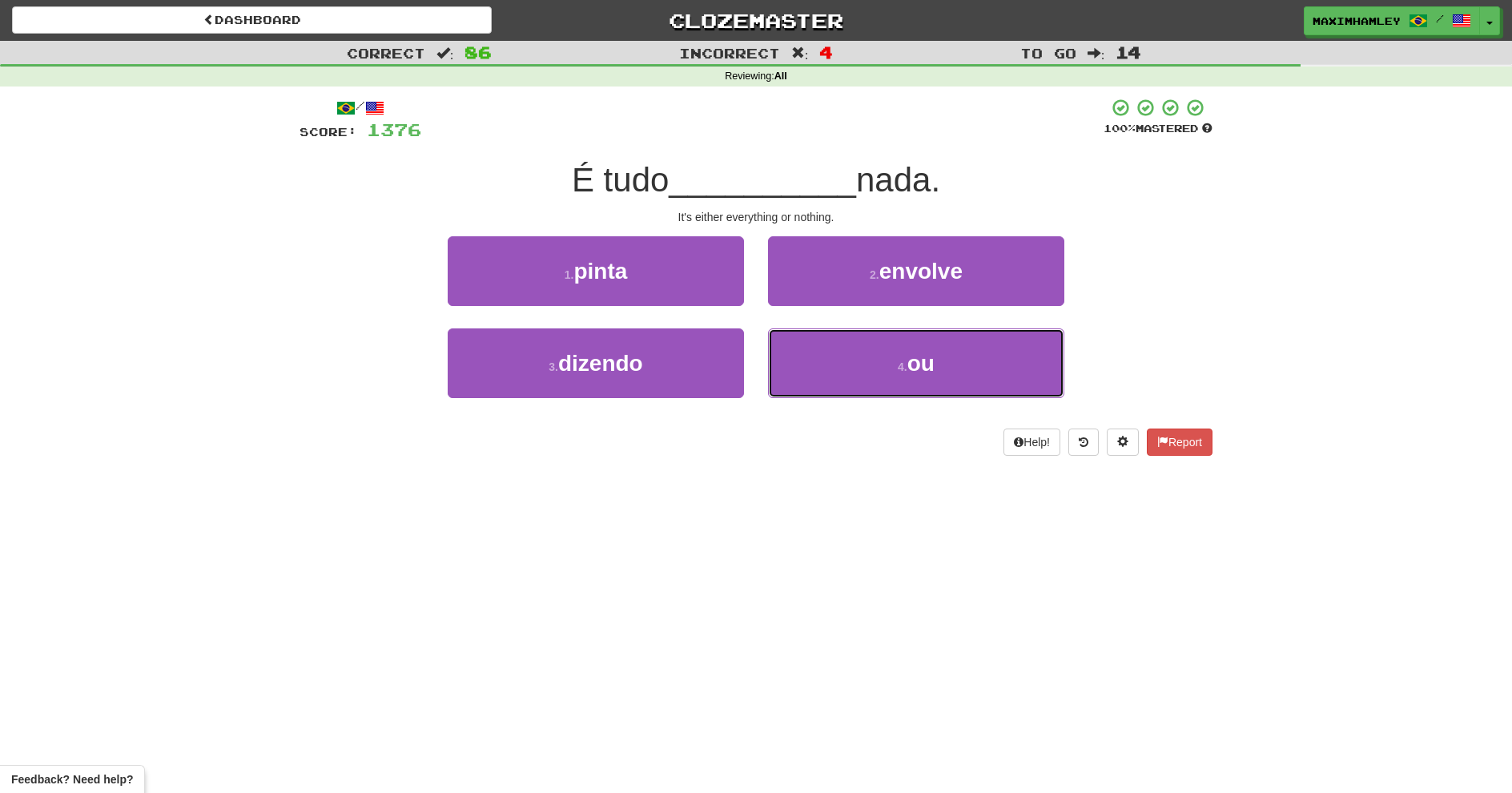
click at [810, 362] on button "4 . ou" at bounding box center [916, 363] width 296 height 70
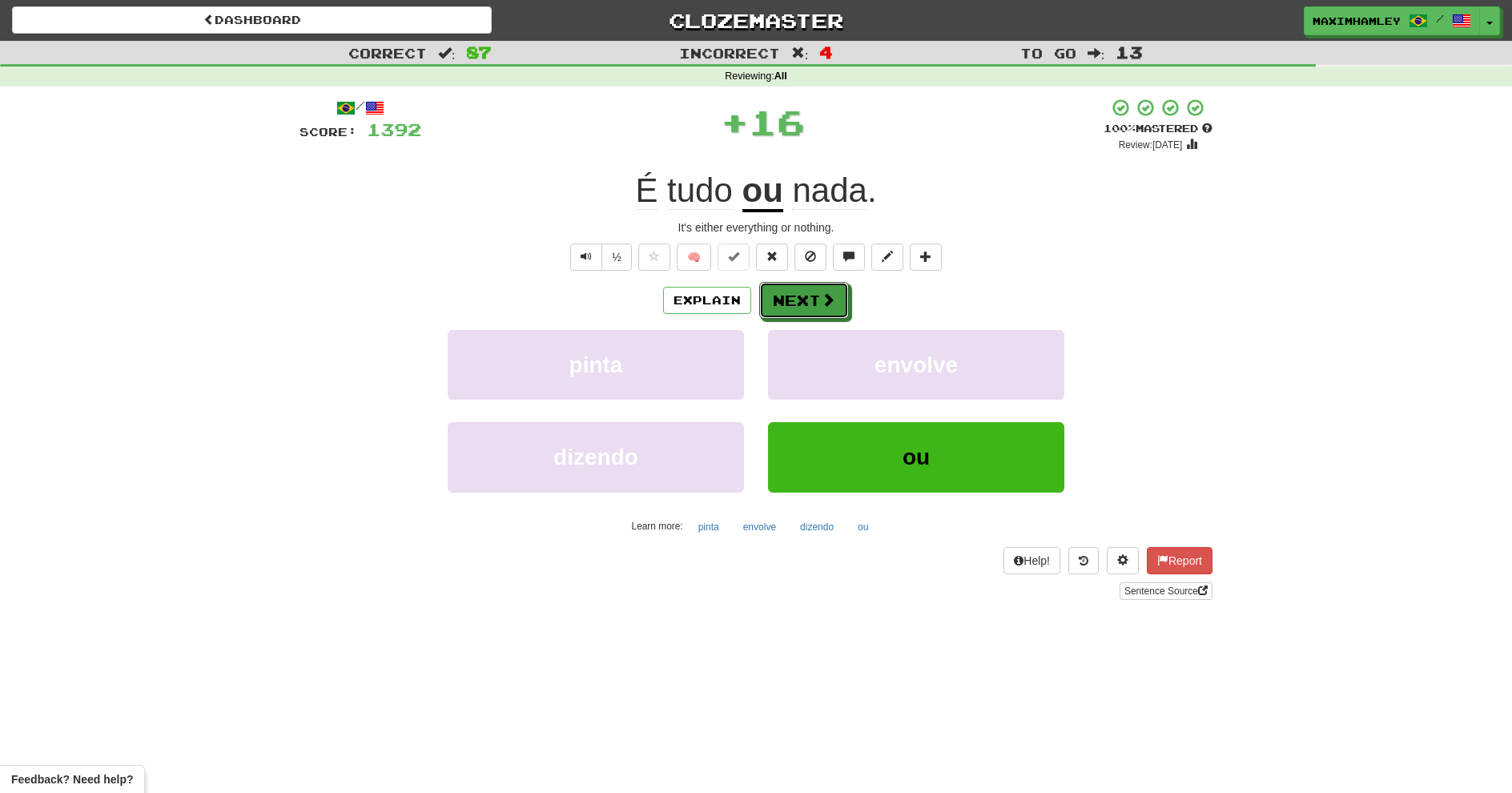
click at [787, 310] on button "Next" at bounding box center [804, 300] width 89 height 37
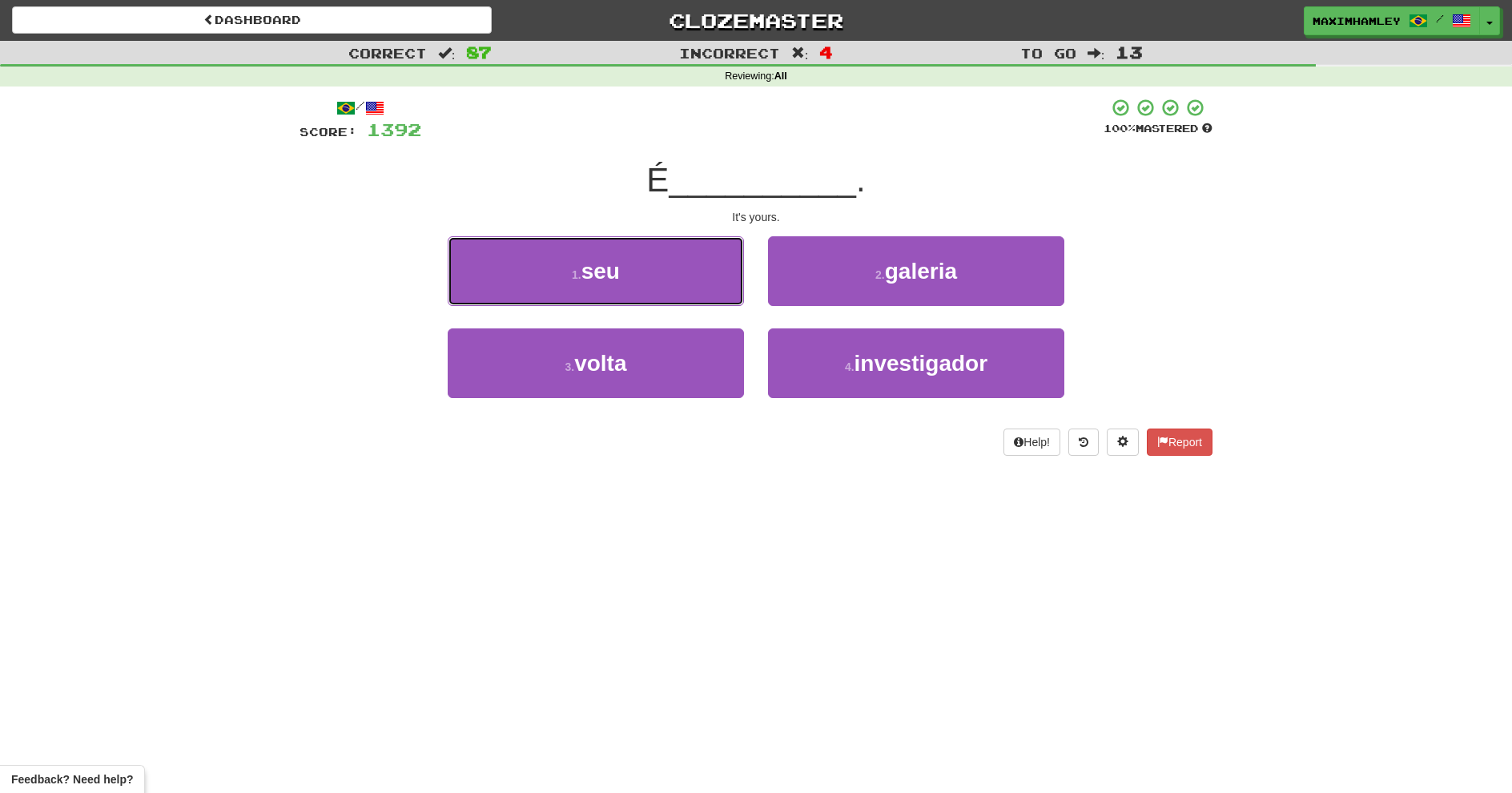
click at [725, 264] on button "1 . seu" at bounding box center [596, 272] width 296 height 70
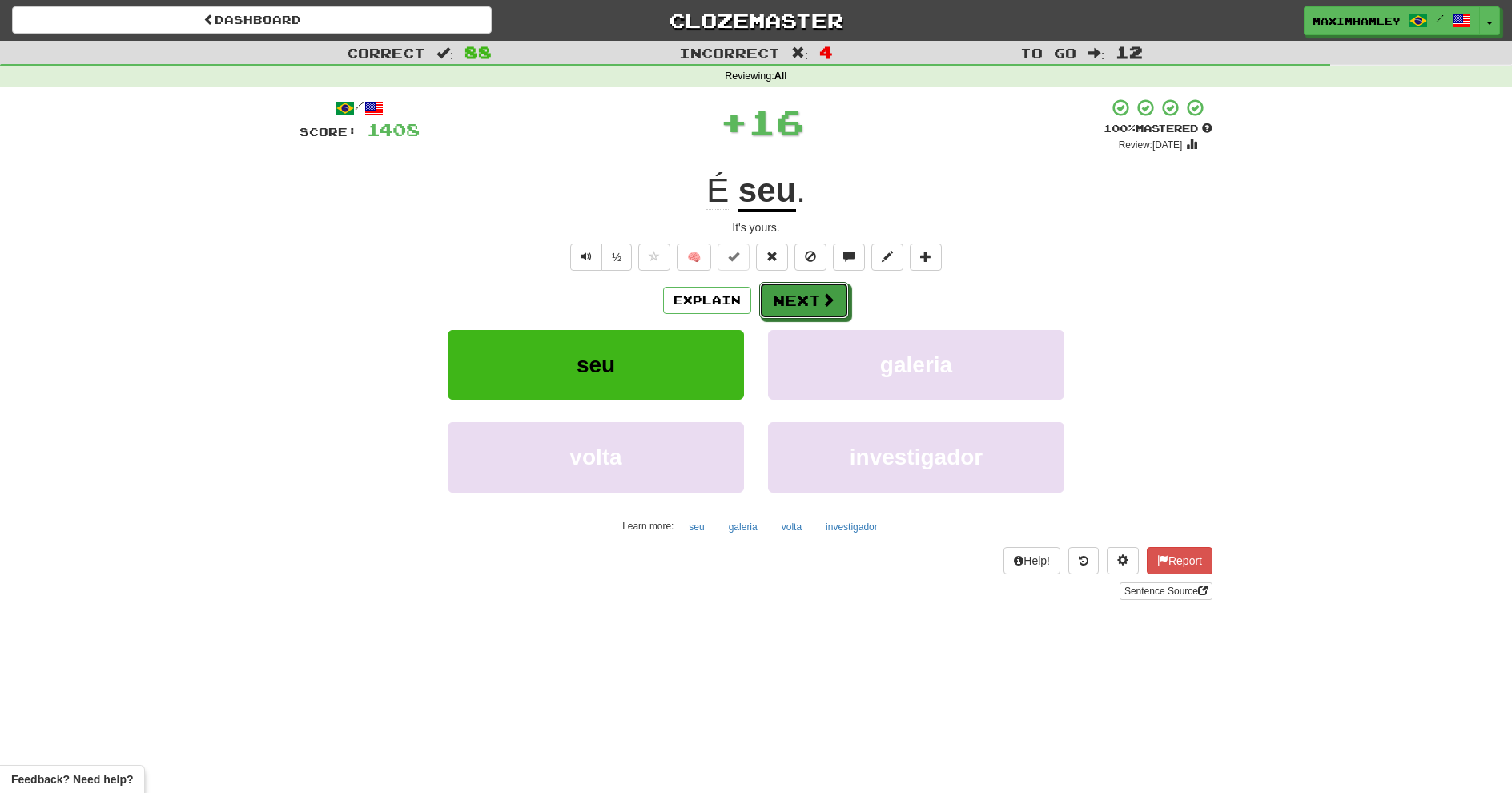
click at [792, 282] on button "Next" at bounding box center [804, 300] width 89 height 37
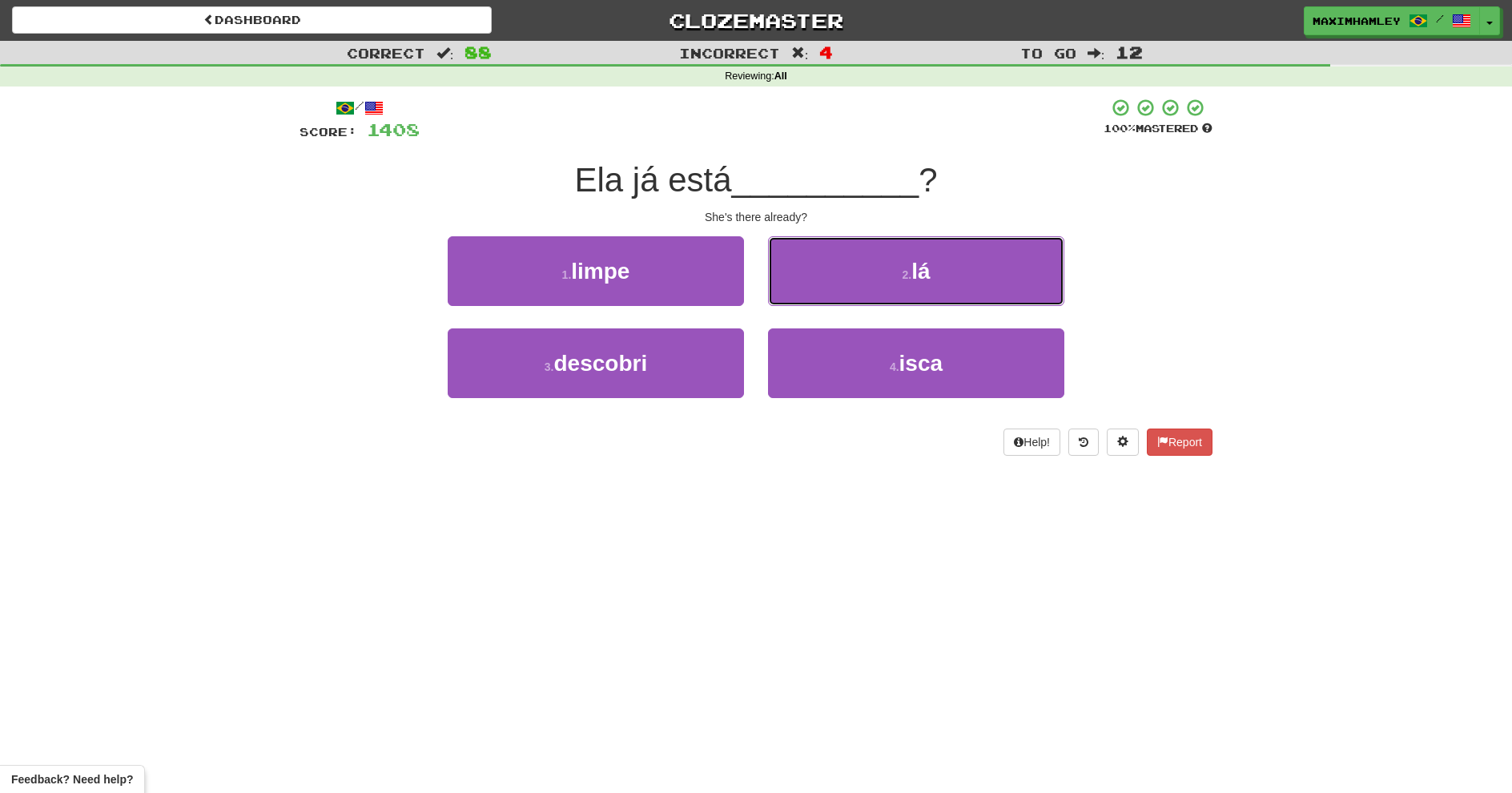
click at [793, 286] on button "2 . lá" at bounding box center [916, 272] width 296 height 70
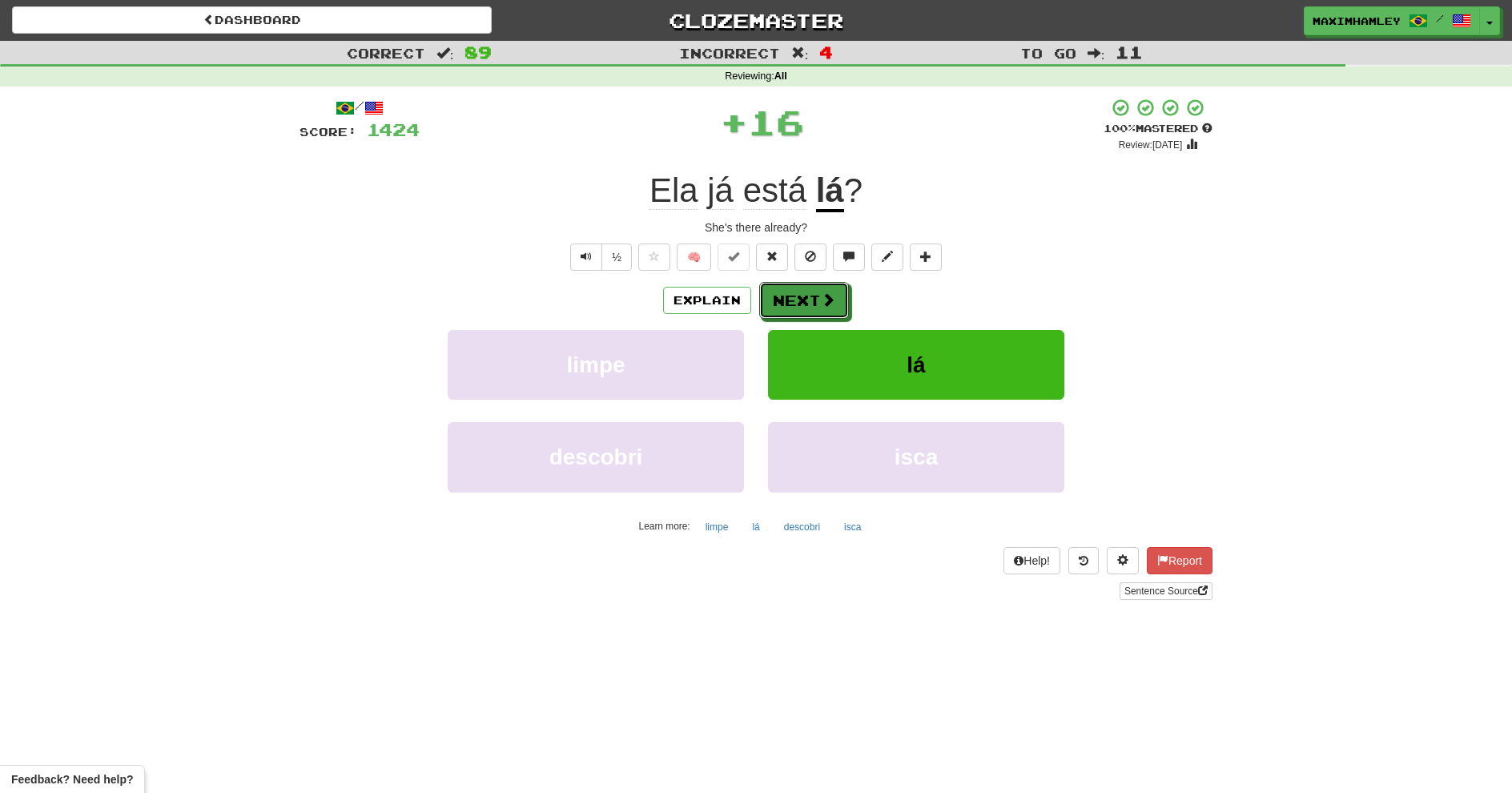
click at [793, 286] on button "Next" at bounding box center [804, 300] width 89 height 37
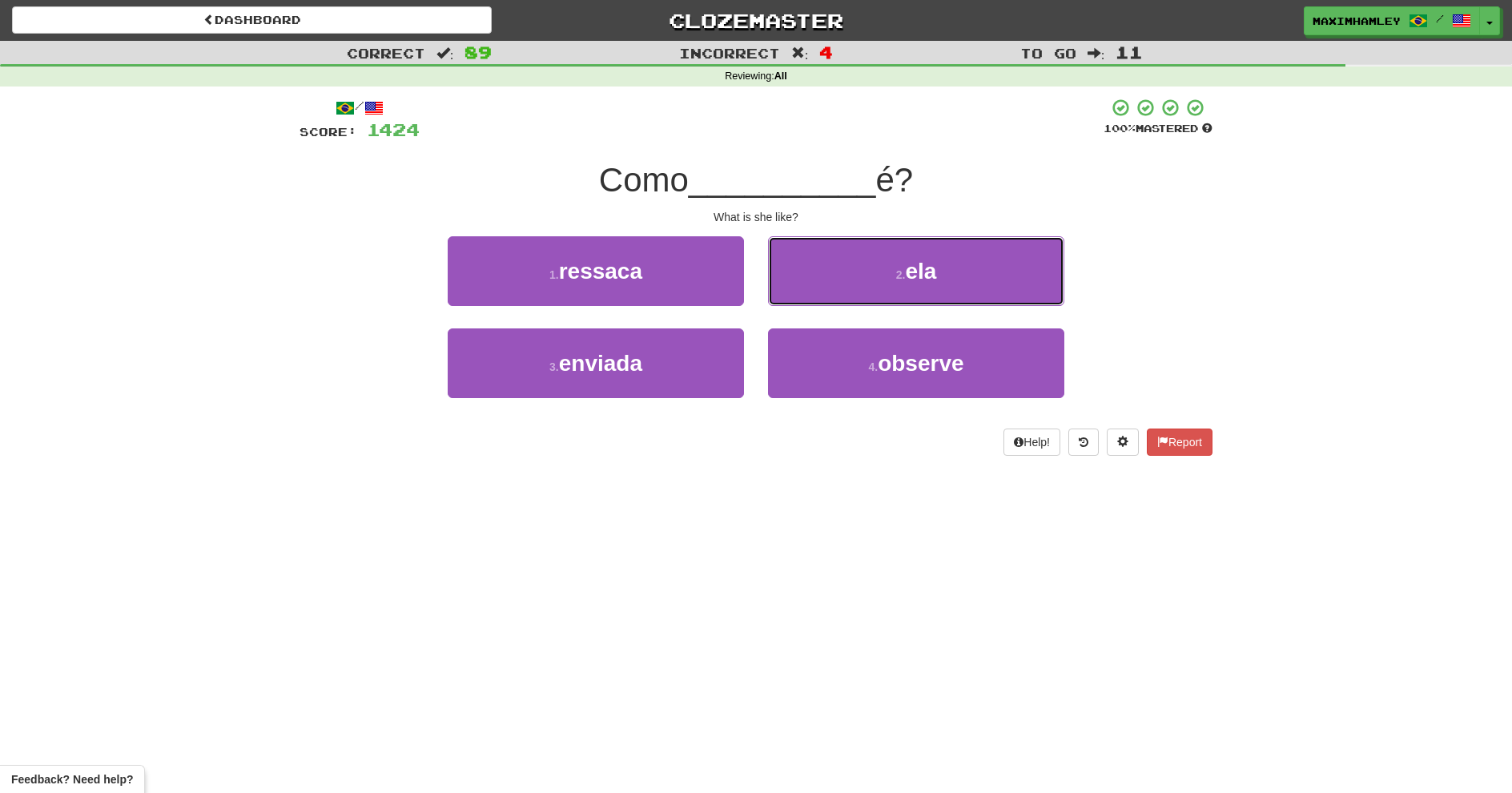
click at [793, 286] on button "2 . ela" at bounding box center [916, 272] width 296 height 70
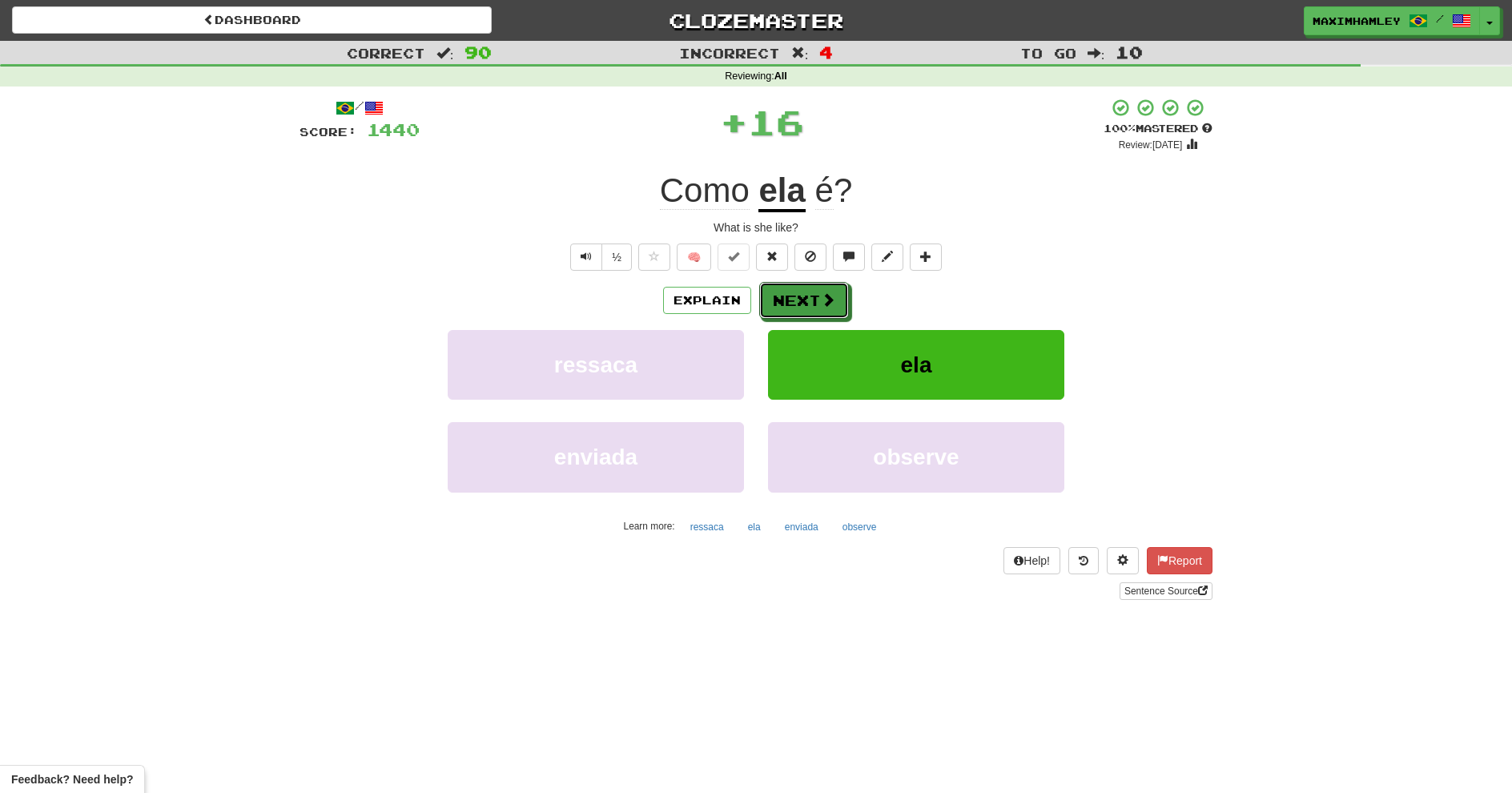
click at [793, 286] on button "Next" at bounding box center [804, 300] width 89 height 37
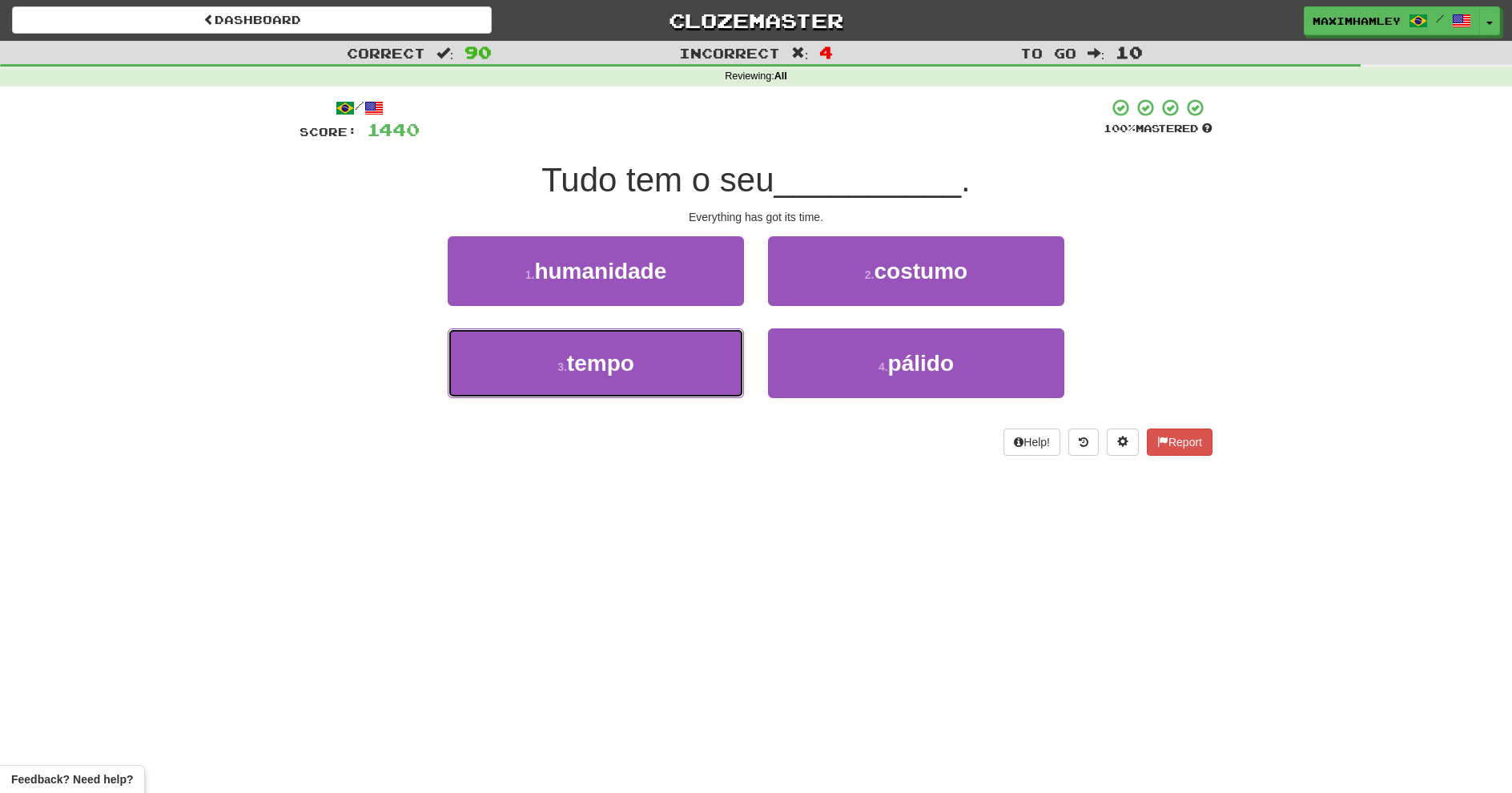
click at [677, 365] on button "3 . tempo" at bounding box center [596, 363] width 296 height 70
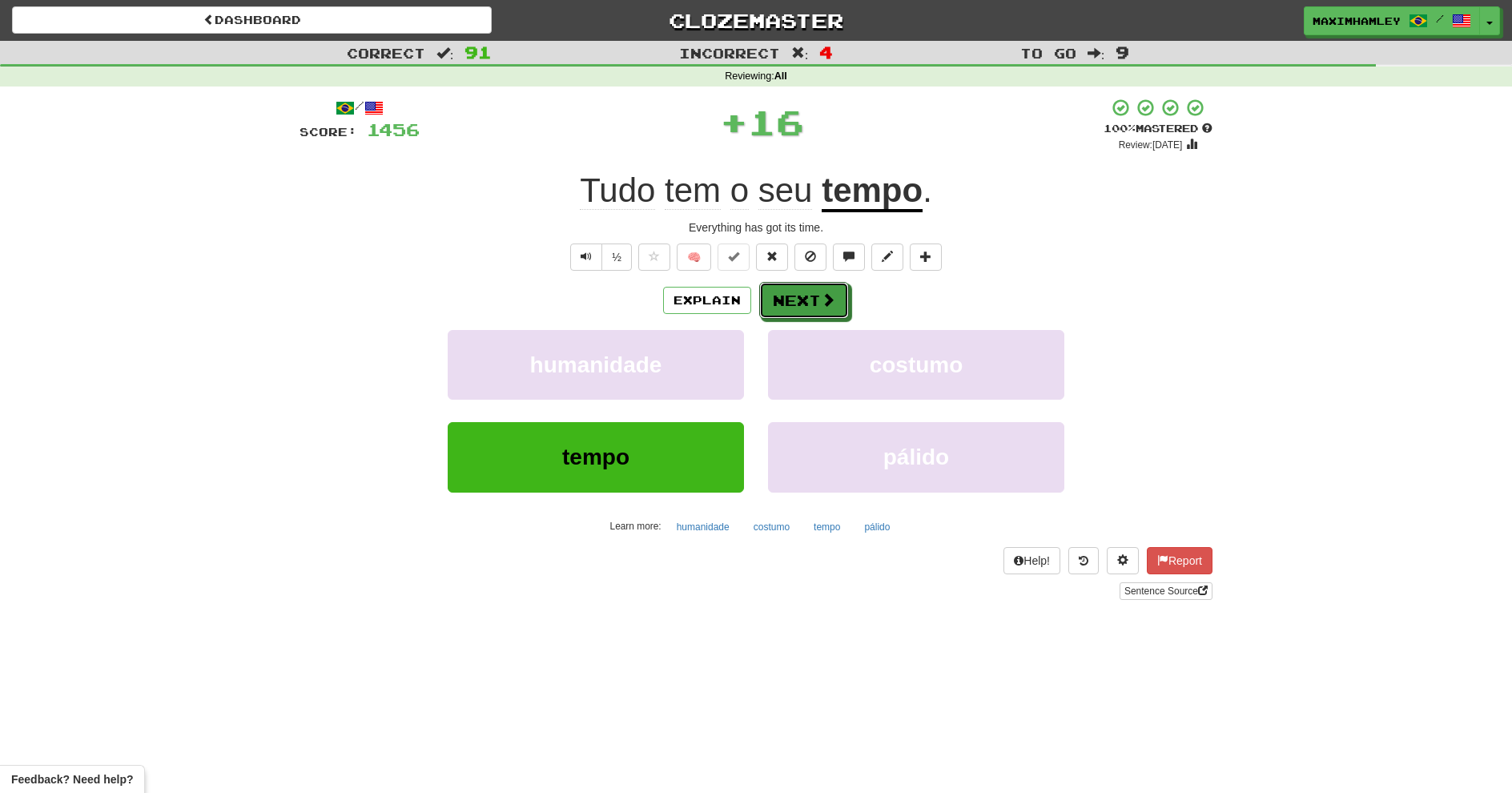
click at [794, 293] on button "Next" at bounding box center [804, 300] width 89 height 37
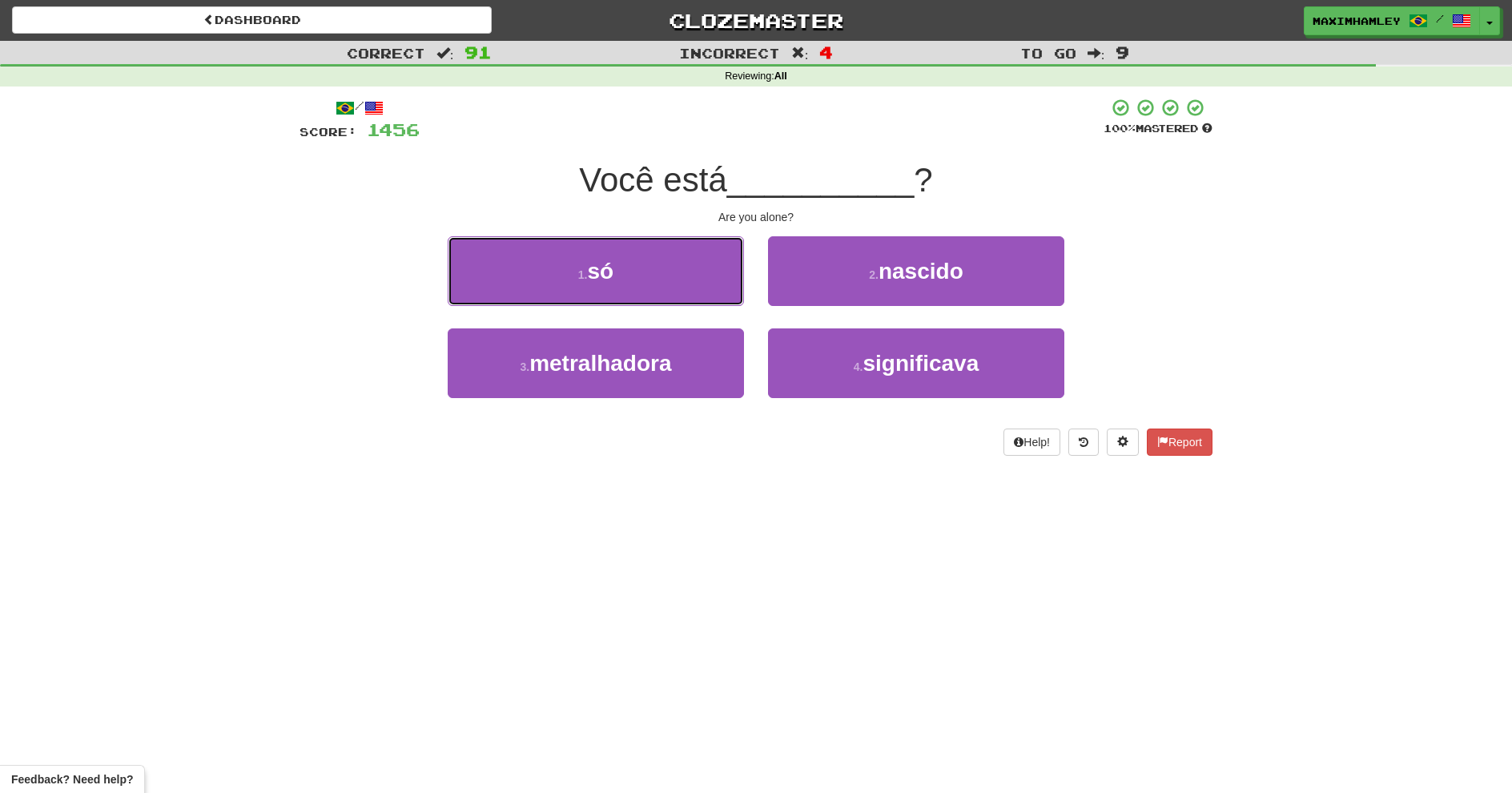
click at [631, 291] on button "1 . só" at bounding box center [596, 272] width 296 height 70
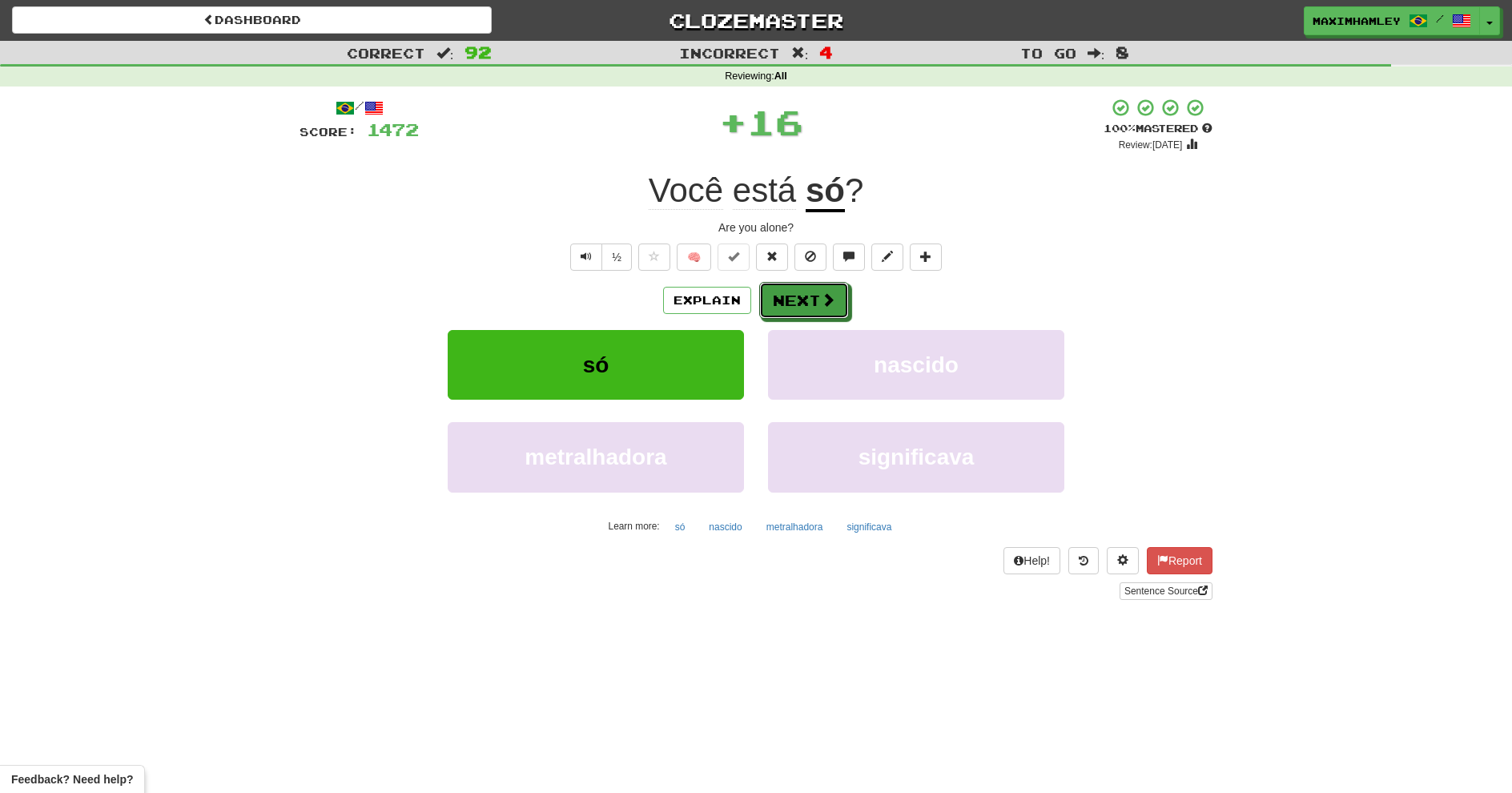
click at [760, 294] on button "Next" at bounding box center [804, 300] width 89 height 37
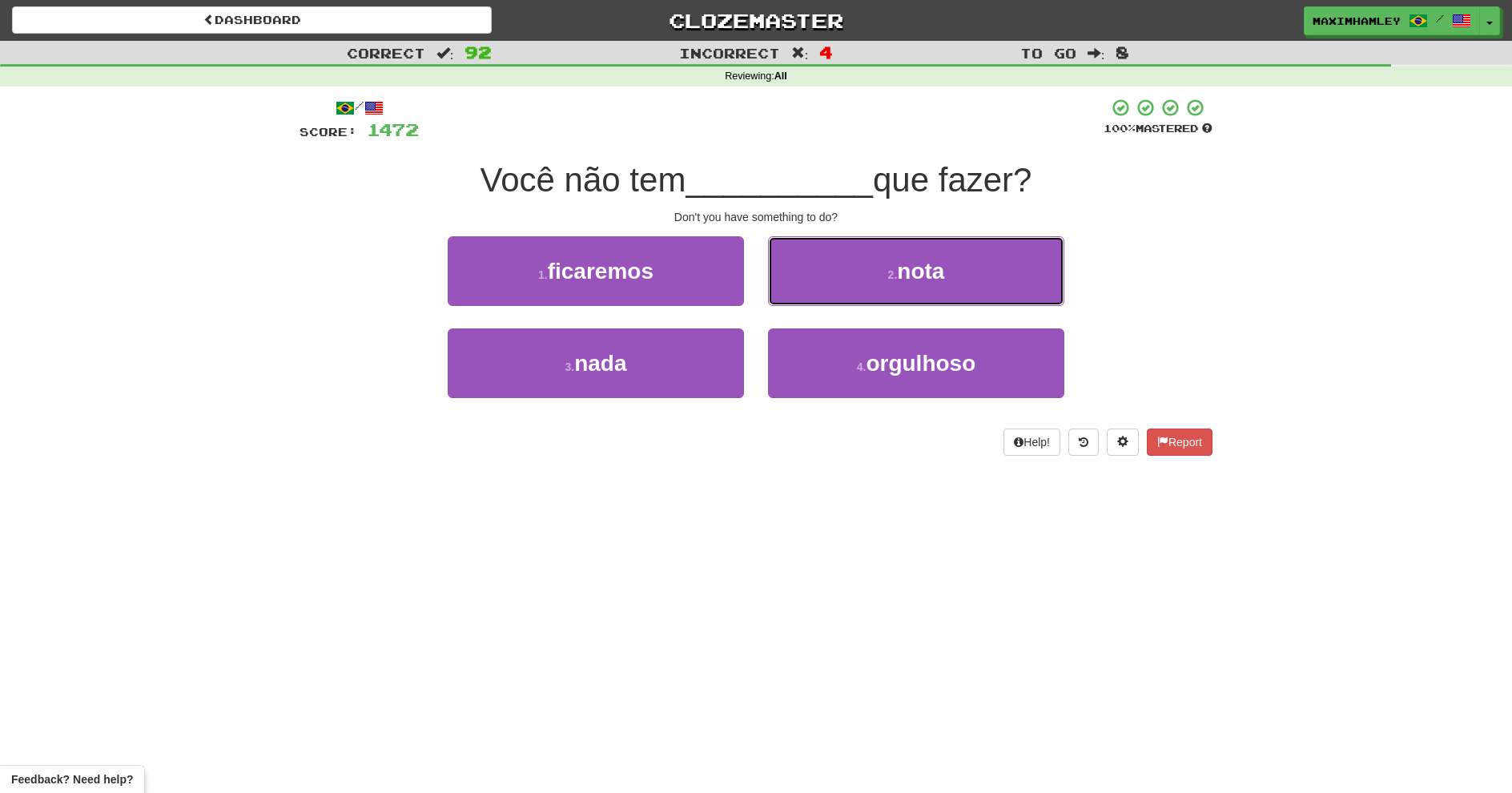
click at [803, 282] on button "2 . nota" at bounding box center [916, 272] width 296 height 70
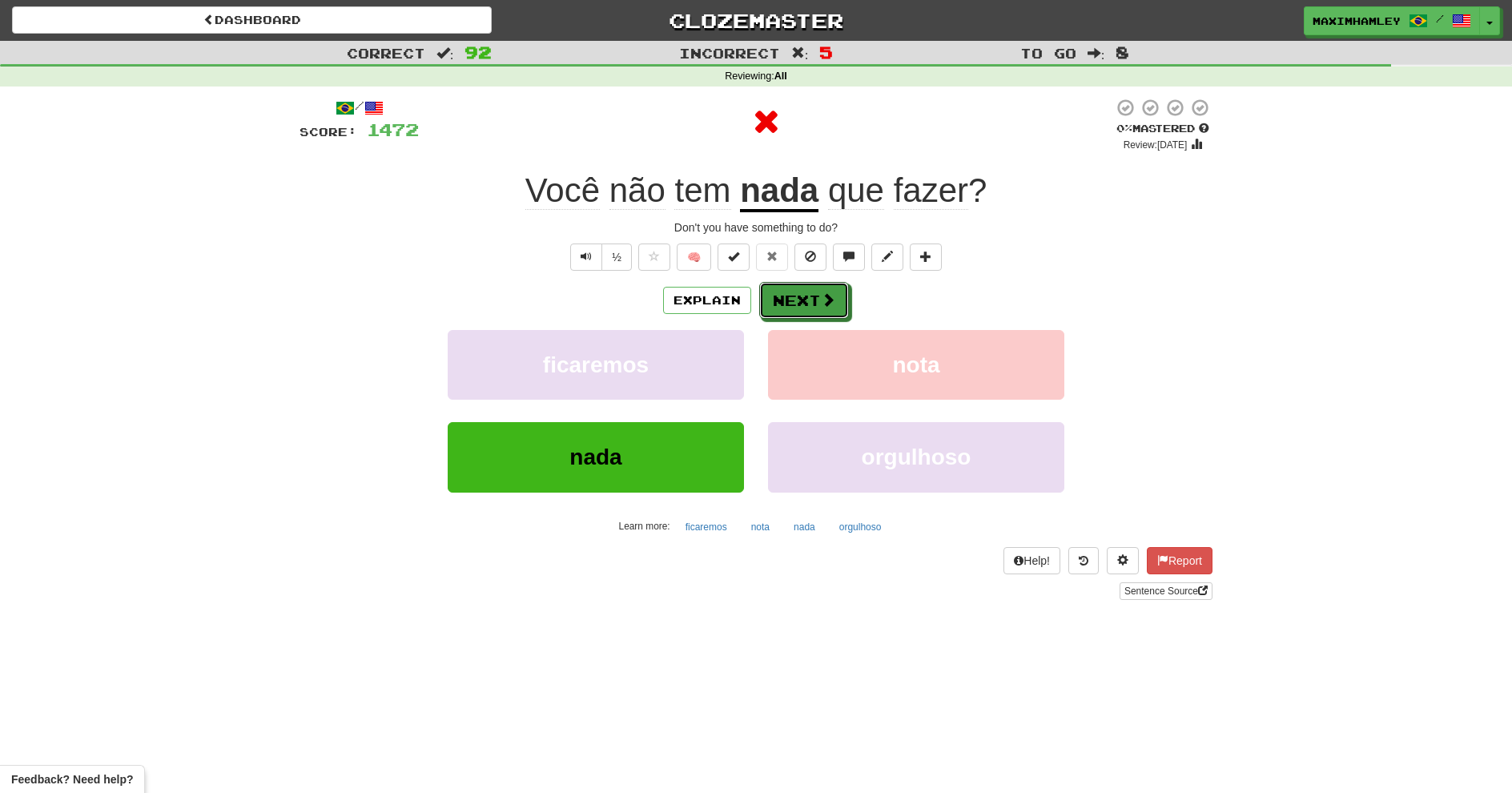
click at [770, 293] on button "Next" at bounding box center [804, 300] width 89 height 37
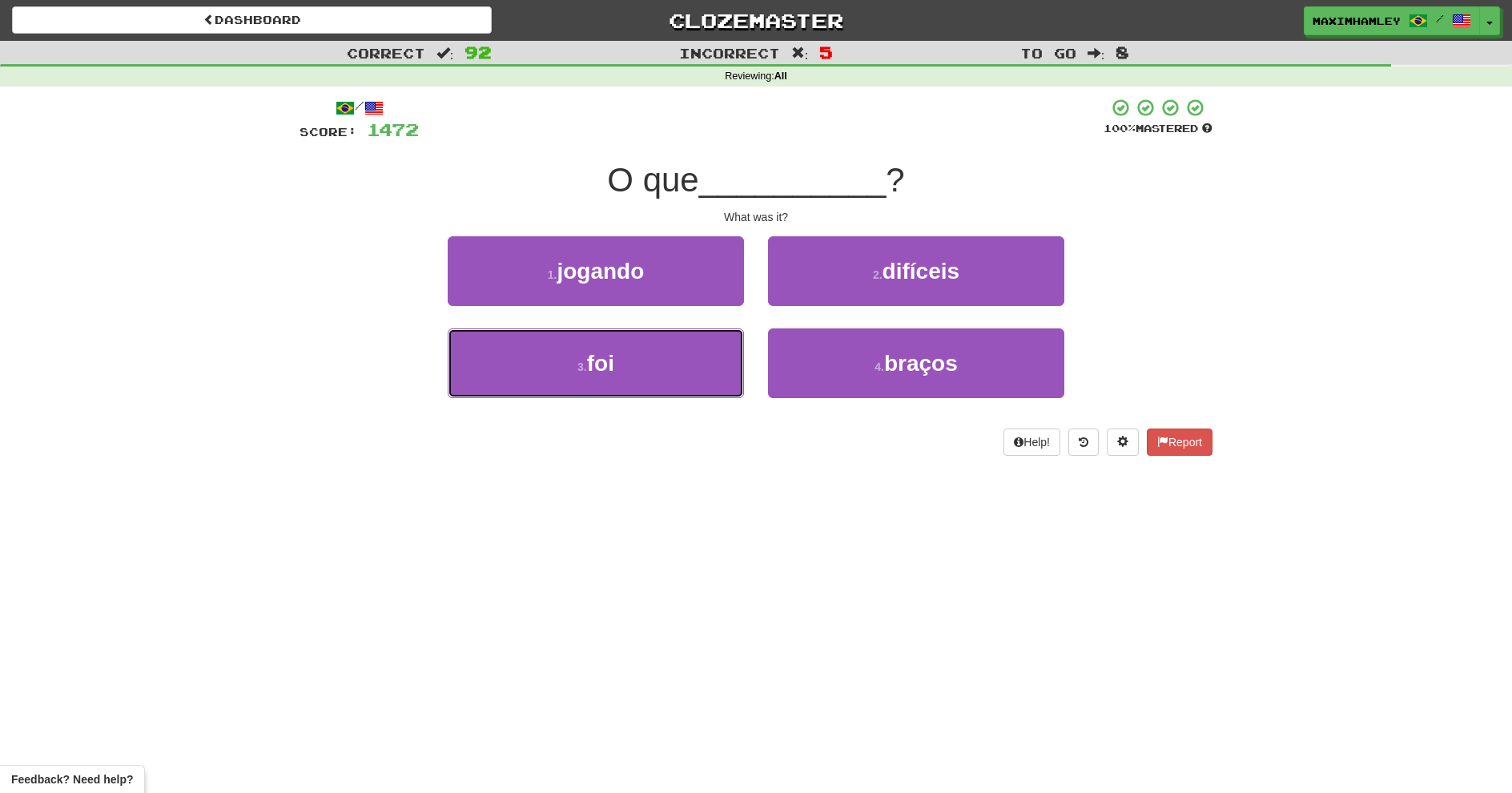
click at [704, 351] on button "3 . foi" at bounding box center [596, 363] width 296 height 70
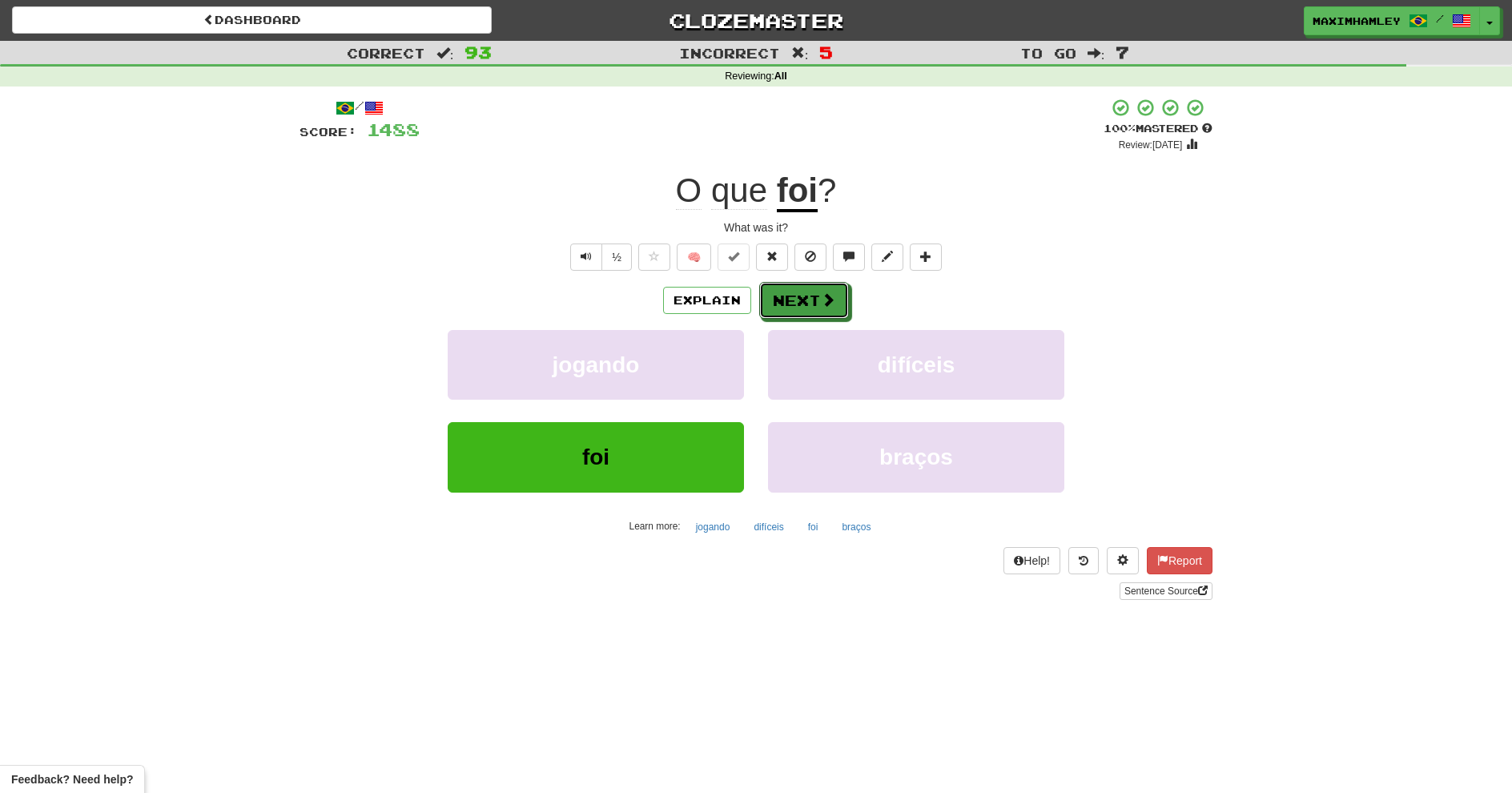
click at [800, 315] on button "Next" at bounding box center [804, 300] width 89 height 37
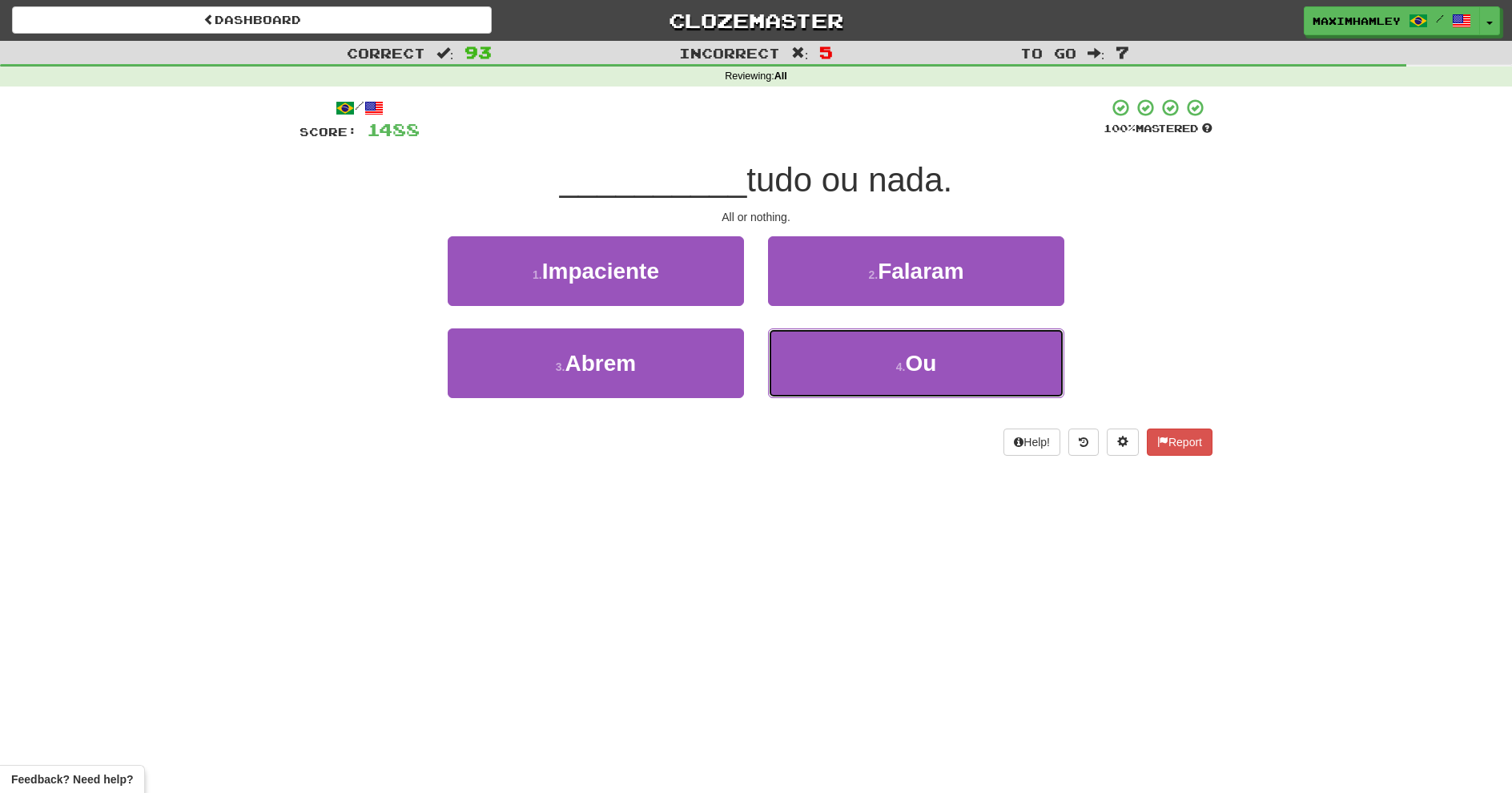
click at [834, 393] on button "4 . Ou" at bounding box center [916, 363] width 296 height 70
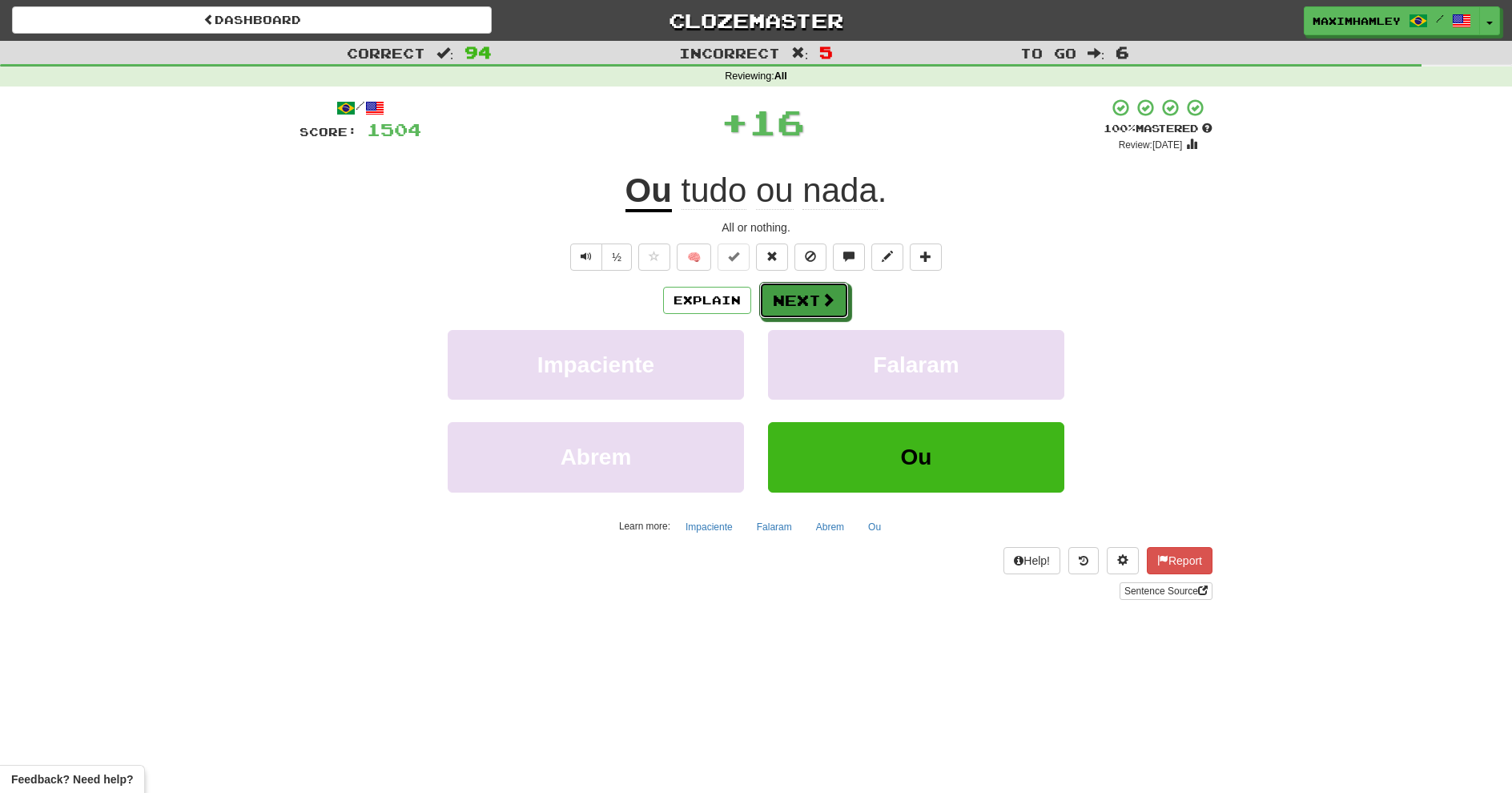
click at [770, 286] on button "Next" at bounding box center [804, 300] width 89 height 37
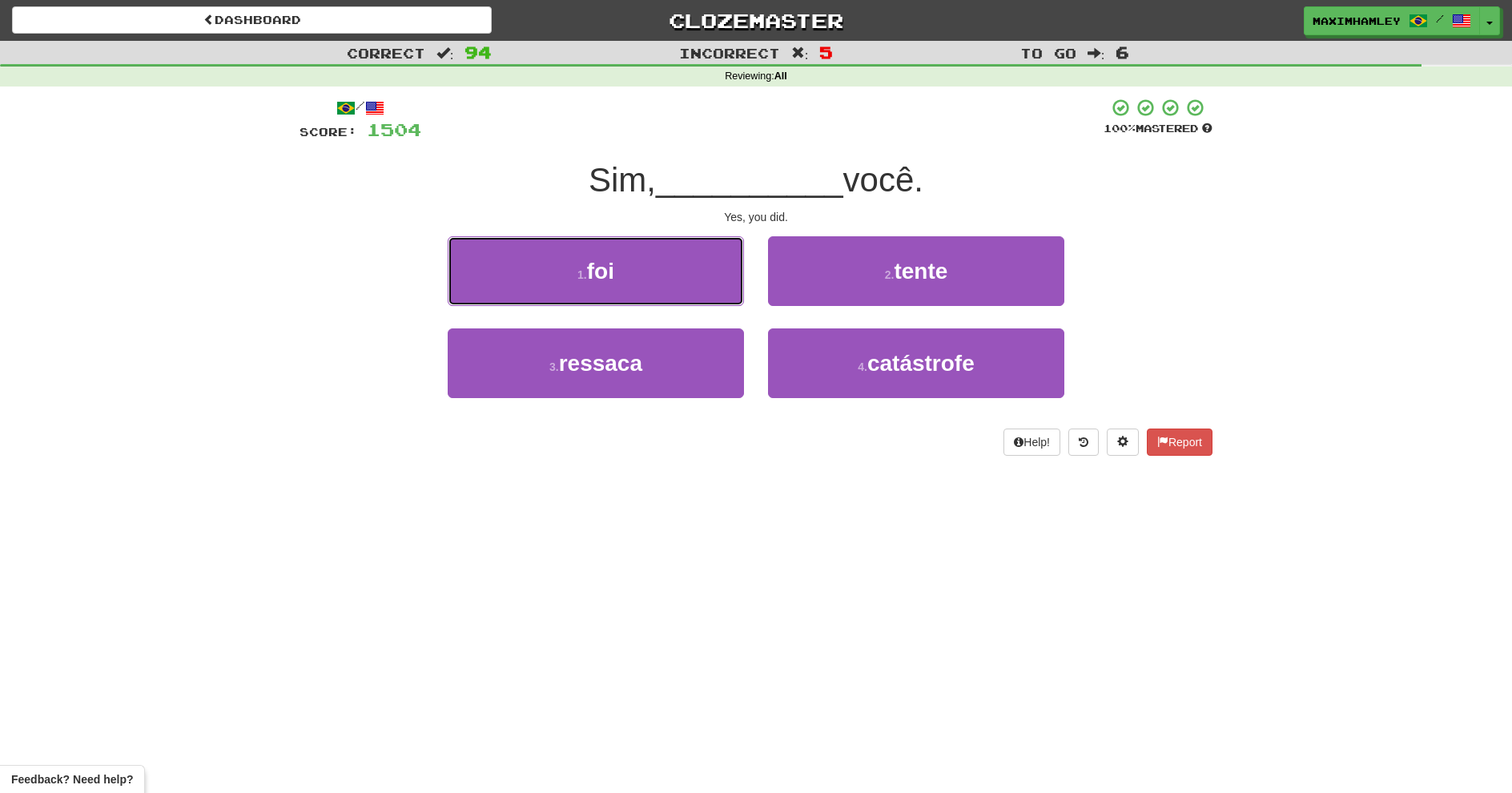
drag, startPoint x: 711, startPoint y: 287, endPoint x: 742, endPoint y: 281, distance: 31.6
click at [722, 286] on button "1 . foi" at bounding box center [596, 272] width 296 height 70
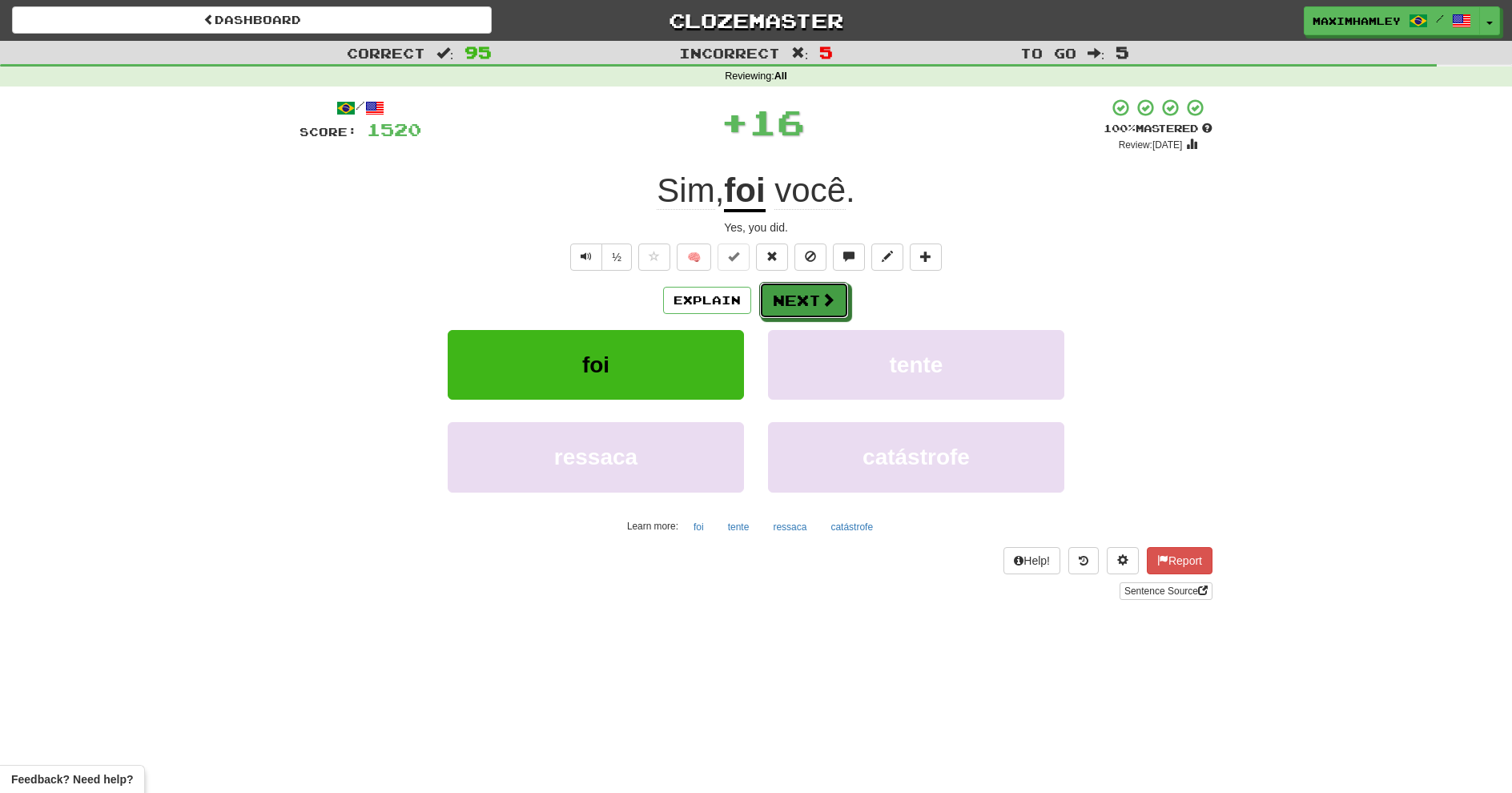
click at [814, 299] on button "Next" at bounding box center [804, 300] width 89 height 37
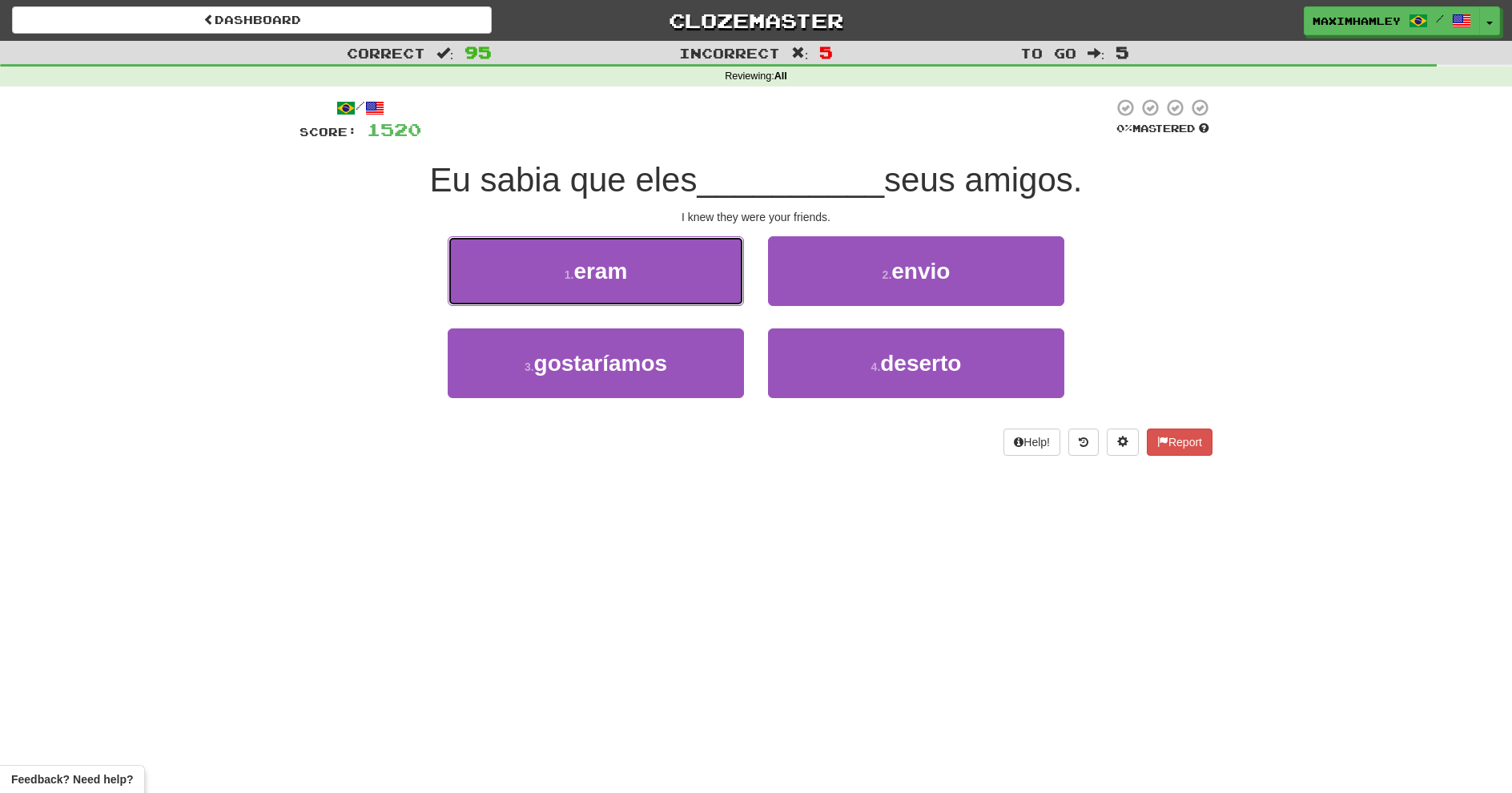
click at [686, 296] on button "1 . eram" at bounding box center [596, 272] width 296 height 70
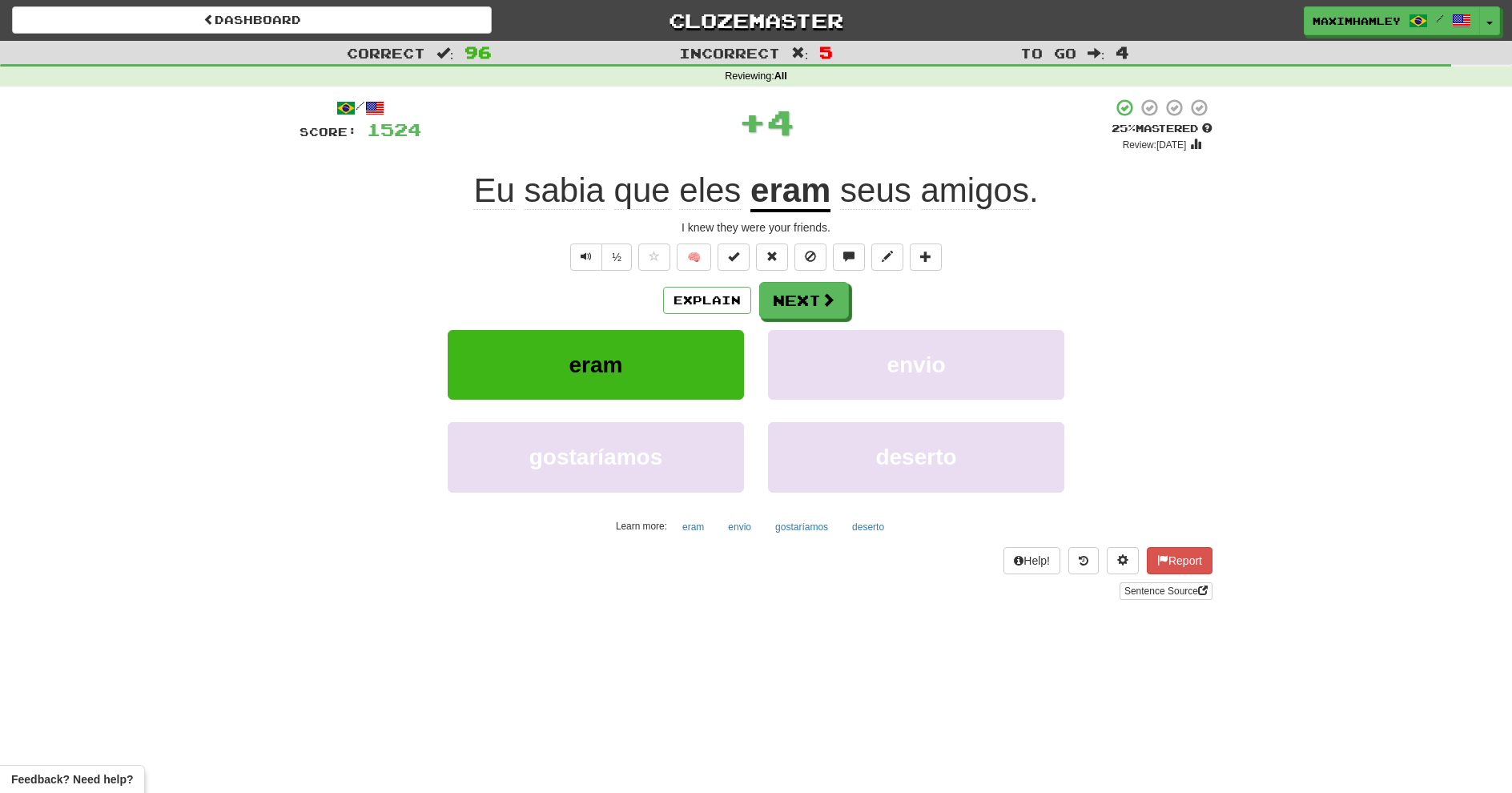
drag, startPoint x: 855, startPoint y: 312, endPoint x: 845, endPoint y: 306, distance: 11.7
click at [852, 310] on div "Explain Next" at bounding box center [756, 300] width 913 height 37
click at [831, 301] on span at bounding box center [828, 299] width 14 height 14
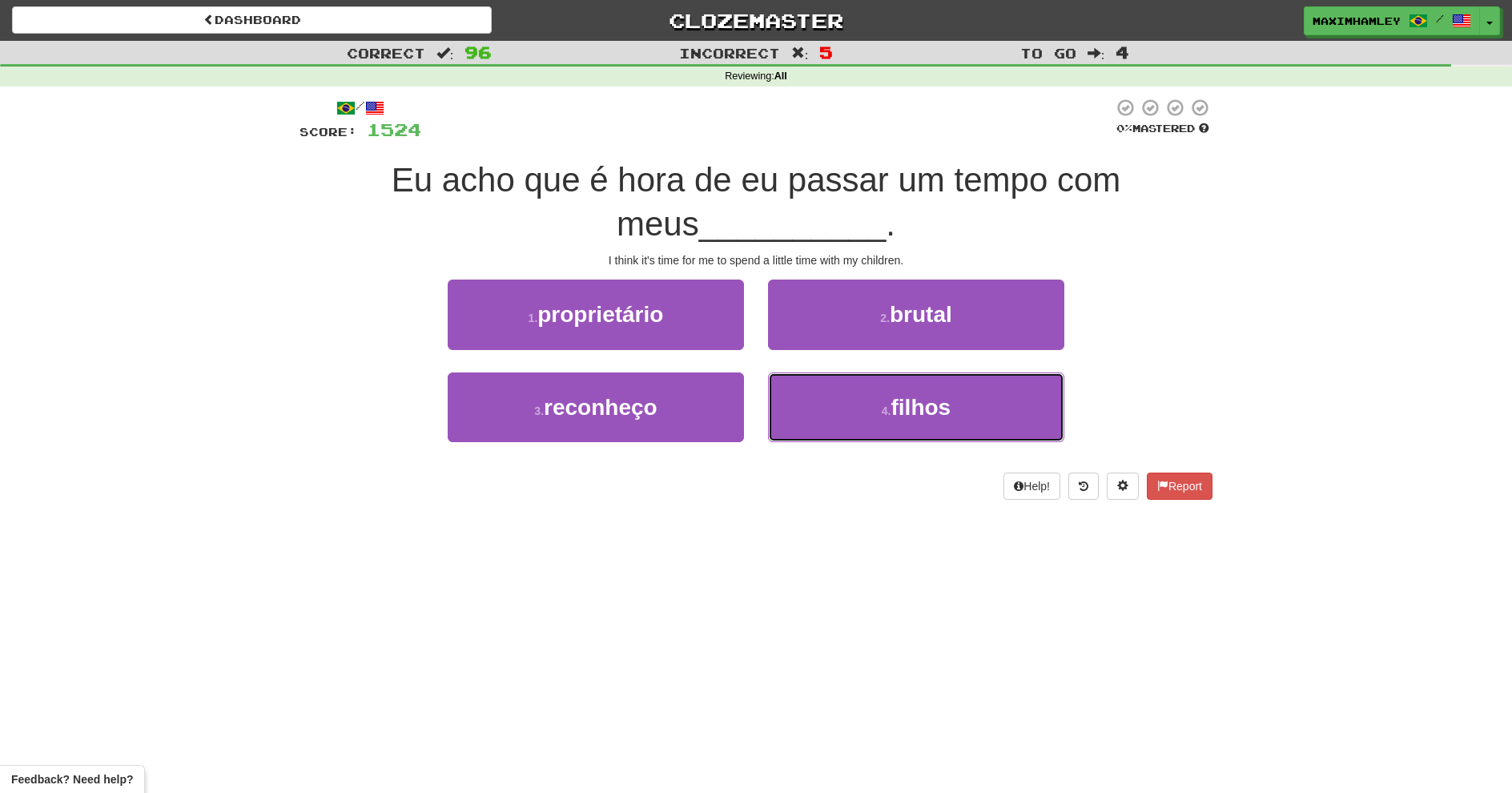
click at [831, 396] on button "4 . filhos" at bounding box center [916, 407] width 296 height 70
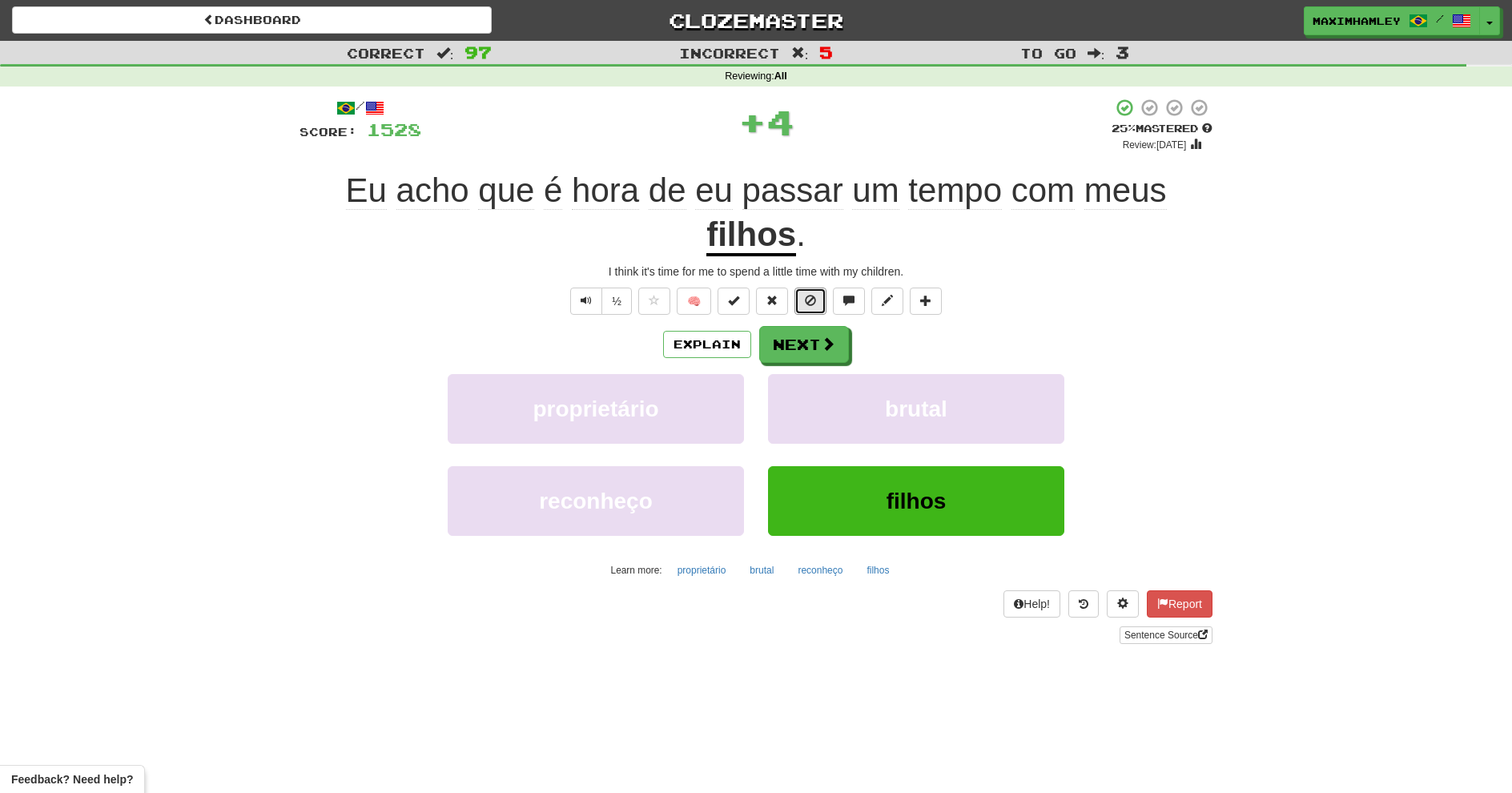
drag, startPoint x: 799, startPoint y: 294, endPoint x: 819, endPoint y: 343, distance: 52.9
click at [819, 343] on div "/ Score: 1528 + 4 25 % Mastered Review: 2025-08-20 Eu acho que é hora de eu pas…" at bounding box center [756, 370] width 913 height 545
click at [819, 344] on button "Next" at bounding box center [804, 344] width 89 height 37
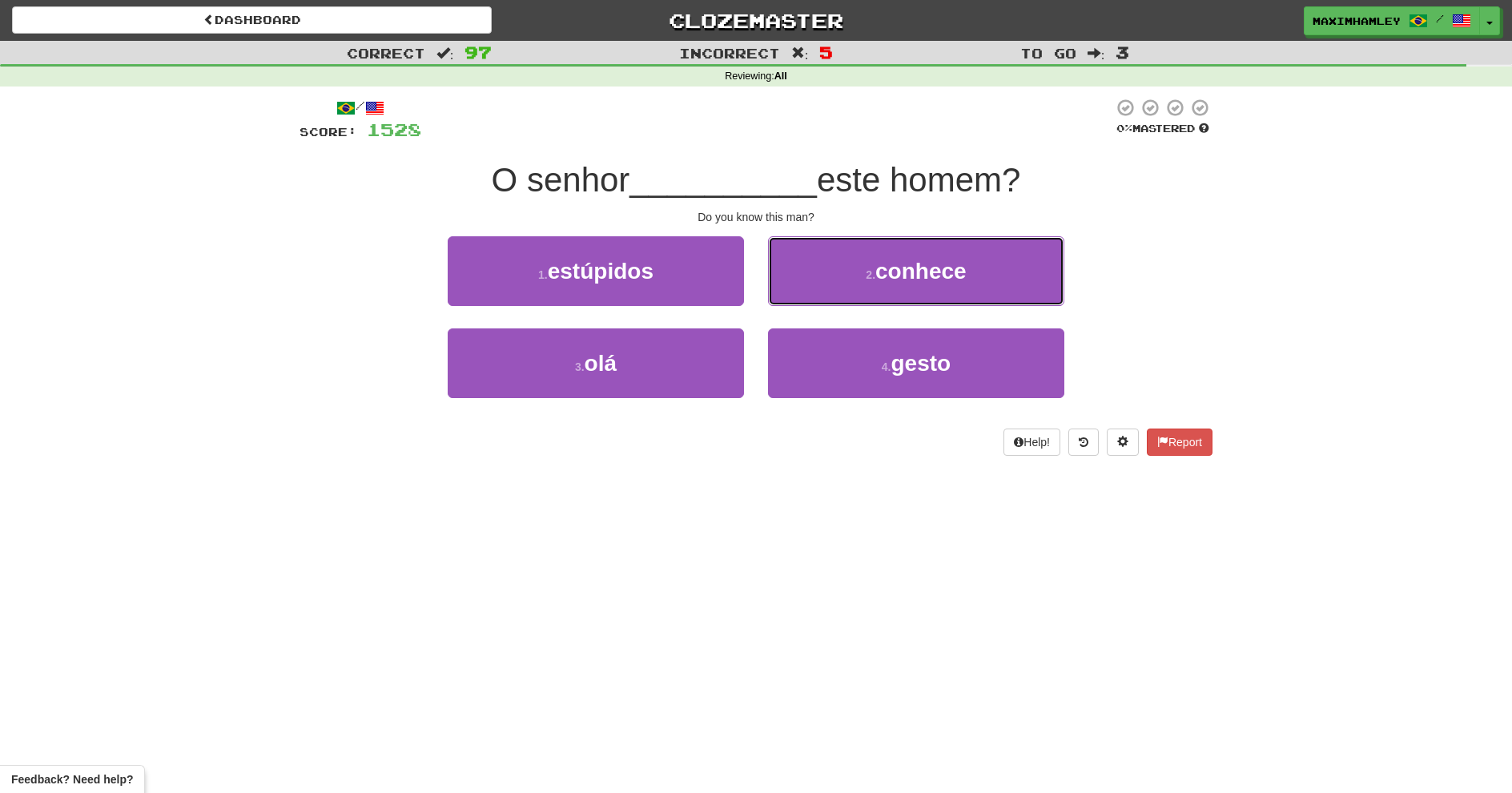
click at [859, 284] on button "2 . conhece" at bounding box center [916, 272] width 296 height 70
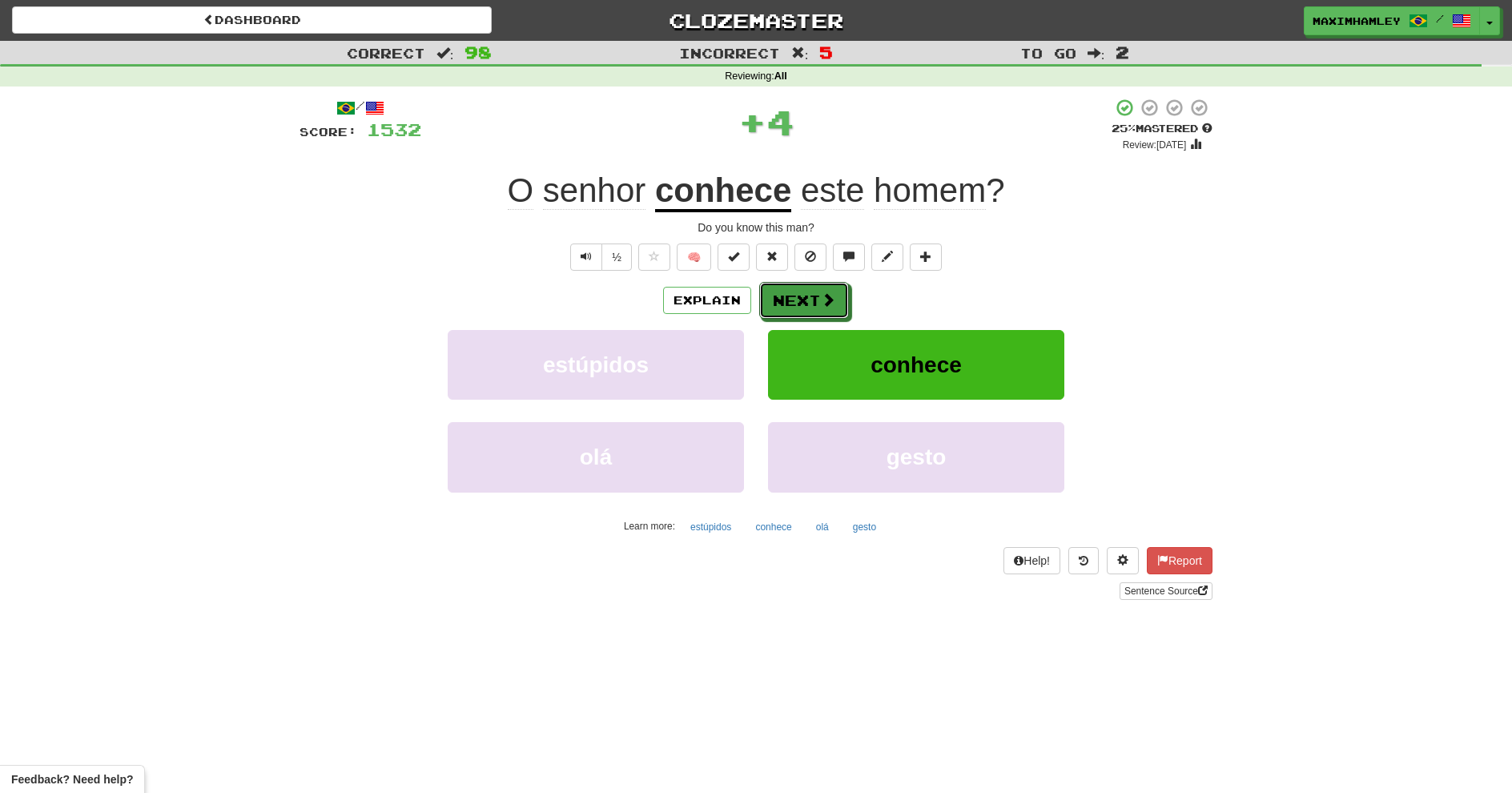
click at [827, 305] on span at bounding box center [828, 299] width 14 height 14
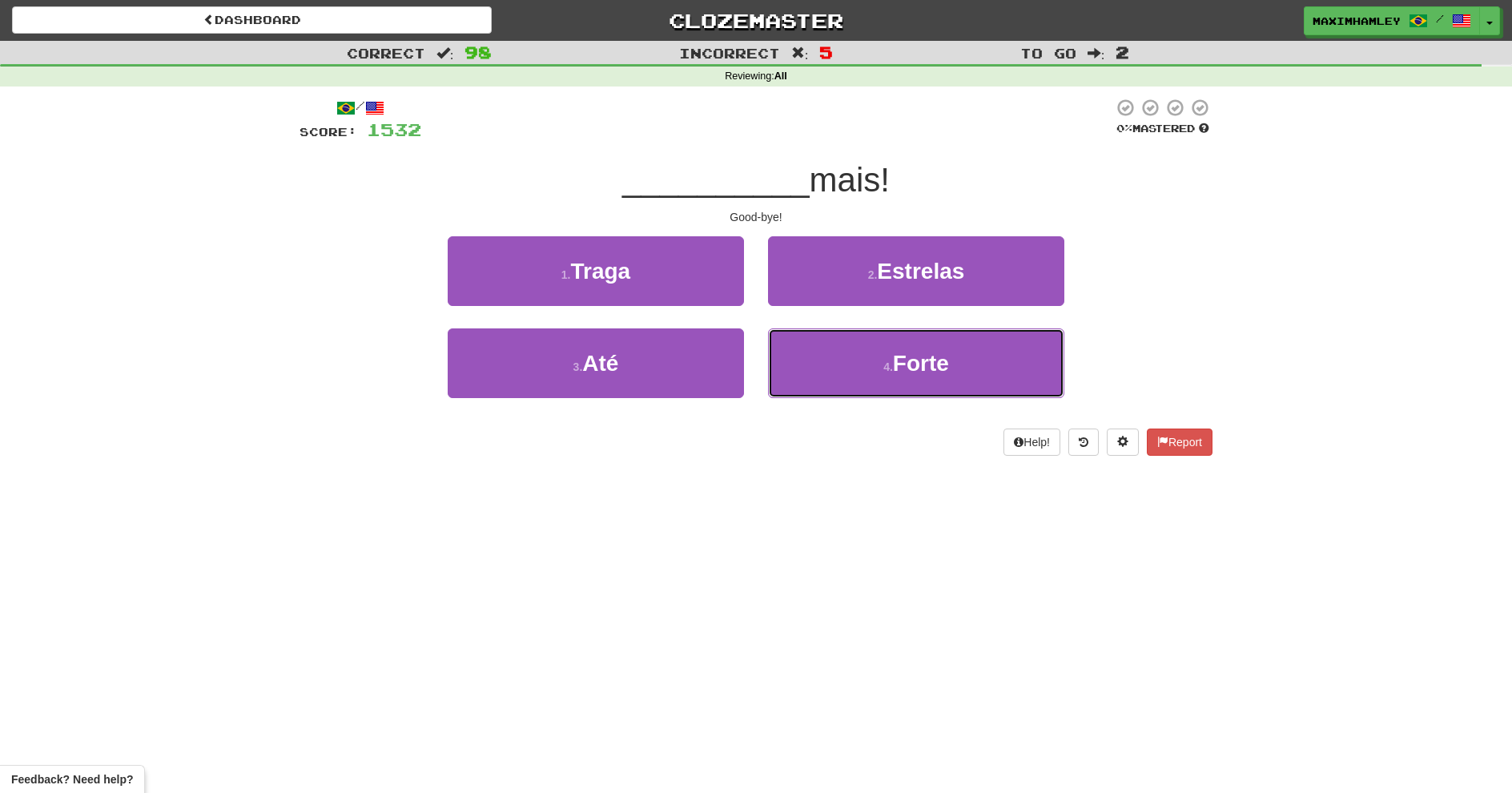
click at [806, 377] on button "4 . Forte" at bounding box center [916, 363] width 296 height 70
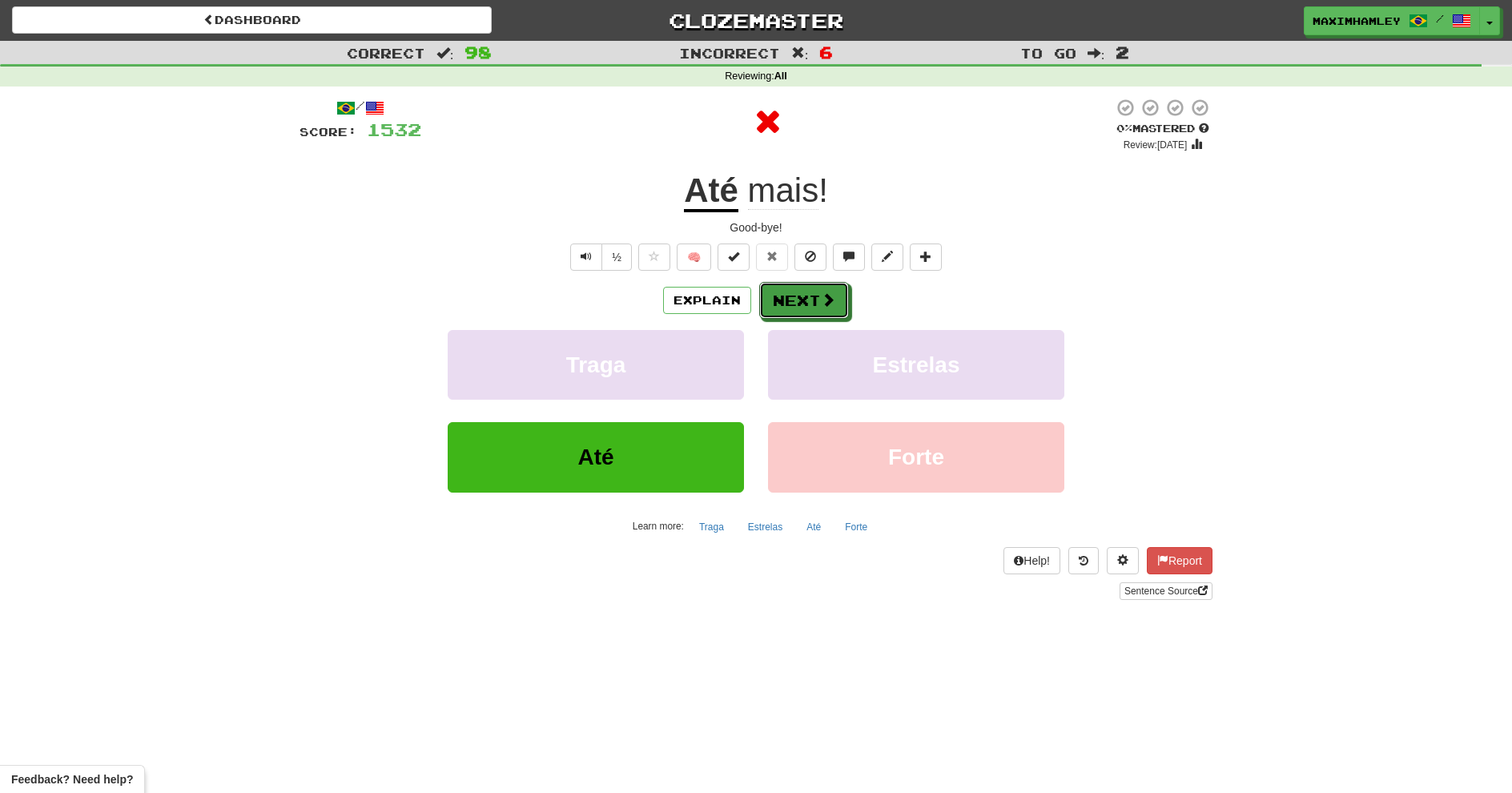
click at [770, 300] on button "Next" at bounding box center [804, 300] width 89 height 37
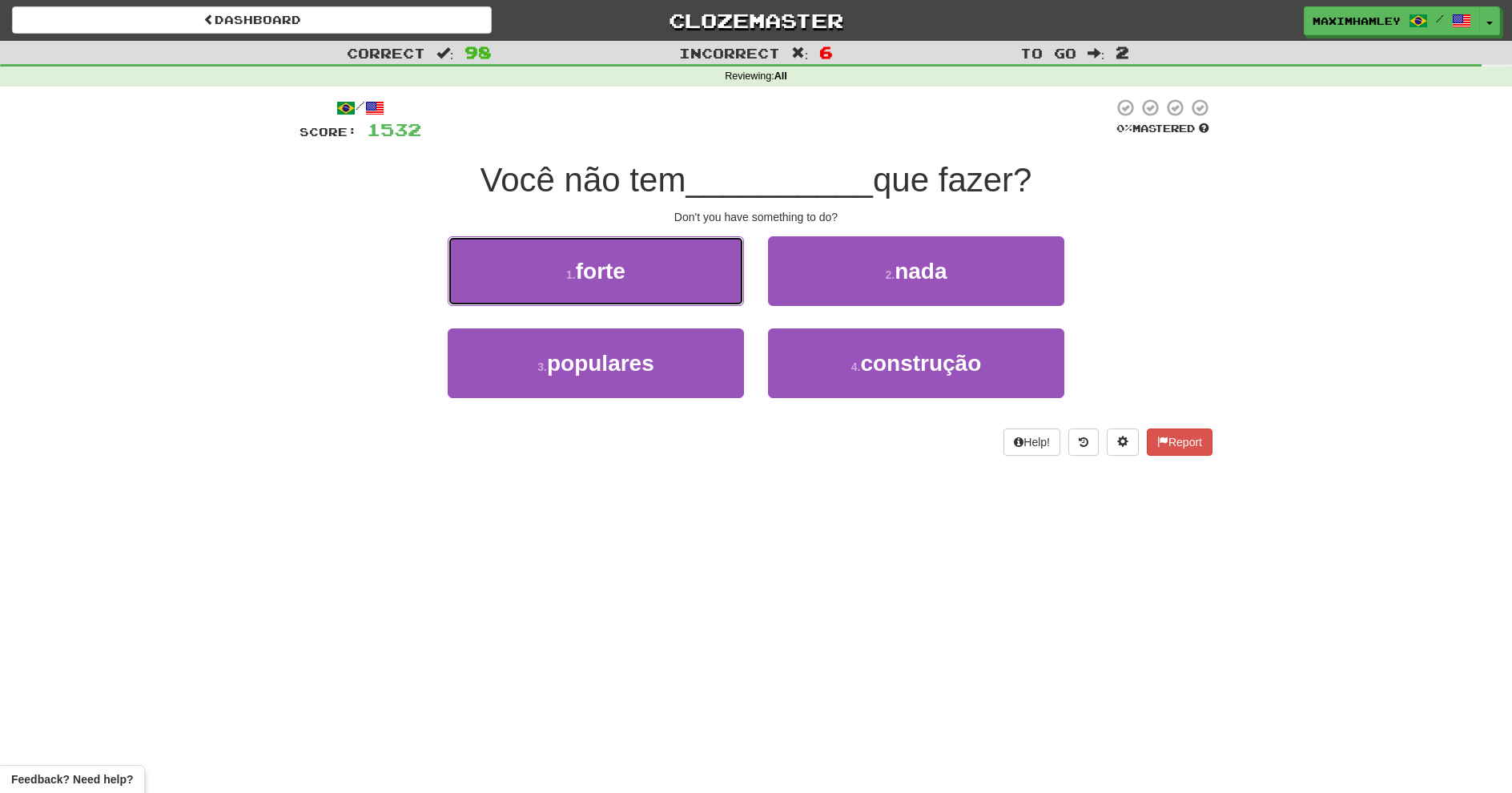
click at [687, 281] on button "1 . forte" at bounding box center [596, 272] width 296 height 70
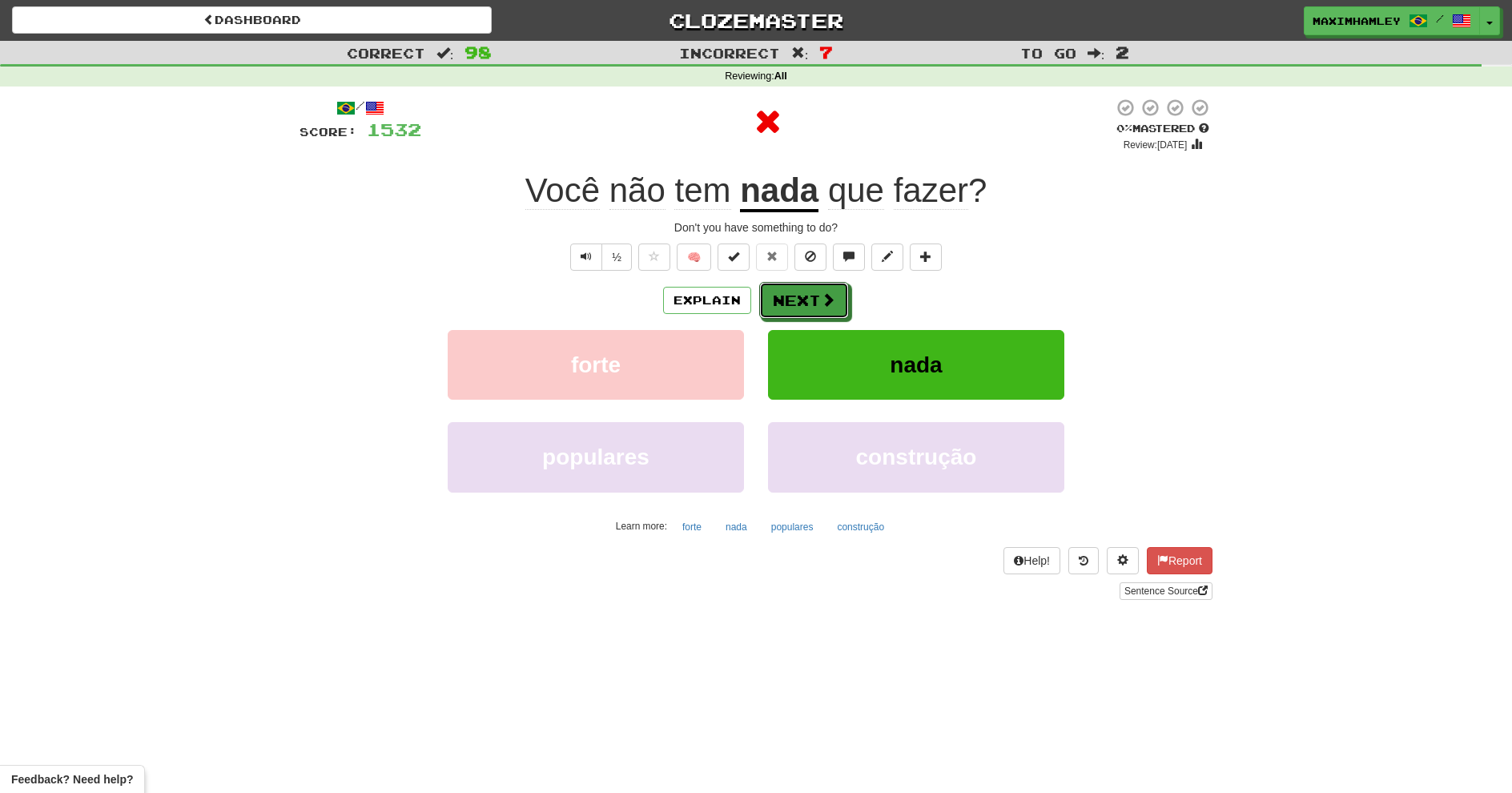
click at [798, 291] on button "Next" at bounding box center [804, 300] width 89 height 37
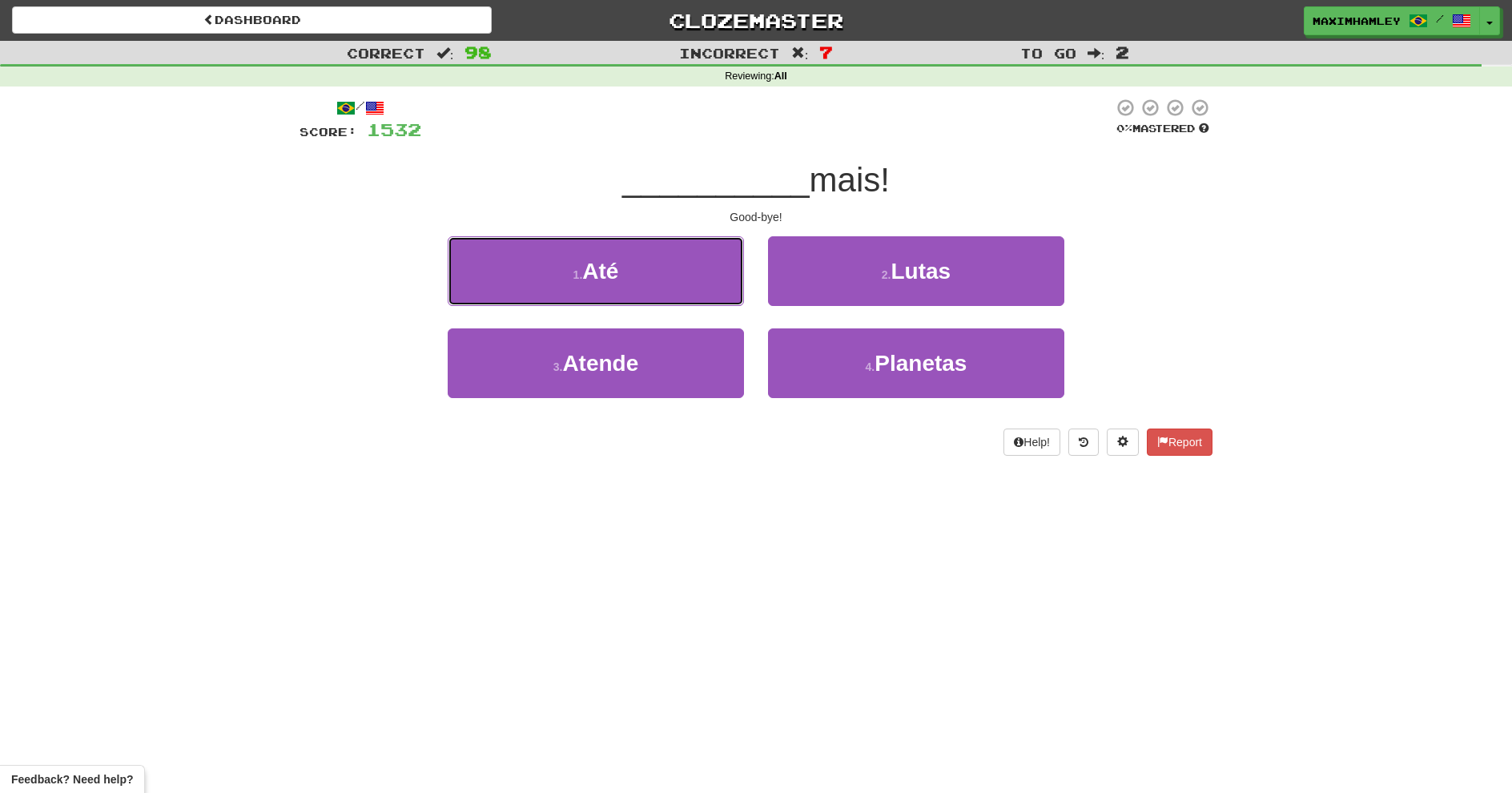
click at [720, 282] on button "1 . Até" at bounding box center [596, 272] width 296 height 70
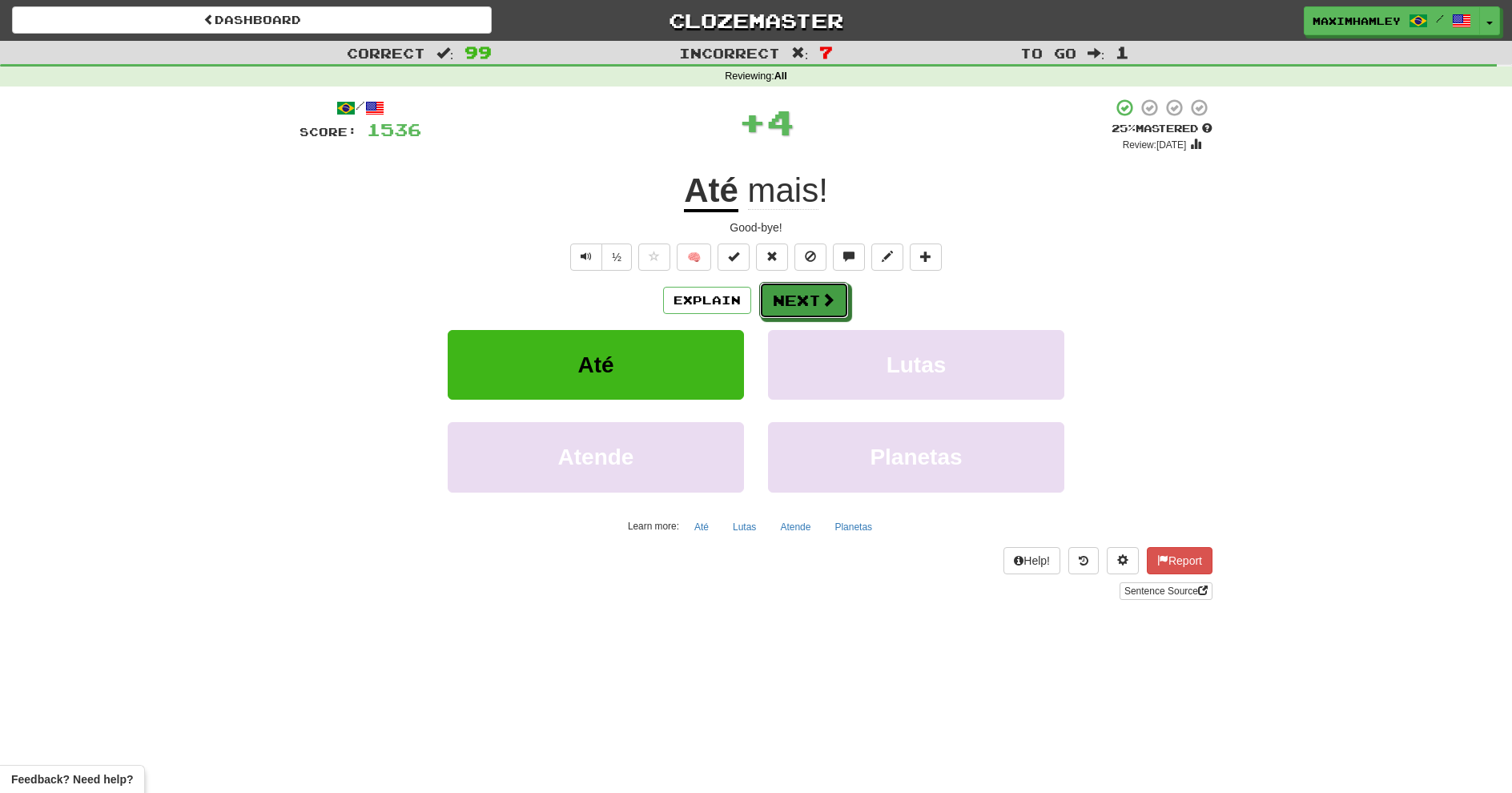
click at [790, 293] on button "Next" at bounding box center [804, 300] width 89 height 37
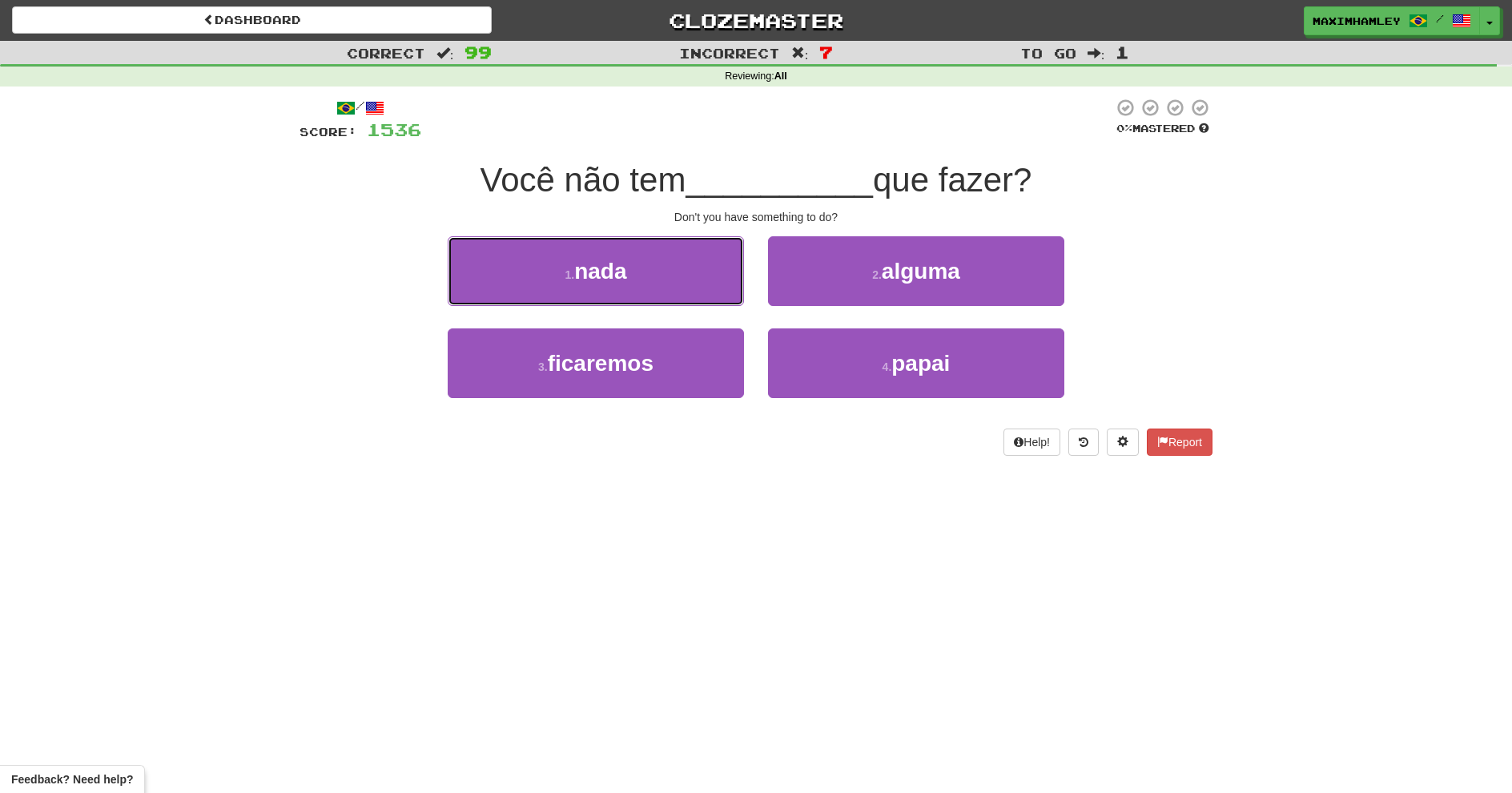
click at [740, 281] on button "1 . nada" at bounding box center [596, 272] width 296 height 70
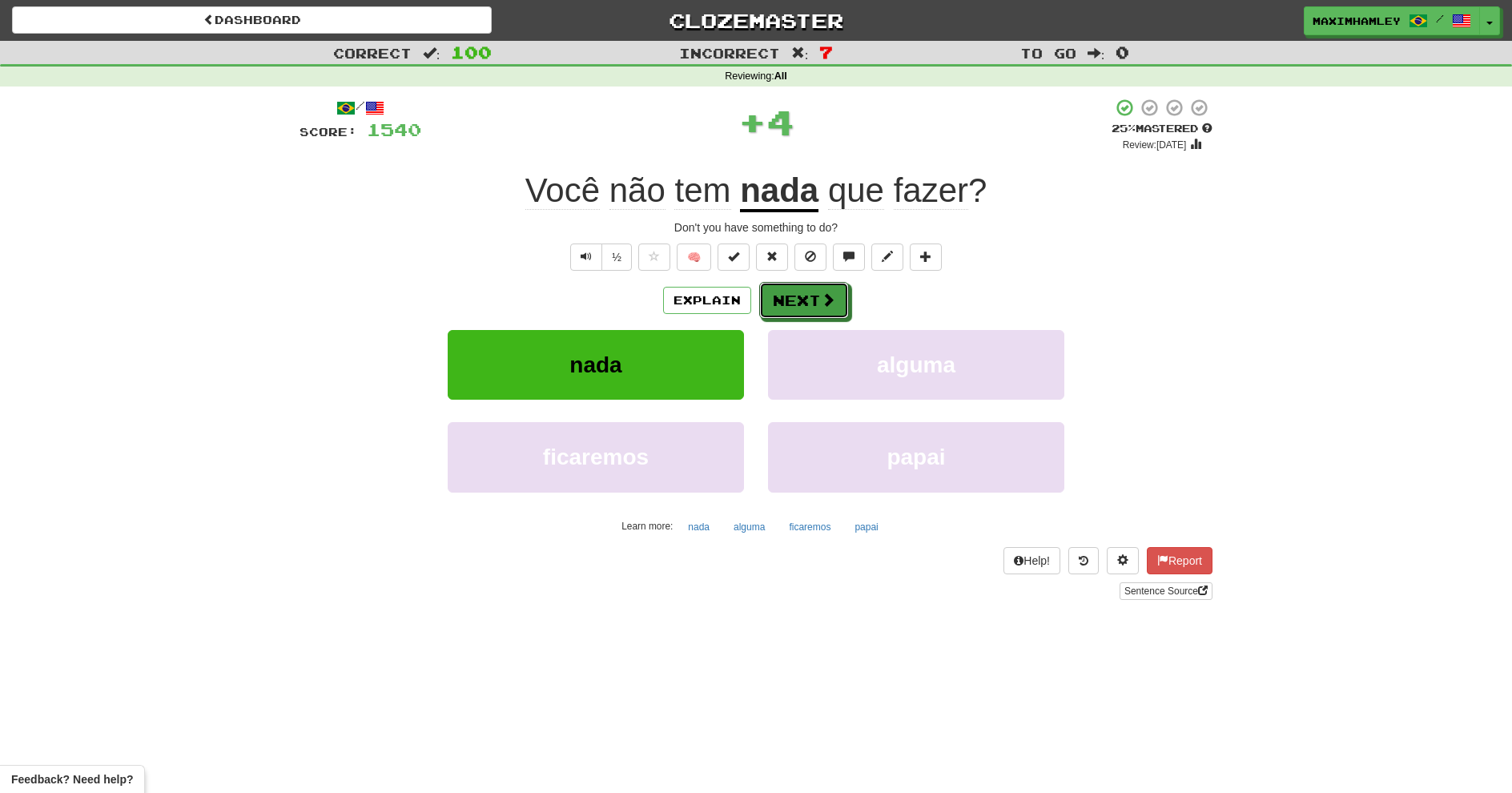
click at [786, 297] on button "Next" at bounding box center [804, 300] width 89 height 37
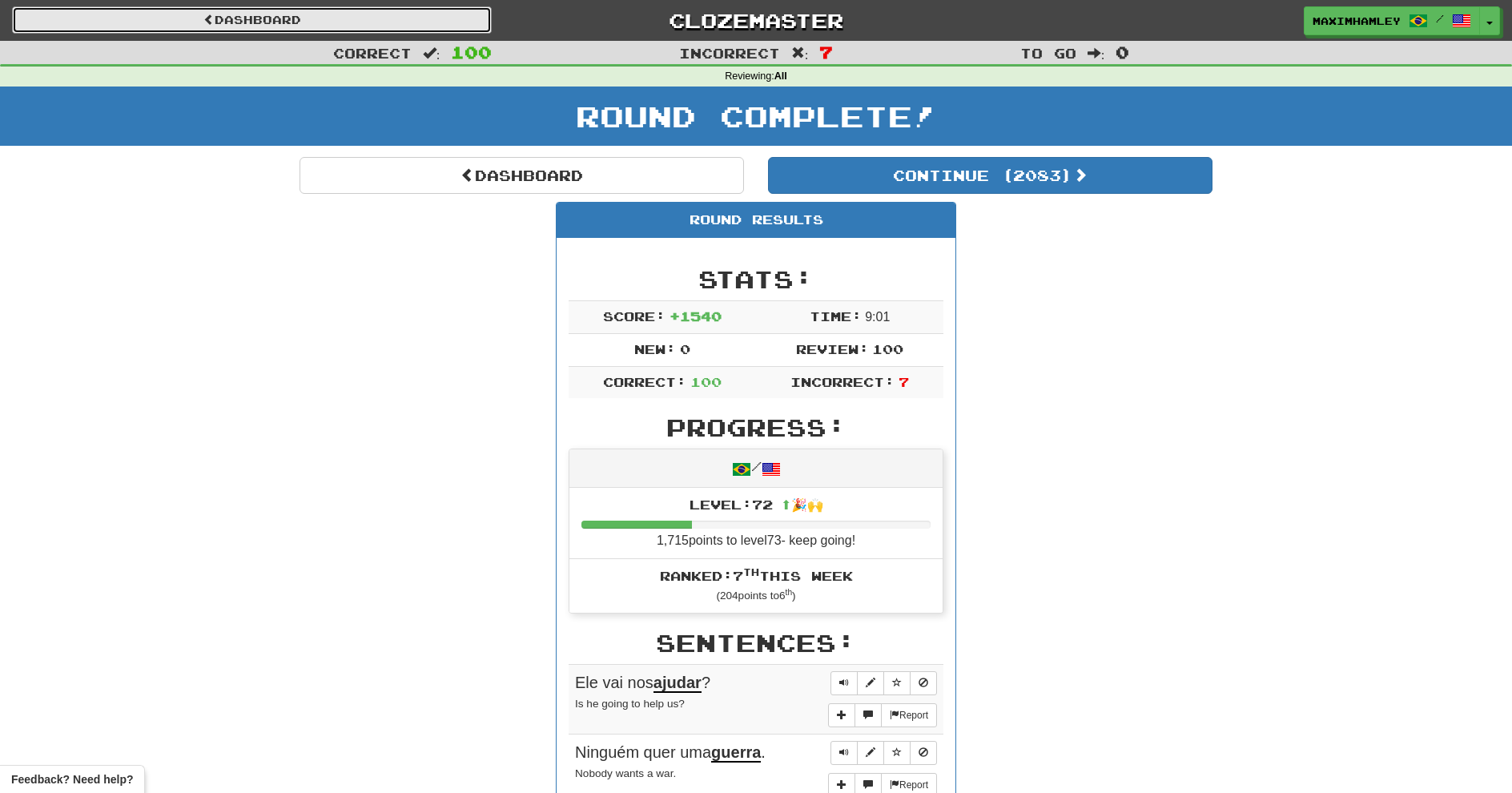
click at [441, 22] on link "Dashboard" at bounding box center [252, 20] width 480 height 27
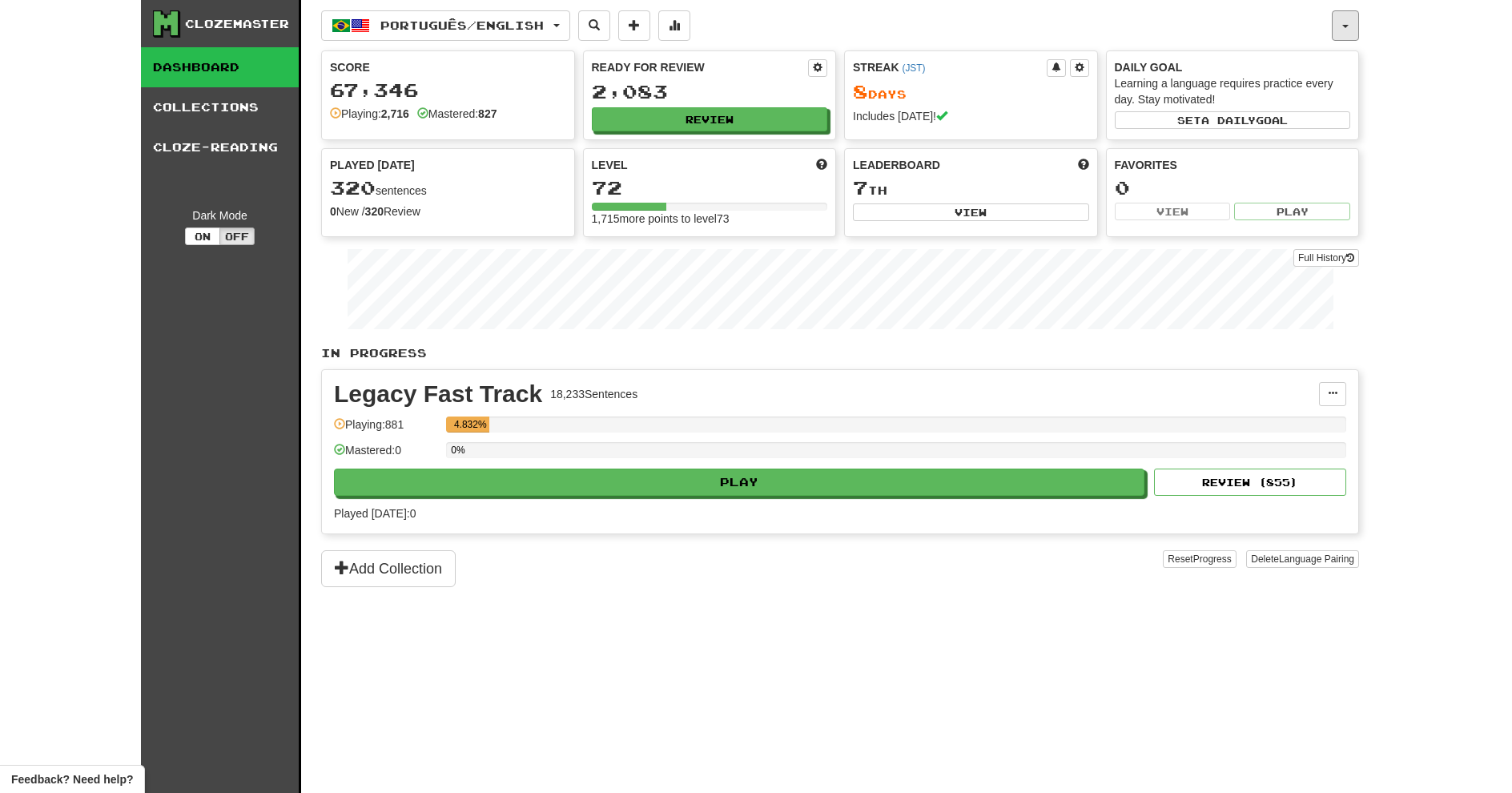
click at [1349, 27] on button "button" at bounding box center [1346, 26] width 27 height 31
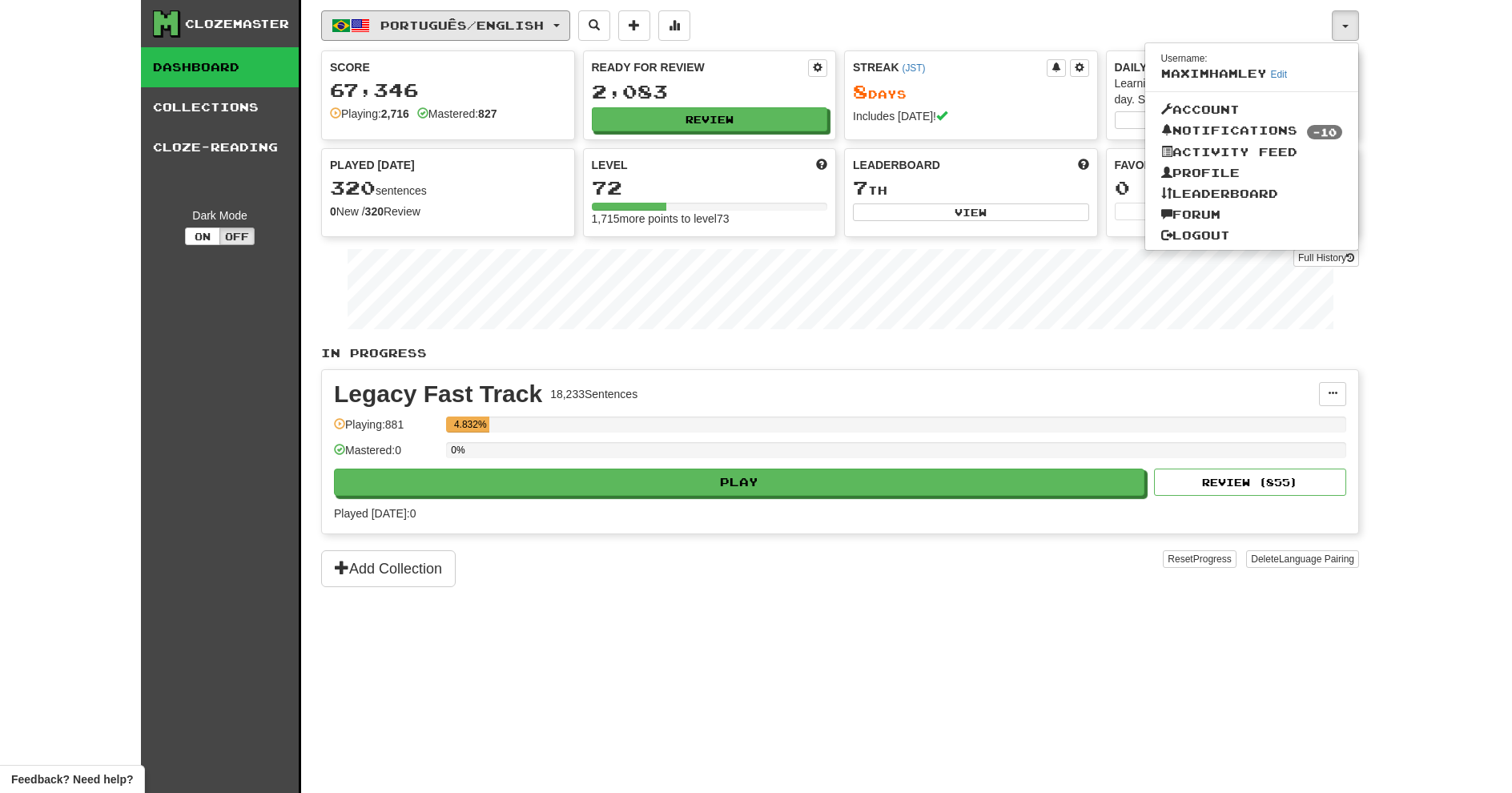
click at [490, 35] on button "Português / English" at bounding box center [445, 26] width 249 height 31
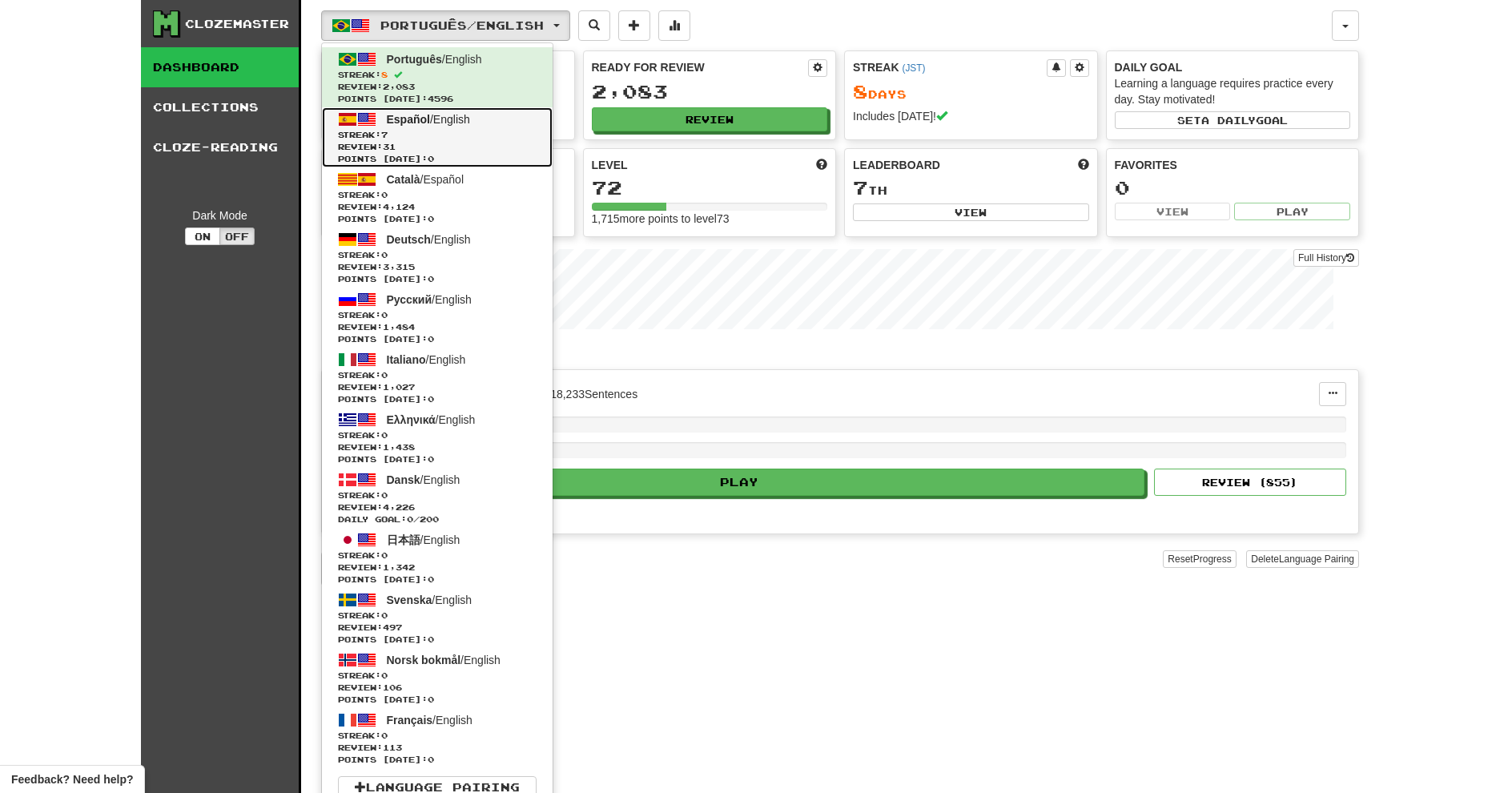
click at [497, 151] on span "Review: 31" at bounding box center [437, 147] width 199 height 12
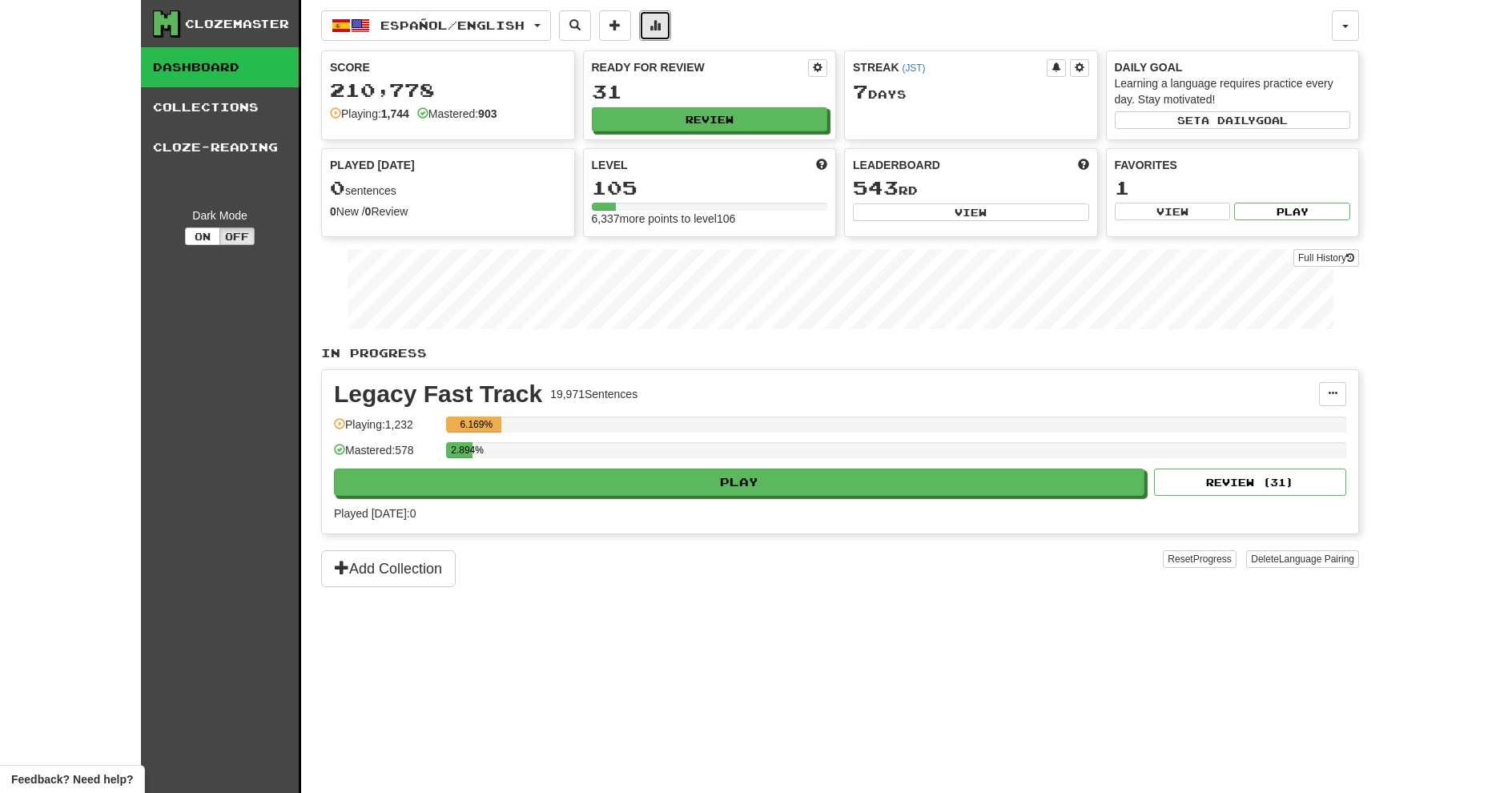
click at [662, 24] on button at bounding box center [655, 26] width 32 height 31
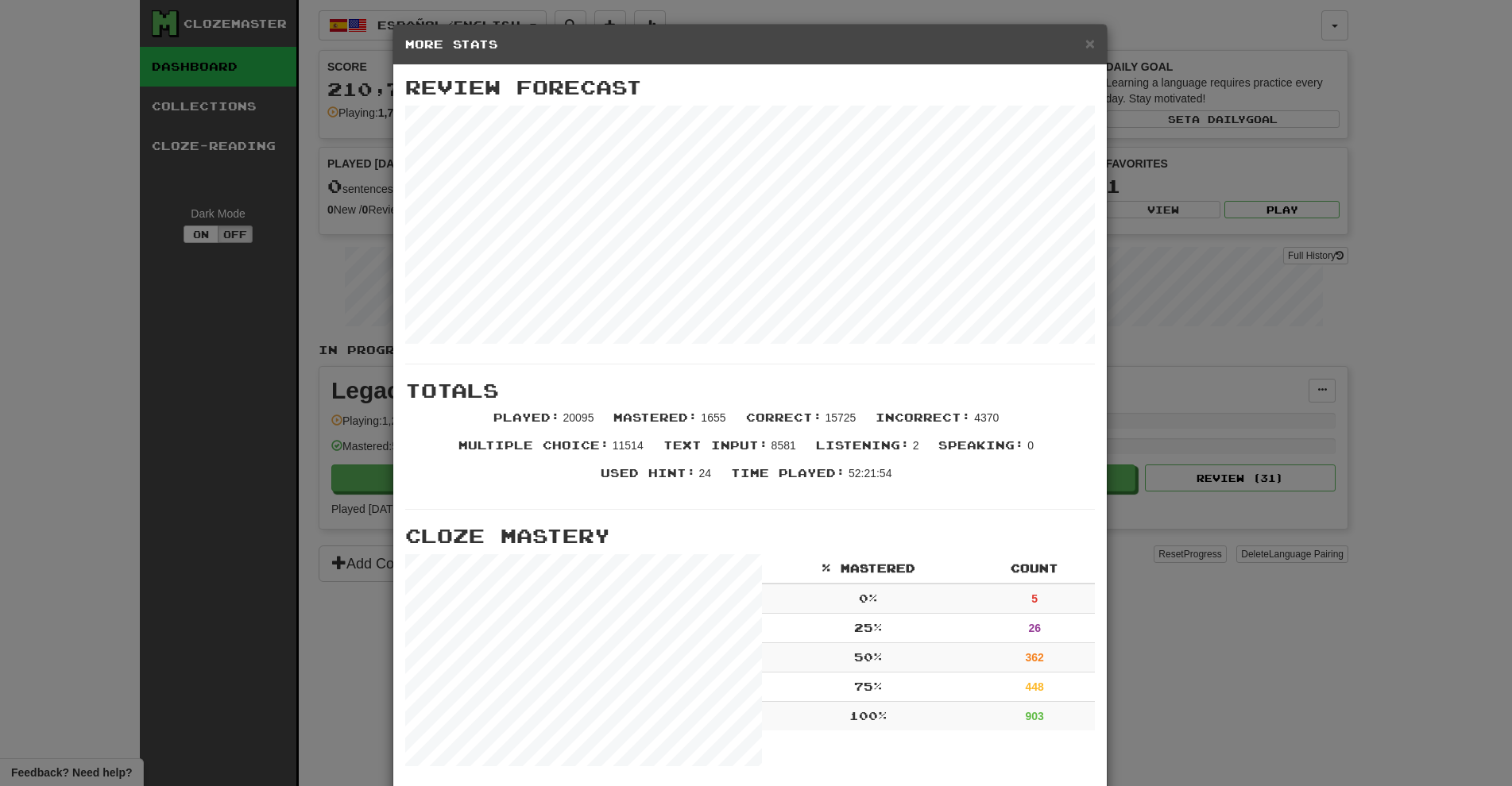
drag, startPoint x: 1396, startPoint y: 284, endPoint x: 1328, endPoint y: 299, distance: 69.6
click at [1381, 286] on div "× More Stats Review Forecast Totals Played : 20095 Mastered : 1655 Correct : 15…" at bounding box center [756, 393] width 1512 height 786
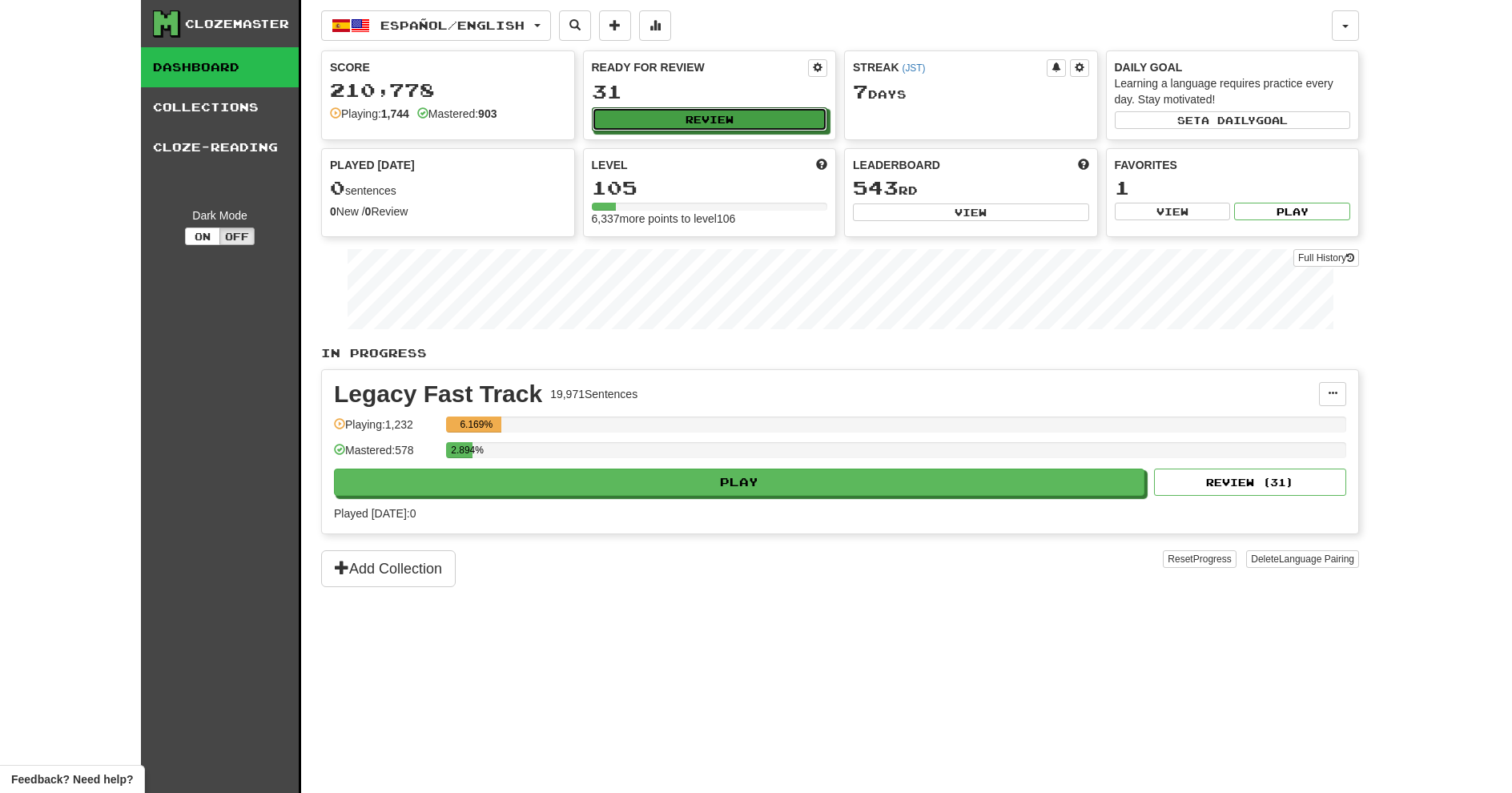
click at [718, 116] on button "Review" at bounding box center [710, 119] width 237 height 24
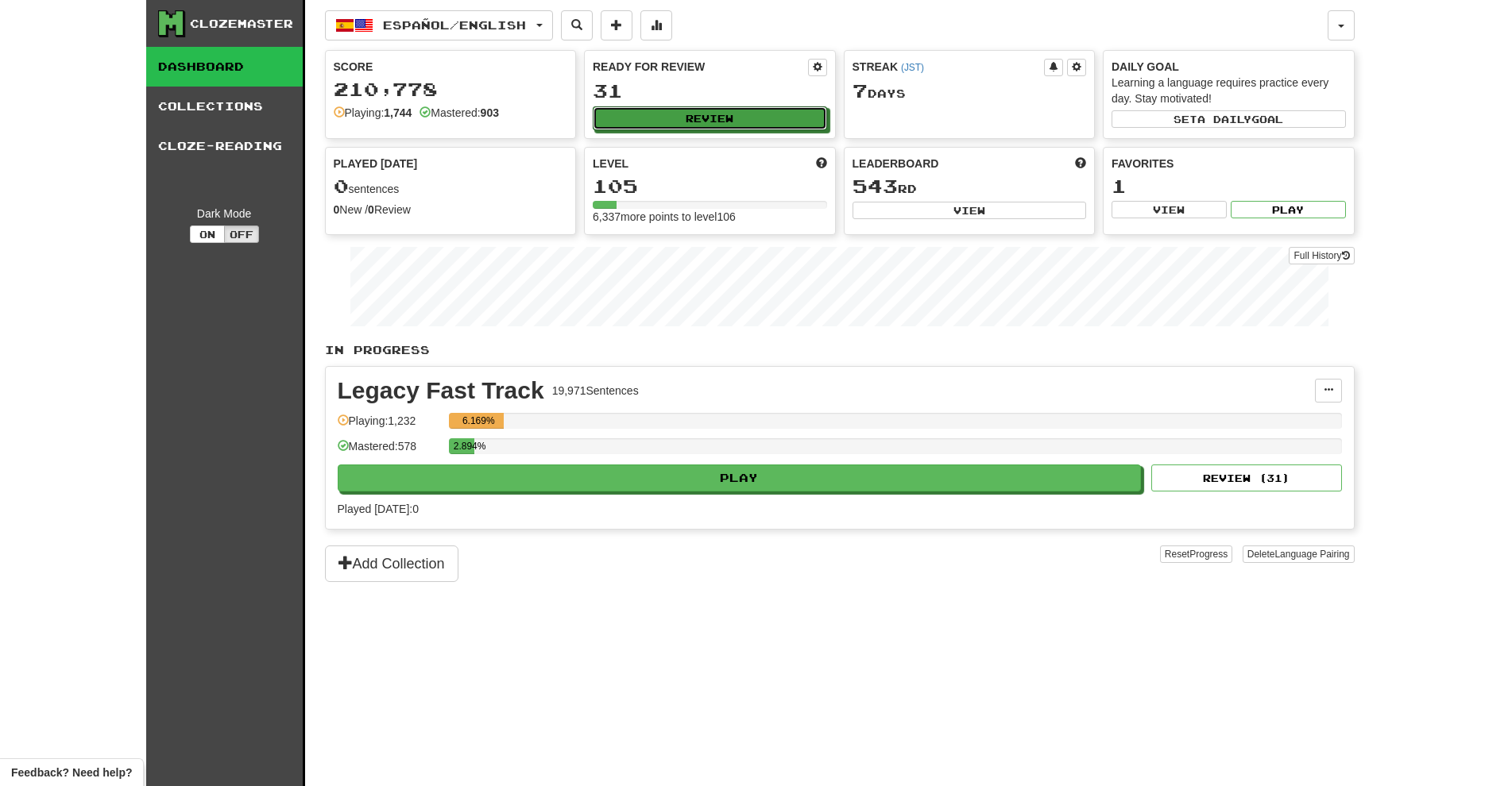
select select "***"
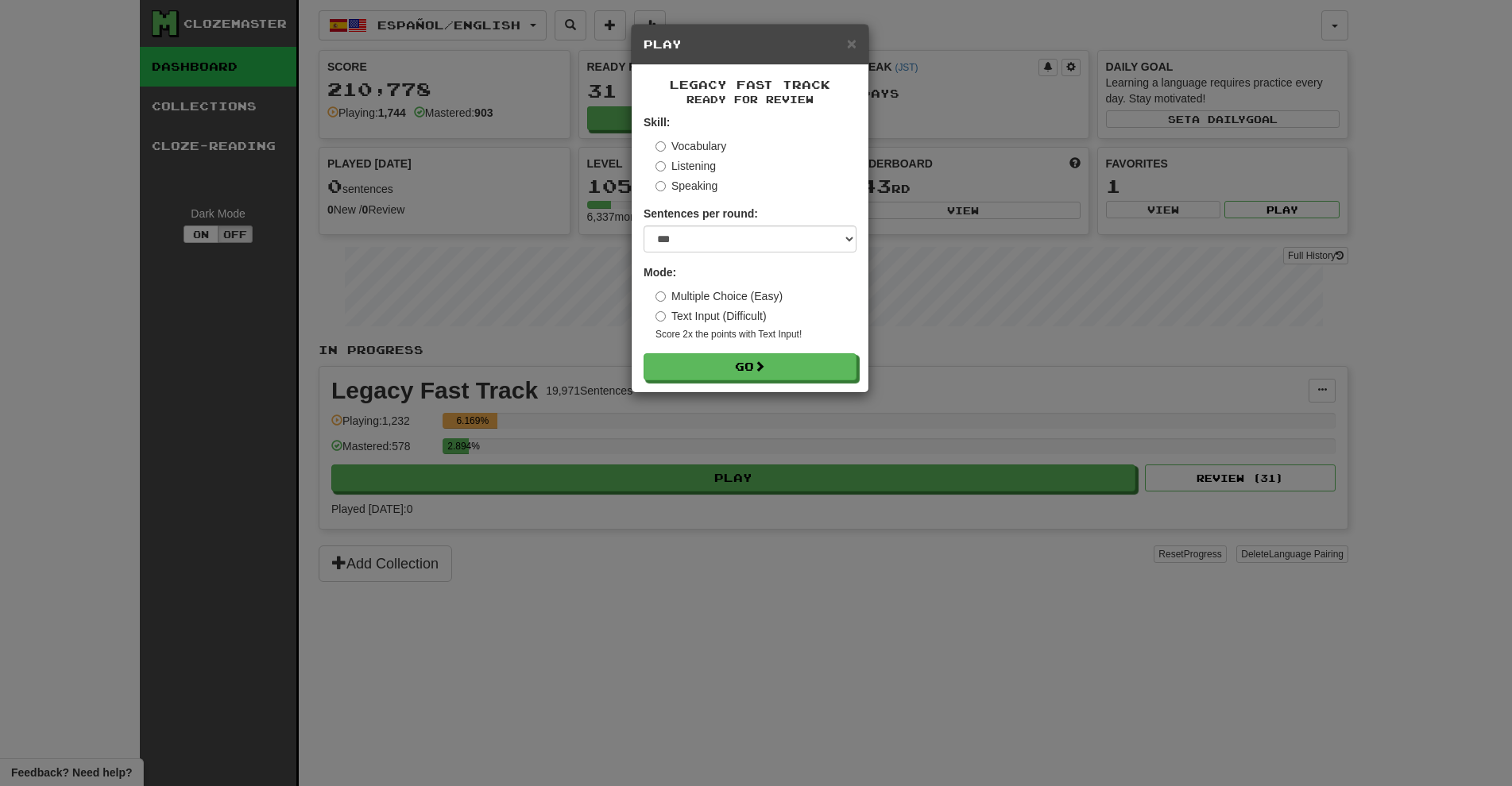
click at [893, 464] on div "× Play Legacy Fast Track Ready for Review Skill: Vocabulary Listening Speaking …" at bounding box center [756, 393] width 1512 height 786
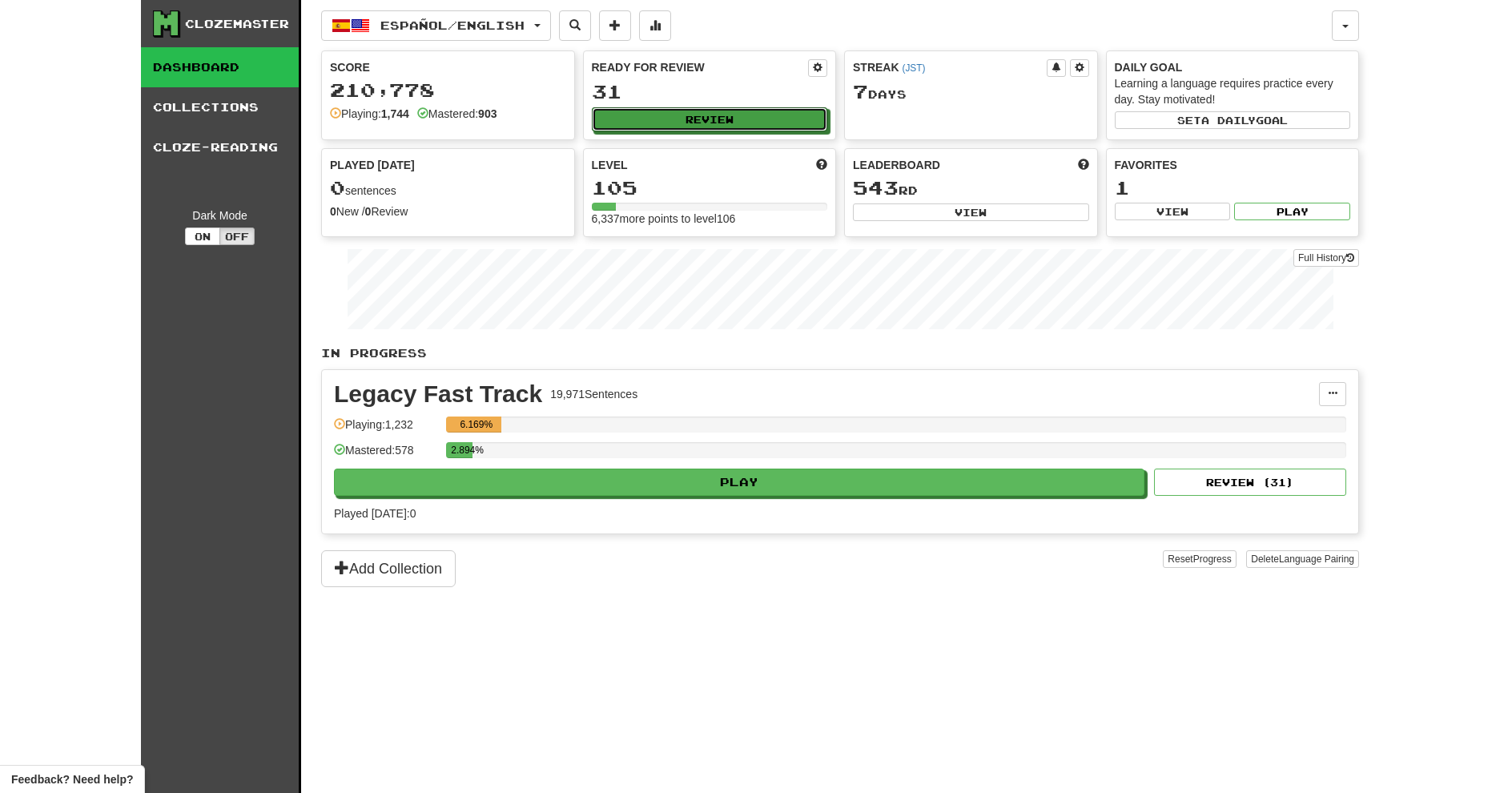
click at [688, 113] on button "Review" at bounding box center [710, 119] width 237 height 24
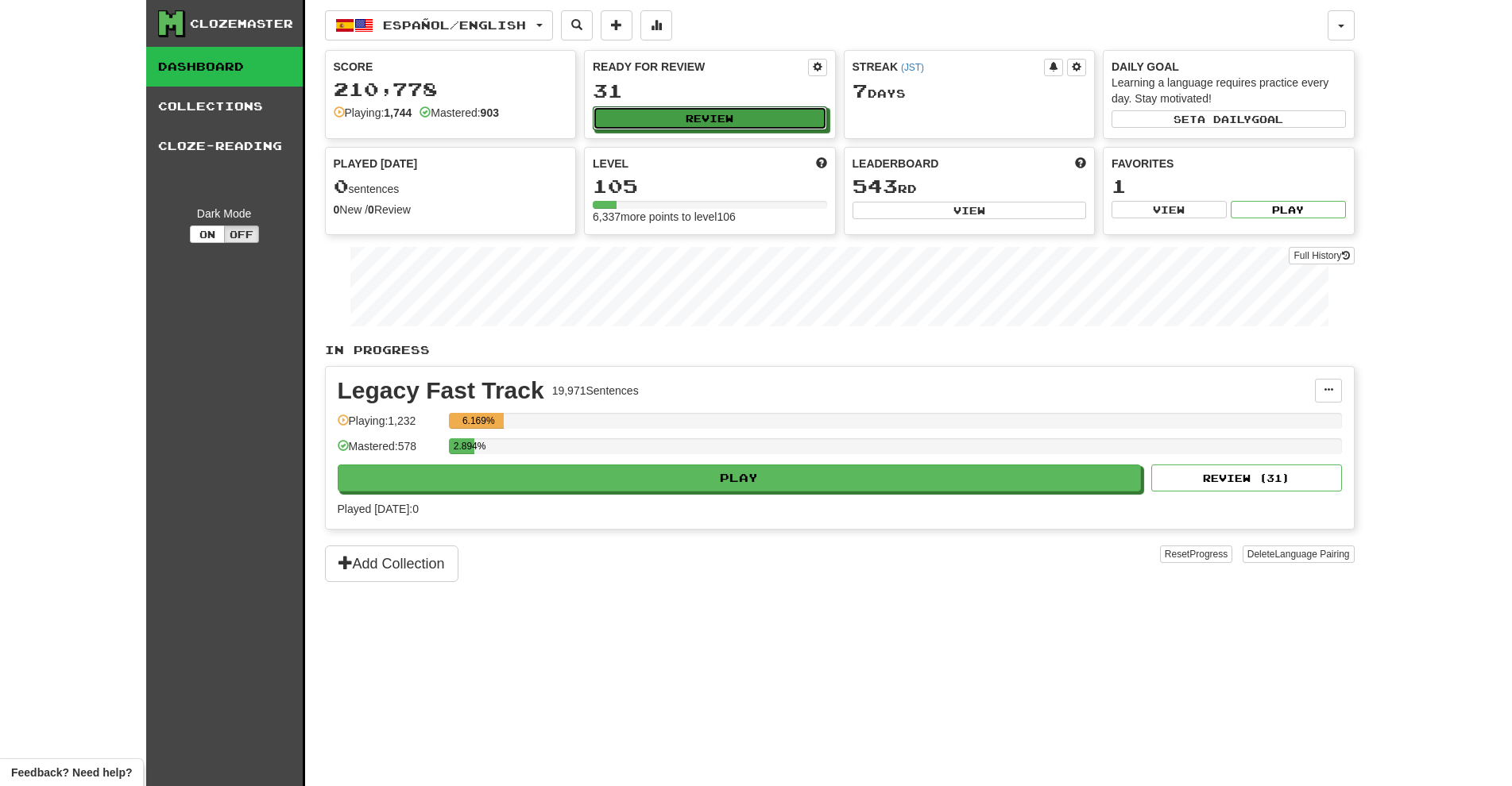
select select "***"
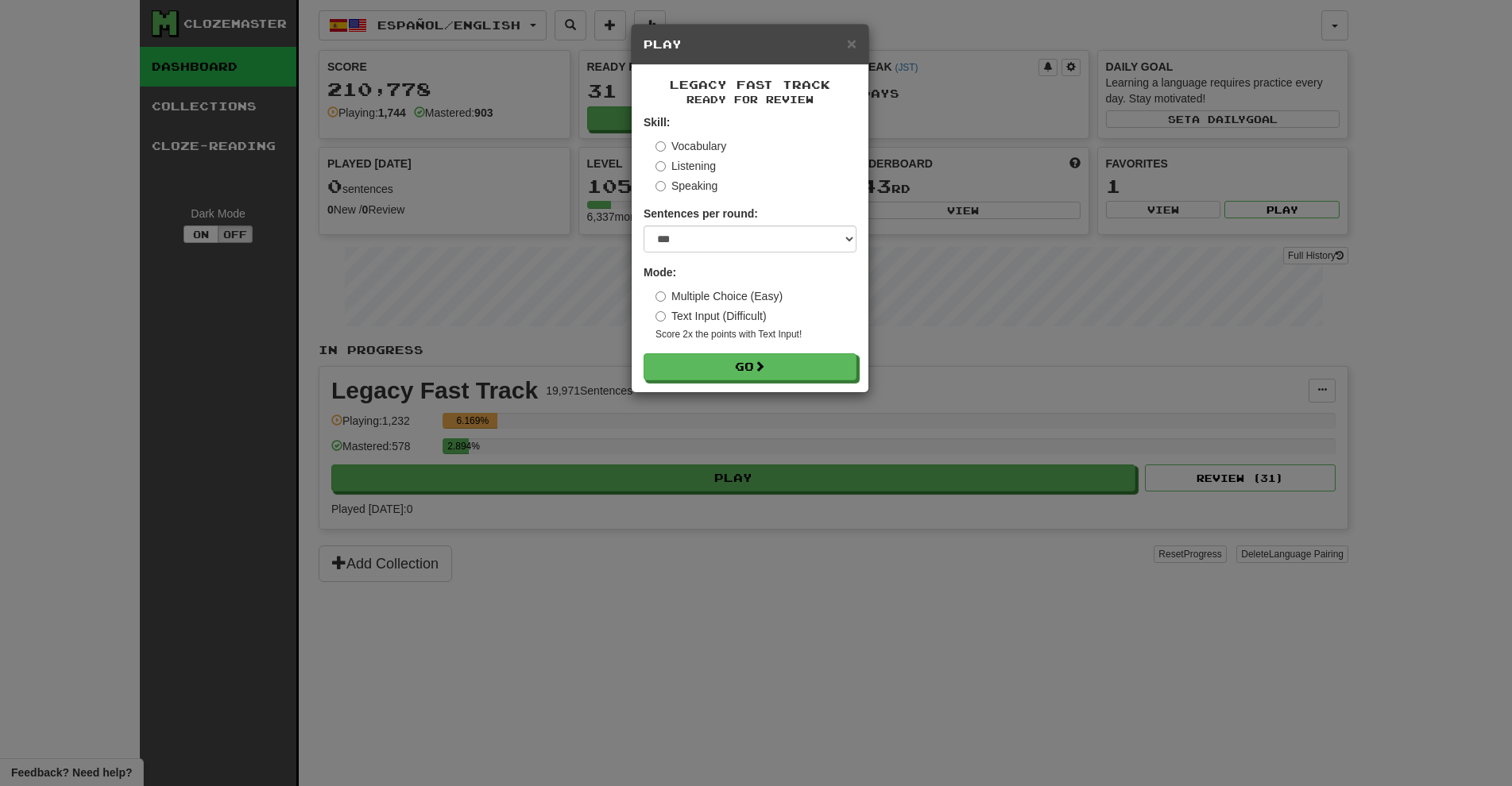
click at [683, 308] on div "Multiple Choice (Easy) Text Input (Difficult) Score 2x the points with Text Inp…" at bounding box center [755, 314] width 201 height 53
click at [710, 375] on button "Go" at bounding box center [749, 367] width 213 height 27
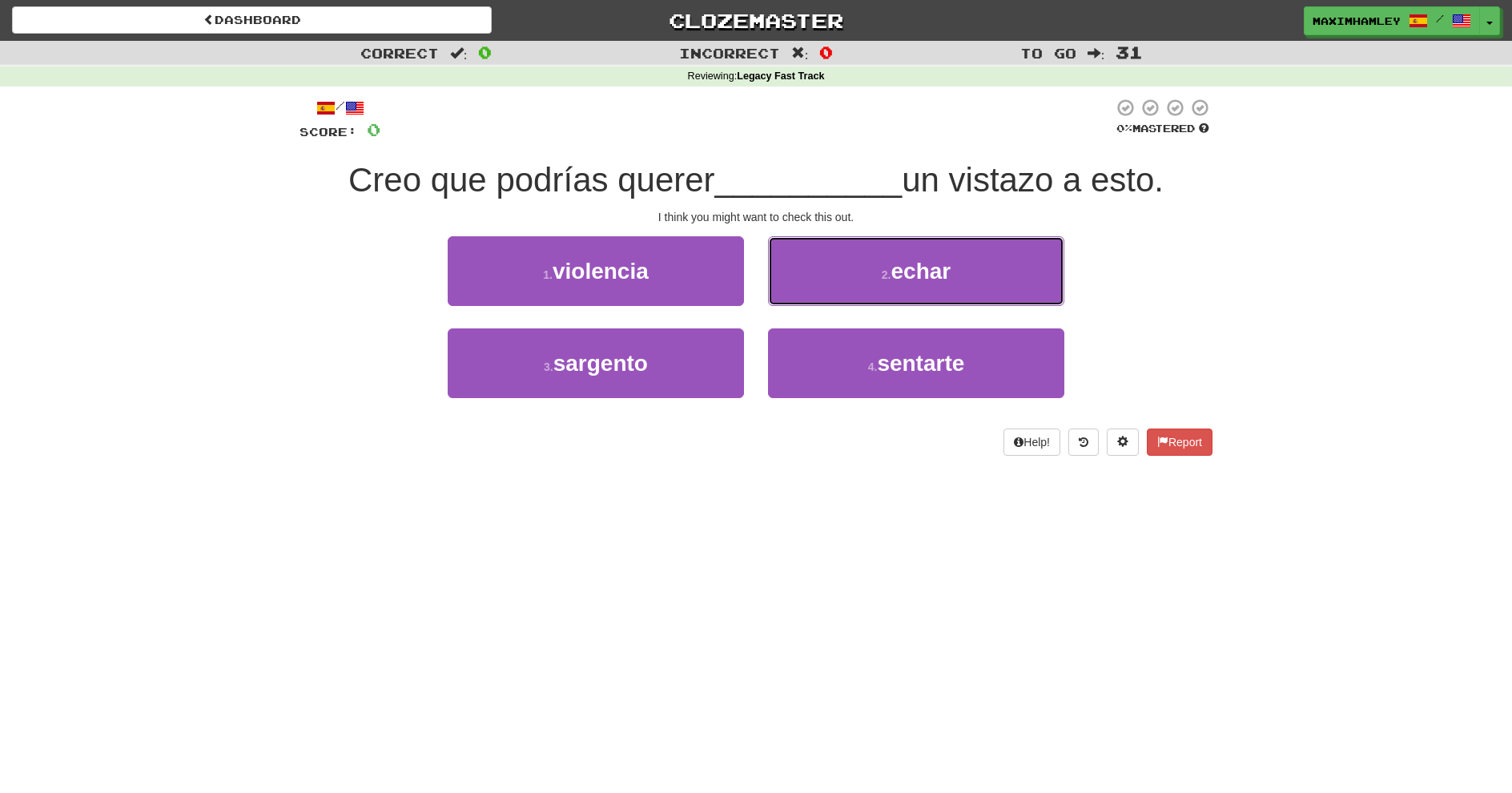
click at [822, 279] on button "2 . echar" at bounding box center [916, 272] width 296 height 70
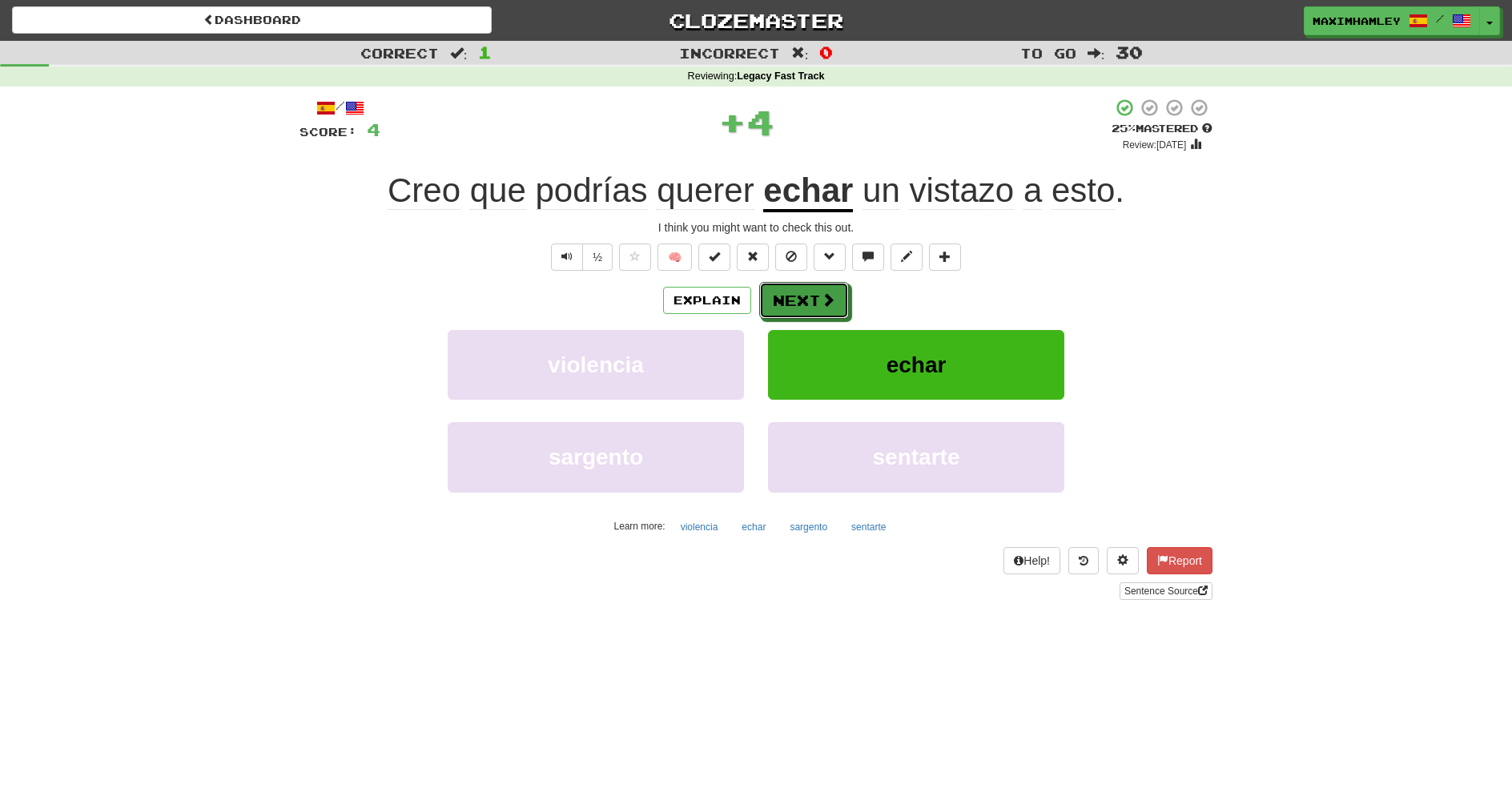
click at [814, 292] on button "Next" at bounding box center [804, 300] width 89 height 37
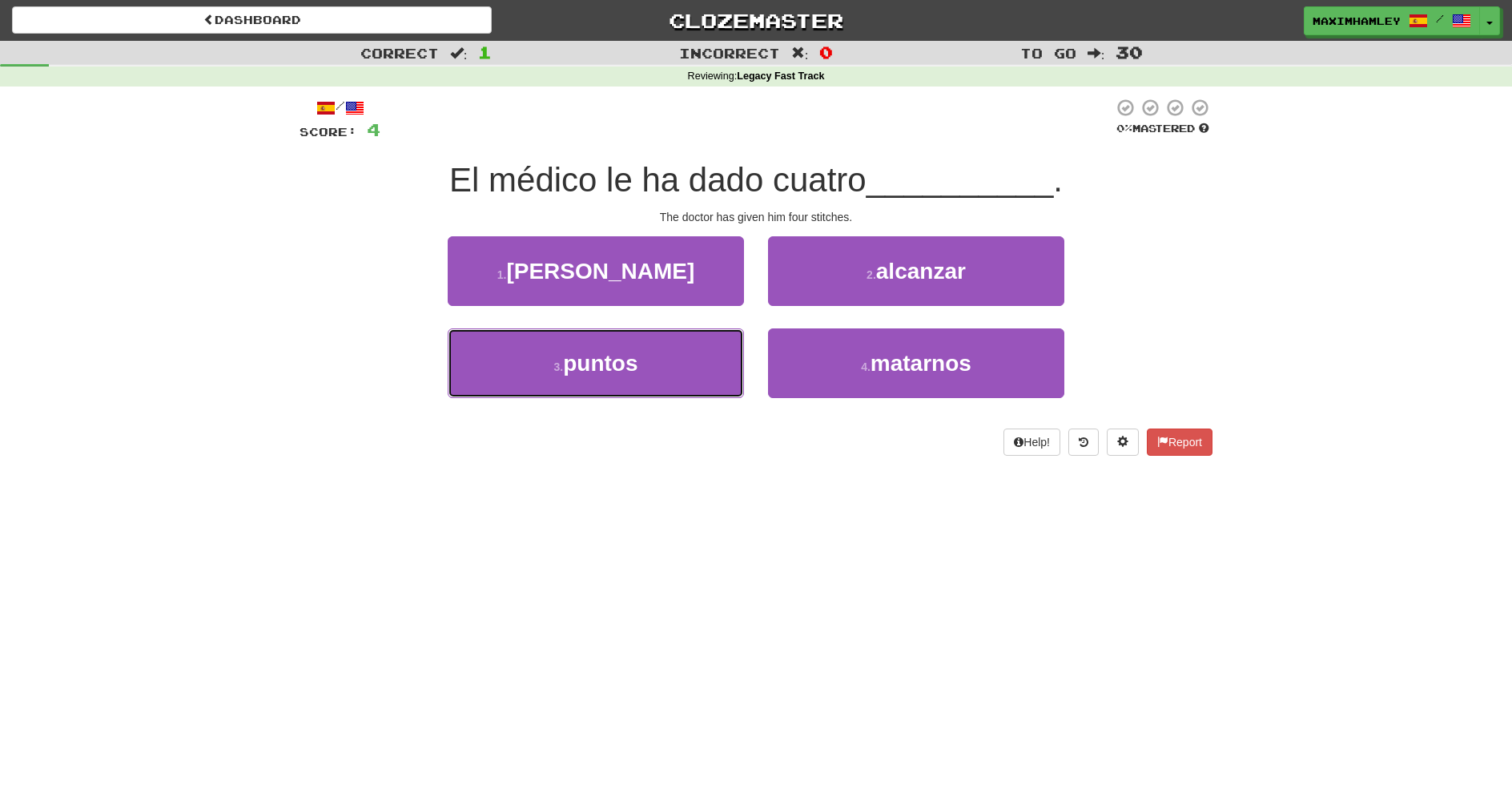
click at [649, 376] on button "3 . puntos" at bounding box center [596, 363] width 296 height 70
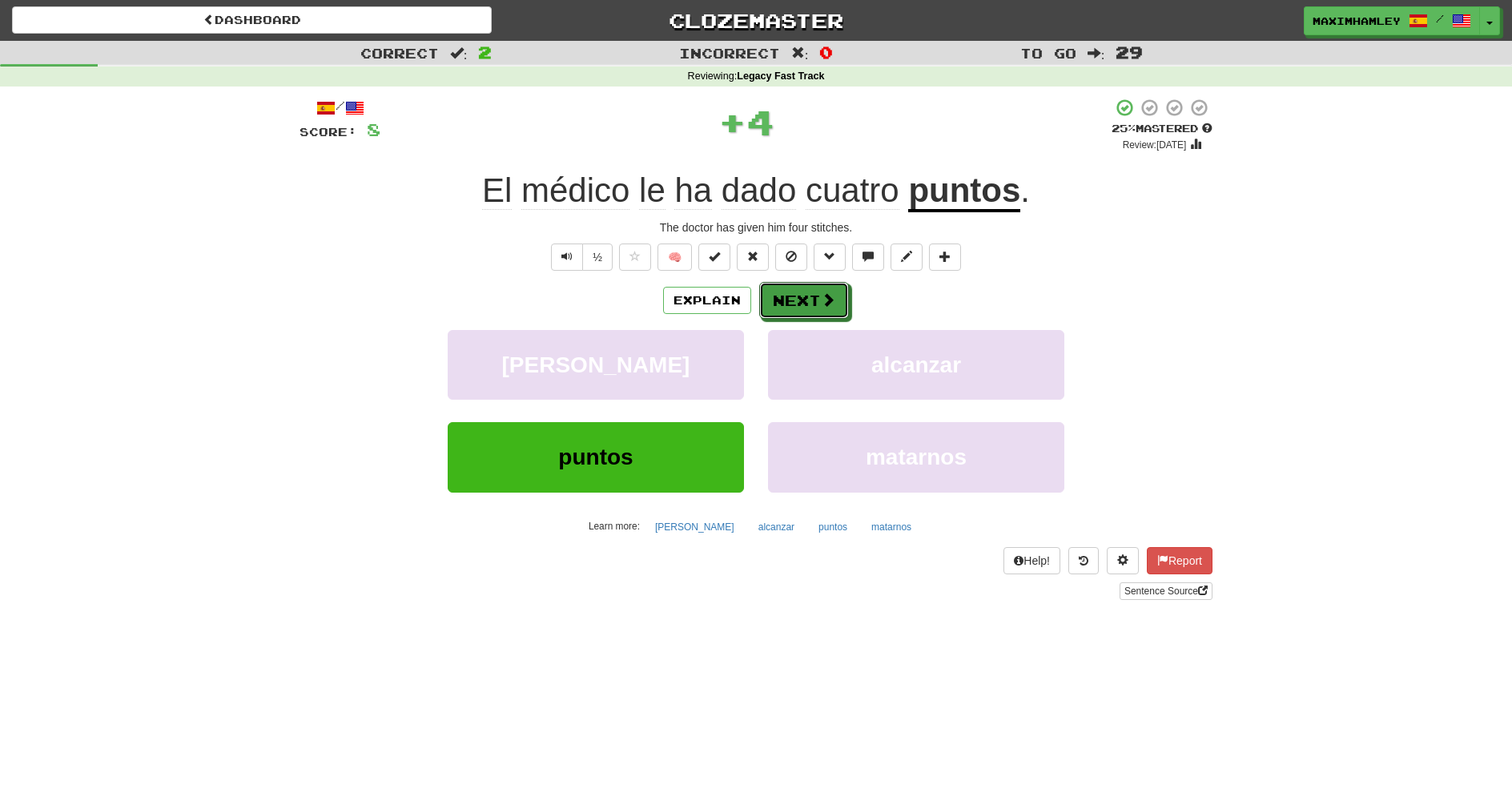
click at [810, 286] on button "Next" at bounding box center [804, 300] width 89 height 37
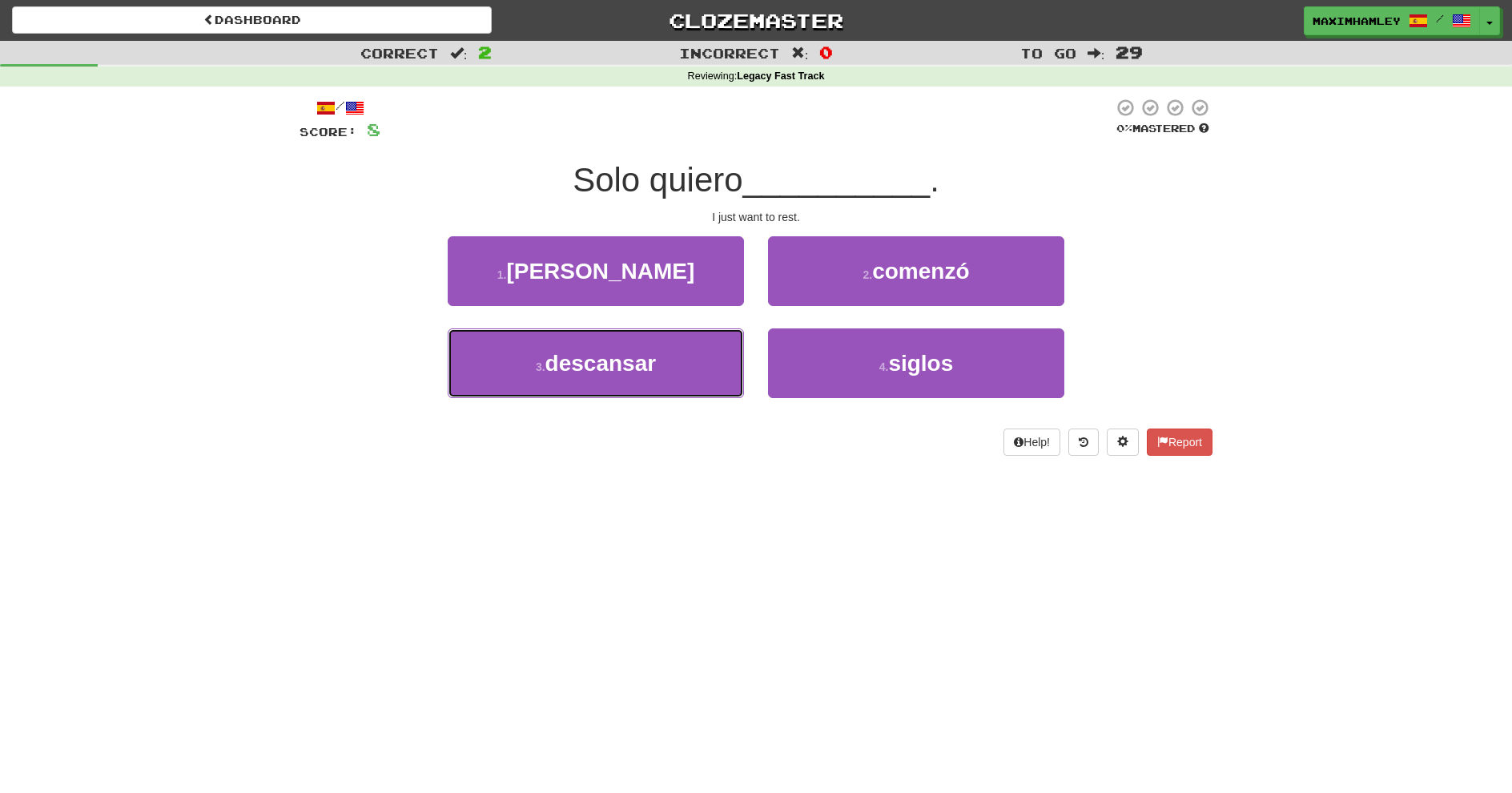
click at [691, 358] on button "3 . descansar" at bounding box center [596, 363] width 296 height 70
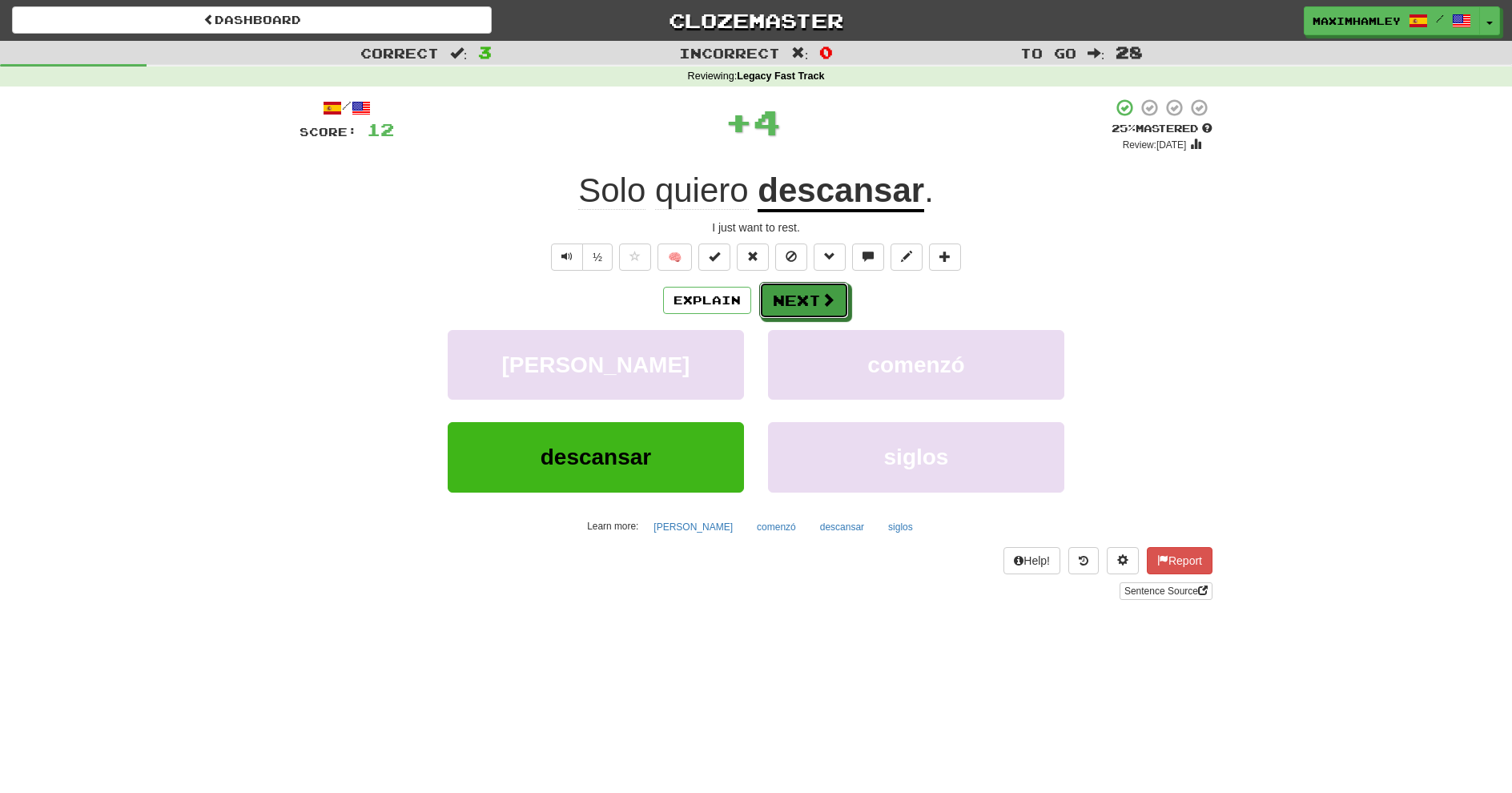
click at [797, 303] on button "Next" at bounding box center [804, 300] width 89 height 37
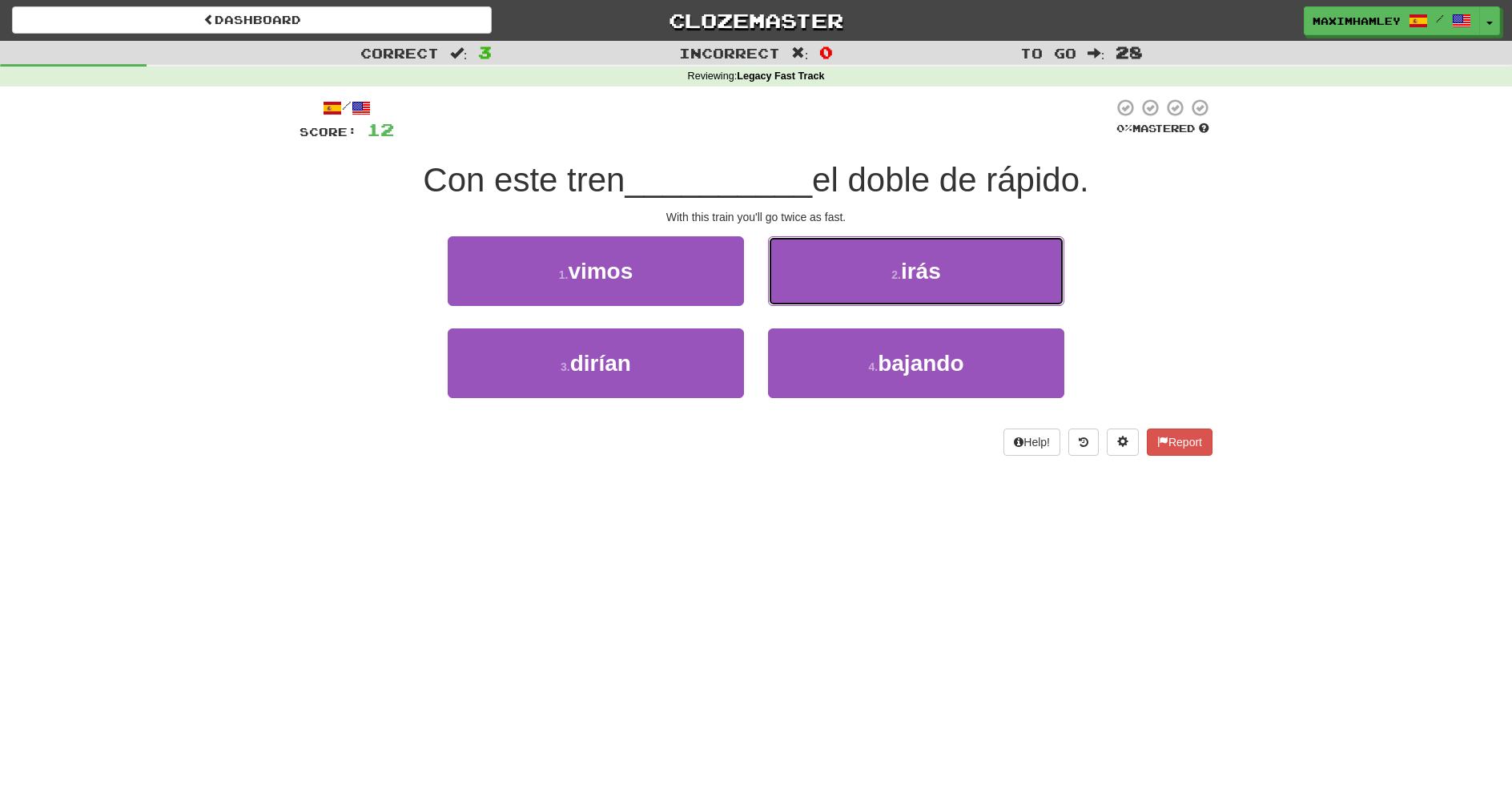
click at [836, 291] on button "2 . irás" at bounding box center [916, 272] width 296 height 70
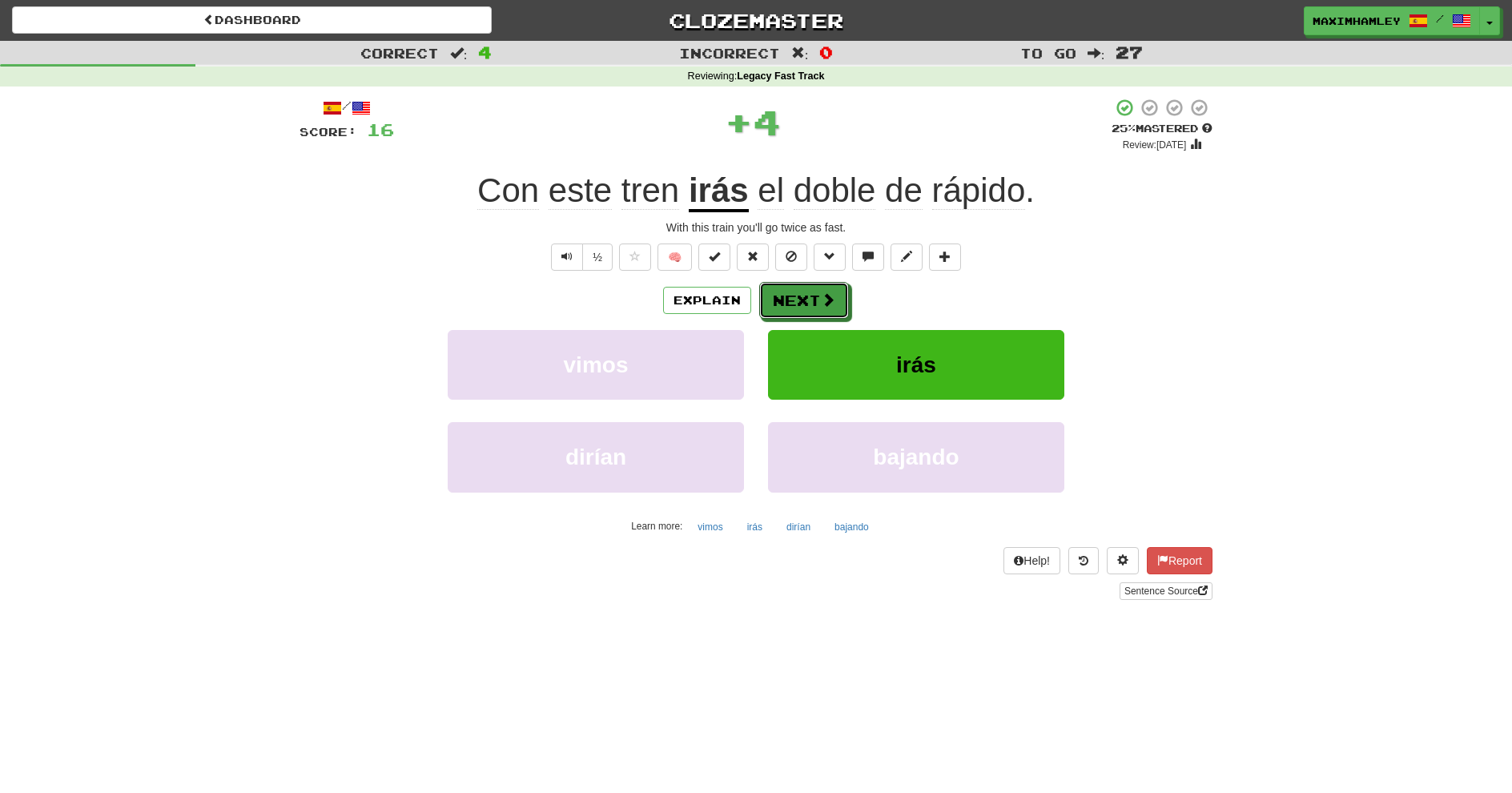
click at [836, 291] on button "Next" at bounding box center [804, 300] width 89 height 37
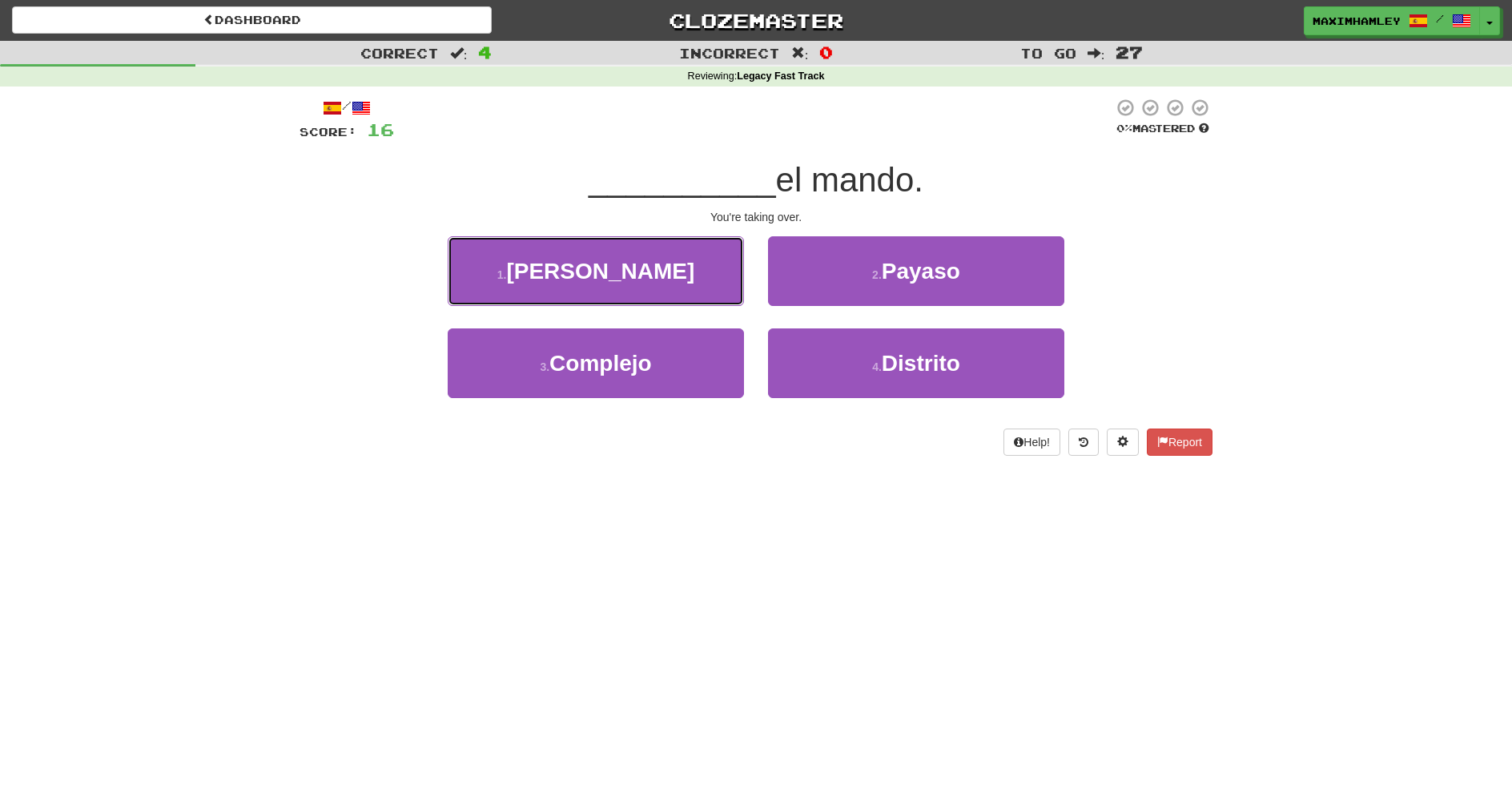
click at [737, 302] on button "1 . Tomas" at bounding box center [596, 272] width 296 height 70
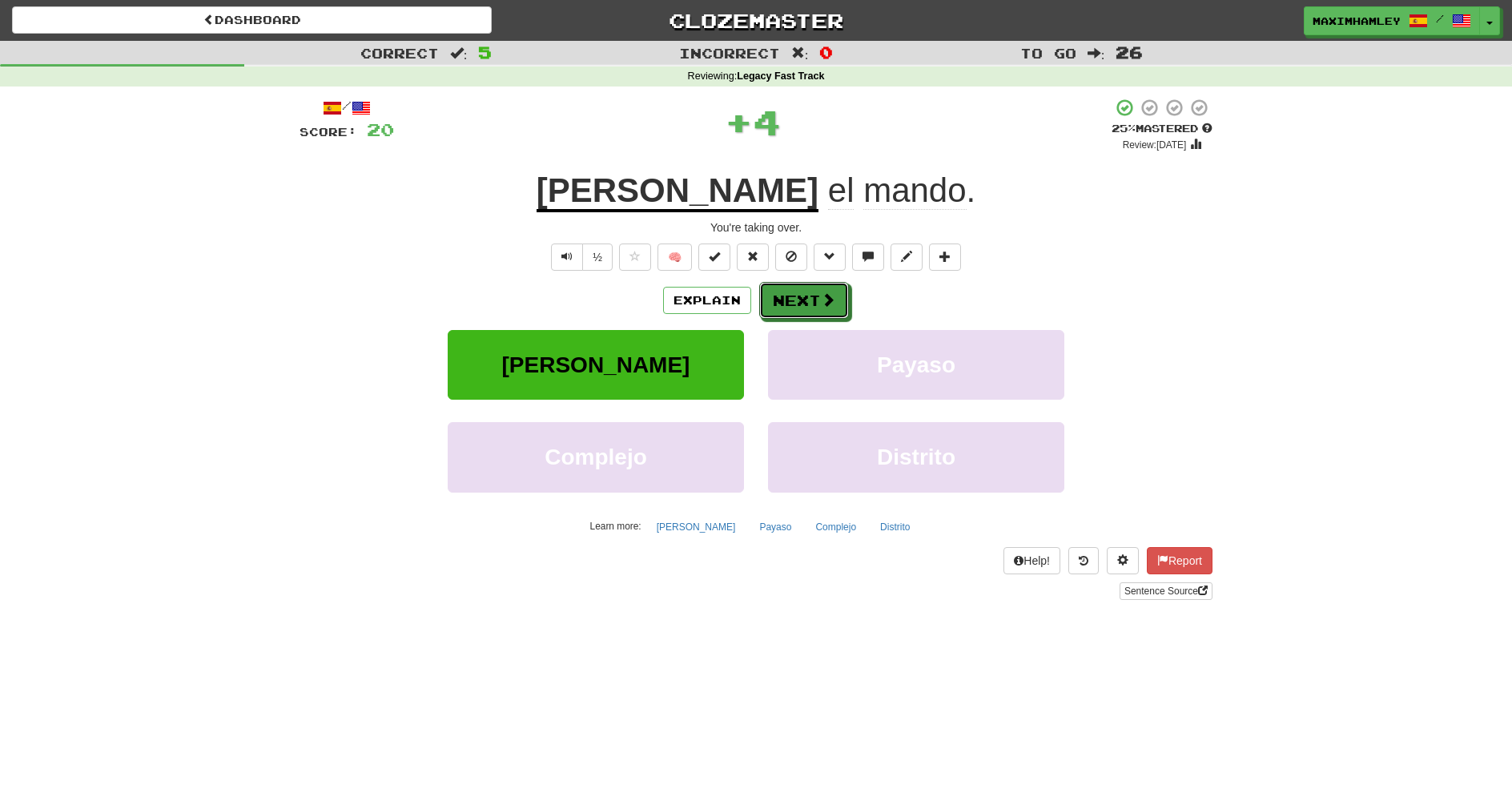
click at [789, 310] on button "Next" at bounding box center [804, 300] width 89 height 37
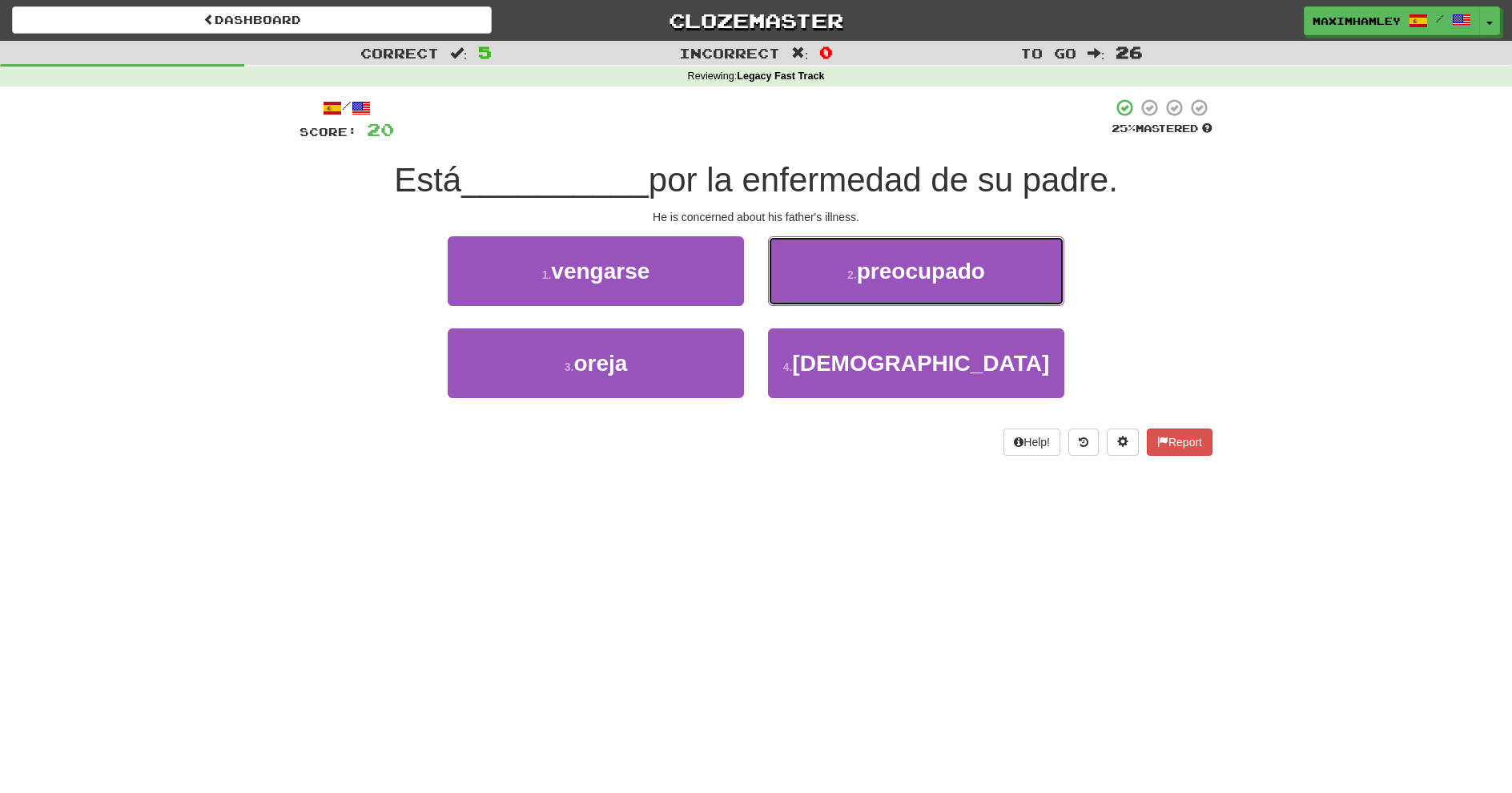
click at [835, 296] on button "2 . preocupado" at bounding box center [916, 272] width 296 height 70
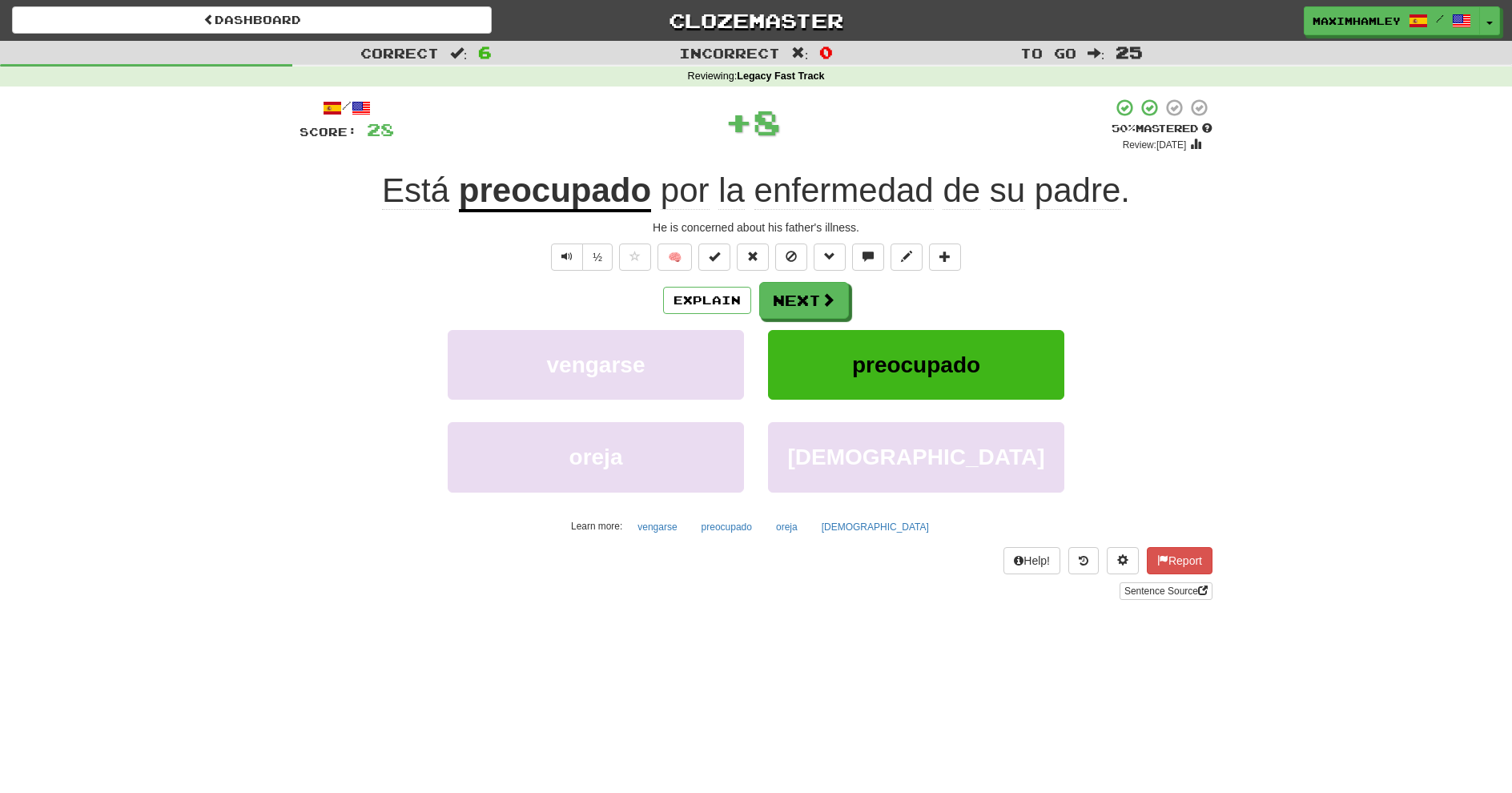
click at [808, 322] on div "Explain Next vengarse preocupado oreja dios Learn more: vengarse preocupado ore…" at bounding box center [756, 411] width 913 height 257
click at [790, 301] on button "Next" at bounding box center [804, 300] width 89 height 37
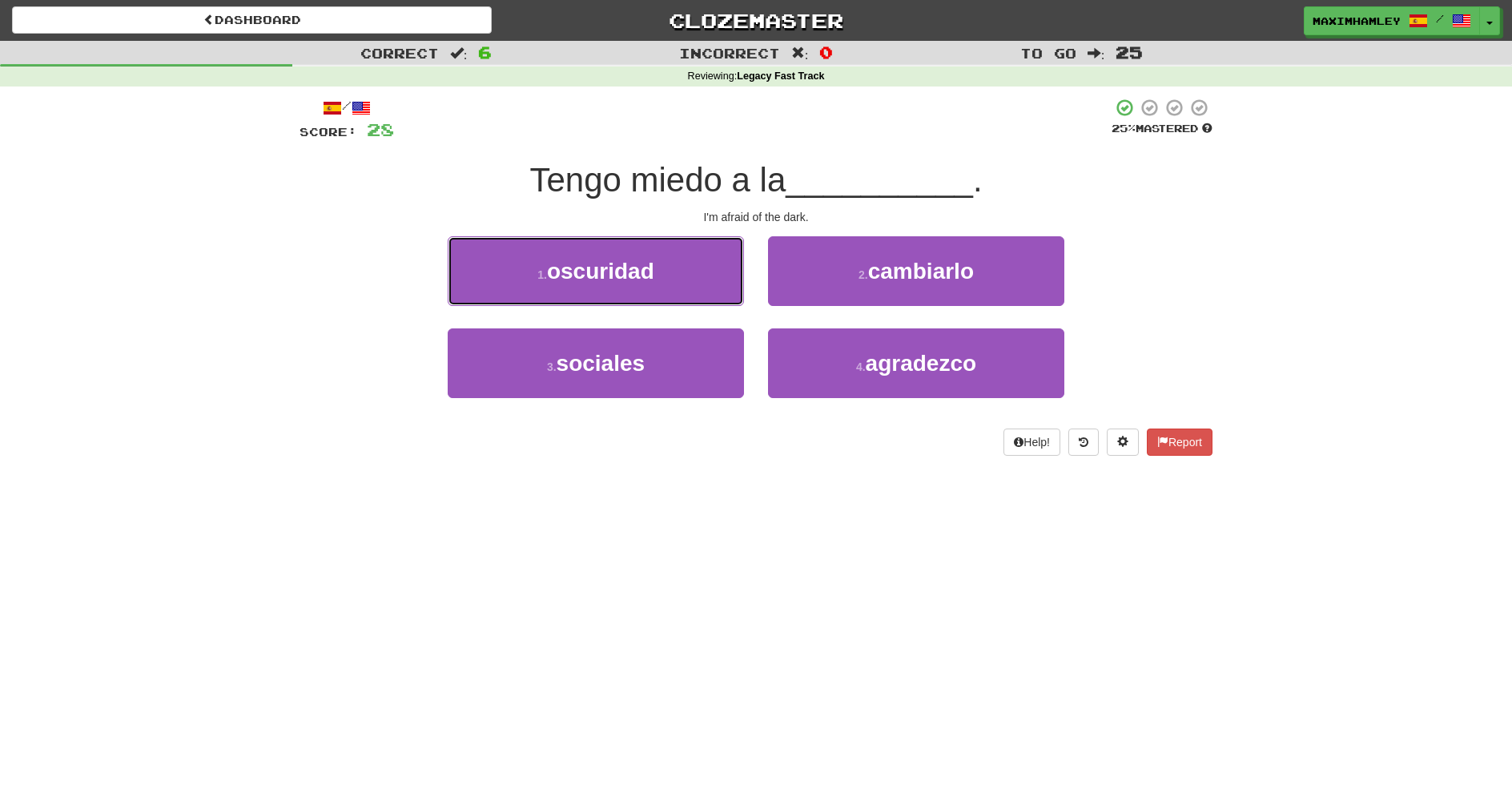
click at [689, 283] on button "1 . oscuridad" at bounding box center [596, 272] width 296 height 70
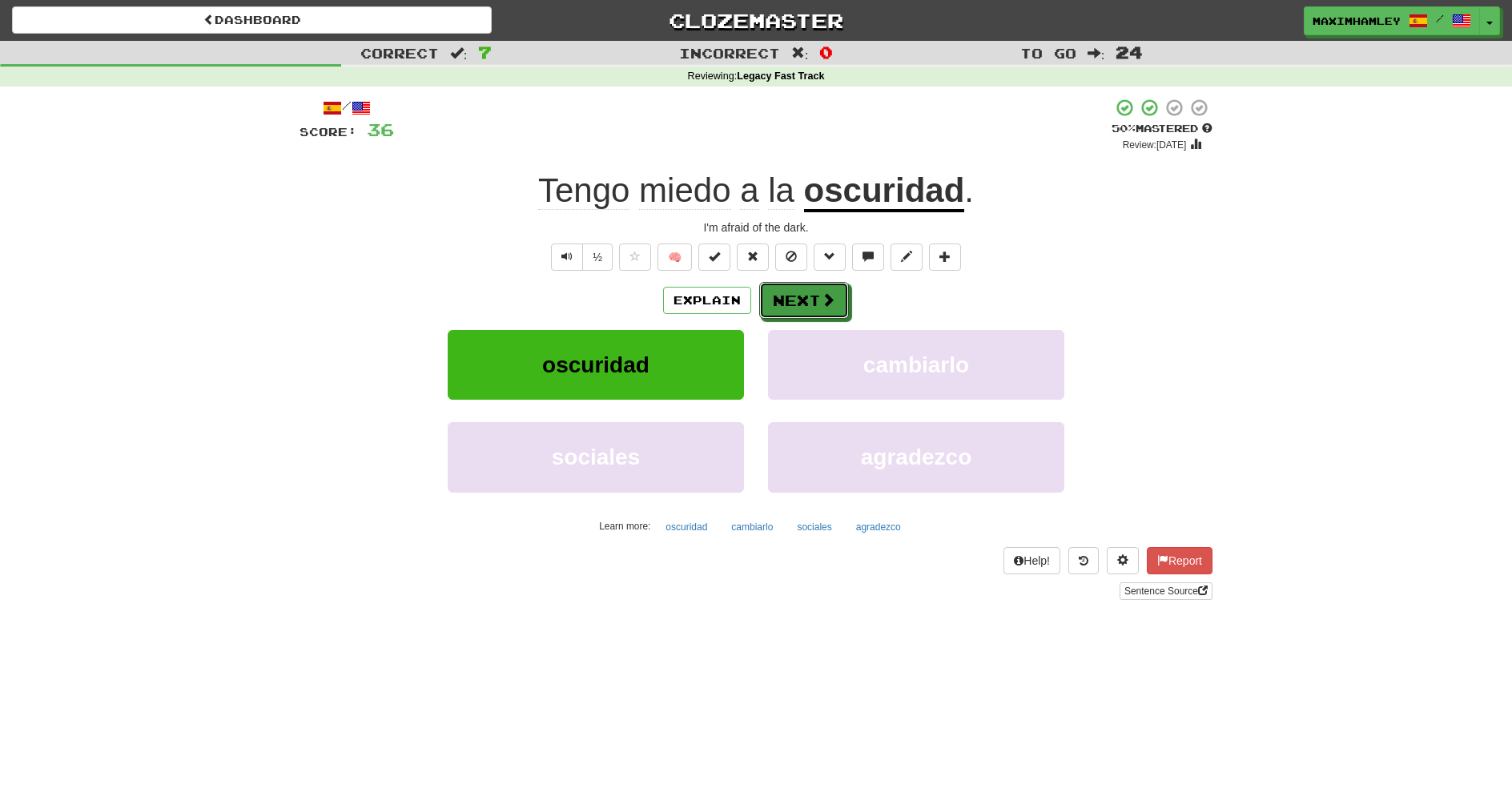
click at [806, 311] on button "Next" at bounding box center [804, 300] width 89 height 37
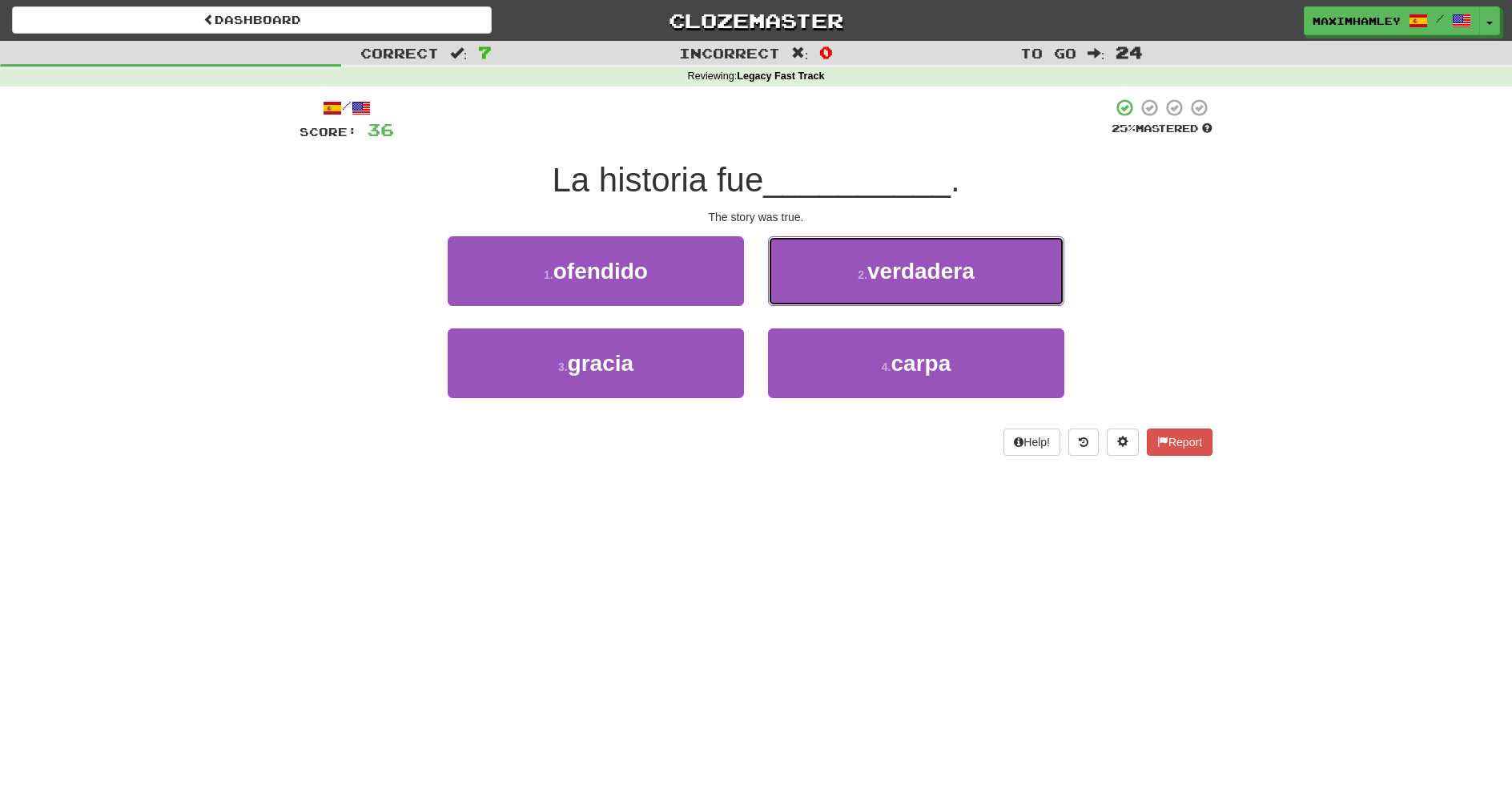
click at [807, 278] on button "2 . verdadera" at bounding box center [916, 272] width 296 height 70
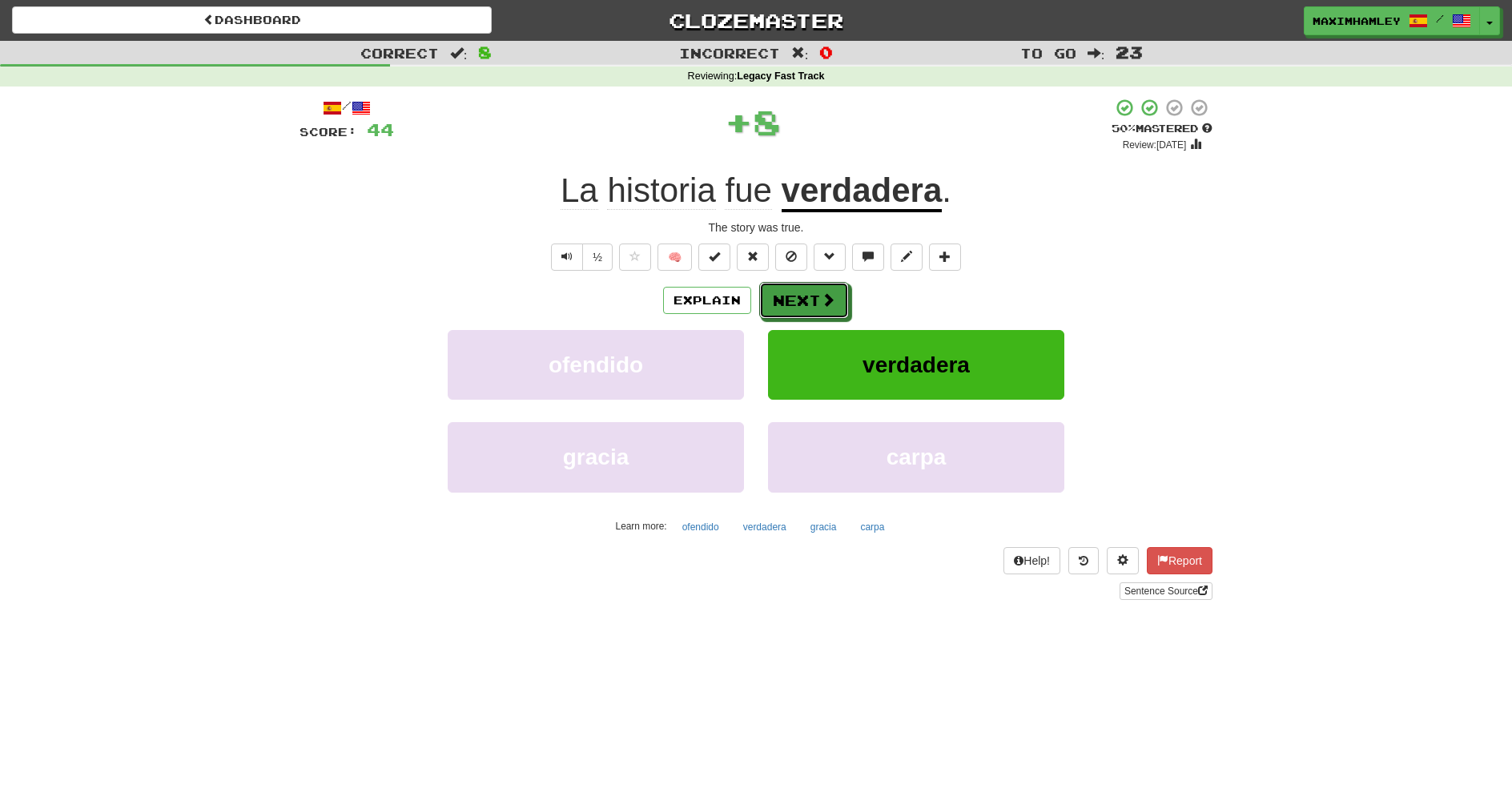
click at [806, 295] on button "Next" at bounding box center [804, 300] width 89 height 37
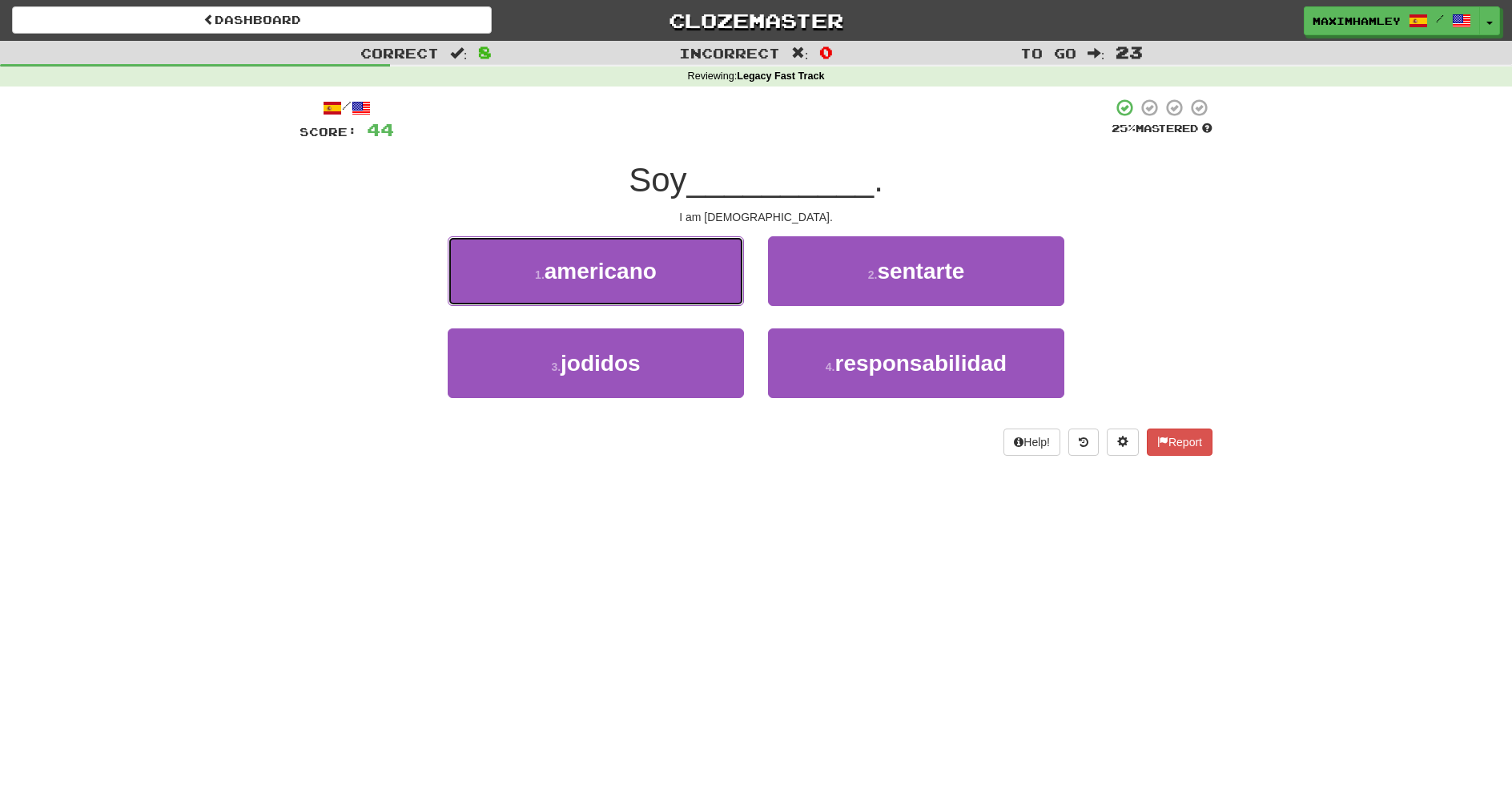
click at [700, 297] on button "1 . americano" at bounding box center [596, 272] width 296 height 70
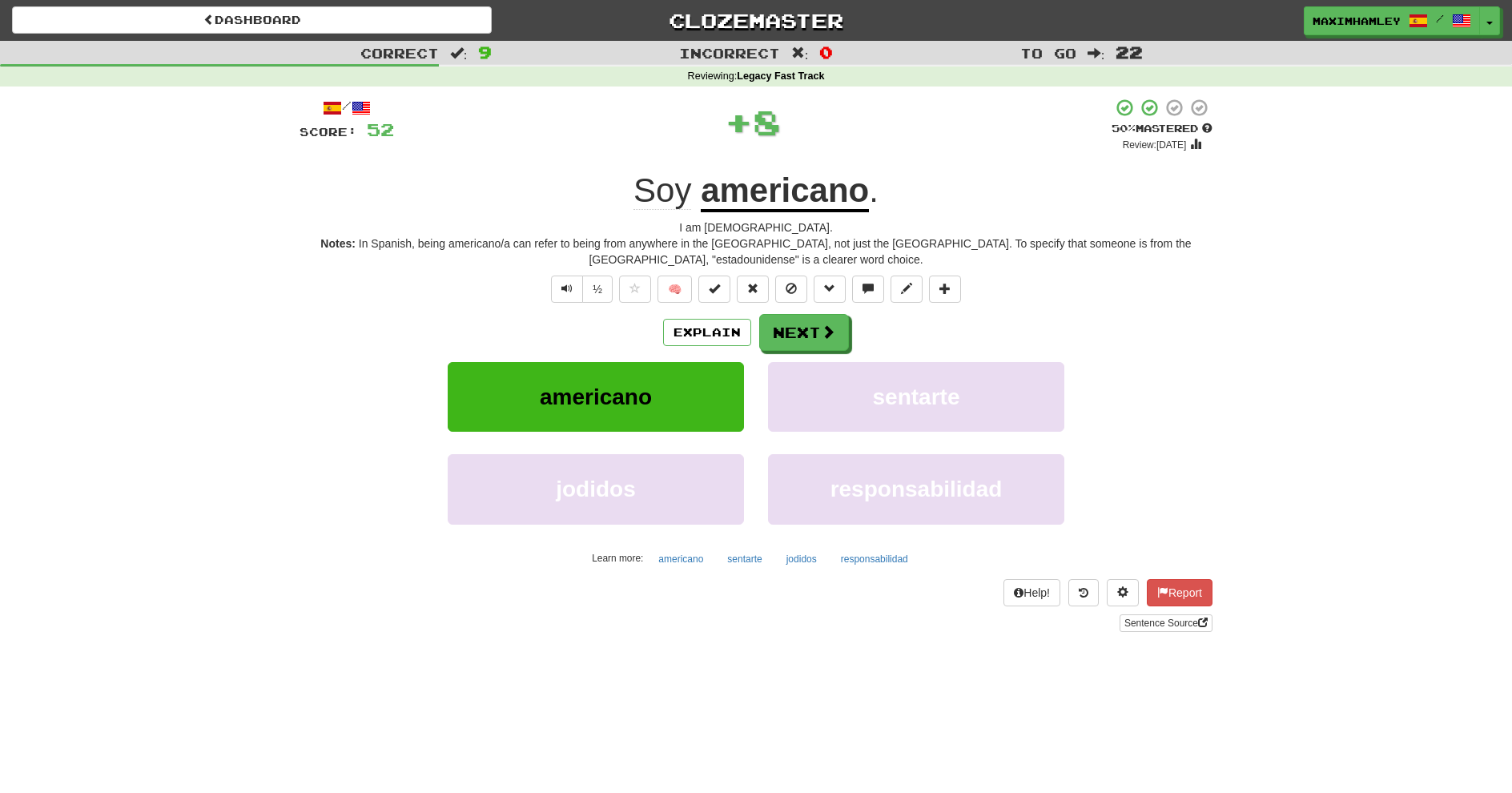
click at [813, 300] on div "½ 🧠" at bounding box center [756, 289] width 913 height 27
click at [816, 317] on button "Next" at bounding box center [804, 332] width 89 height 37
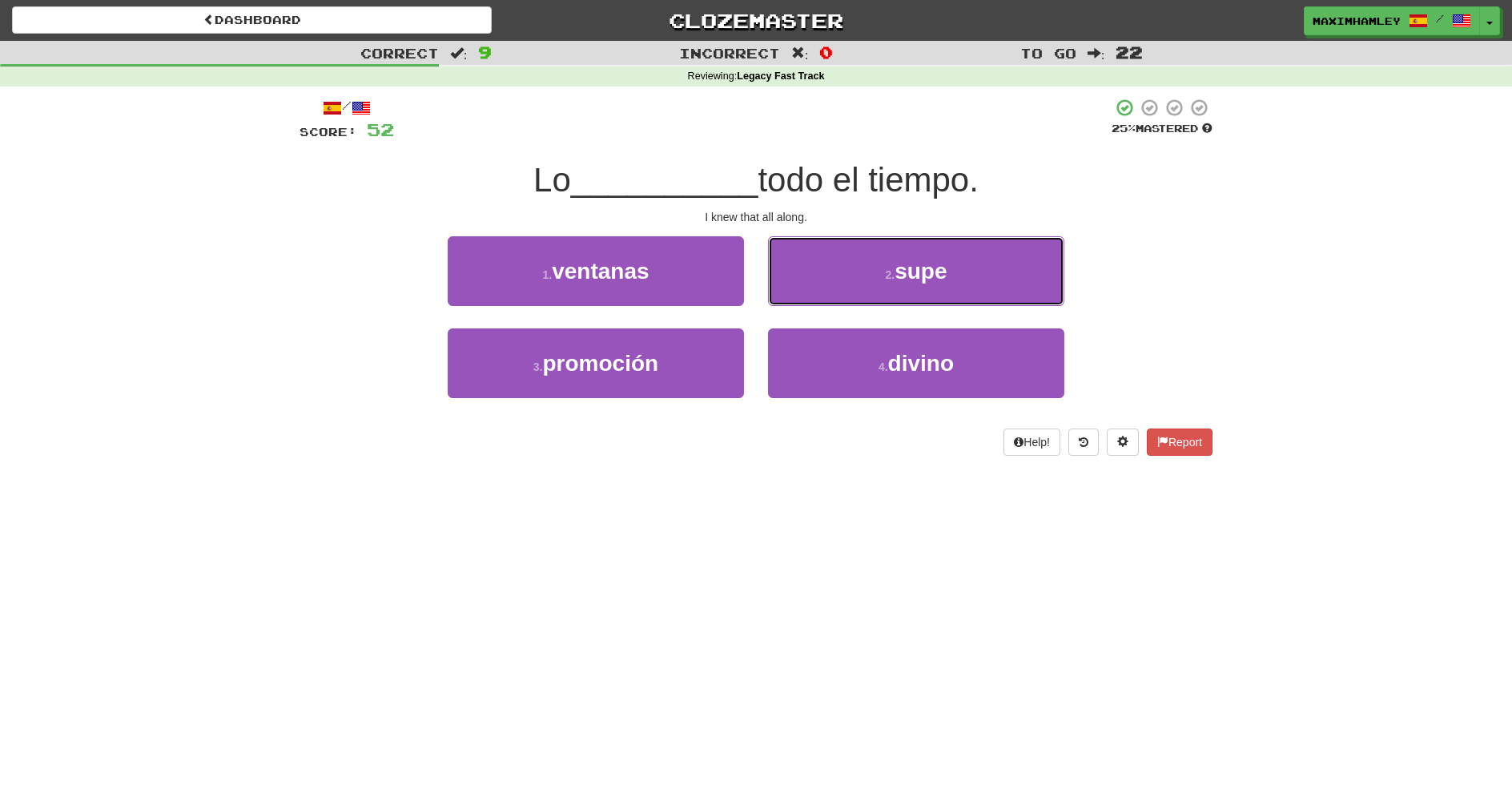
click at [829, 290] on button "2 . supe" at bounding box center [916, 272] width 296 height 70
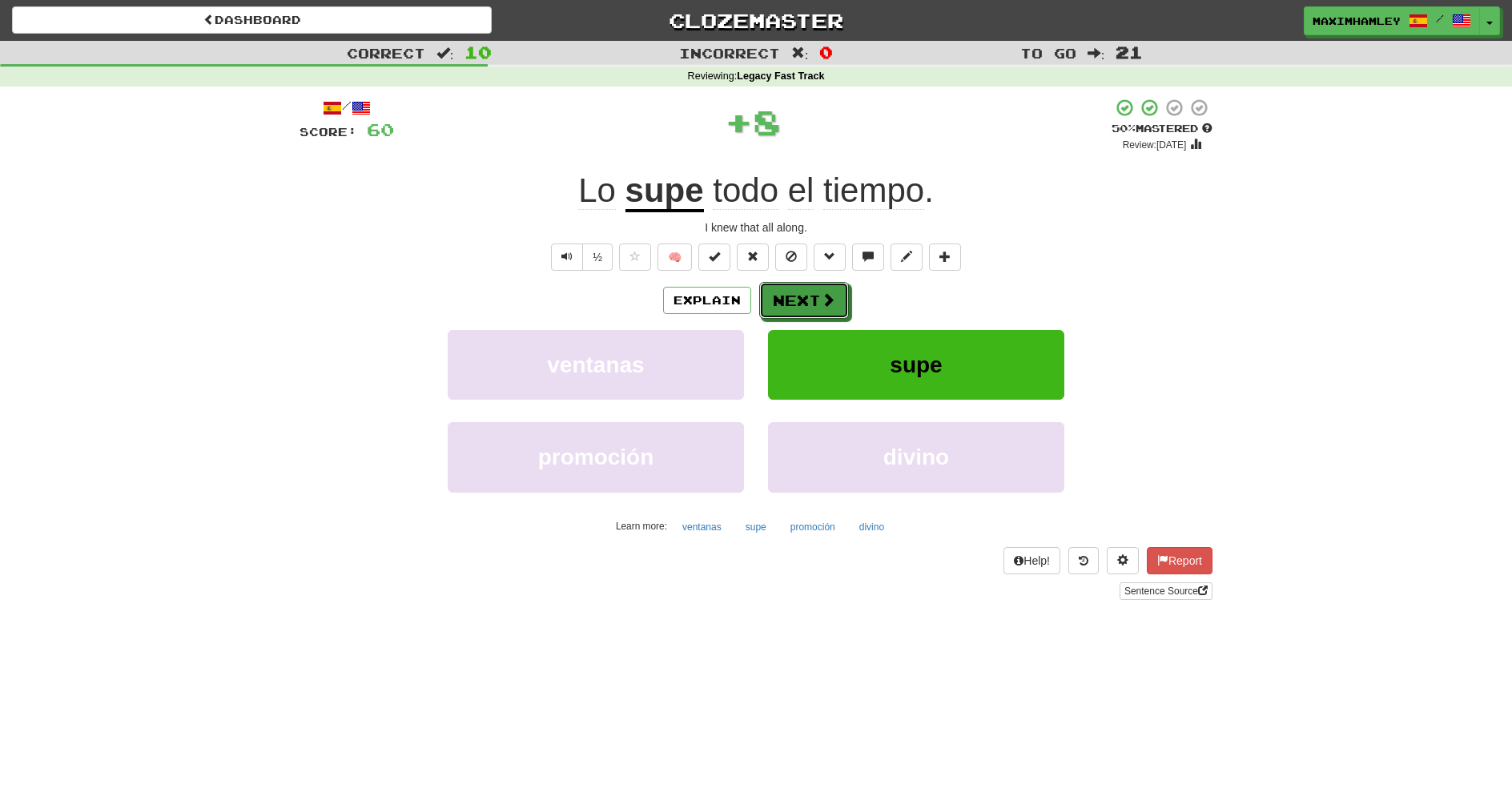
click at [835, 307] on span at bounding box center [828, 299] width 14 height 14
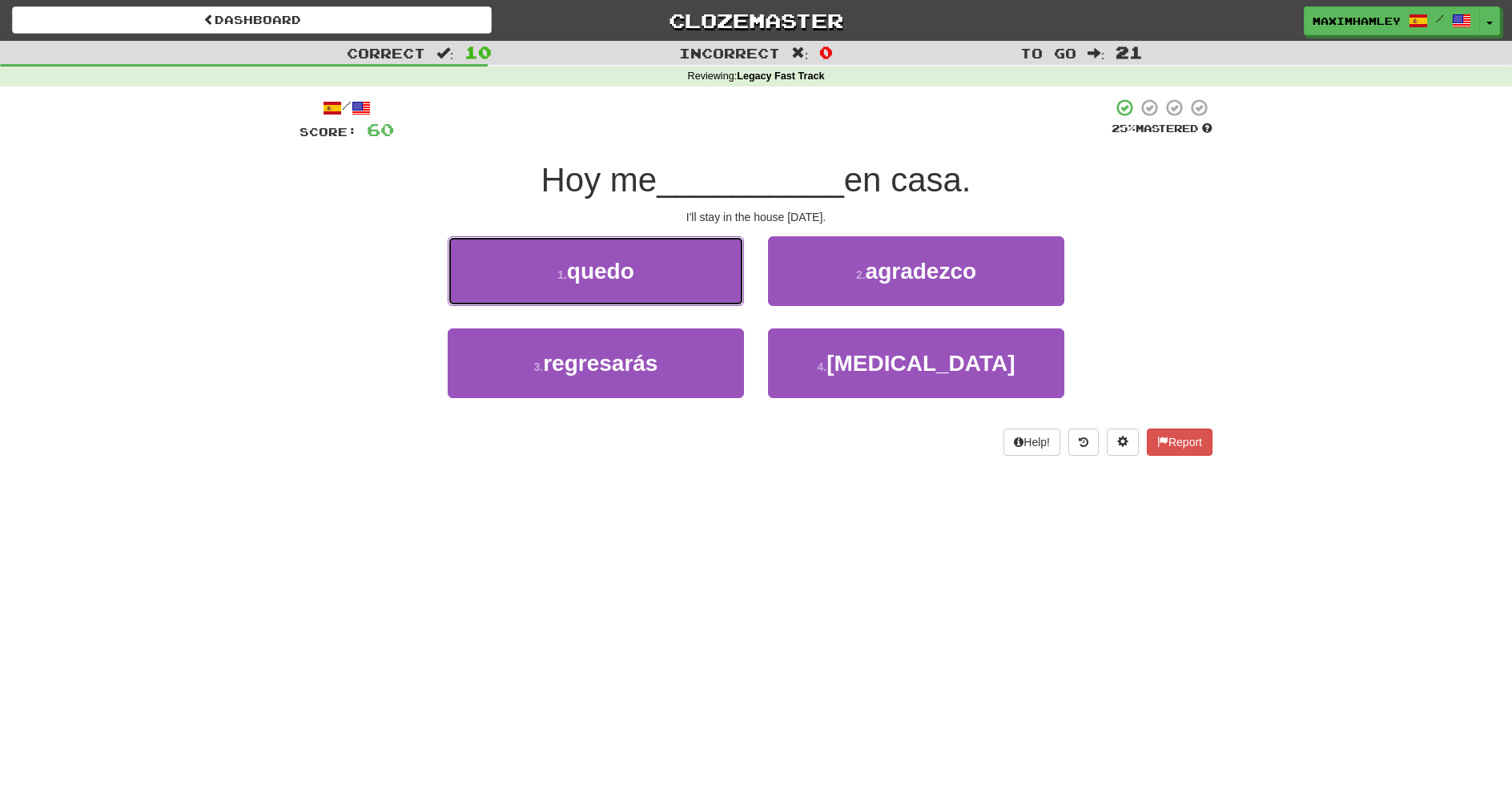
click at [714, 278] on button "1 . quedo" at bounding box center [596, 272] width 296 height 70
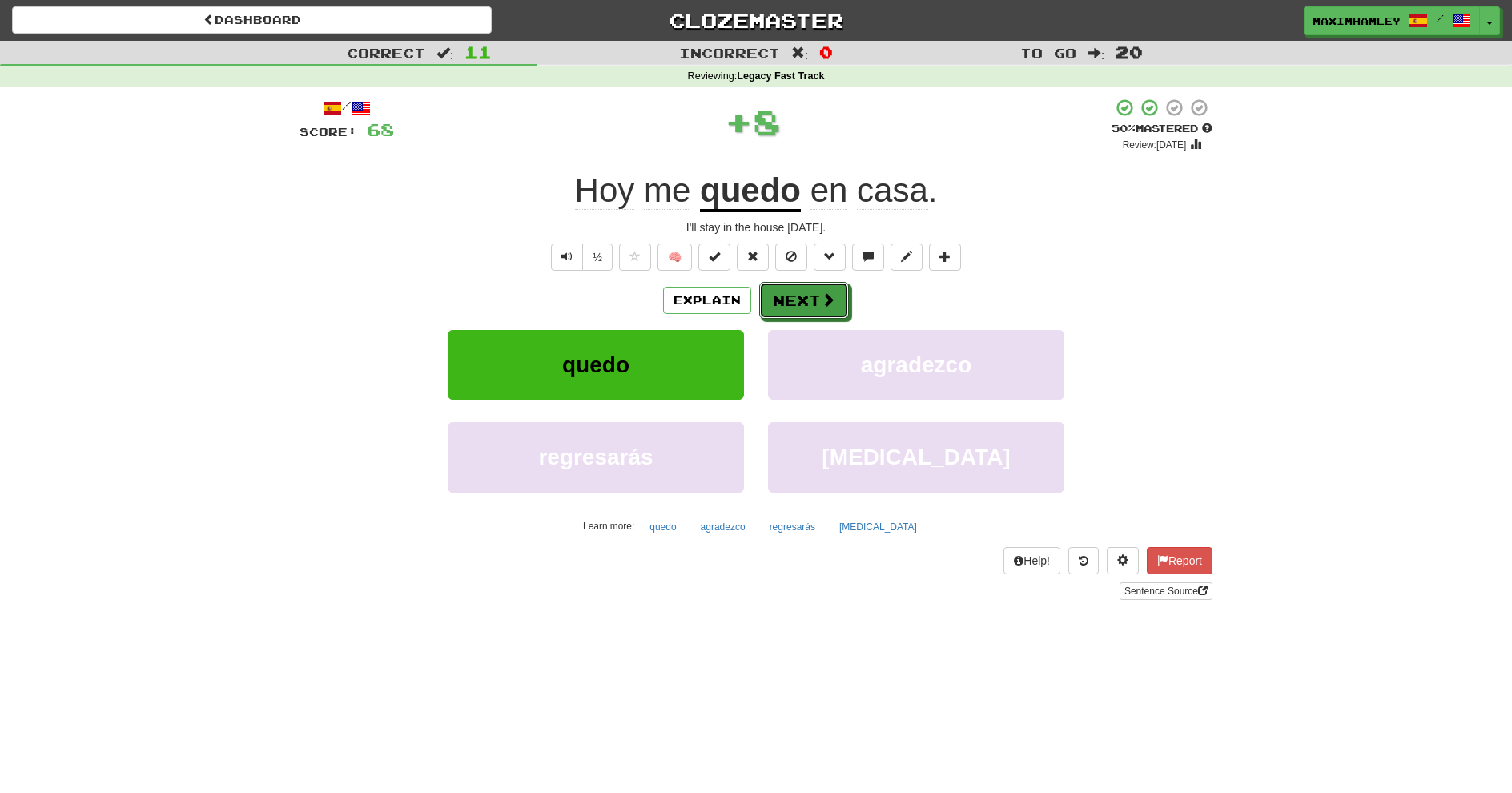
click at [808, 293] on button "Next" at bounding box center [804, 300] width 89 height 37
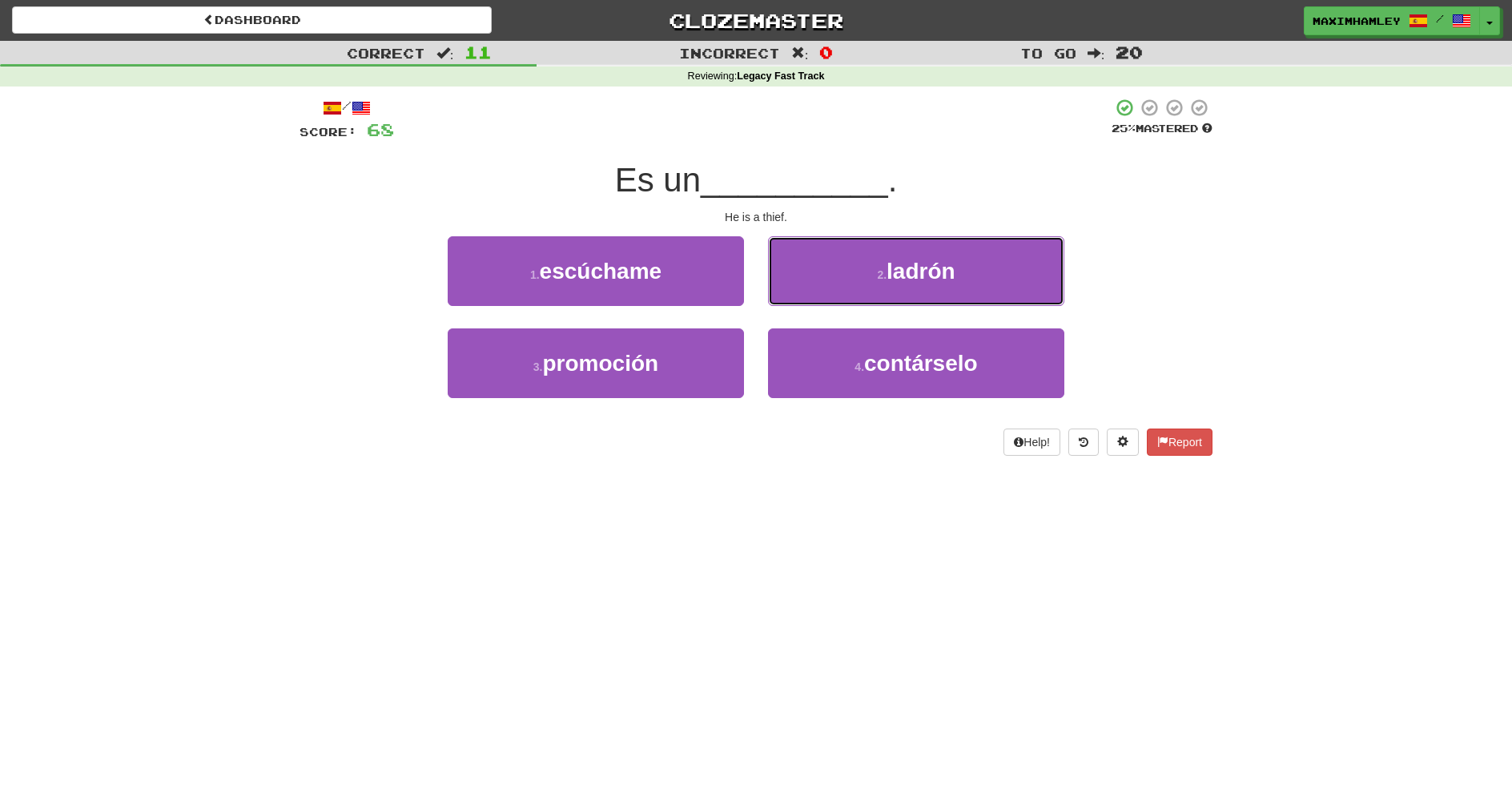
click at [808, 293] on button "2 . ladrón" at bounding box center [916, 272] width 296 height 70
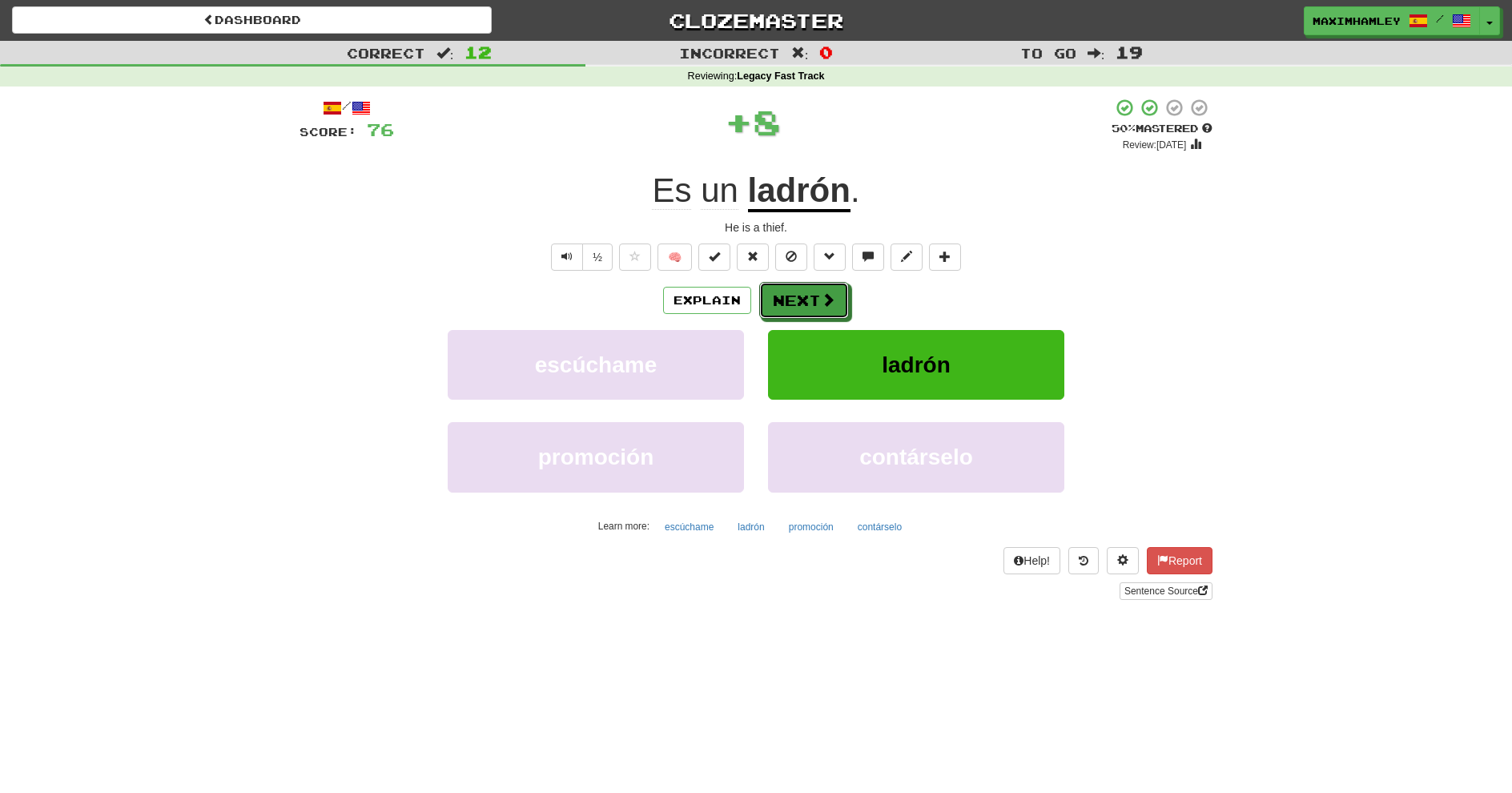
click at [818, 303] on button "Next" at bounding box center [804, 300] width 89 height 37
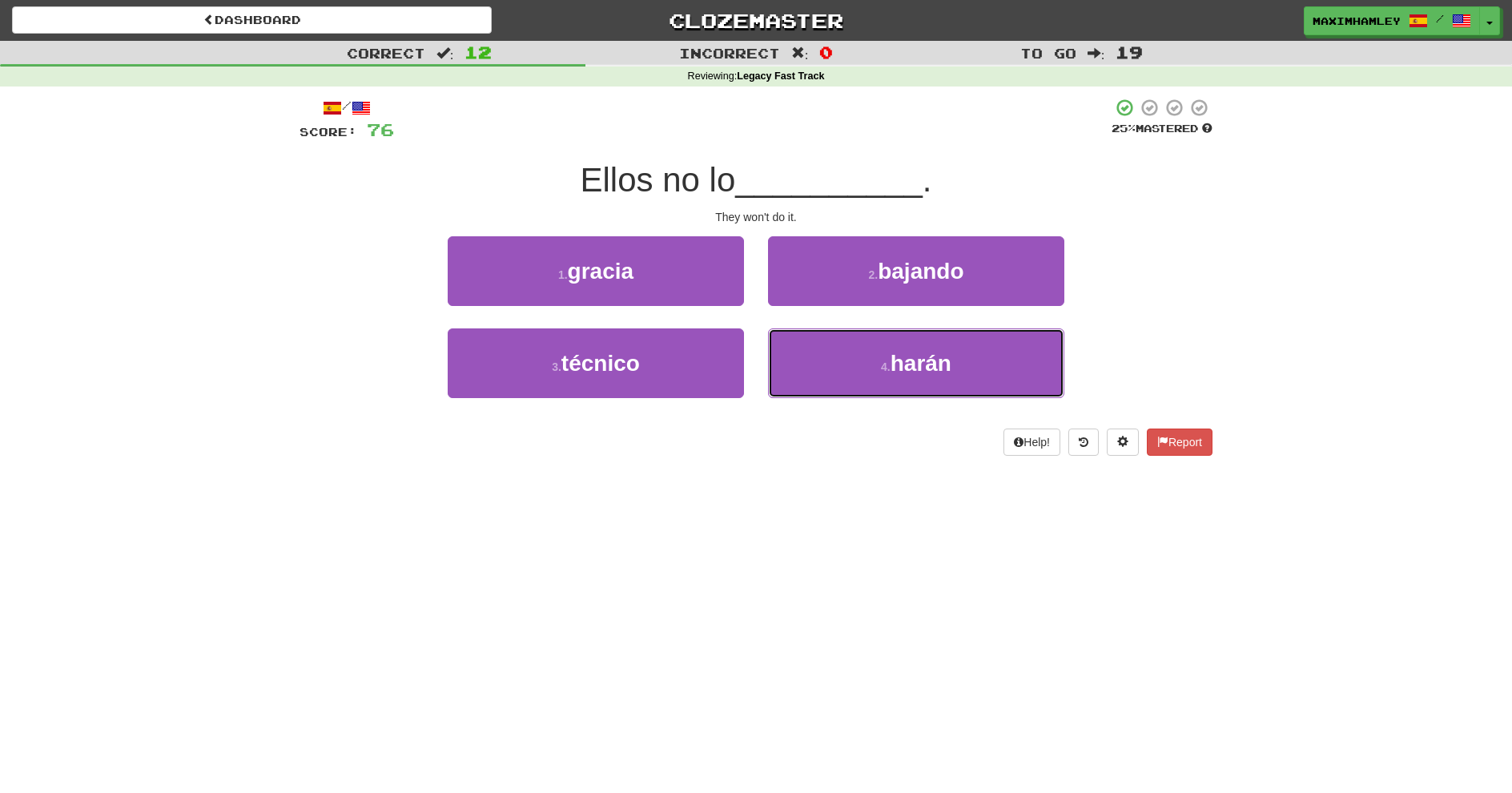
click at [817, 342] on button "4 . harán" at bounding box center [916, 363] width 296 height 70
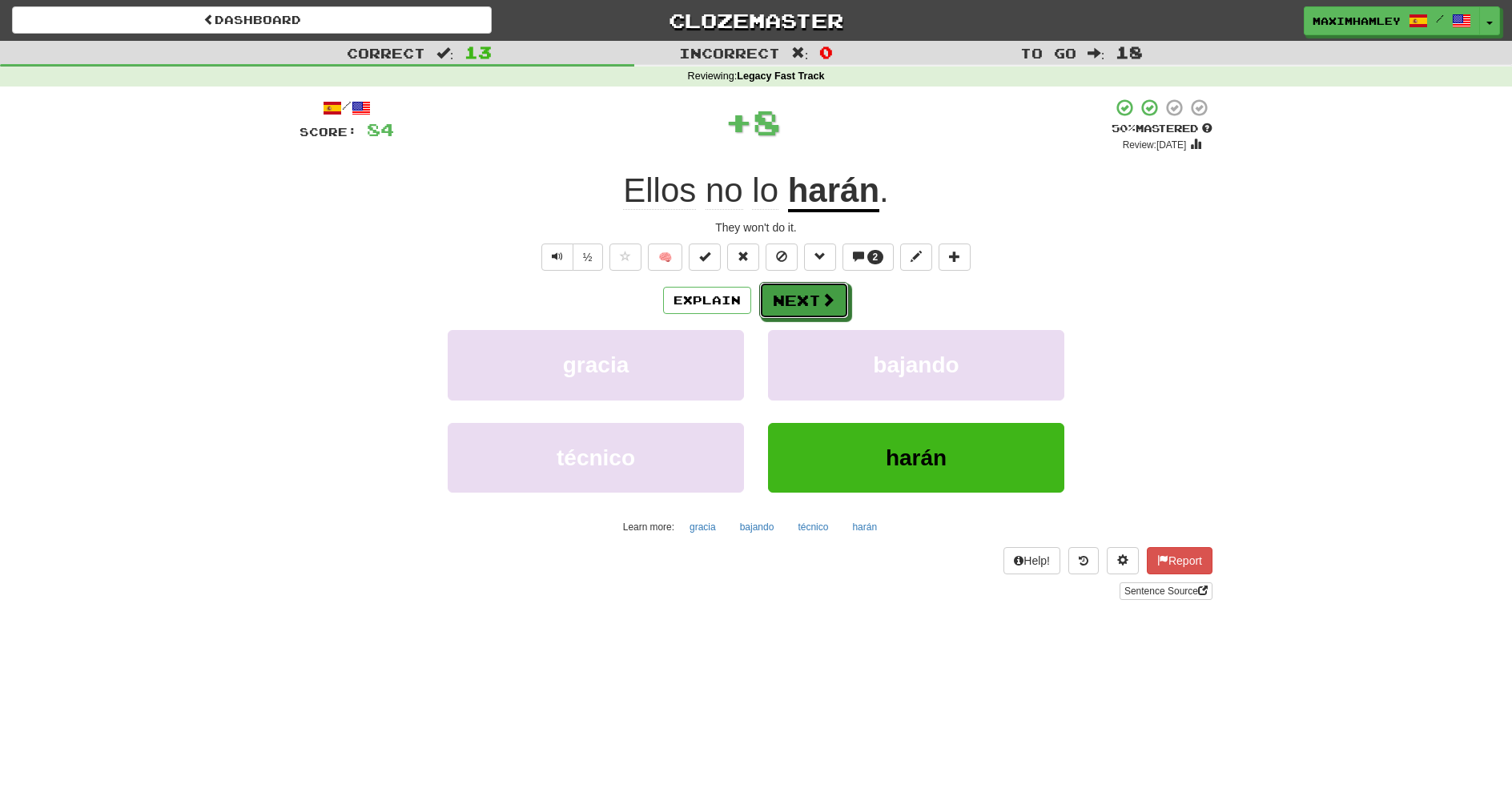
click at [783, 287] on button "Next" at bounding box center [804, 300] width 89 height 37
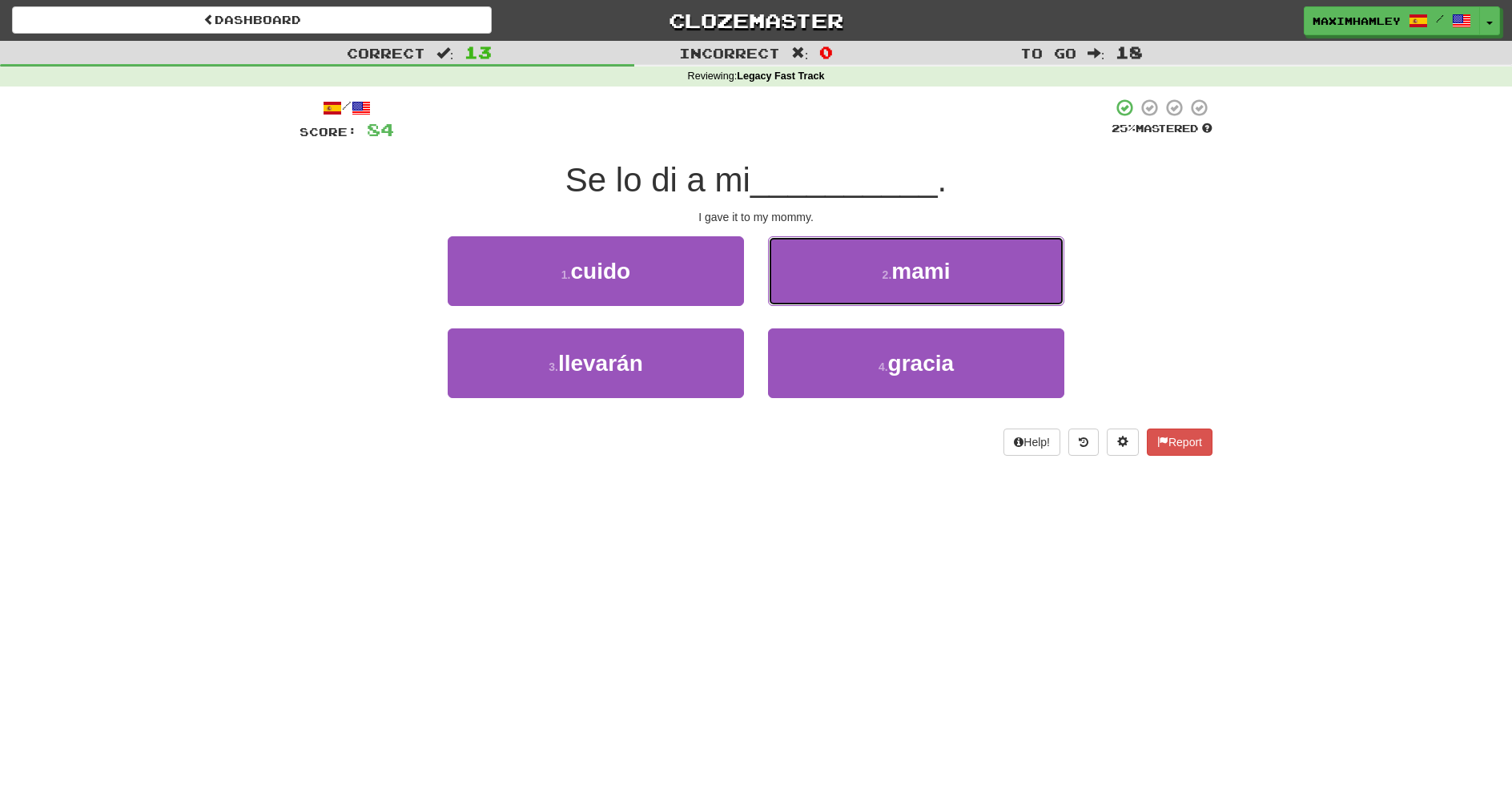
click at [812, 244] on button "2 . mami" at bounding box center [916, 272] width 296 height 70
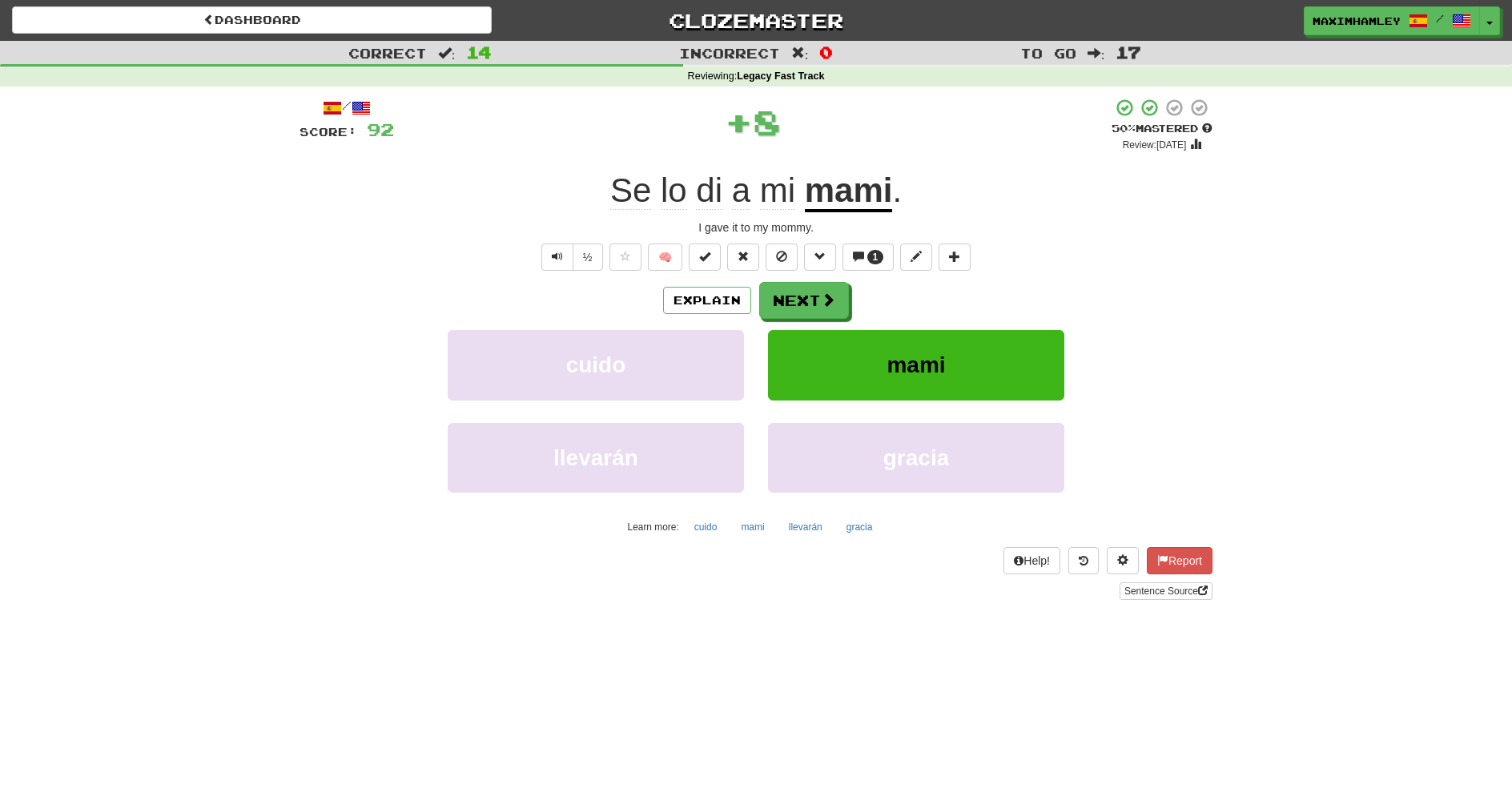
click at [812, 276] on div "/ Score: 92 + 8 50 % Mastered Review: 2025-08-29 Se lo di a mi mami . I gave it…" at bounding box center [756, 348] width 913 height 502
click at [813, 283] on button "Next" at bounding box center [804, 300] width 89 height 37
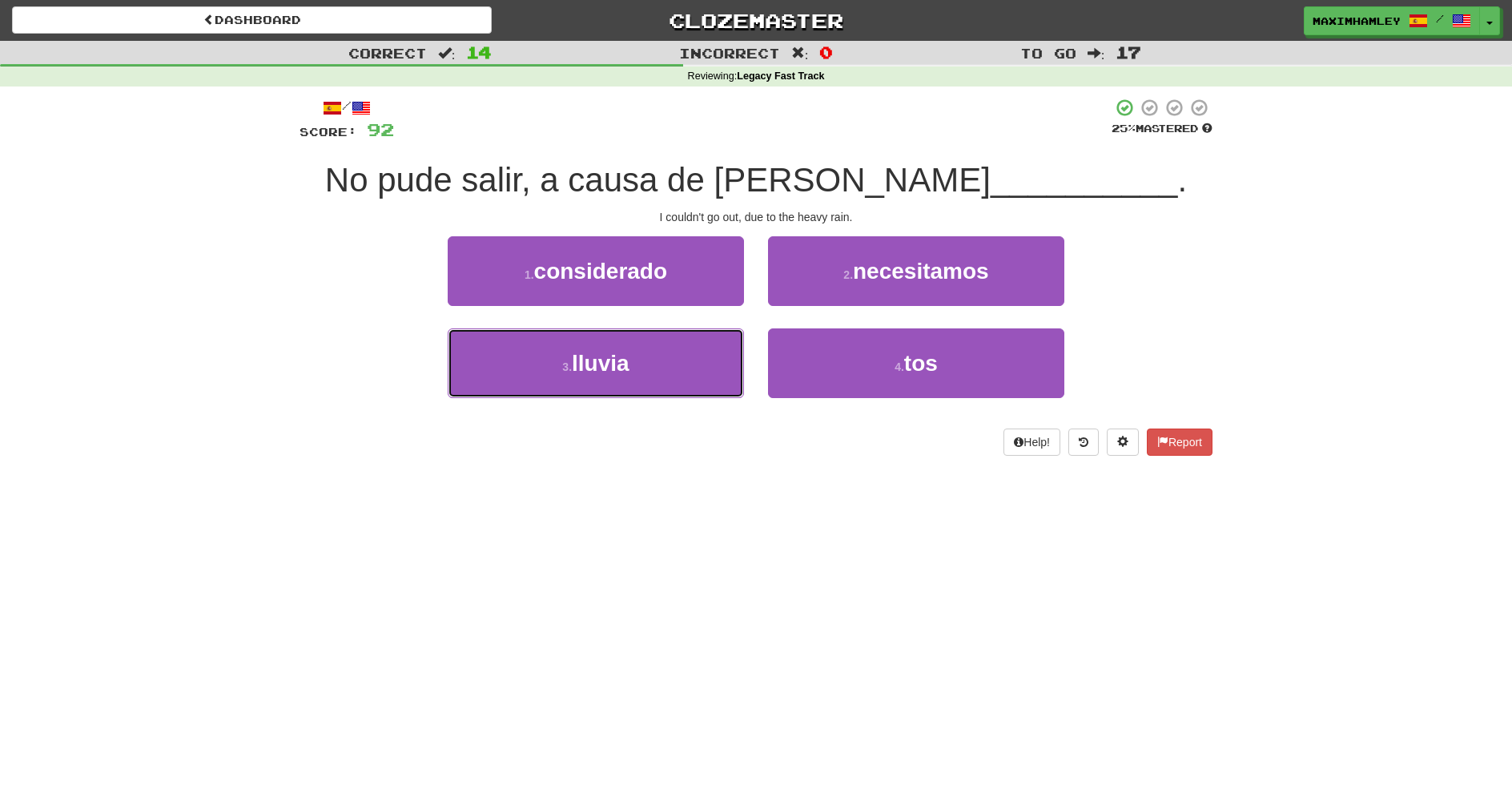
click at [730, 341] on button "3 . lluvia" at bounding box center [596, 363] width 296 height 70
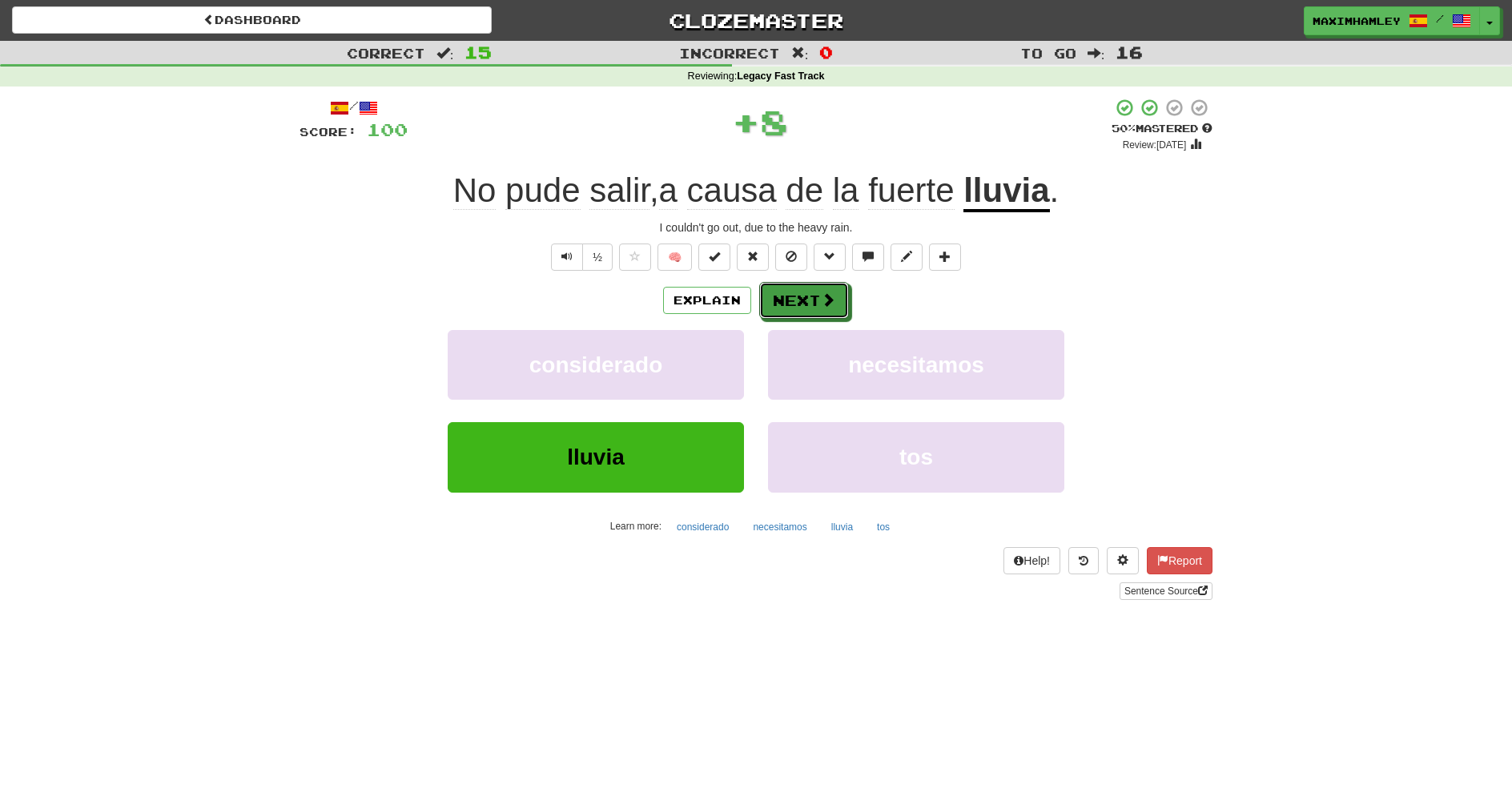
click at [767, 301] on button "Next" at bounding box center [804, 300] width 89 height 37
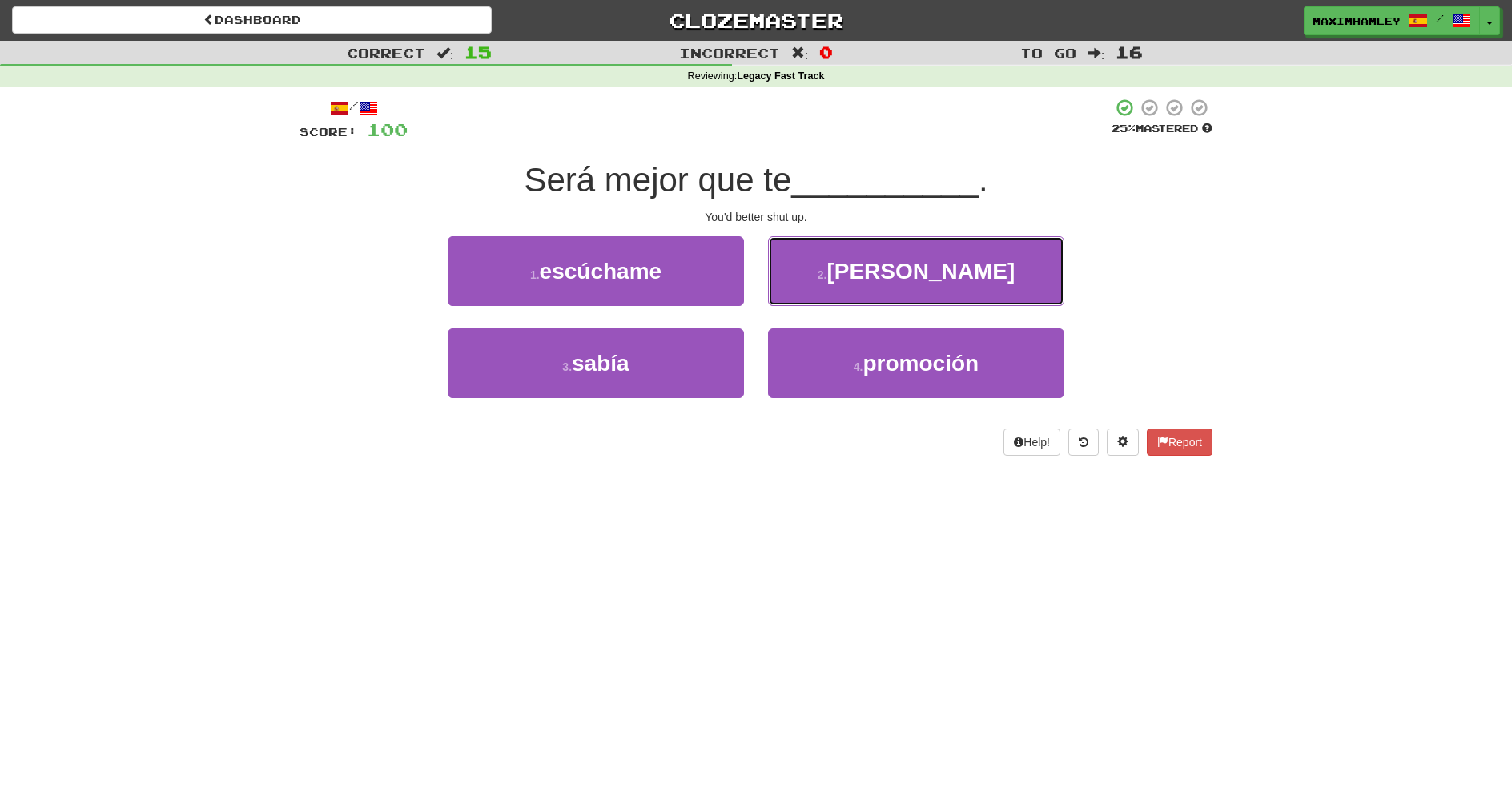
click at [787, 286] on button "2 . calles" at bounding box center [916, 272] width 296 height 70
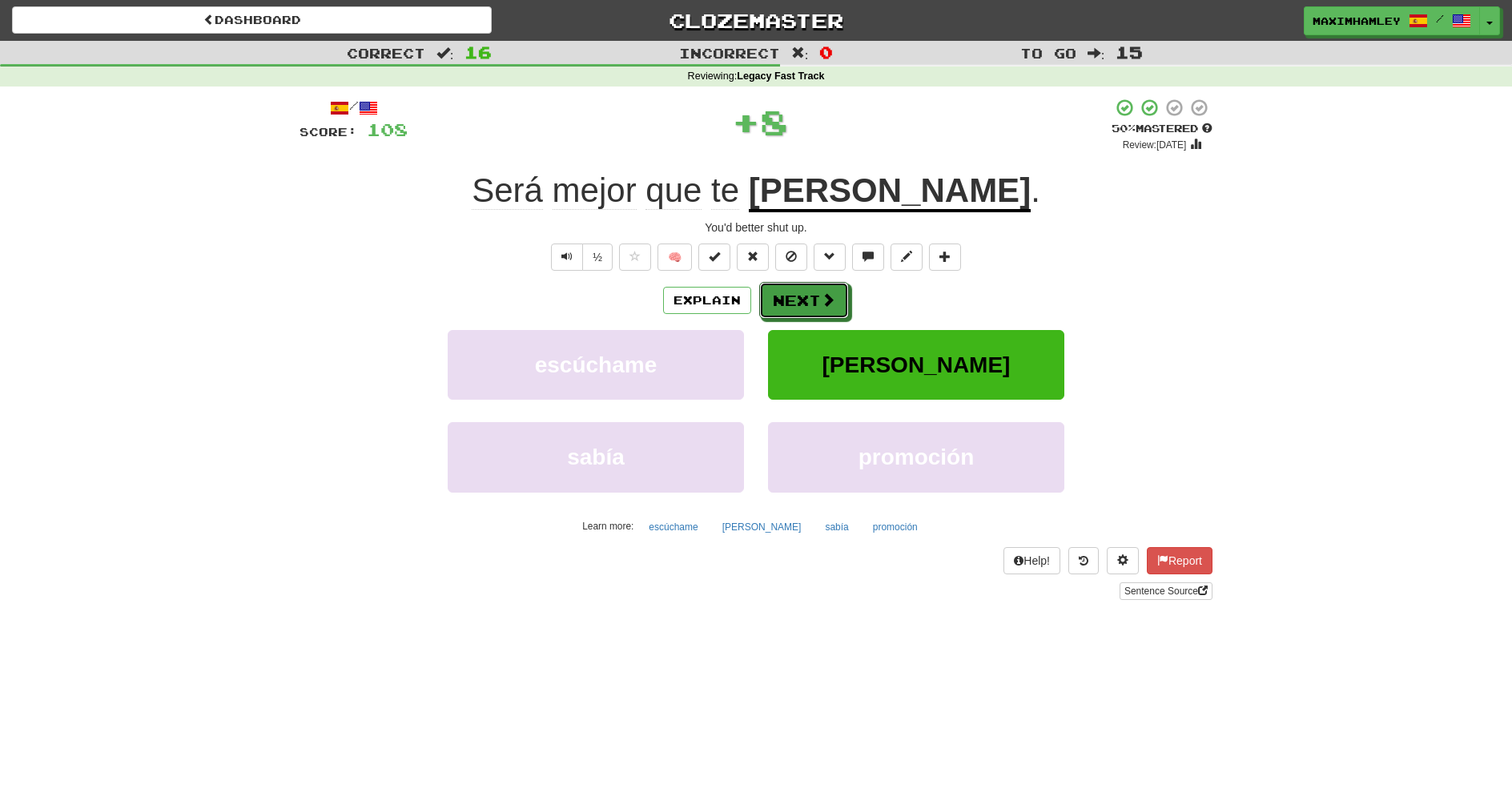
click at [793, 298] on button "Next" at bounding box center [804, 300] width 89 height 37
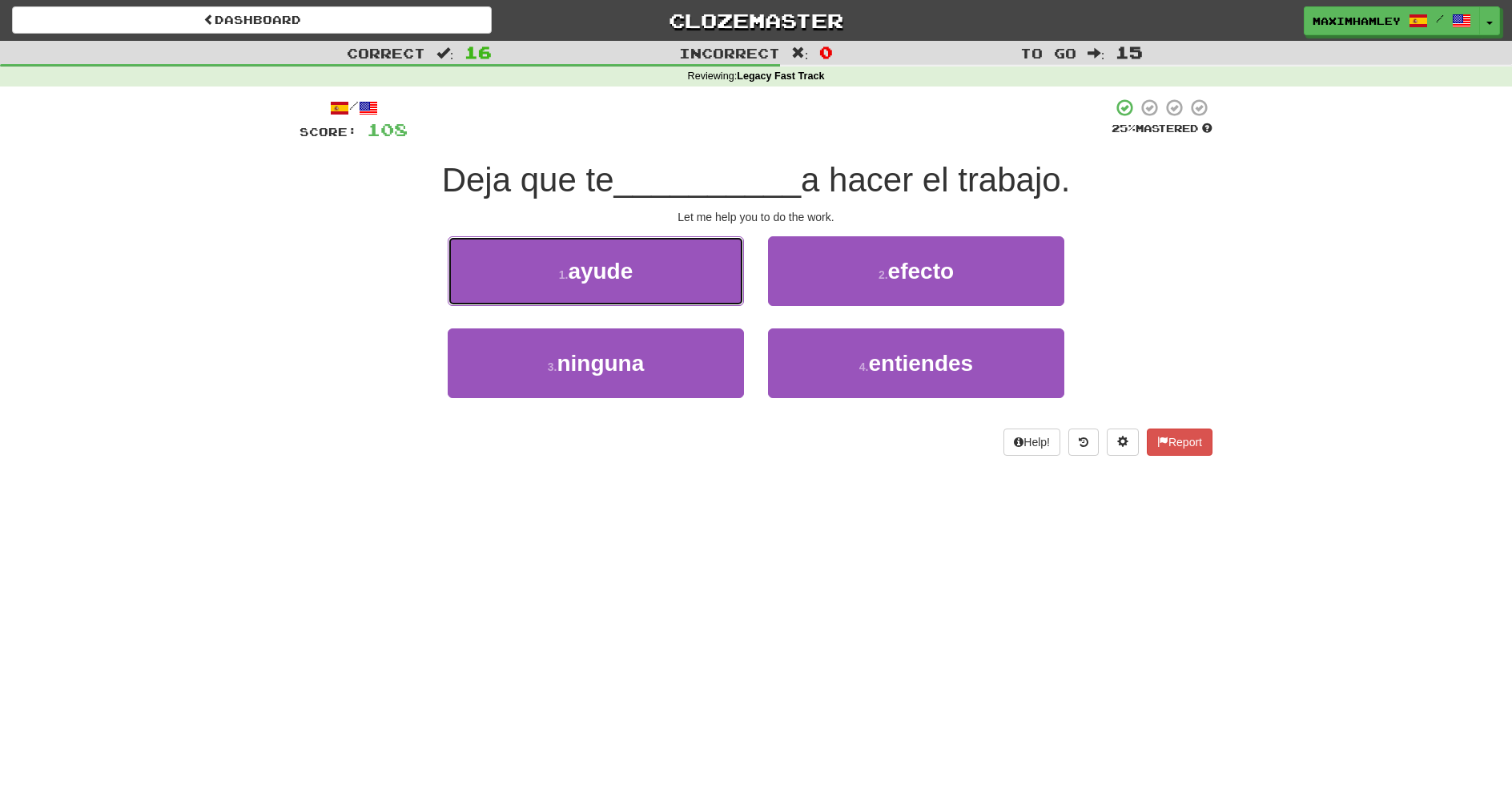
click at [654, 294] on button "1 . ayude" at bounding box center [596, 272] width 296 height 70
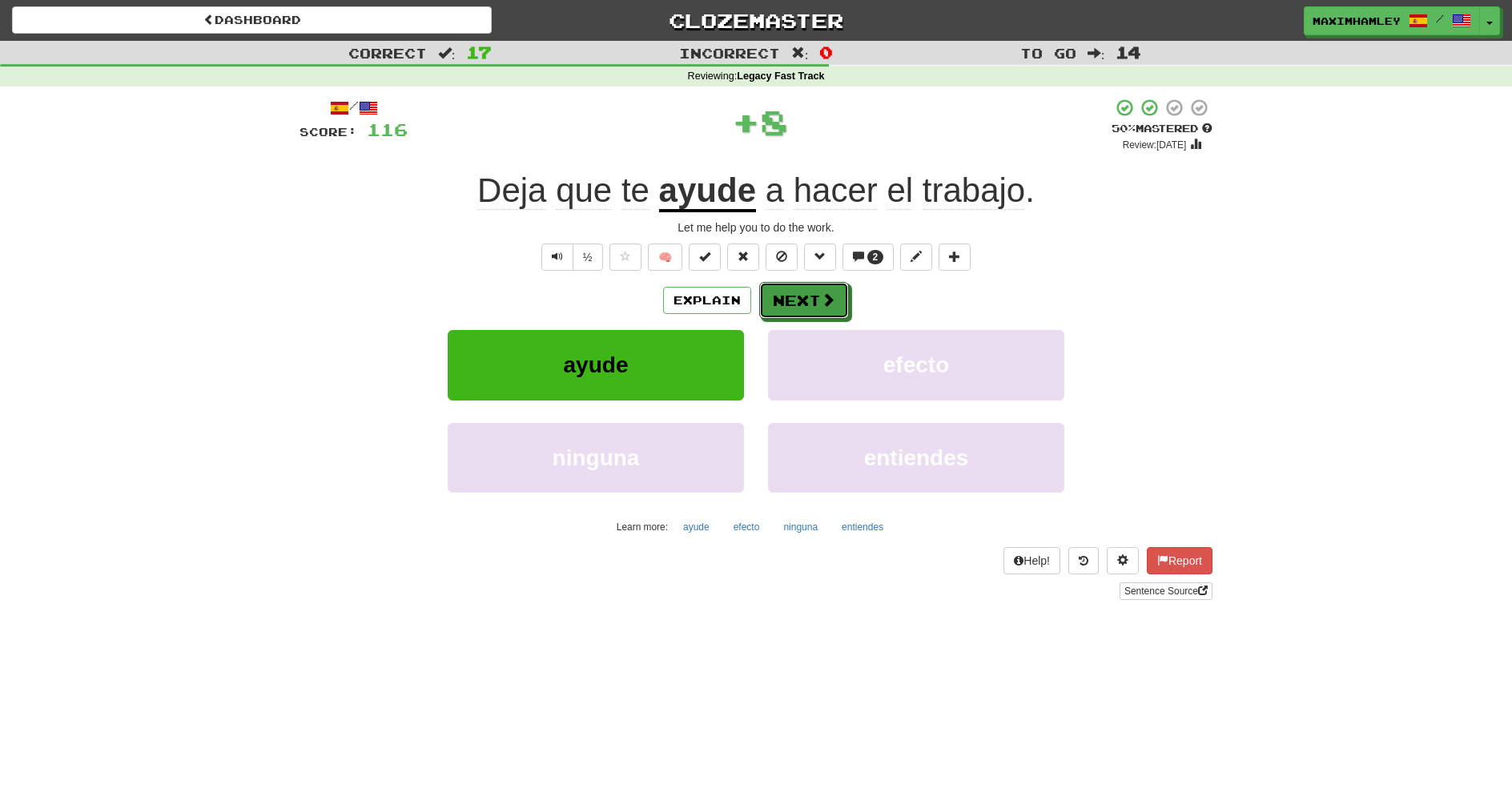
click at [774, 316] on button "Next" at bounding box center [804, 300] width 89 height 37
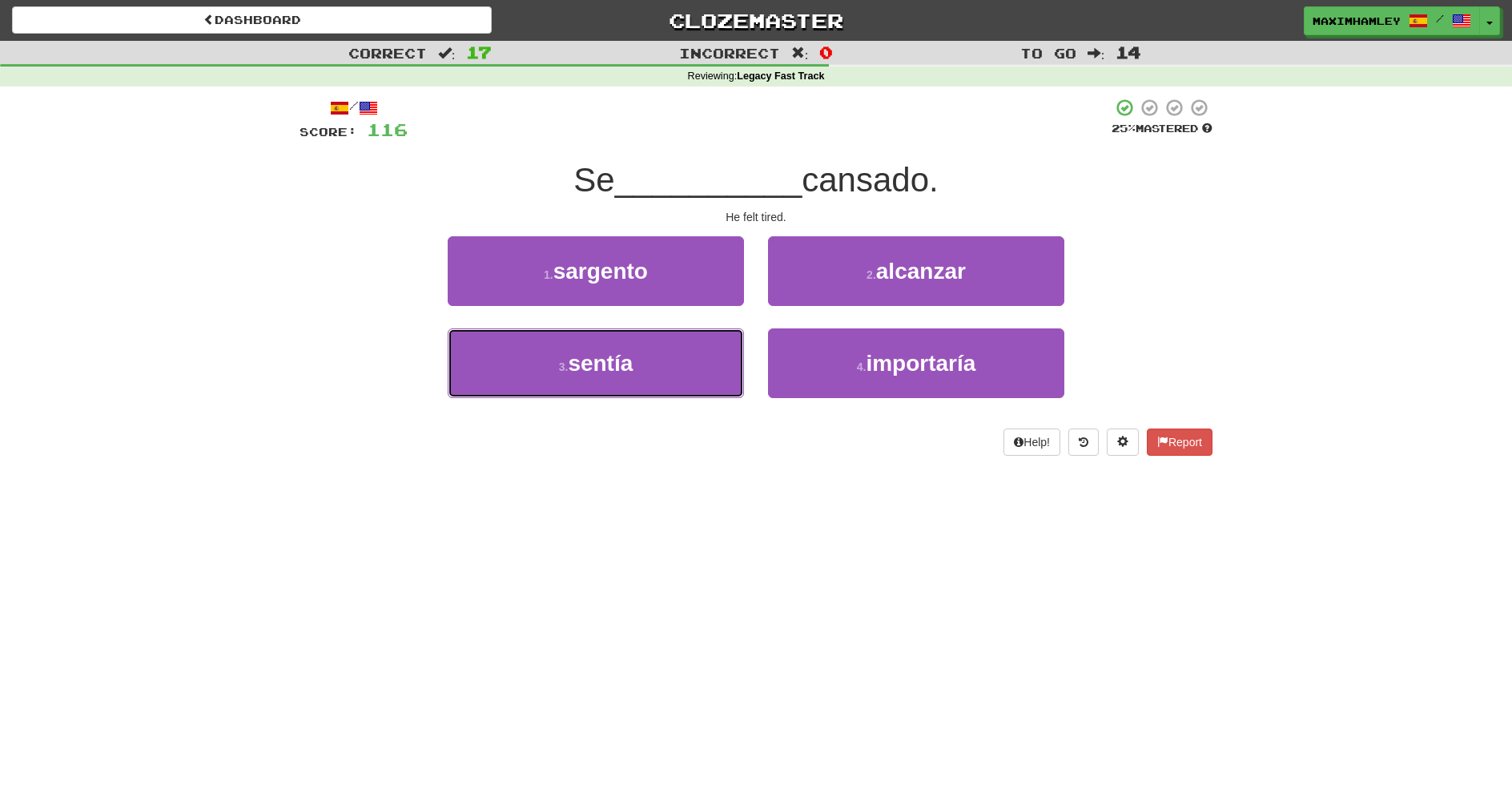
click at [730, 357] on button "3 . sentía" at bounding box center [596, 363] width 296 height 70
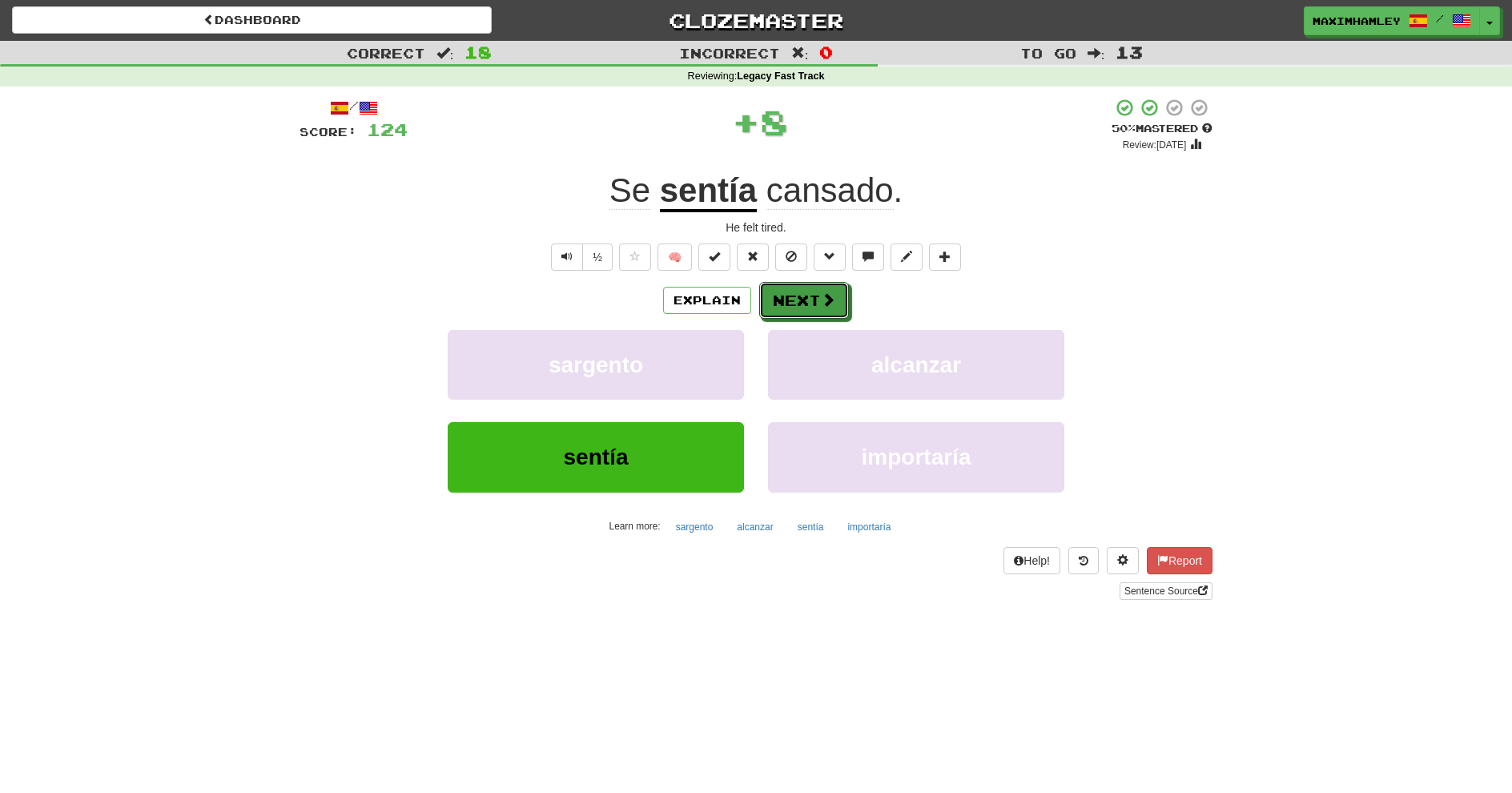
click at [802, 307] on button "Next" at bounding box center [804, 300] width 89 height 37
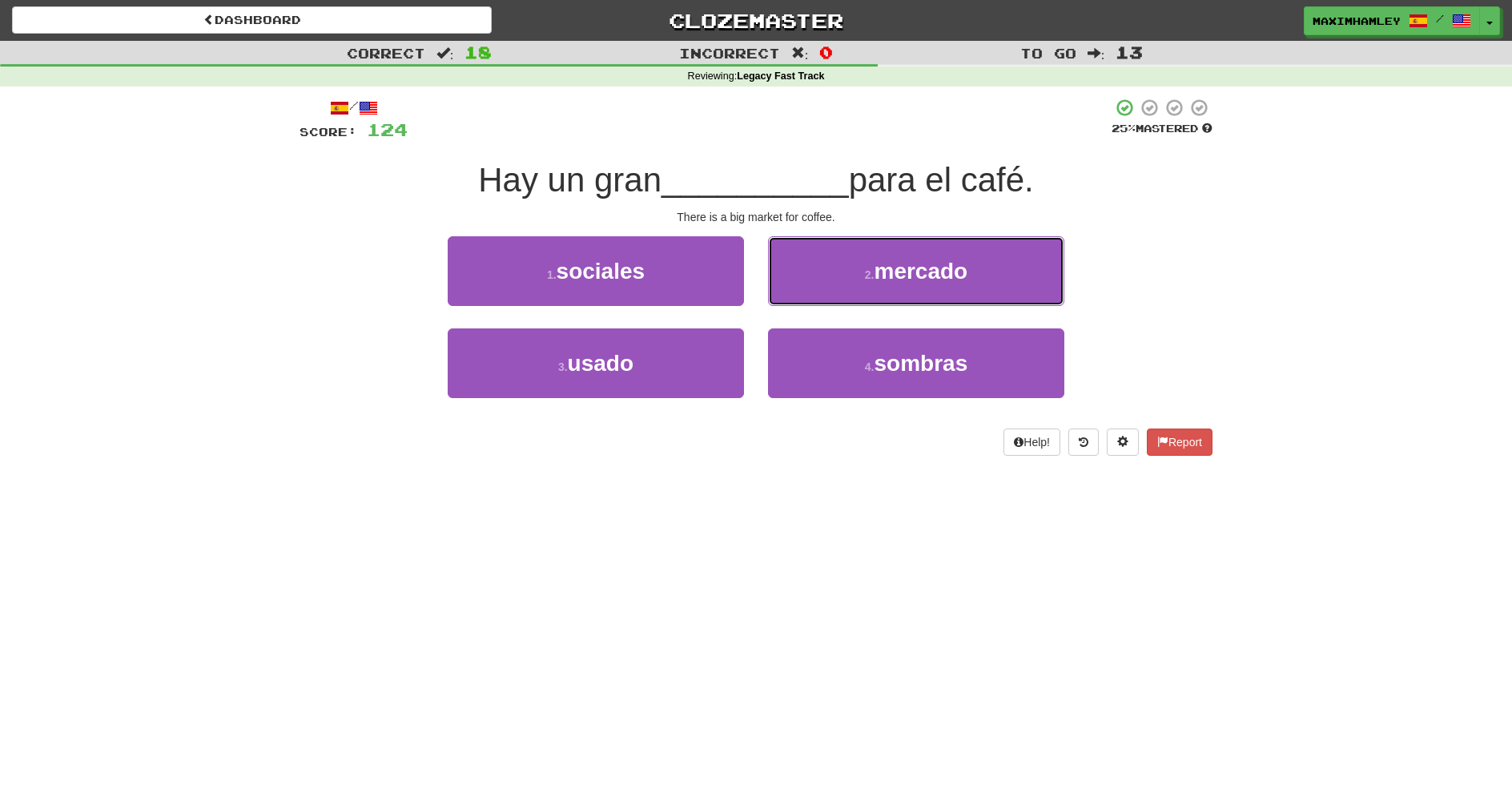
click at [795, 291] on button "2 . mercado" at bounding box center [916, 272] width 296 height 70
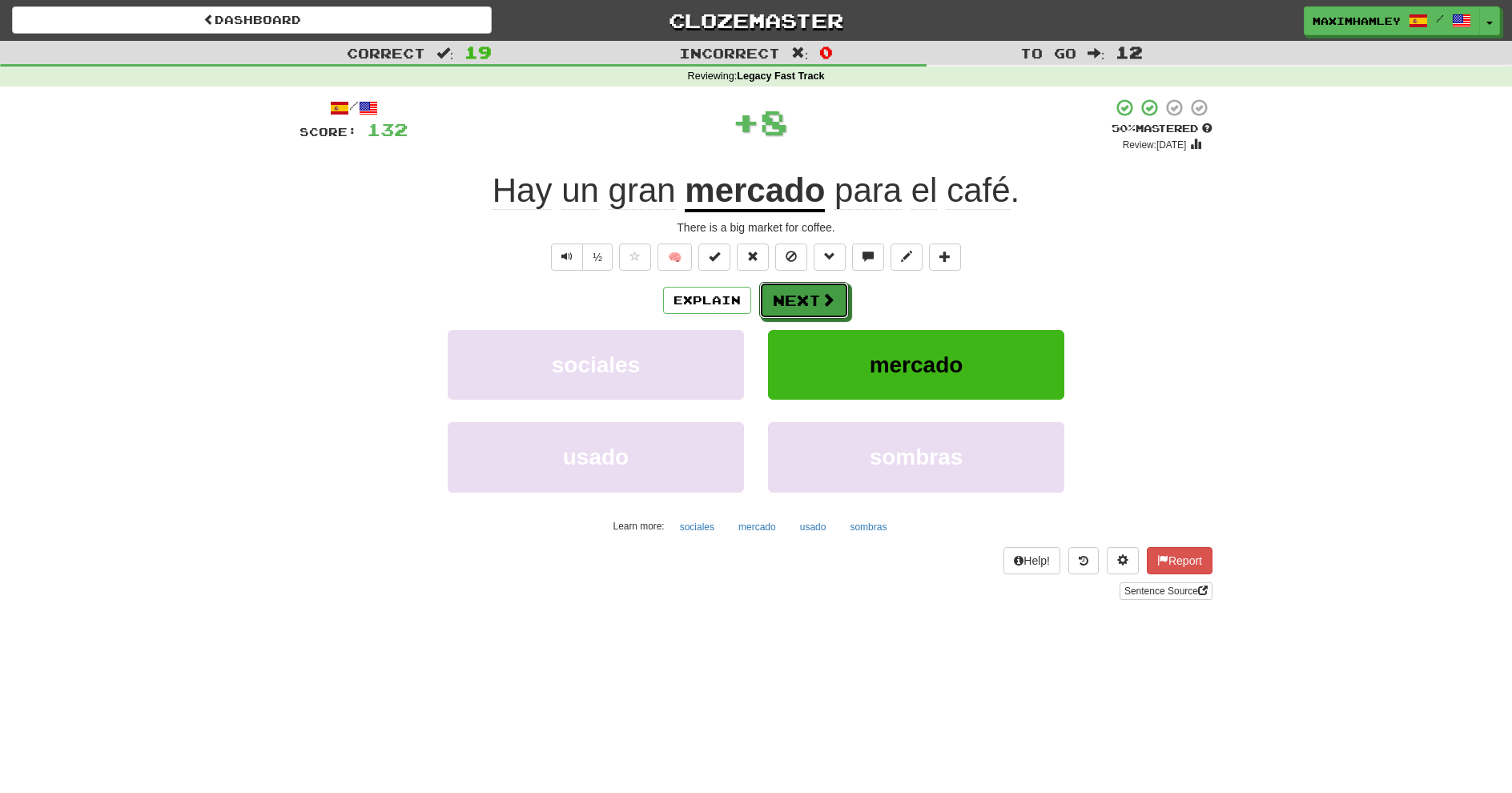
click at [767, 287] on button "Next" at bounding box center [804, 300] width 89 height 37
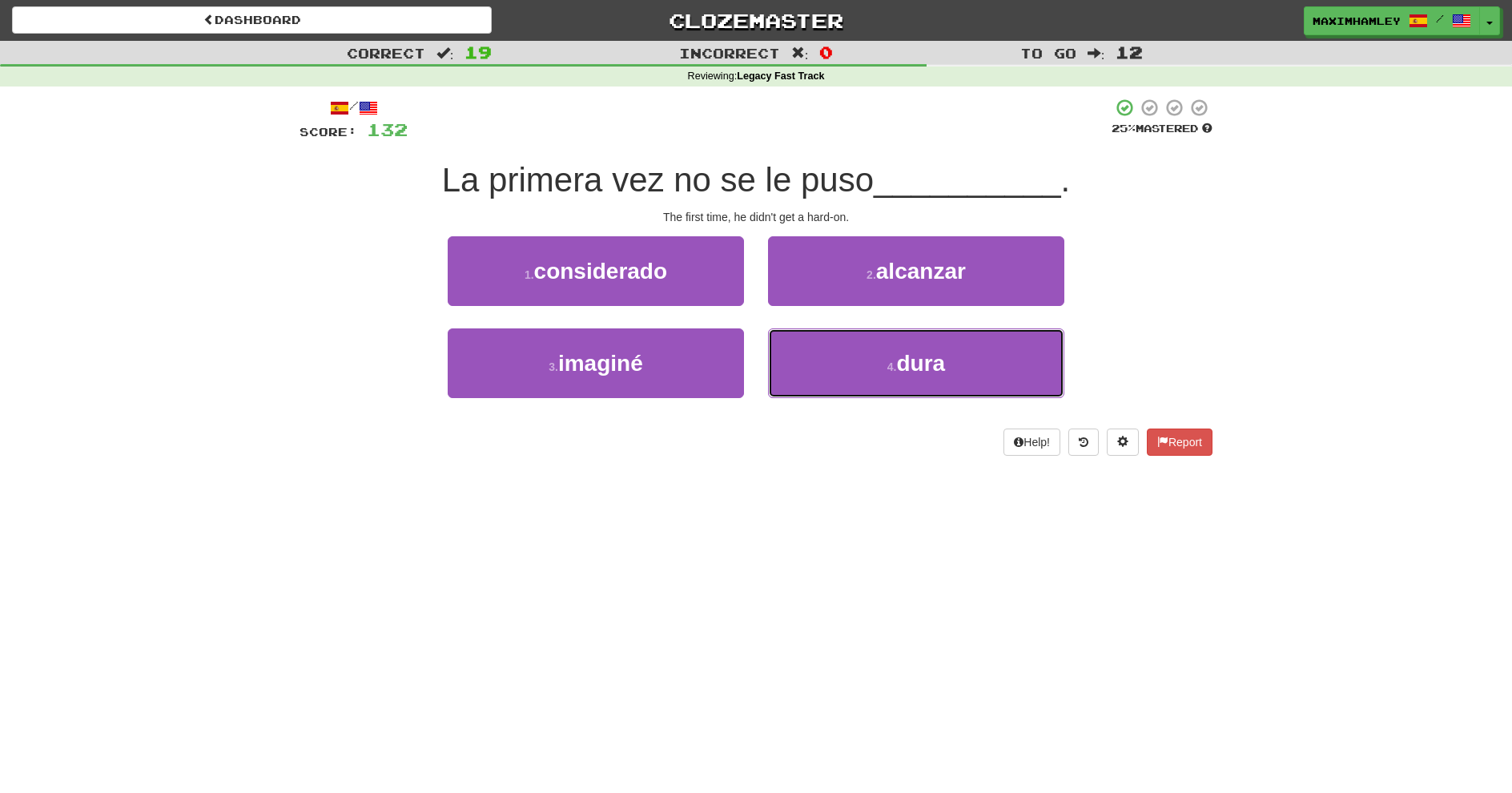
click at [809, 346] on button "4 . dura" at bounding box center [916, 363] width 296 height 70
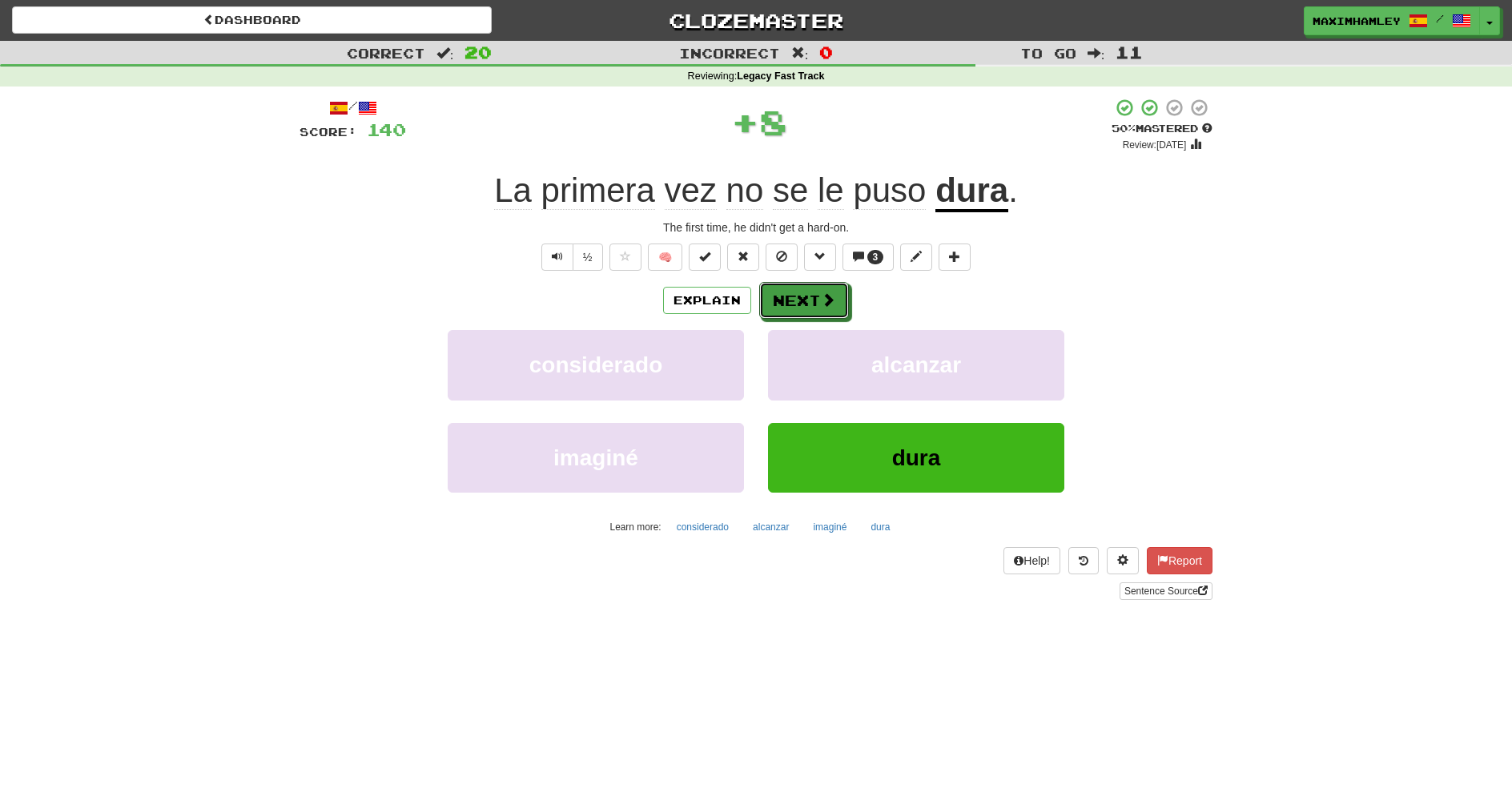
click at [787, 312] on button "Next" at bounding box center [804, 300] width 89 height 37
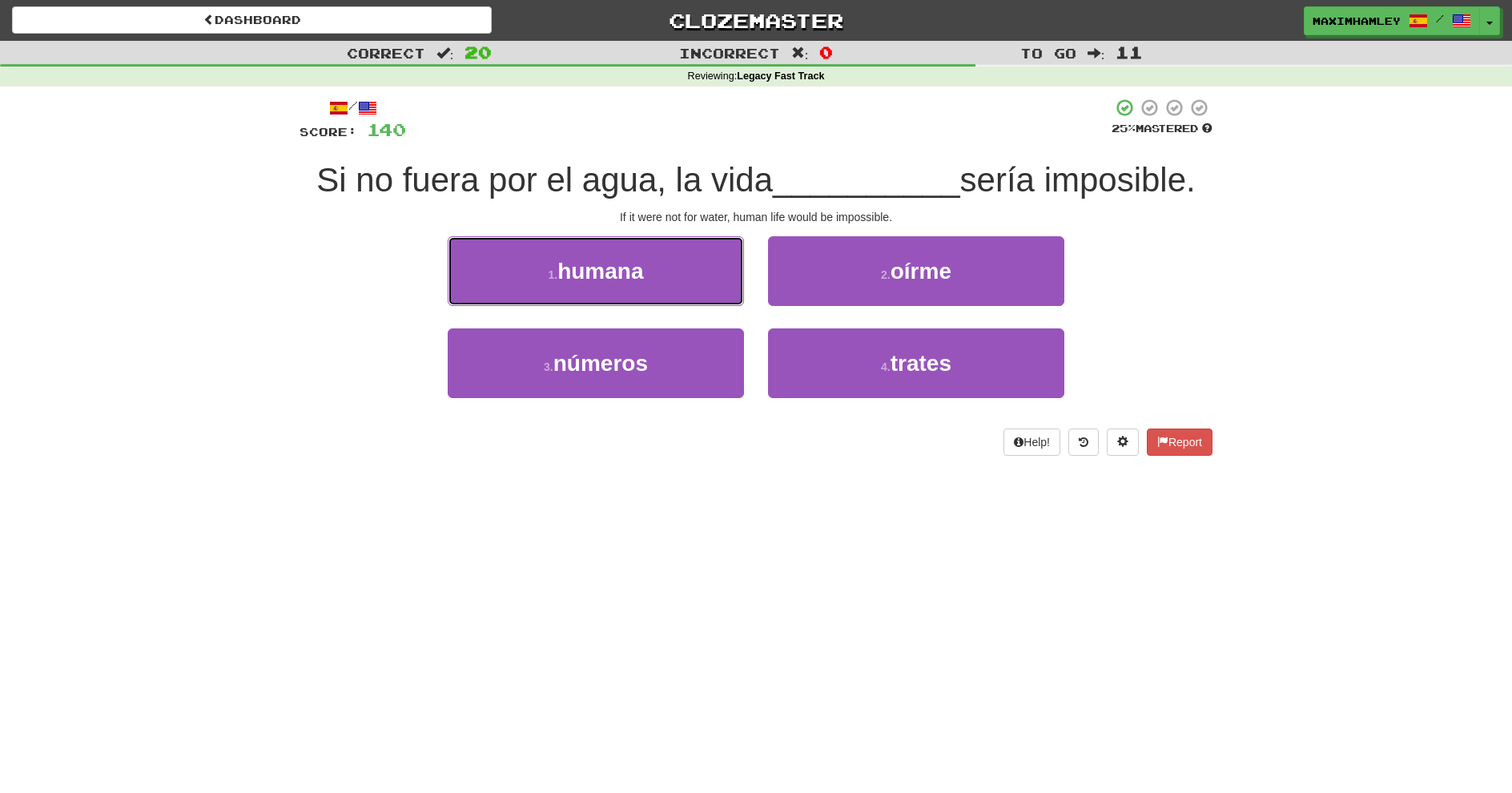
click at [721, 289] on button "1 . humana" at bounding box center [596, 272] width 296 height 70
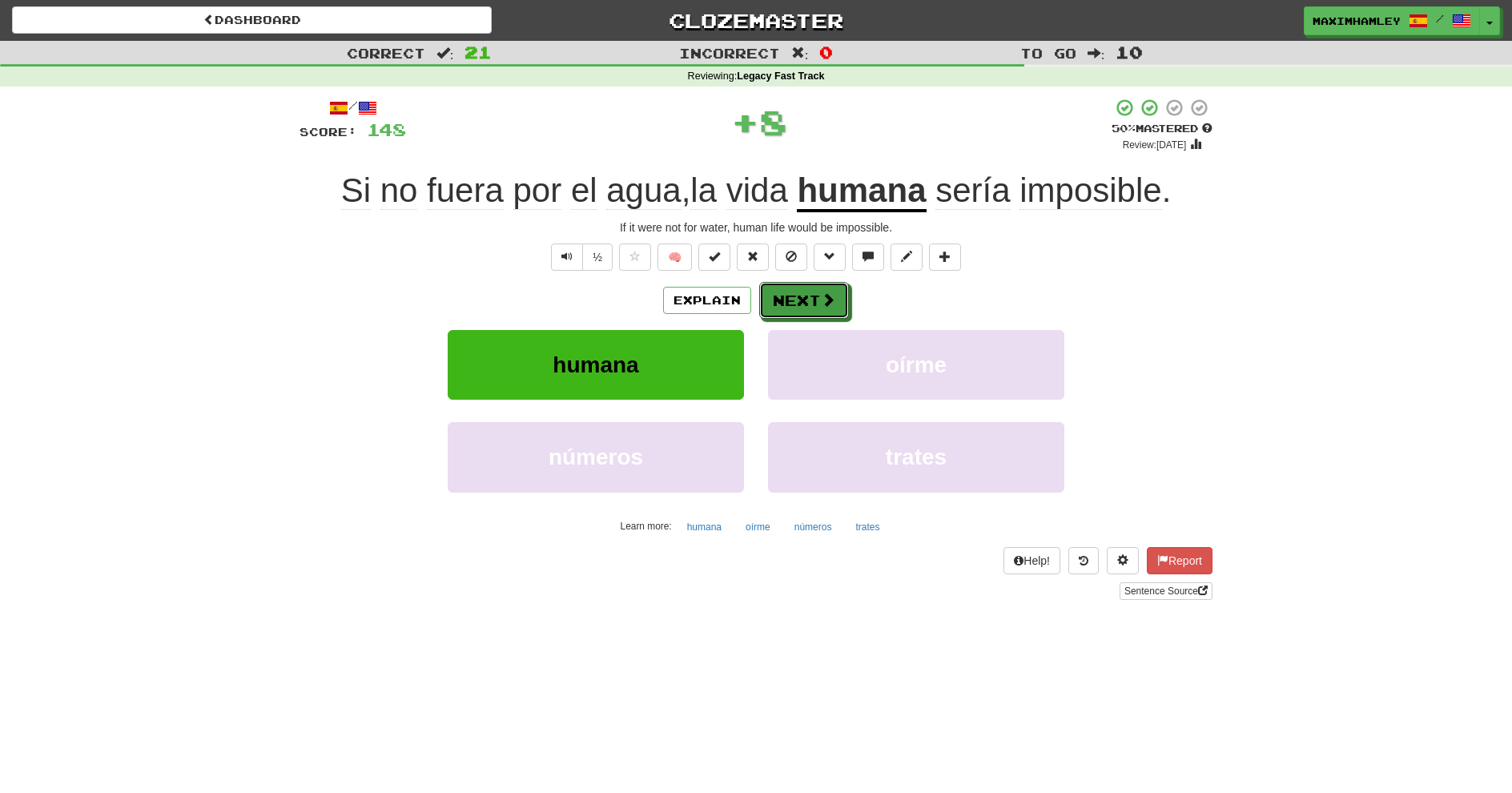
click at [770, 304] on button "Next" at bounding box center [804, 300] width 89 height 37
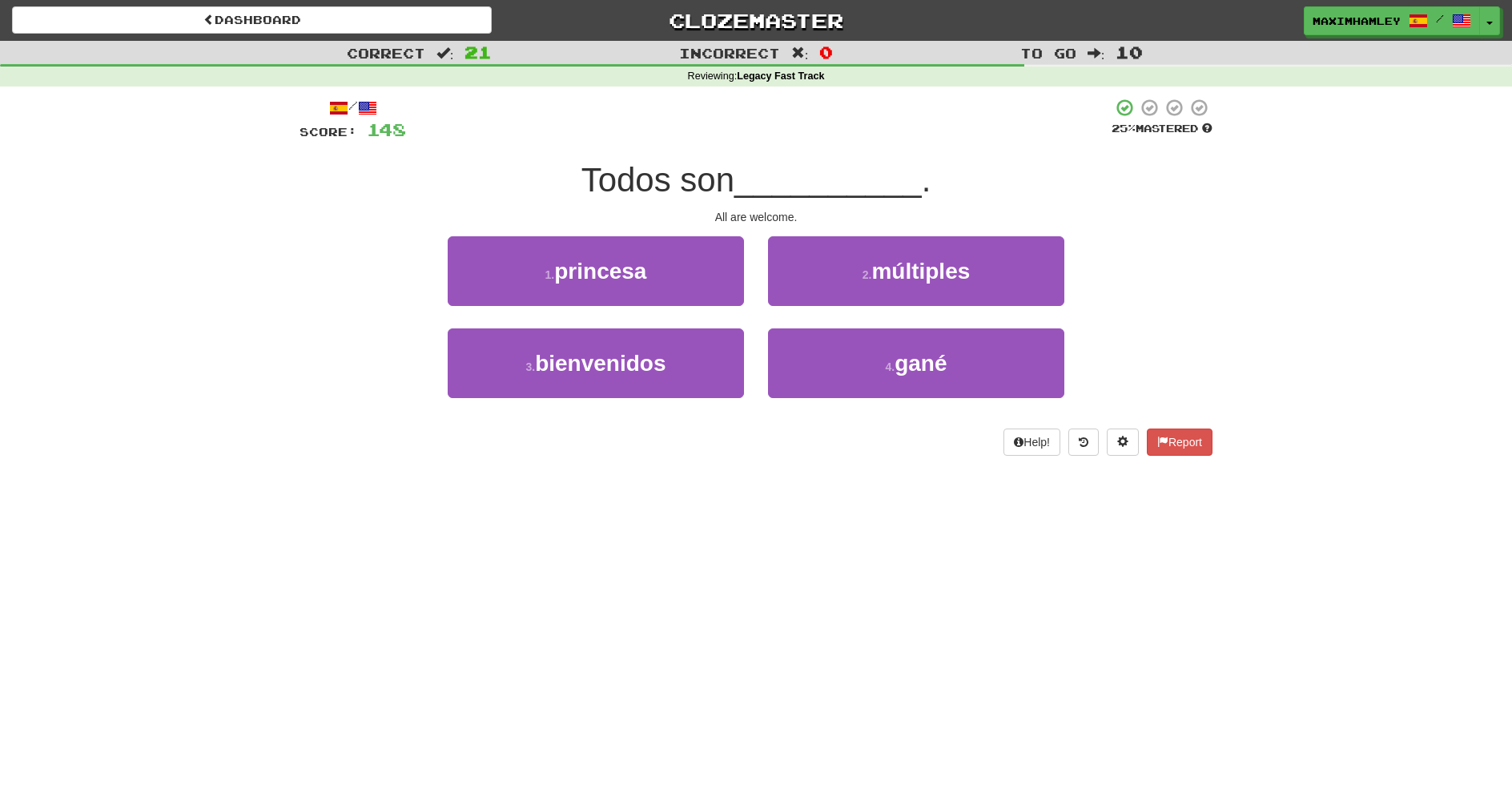
click at [751, 356] on div "3 . bienvenidos 4 . gané" at bounding box center [756, 374] width 961 height 92
click at [734, 345] on button "3 . bienvenidos" at bounding box center [596, 363] width 296 height 70
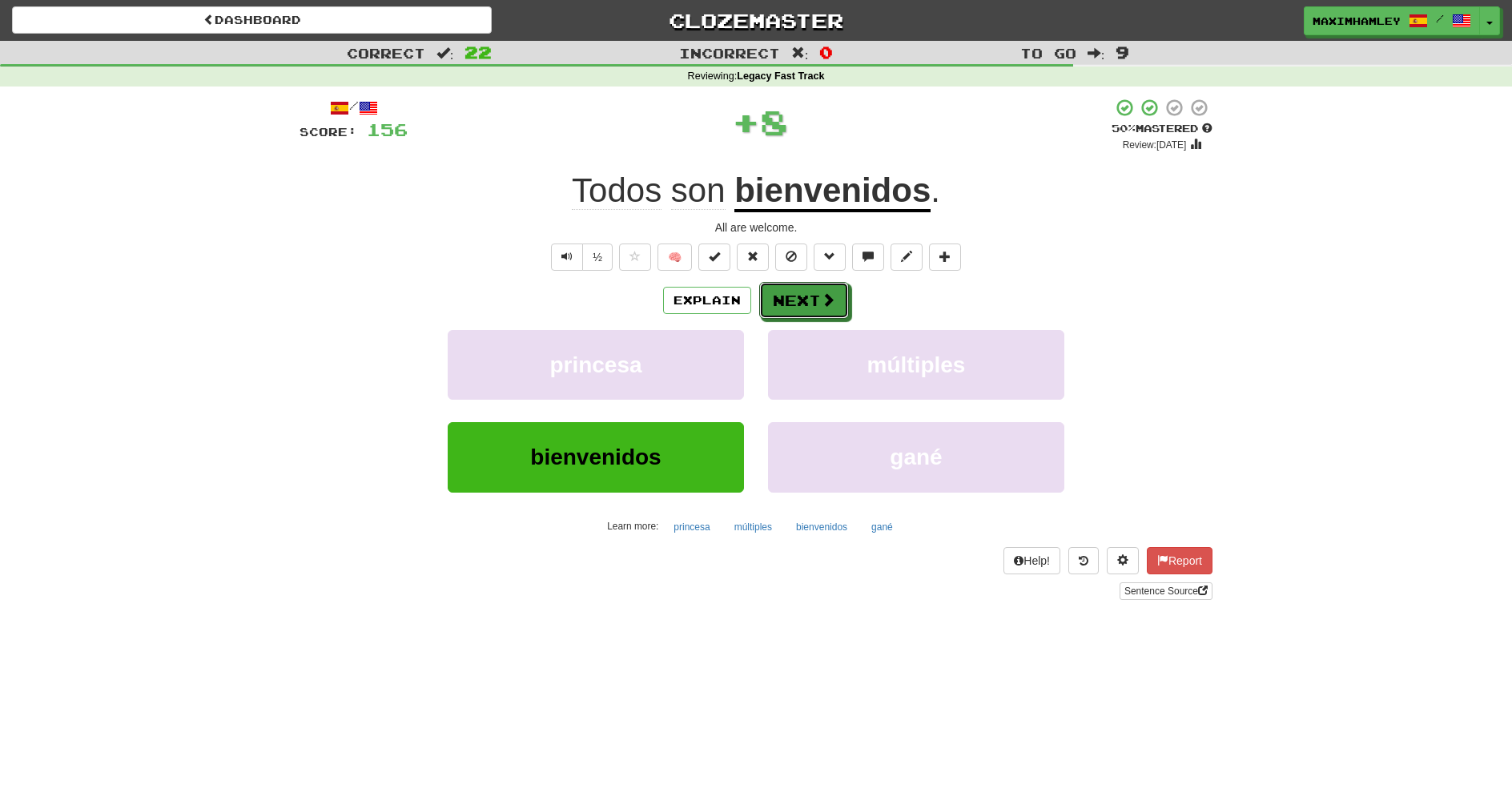
click at [778, 306] on button "Next" at bounding box center [804, 300] width 89 height 37
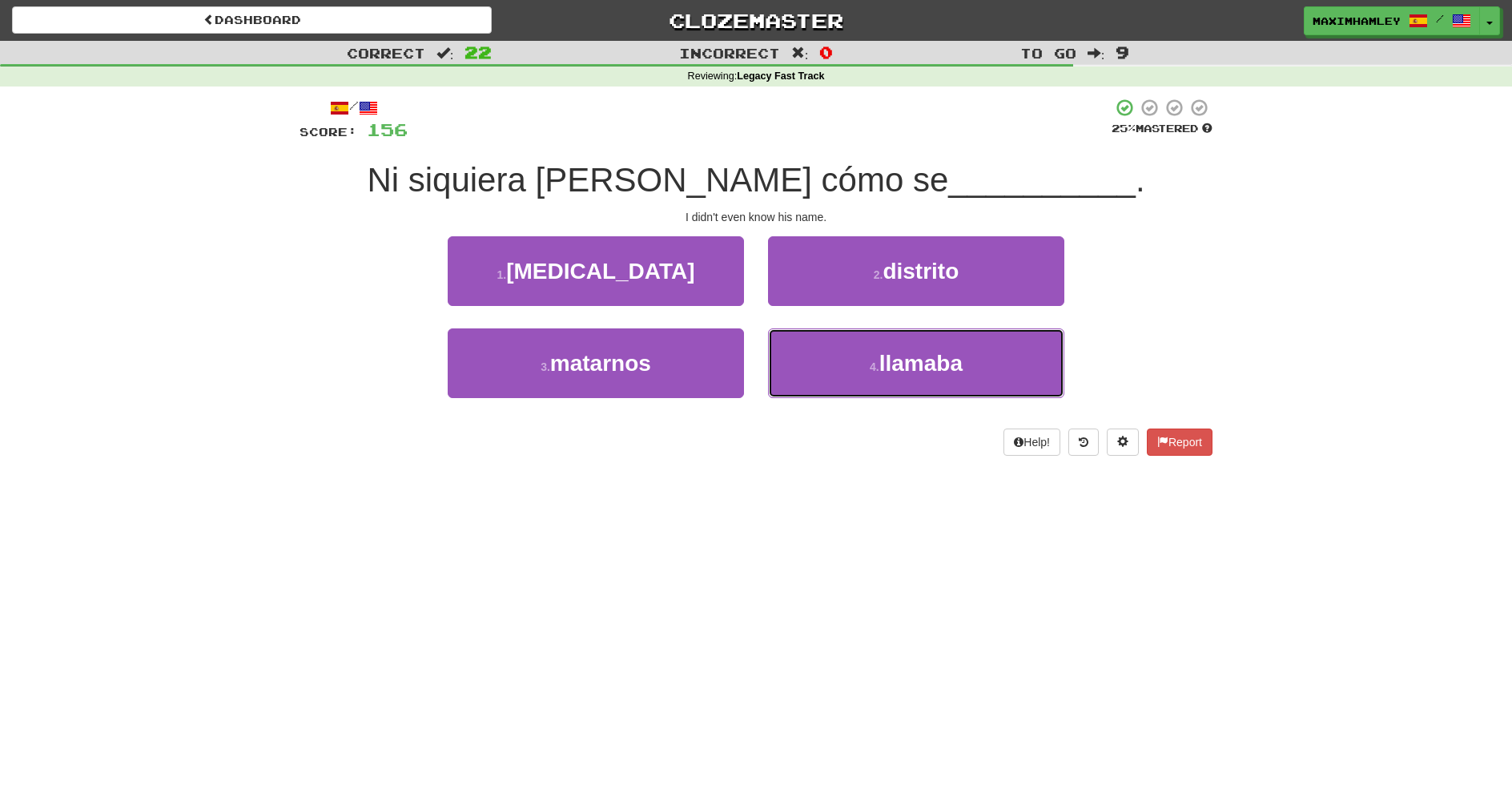
click at [781, 362] on button "4 . llamaba" at bounding box center [916, 363] width 296 height 70
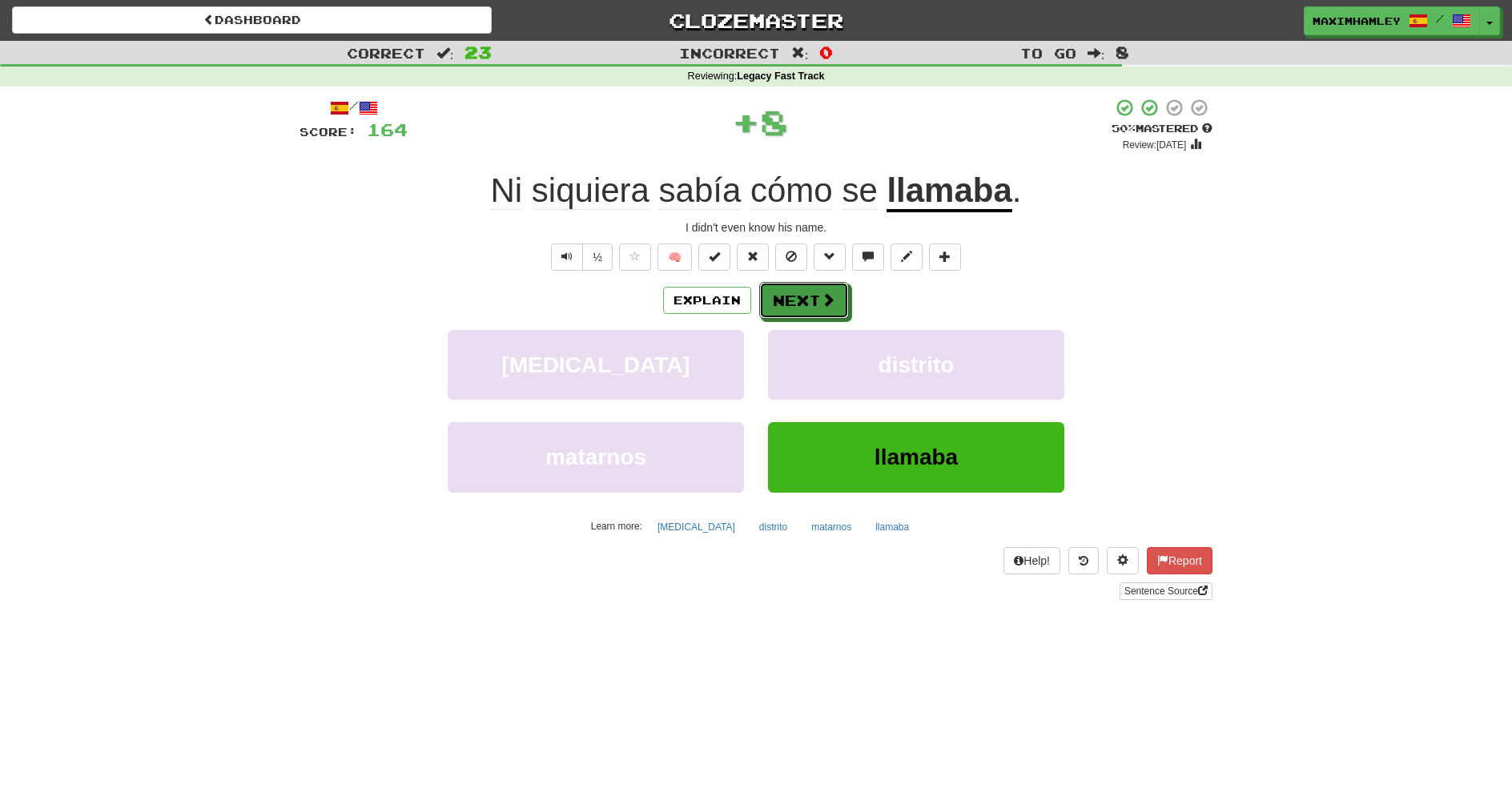
click at [790, 308] on button "Next" at bounding box center [804, 300] width 89 height 37
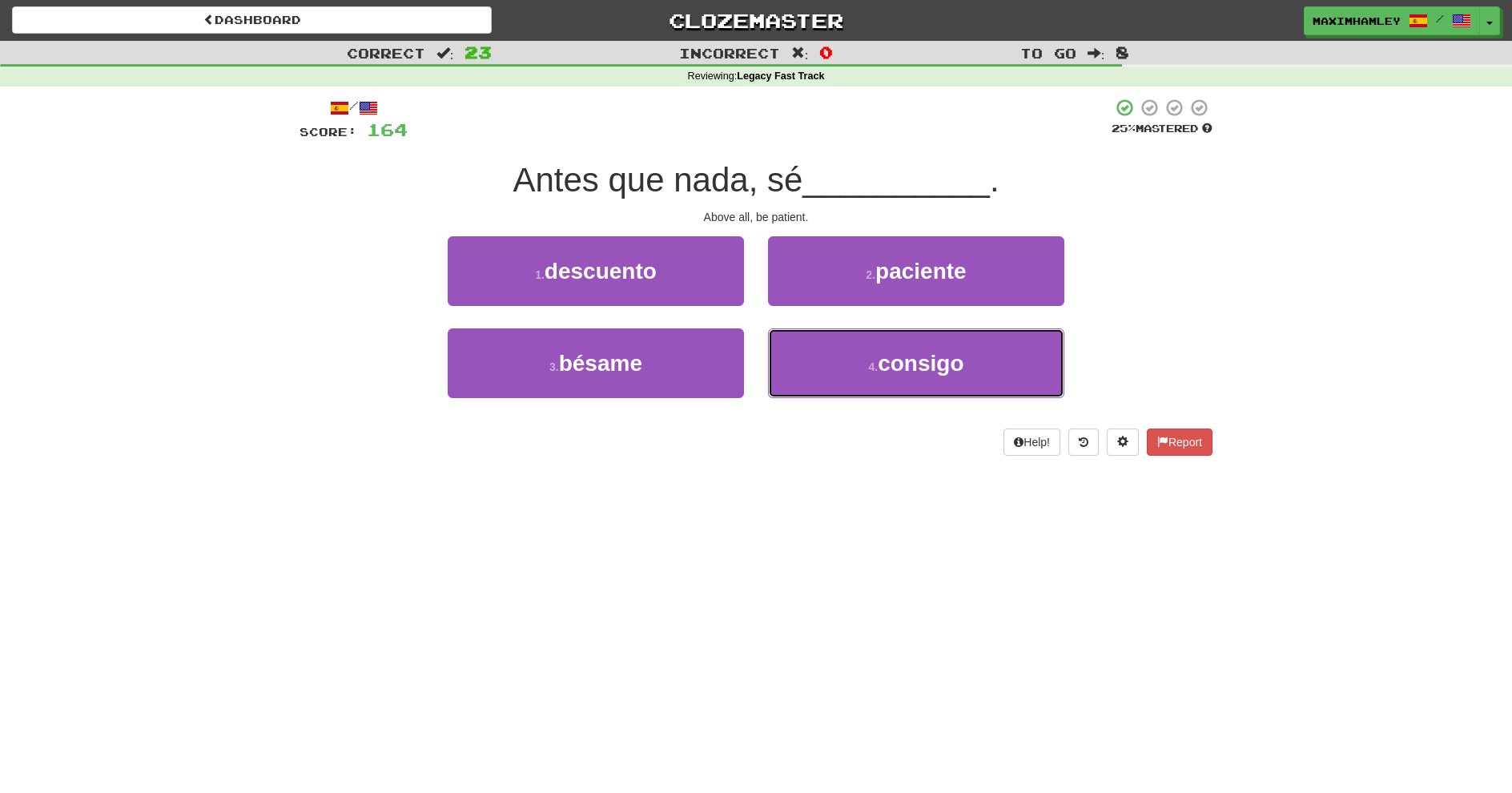
drag, startPoint x: 807, startPoint y: 360, endPoint x: 796, endPoint y: 351, distance: 14.2
click at [806, 358] on button "4 . consigo" at bounding box center [916, 363] width 296 height 70
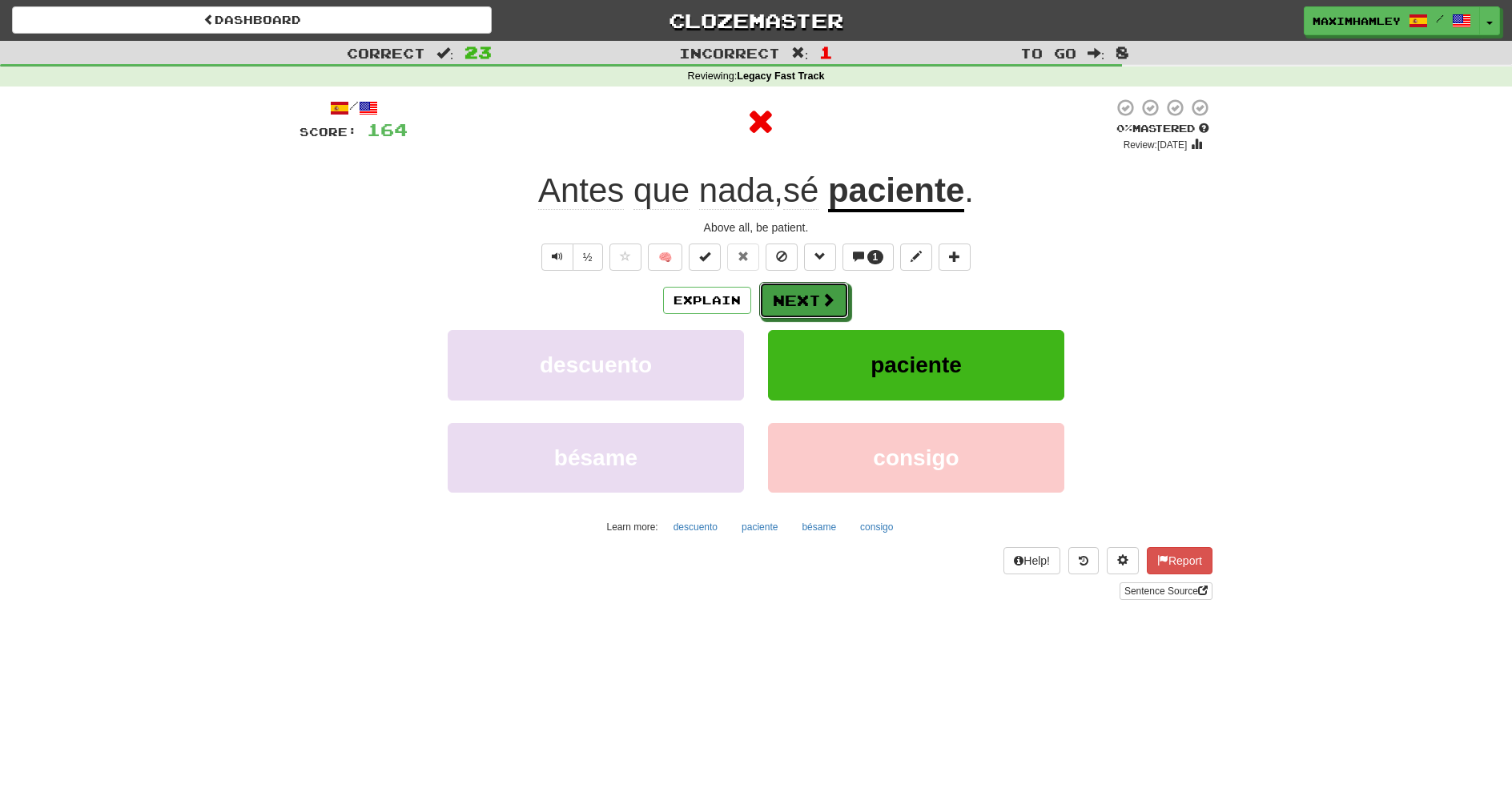
click at [771, 293] on button "Next" at bounding box center [804, 300] width 89 height 37
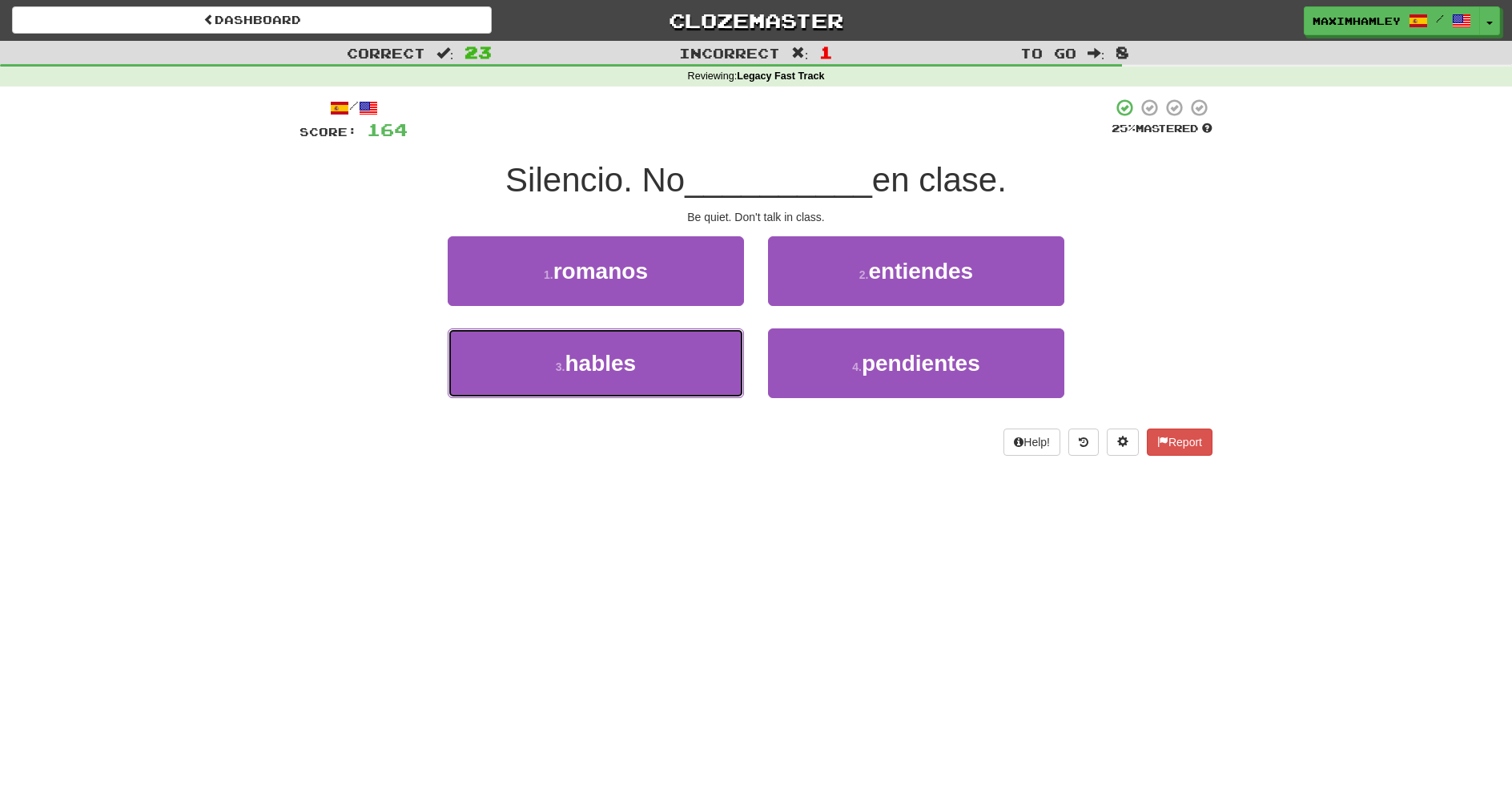
click at [710, 361] on button "3 . hables" at bounding box center [596, 363] width 296 height 70
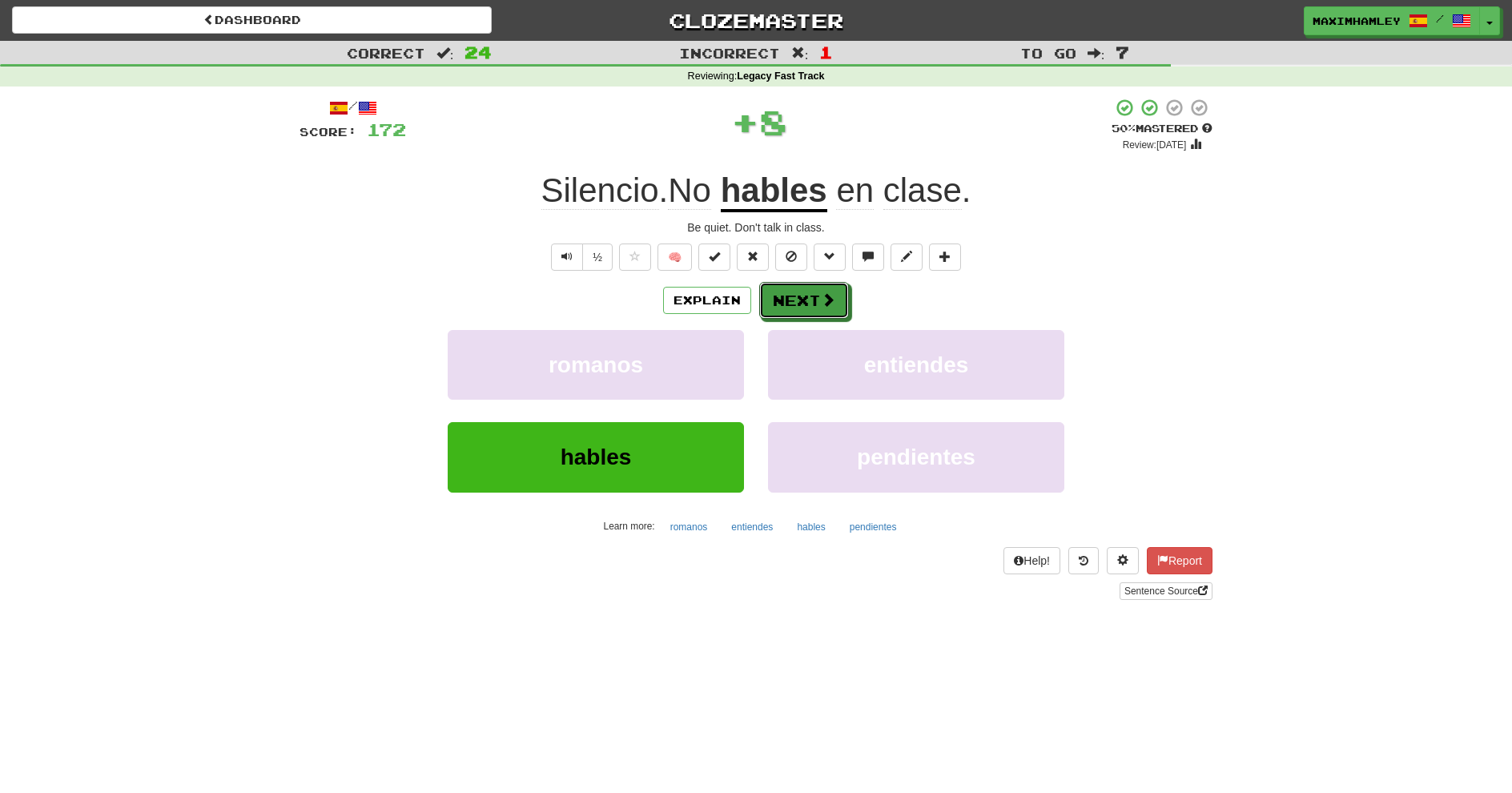
click at [781, 308] on button "Next" at bounding box center [804, 300] width 89 height 37
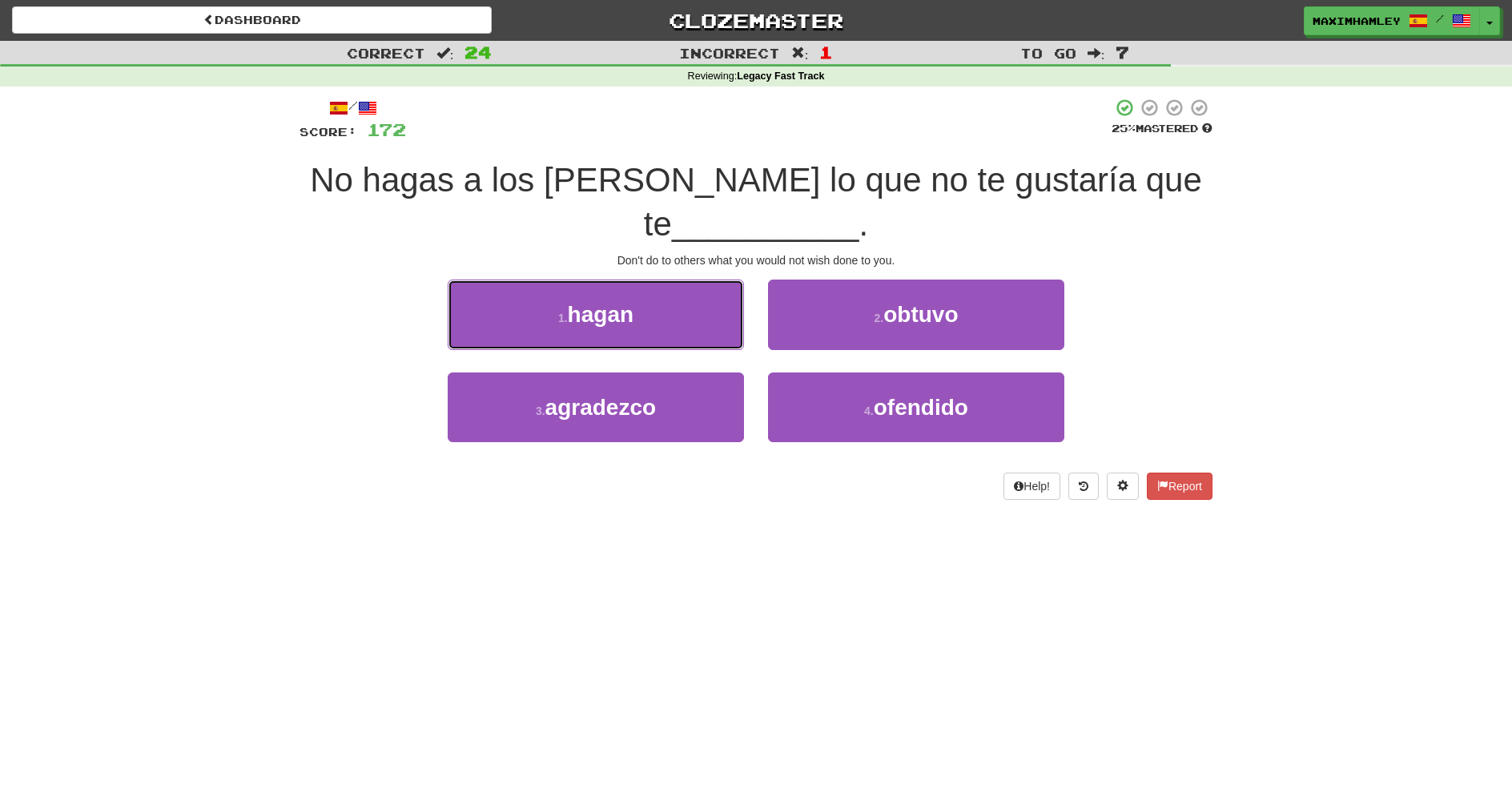
click at [609, 324] on span "hagan" at bounding box center [600, 315] width 65 height 25
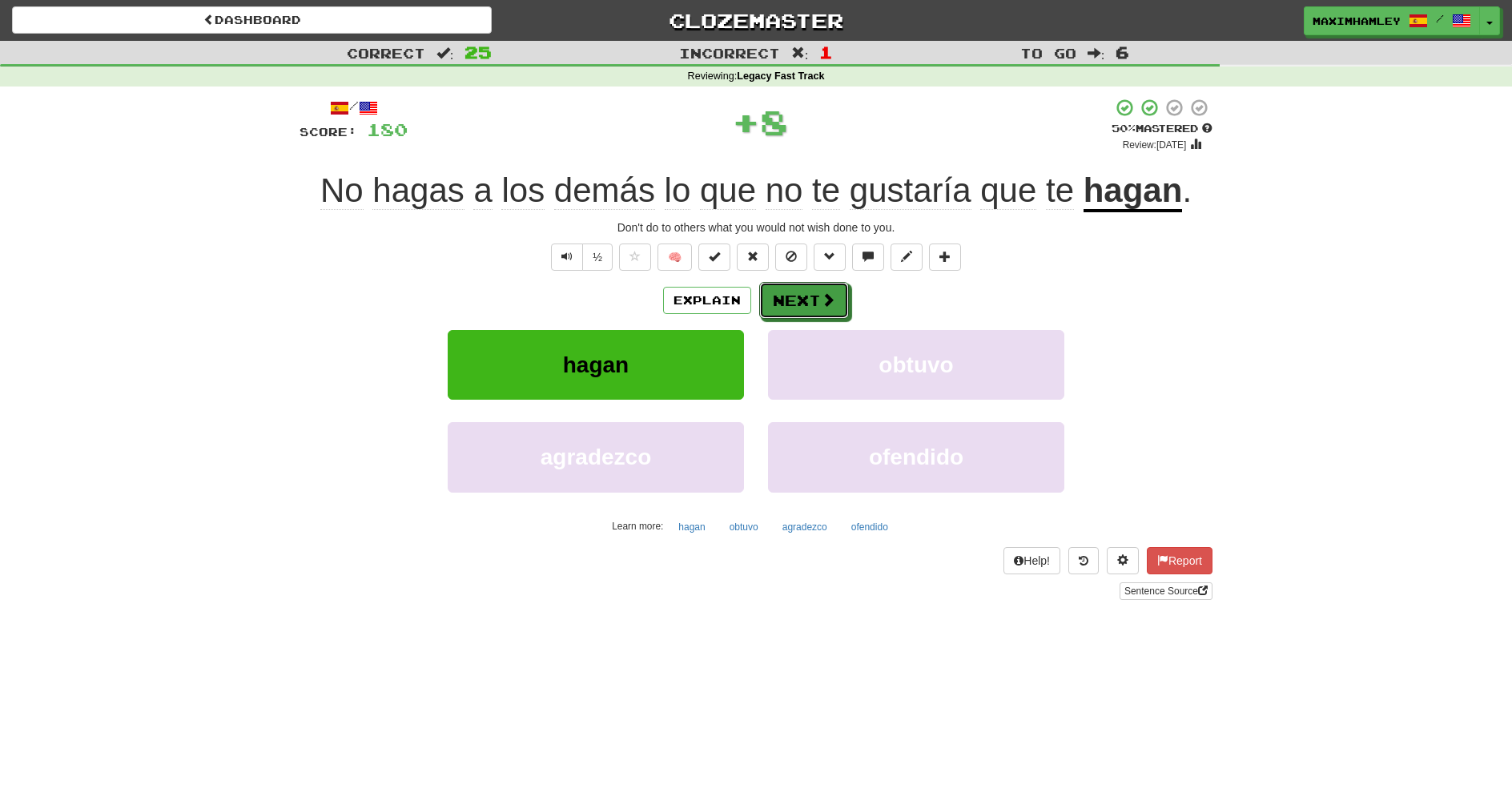
click at [830, 316] on button "Next" at bounding box center [804, 300] width 89 height 37
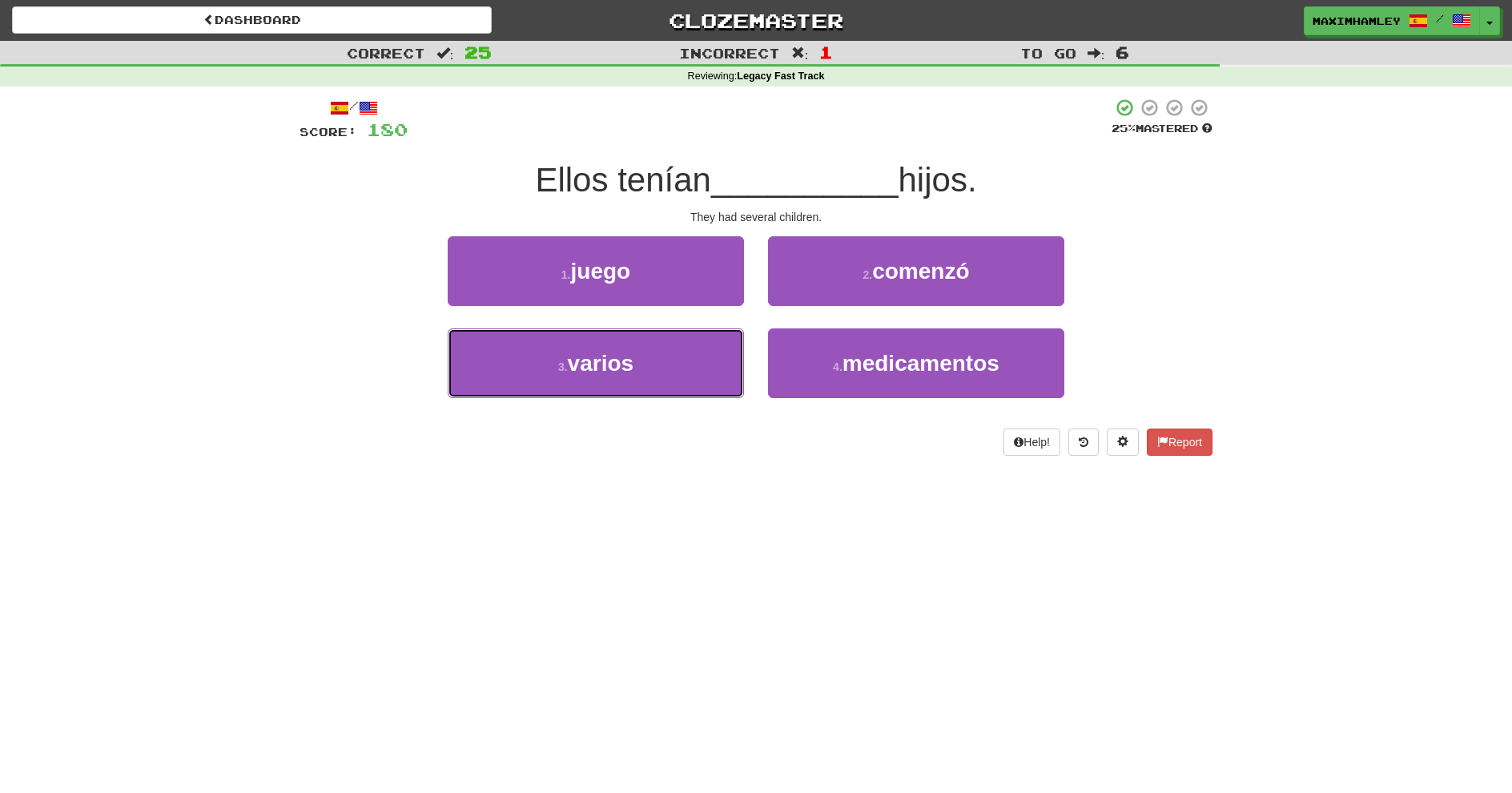
click at [693, 387] on button "3 . varios" at bounding box center [596, 363] width 296 height 70
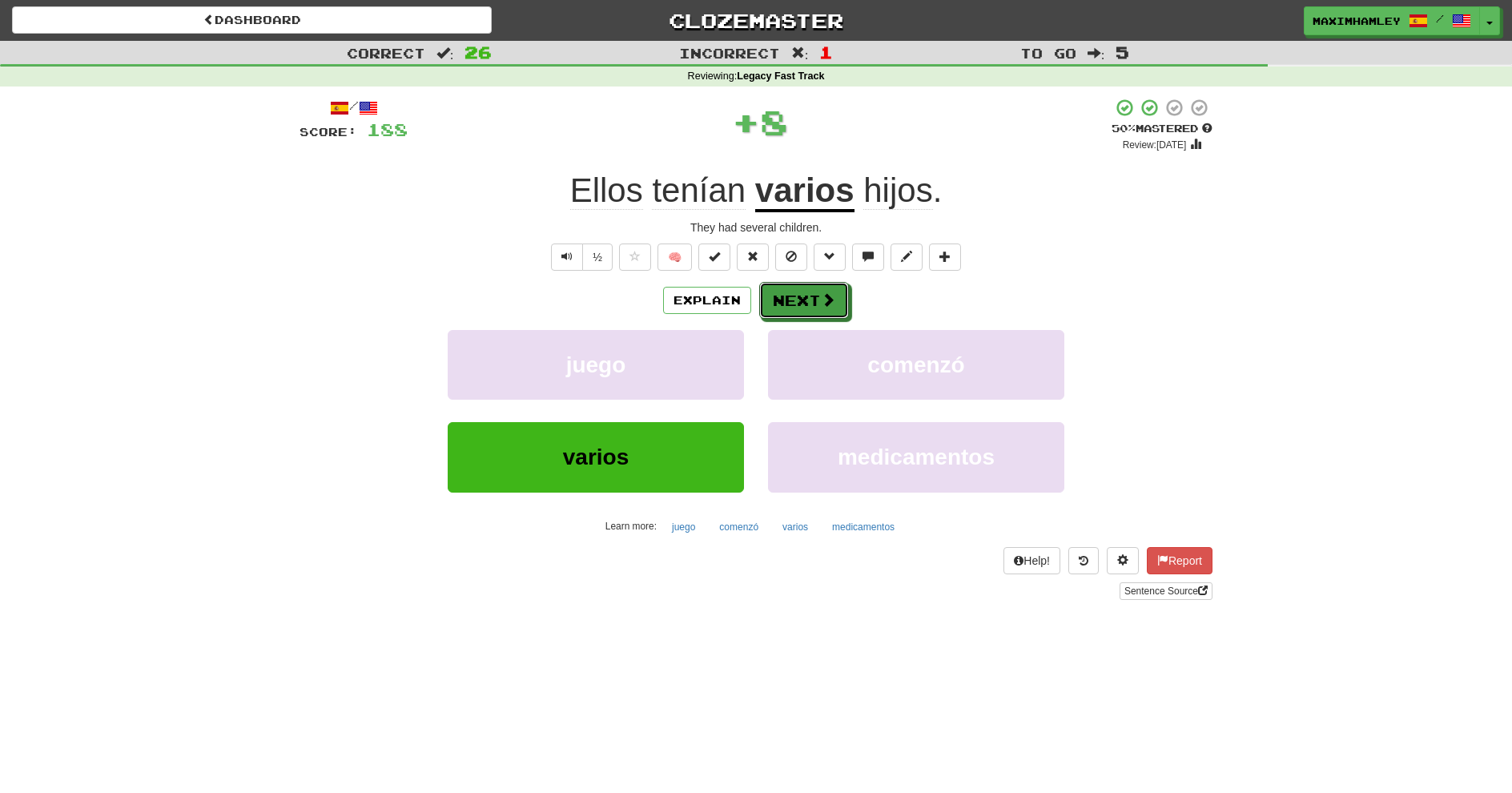
click at [819, 300] on button "Next" at bounding box center [804, 300] width 89 height 37
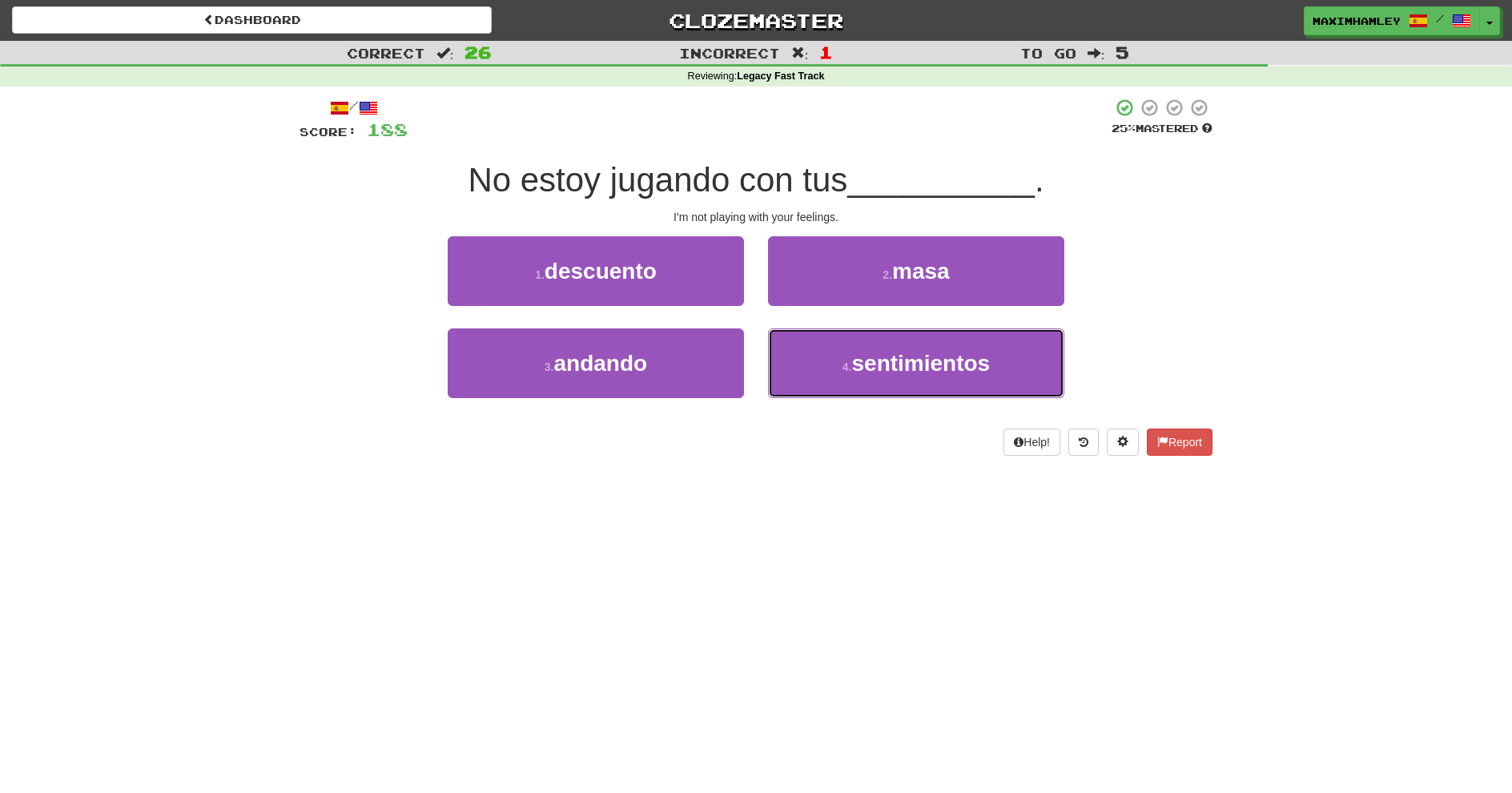
click at [814, 372] on button "4 . sentimientos" at bounding box center [916, 363] width 296 height 70
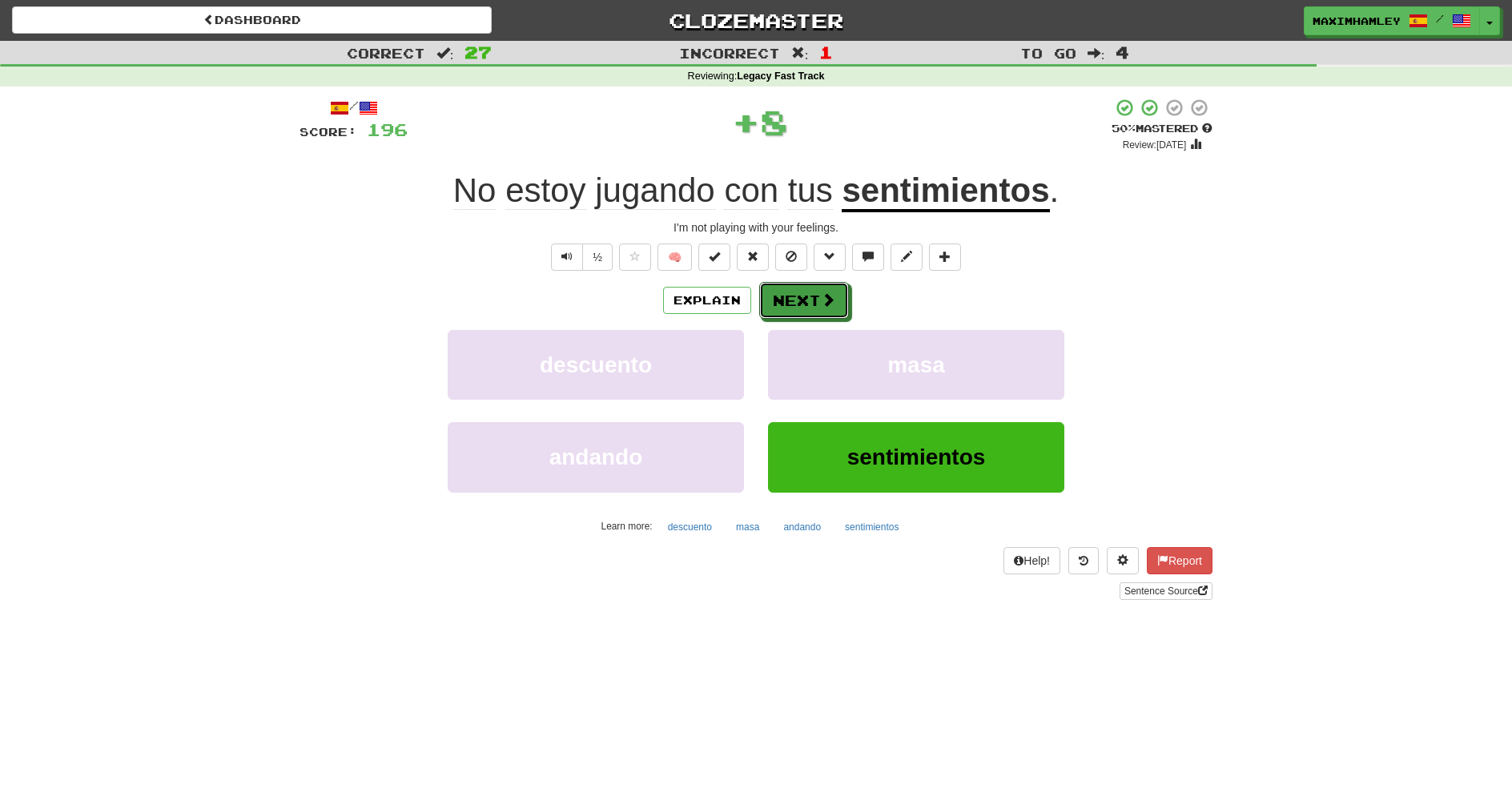
click at [780, 308] on button "Next" at bounding box center [804, 300] width 89 height 37
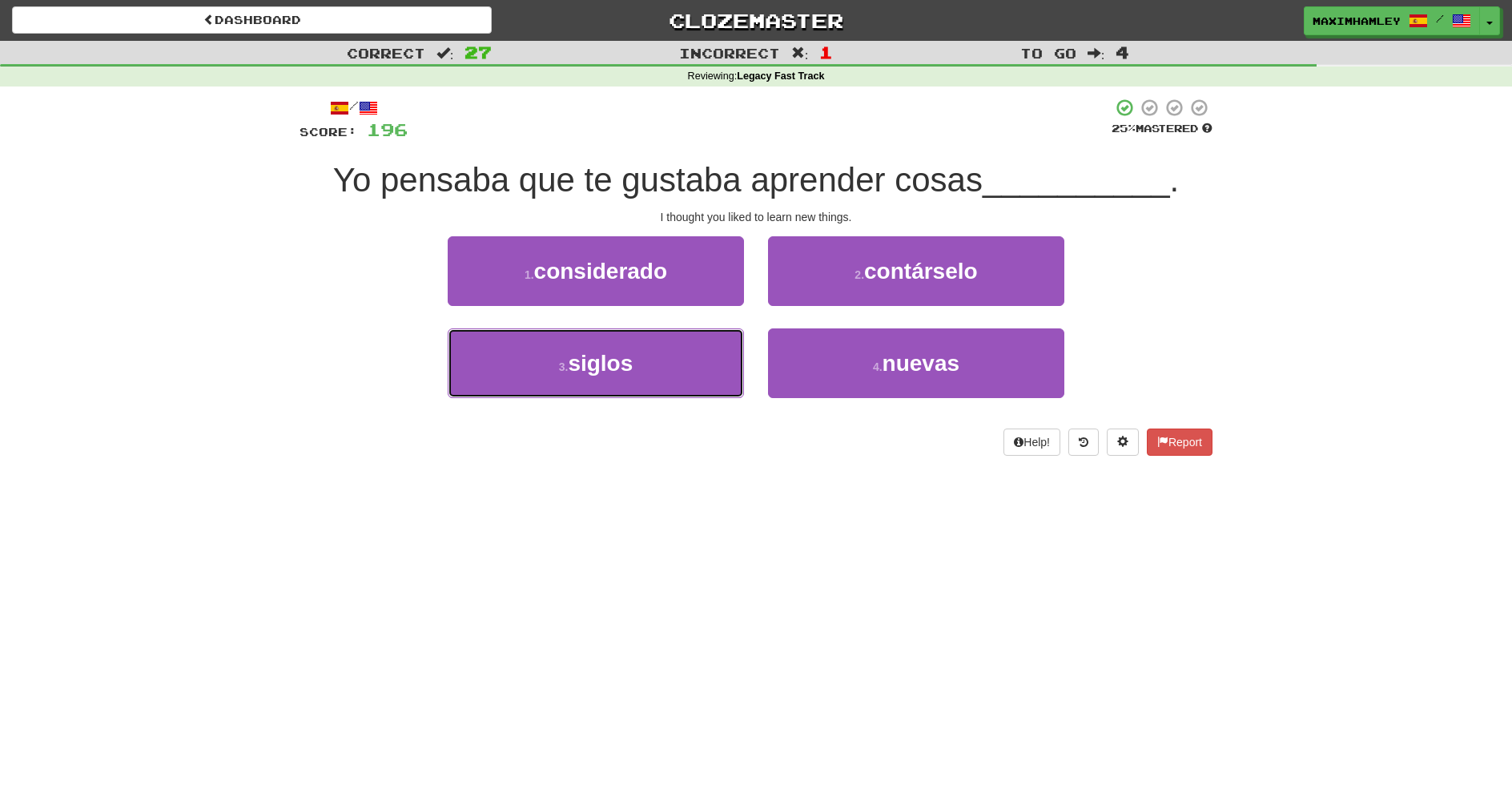
click at [730, 350] on button "3 . siglos" at bounding box center [596, 363] width 296 height 70
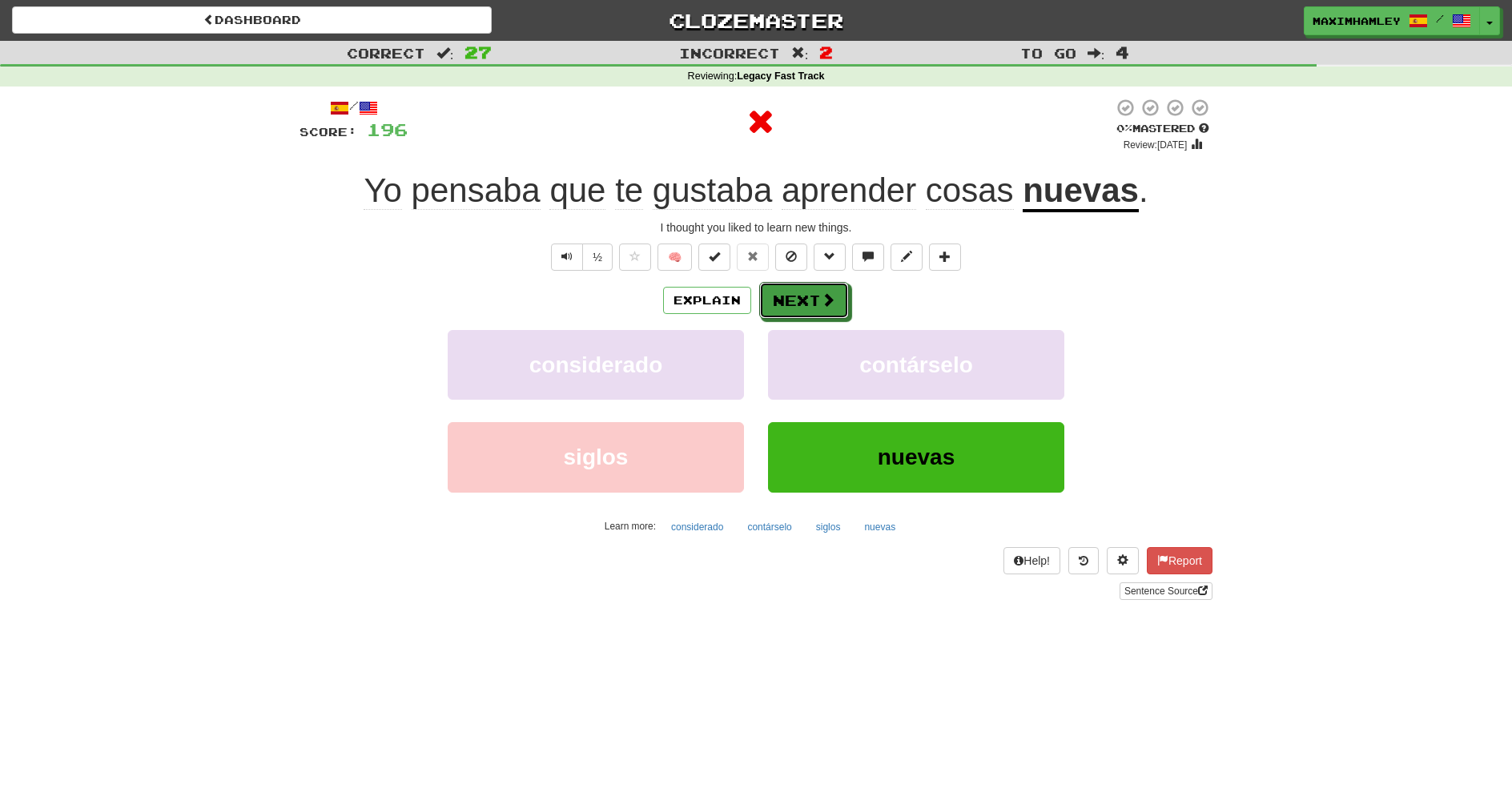
click at [816, 310] on button "Next" at bounding box center [804, 300] width 89 height 37
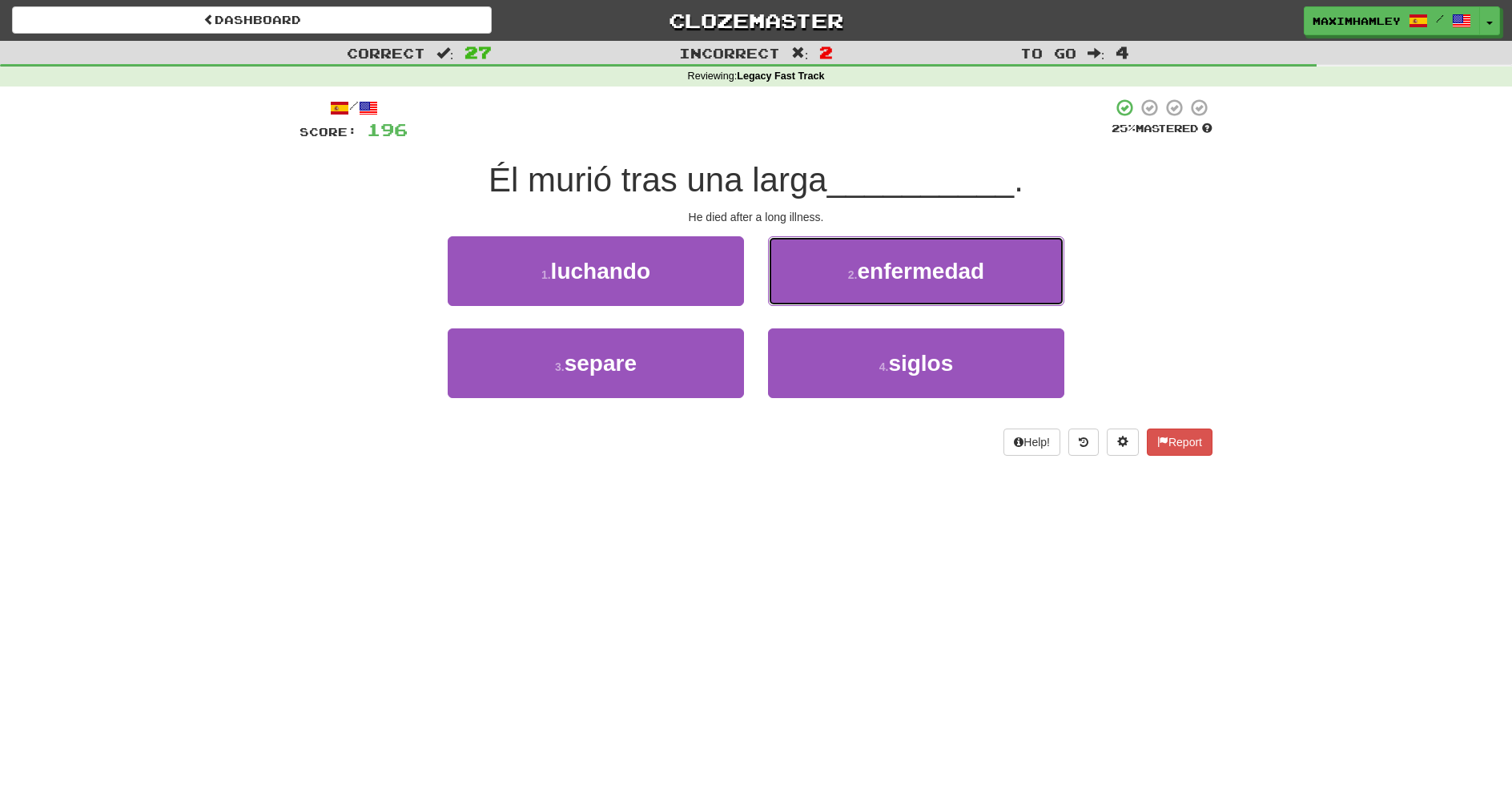
click at [816, 286] on button "2 . enfermedad" at bounding box center [916, 272] width 296 height 70
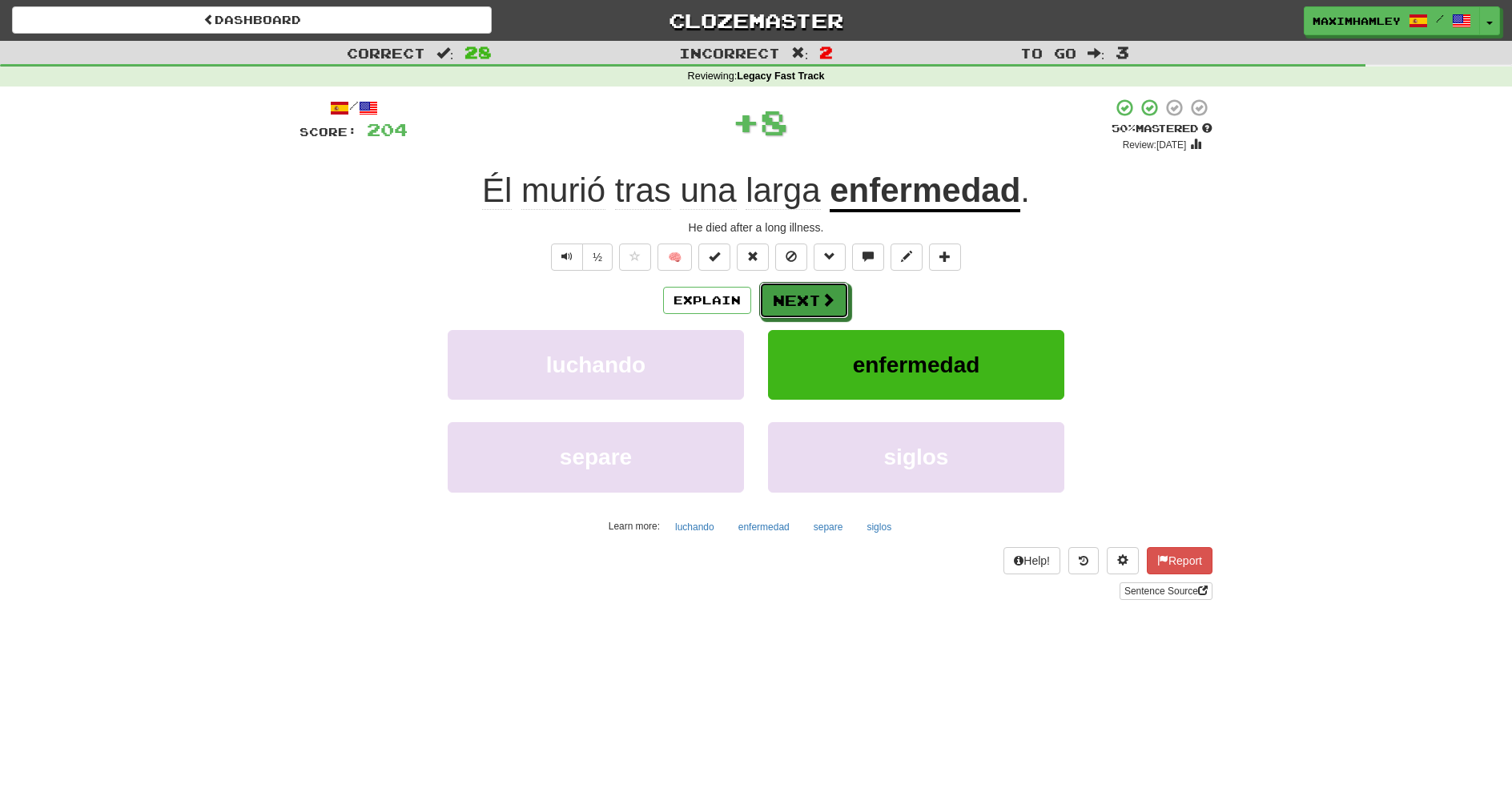
click at [816, 286] on button "Next" at bounding box center [804, 300] width 89 height 37
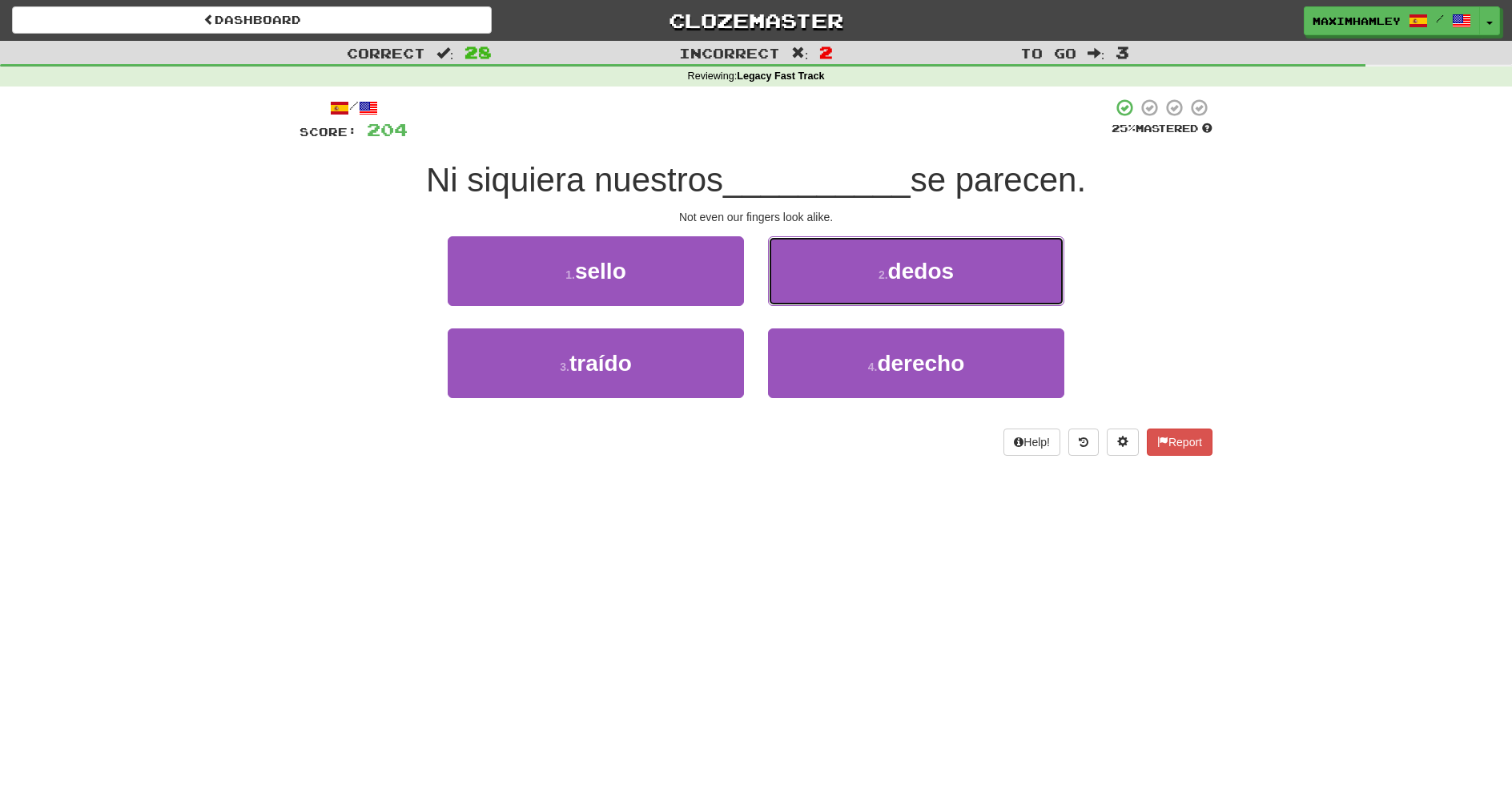
click at [816, 286] on button "2 . dedos" at bounding box center [916, 272] width 296 height 70
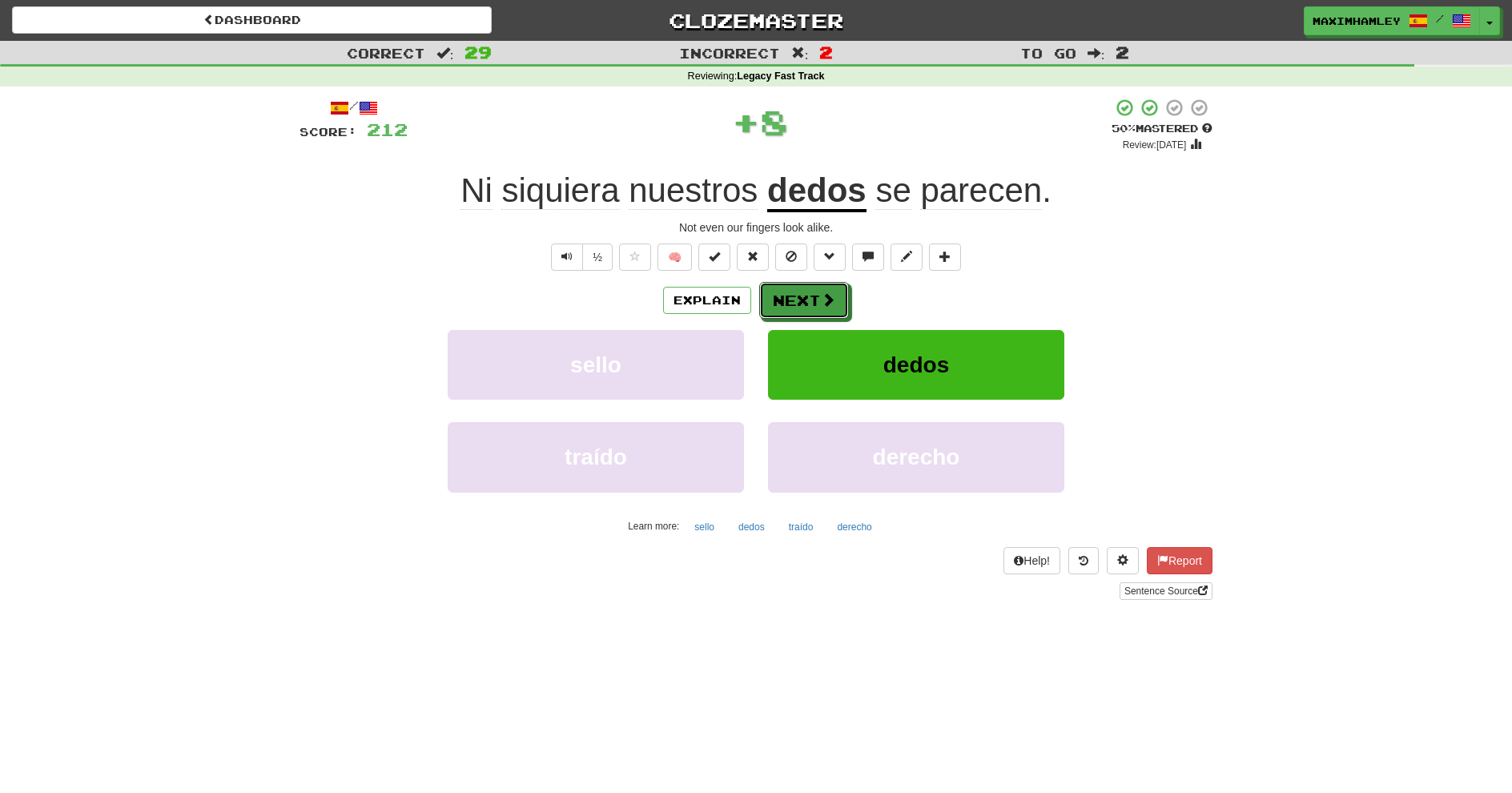
click at [824, 288] on button "Next" at bounding box center [804, 300] width 89 height 37
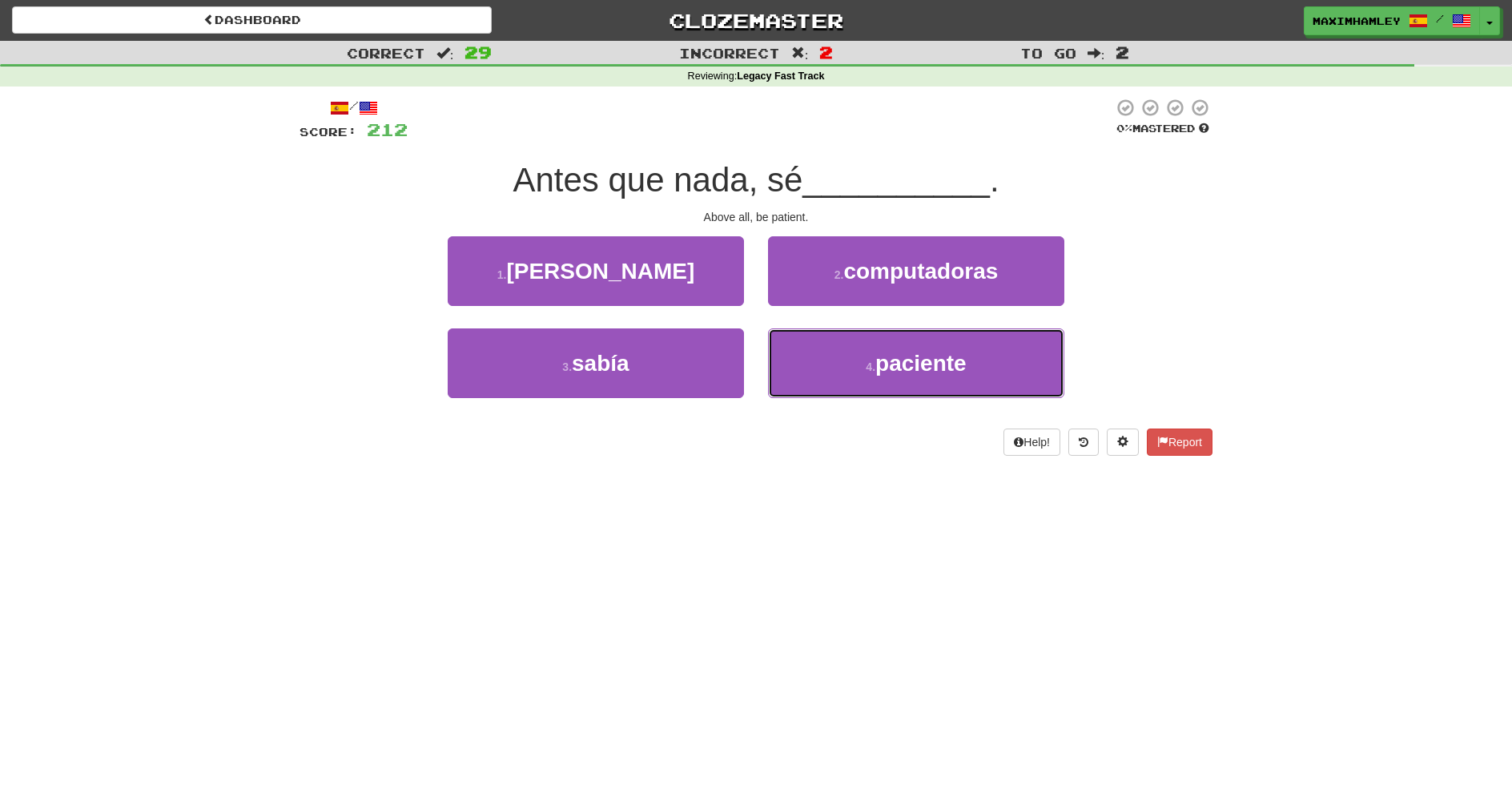
click at [860, 363] on button "4 . paciente" at bounding box center [916, 363] width 296 height 70
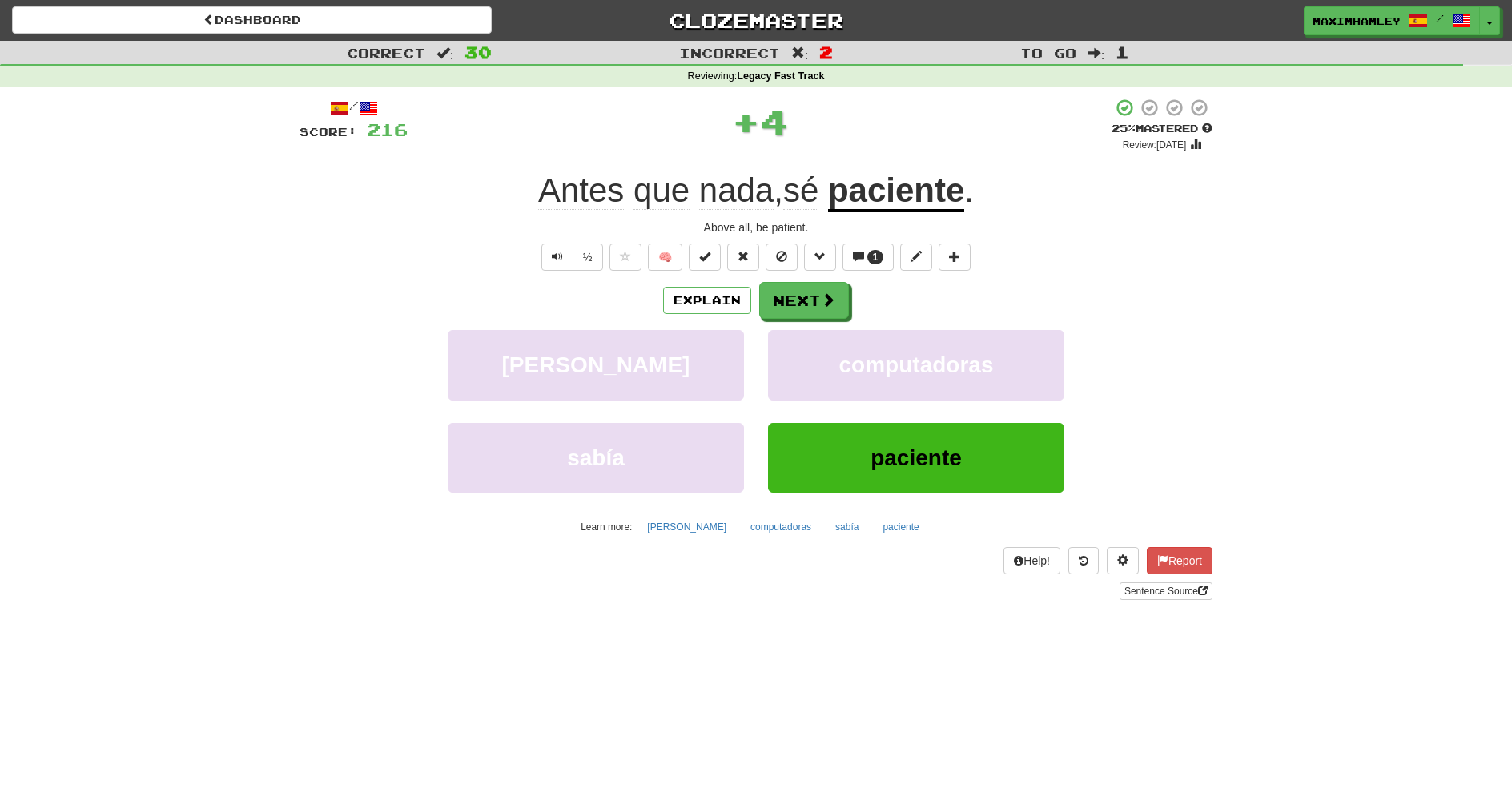
click at [850, 294] on div "Explain Next" at bounding box center [756, 300] width 913 height 37
click at [807, 350] on button "computadoras" at bounding box center [916, 365] width 296 height 70
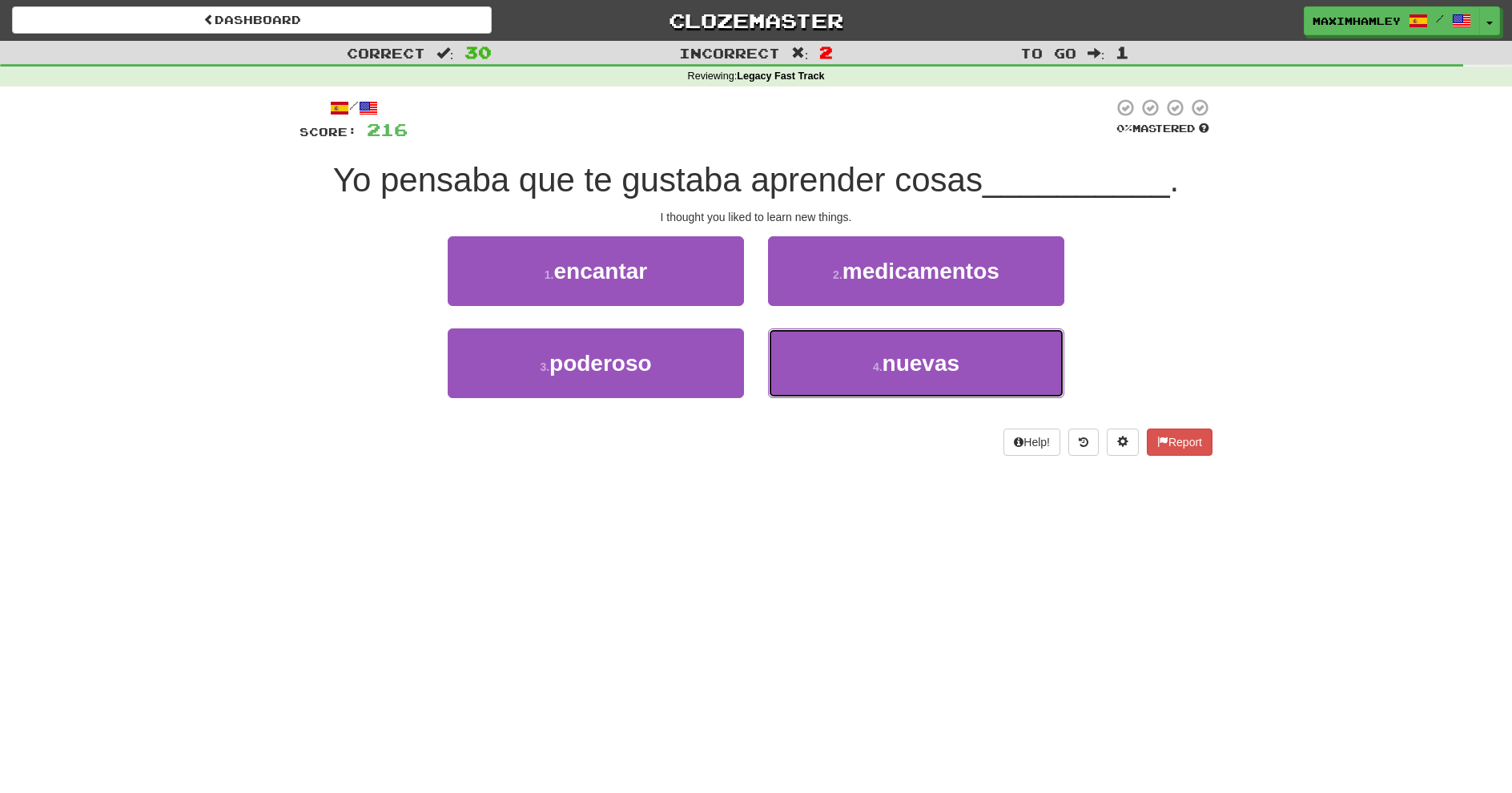
click at [835, 348] on button "4 . nuevas" at bounding box center [916, 363] width 296 height 70
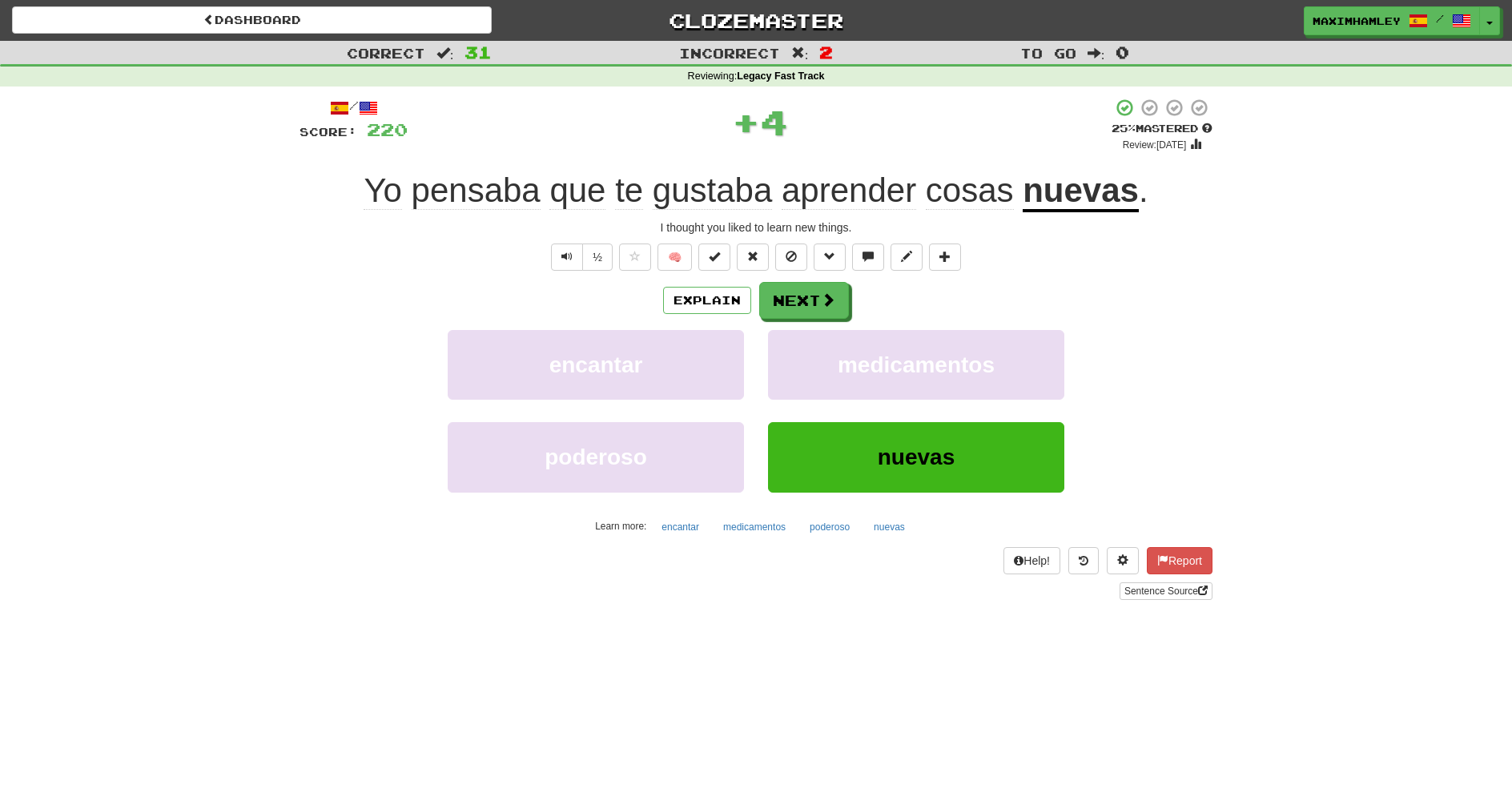
click at [809, 281] on div "/ Score: 220 + 4 25 % Mastered Review: 2025-08-20 Yo pensaba que te gustaba apr…" at bounding box center [756, 348] width 913 height 502
click at [802, 304] on button "Next" at bounding box center [804, 300] width 89 height 37
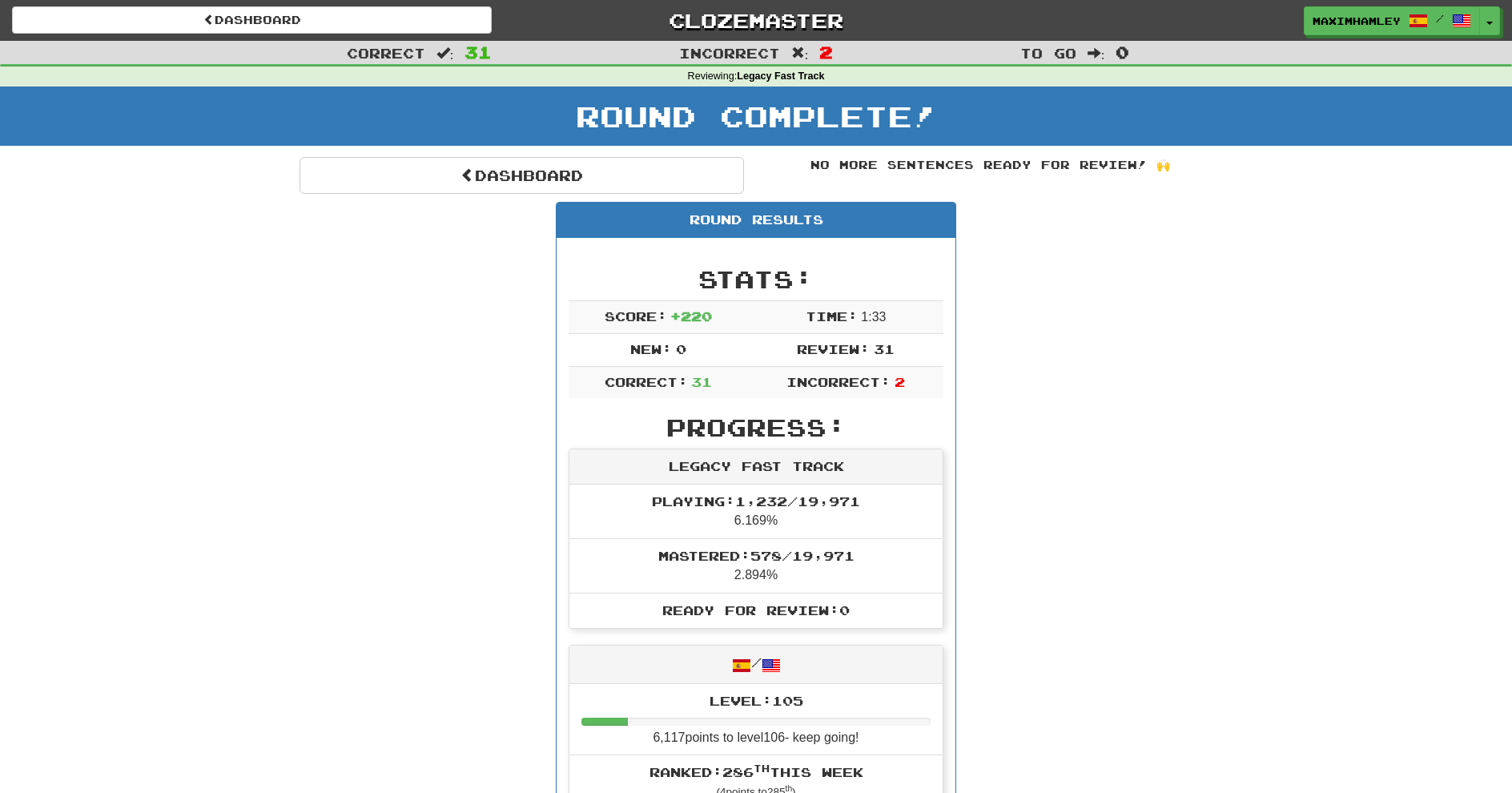
click at [434, 5] on div "Dashboard Clozemaster maximhamley / Toggle Dropdown Dashboard Leaderboard Activ…" at bounding box center [756, 17] width 1512 height 36
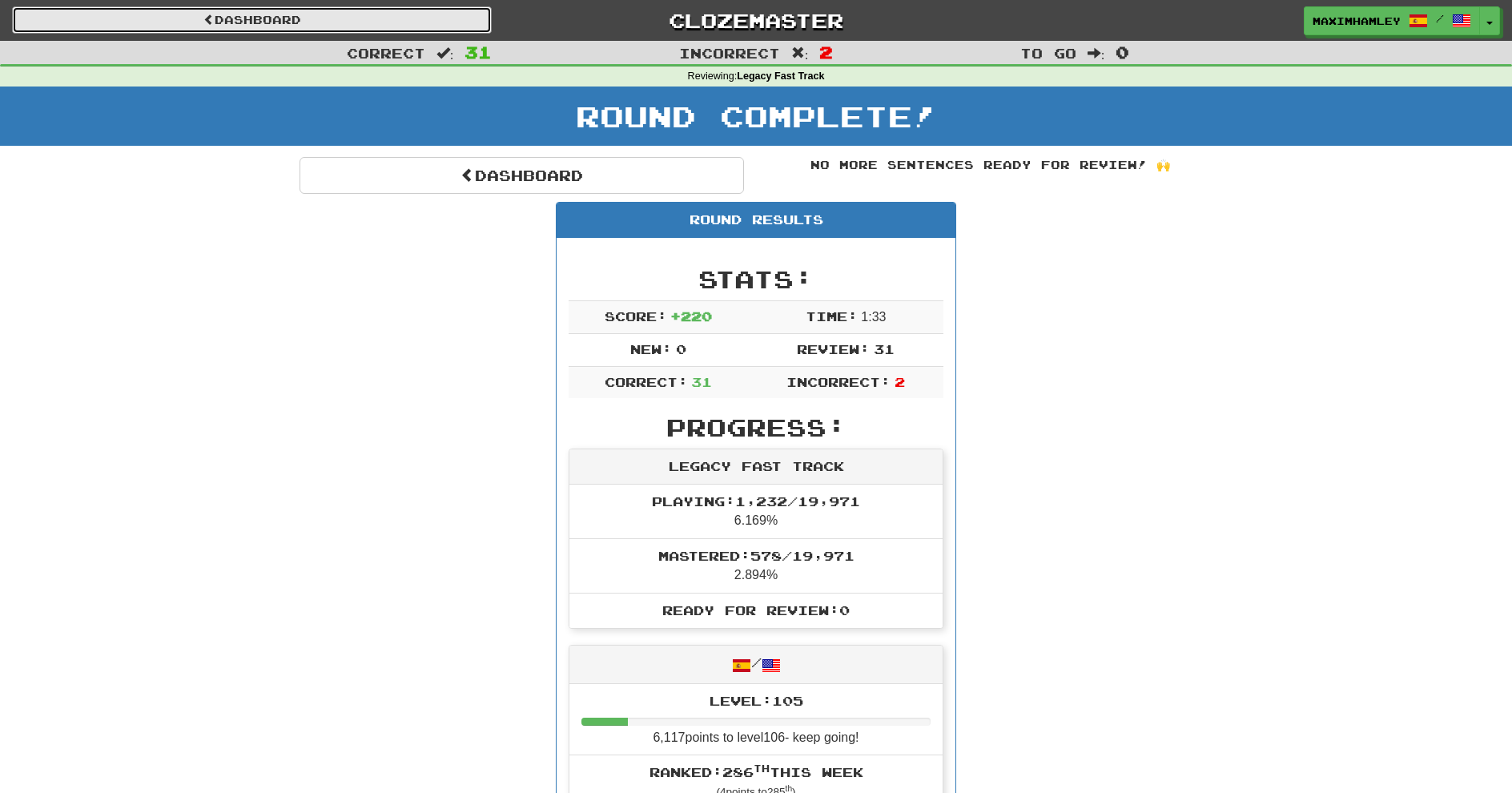
click at [400, 19] on link "Dashboard" at bounding box center [252, 20] width 480 height 27
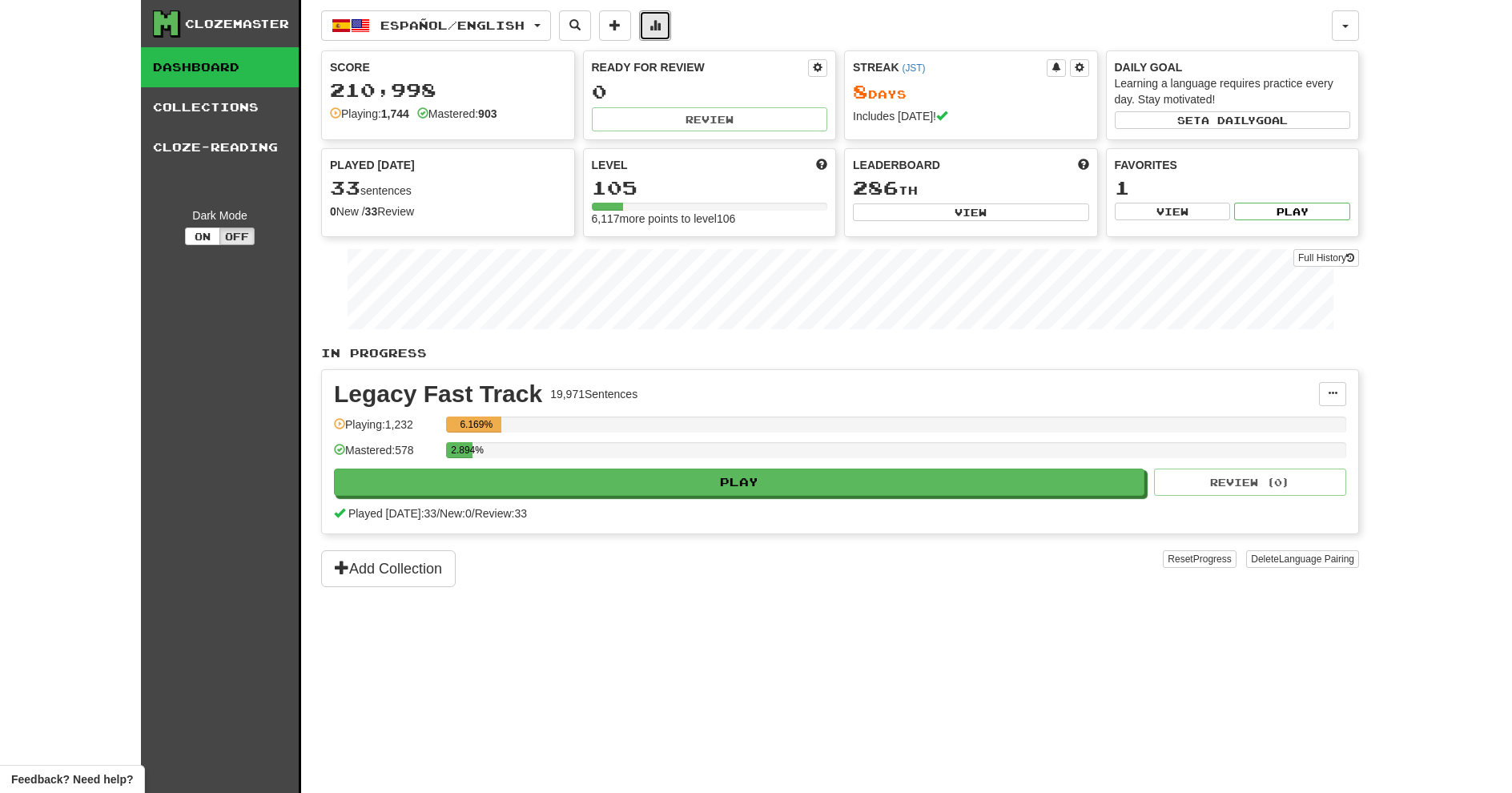
click at [660, 26] on span at bounding box center [655, 25] width 12 height 12
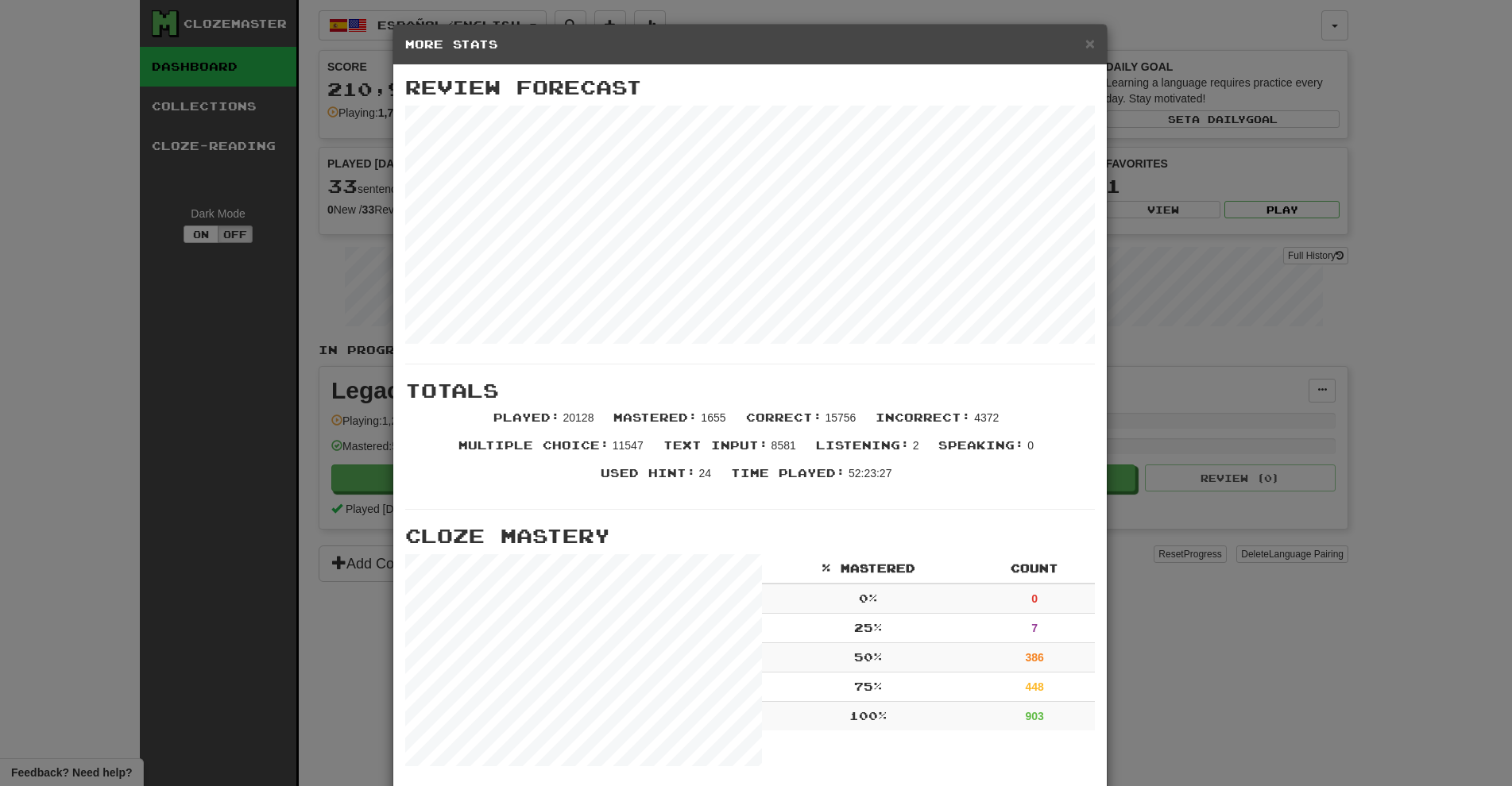
click at [1172, 562] on div "× More Stats Review Forecast Totals Played : 20128 Mastered : 1655 Correct : 15…" at bounding box center [756, 393] width 1512 height 786
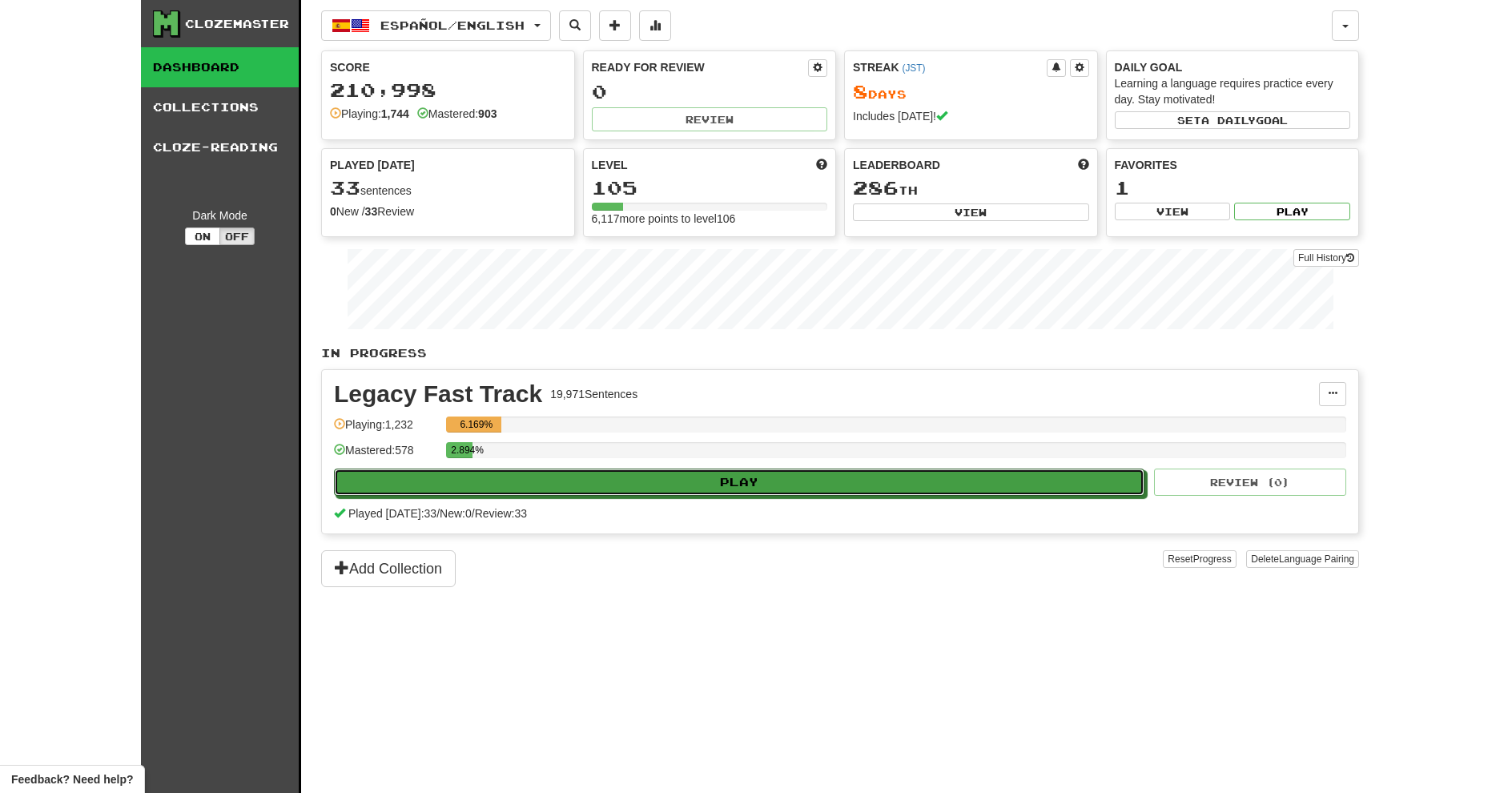
click at [846, 482] on button "Play" at bounding box center [739, 482] width 810 height 27
select select "***"
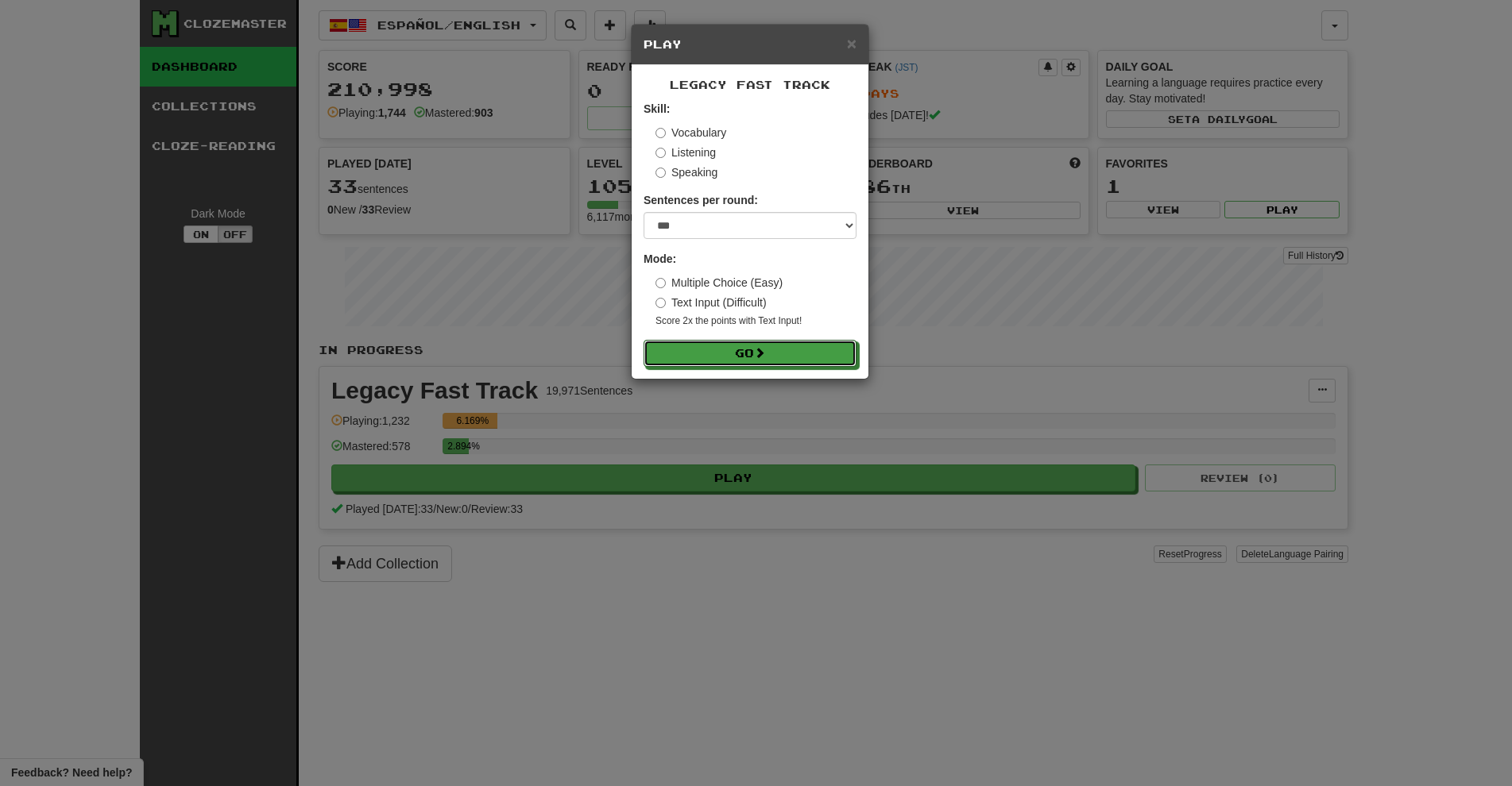
click at [731, 354] on button "Go" at bounding box center [749, 353] width 213 height 27
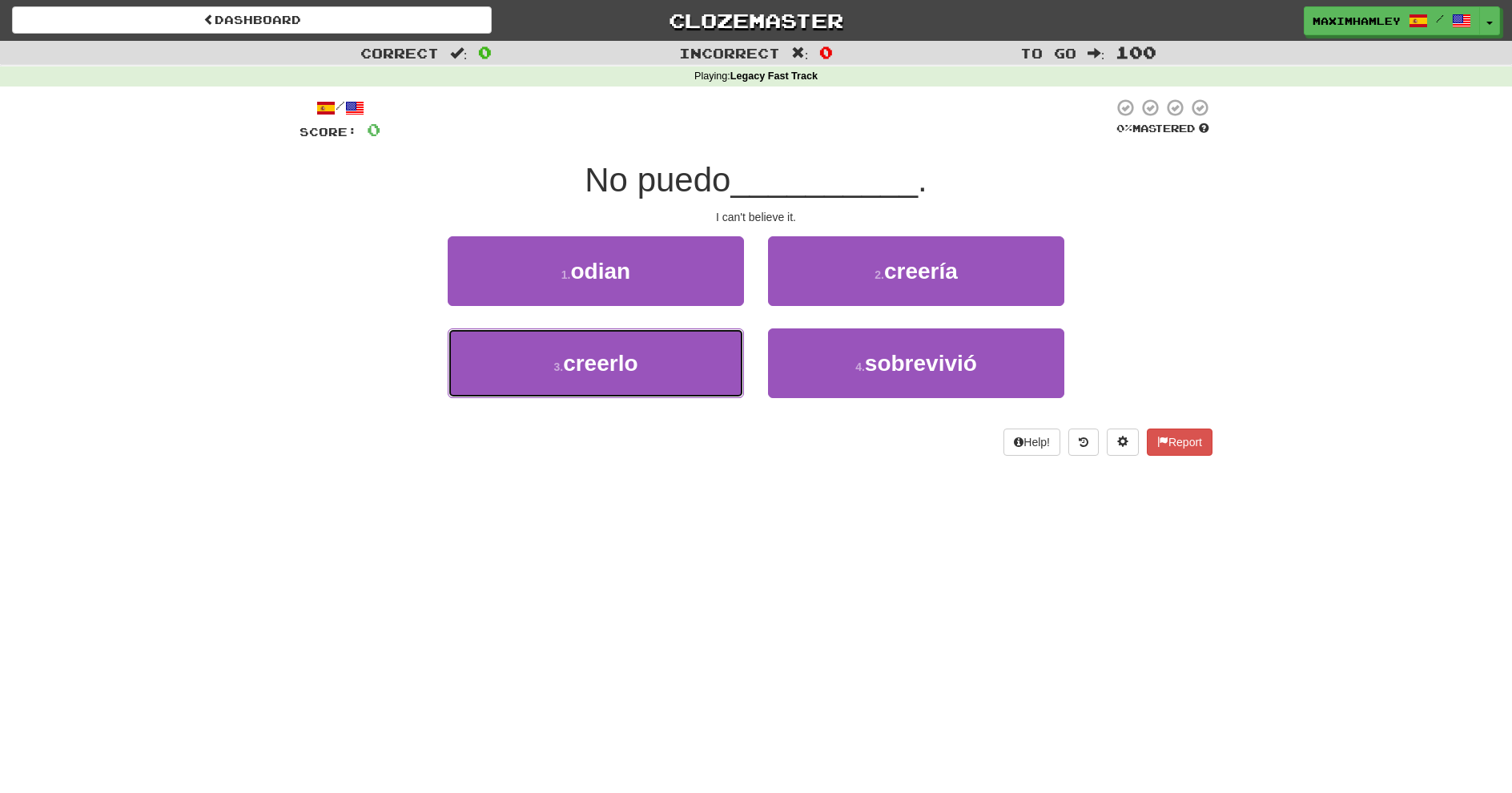
click at [682, 382] on button "3 . creerlo" at bounding box center [596, 363] width 296 height 70
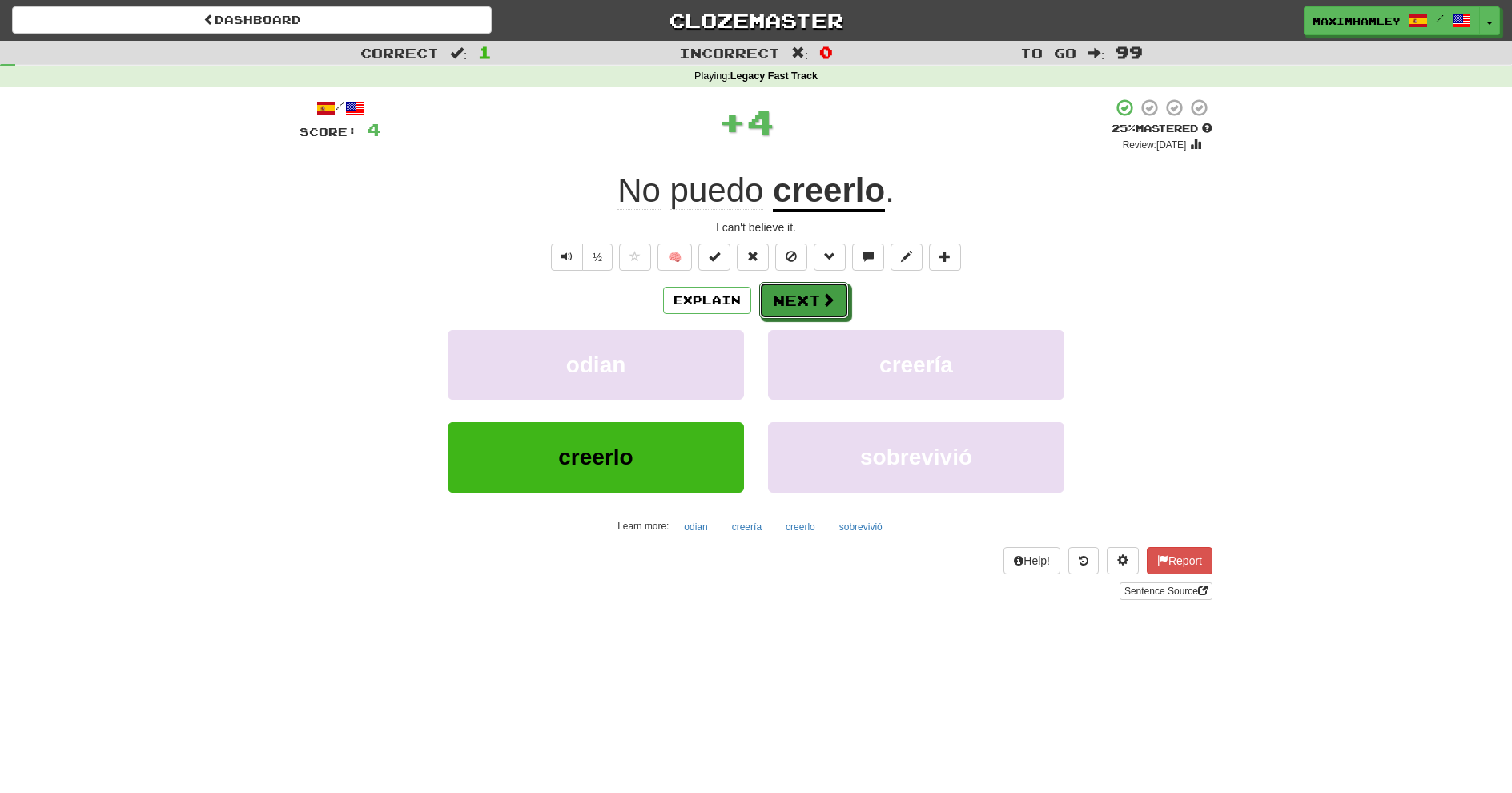
click at [809, 301] on button "Next" at bounding box center [804, 300] width 89 height 37
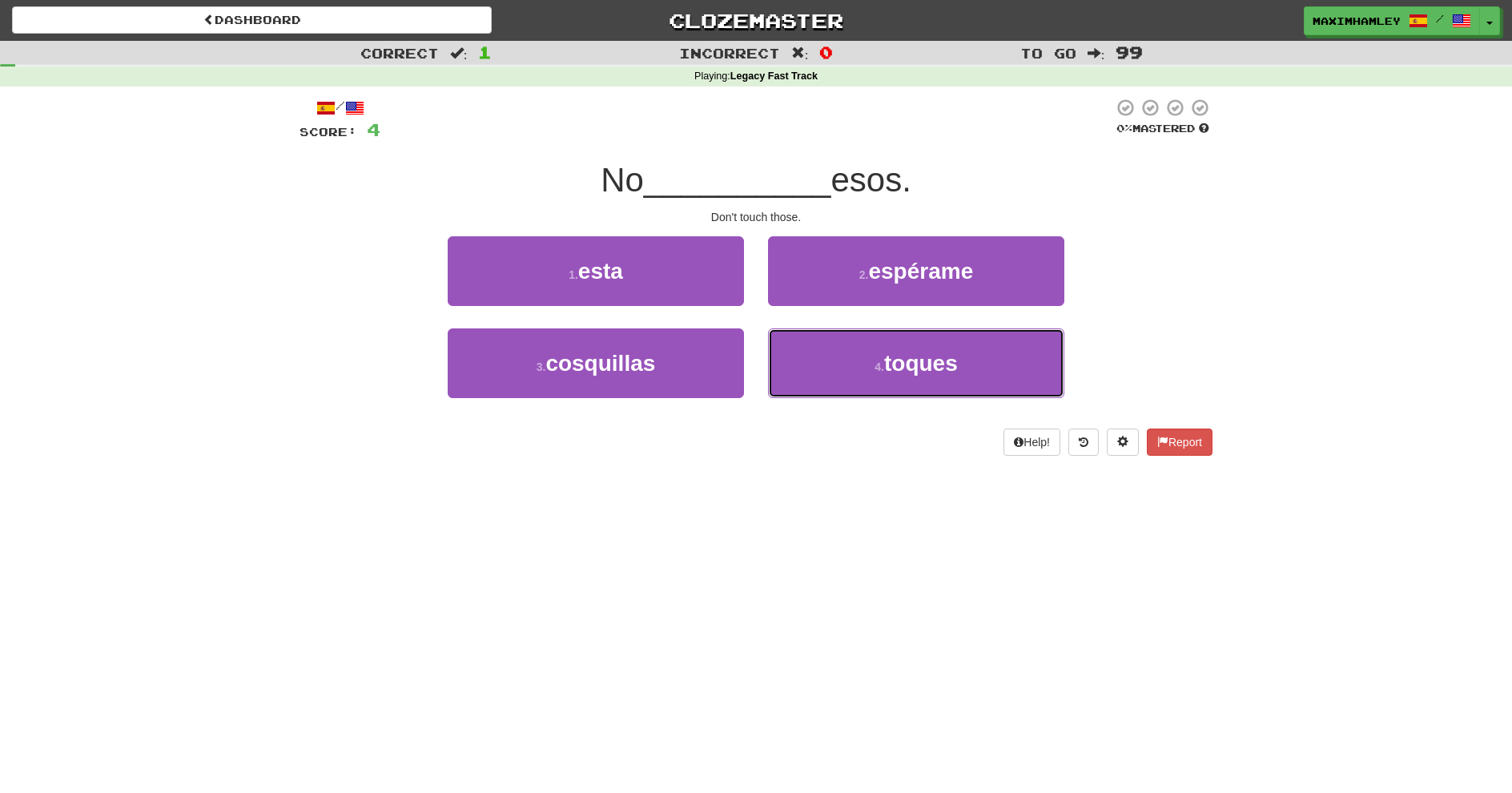
drag, startPoint x: 869, startPoint y: 391, endPoint x: 837, endPoint y: 348, distance: 53.6
click at [867, 387] on button "4 . toques" at bounding box center [916, 363] width 296 height 70
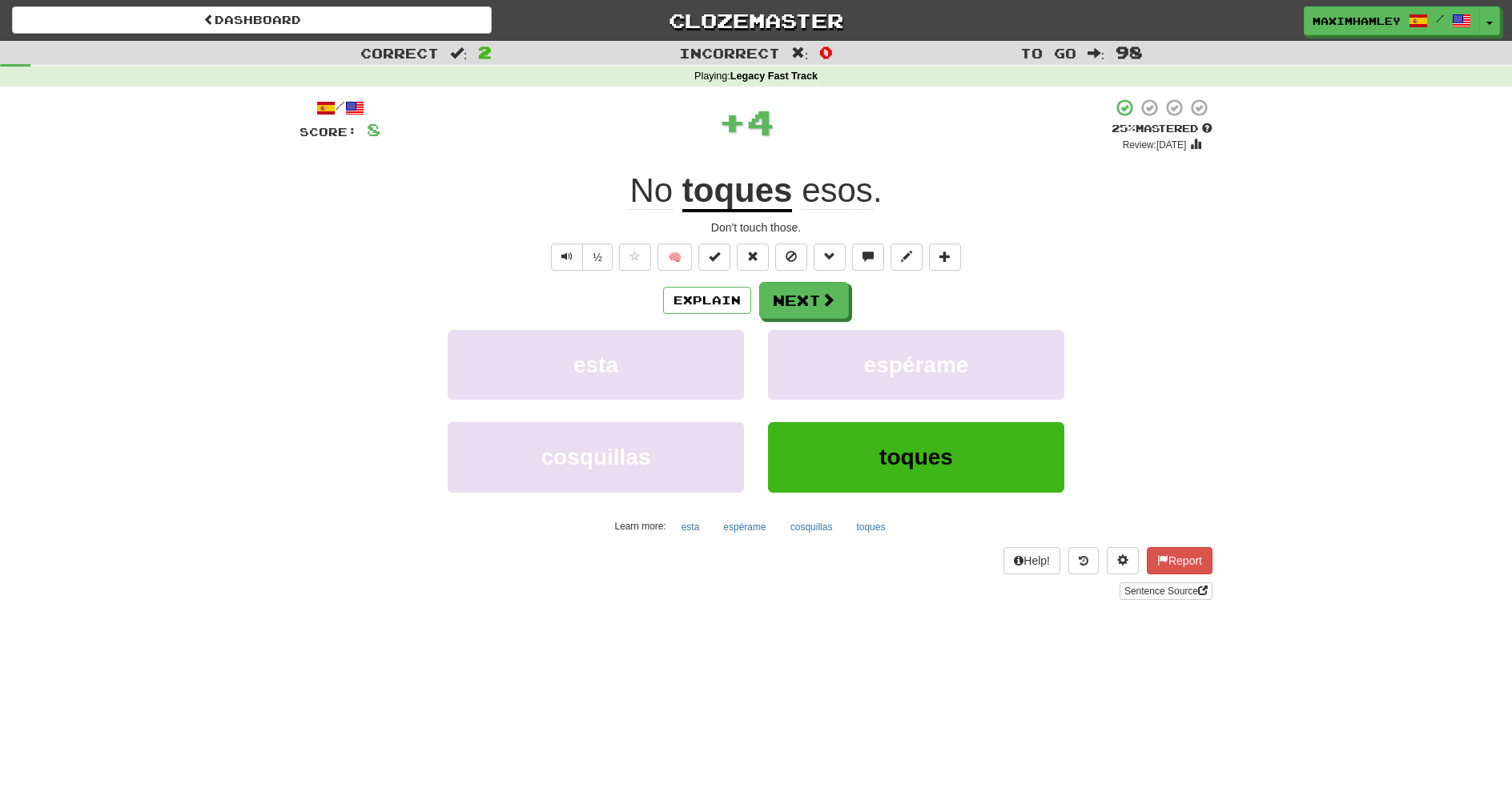
drag, startPoint x: 791, startPoint y: 272, endPoint x: 804, endPoint y: 308, distance: 38.3
click at [794, 287] on div "/ Score: 8 + 4 25 % Mastered Review: [DATE] No toques esos . Don't touch those.…" at bounding box center [756, 348] width 913 height 502
click at [804, 309] on button "Next" at bounding box center [804, 300] width 89 height 37
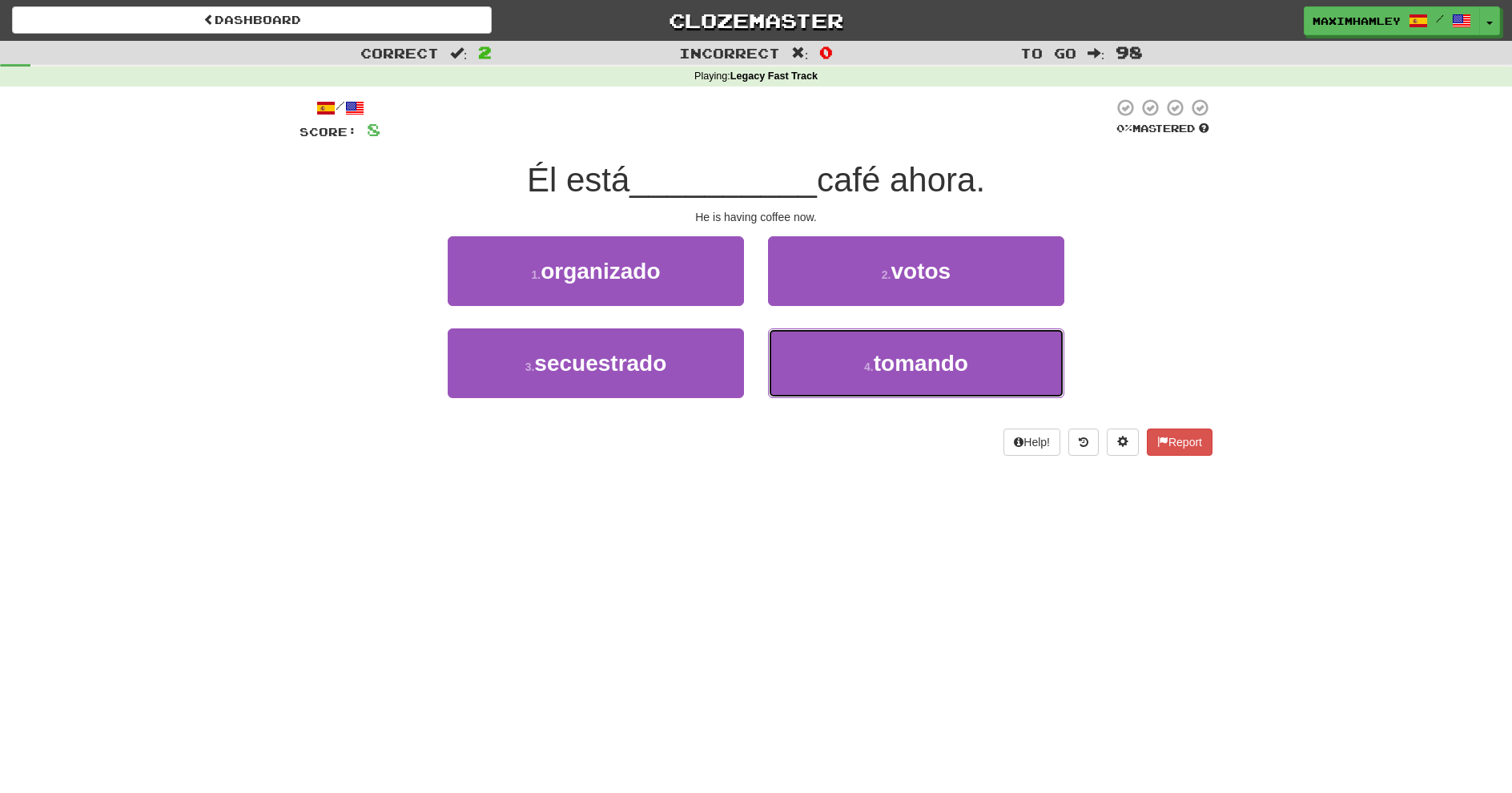
click at [839, 346] on button "4 . tomando" at bounding box center [916, 363] width 296 height 70
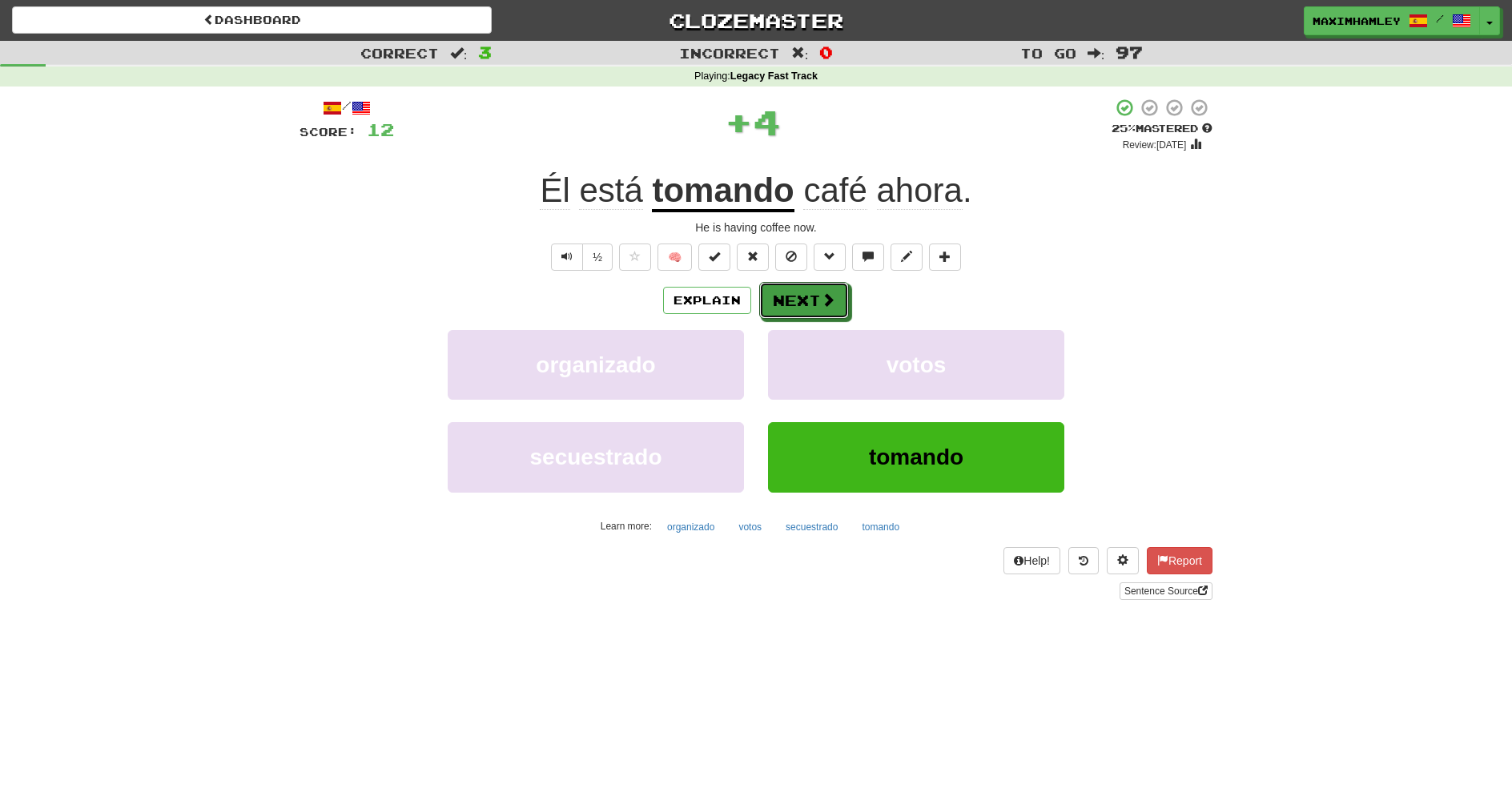
click at [808, 297] on button "Next" at bounding box center [804, 300] width 89 height 37
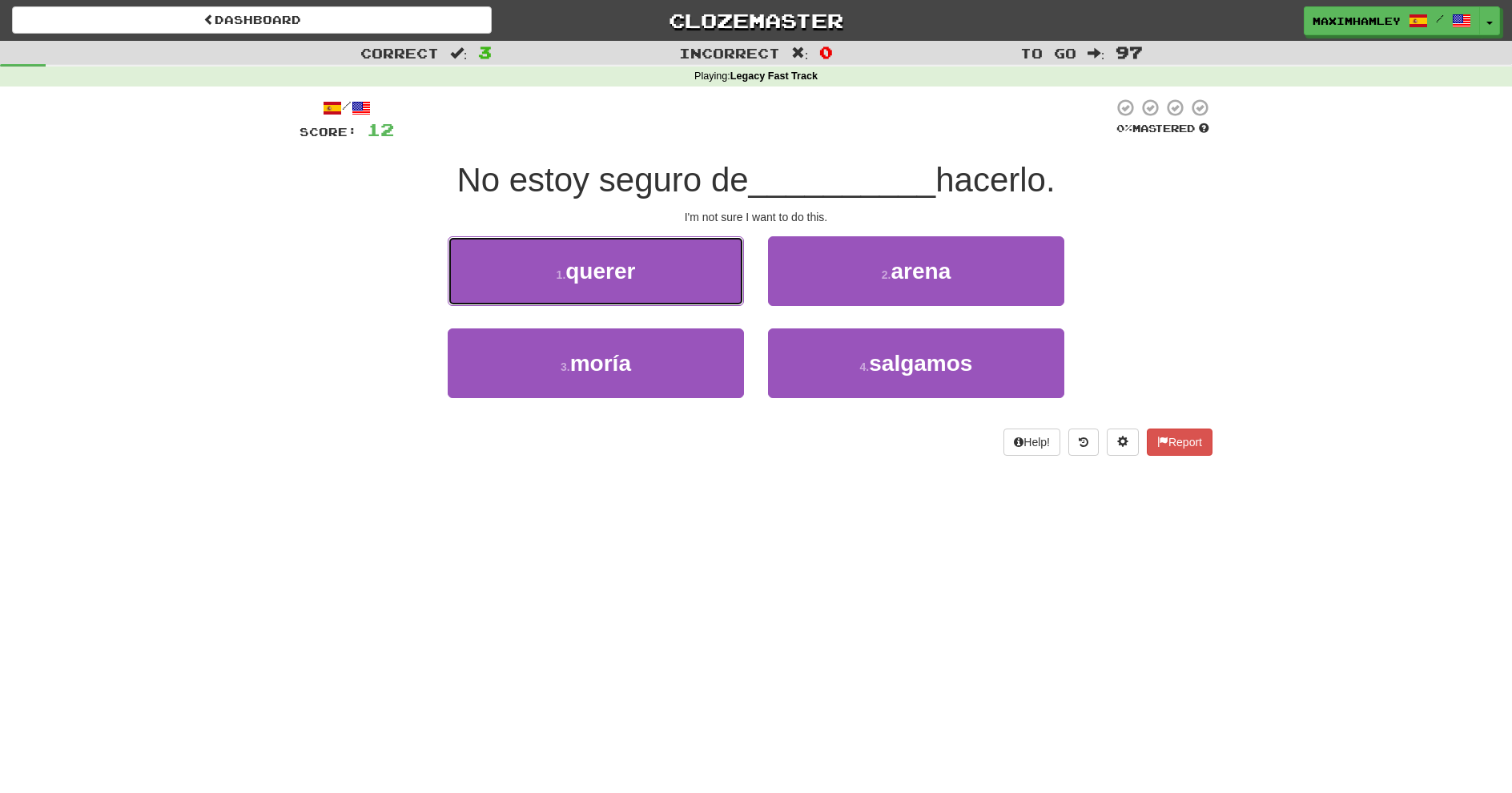
click at [677, 291] on button "1 . querer" at bounding box center [596, 272] width 296 height 70
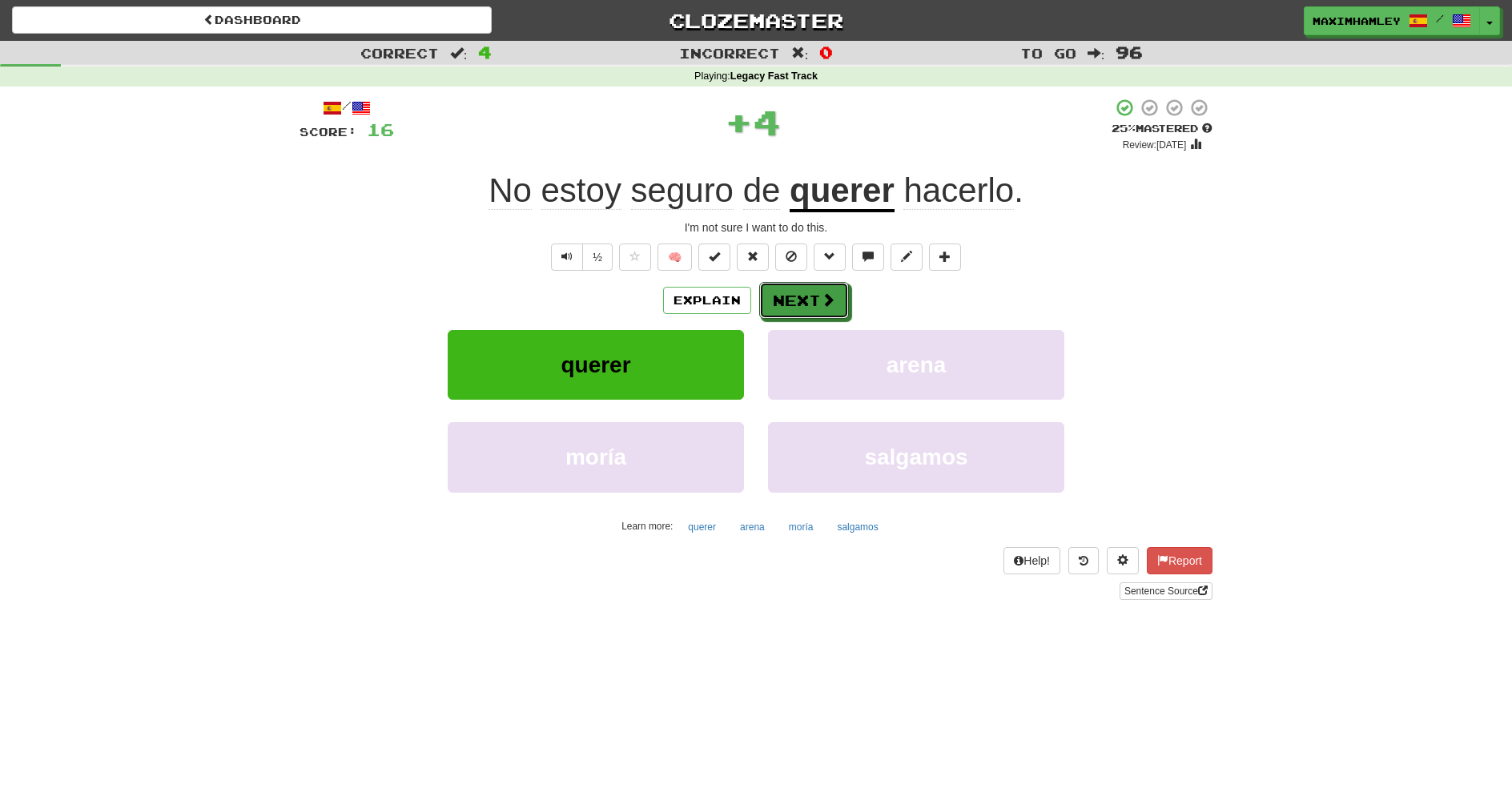
click at [766, 309] on button "Next" at bounding box center [804, 300] width 89 height 37
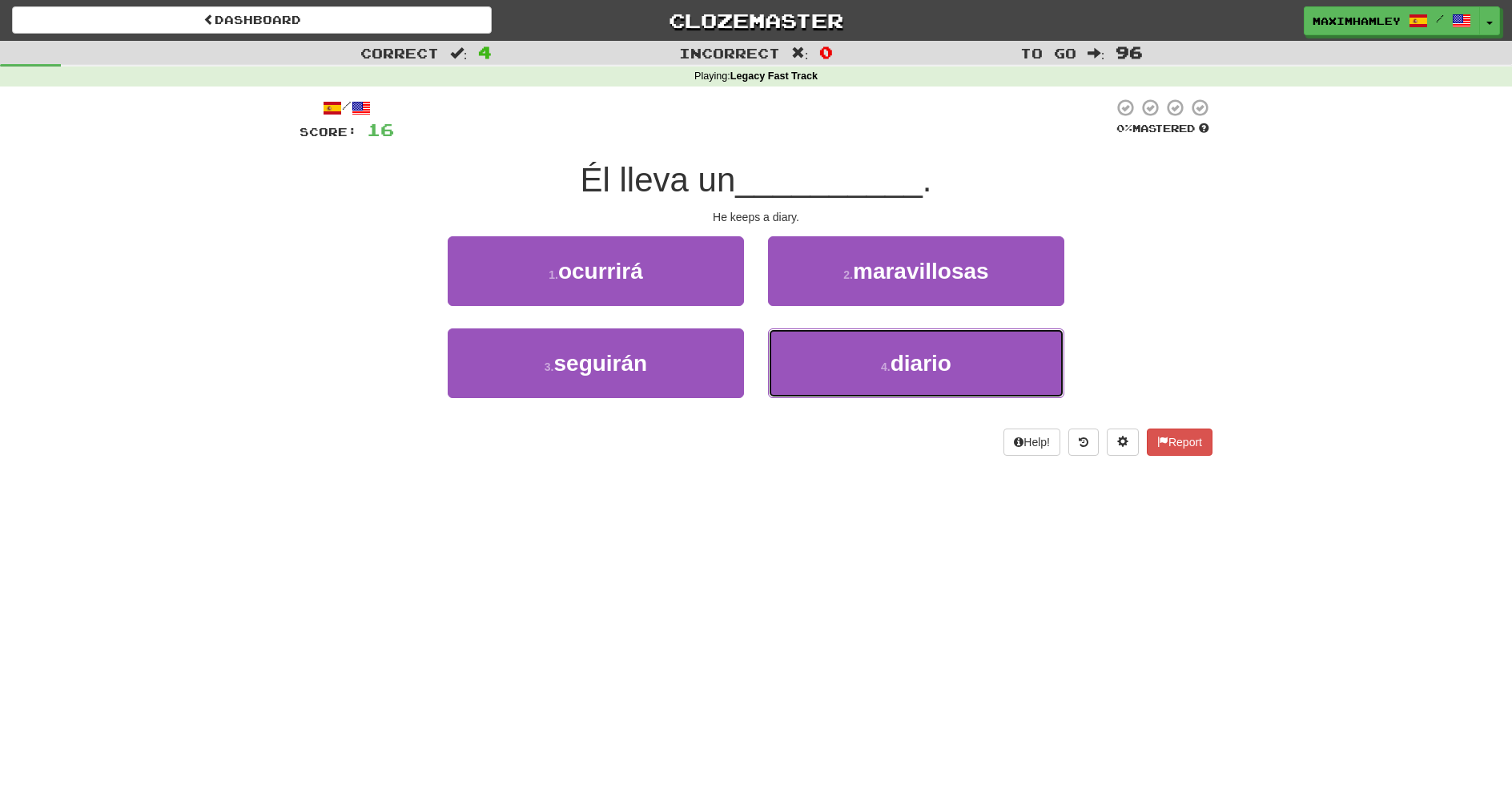
click at [874, 369] on button "4 . diario" at bounding box center [916, 363] width 296 height 70
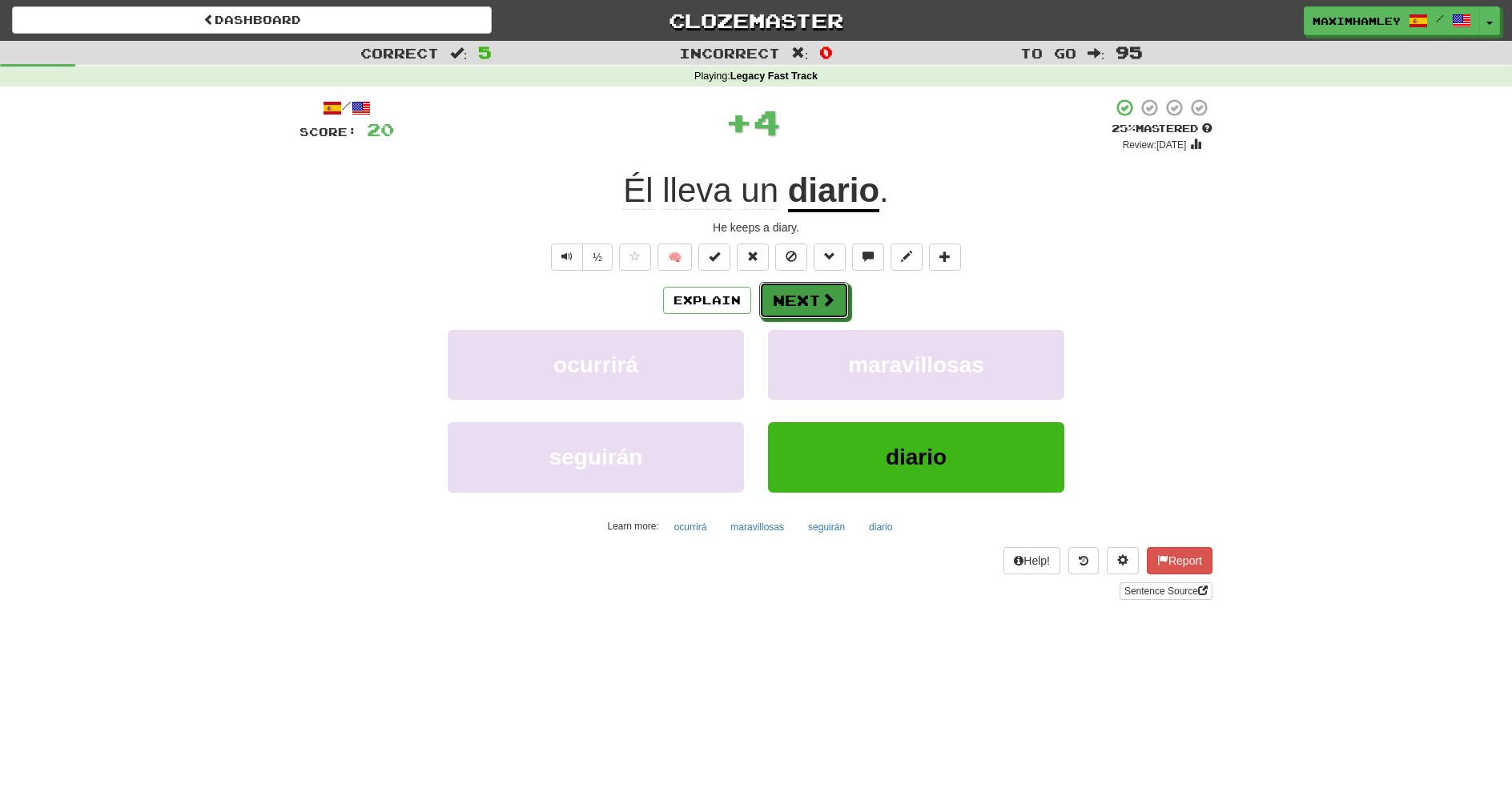
click at [782, 290] on button "Next" at bounding box center [804, 300] width 89 height 37
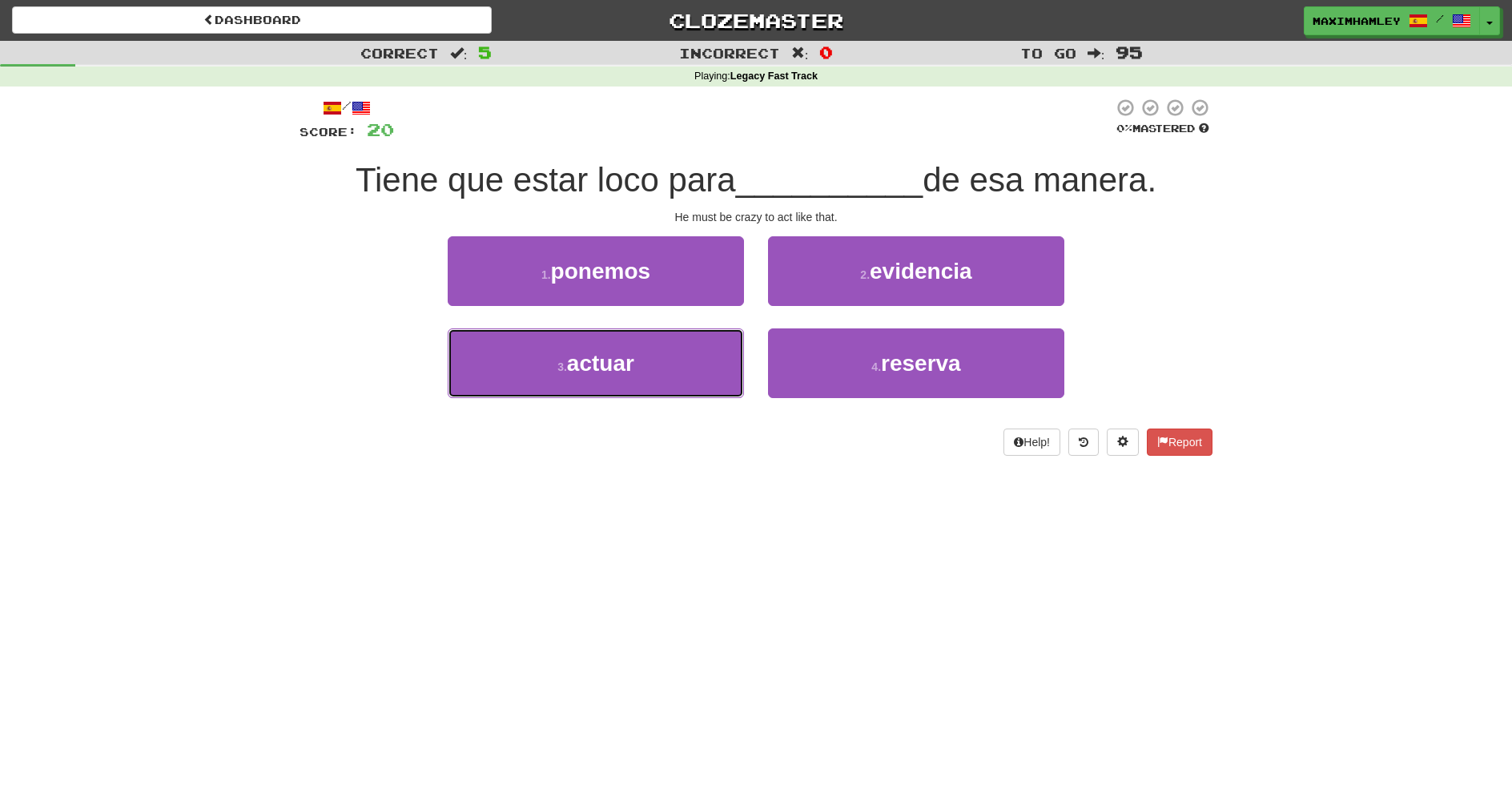
click at [703, 352] on button "3 . actuar" at bounding box center [596, 363] width 296 height 70
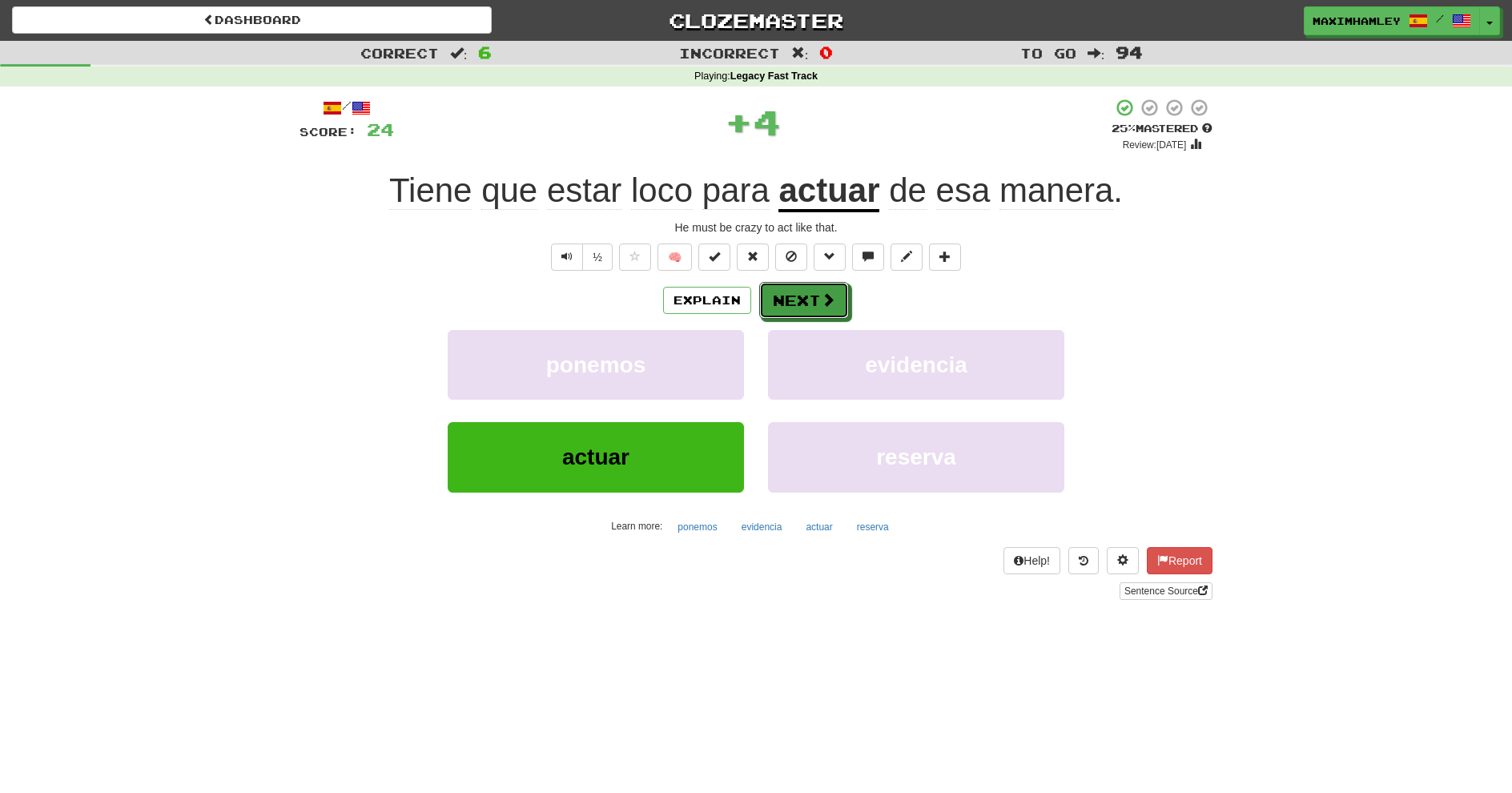
click at [761, 310] on button "Next" at bounding box center [804, 300] width 89 height 37
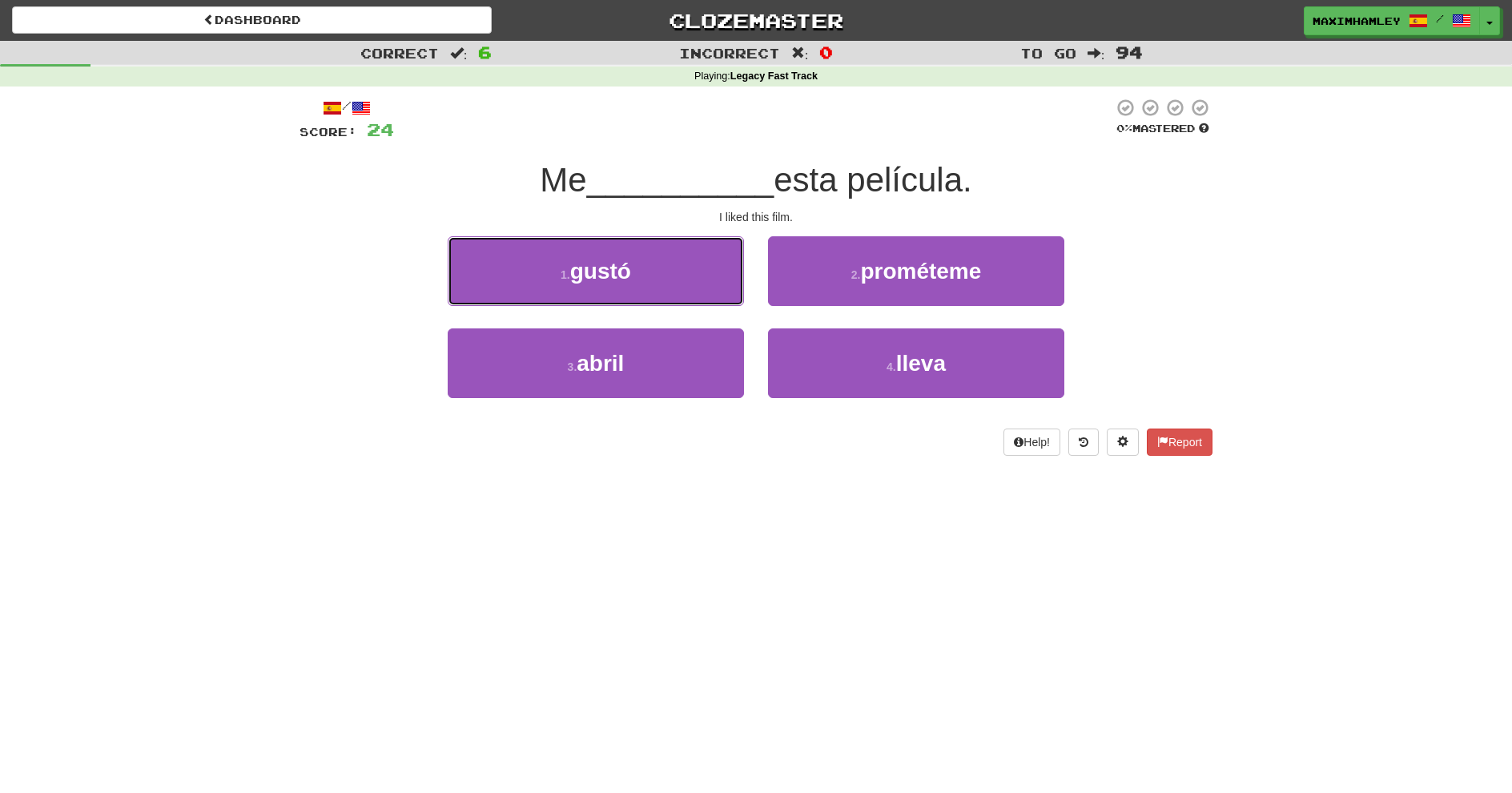
click at [652, 286] on button "1 . gustó" at bounding box center [596, 272] width 296 height 70
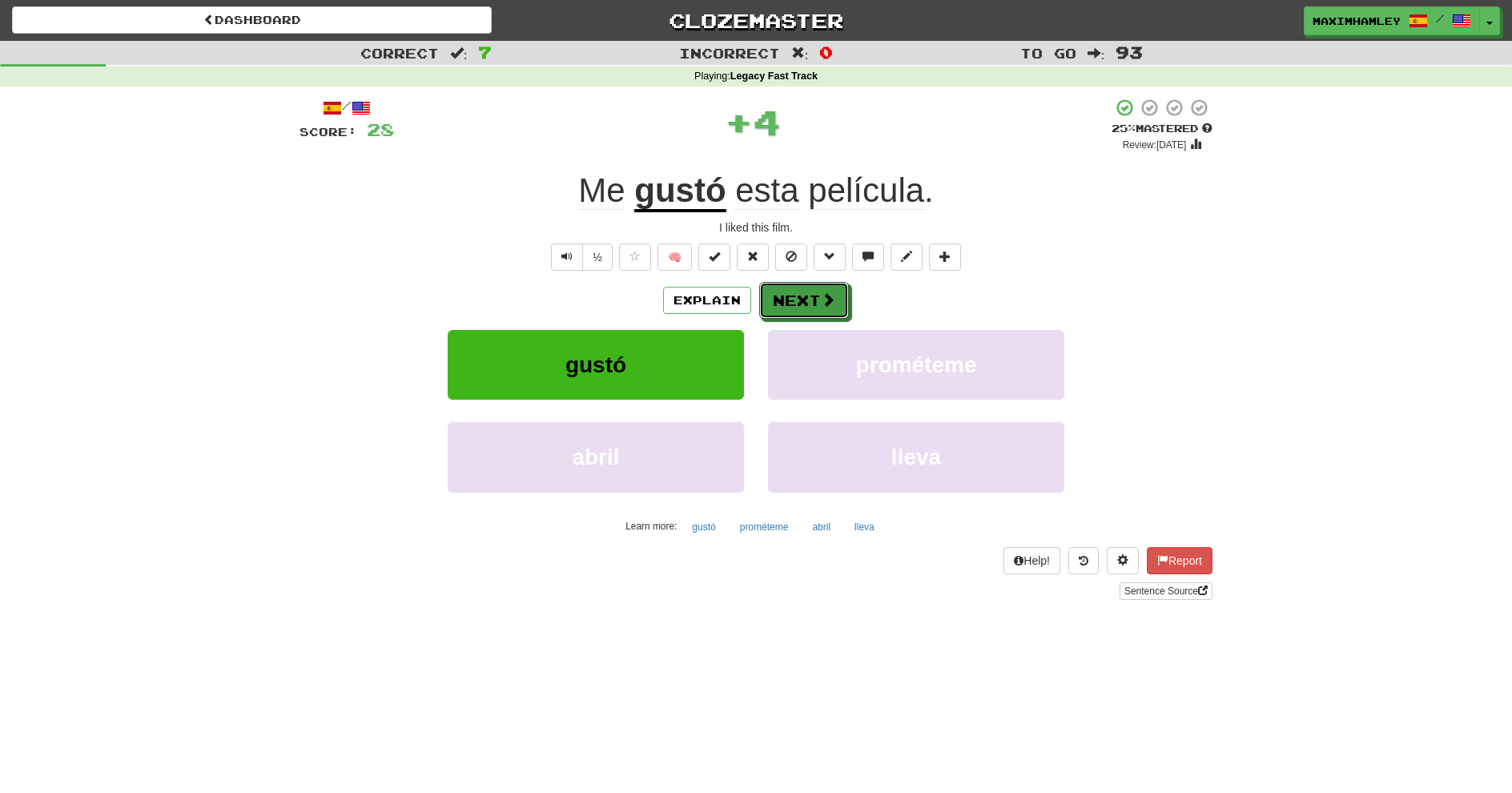
click at [792, 308] on button "Next" at bounding box center [804, 300] width 89 height 37
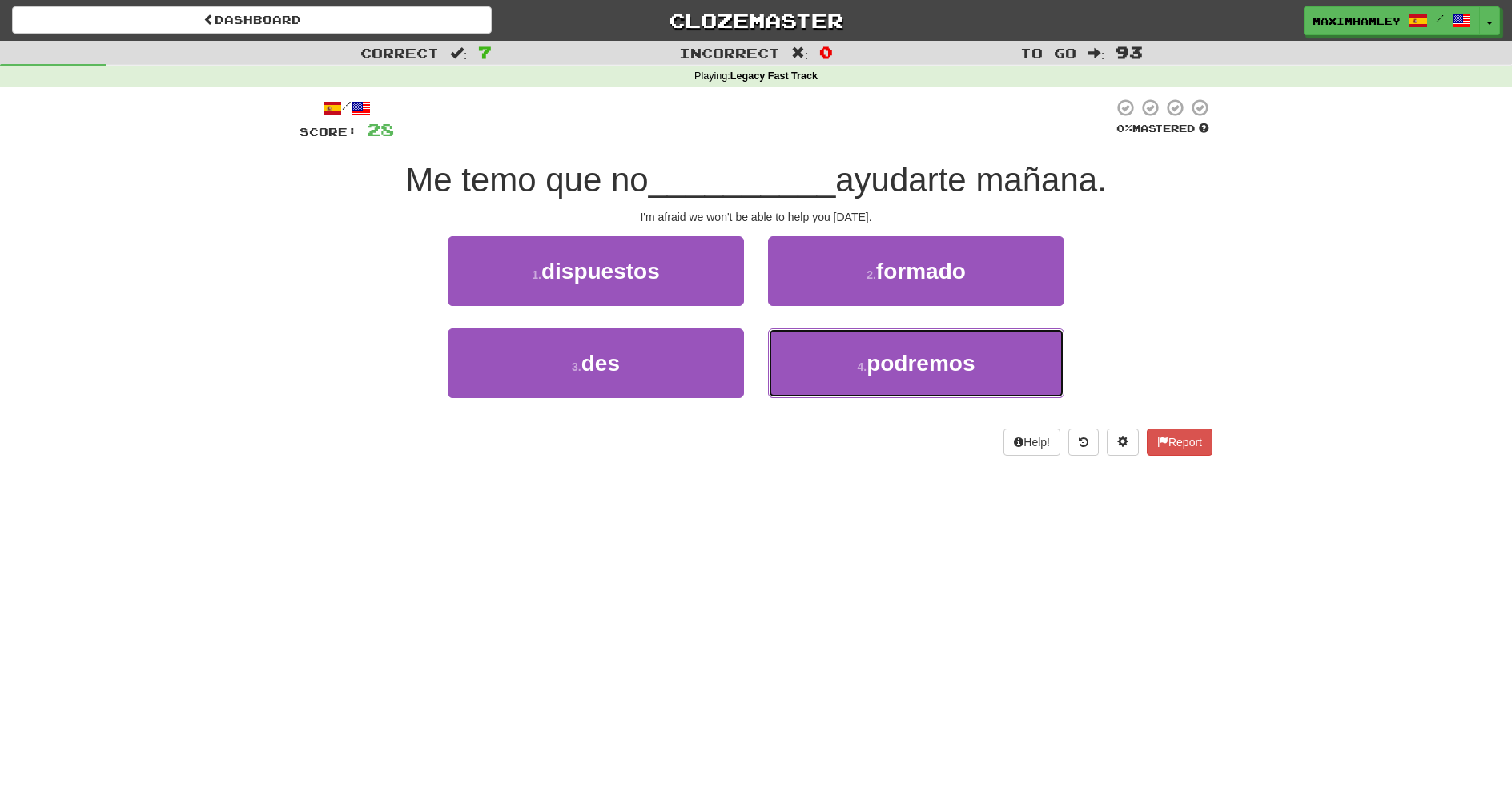
click at [825, 359] on button "4 . podremos" at bounding box center [916, 363] width 296 height 70
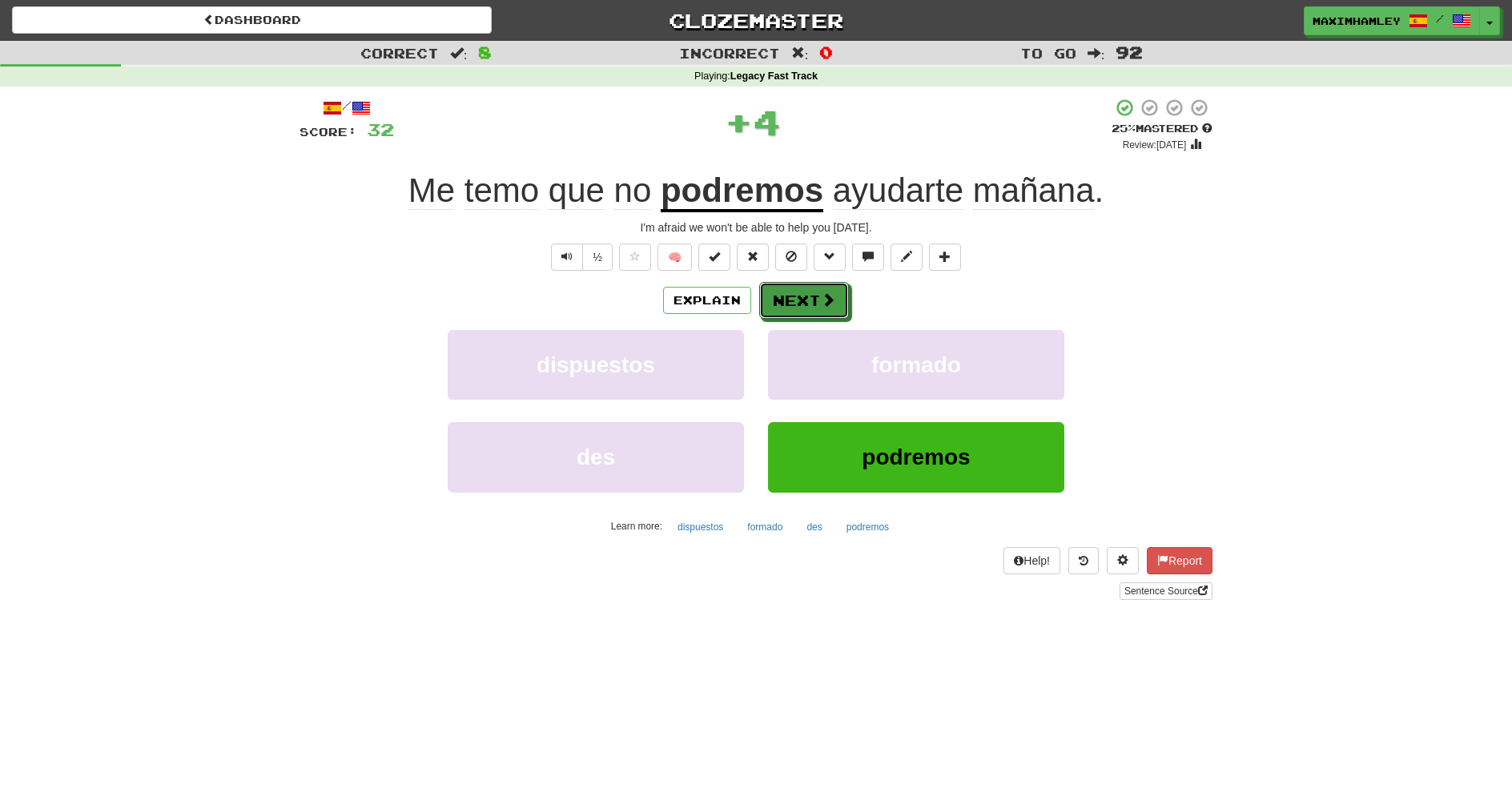
click at [812, 285] on button "Next" at bounding box center [804, 300] width 89 height 37
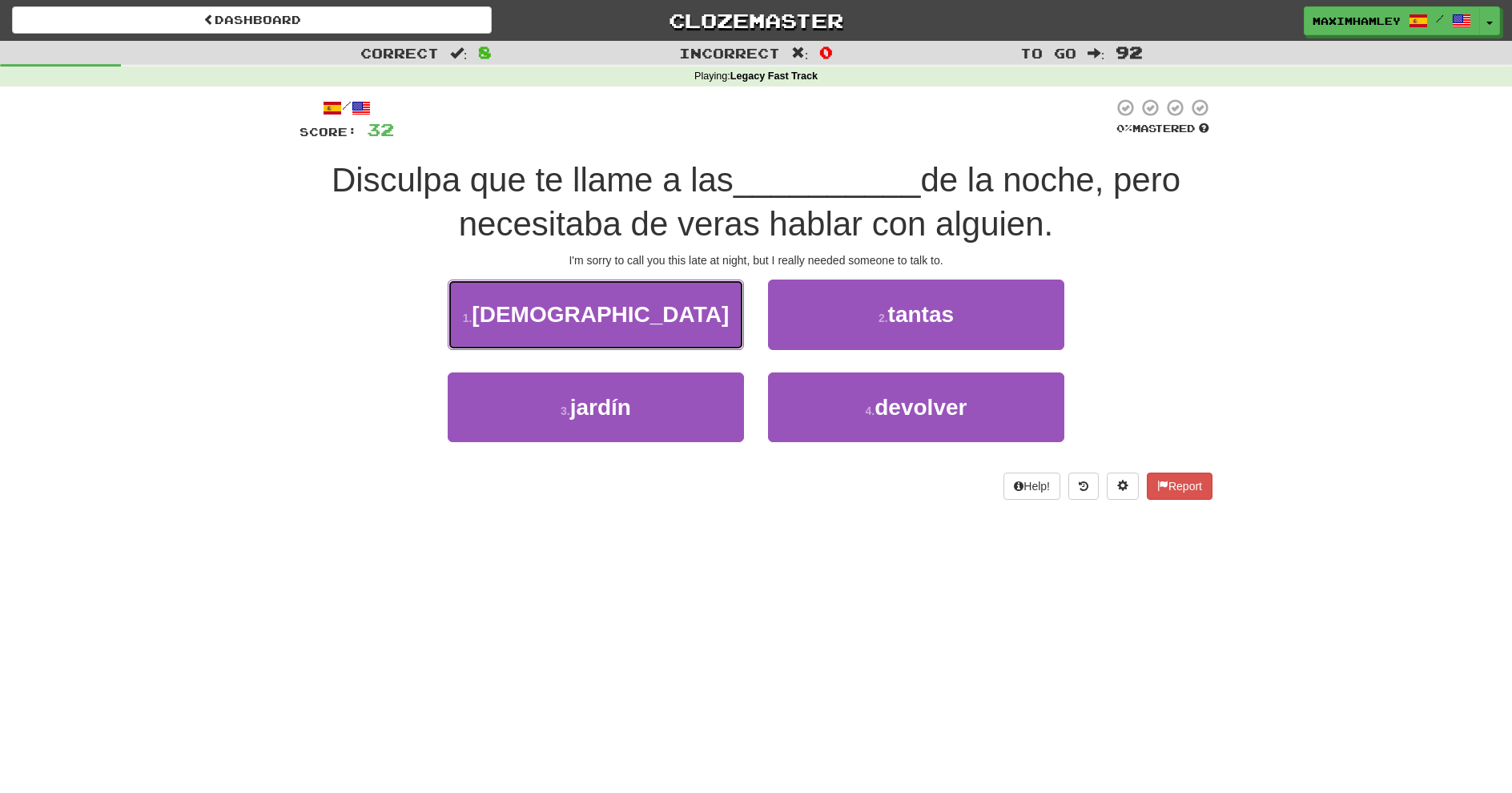
click at [666, 334] on button "1 . [PERSON_NAME]" at bounding box center [596, 315] width 296 height 70
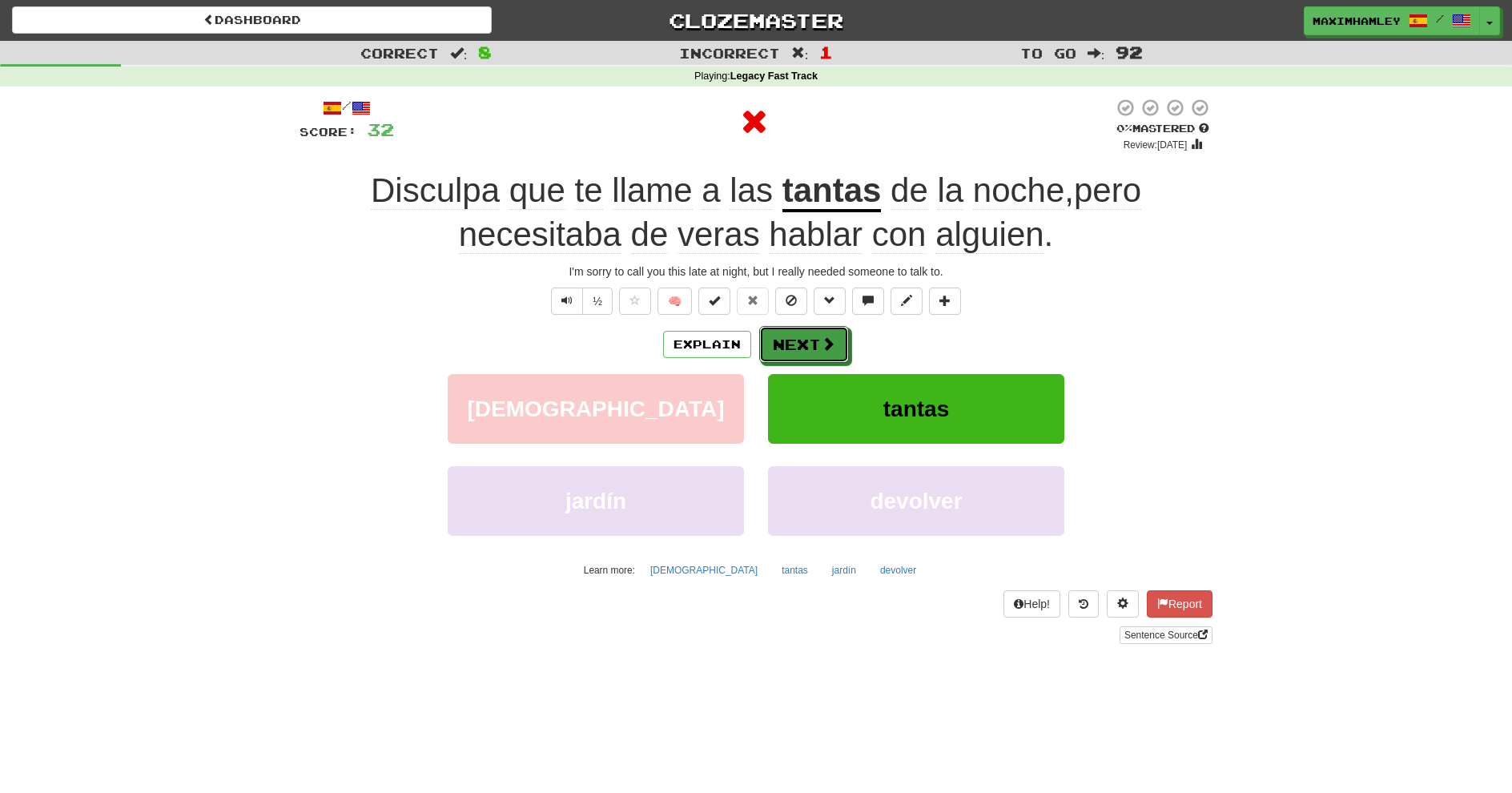
click at [817, 330] on button "Next" at bounding box center [804, 344] width 89 height 37
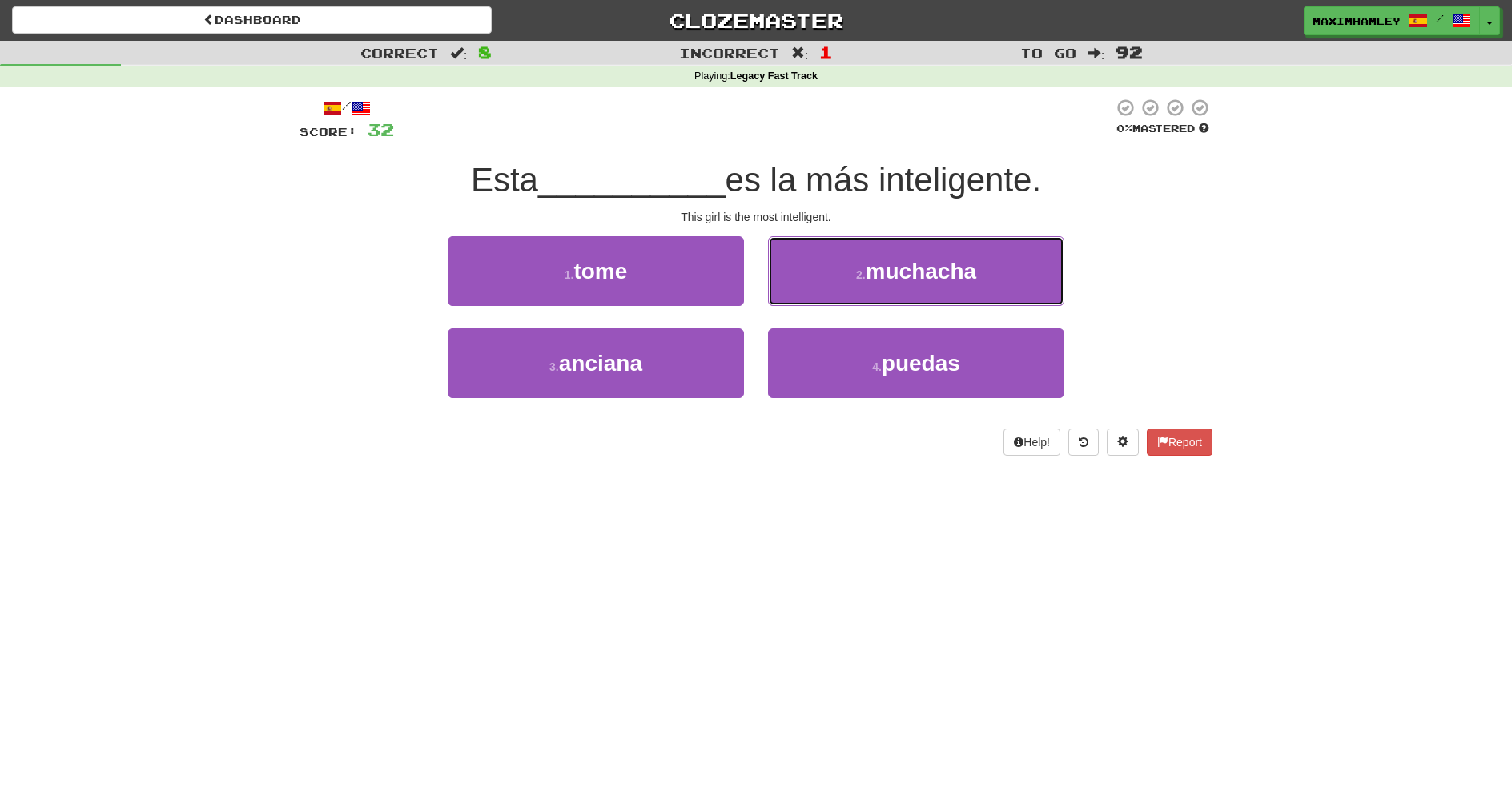
click at [954, 257] on button "2 . muchacha" at bounding box center [916, 272] width 296 height 70
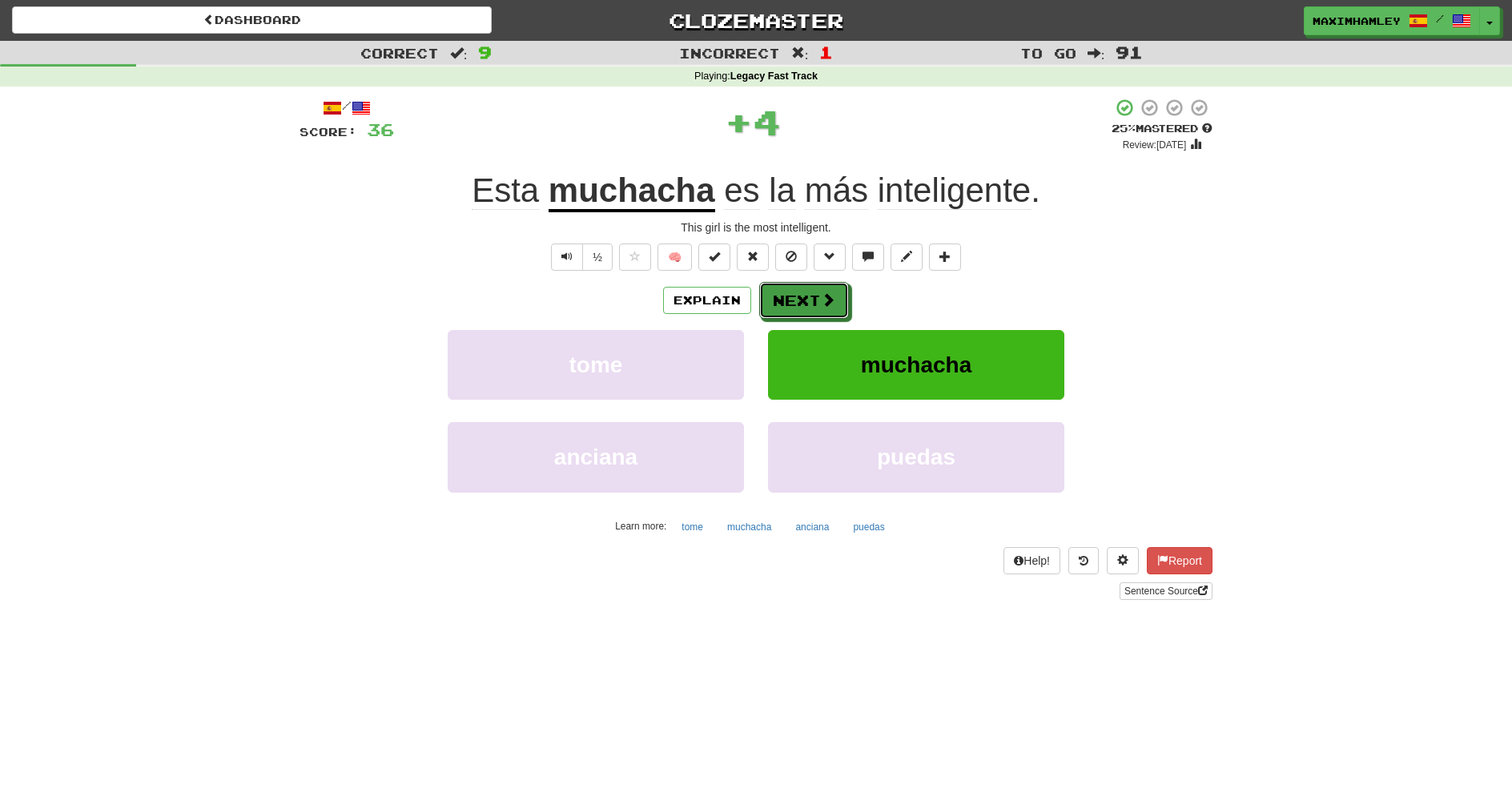
click at [835, 295] on button "Next" at bounding box center [804, 300] width 89 height 37
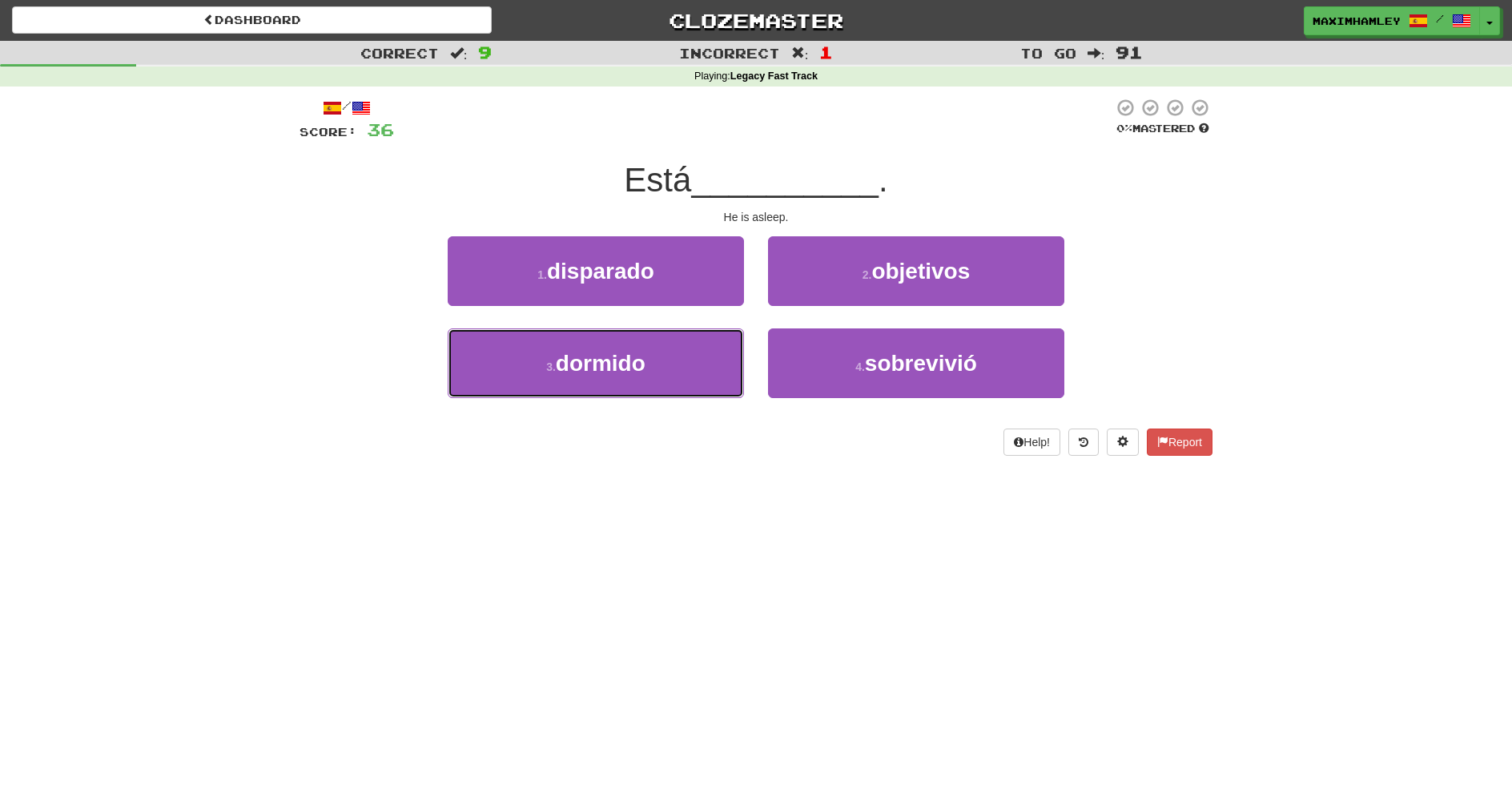
click at [706, 345] on button "3 . dormido" at bounding box center [596, 363] width 296 height 70
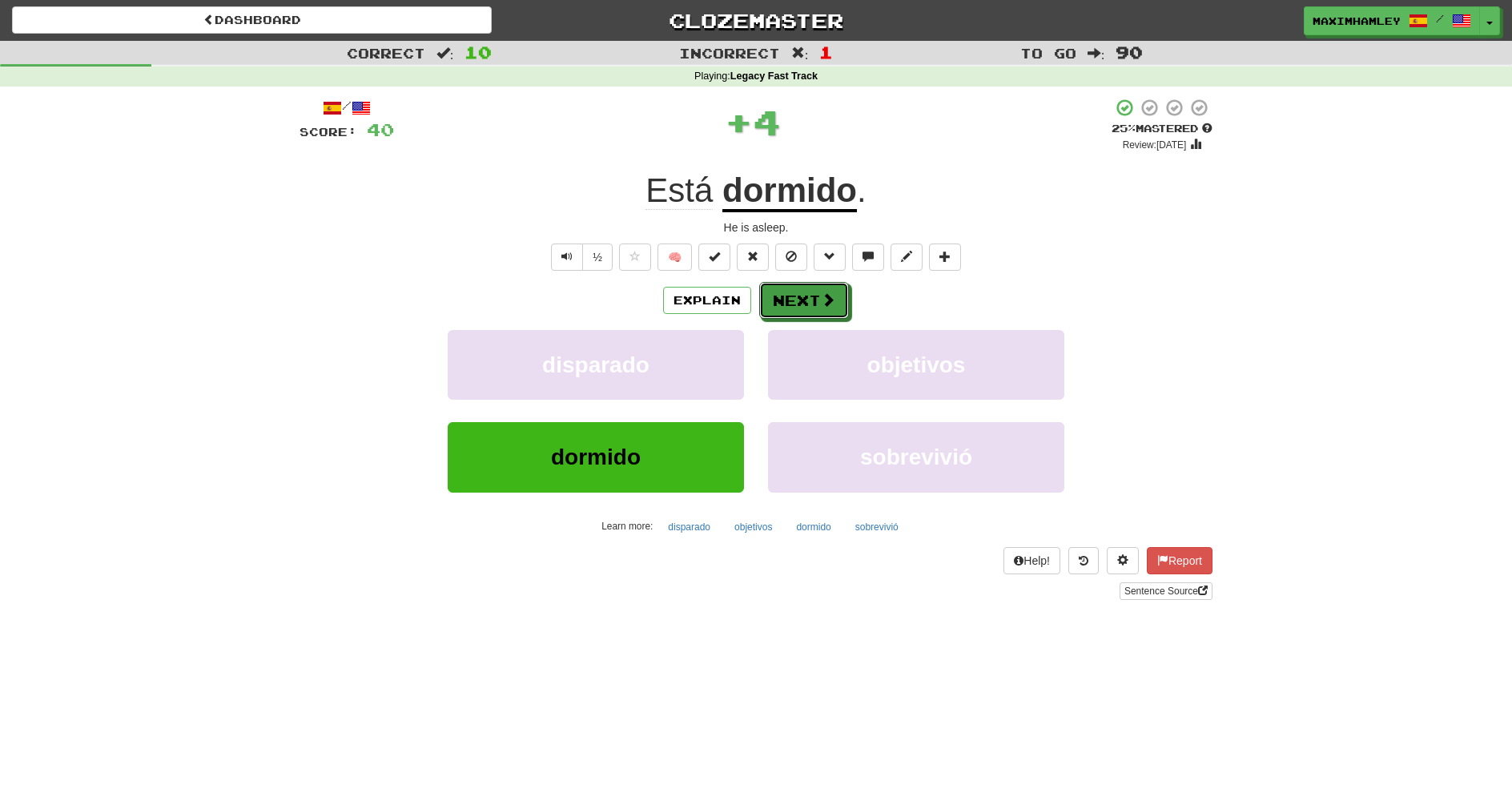
click at [802, 302] on button "Next" at bounding box center [804, 300] width 89 height 37
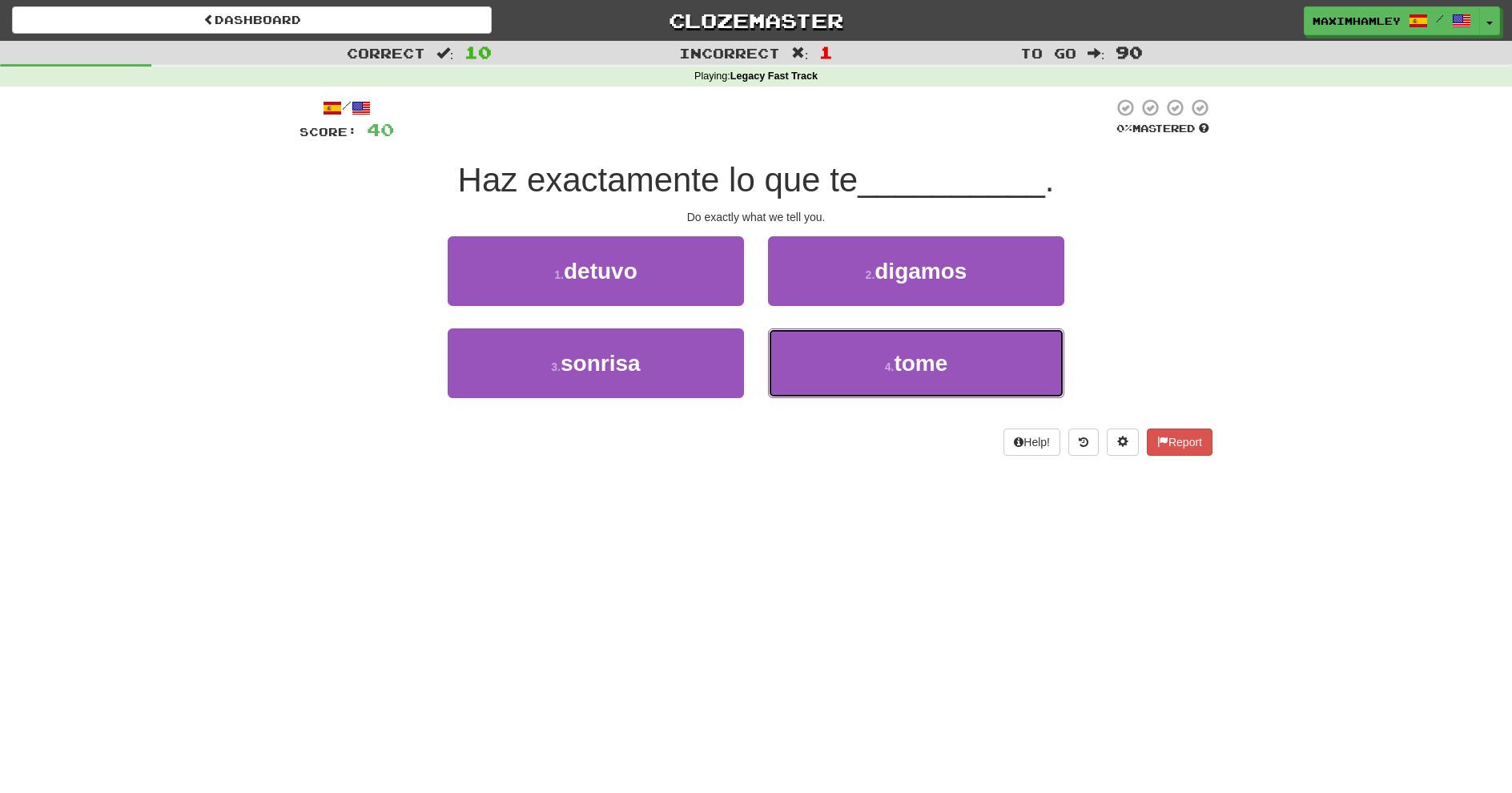
click at [835, 345] on button "4 . tome" at bounding box center [916, 363] width 296 height 70
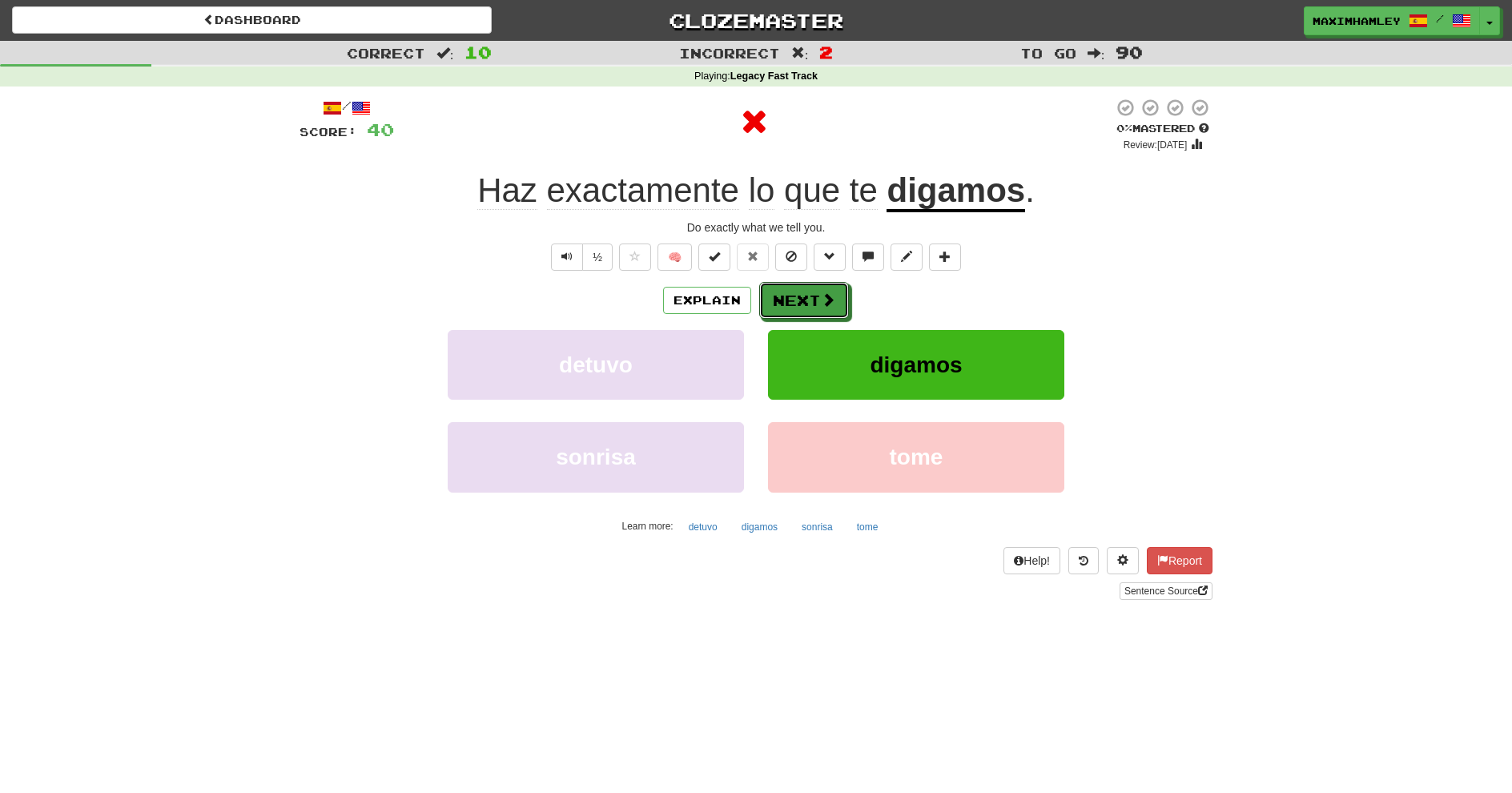
click at [798, 301] on button "Next" at bounding box center [804, 300] width 89 height 37
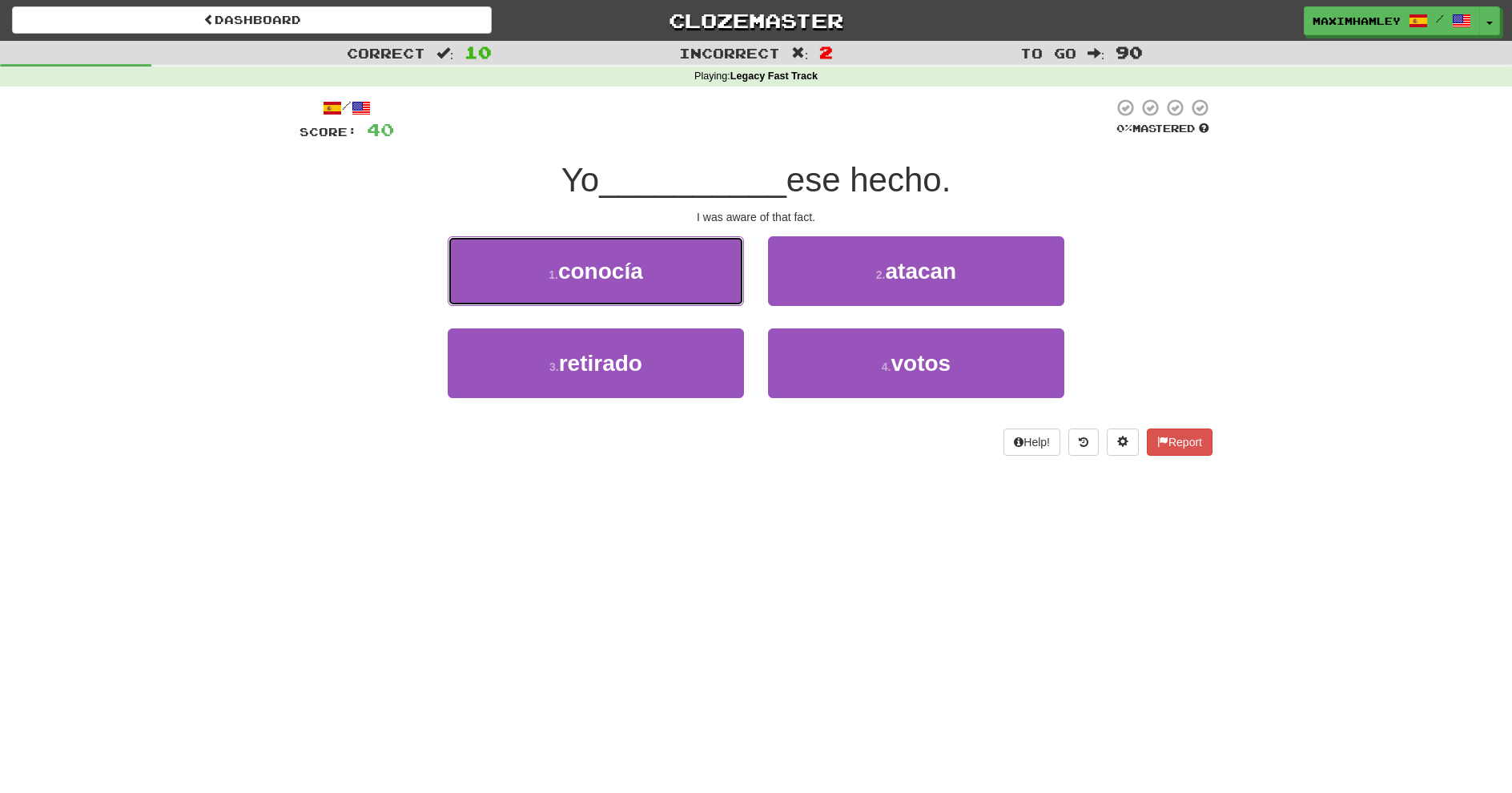
click at [704, 285] on button "1 . conocía" at bounding box center [596, 272] width 296 height 70
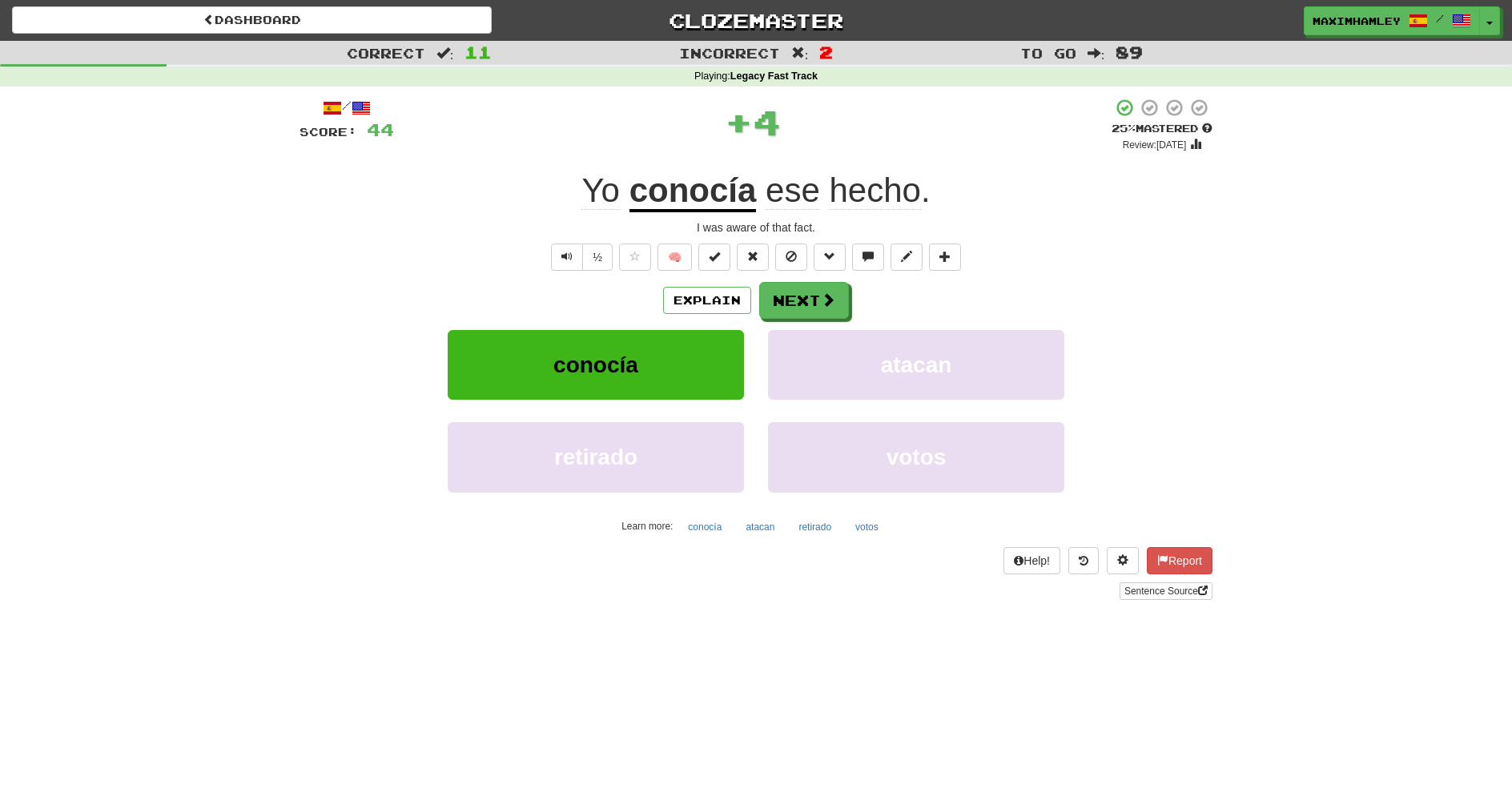
click at [751, 310] on div "Explain Next" at bounding box center [756, 300] width 913 height 37
click at [767, 309] on button "Next" at bounding box center [804, 300] width 89 height 37
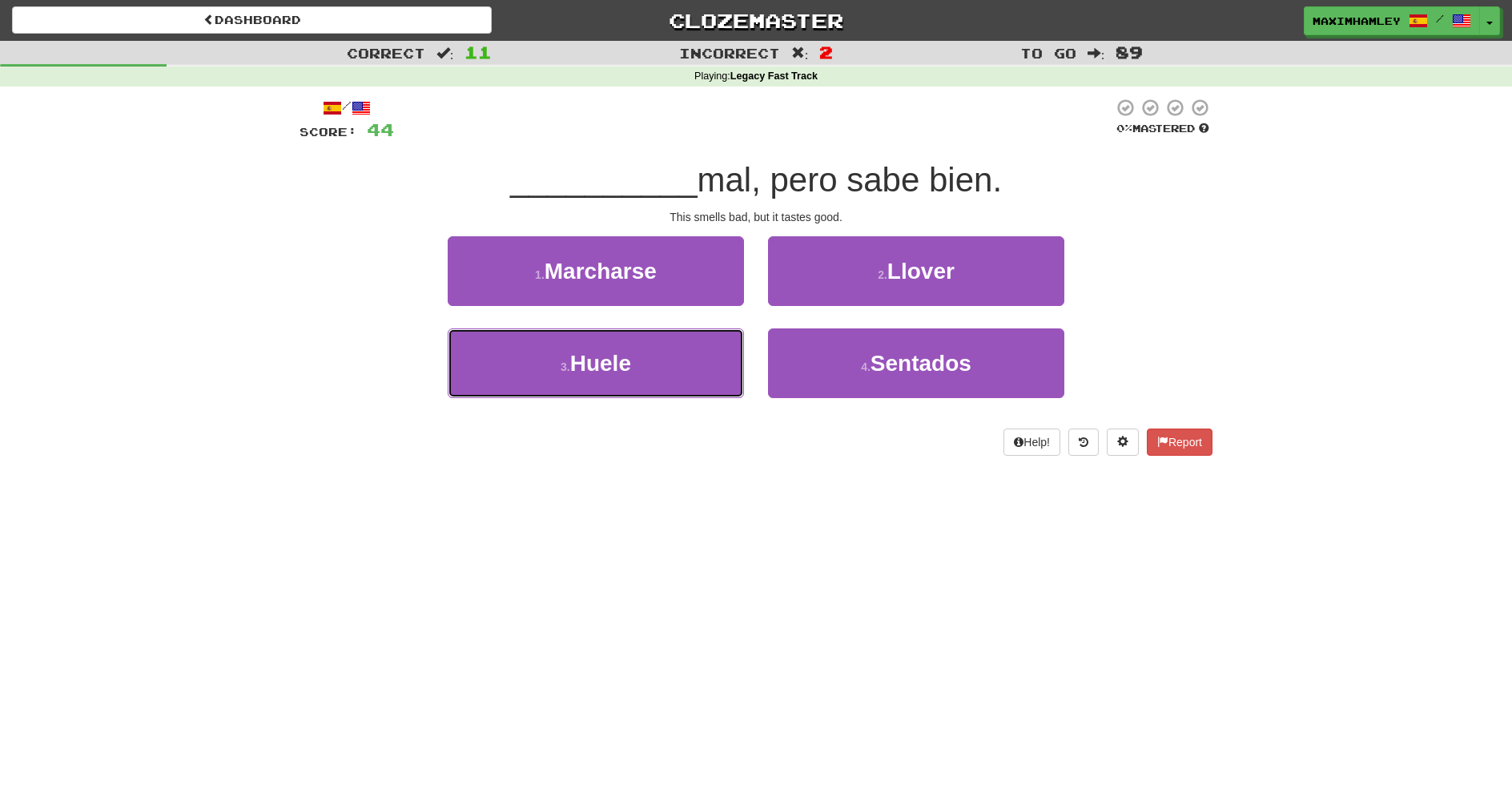
click at [730, 363] on button "3 . Huele" at bounding box center [596, 363] width 296 height 70
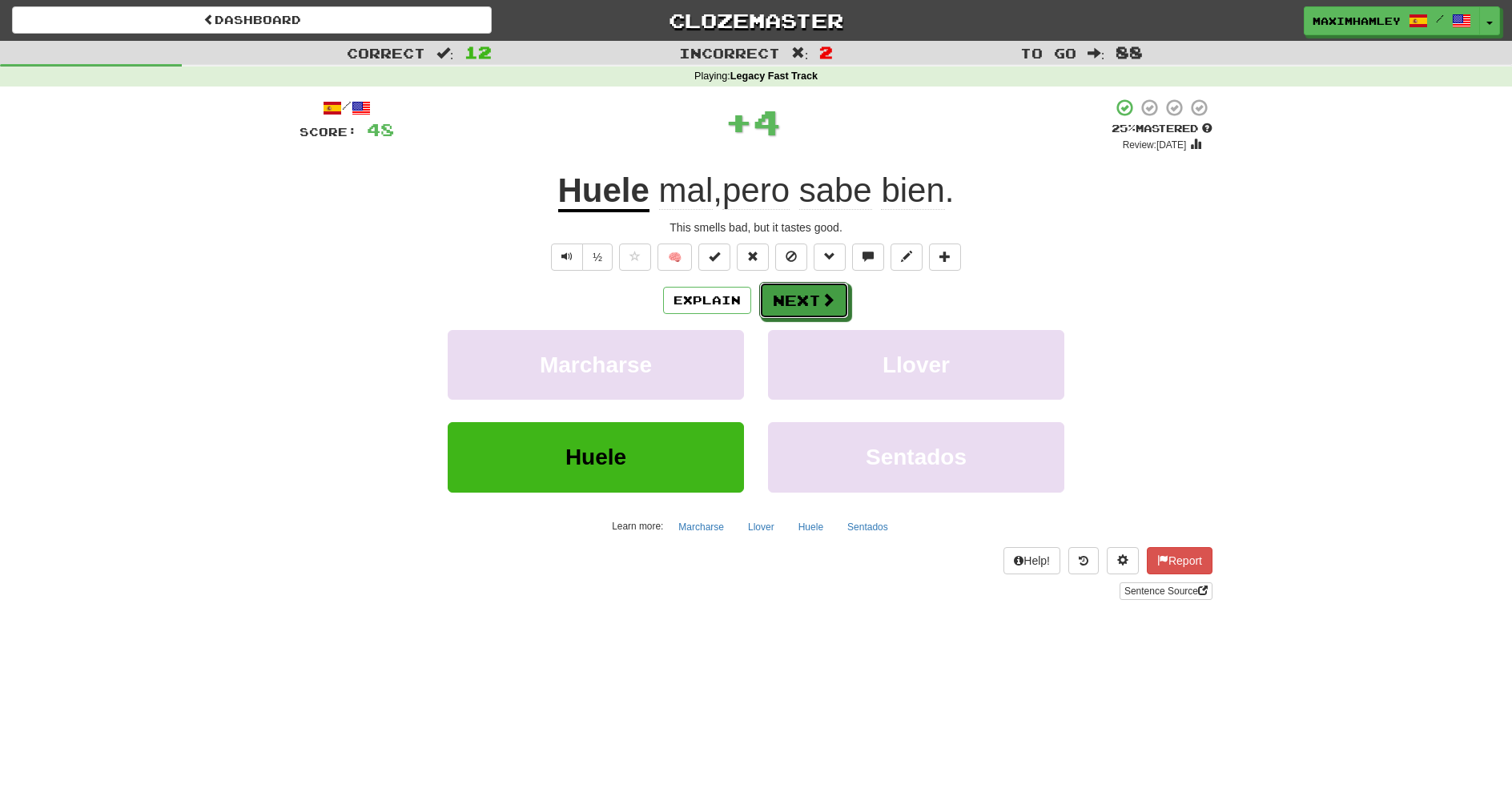
click at [789, 315] on button "Next" at bounding box center [804, 300] width 89 height 37
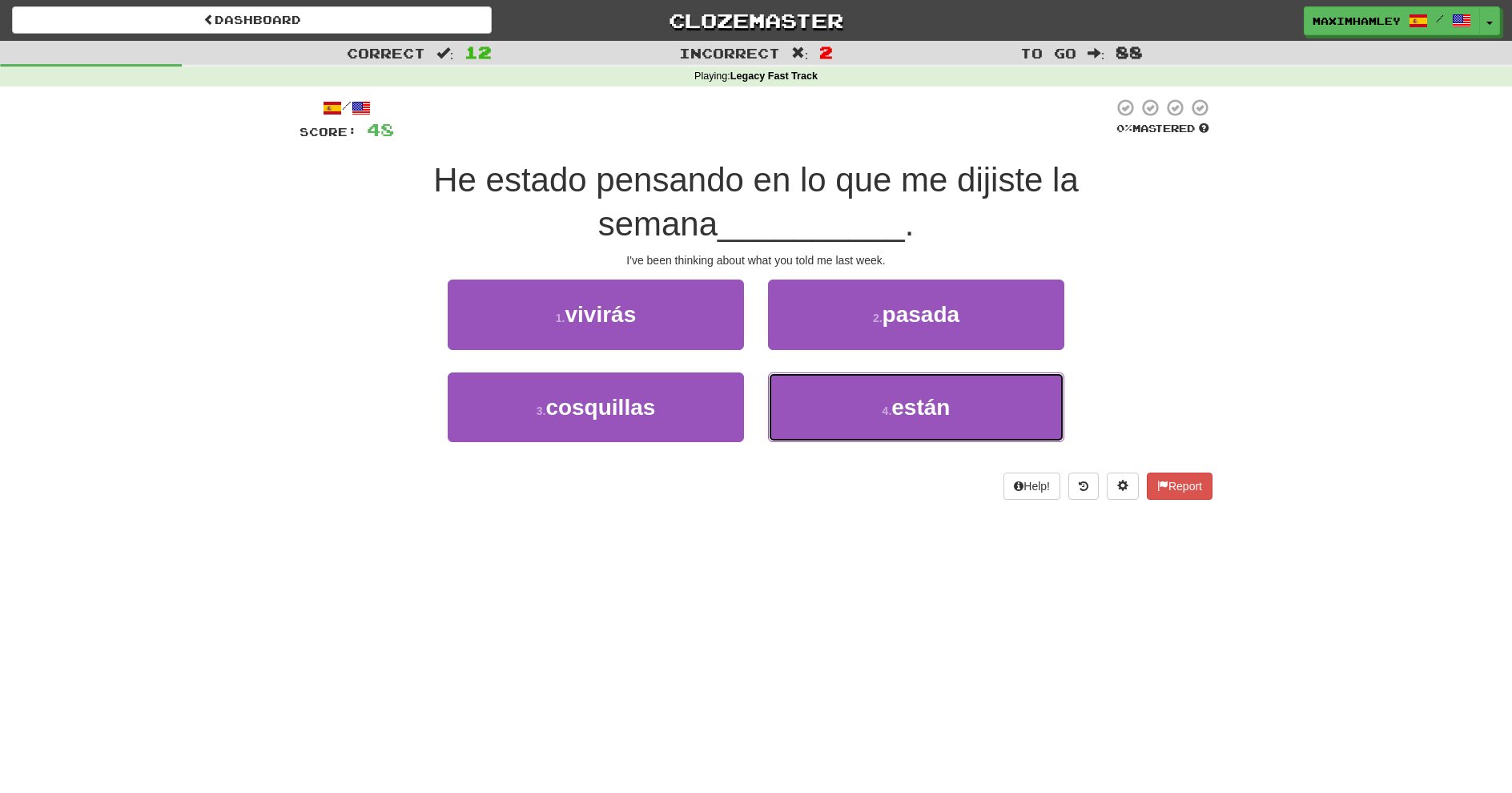
click at [806, 392] on button "4 . están" at bounding box center [916, 407] width 296 height 70
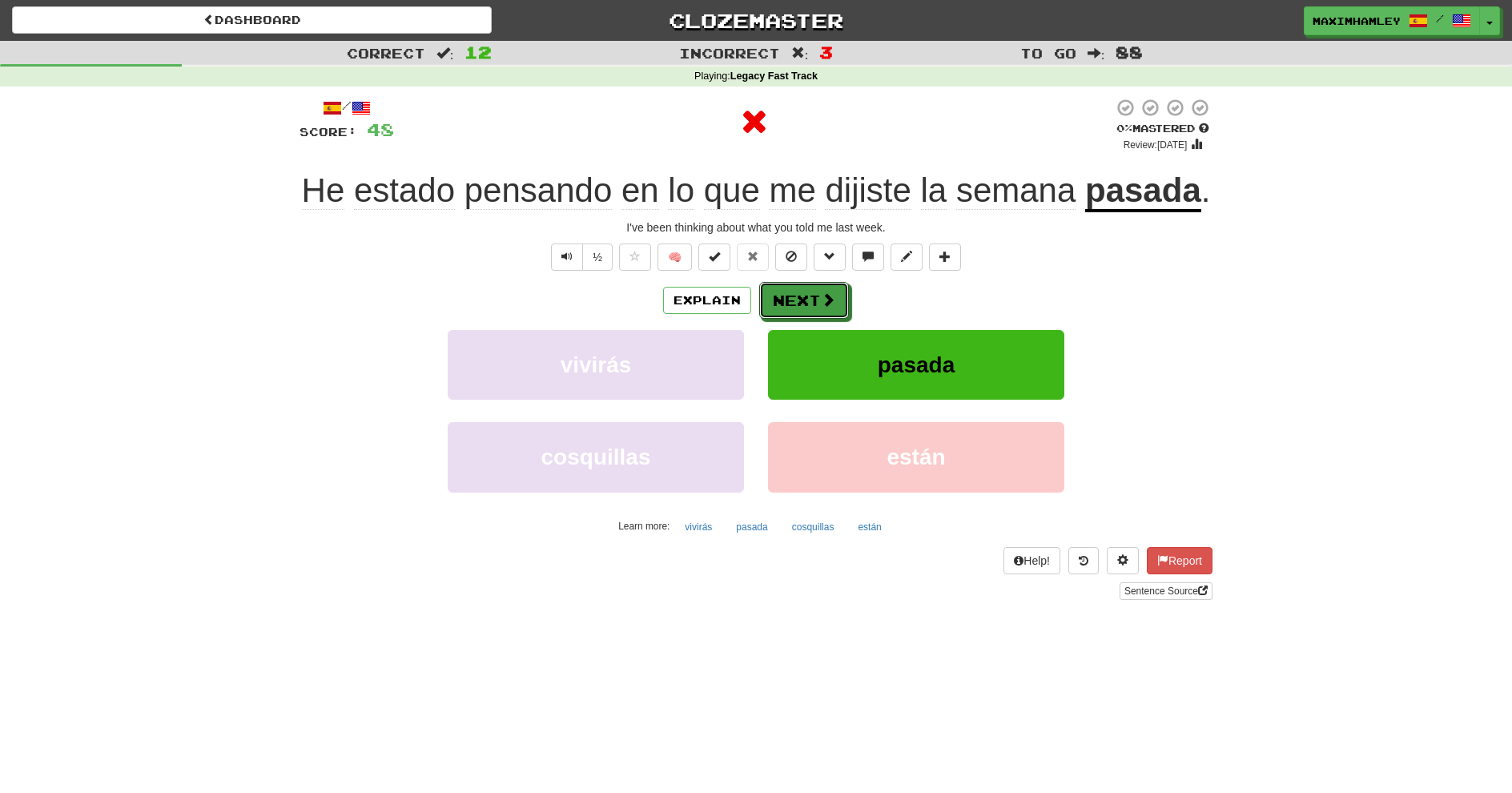
click at [784, 311] on button "Next" at bounding box center [804, 300] width 89 height 37
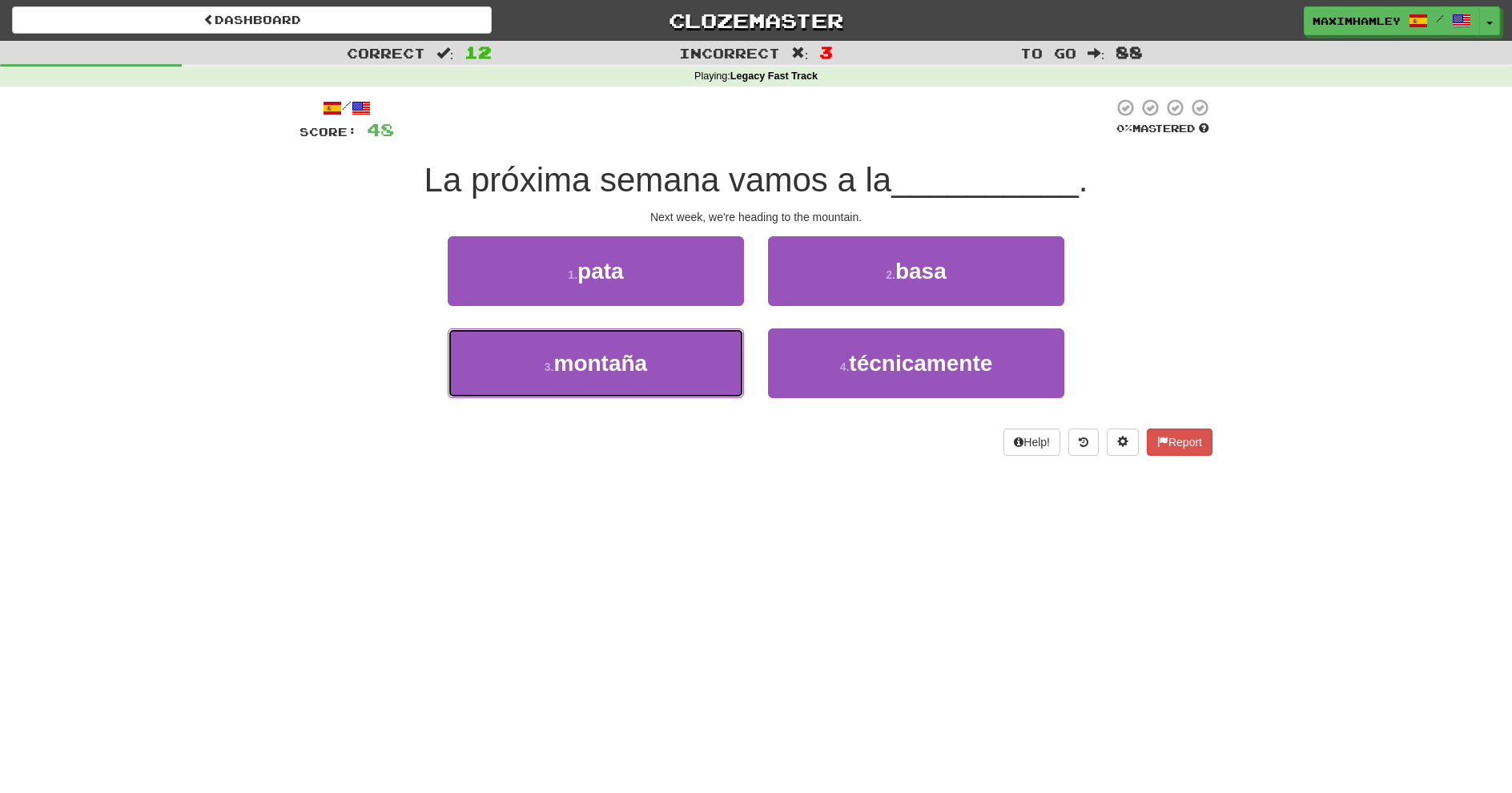
drag, startPoint x: 738, startPoint y: 353, endPoint x: 740, endPoint y: 329, distance: 24.1
click at [738, 353] on button "3 . montaña" at bounding box center [596, 363] width 296 height 70
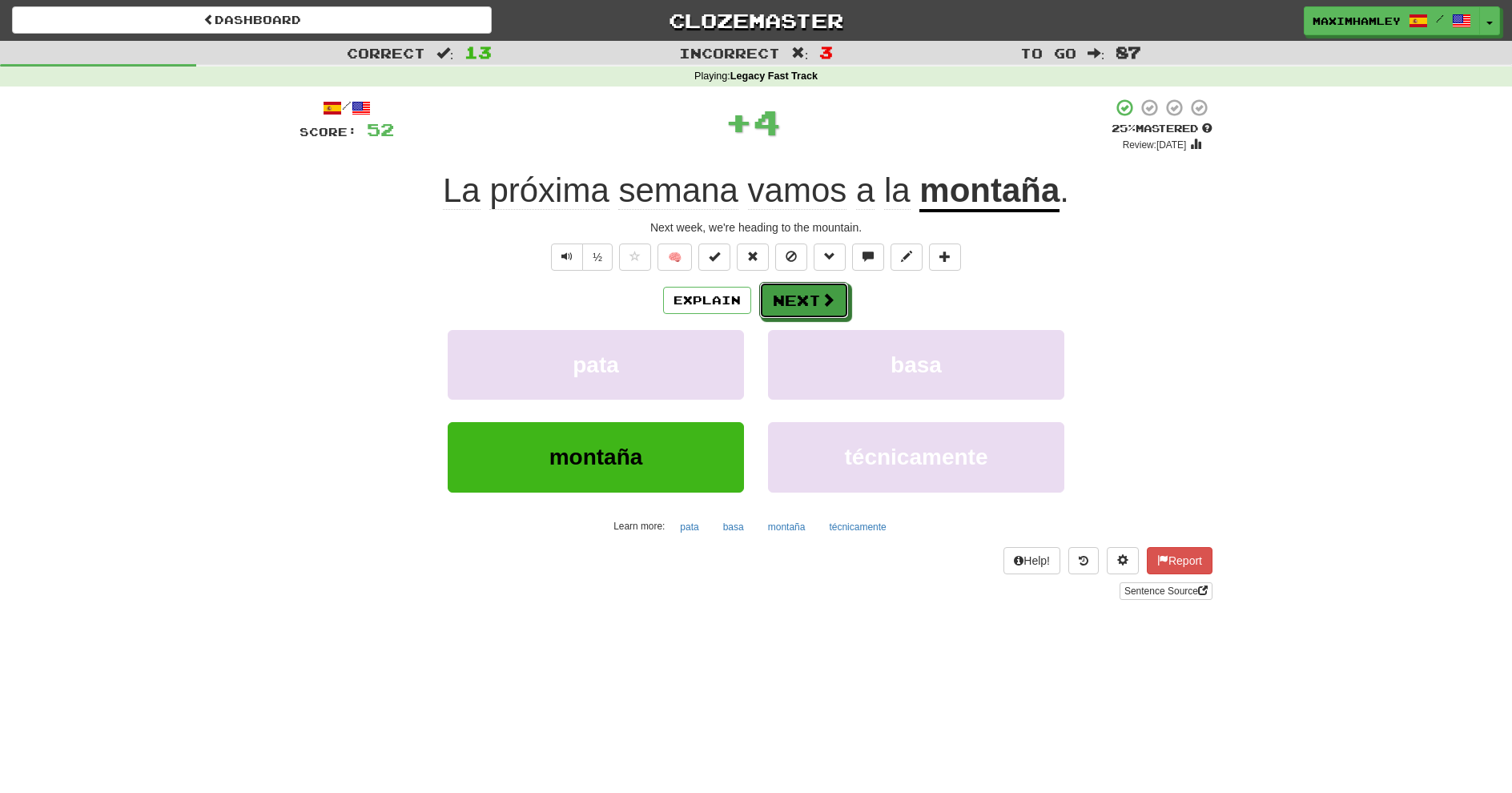
click at [789, 303] on button "Next" at bounding box center [804, 300] width 89 height 37
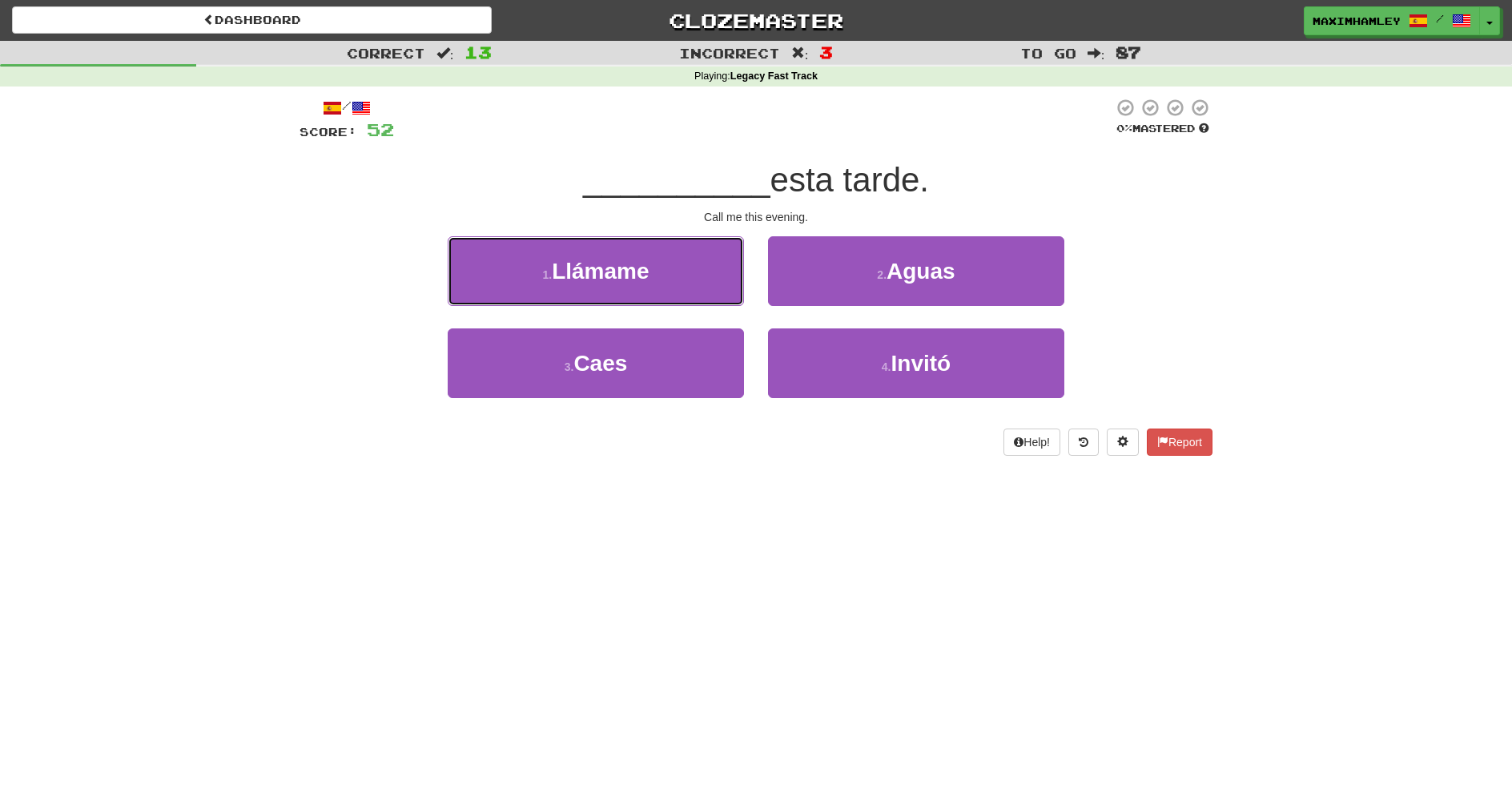
click at [647, 298] on button "1 . Llámame" at bounding box center [596, 272] width 296 height 70
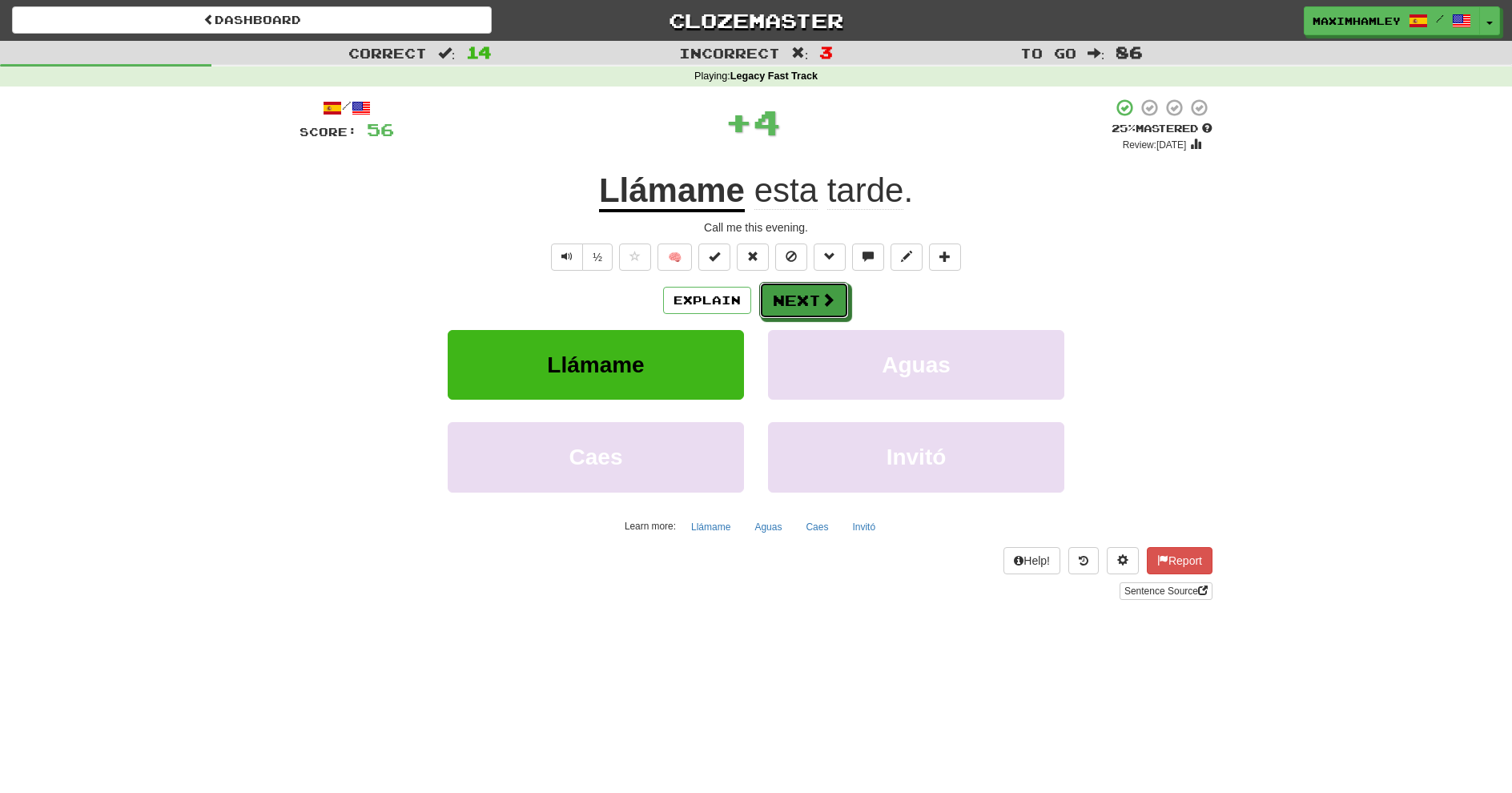
click at [826, 292] on span at bounding box center [828, 299] width 14 height 14
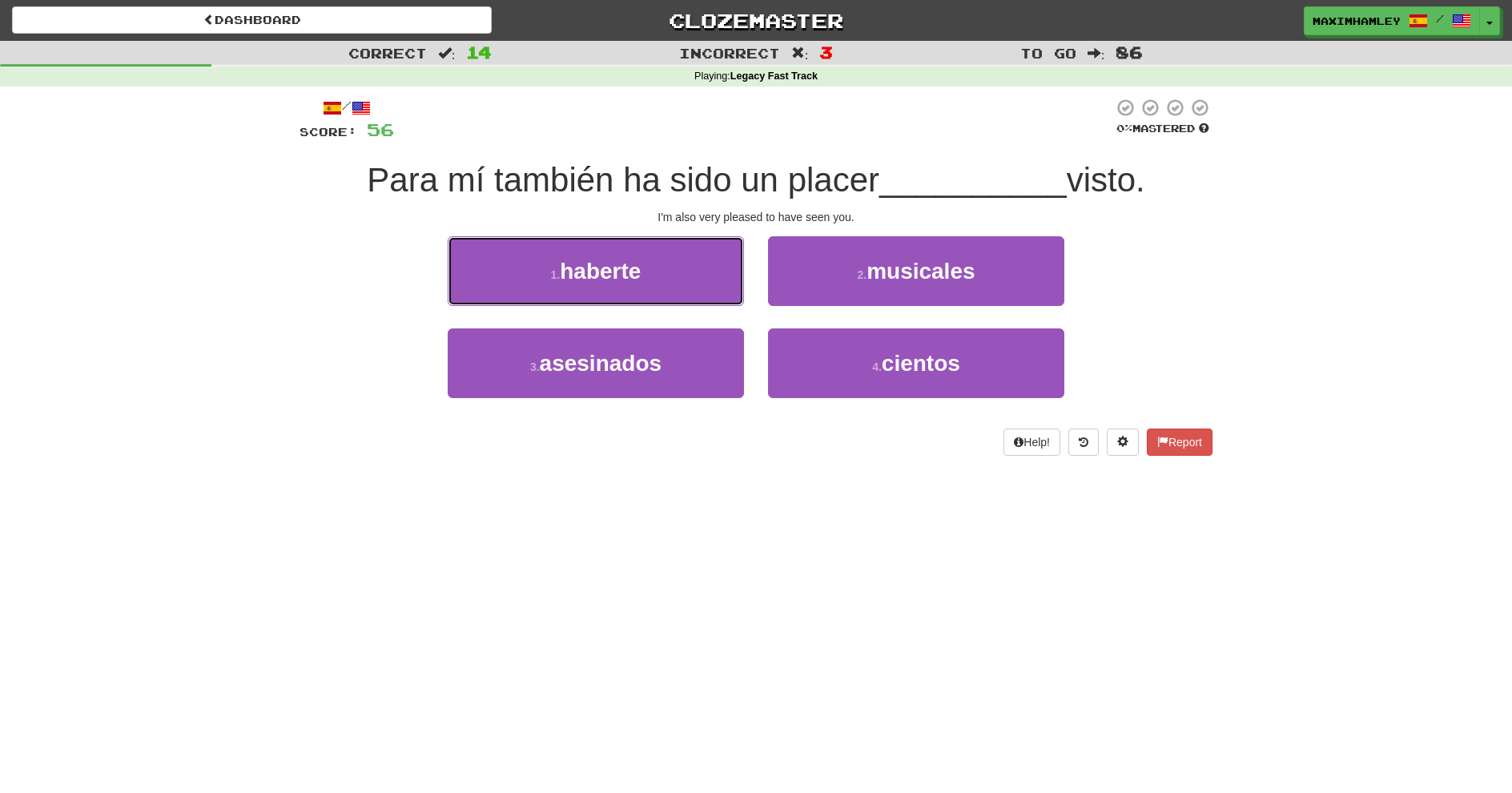
click at [552, 281] on button "1 . haberte" at bounding box center [596, 272] width 296 height 70
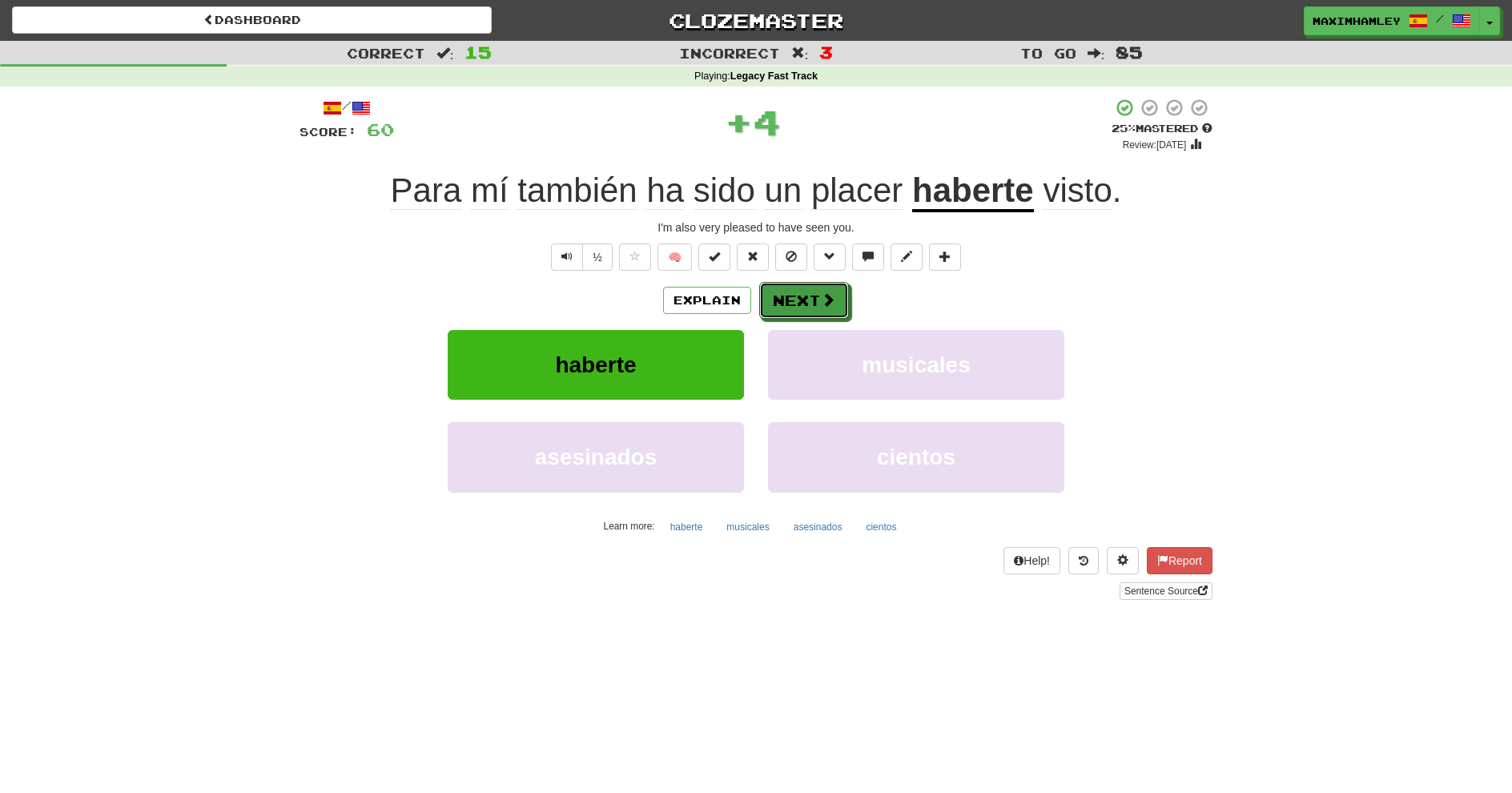
click at [785, 297] on button "Next" at bounding box center [804, 300] width 89 height 37
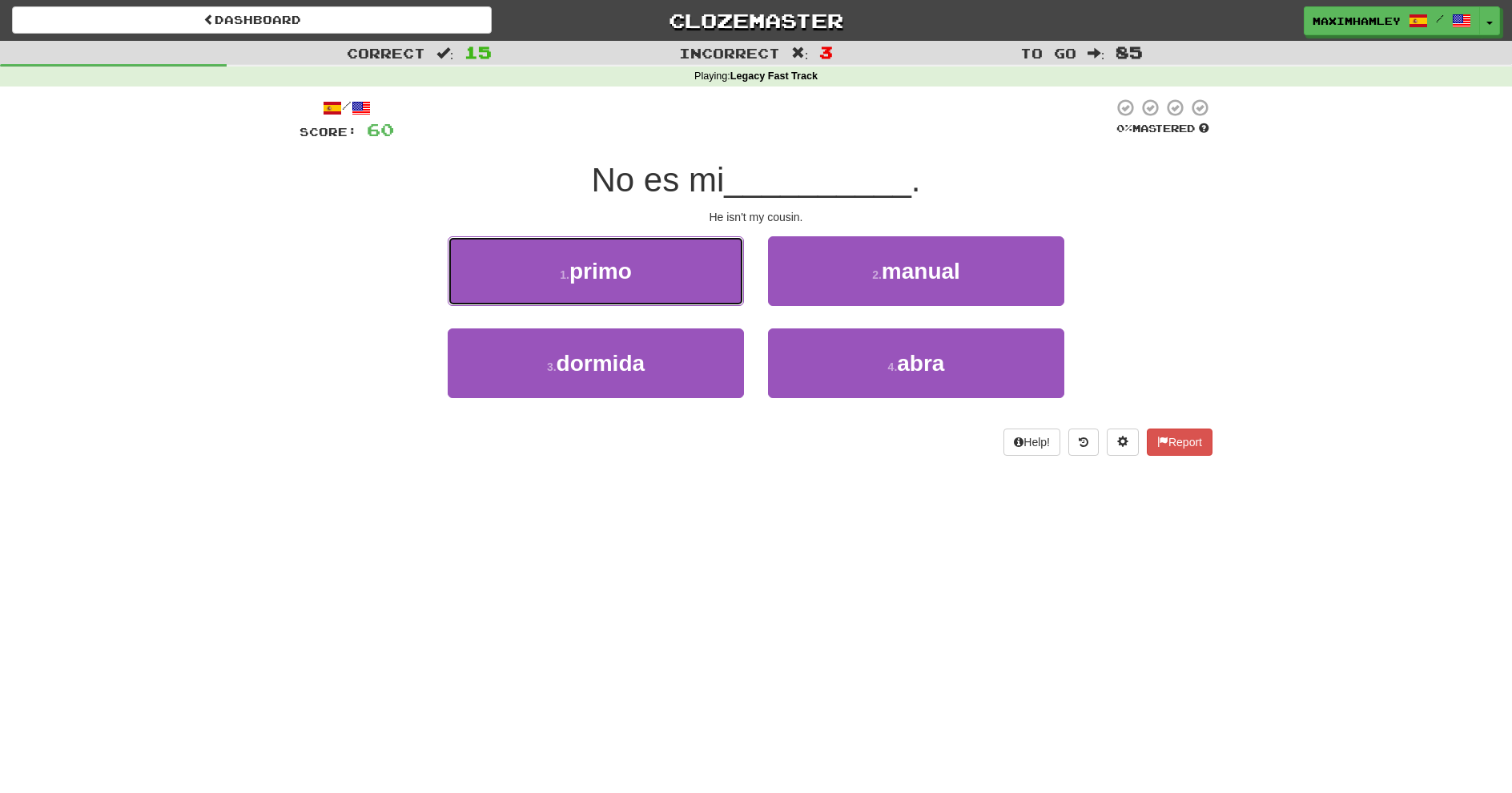
click at [642, 291] on button "1 . primo" at bounding box center [596, 272] width 296 height 70
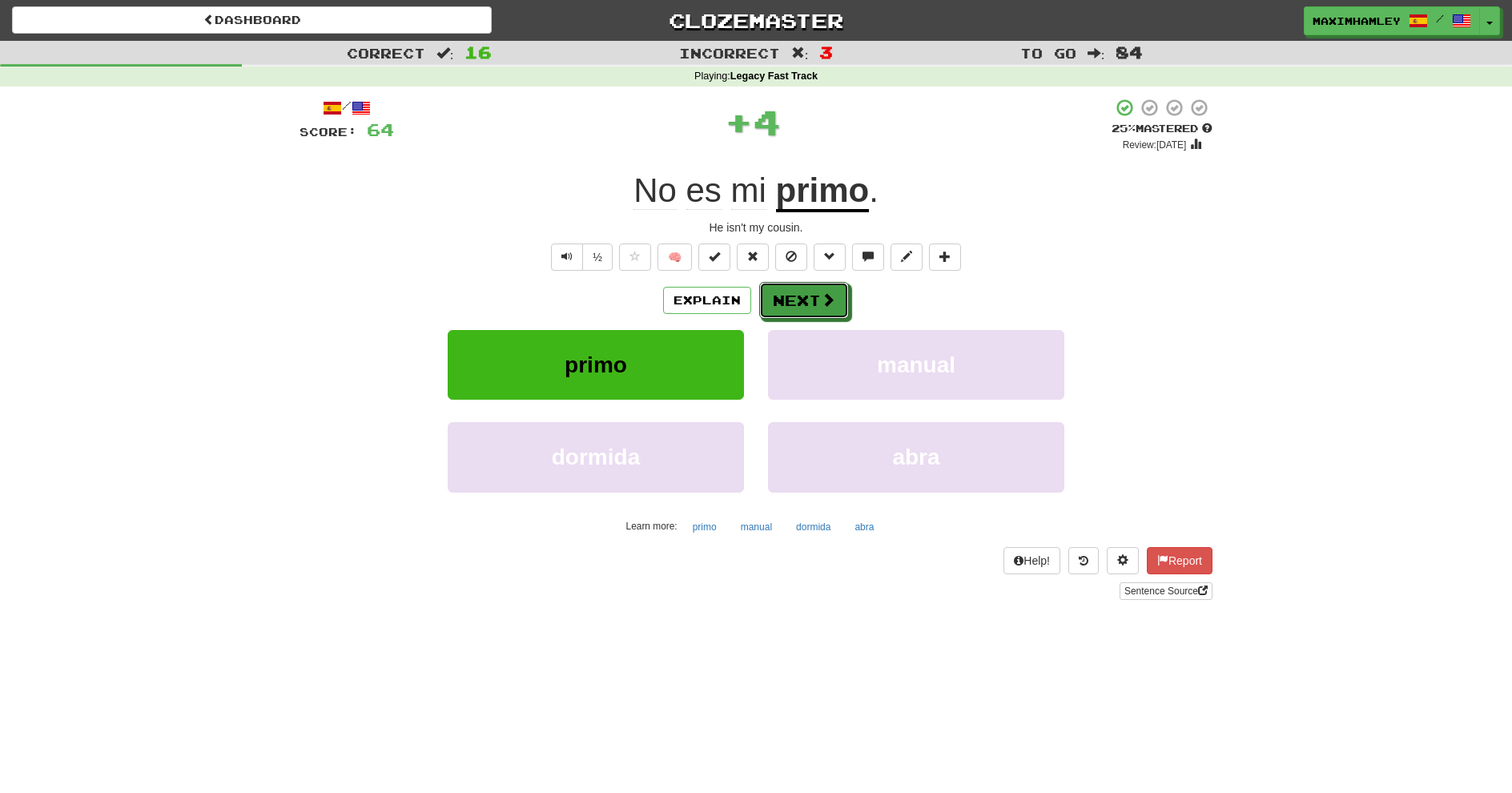
click at [803, 310] on button "Next" at bounding box center [804, 300] width 89 height 37
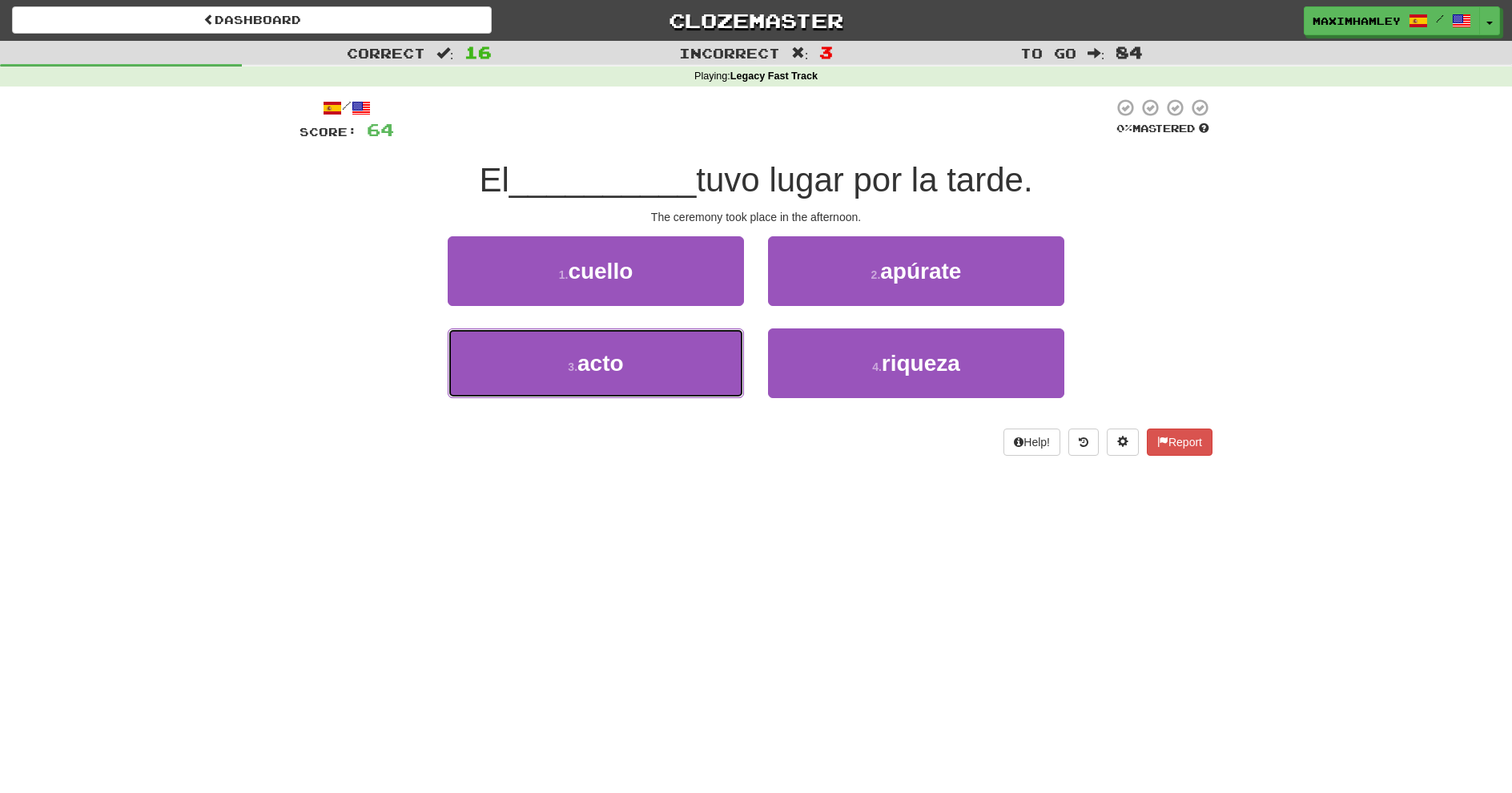
click at [694, 348] on button "3 . acto" at bounding box center [596, 363] width 296 height 70
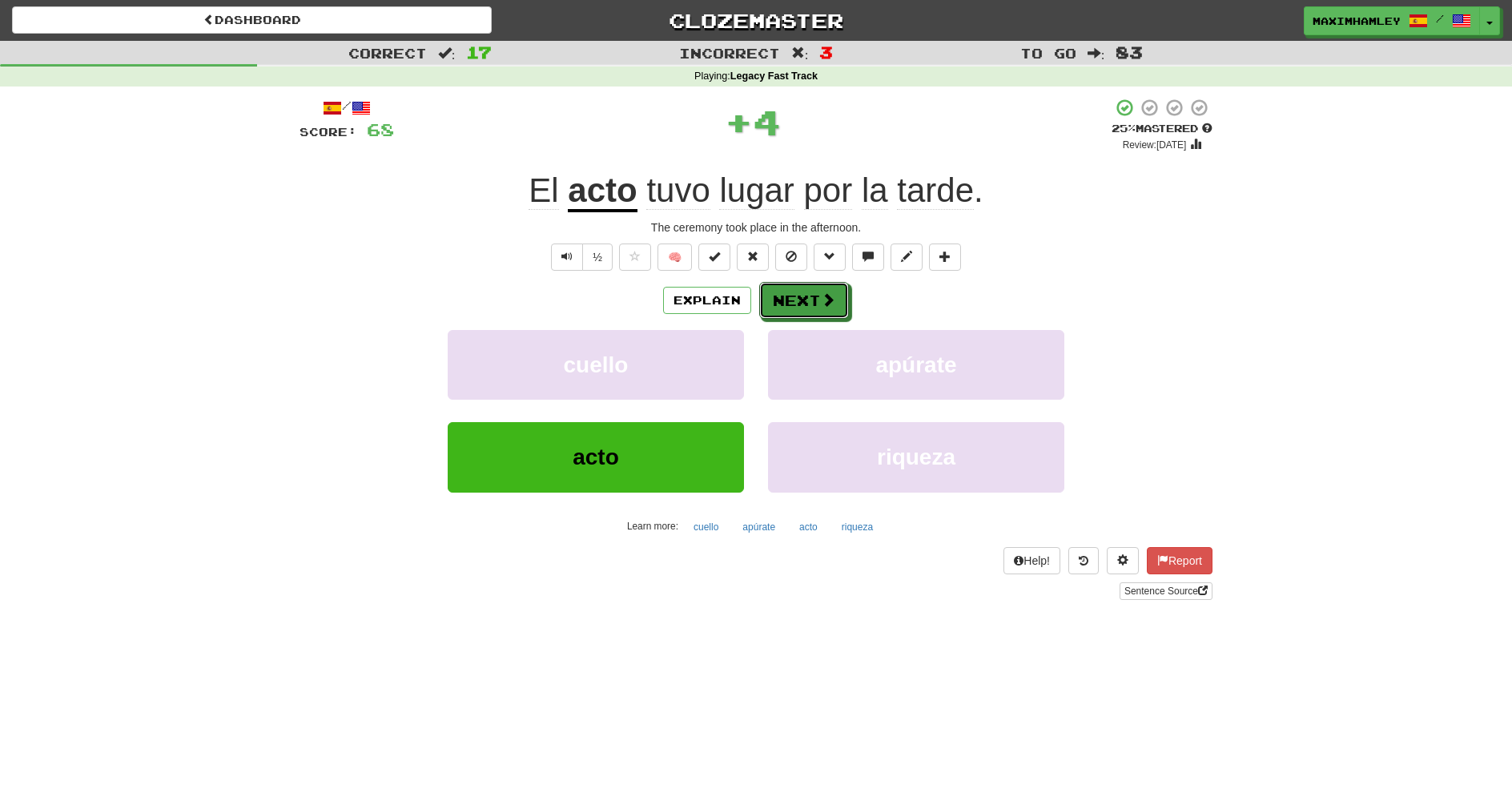
click at [838, 296] on button "Next" at bounding box center [804, 300] width 89 height 37
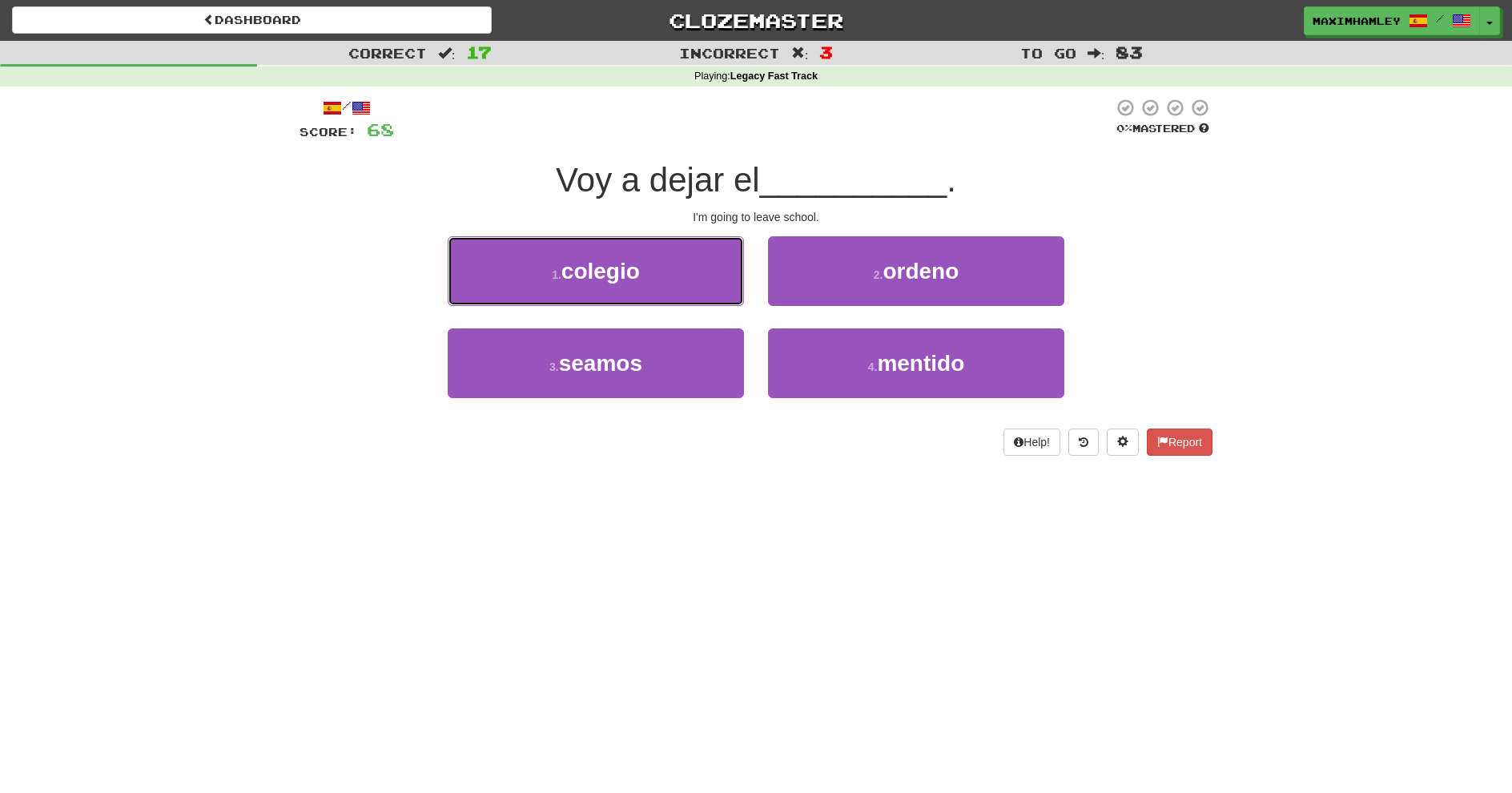
click at [679, 300] on button "1 . colegio" at bounding box center [596, 272] width 296 height 70
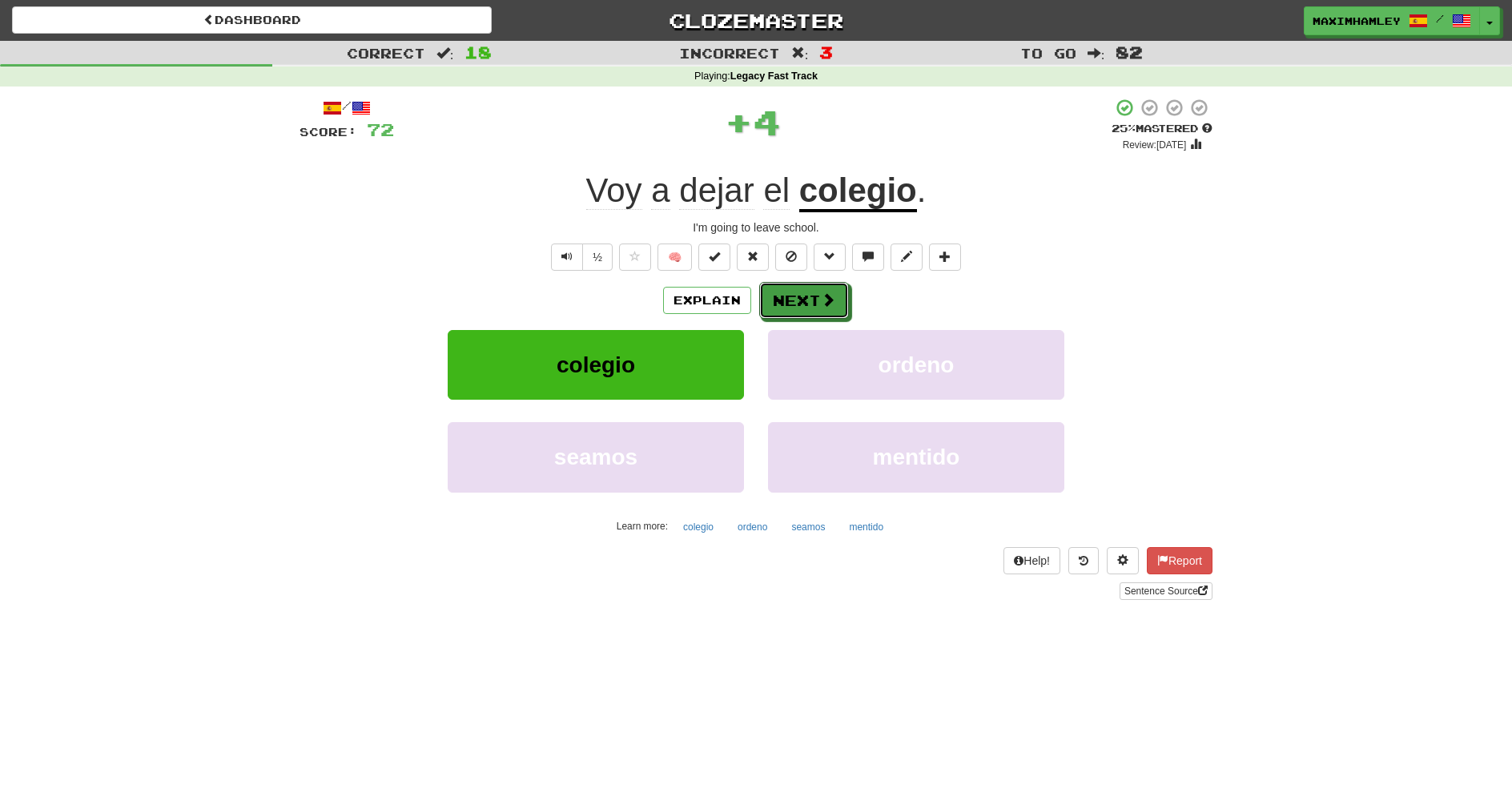
click at [798, 294] on button "Next" at bounding box center [804, 300] width 89 height 37
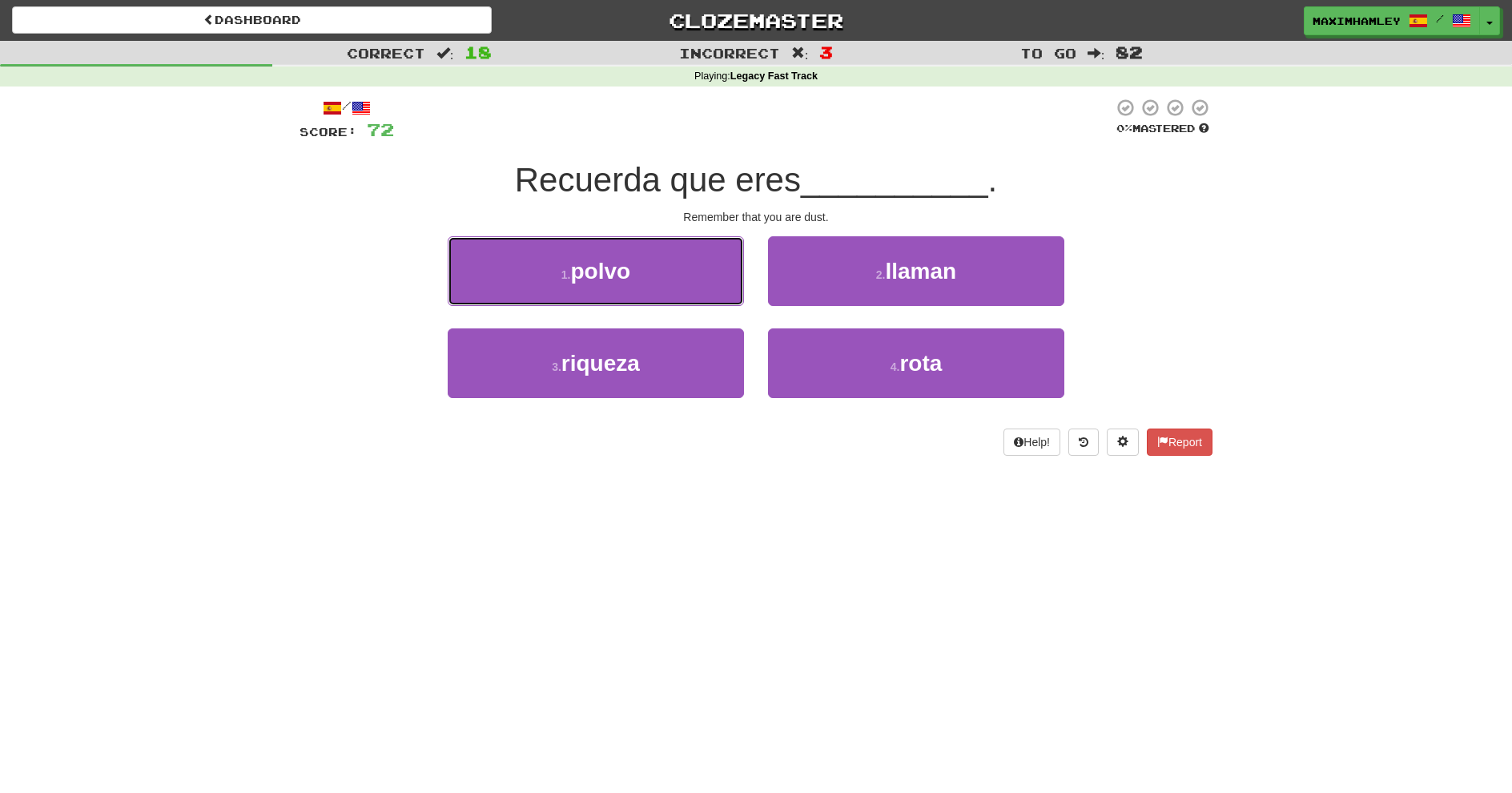
click at [681, 265] on button "1 . polvo" at bounding box center [596, 272] width 296 height 70
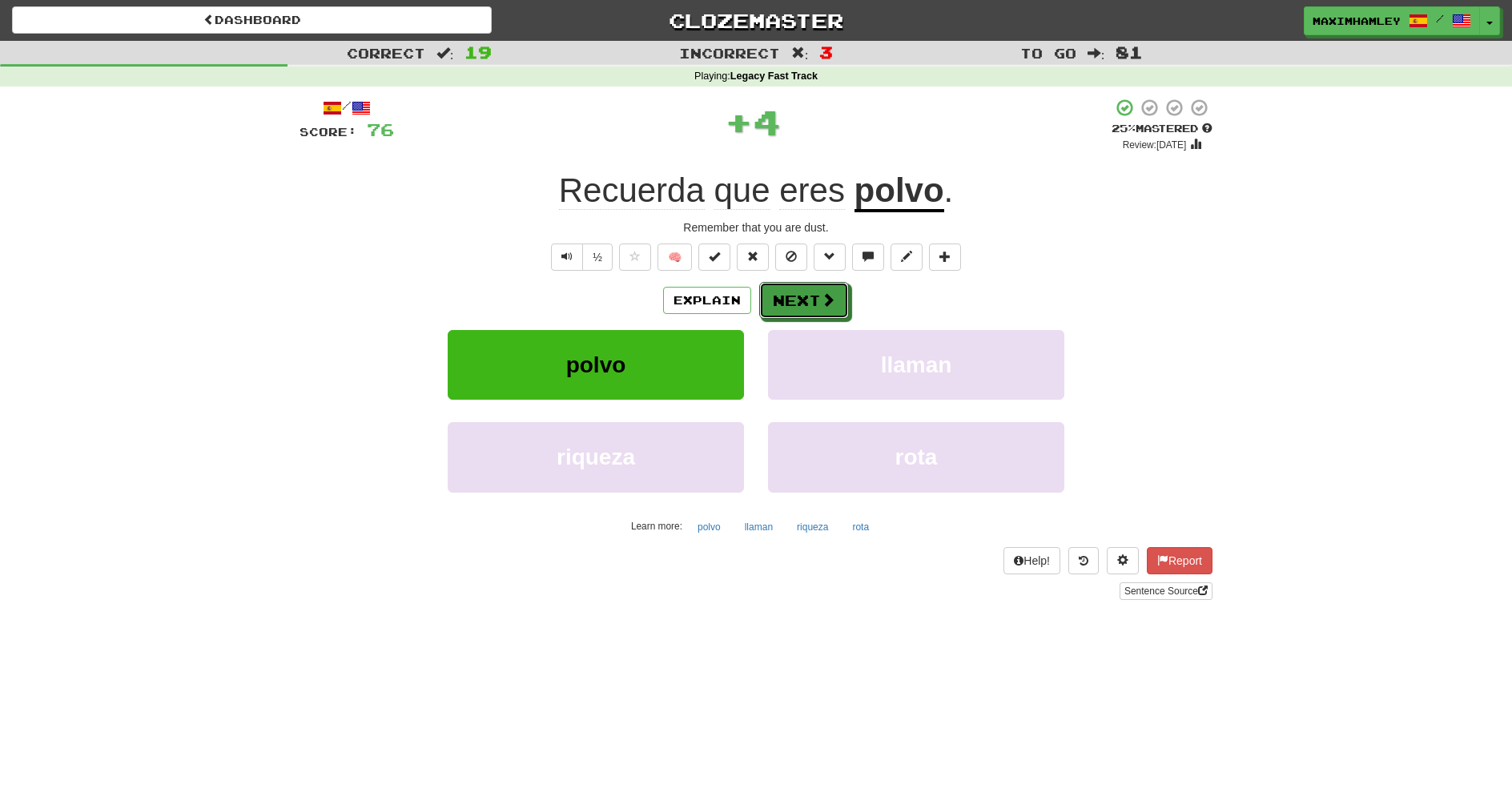
click at [830, 286] on button "Next" at bounding box center [804, 300] width 89 height 37
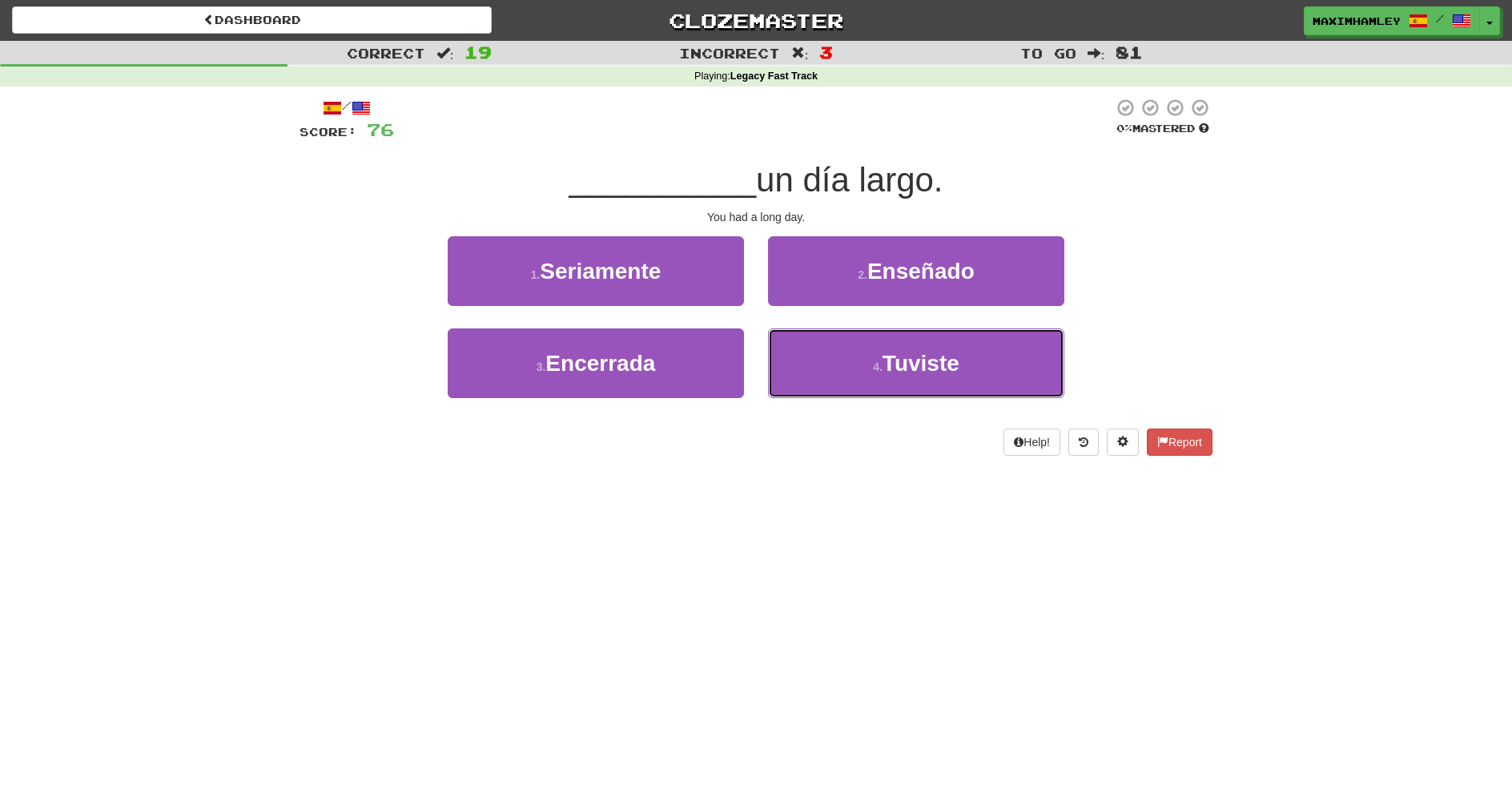
click at [842, 388] on button "4 . Tuviste" at bounding box center [916, 363] width 296 height 70
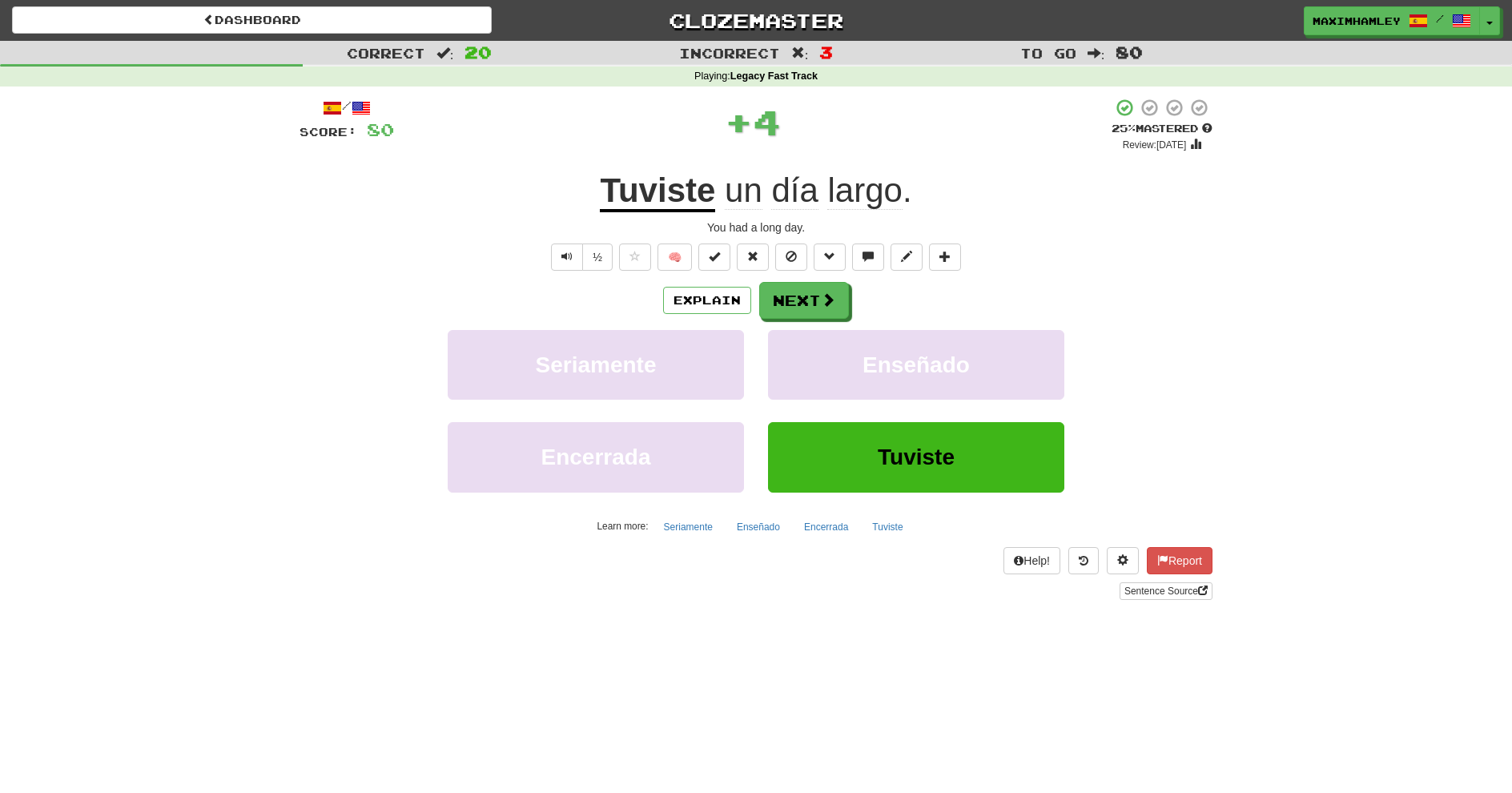
click at [795, 321] on div "Explain Next Seriamente Enseñado Encerrada Tuviste Learn more: Seriamente Enseñ…" at bounding box center [756, 411] width 913 height 257
click at [794, 318] on button "Next" at bounding box center [804, 300] width 89 height 37
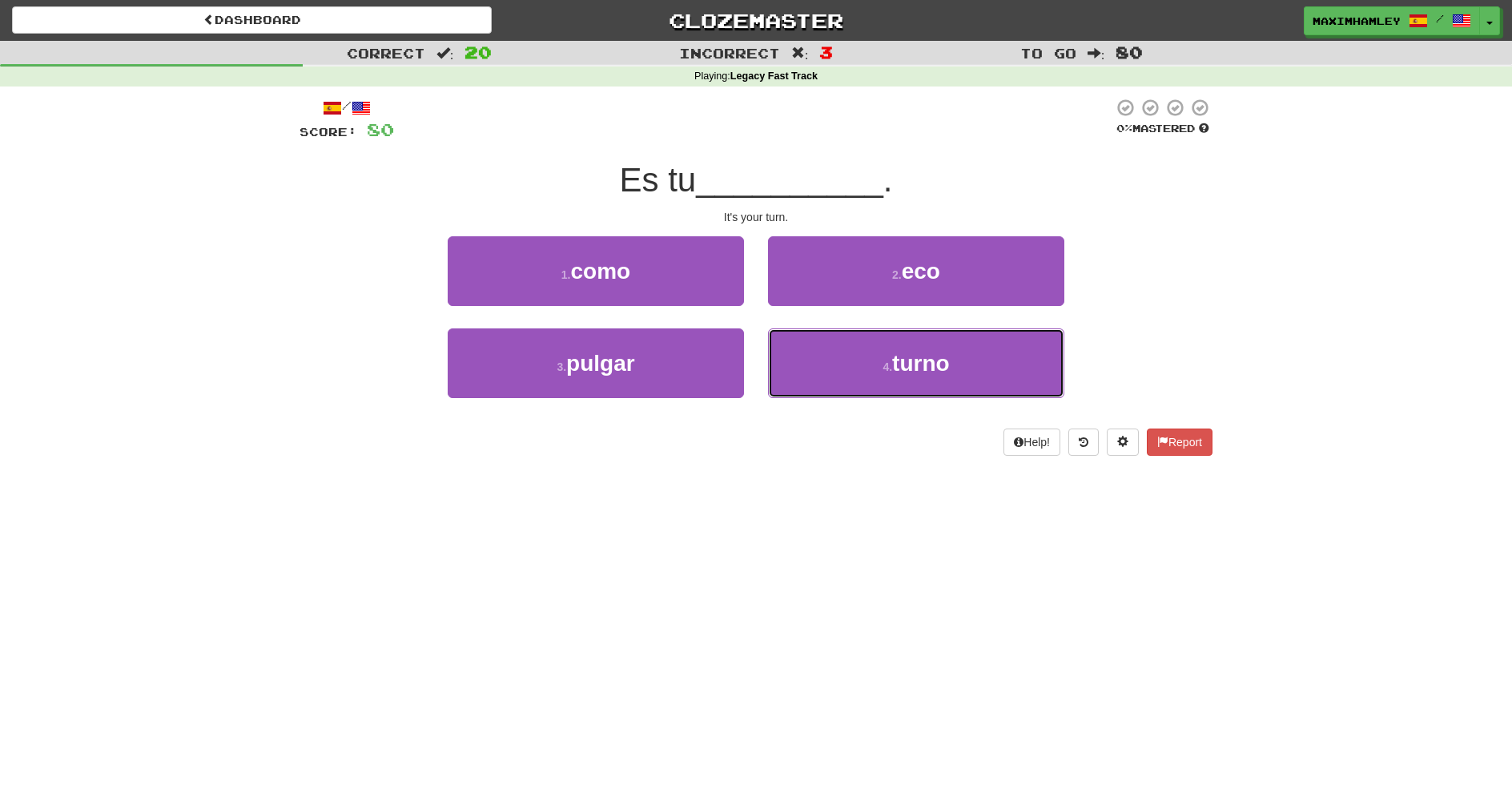
click at [866, 348] on button "4 . turno" at bounding box center [916, 363] width 296 height 70
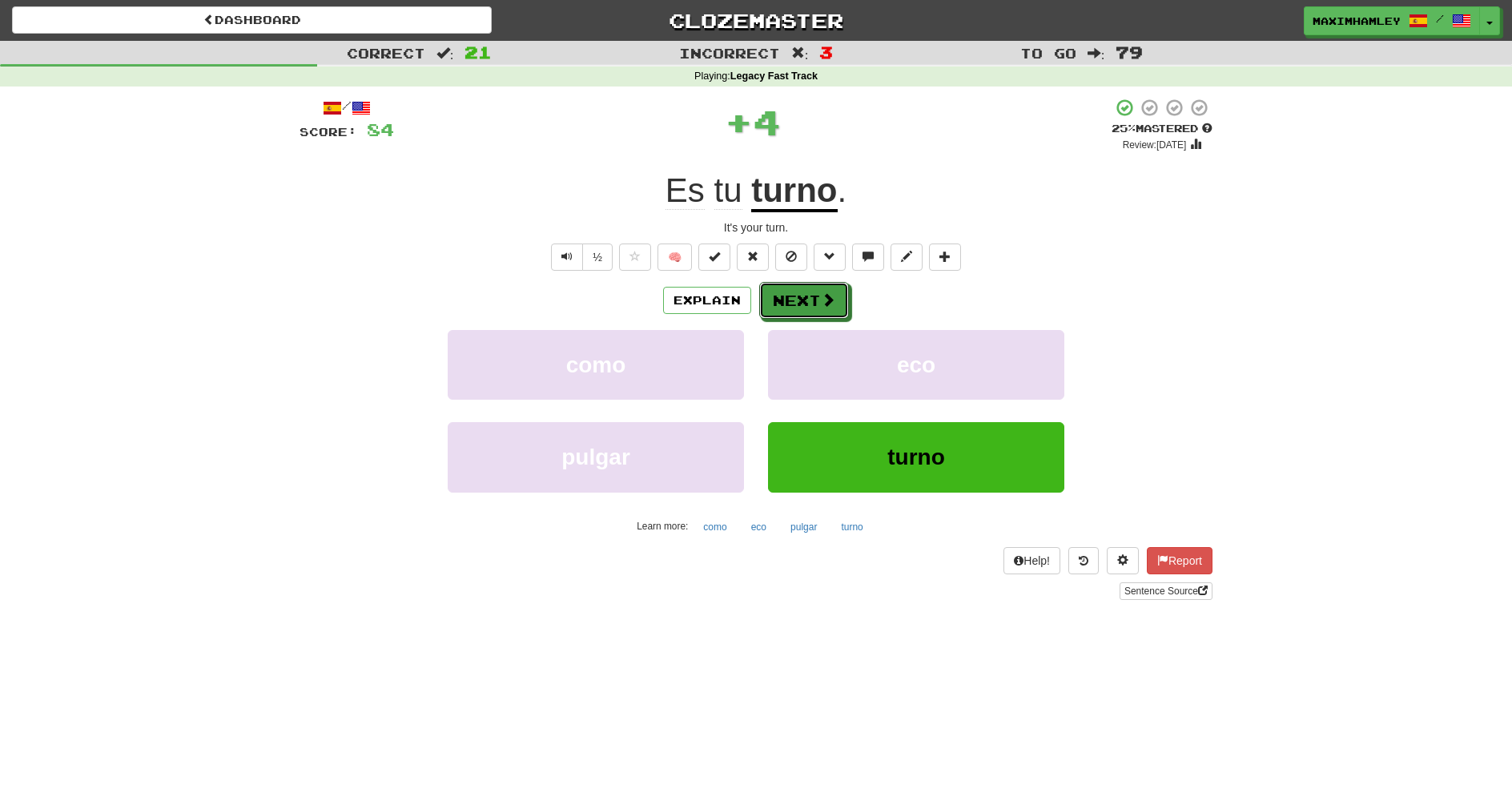
click at [822, 305] on span at bounding box center [828, 299] width 14 height 14
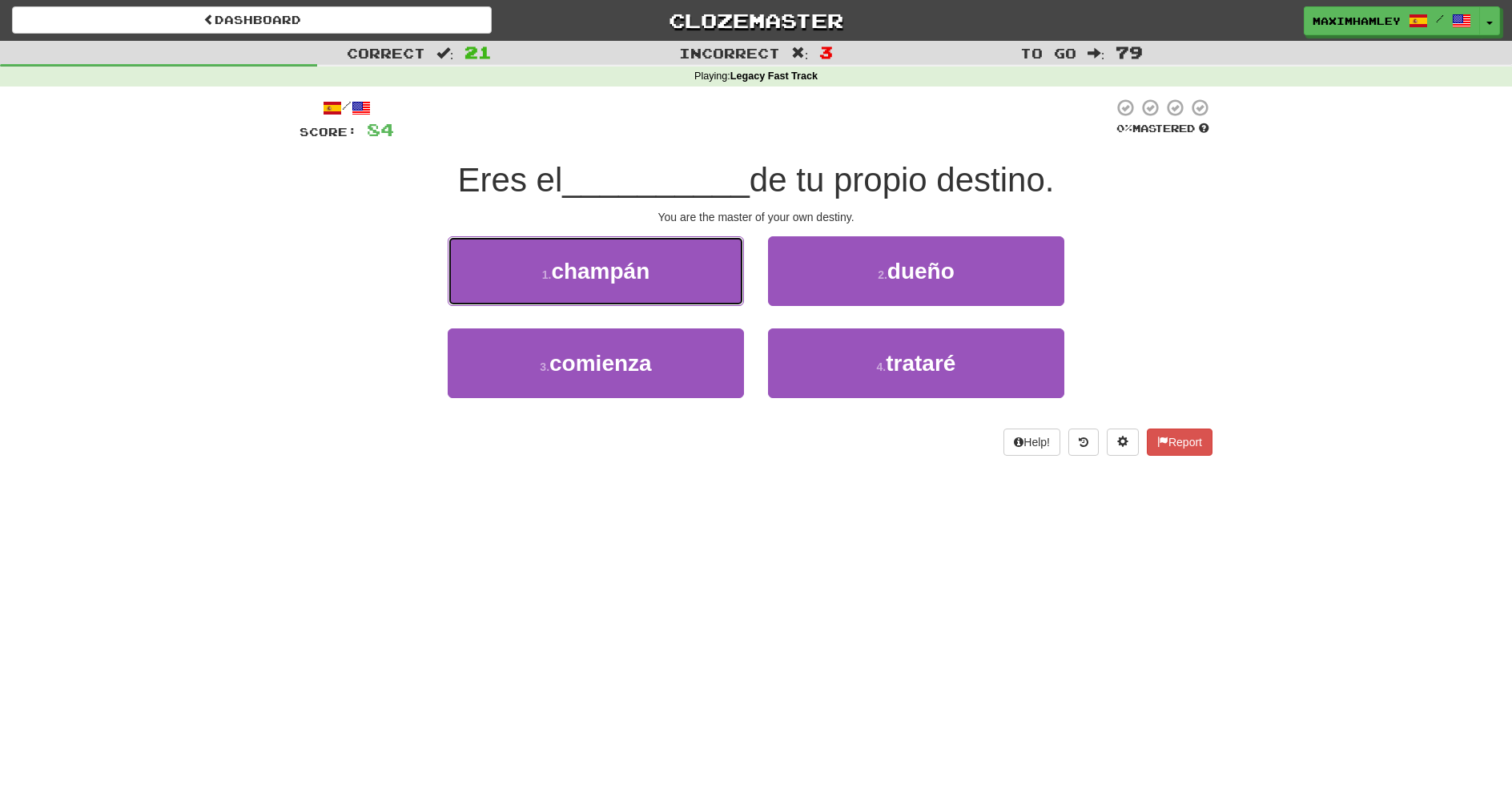
click at [703, 270] on button "1 . champán" at bounding box center [596, 272] width 296 height 70
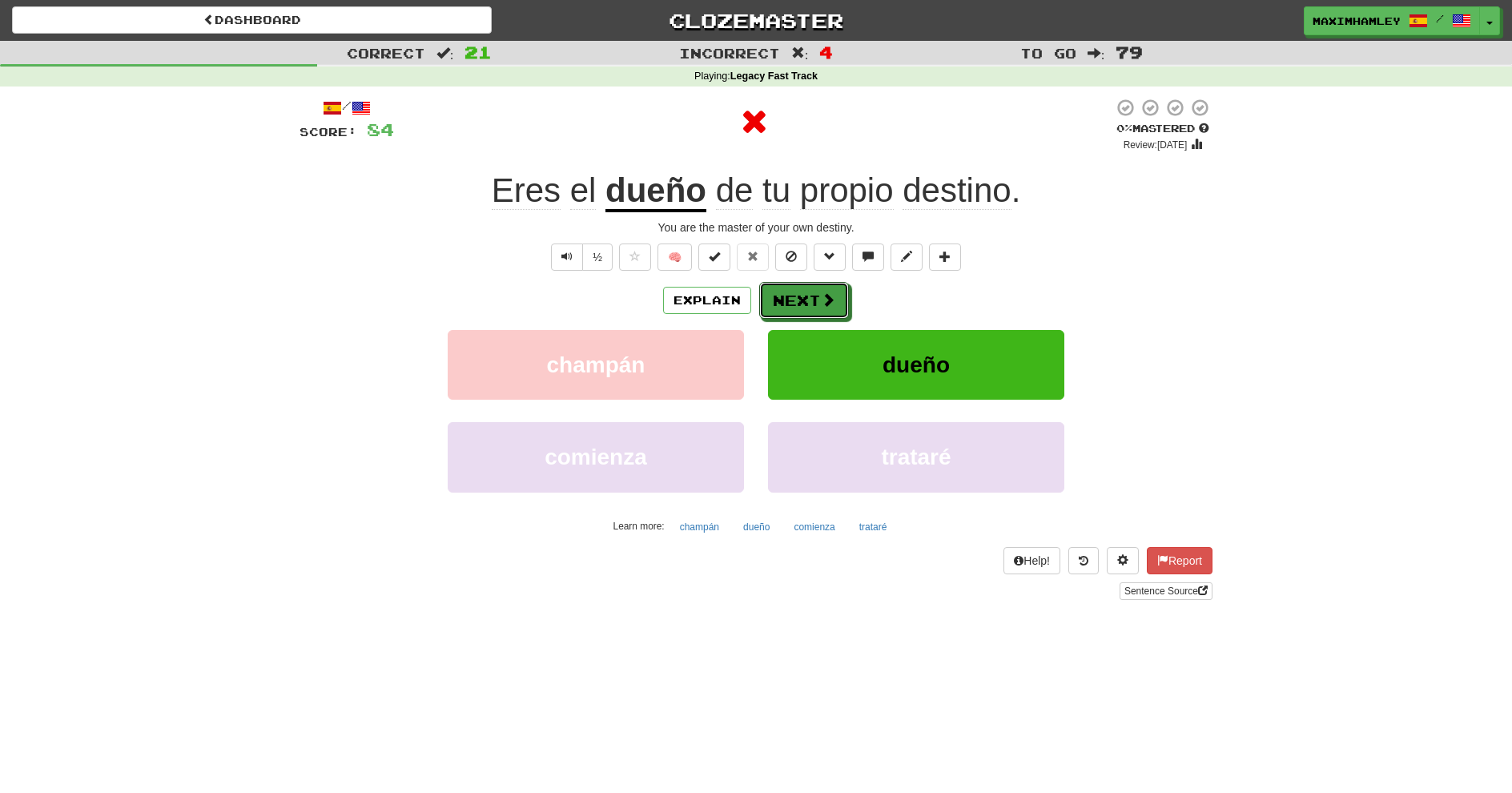
click at [787, 284] on button "Next" at bounding box center [804, 300] width 89 height 37
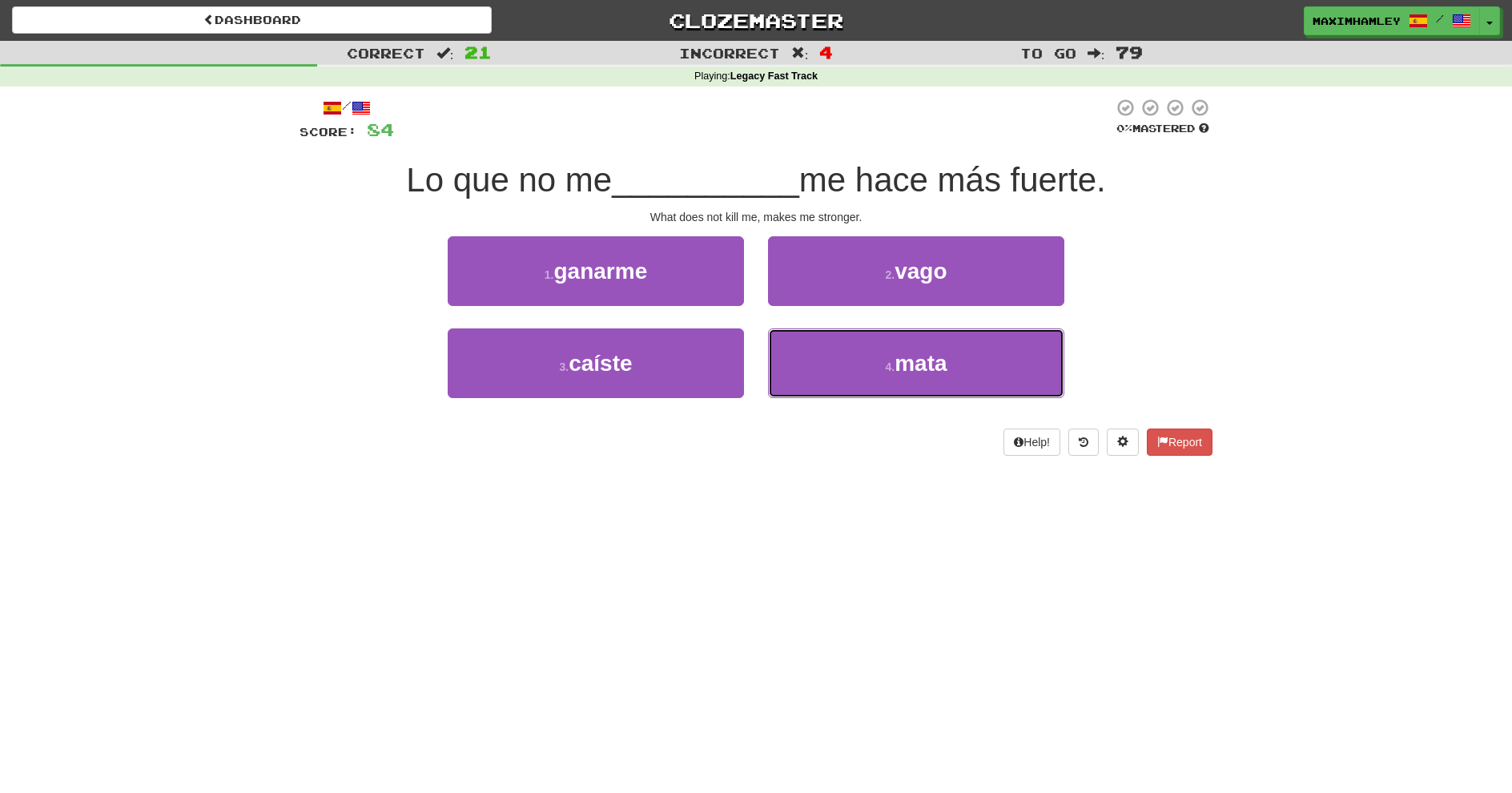
click at [810, 348] on button "4 . mata" at bounding box center [916, 363] width 296 height 70
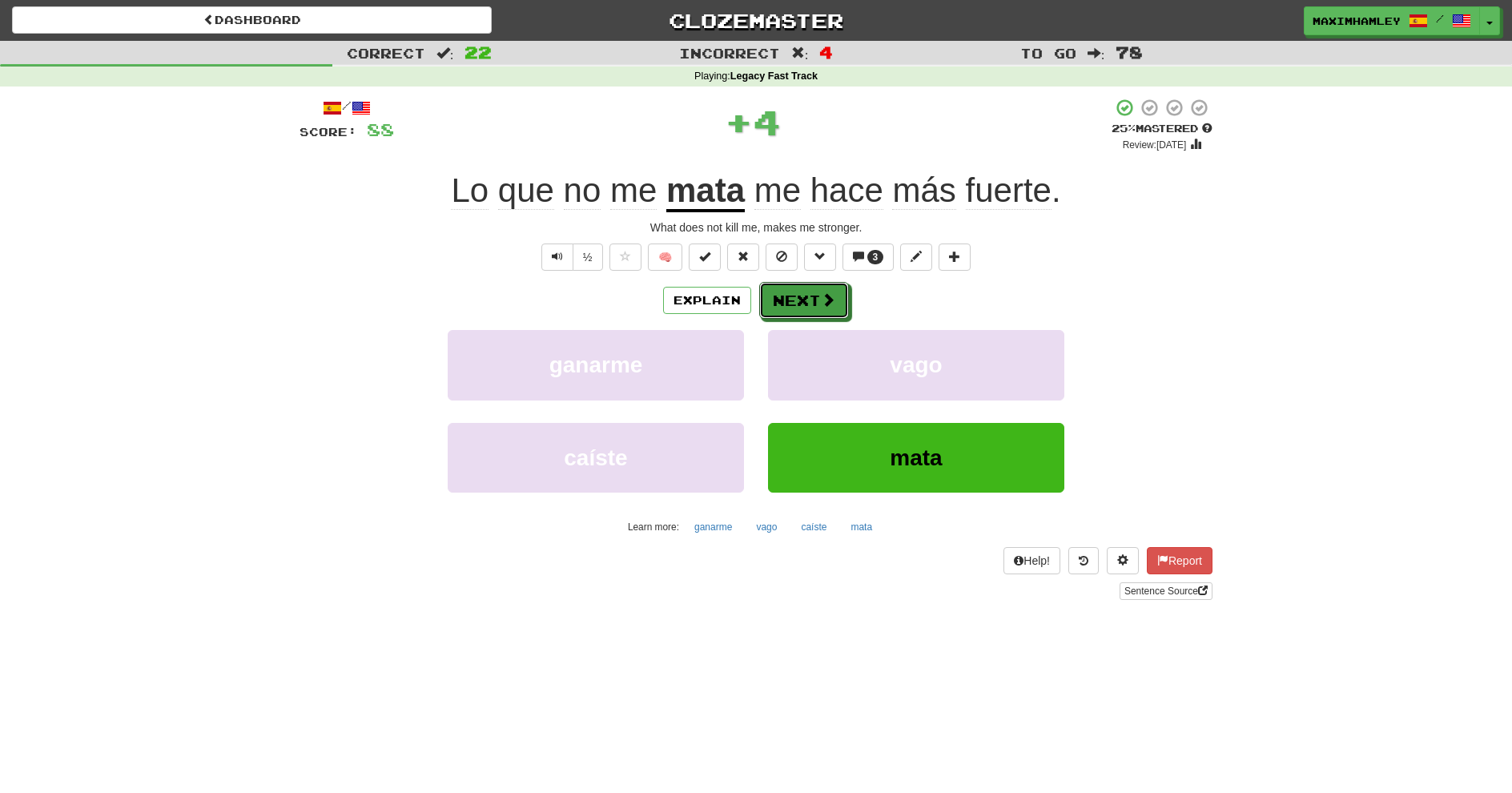
click at [792, 311] on button "Next" at bounding box center [804, 300] width 89 height 37
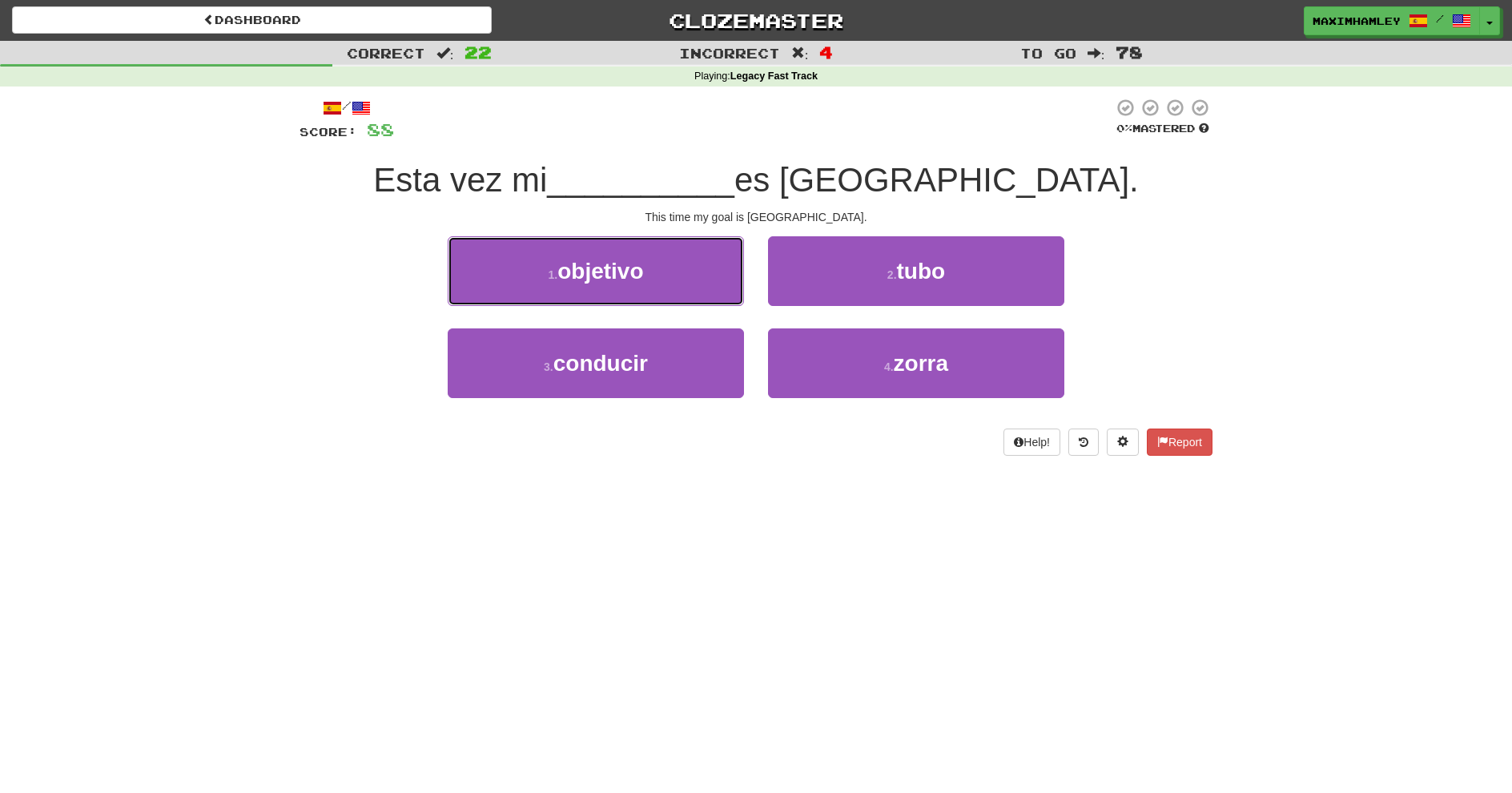
click at [521, 276] on button "1 . objetivo" at bounding box center [596, 272] width 296 height 70
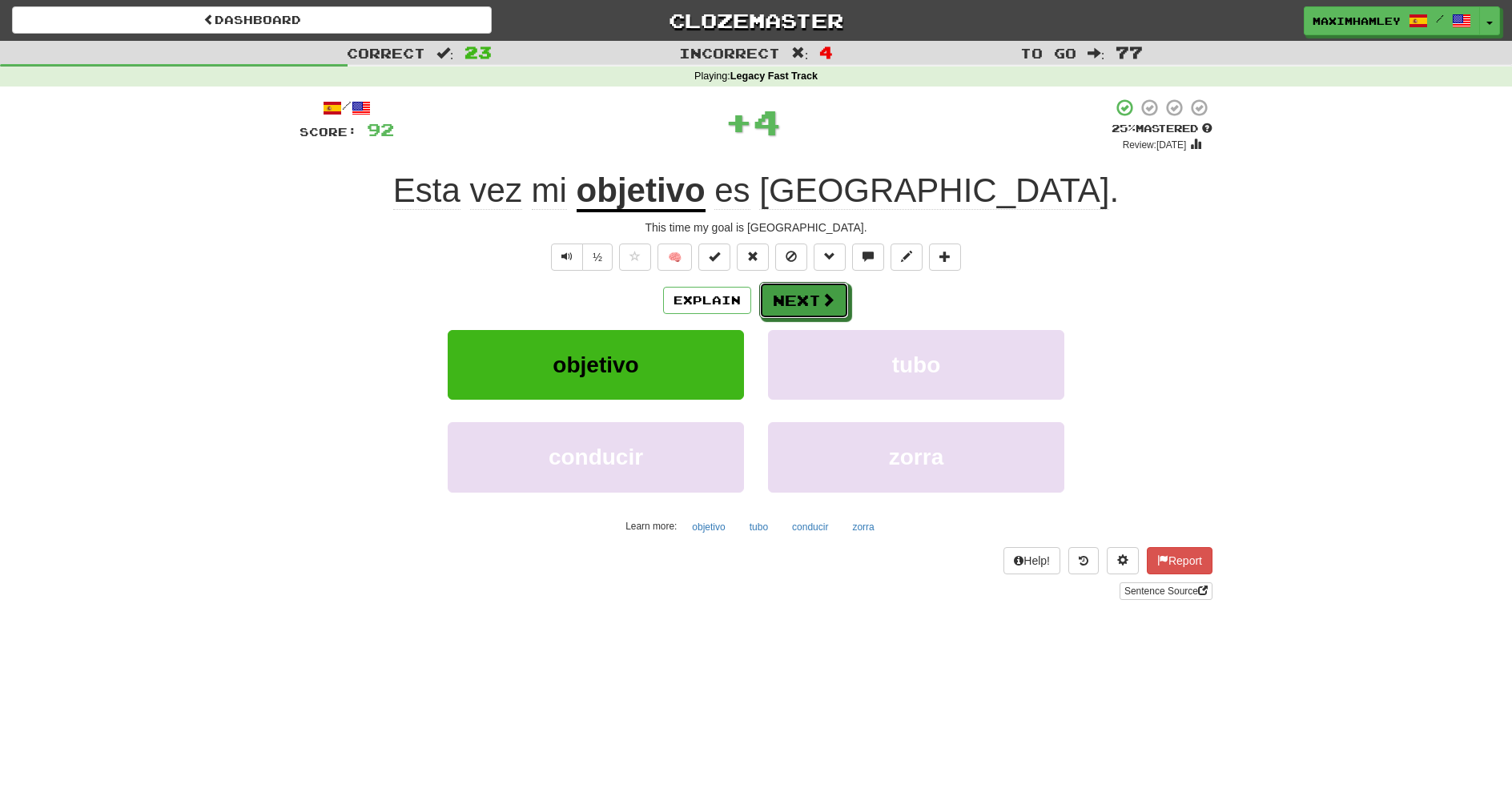
click at [790, 299] on button "Next" at bounding box center [804, 300] width 89 height 37
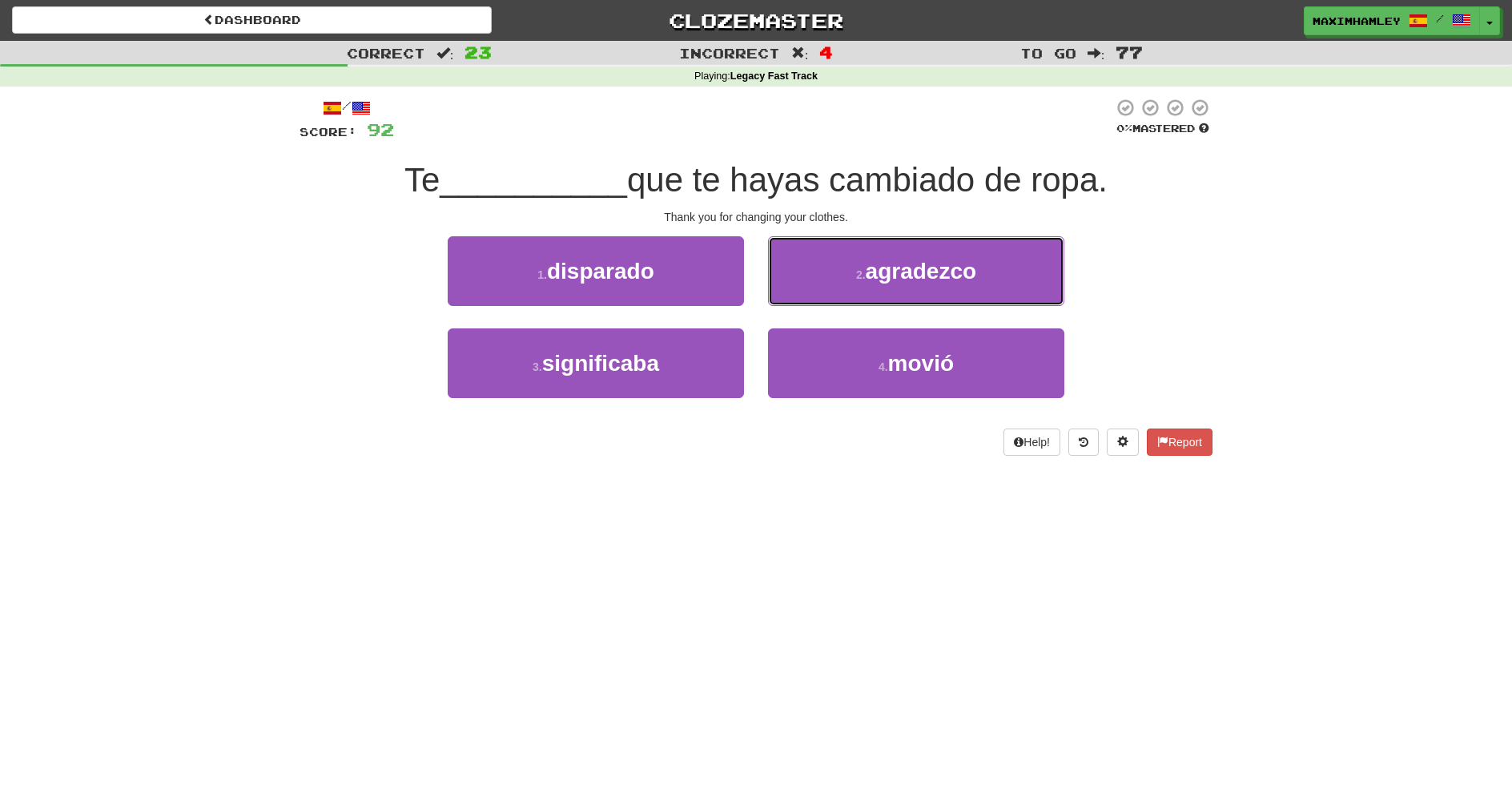
click at [873, 284] on button "2 . agradezco" at bounding box center [916, 272] width 296 height 70
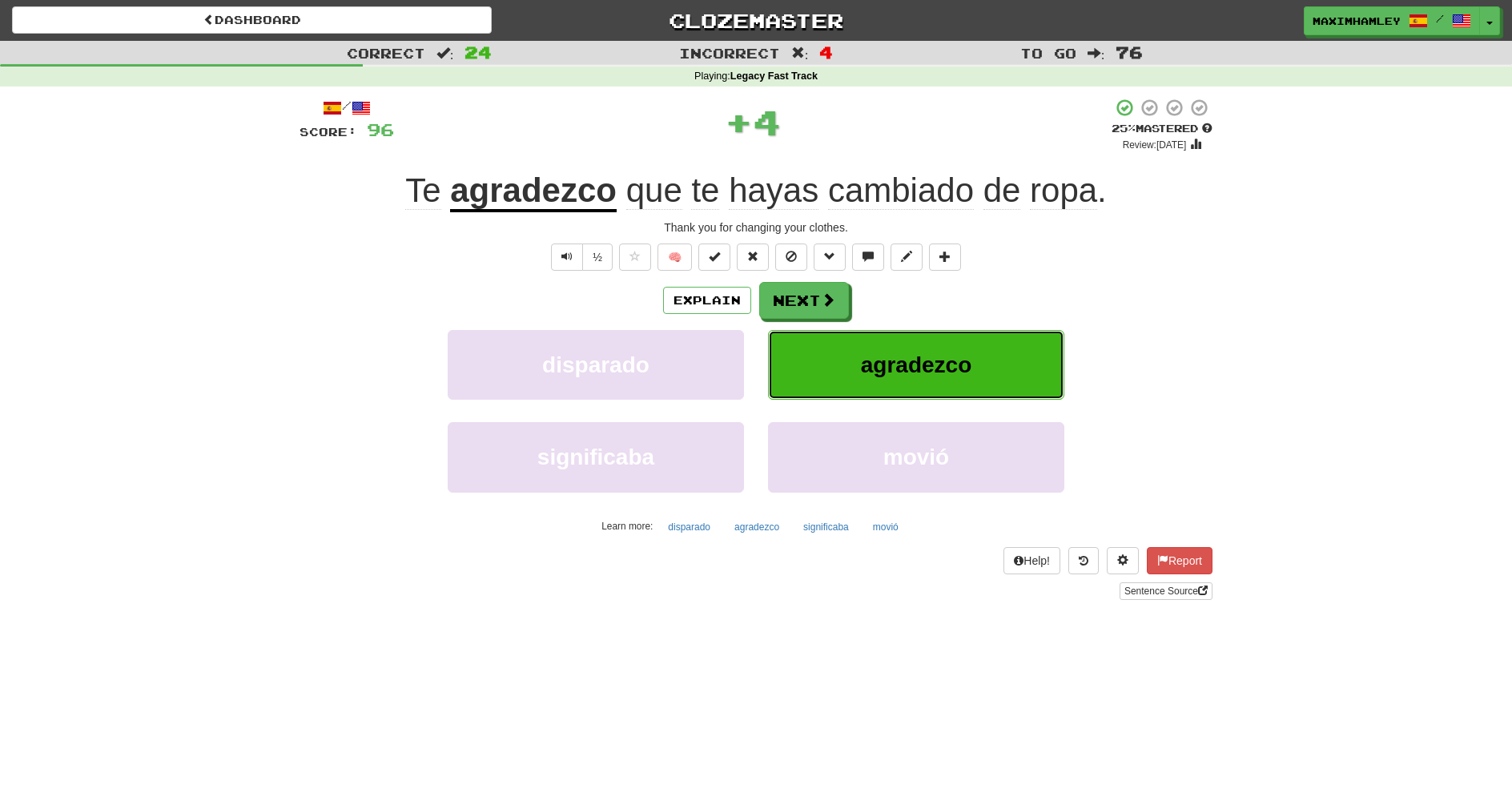
drag, startPoint x: 810, startPoint y: 329, endPoint x: 804, endPoint y: 316, distance: 14.3
click at [806, 324] on div "Explain Next disparado agradezco significaba movió Learn more: disparado agrade…" at bounding box center [756, 411] width 913 height 257
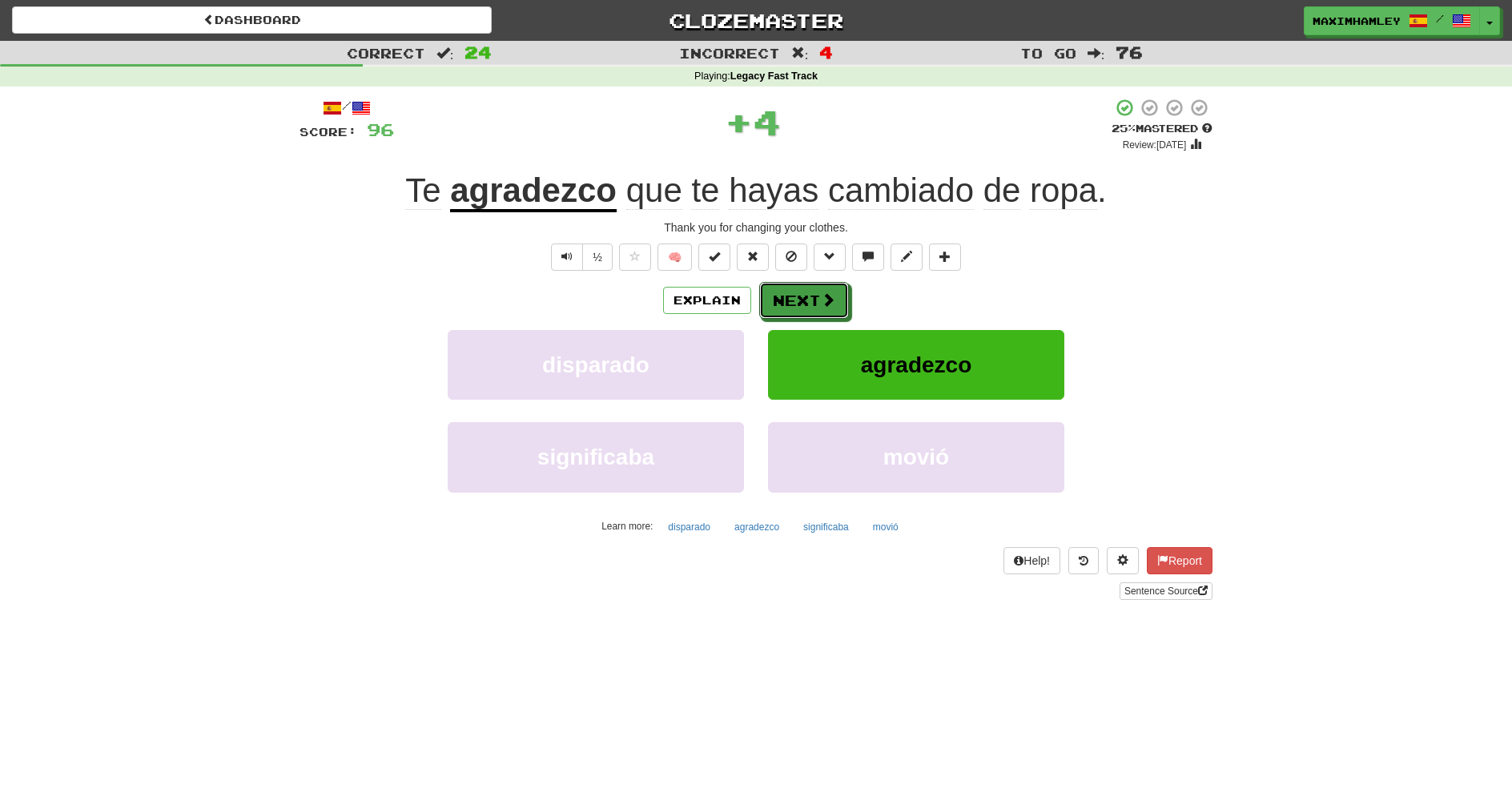
click at [801, 307] on button "Next" at bounding box center [804, 300] width 89 height 37
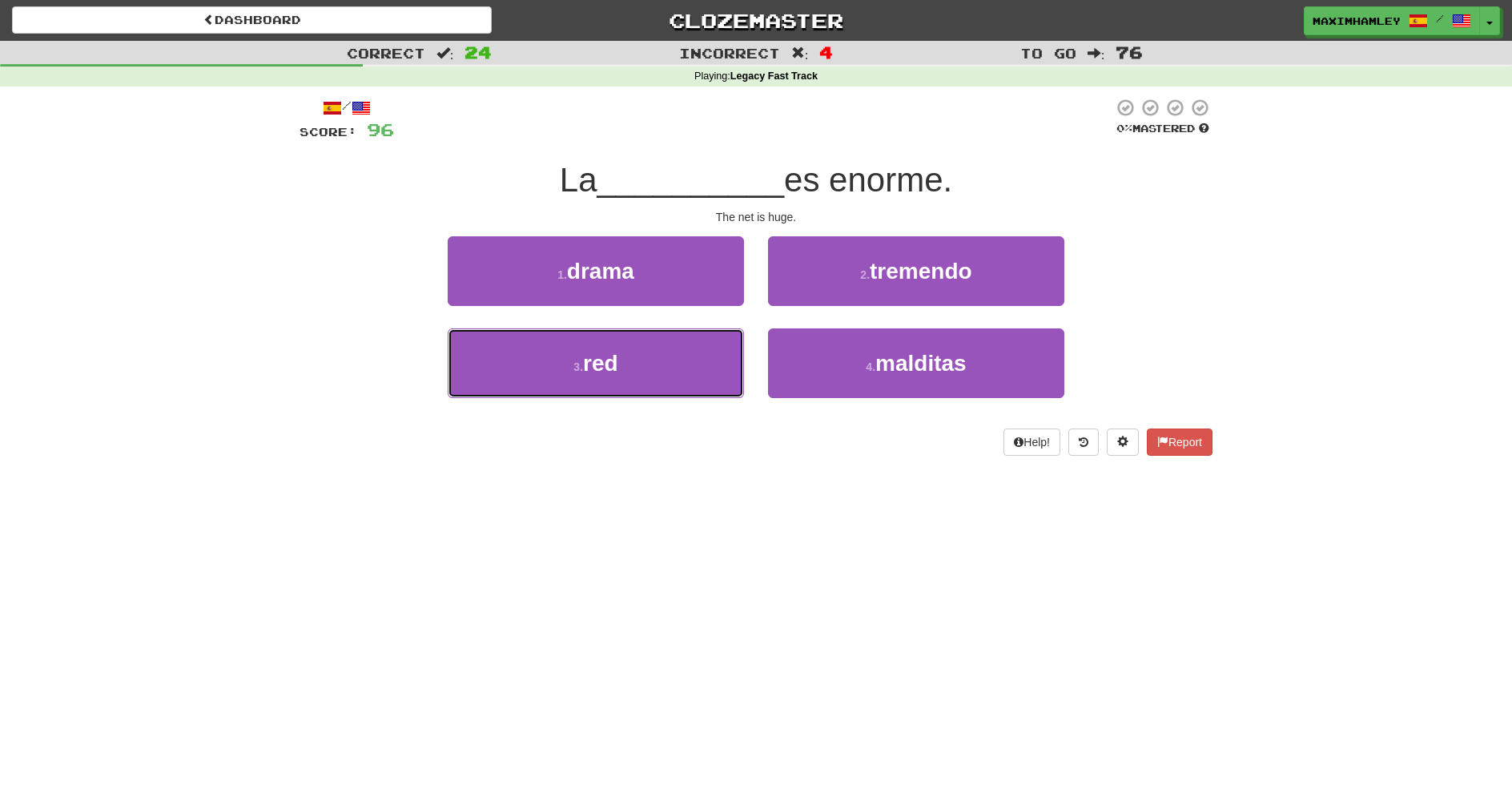
click at [660, 362] on button "3 . red" at bounding box center [596, 363] width 296 height 70
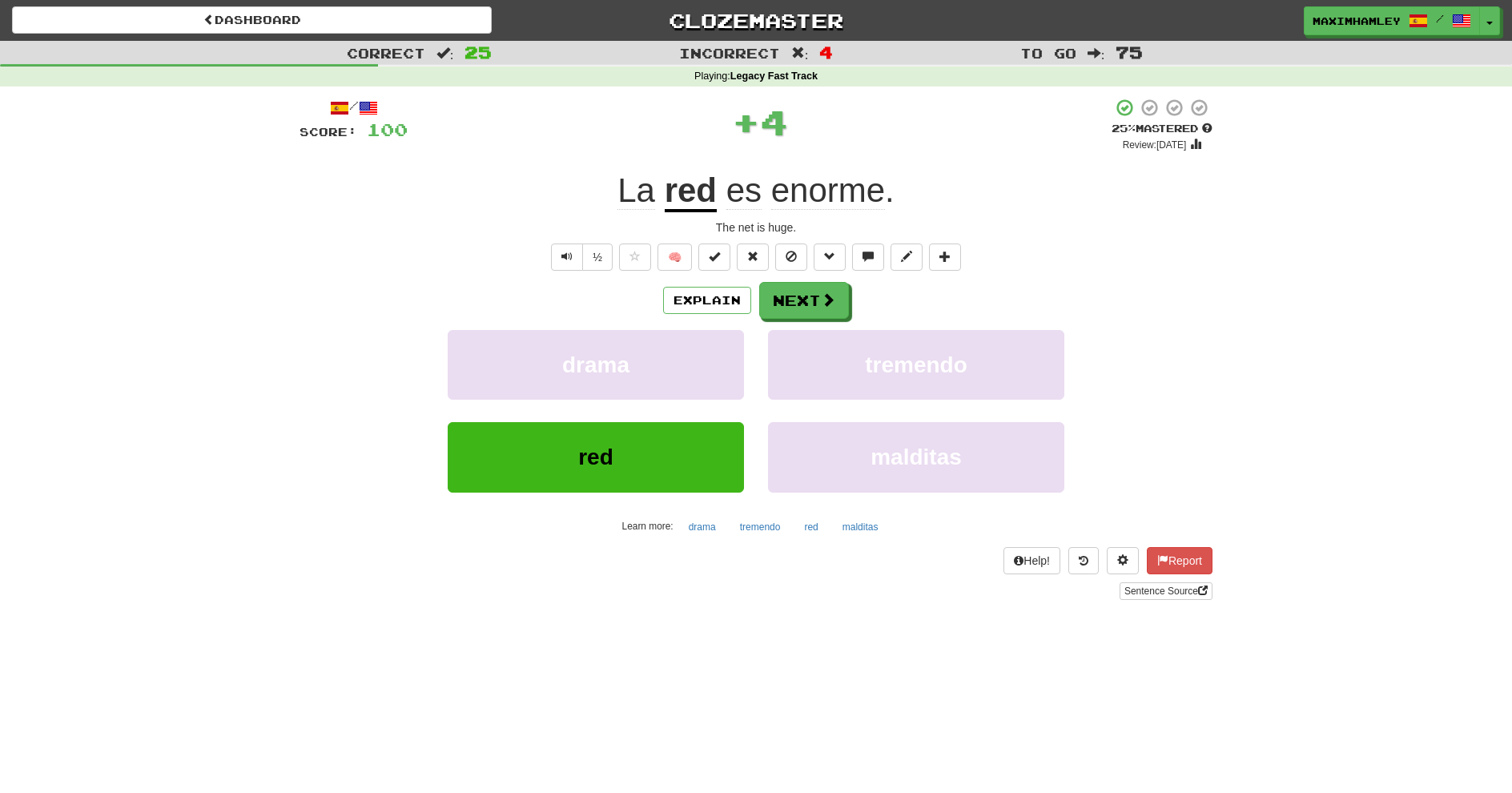
click at [860, 287] on div "Explain Next" at bounding box center [756, 300] width 913 height 37
click at [814, 294] on button "Next" at bounding box center [804, 300] width 89 height 37
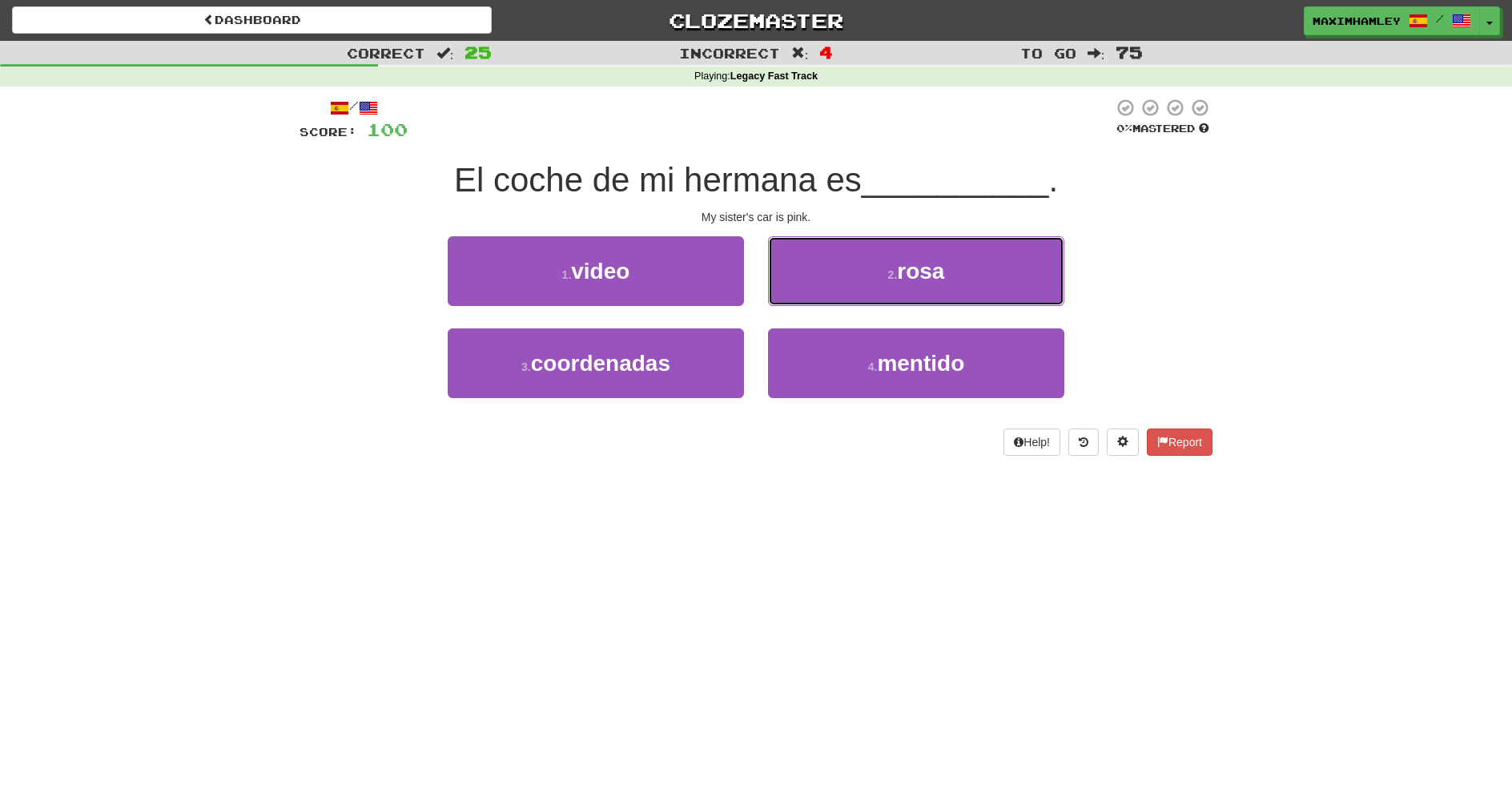
click at [895, 303] on button "2 . rosa" at bounding box center [916, 272] width 296 height 70
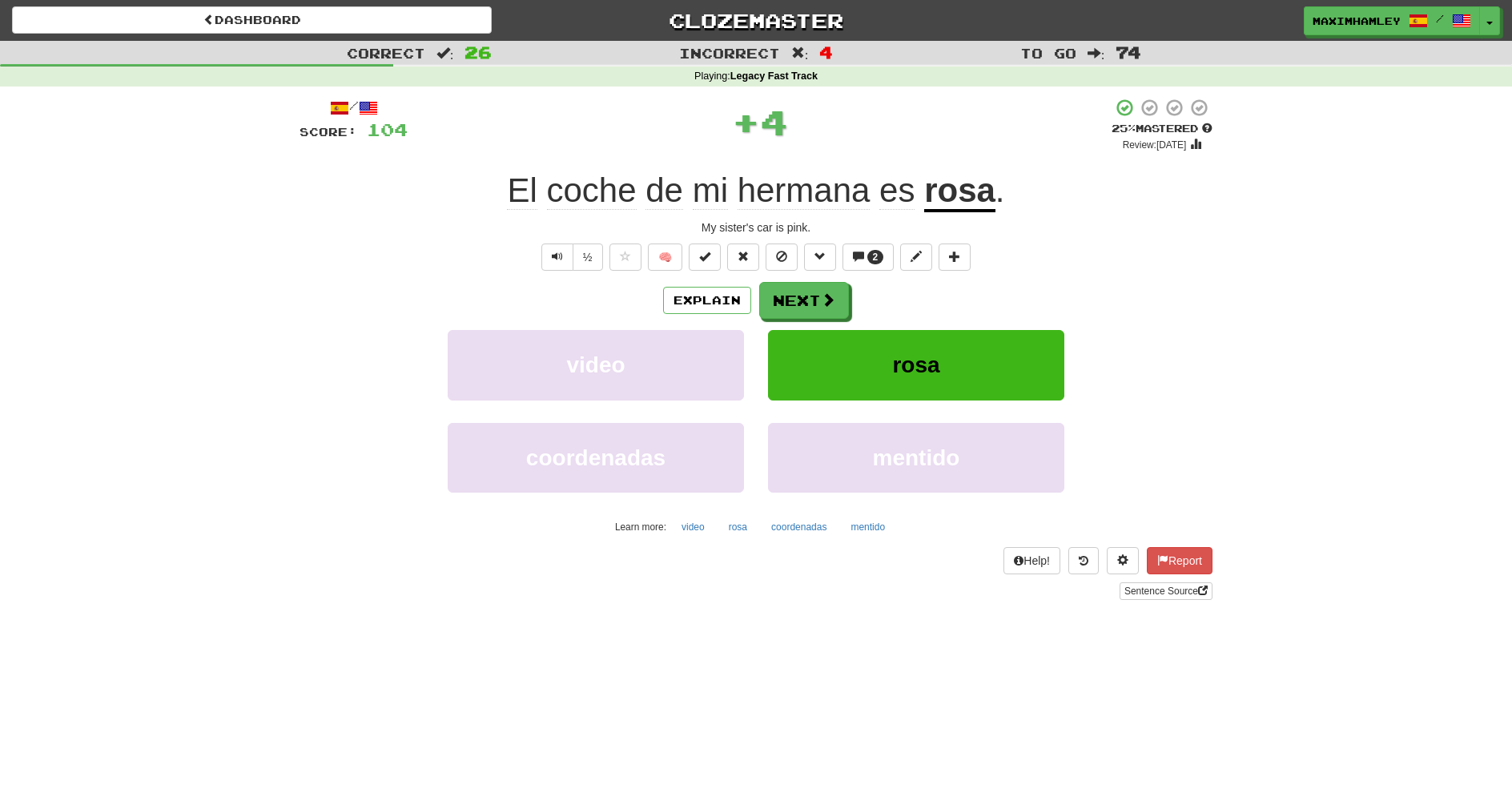
click at [846, 295] on div "Explain Next" at bounding box center [756, 300] width 913 height 37
click at [808, 309] on button "Next" at bounding box center [804, 300] width 89 height 37
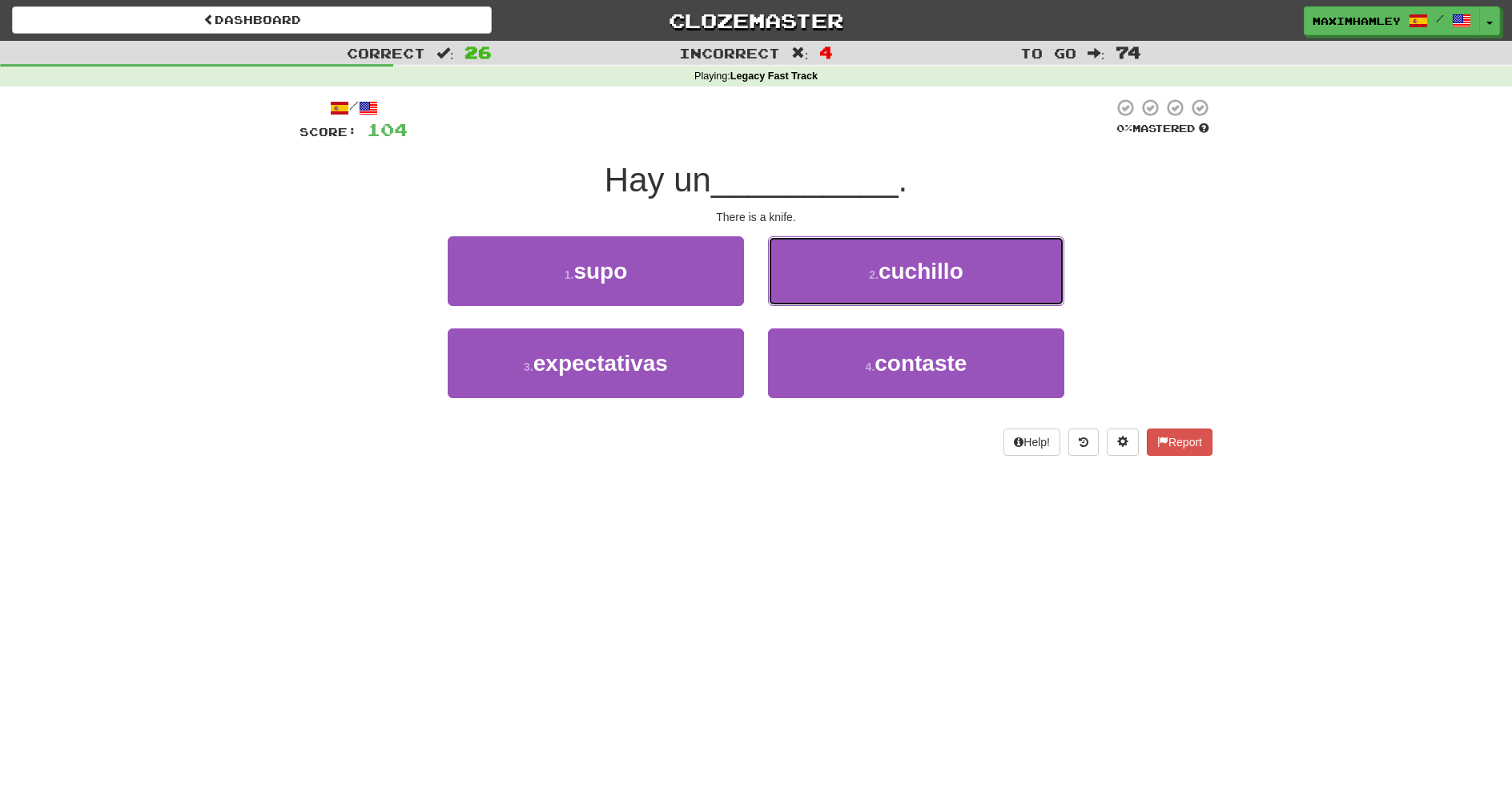
click at [805, 254] on button "2 . cuchillo" at bounding box center [916, 272] width 296 height 70
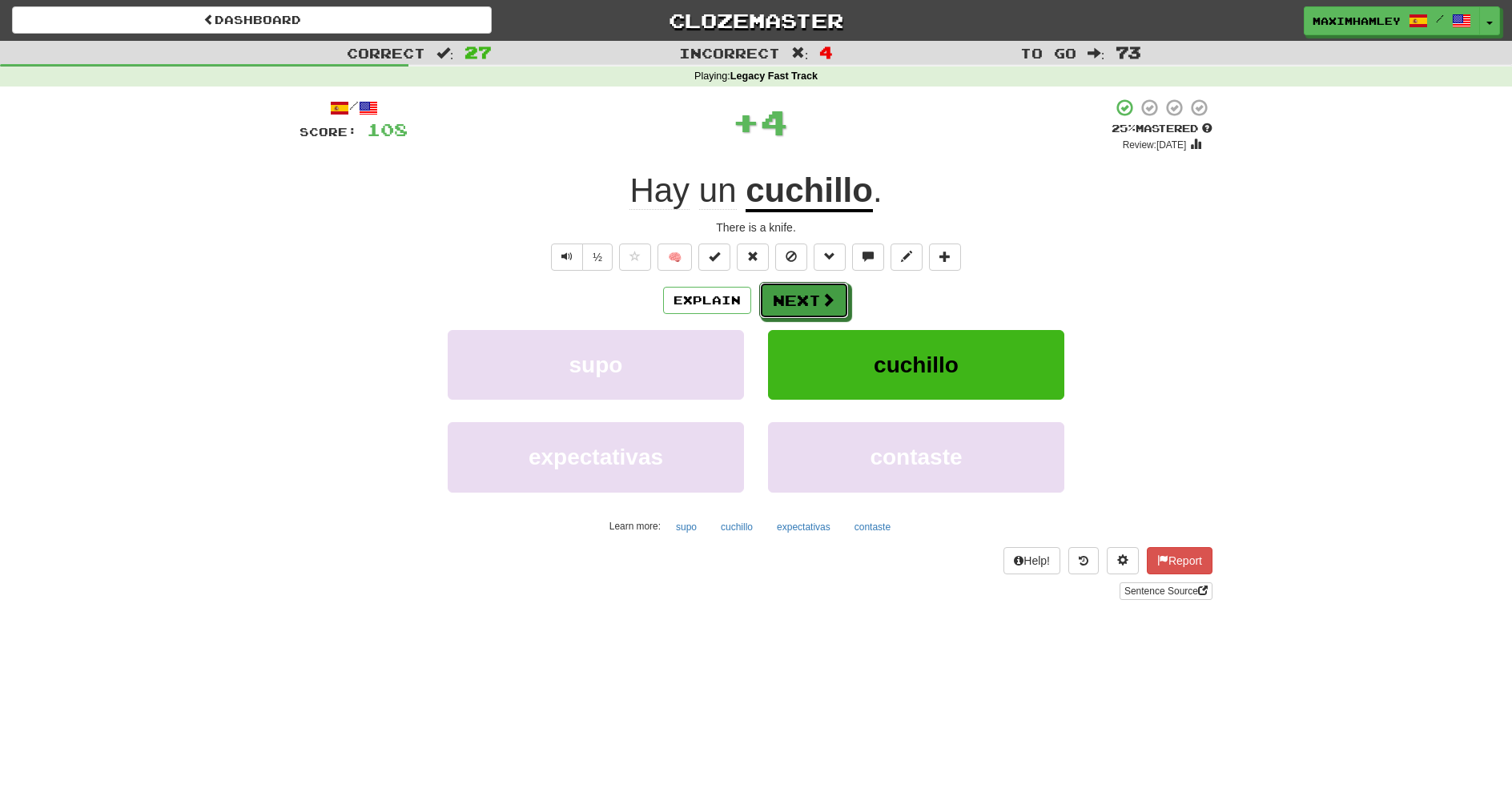
click at [835, 310] on button "Next" at bounding box center [804, 300] width 89 height 37
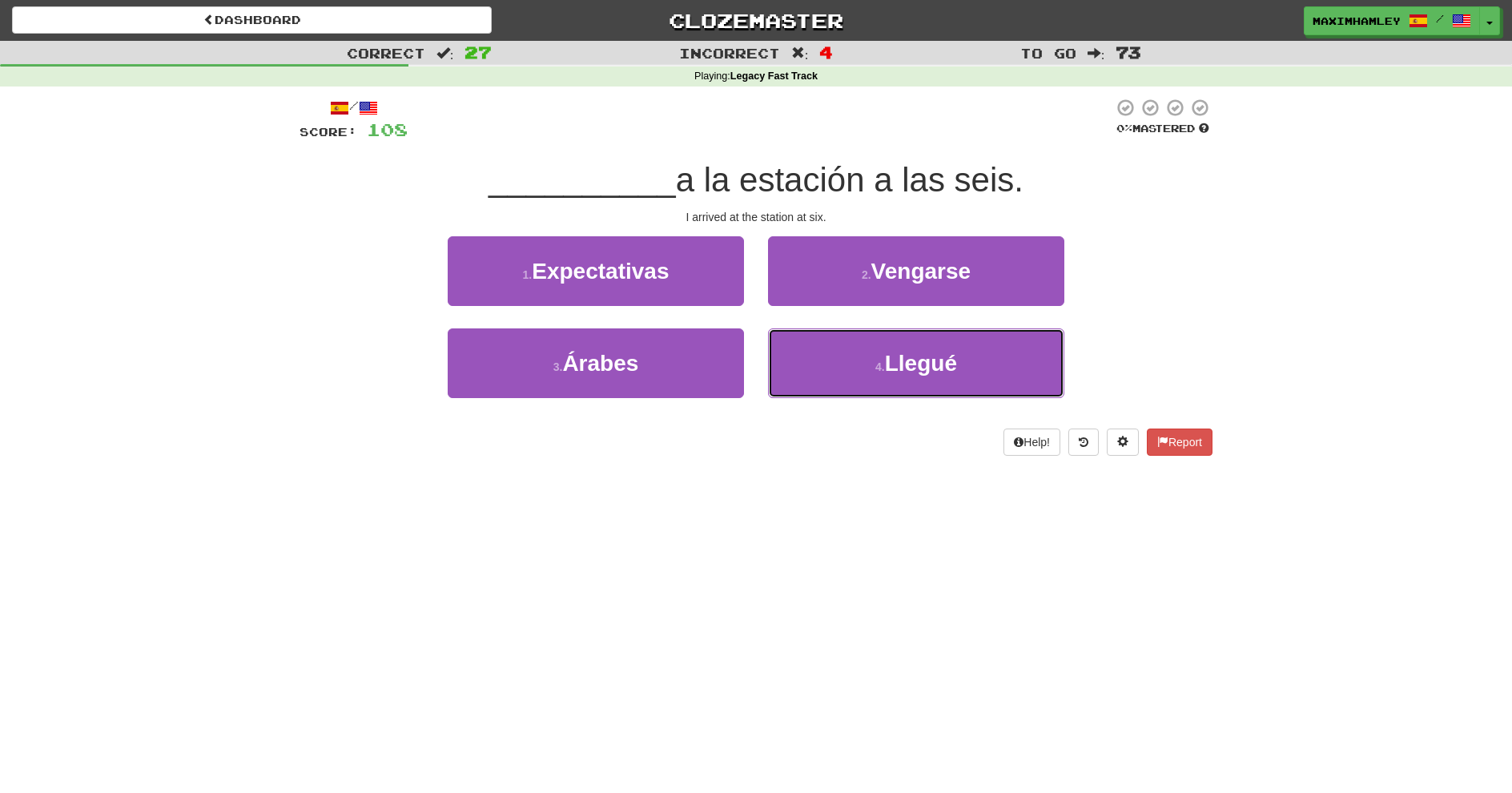
click at [830, 346] on button "4 . Llegué" at bounding box center [916, 363] width 296 height 70
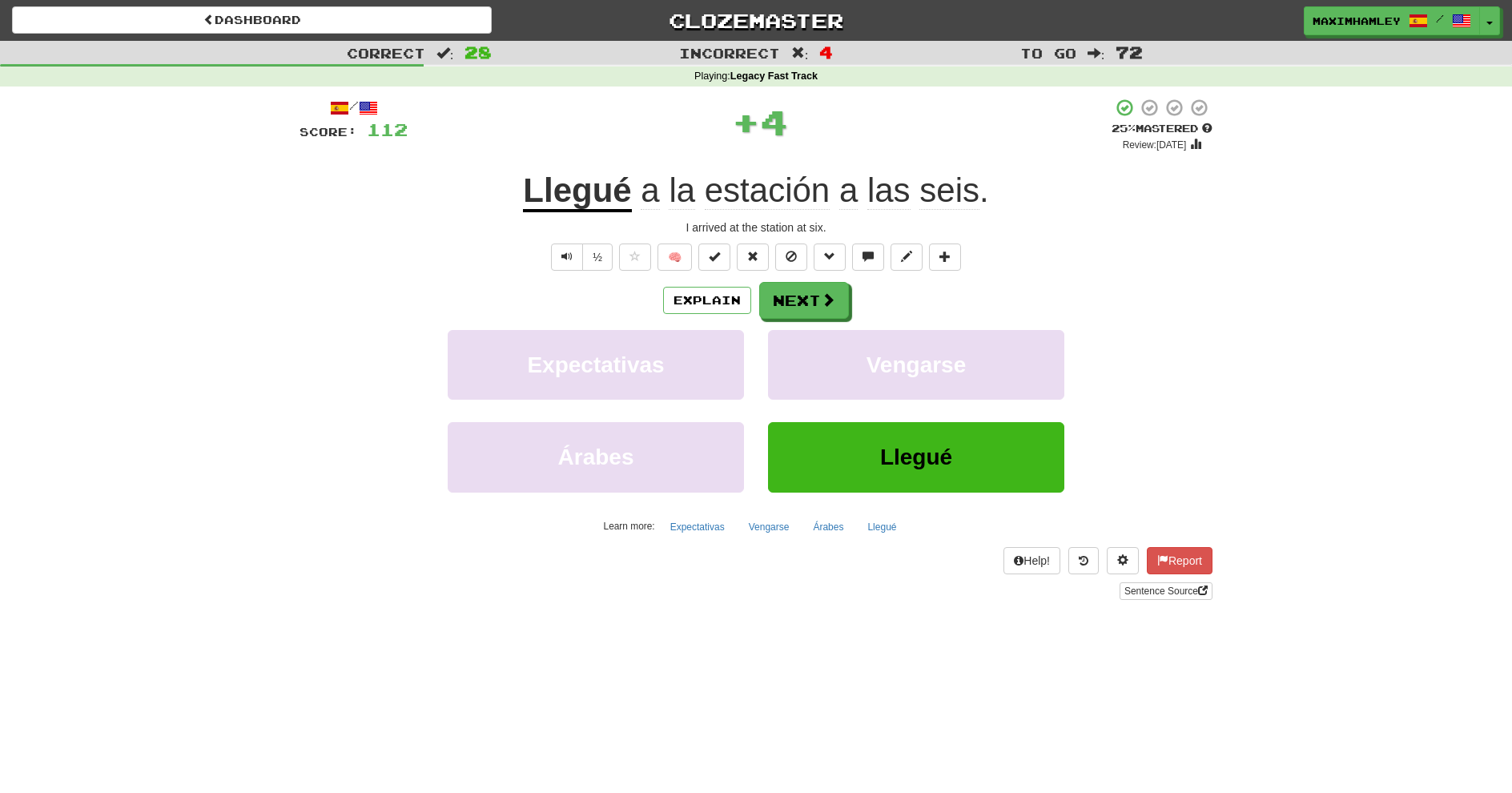
drag, startPoint x: 812, startPoint y: 275, endPoint x: 821, endPoint y: 285, distance: 13.5
click at [818, 281] on div "/ Score: 112 + 4 25 % Mastered Review: 2025-08-20 Llegué a la estación a las se…" at bounding box center [756, 348] width 913 height 502
click at [828, 289] on button "Next" at bounding box center [804, 300] width 89 height 37
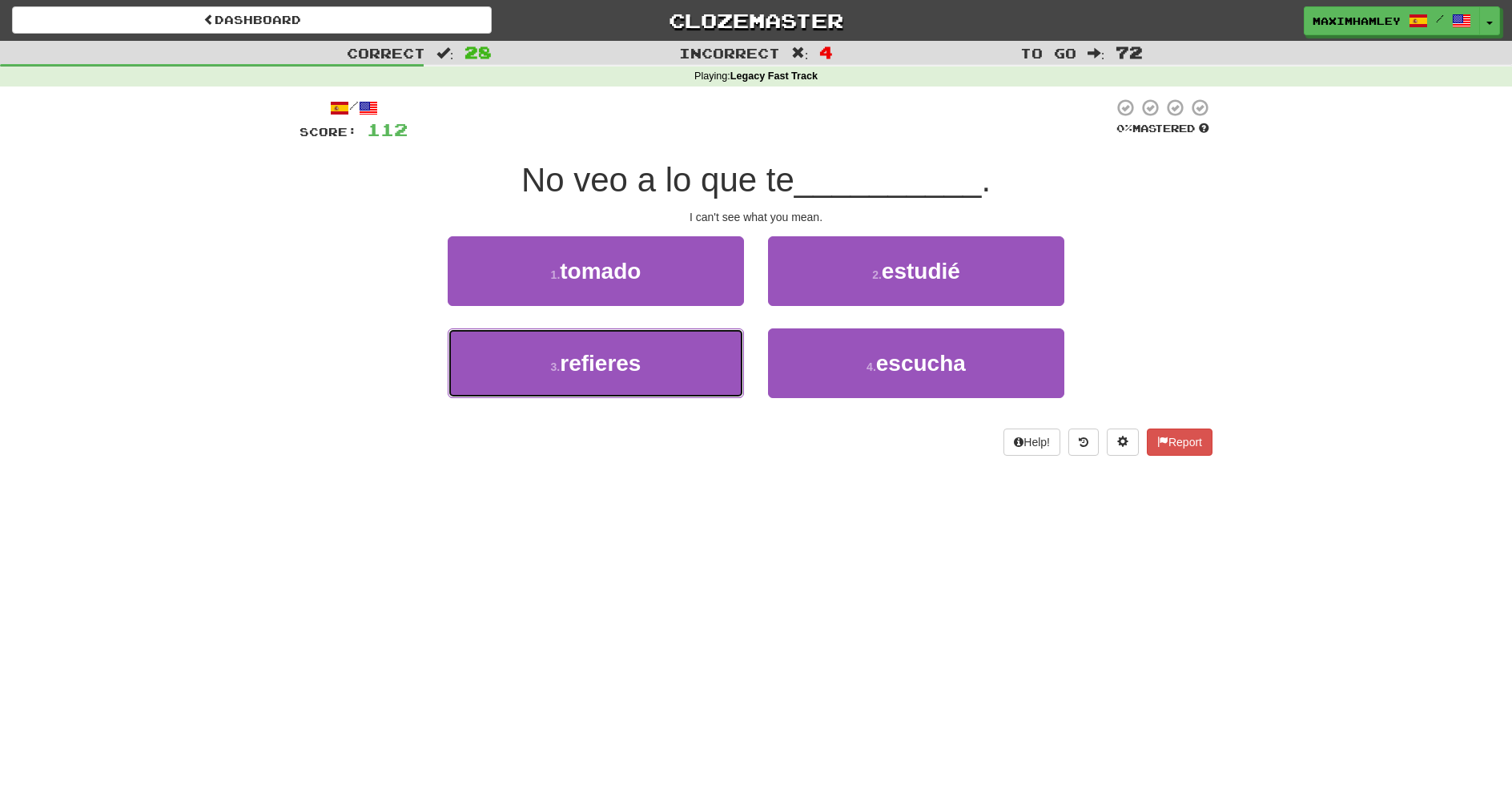
click at [693, 336] on button "3 . refieres" at bounding box center [596, 363] width 296 height 70
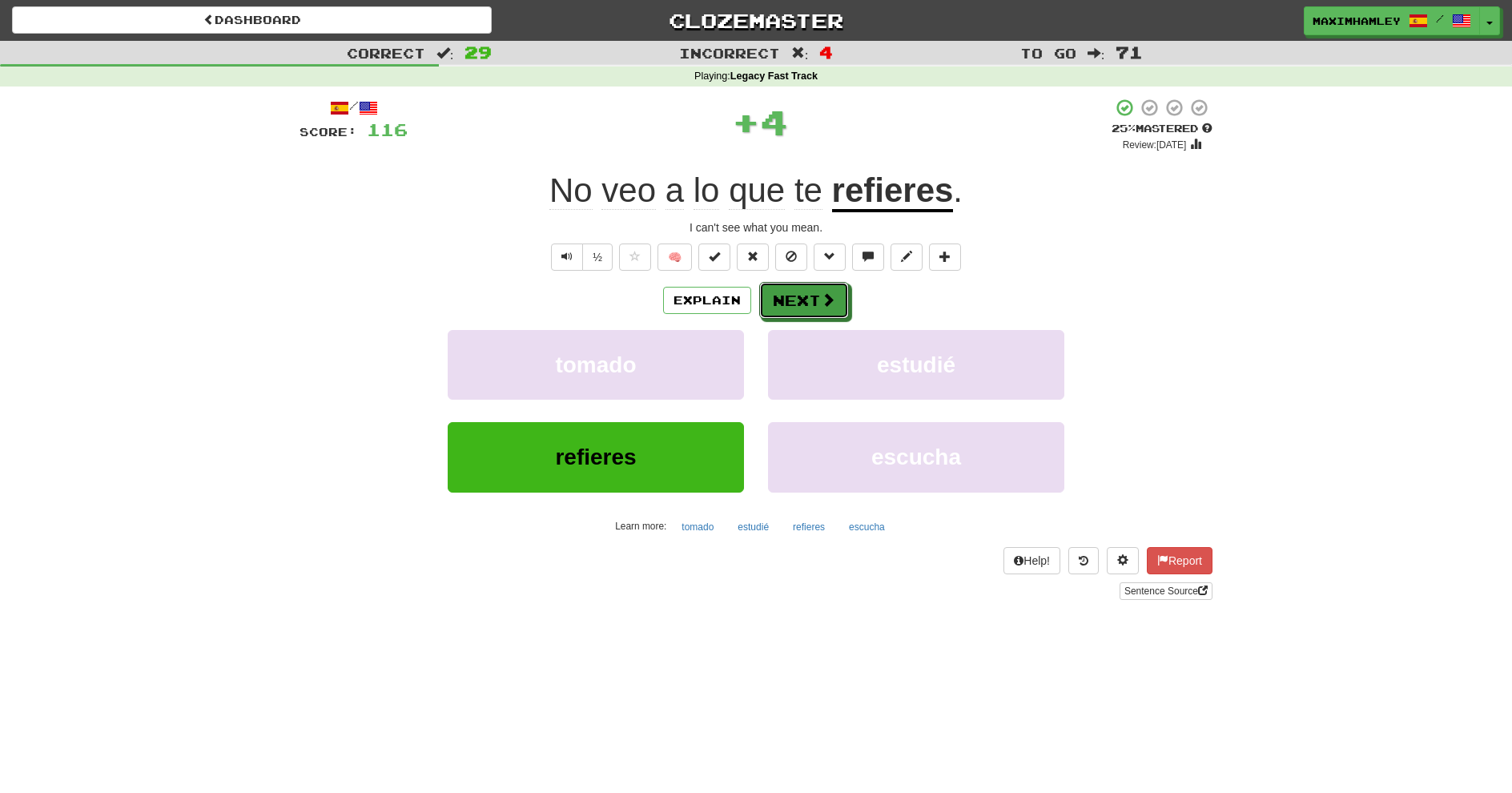
click at [790, 288] on button "Next" at bounding box center [804, 300] width 89 height 37
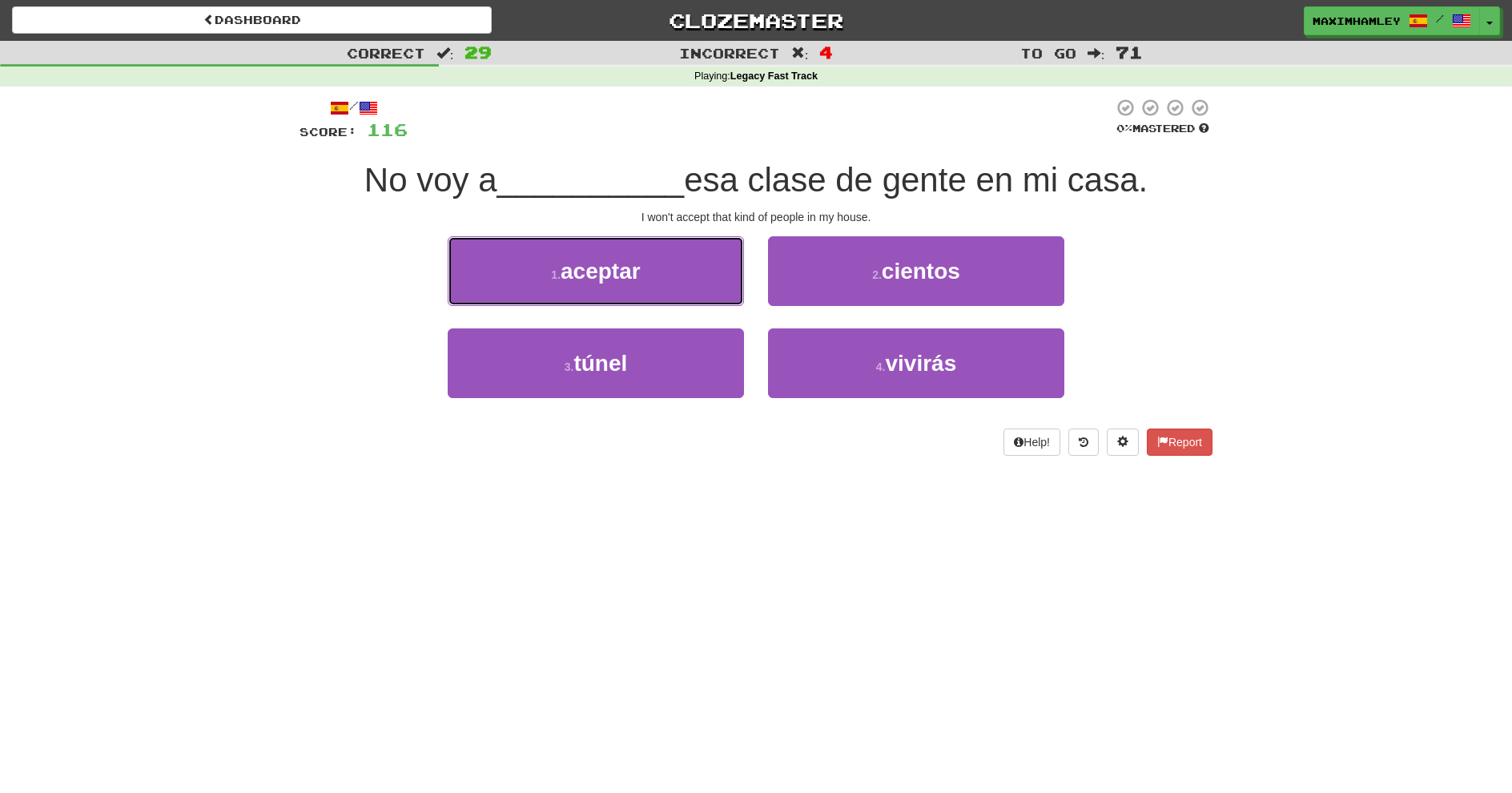
click at [721, 272] on button "1 . aceptar" at bounding box center [596, 272] width 296 height 70
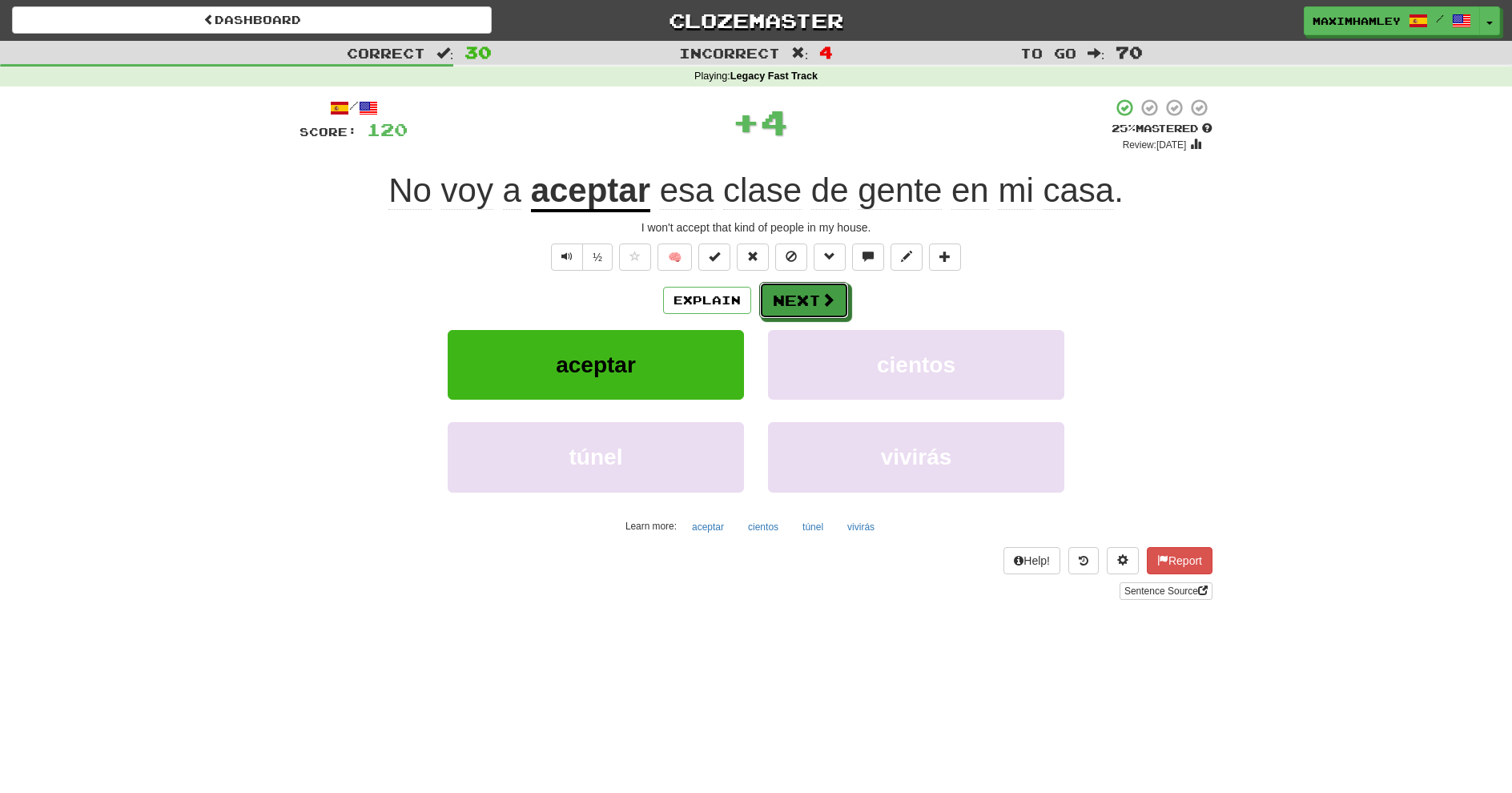
click at [817, 310] on button "Next" at bounding box center [804, 300] width 89 height 37
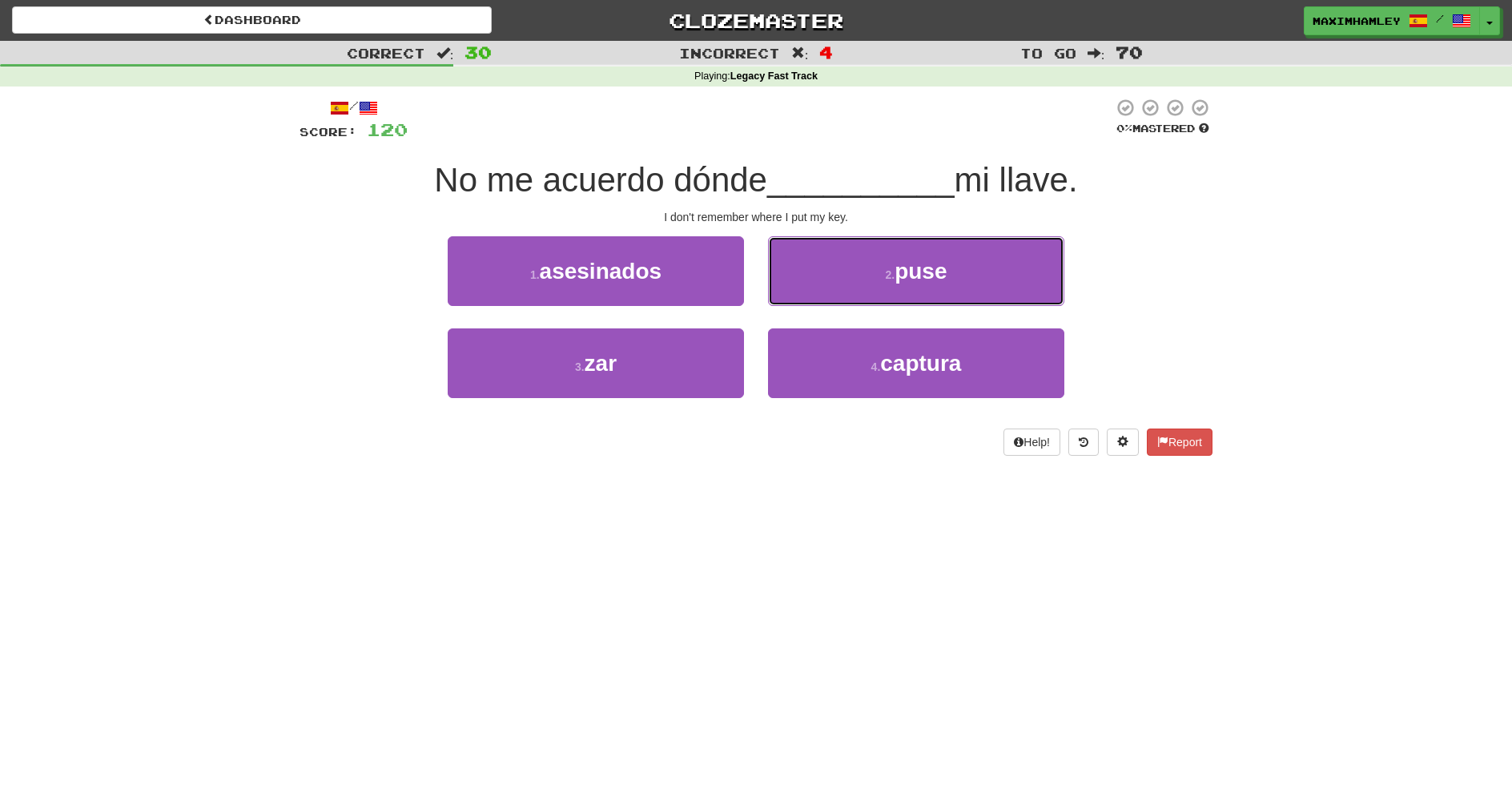
click at [842, 284] on button "2 . puse" at bounding box center [916, 272] width 296 height 70
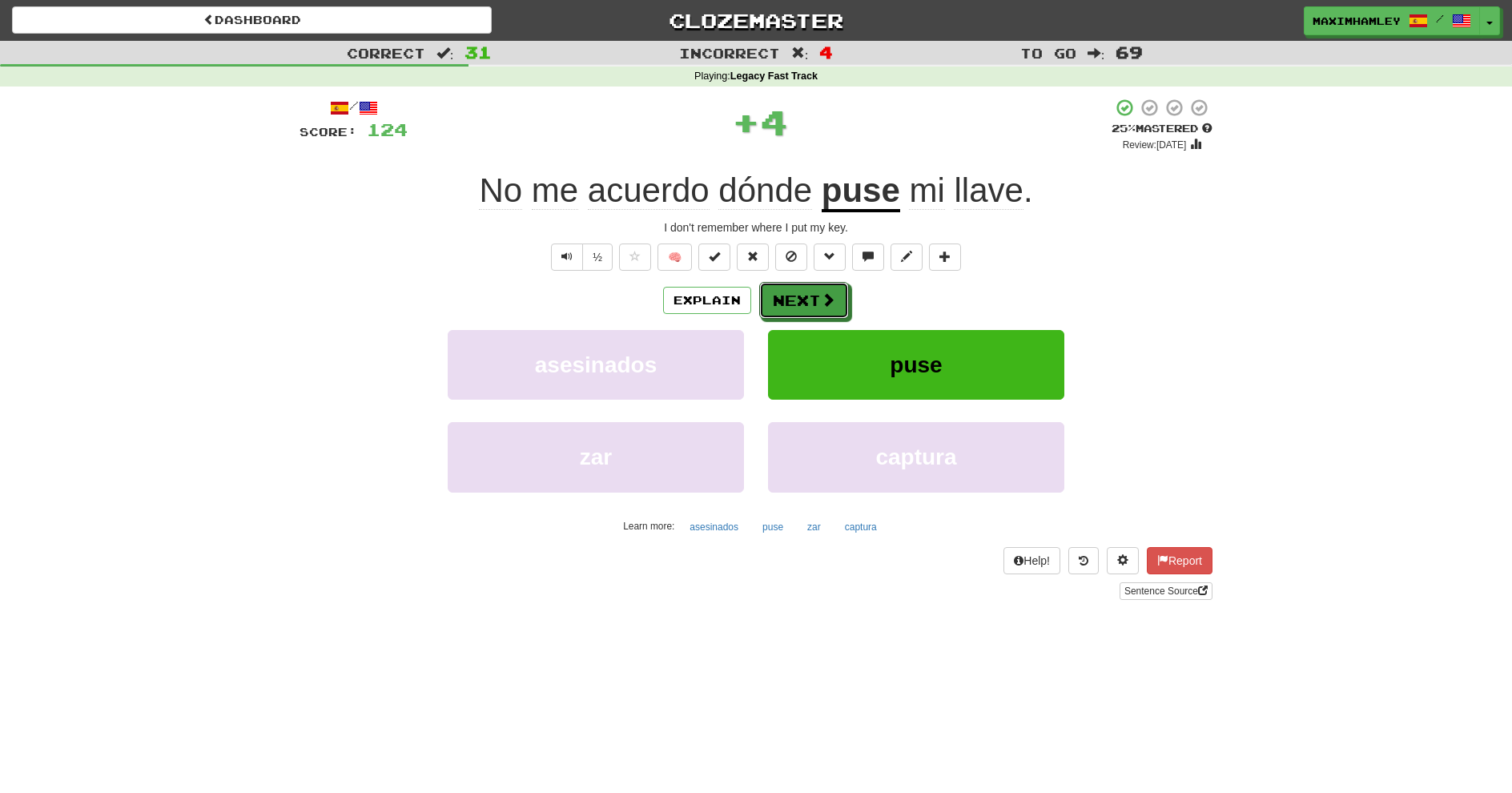
click at [836, 306] on button "Next" at bounding box center [804, 300] width 89 height 37
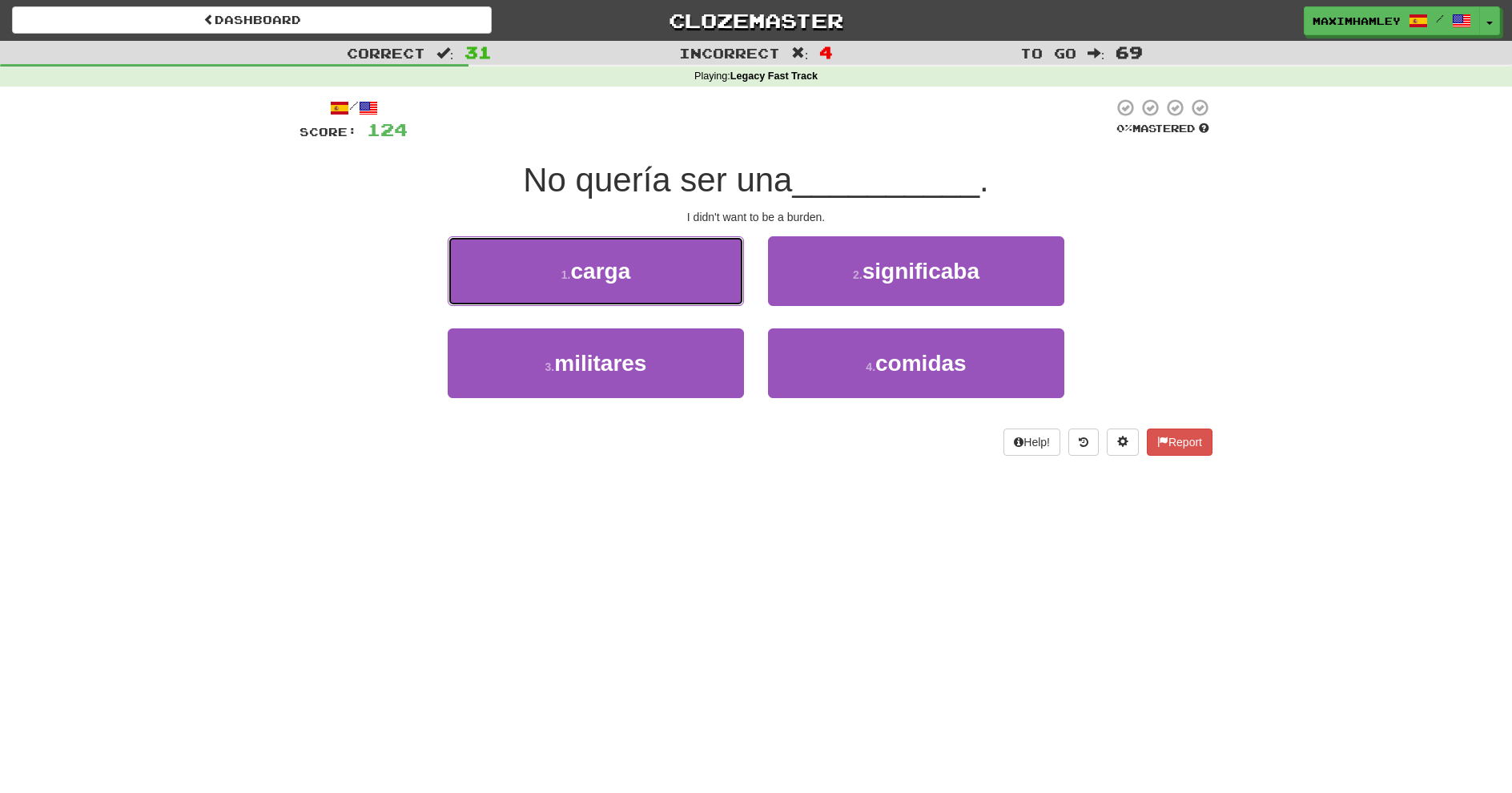
click at [611, 283] on span "carga" at bounding box center [600, 272] width 60 height 25
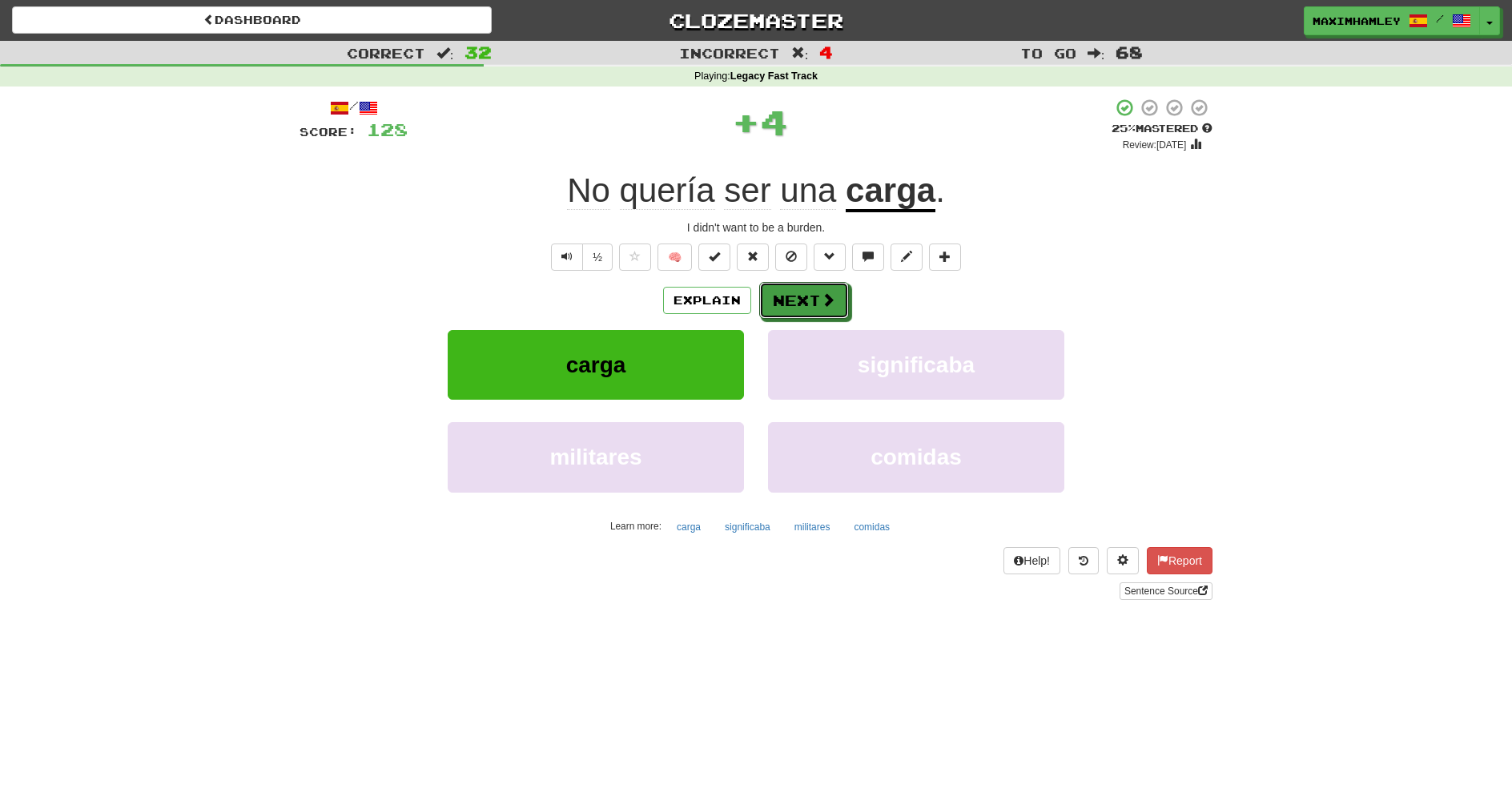
click at [808, 291] on button "Next" at bounding box center [804, 300] width 89 height 37
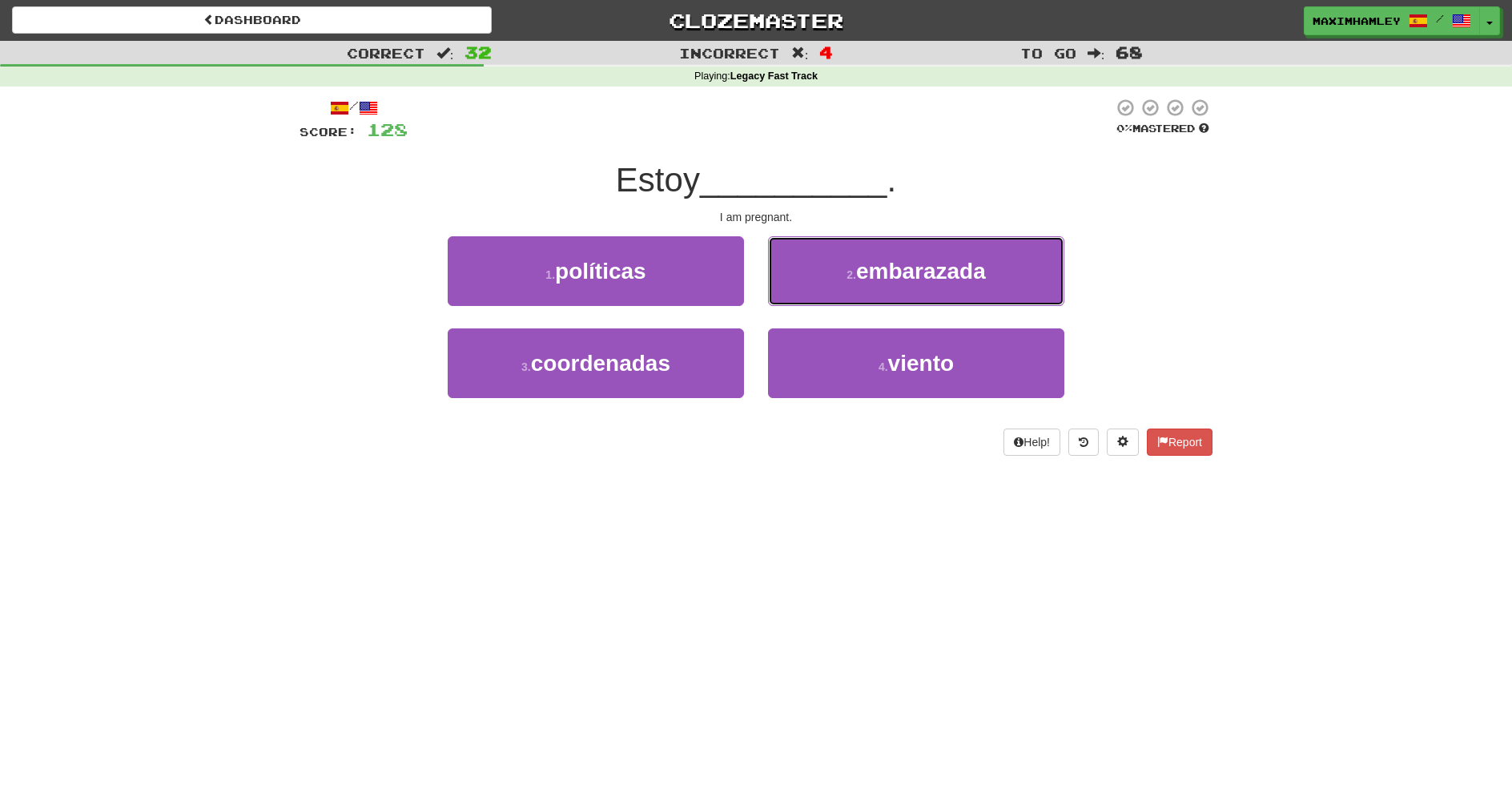
click at [985, 279] on span "embarazada" at bounding box center [921, 272] width 130 height 25
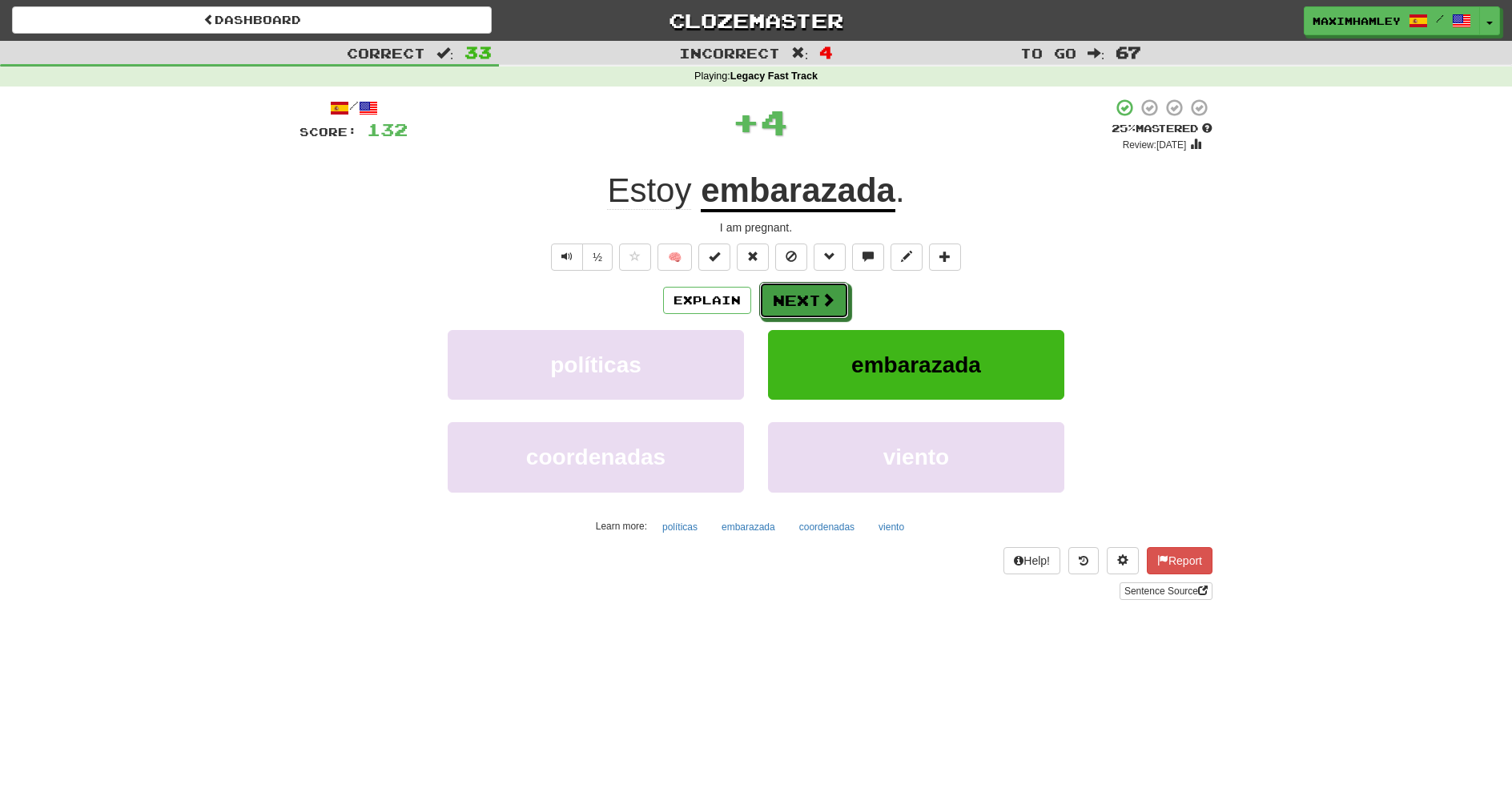
click at [836, 288] on button "Next" at bounding box center [804, 300] width 89 height 37
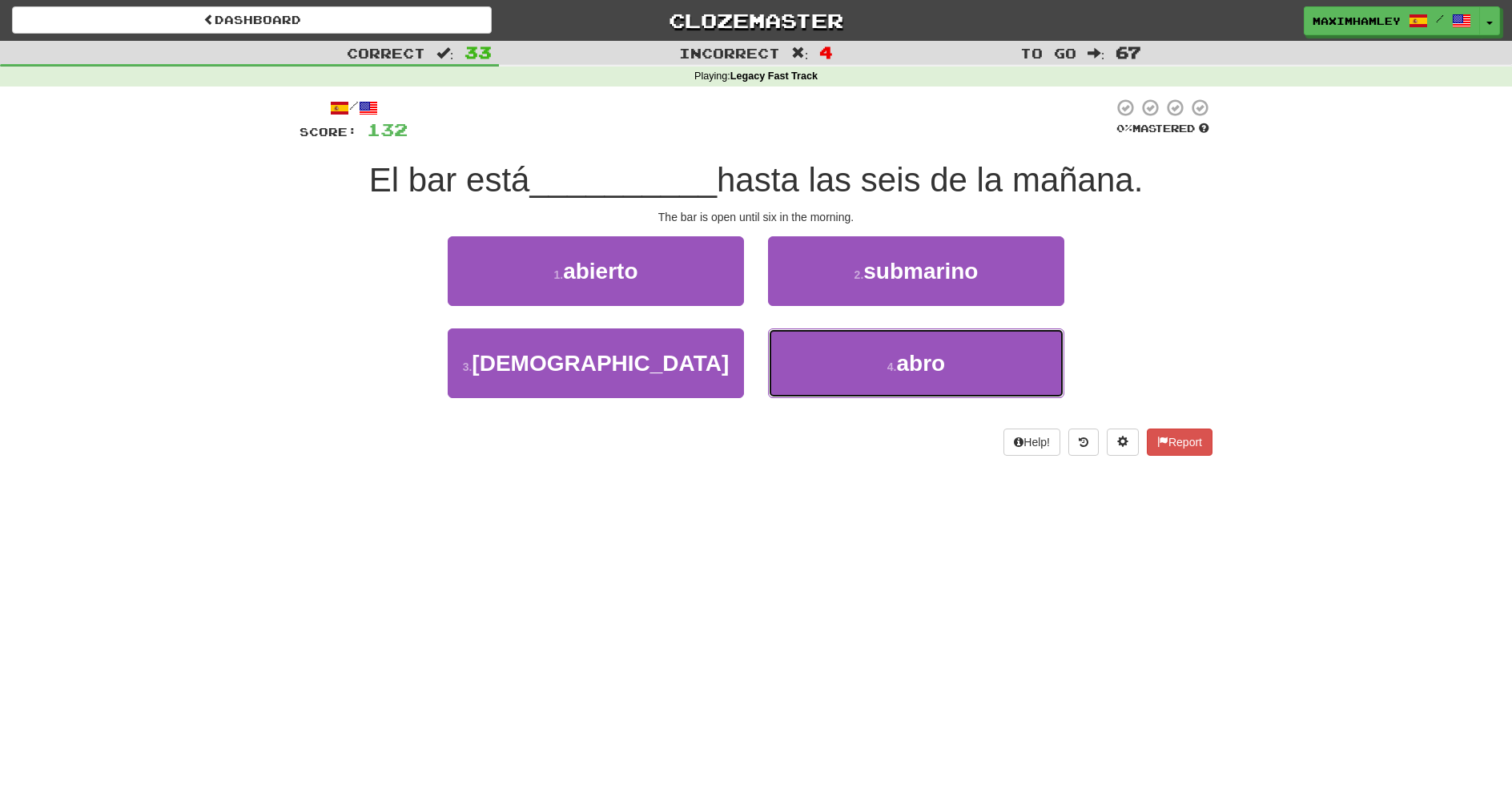
click at [780, 362] on button "4 . abro" at bounding box center [916, 363] width 296 height 70
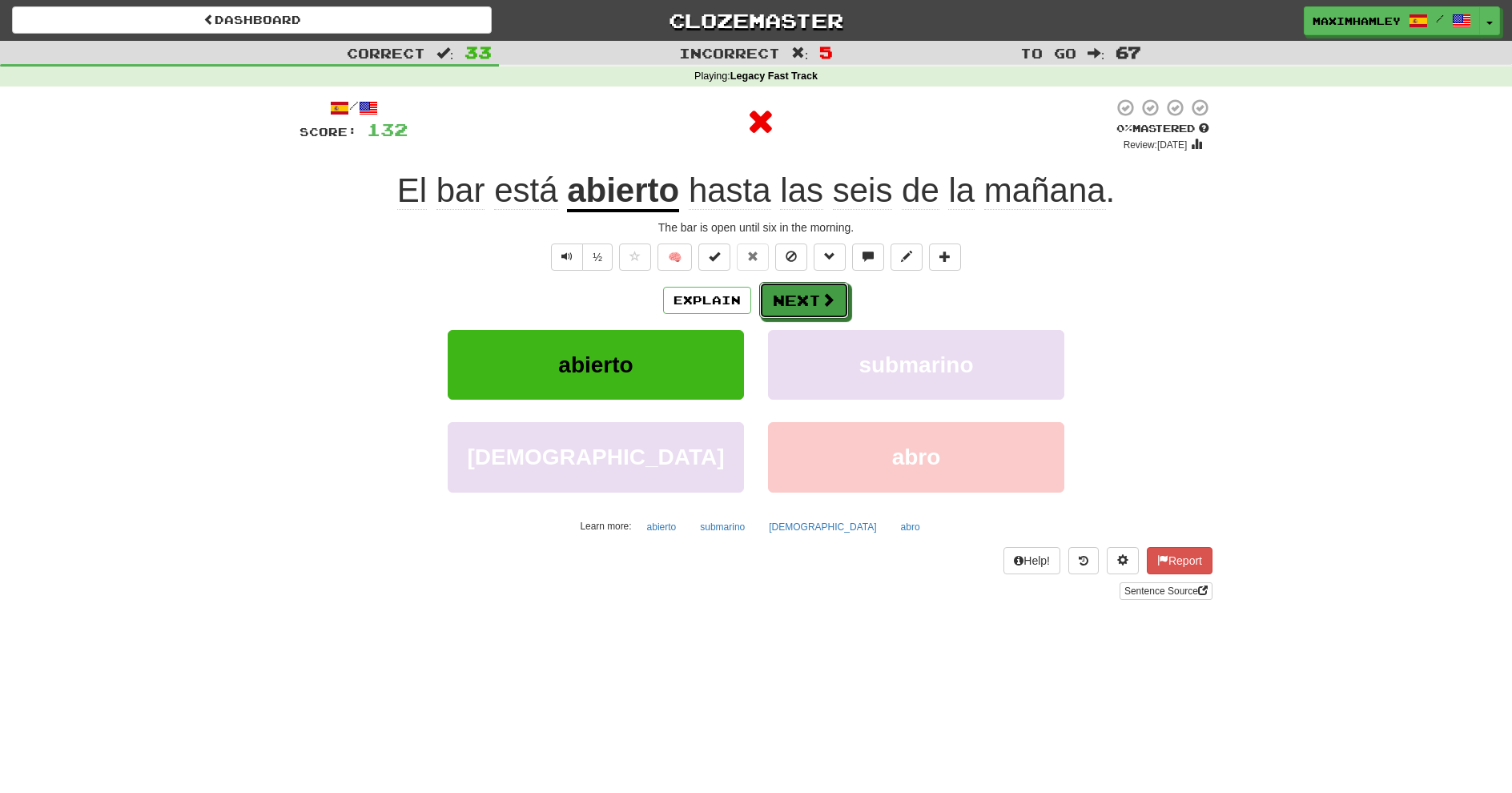
click at [775, 302] on button "Next" at bounding box center [804, 300] width 89 height 37
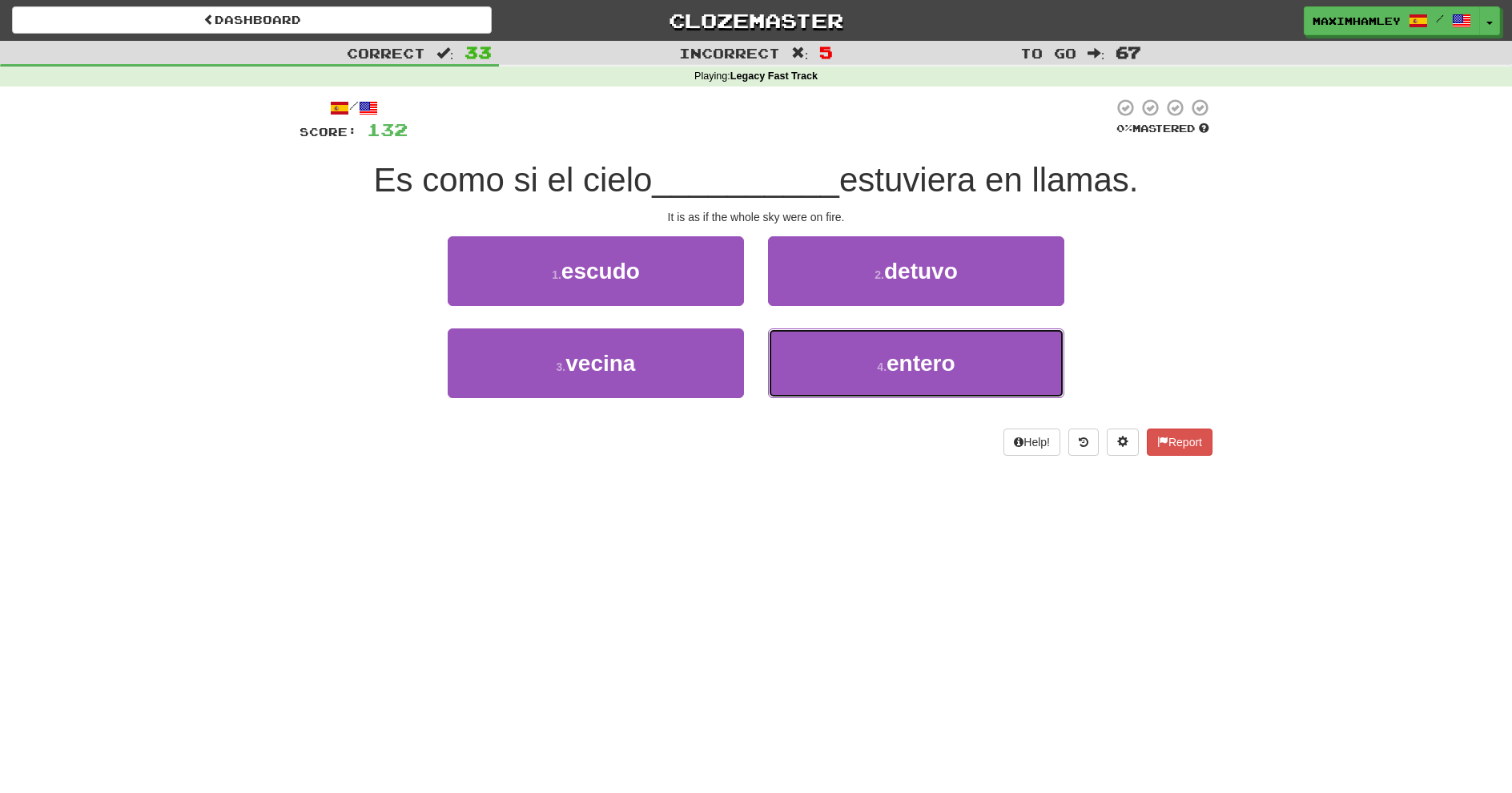
click at [883, 369] on small "4 ." at bounding box center [882, 367] width 10 height 12
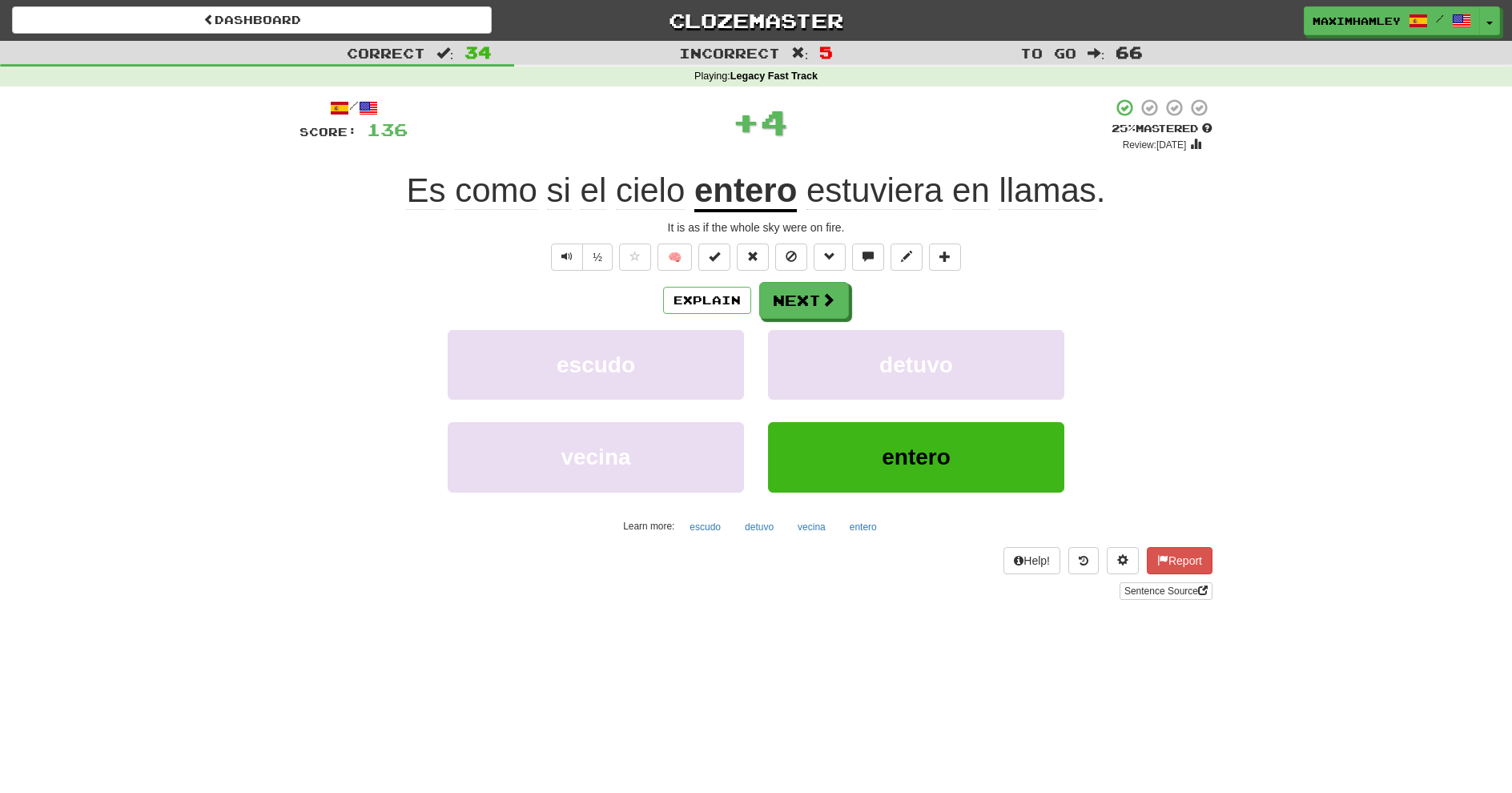
click at [814, 308] on div "/ Score: 136 + 4 25 % Mastered Review: 2025-08-20 Es como si el cielo entero es…" at bounding box center [756, 348] width 913 height 502
click at [815, 310] on button "Next" at bounding box center [804, 300] width 89 height 37
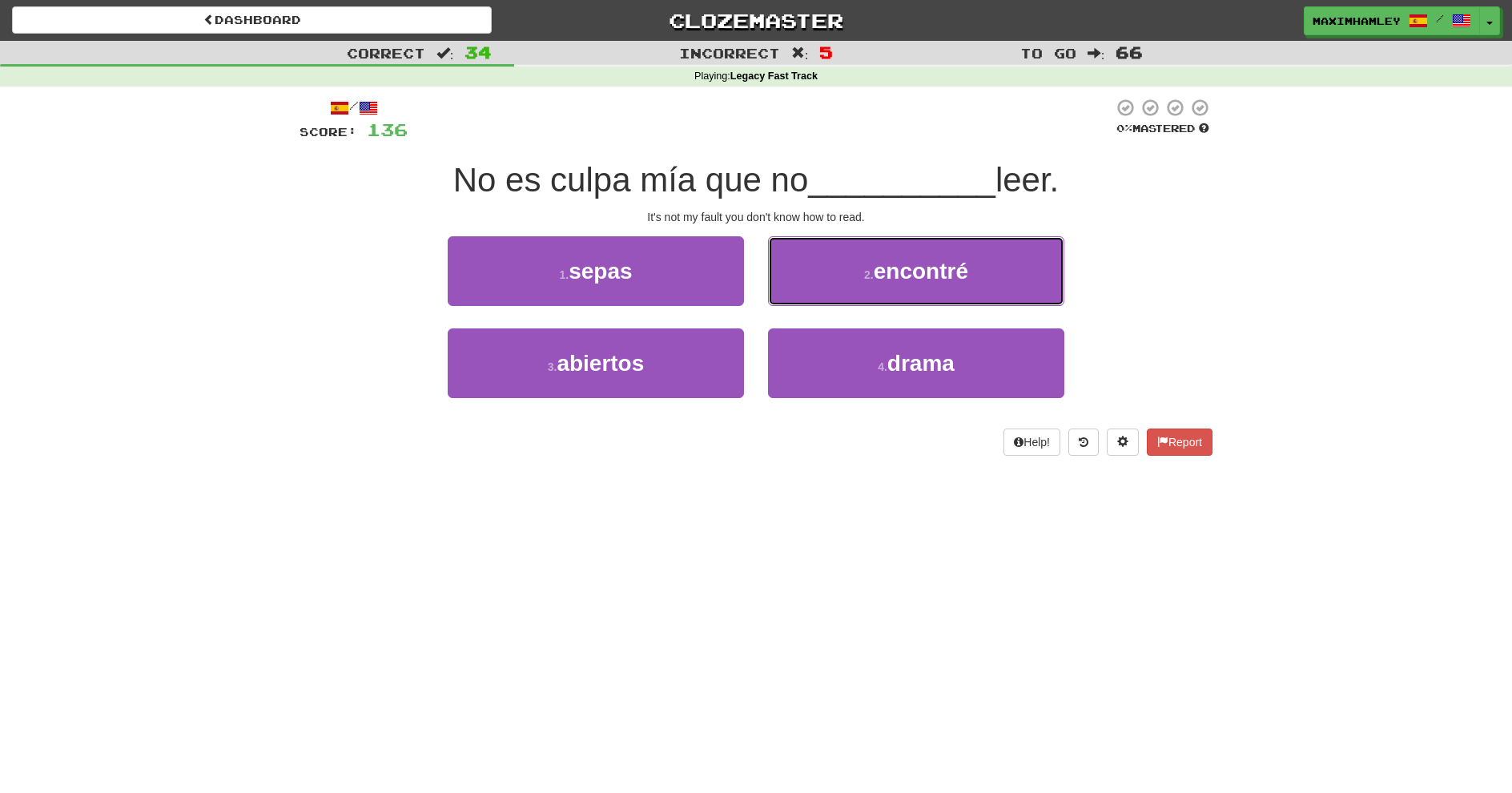
click at [814, 294] on button "2 . encontré" at bounding box center [916, 272] width 296 height 70
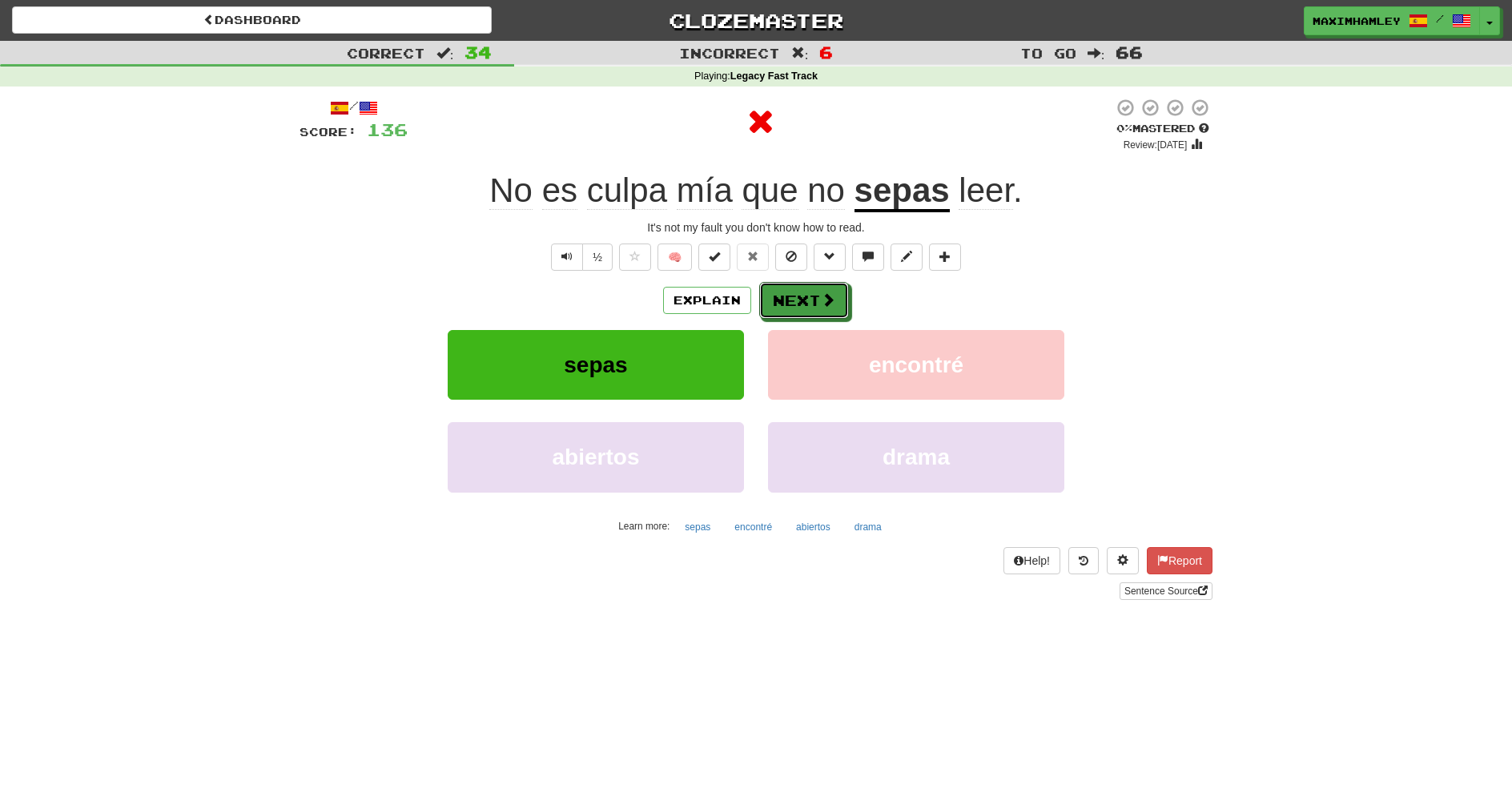
click at [828, 307] on span at bounding box center [828, 299] width 14 height 14
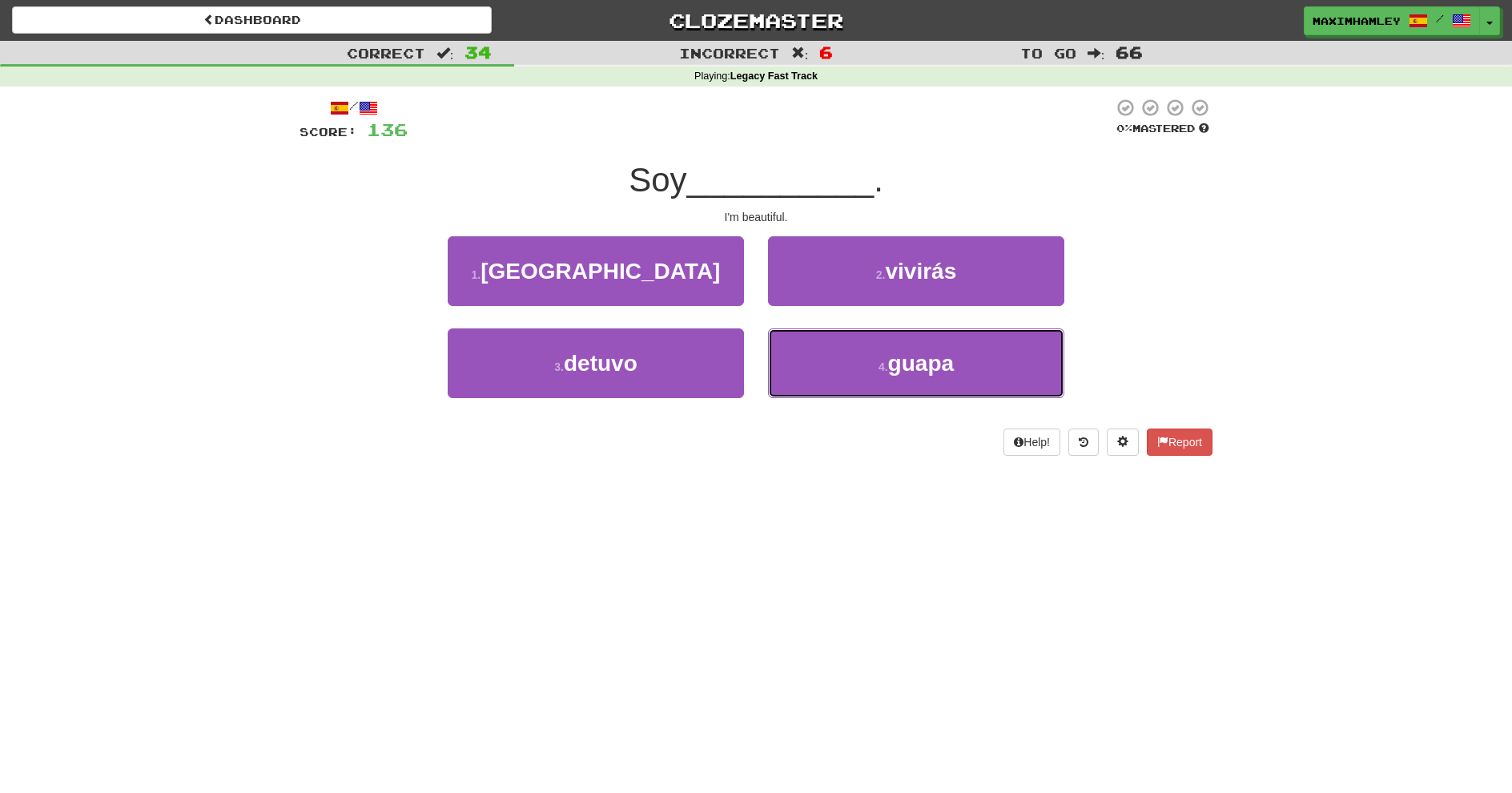
click at [785, 381] on button "4 . guapa" at bounding box center [916, 363] width 296 height 70
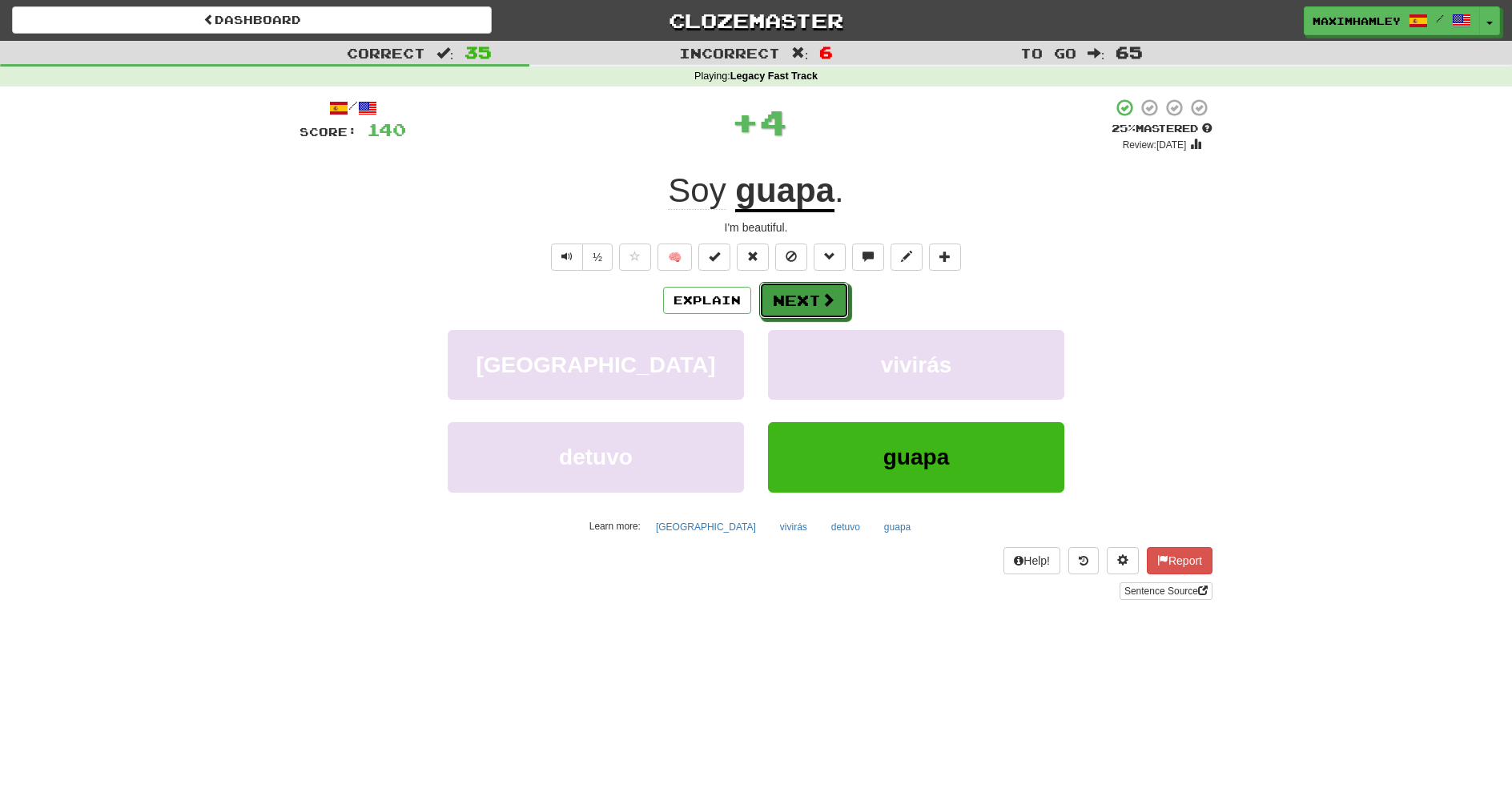
click at [784, 299] on button "Next" at bounding box center [804, 300] width 89 height 37
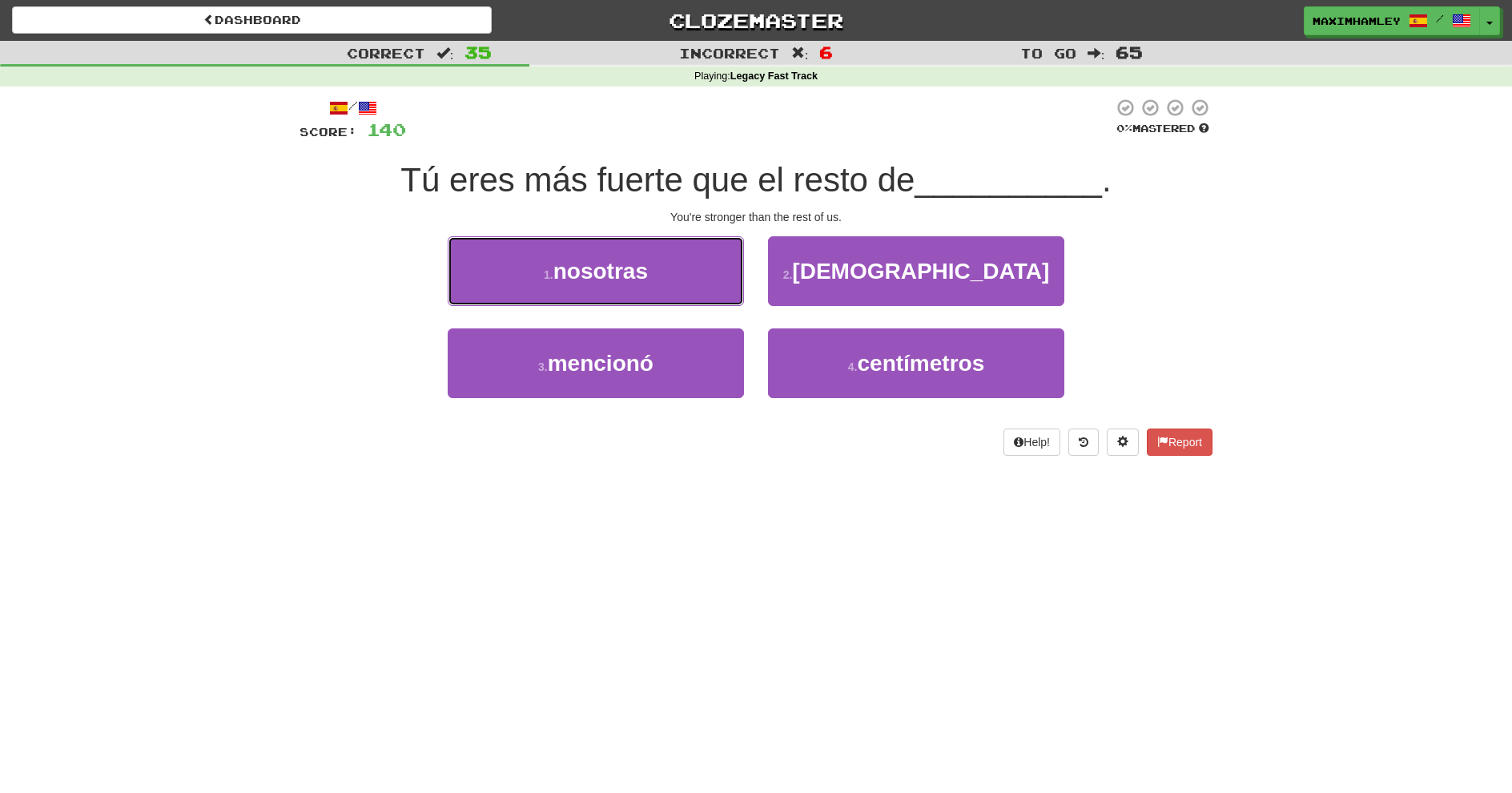
click at [624, 275] on span "nosotras" at bounding box center [601, 272] width 94 height 25
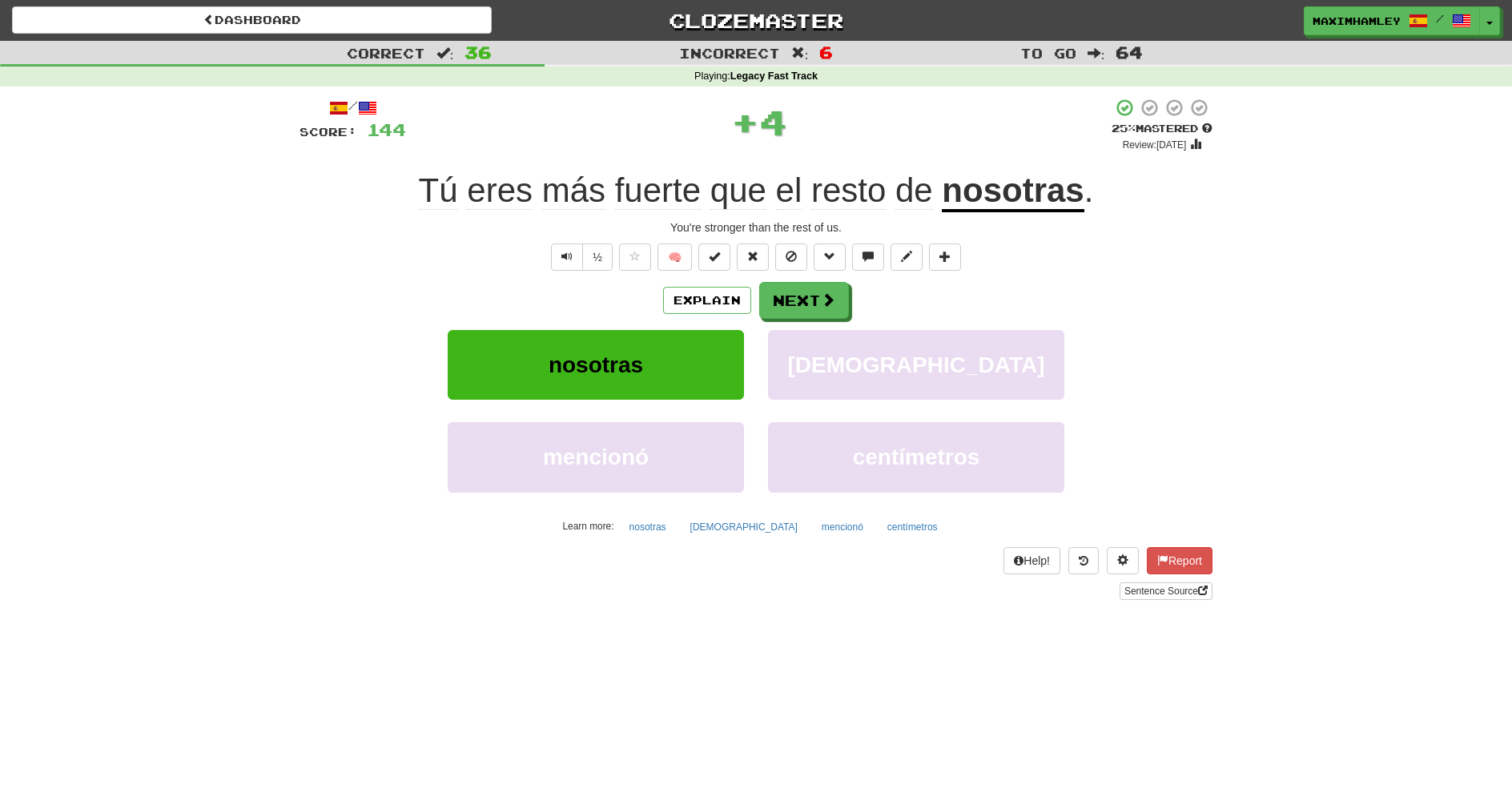
click at [757, 296] on div "Explain Next" at bounding box center [756, 300] width 913 height 37
click at [800, 311] on button "Next" at bounding box center [804, 300] width 89 height 37
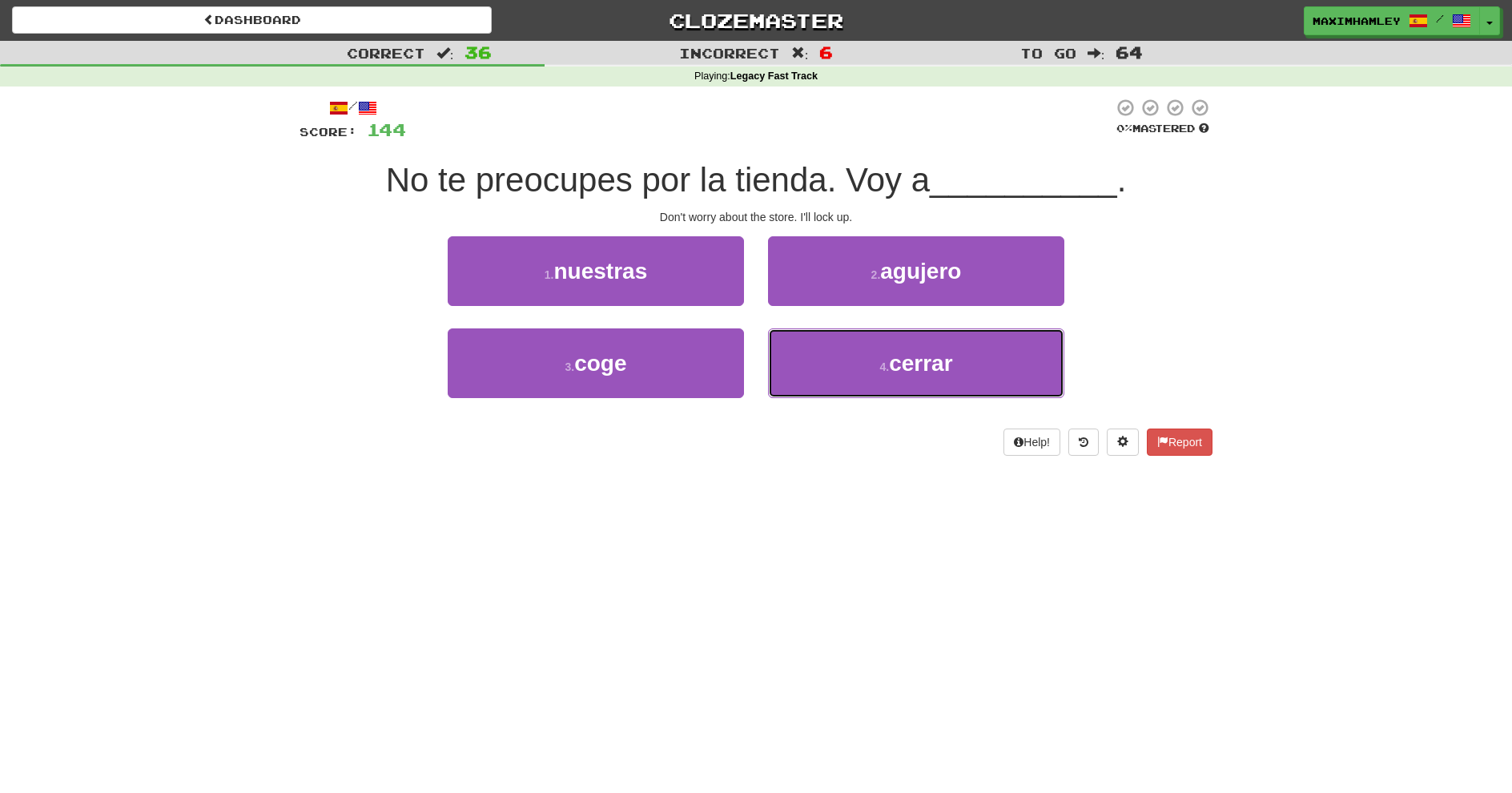
click at [905, 363] on span "cerrar" at bounding box center [920, 363] width 63 height 25
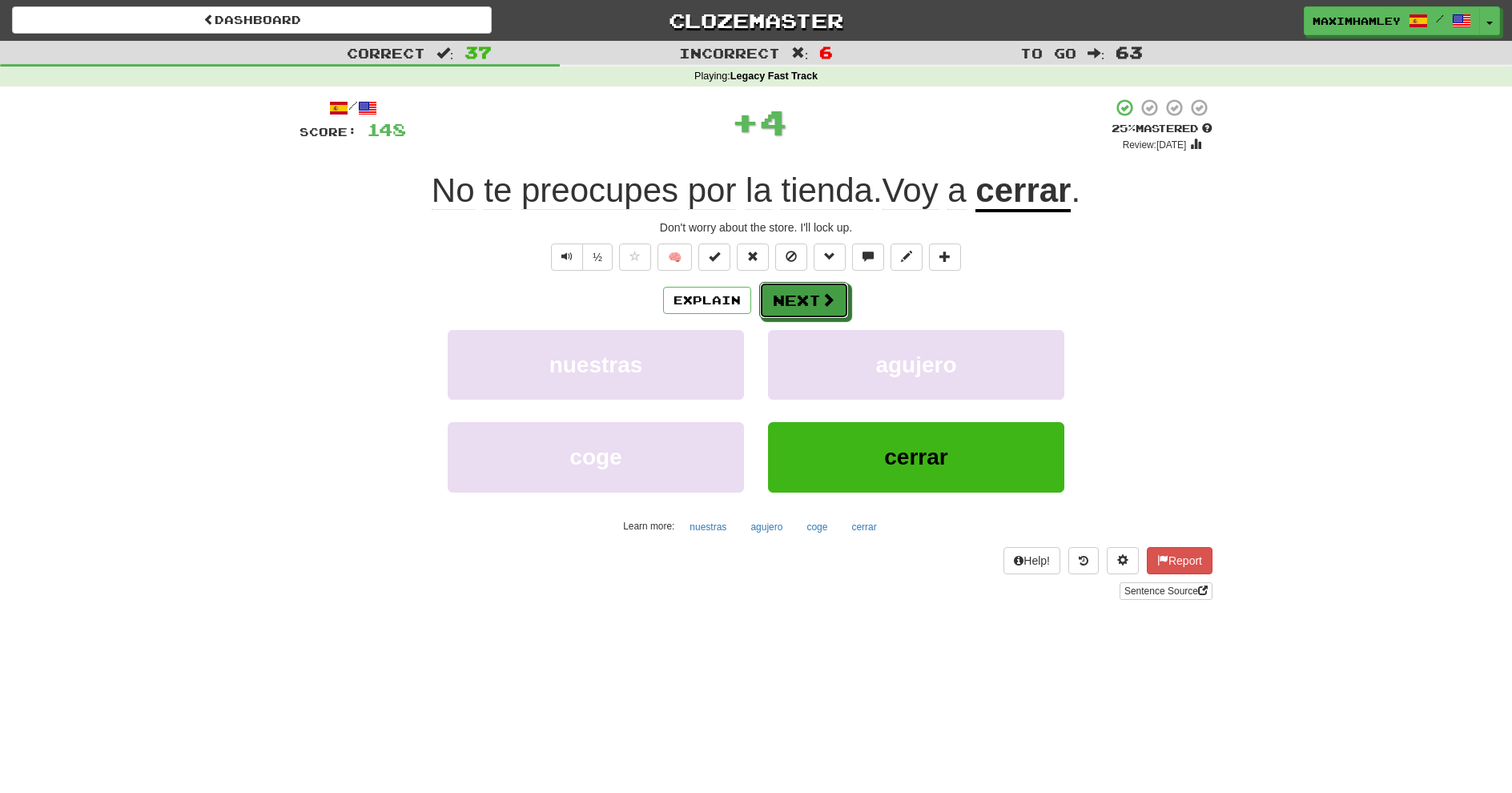
click at [836, 305] on button "Next" at bounding box center [804, 300] width 89 height 37
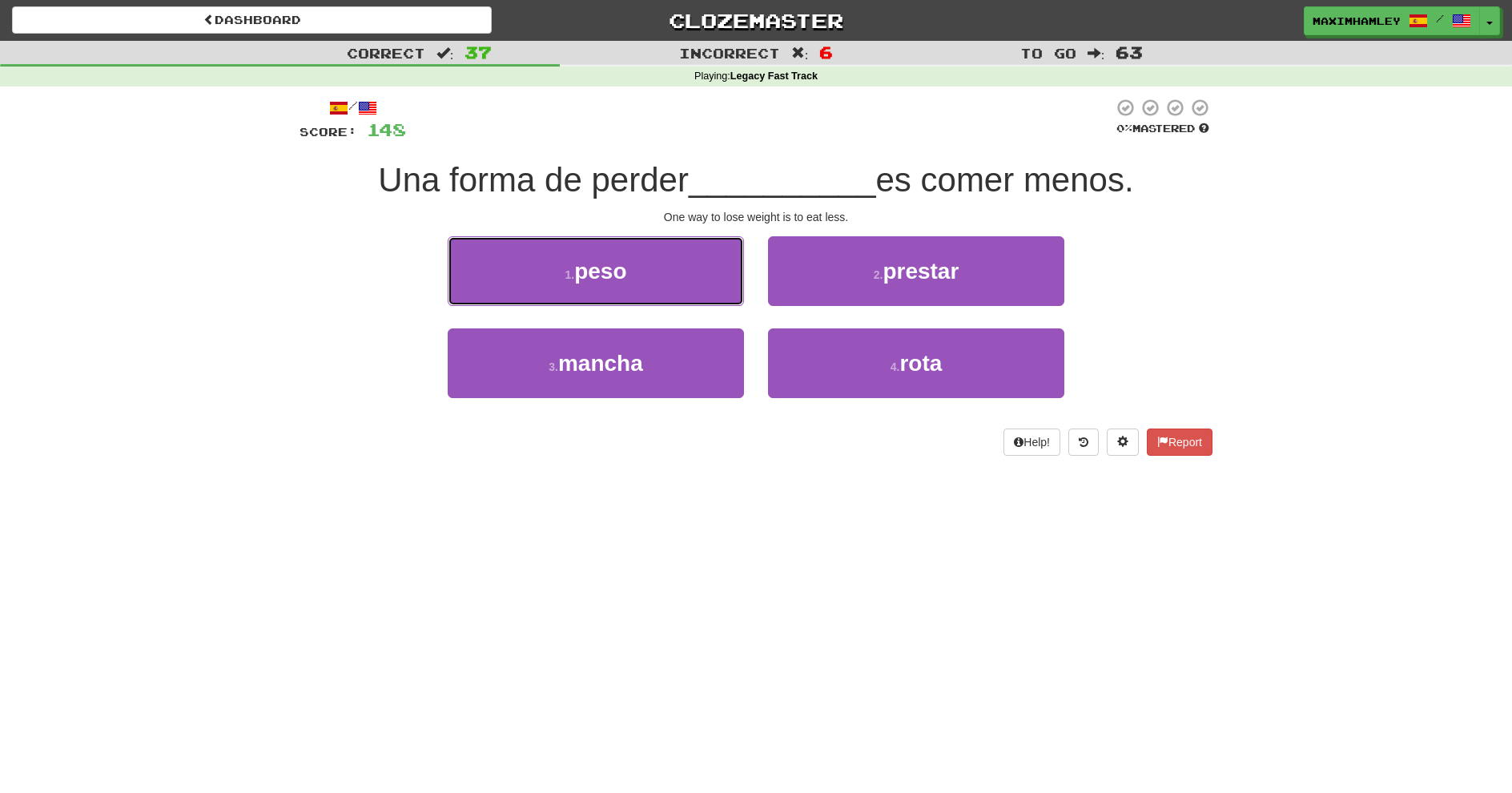
click at [630, 285] on button "1 . peso" at bounding box center [596, 272] width 296 height 70
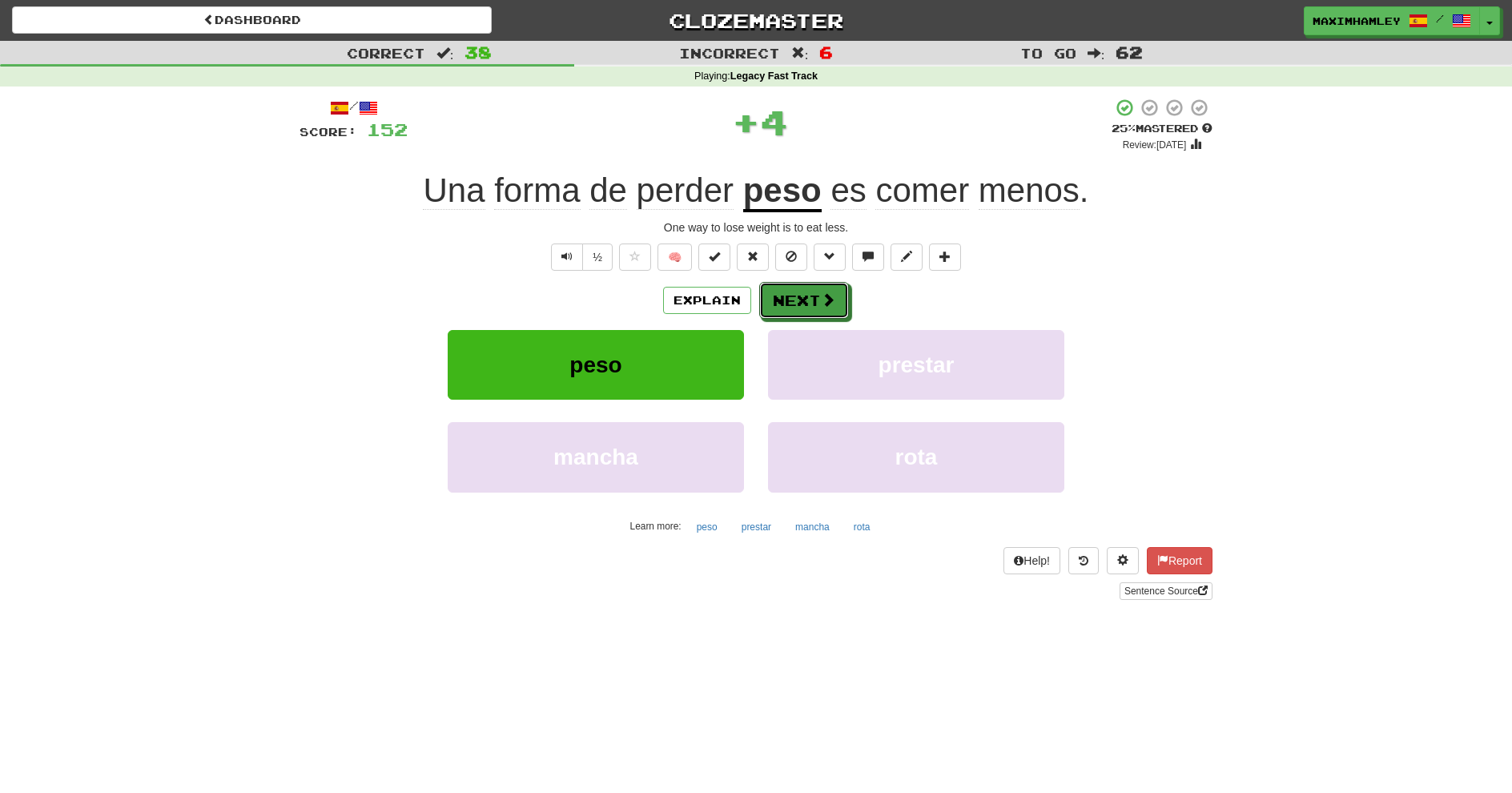
click at [783, 291] on button "Next" at bounding box center [804, 300] width 89 height 37
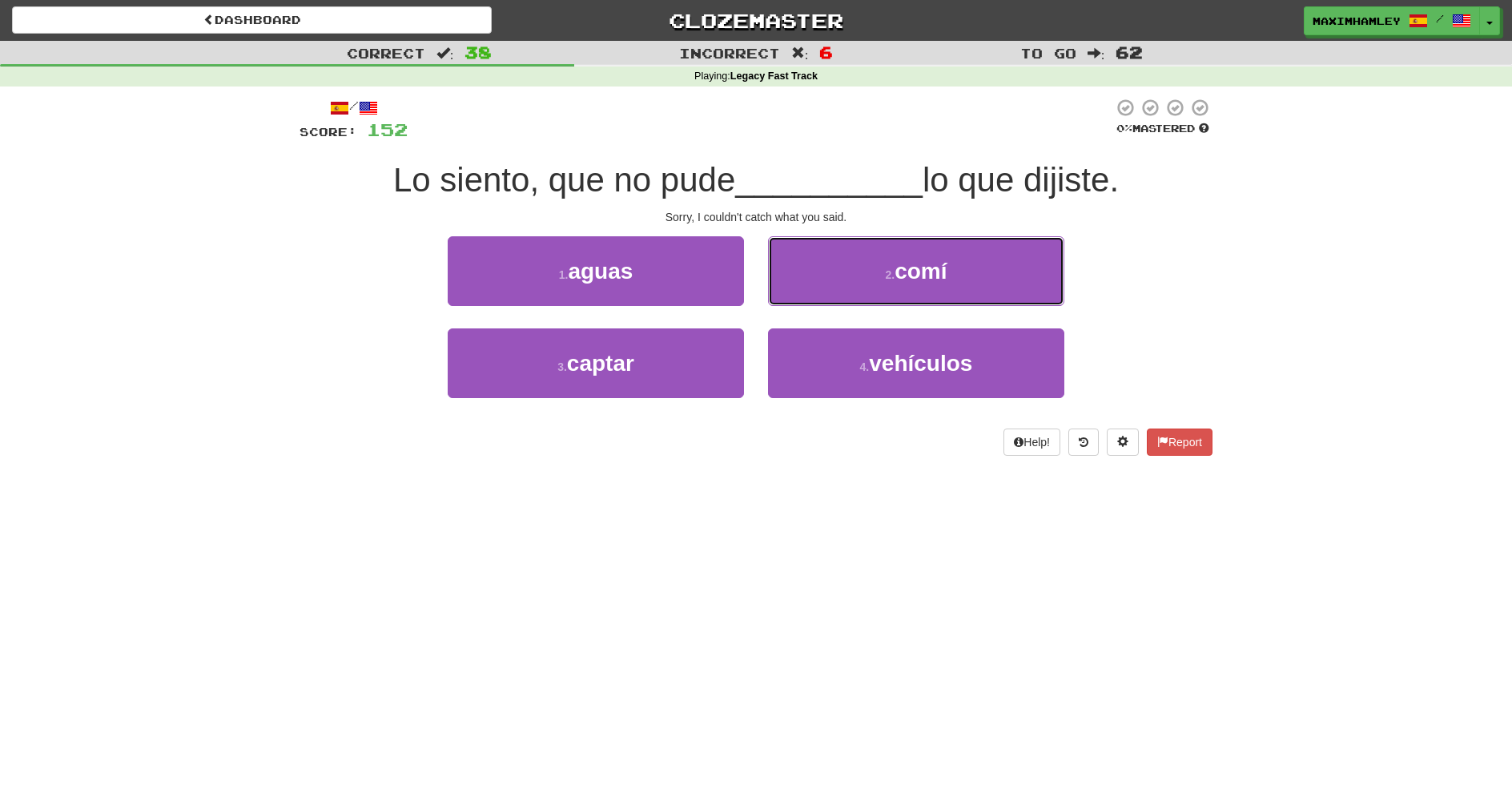
click at [836, 293] on button "2 . comí" at bounding box center [916, 272] width 296 height 70
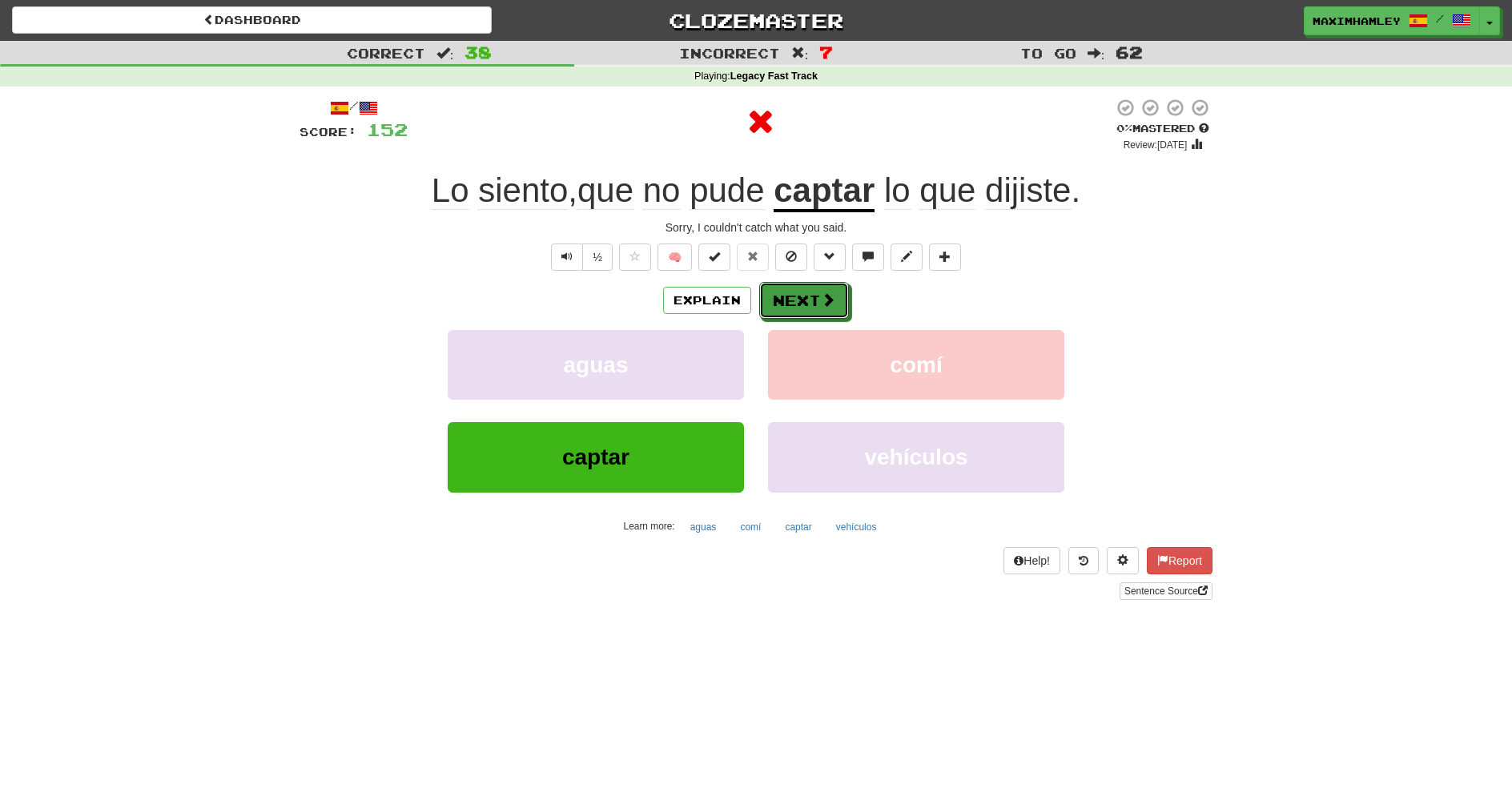
click at [833, 290] on button "Next" at bounding box center [804, 300] width 89 height 37
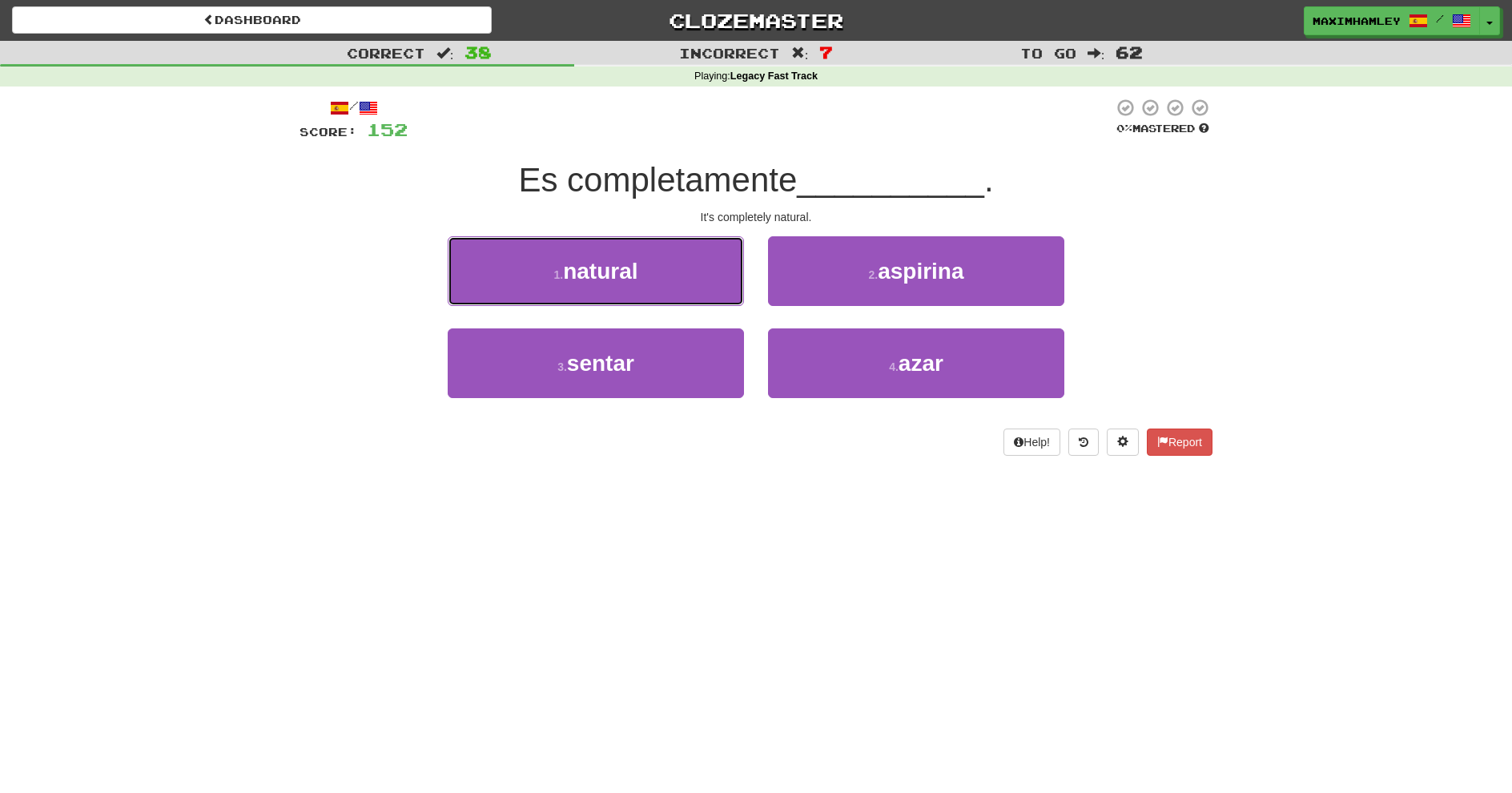
click at [626, 270] on span "natural" at bounding box center [600, 272] width 74 height 25
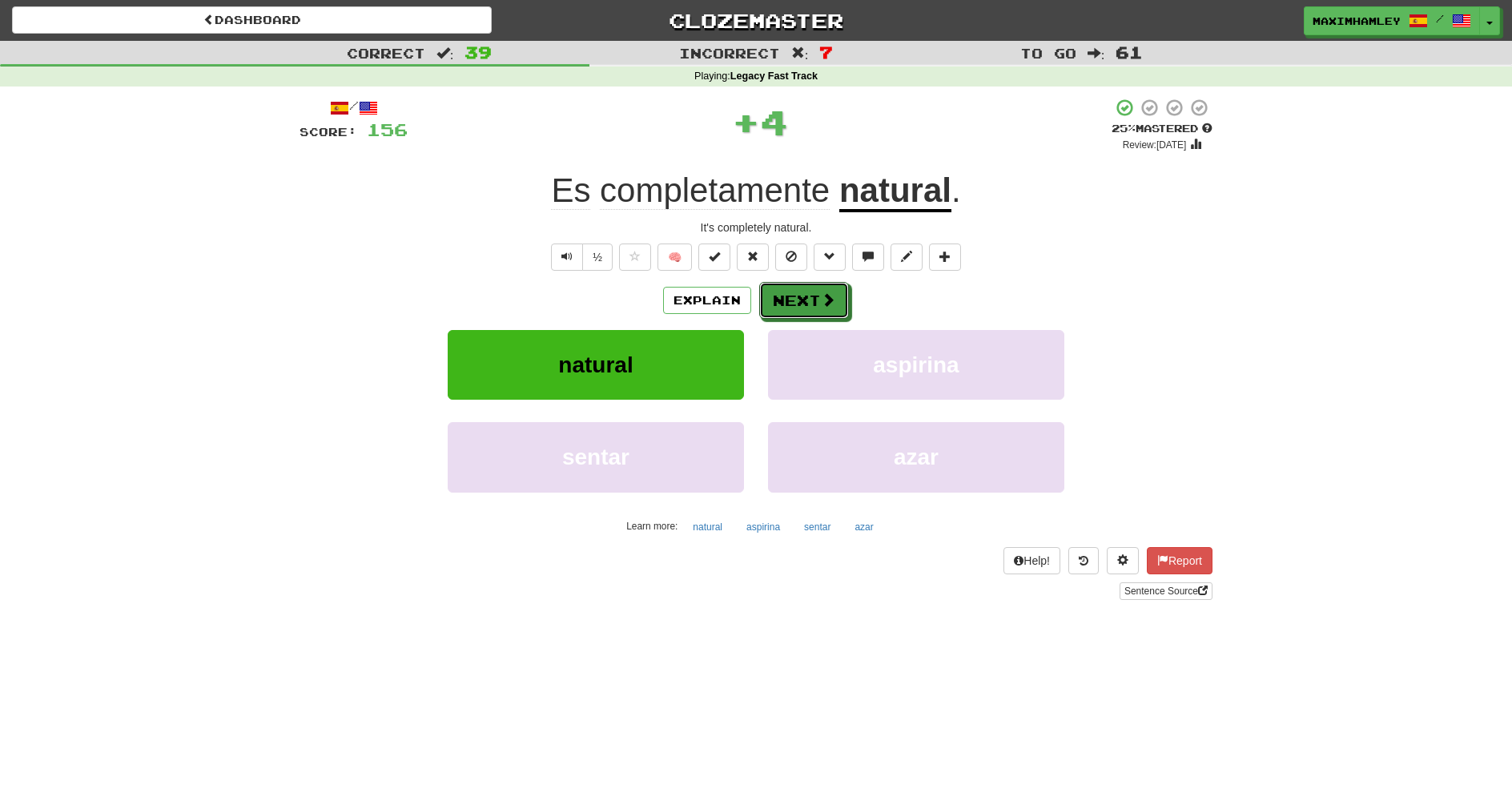
click at [817, 282] on button "Next" at bounding box center [804, 300] width 89 height 37
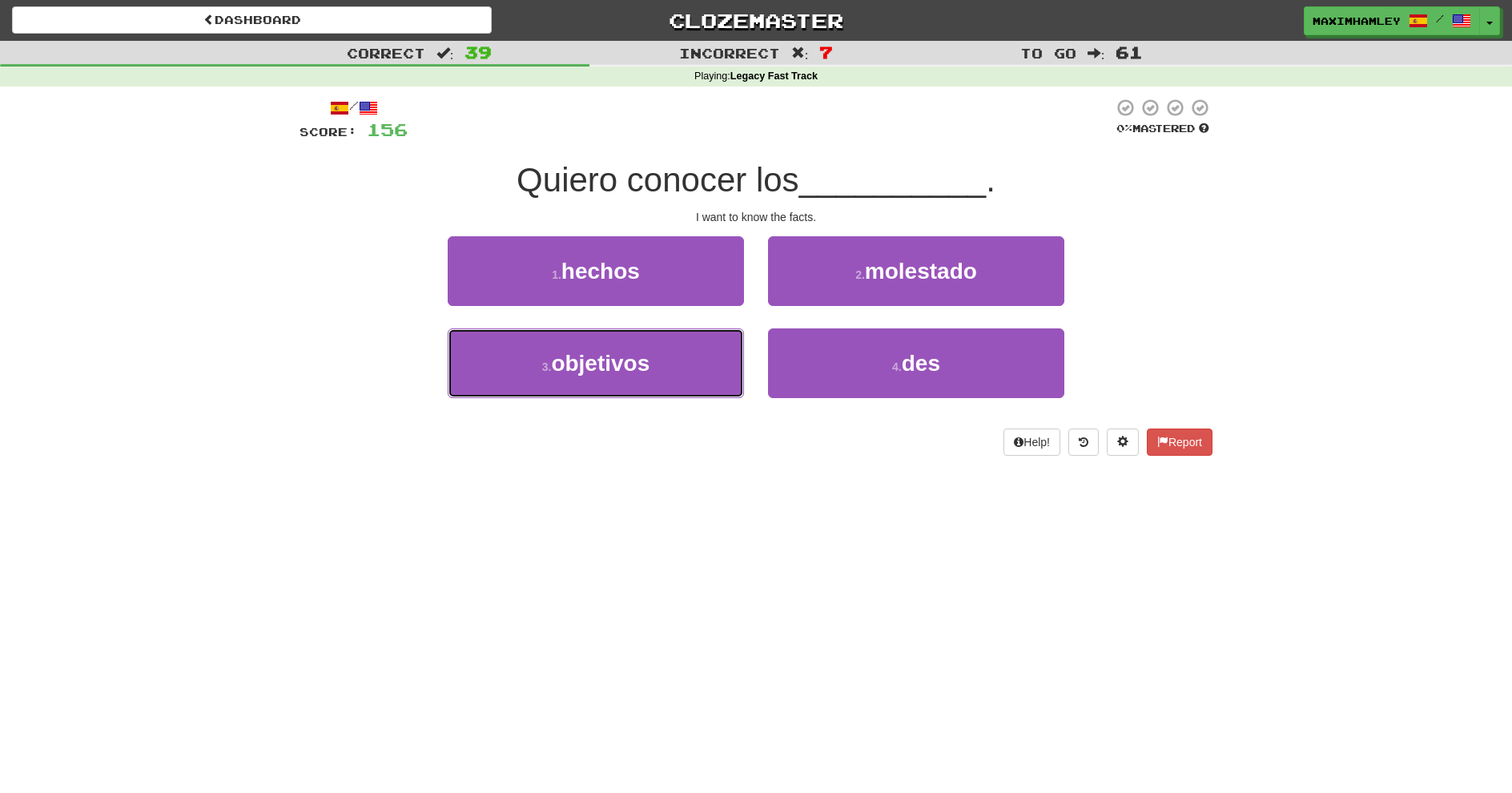
click at [642, 369] on span "objetivos" at bounding box center [600, 363] width 98 height 25
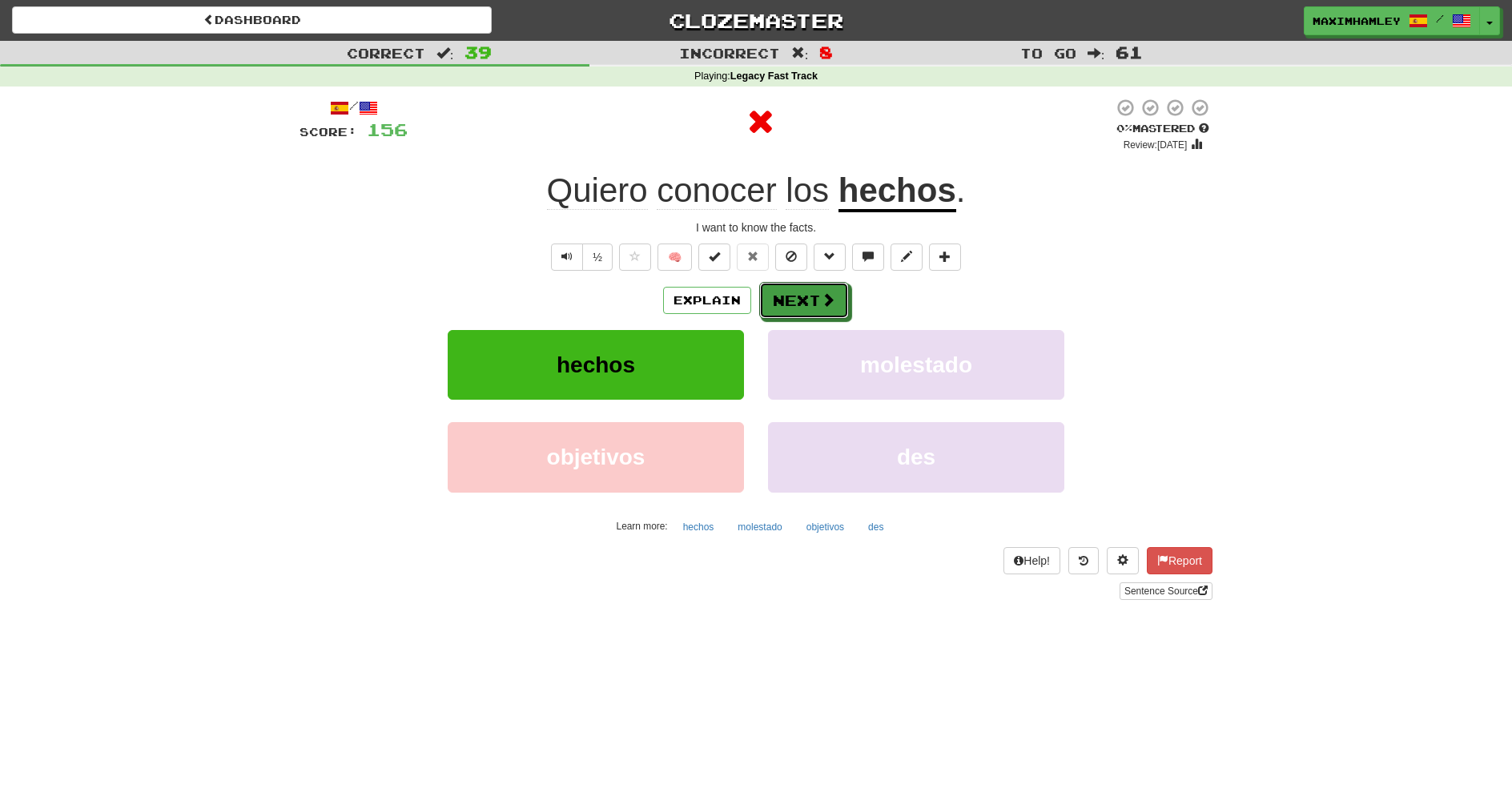
click at [774, 313] on button "Next" at bounding box center [804, 300] width 89 height 37
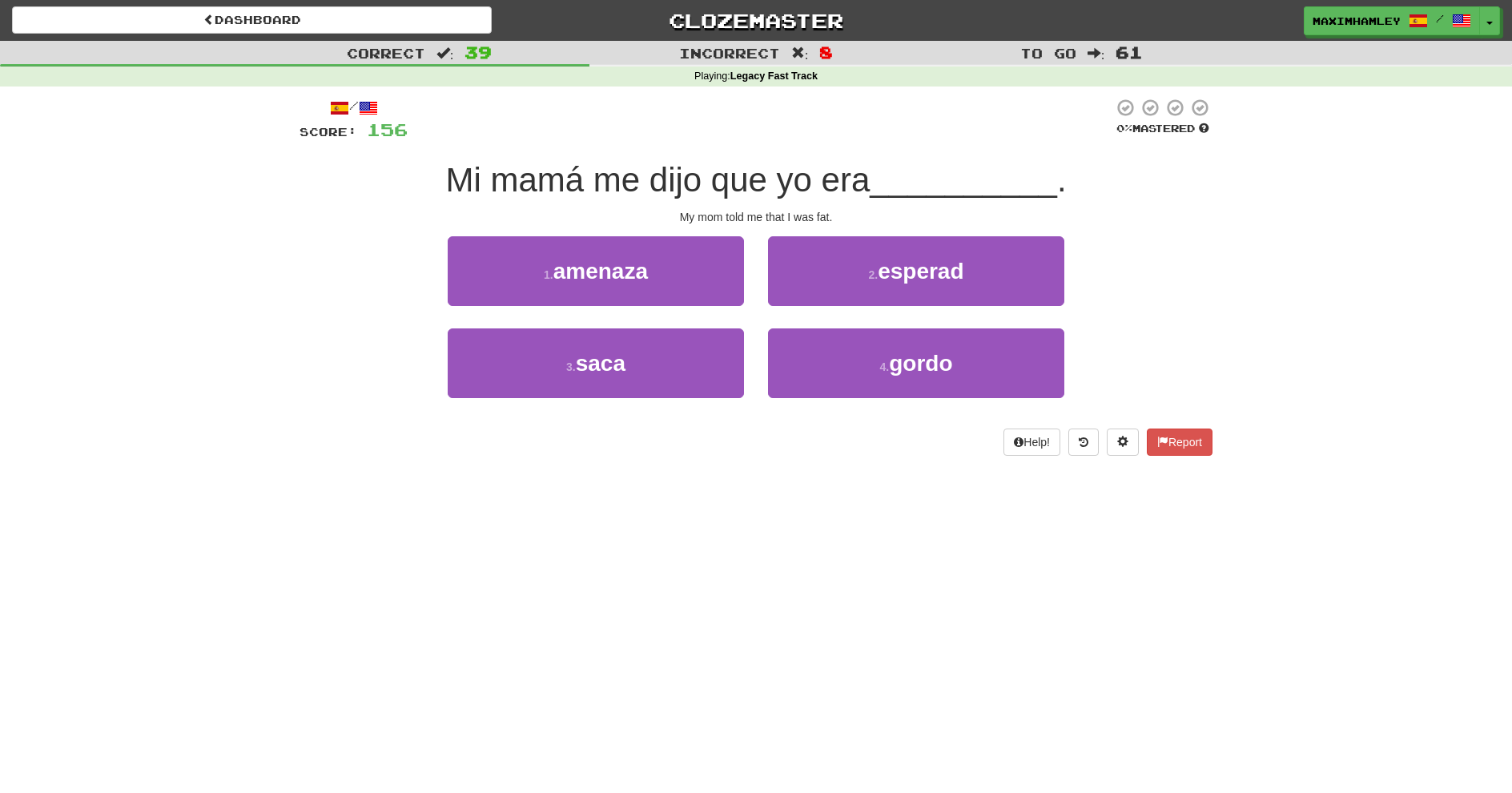
click at [790, 326] on div "2 . esperad" at bounding box center [916, 282] width 320 height 92
click at [797, 335] on button "4 . gordo" at bounding box center [916, 363] width 296 height 70
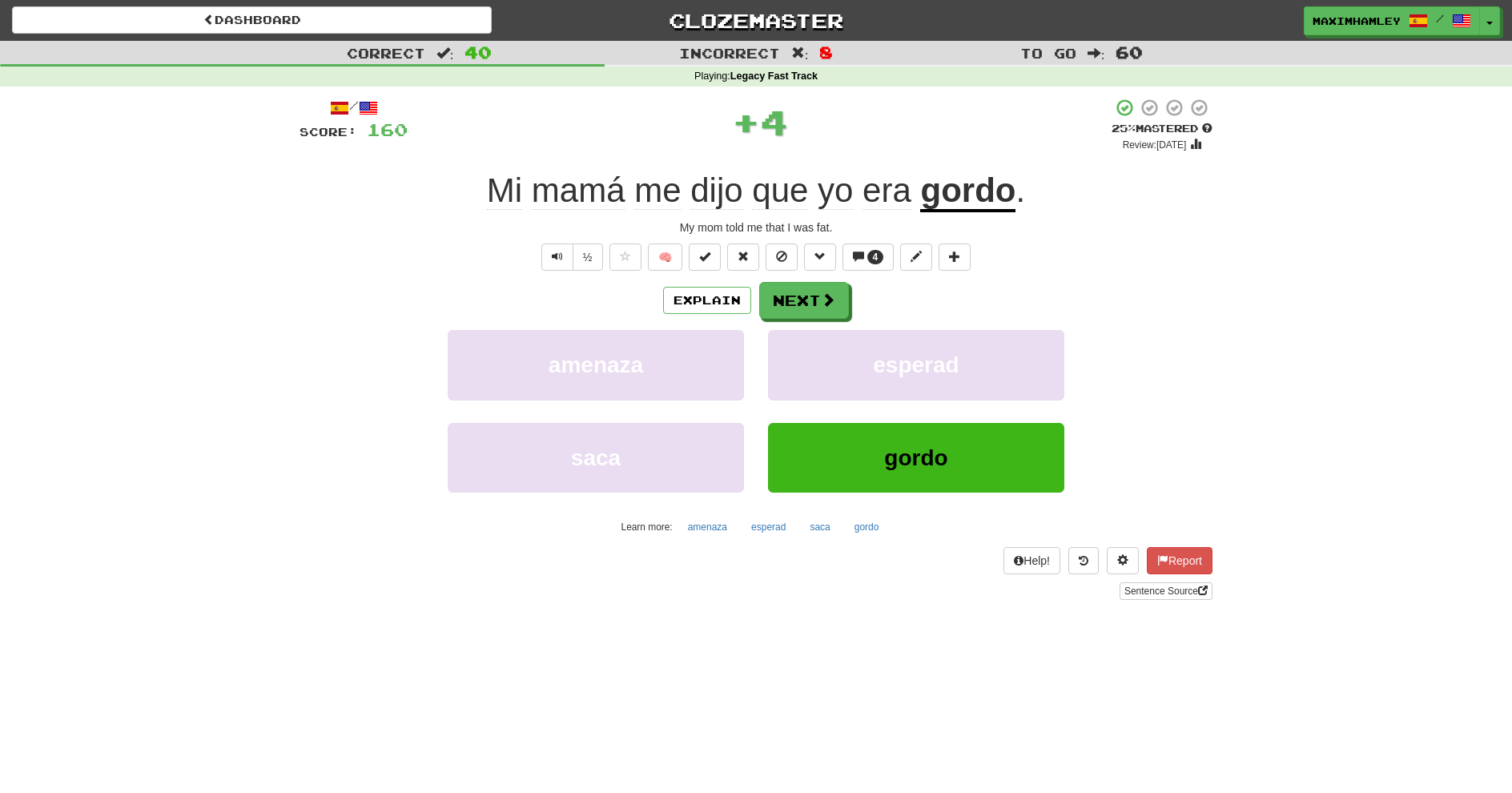
drag, startPoint x: 757, startPoint y: 290, endPoint x: 780, endPoint y: 304, distance: 26.9
click at [763, 292] on div "Explain Next" at bounding box center [756, 300] width 913 height 37
click at [780, 304] on button "Next" at bounding box center [804, 300] width 89 height 37
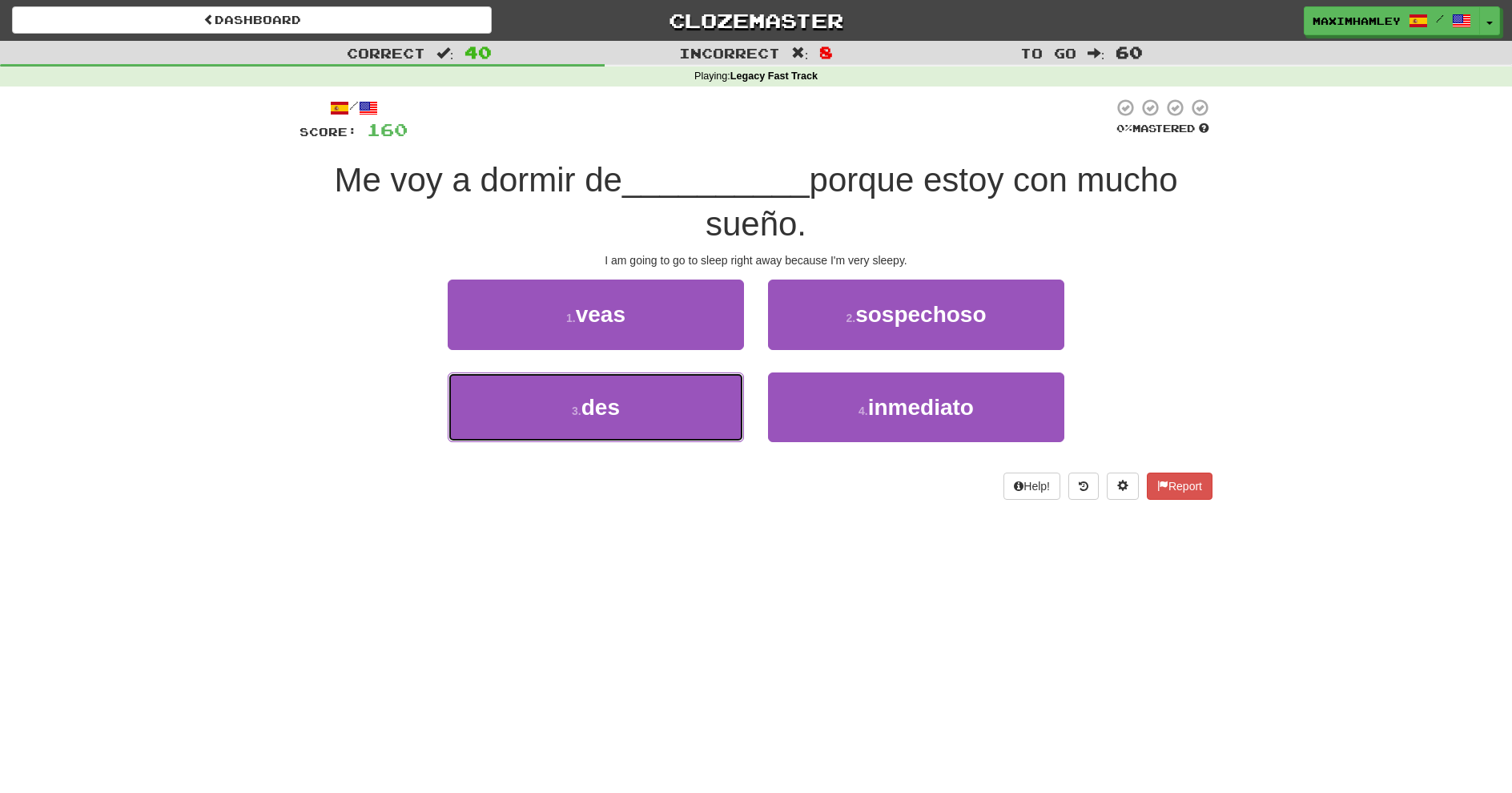
click at [737, 384] on button "3 . des" at bounding box center [596, 407] width 296 height 70
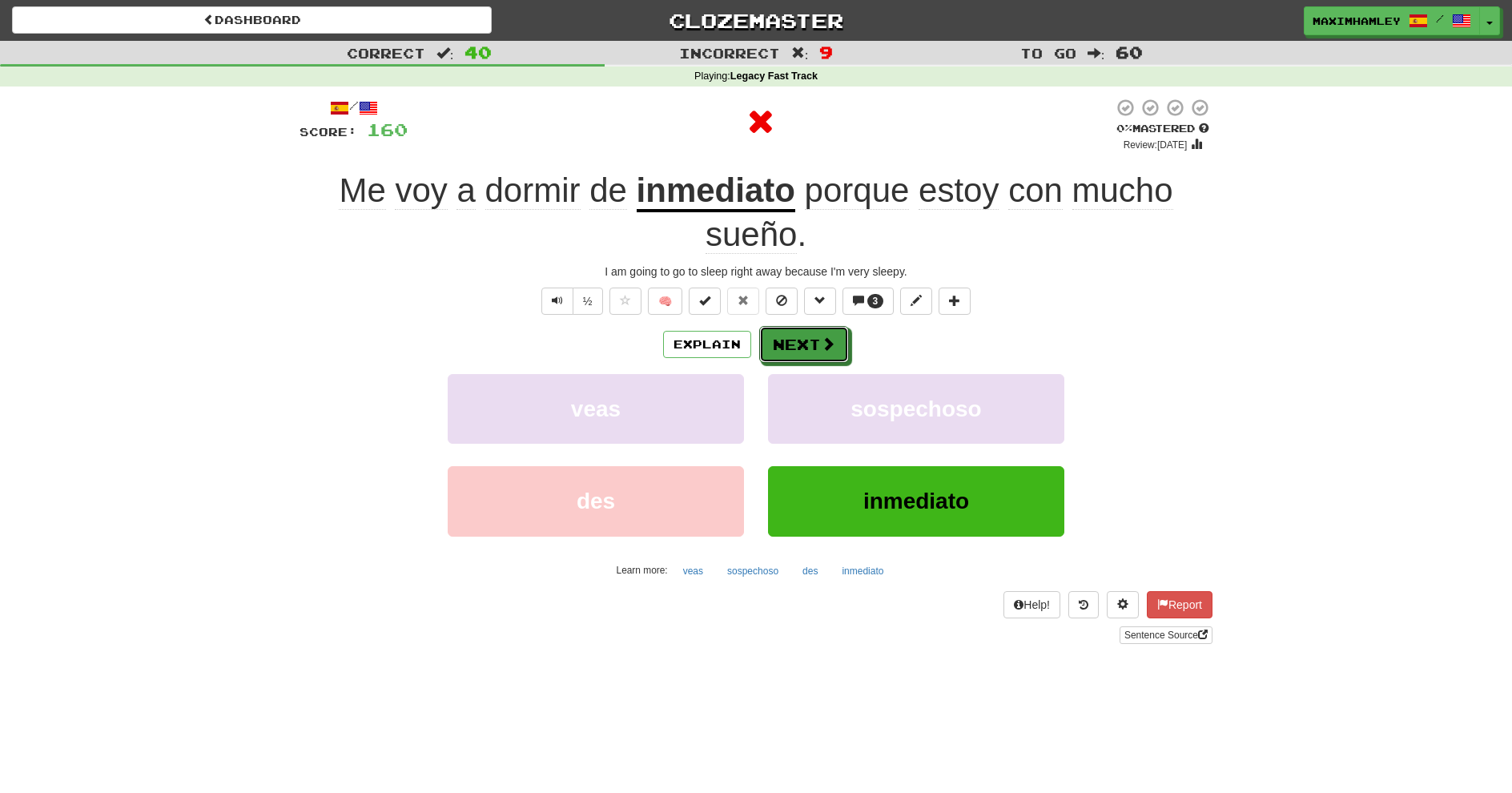
click at [783, 340] on button "Next" at bounding box center [804, 344] width 89 height 37
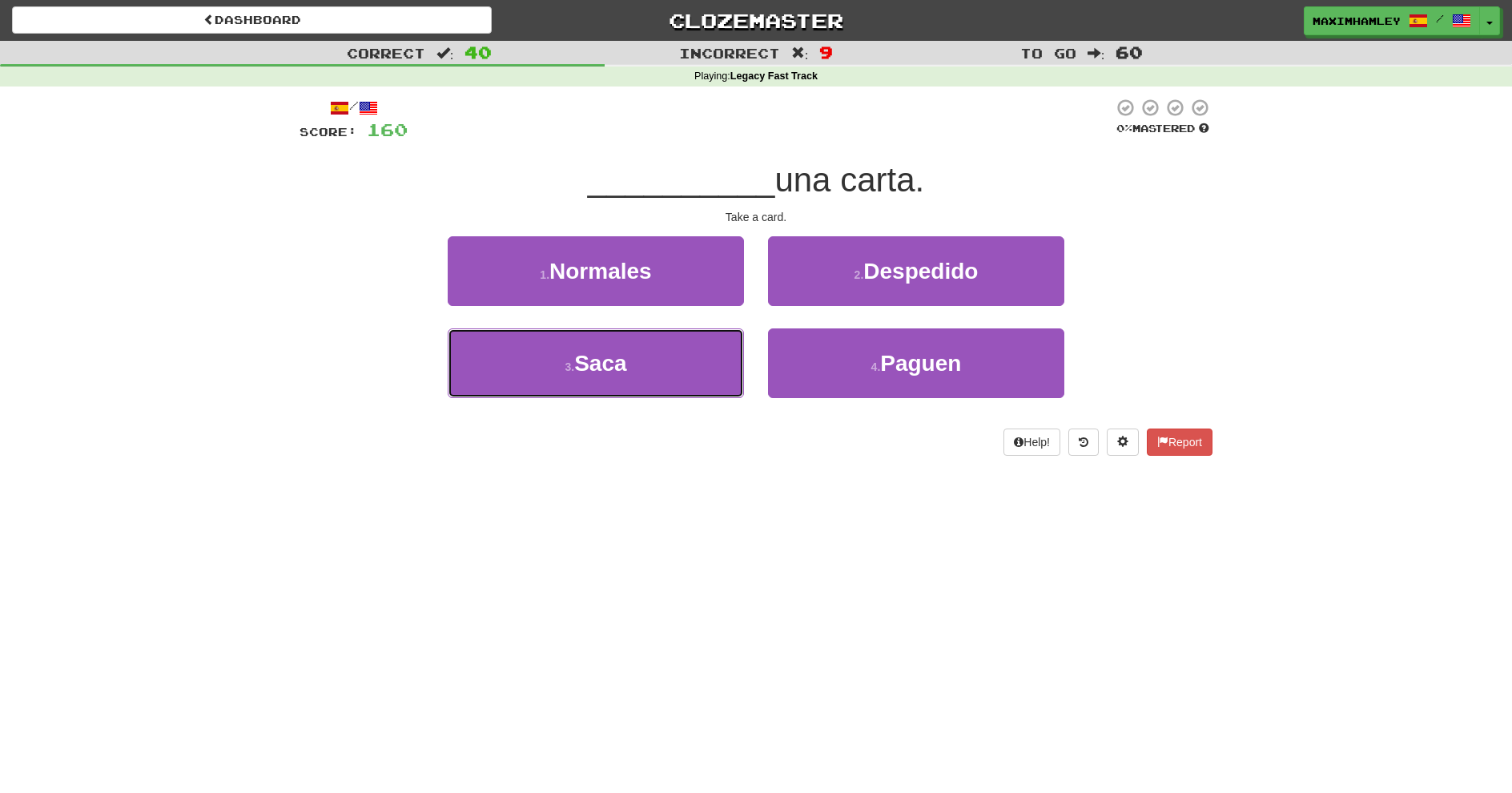
click at [725, 340] on button "3 . Saca" at bounding box center [596, 363] width 296 height 70
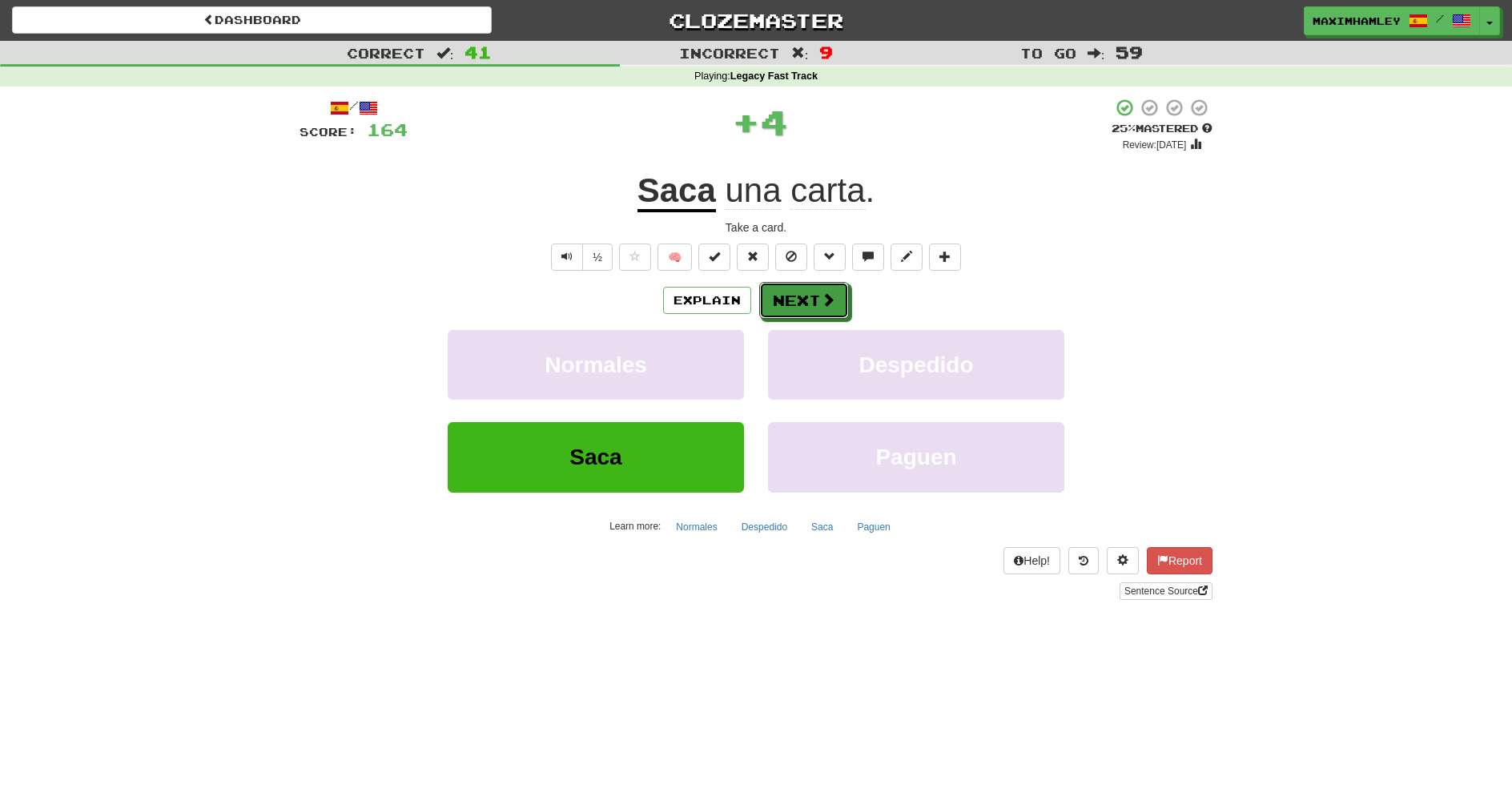
click at [761, 318] on button "Next" at bounding box center [804, 300] width 89 height 37
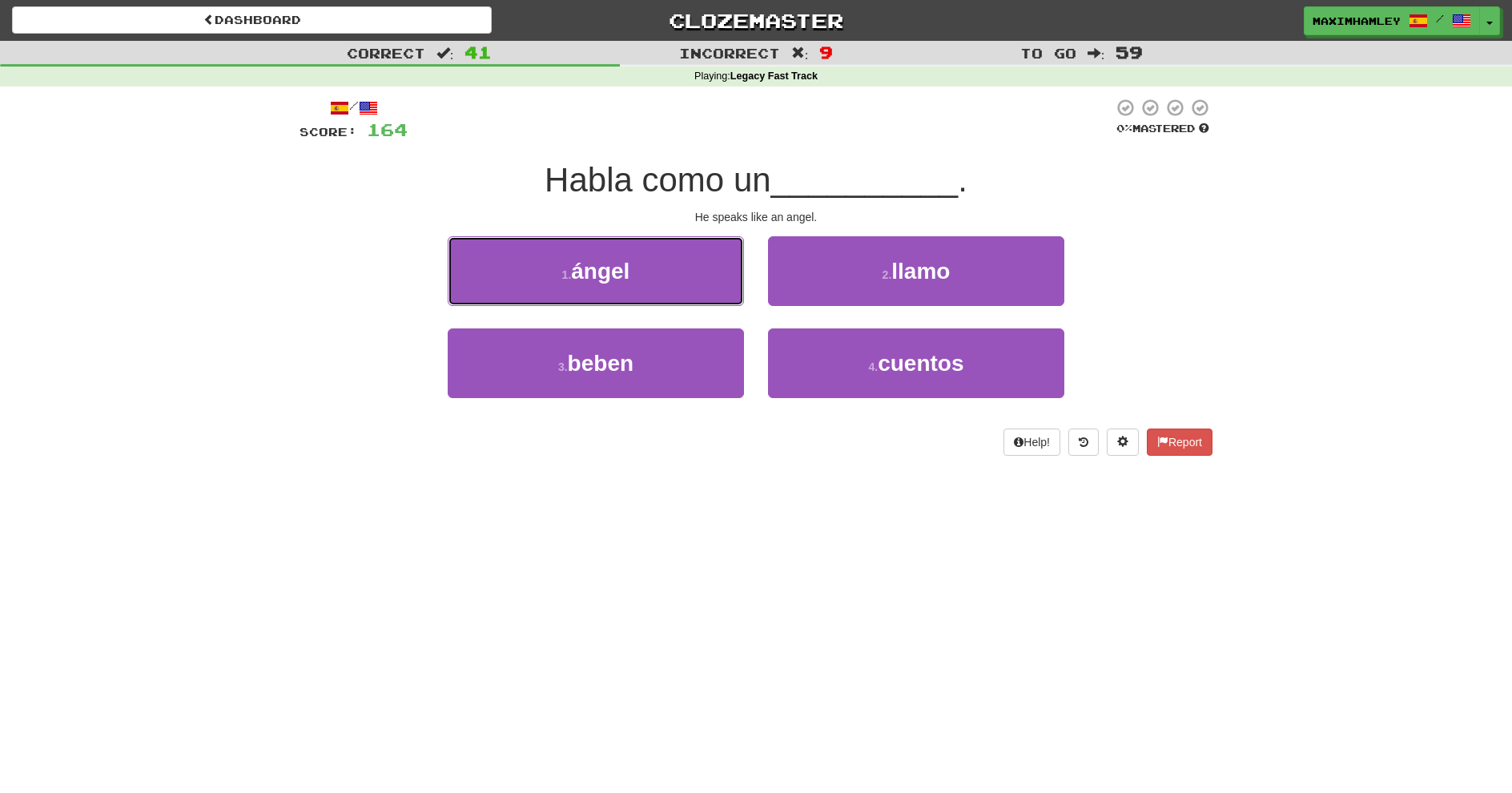
click at [717, 300] on button "1 . ángel" at bounding box center [596, 272] width 296 height 70
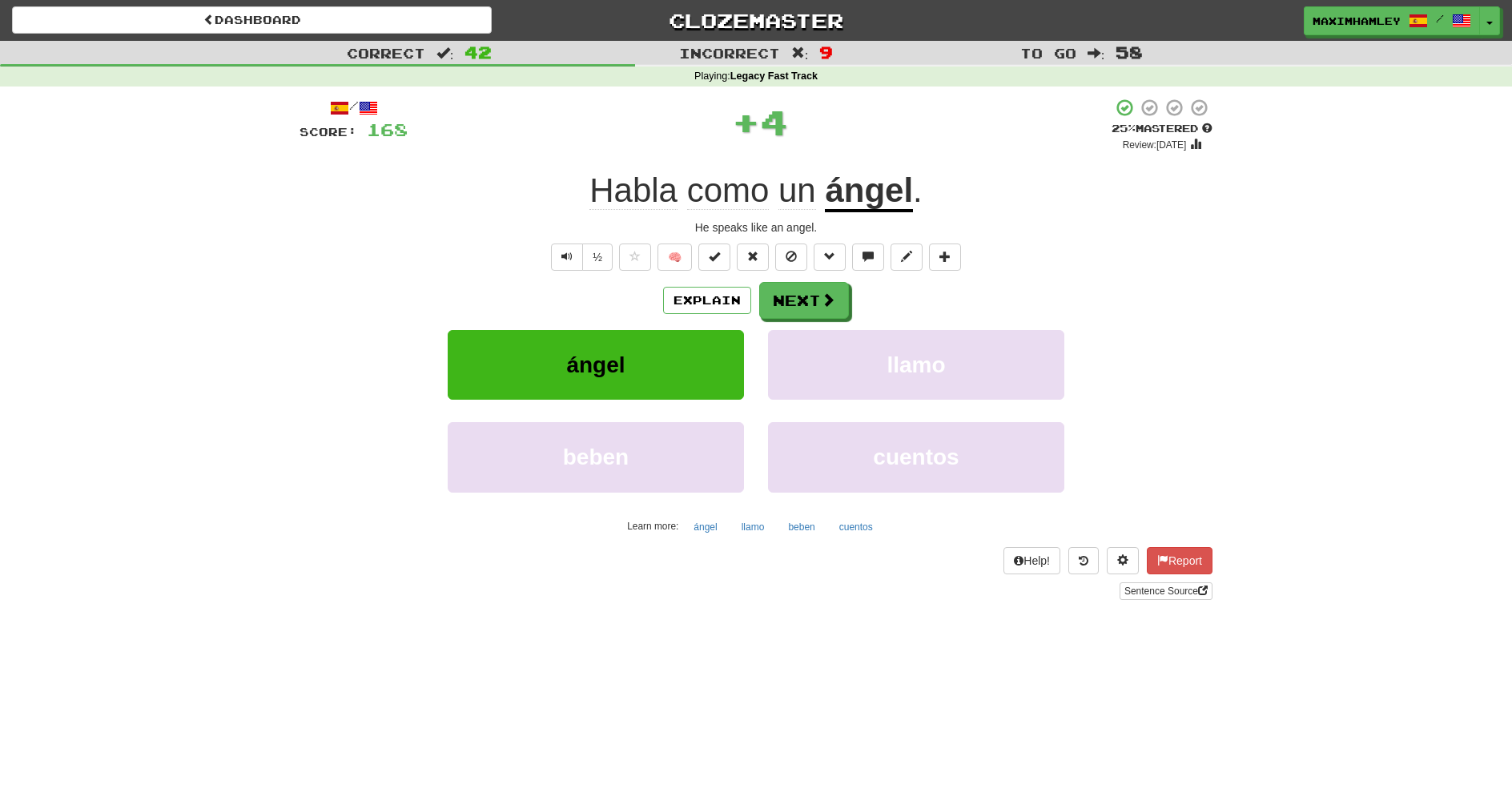
click at [756, 307] on div "Explain Next" at bounding box center [756, 300] width 913 height 37
click at [773, 303] on button "Next" at bounding box center [804, 300] width 89 height 37
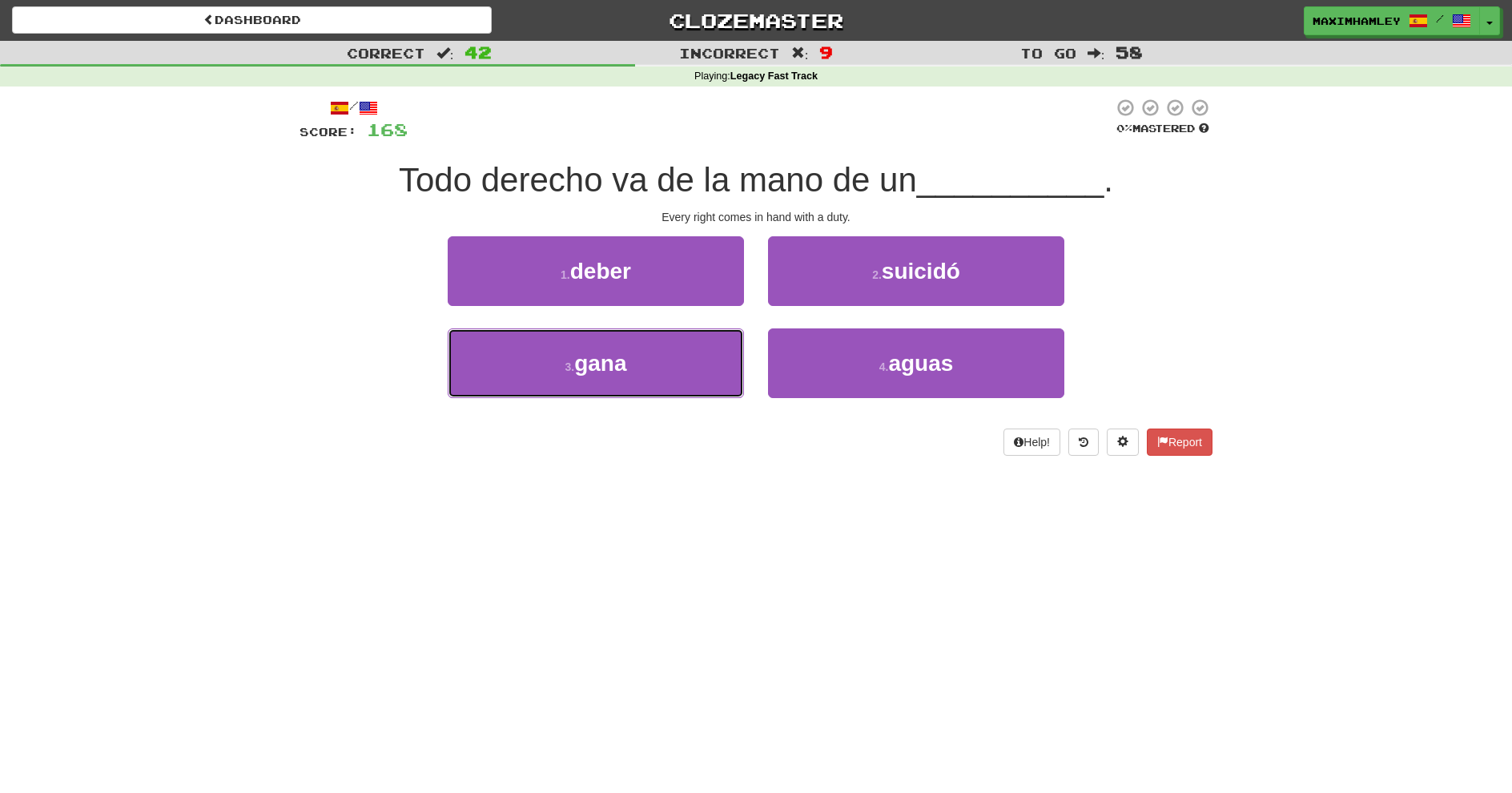
click at [671, 374] on button "3 . gana" at bounding box center [596, 363] width 296 height 70
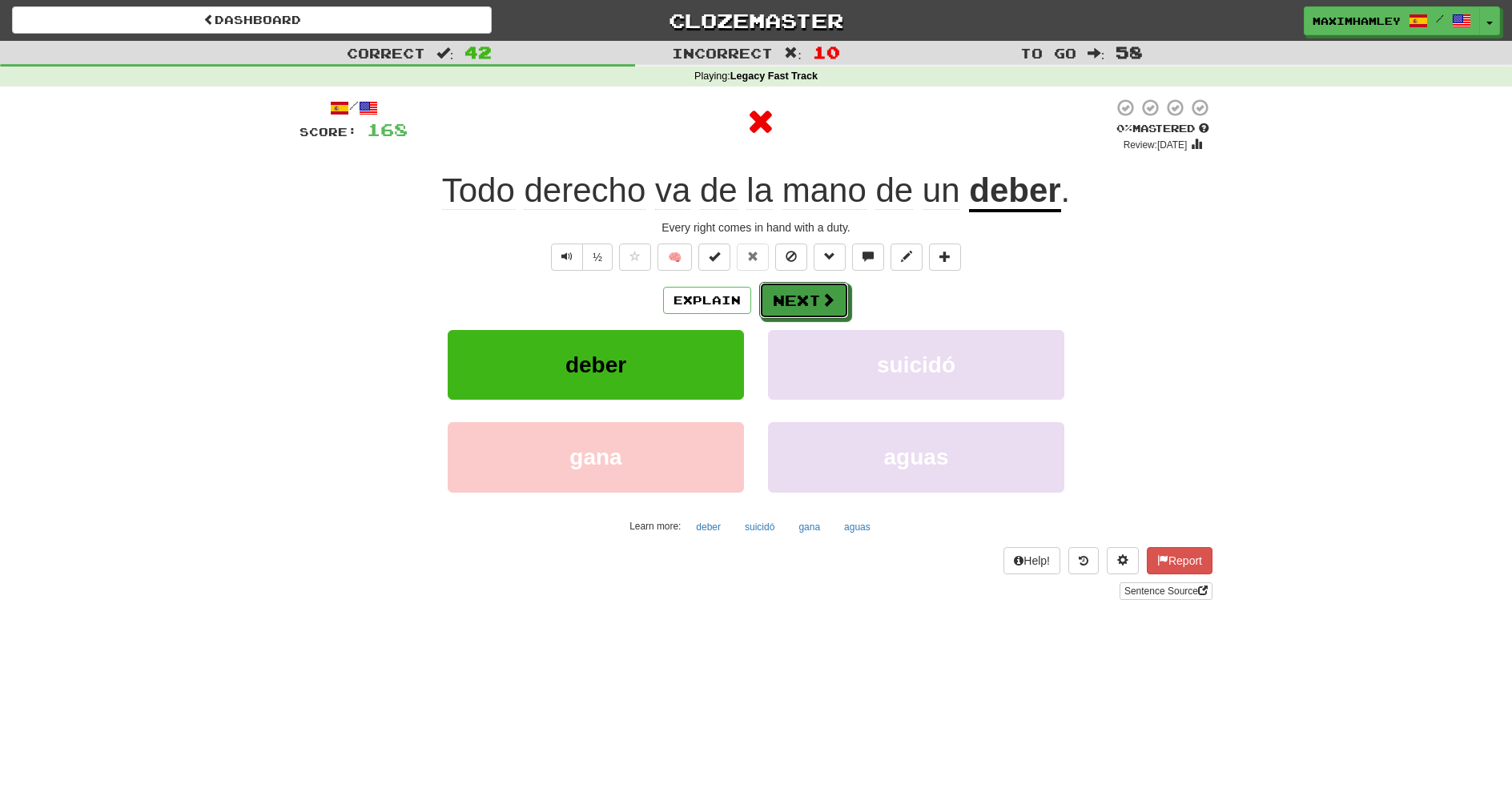
click at [791, 306] on button "Next" at bounding box center [804, 300] width 89 height 37
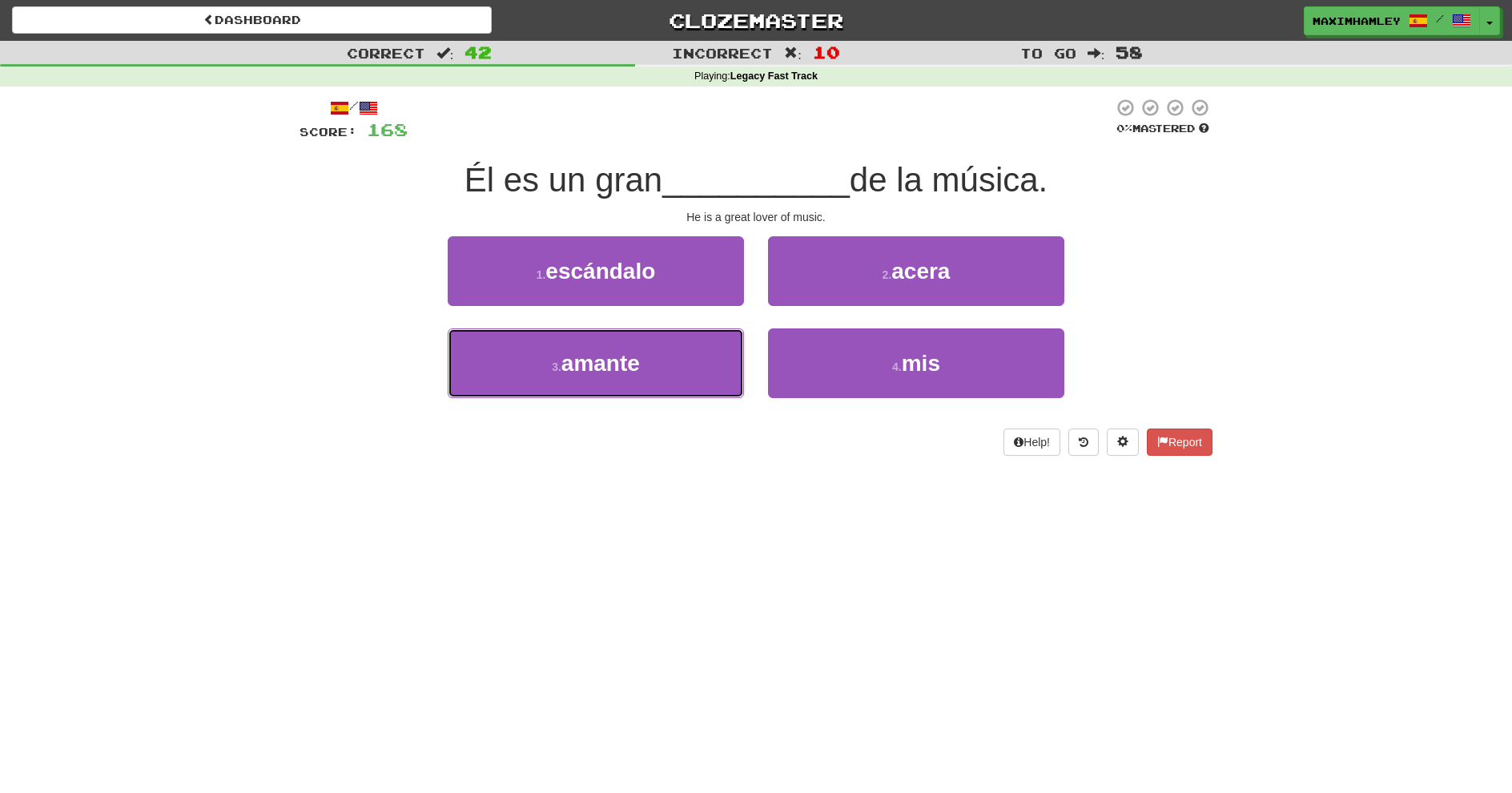
click at [698, 362] on button "3 . amante" at bounding box center [596, 363] width 296 height 70
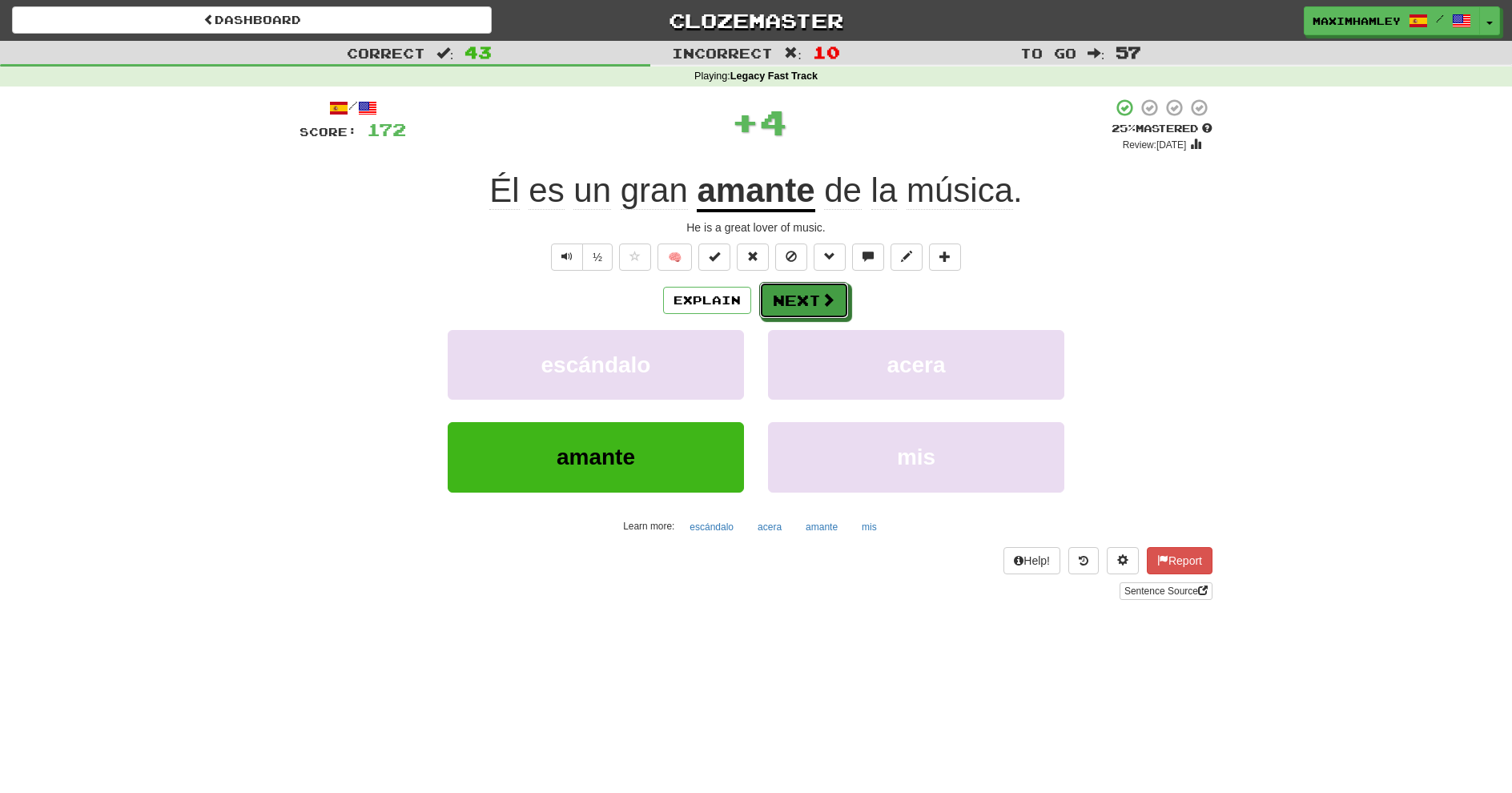
click at [809, 293] on button "Next" at bounding box center [804, 300] width 89 height 37
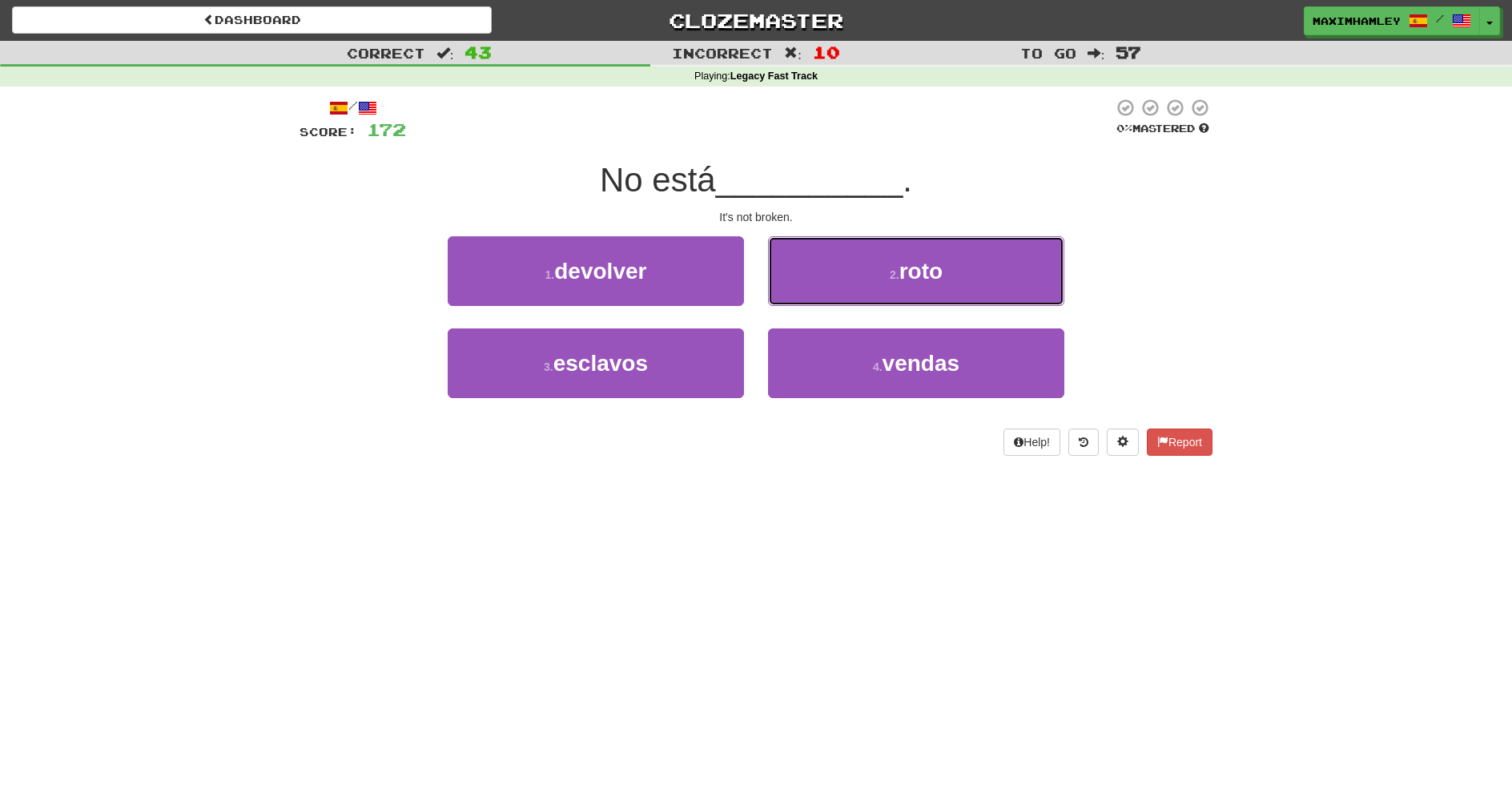
click at [864, 272] on button "2 . roto" at bounding box center [916, 272] width 296 height 70
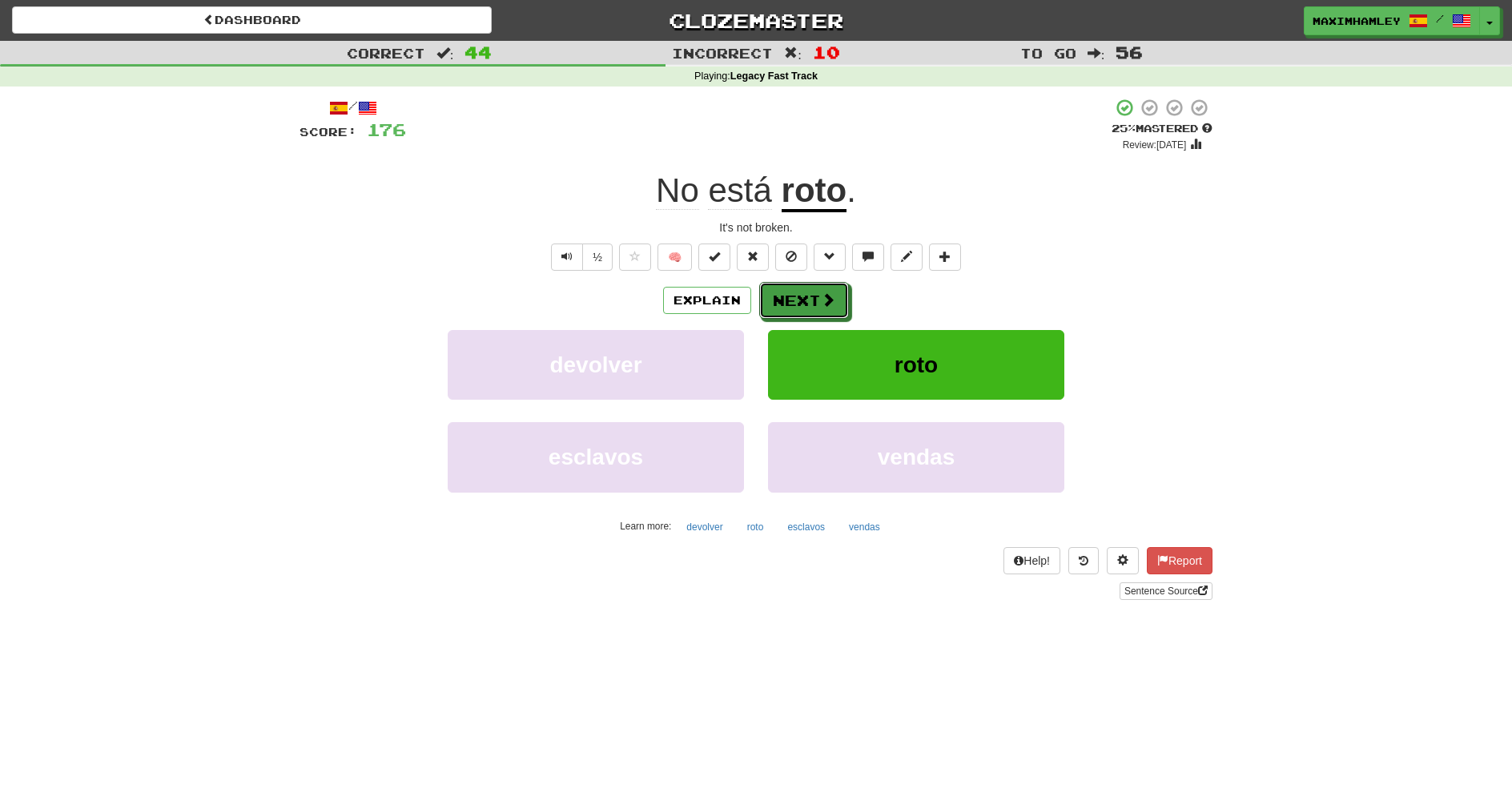
click at [810, 305] on button "Next" at bounding box center [804, 300] width 89 height 37
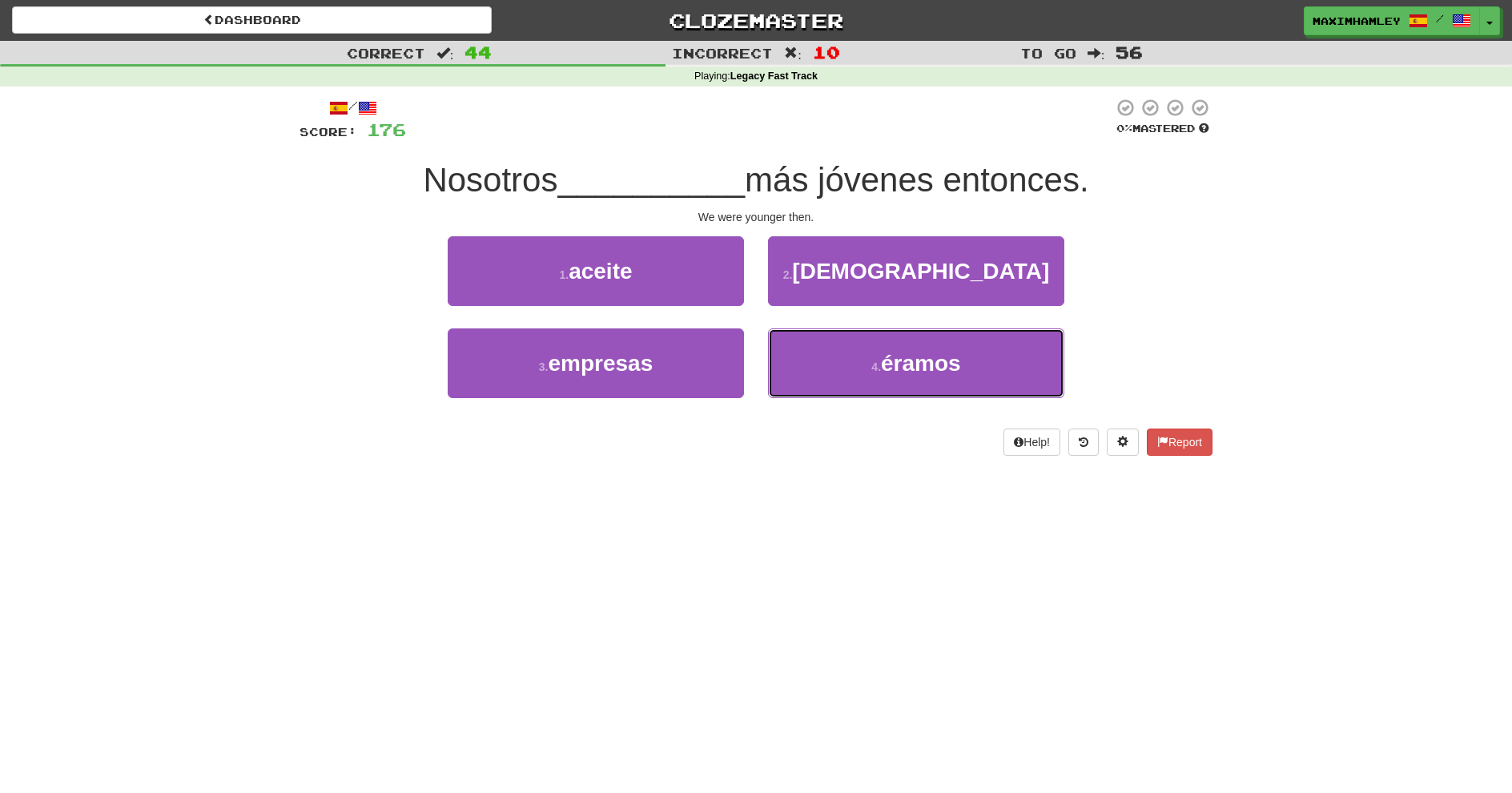
click at [853, 373] on button "4 . éramos" at bounding box center [916, 363] width 296 height 70
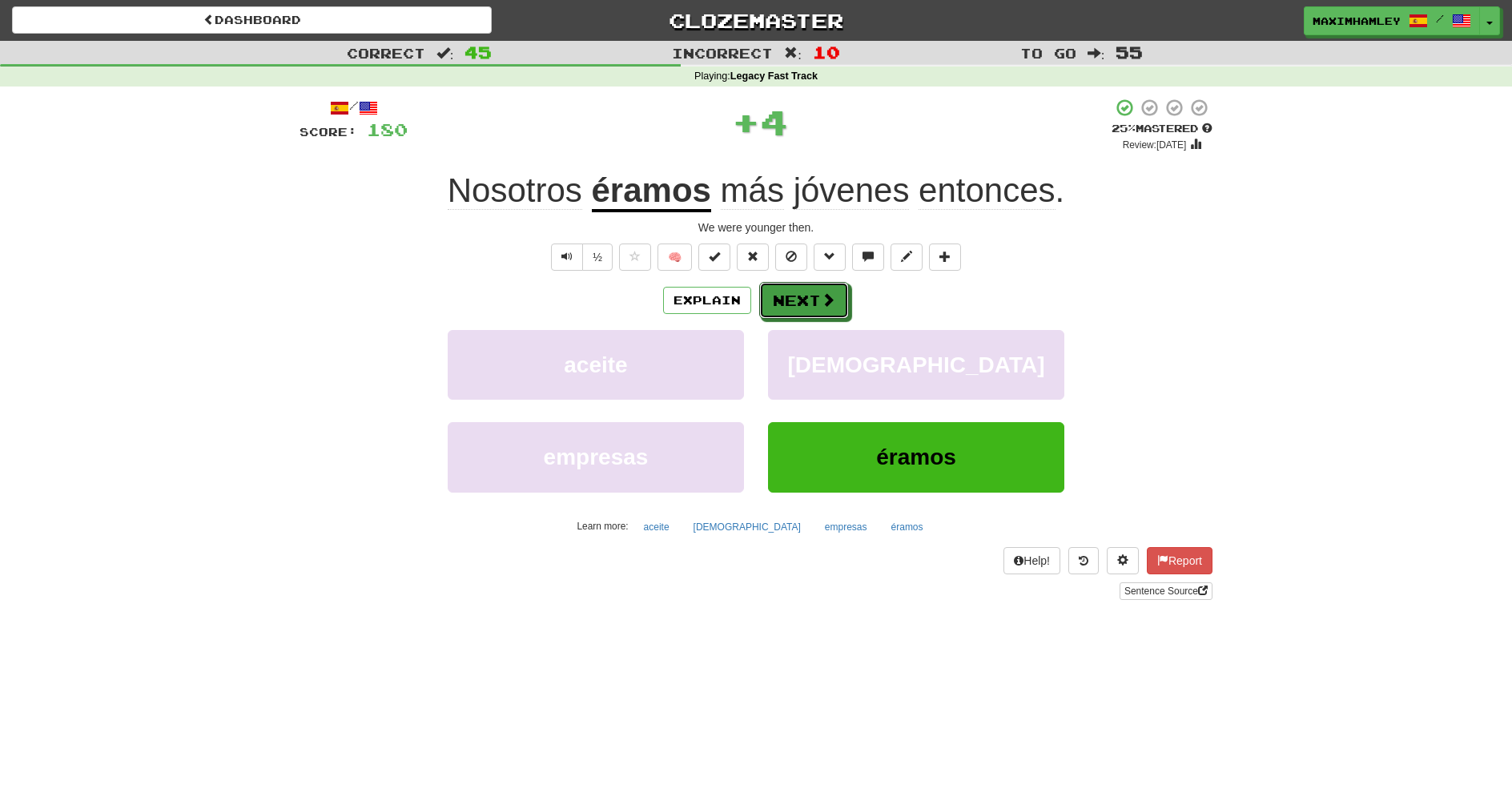
click at [775, 296] on button "Next" at bounding box center [804, 300] width 89 height 37
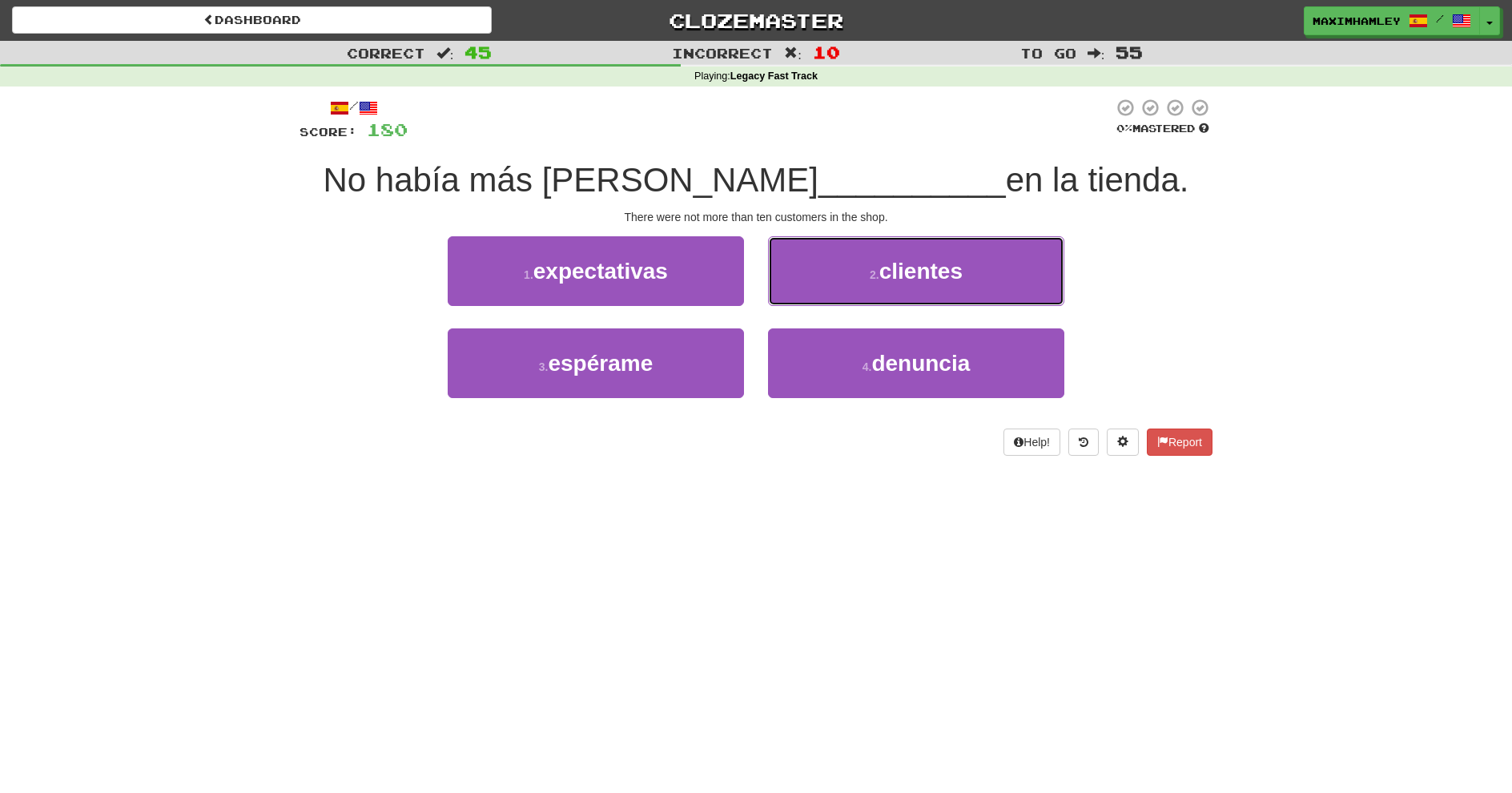
click at [824, 283] on button "2 . clientes" at bounding box center [916, 272] width 296 height 70
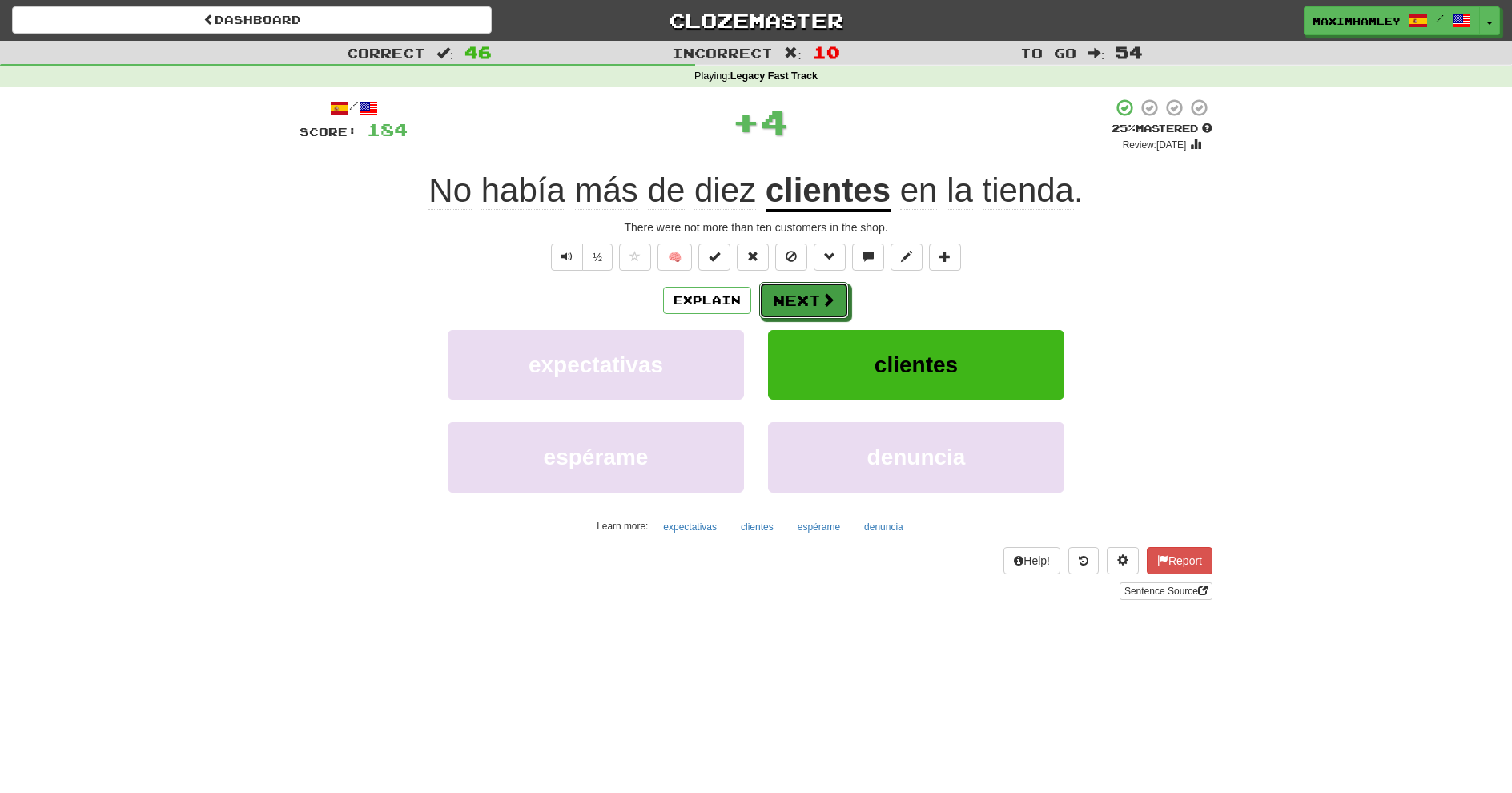
click at [812, 298] on button "Next" at bounding box center [804, 300] width 89 height 37
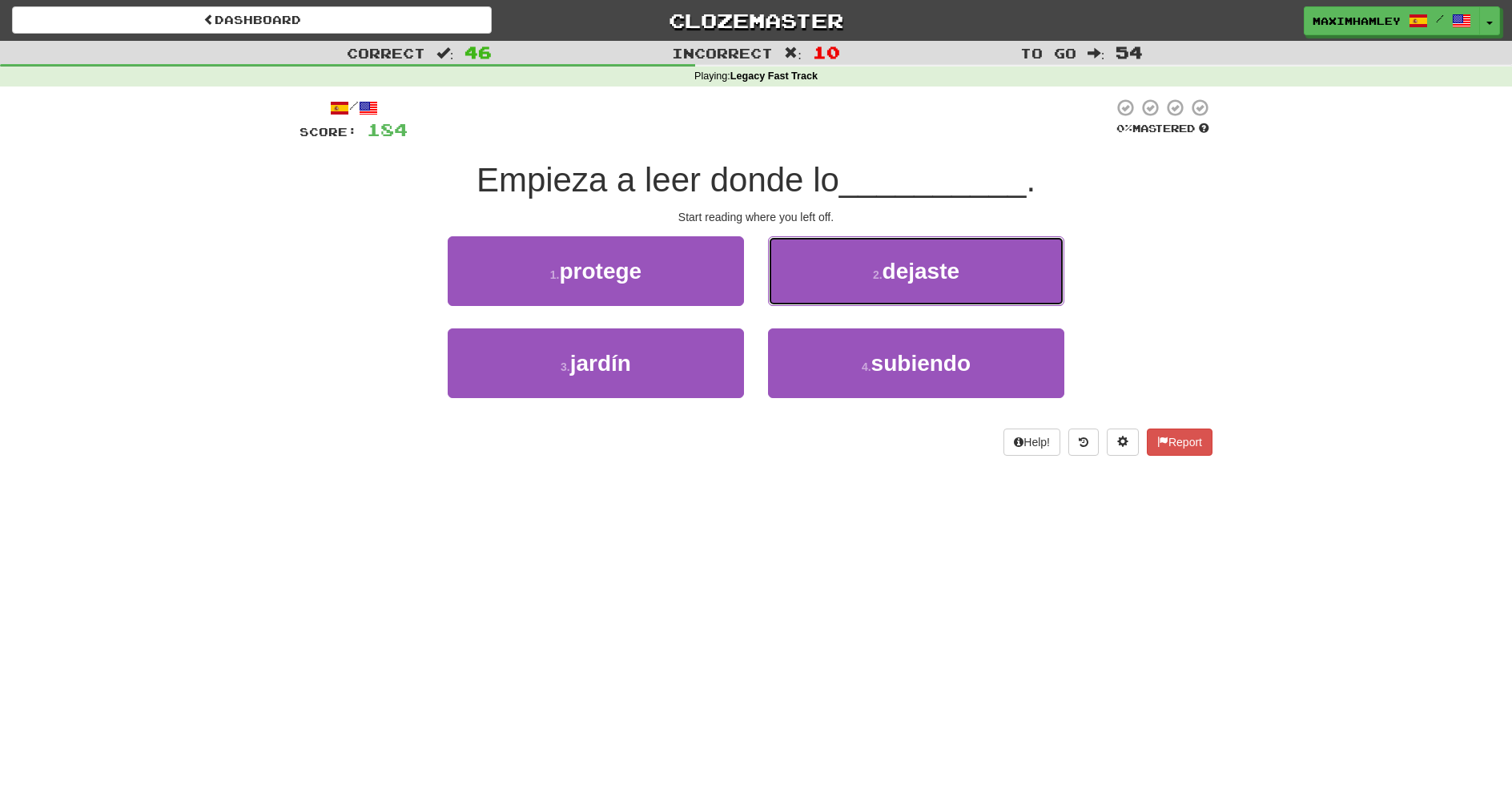
click at [823, 280] on button "2 . dejaste" at bounding box center [916, 272] width 296 height 70
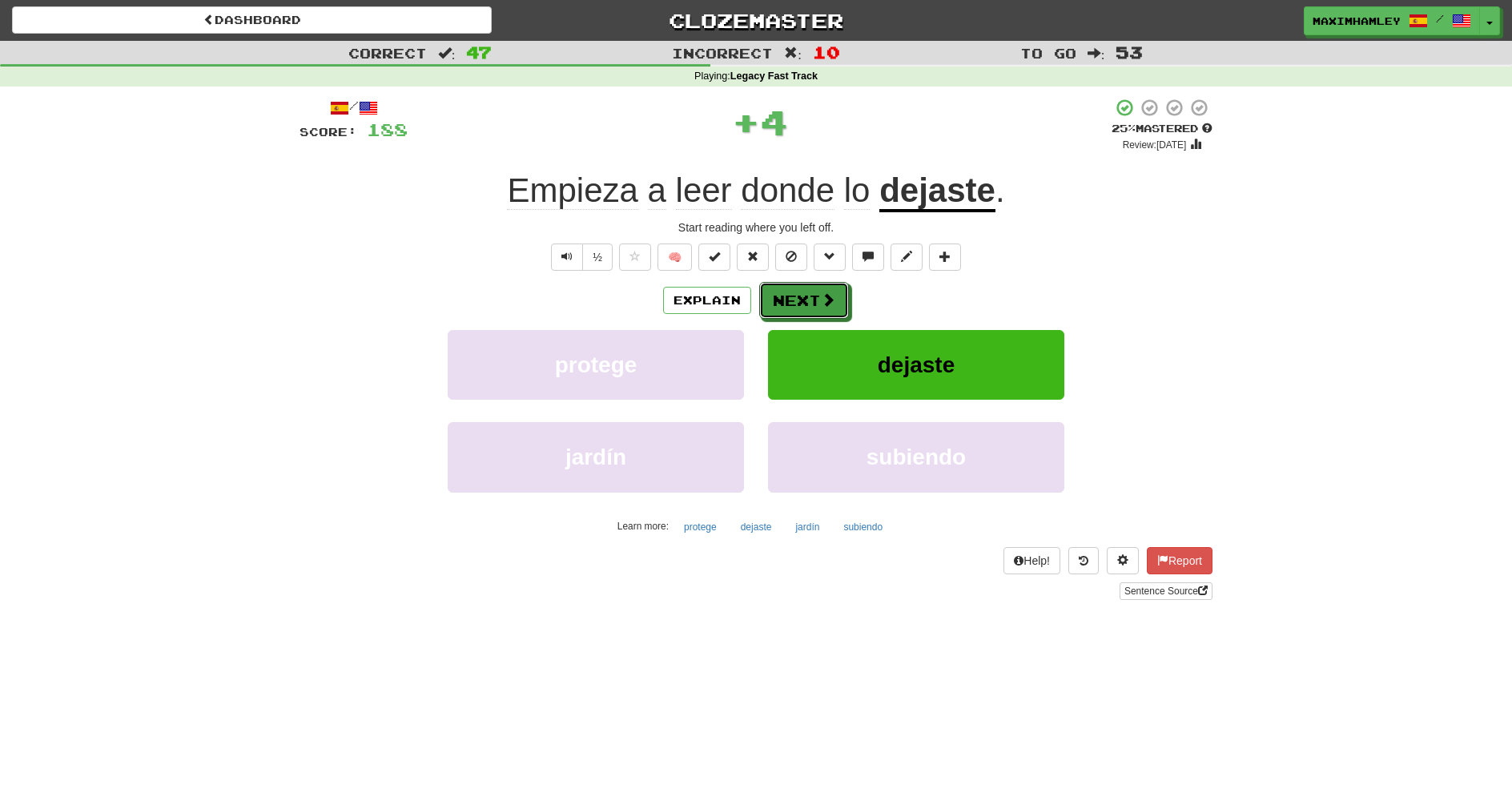
click at [819, 291] on button "Next" at bounding box center [804, 300] width 89 height 37
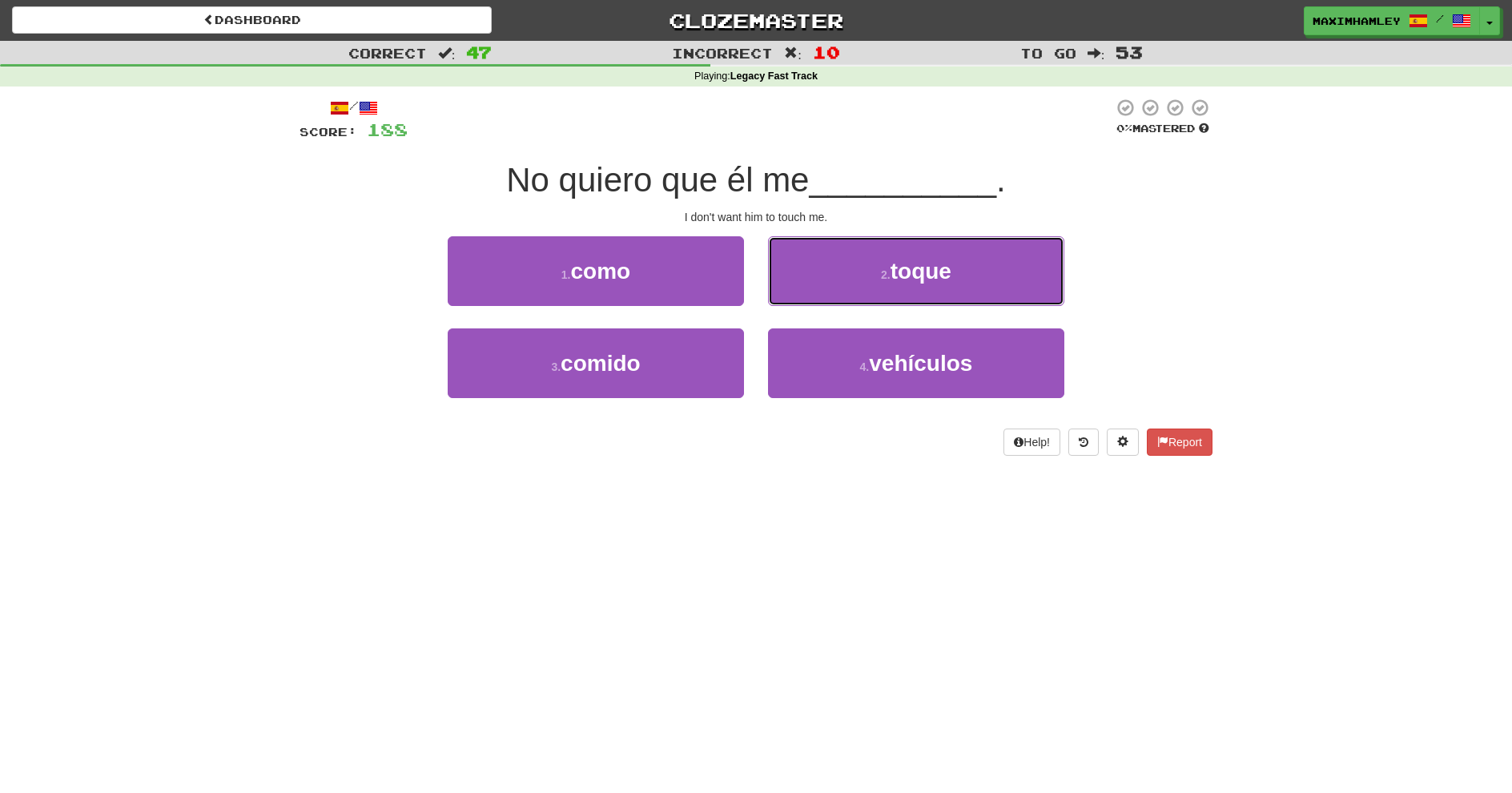
click at [861, 267] on button "2 . toque" at bounding box center [916, 272] width 296 height 70
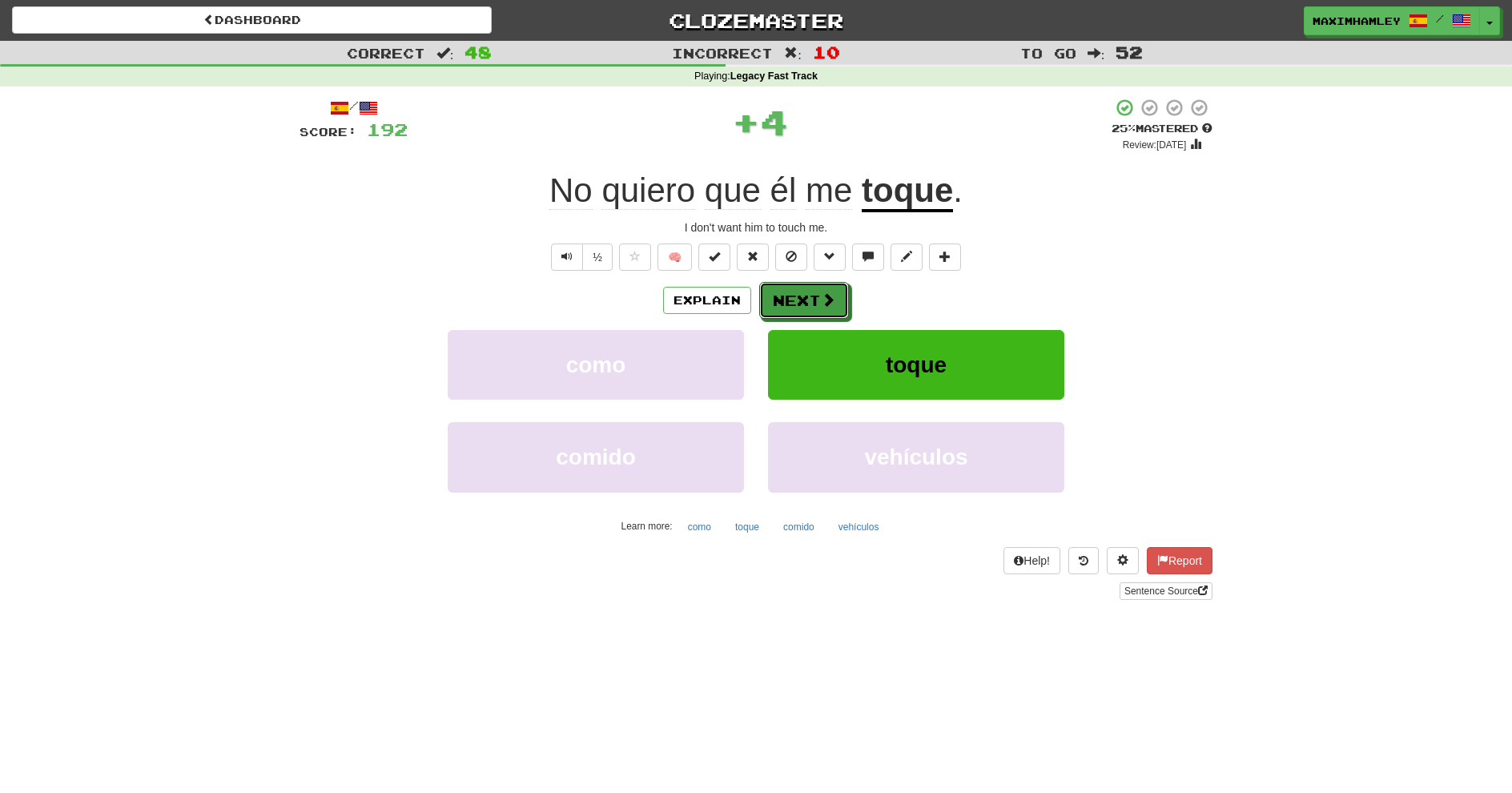
click at [833, 286] on button "Next" at bounding box center [804, 300] width 89 height 37
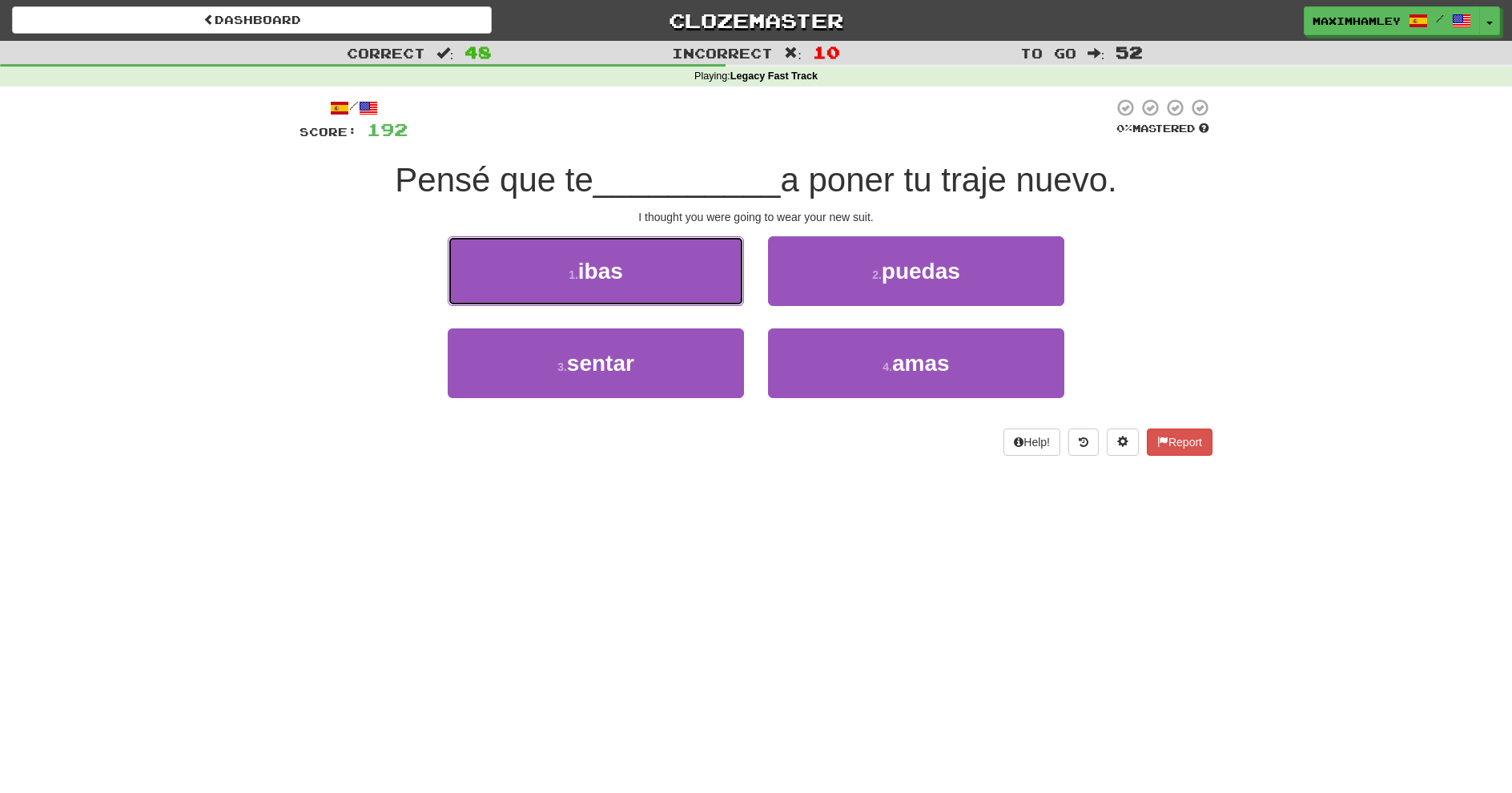
click at [660, 286] on button "1 . ibas" at bounding box center [596, 272] width 296 height 70
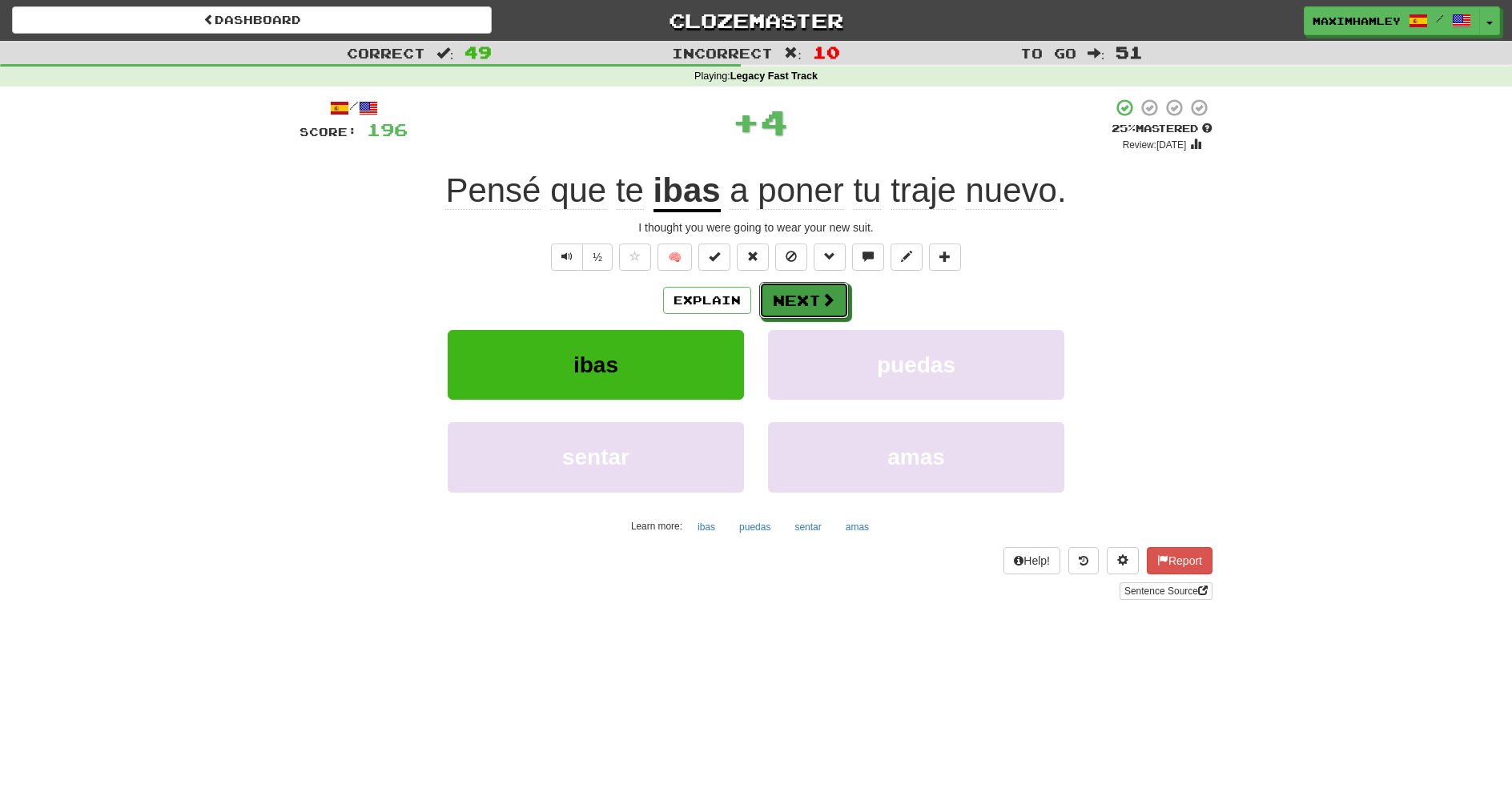
click at [787, 307] on button "Next" at bounding box center [804, 300] width 89 height 37
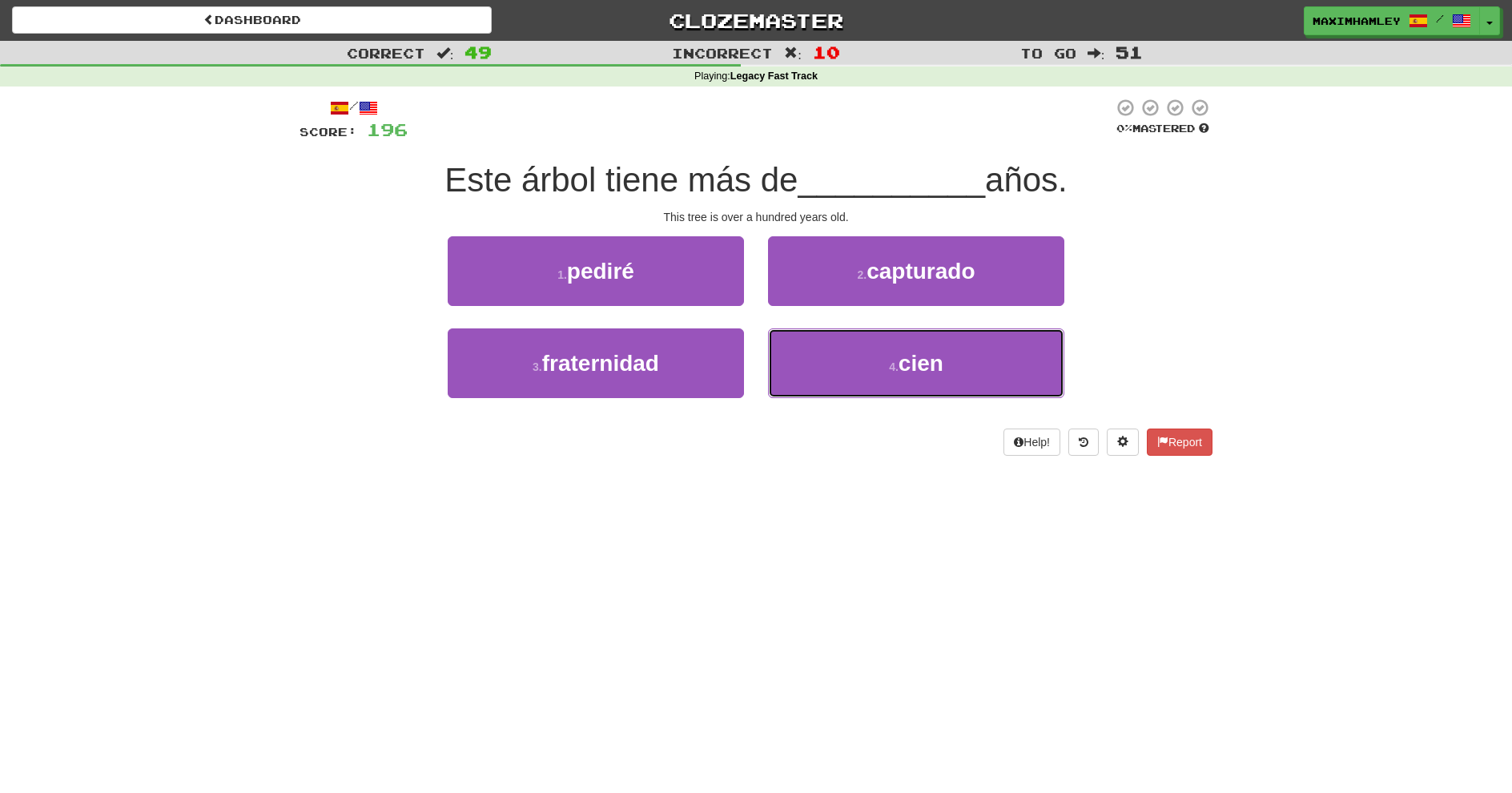
click at [785, 381] on button "4 . cien" at bounding box center [916, 363] width 296 height 70
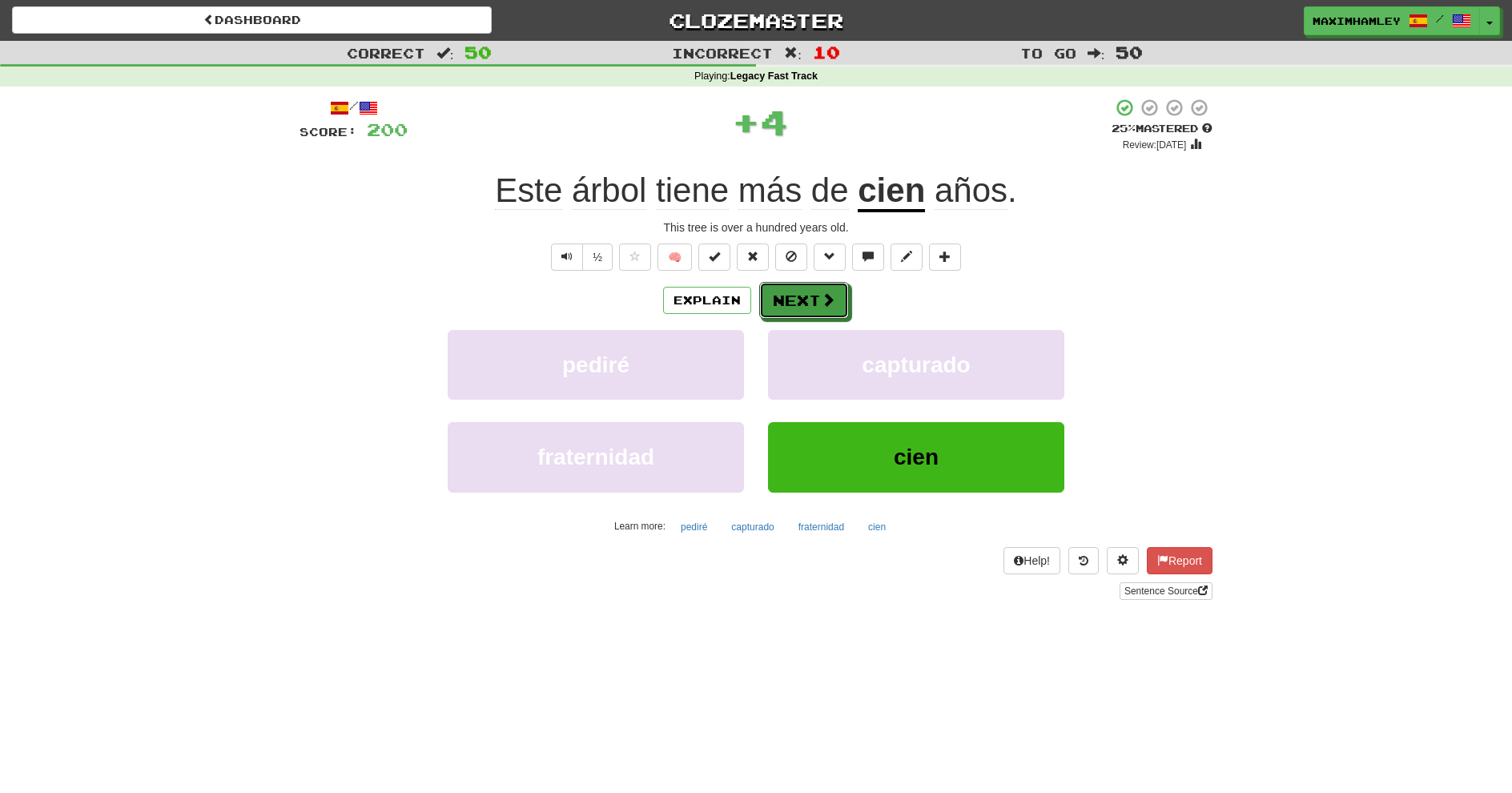
click at [817, 311] on button "Next" at bounding box center [804, 300] width 89 height 37
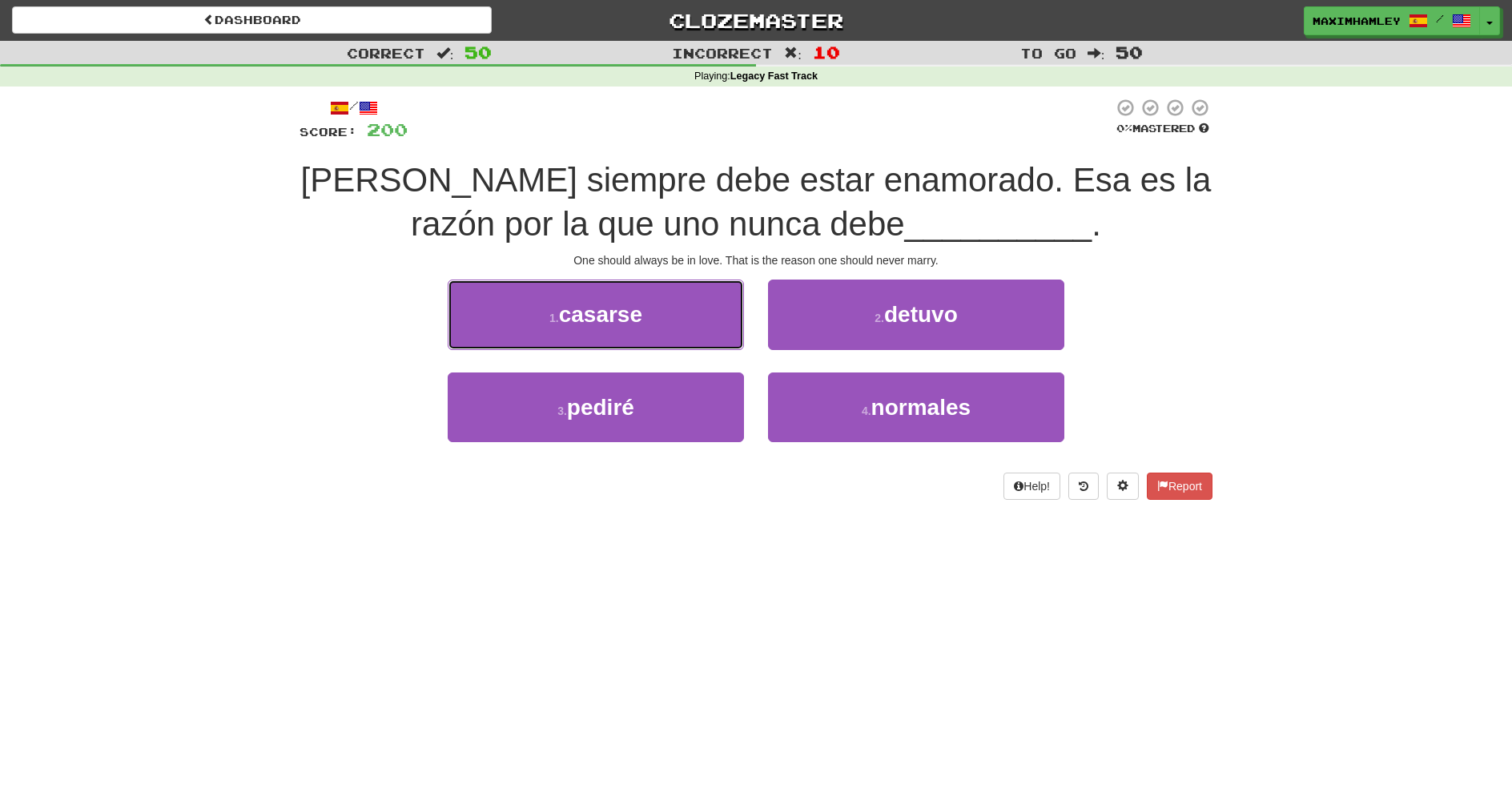
click at [597, 318] on span "casarse" at bounding box center [601, 315] width 84 height 25
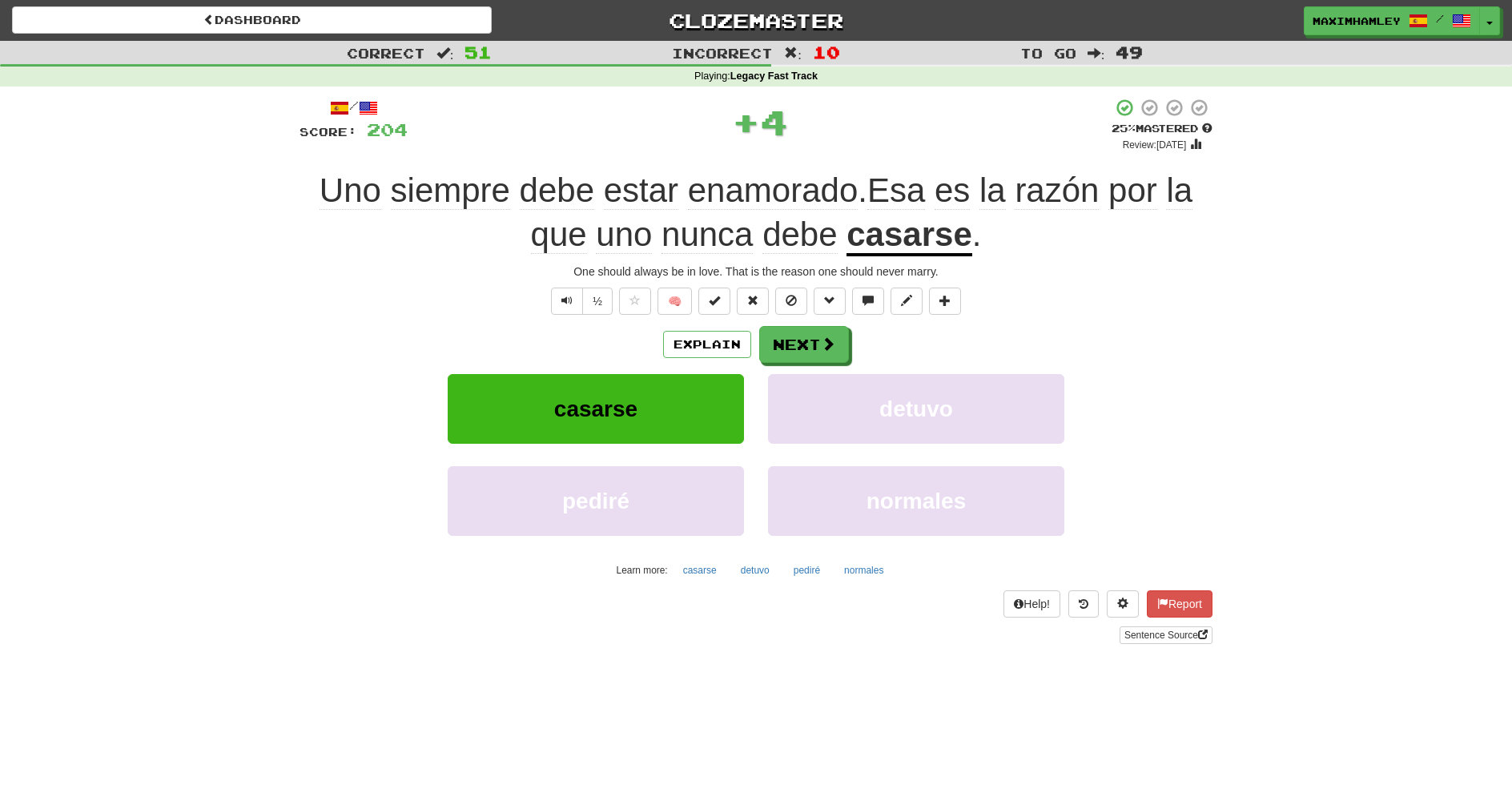
drag, startPoint x: 774, startPoint y: 320, endPoint x: 781, endPoint y: 330, distance: 12.2
click at [778, 325] on div "/ Score: 204 + 4 25 % Mastered Review: 2025-08-20 Uno siempre debe estar enamor…" at bounding box center [756, 370] width 913 height 545
click at [781, 330] on button "Next" at bounding box center [804, 344] width 89 height 37
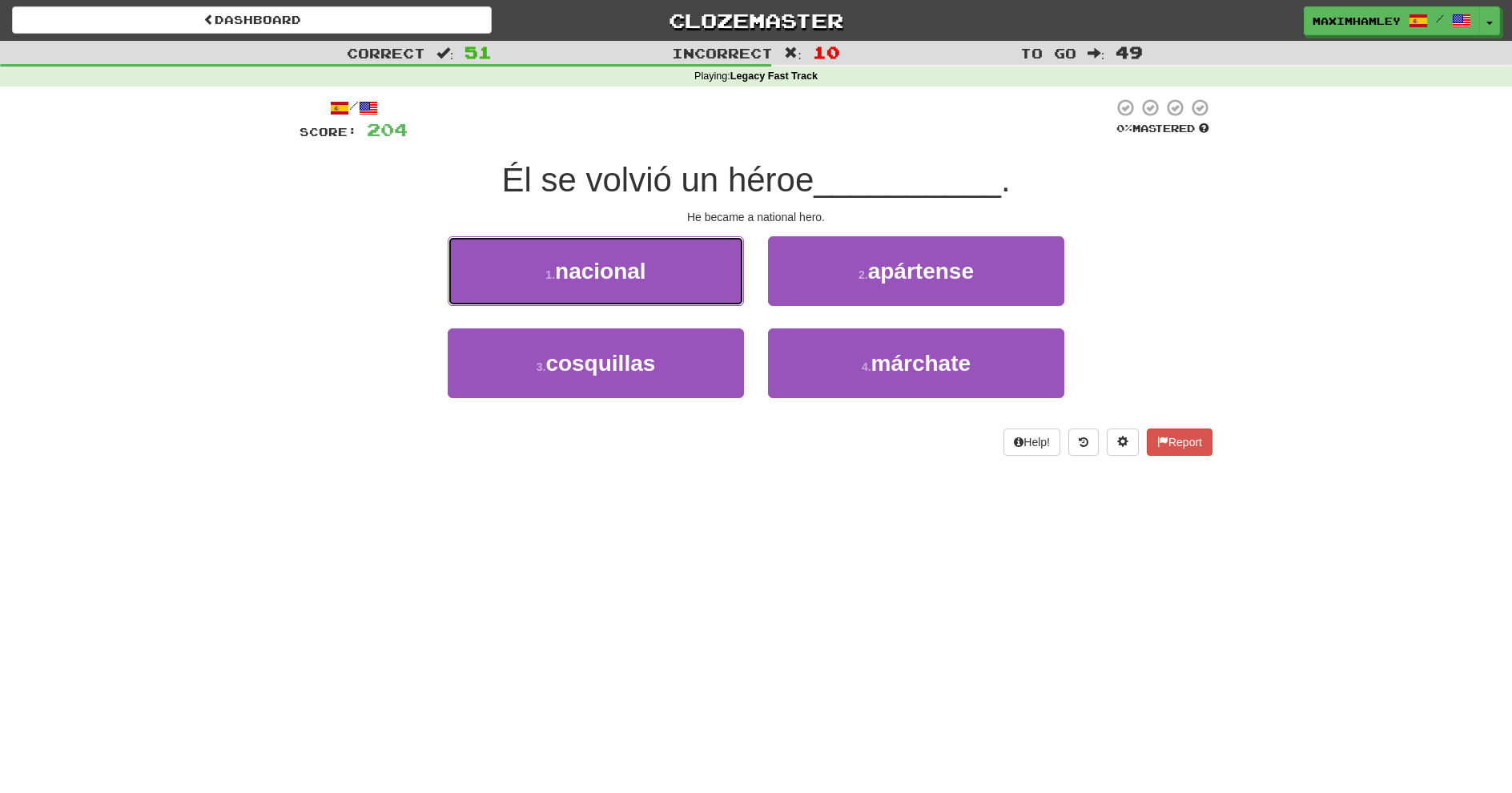
click at [710, 291] on button "1 . nacional" at bounding box center [596, 272] width 296 height 70
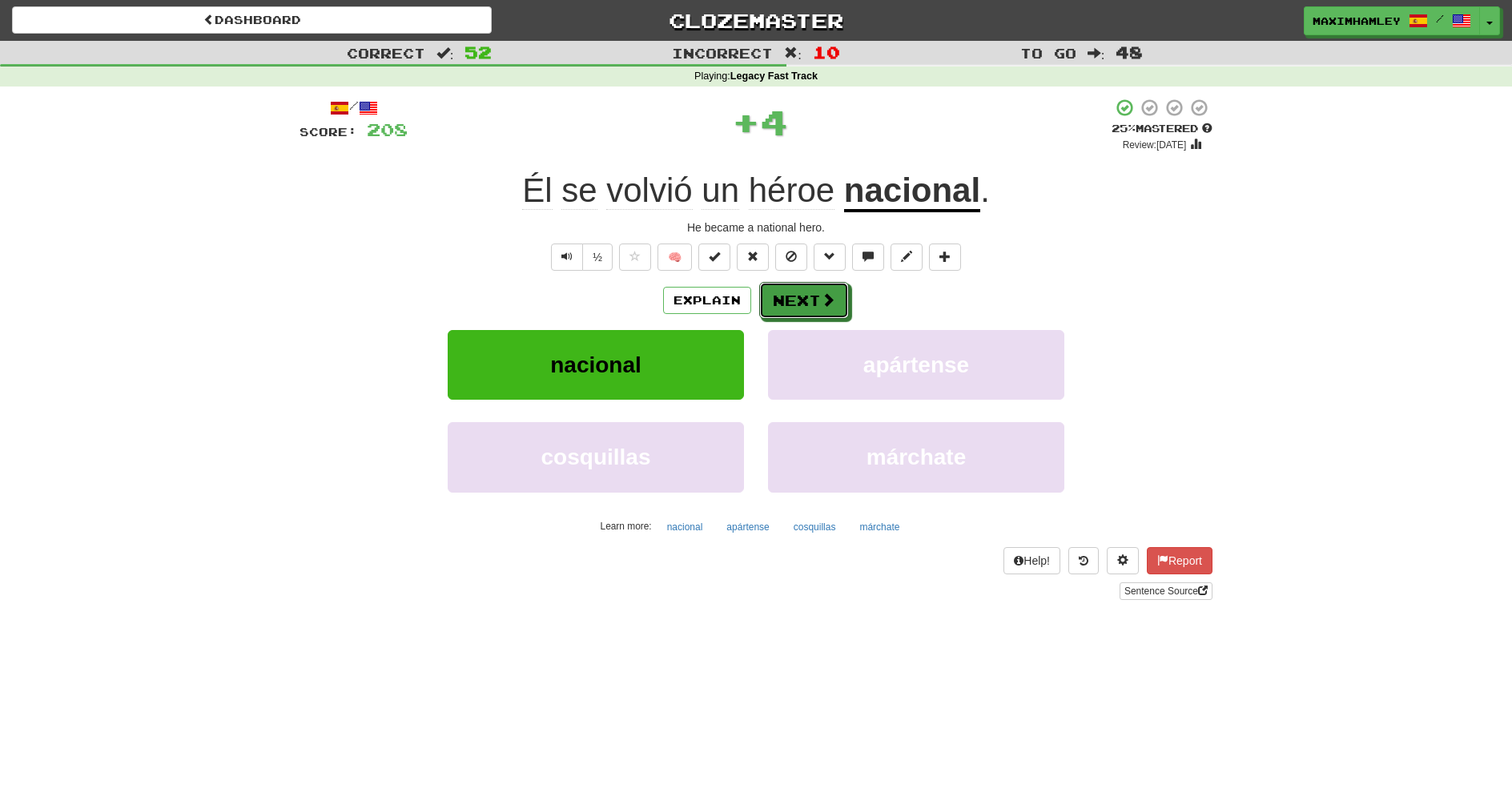
click at [804, 314] on button "Next" at bounding box center [804, 300] width 89 height 37
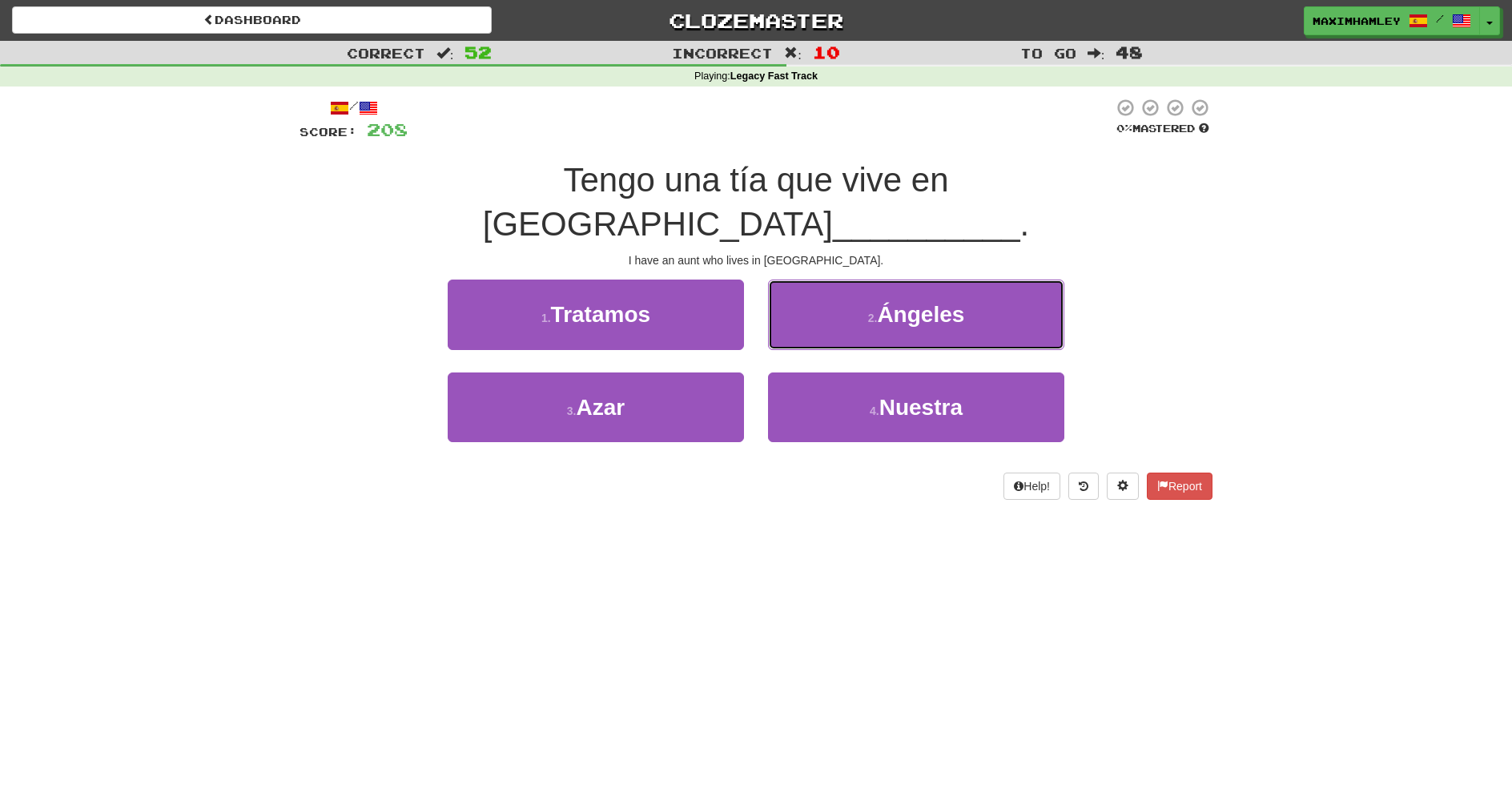
click at [800, 299] on button "2 . Ángeles" at bounding box center [916, 315] width 296 height 70
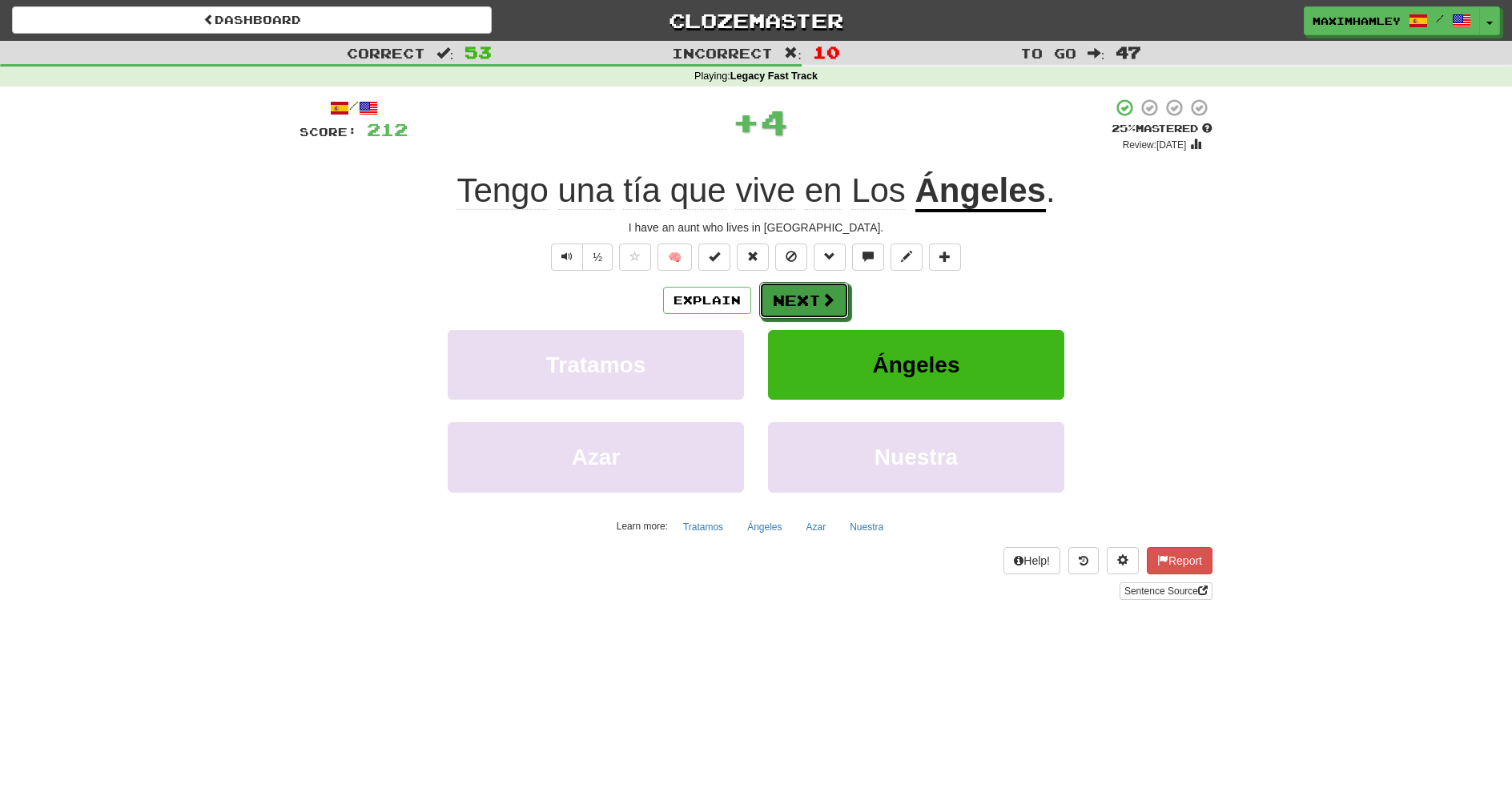
click at [800, 299] on button "Next" at bounding box center [804, 300] width 89 height 37
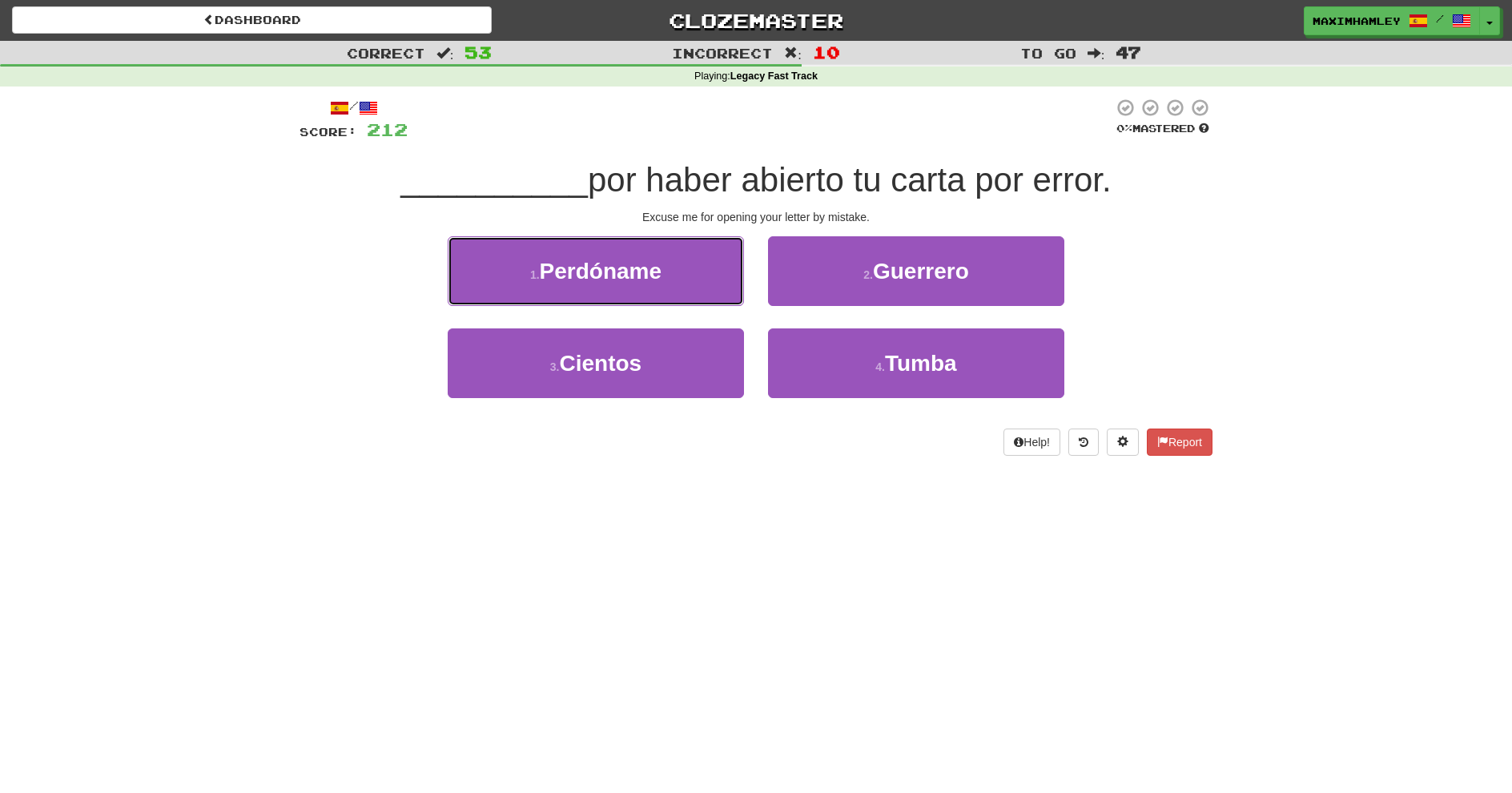
click at [674, 267] on button "1 . Perdóname" at bounding box center [596, 272] width 296 height 70
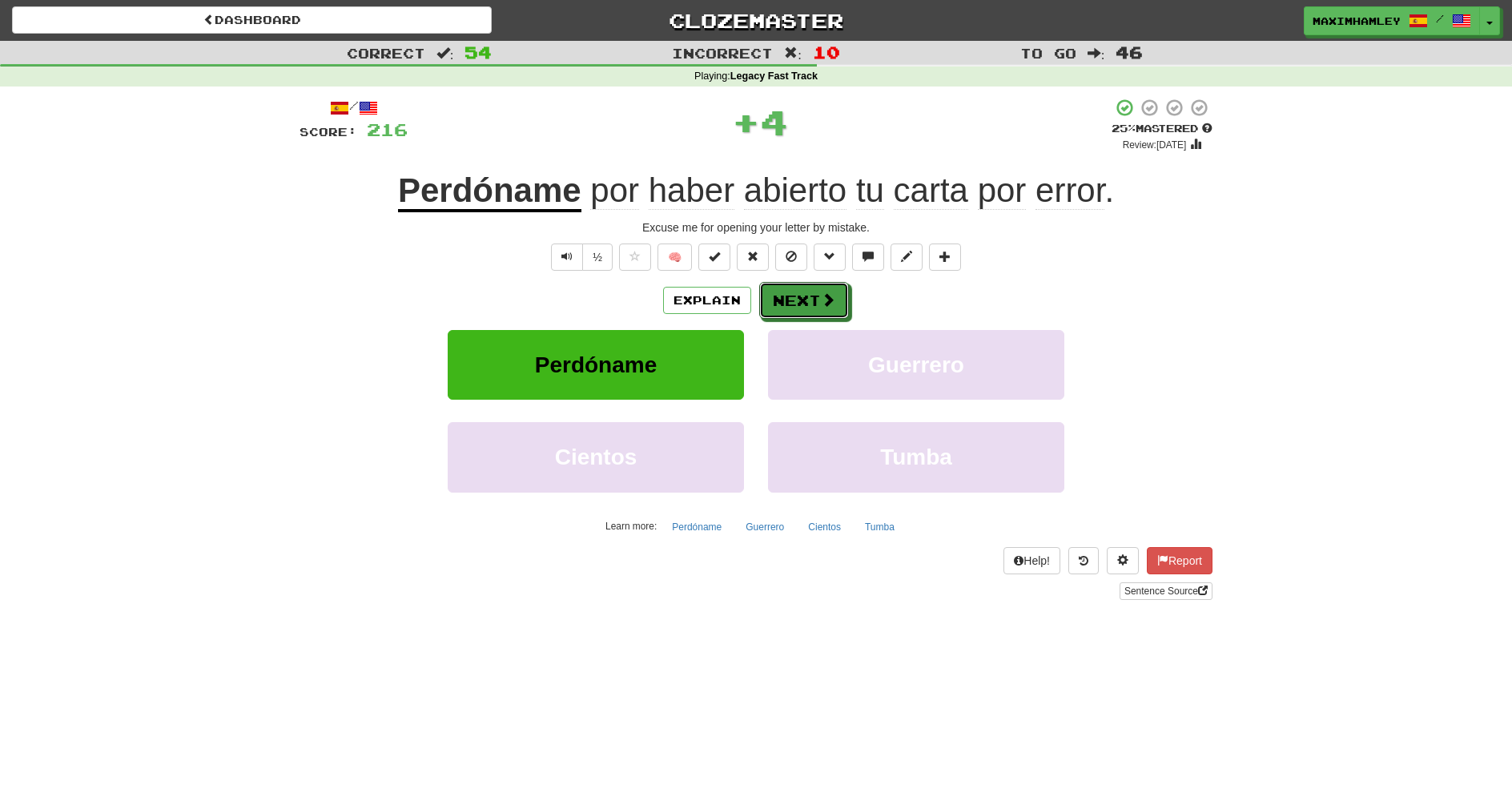
click at [823, 303] on span at bounding box center [828, 299] width 14 height 14
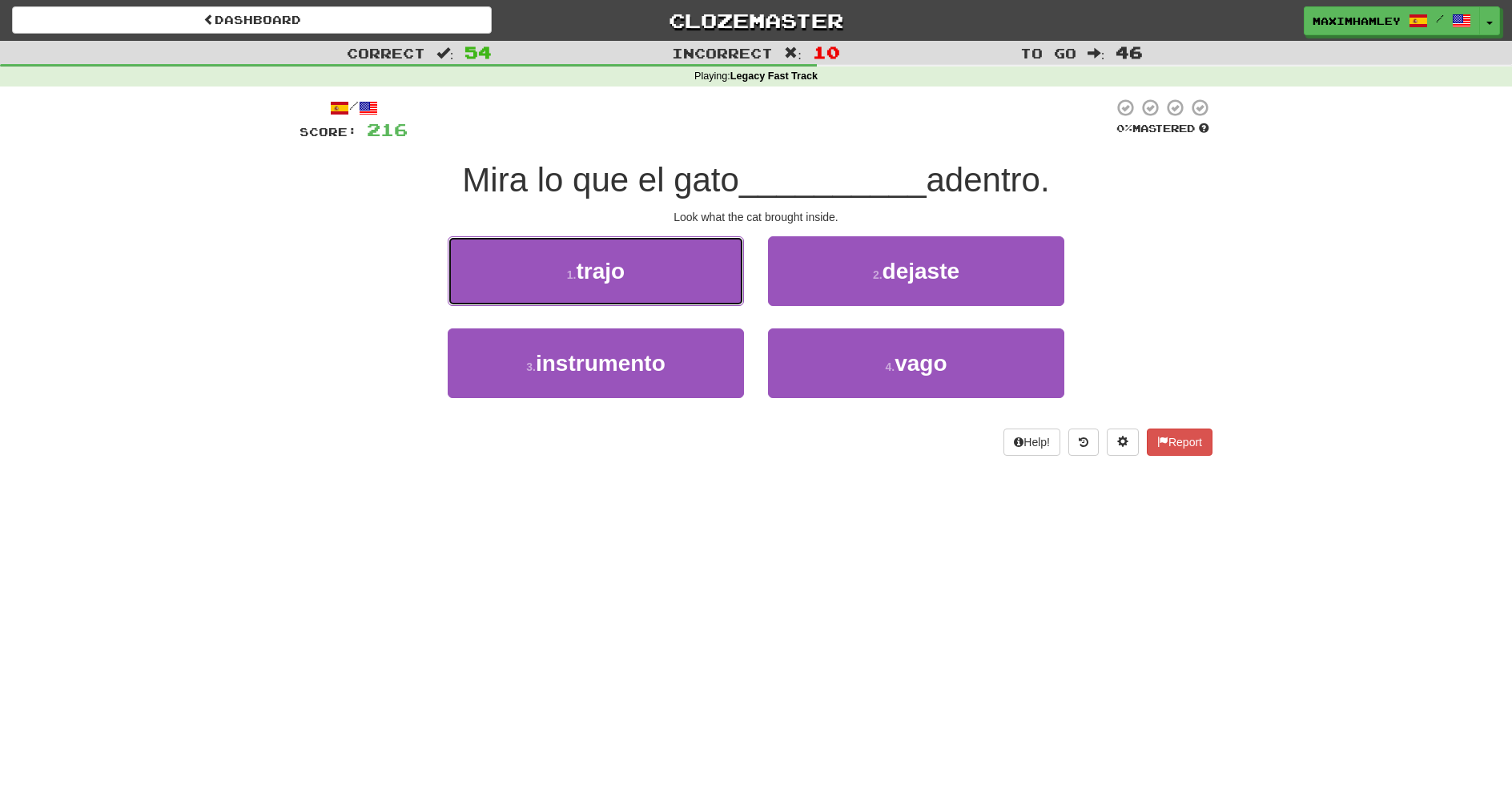
click at [694, 281] on button "1 . trajo" at bounding box center [596, 272] width 296 height 70
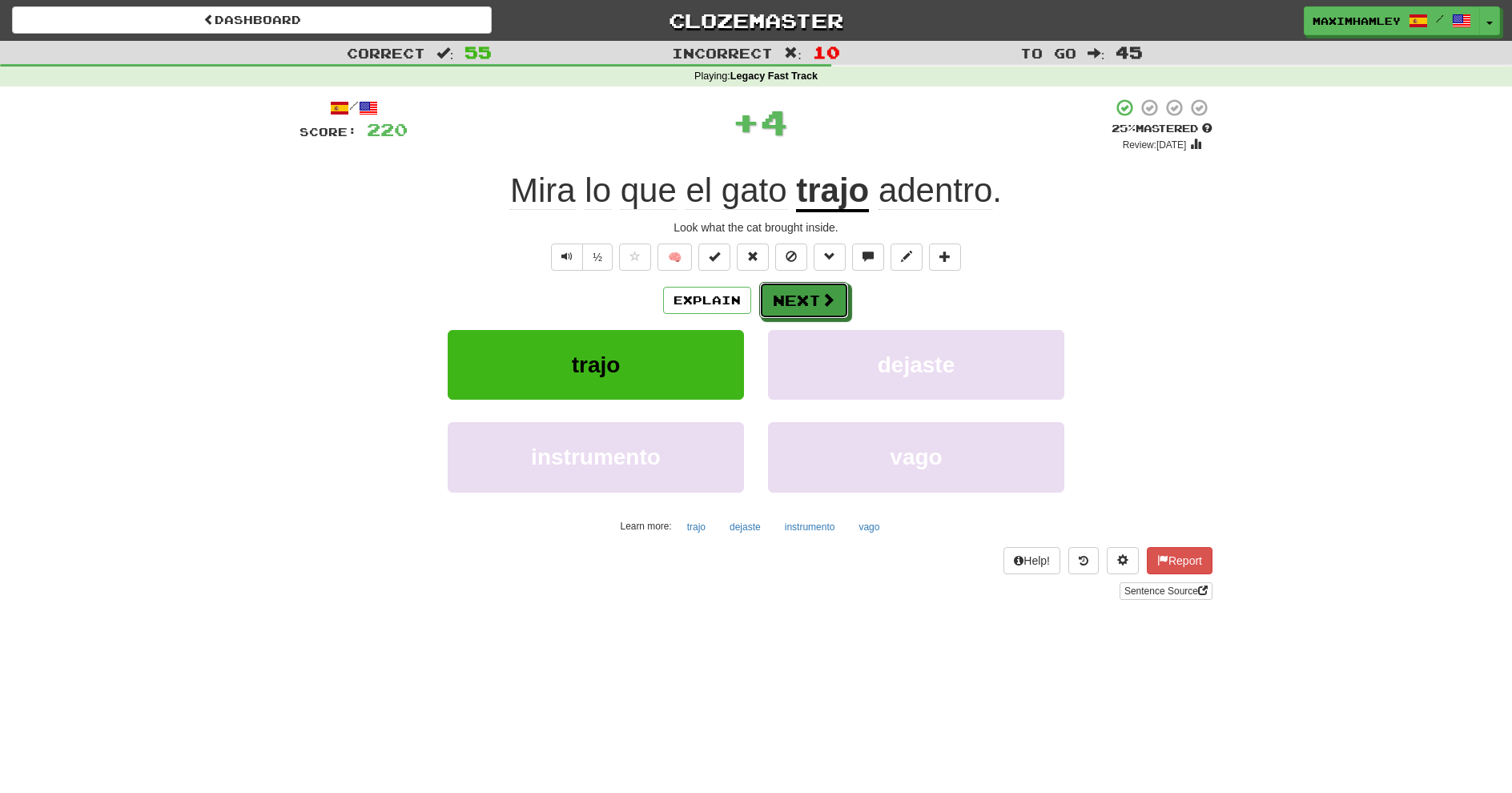
click at [818, 307] on button "Next" at bounding box center [804, 300] width 89 height 37
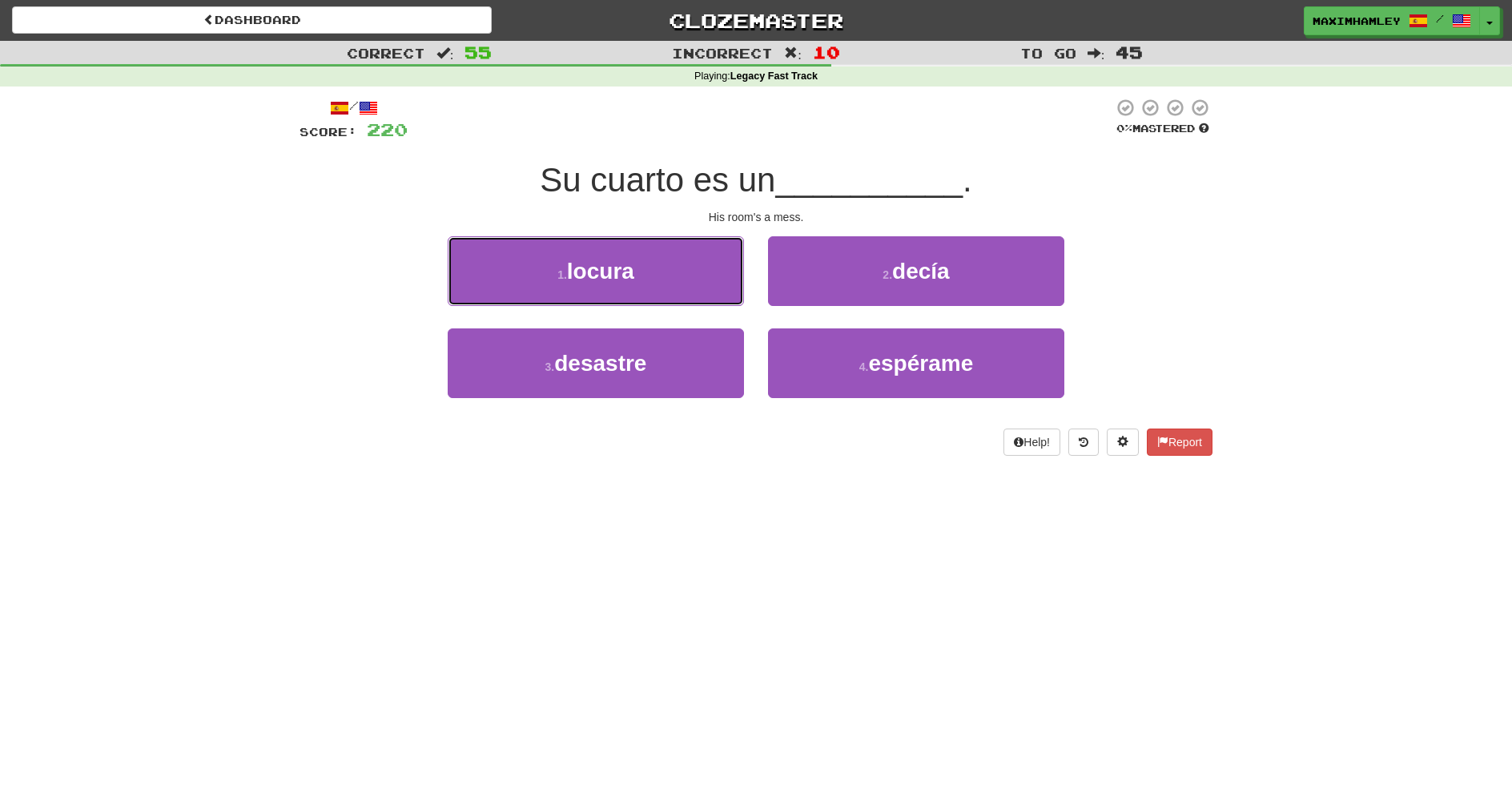
drag, startPoint x: 735, startPoint y: 280, endPoint x: 771, endPoint y: 280, distance: 36.0
click at [735, 280] on button "1 . locura" at bounding box center [596, 272] width 296 height 70
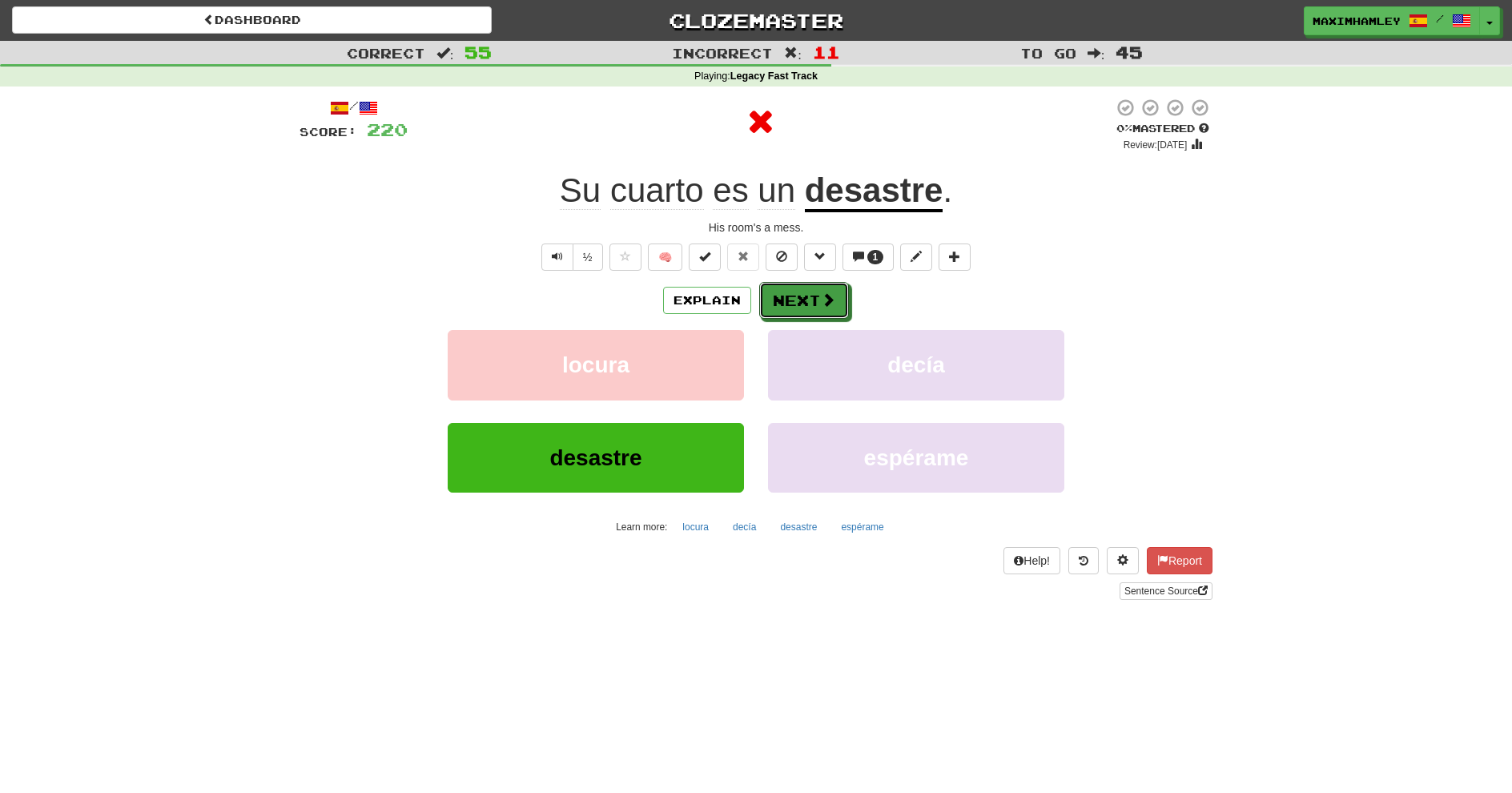
click at [800, 290] on button "Next" at bounding box center [804, 300] width 89 height 37
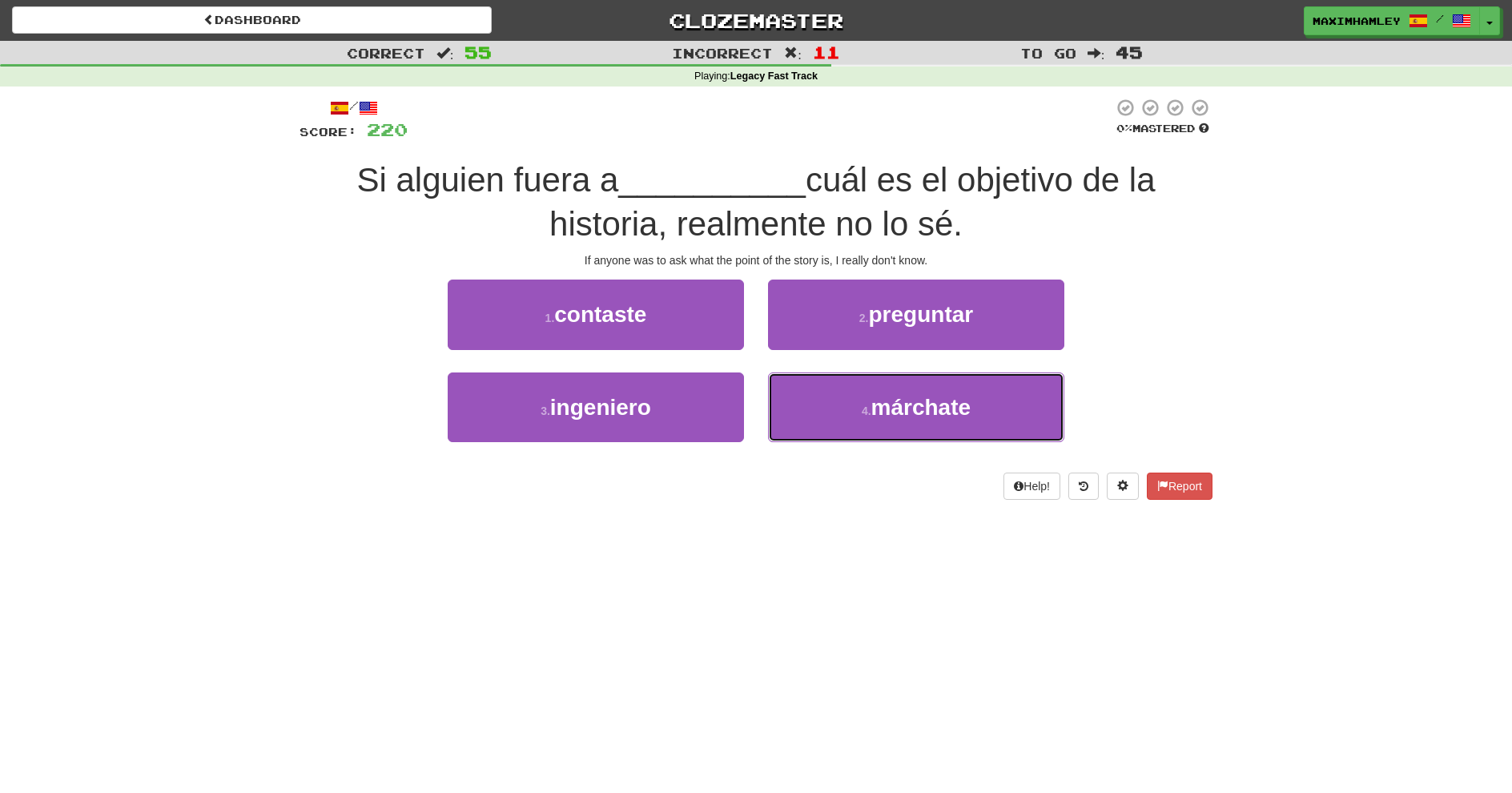
click at [924, 396] on span "márchate" at bounding box center [921, 407] width 100 height 25
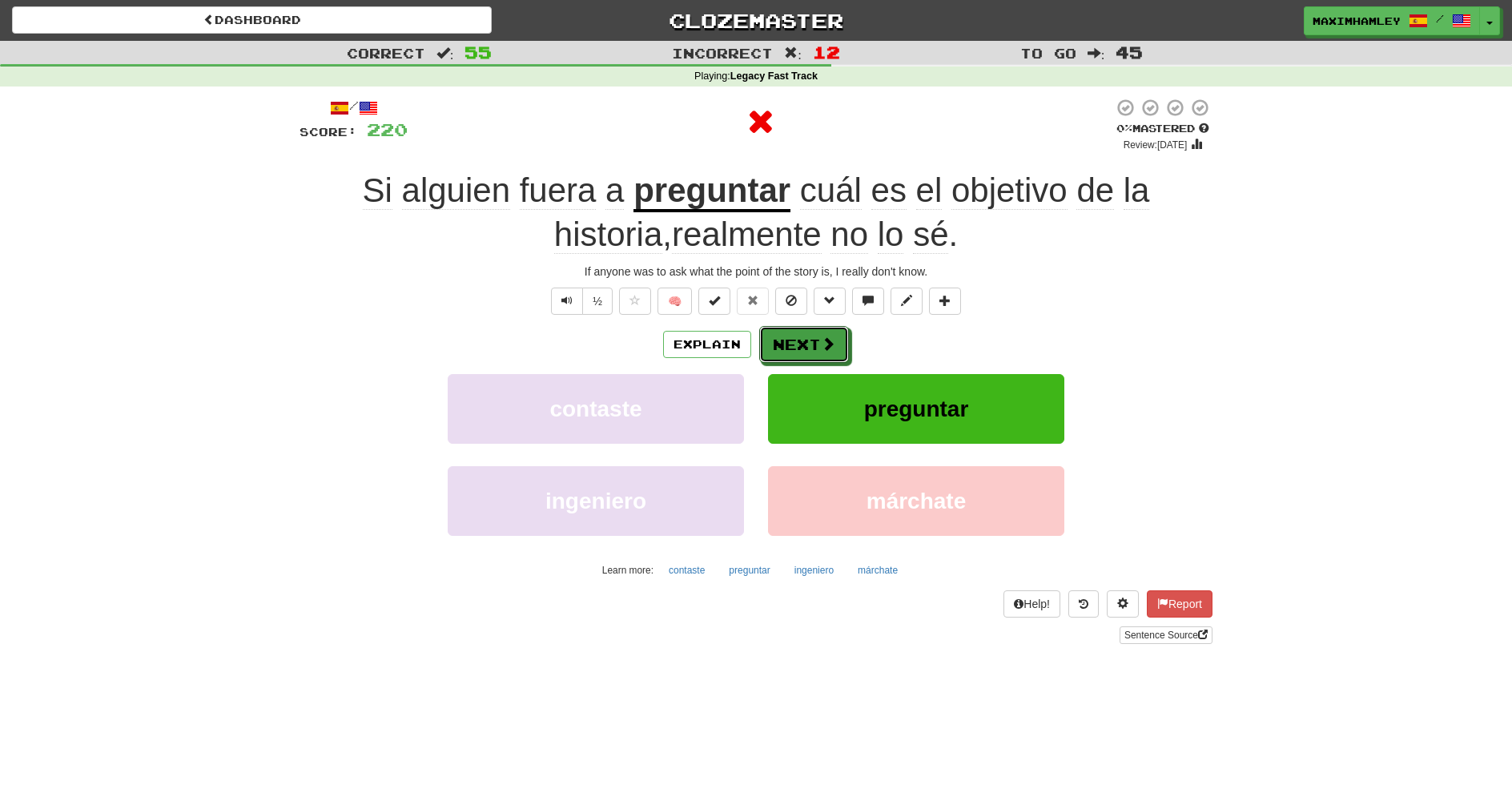
click at [832, 339] on span at bounding box center [828, 344] width 14 height 14
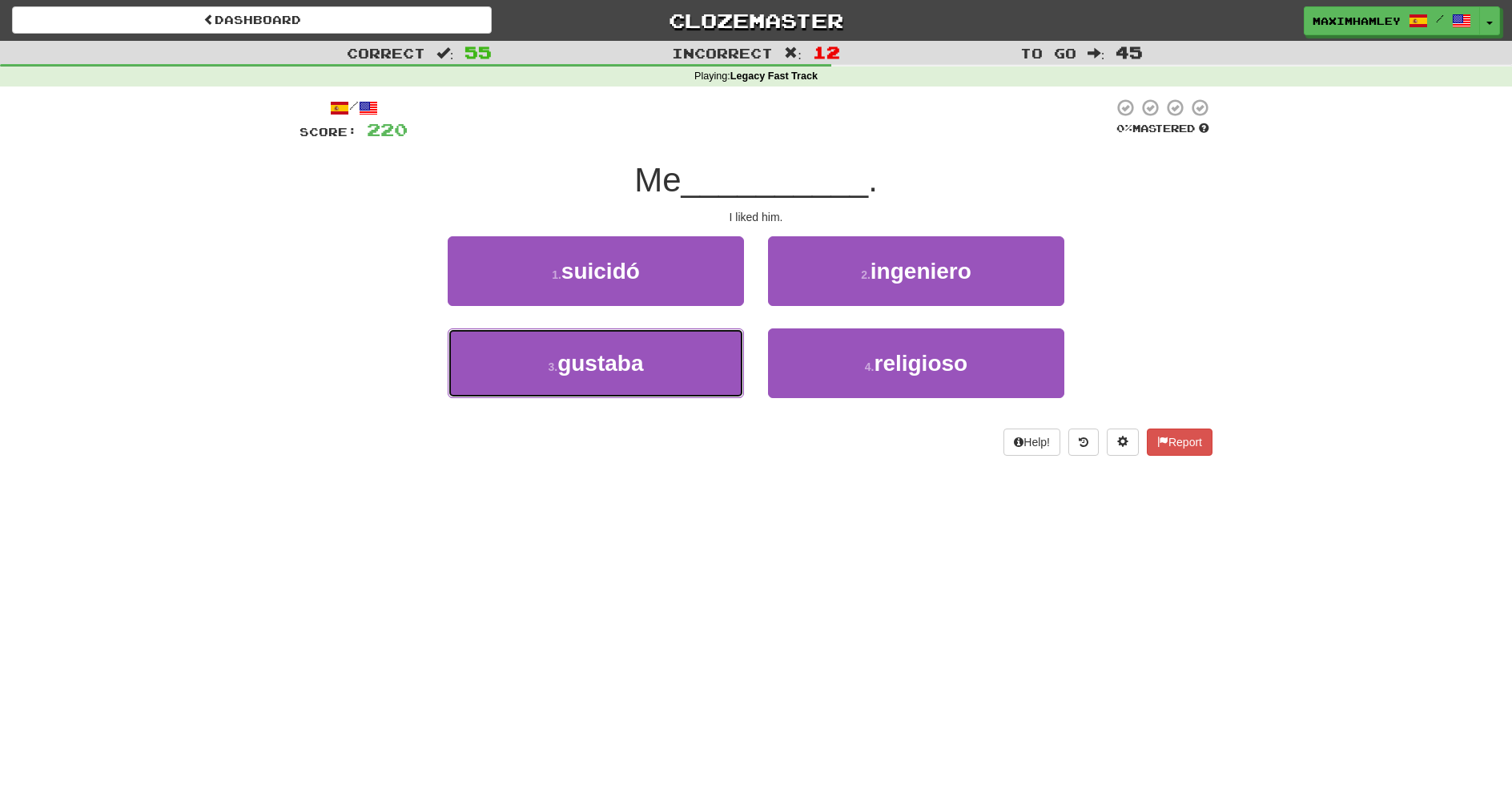
click at [668, 380] on button "3 . gustaba" at bounding box center [596, 363] width 296 height 70
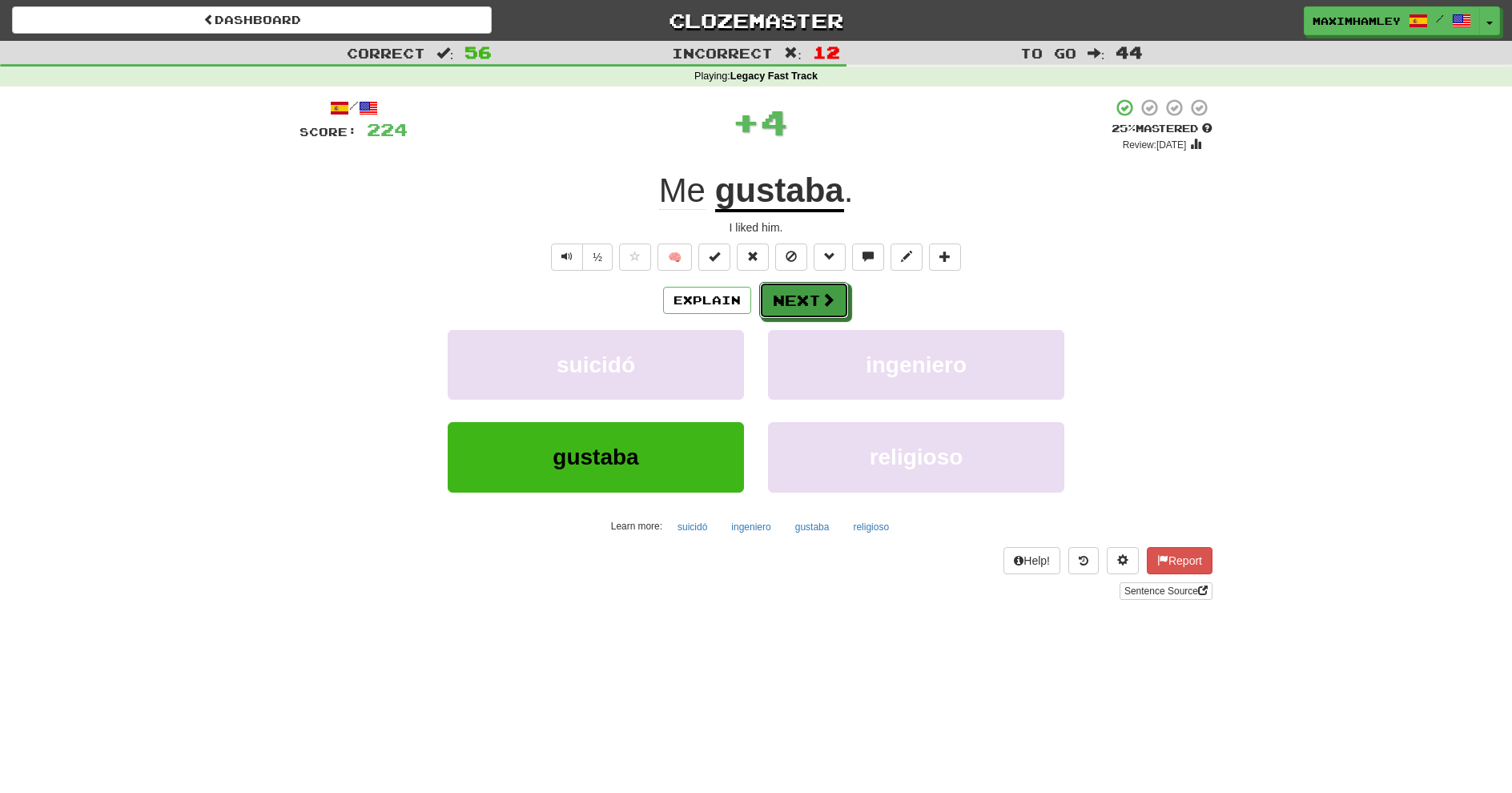
click at [804, 304] on button "Next" at bounding box center [804, 300] width 89 height 37
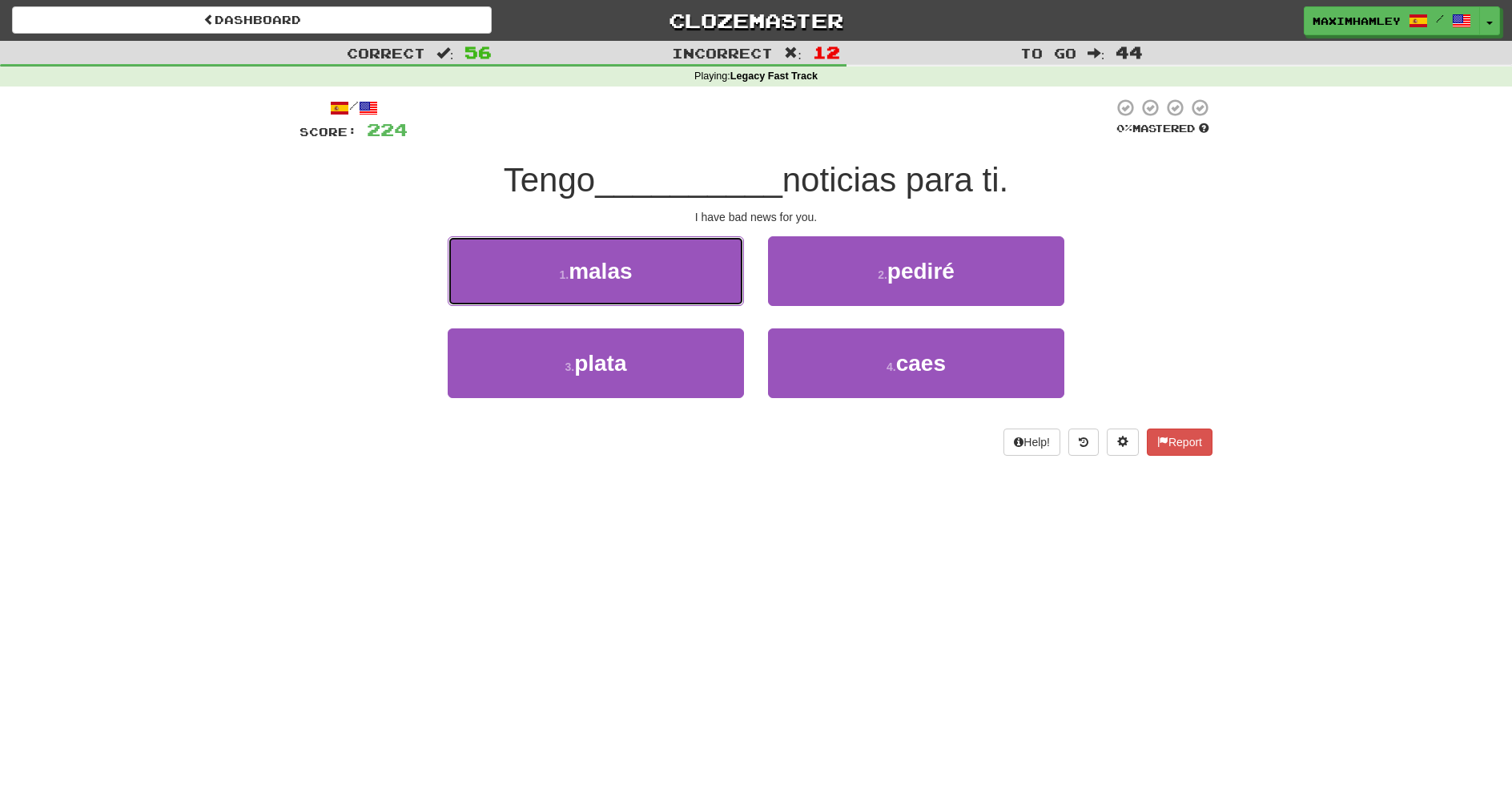
click at [710, 279] on button "1 . malas" at bounding box center [596, 272] width 296 height 70
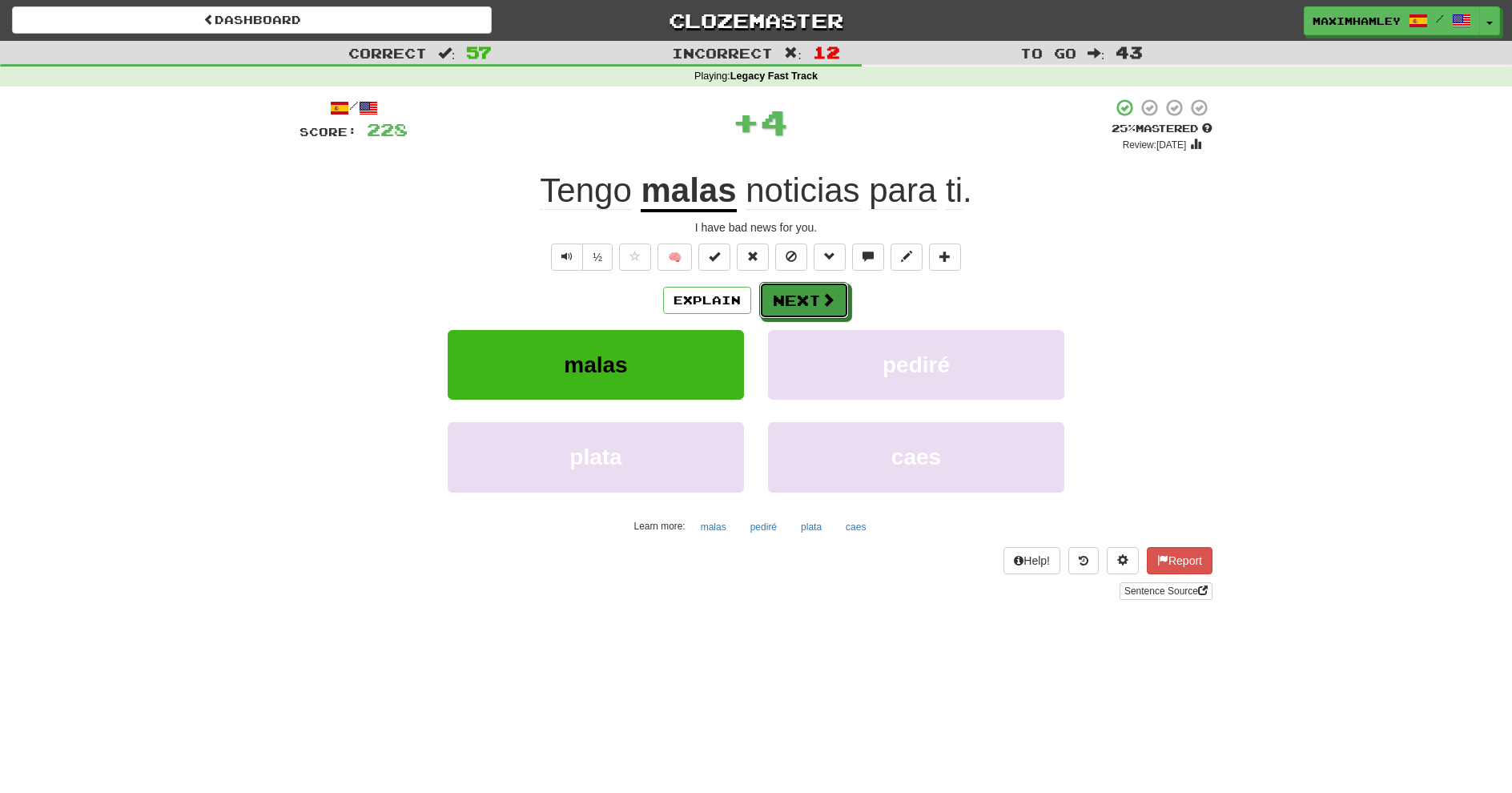
click at [818, 299] on button "Next" at bounding box center [804, 300] width 89 height 37
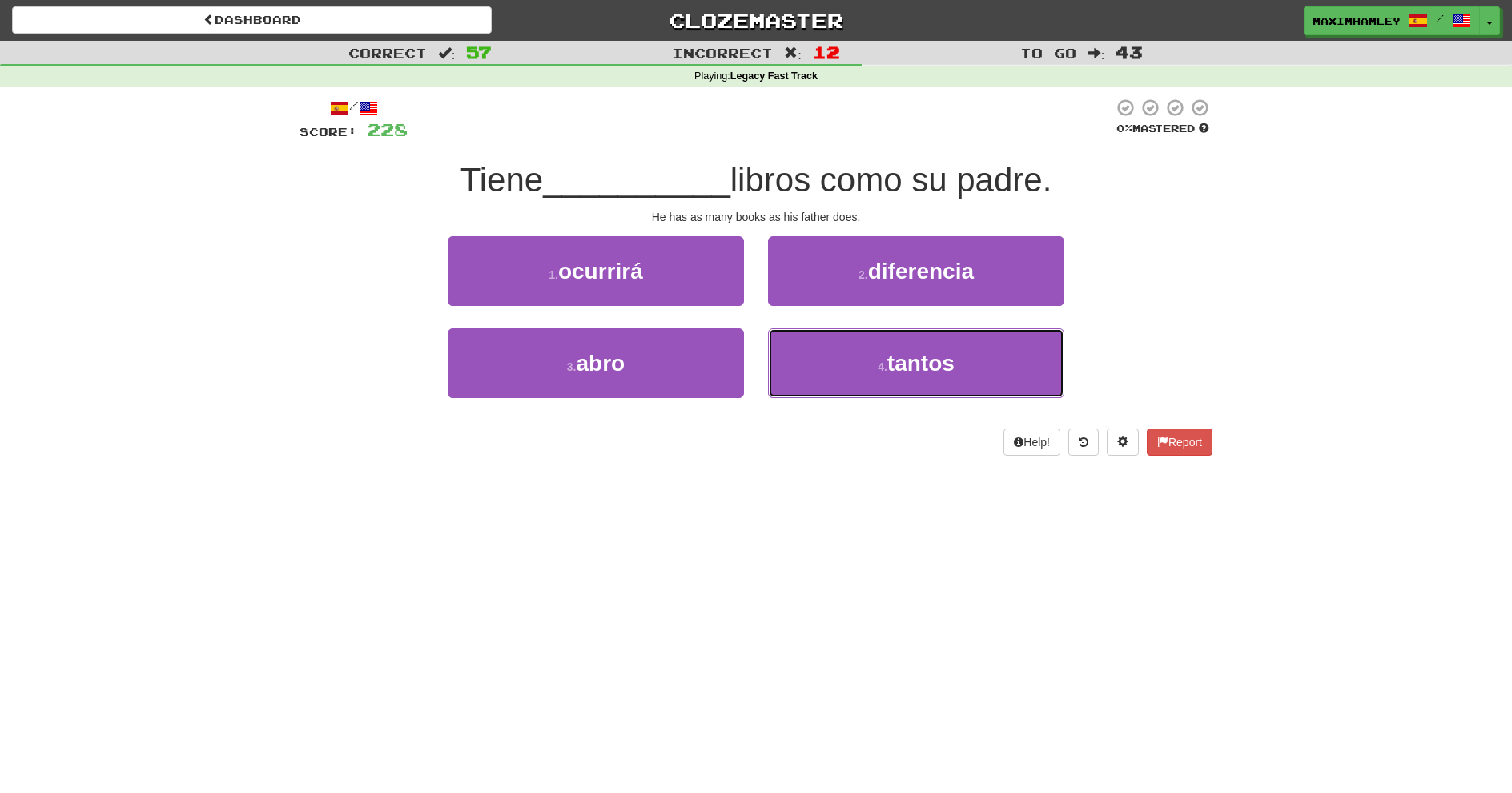
click at [809, 332] on button "4 . tantos" at bounding box center [916, 363] width 296 height 70
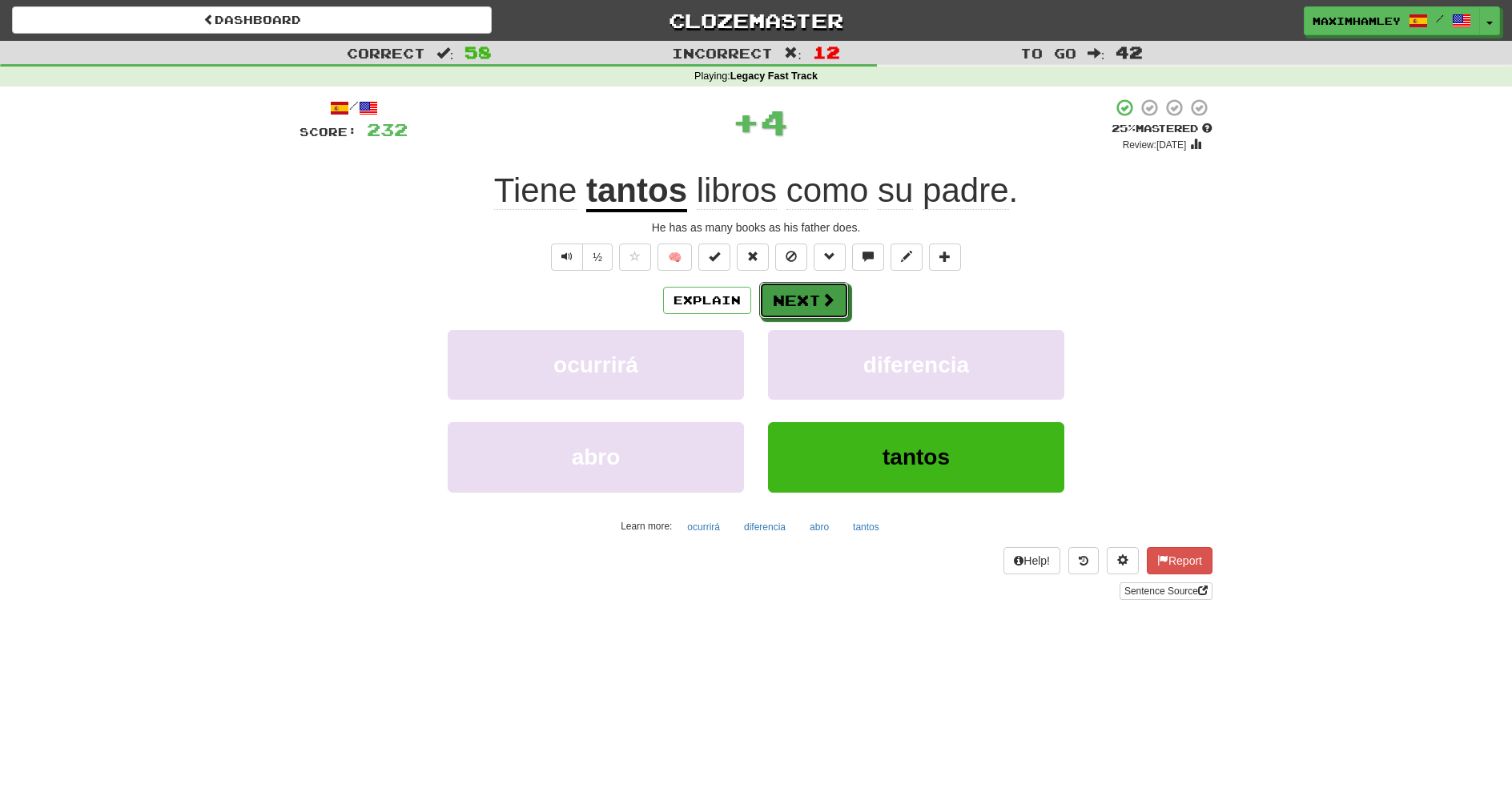
click at [810, 296] on button "Next" at bounding box center [804, 300] width 89 height 37
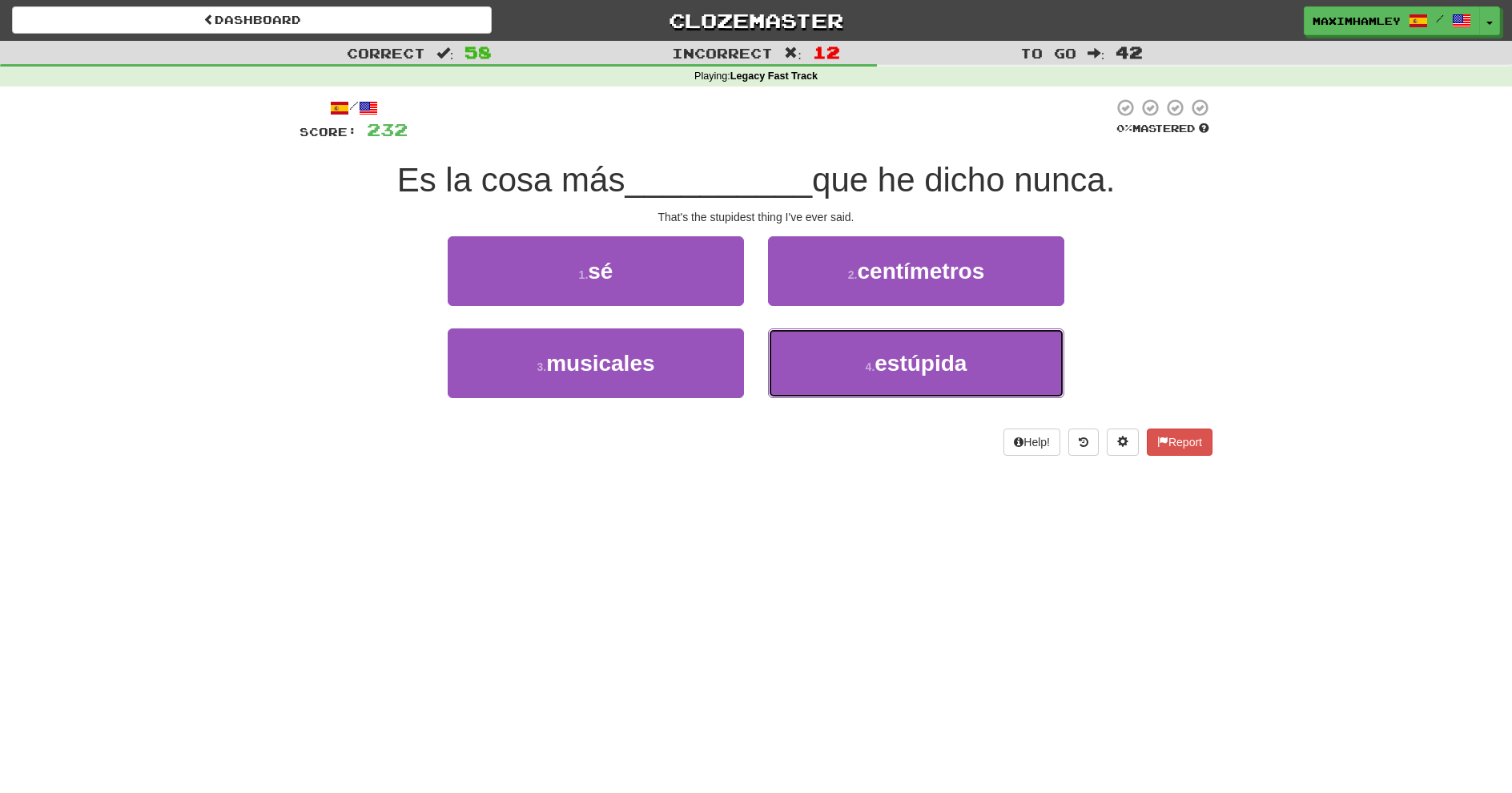
click at [845, 349] on button "4 . estúpida" at bounding box center [916, 363] width 296 height 70
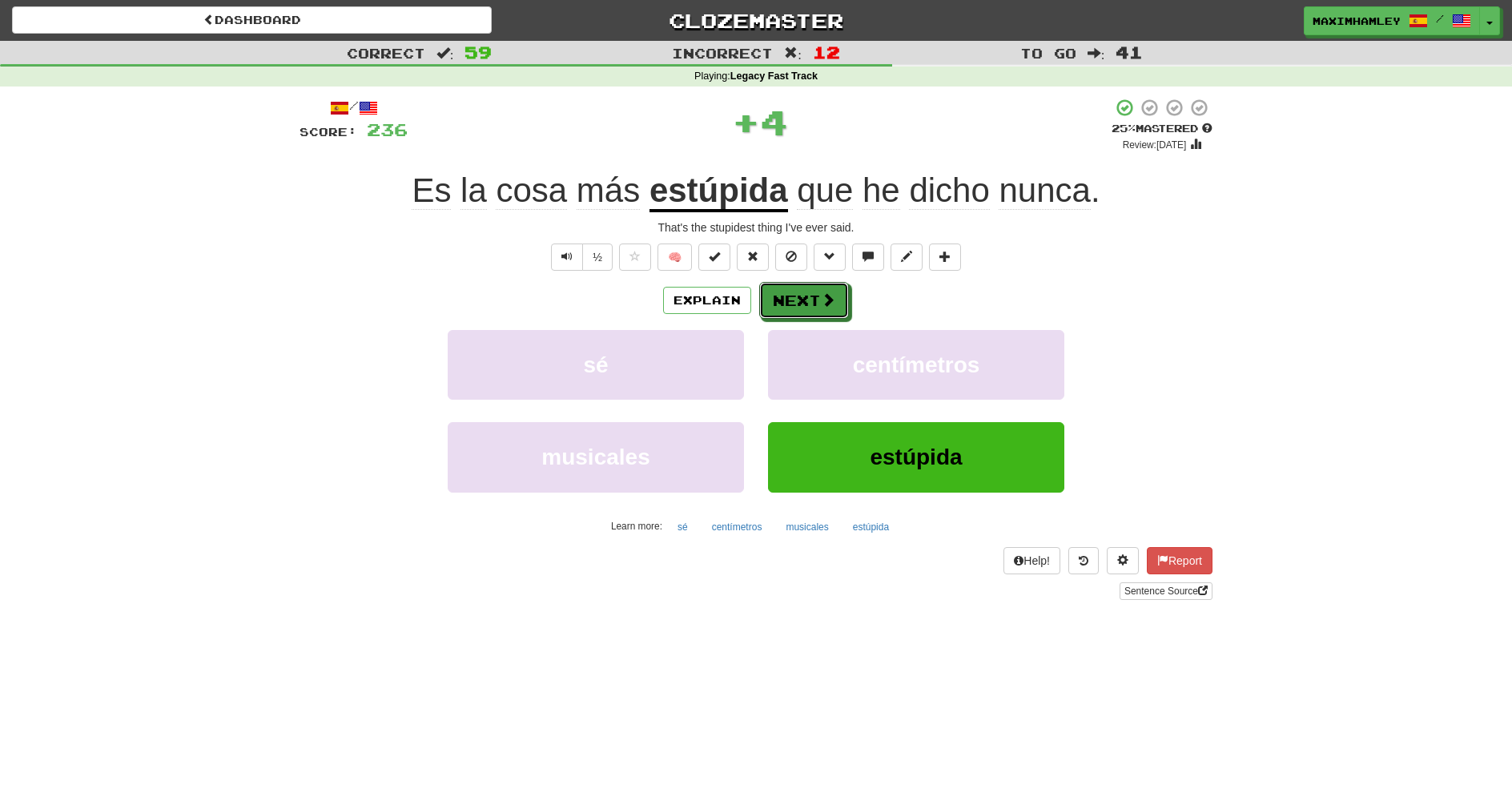
click at [801, 297] on button "Next" at bounding box center [804, 300] width 89 height 37
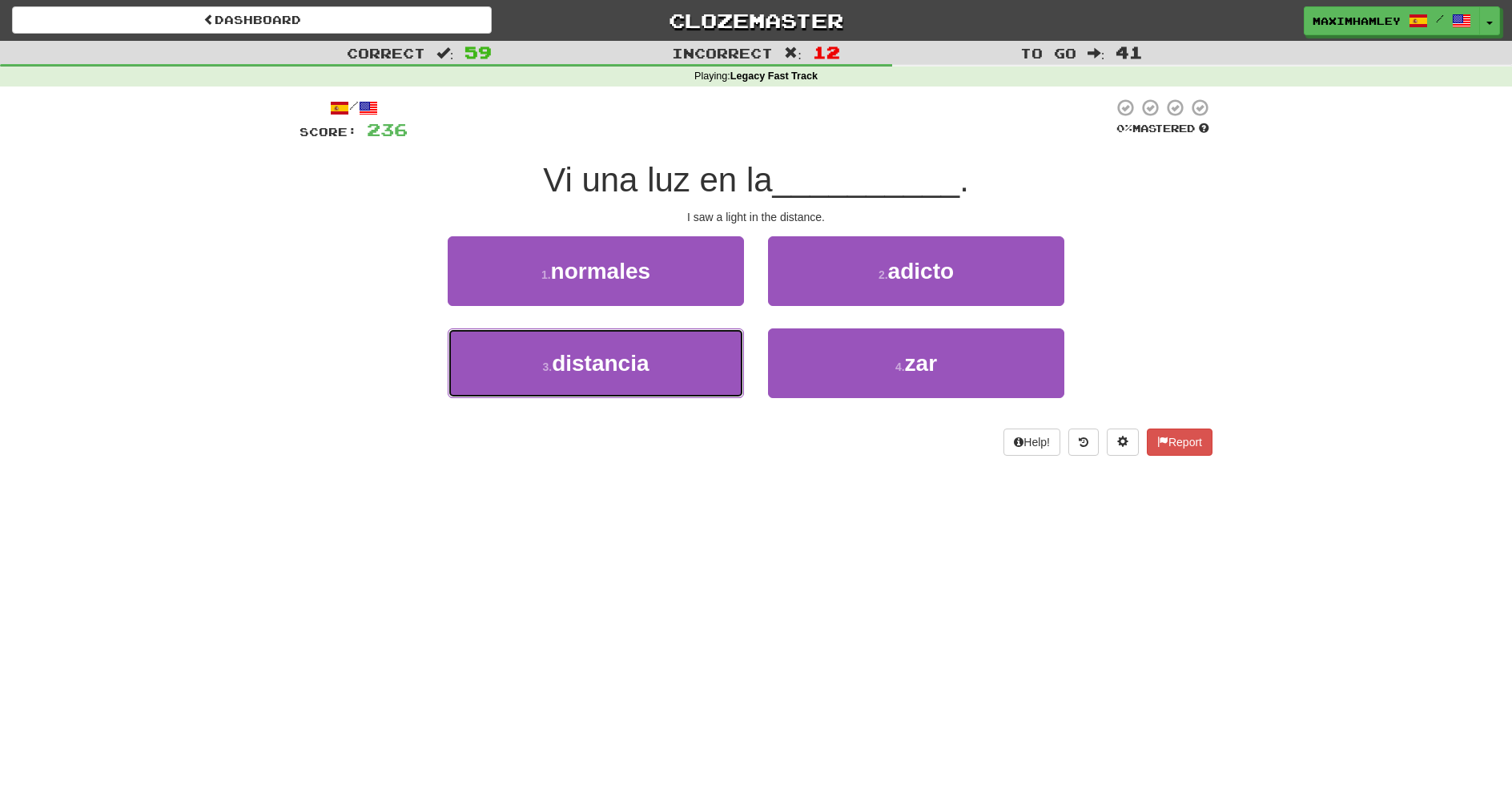
click at [715, 334] on button "3 . distancia" at bounding box center [596, 363] width 296 height 70
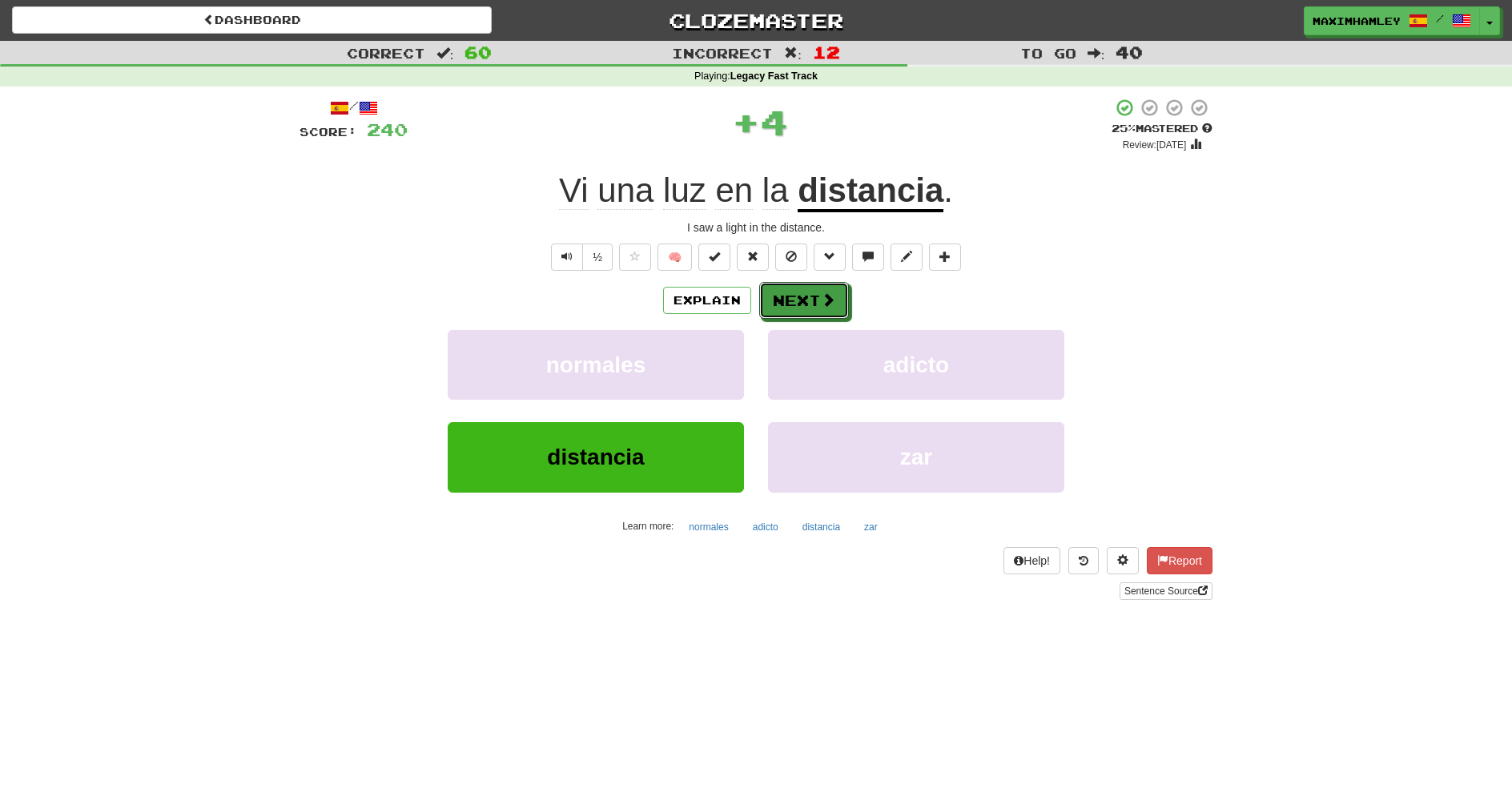
click at [845, 288] on button "Next" at bounding box center [804, 300] width 89 height 37
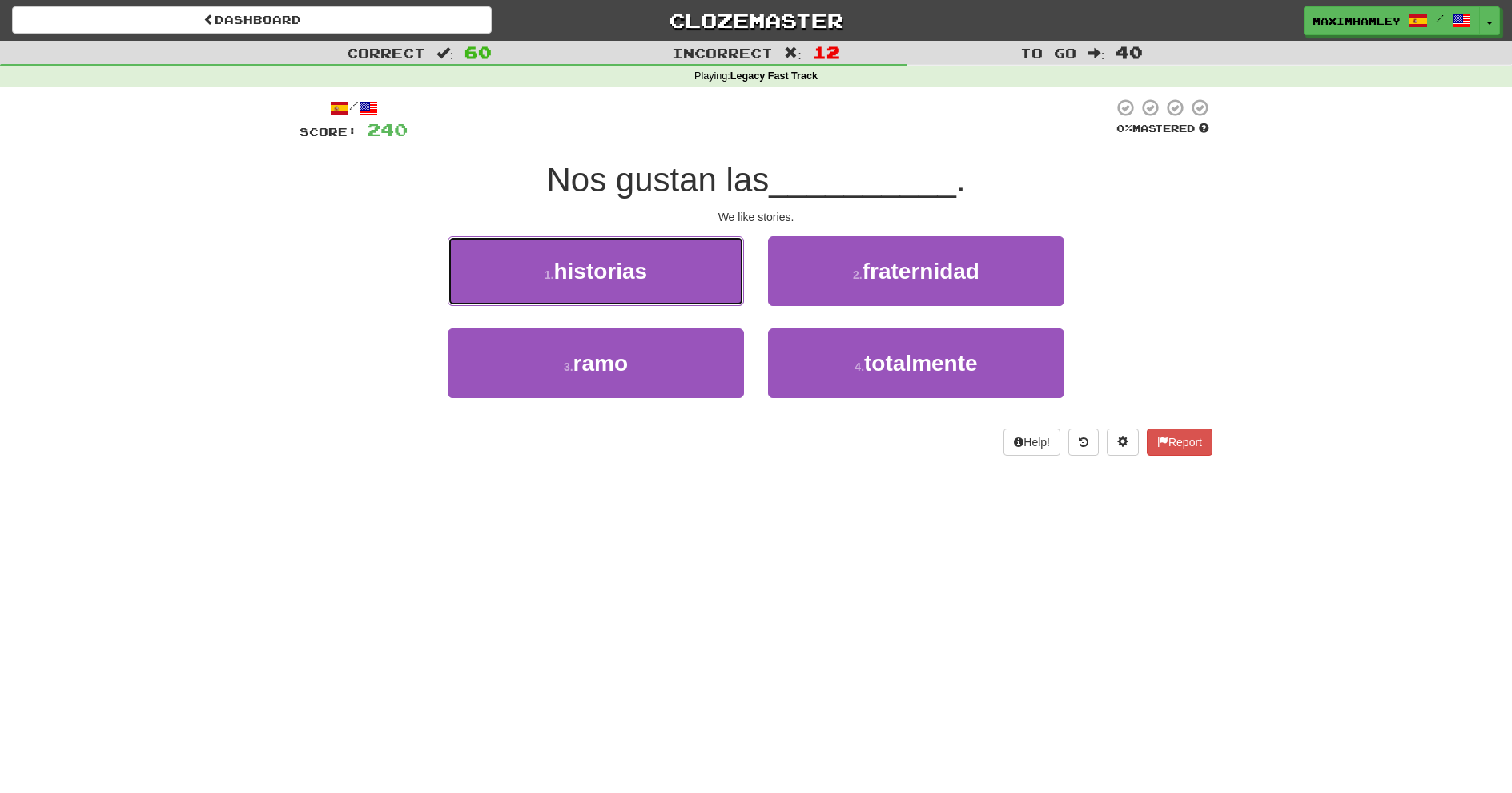
click at [654, 276] on button "1 . historias" at bounding box center [596, 272] width 296 height 70
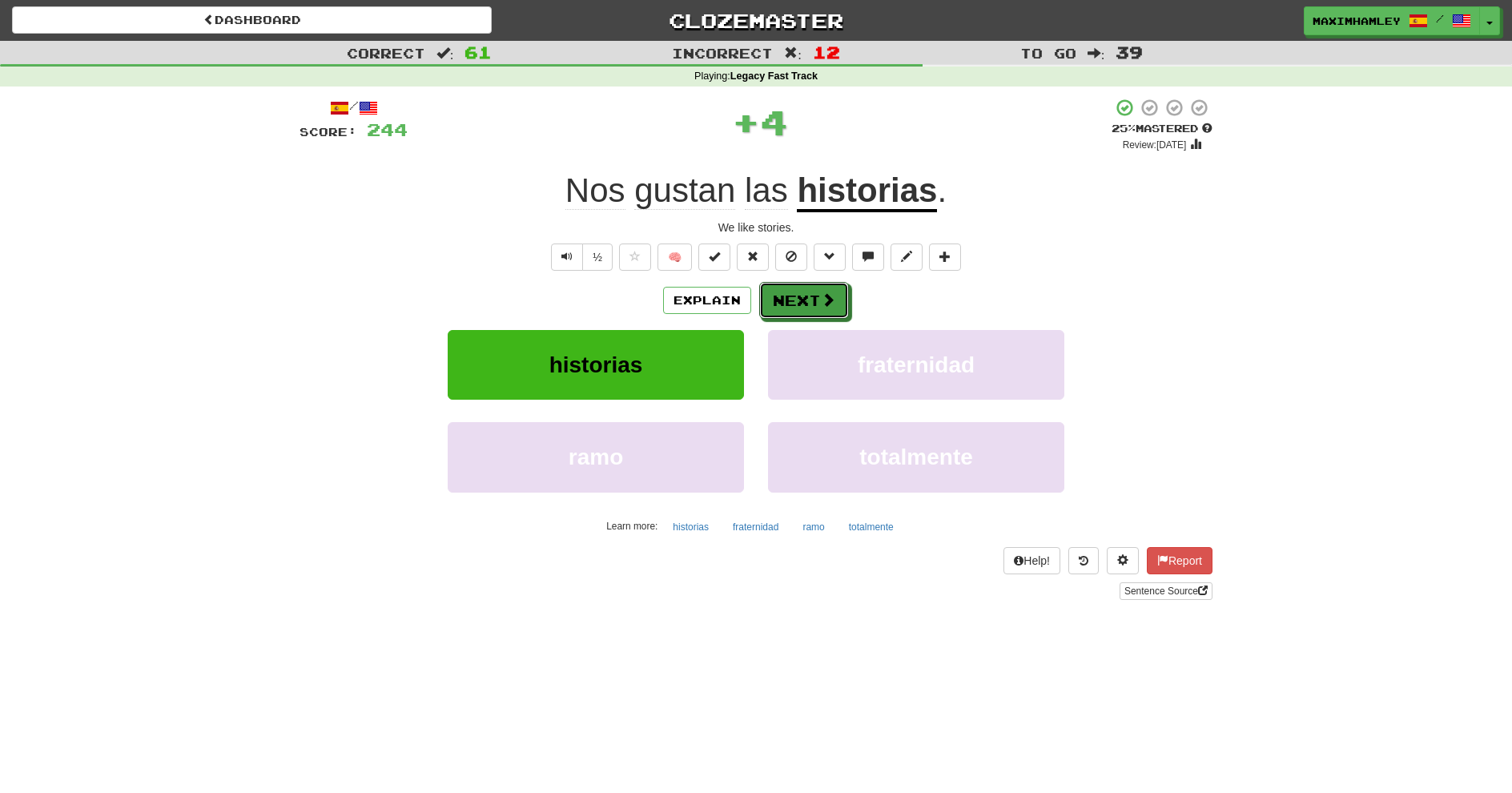
click at [783, 304] on button "Next" at bounding box center [804, 300] width 89 height 37
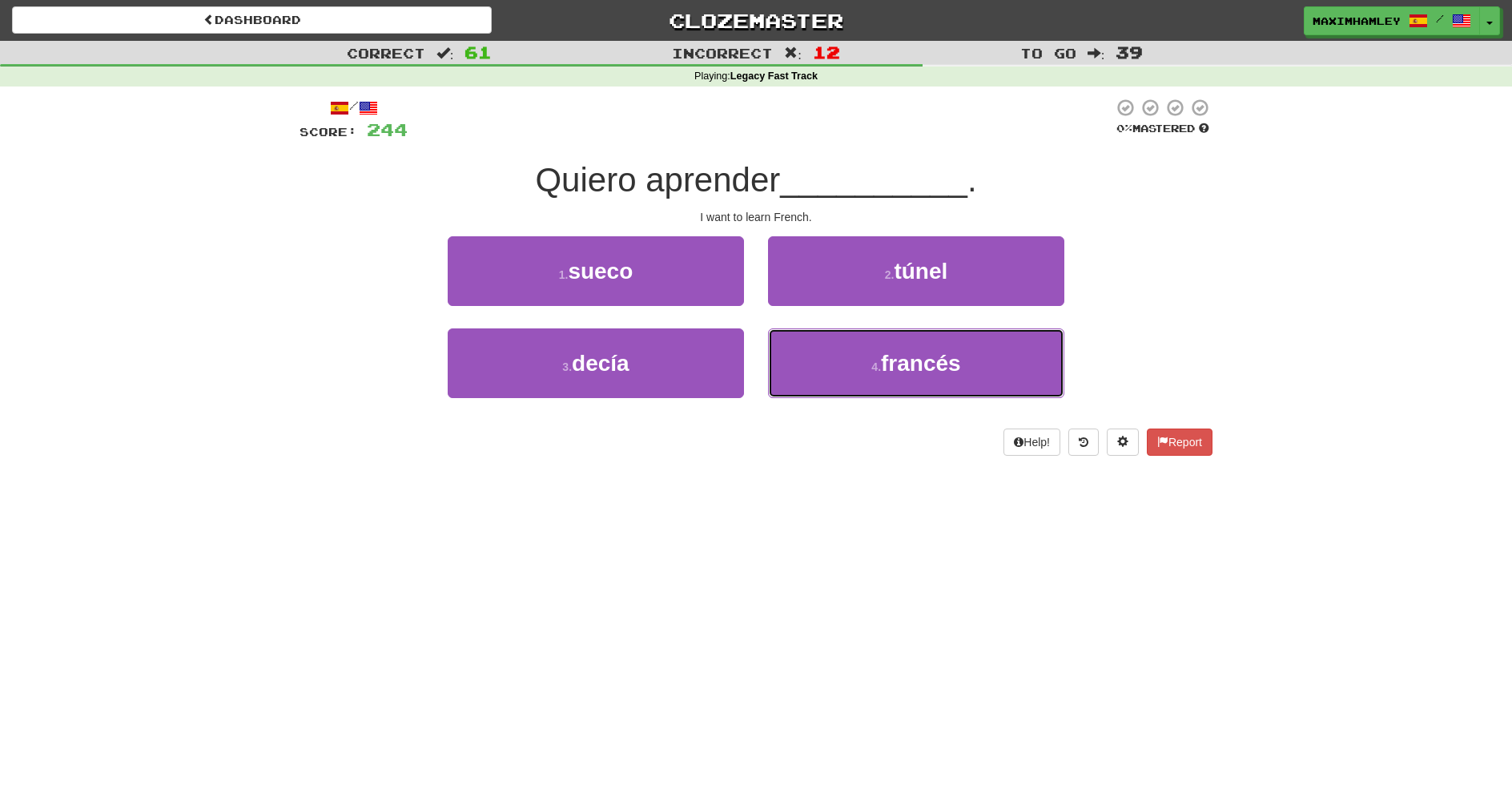
click at [855, 344] on button "4 . francés" at bounding box center [916, 363] width 296 height 70
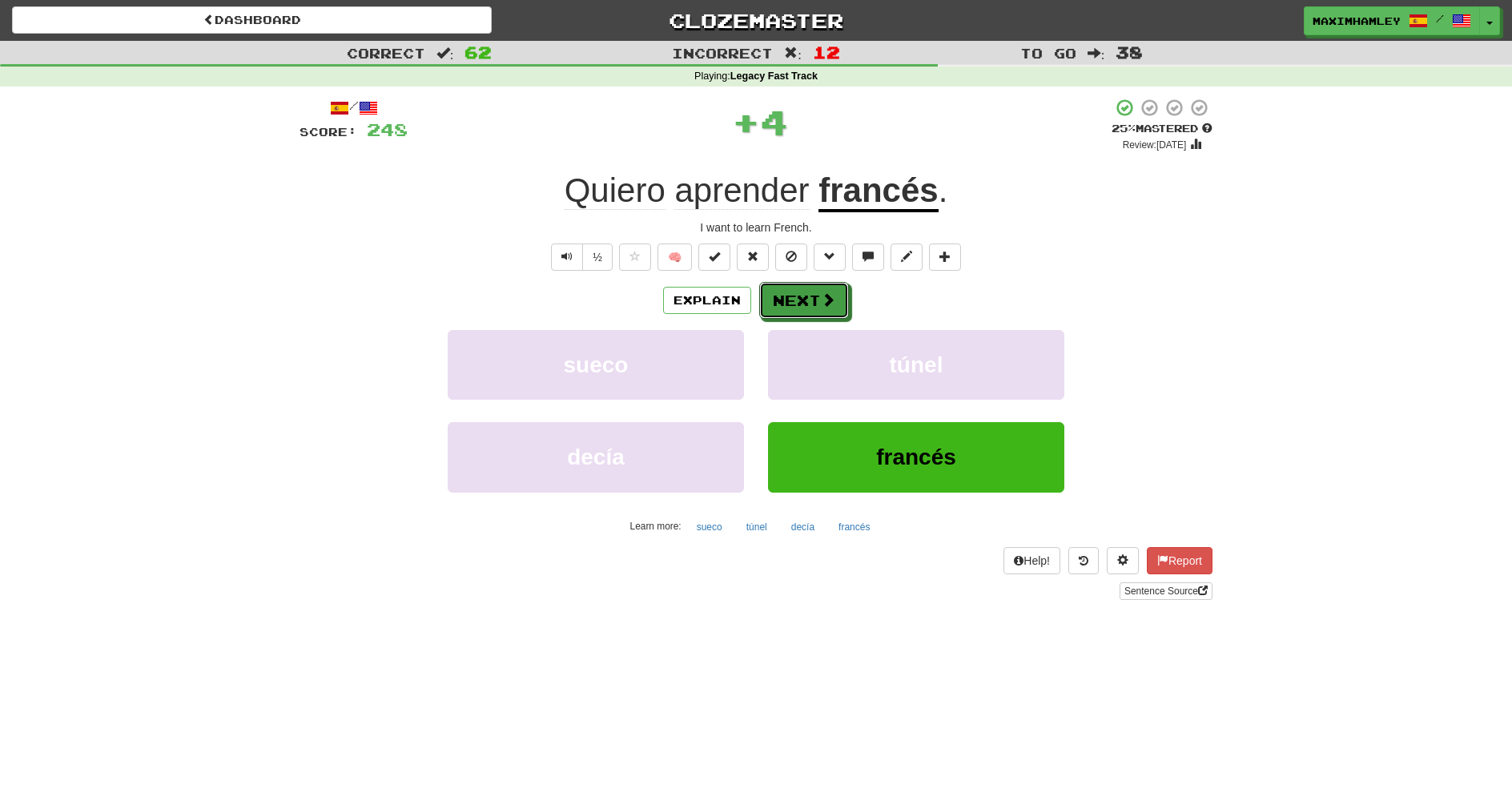
click at [789, 314] on button "Next" at bounding box center [804, 300] width 89 height 37
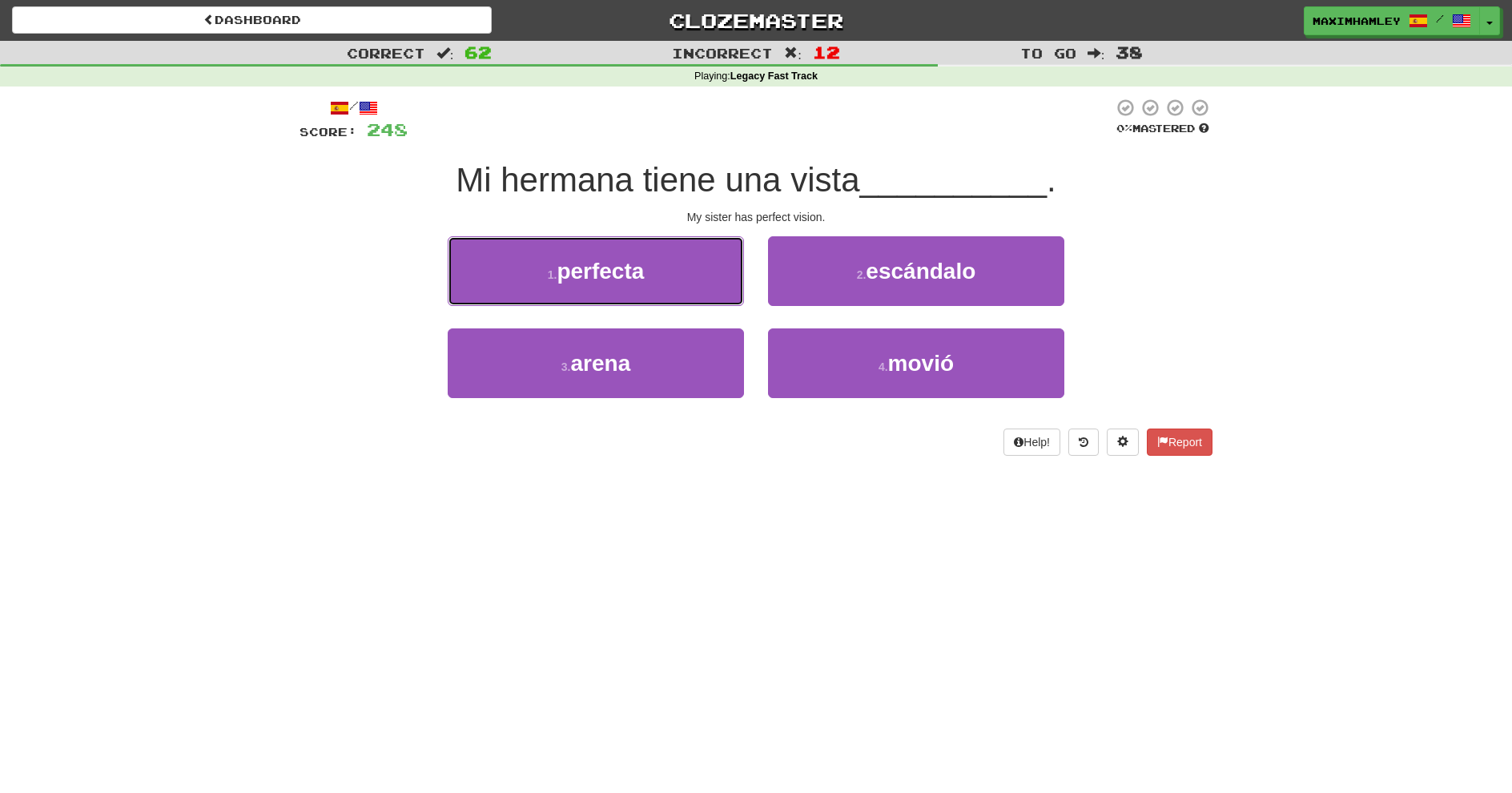
click at [743, 285] on button "1 . perfecta" at bounding box center [596, 272] width 296 height 70
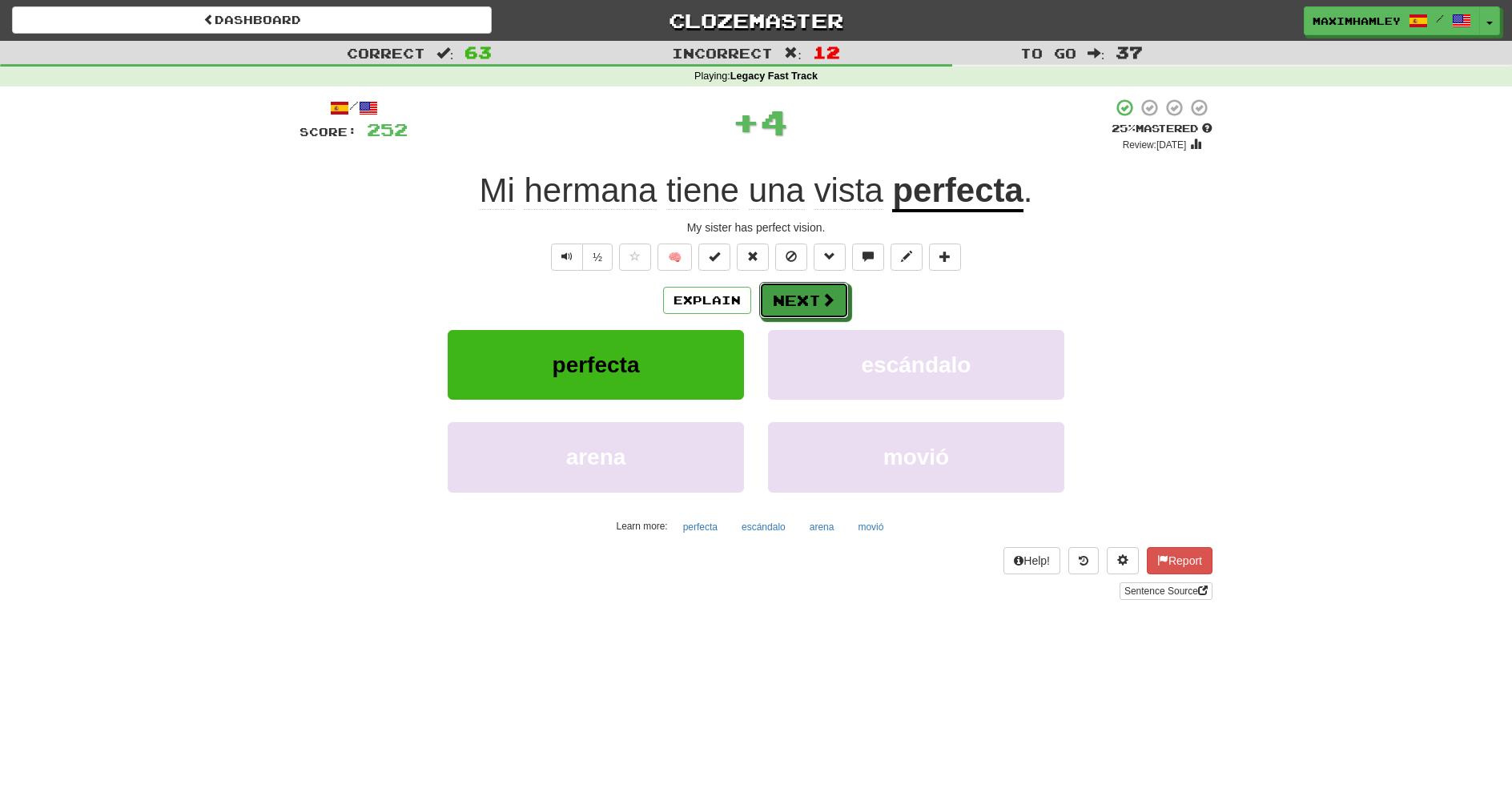
click at [808, 305] on button "Next" at bounding box center [804, 300] width 89 height 37
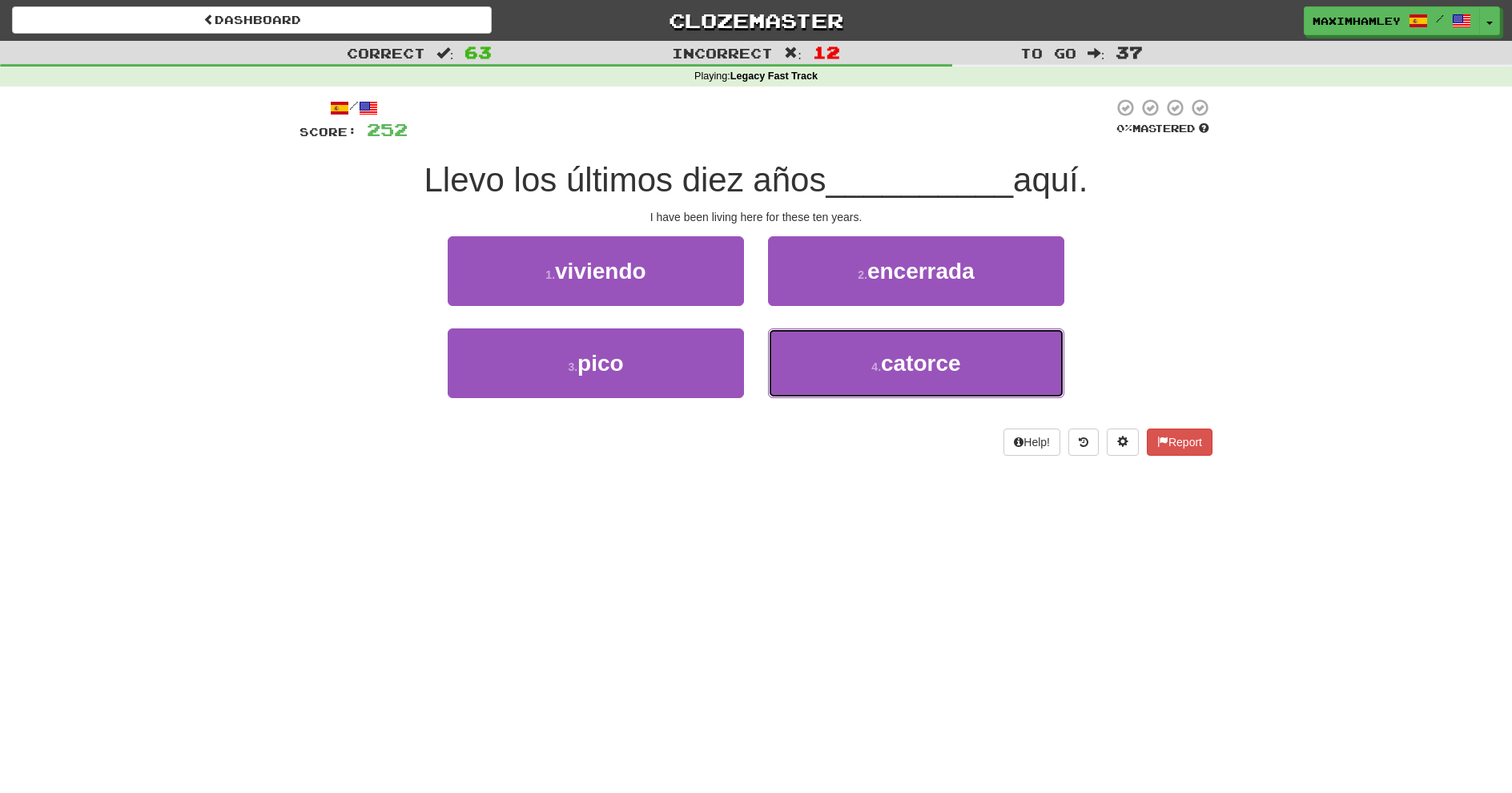
drag, startPoint x: 787, startPoint y: 334, endPoint x: 745, endPoint y: 421, distance: 96.6
click at [746, 421] on div "3 . pico 4 . catorce" at bounding box center [756, 374] width 961 height 92
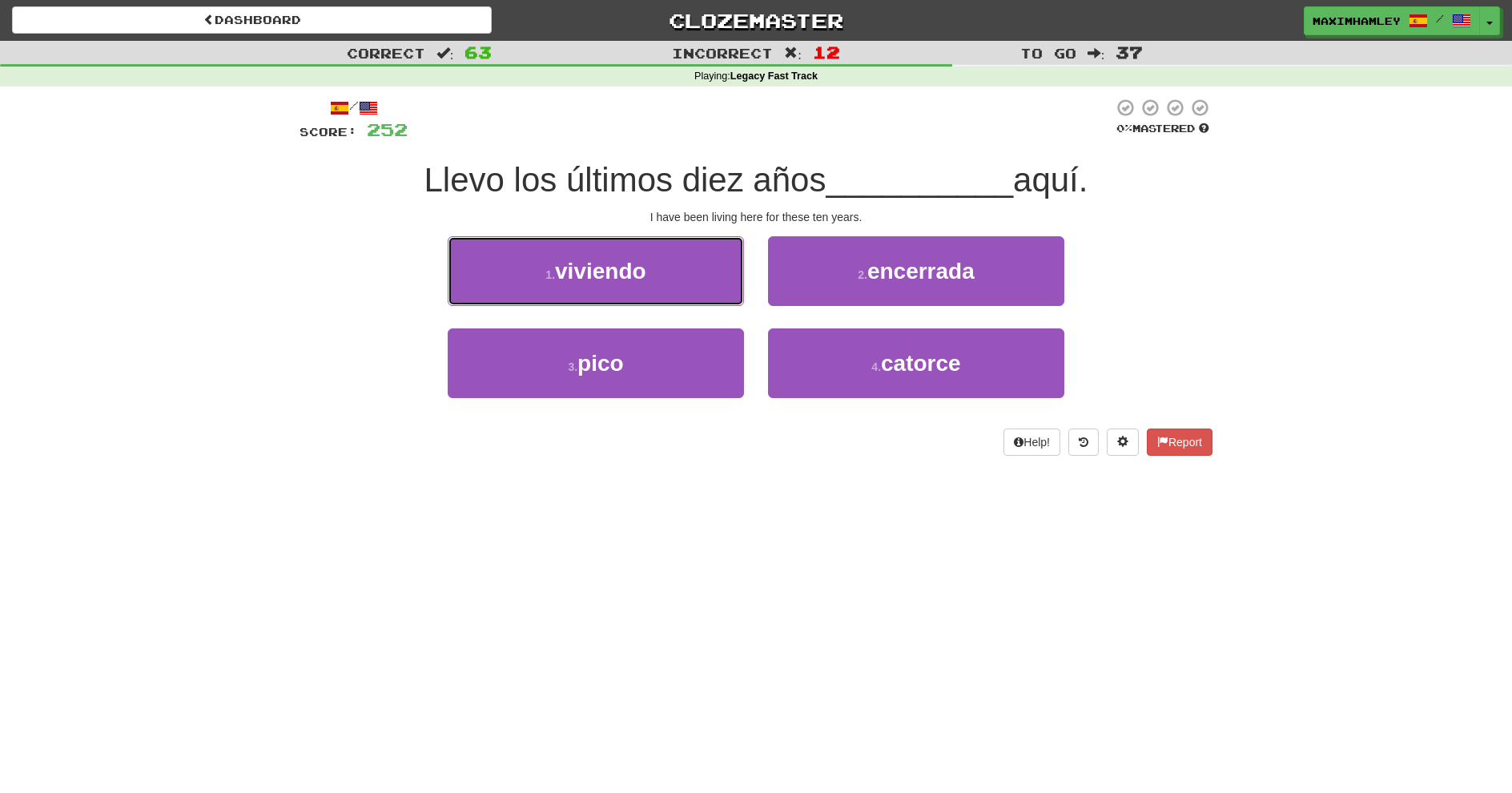
click at [664, 287] on button "1 . viviendo" at bounding box center [596, 272] width 296 height 70
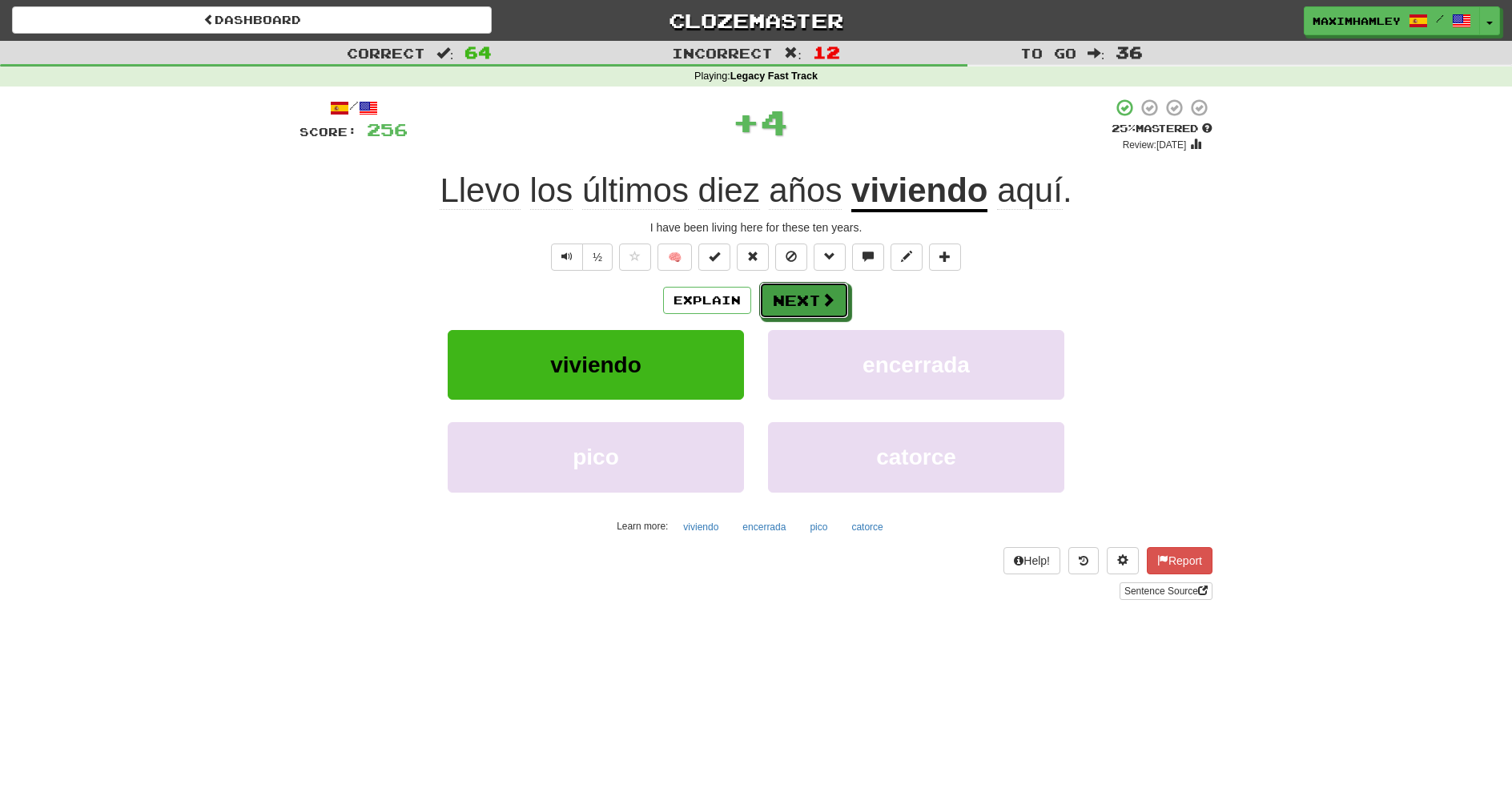
click at [831, 294] on span at bounding box center [828, 299] width 14 height 14
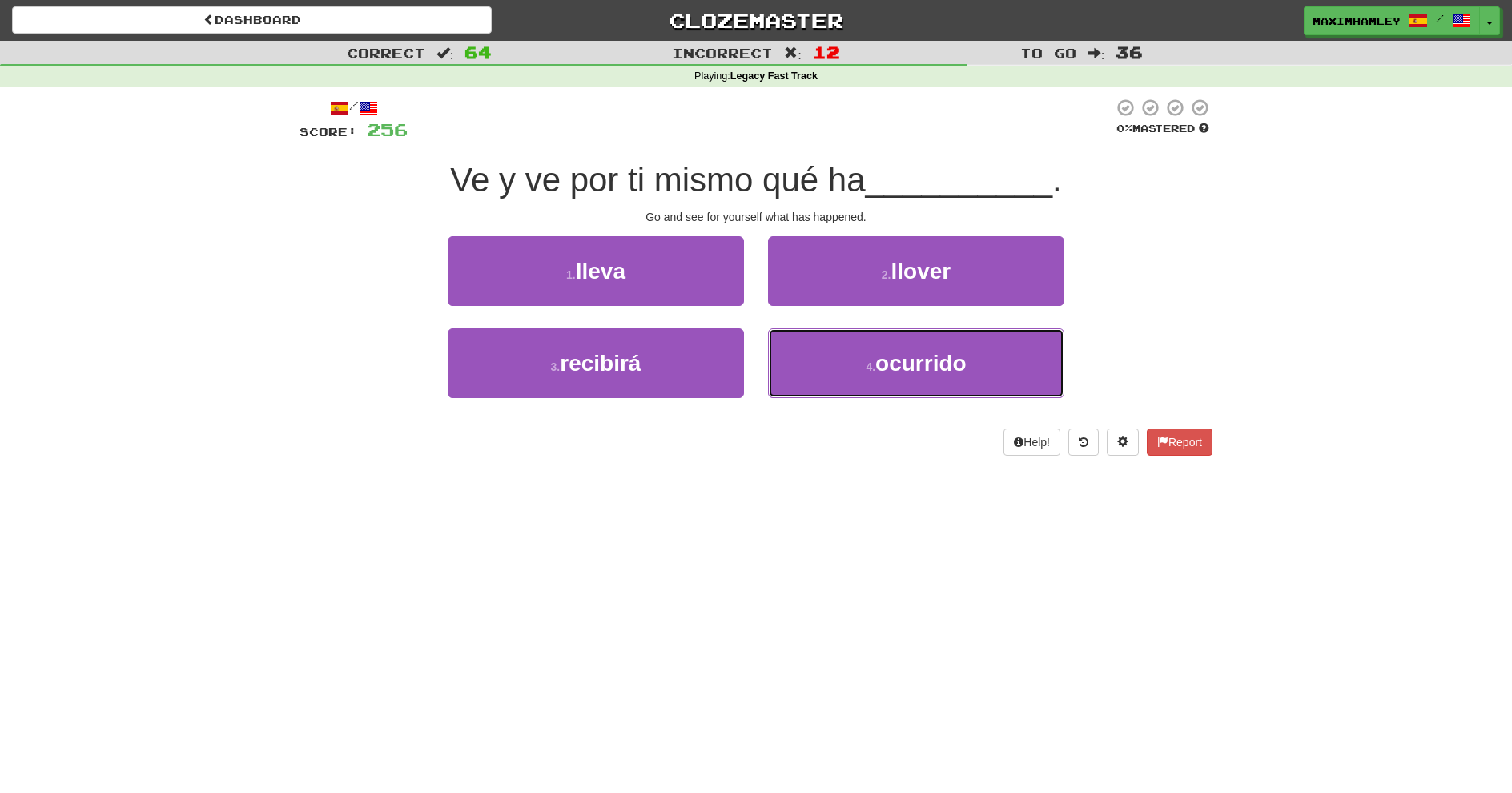
click at [794, 368] on button "4 . ocurrido" at bounding box center [916, 363] width 296 height 70
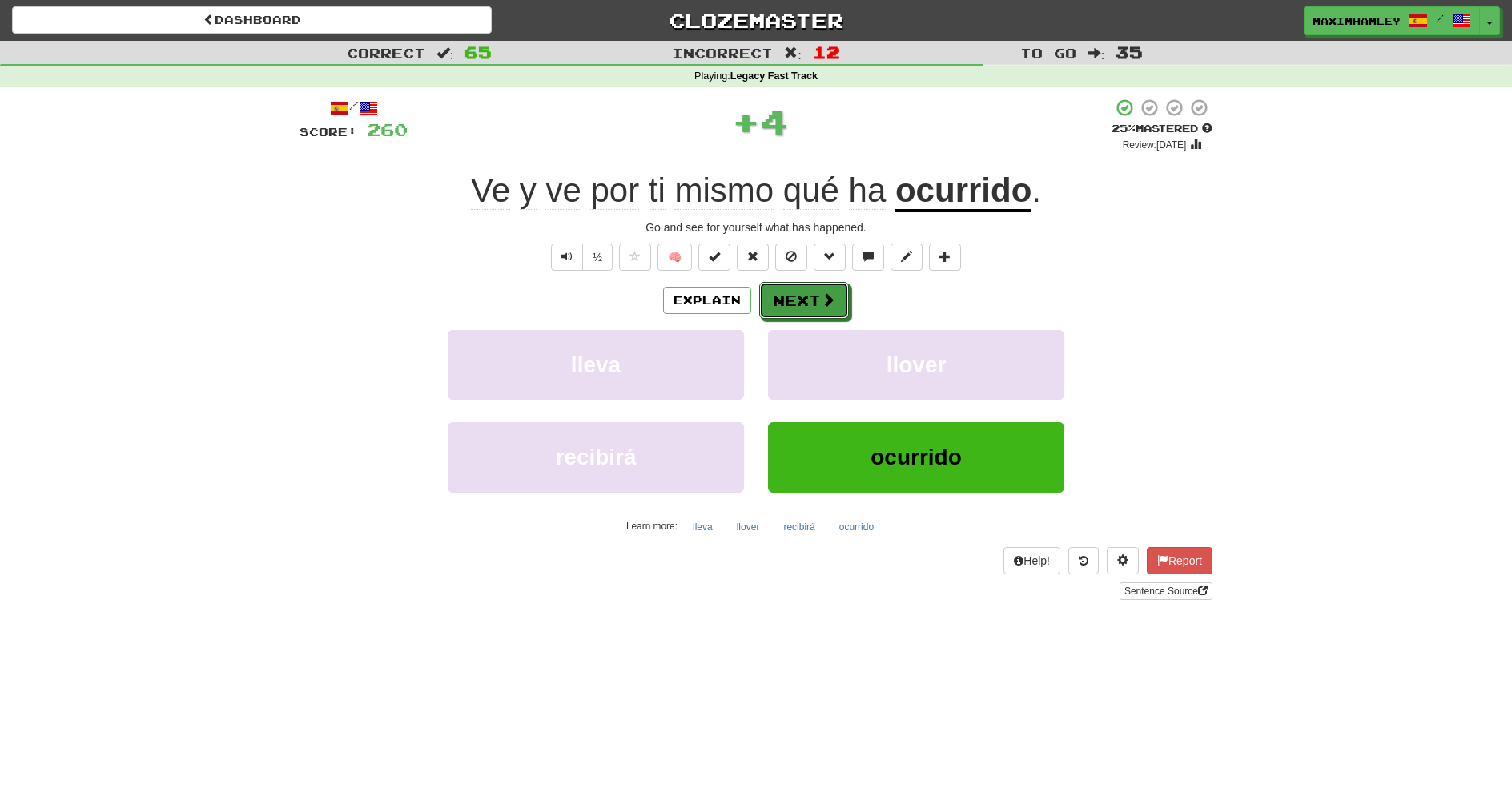
click at [794, 311] on button "Next" at bounding box center [804, 300] width 89 height 37
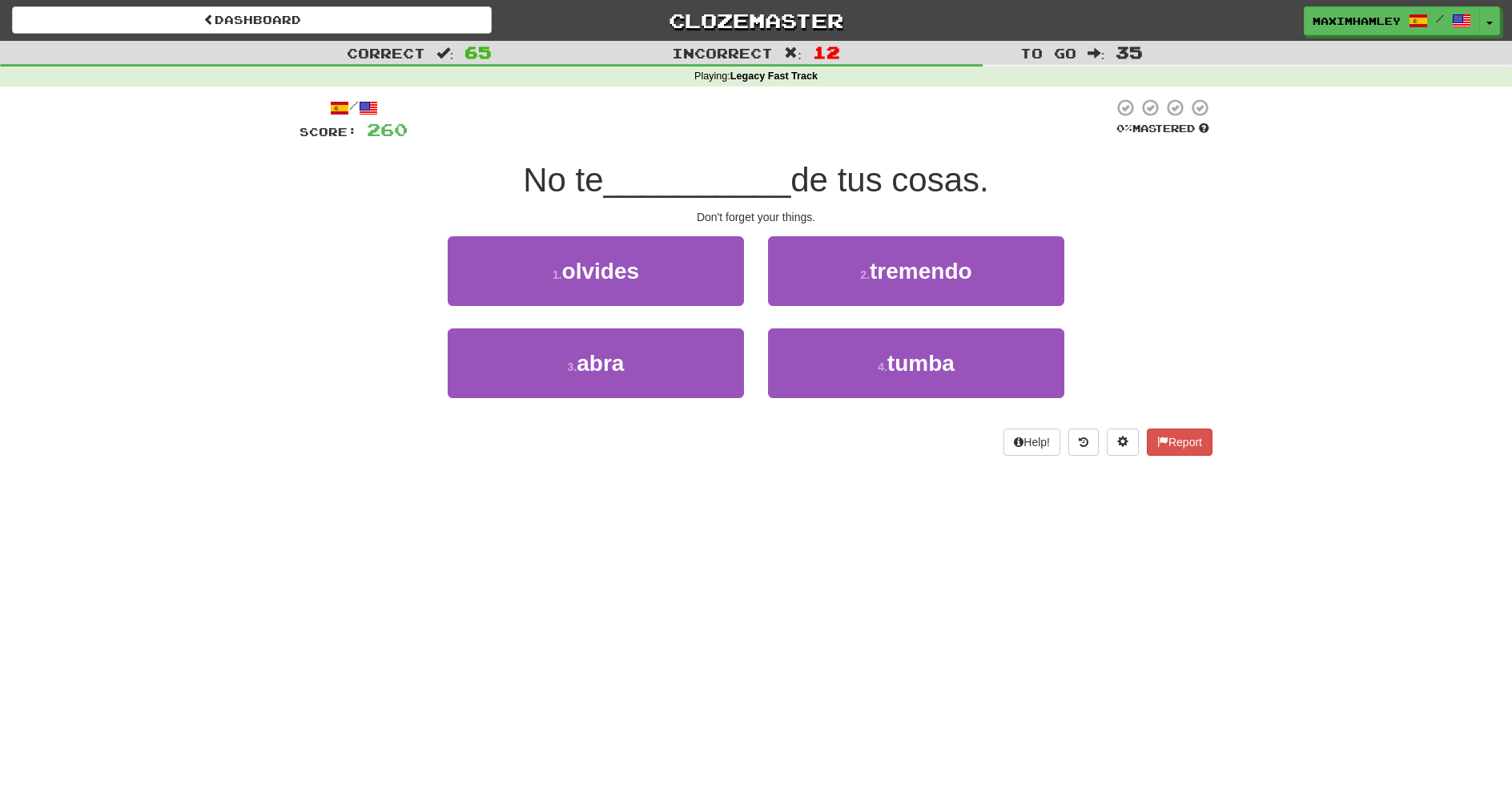
click at [751, 275] on div "1 . olvides" at bounding box center [596, 282] width 320 height 92
click at [730, 268] on button "1 . olvides" at bounding box center [596, 272] width 296 height 70
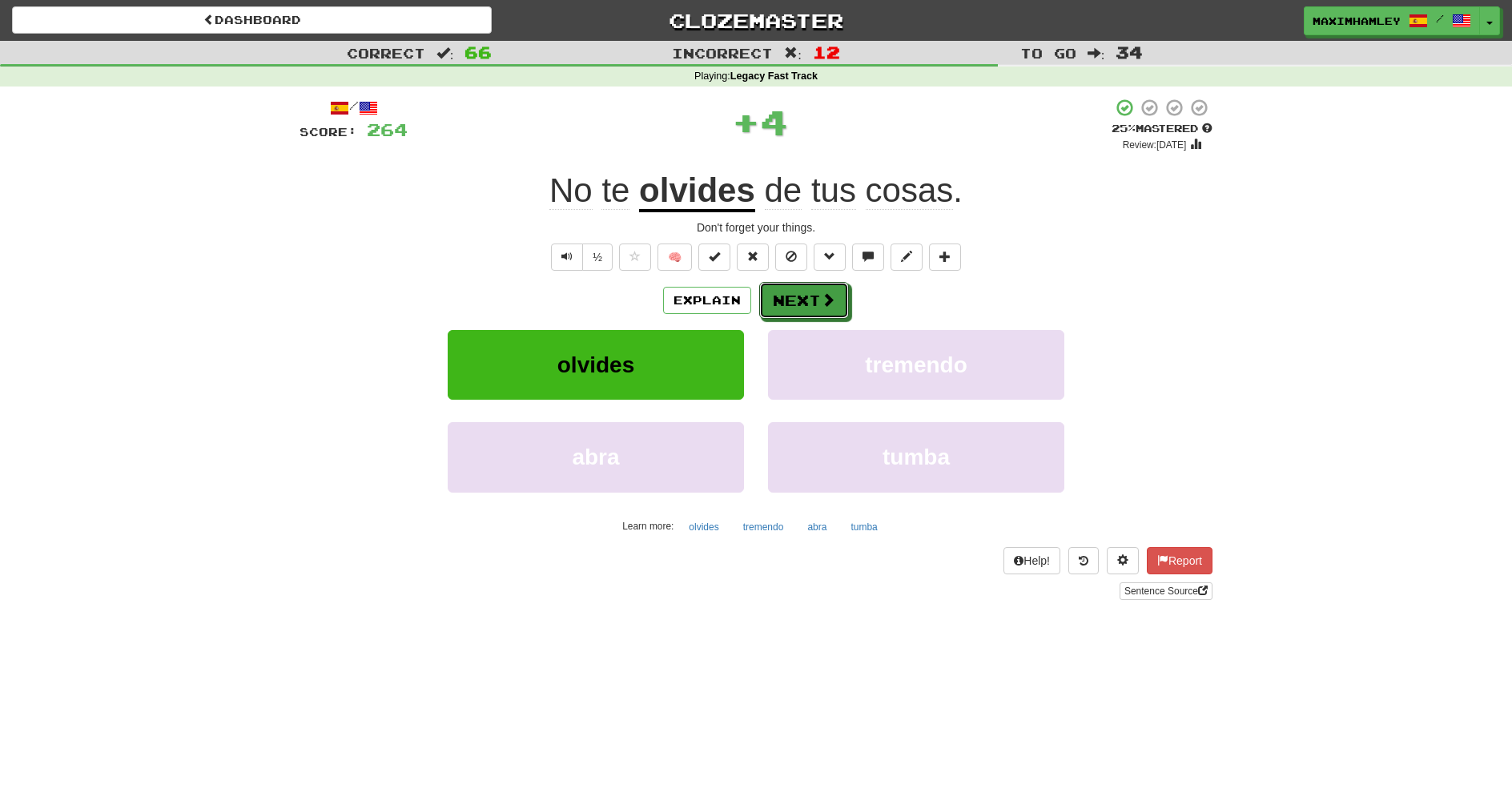
click at [784, 300] on button "Next" at bounding box center [804, 300] width 89 height 37
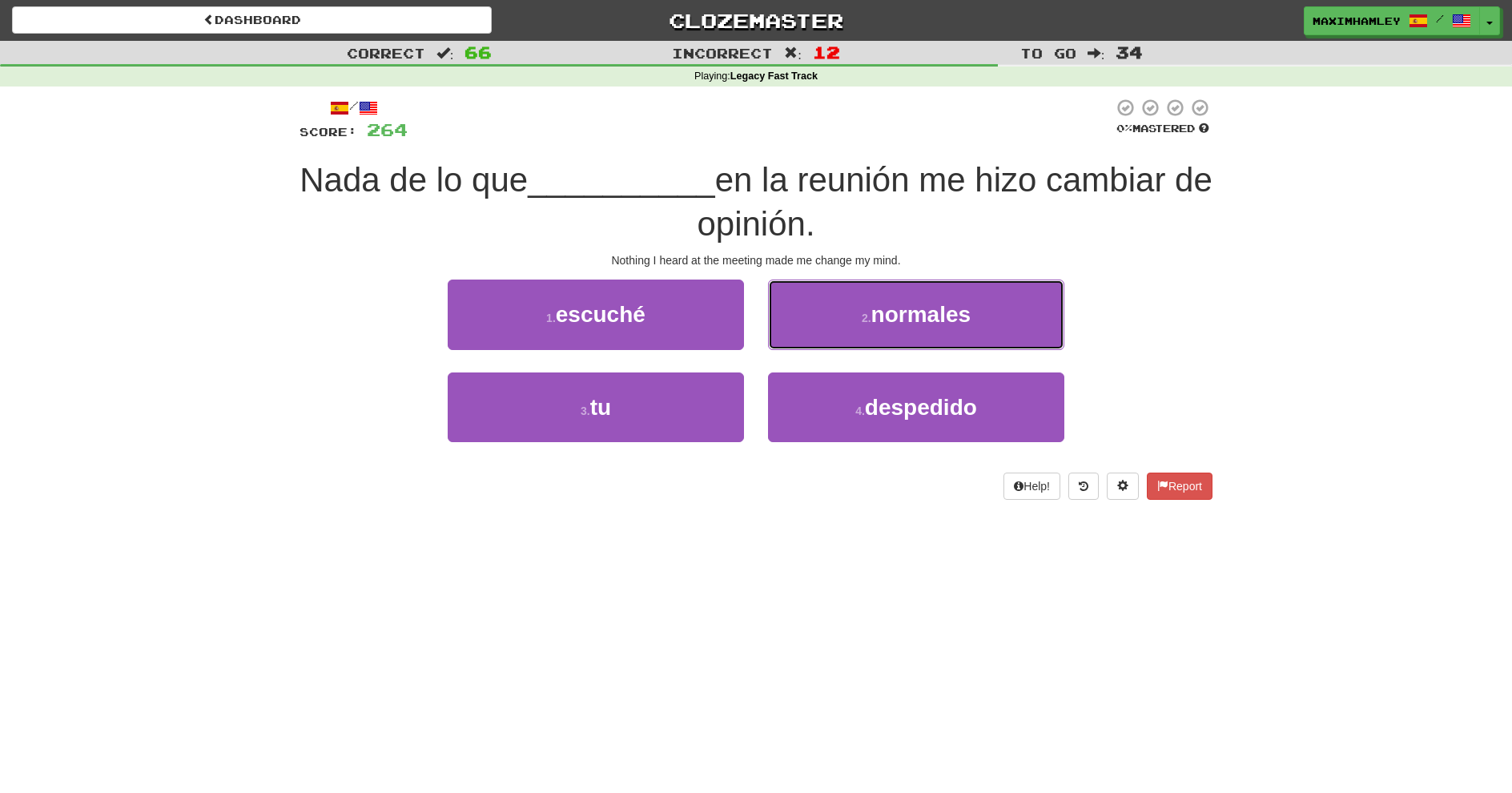
click at [830, 330] on button "2 . normales" at bounding box center [916, 315] width 296 height 70
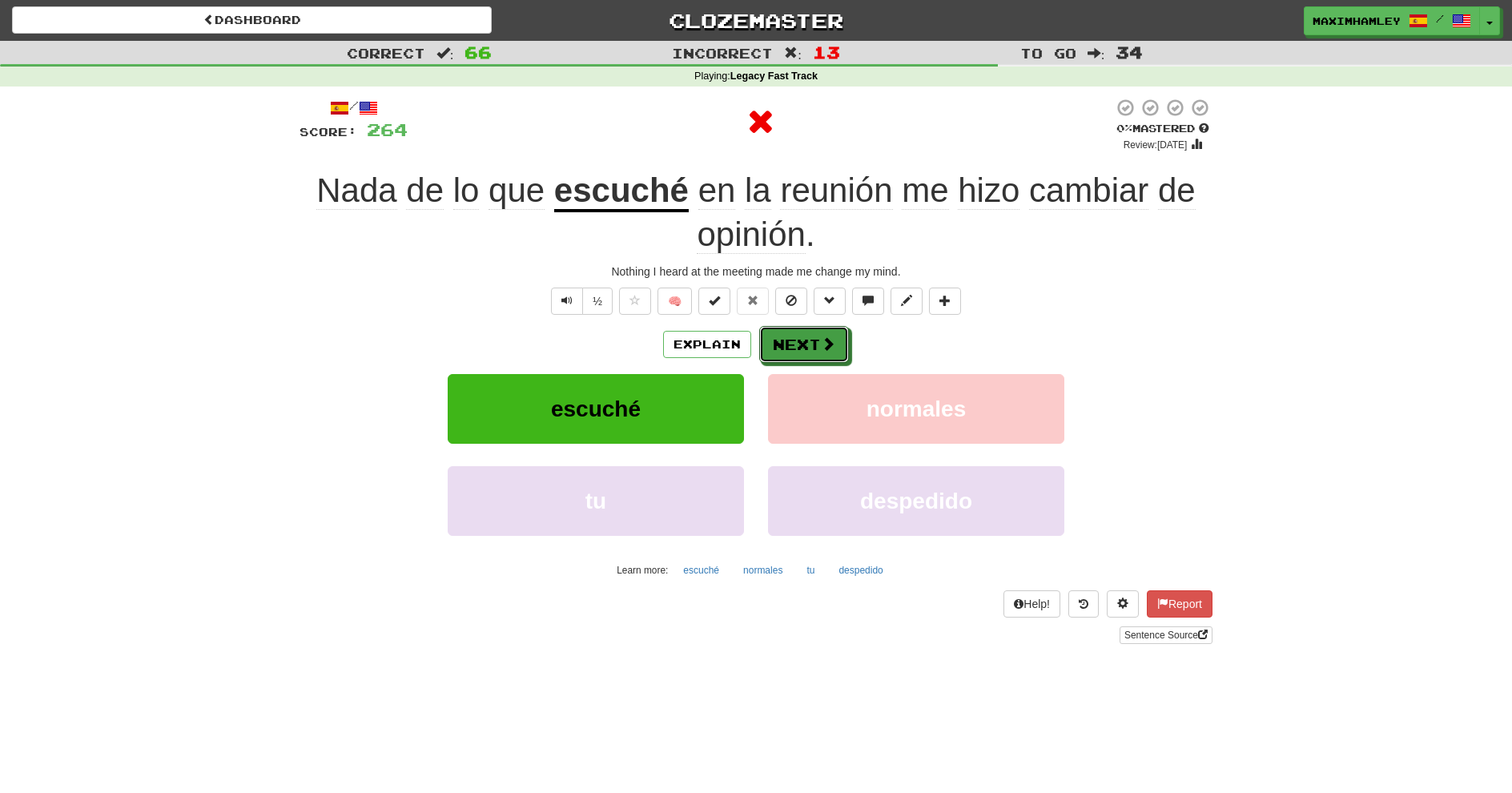
click at [824, 337] on span at bounding box center [828, 344] width 14 height 14
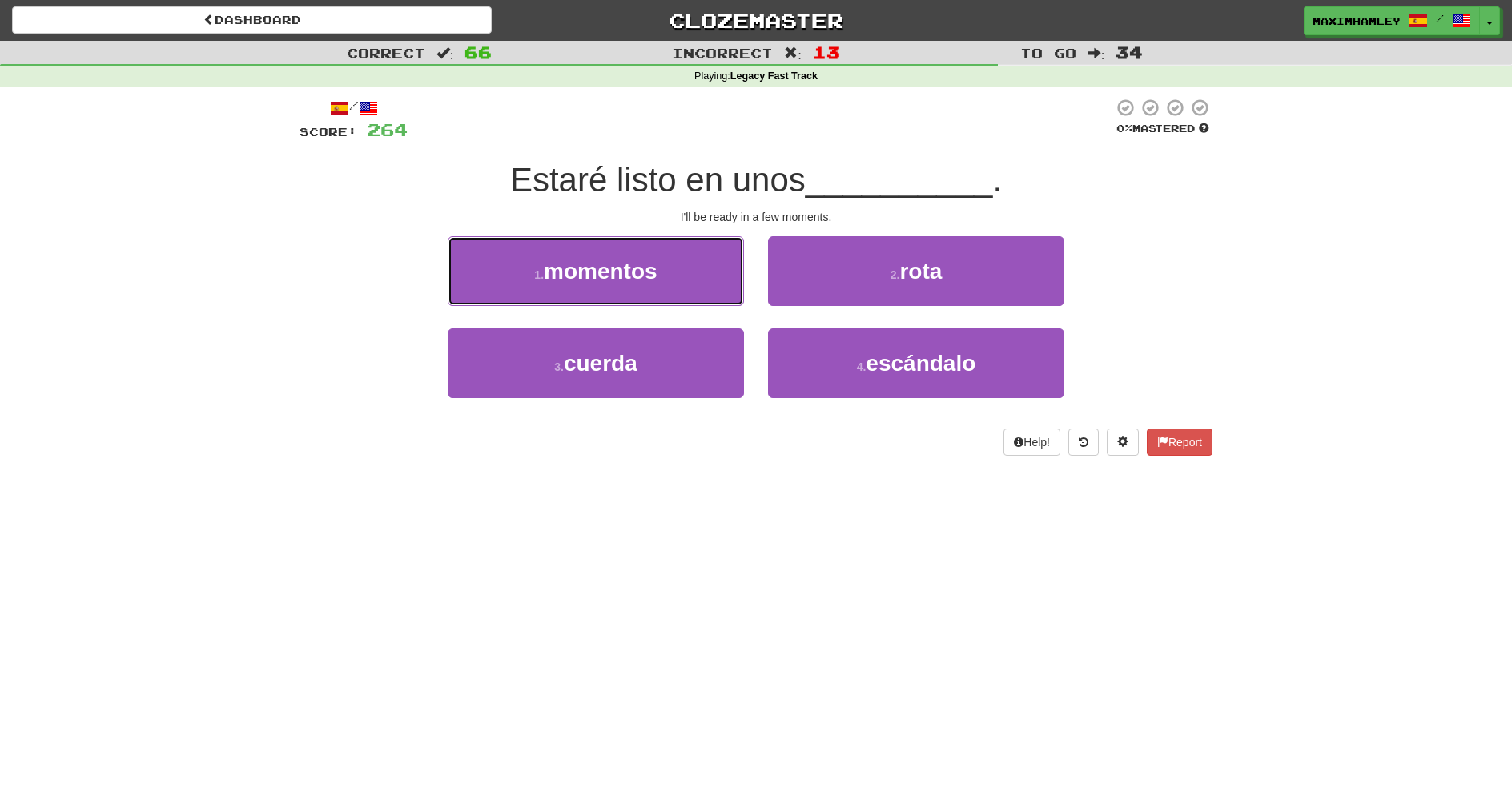
click at [686, 273] on button "1 . momentos" at bounding box center [596, 272] width 296 height 70
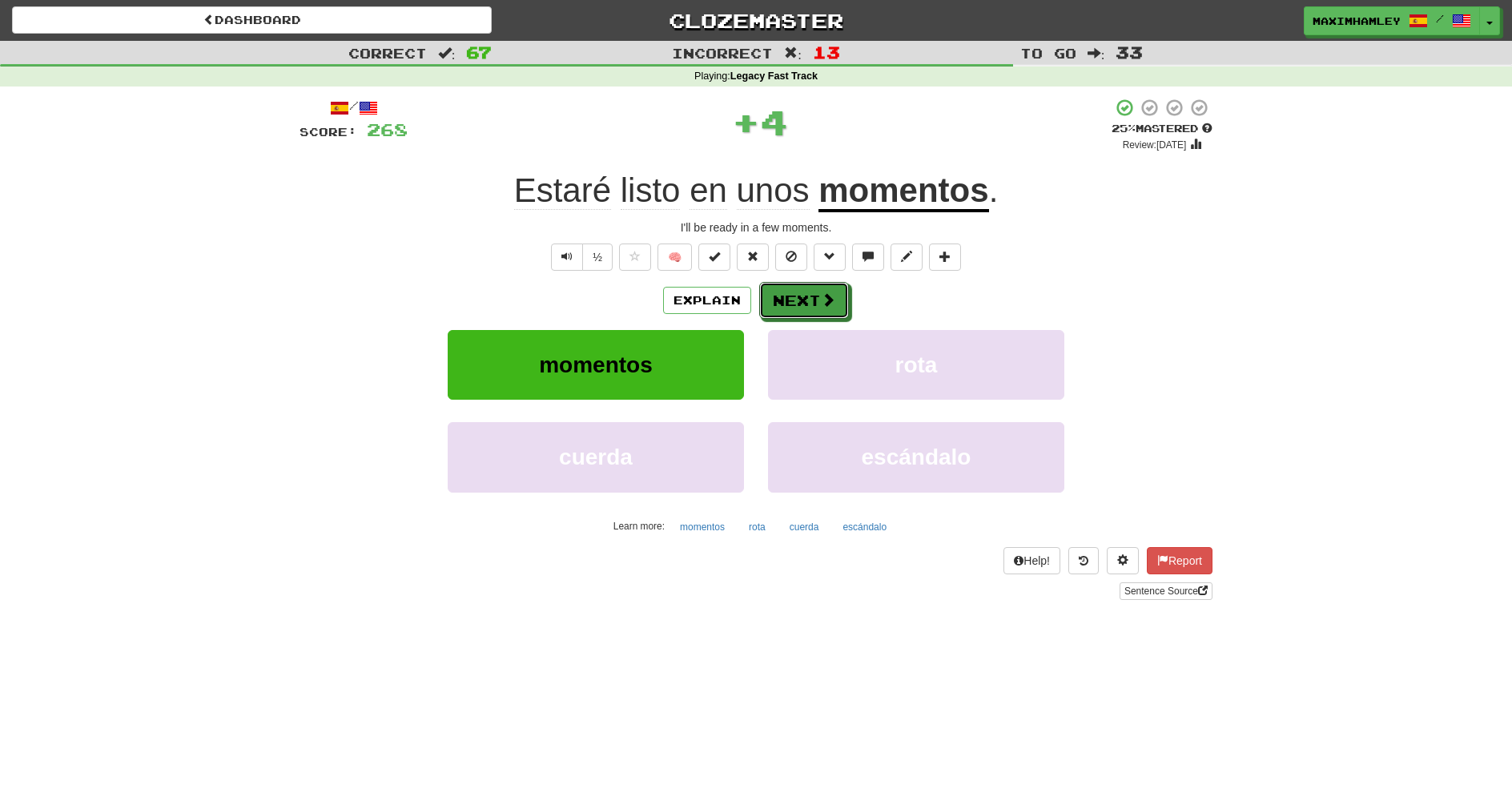
click at [826, 307] on span at bounding box center [828, 299] width 14 height 14
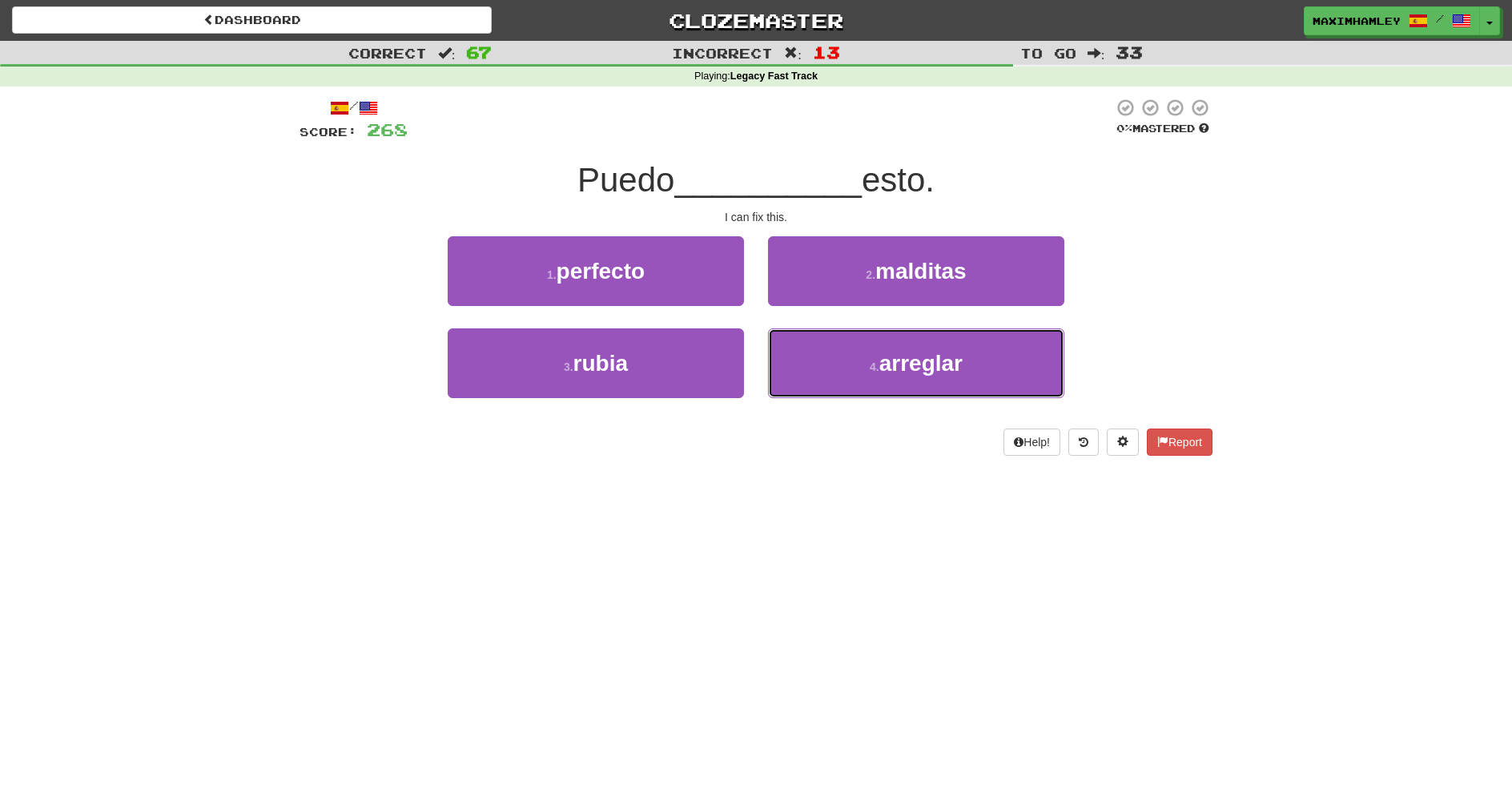
click at [895, 354] on span "arreglar" at bounding box center [921, 363] width 84 height 25
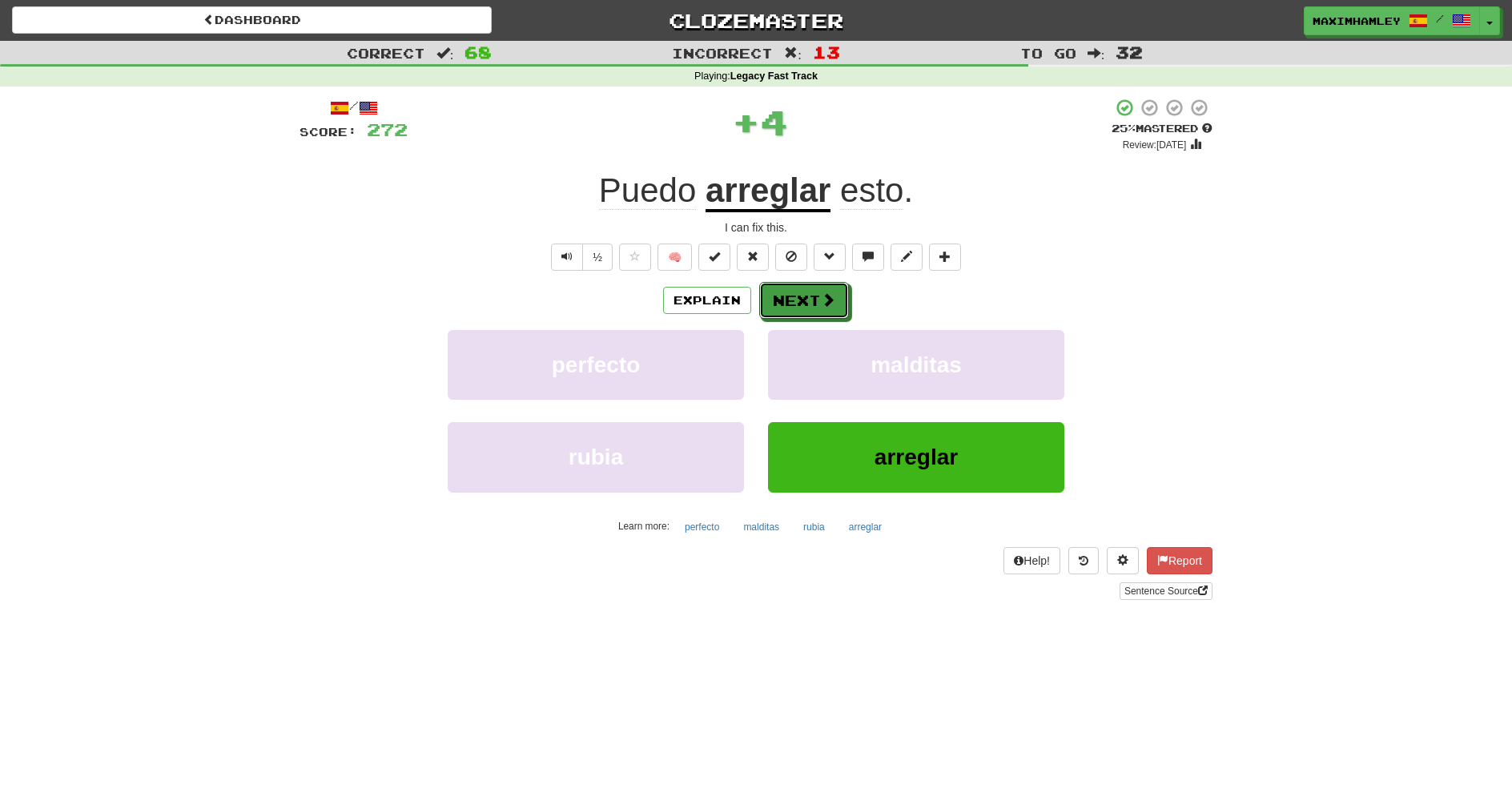
click at [840, 298] on button "Next" at bounding box center [804, 300] width 89 height 37
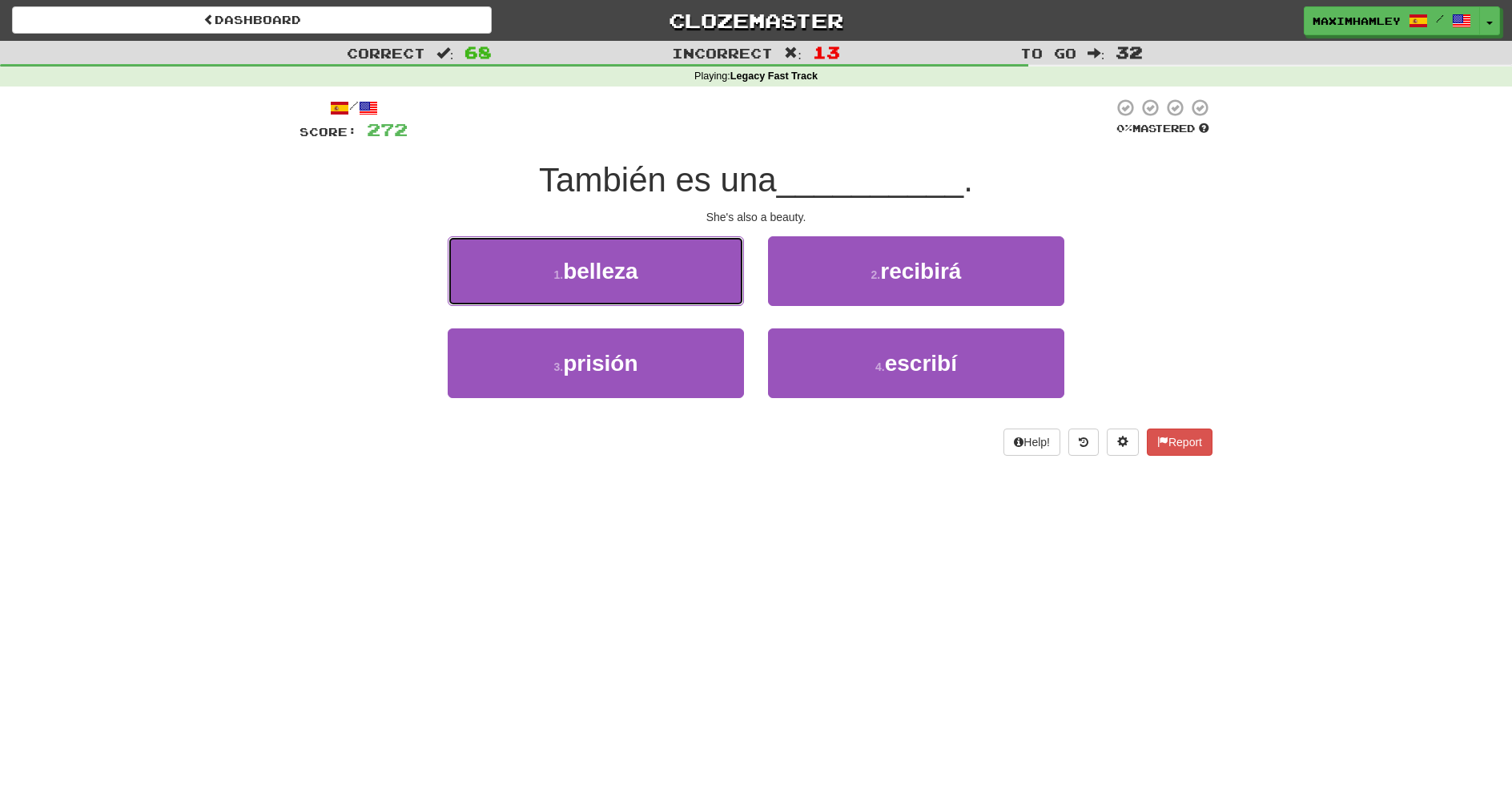
click at [650, 289] on button "1 . belleza" at bounding box center [596, 272] width 296 height 70
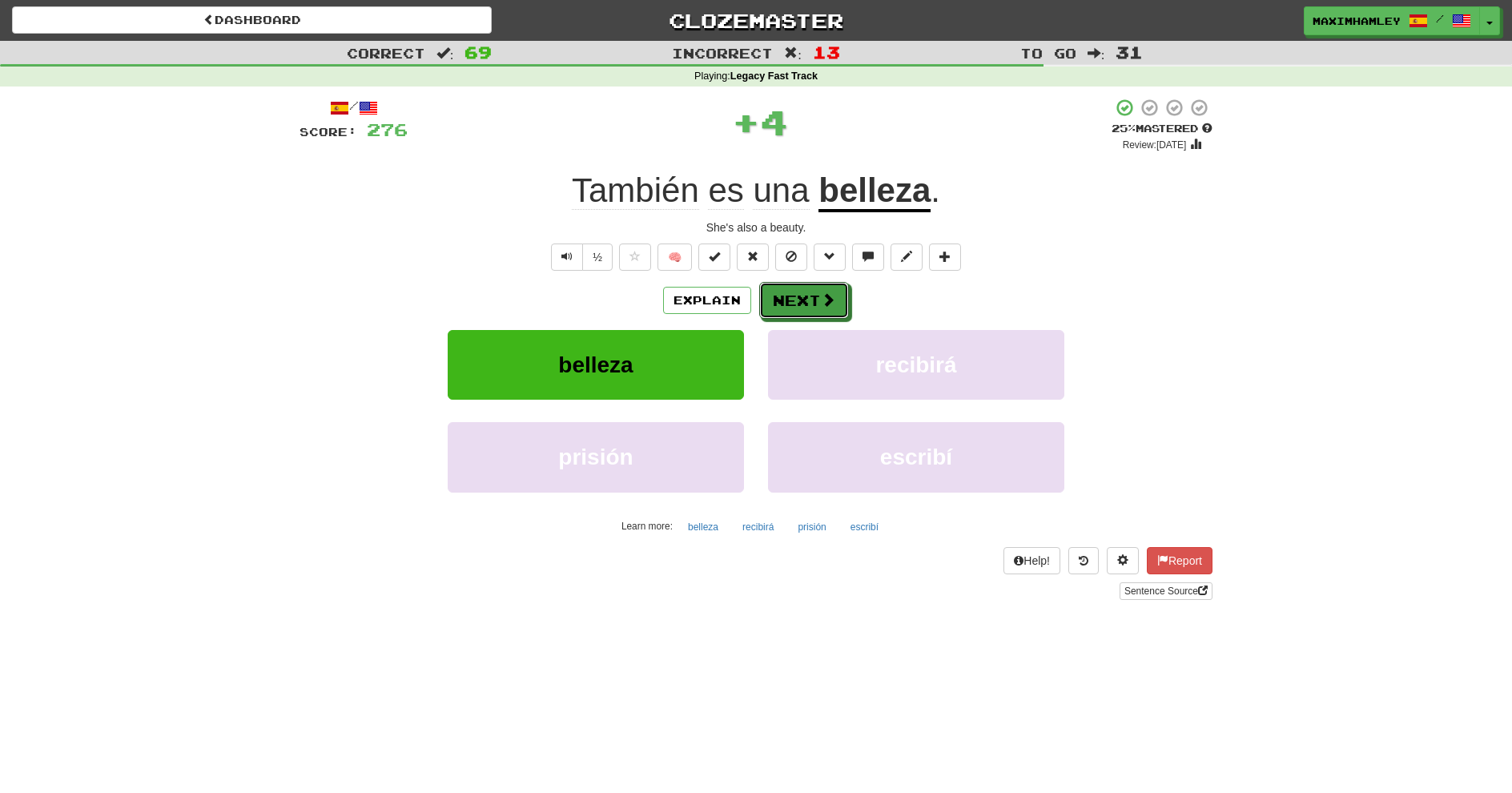
click at [826, 302] on span at bounding box center [828, 299] width 14 height 14
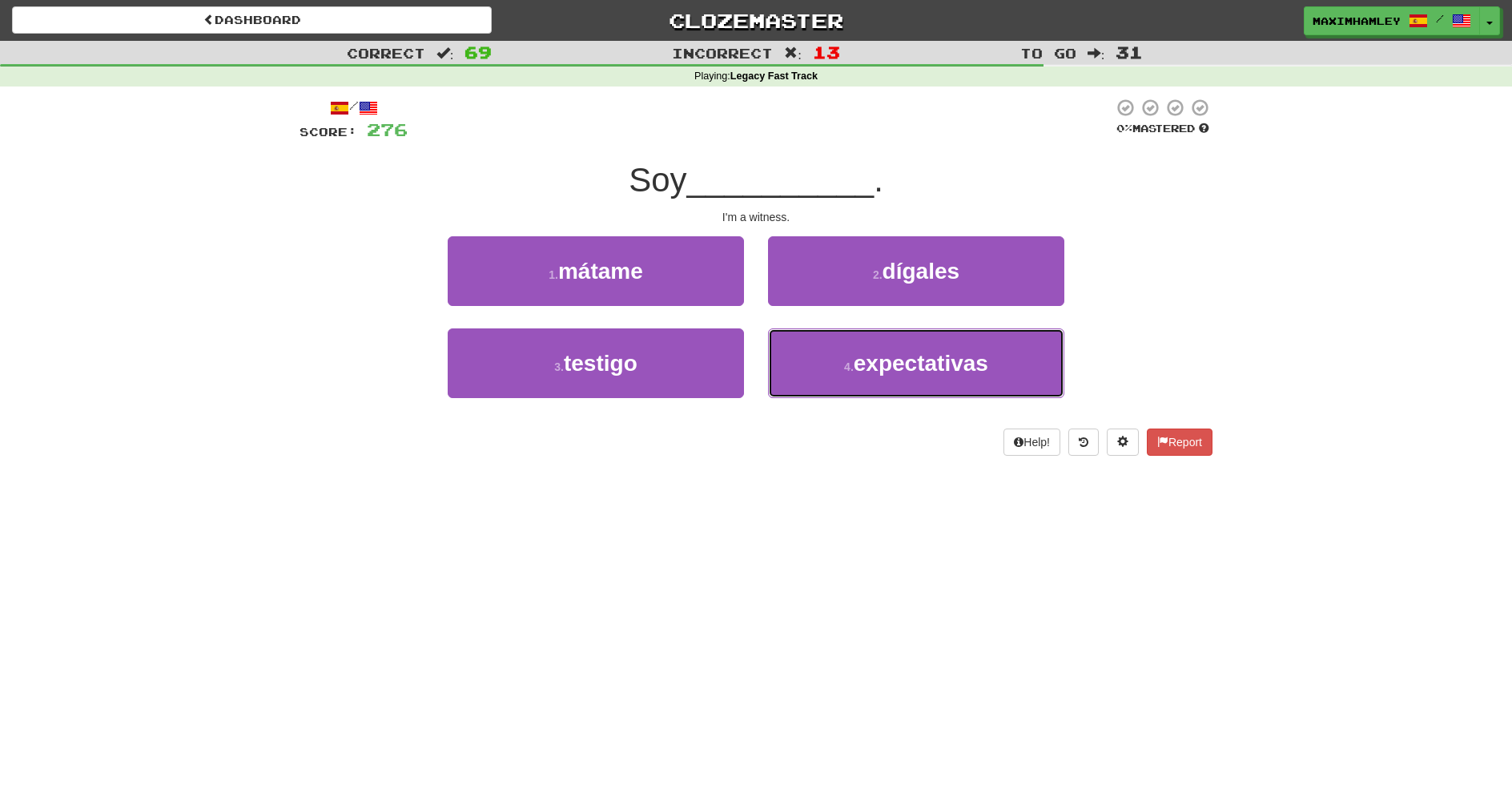
click at [844, 363] on small "4 ." at bounding box center [849, 367] width 10 height 12
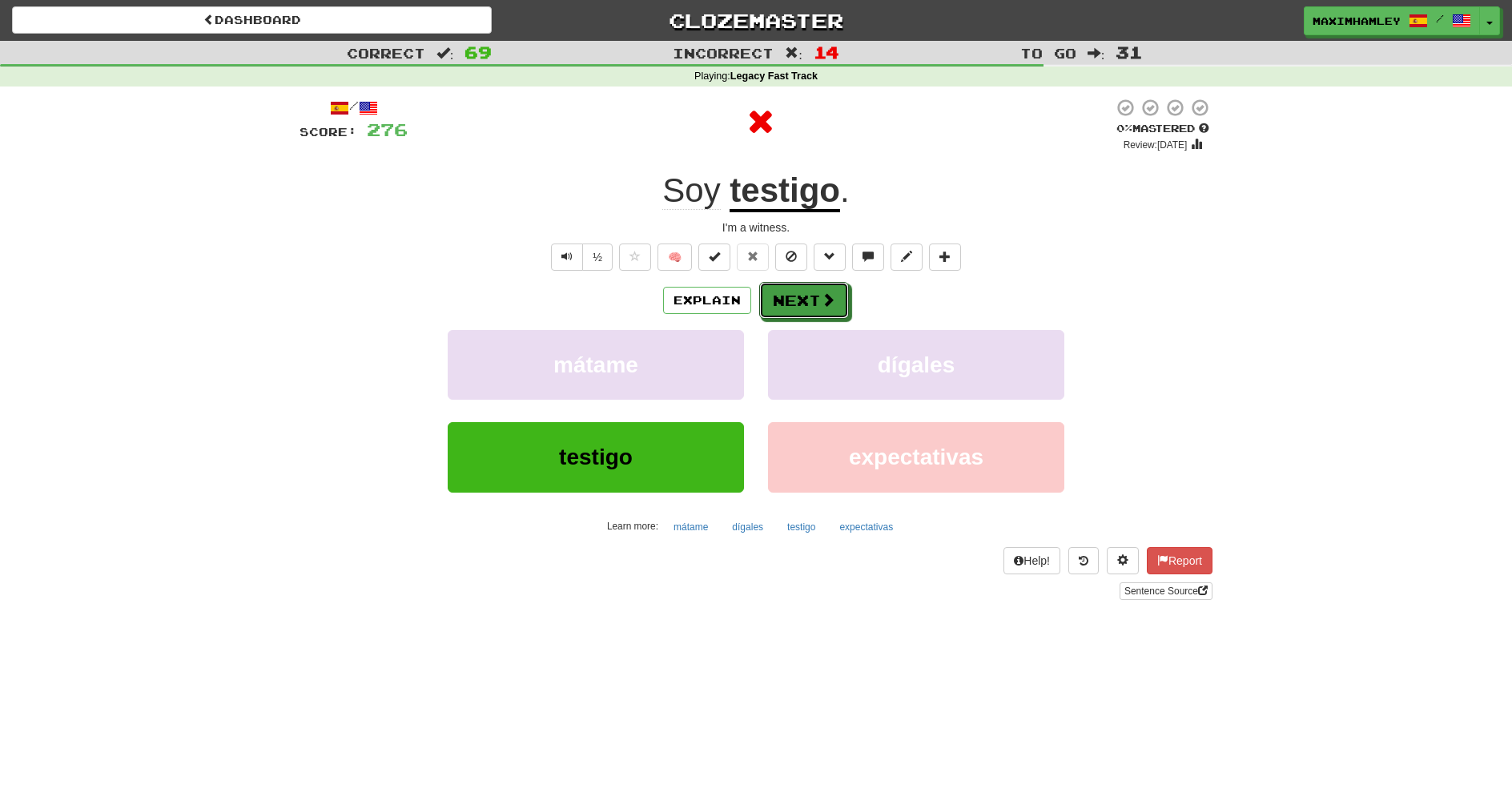
click at [835, 284] on button "Next" at bounding box center [804, 300] width 89 height 37
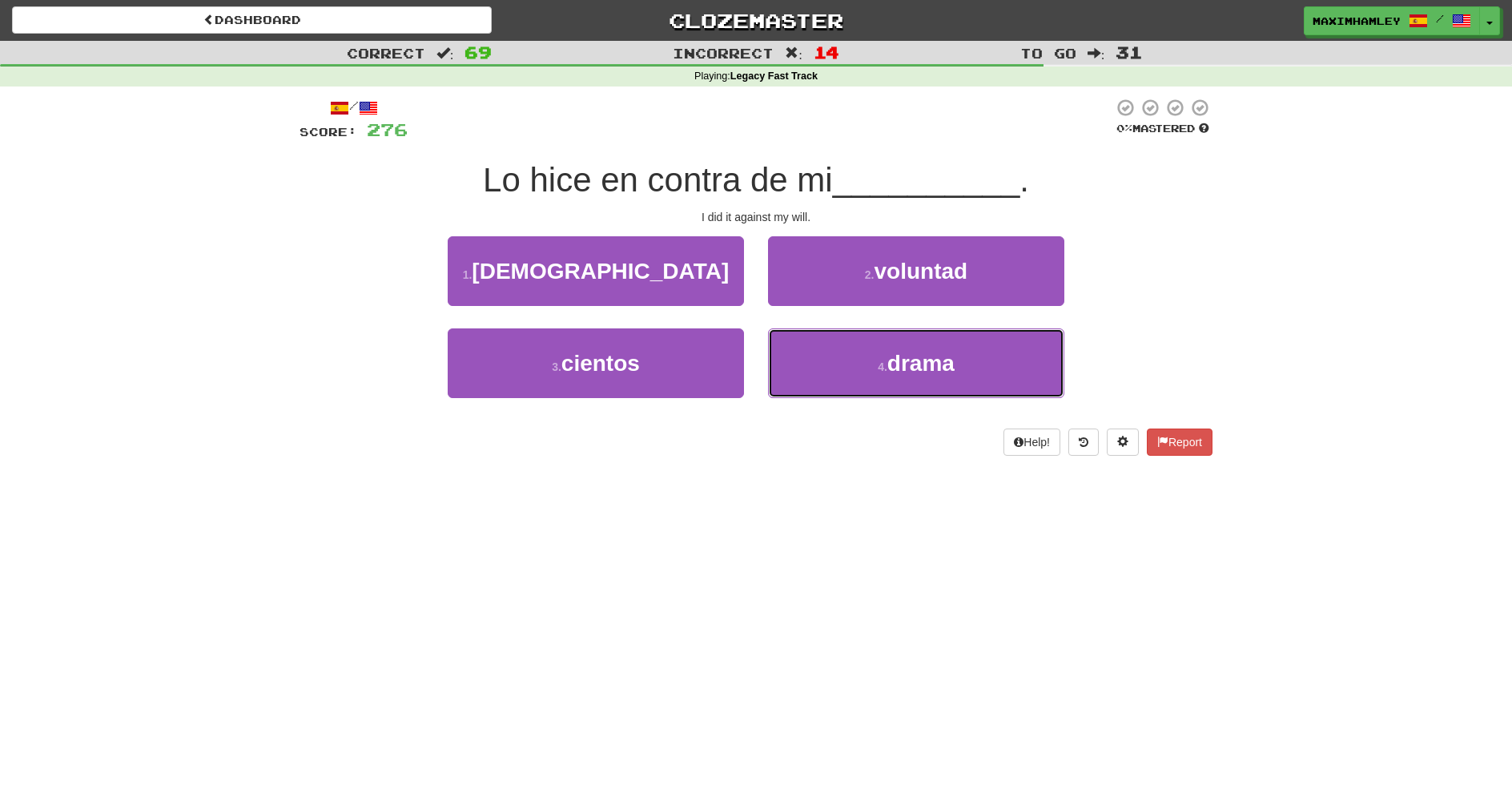
click at [832, 358] on button "4 . drama" at bounding box center [916, 363] width 296 height 70
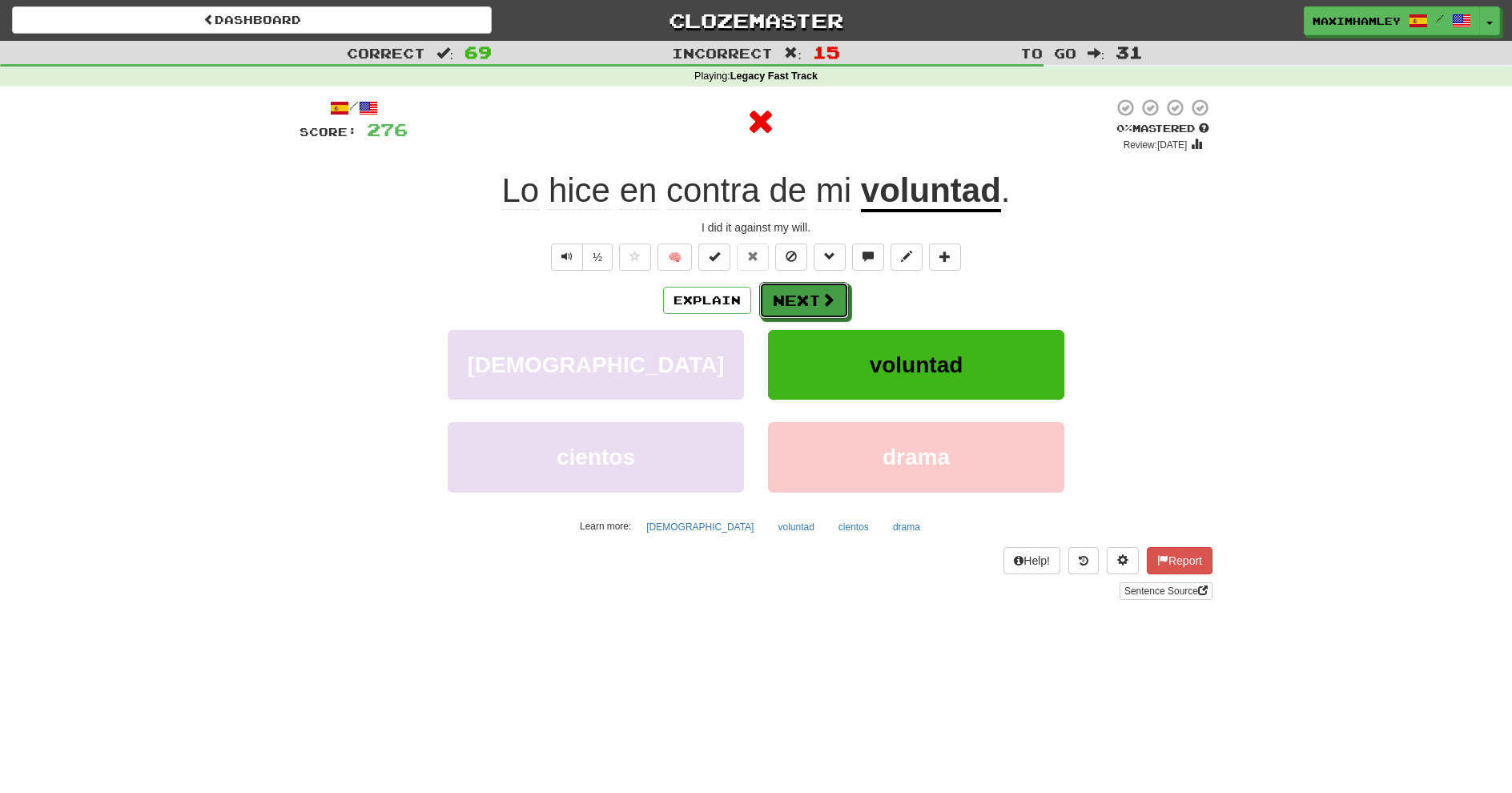
click at [835, 301] on button "Next" at bounding box center [804, 300] width 89 height 37
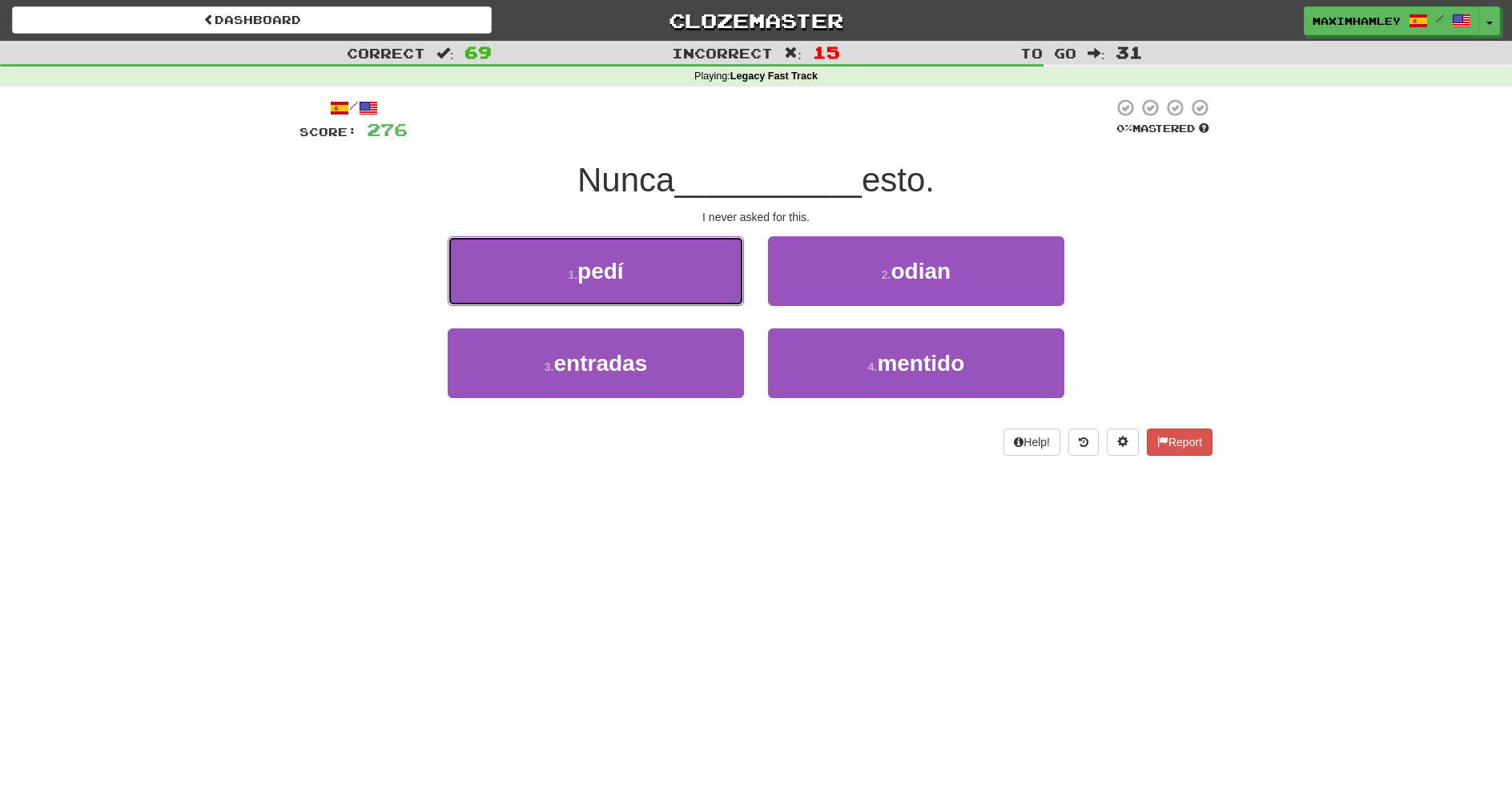
click at [711, 258] on button "1 . pedí" at bounding box center [596, 272] width 296 height 70
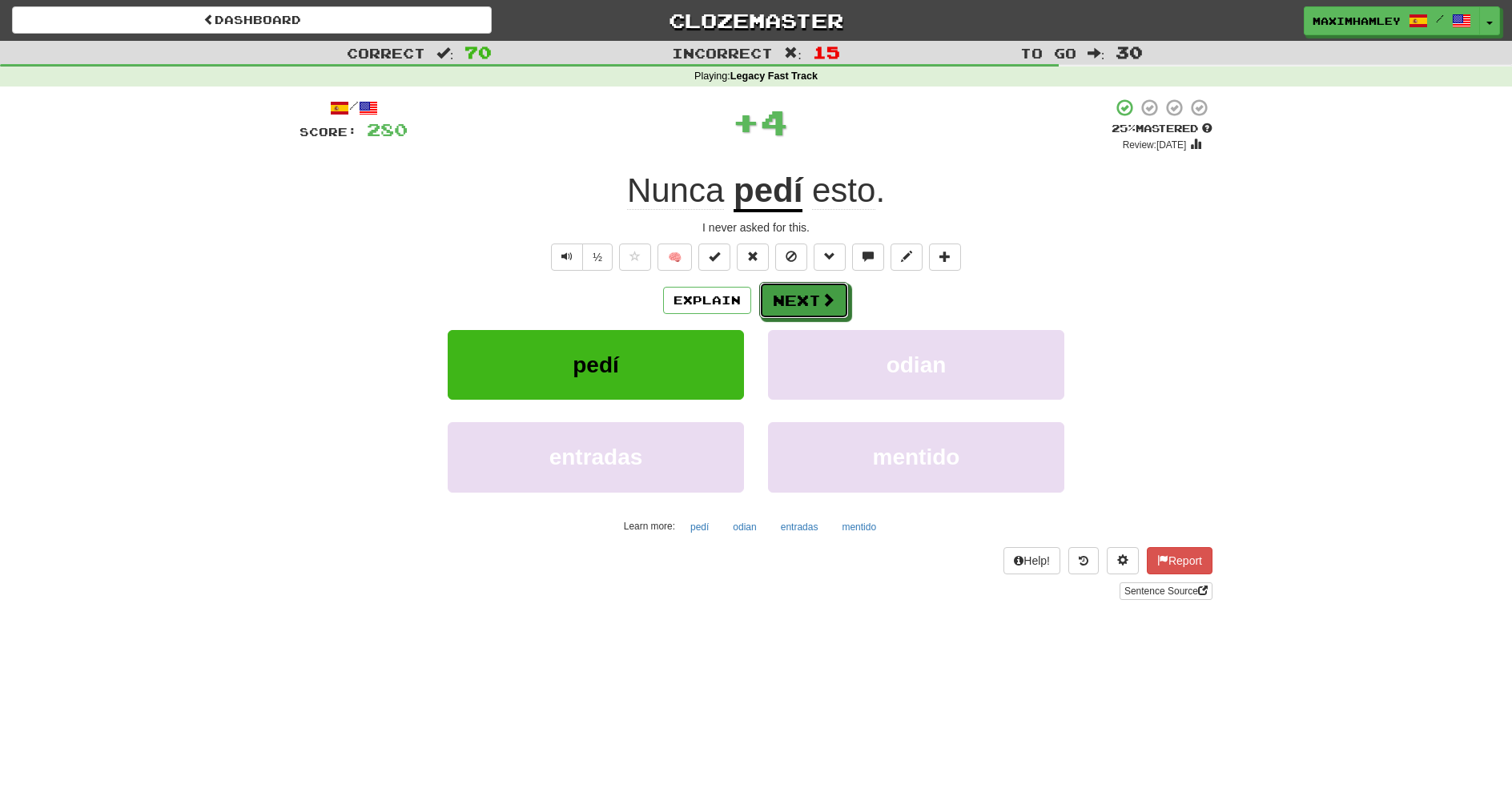
click at [808, 283] on button "Next" at bounding box center [804, 300] width 89 height 37
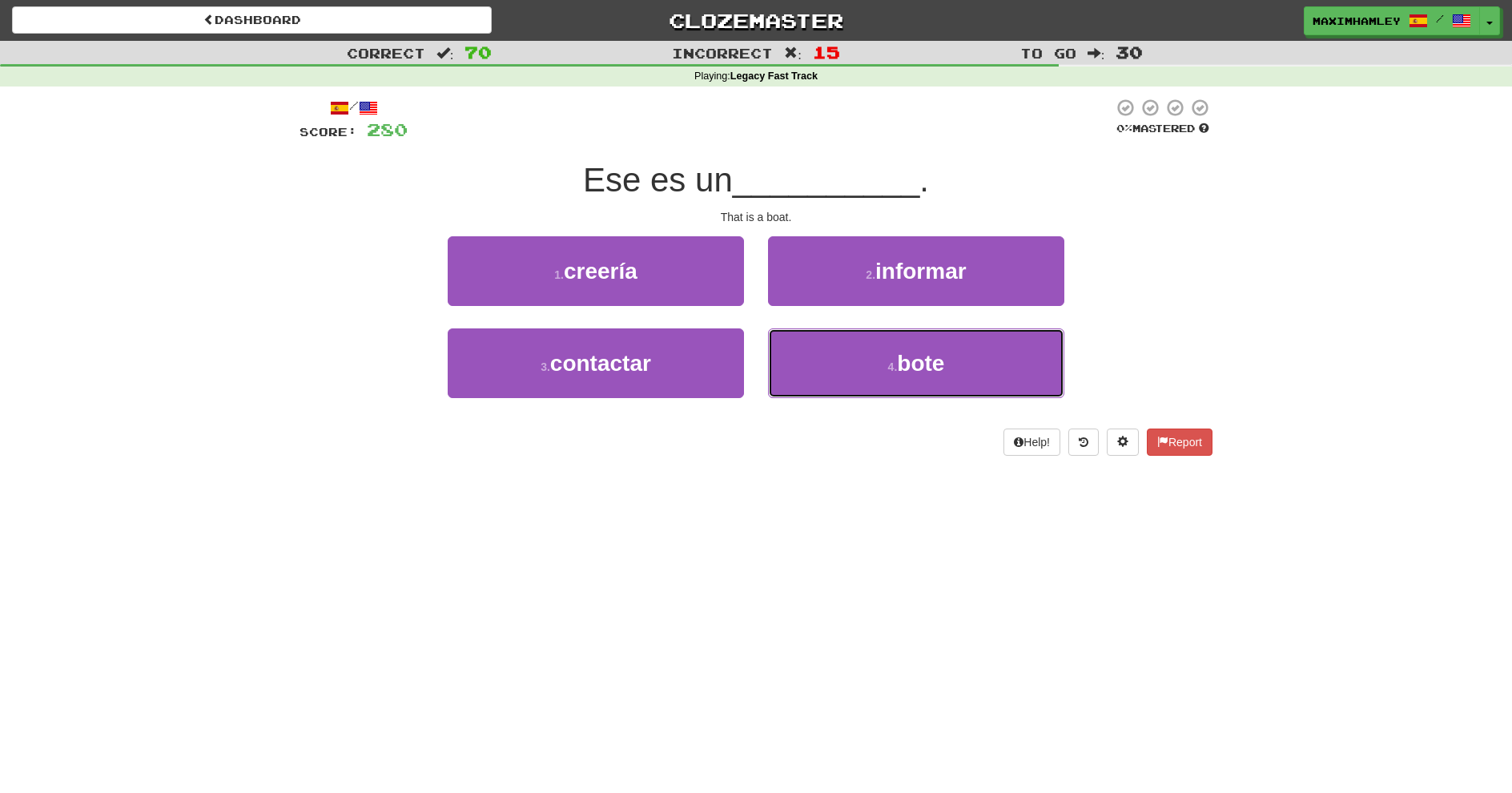
click at [800, 343] on button "4 . bote" at bounding box center [916, 363] width 296 height 70
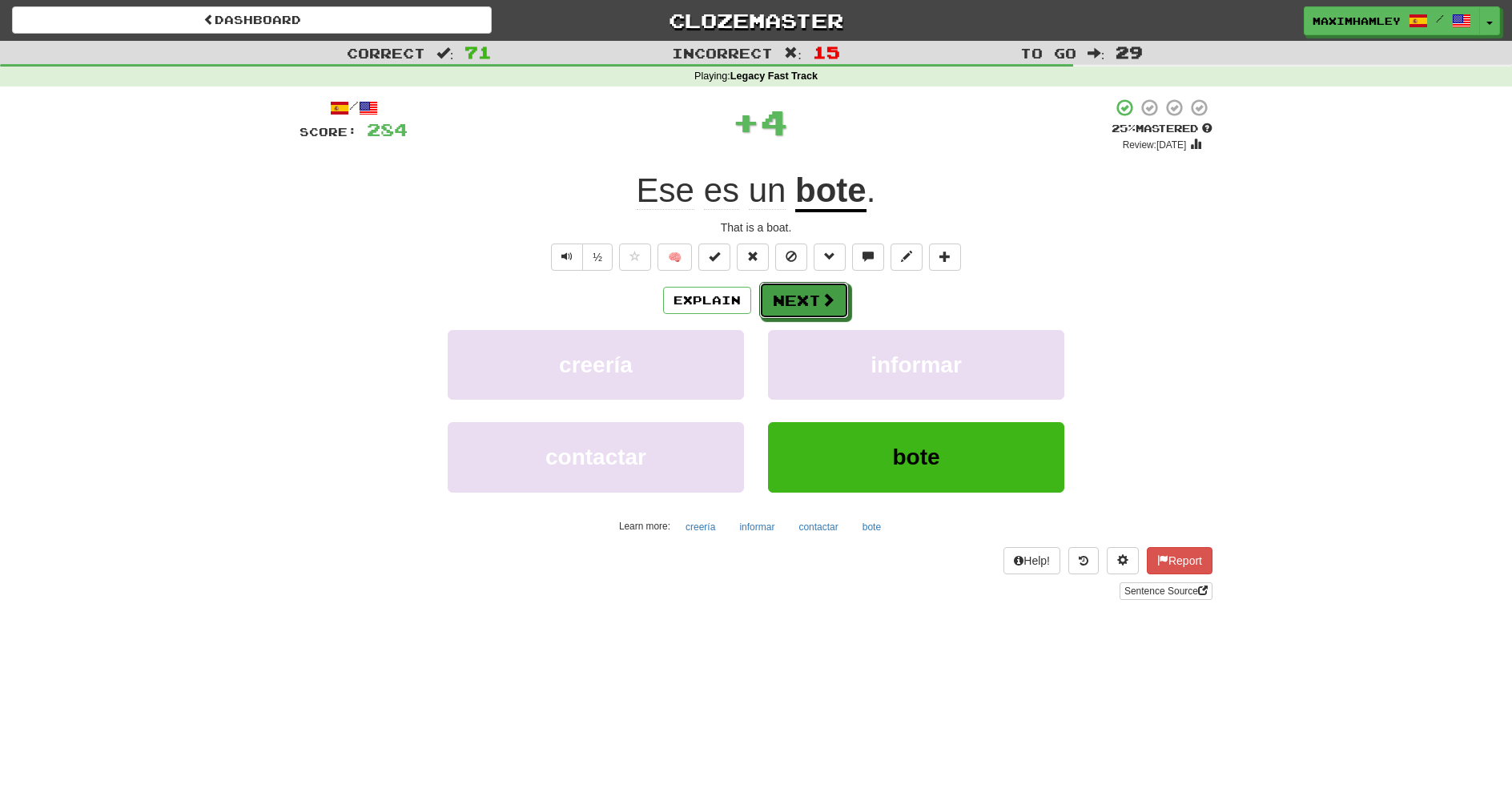
click at [773, 303] on button "Next" at bounding box center [804, 300] width 89 height 37
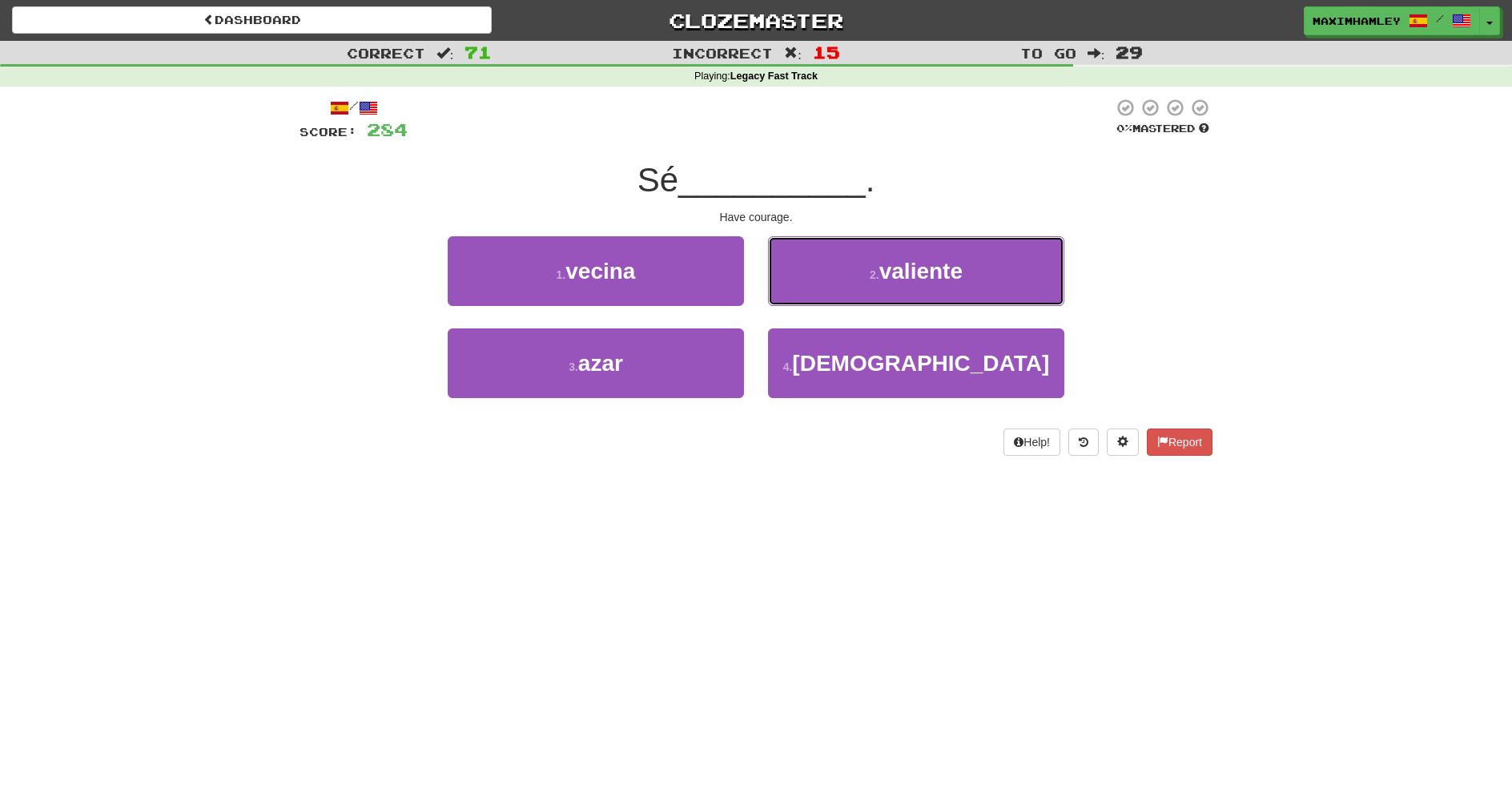
click at [862, 266] on button "2 . valiente" at bounding box center [916, 272] width 296 height 70
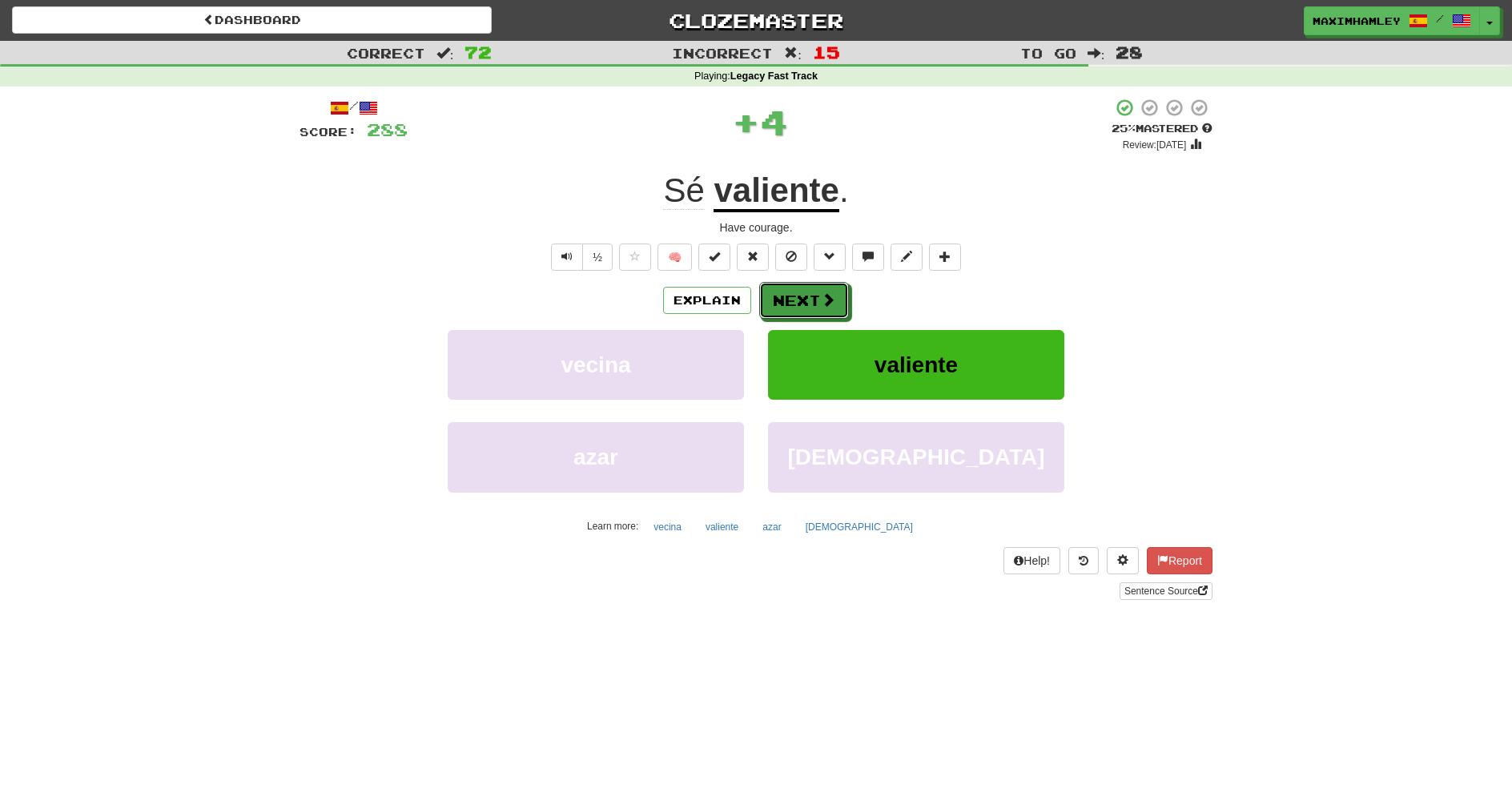
click at [842, 287] on button "Next" at bounding box center [804, 300] width 89 height 37
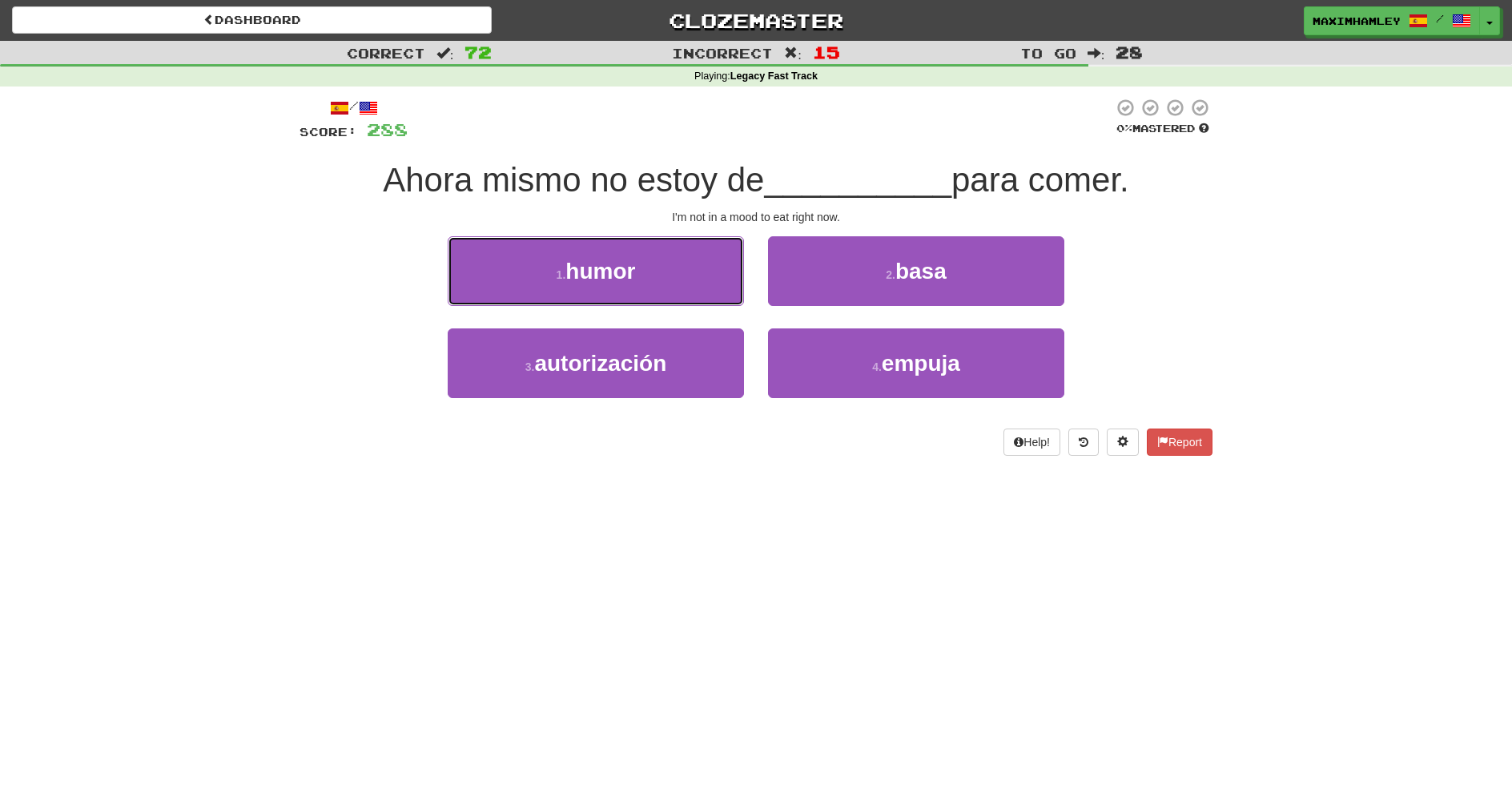
click at [642, 282] on button "1 . humor" at bounding box center [596, 272] width 296 height 70
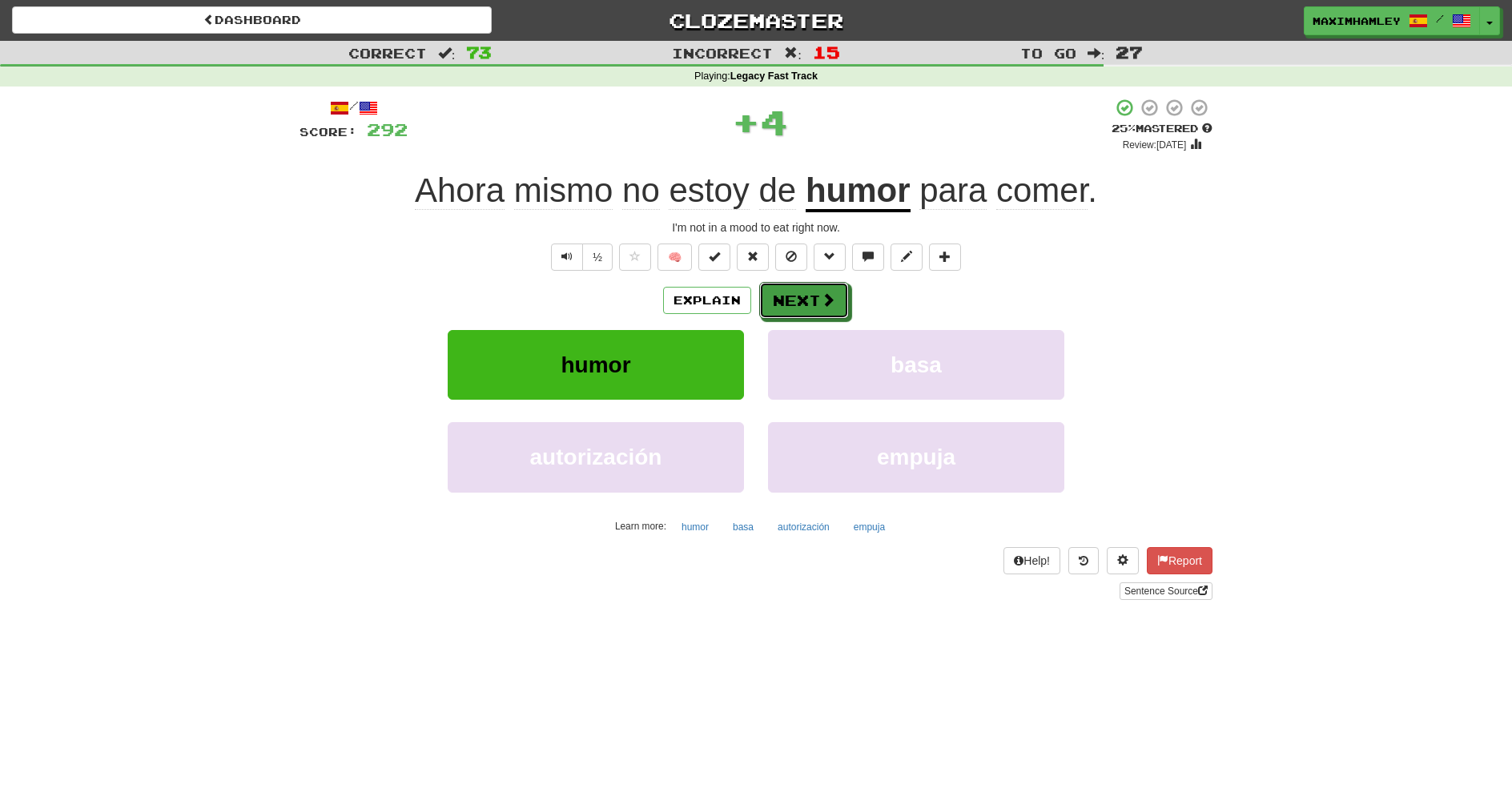
click at [782, 296] on button "Next" at bounding box center [804, 300] width 89 height 37
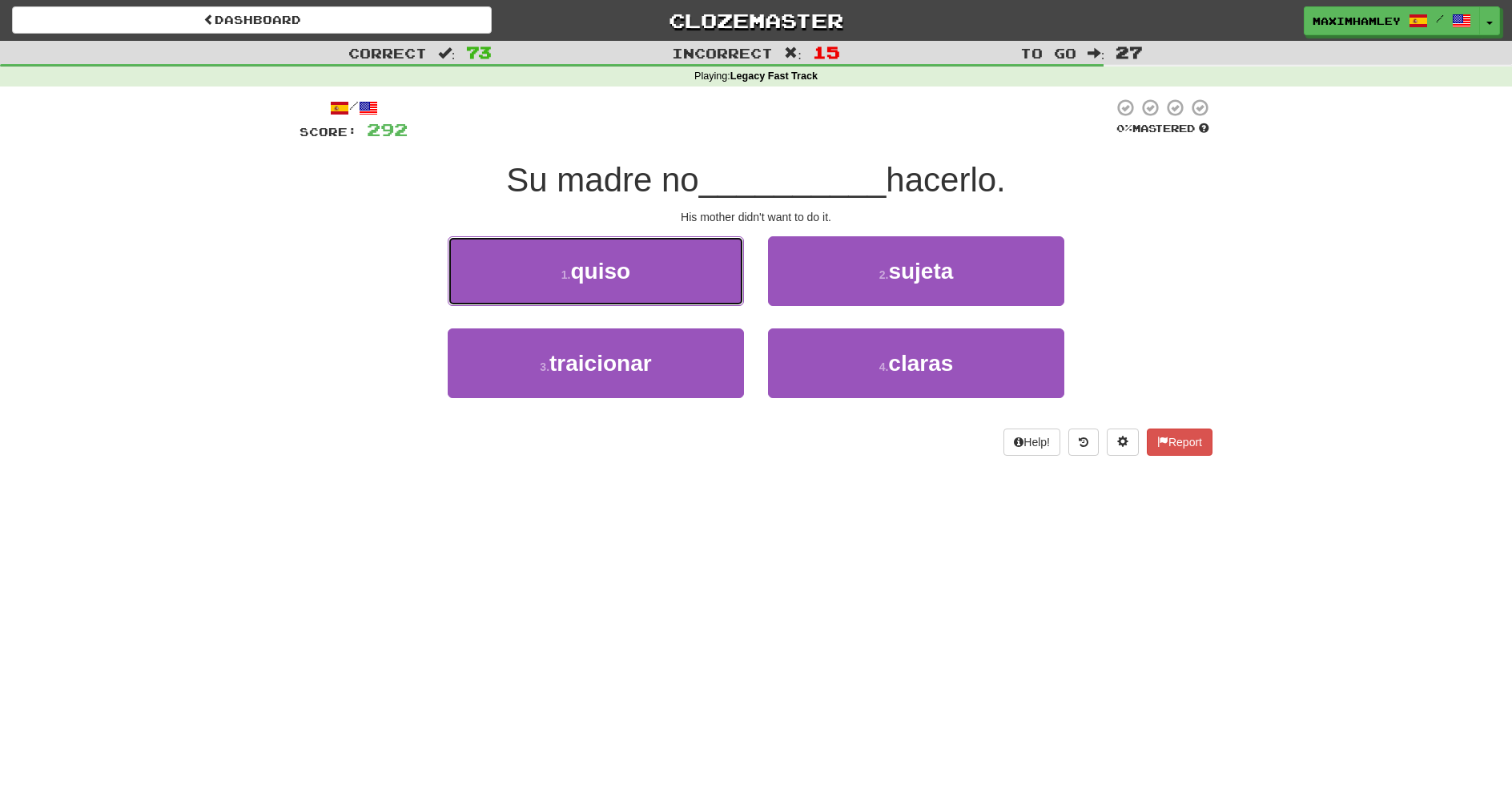
click at [666, 280] on button "1 . quiso" at bounding box center [596, 272] width 296 height 70
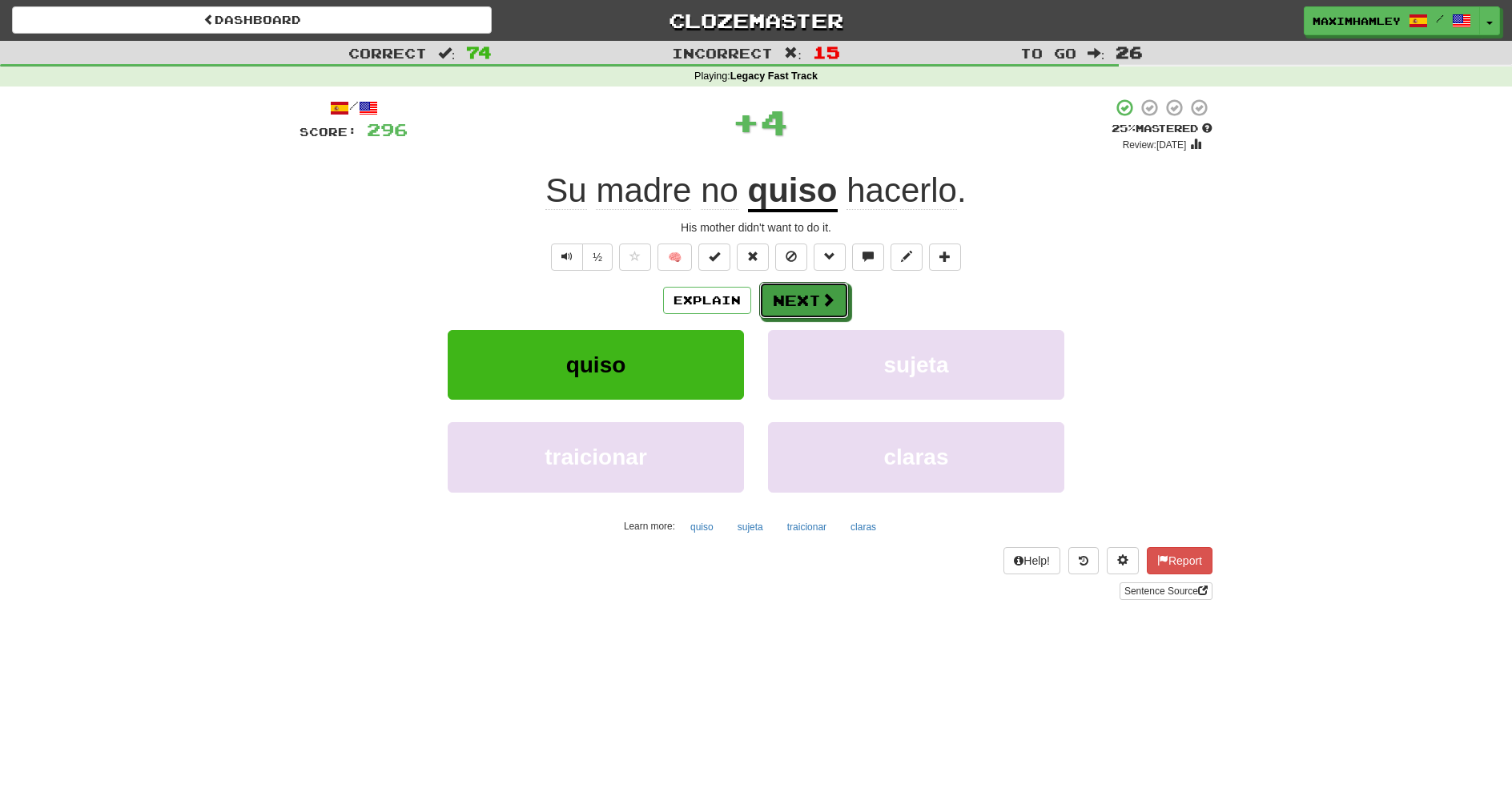
click at [838, 299] on button "Next" at bounding box center [804, 300] width 89 height 37
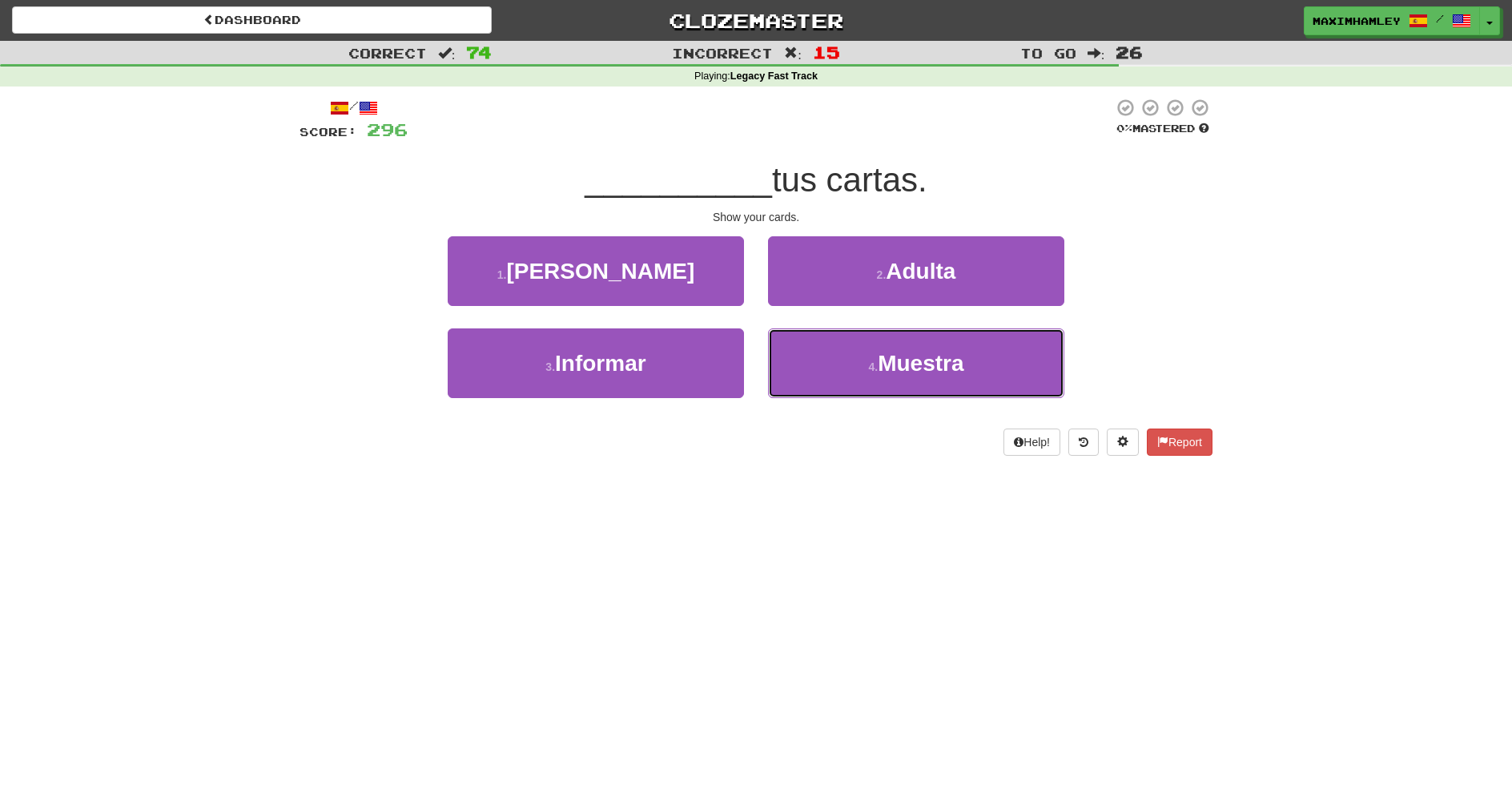
click at [815, 365] on button "4 . Muestra" at bounding box center [916, 363] width 296 height 70
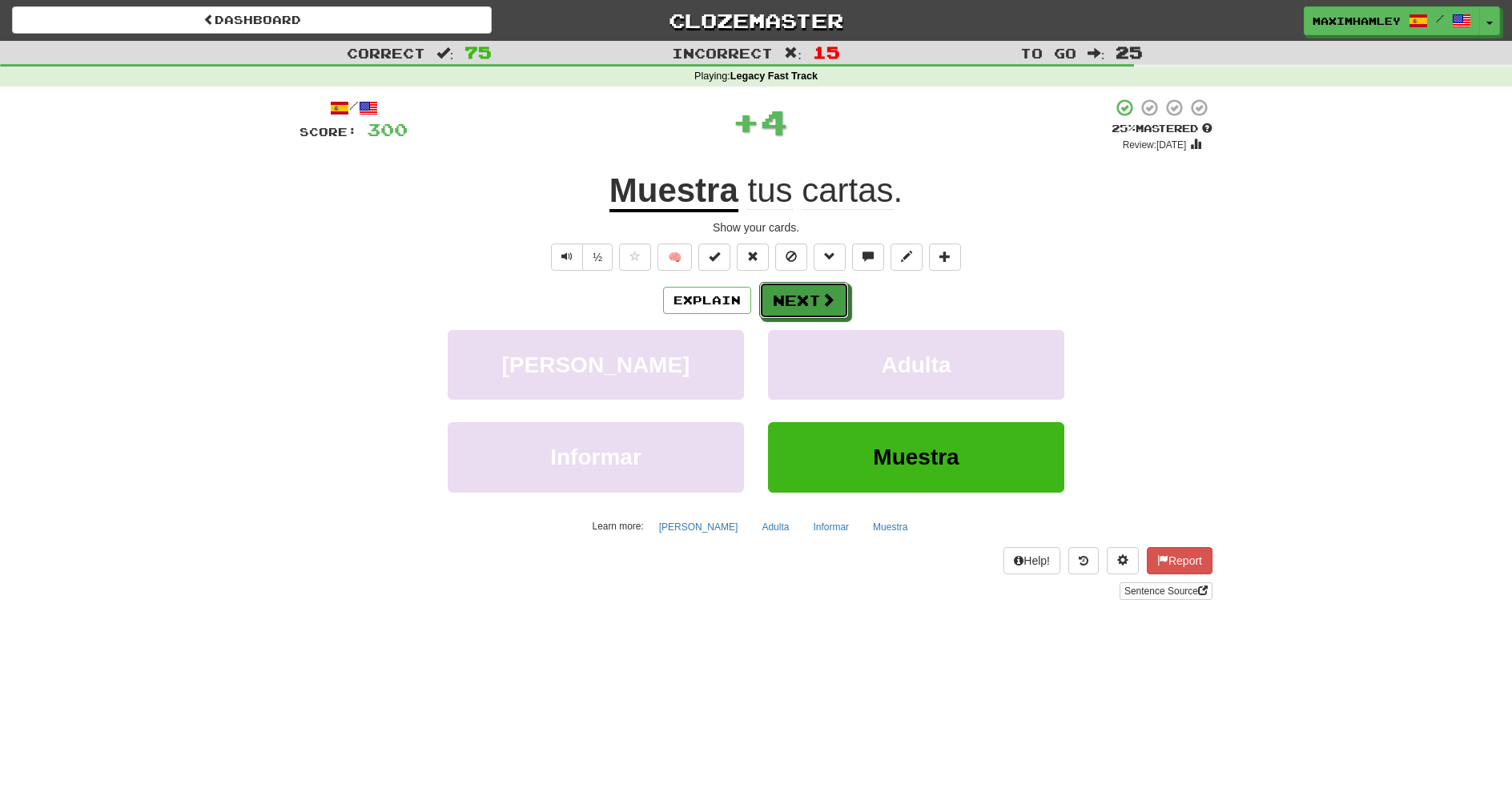
click at [778, 290] on button "Next" at bounding box center [804, 300] width 89 height 37
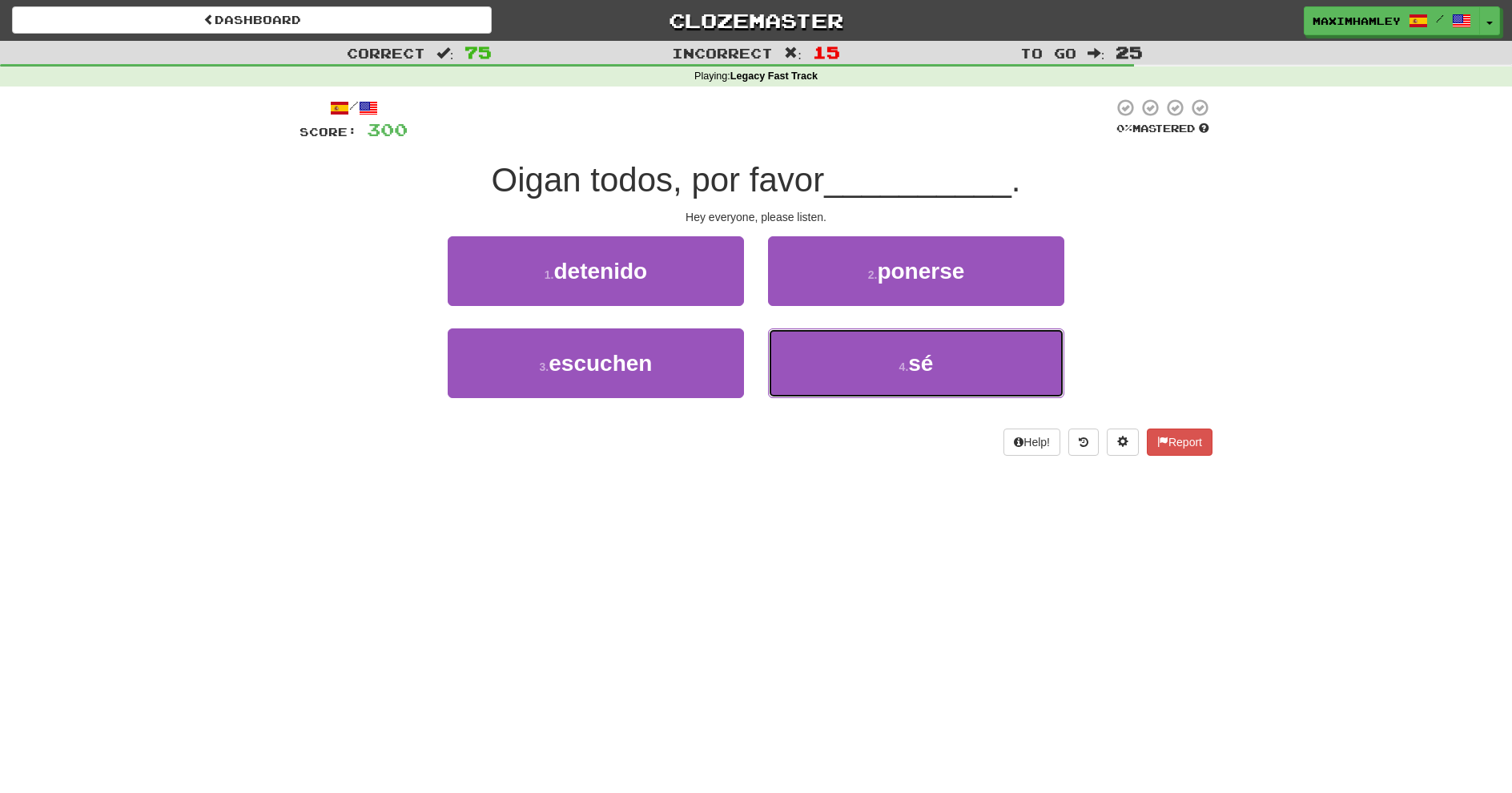
click at [804, 377] on button "4 . sé" at bounding box center [916, 363] width 296 height 70
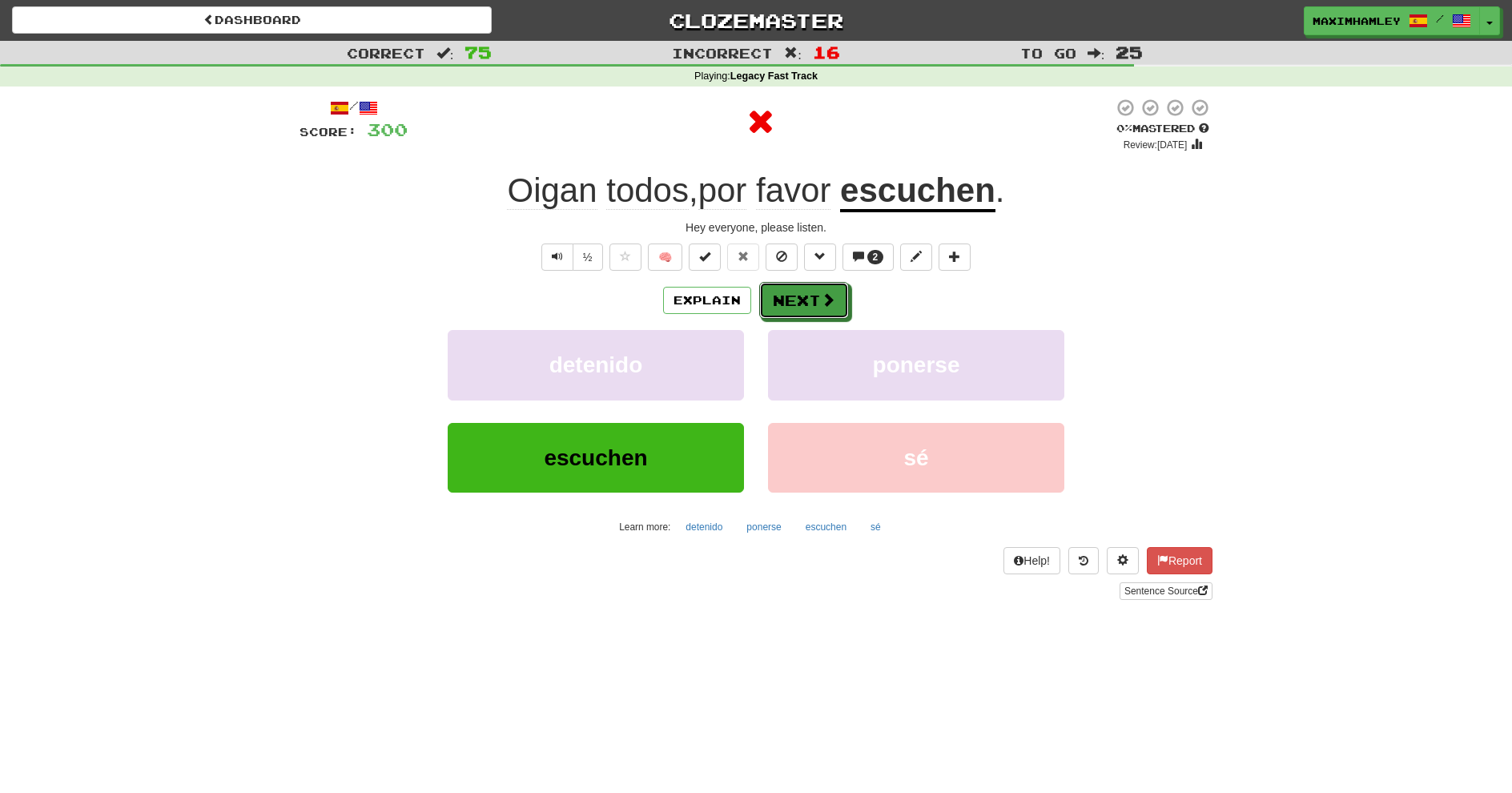
click at [795, 302] on button "Next" at bounding box center [804, 300] width 89 height 37
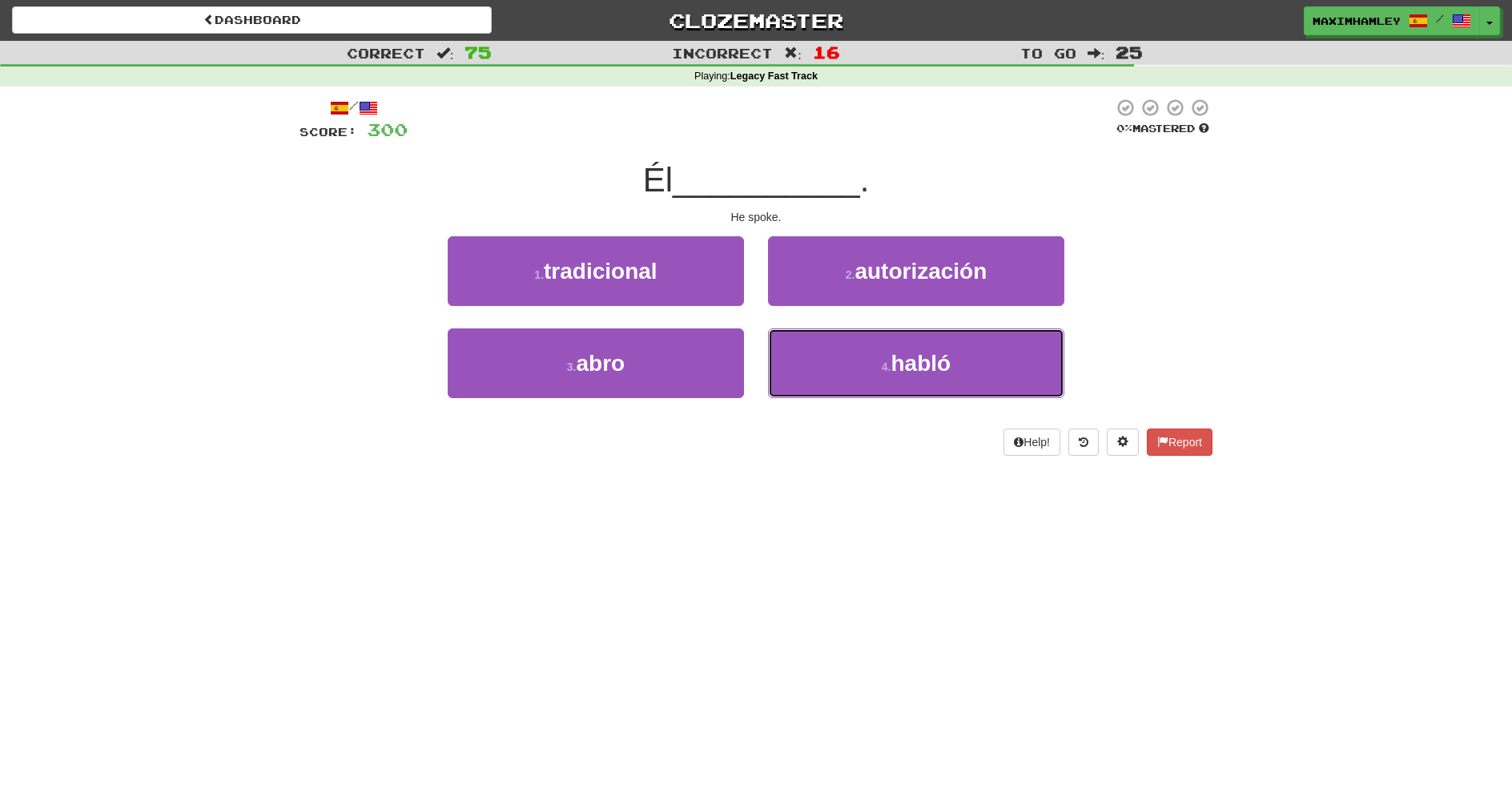
click at [805, 380] on button "4 . habló" at bounding box center [916, 363] width 296 height 70
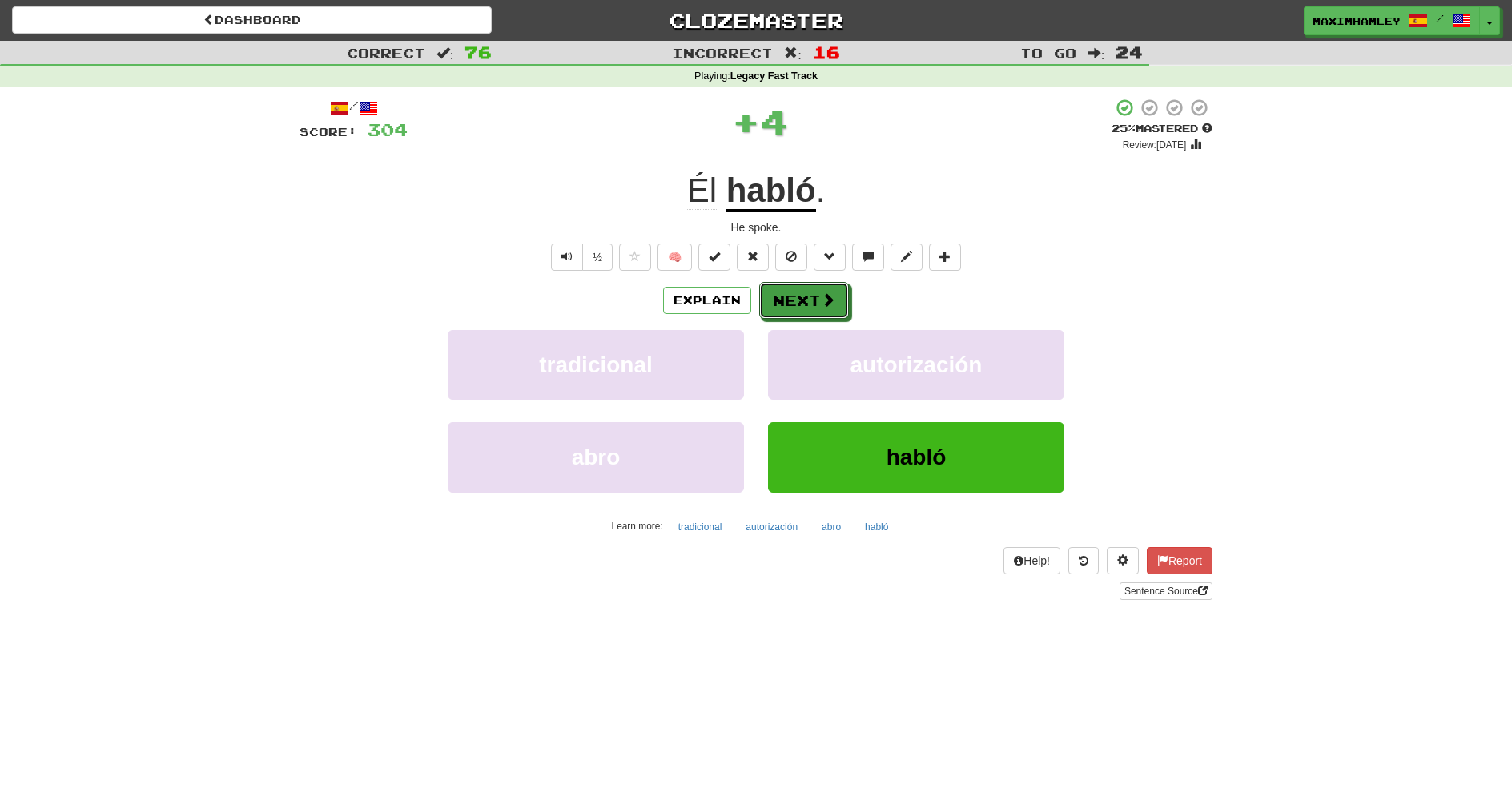
click at [785, 297] on button "Next" at bounding box center [804, 300] width 89 height 37
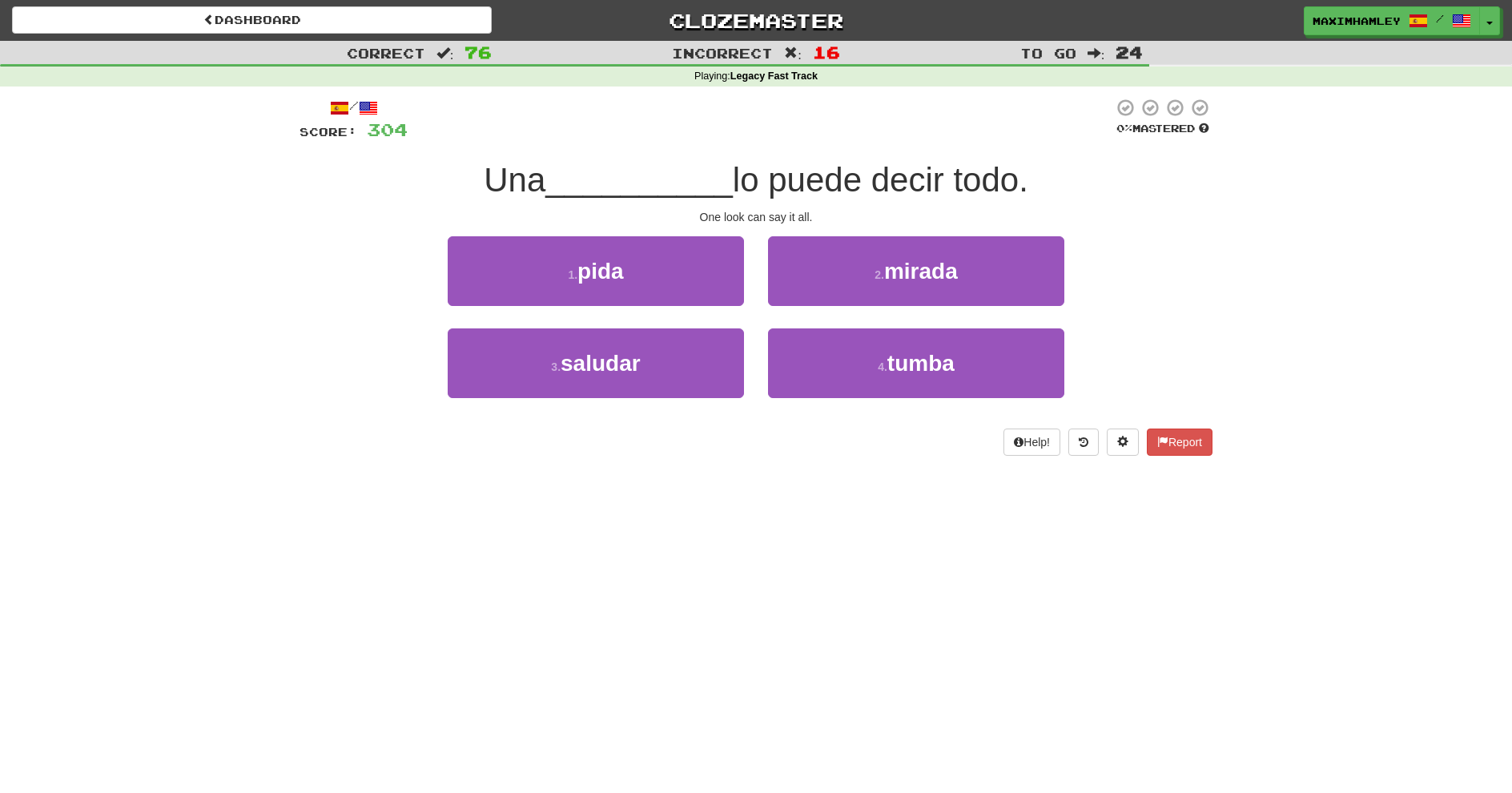
click at [751, 264] on div "1 . pida" at bounding box center [596, 282] width 320 height 92
click at [733, 261] on button "1 . pida" at bounding box center [596, 272] width 296 height 70
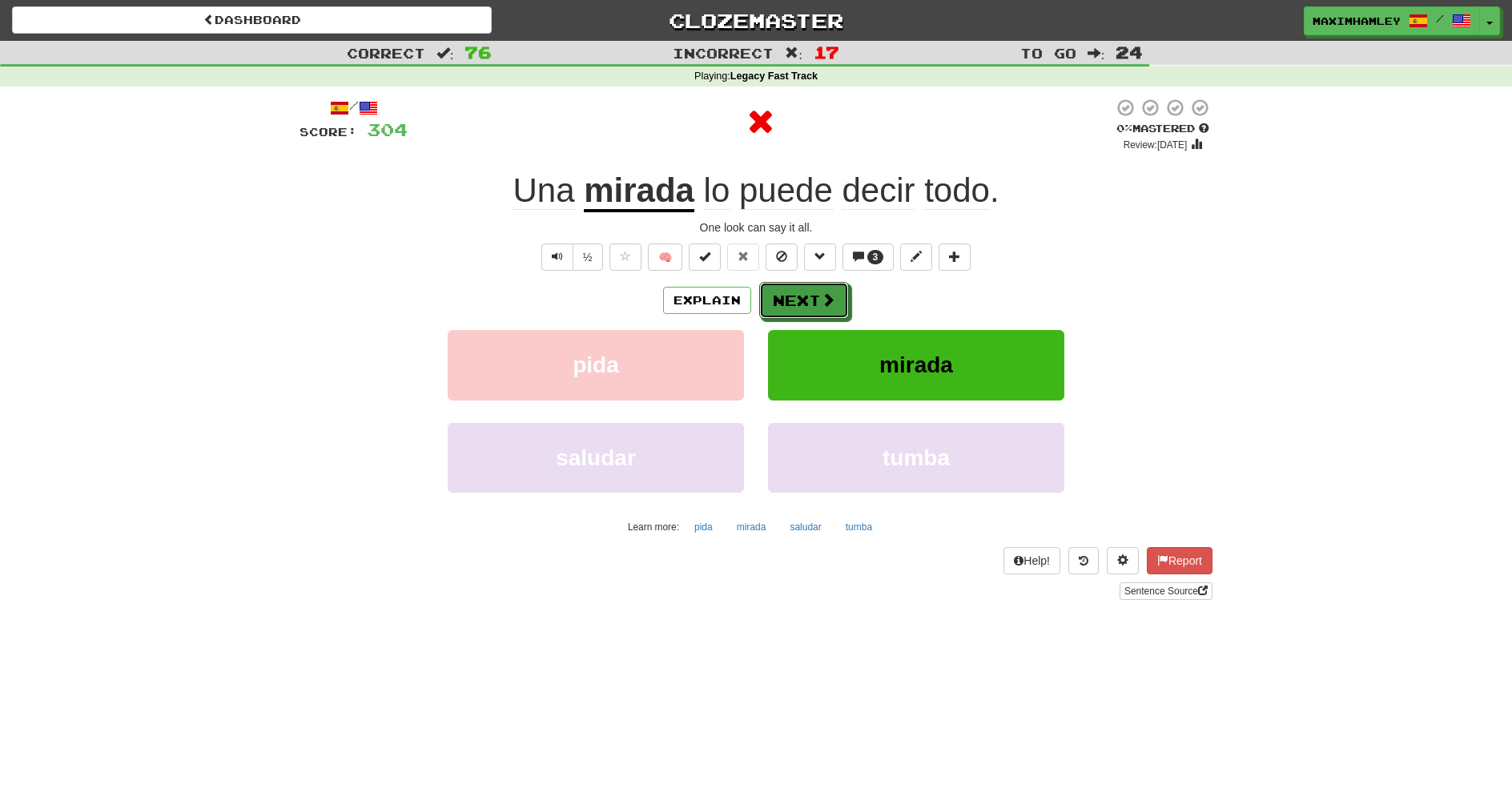
click at [843, 288] on button "Next" at bounding box center [804, 300] width 89 height 37
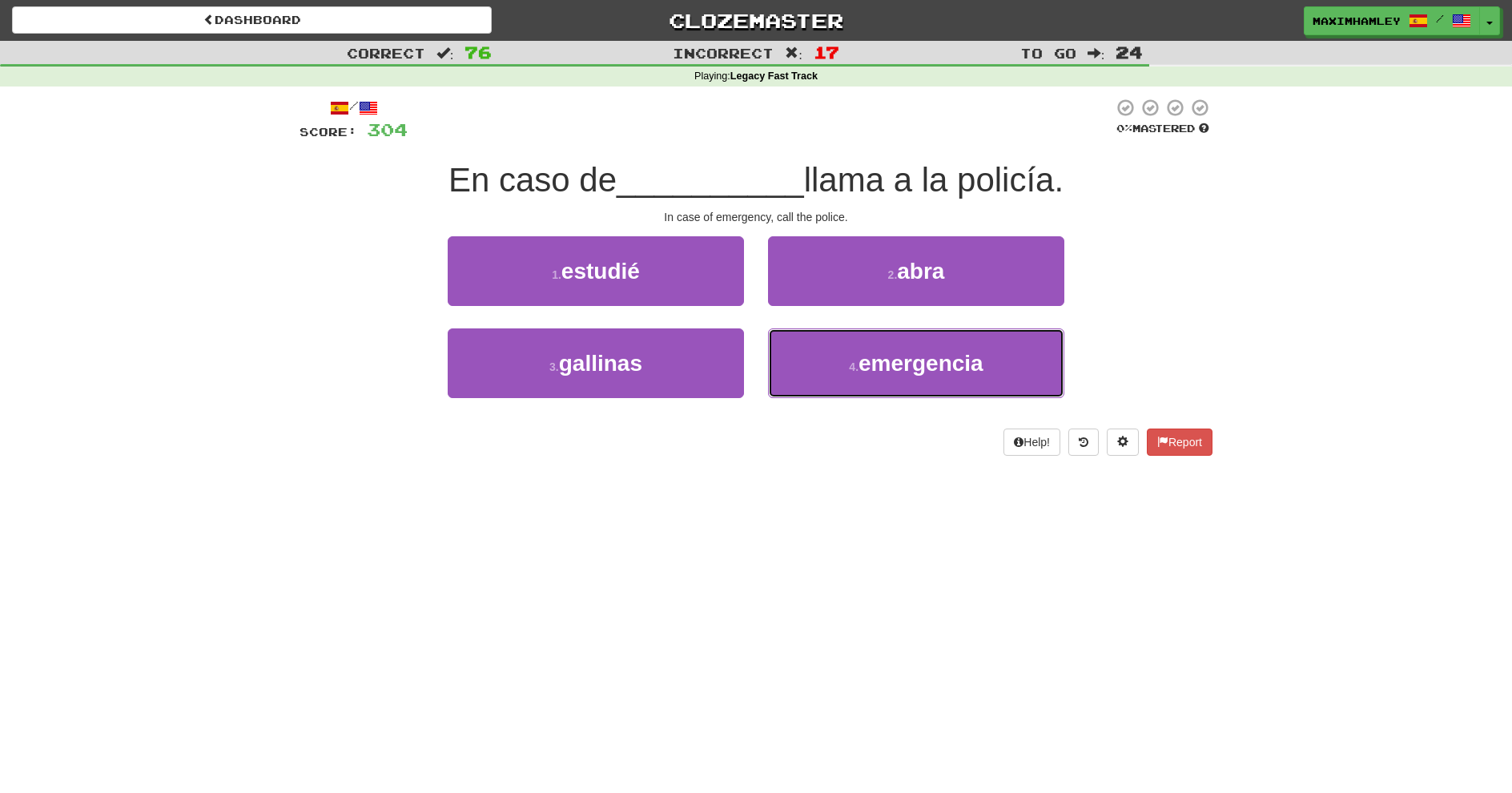
click at [866, 354] on span "emergencia" at bounding box center [921, 363] width 125 height 25
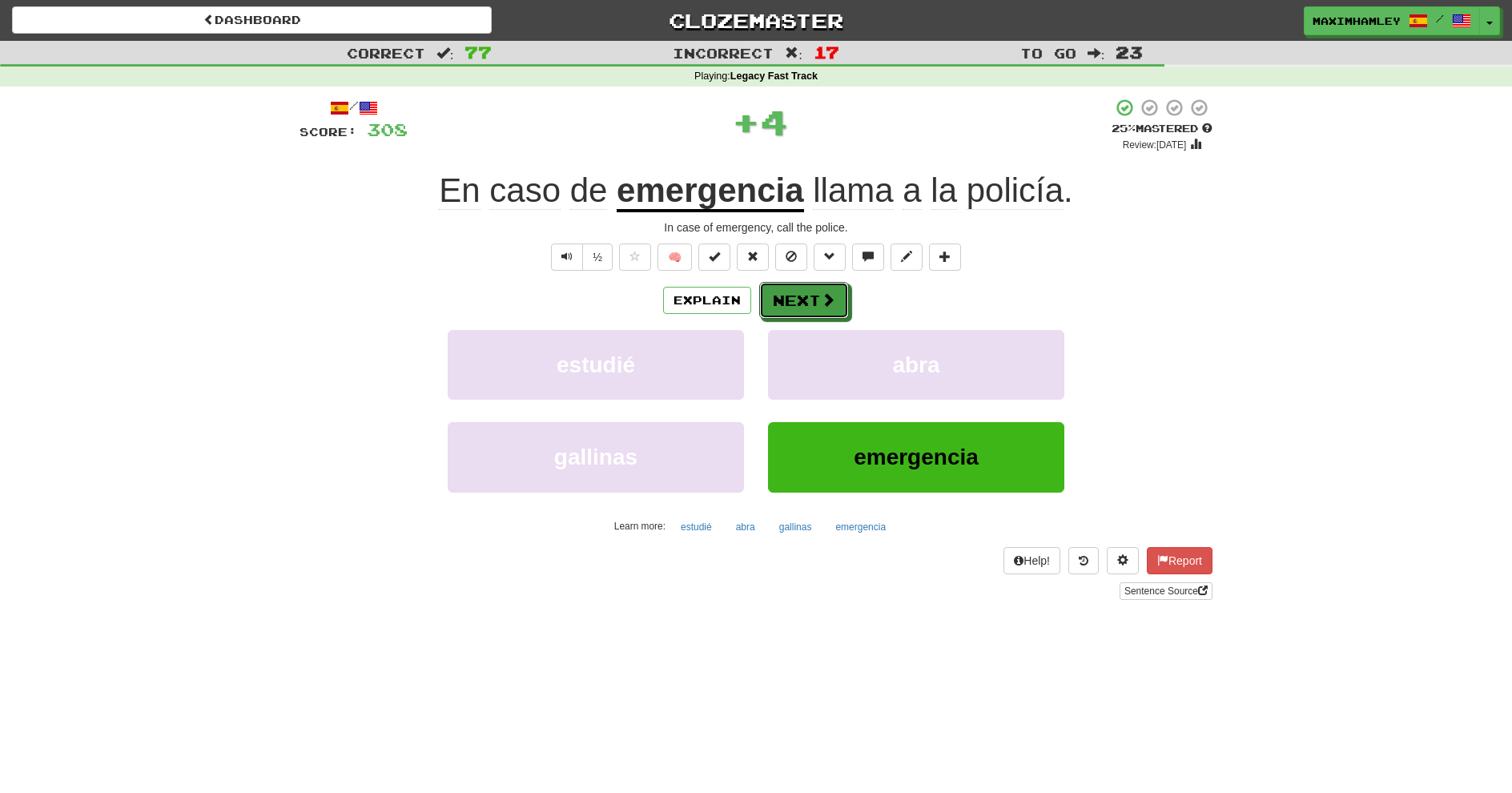
click at [828, 292] on span at bounding box center [828, 299] width 14 height 14
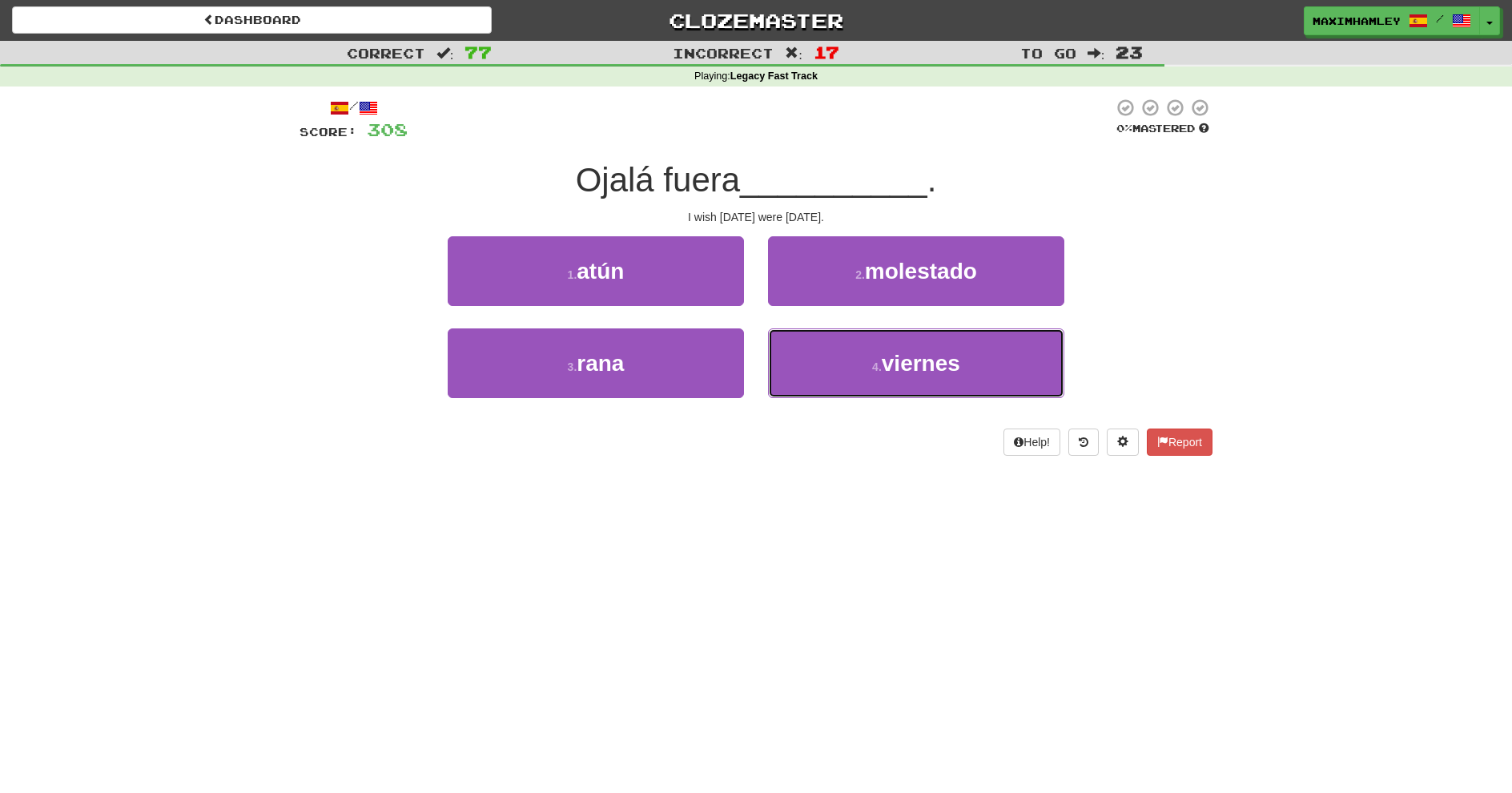
click at [845, 350] on button "4 . viernes" at bounding box center [916, 363] width 296 height 70
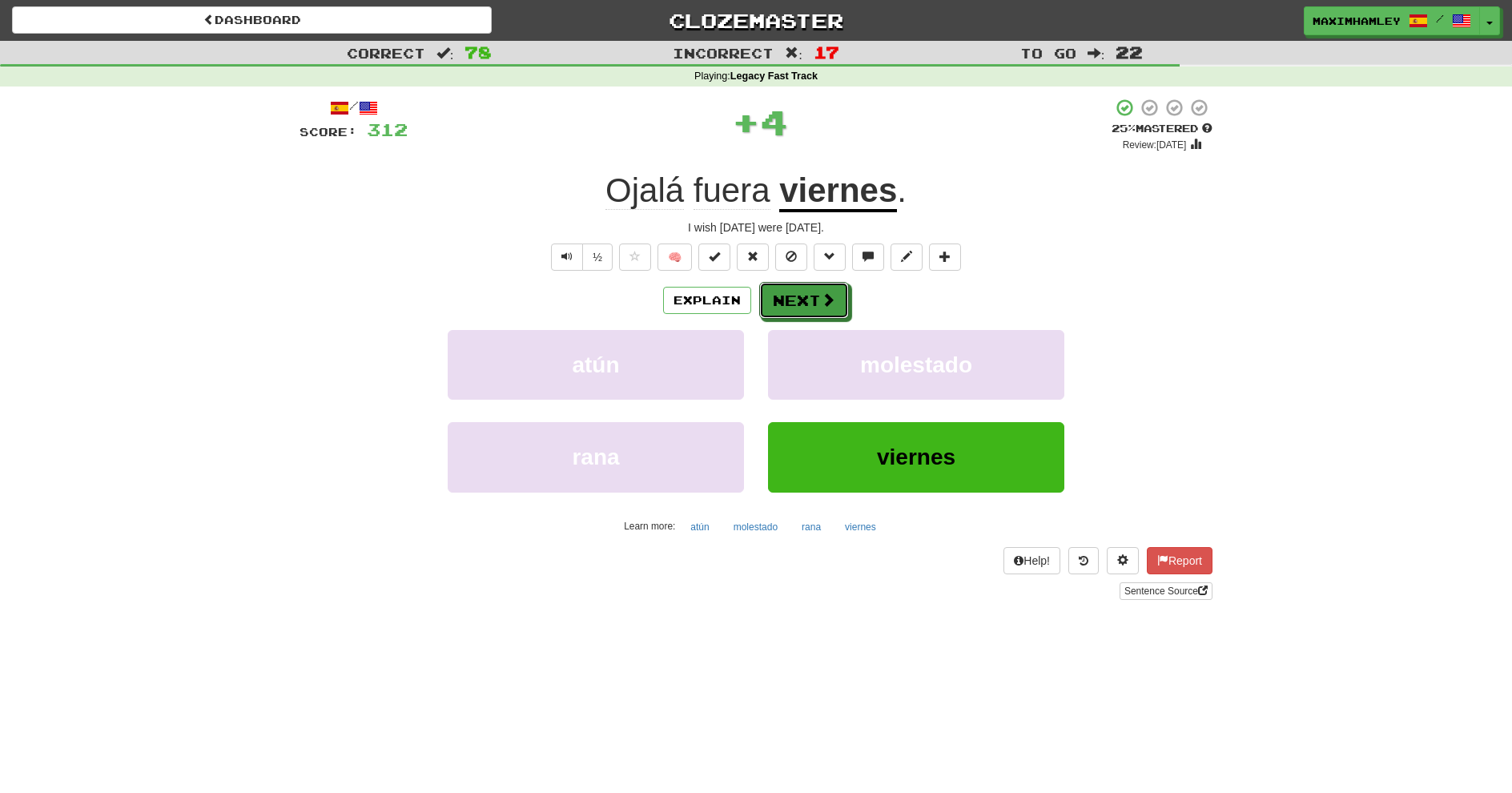
click at [828, 300] on span at bounding box center [828, 299] width 14 height 14
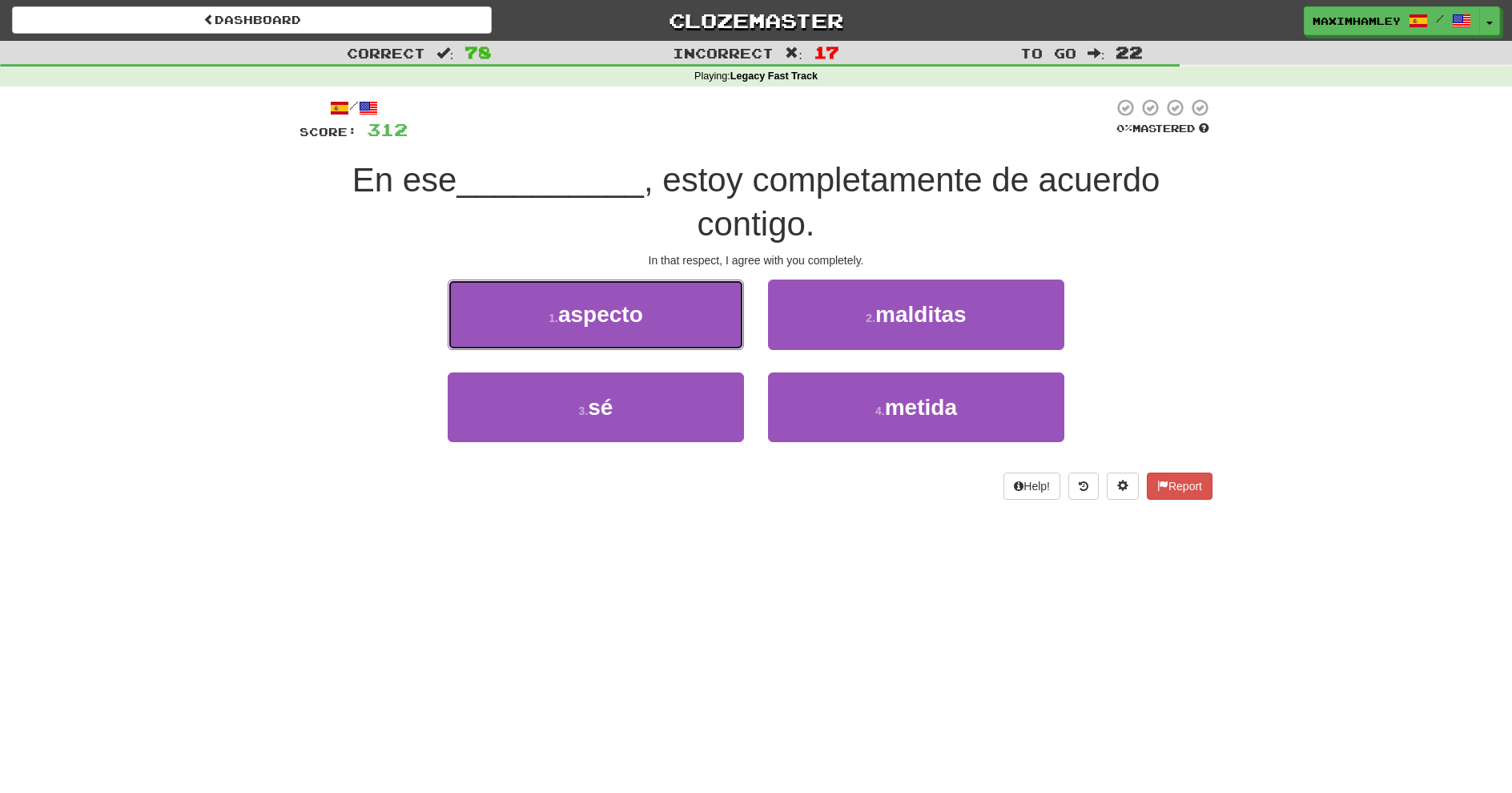
click at [729, 325] on button "1 . aspecto" at bounding box center [596, 315] width 296 height 70
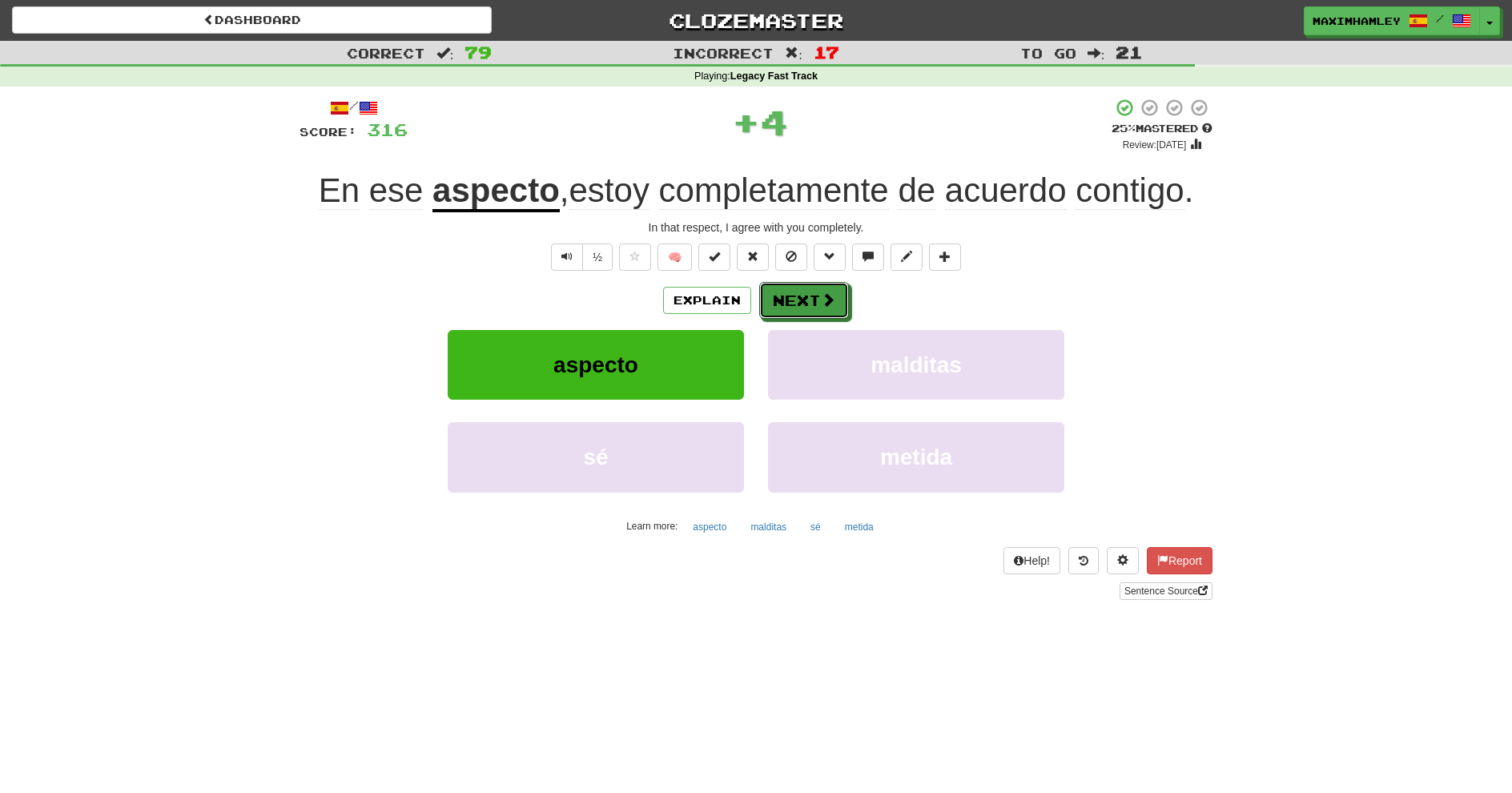
click at [801, 310] on button "Next" at bounding box center [804, 300] width 89 height 37
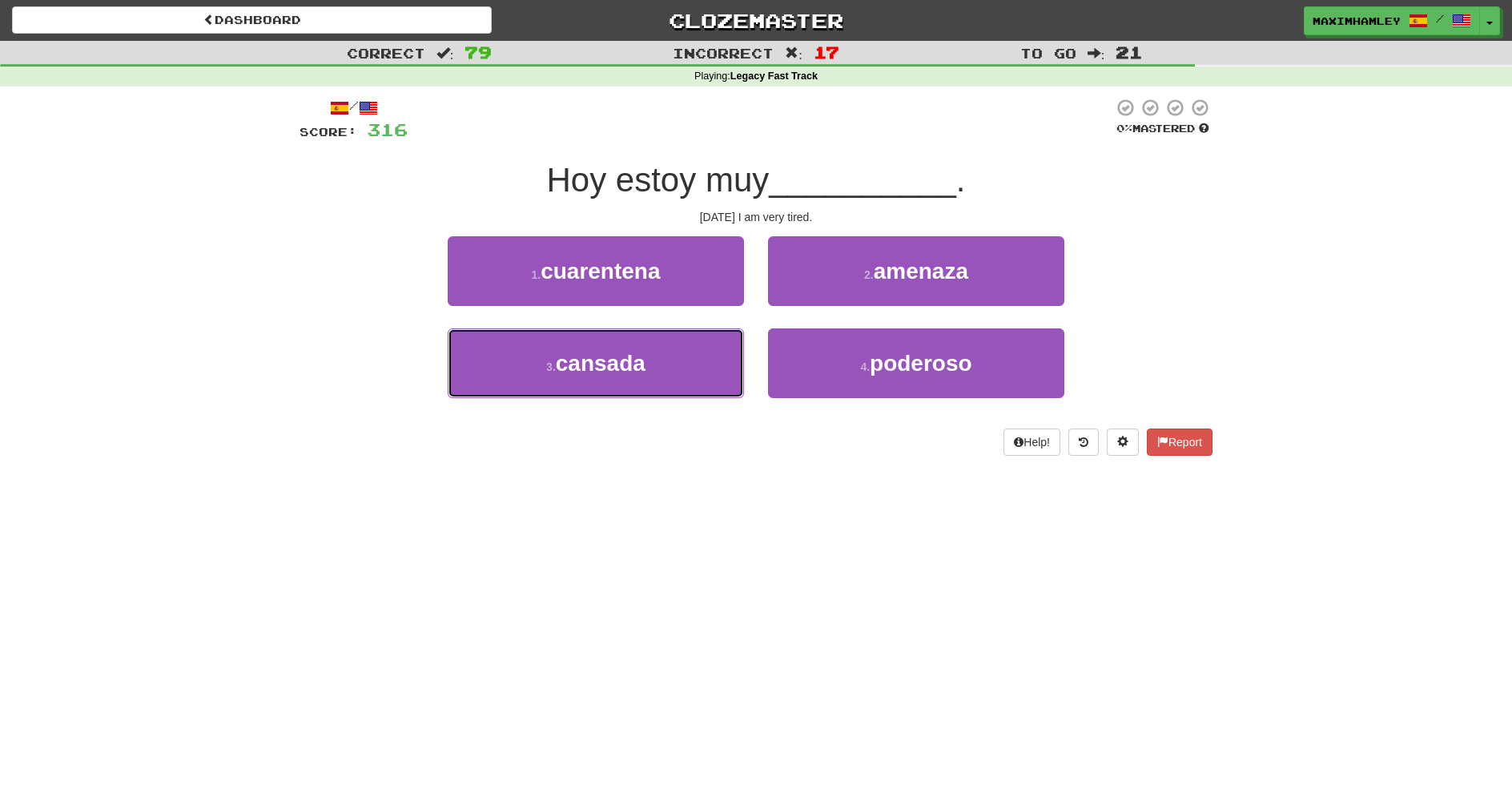
click at [616, 381] on button "3 . cansada" at bounding box center [596, 363] width 296 height 70
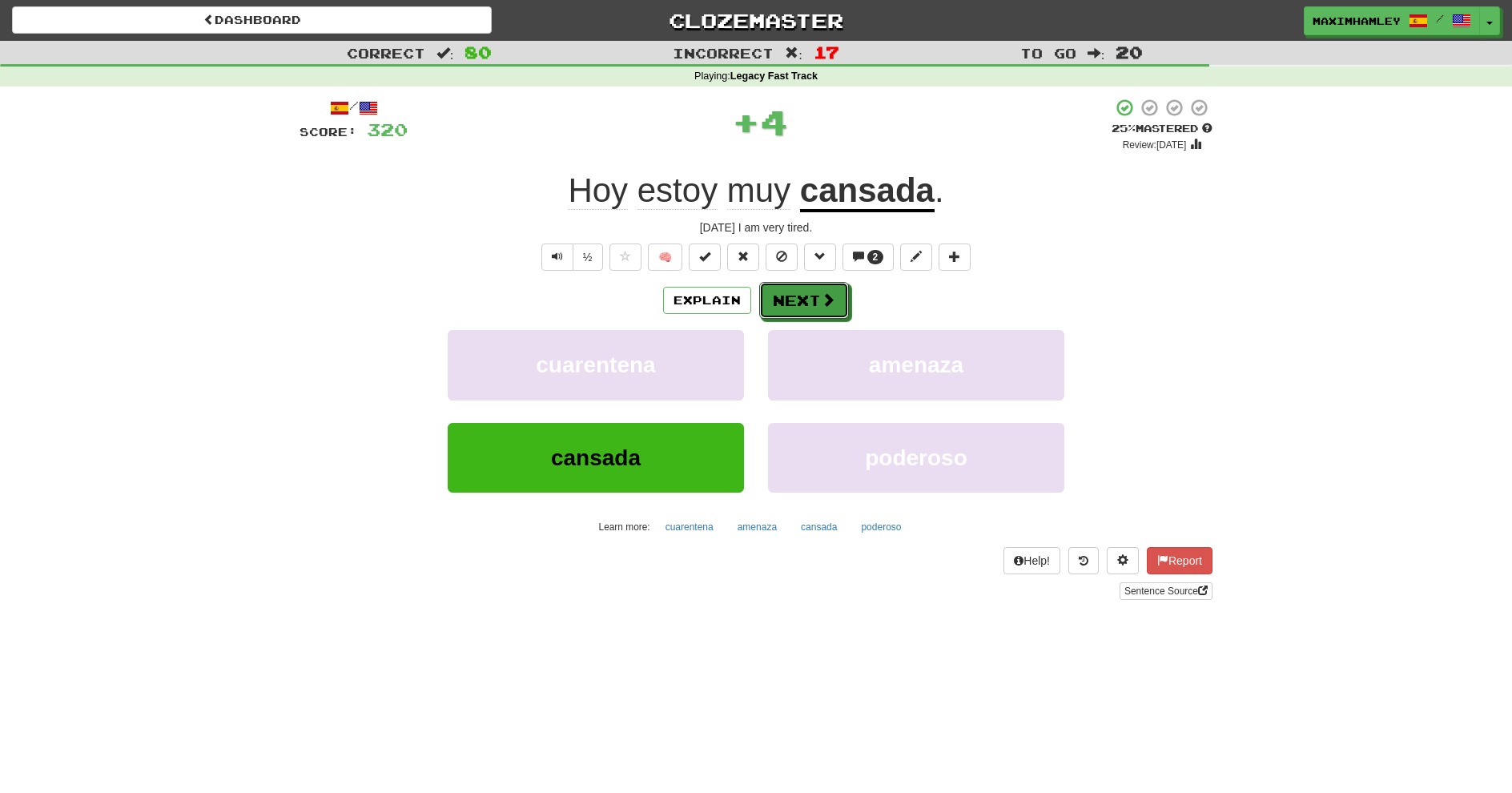
click at [777, 299] on button "Next" at bounding box center [804, 300] width 89 height 37
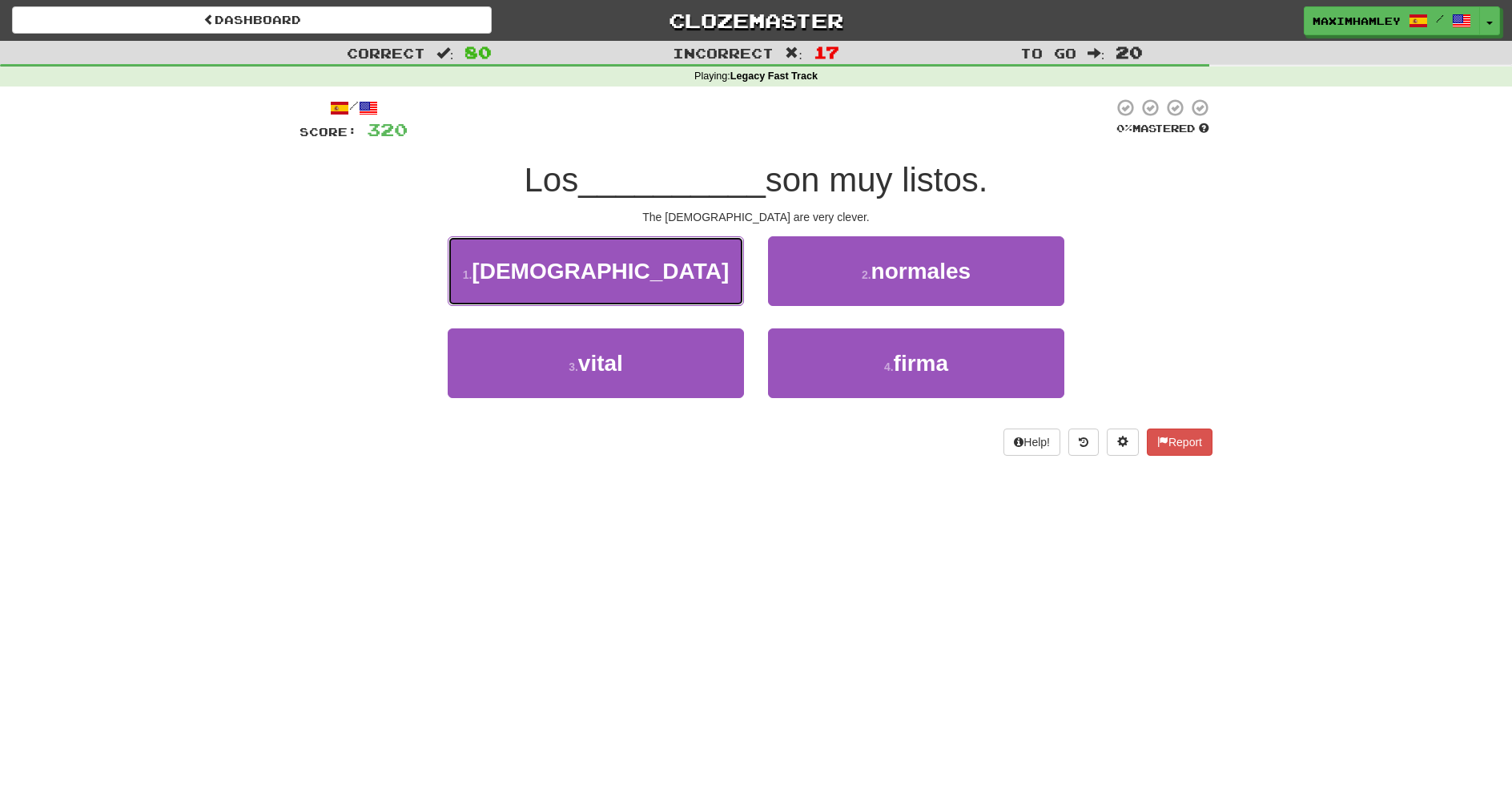
drag, startPoint x: 665, startPoint y: 261, endPoint x: 682, endPoint y: 272, distance: 20.2
click at [665, 261] on button "1 . alemanes" at bounding box center [596, 272] width 296 height 70
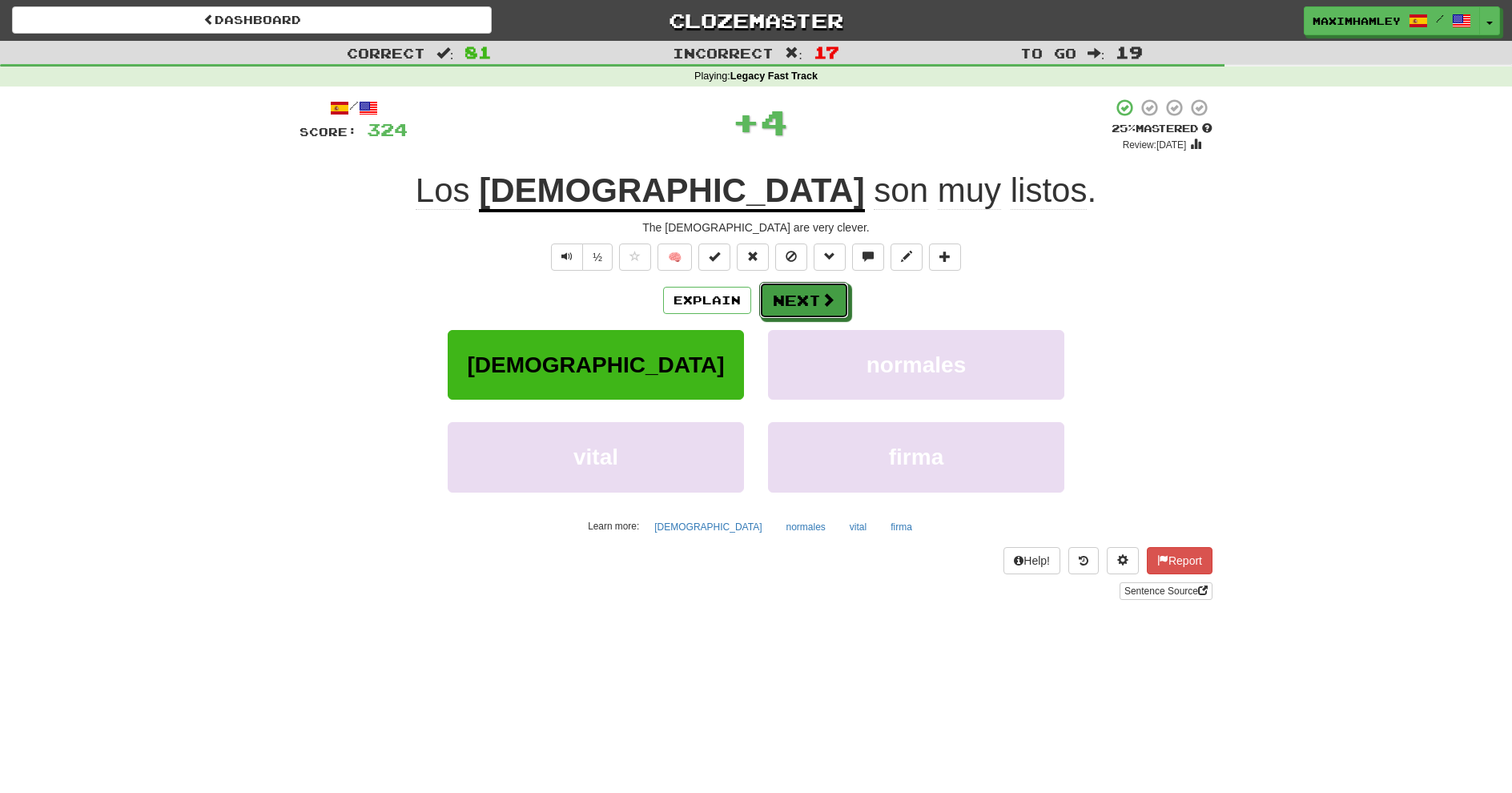
click at [781, 302] on button "Next" at bounding box center [804, 300] width 89 height 37
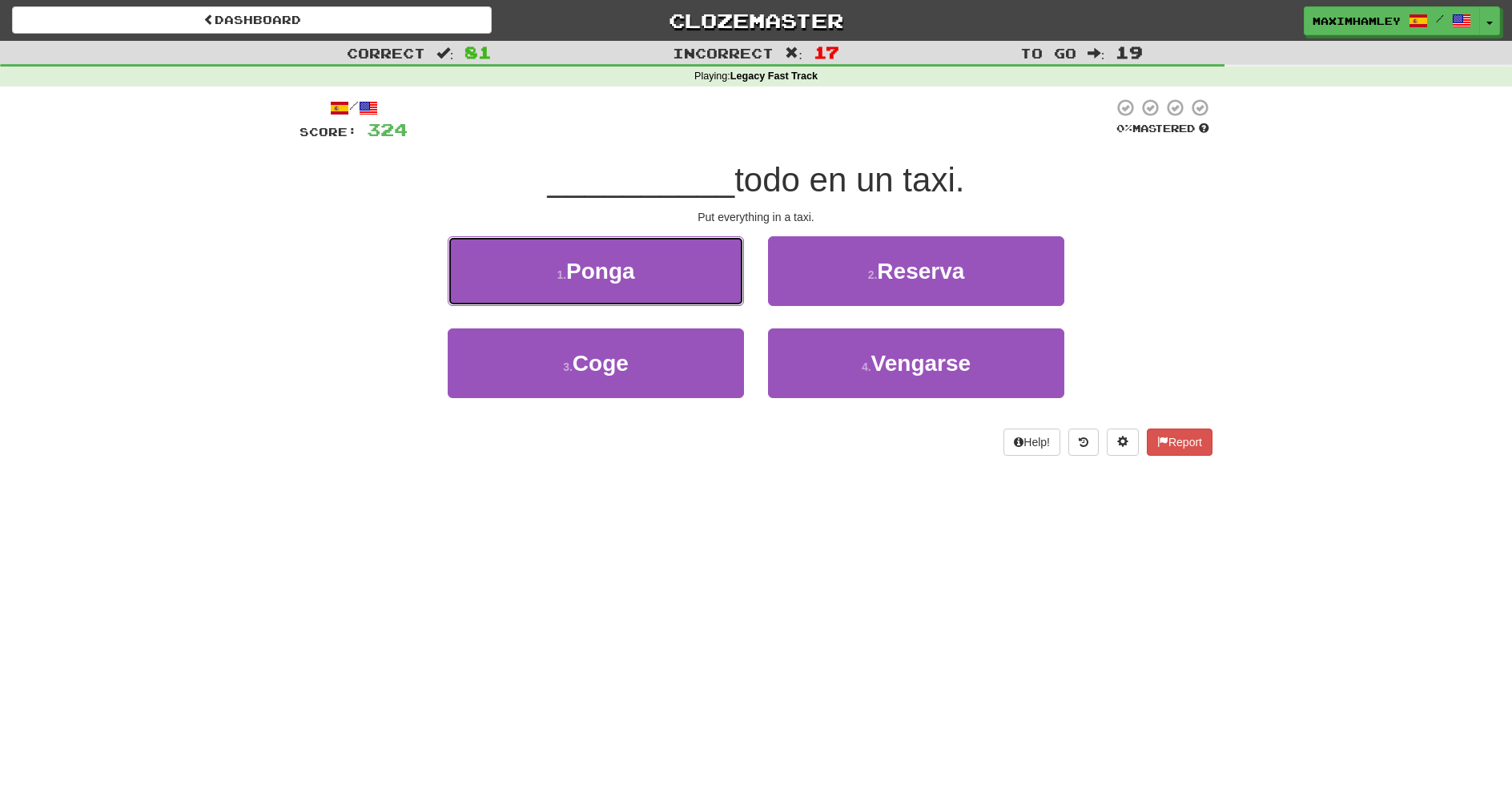
click at [681, 266] on button "1 . Ponga" at bounding box center [596, 272] width 296 height 70
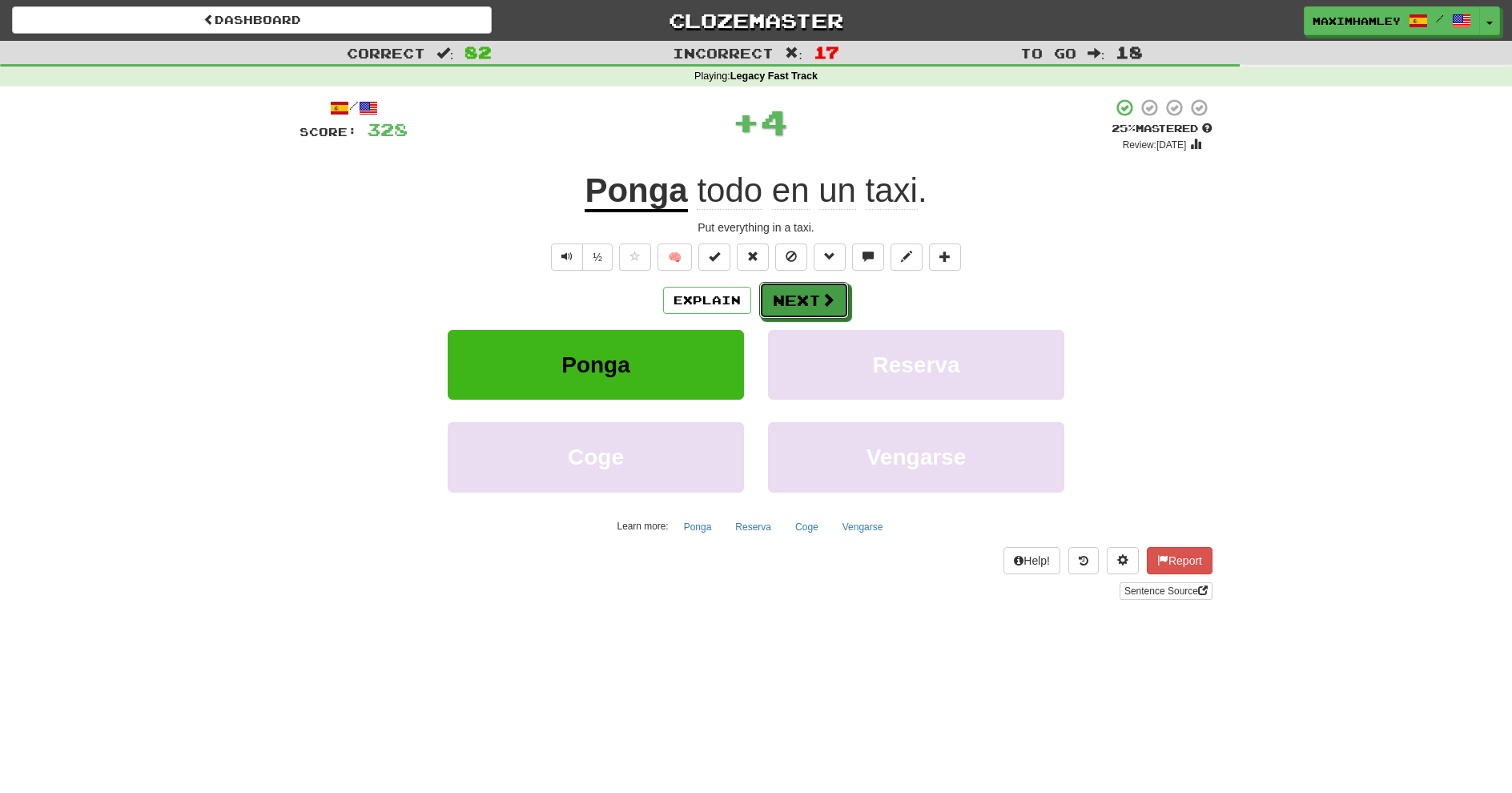
click at [785, 300] on button "Next" at bounding box center [804, 300] width 89 height 37
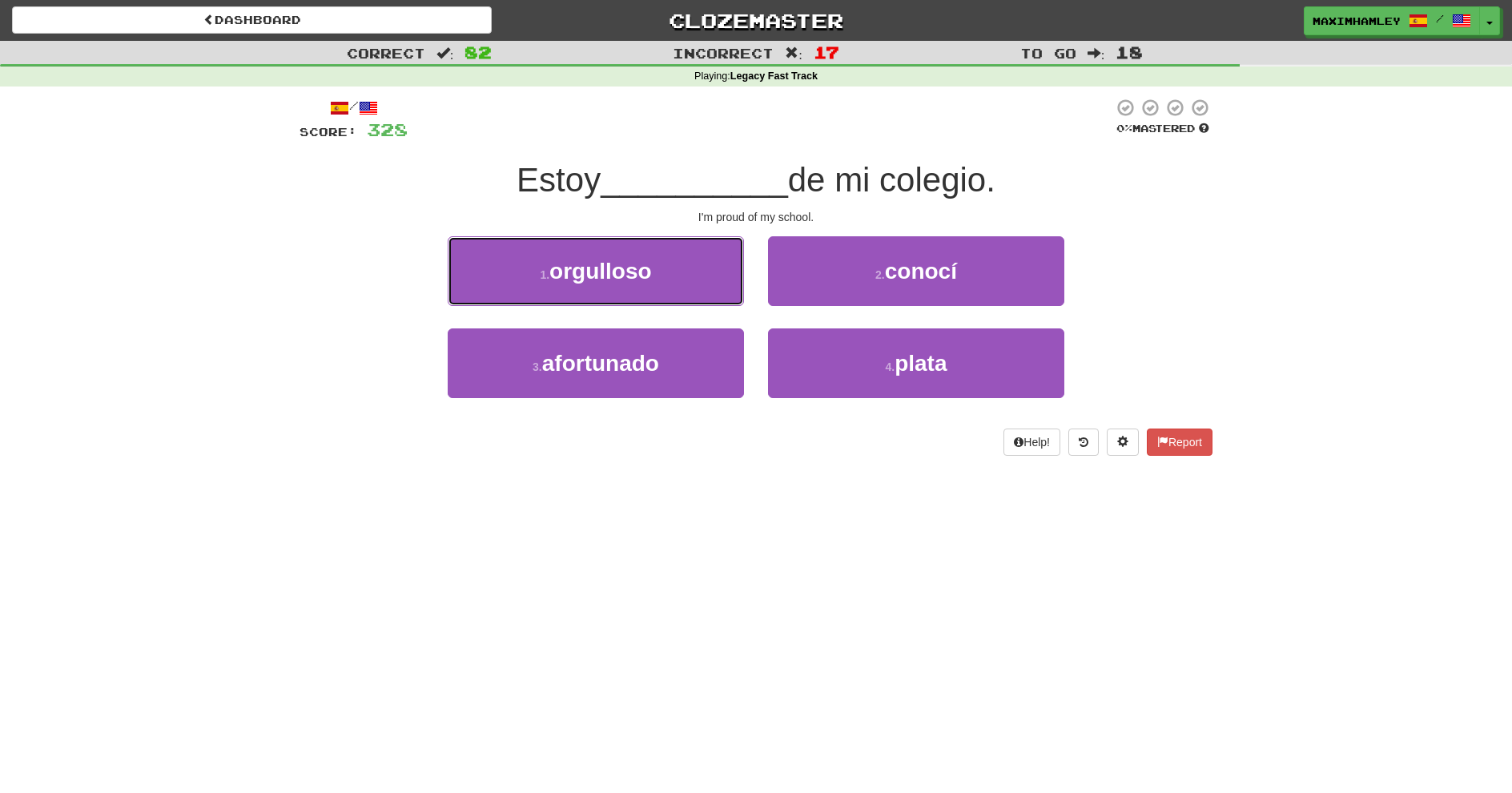
click at [707, 258] on button "1 . orgulloso" at bounding box center [596, 272] width 296 height 70
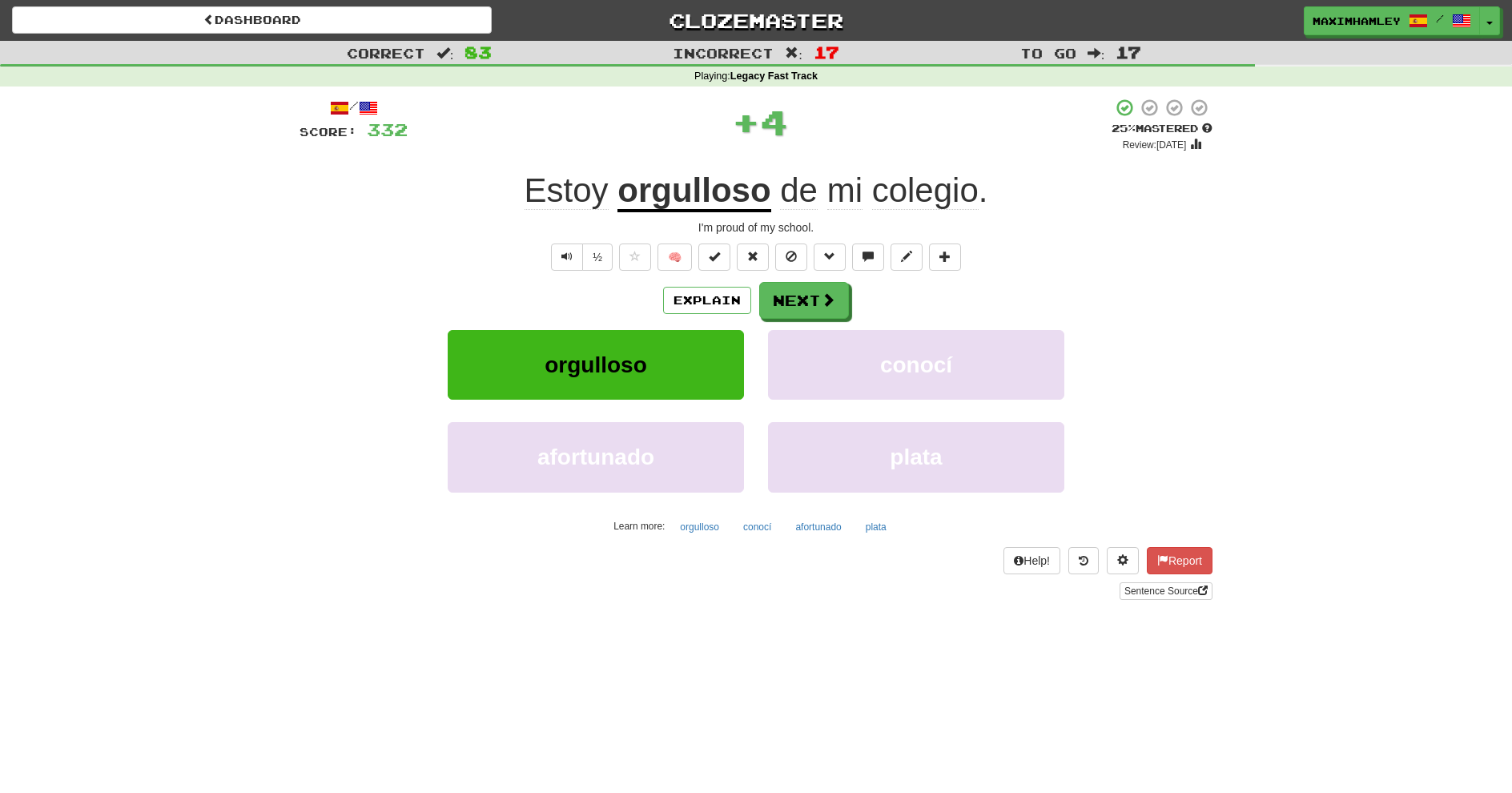
click at [803, 286] on div "/ Score: 332 + 4 25 % Mastered Review: 2025-08-20 Estoy orgulloso de mi colegio…" at bounding box center [756, 348] width 913 height 502
click at [784, 307] on button "Next" at bounding box center [804, 300] width 89 height 37
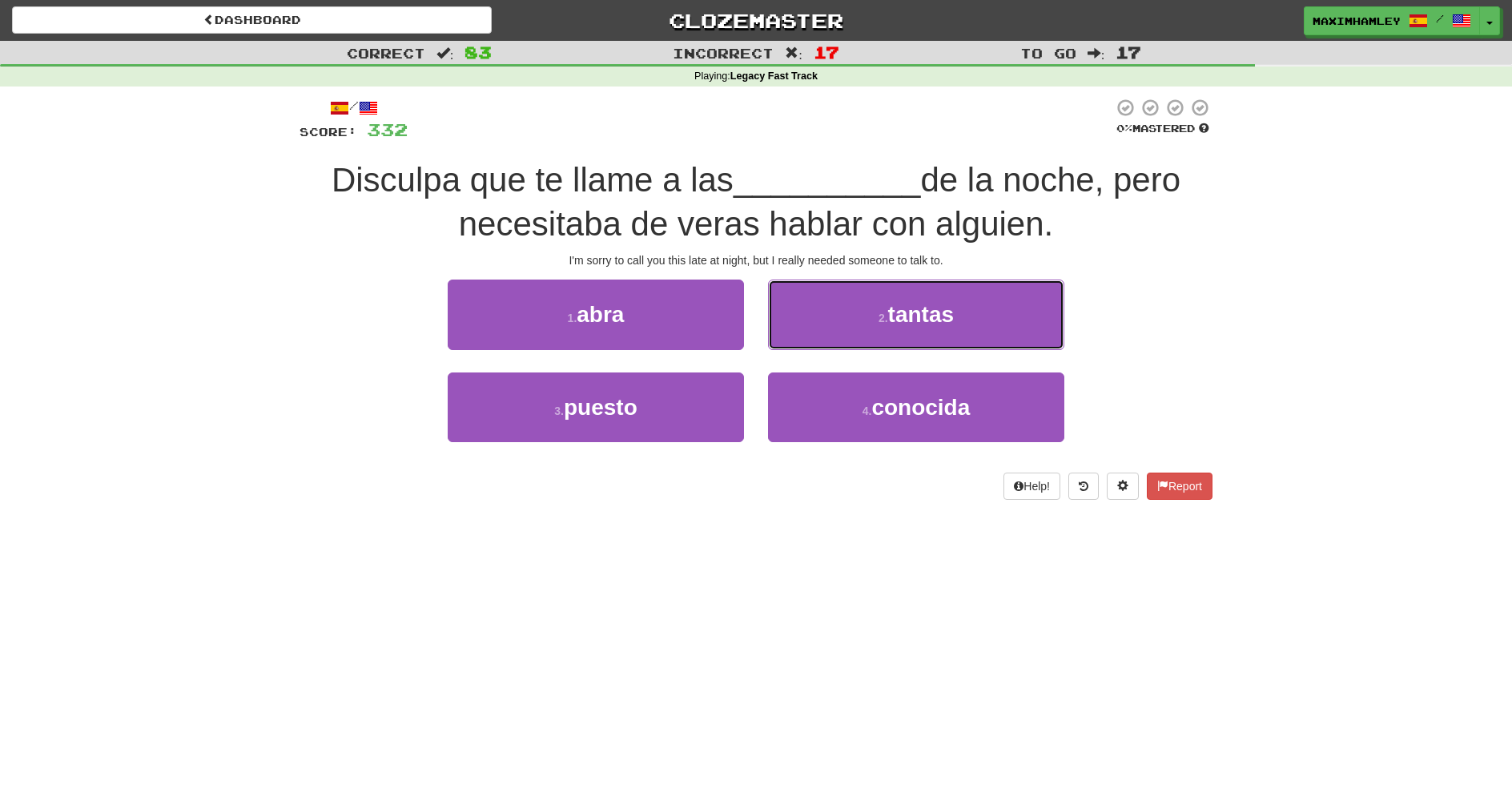
click at [797, 310] on button "2 . tantas" at bounding box center [916, 315] width 296 height 70
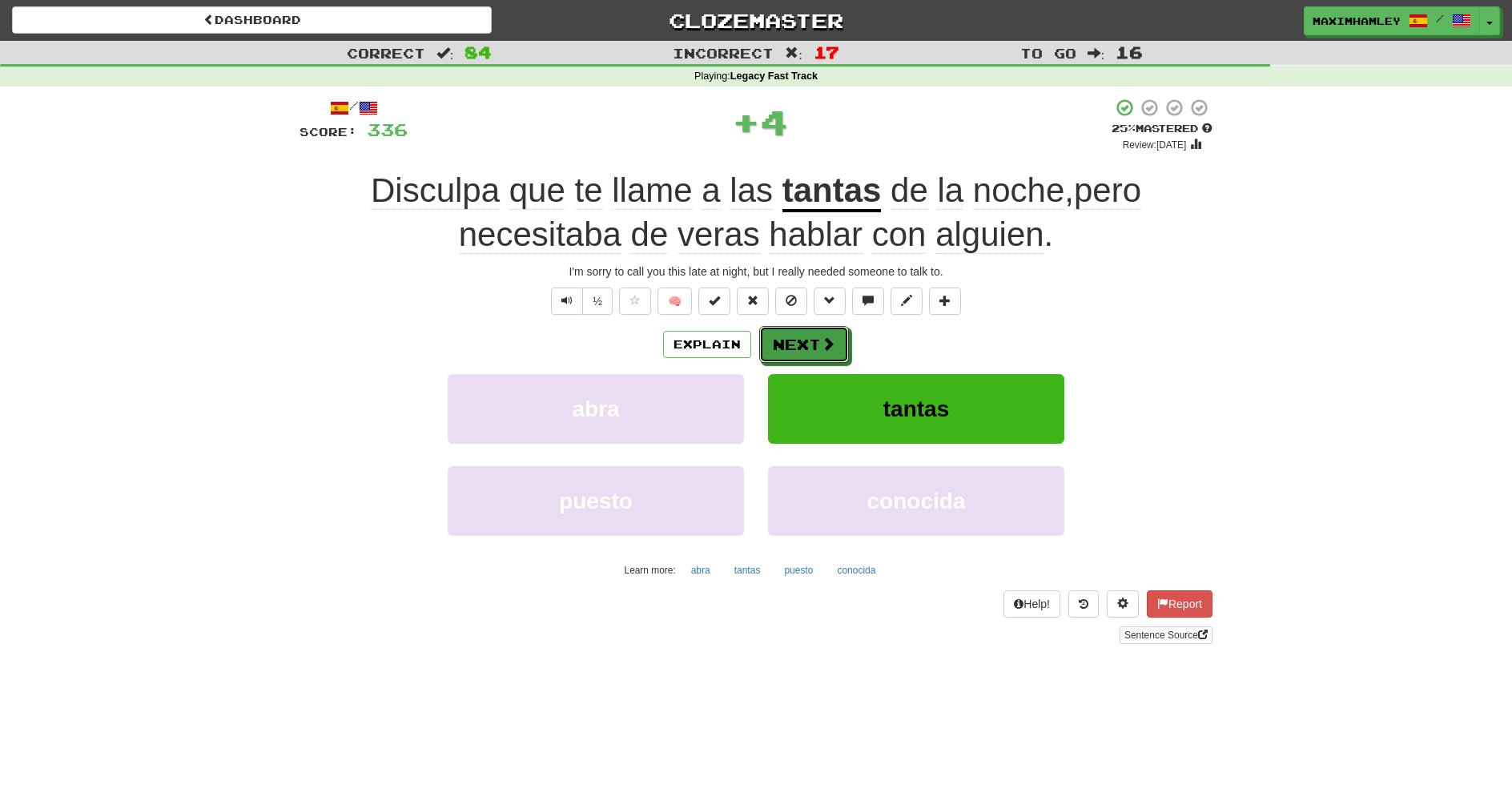
click at [788, 339] on button "Next" at bounding box center [804, 344] width 89 height 37
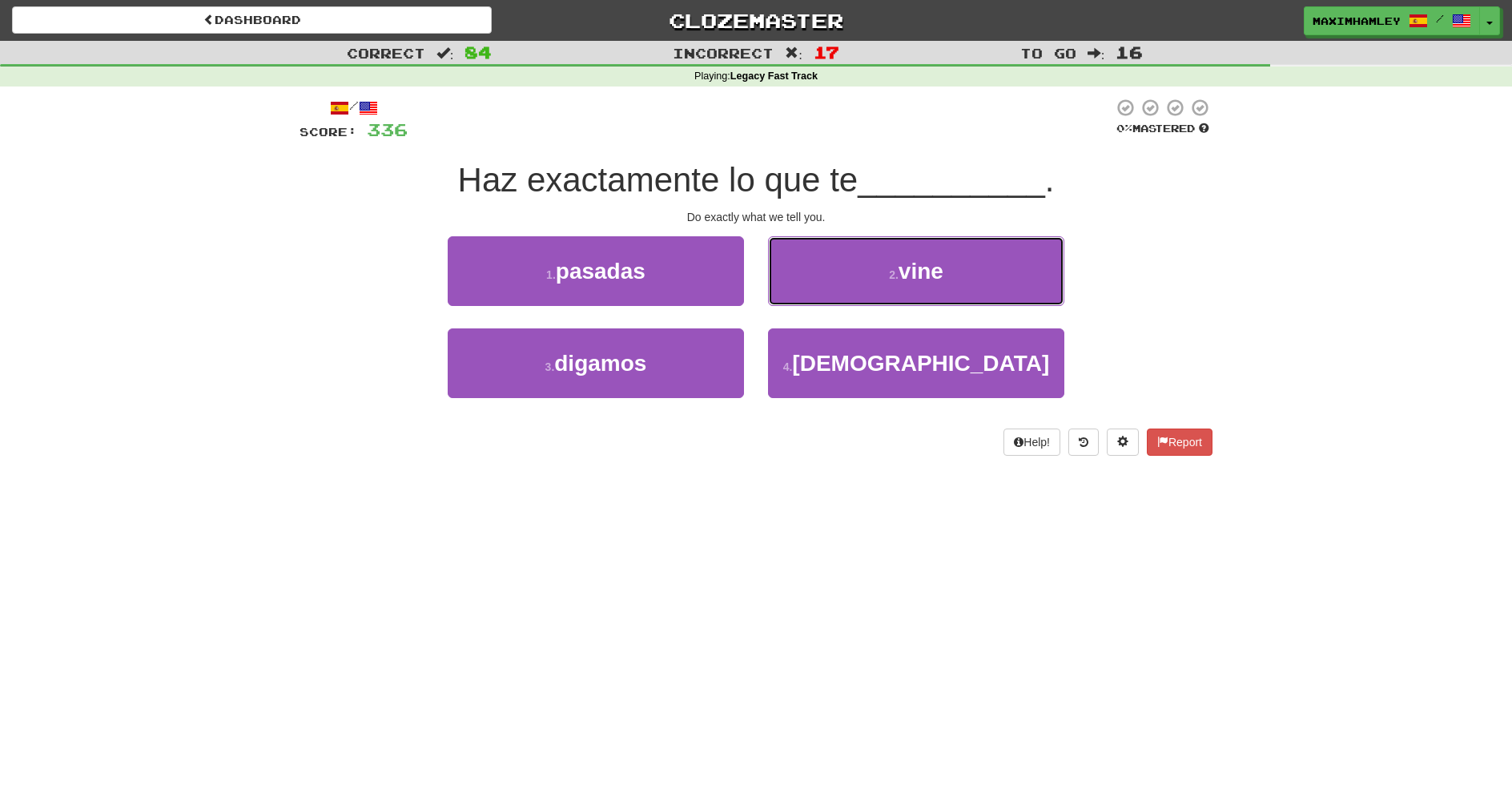
click at [781, 277] on button "2 . vine" at bounding box center [916, 272] width 296 height 70
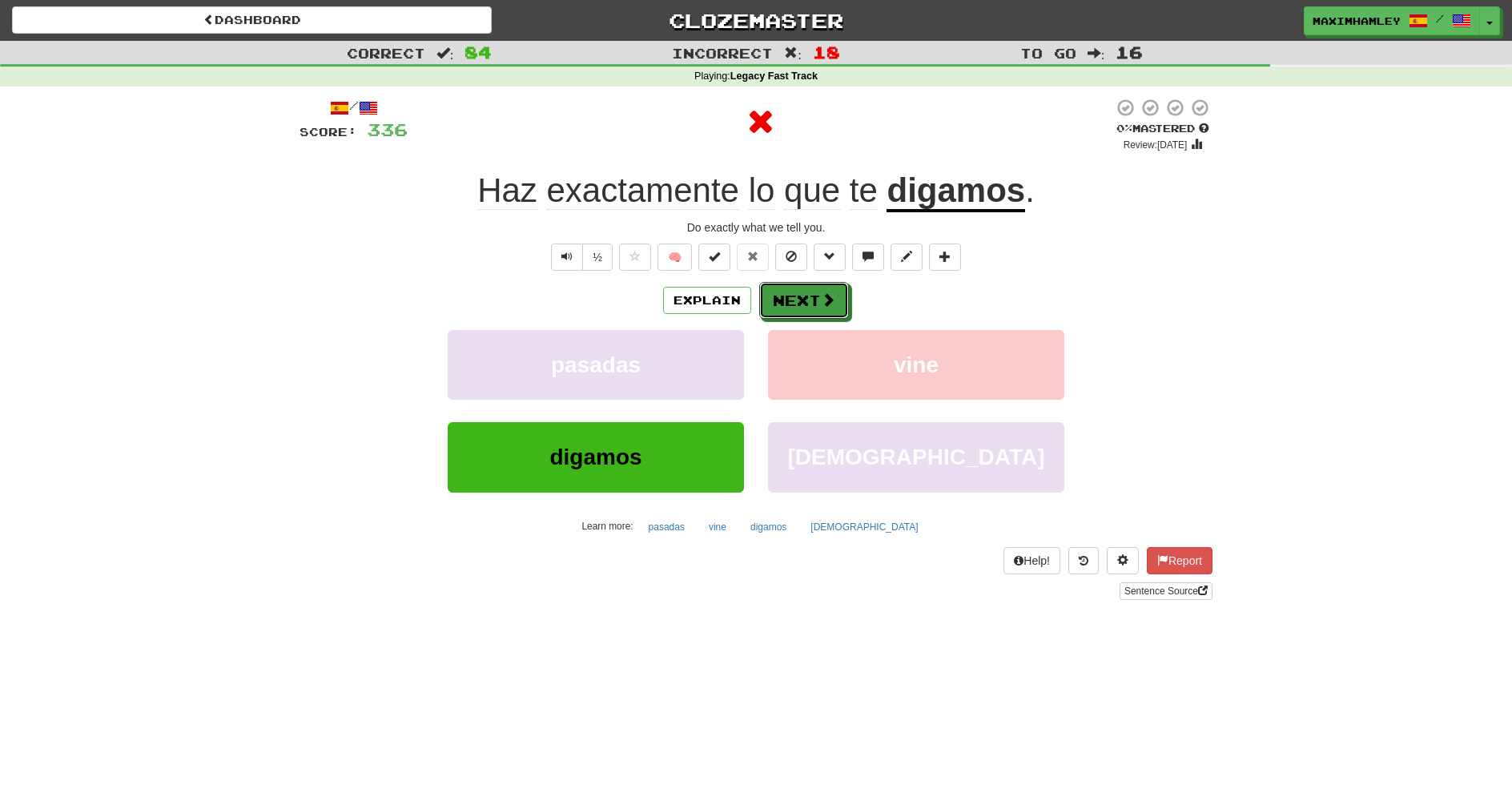
click at [799, 286] on button "Next" at bounding box center [804, 300] width 89 height 37
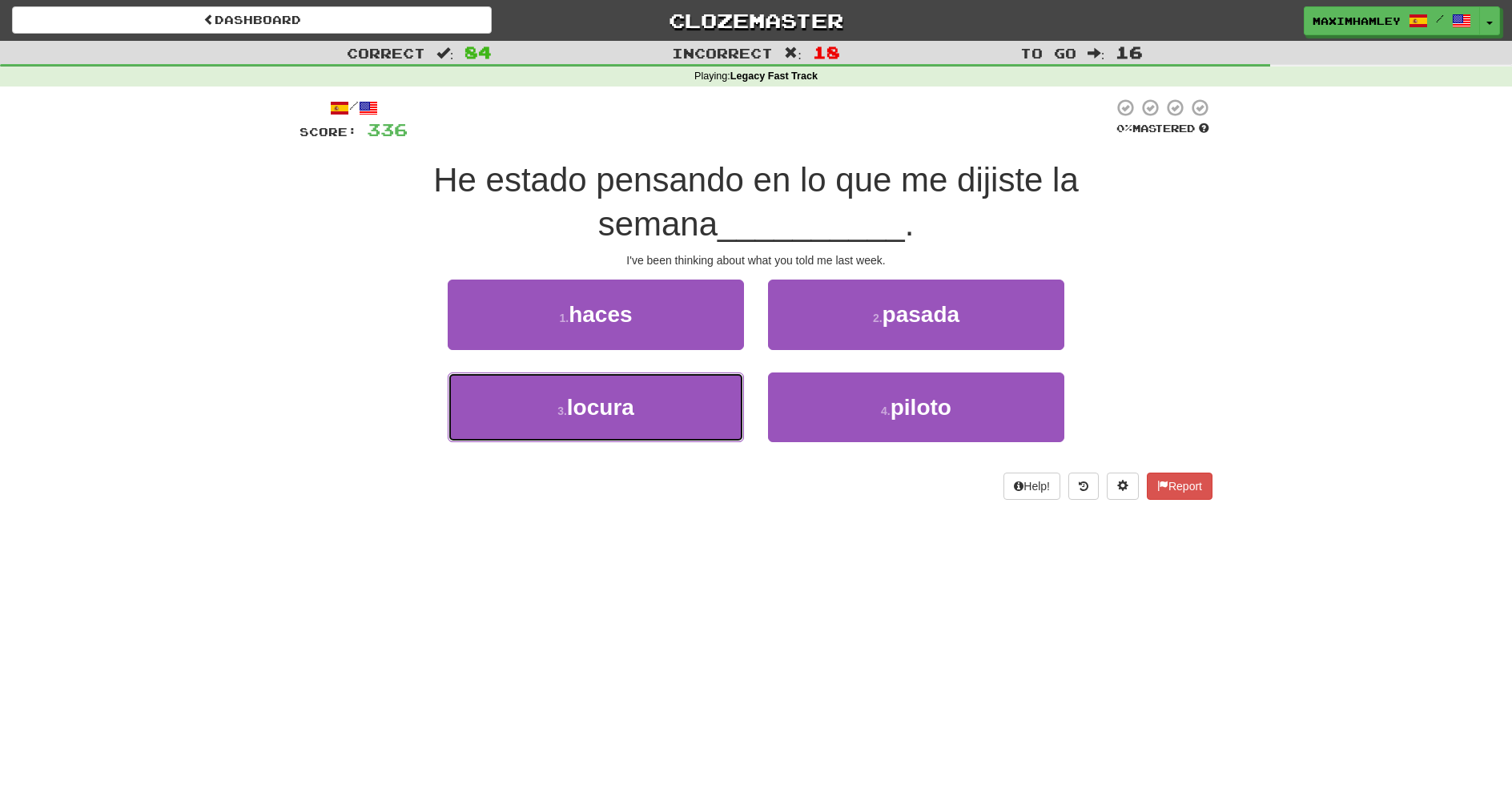
click at [589, 433] on button "3 . locura" at bounding box center [596, 407] width 296 height 70
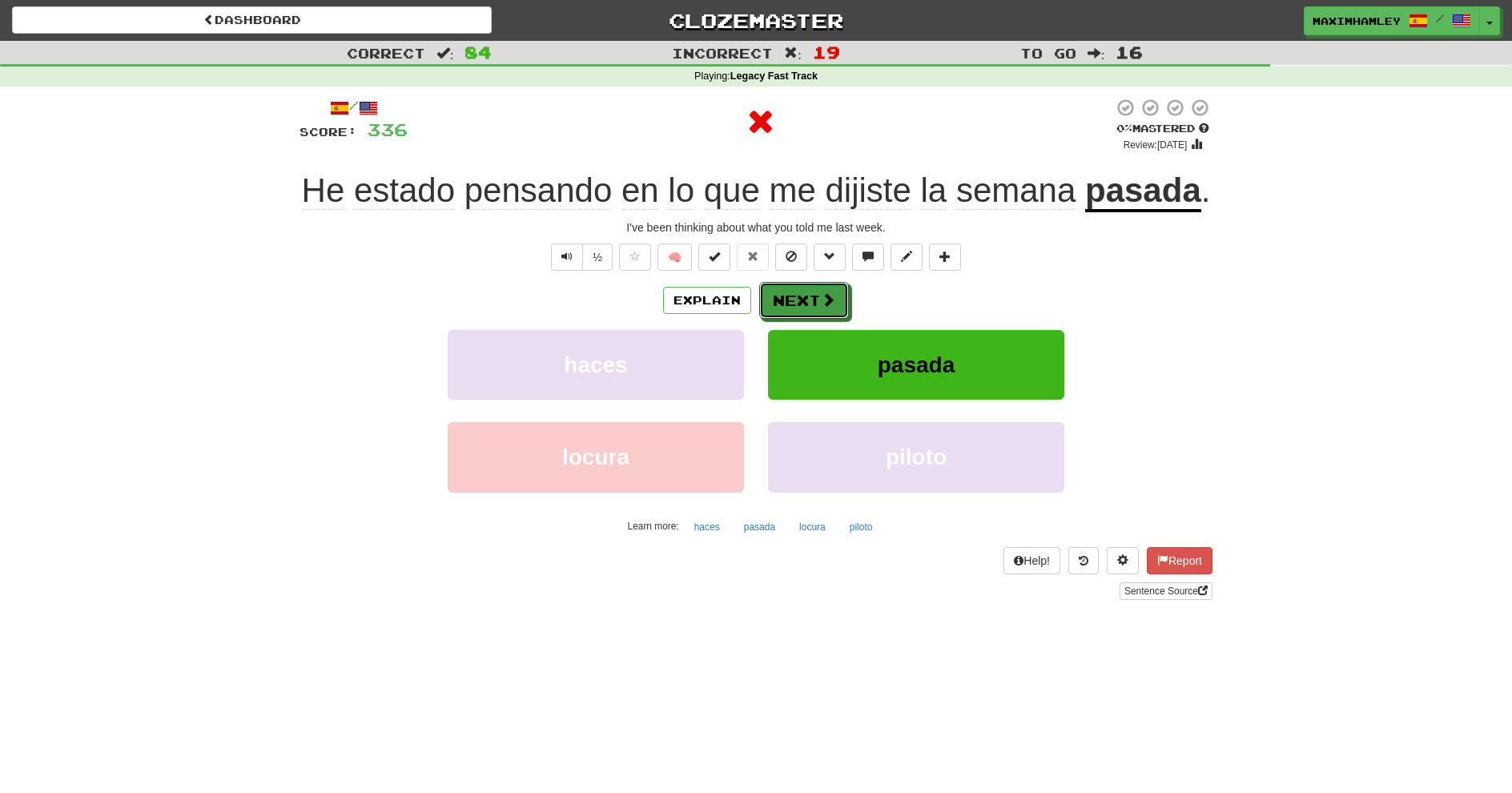
click at [771, 310] on button "Next" at bounding box center [804, 300] width 89 height 37
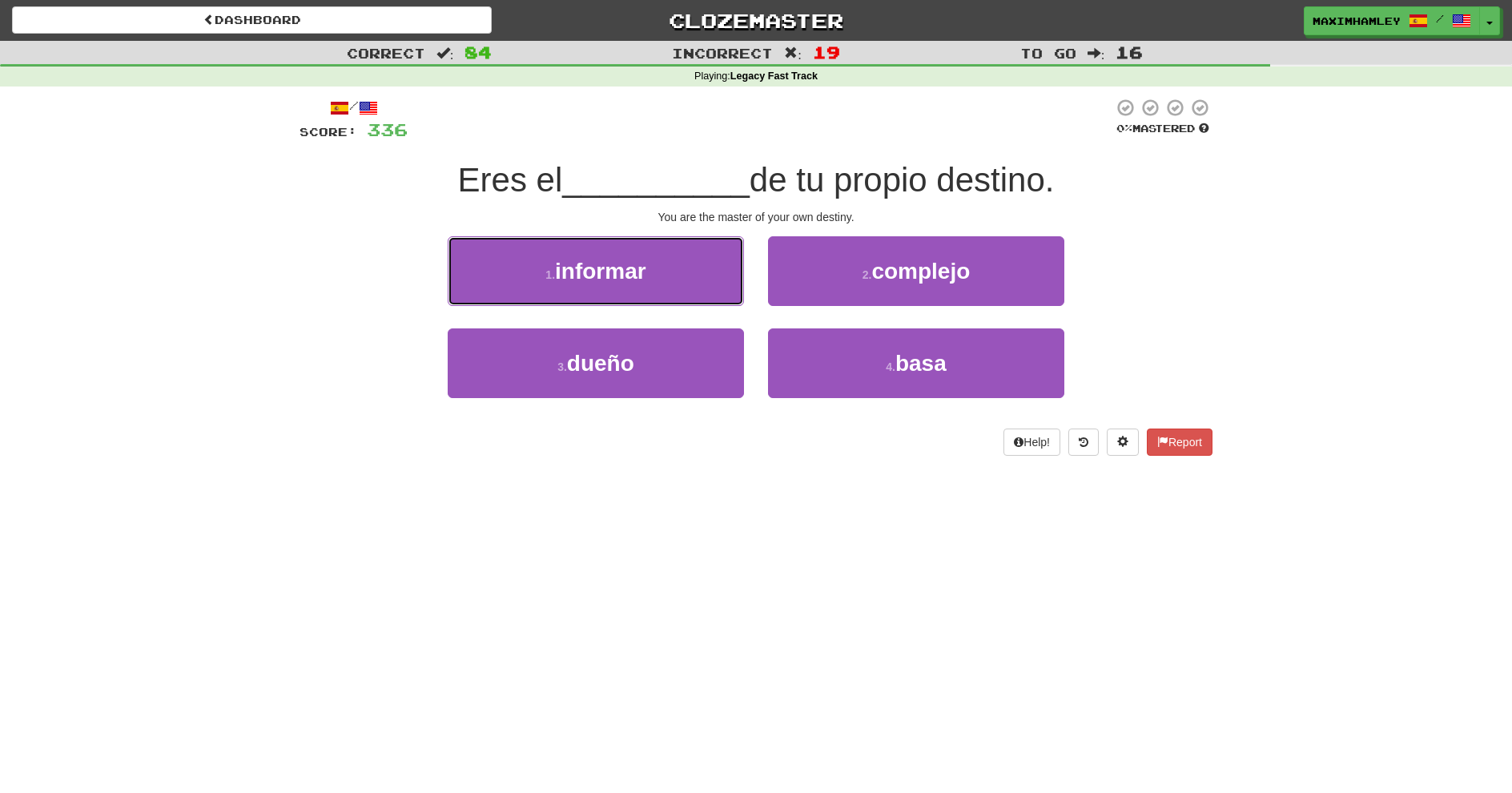
click at [719, 292] on button "1 . informar" at bounding box center [596, 272] width 296 height 70
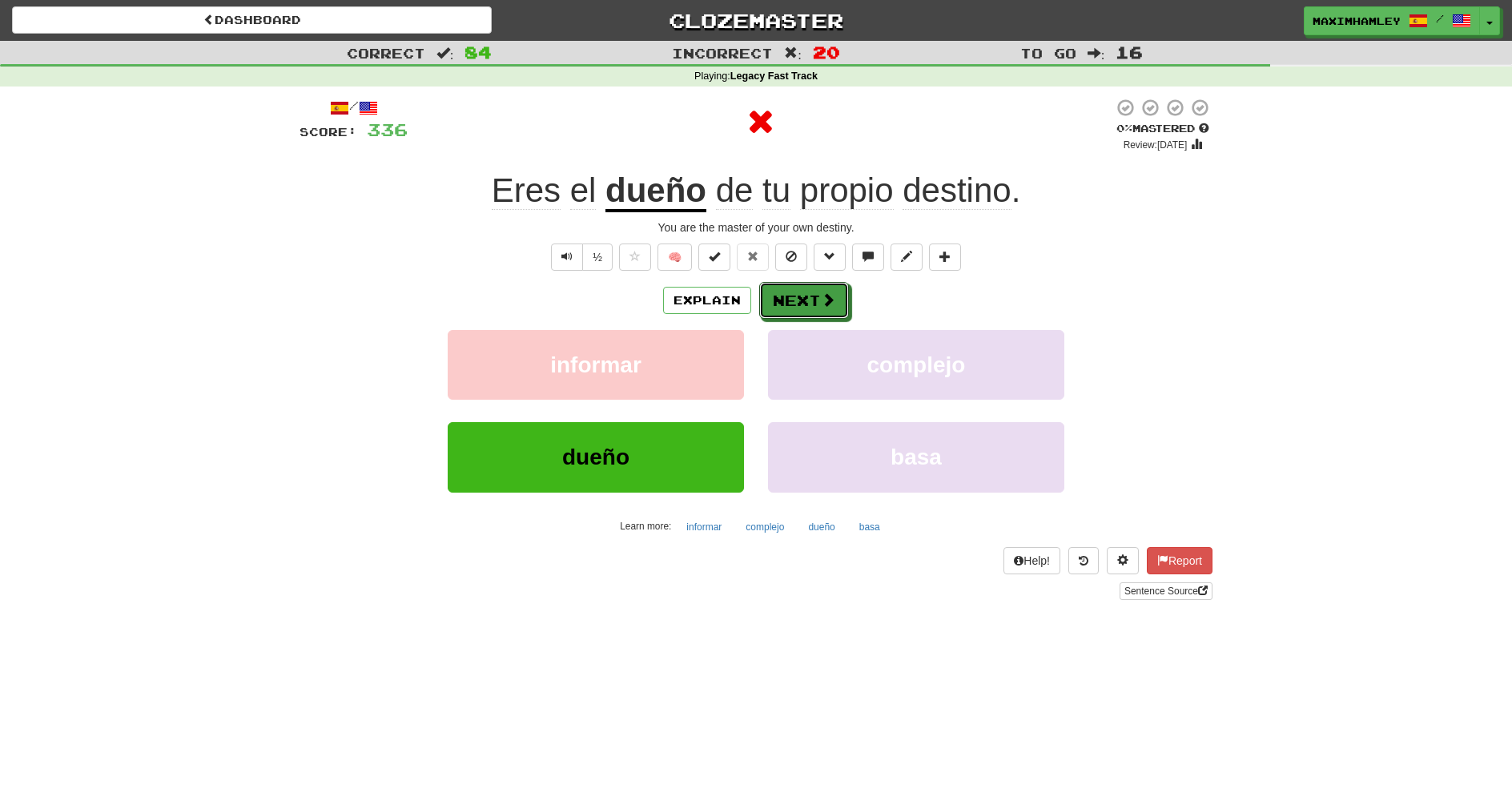
click at [765, 307] on button "Next" at bounding box center [804, 300] width 89 height 37
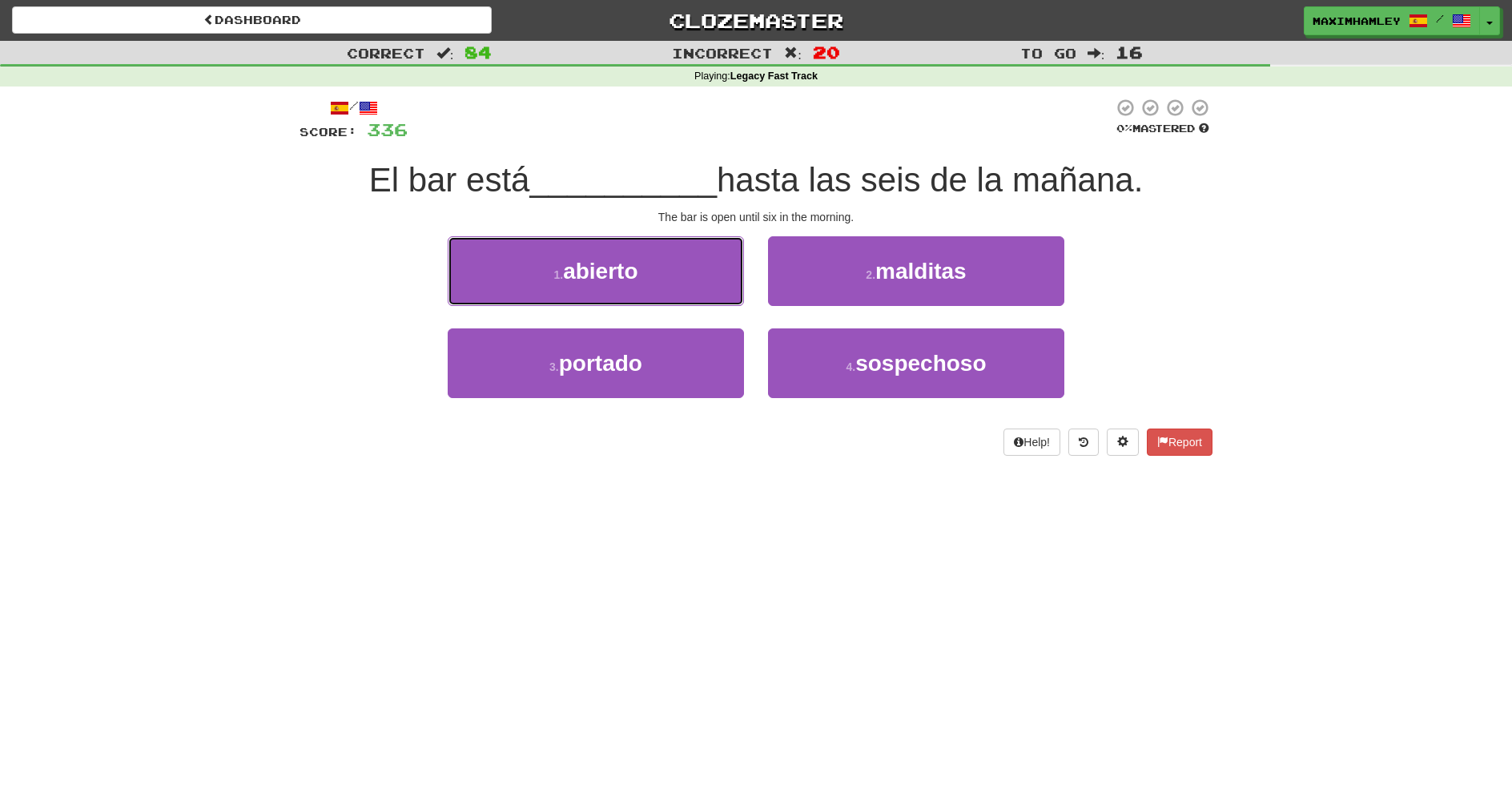
drag, startPoint x: 667, startPoint y: 248, endPoint x: 697, endPoint y: 280, distance: 43.9
click at [668, 249] on button "1 . abierto" at bounding box center [596, 272] width 296 height 70
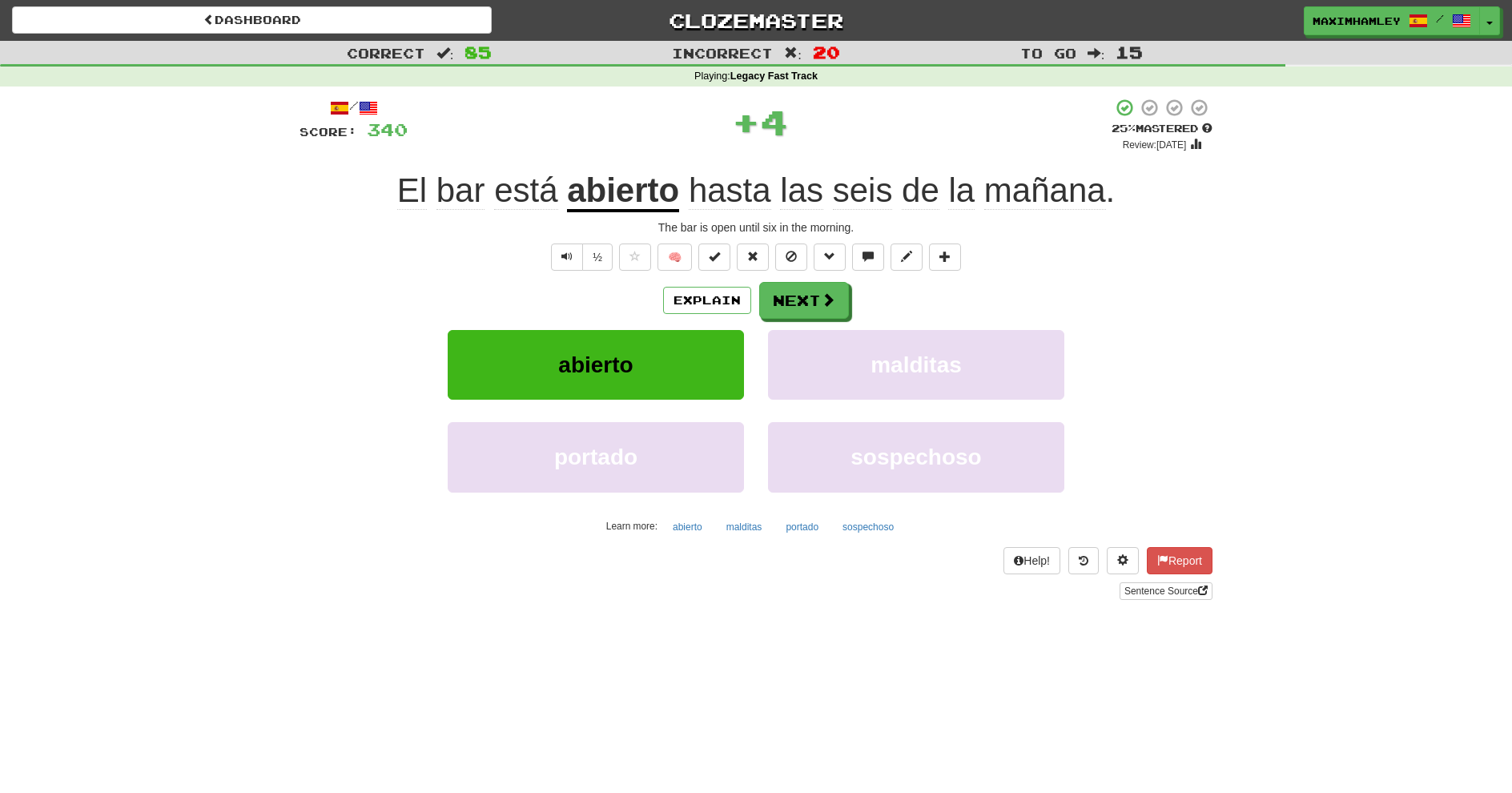
click at [790, 322] on div "Explain Next abierto malditas portado sospechoso Learn more: abierto malditas p…" at bounding box center [756, 411] width 913 height 257
click at [772, 296] on button "Next" at bounding box center [804, 300] width 89 height 37
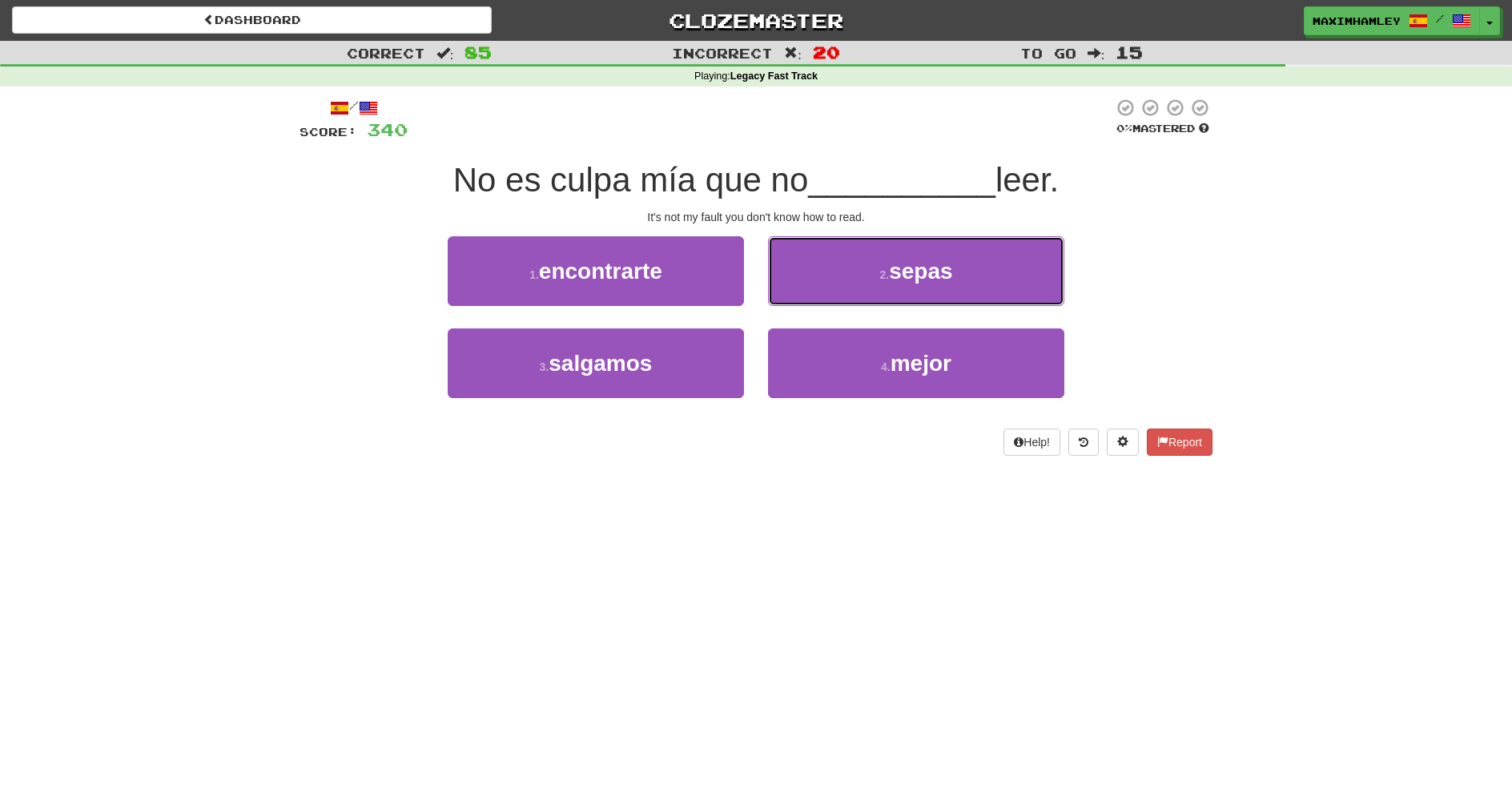
click at [885, 266] on button "2 . sepas" at bounding box center [916, 272] width 296 height 70
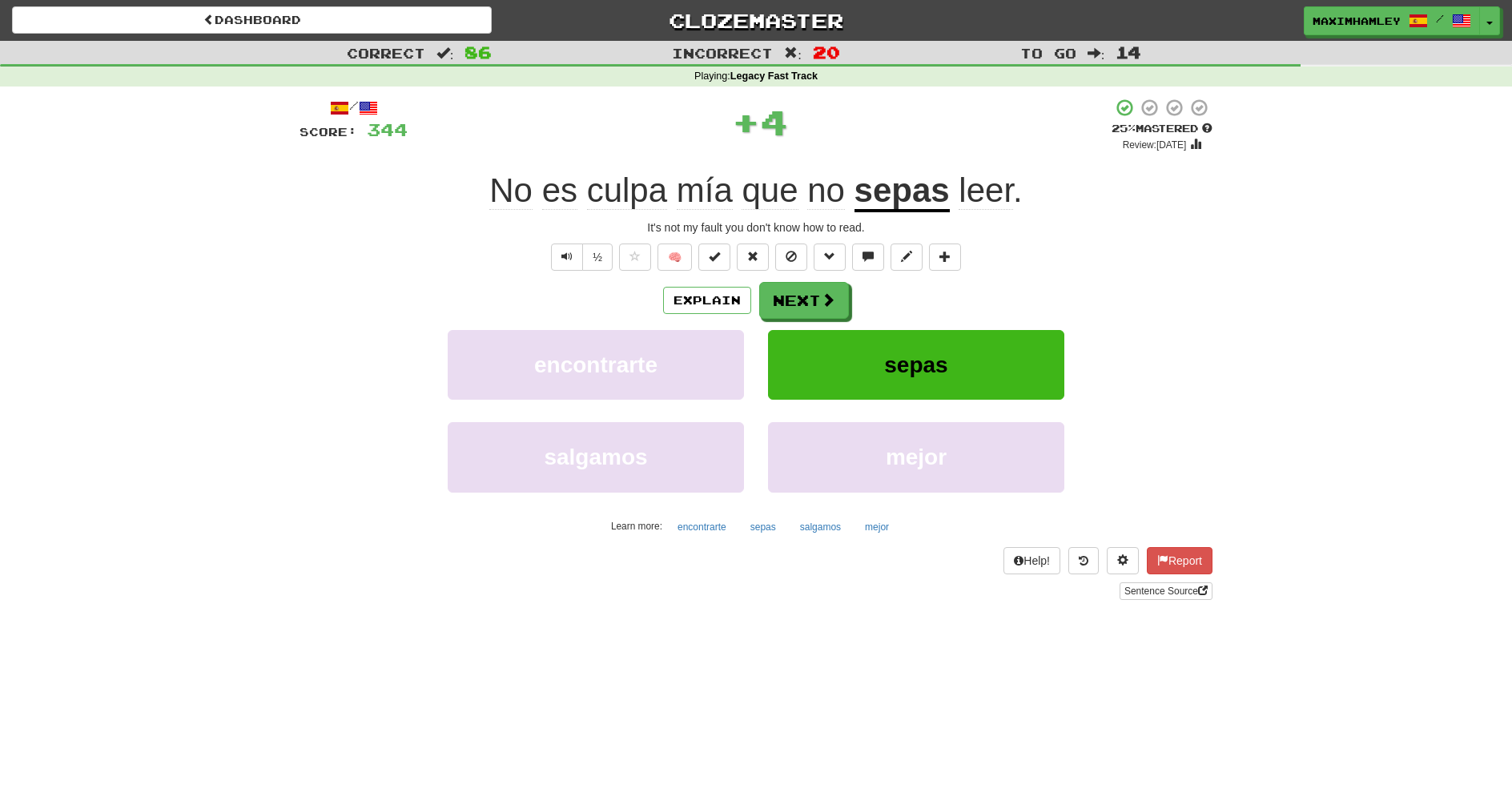
drag, startPoint x: 895, startPoint y: 282, endPoint x: 802, endPoint y: 301, distance: 94.9
click at [894, 286] on div "Explain Next" at bounding box center [756, 300] width 913 height 37
click at [800, 300] on button "Next" at bounding box center [804, 300] width 89 height 37
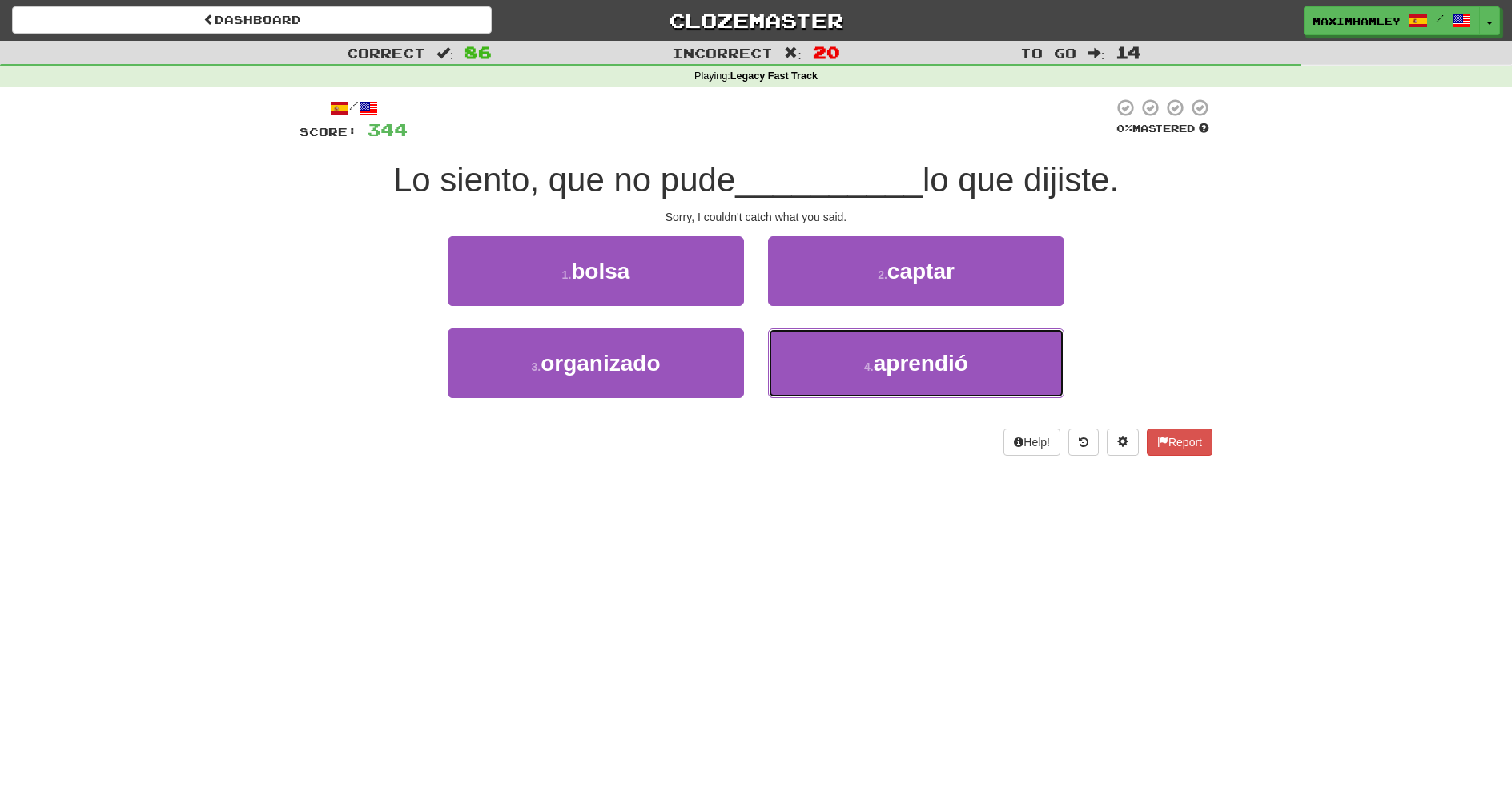
click at [891, 372] on span "aprendió" at bounding box center [921, 363] width 94 height 25
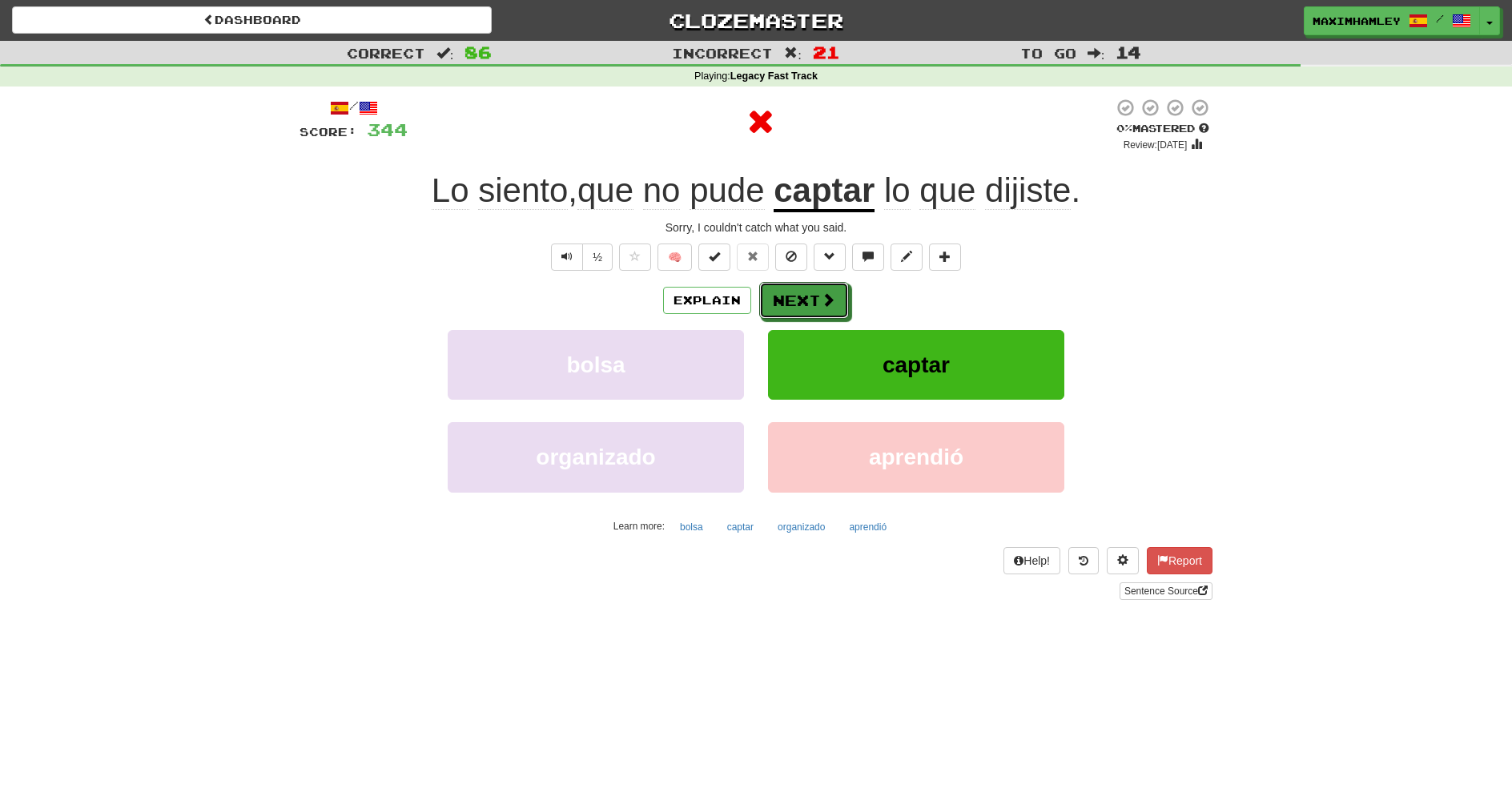
click at [831, 296] on span at bounding box center [828, 299] width 14 height 14
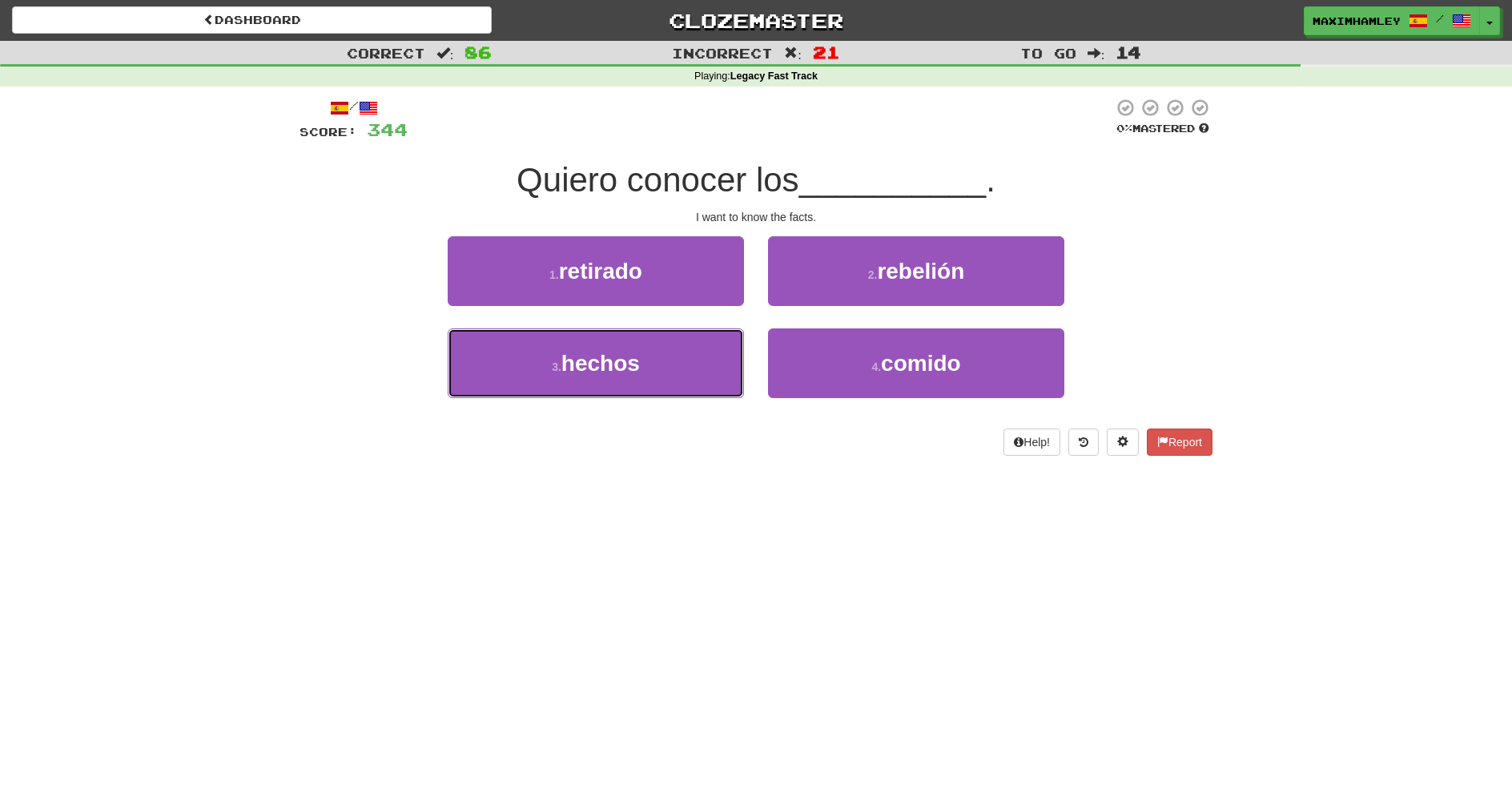
click at [586, 382] on button "3 . hechos" at bounding box center [596, 363] width 296 height 70
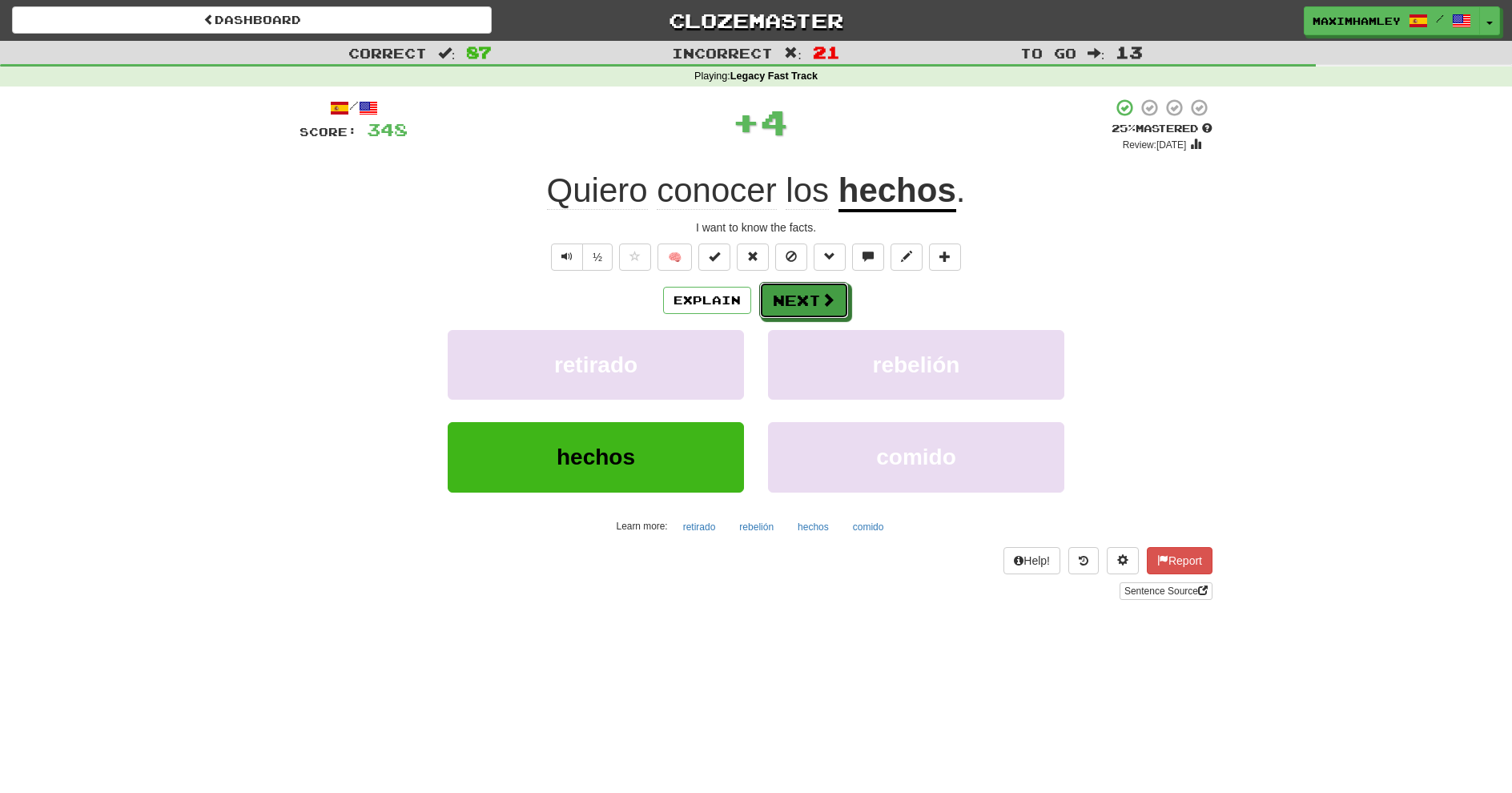
click at [823, 312] on button "Next" at bounding box center [804, 300] width 89 height 37
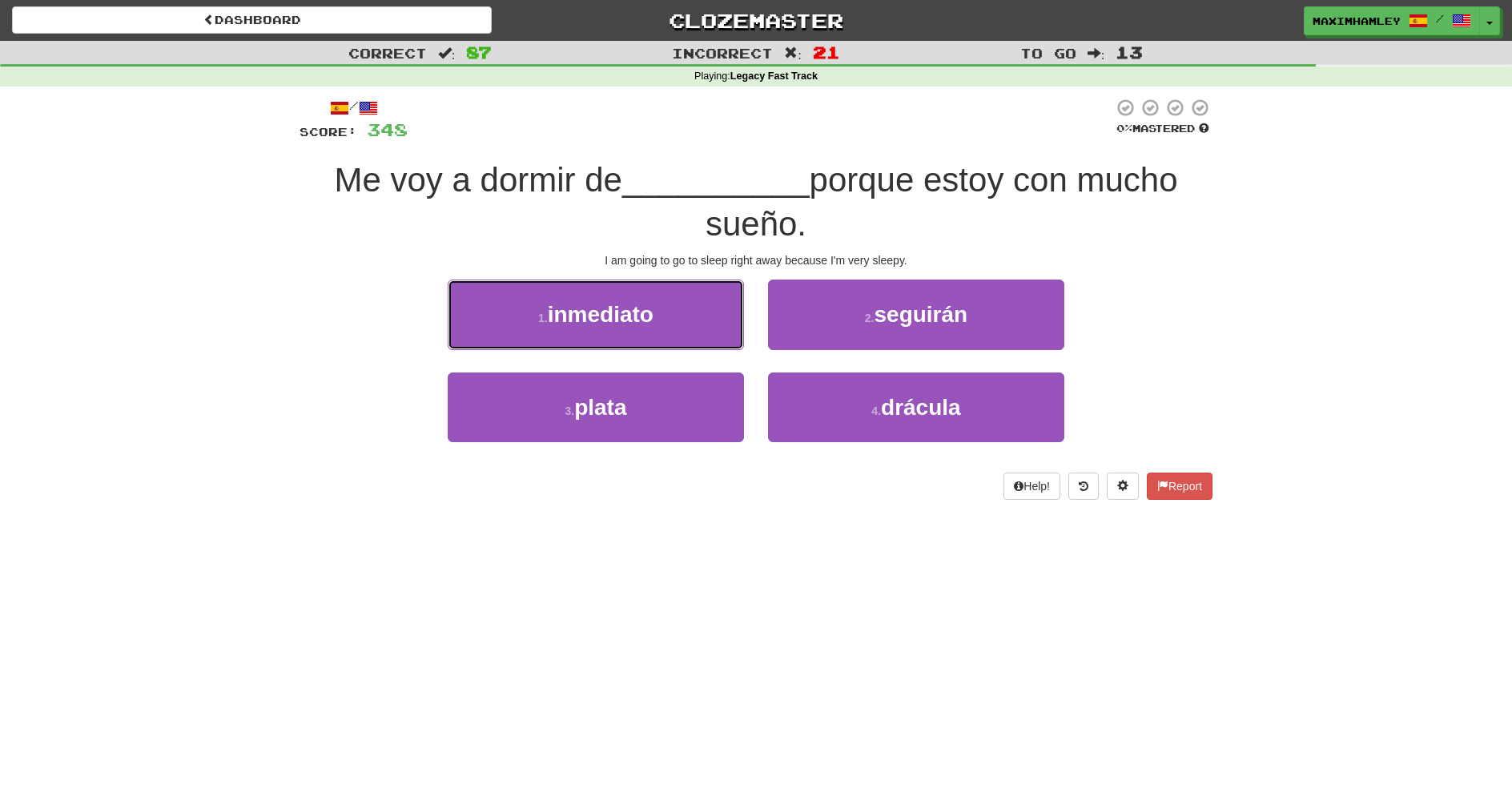
click at [698, 348] on button "1 . inmediato" at bounding box center [596, 315] width 296 height 70
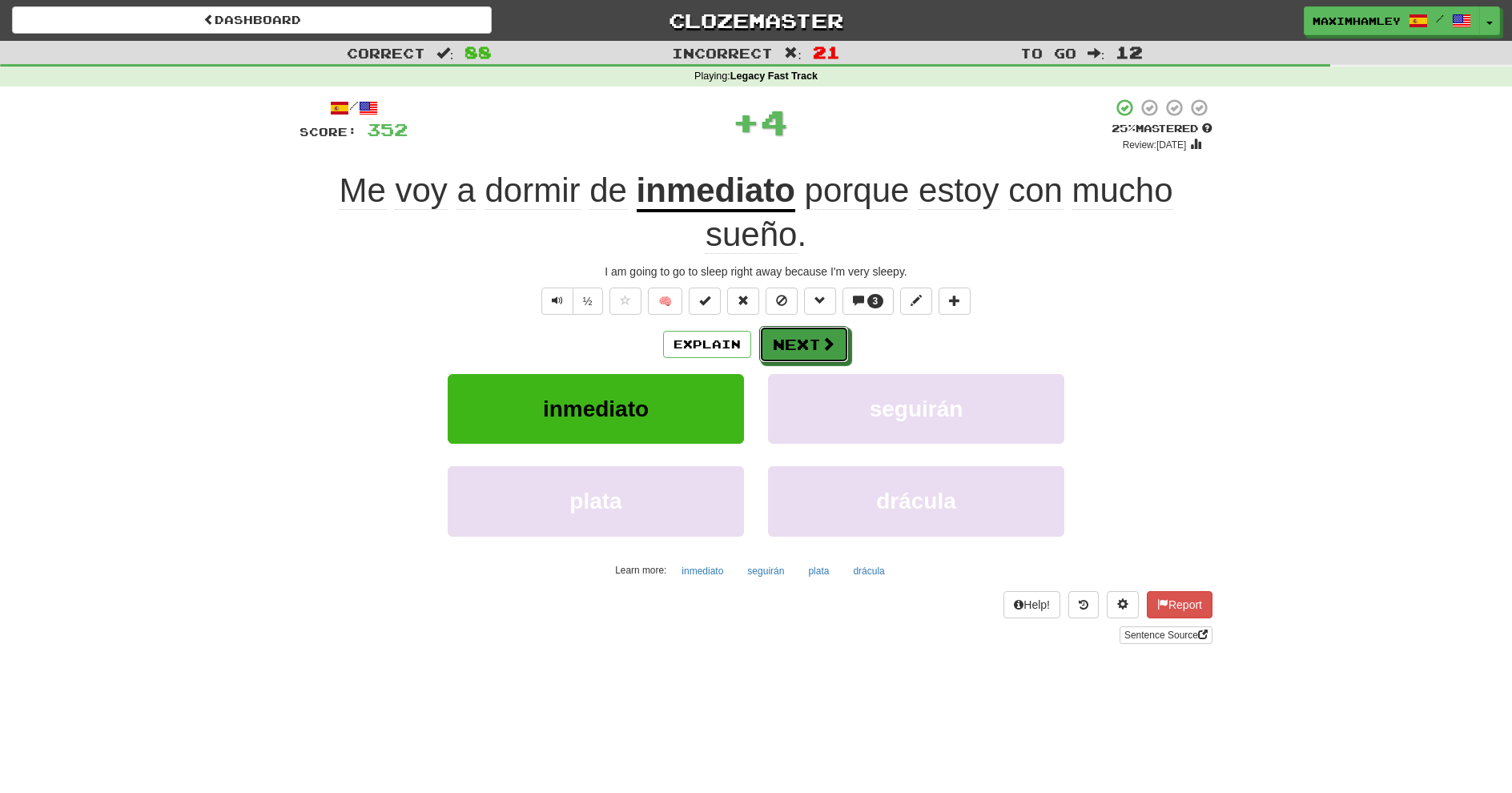
click at [824, 334] on button "Next" at bounding box center [804, 344] width 89 height 37
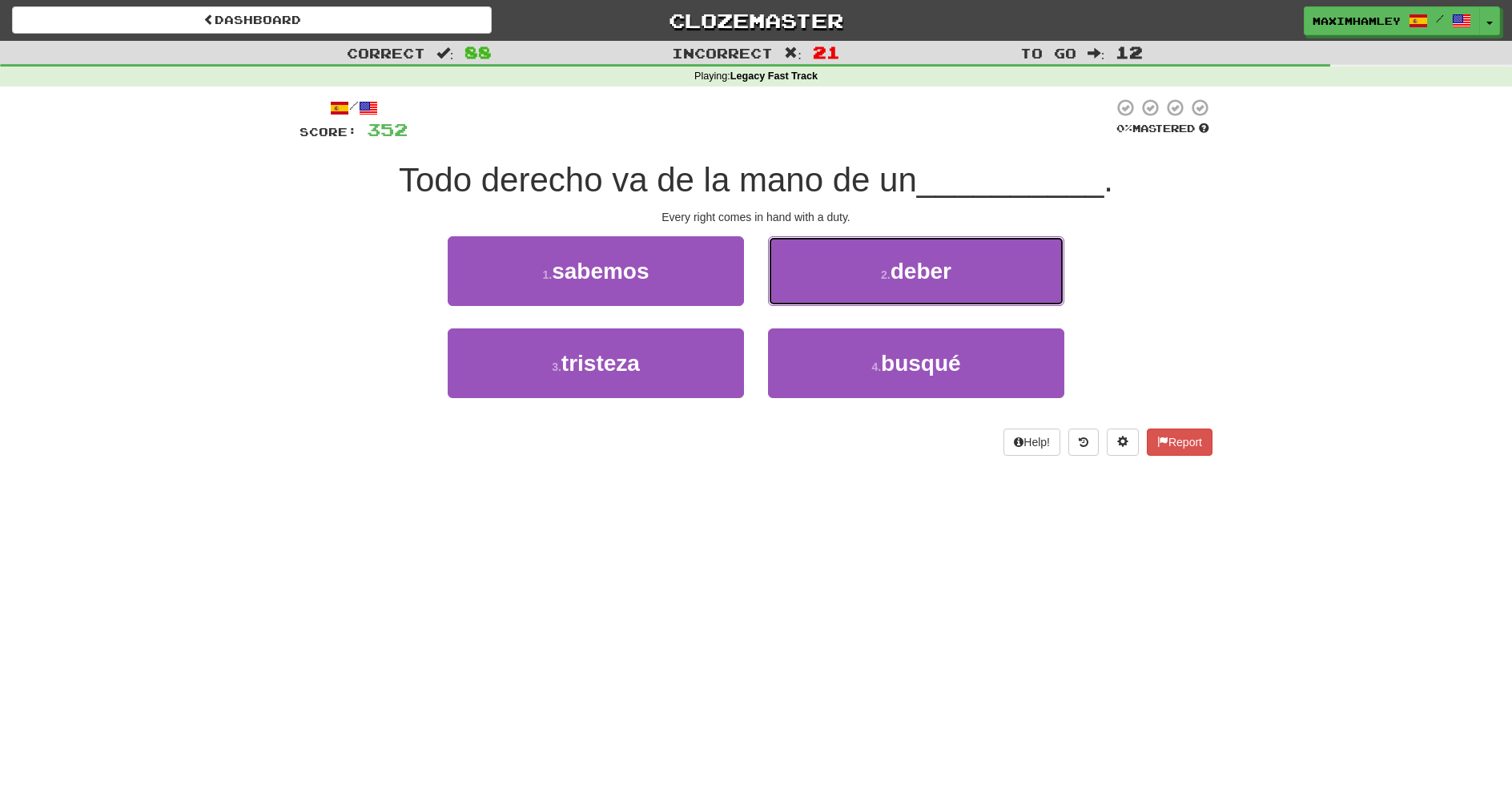
click at [879, 290] on button "2 . deber" at bounding box center [916, 272] width 296 height 70
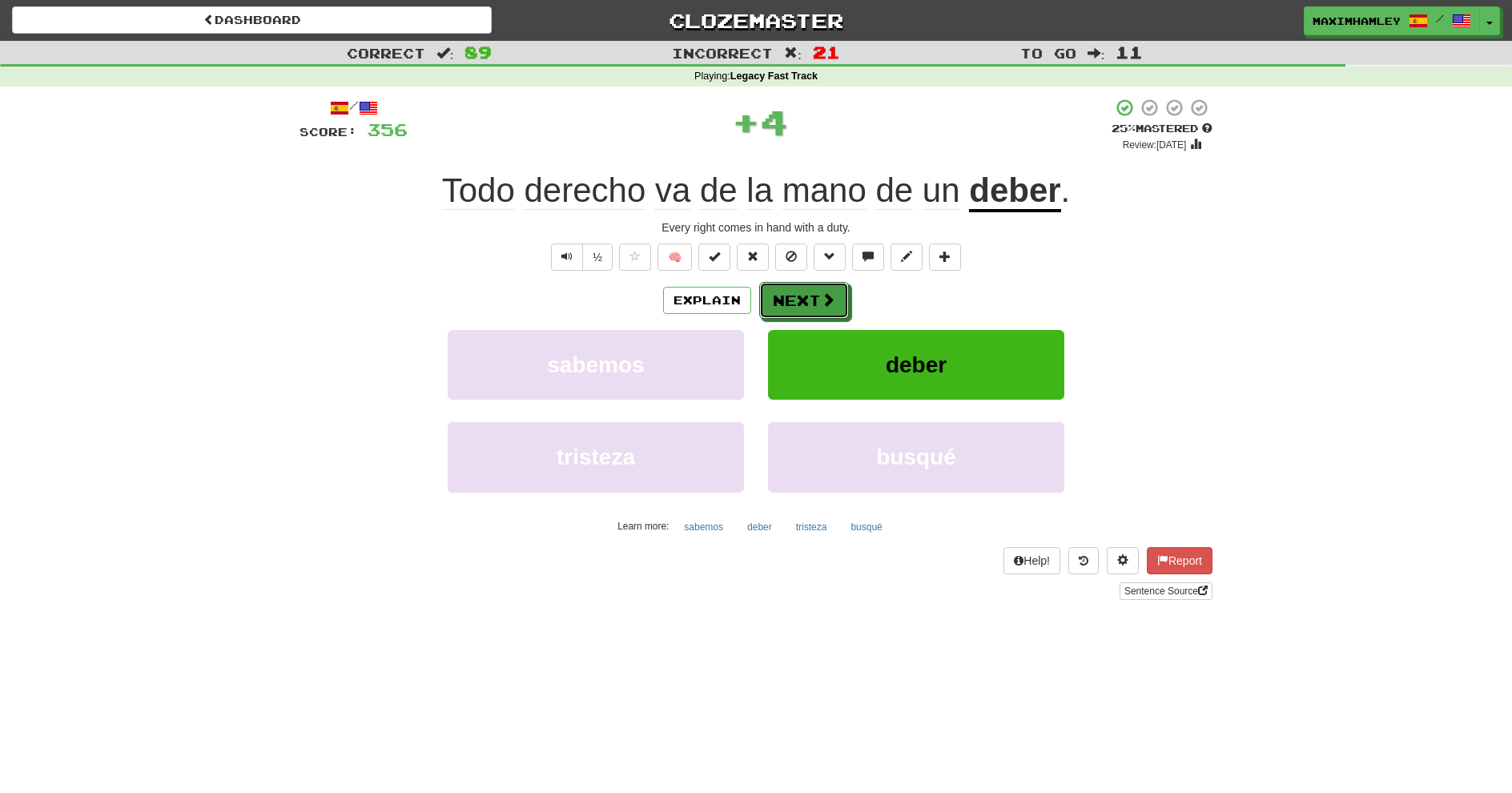
click at [801, 288] on button "Next" at bounding box center [804, 300] width 89 height 37
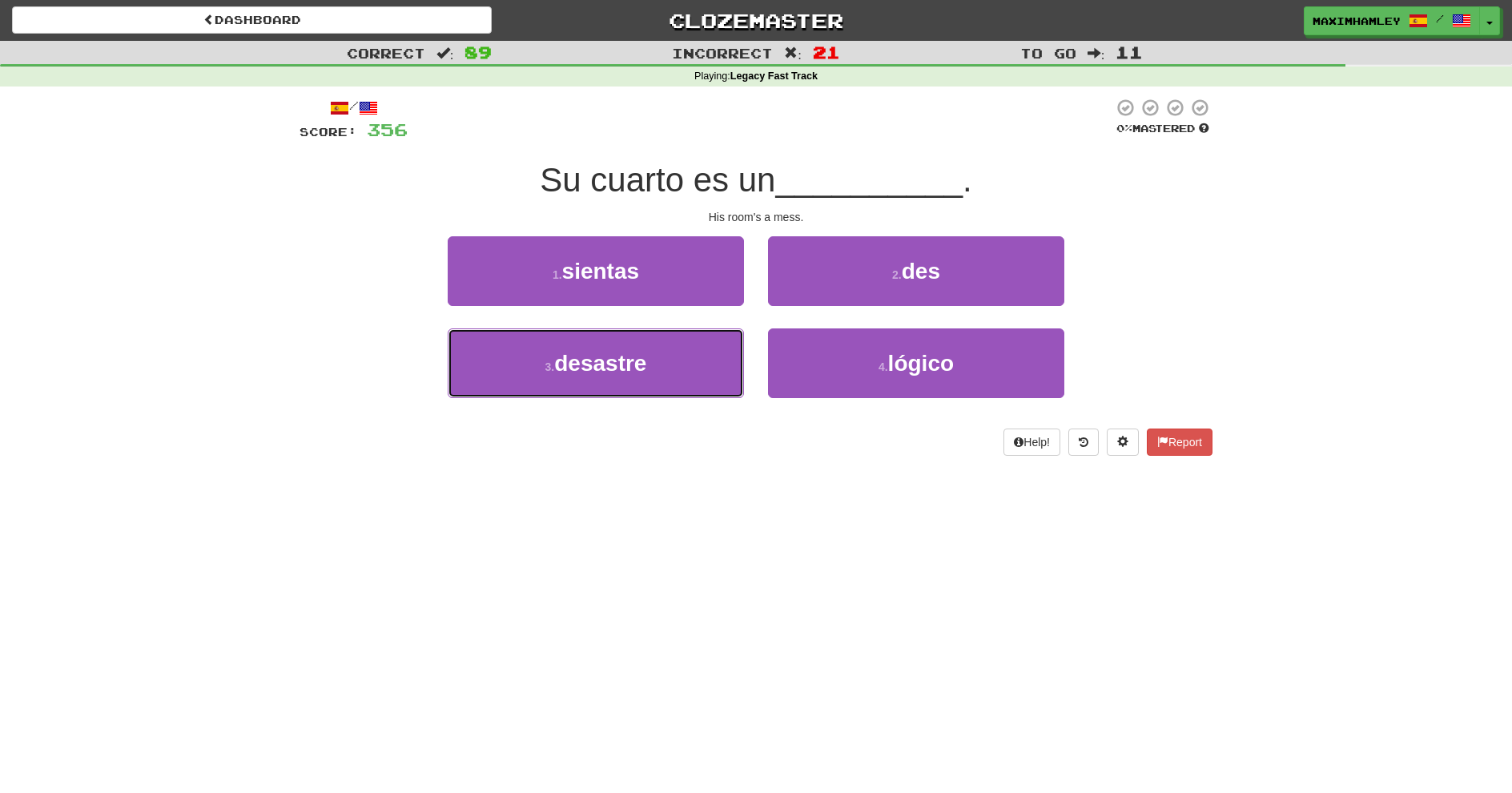
click at [722, 372] on button "3 . desastre" at bounding box center [596, 363] width 296 height 70
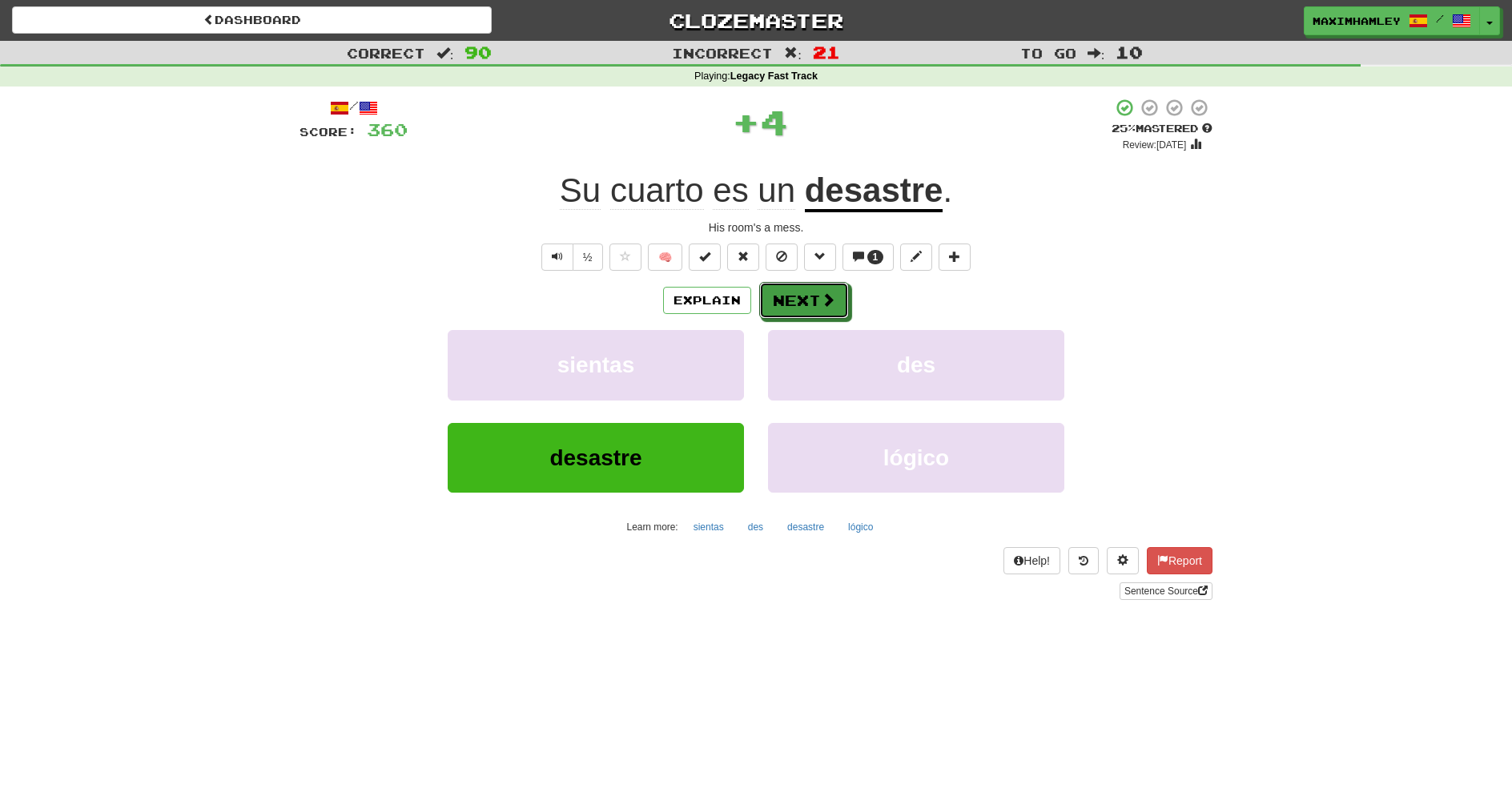
click at [770, 313] on button "Next" at bounding box center [804, 300] width 89 height 37
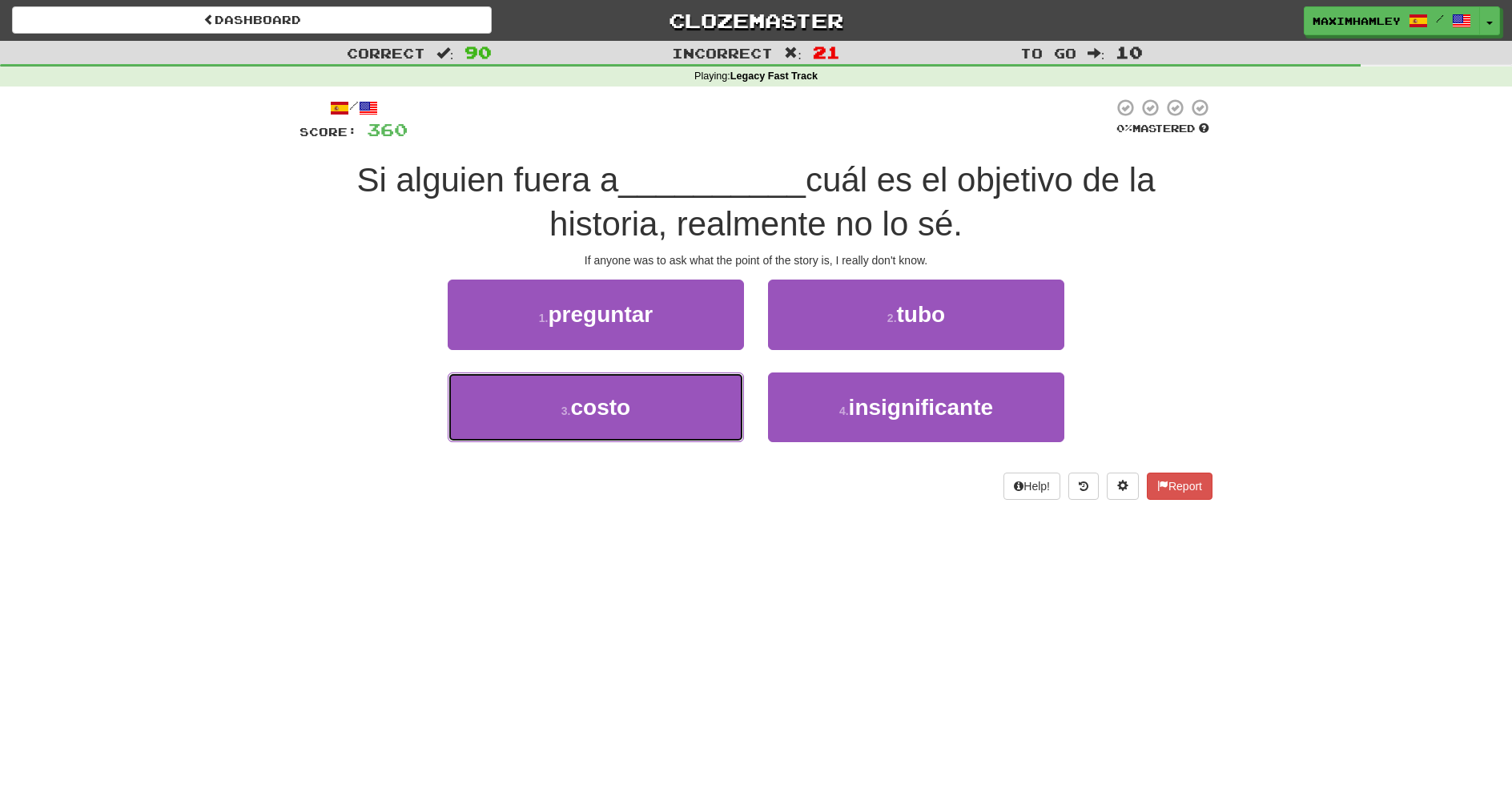
click at [686, 387] on button "3 . costo" at bounding box center [596, 407] width 296 height 70
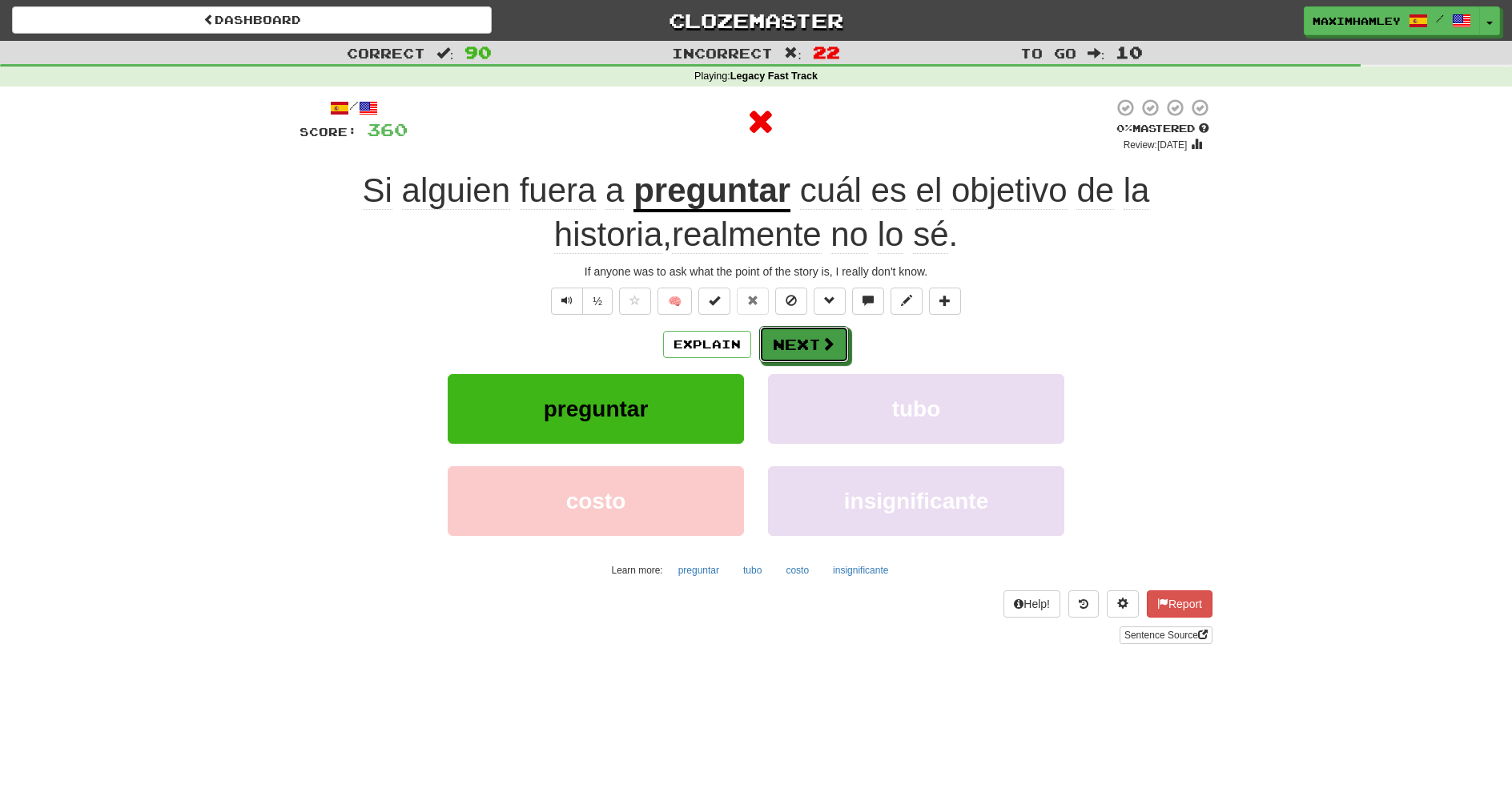
click at [786, 342] on button "Next" at bounding box center [804, 344] width 89 height 37
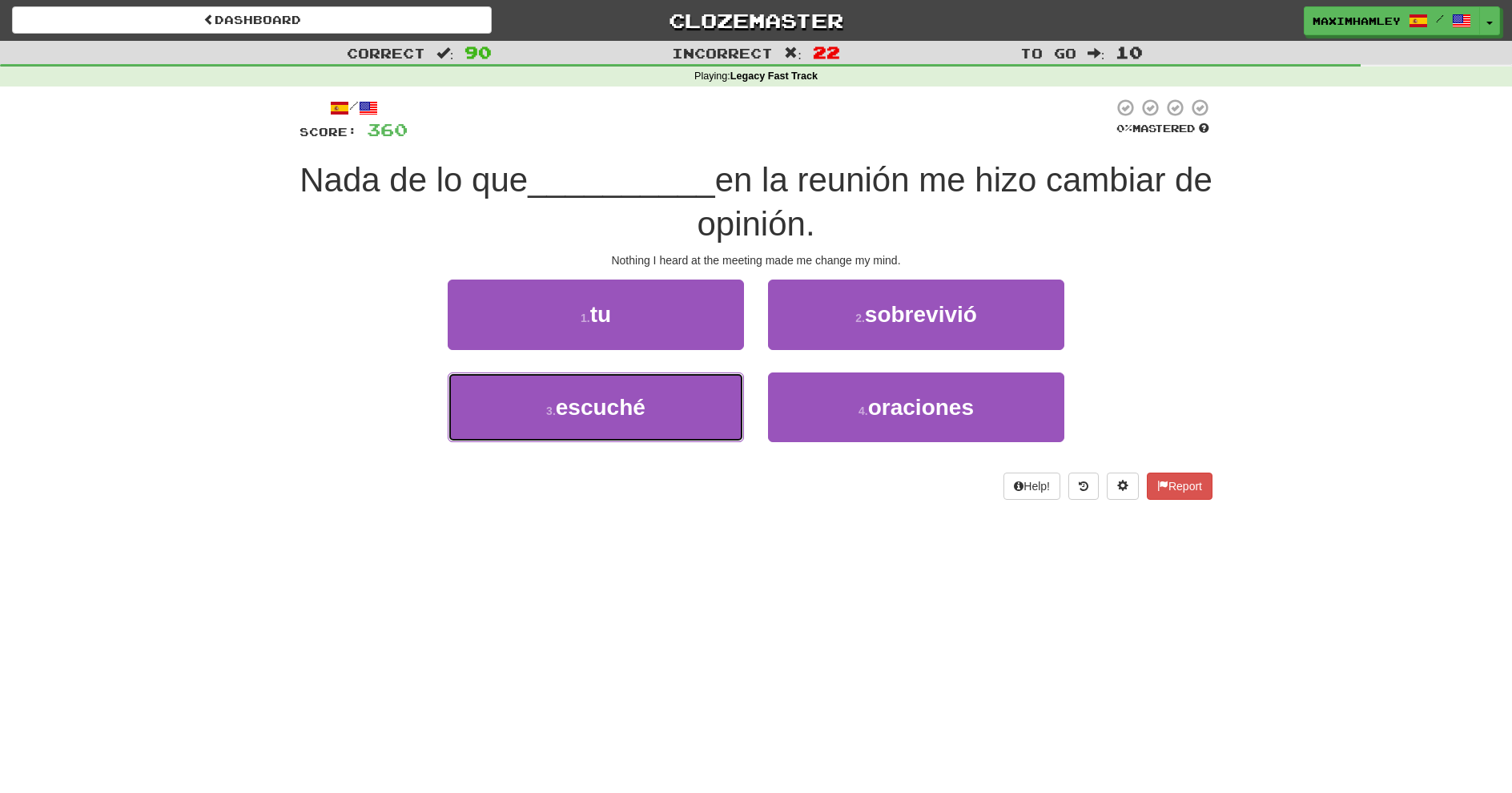
click at [650, 404] on button "3 . escuché" at bounding box center [596, 407] width 296 height 70
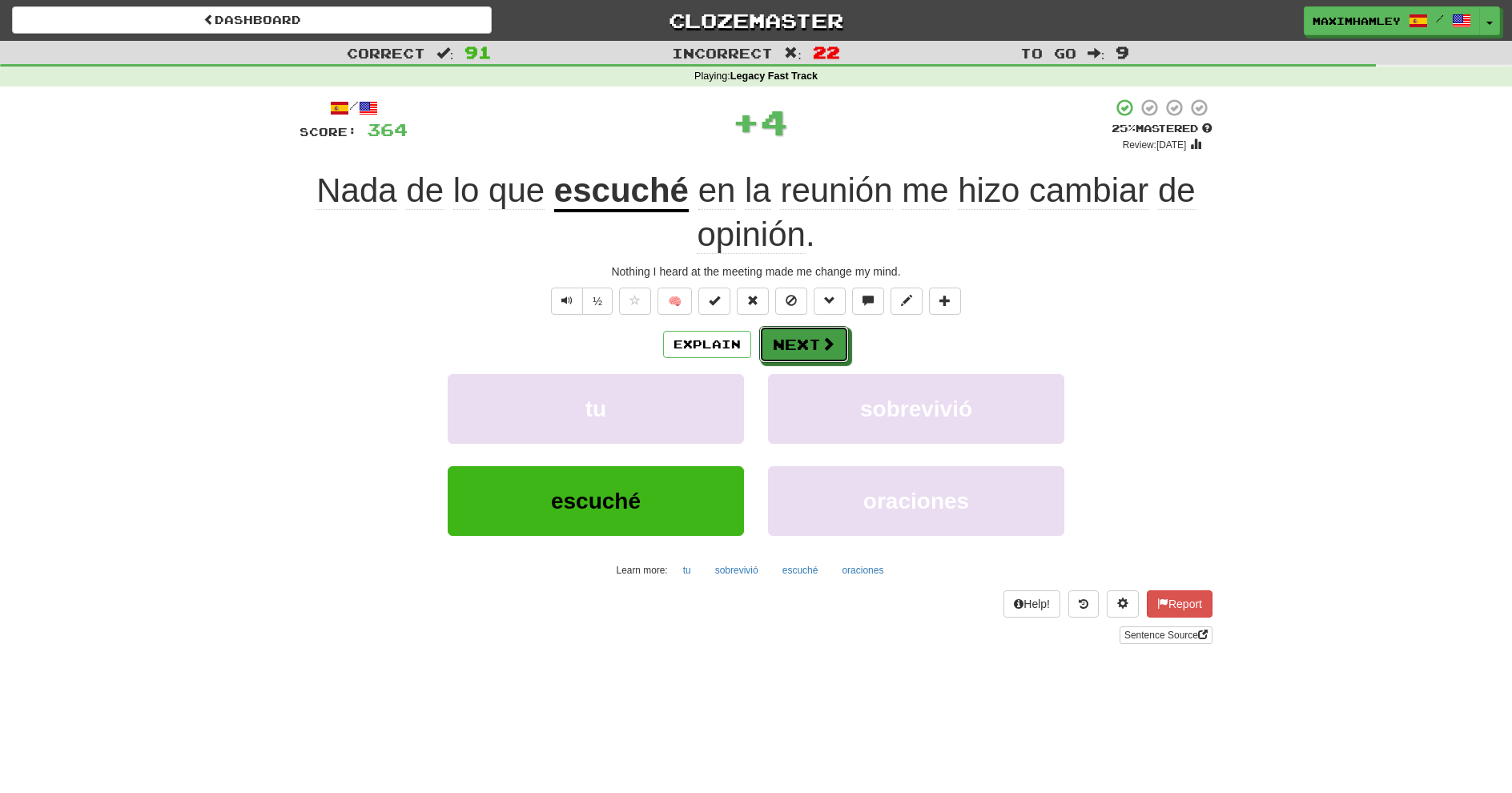
click at [841, 346] on button "Next" at bounding box center [804, 344] width 89 height 37
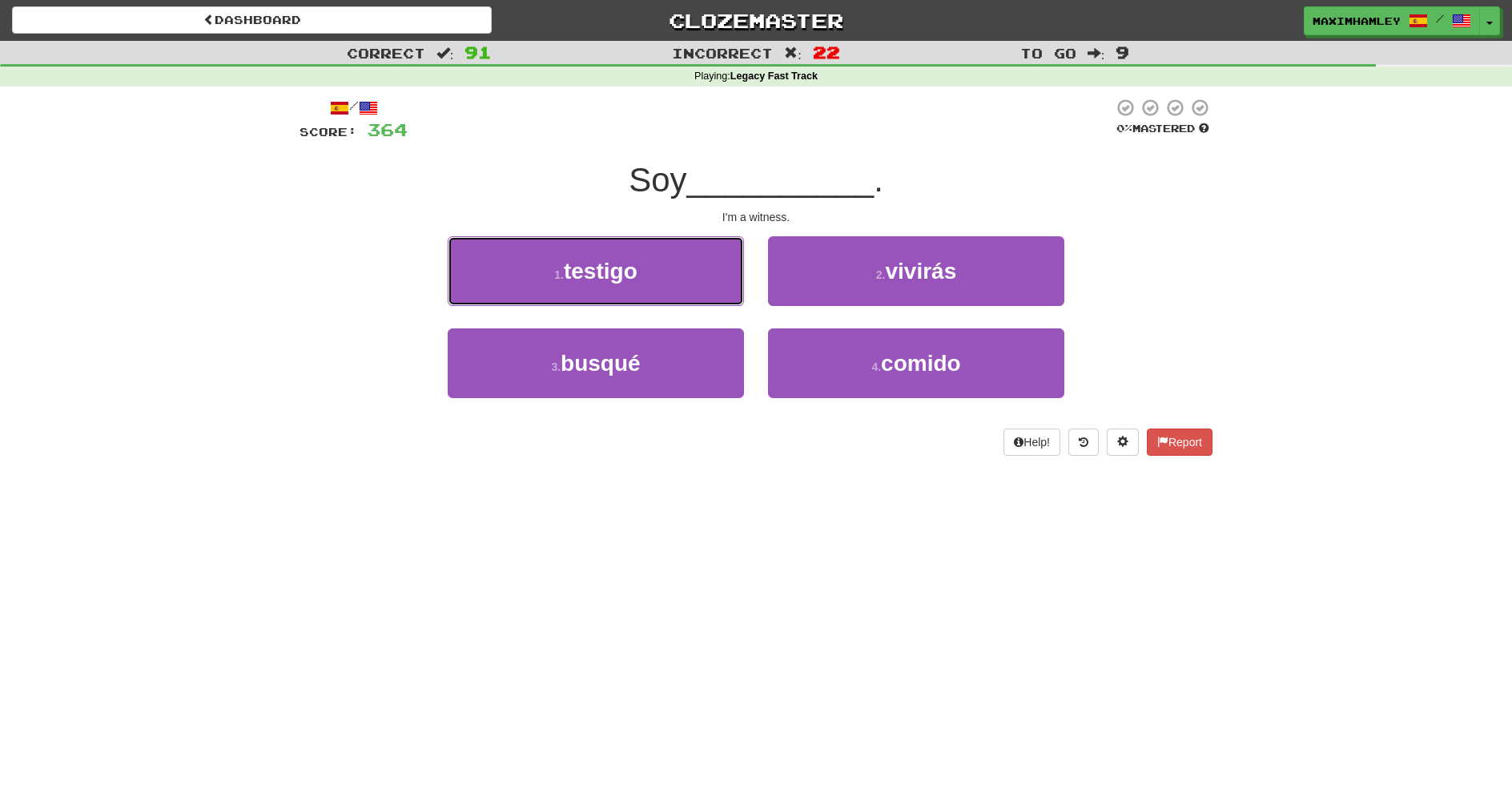
click at [639, 287] on button "1 . testigo" at bounding box center [596, 272] width 296 height 70
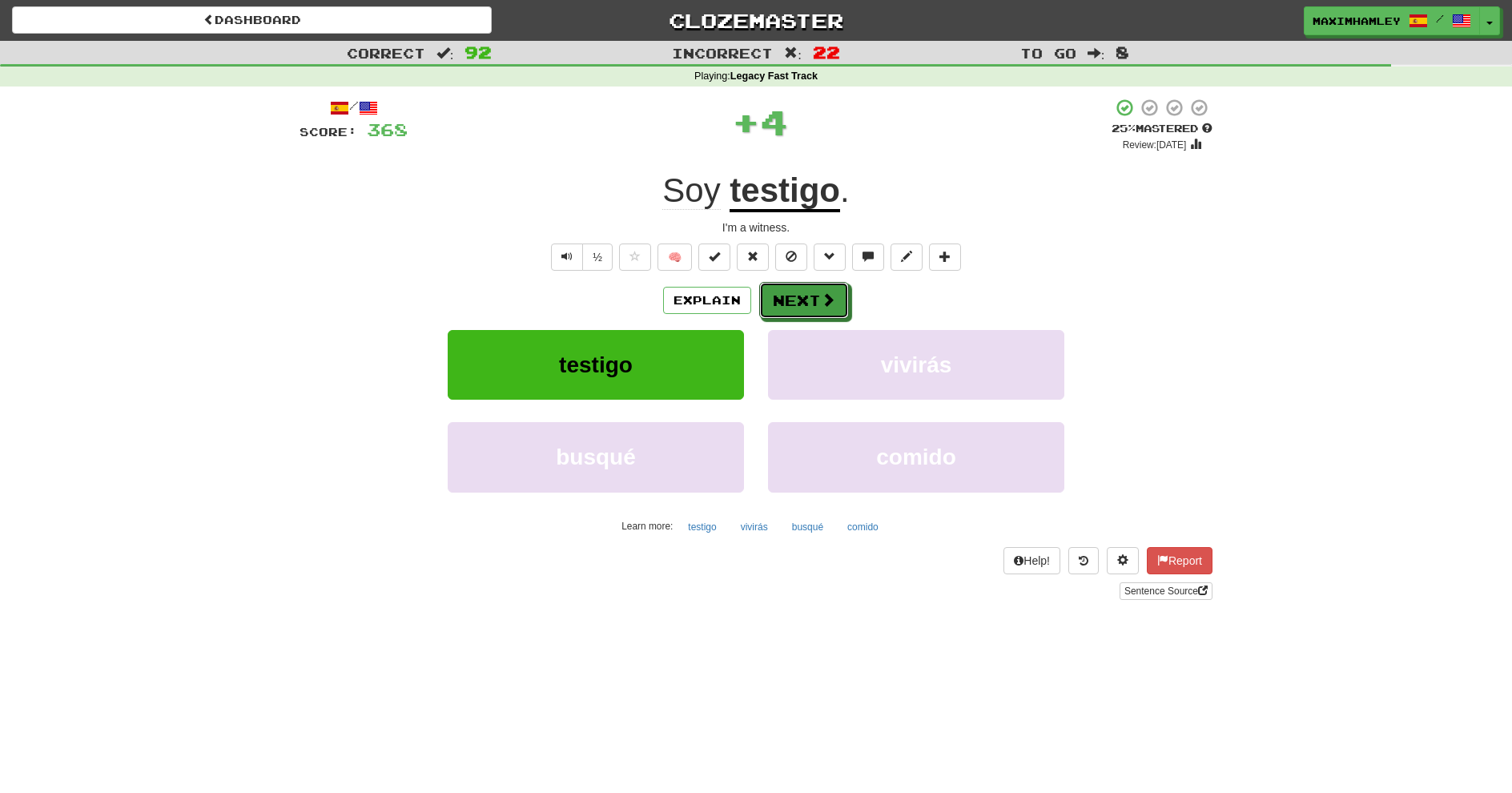
click at [790, 286] on button "Next" at bounding box center [804, 300] width 89 height 37
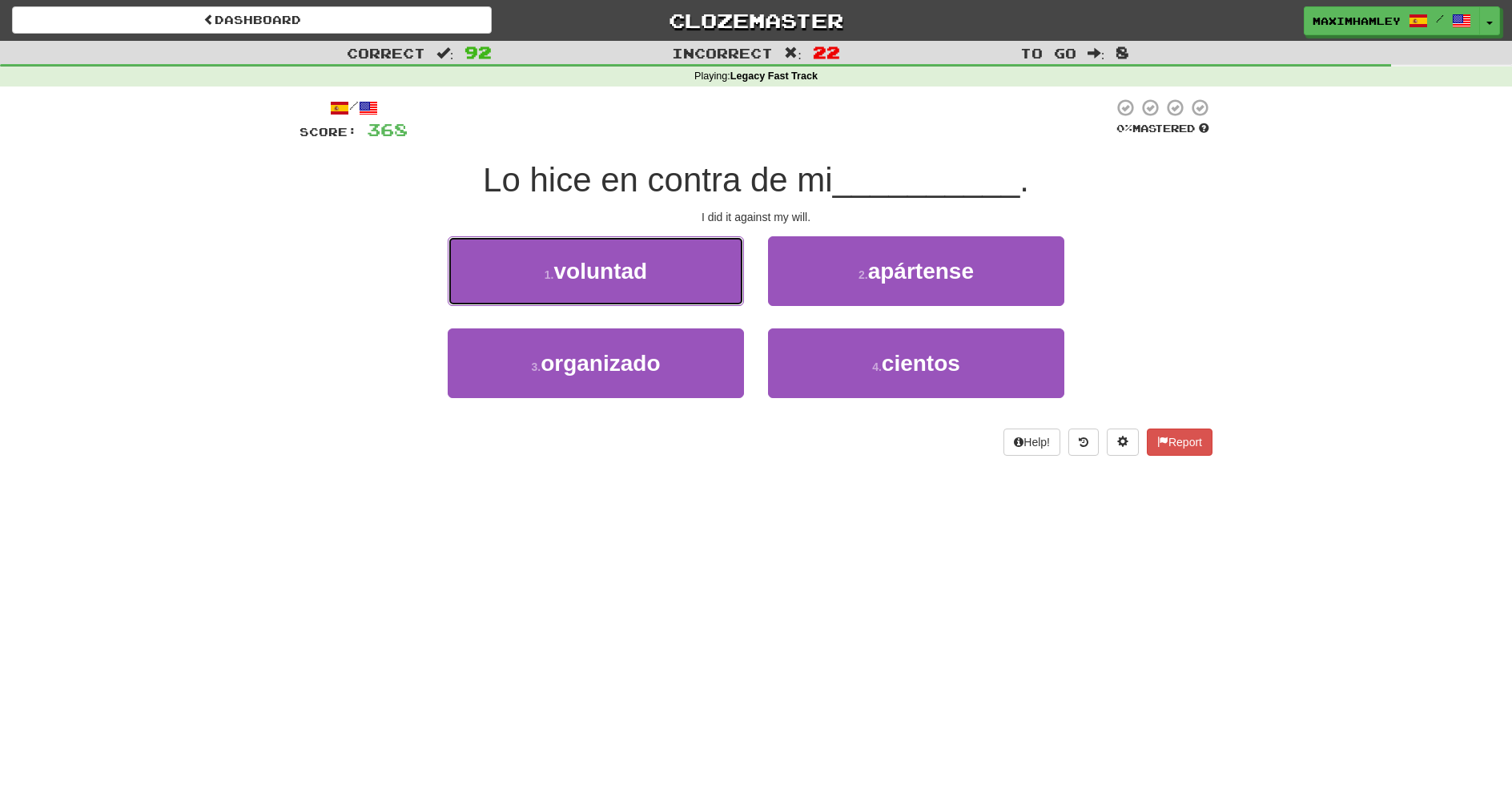
click at [687, 294] on button "1 . voluntad" at bounding box center [596, 272] width 296 height 70
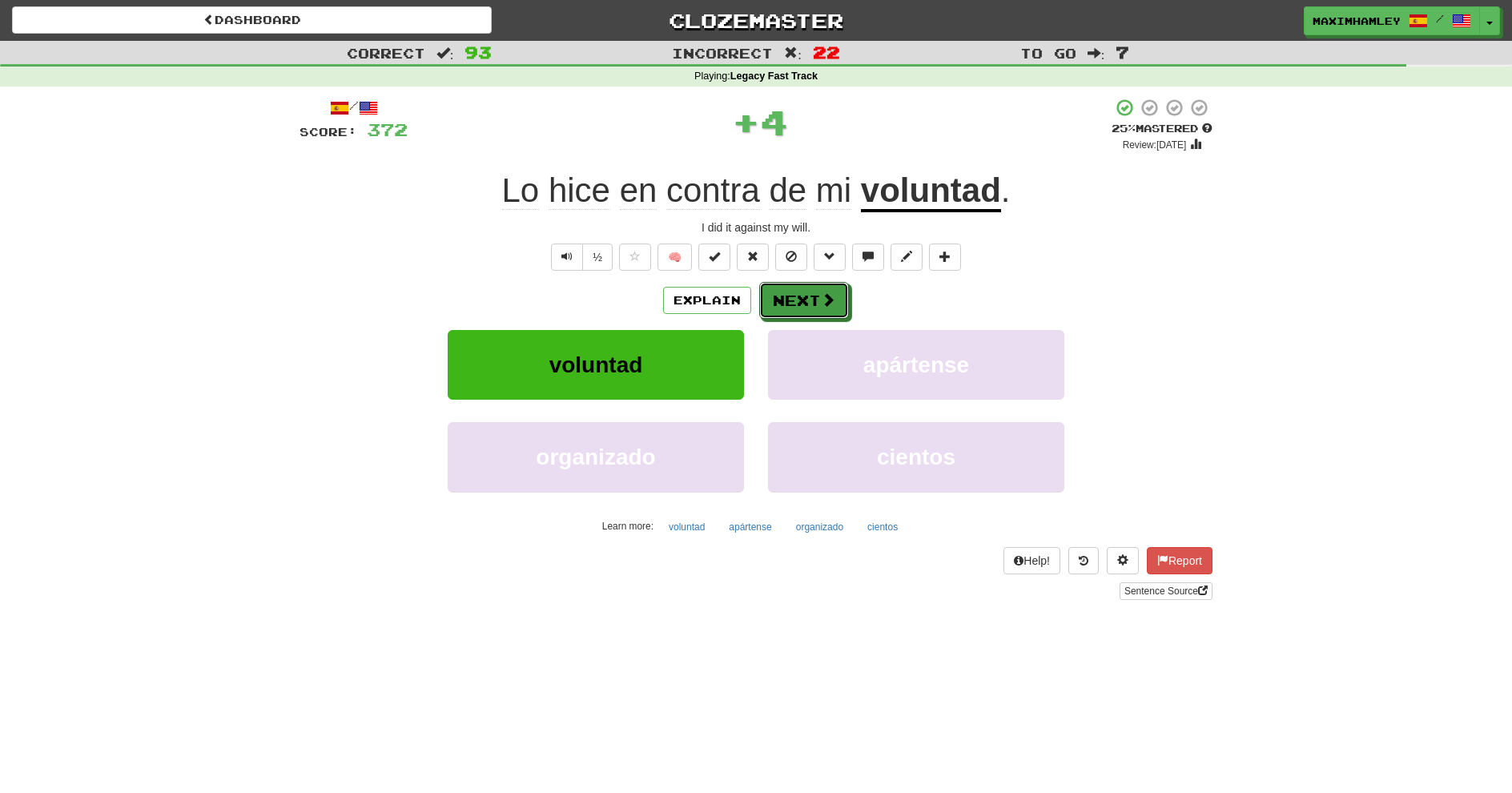
click at [790, 301] on button "Next" at bounding box center [804, 300] width 89 height 37
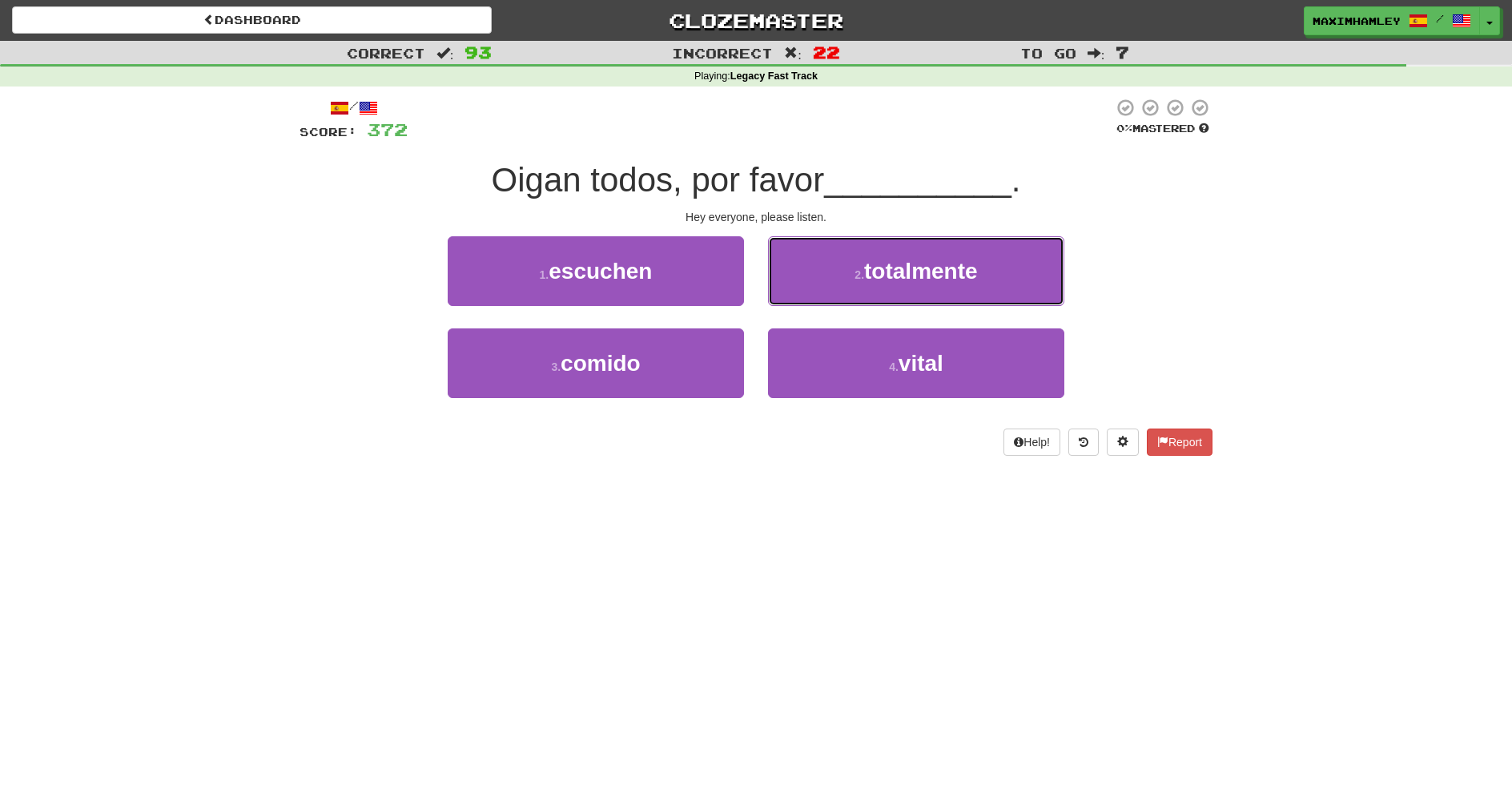
click at [807, 280] on button "2 . totalmente" at bounding box center [916, 272] width 296 height 70
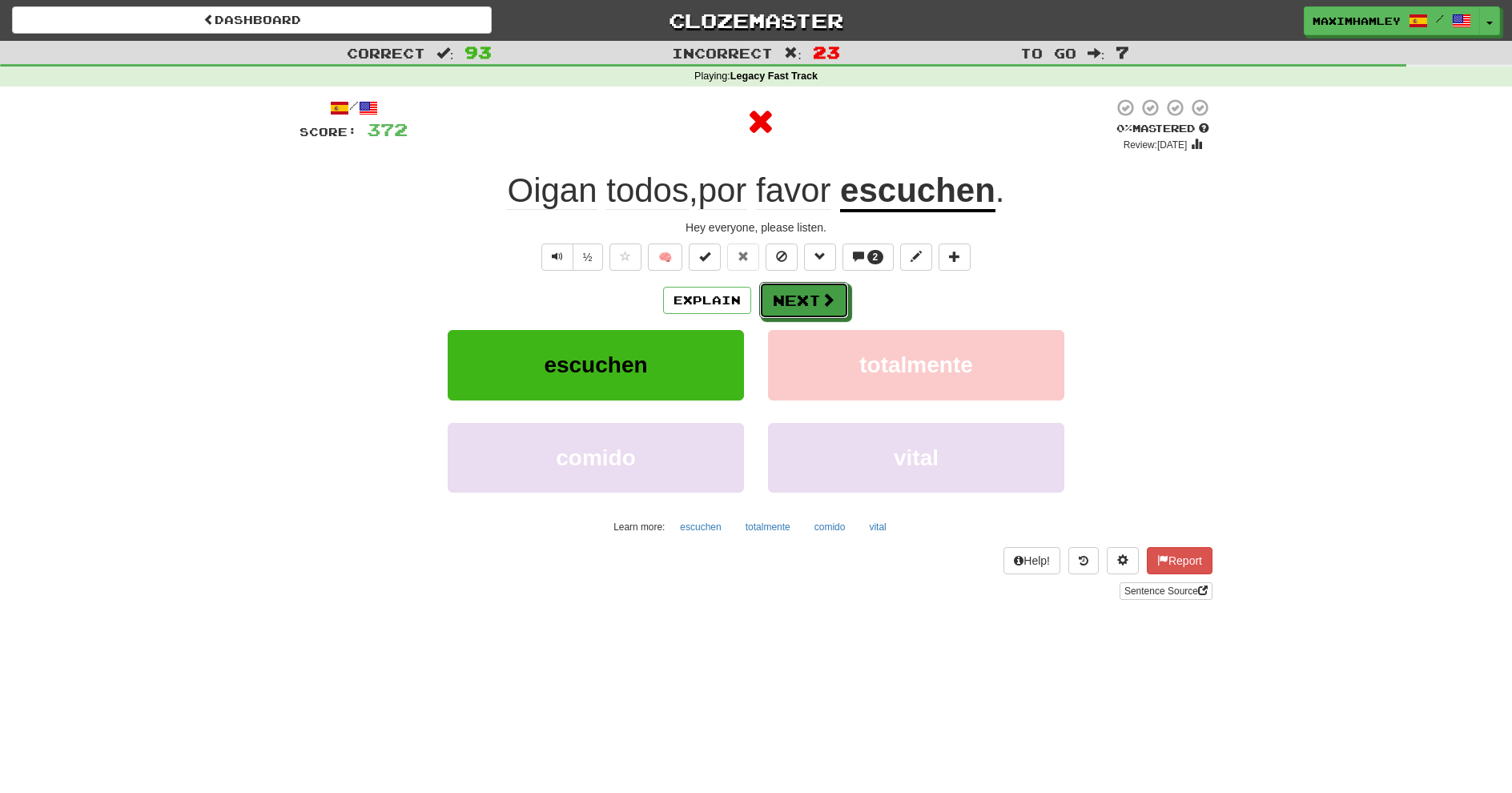
click at [796, 302] on button "Next" at bounding box center [804, 300] width 89 height 37
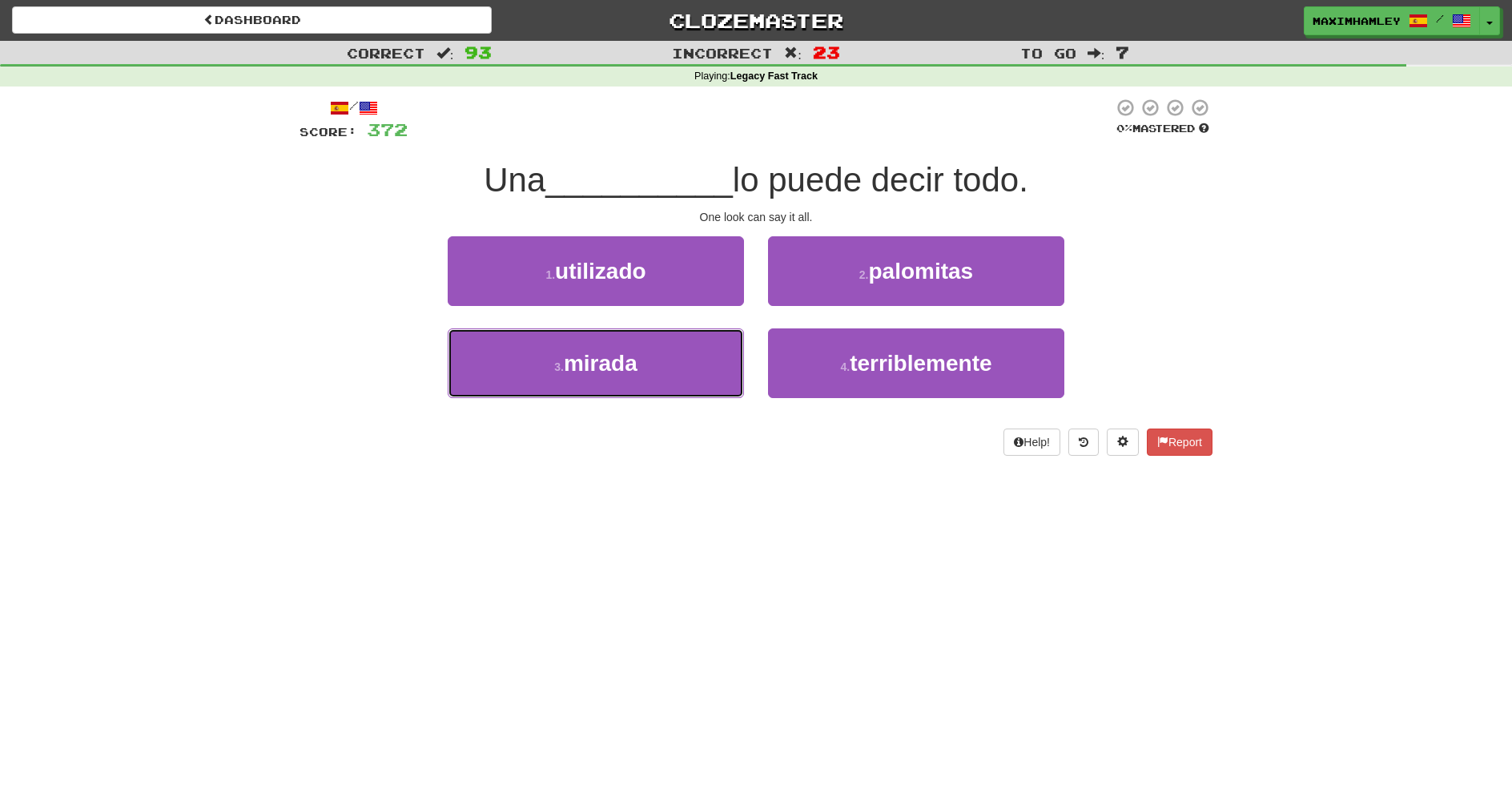
click at [737, 339] on button "3 . mirada" at bounding box center [596, 363] width 296 height 70
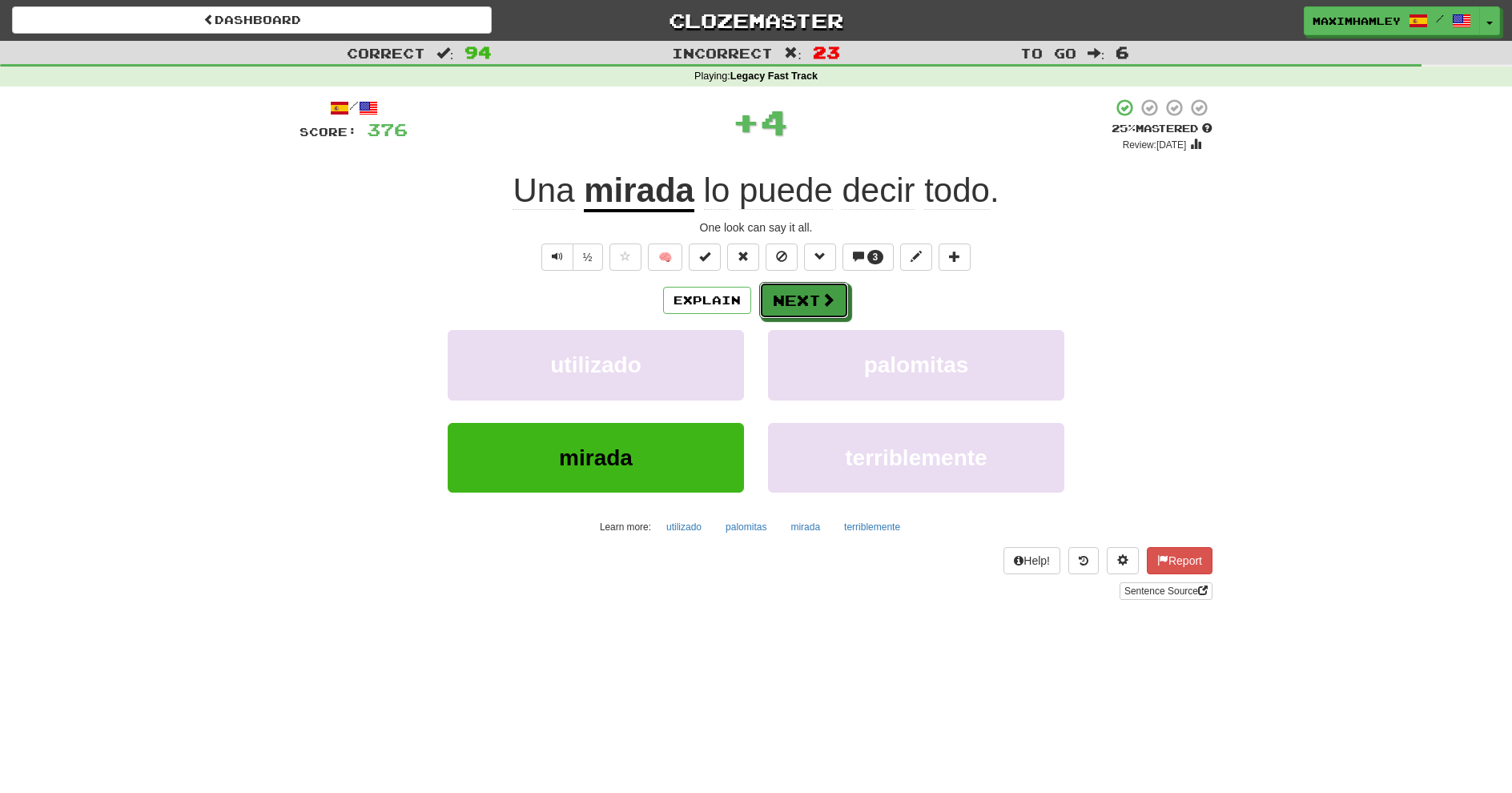
click at [782, 300] on button "Next" at bounding box center [804, 300] width 89 height 37
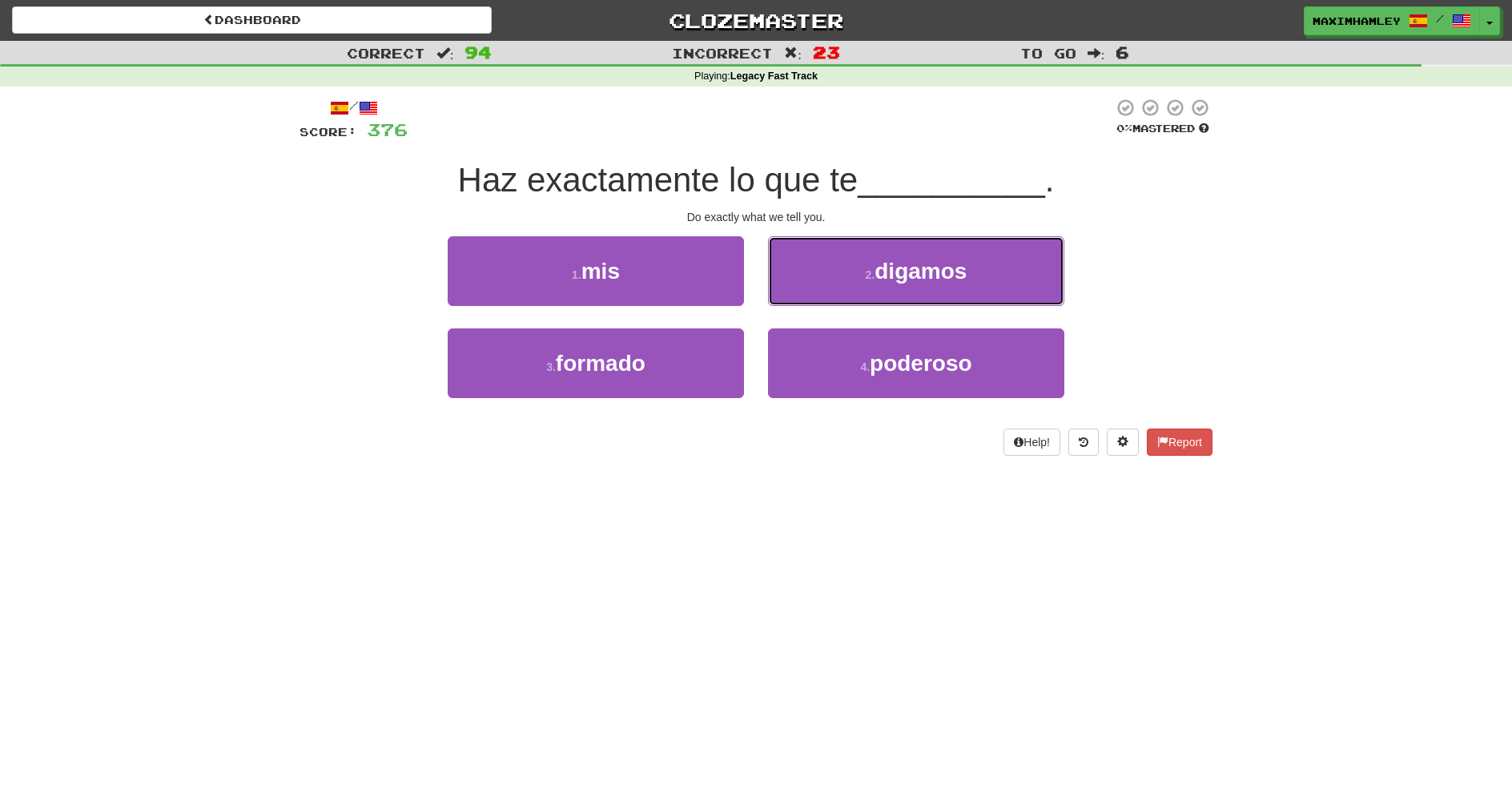
click at [782, 300] on button "2 . digamos" at bounding box center [916, 272] width 296 height 70
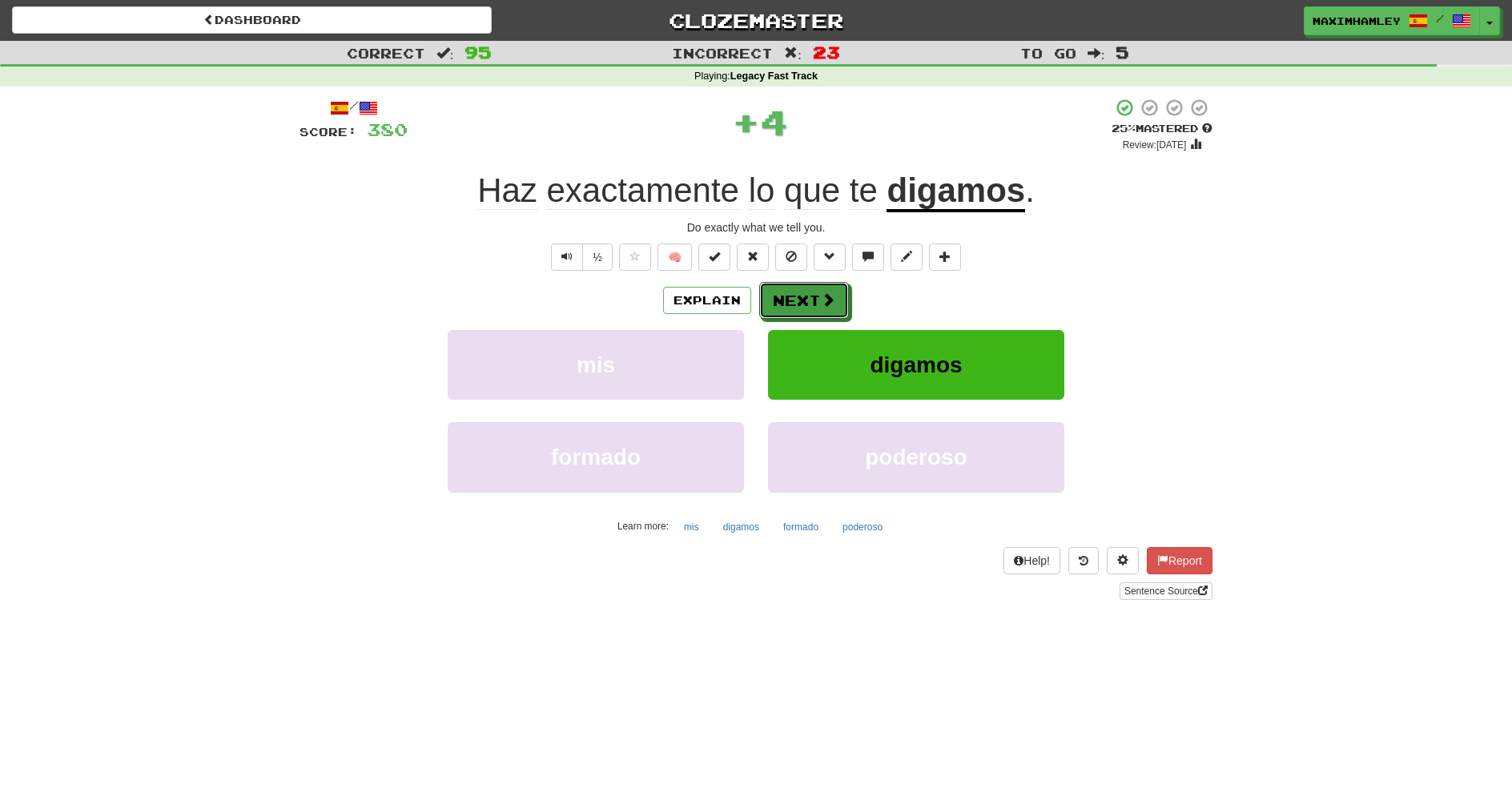
click at [782, 300] on button "Next" at bounding box center [804, 300] width 89 height 37
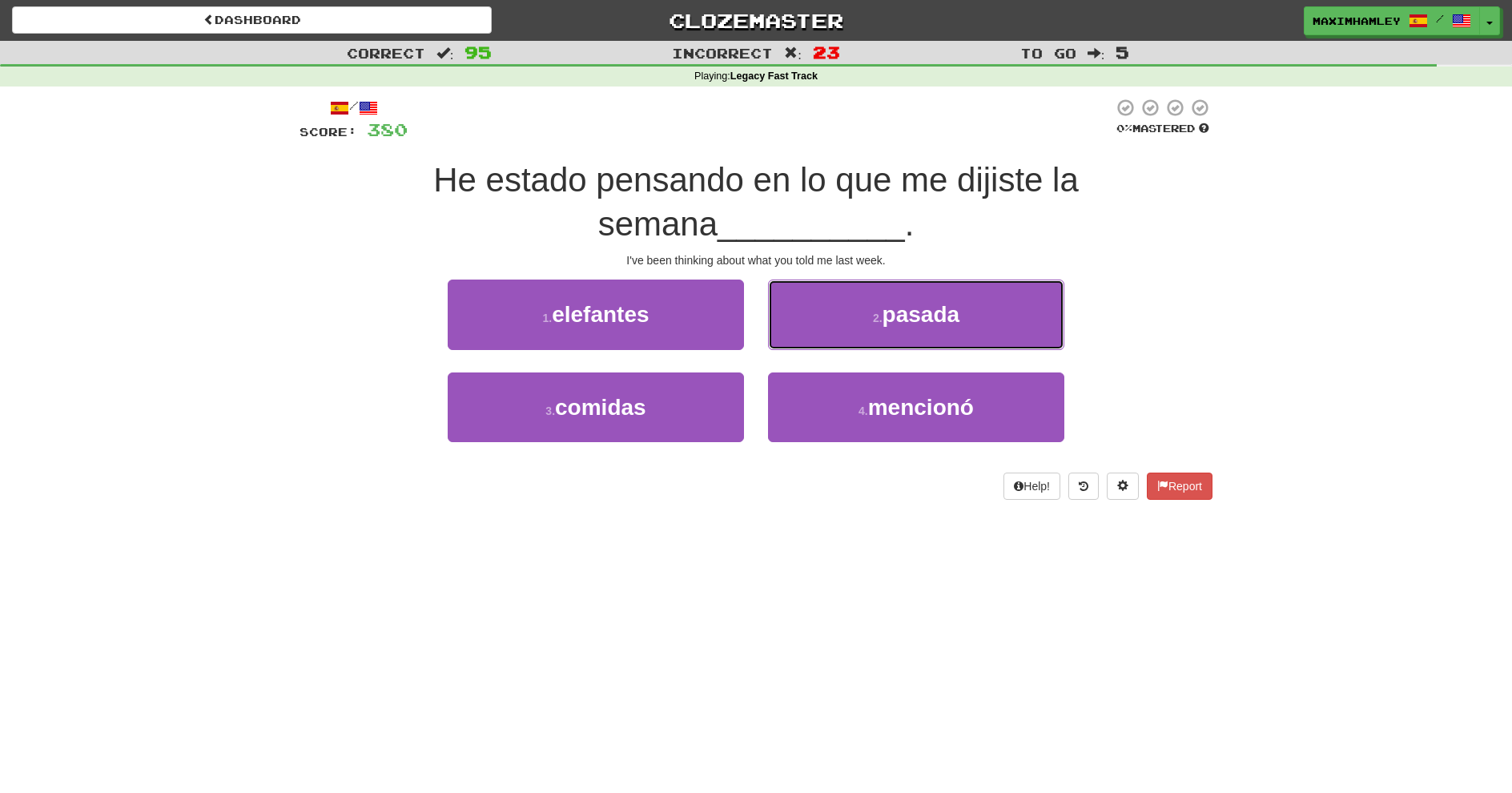
click at [784, 300] on button "2 . pasada" at bounding box center [916, 315] width 296 height 70
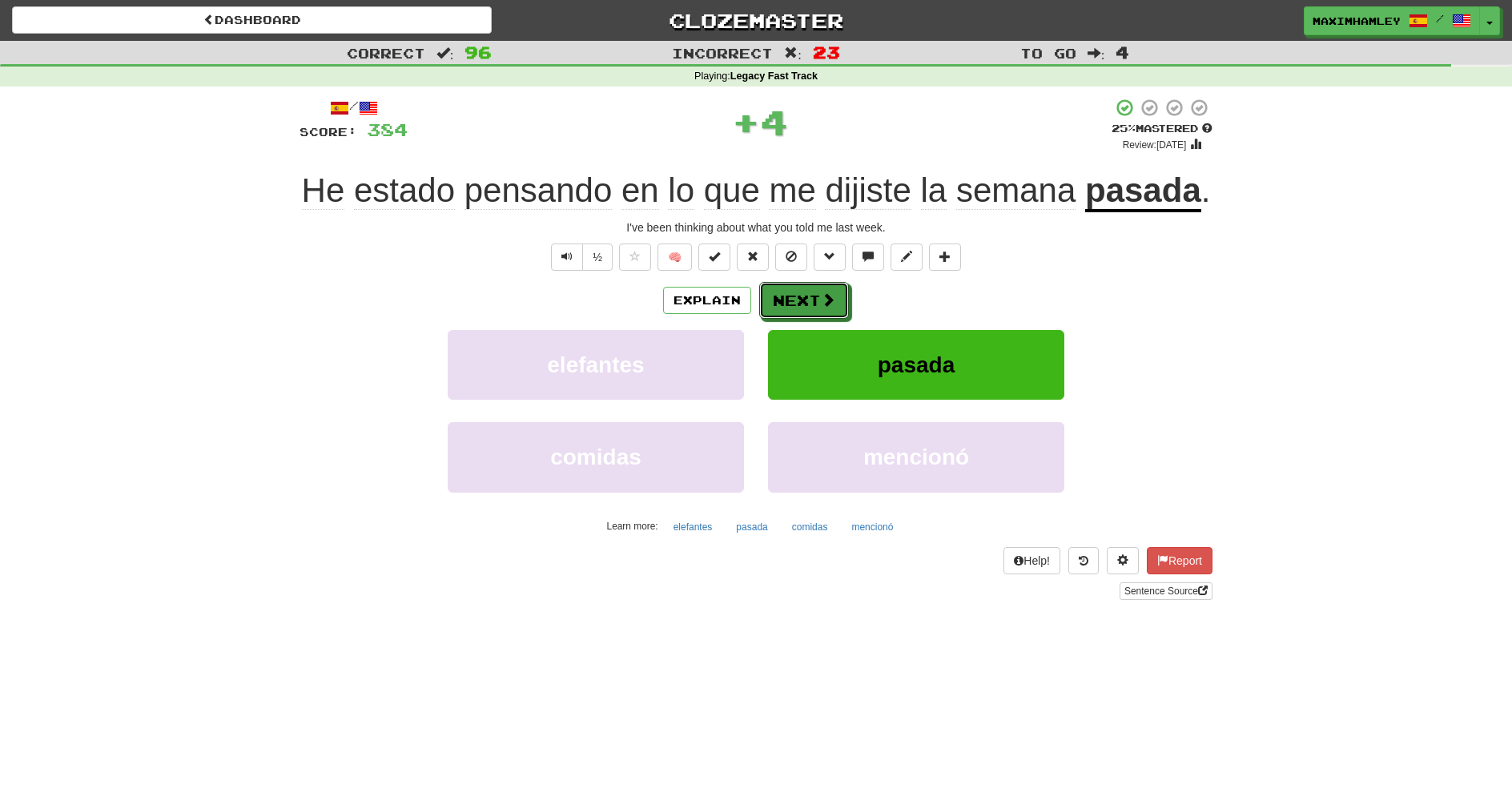
click at [800, 308] on button "Next" at bounding box center [804, 300] width 89 height 37
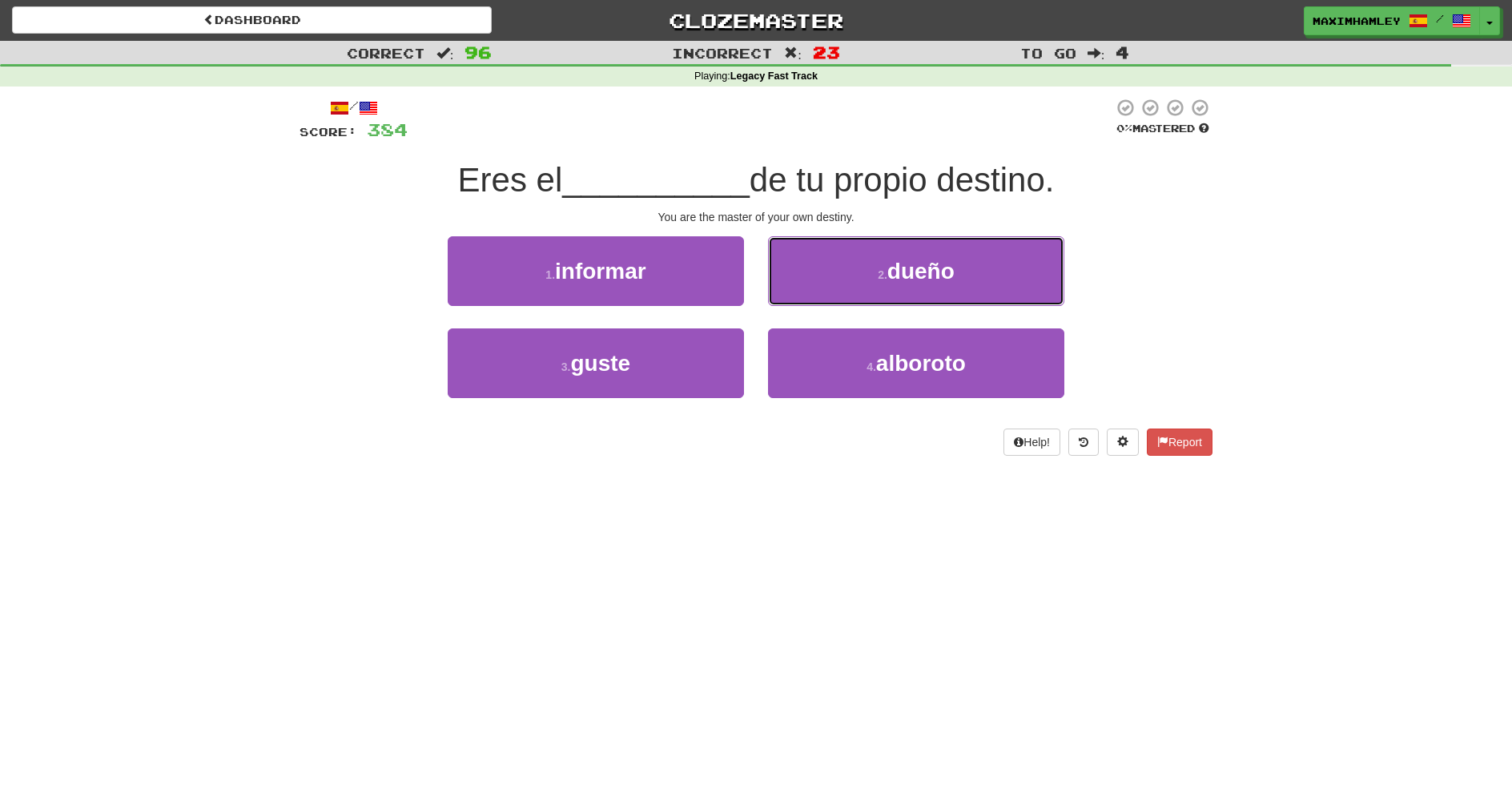
click at [845, 290] on button "2 . dueño" at bounding box center [916, 272] width 296 height 70
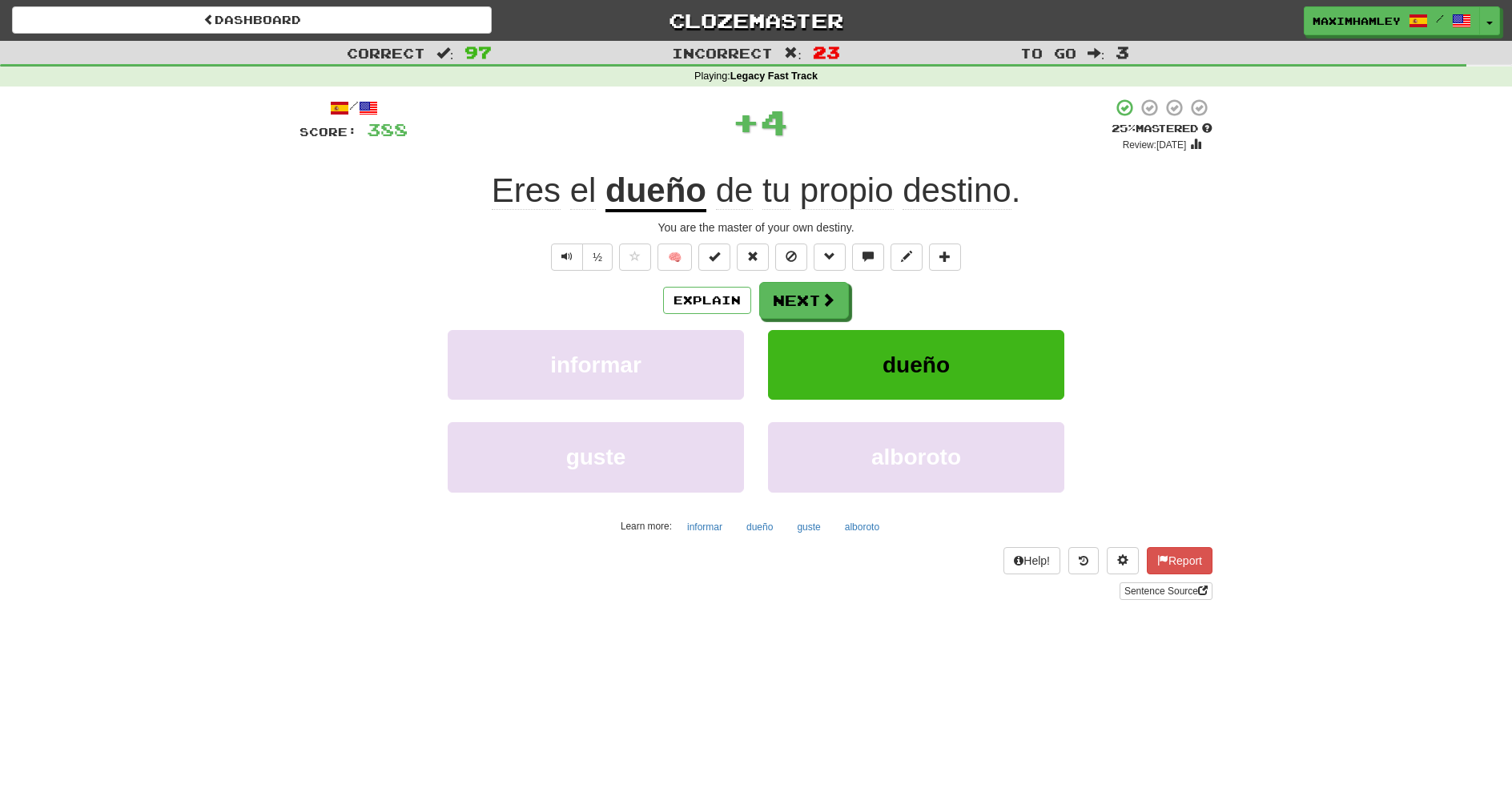
click at [847, 295] on div "Explain Next" at bounding box center [756, 300] width 913 height 37
click at [794, 307] on button "Next" at bounding box center [804, 300] width 89 height 37
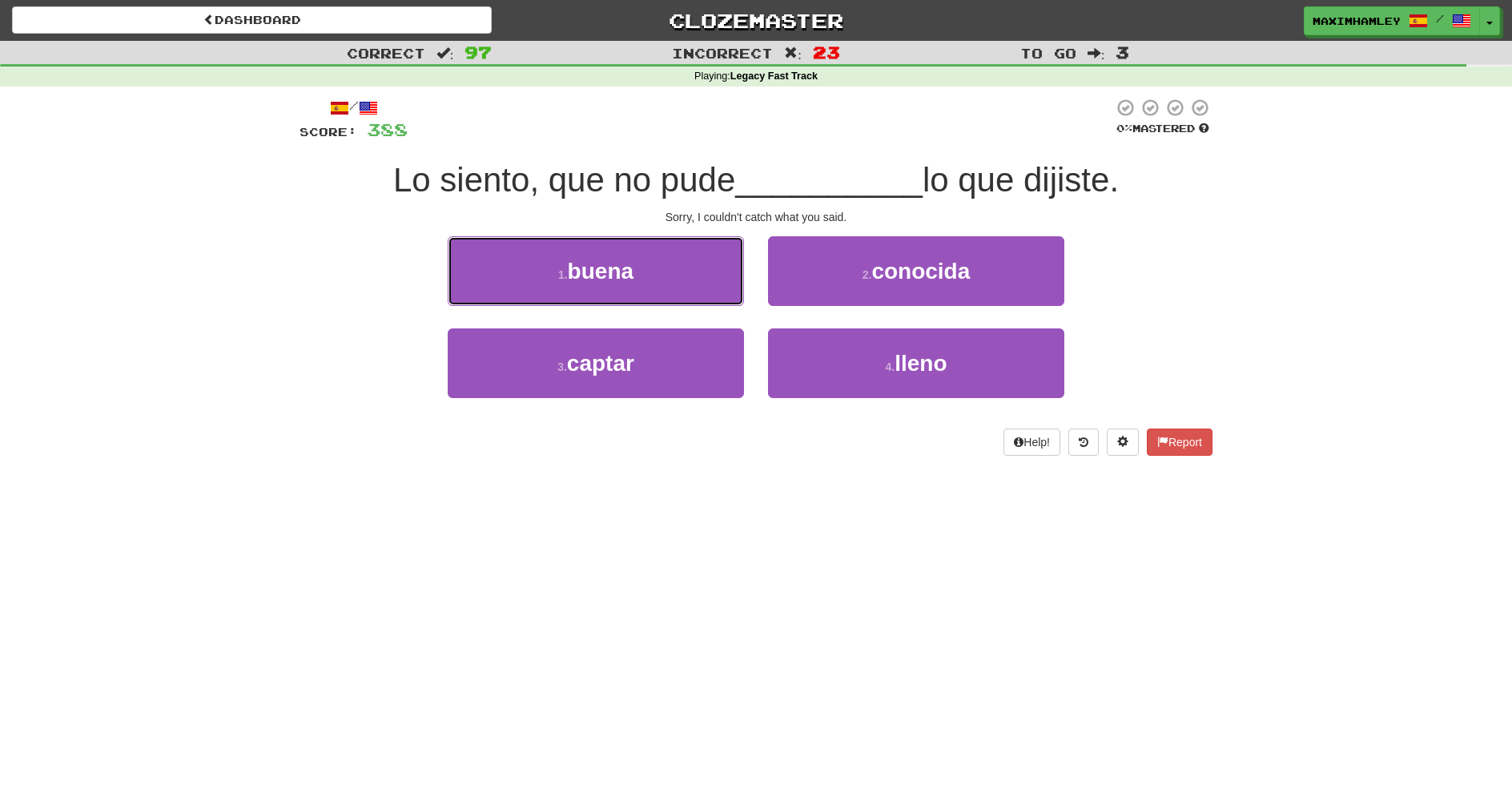
click at [621, 290] on button "1 . buena" at bounding box center [596, 272] width 296 height 70
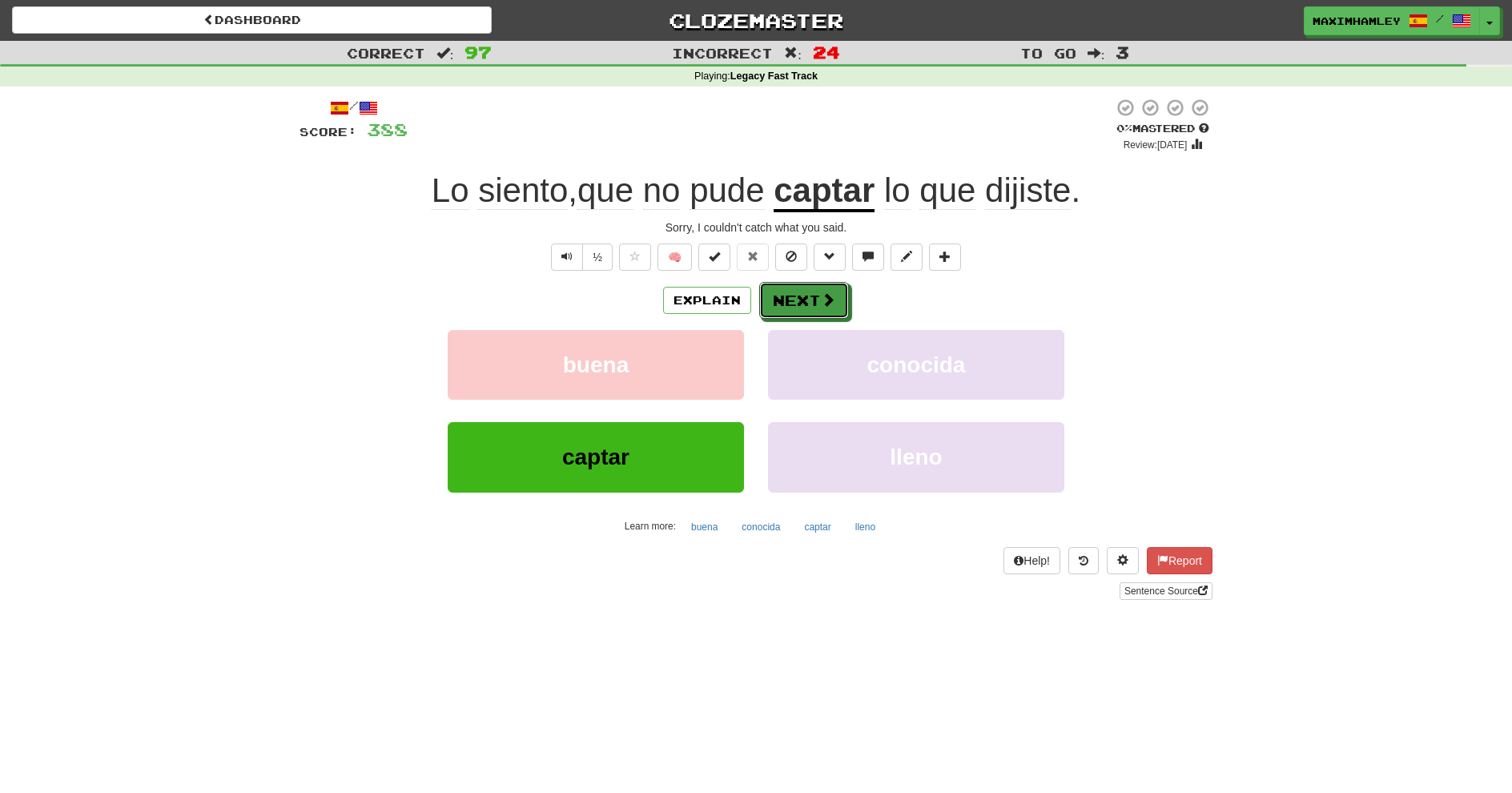
click at [808, 300] on button "Next" at bounding box center [804, 300] width 89 height 37
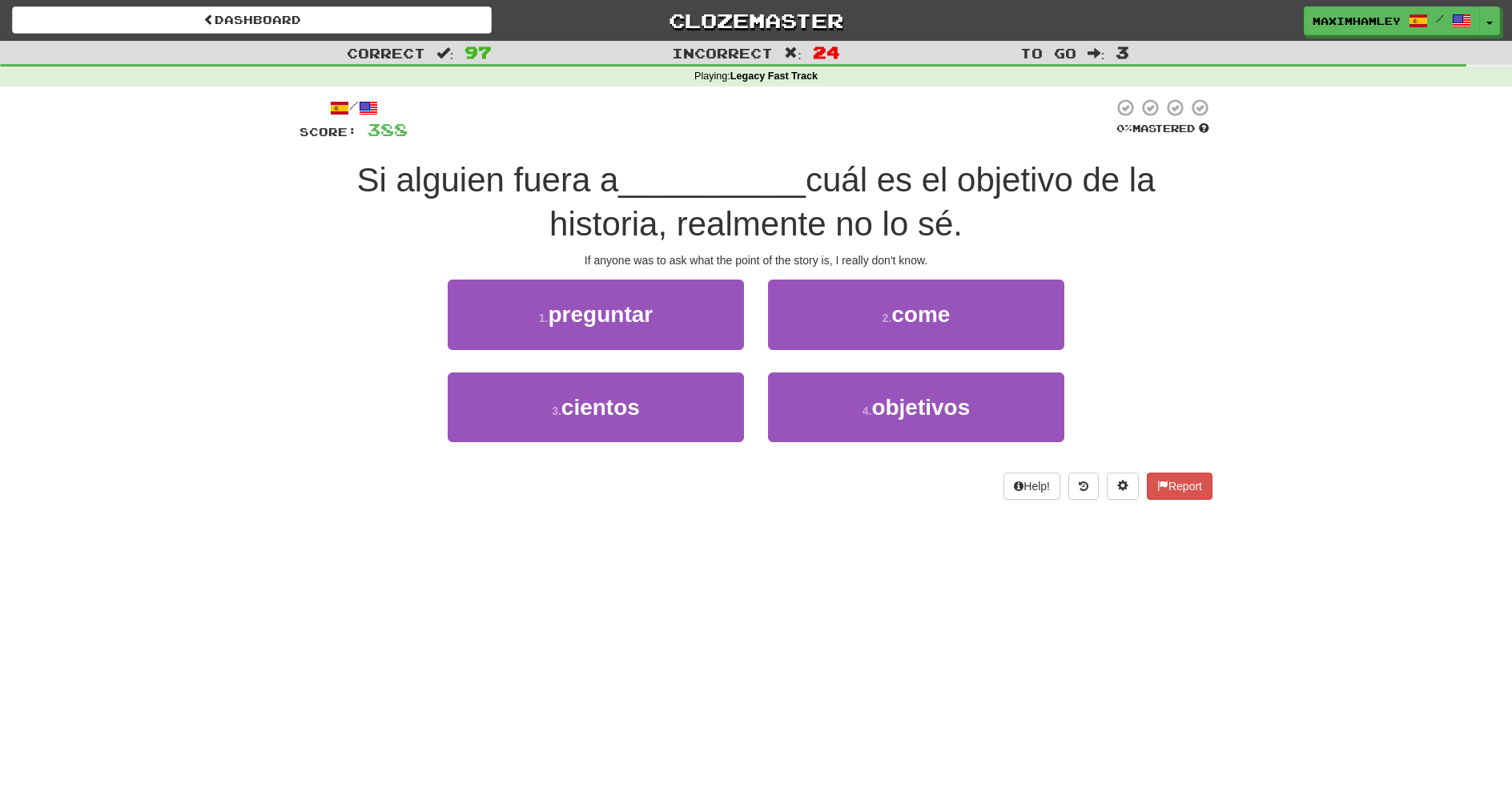
drag, startPoint x: 654, startPoint y: 369, endPoint x: 683, endPoint y: 344, distance: 38.3
click at [652, 368] on div "1 . preguntar" at bounding box center [596, 325] width 320 height 92
click at [694, 334] on button "1 . preguntar" at bounding box center [596, 315] width 296 height 70
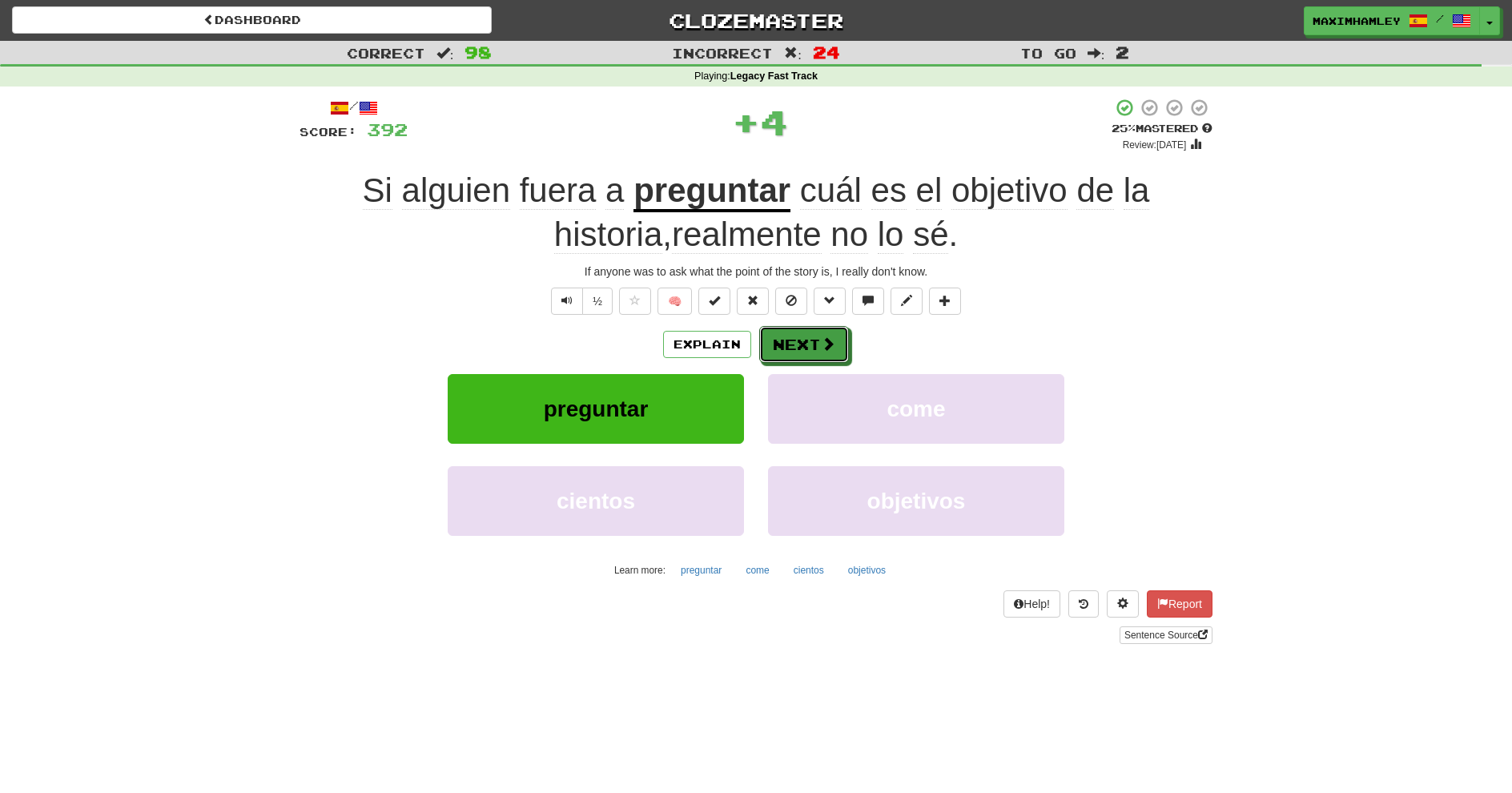
click at [816, 353] on button "Next" at bounding box center [804, 344] width 89 height 37
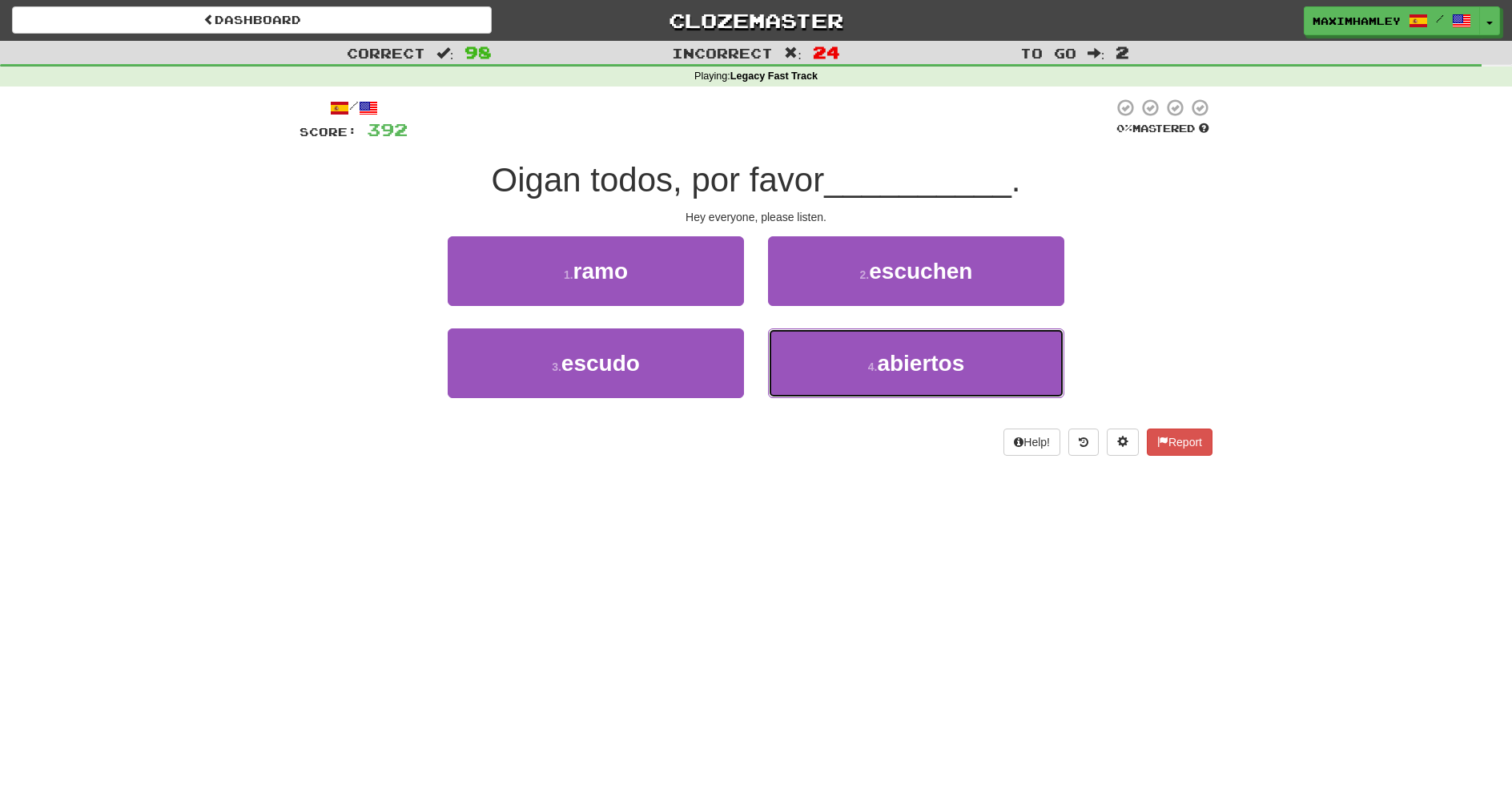
click at [837, 352] on button "4 . abiertos" at bounding box center [916, 363] width 296 height 70
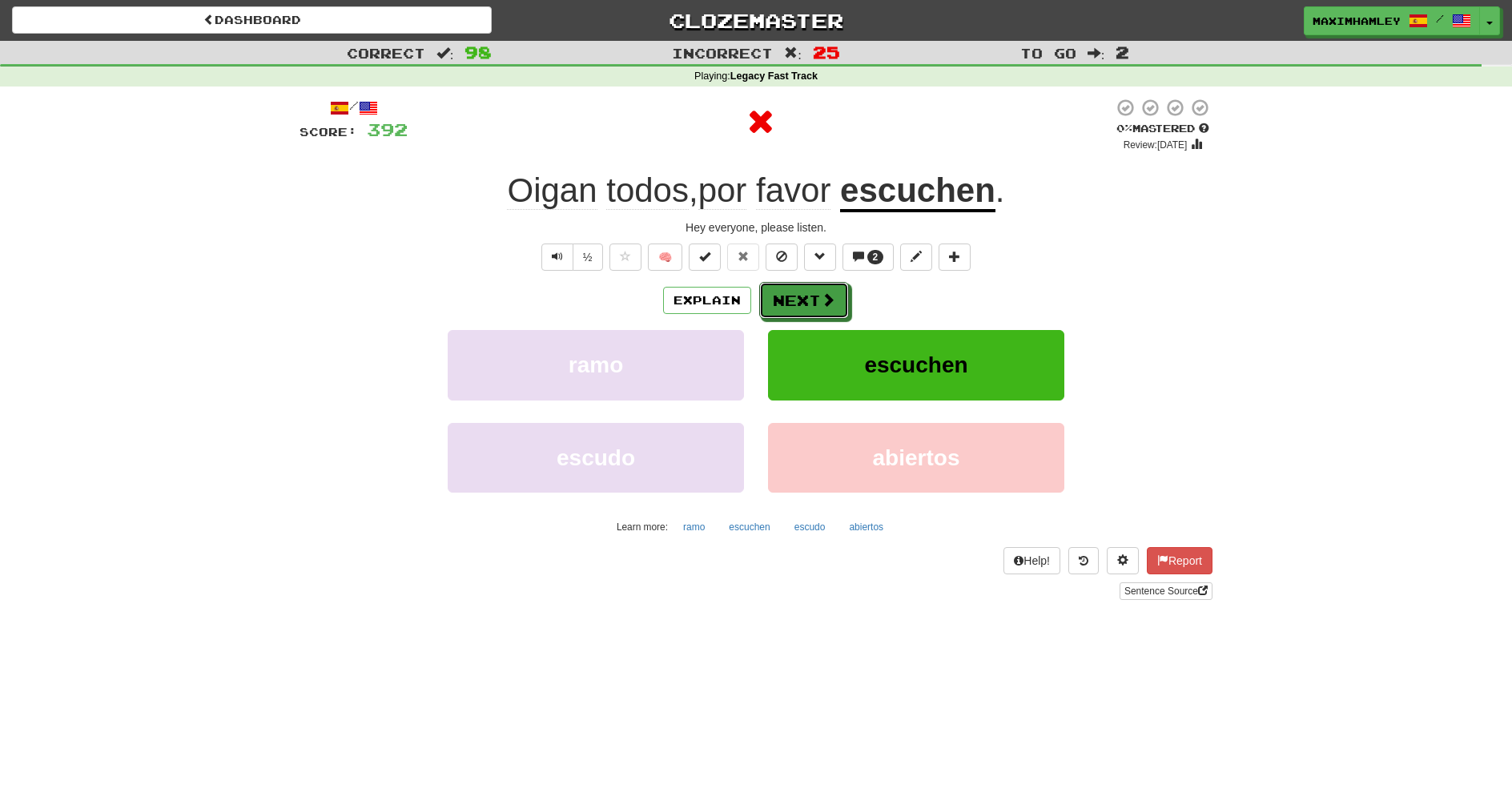
click at [816, 318] on button "Next" at bounding box center [804, 300] width 89 height 37
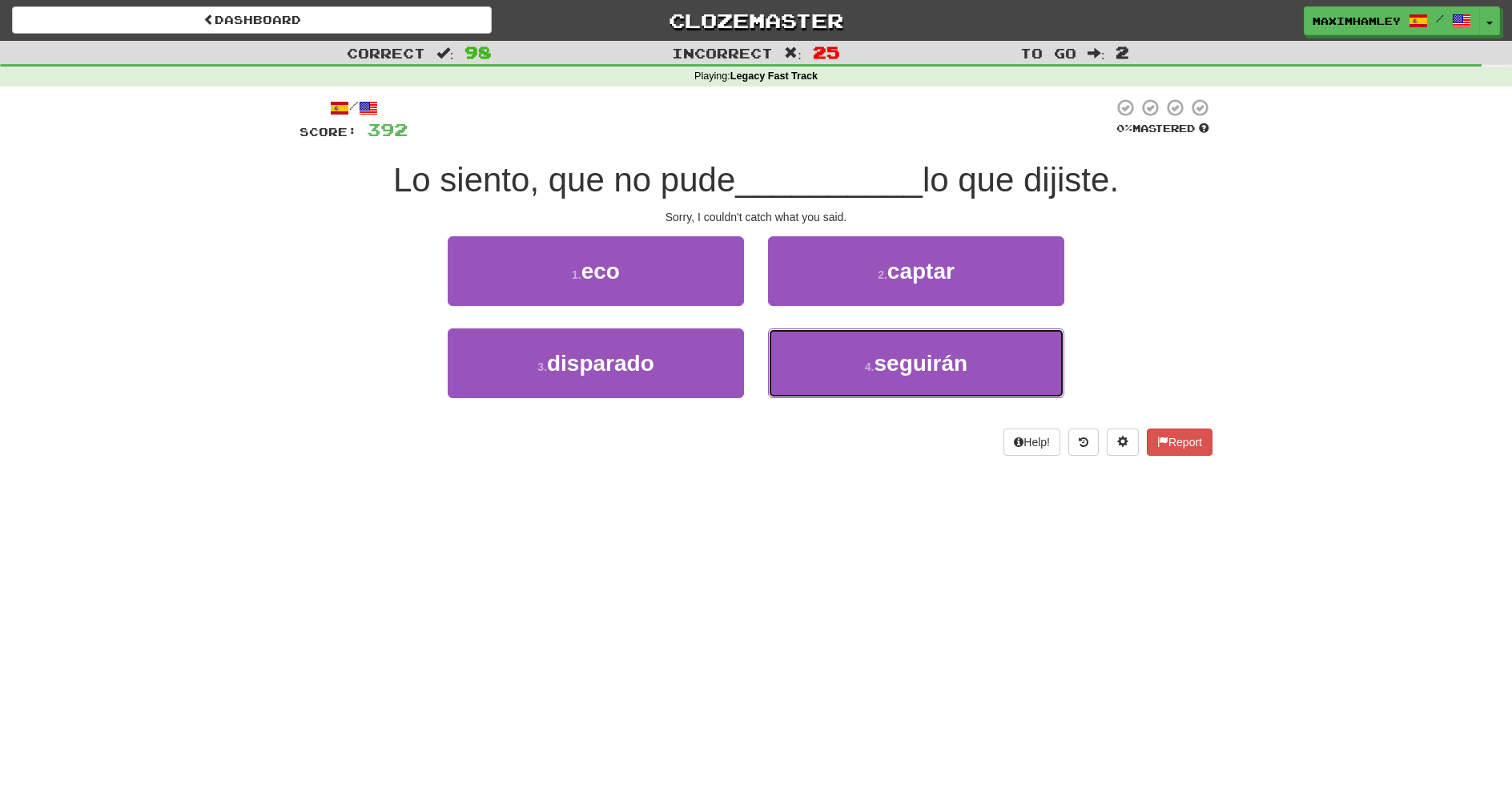
click at [915, 347] on button "4 . seguirán" at bounding box center [916, 363] width 296 height 70
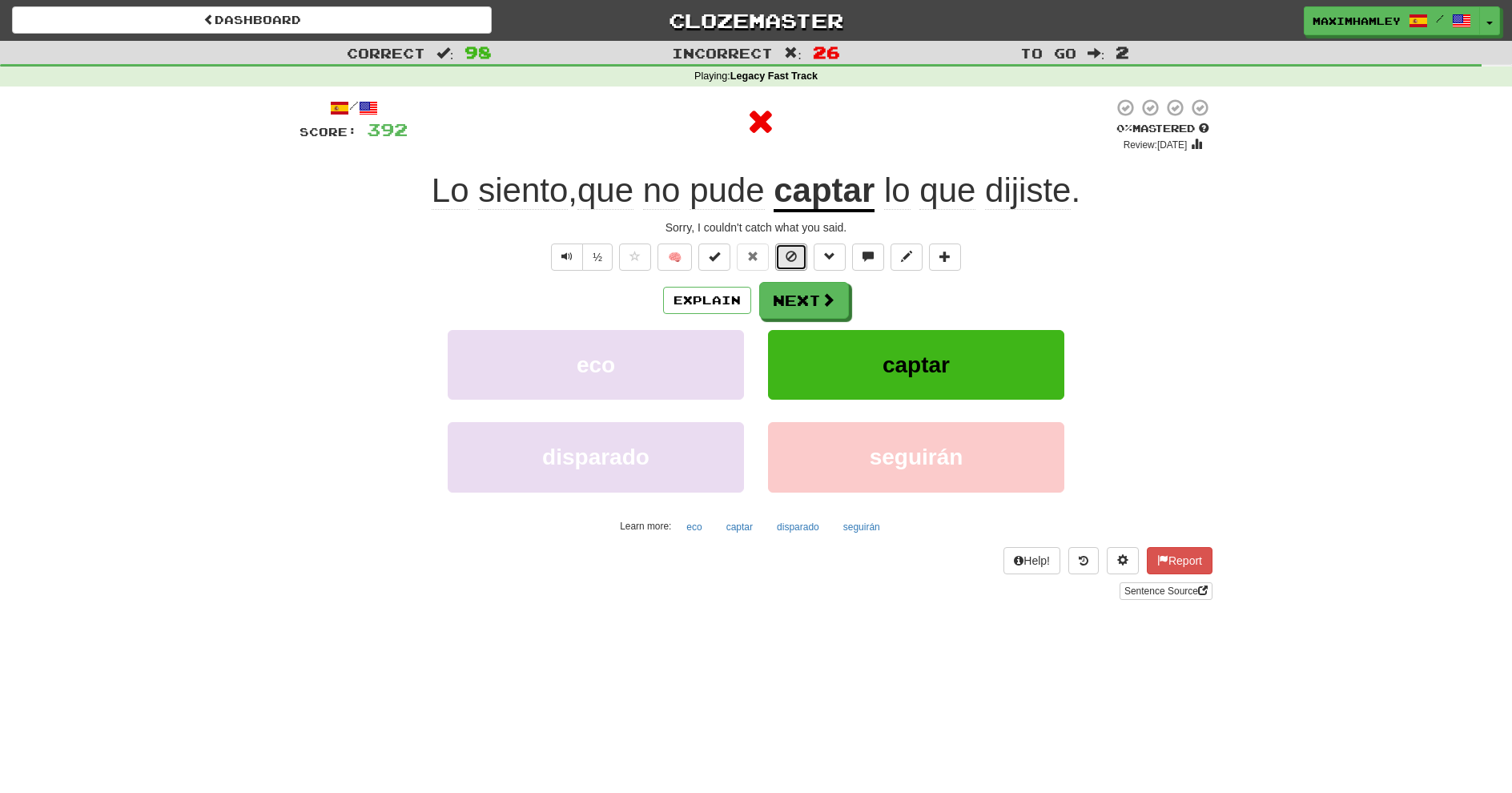
click at [813, 295] on div "/ Score: 392 0 % Mastered Review: 2025-08-19 Lo siento , que no pude captar lo …" at bounding box center [756, 348] width 913 height 502
click at [821, 306] on span at bounding box center [828, 299] width 14 height 14
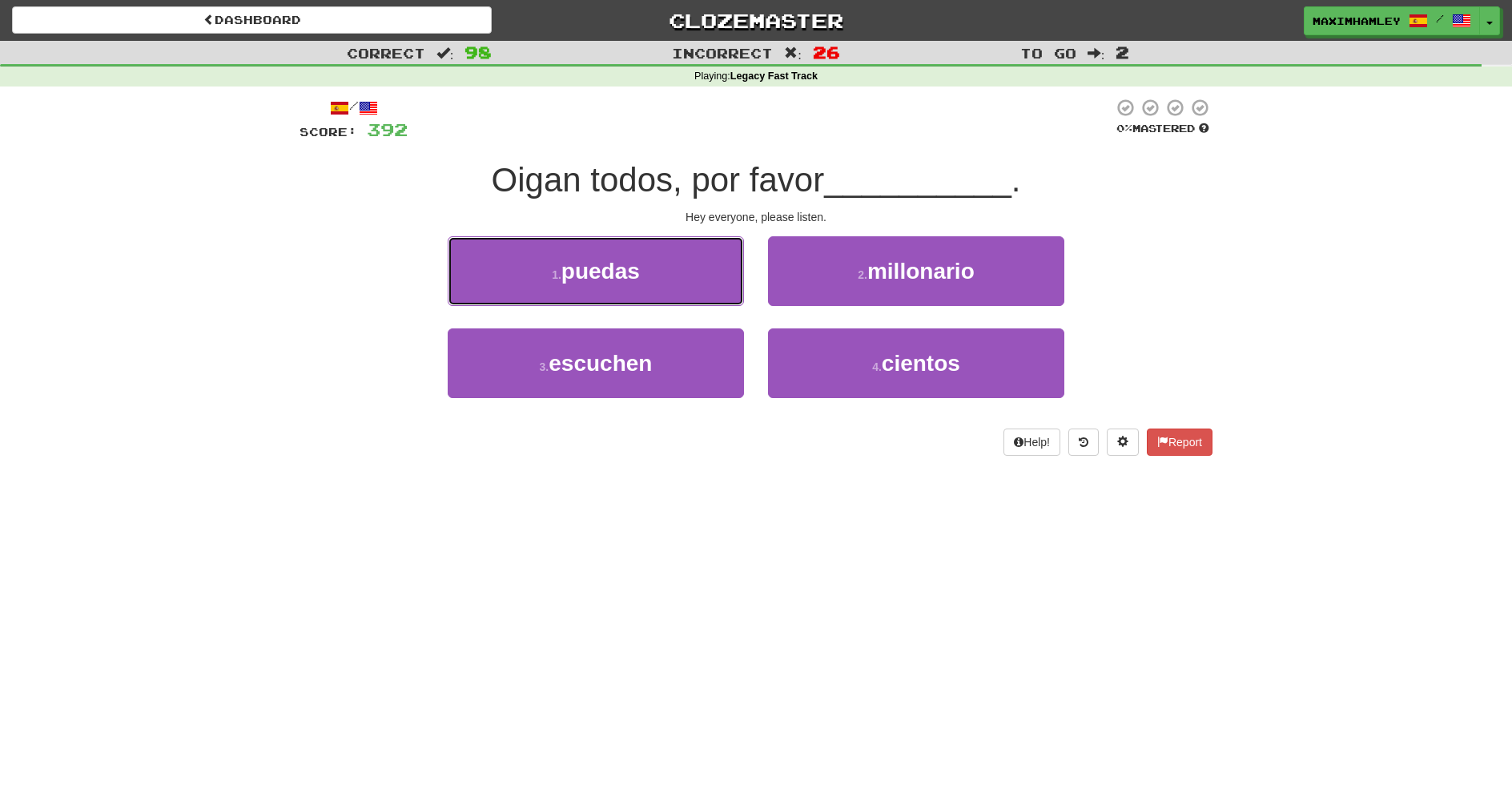
click at [700, 297] on button "1 . puedas" at bounding box center [596, 272] width 296 height 70
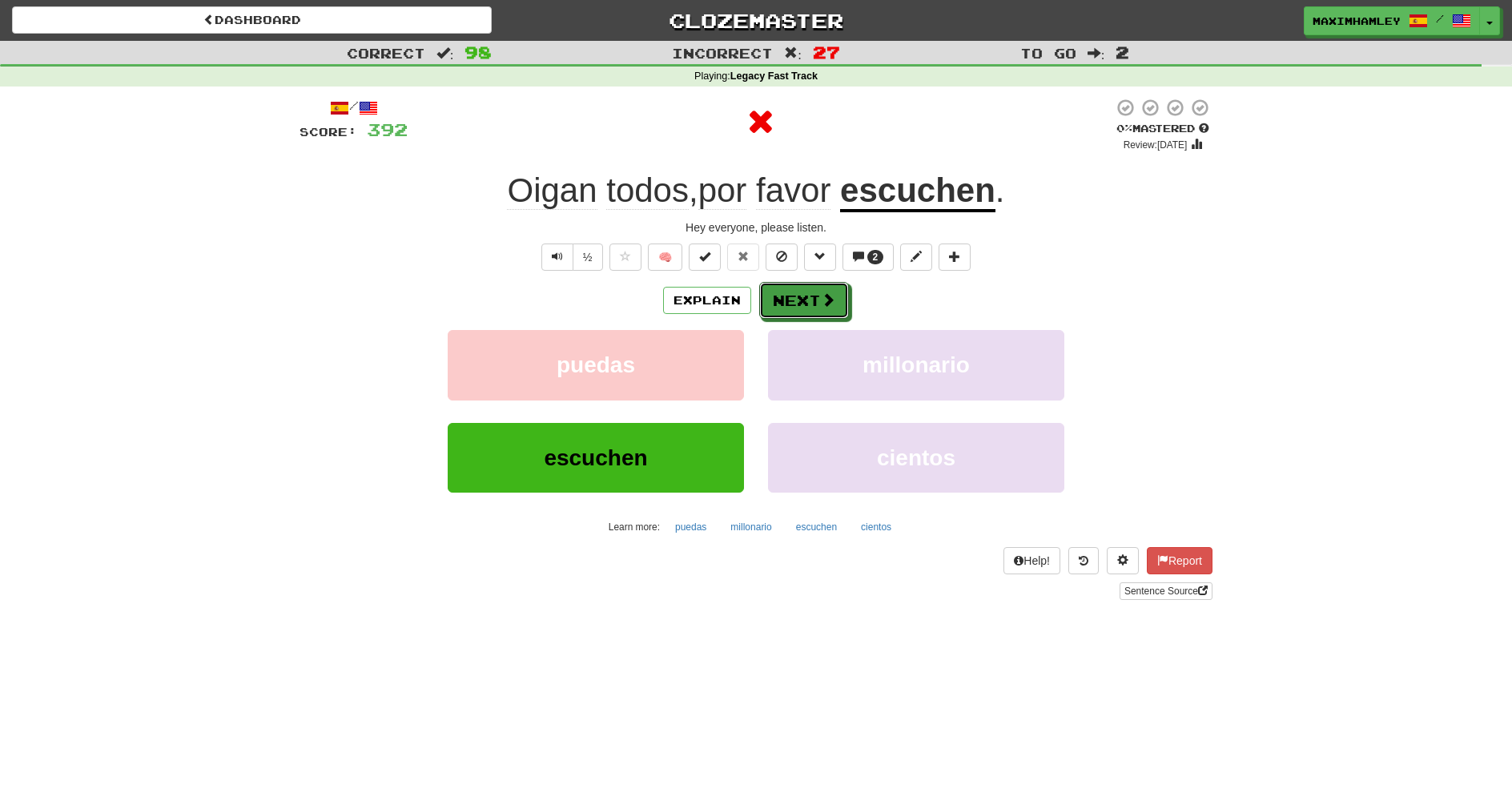
click at [811, 306] on button "Next" at bounding box center [804, 300] width 89 height 37
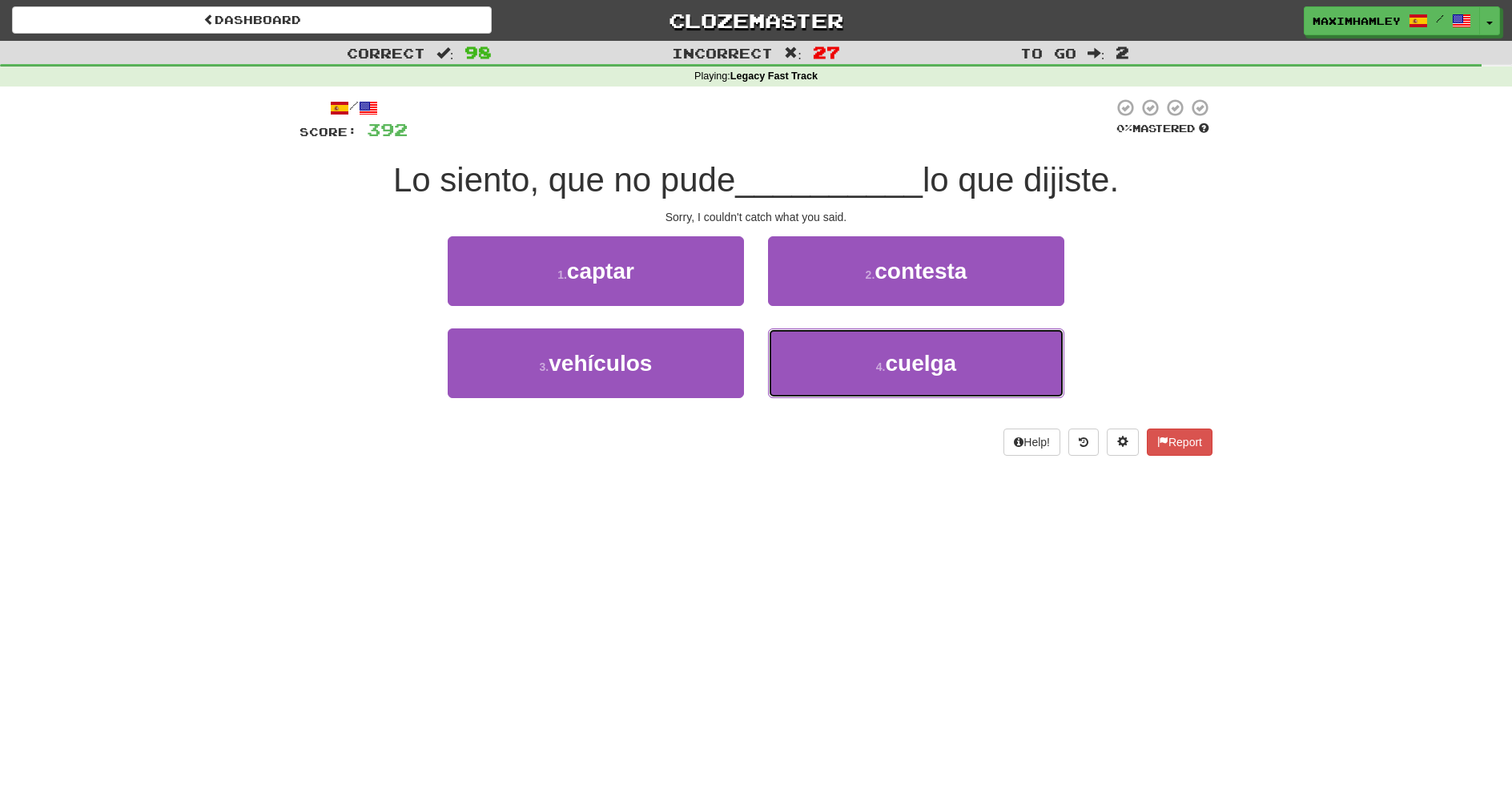
click at [865, 345] on button "4 . cuelga" at bounding box center [916, 363] width 296 height 70
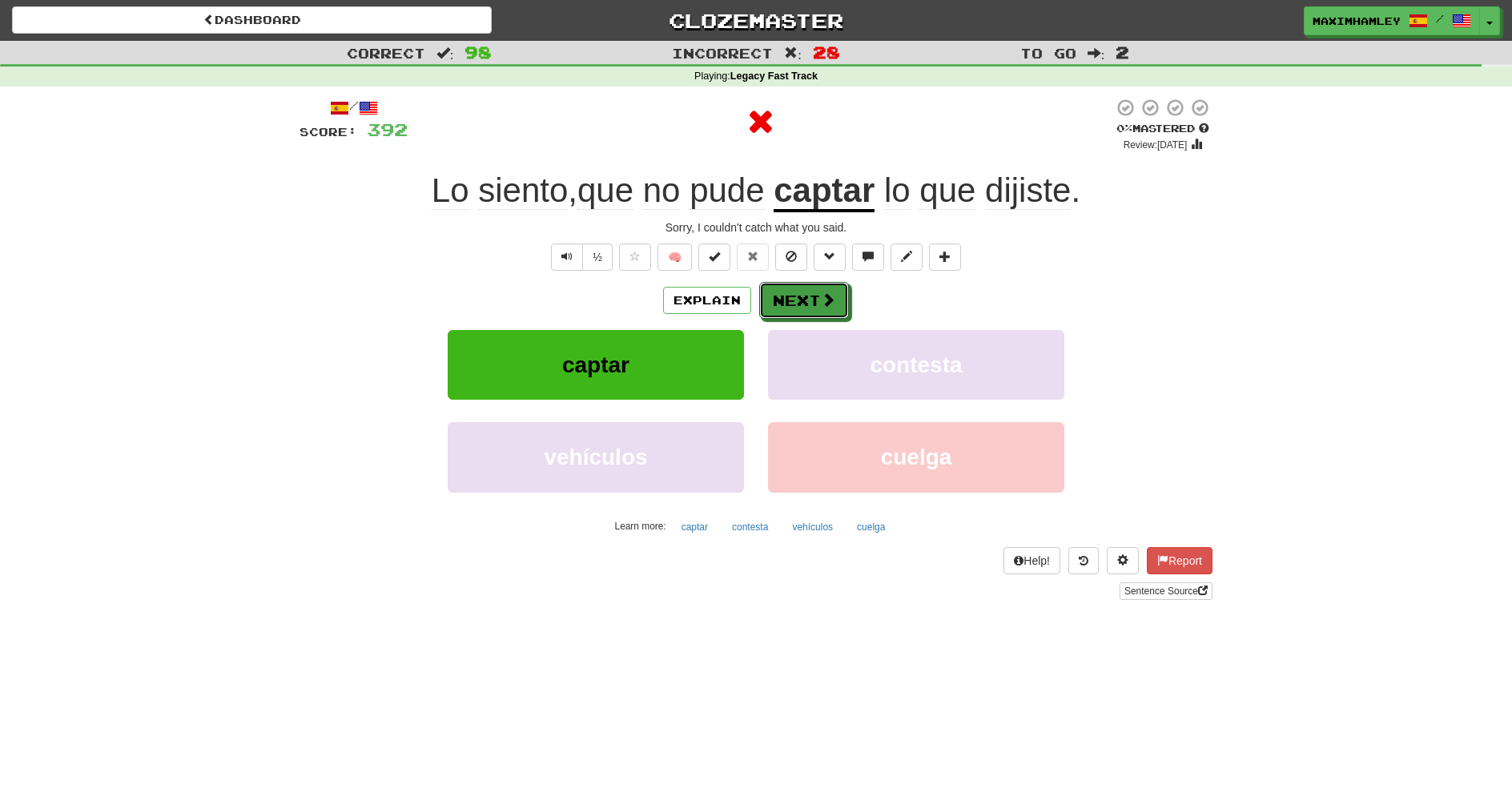
click at [827, 307] on span at bounding box center [828, 299] width 14 height 14
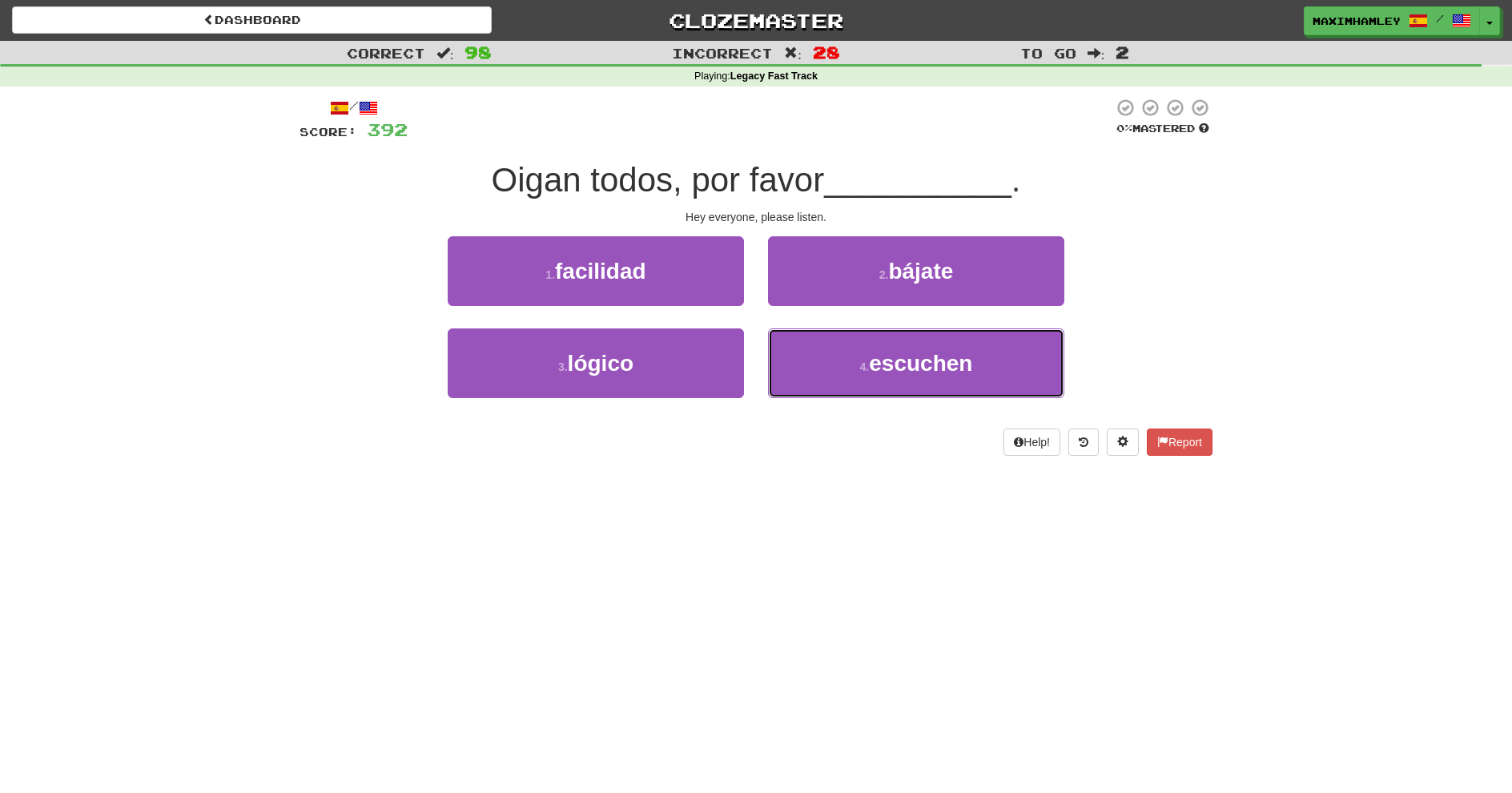
click at [917, 361] on span "escuchen" at bounding box center [920, 363] width 103 height 25
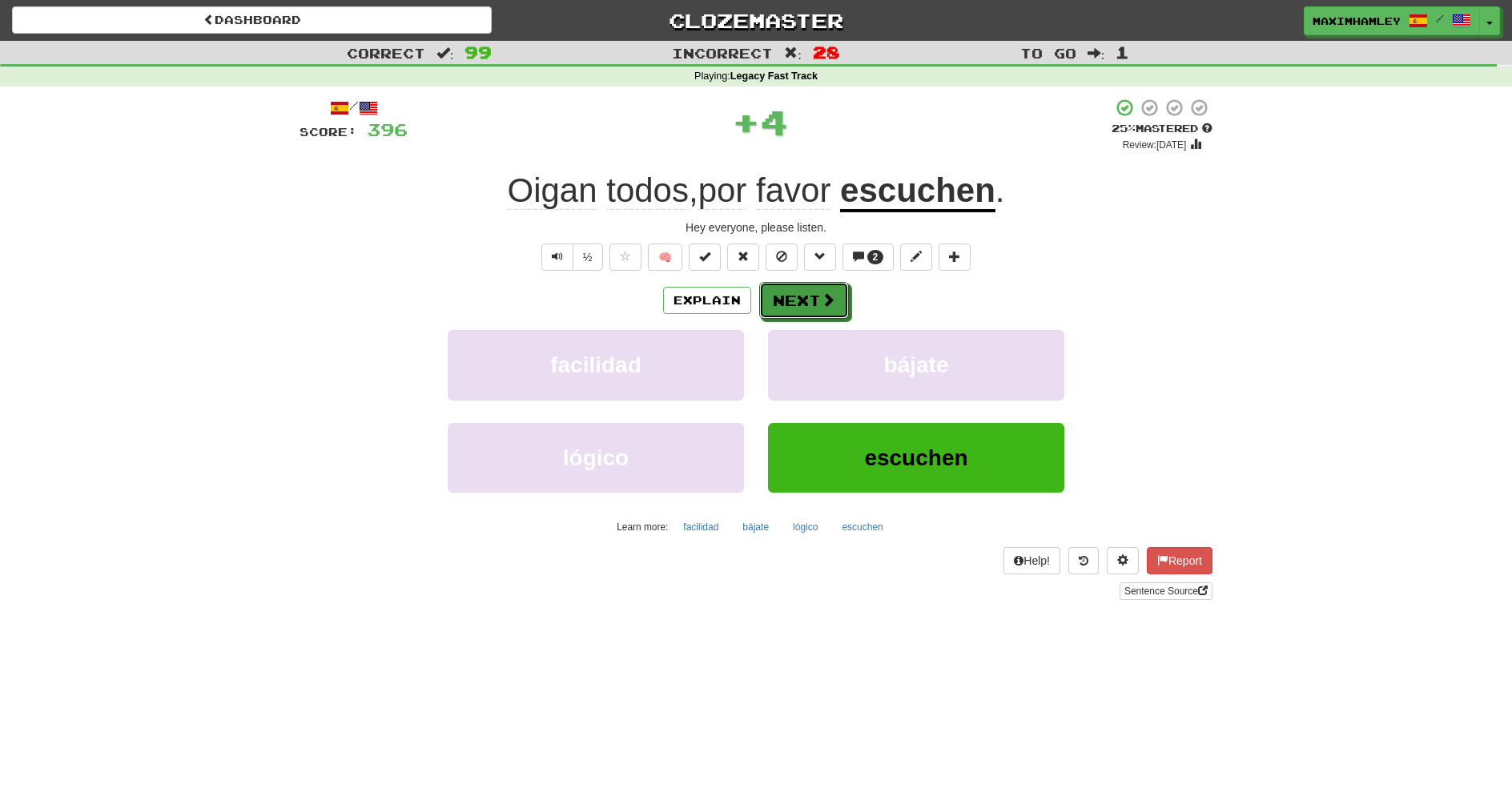
click at [826, 288] on button "Next" at bounding box center [804, 300] width 89 height 37
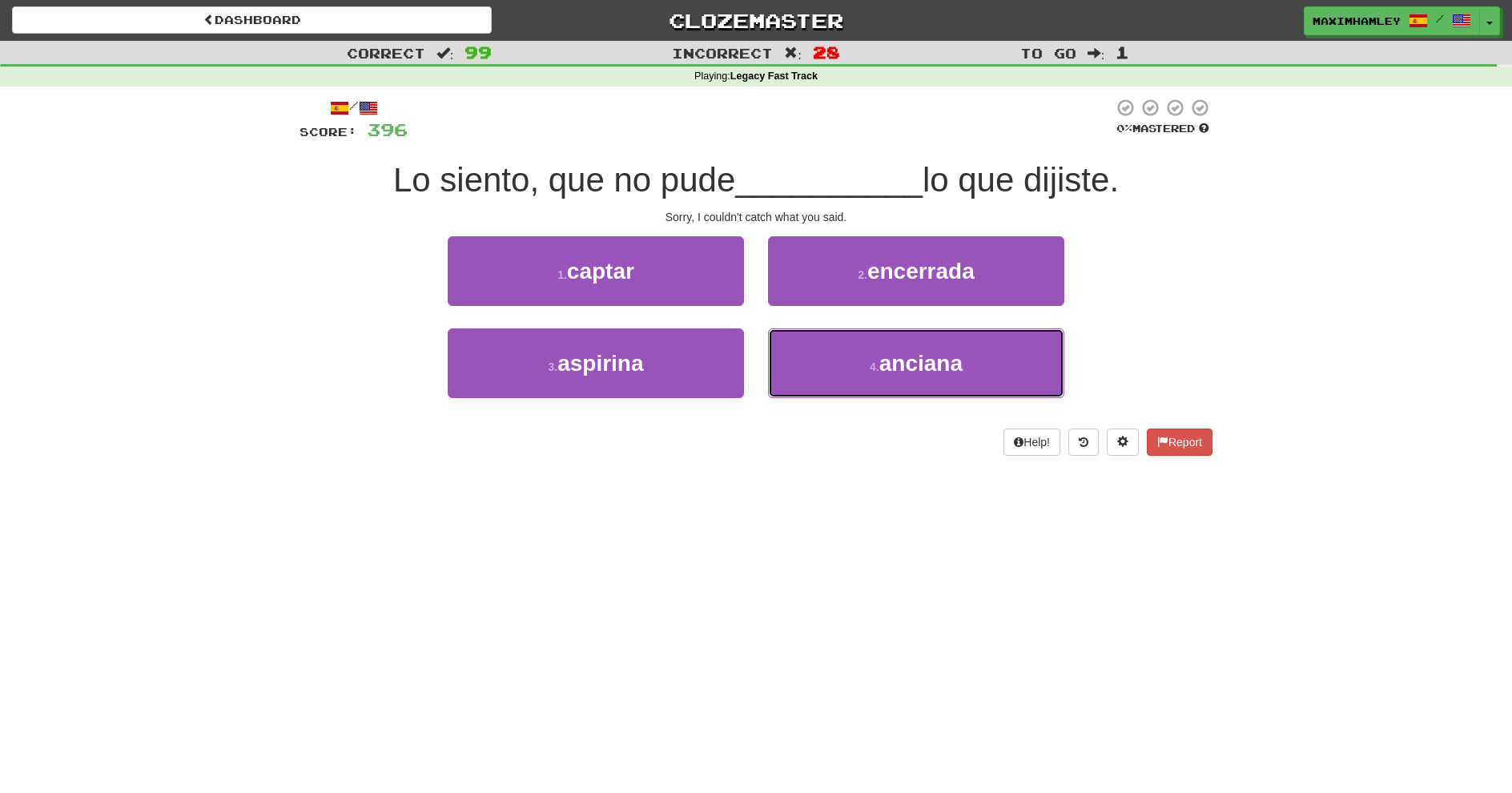
drag, startPoint x: 886, startPoint y: 368, endPoint x: 865, endPoint y: 459, distance: 93.4
click at [866, 464] on div "/ Score: 396 0 % Mastered Lo siento, que no pude __________ lo que dijiste. Sor…" at bounding box center [756, 282] width 913 height 392
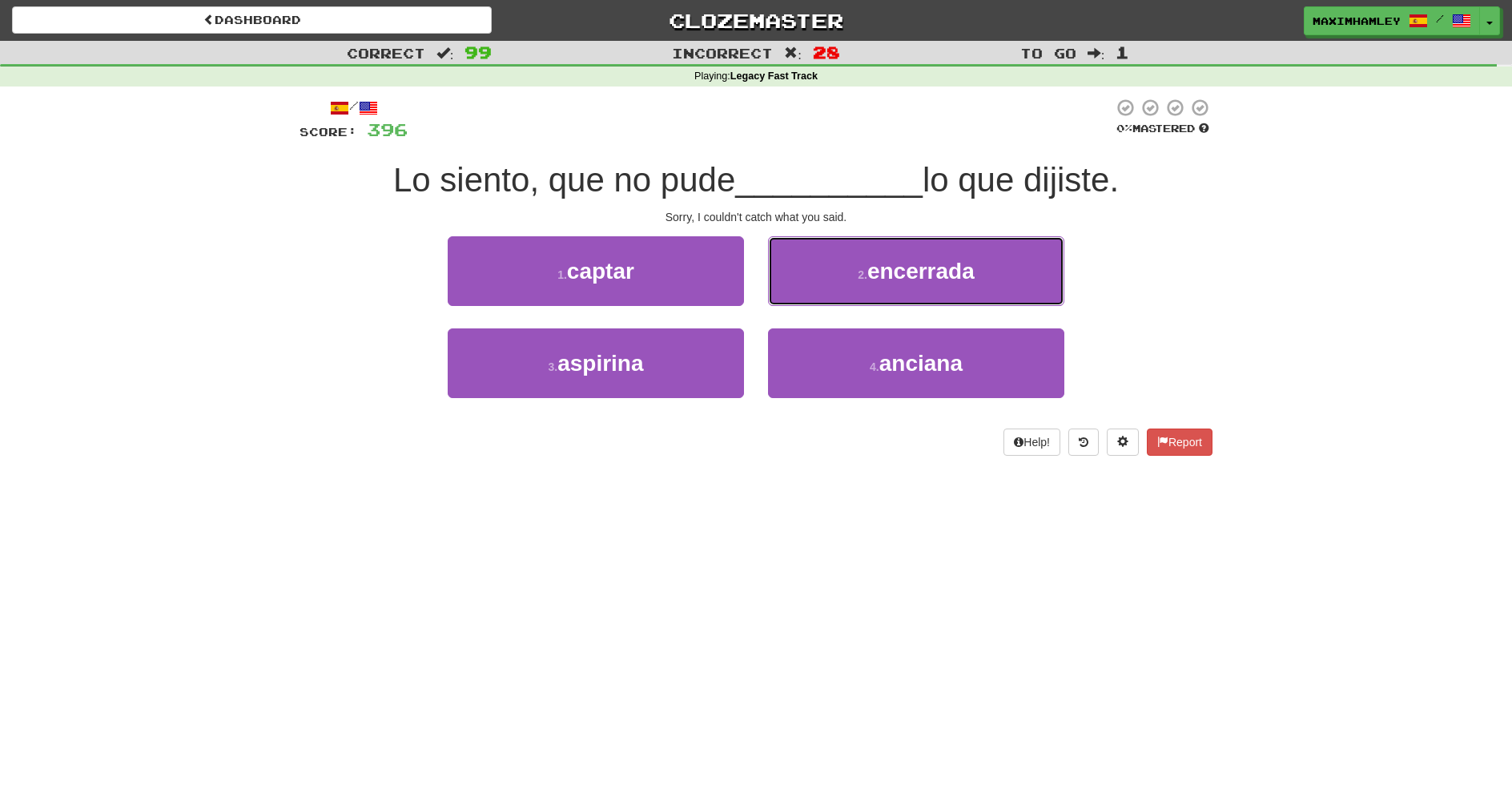
click at [885, 269] on span "encerrada" at bounding box center [921, 272] width 108 height 25
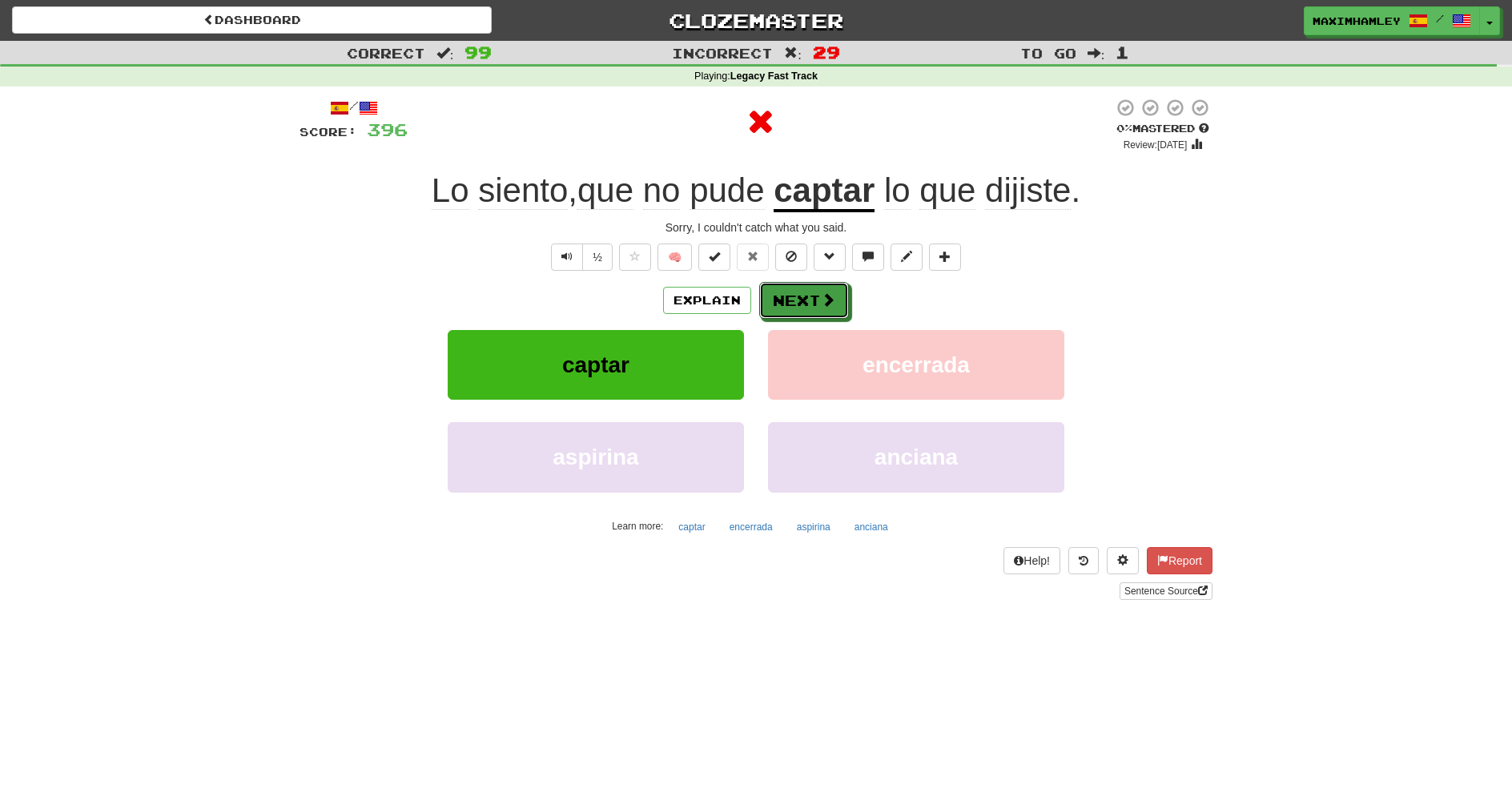
click at [847, 307] on button "Next" at bounding box center [804, 300] width 89 height 37
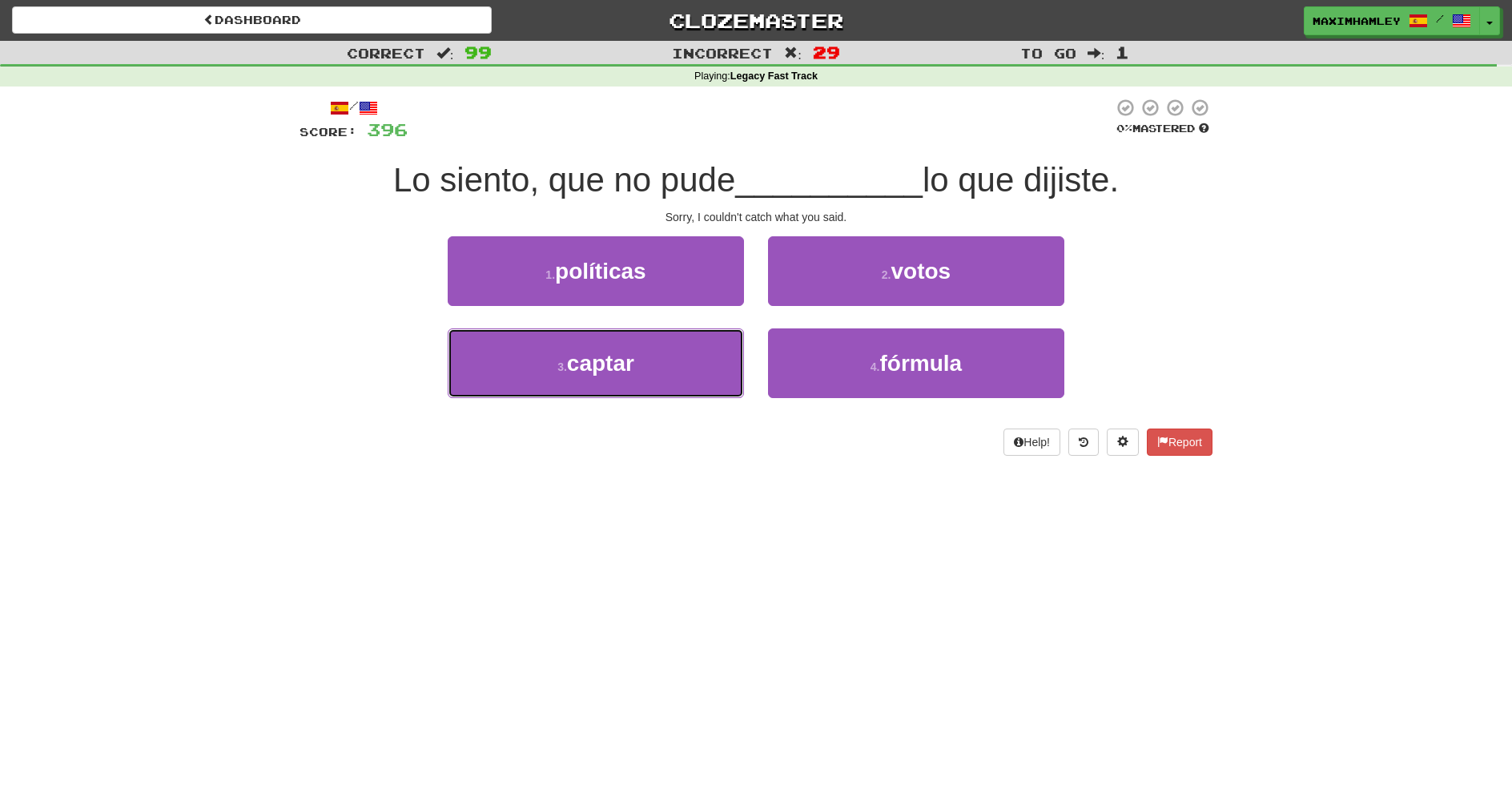
click at [590, 371] on span "captar" at bounding box center [600, 363] width 67 height 25
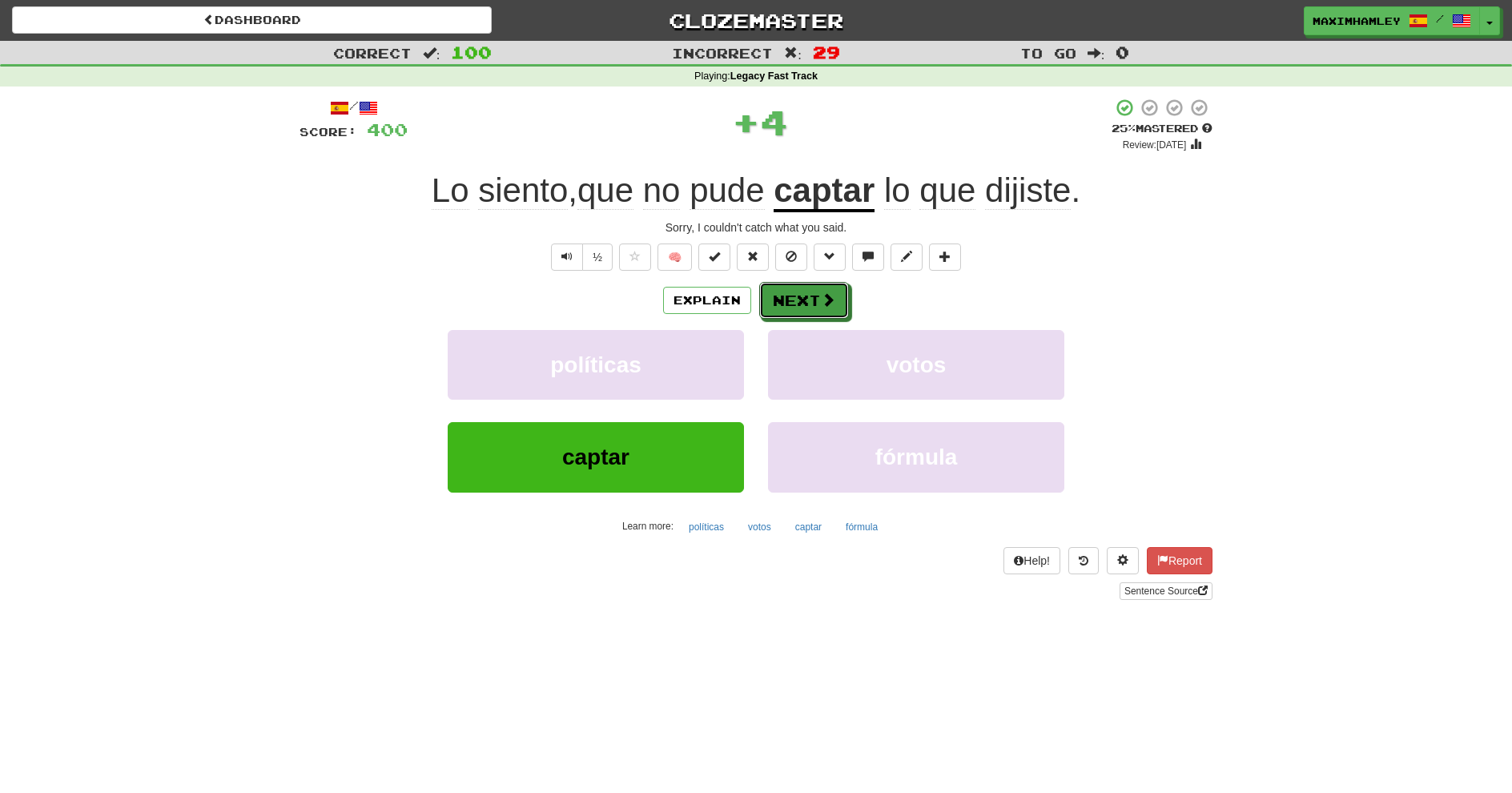
click at [783, 307] on button "Next" at bounding box center [804, 300] width 89 height 37
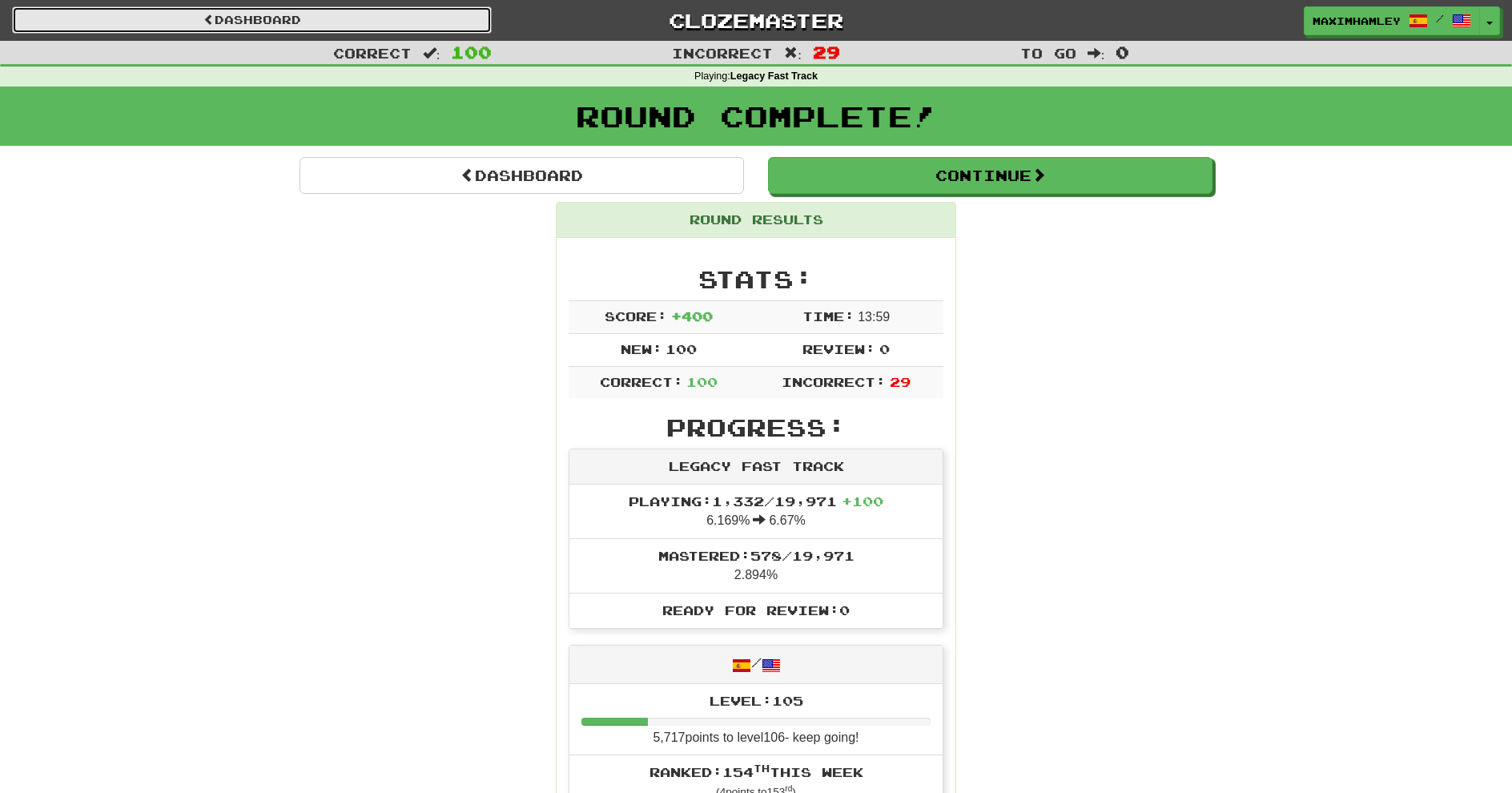
click at [234, 22] on link "Dashboard" at bounding box center [252, 20] width 480 height 27
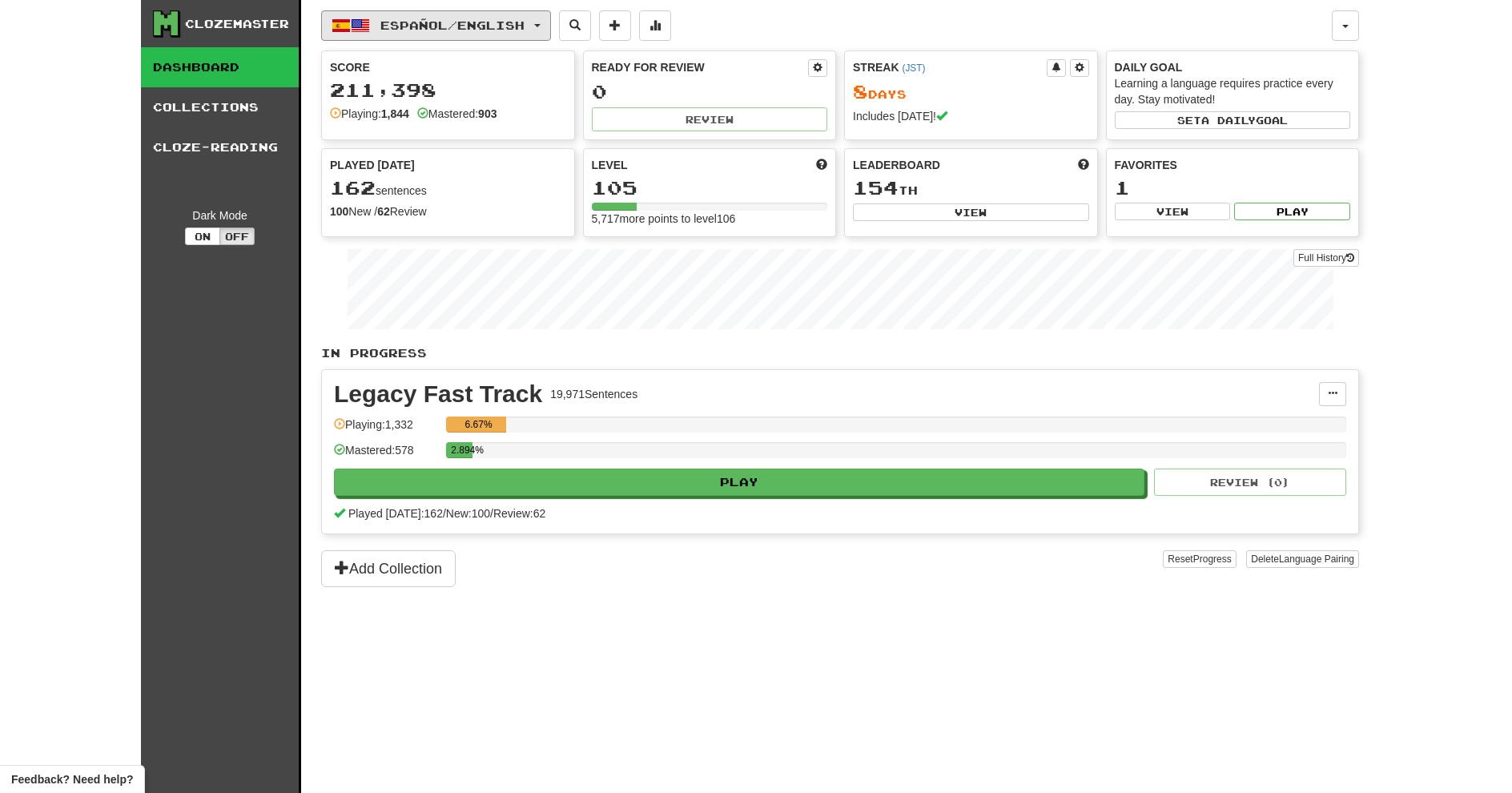
click at [550, 31] on button "Español / English" at bounding box center [436, 26] width 230 height 31
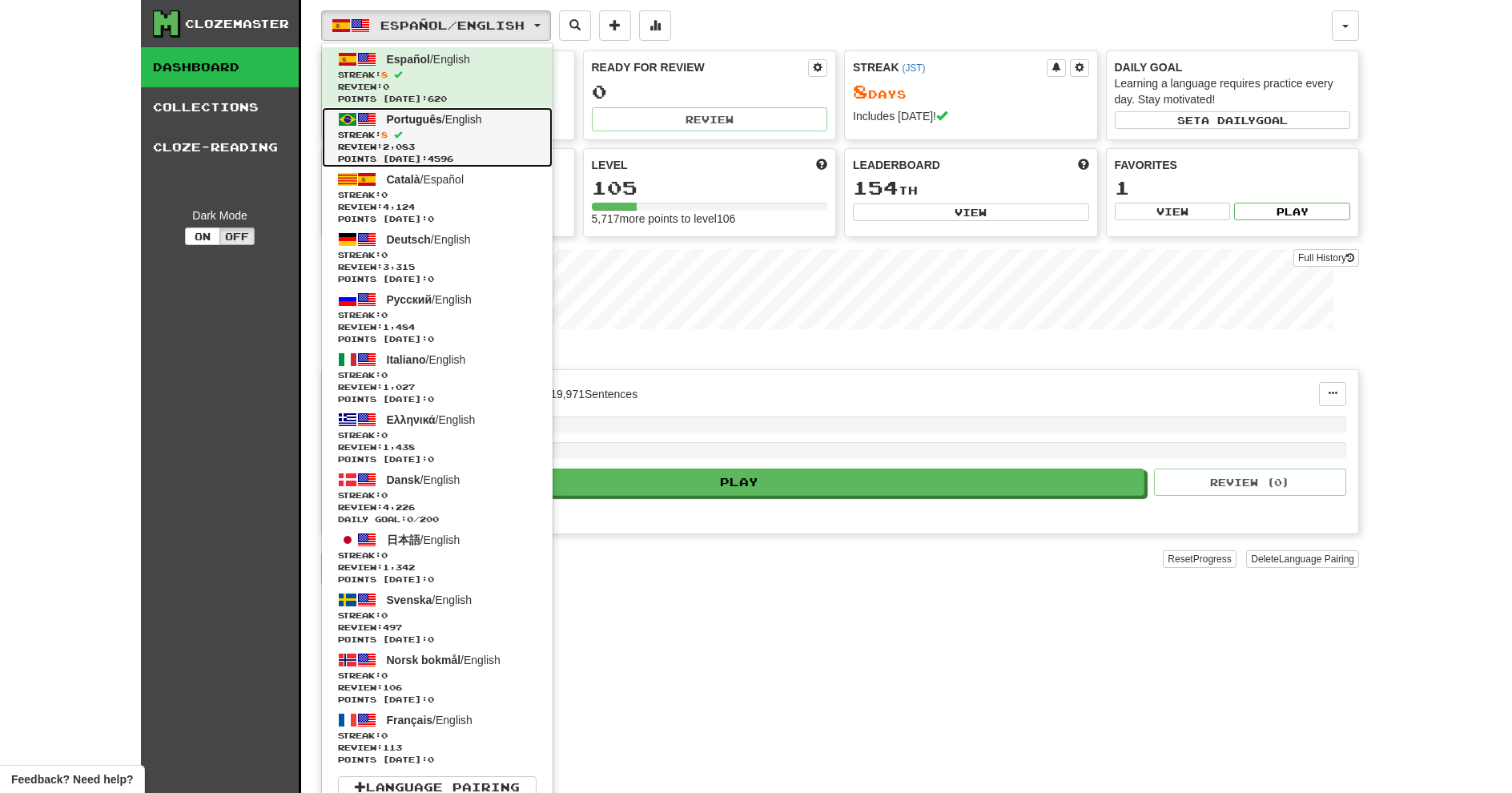
click at [457, 143] on span "Review: 2,083" at bounding box center [437, 147] width 199 height 12
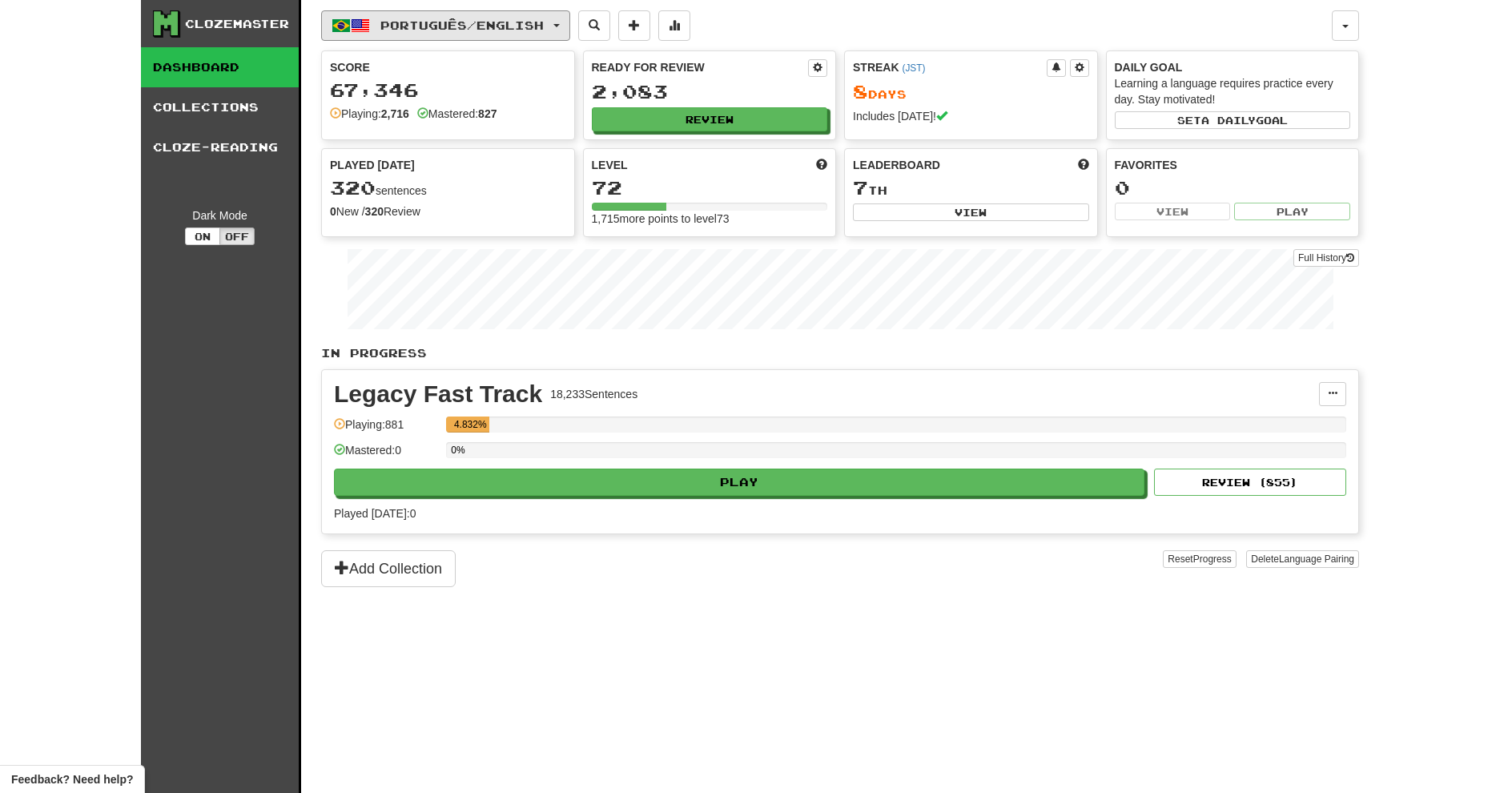
click at [523, 28] on span "Português / English" at bounding box center [462, 25] width 163 height 13
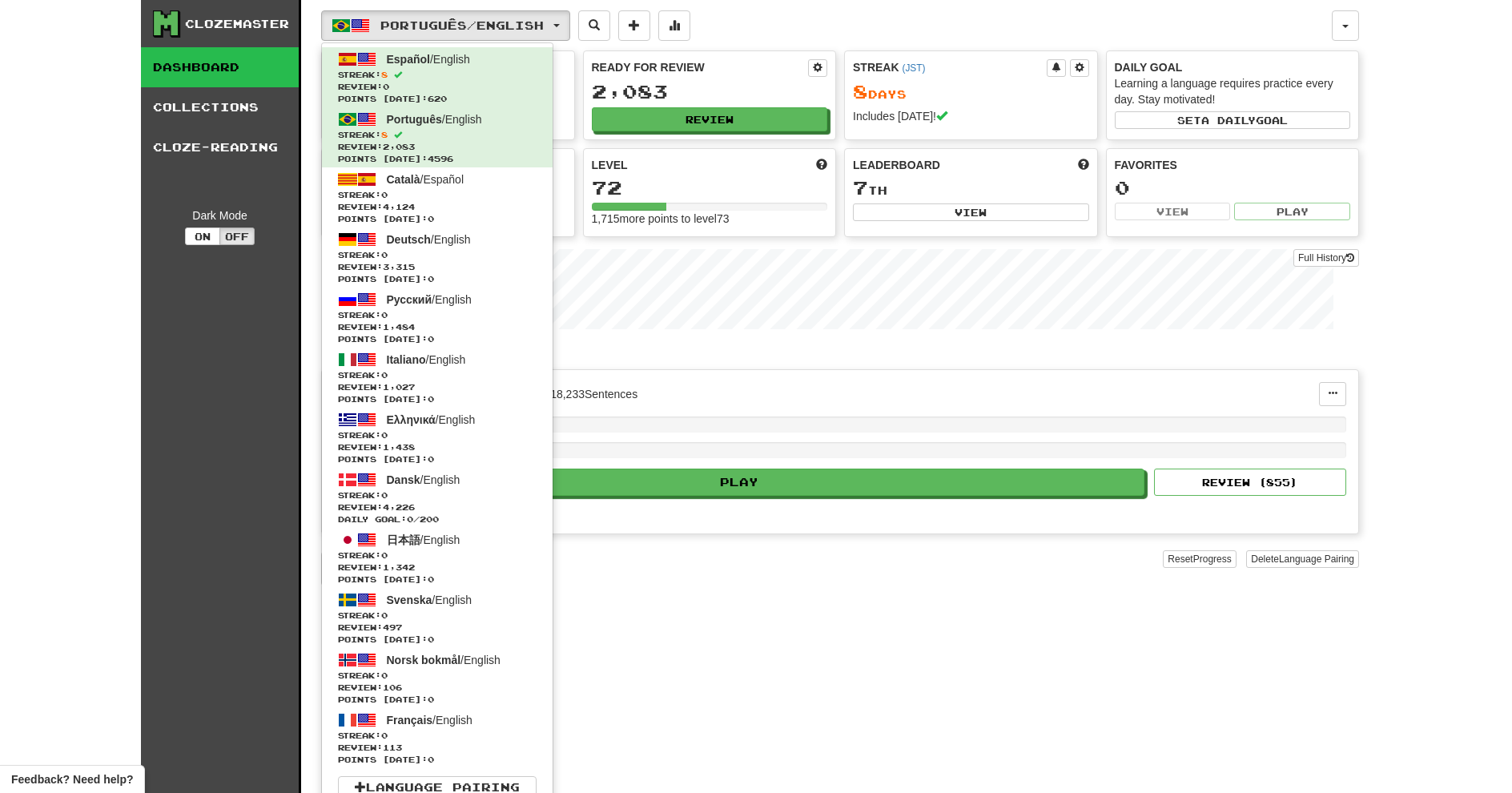
drag, startPoint x: 1398, startPoint y: 34, endPoint x: 1305, endPoint y: 46, distance: 93.8
click at [1392, 34] on div "Clozemaster Dashboard Collections Cloze-Reading Dark Mode On Off Dashboard Coll…" at bounding box center [756, 396] width 1512 height 793
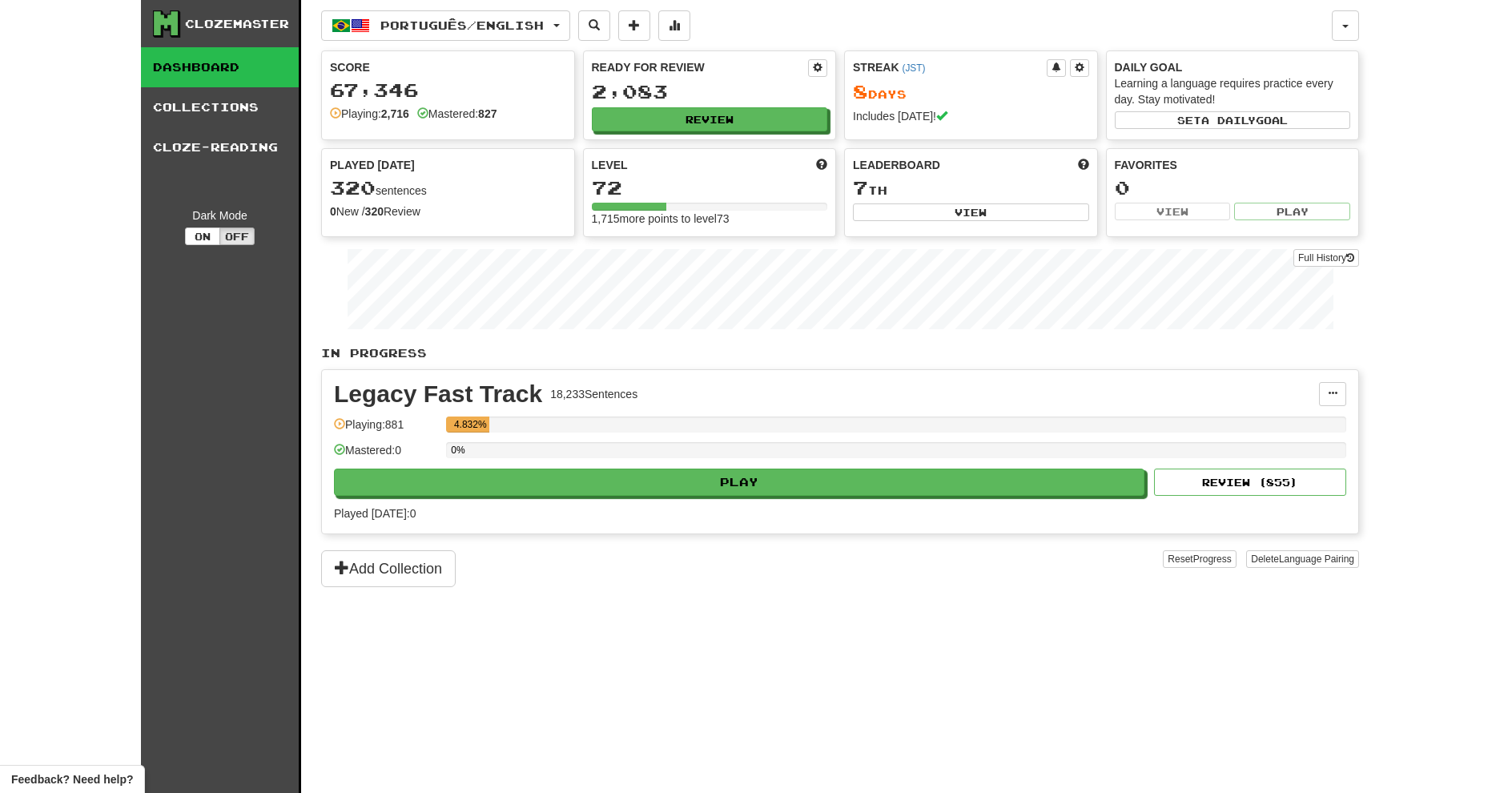
click at [1335, 17] on div "Português / English Español / English Streak: 8 Review: 0 Points today: 620 Por…" at bounding box center [840, 26] width 1038 height 31
click at [1338, 28] on button "button" at bounding box center [1346, 26] width 27 height 31
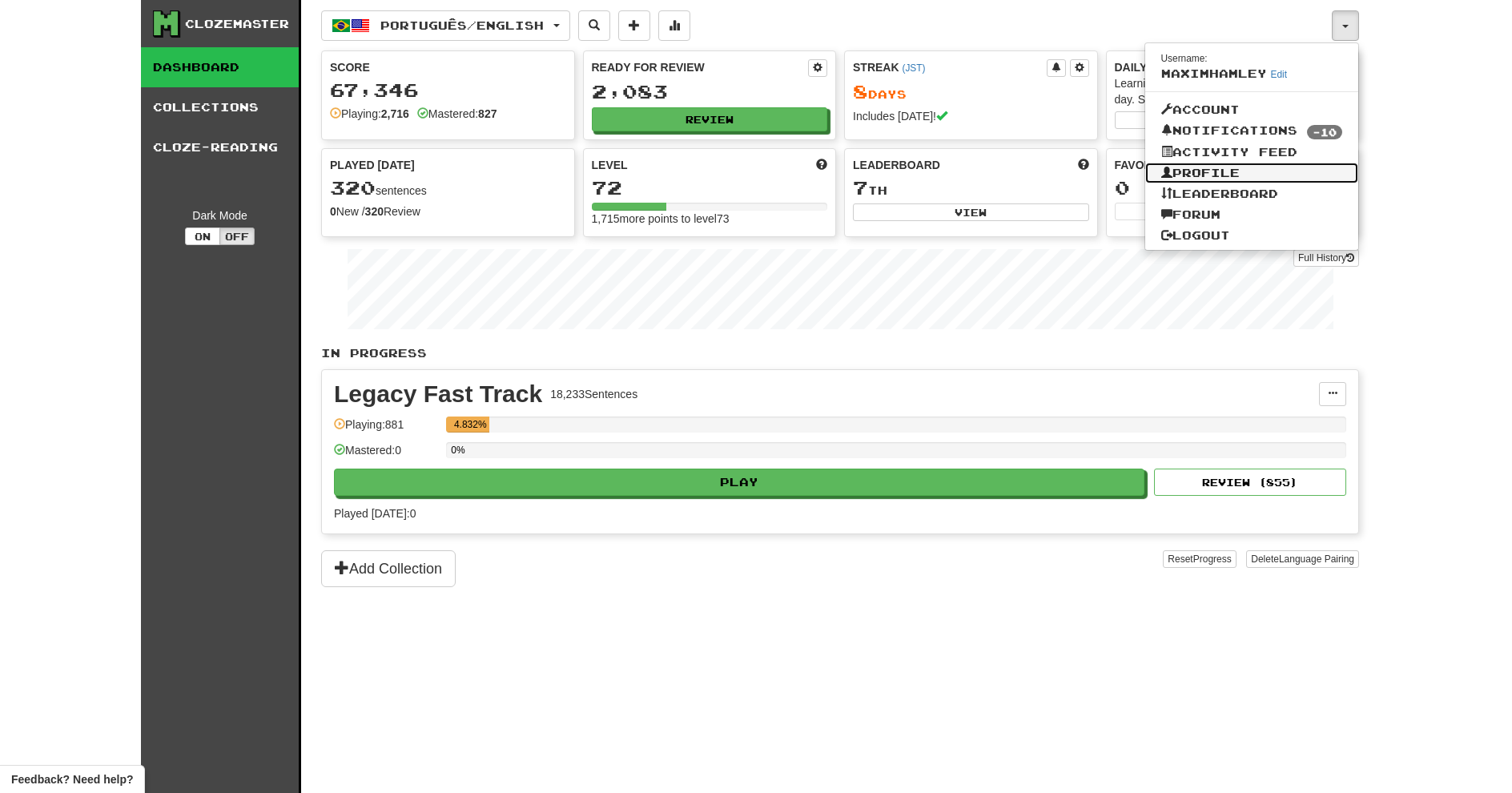
click at [1260, 174] on link "Profile" at bounding box center [1252, 172] width 214 height 21
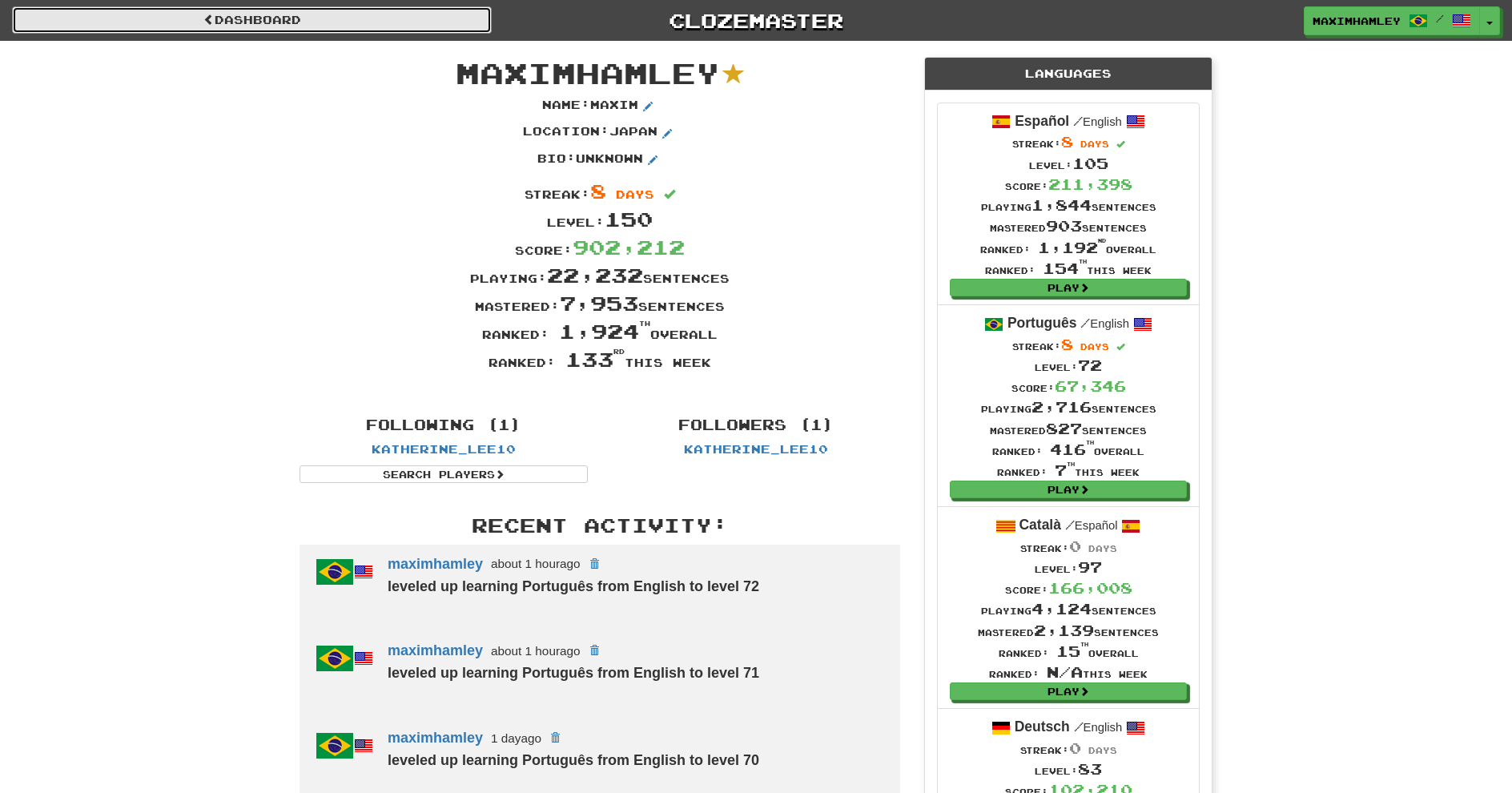
click at [464, 22] on link "Dashboard" at bounding box center [252, 20] width 480 height 27
